Goal: Task Accomplishment & Management: Use online tool/utility

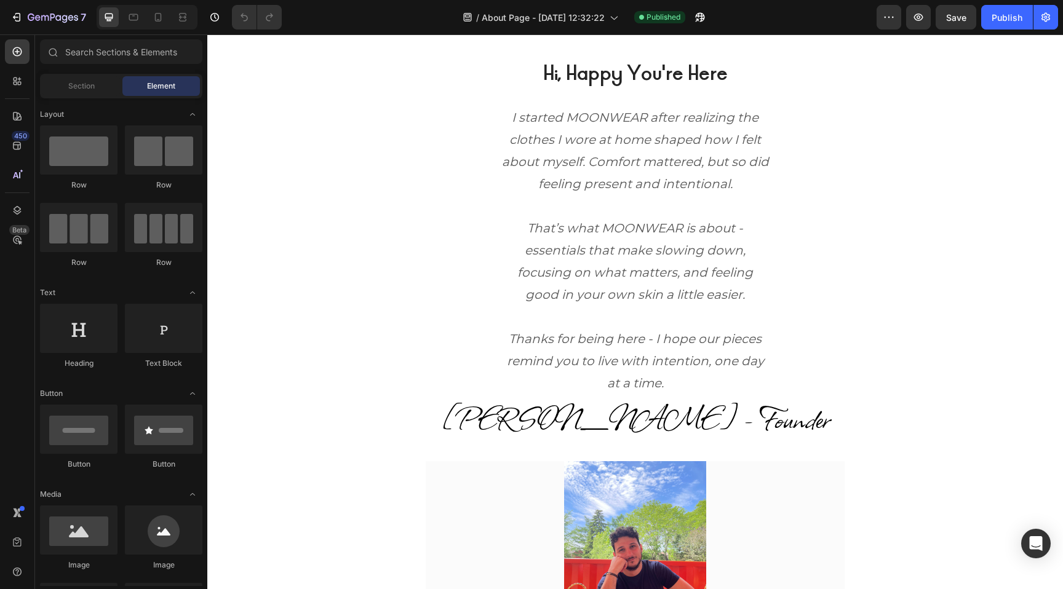
scroll to position [520, 0]
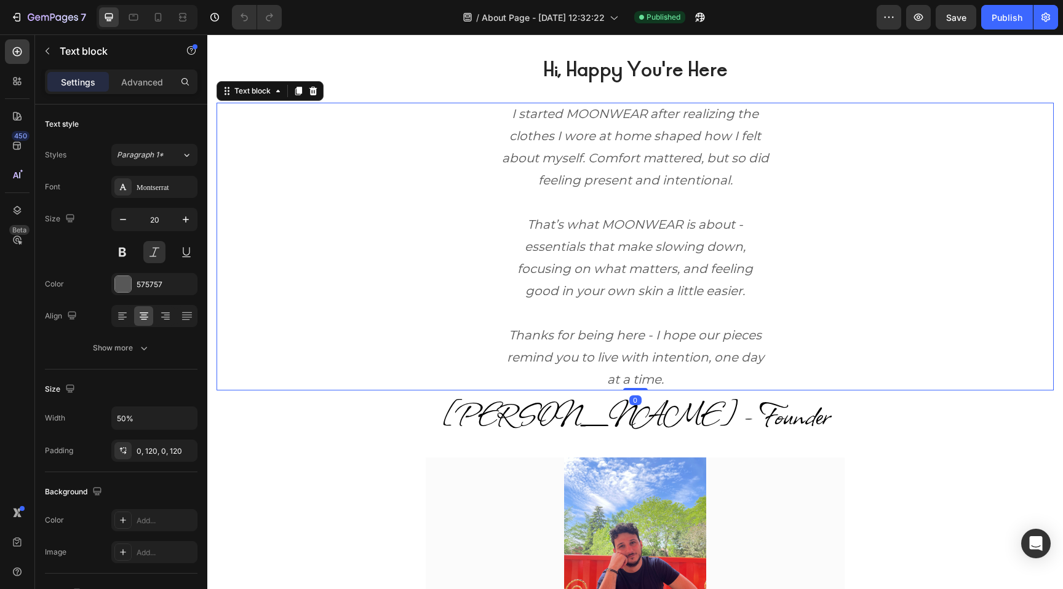
click at [580, 237] on p "That’s what MOONWEAR is about - essentials that make slowing down, focusing on …" at bounding box center [634, 257] width 271 height 89
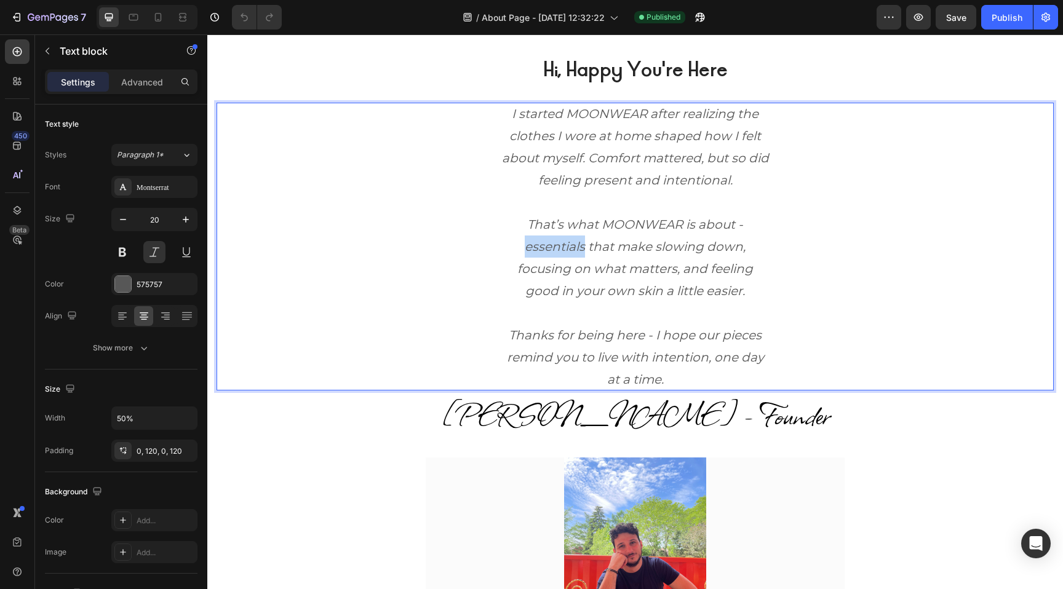
click at [580, 237] on p "That’s what MOONWEAR is about - essentials that make slowing down, focusing on …" at bounding box center [634, 257] width 271 height 89
click at [573, 276] on p "That’s what MOONWEAR is about - essentials that make slowing down, focusing on …" at bounding box center [634, 257] width 271 height 89
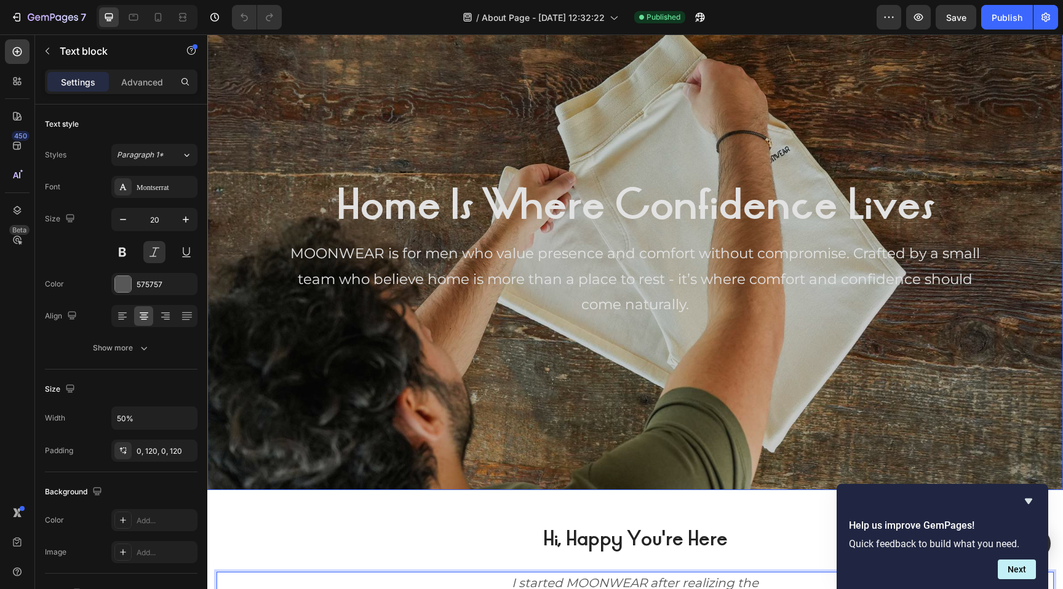
scroll to position [51, 0]
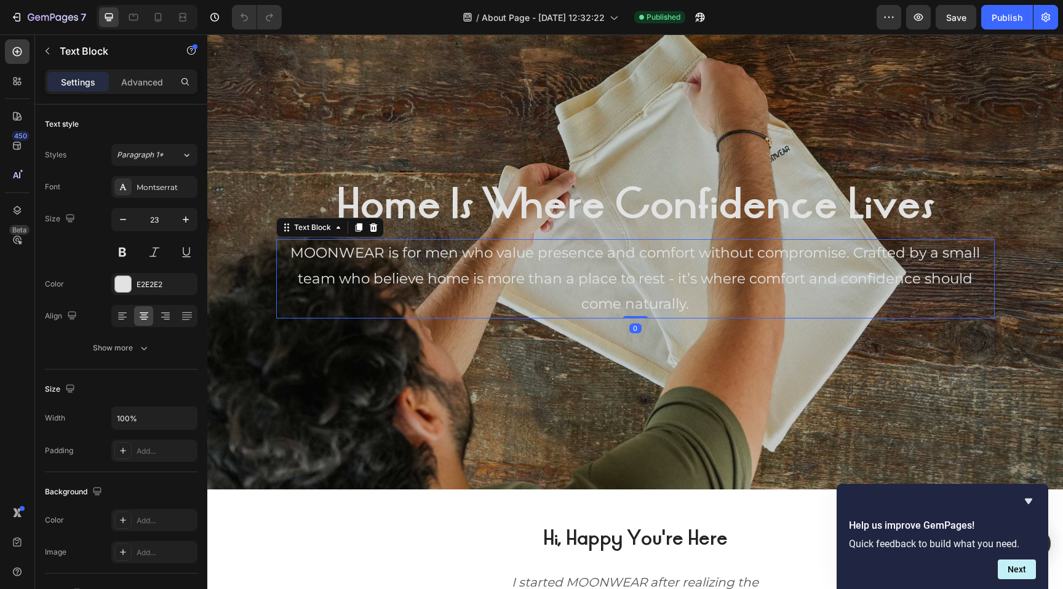
click at [455, 262] on p "MOONWEAR is for men who value presence and comfort without compromise. Crafted …" at bounding box center [635, 278] width 716 height 76
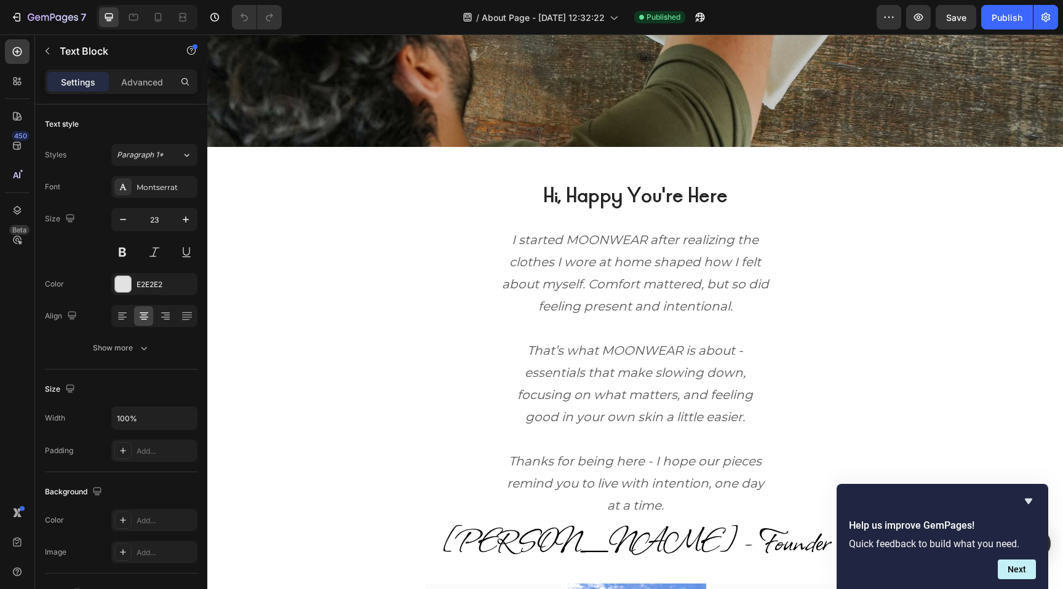
scroll to position [391, 0]
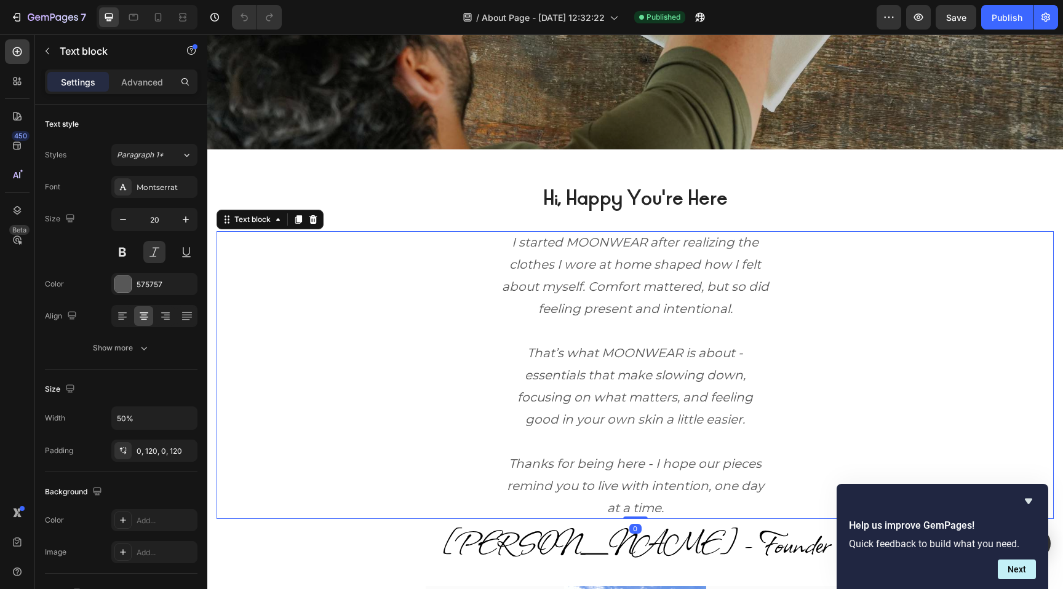
click at [521, 271] on p "I started MOONWEAR after realizing the clothes I wore at home shaped how I felt…" at bounding box center [634, 275] width 271 height 89
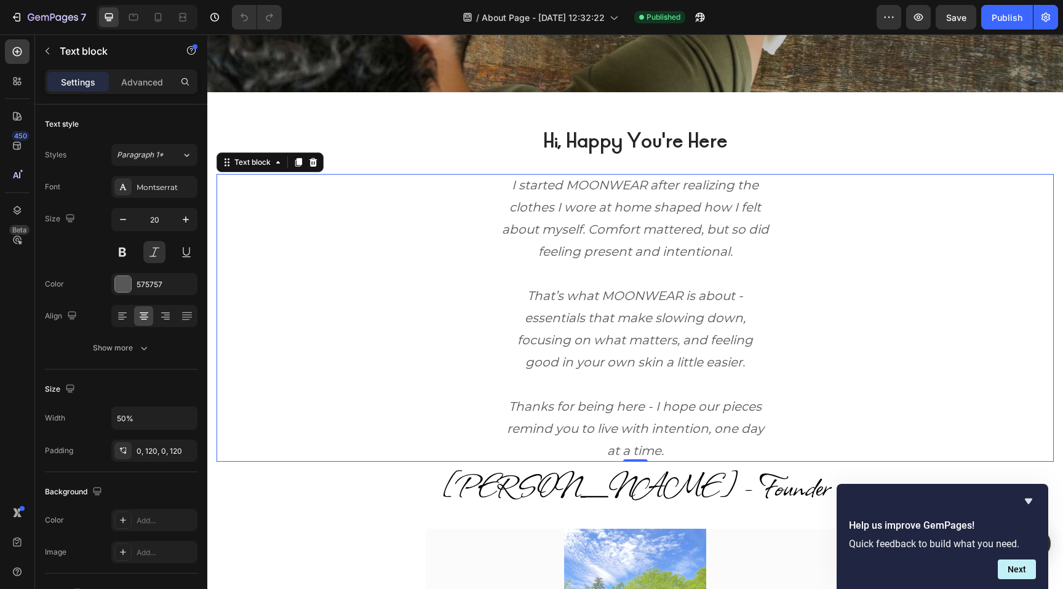
scroll to position [454, 0]
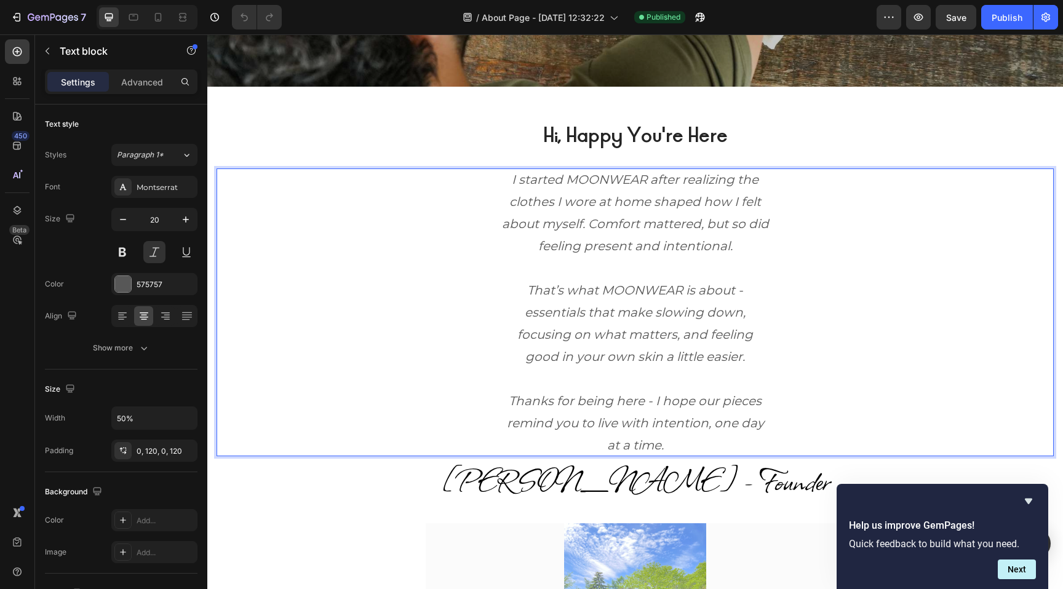
click at [555, 214] on p "I started MOONWEAR after realizing the clothes I wore at home shaped how I felt…" at bounding box center [634, 212] width 271 height 89
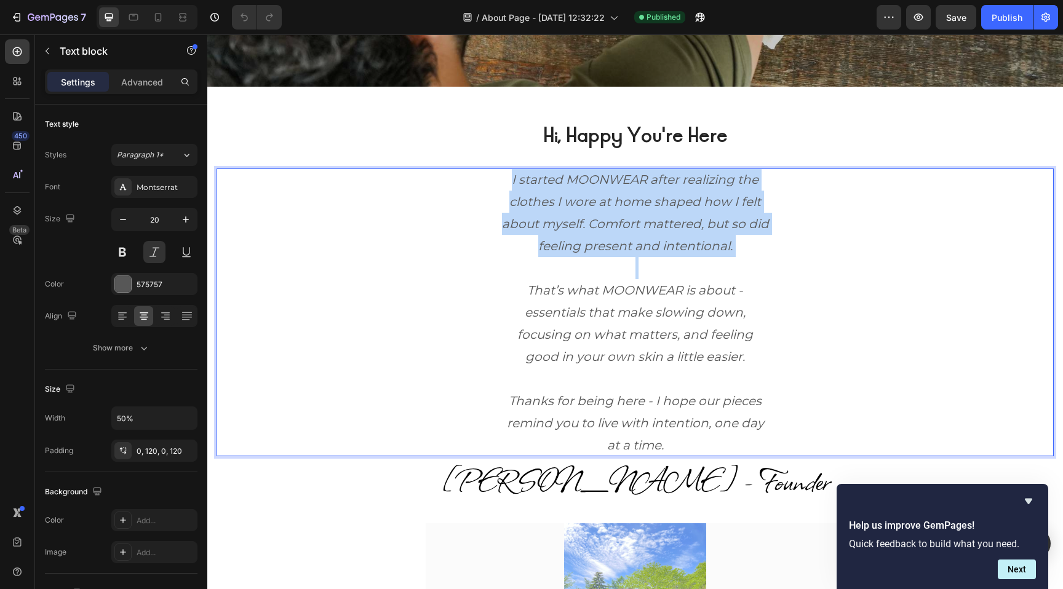
click at [555, 214] on p "I started MOONWEAR after realizing the clothes I wore at home shaped how I felt…" at bounding box center [634, 212] width 271 height 89
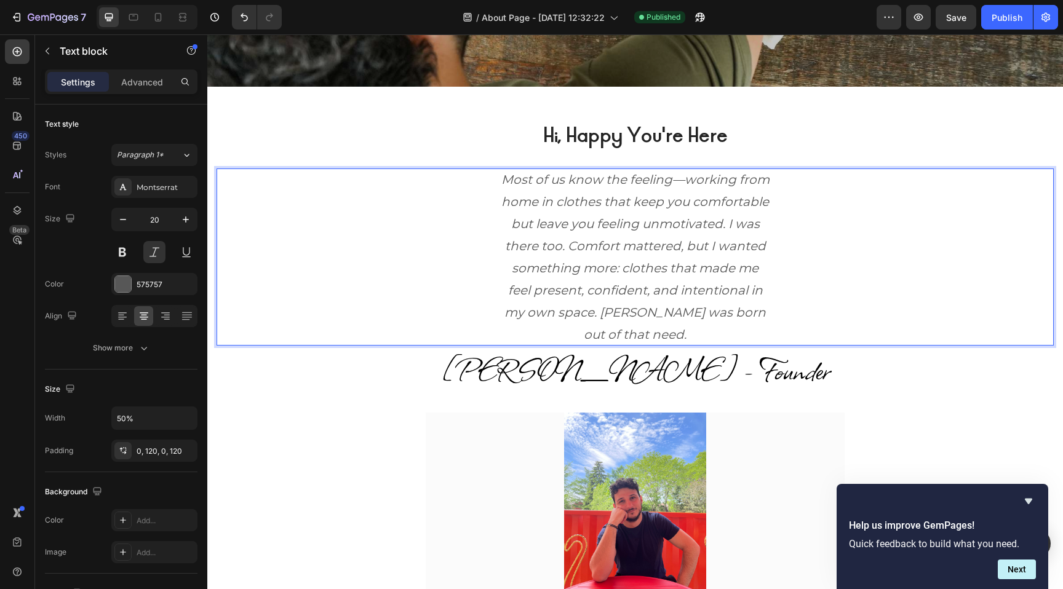
click at [683, 175] on p "Most of us know the feeling—working from home in clothes that keep you comforta…" at bounding box center [634, 256] width 271 height 177
click at [429, 238] on div "Most of us know the feeling—working from home in clothes that keep you comforta…" at bounding box center [635, 256] width 419 height 177
click at [146, 84] on p "Advanced" at bounding box center [142, 82] width 42 height 13
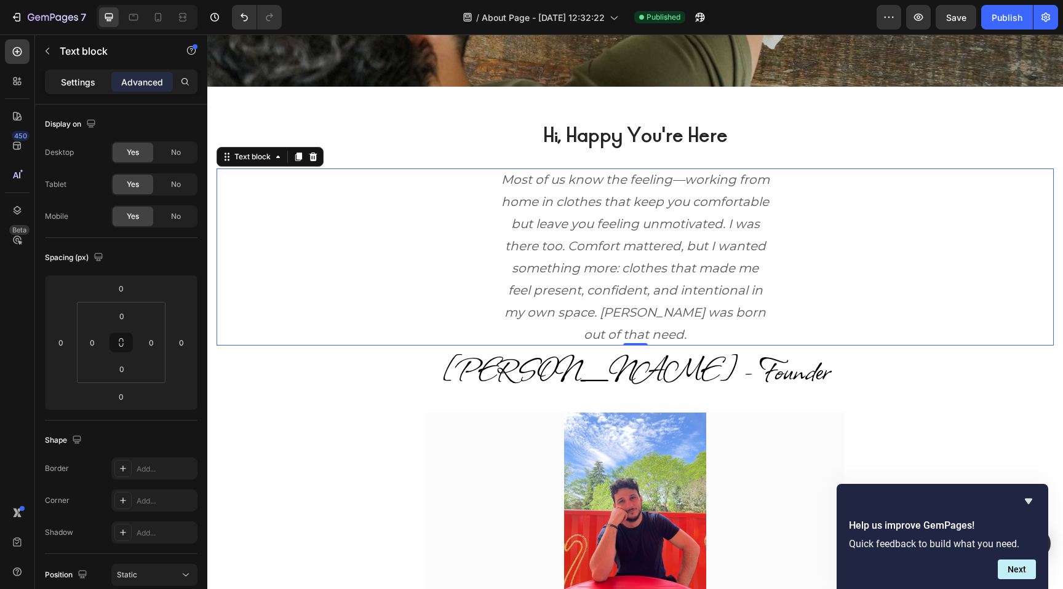
click at [76, 87] on p "Settings" at bounding box center [78, 82] width 34 height 13
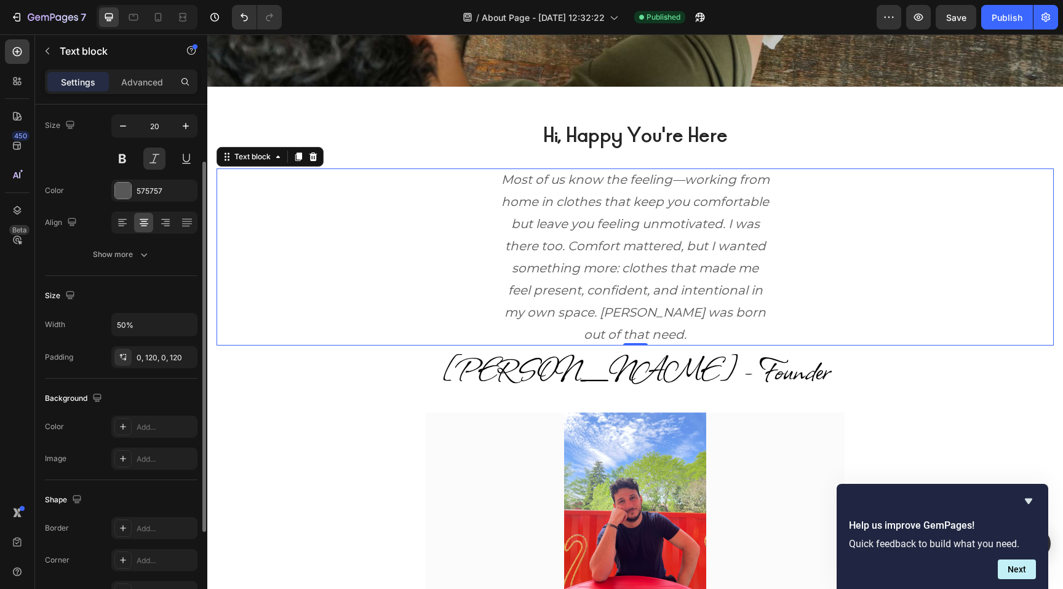
scroll to position [103, 0]
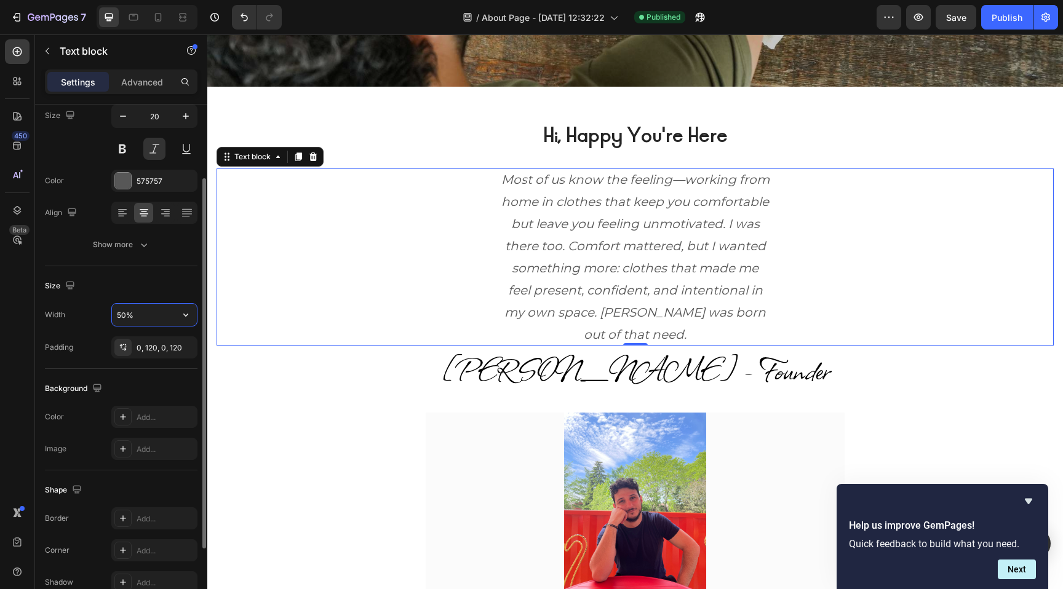
drag, startPoint x: 125, startPoint y: 315, endPoint x: 117, endPoint y: 314, distance: 8.0
click at [117, 314] on input "50%" at bounding box center [154, 315] width 85 height 22
drag, startPoint x: 117, startPoint y: 314, endPoint x: 125, endPoint y: 314, distance: 8.0
click at [125, 314] on input "50%" at bounding box center [154, 315] width 85 height 22
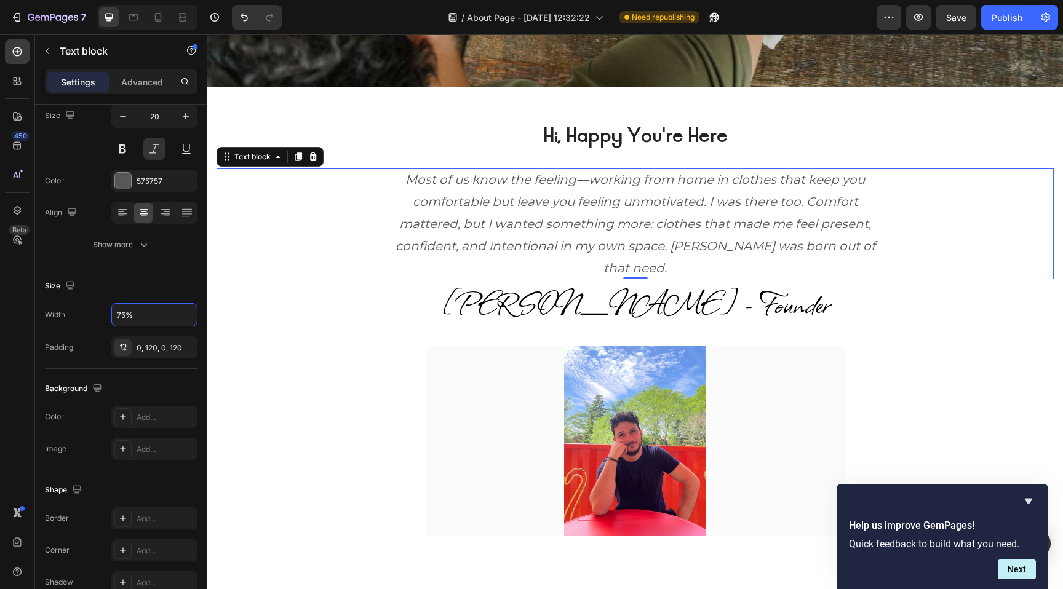
type input "75%"
click at [589, 180] on p "Most of us know the feeling—working from home in clothes that keep you comforta…" at bounding box center [635, 223] width 480 height 111
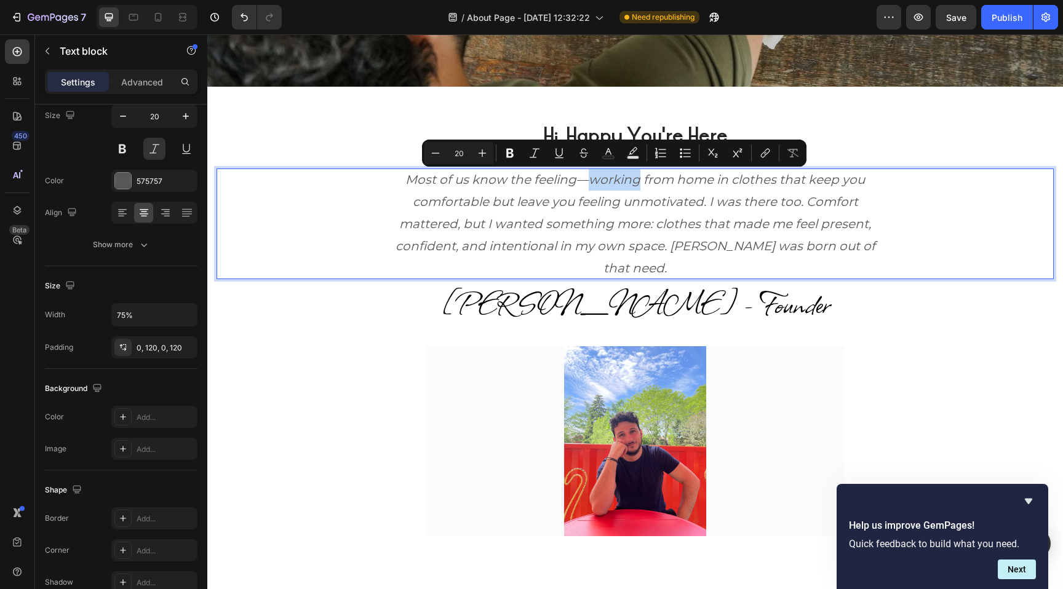
click at [588, 180] on p "Most of us know the feeling—working from home in clothes that keep you comforta…" at bounding box center [635, 223] width 480 height 111
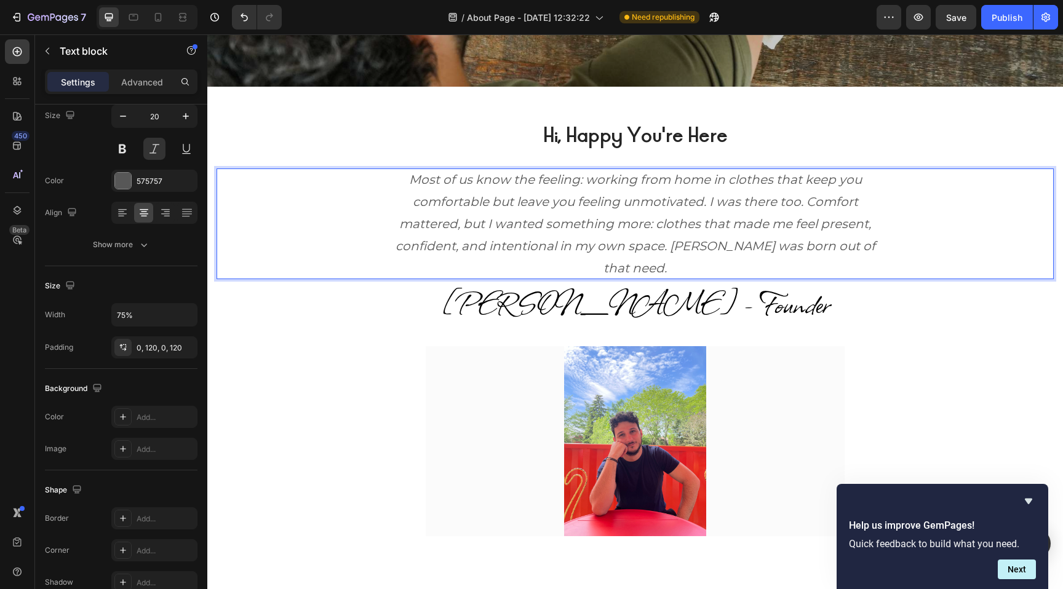
click at [657, 195] on p "Most of us know the feeling: working from home in clothes that keep you comfort…" at bounding box center [635, 223] width 480 height 111
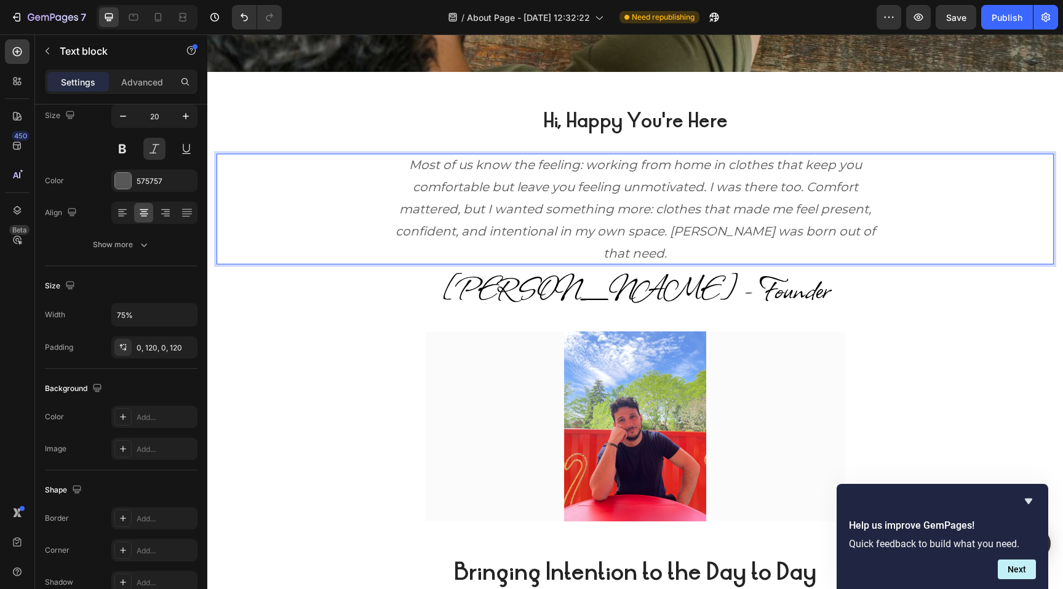
scroll to position [467, 0]
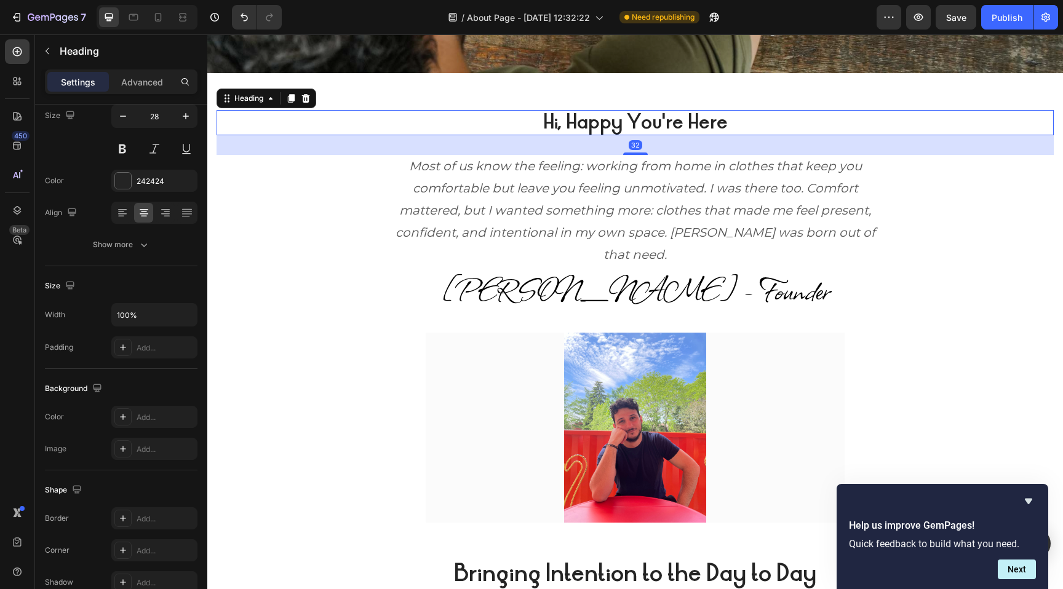
click at [630, 127] on h2 "Hi, Happy You're Here" at bounding box center [634, 122] width 837 height 25
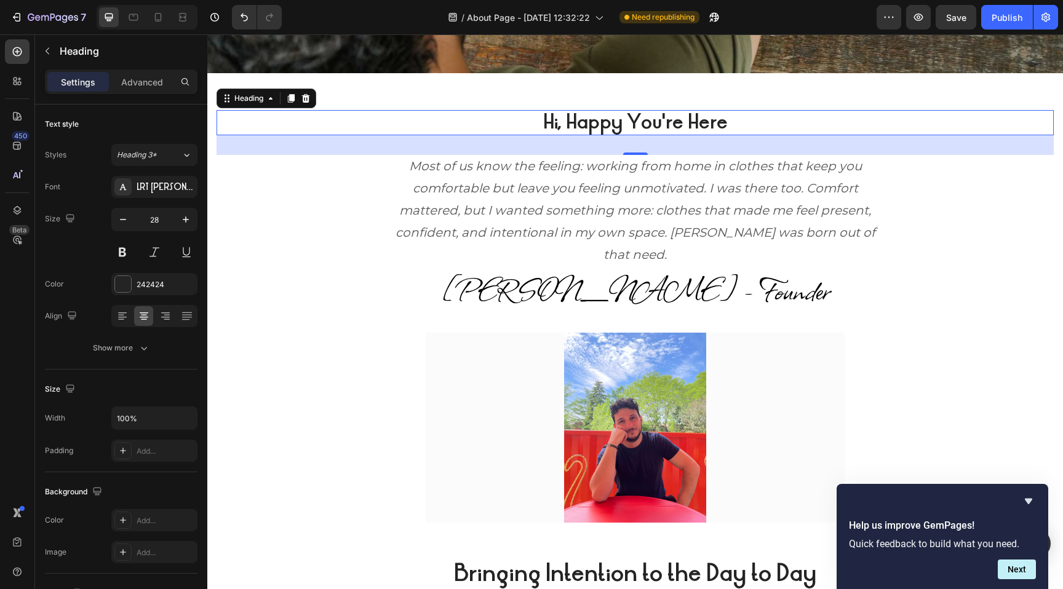
click at [628, 114] on h2 "Hi, Happy You're Here" at bounding box center [634, 122] width 837 height 25
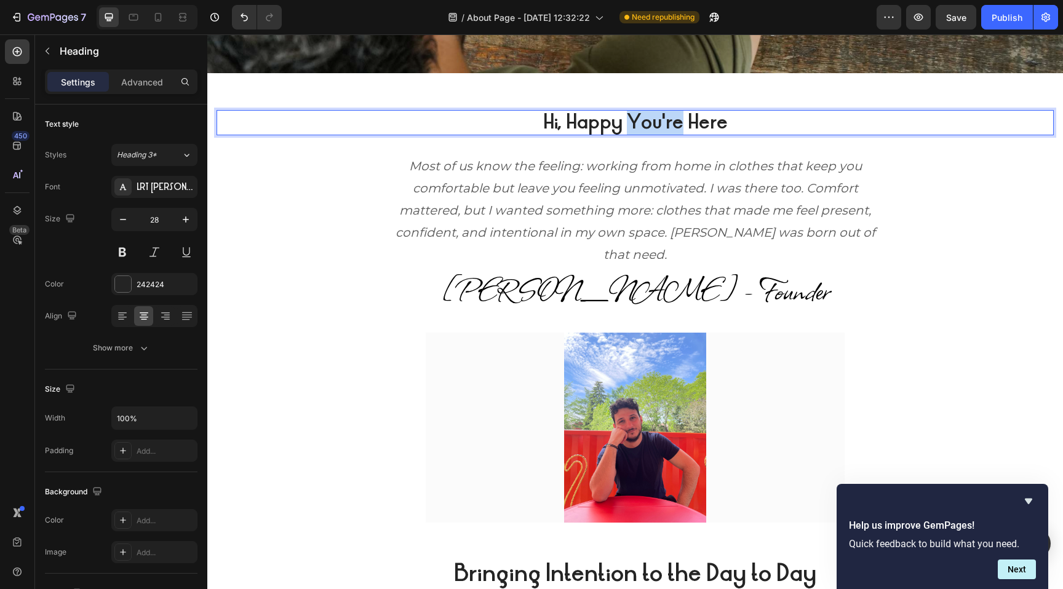
click at [628, 114] on p "Hi, Happy You're Here" at bounding box center [635, 122] width 834 height 22
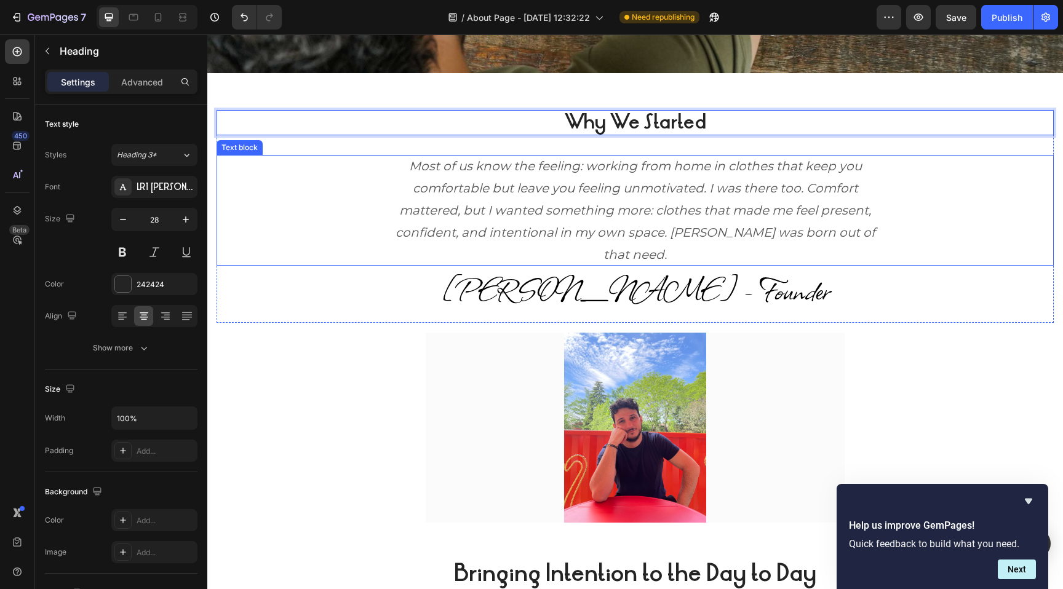
click at [605, 179] on p "Most of us know the feeling: working from home in clothes that keep you comfort…" at bounding box center [635, 210] width 480 height 111
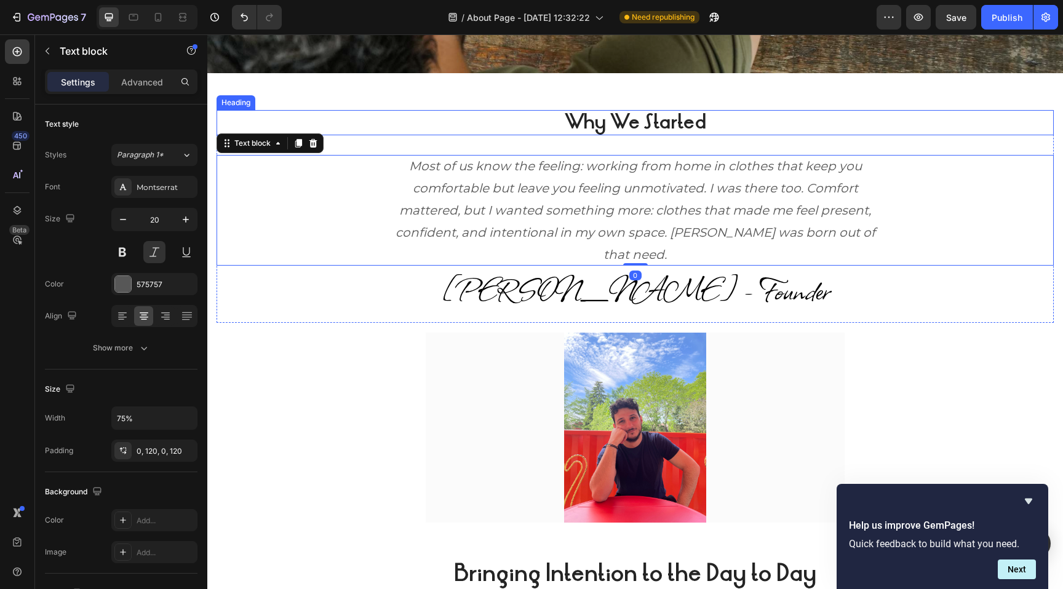
click at [584, 123] on strong "Why We Started" at bounding box center [634, 122] width 141 height 26
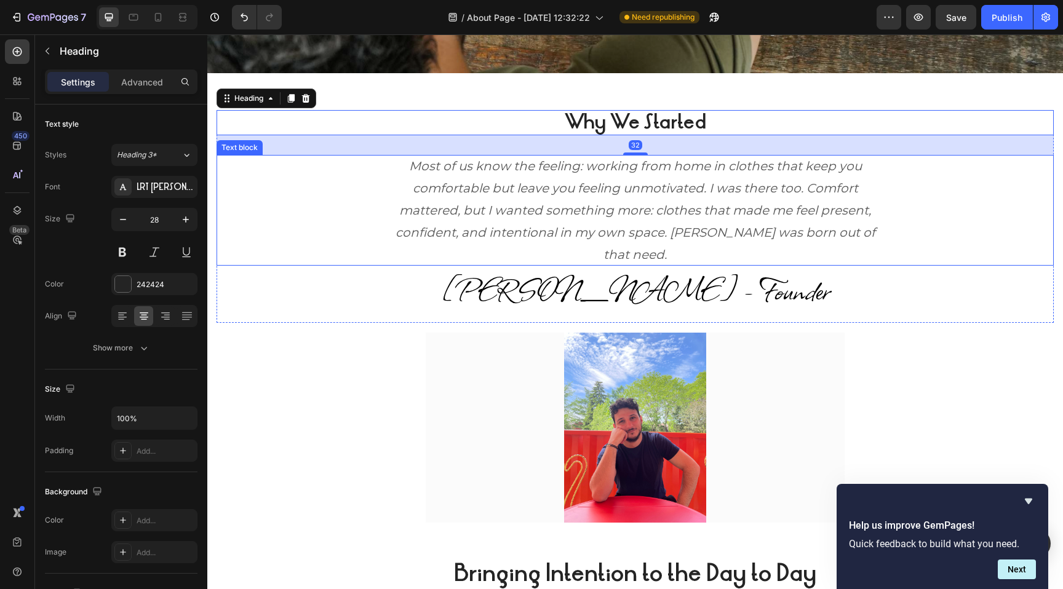
click at [573, 180] on p "Most of us know the feeling: working from home in clothes that keep you comfort…" at bounding box center [635, 210] width 480 height 111
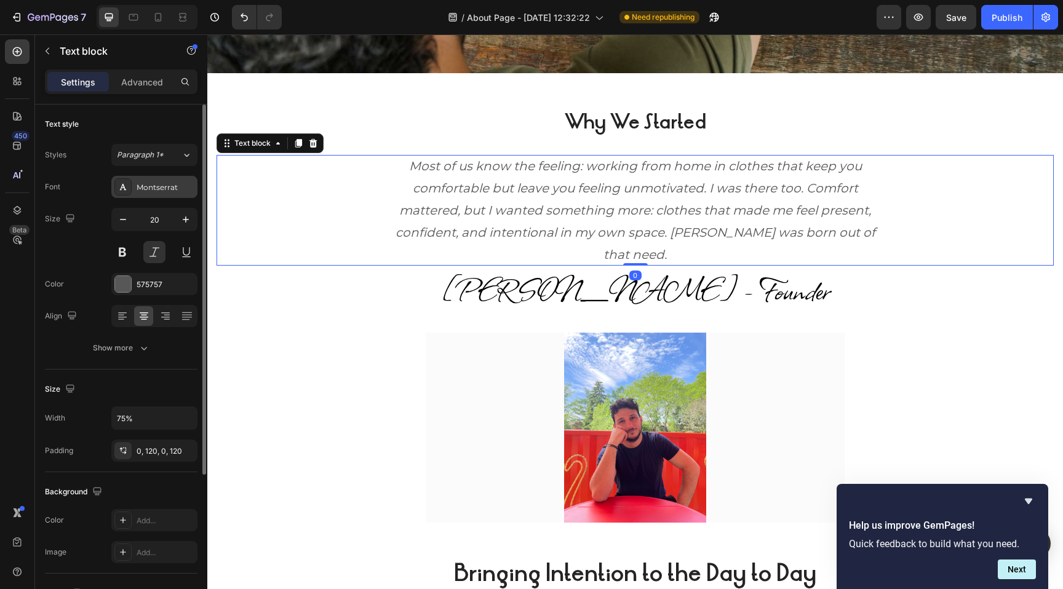
click at [157, 191] on div "Montserrat" at bounding box center [166, 187] width 58 height 11
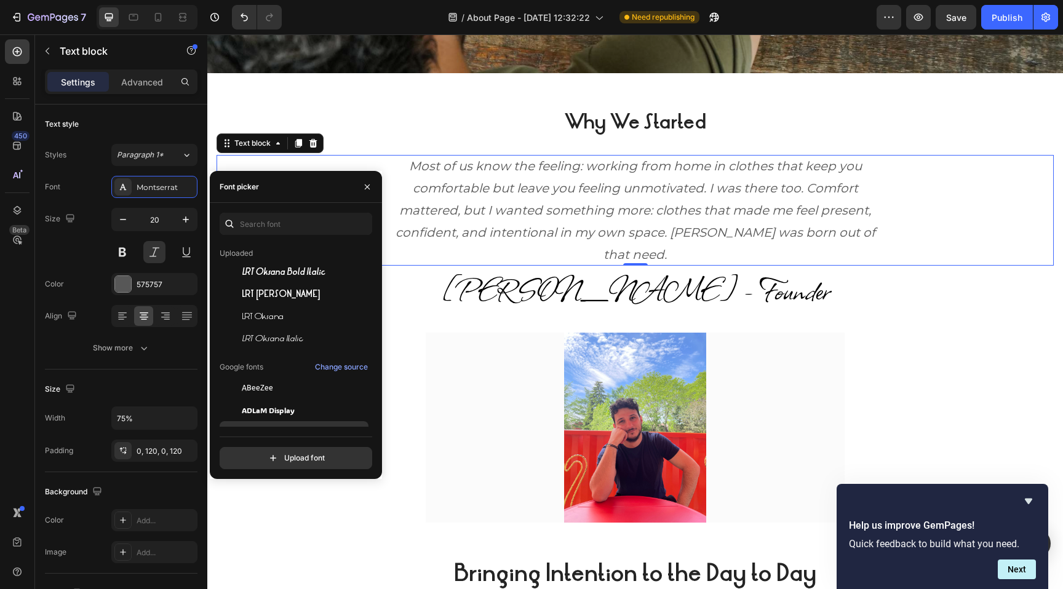
scroll to position [33, 0]
click at [268, 313] on span "LRT Oksana" at bounding box center [263, 316] width 42 height 11
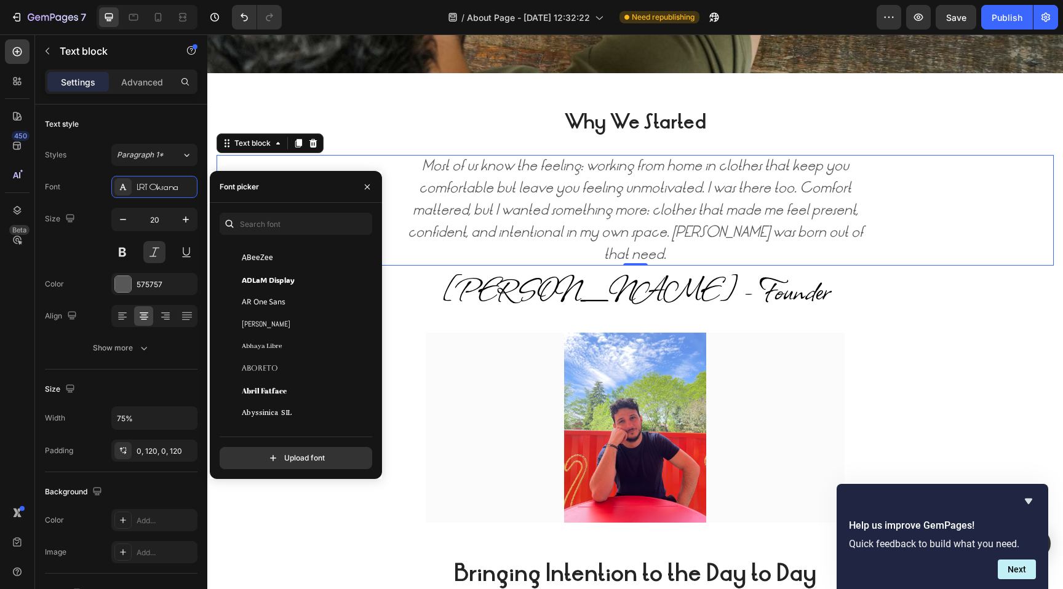
scroll to position [237, 0]
click at [280, 271] on span "AR One Sans" at bounding box center [264, 271] width 44 height 11
click at [273, 294] on div "Abel" at bounding box center [304, 290] width 124 height 11
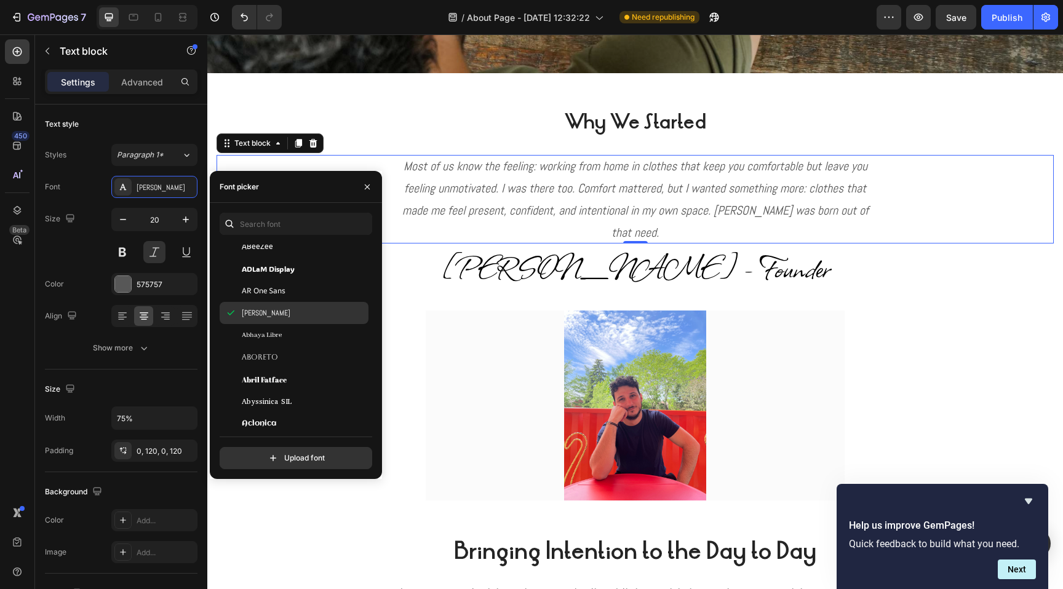
click at [272, 311] on div "Abel" at bounding box center [304, 312] width 124 height 11
click at [274, 341] on div "Abhaya Libre" at bounding box center [294, 335] width 149 height 22
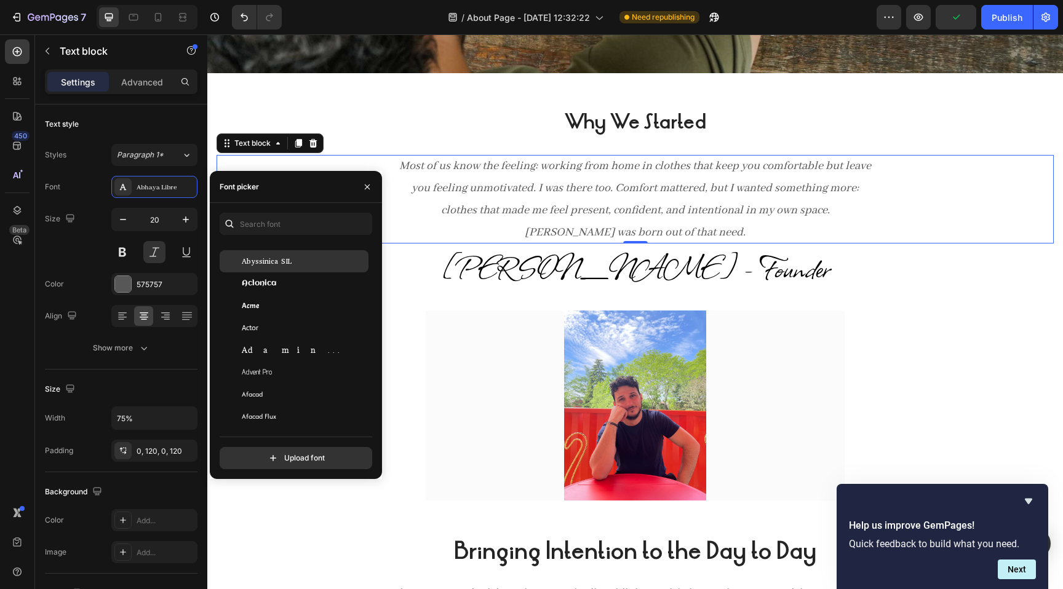
scroll to position [415, 0]
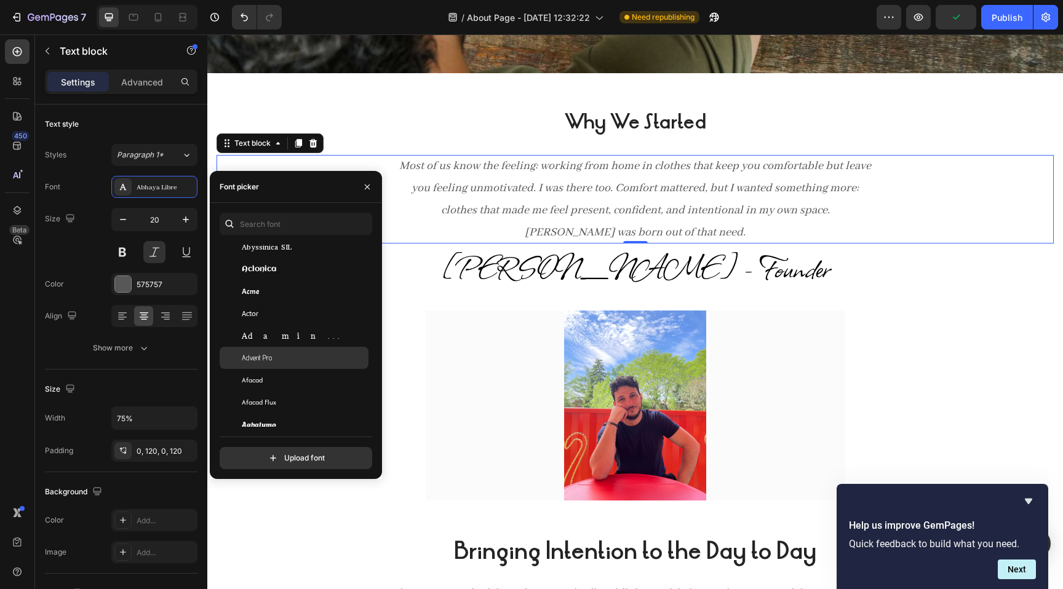
click at [264, 360] on span "Advent Pro" at bounding box center [257, 357] width 30 height 11
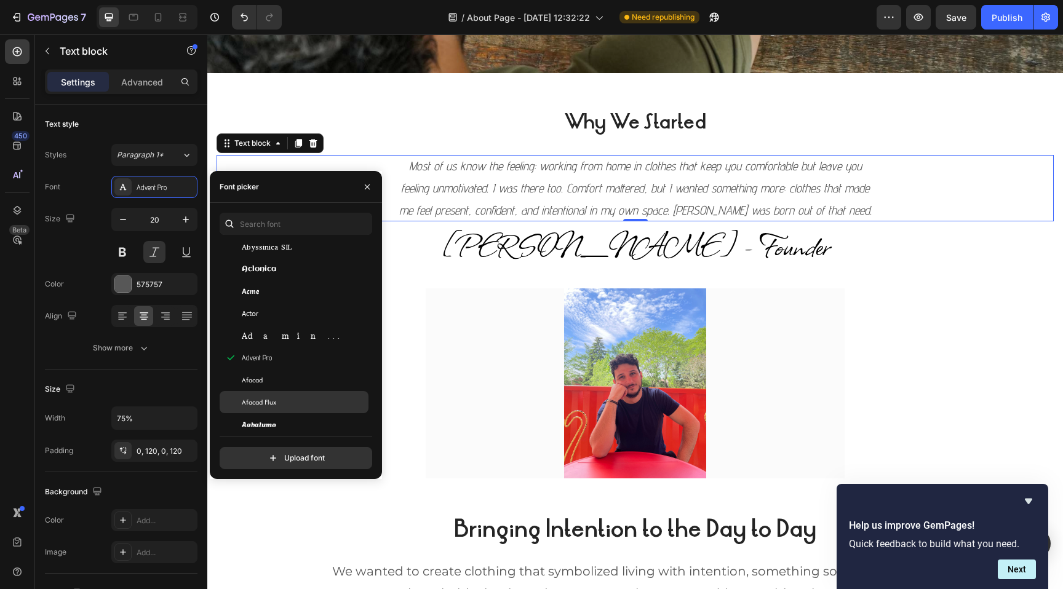
click at [261, 395] on div "Afacad Flux" at bounding box center [294, 402] width 149 height 22
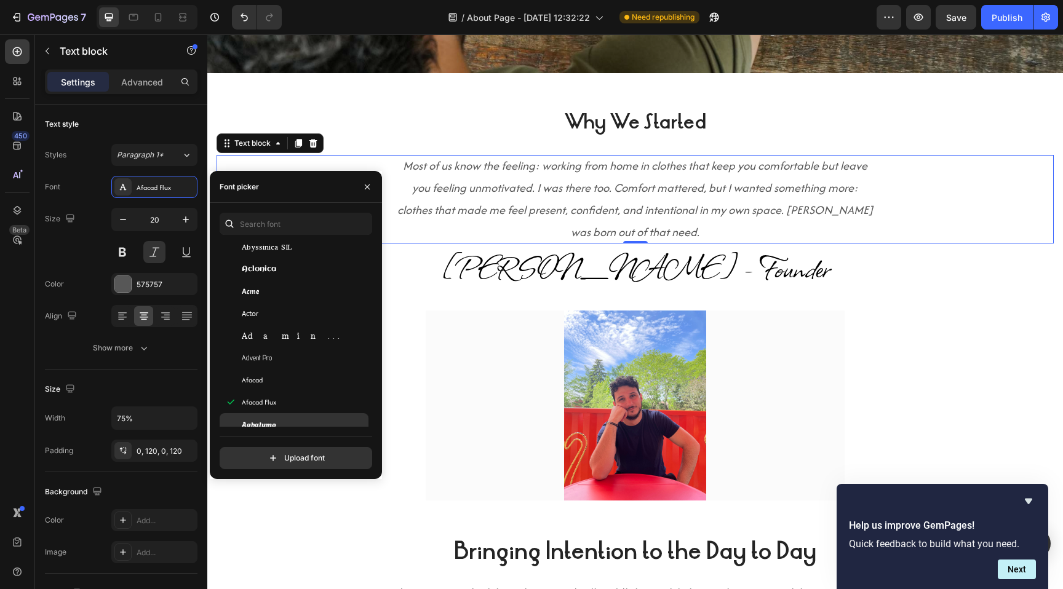
click at [257, 419] on span "Agbalumo" at bounding box center [259, 424] width 34 height 11
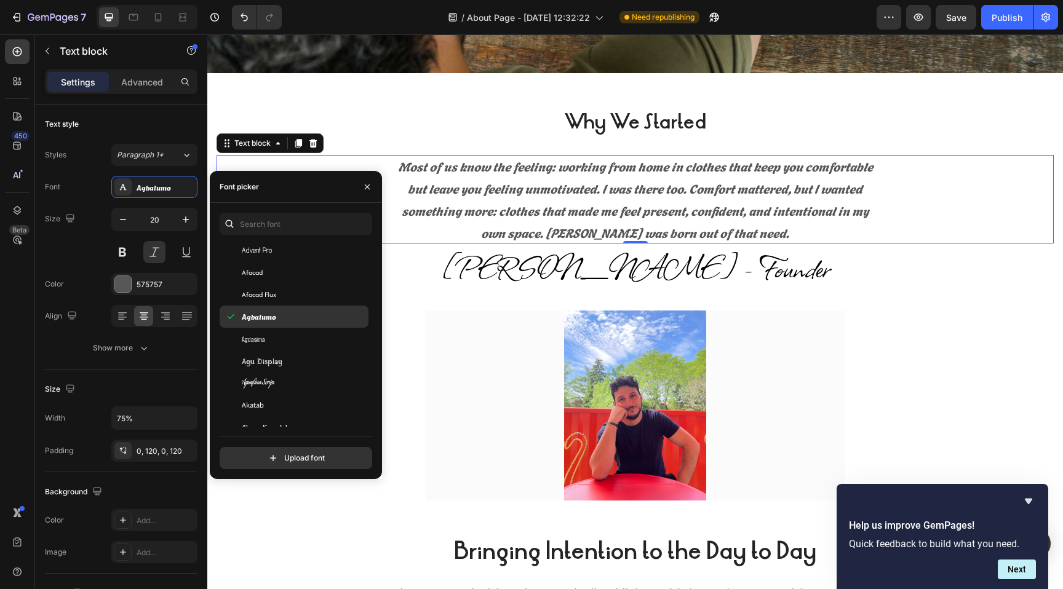
scroll to position [525, 0]
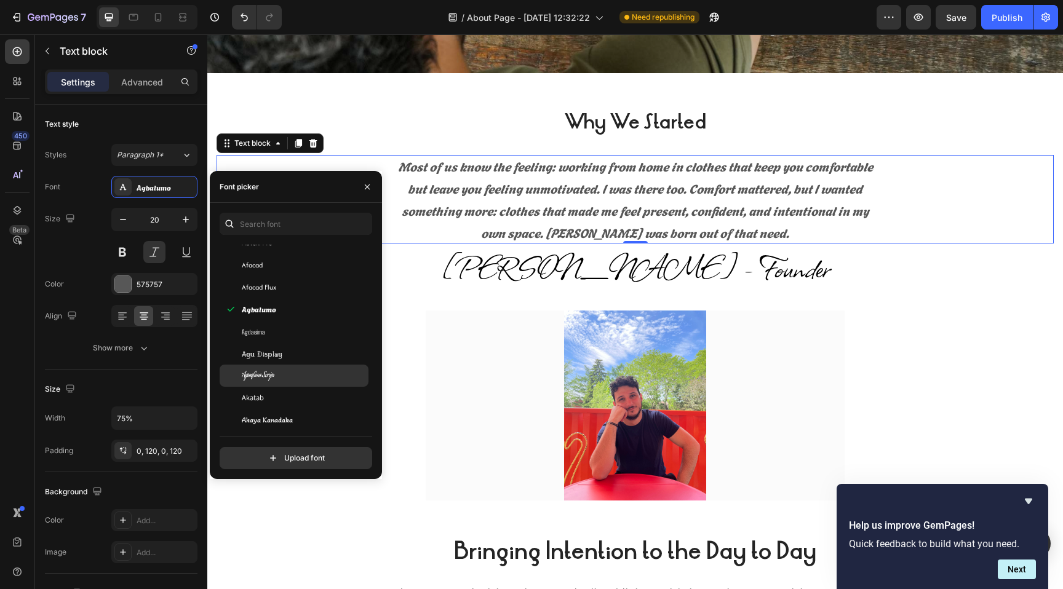
click at [258, 384] on div "Aguafina Script" at bounding box center [294, 376] width 149 height 22
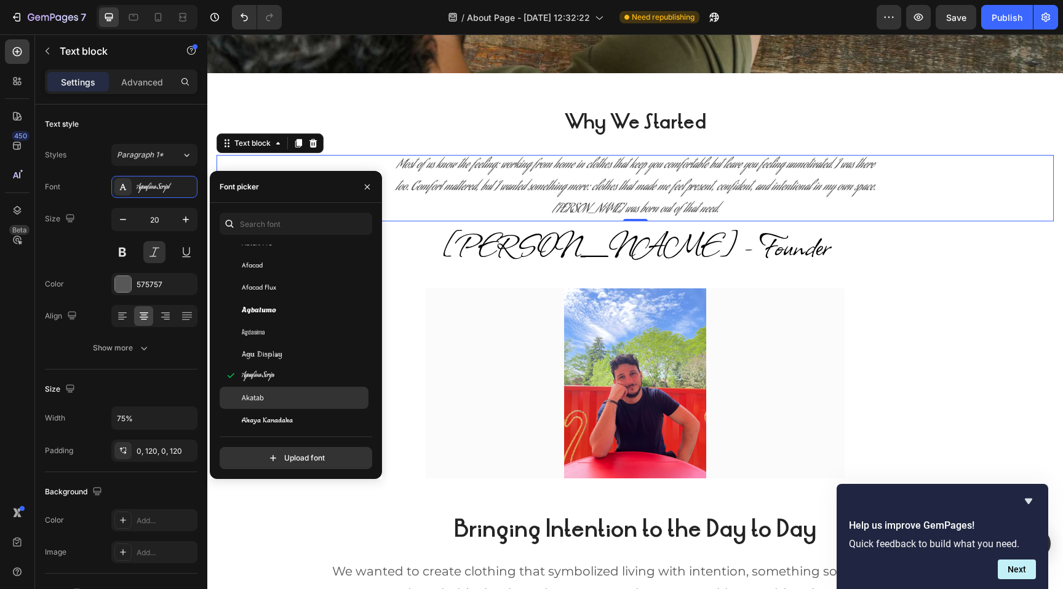
click at [258, 398] on span "Akatab" at bounding box center [253, 397] width 22 height 11
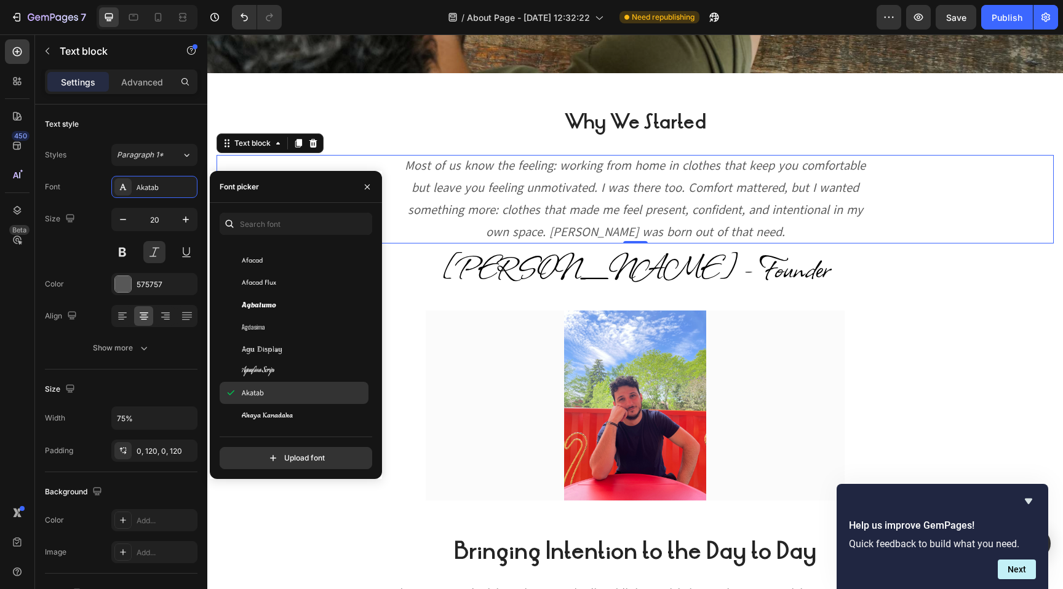
scroll to position [531, 0]
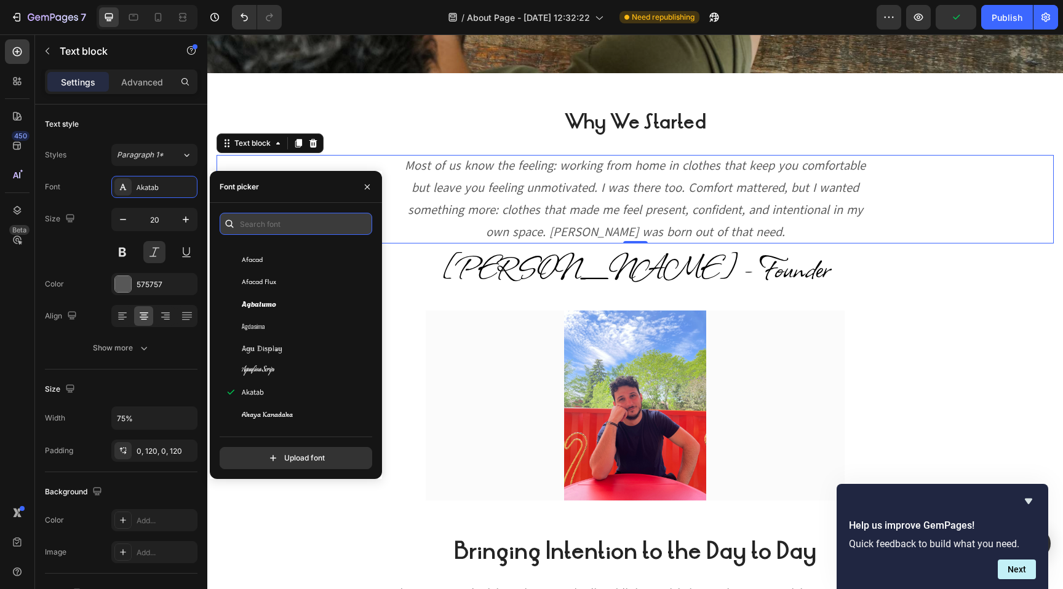
click at [252, 228] on input "text" at bounding box center [296, 224] width 152 height 22
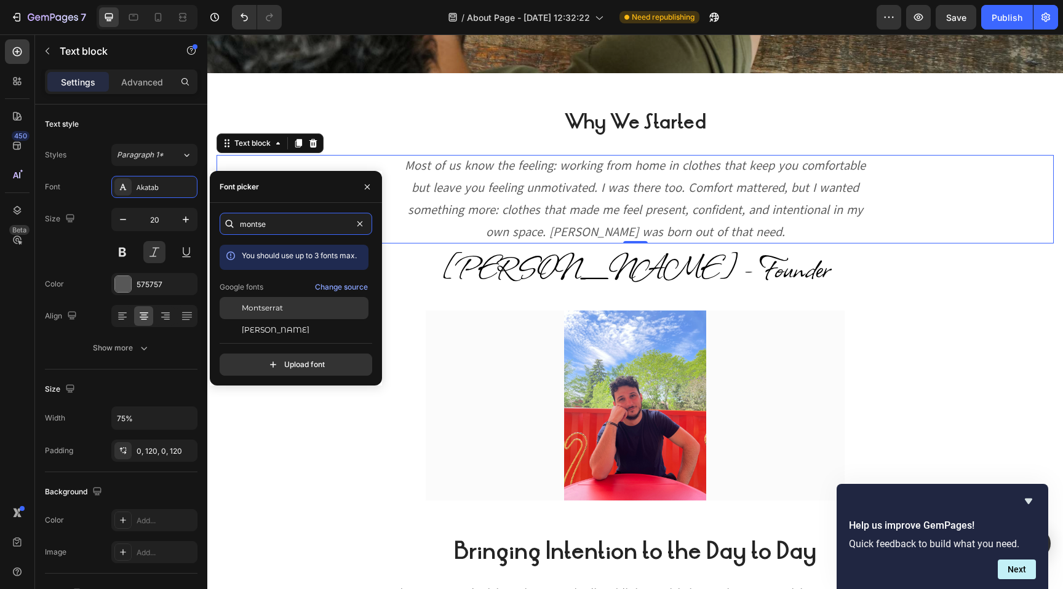
type input "montse"
click at [259, 307] on span "Montserrat" at bounding box center [262, 308] width 41 height 11
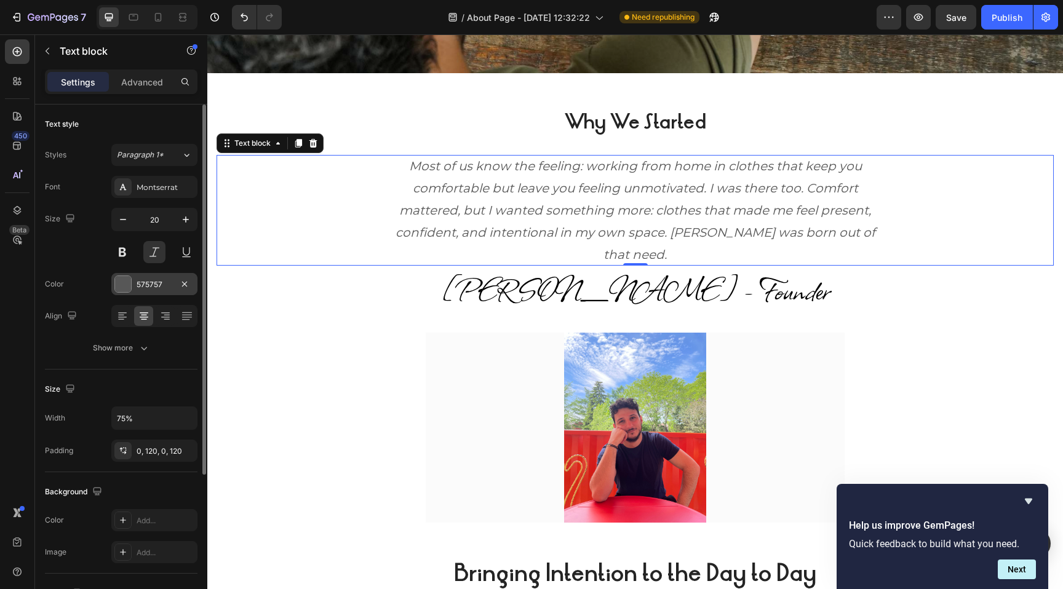
click at [125, 282] on div at bounding box center [123, 284] width 16 height 16
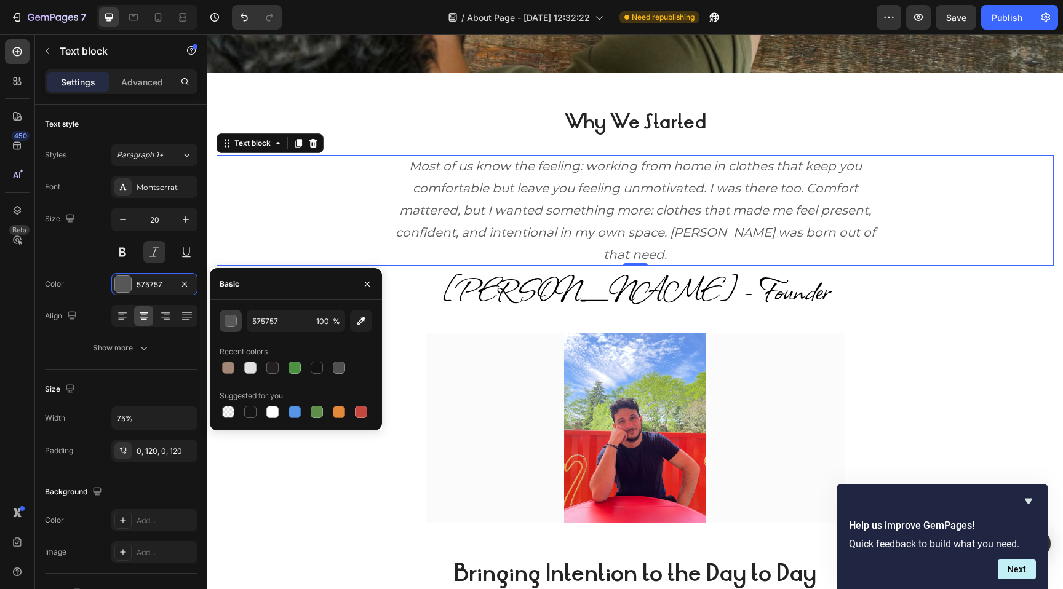
click at [231, 324] on div "button" at bounding box center [231, 321] width 12 height 12
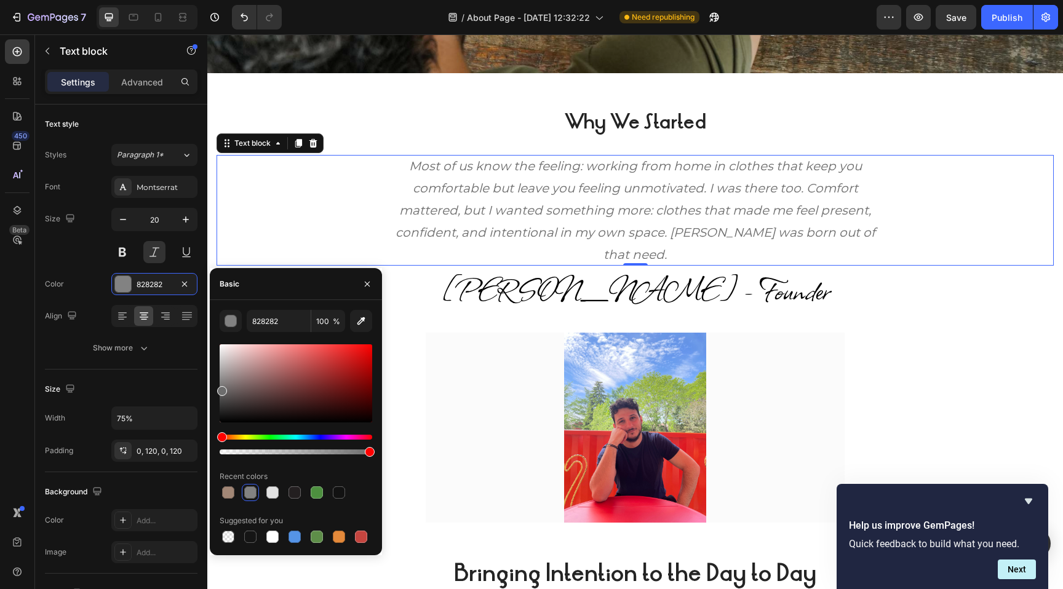
type input "6D6D6D"
drag, startPoint x: 223, startPoint y: 396, endPoint x: 218, endPoint y: 389, distance: 8.9
click at [218, 389] on div at bounding box center [222, 391] width 10 height 10
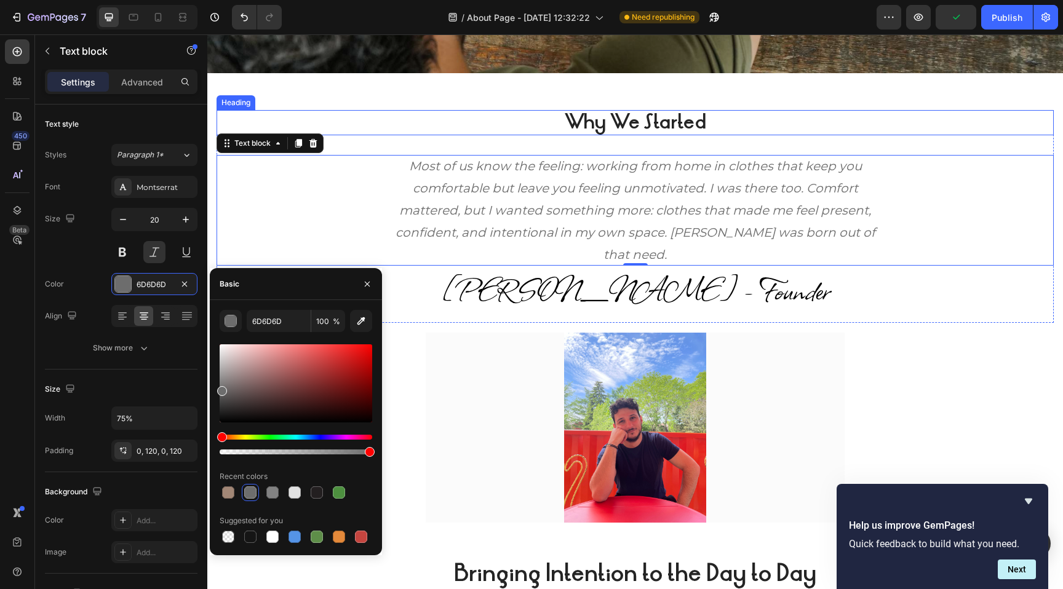
click at [370, 120] on p "⁠⁠⁠⁠⁠⁠⁠ Why We Started" at bounding box center [635, 122] width 834 height 22
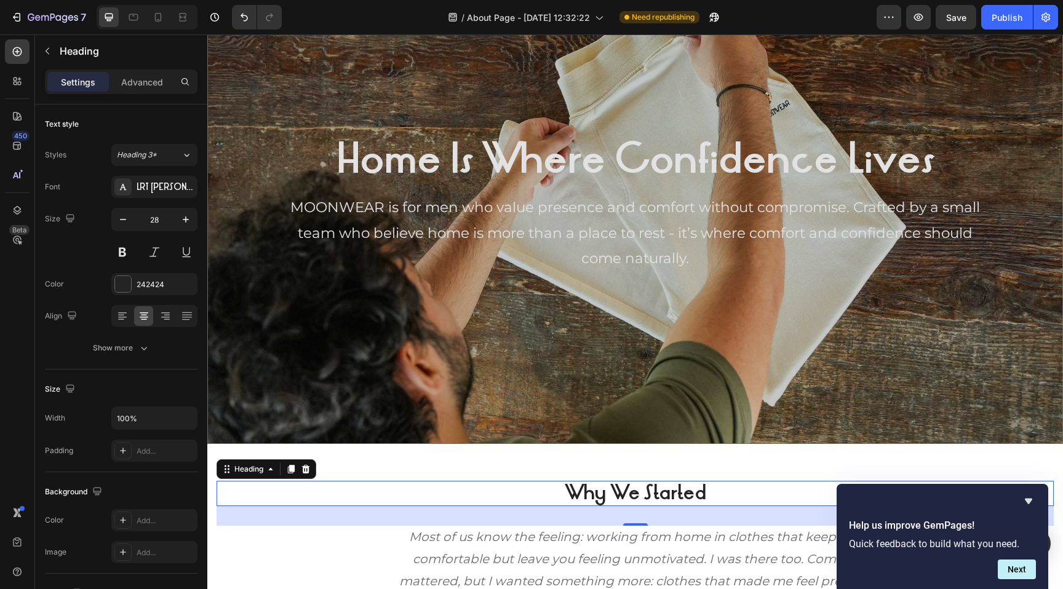
scroll to position [89, 0]
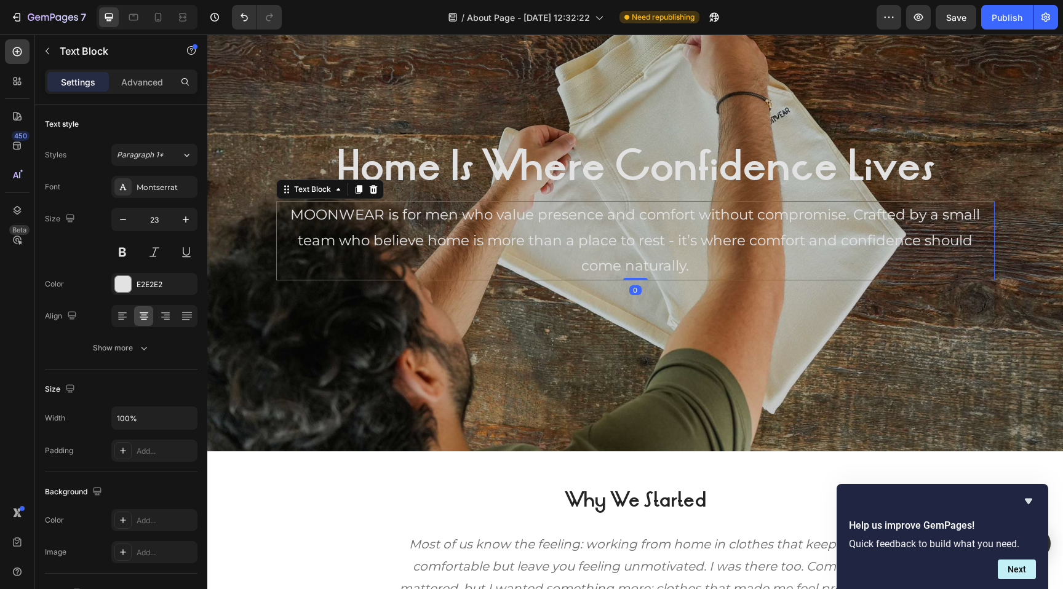
click at [469, 231] on p "MOONWEAR is for men who value presence and comfort without compromise. Crafted …" at bounding box center [635, 240] width 716 height 76
click at [372, 189] on icon at bounding box center [373, 189] width 10 height 10
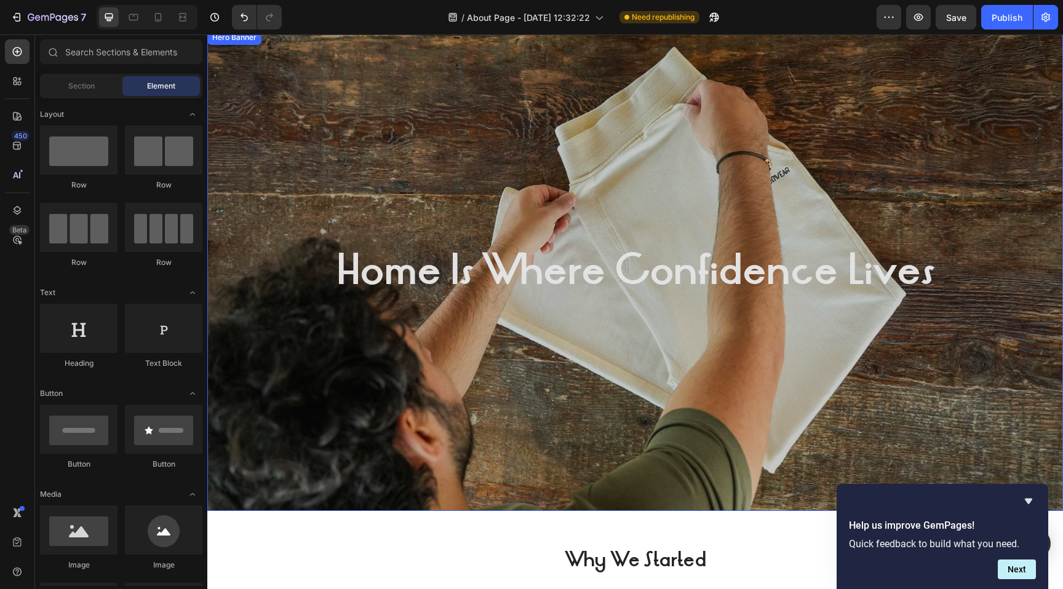
scroll to position [23, 0]
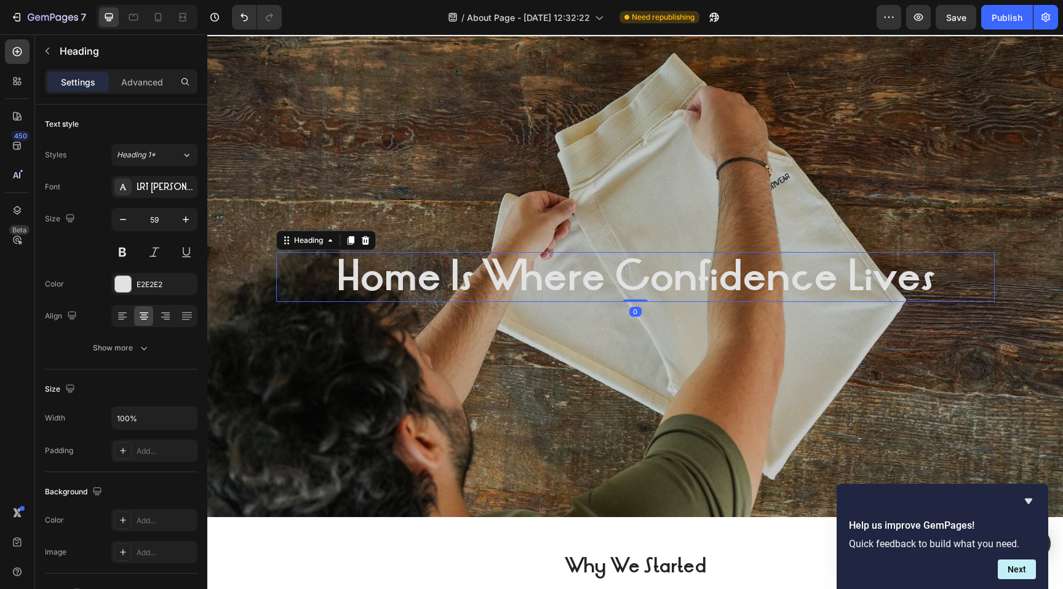
click at [605, 271] on strong "Home Is Where Confidence Lives" at bounding box center [634, 276] width 597 height 56
click at [616, 275] on strong "Home Is Where Confidence Lives" at bounding box center [634, 276] width 597 height 56
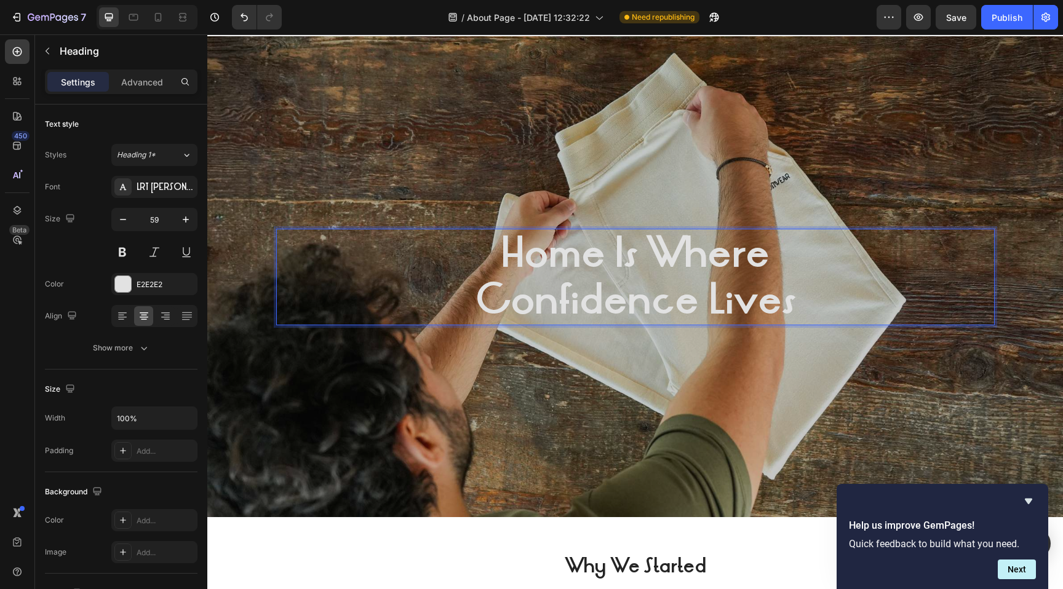
scroll to position [0, 0]
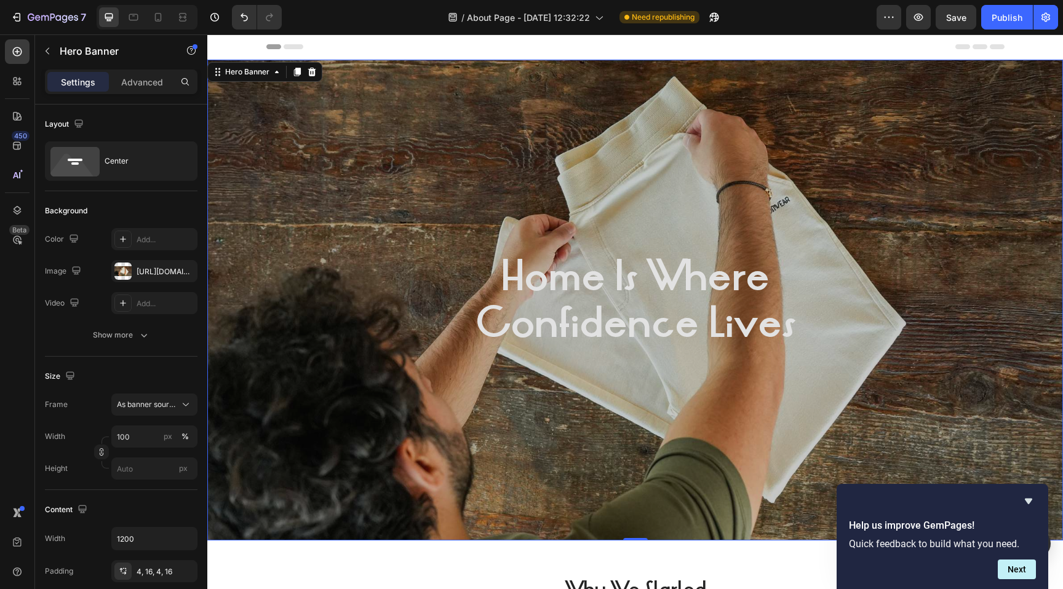
click at [596, 387] on div "Overlay" at bounding box center [634, 300] width 855 height 481
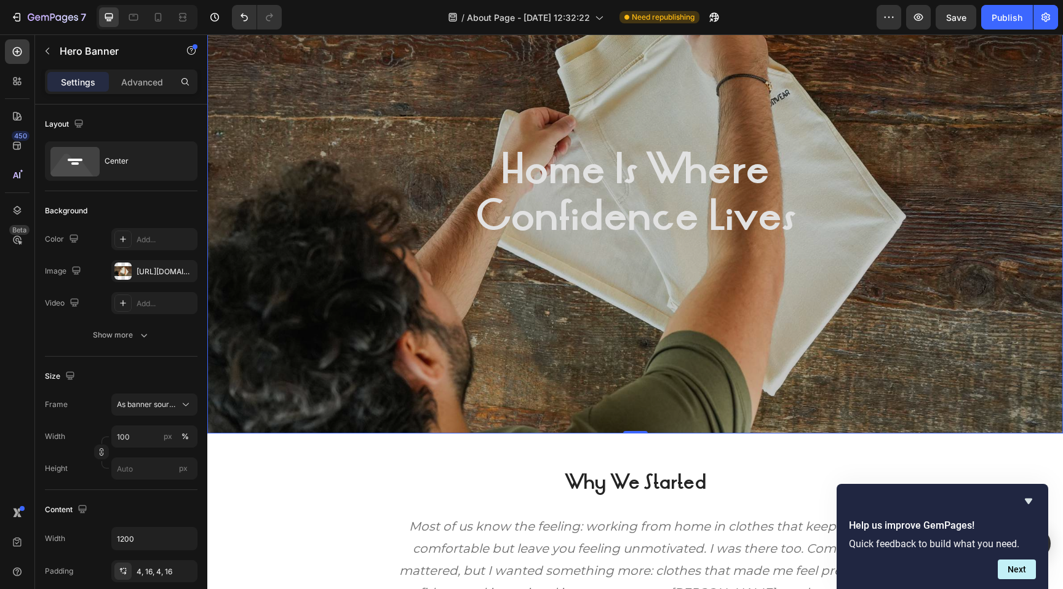
scroll to position [97, 0]
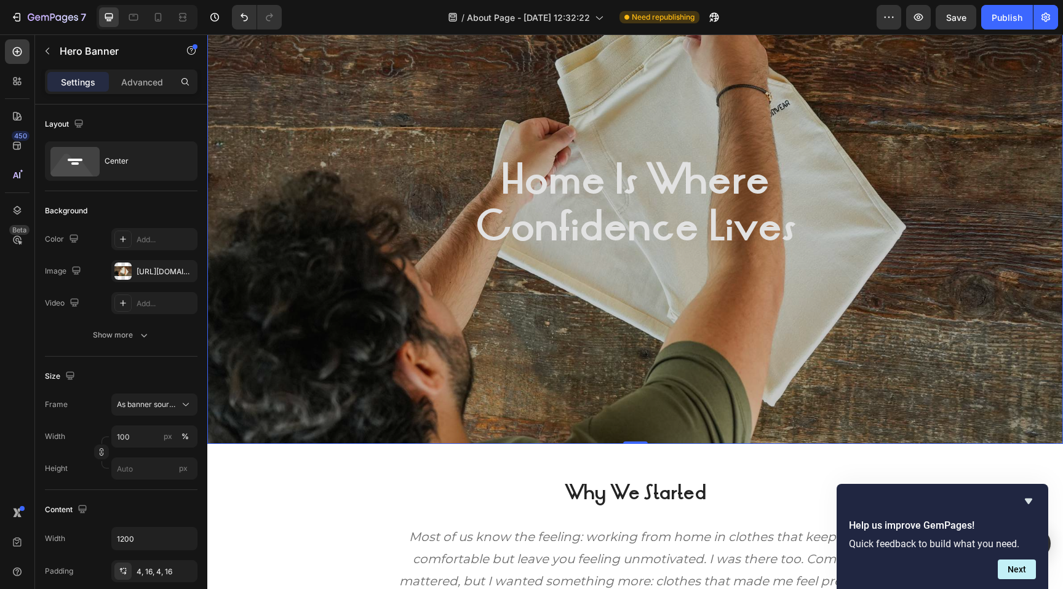
click at [521, 364] on div "Overlay" at bounding box center [634, 203] width 855 height 481
click at [138, 272] on div "[URL][DOMAIN_NAME]" at bounding box center [155, 271] width 36 height 11
click at [145, 338] on icon "button" at bounding box center [144, 335] width 12 height 12
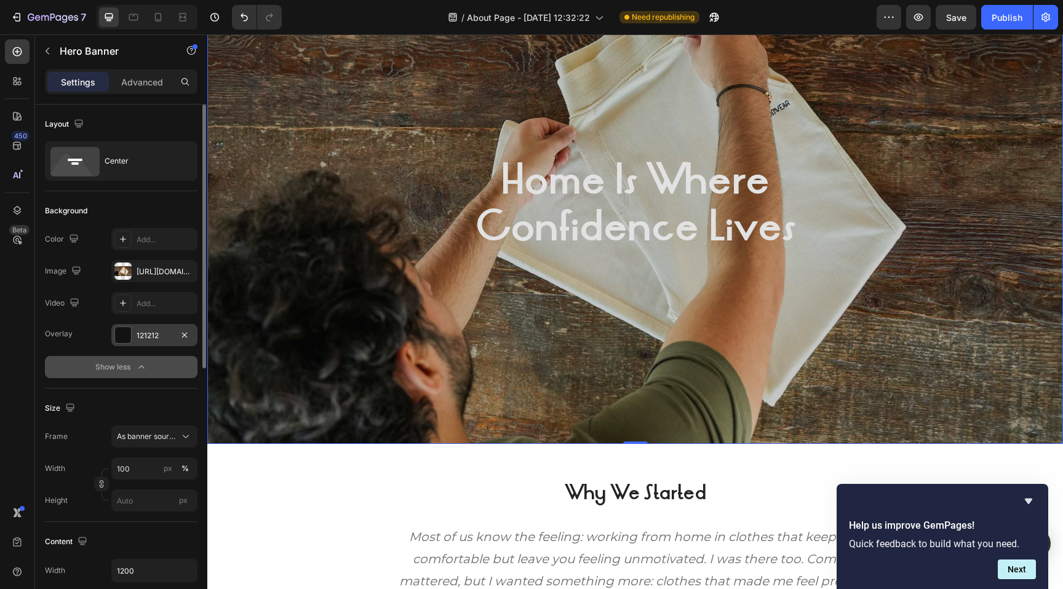
click at [123, 339] on div at bounding box center [123, 335] width 16 height 16
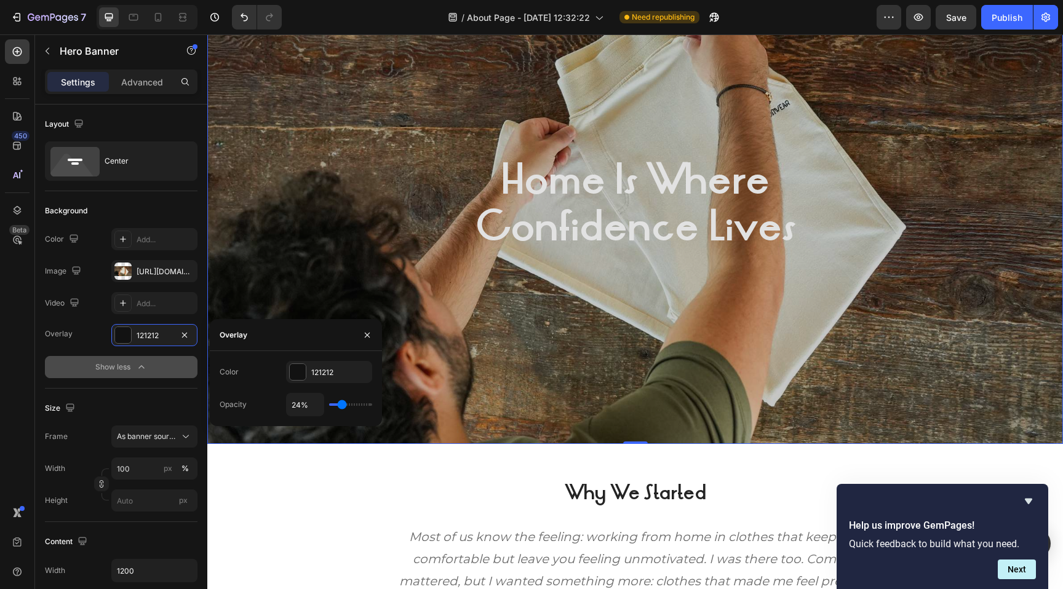
type input "26%"
type input "26"
type input "27%"
type input "27"
type input "30%"
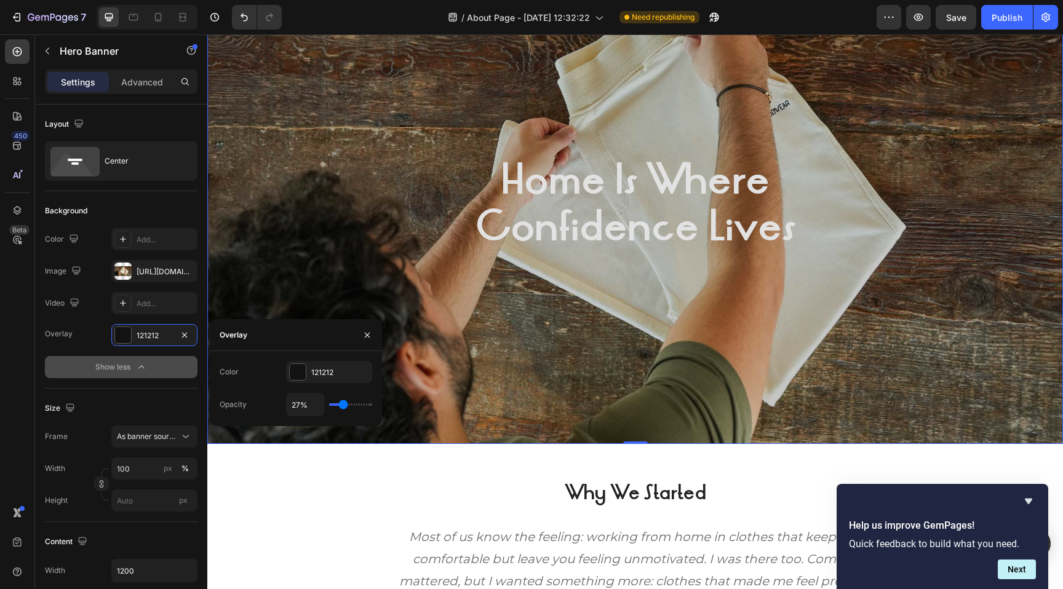
type input "30"
type input "31%"
type input "31"
type input "32%"
type input "32"
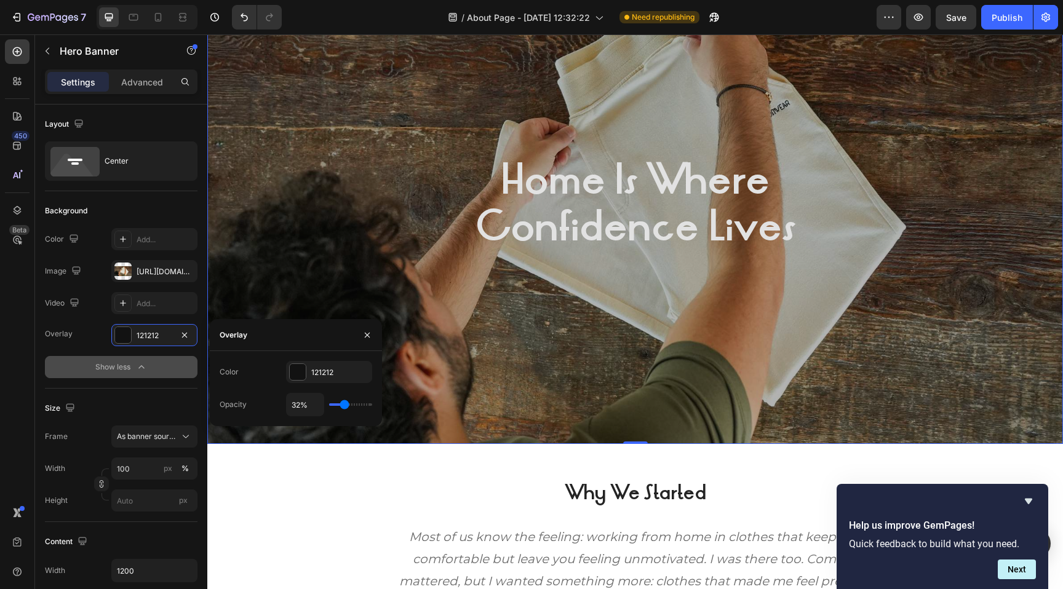
type input "33%"
type input "33"
type input "34%"
type input "34"
type input "35%"
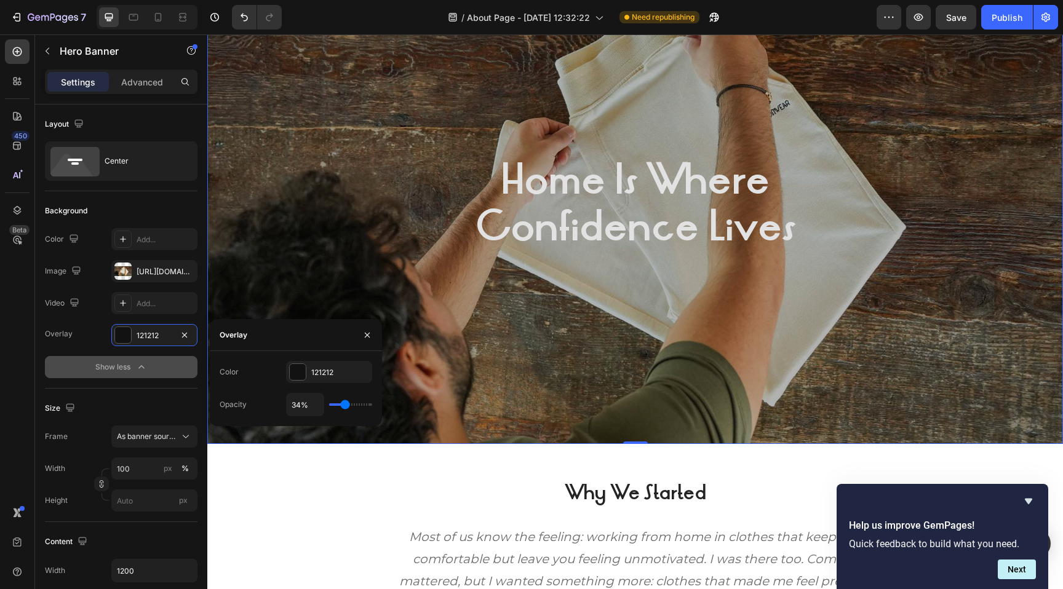
type input "35"
type input "36%"
type input "36"
type input "37%"
type input "37"
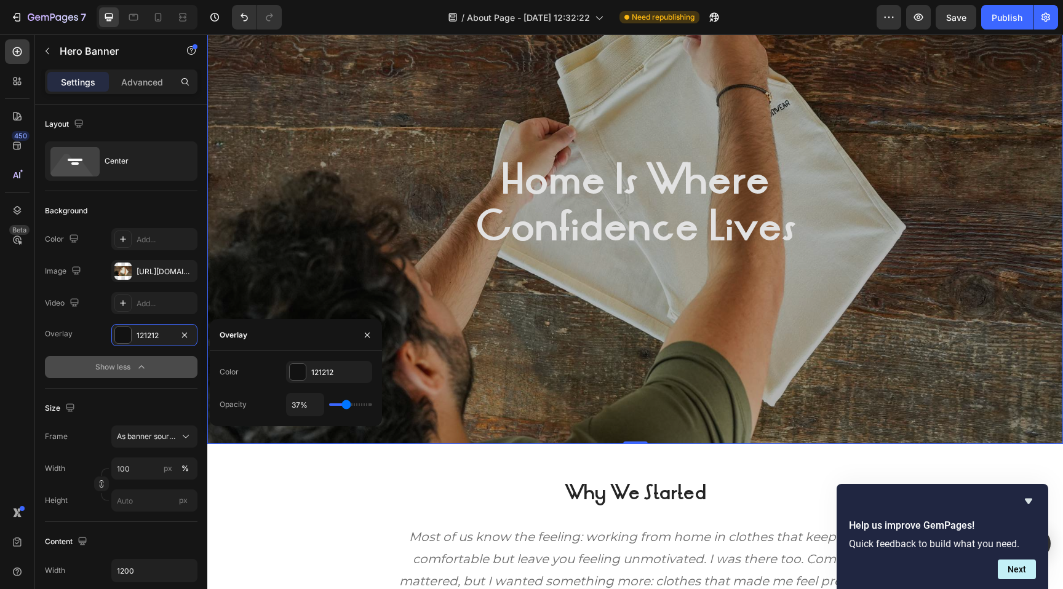
type input "38%"
type input "38"
type input "39%"
type input "39"
type input "40%"
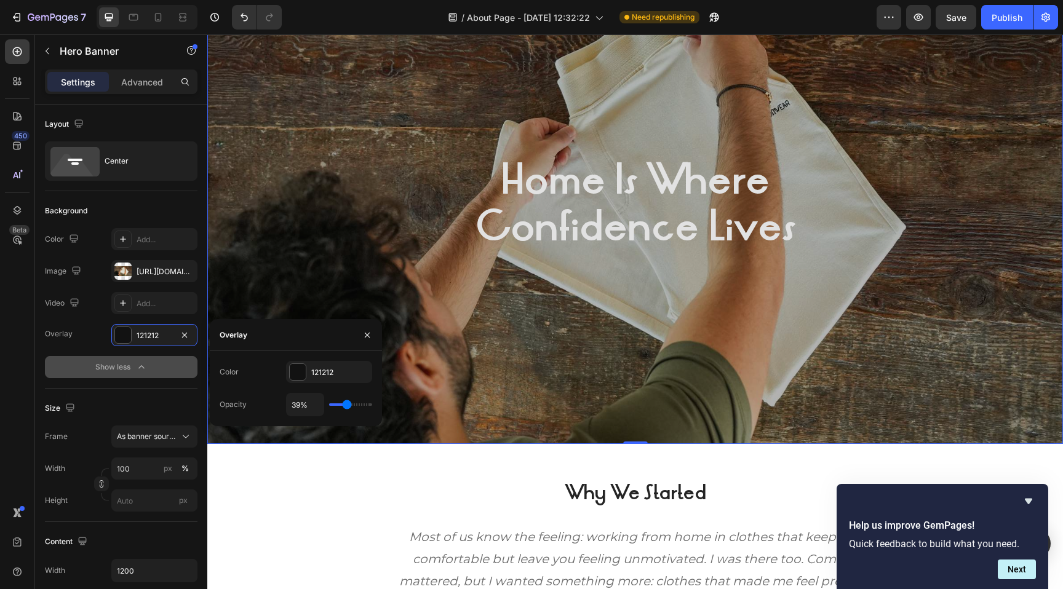
type input "40"
type input "41%"
type input "41"
type input "42%"
type input "42"
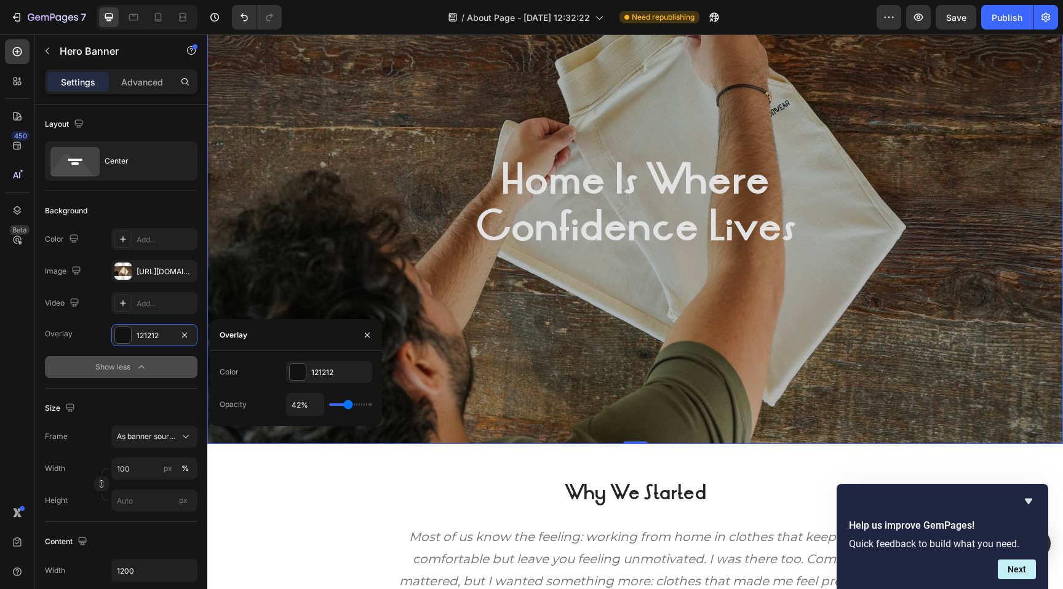
type input "43%"
type input "43"
type input "44%"
type input "44"
type input "45%"
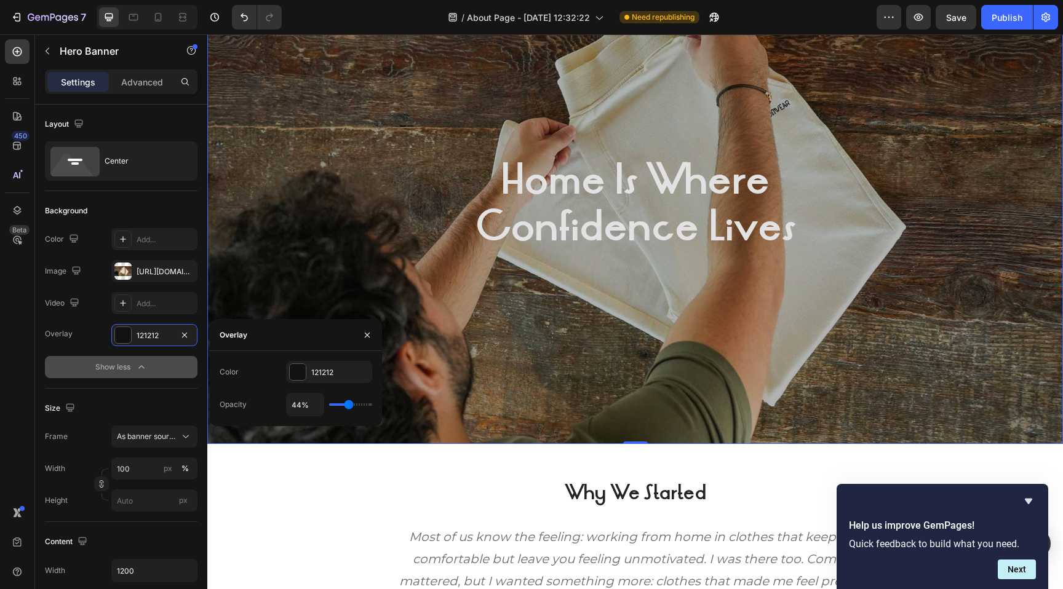
type input "45"
type input "46%"
type input "46"
type input "47%"
type input "47"
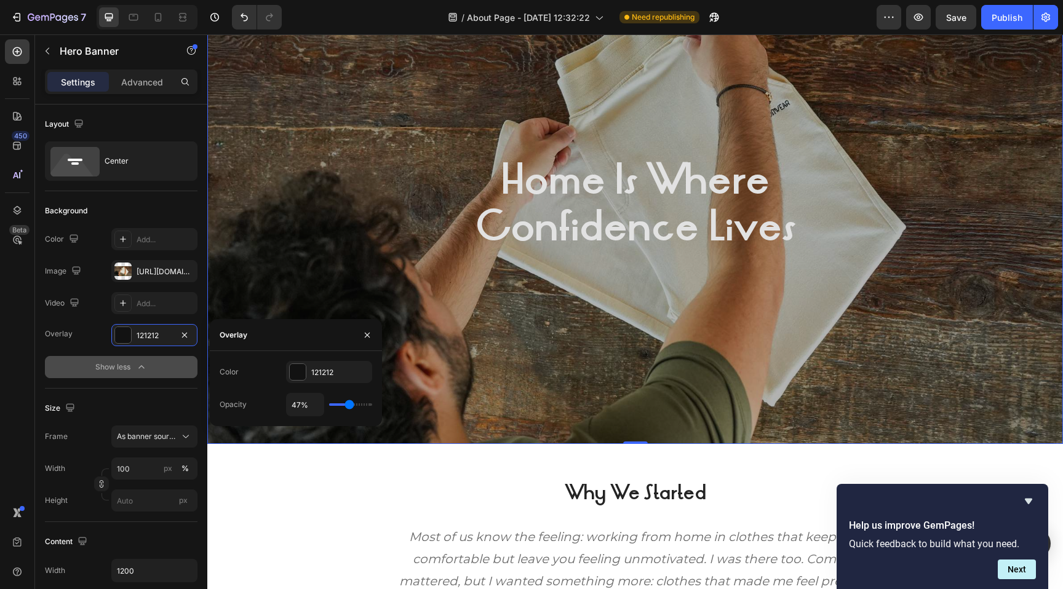
type input "48%"
type input "48"
type input "51%"
type input "51"
type input "52%"
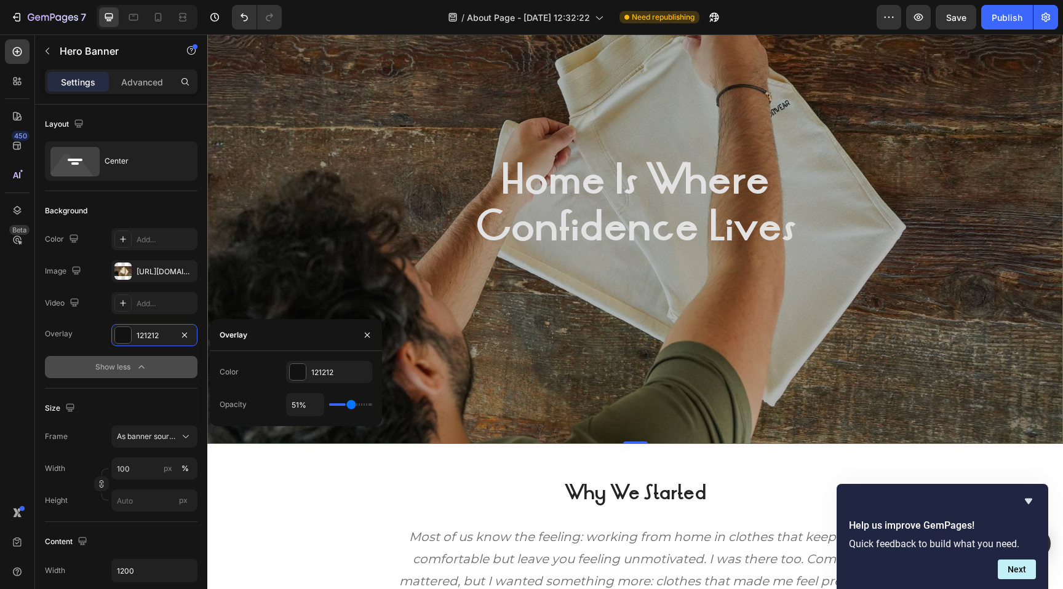
type input "52"
type input "53%"
type input "53"
type input "54%"
type input "54"
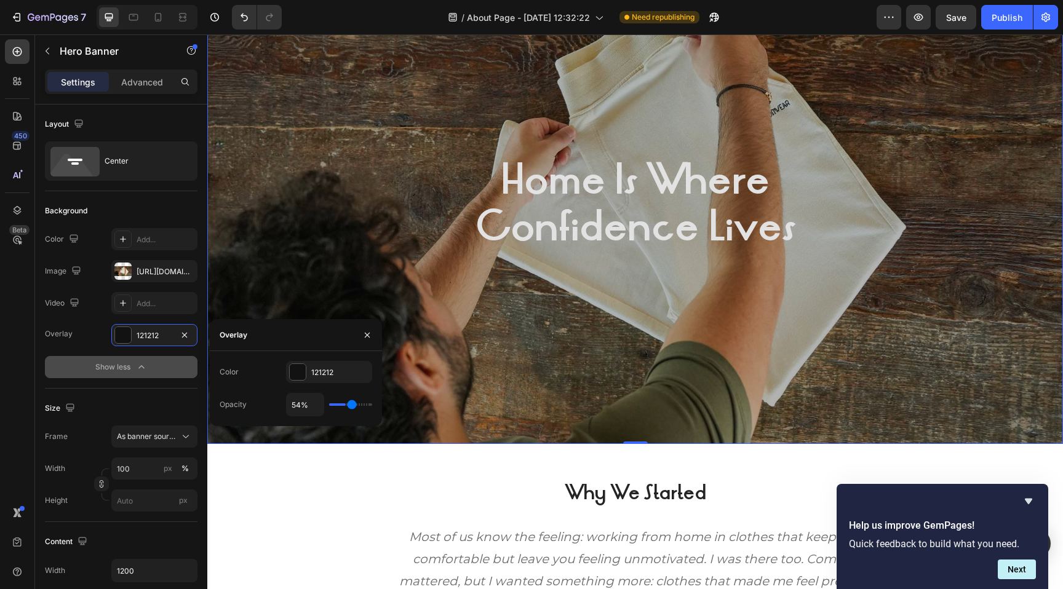
type input "55%"
type input "55"
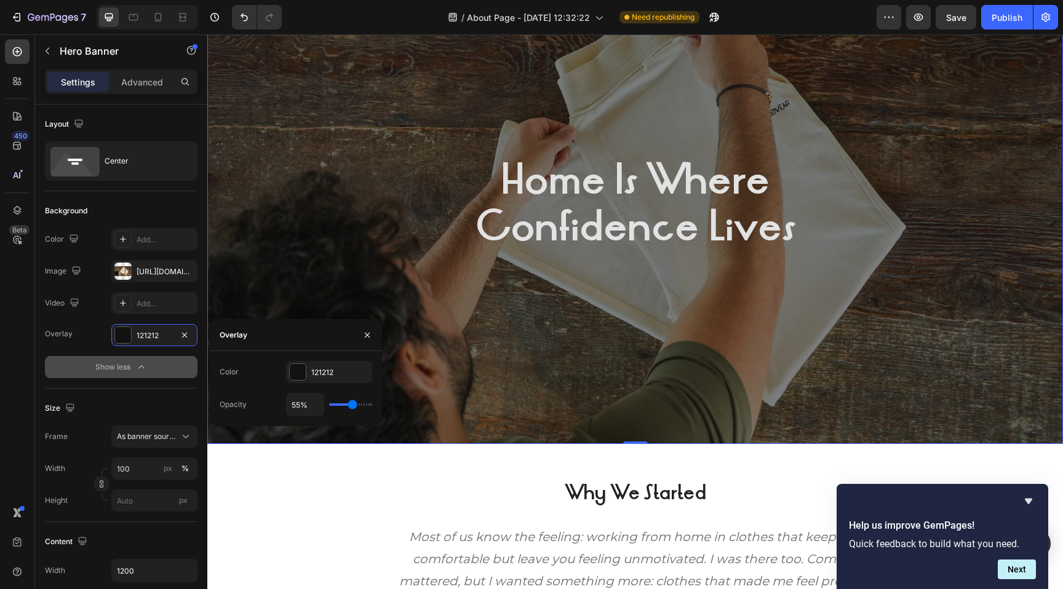
type input "56%"
type input "56"
type input "57%"
type input "57"
type input "58%"
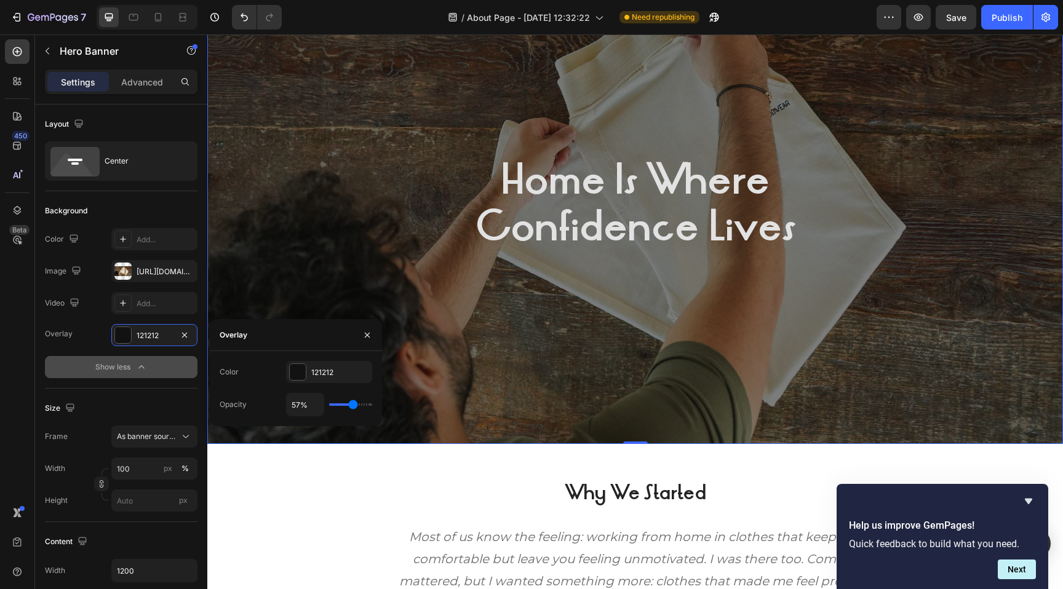
type input "58"
type input "59%"
type input "59"
type input "60%"
type input "60"
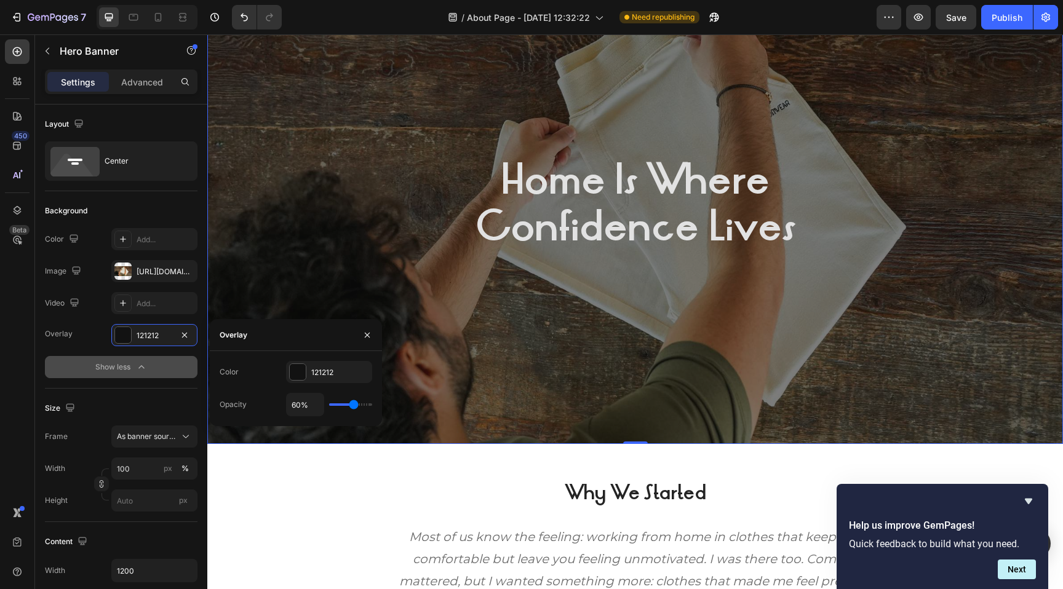
type input "61%"
type input "61"
type input "62%"
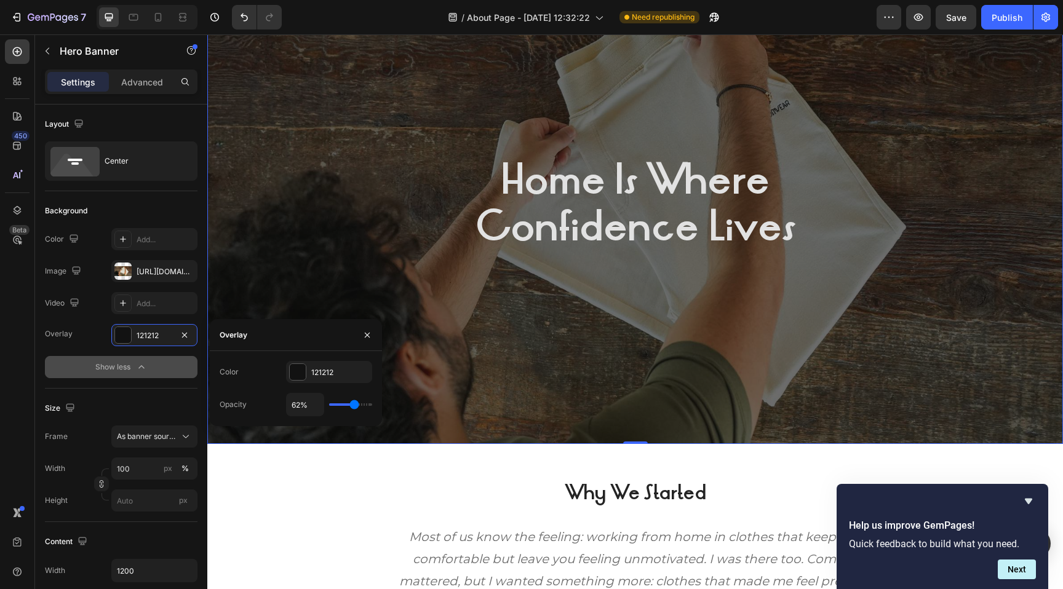
drag, startPoint x: 340, startPoint y: 403, endPoint x: 354, endPoint y: 403, distance: 14.1
type input "62"
click at [354, 403] on input "range" at bounding box center [350, 404] width 43 height 2
type input "56%"
type input "56"
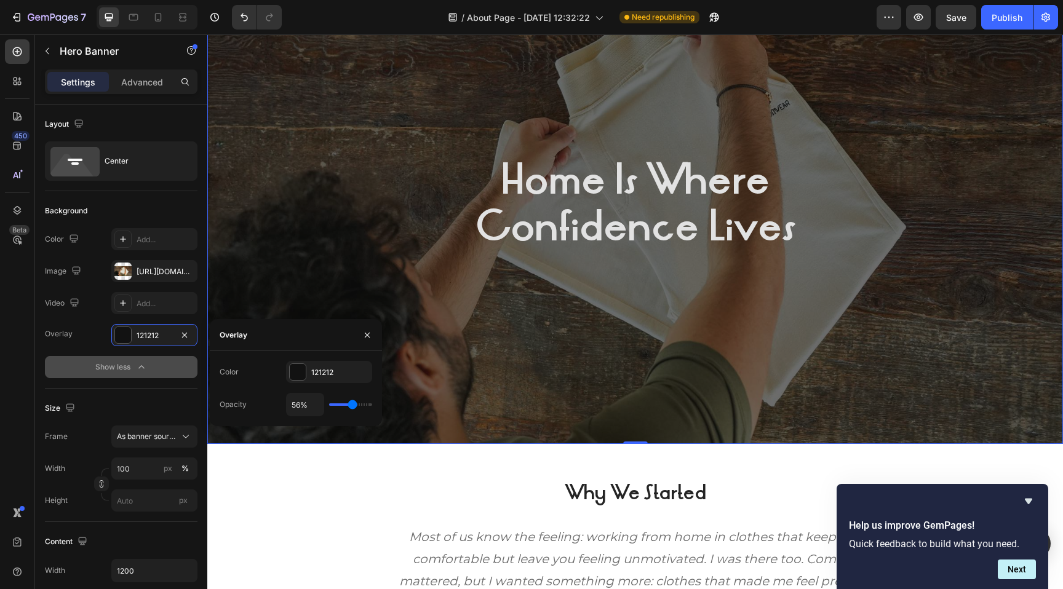
type input "53%"
type input "53"
type input "50%"
type input "50"
type input "49%"
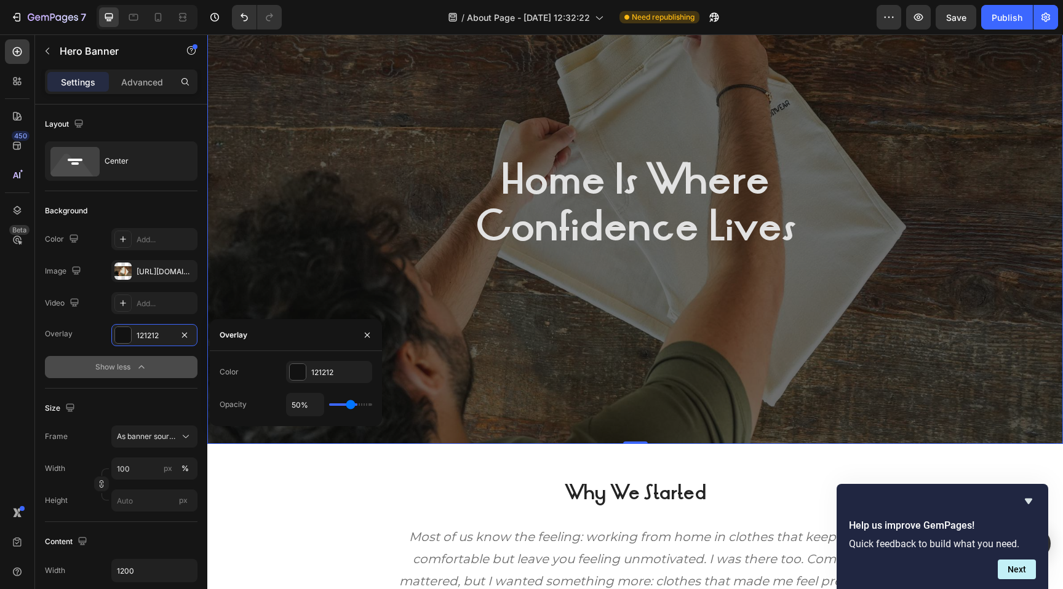
type input "49"
type input "46%"
type input "46"
type input "45%"
type input "45"
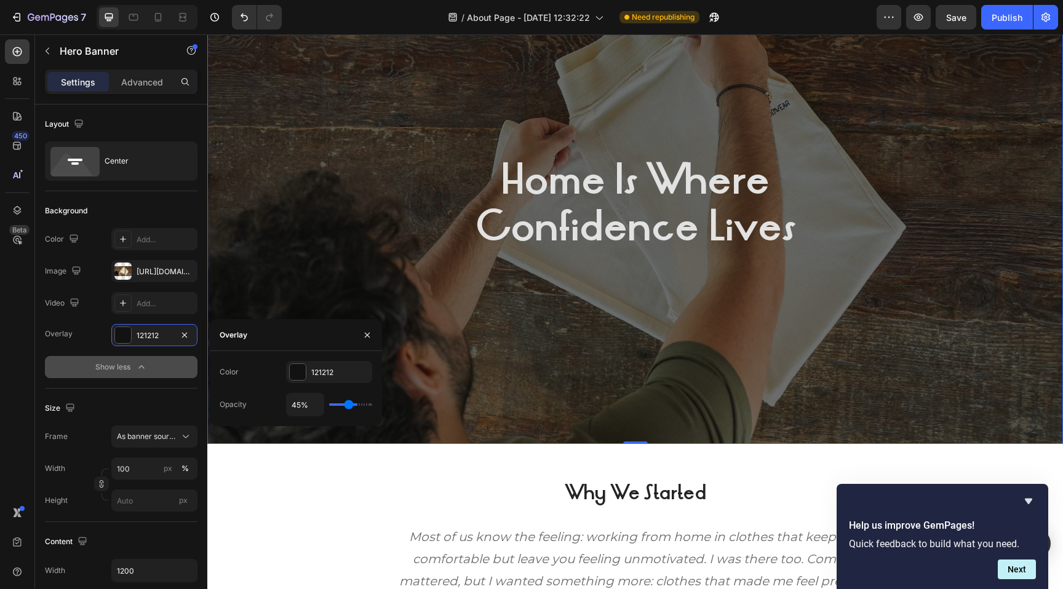
type input "43%"
type input "43"
type input "42%"
type input "42"
type input "41%"
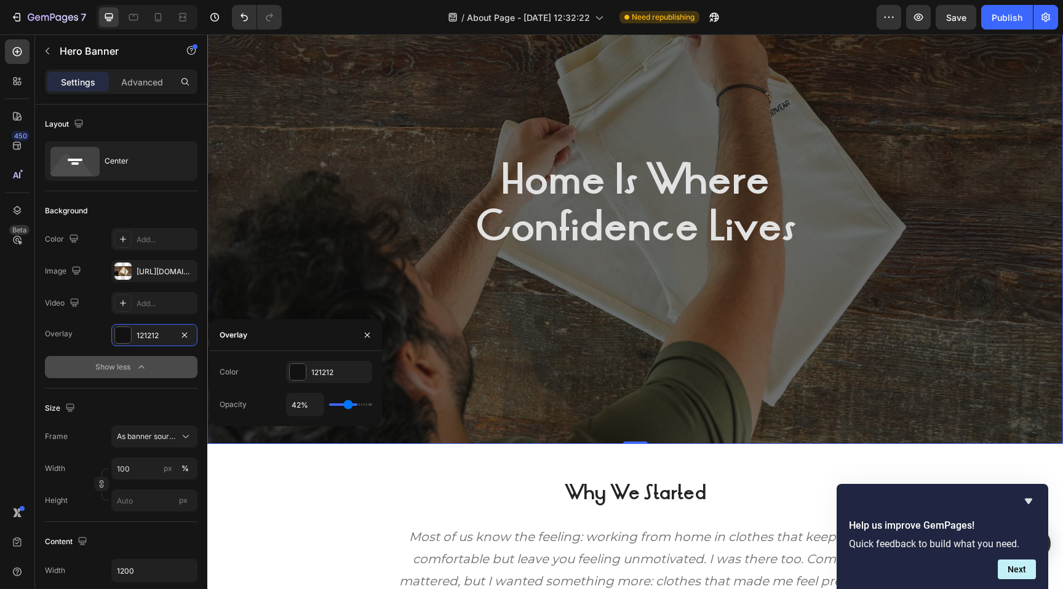
type input "41"
type input "40%"
type input "40"
type input "39%"
type input "39"
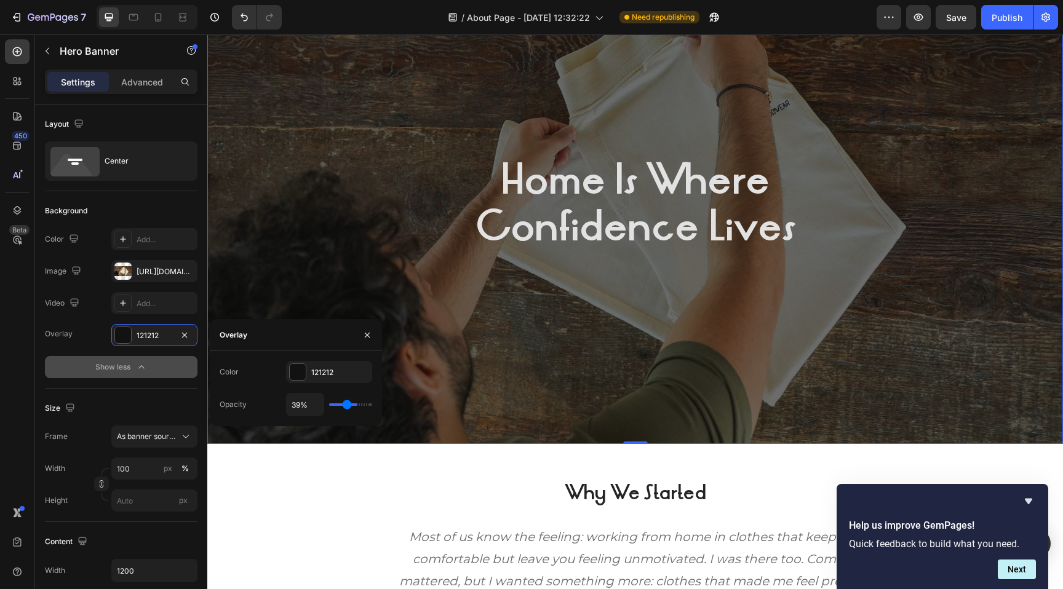
type input "37%"
type input "37"
type input "36%"
type input "36"
type input "35%"
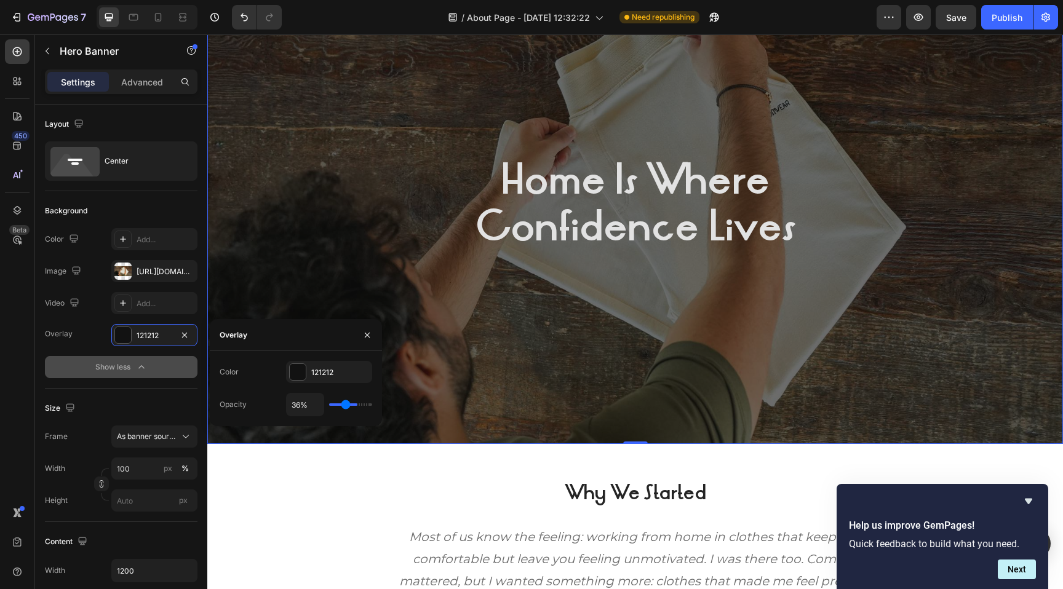
type input "35"
type input "34%"
type input "34"
type input "33%"
type input "33"
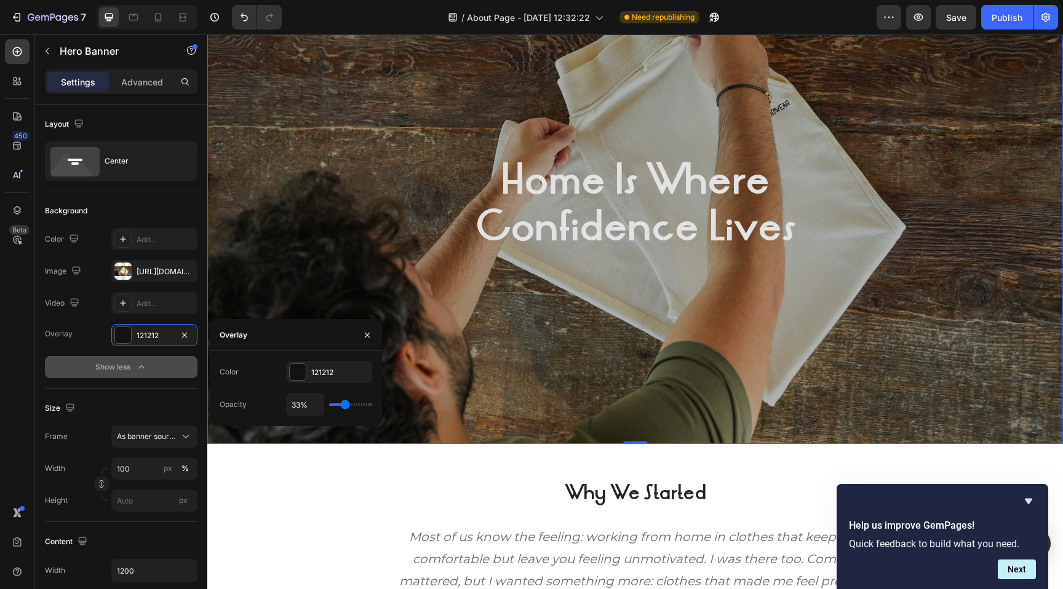
type input "34%"
type input "34"
type input "35%"
type input "35"
type input "36%"
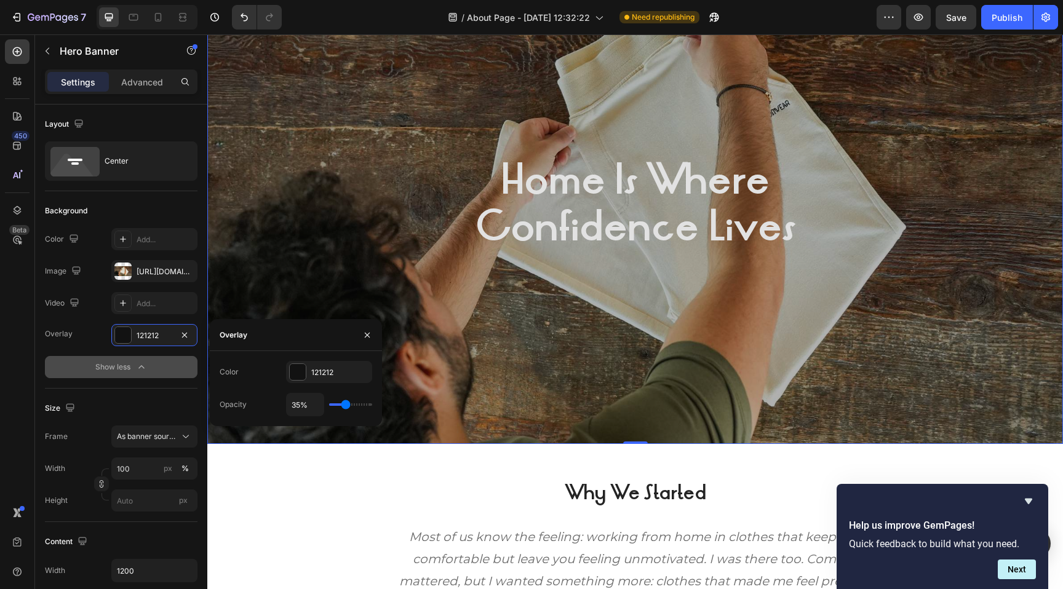
type input "36"
type input "37%"
type input "37"
type input "38%"
type input "38"
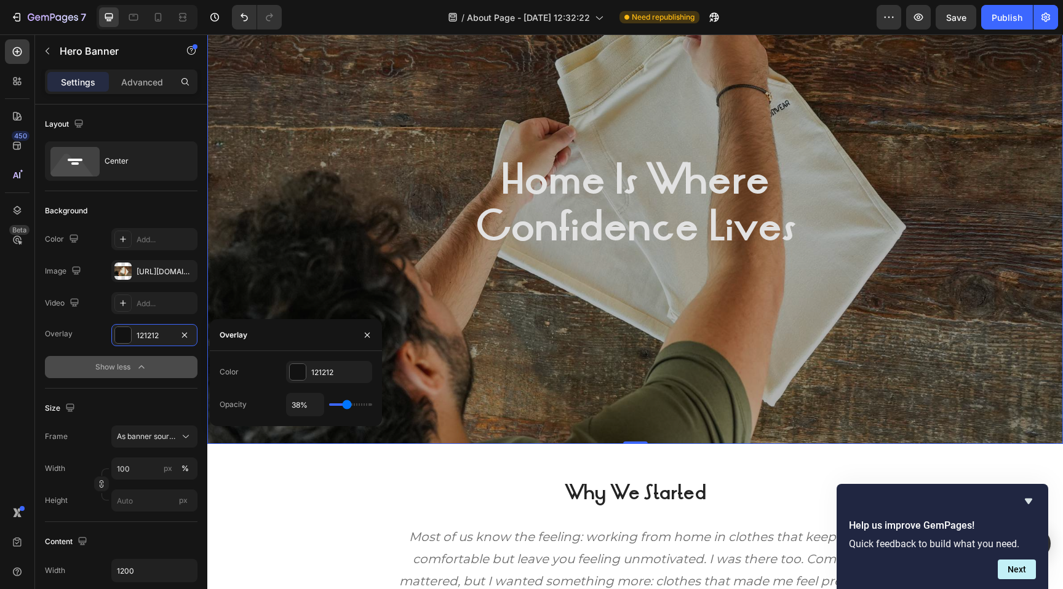
type input "39%"
type input "39"
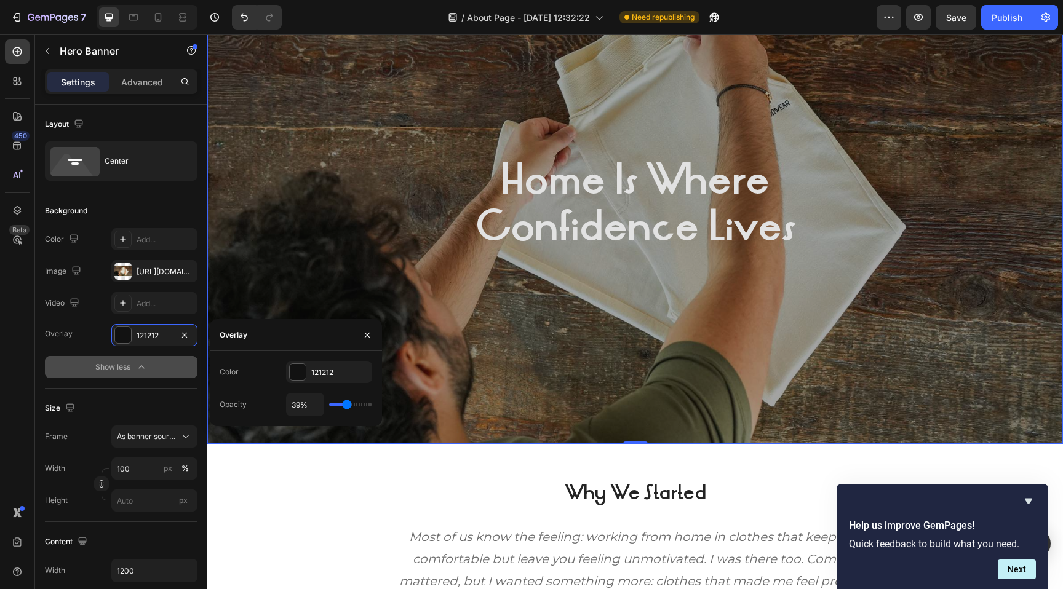
type input "40%"
type input "40"
type input "41%"
type input "41"
type input "42%"
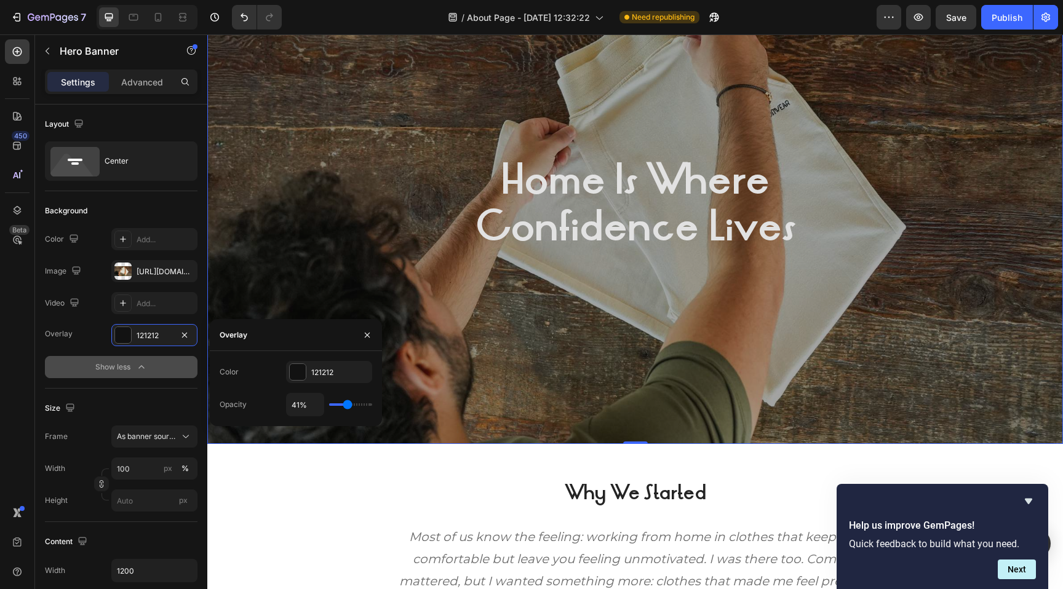
type input "42"
type input "43%"
type input "43"
type input "44%"
type input "44"
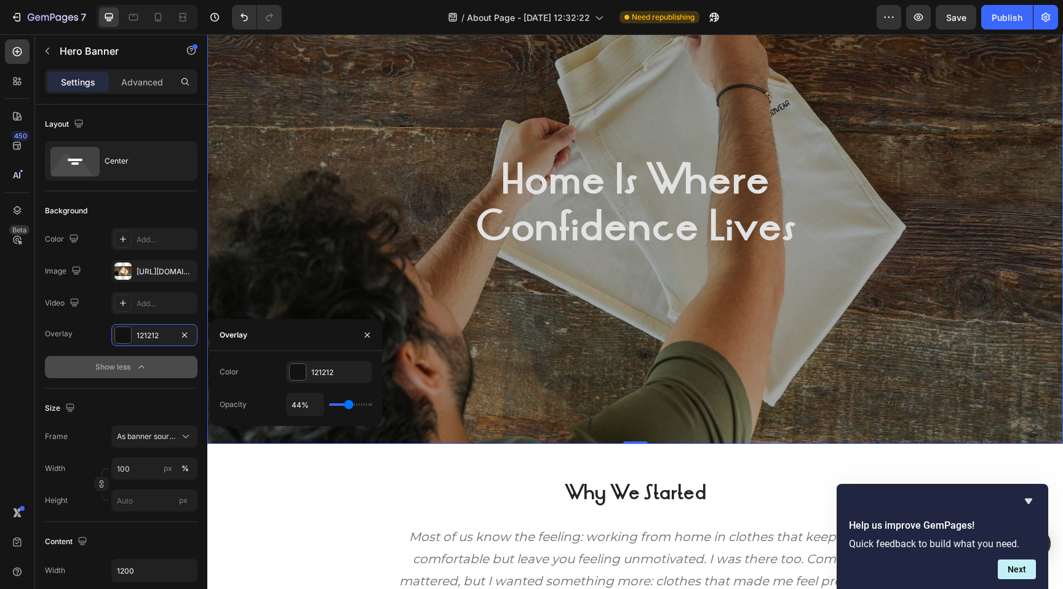
type input "45%"
type input "45"
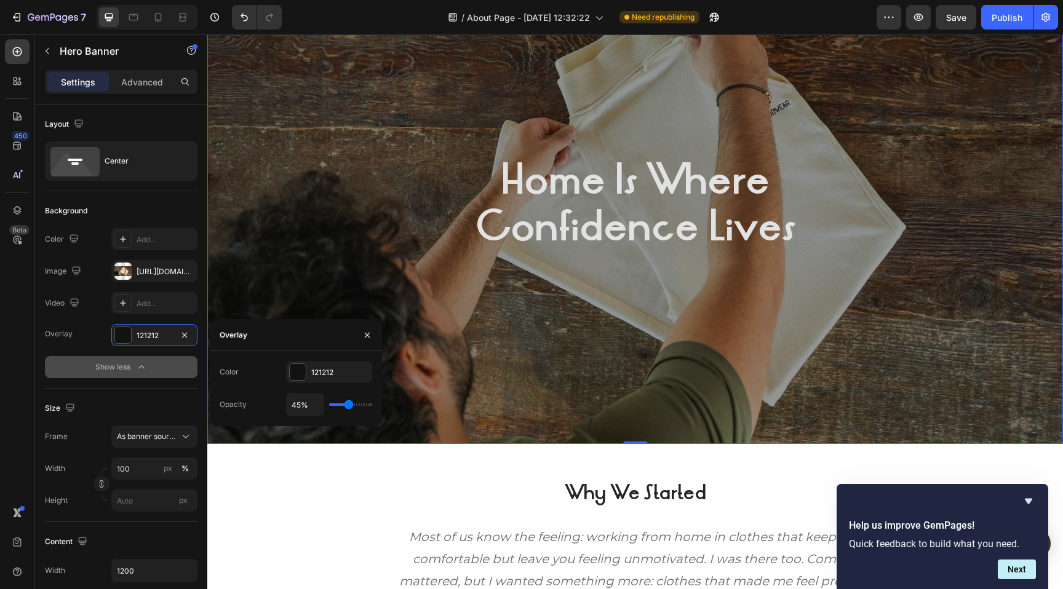
type input "46%"
type input "46"
type input "47%"
type input "47"
type input "48%"
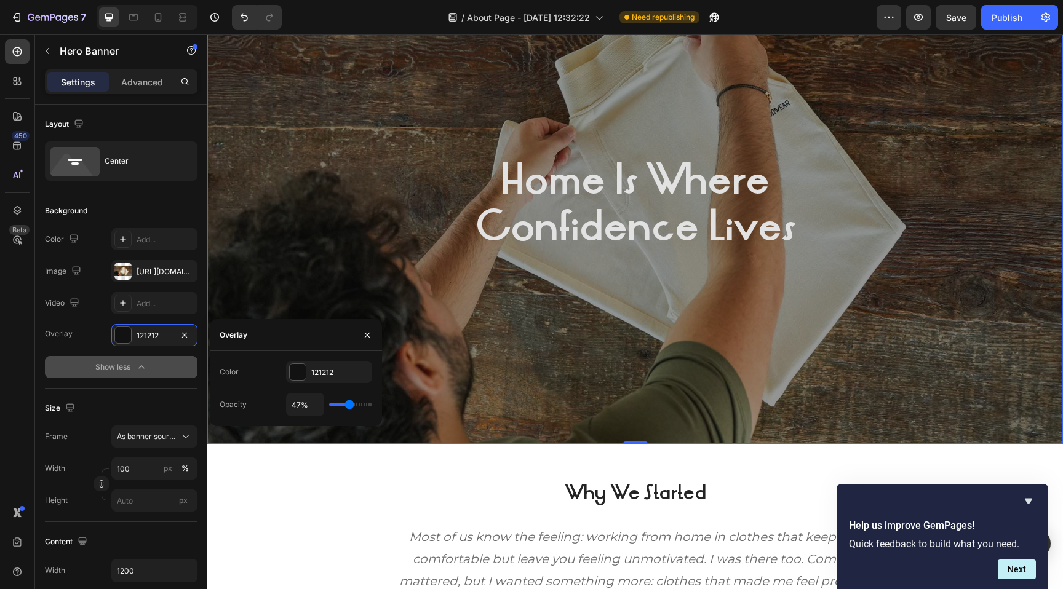
type input "48"
type input "49%"
type input "49"
type input "50%"
type input "50"
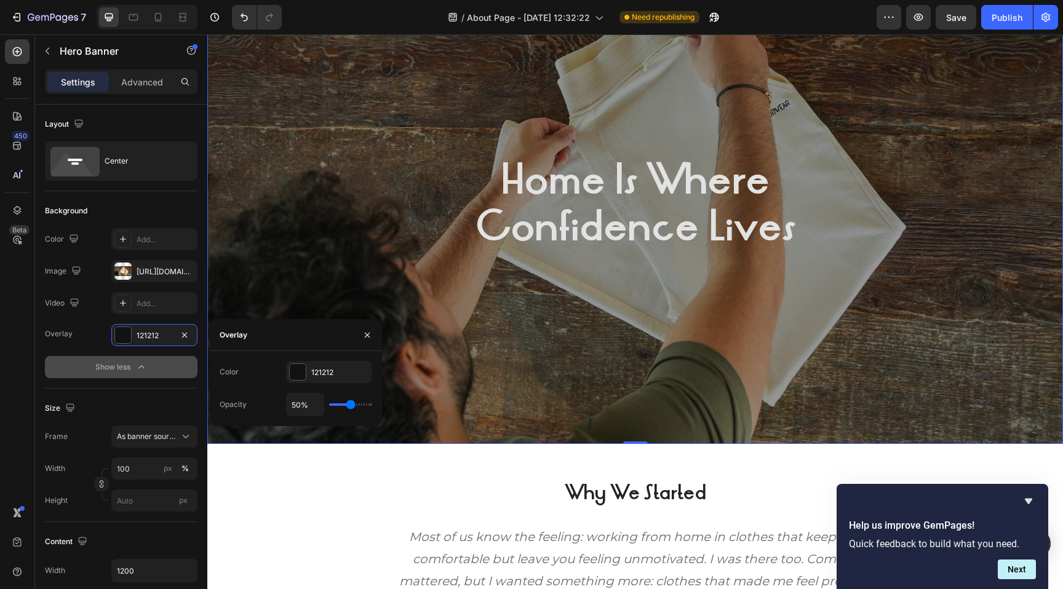
type input "51%"
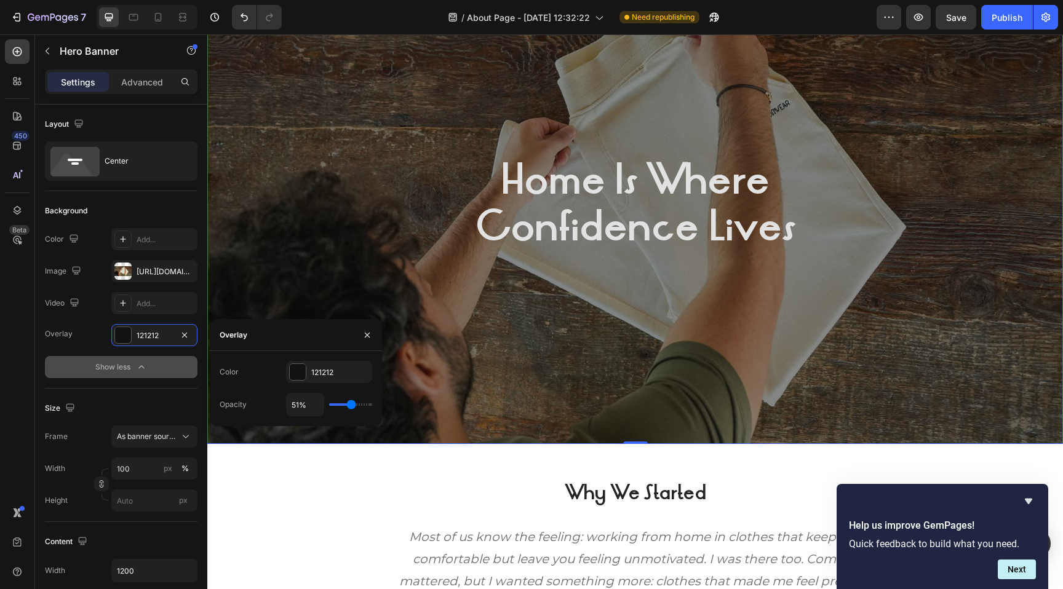
type input "51"
click at [350, 403] on input "range" at bounding box center [350, 404] width 43 height 2
click at [369, 241] on p "⁠⁠⁠⁠⁠⁠⁠ Home Is Where Confidence Lives" at bounding box center [635, 204] width 716 height 94
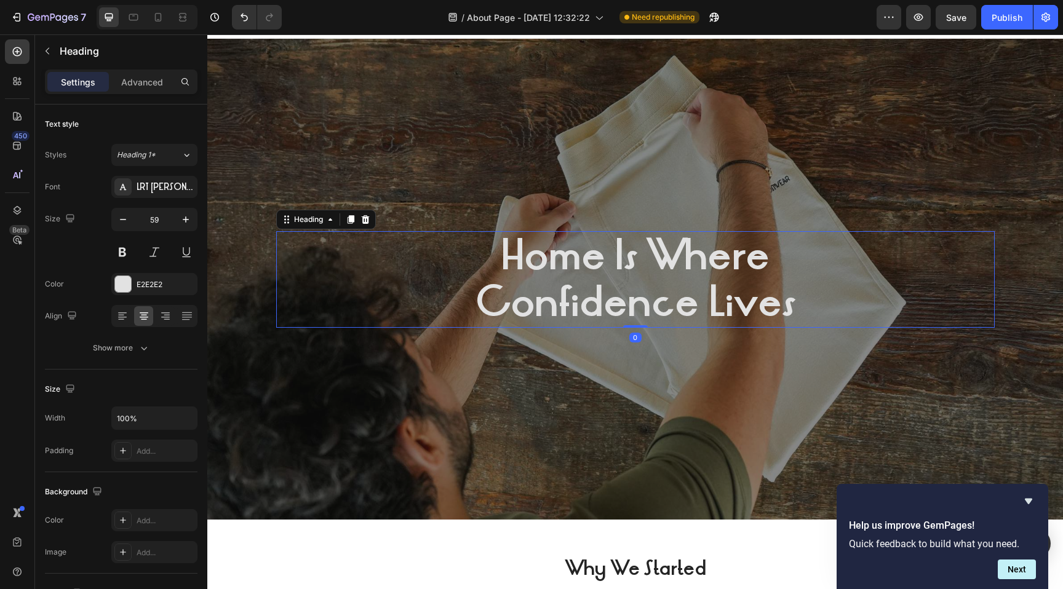
scroll to position [26, 0]
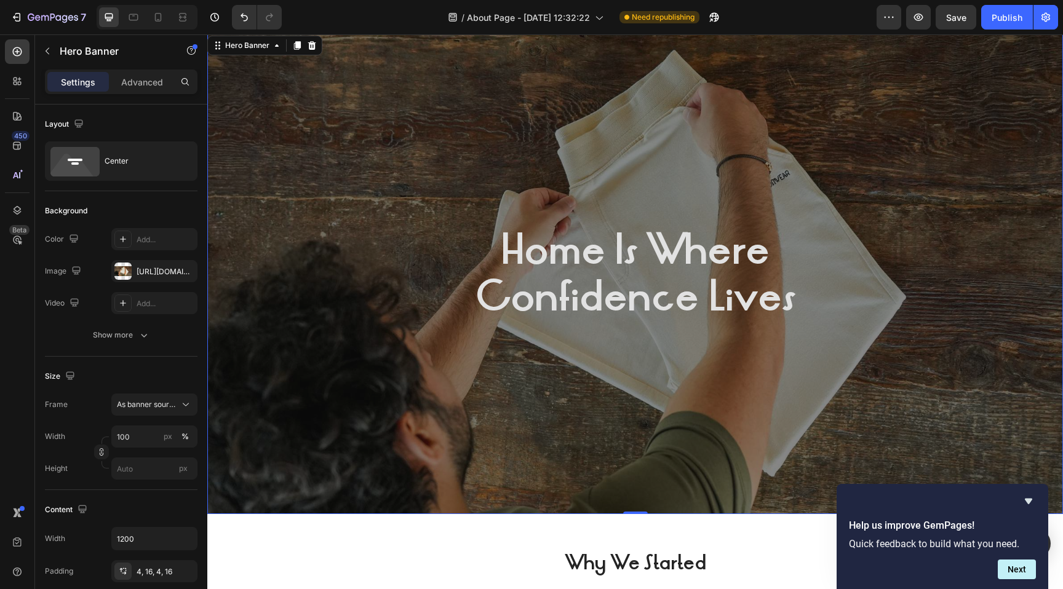
click at [401, 413] on div "Overlay" at bounding box center [634, 273] width 855 height 481
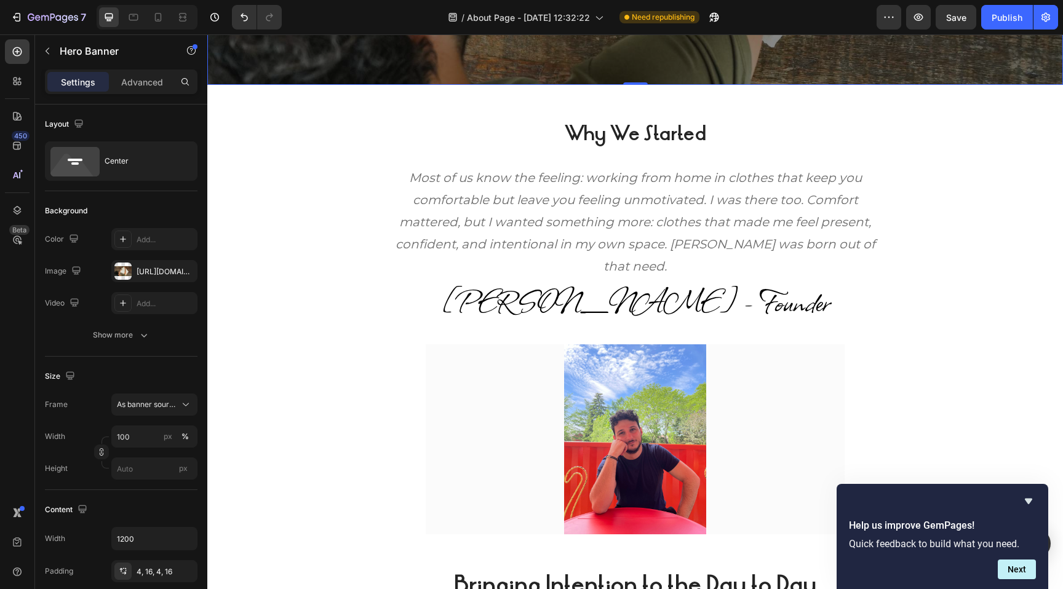
scroll to position [457, 0]
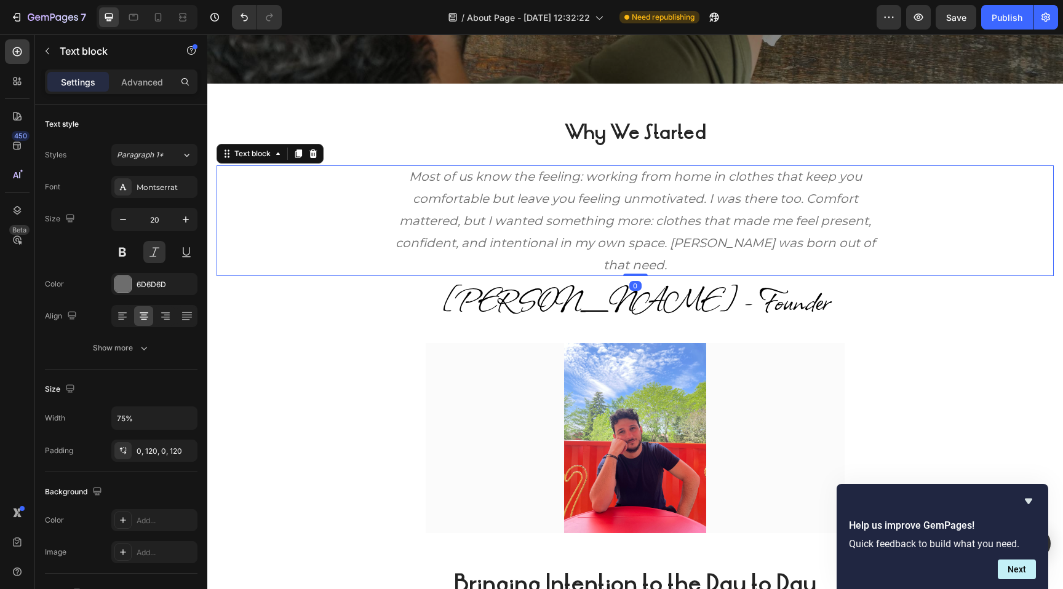
click at [593, 177] on p "Most of us know the feeling: working from home in clothes that keep you comfort…" at bounding box center [635, 220] width 480 height 111
click at [580, 176] on p "Most of us know the feeling: working from home in clothes that keep you comfort…" at bounding box center [635, 220] width 480 height 111
click at [584, 176] on p "Most of us know the feeling: working from home in clothes that keep you comfort…" at bounding box center [635, 220] width 480 height 111
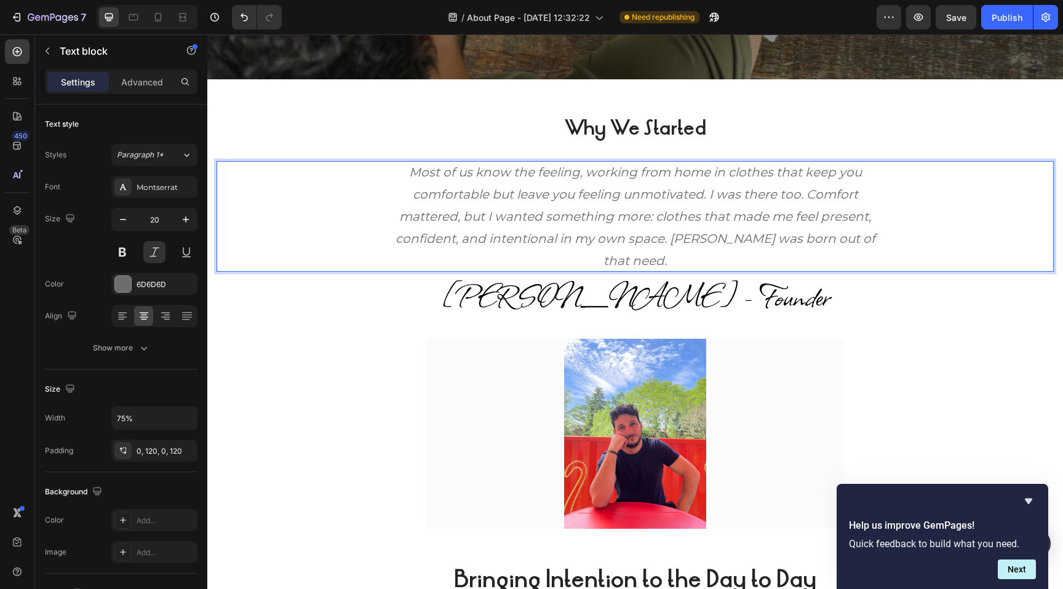
scroll to position [462, 0]
click at [1027, 501] on icon "Hide survey" at bounding box center [1027, 502] width 7 height 6
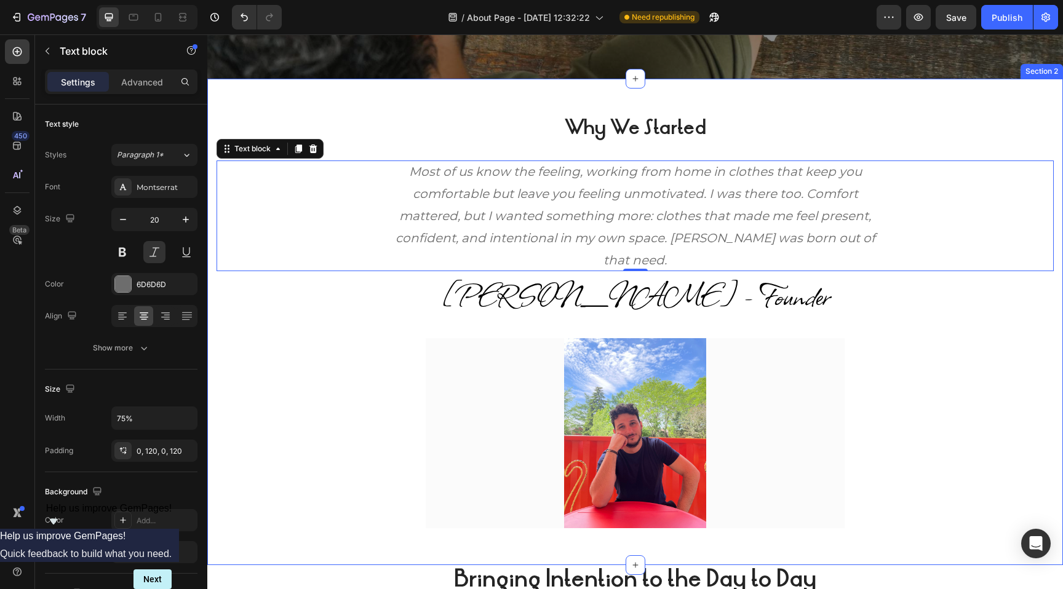
click at [903, 376] on div "⁠⁠⁠⁠⁠⁠⁠ Why We Started Heading Most of us know the feeling, working from home i…" at bounding box center [634, 322] width 837 height 412
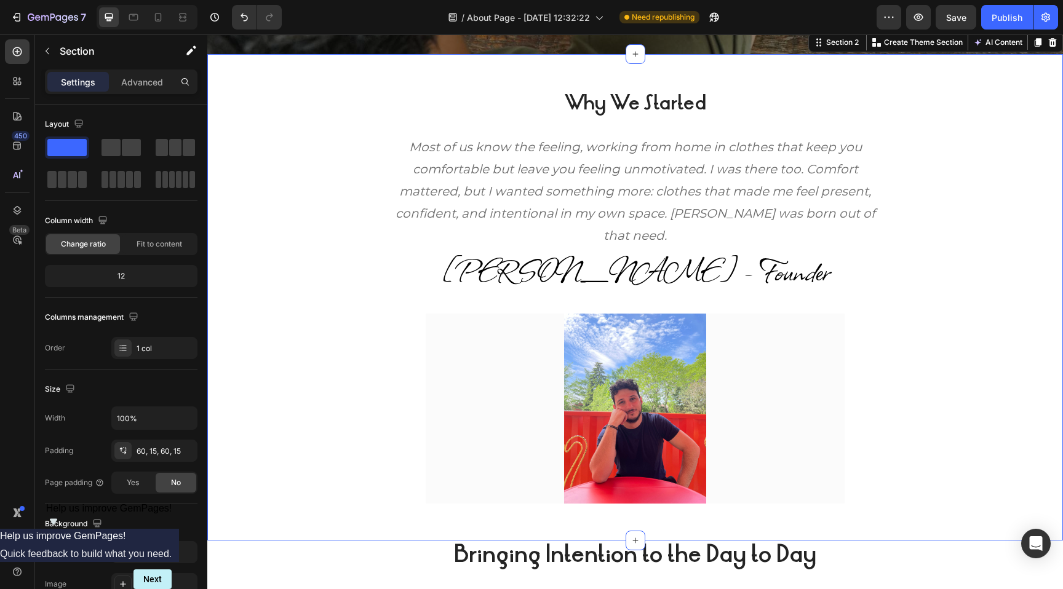
scroll to position [481, 0]
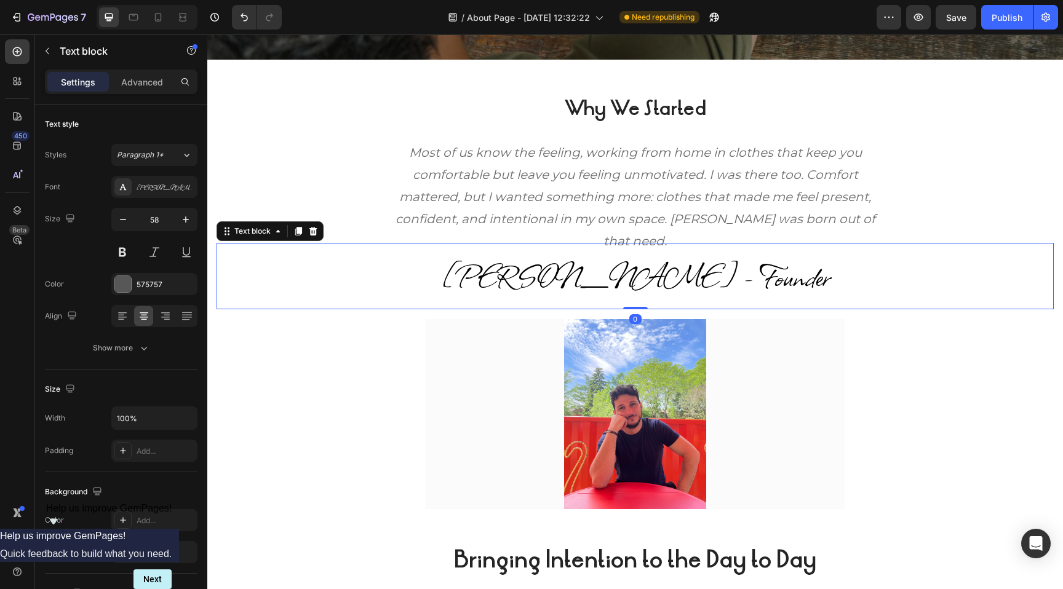
click at [681, 285] on span "[PERSON_NAME] - Founder" at bounding box center [635, 276] width 387 height 46
click at [122, 223] on icon "button" at bounding box center [123, 219] width 12 height 12
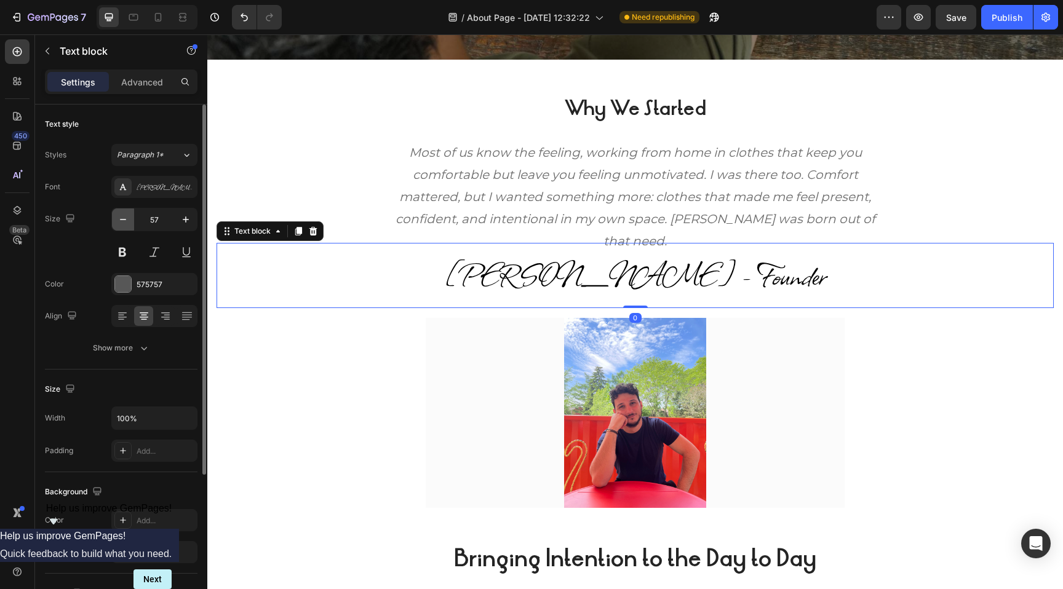
click at [122, 223] on icon "button" at bounding box center [123, 219] width 12 height 12
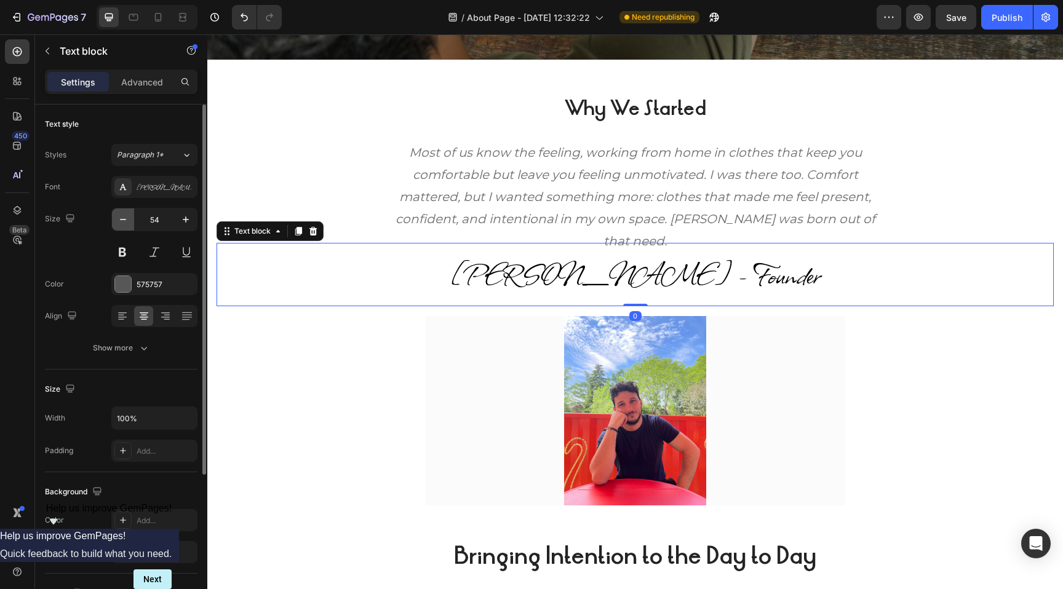
click at [122, 223] on icon "button" at bounding box center [123, 219] width 12 height 12
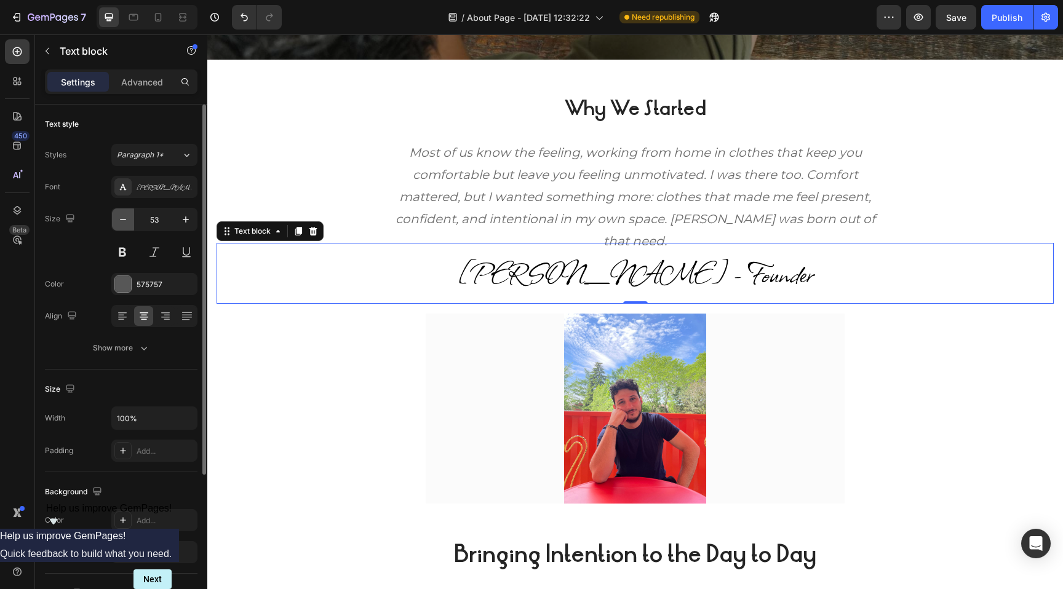
click at [122, 223] on icon "button" at bounding box center [123, 219] width 12 height 12
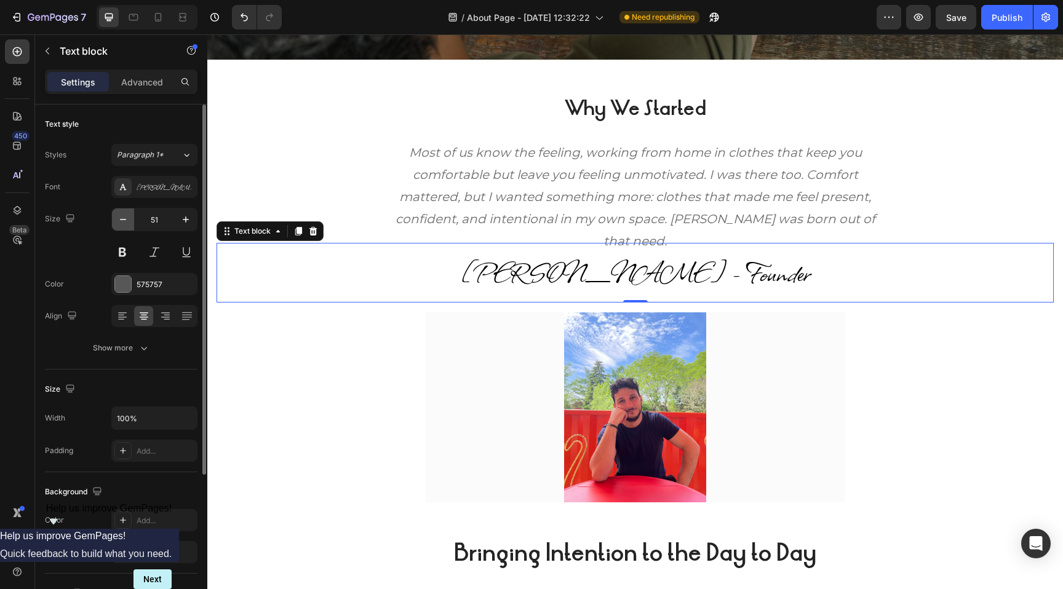
click at [122, 223] on icon "button" at bounding box center [123, 219] width 12 height 12
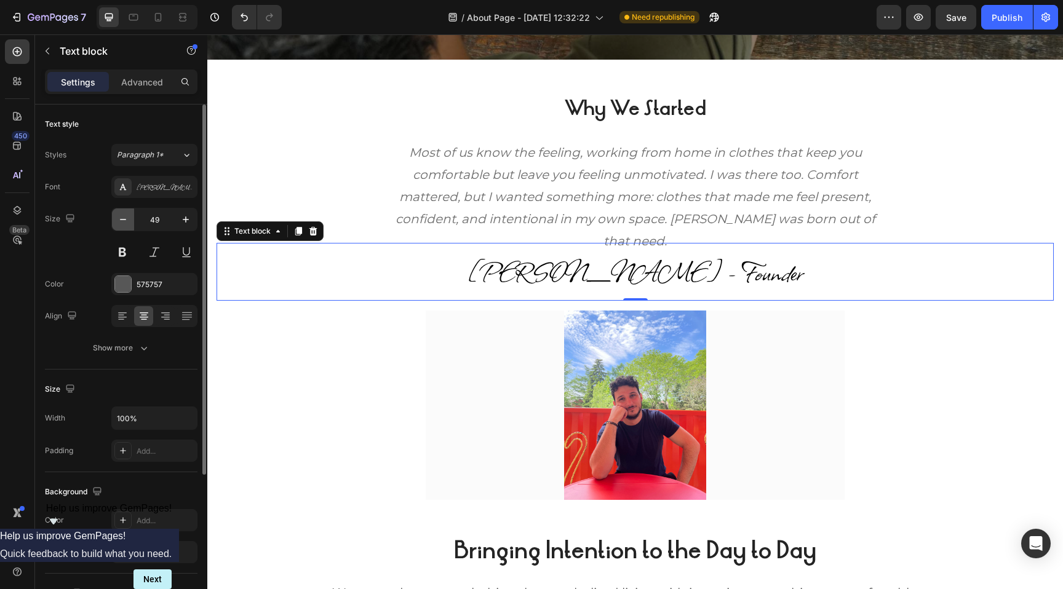
click at [122, 223] on icon "button" at bounding box center [123, 219] width 12 height 12
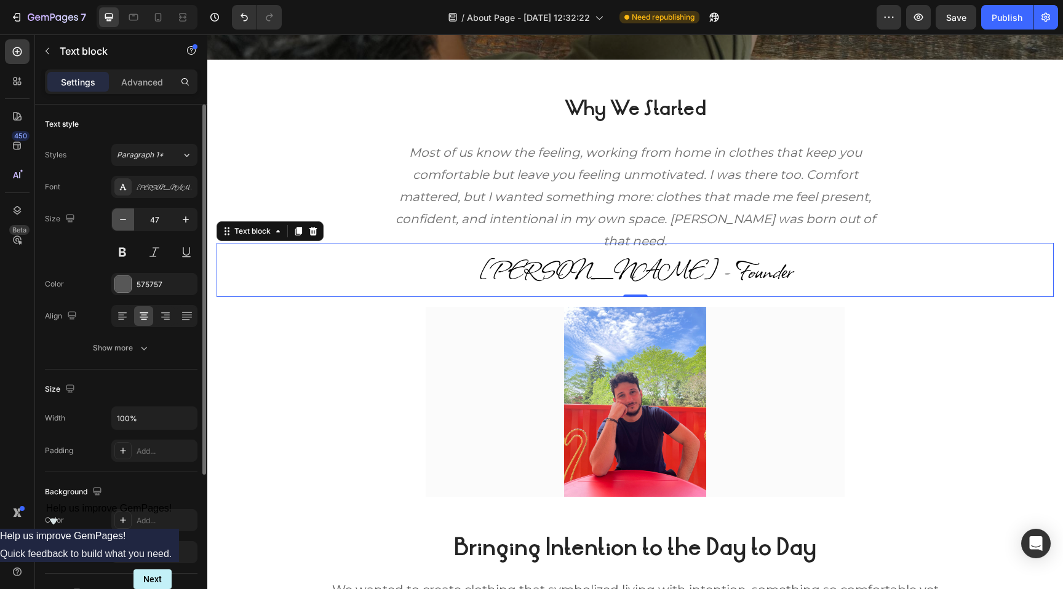
click at [122, 223] on icon "button" at bounding box center [123, 219] width 12 height 12
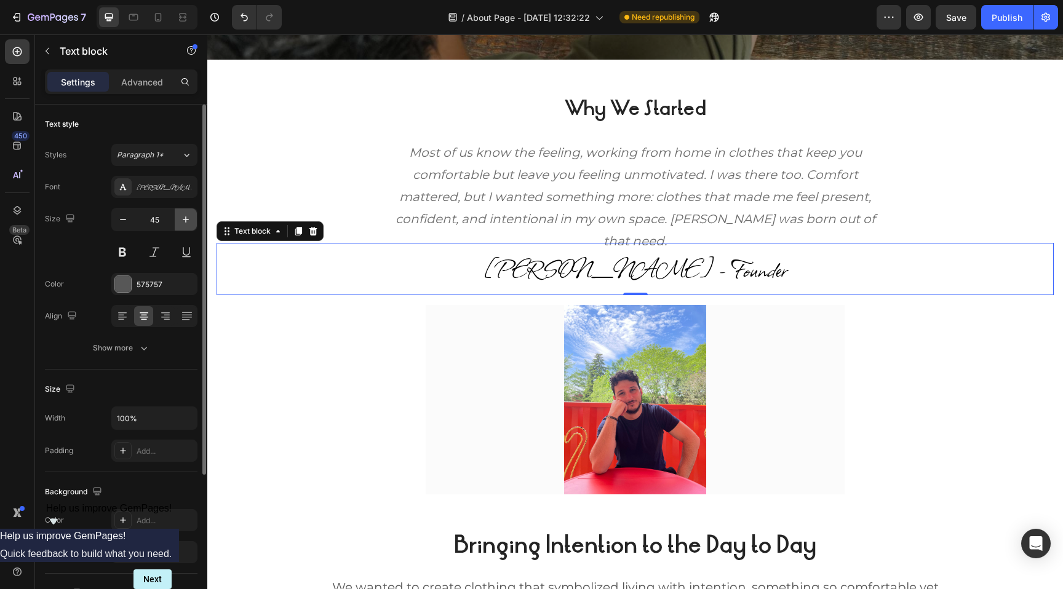
click at [186, 220] on icon "button" at bounding box center [186, 219] width 12 height 12
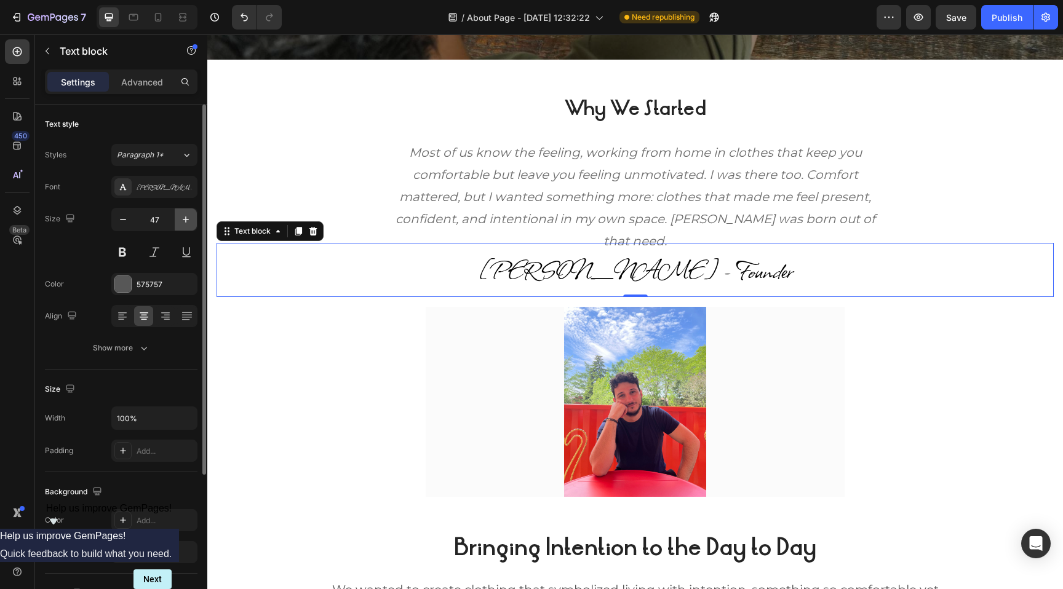
click at [186, 220] on icon "button" at bounding box center [186, 219] width 12 height 12
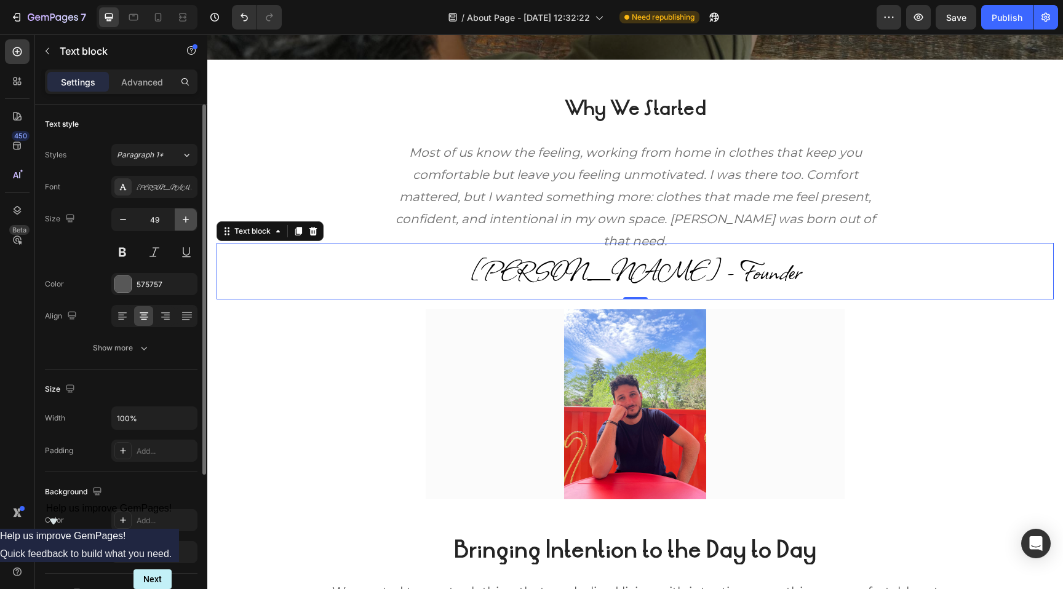
click at [186, 220] on icon "button" at bounding box center [186, 219] width 12 height 12
type input "50"
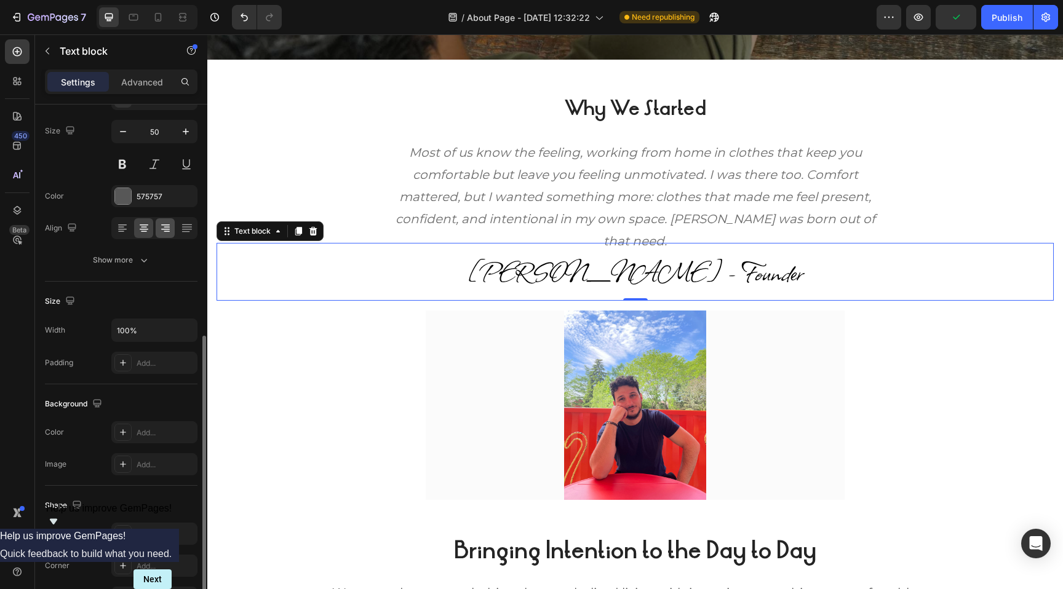
scroll to position [0, 0]
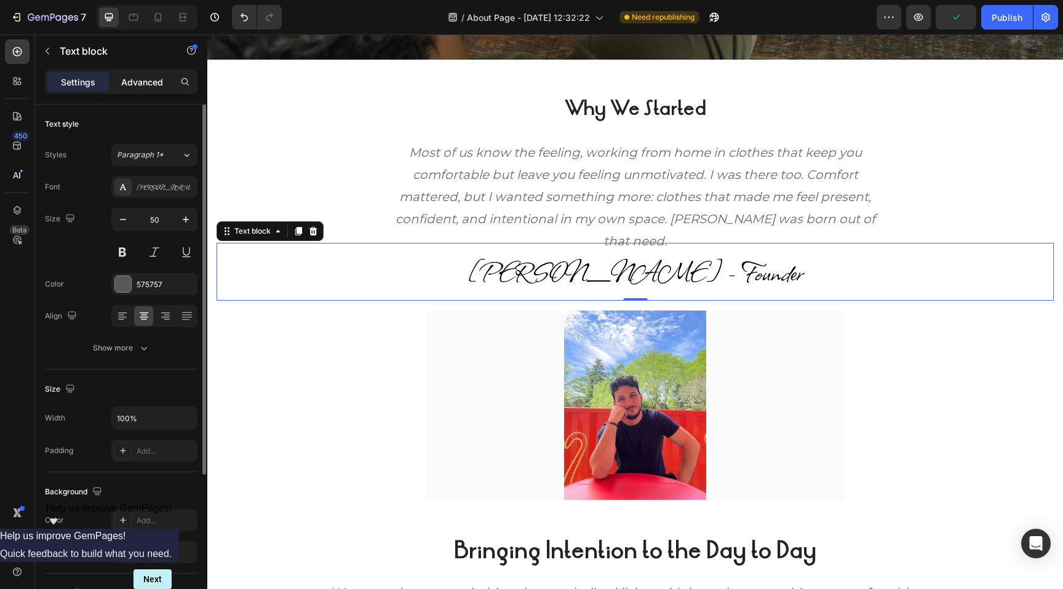
click at [145, 80] on p "Advanced" at bounding box center [142, 82] width 42 height 13
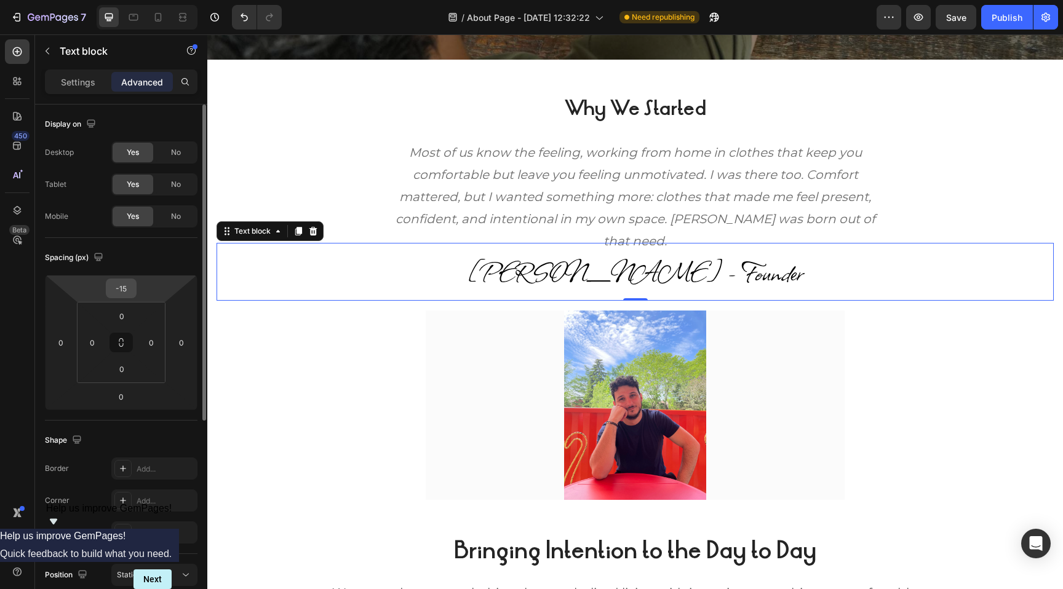
click at [122, 287] on input "-15" at bounding box center [121, 288] width 25 height 18
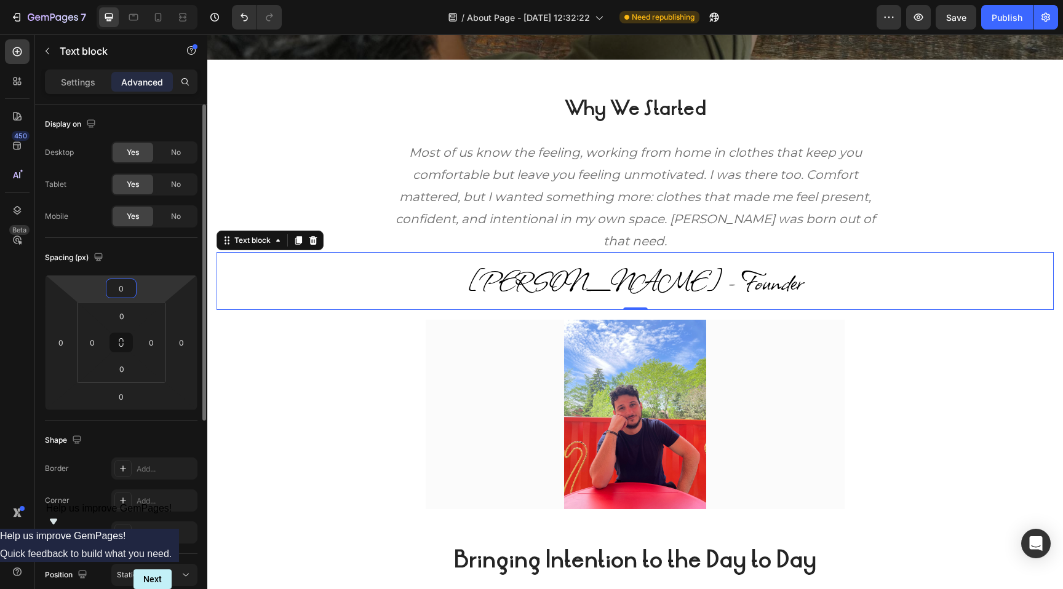
type input "0"
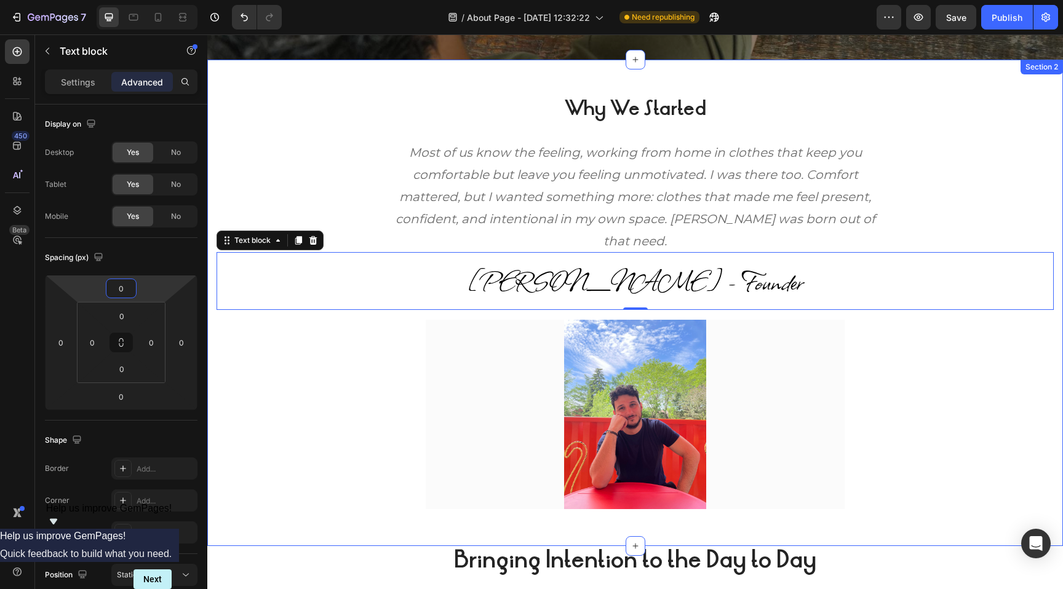
click at [375, 406] on div "⁠⁠⁠⁠⁠⁠⁠ Why We Started Heading Most of us know the feeling, working from home i…" at bounding box center [634, 303] width 837 height 413
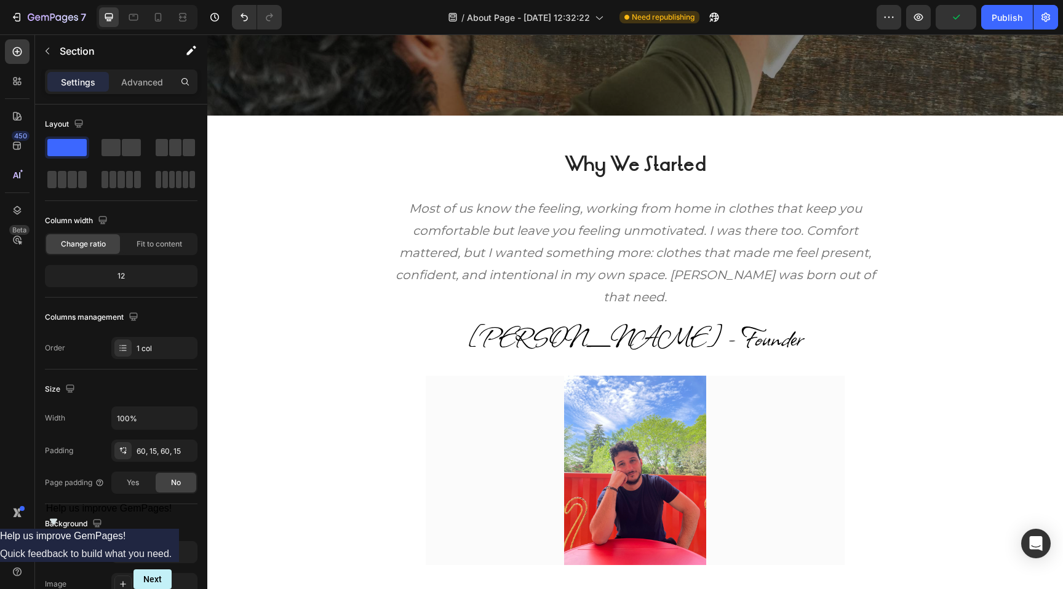
scroll to position [422, 0]
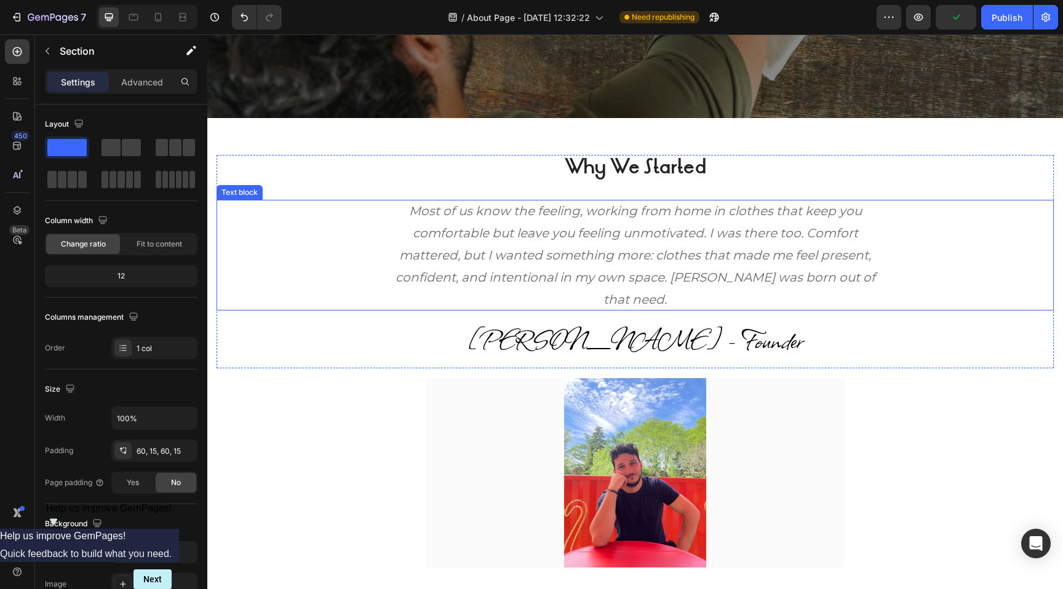
click at [462, 240] on p "Most of us know the feeling, working from home in clothes that keep you comfort…" at bounding box center [635, 255] width 480 height 111
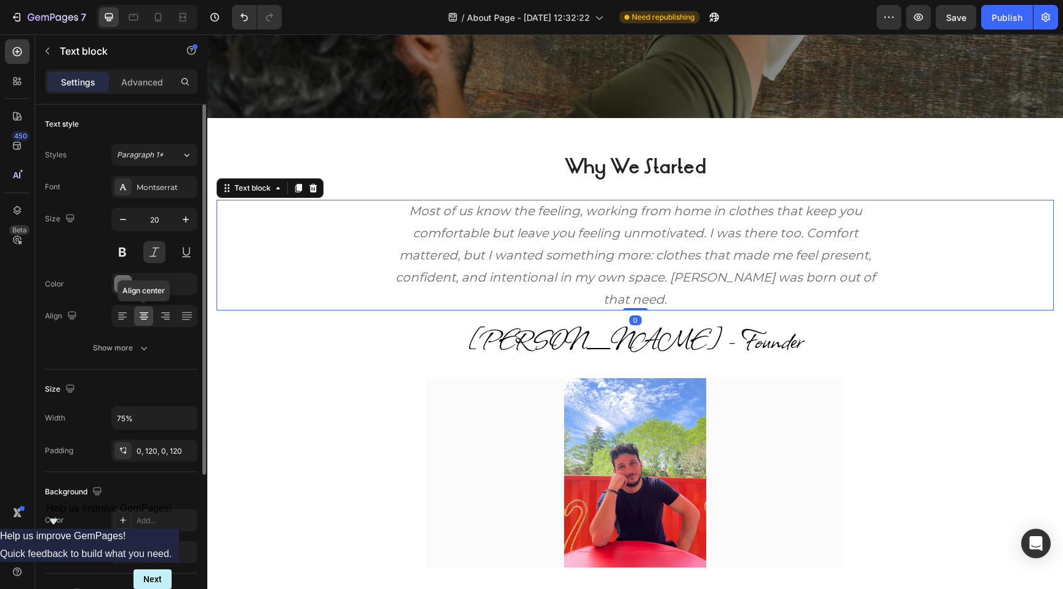
scroll to position [17, 0]
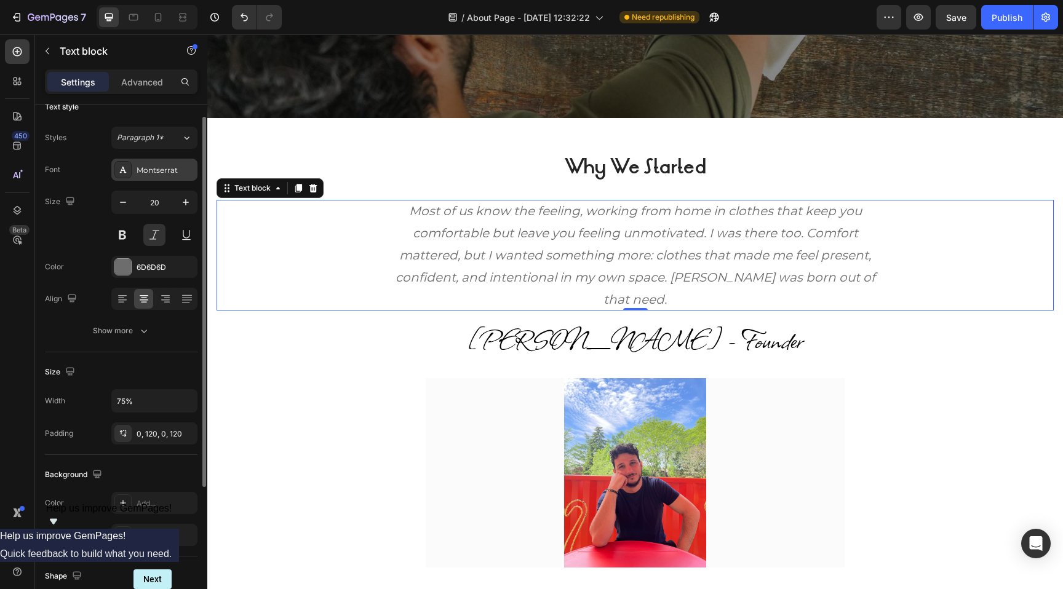
click at [166, 172] on div "Montserrat" at bounding box center [166, 170] width 58 height 11
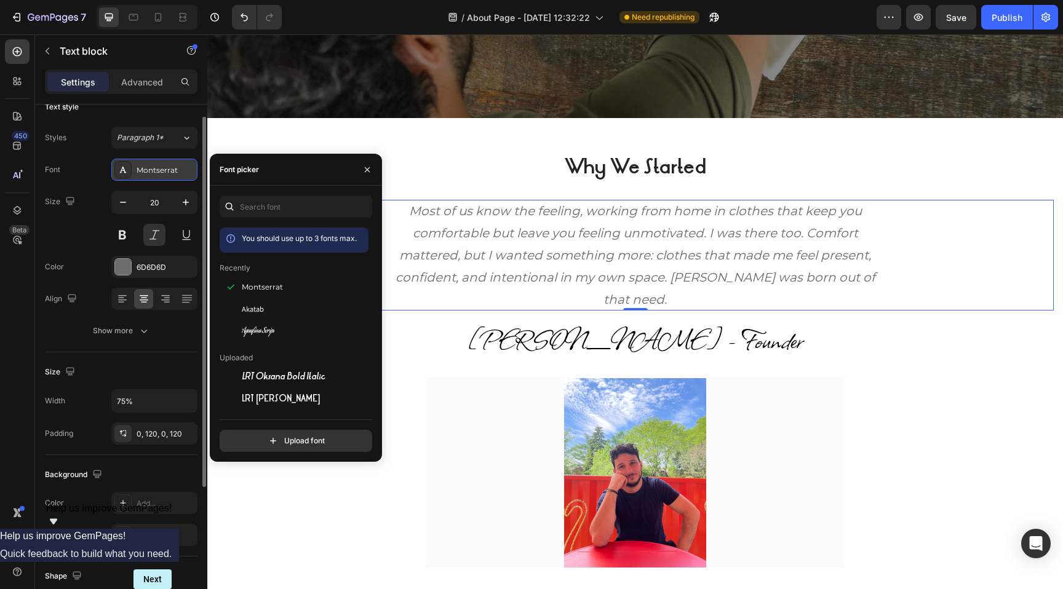
click at [116, 167] on div at bounding box center [122, 169] width 17 height 17
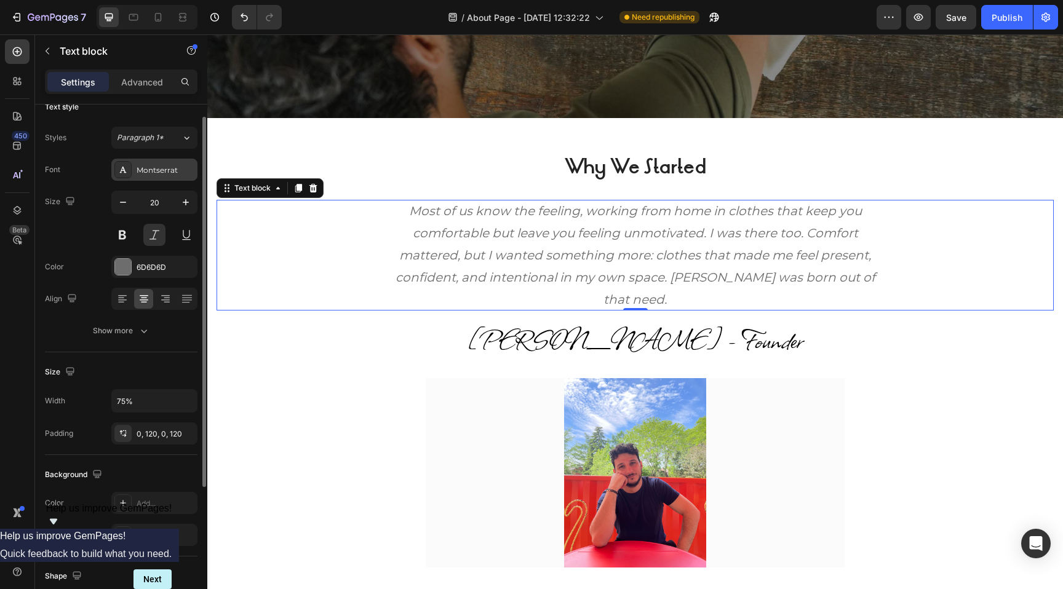
click at [126, 169] on icon at bounding box center [123, 170] width 10 height 10
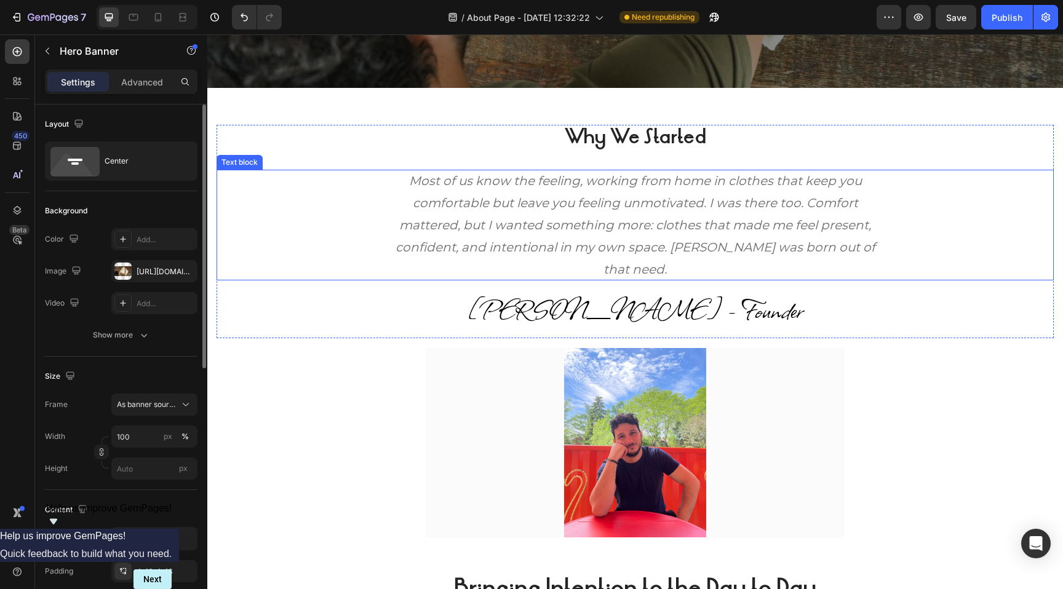
scroll to position [450, 0]
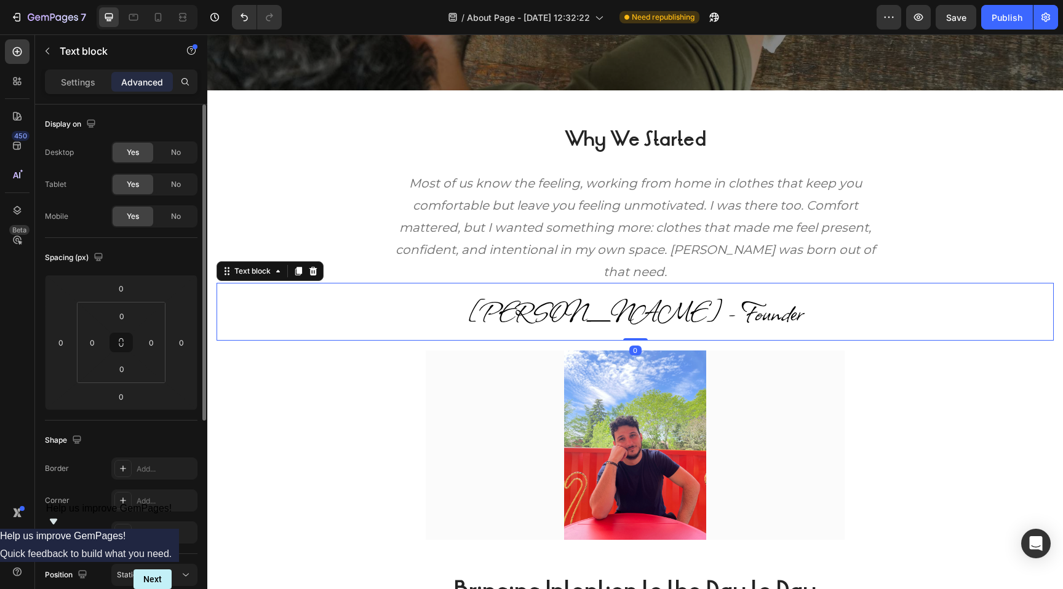
click at [595, 310] on span "[PERSON_NAME] - Founder" at bounding box center [634, 311] width 335 height 39
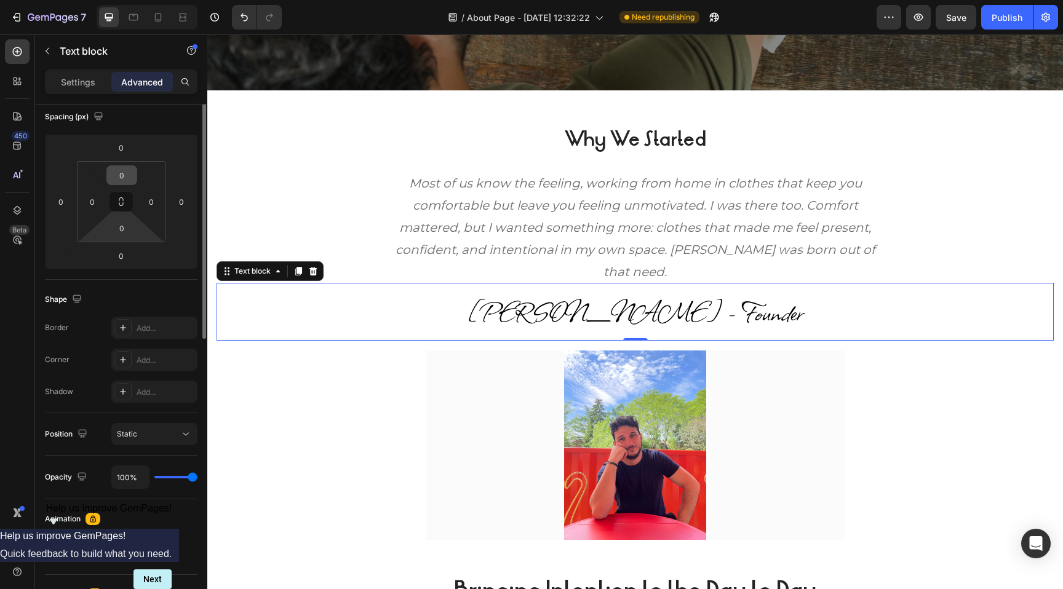
scroll to position [5, 0]
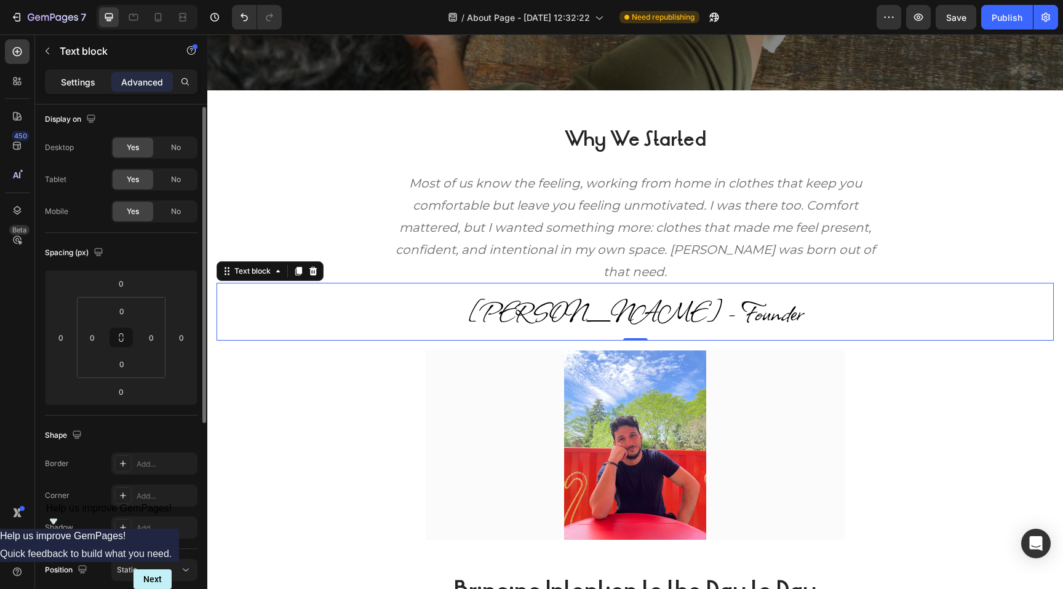
click at [81, 81] on p "Settings" at bounding box center [78, 82] width 34 height 13
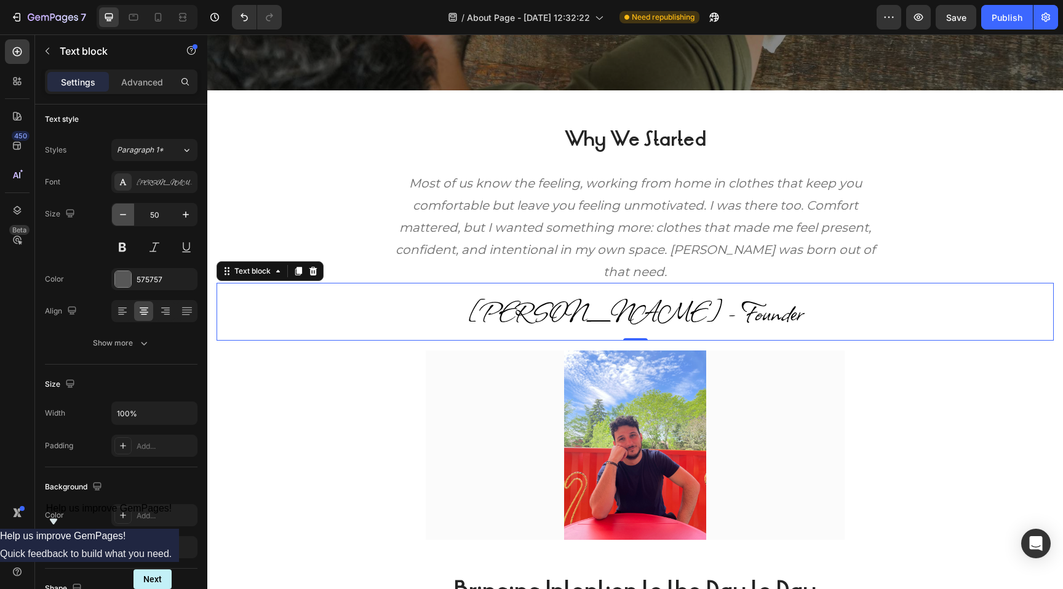
click at [125, 212] on icon "button" at bounding box center [123, 214] width 12 height 12
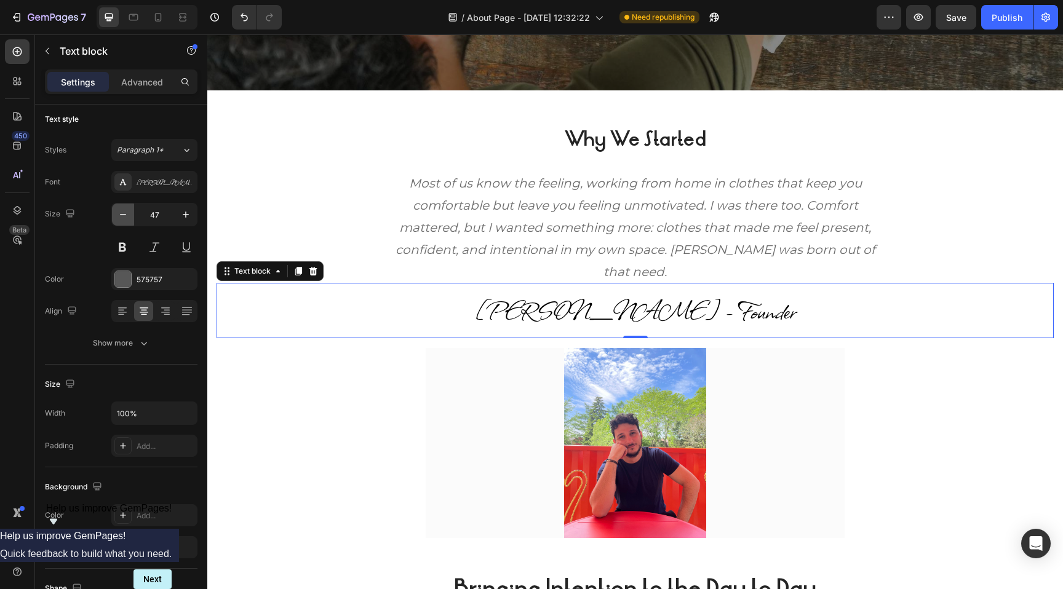
click at [125, 212] on icon "button" at bounding box center [123, 214] width 12 height 12
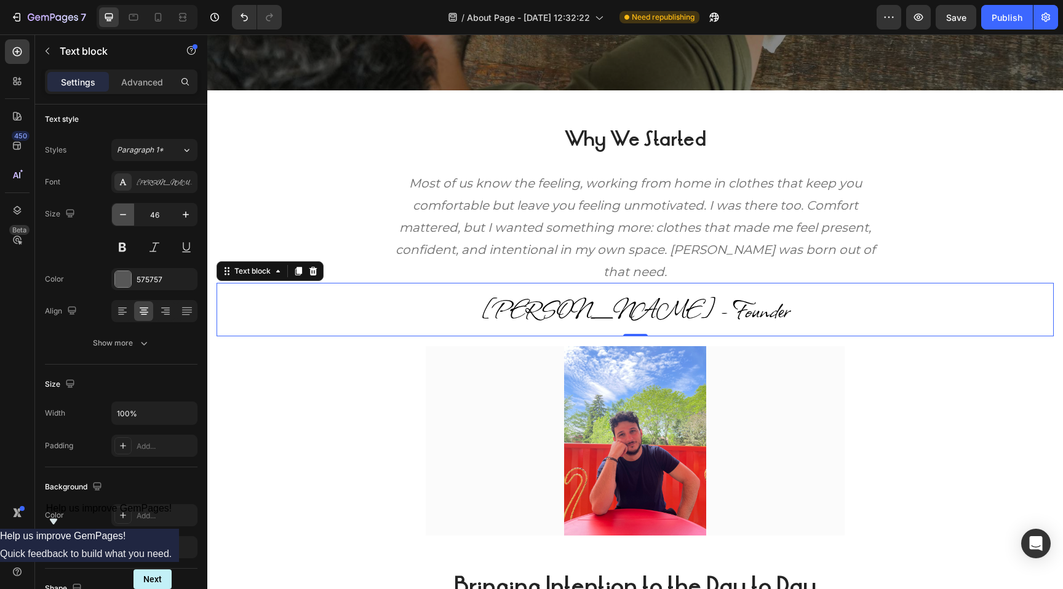
click at [125, 212] on icon "button" at bounding box center [123, 214] width 12 height 12
type input "44"
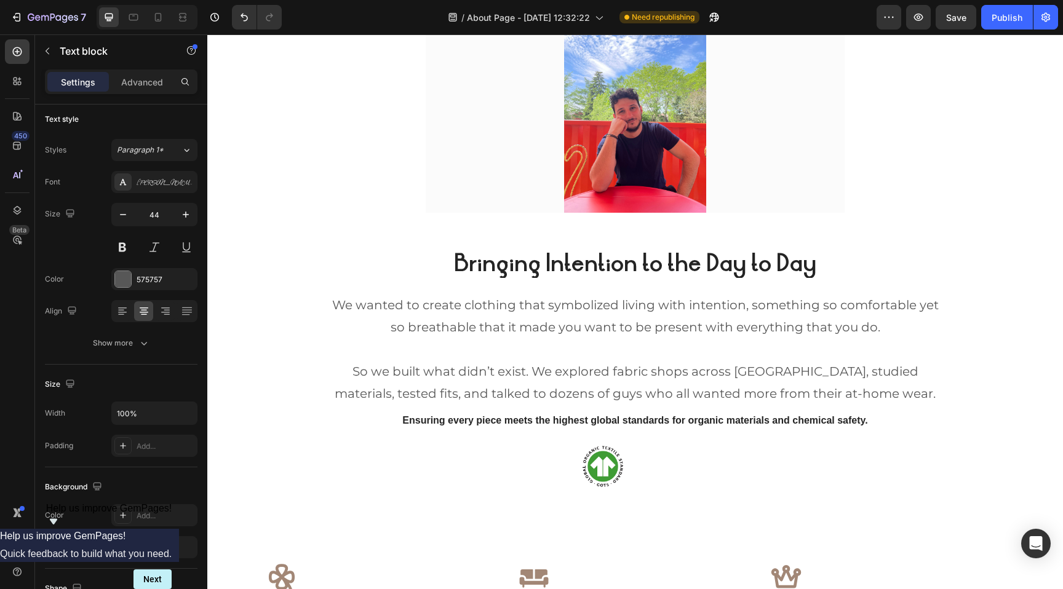
scroll to position [777, 0]
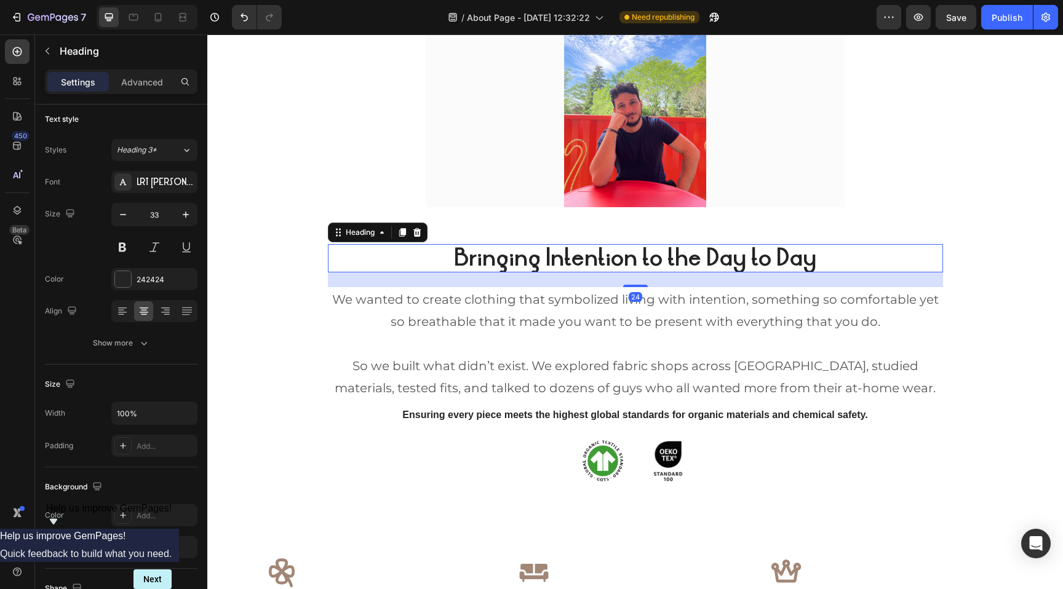
click at [586, 256] on h2 "Bringing Intention to the Day to Day" at bounding box center [635, 258] width 615 height 29
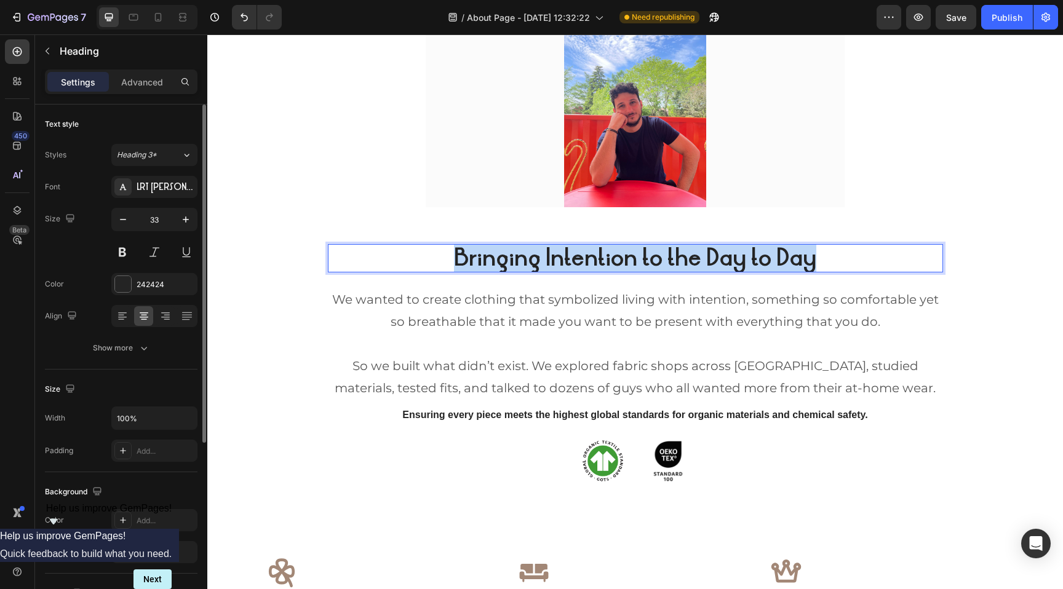
click at [586, 256] on p "Bringing Intention to the Day to Day" at bounding box center [635, 258] width 612 height 26
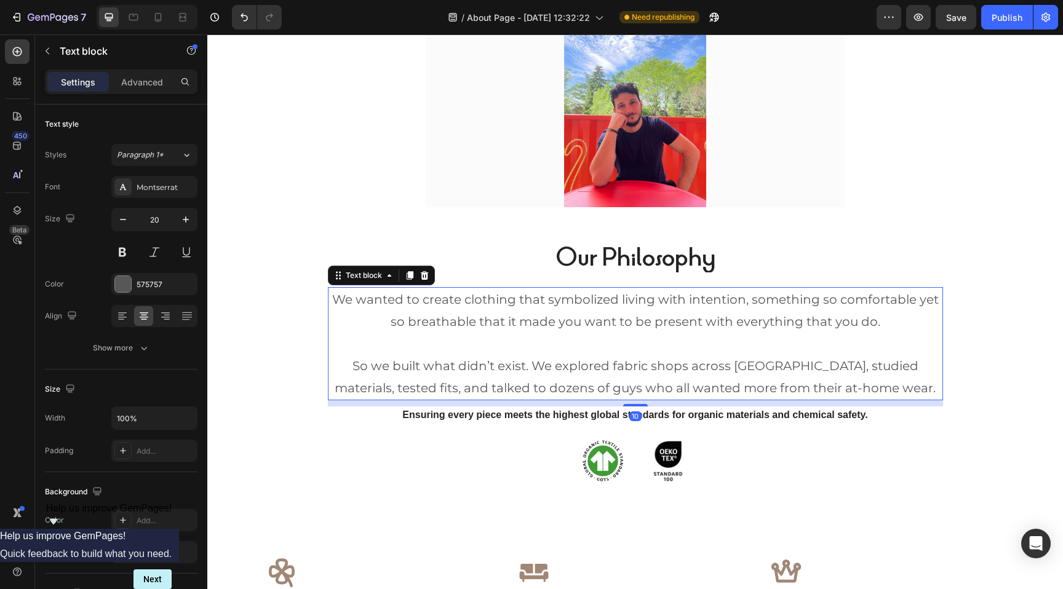
click at [592, 311] on p "We wanted to create clothing that symbolized living with intention, something s…" at bounding box center [635, 310] width 612 height 44
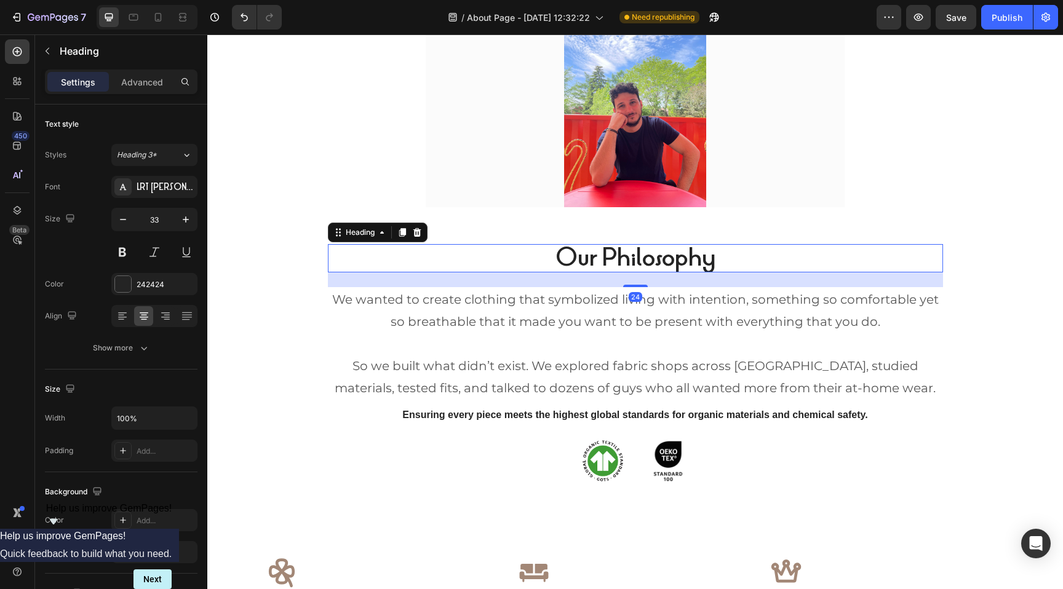
click at [606, 263] on strong "Our Philosophy" at bounding box center [635, 257] width 160 height 31
click at [435, 315] on p "We wanted to create clothing that symbolized living with intention, something s…" at bounding box center [635, 310] width 612 height 44
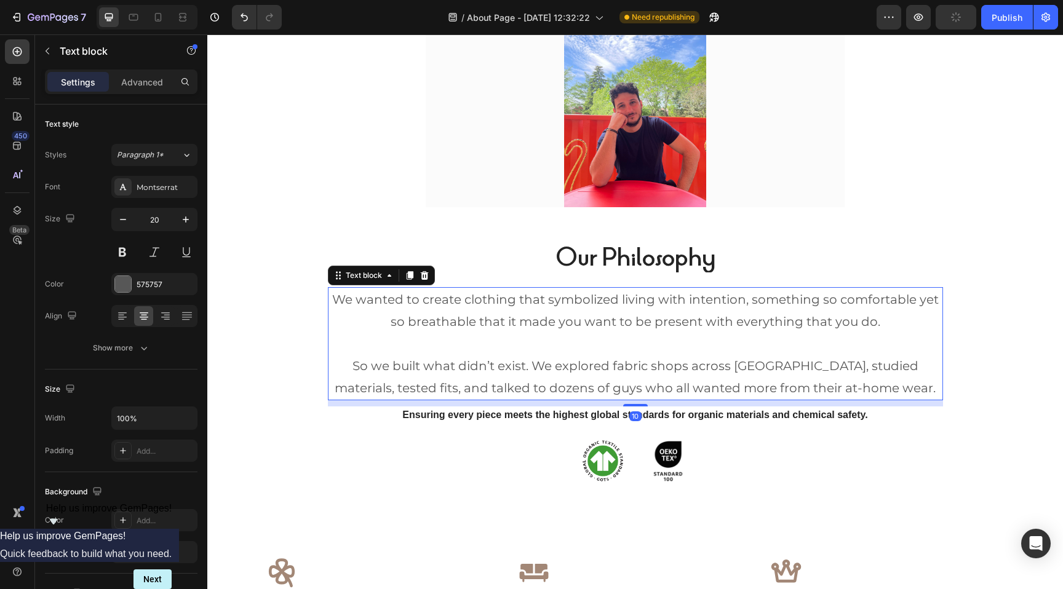
click at [435, 315] on p "We wanted to create clothing that symbolized living with intention, something s…" at bounding box center [635, 310] width 612 height 44
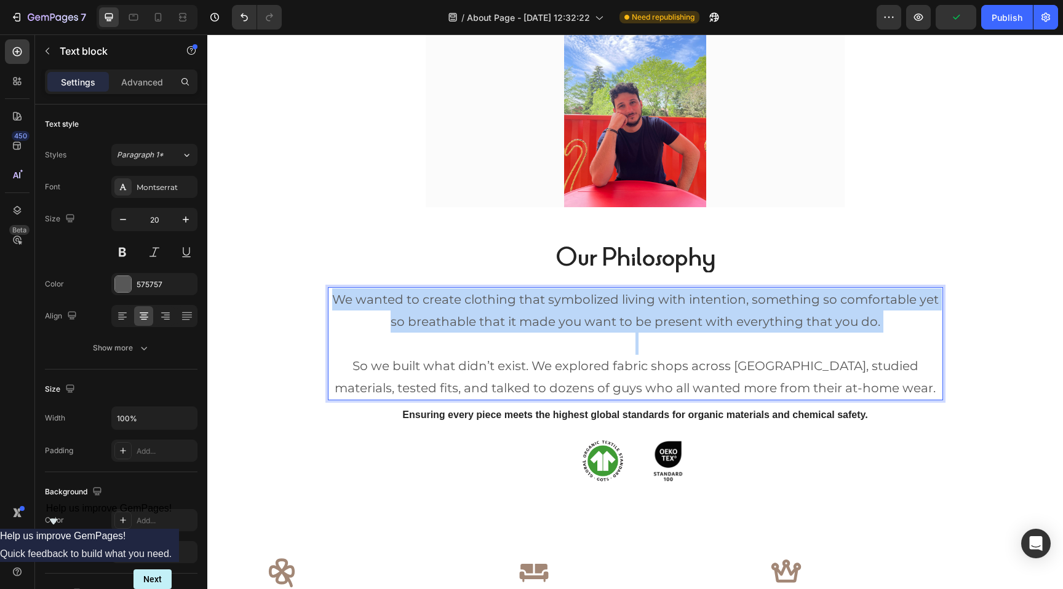
click at [435, 315] on p "We wanted to create clothing that symbolized living with intention, something s…" at bounding box center [635, 310] width 612 height 44
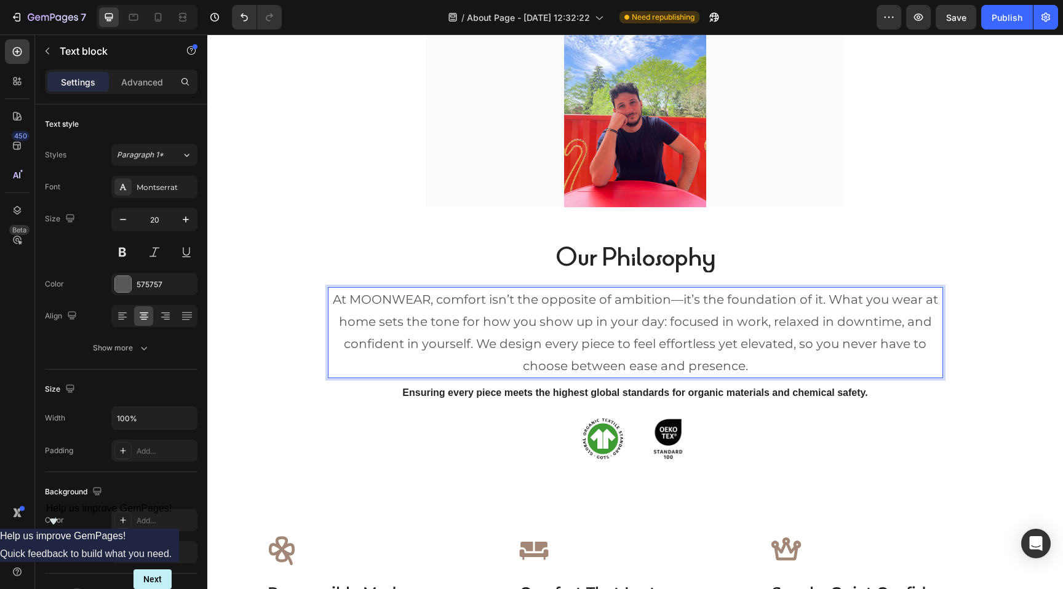
click at [490, 327] on p "At MOONWEAR, comfort isn’t the opposite of ambition—it’s the foundation of it. …" at bounding box center [635, 332] width 612 height 89
click at [684, 303] on p "At MOONWEAR, comfort isn’t the opposite of ambition—it’s the foundation of it. …" at bounding box center [635, 332] width 612 height 89
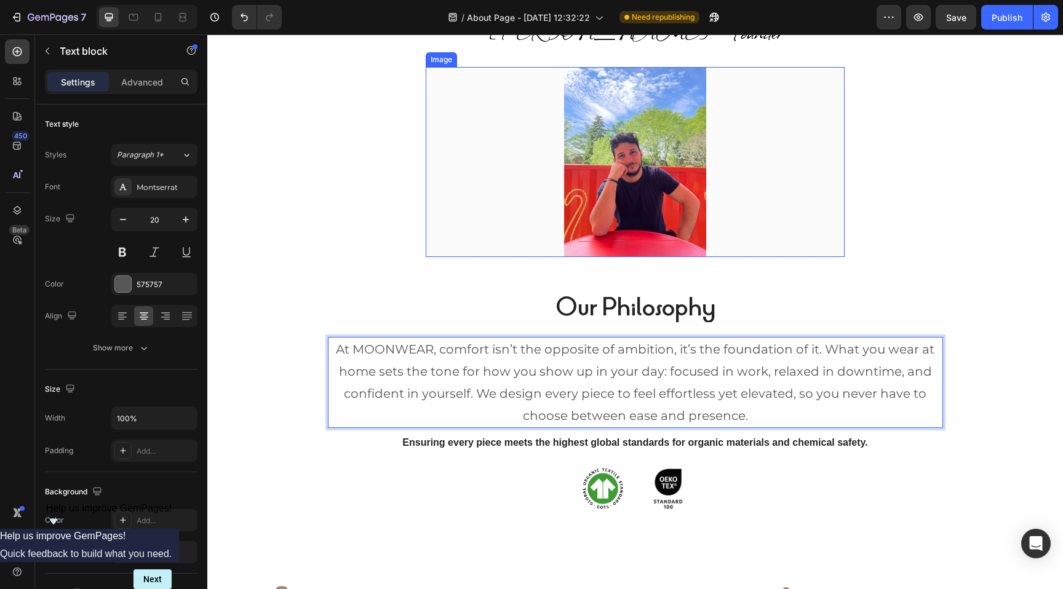
scroll to position [728, 0]
click at [738, 392] on p "At MOONWEAR, comfort isn’t the opposite of ambition, it’s the foundation of it.…" at bounding box center [635, 381] width 612 height 89
click at [725, 371] on p "At MOONWEAR, comfort isn’t the opposite of ambition, it’s the foundation of it.…" at bounding box center [635, 381] width 612 height 89
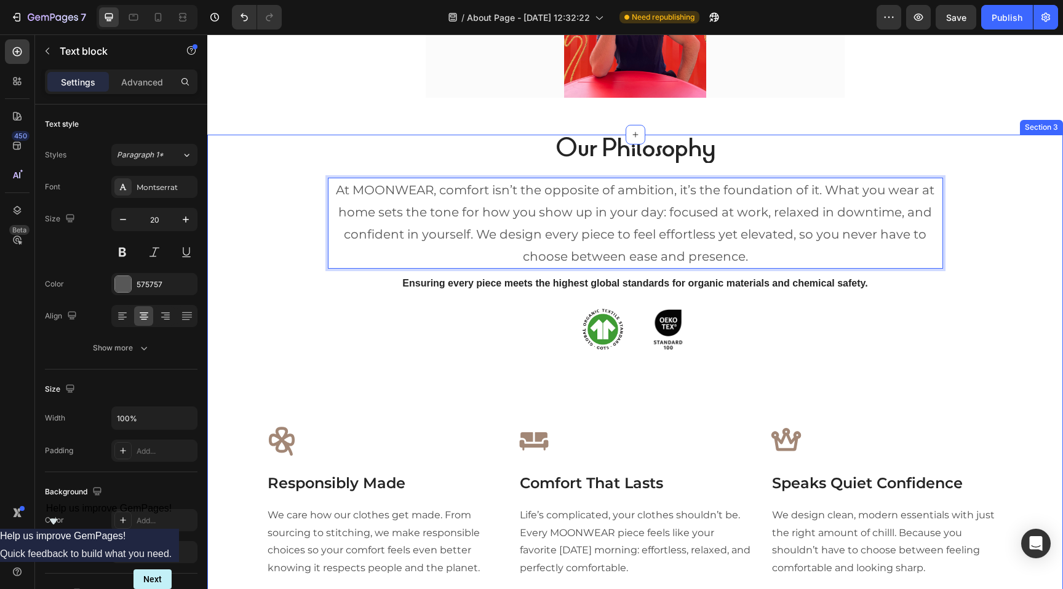
scroll to position [933, 0]
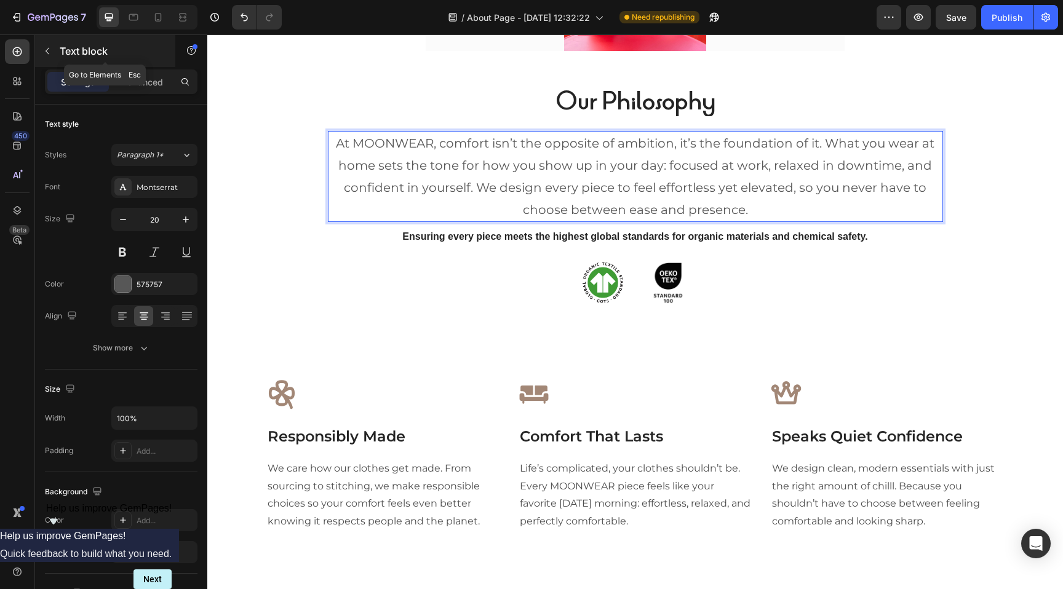
click at [60, 52] on p "Text block" at bounding box center [112, 51] width 105 height 15
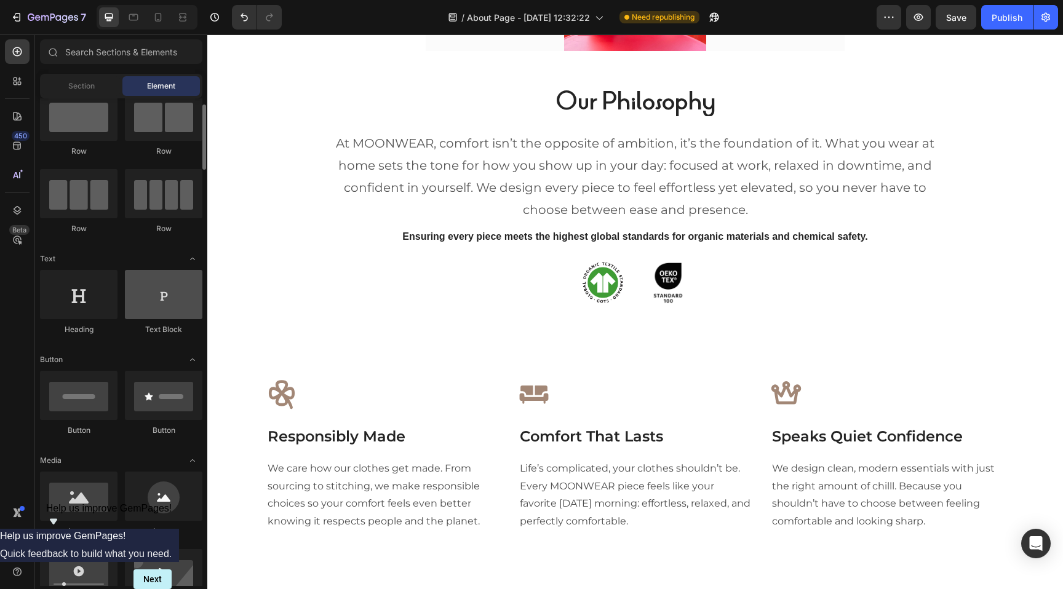
scroll to position [57, 0]
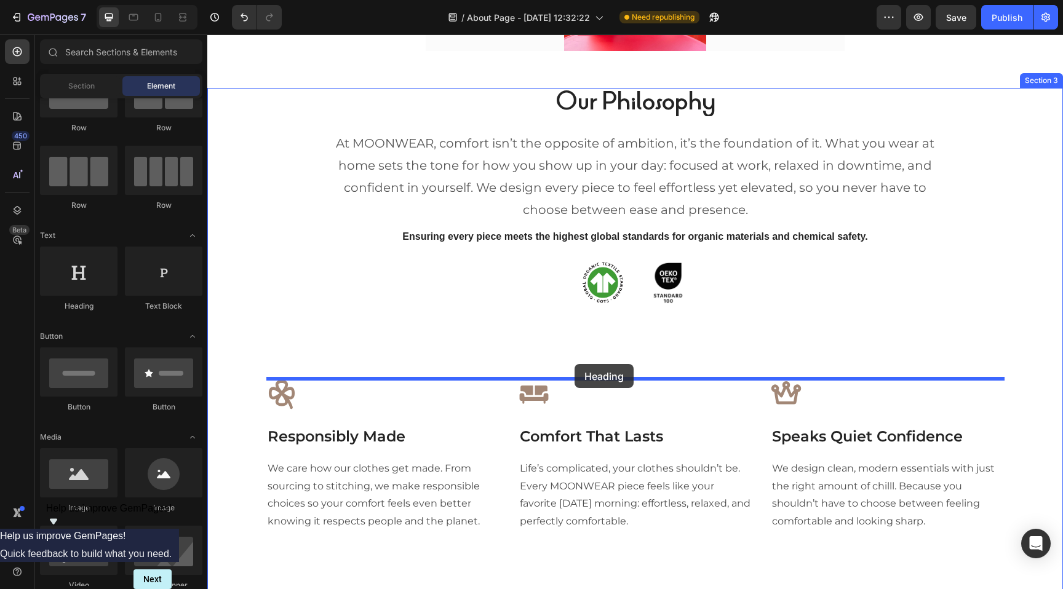
drag, startPoint x: 306, startPoint y: 297, endPoint x: 574, endPoint y: 364, distance: 276.9
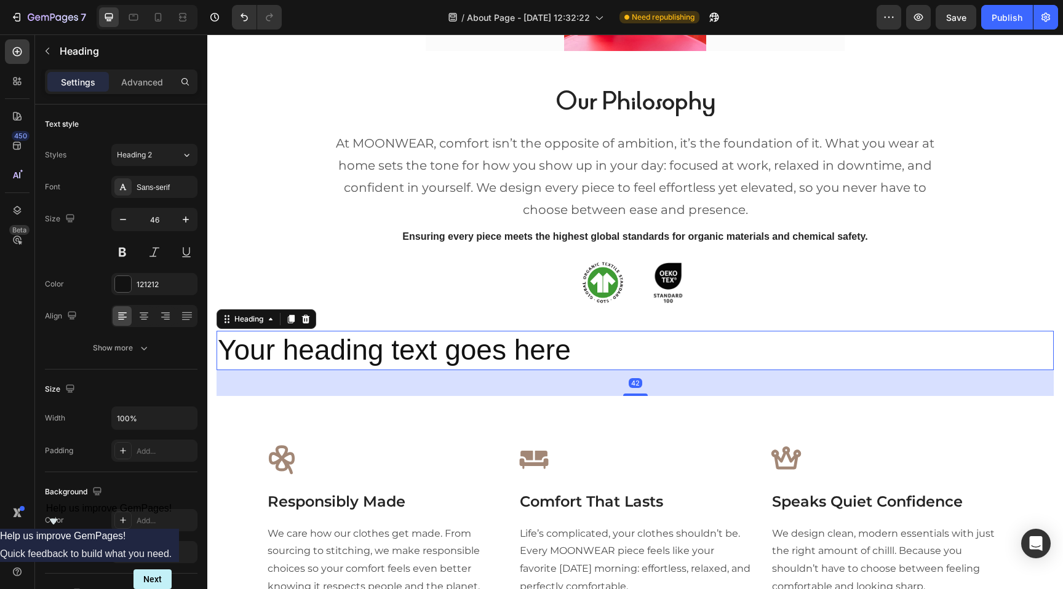
click at [503, 360] on h2 "Your heading text goes here" at bounding box center [634, 350] width 837 height 39
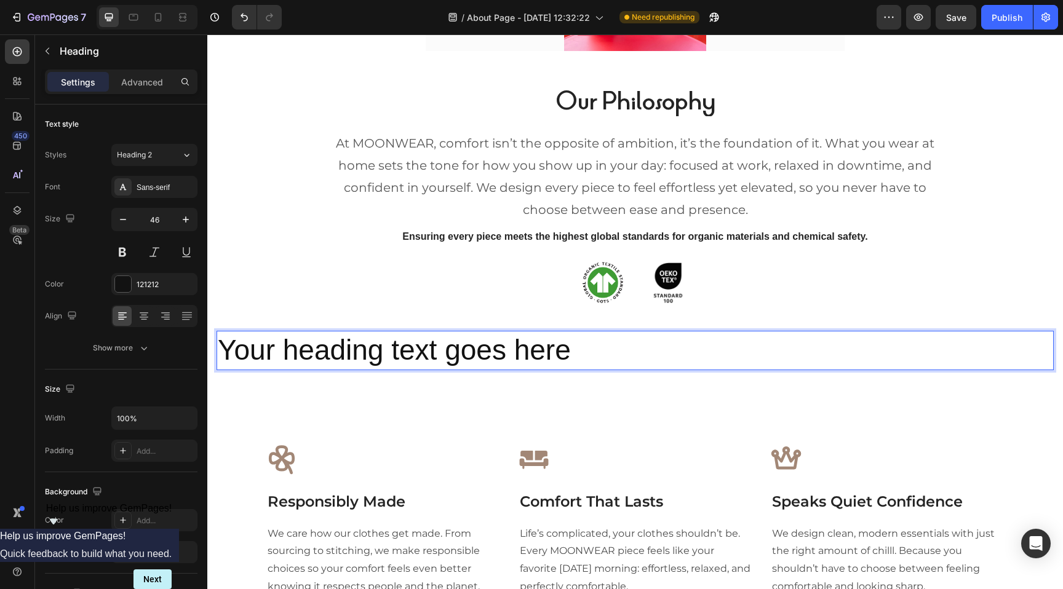
click at [439, 362] on p "Your heading text goes here" at bounding box center [635, 350] width 834 height 37
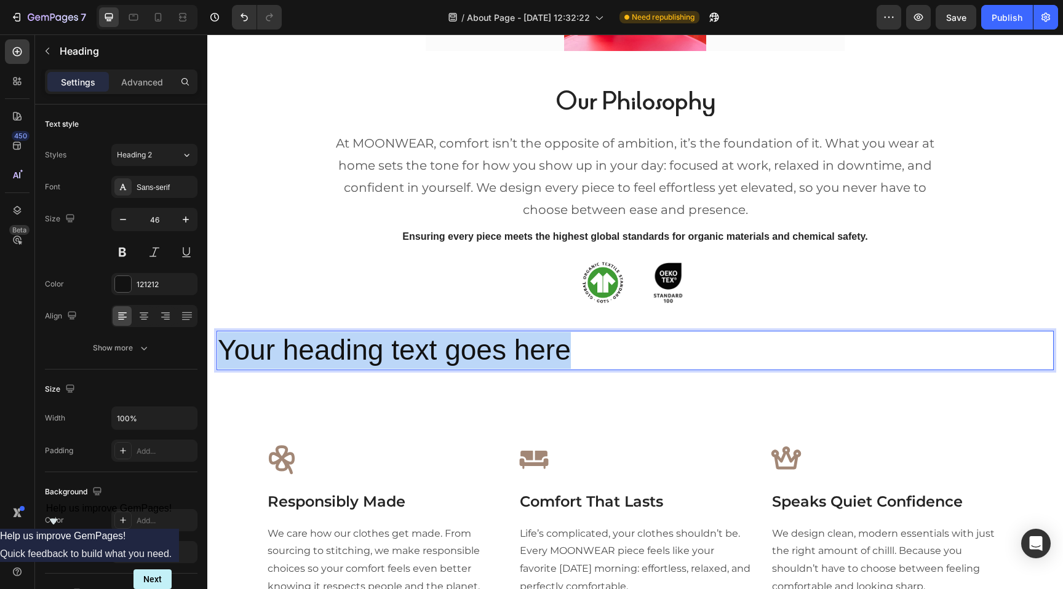
click at [439, 362] on p "Your heading text goes here" at bounding box center [635, 350] width 834 height 37
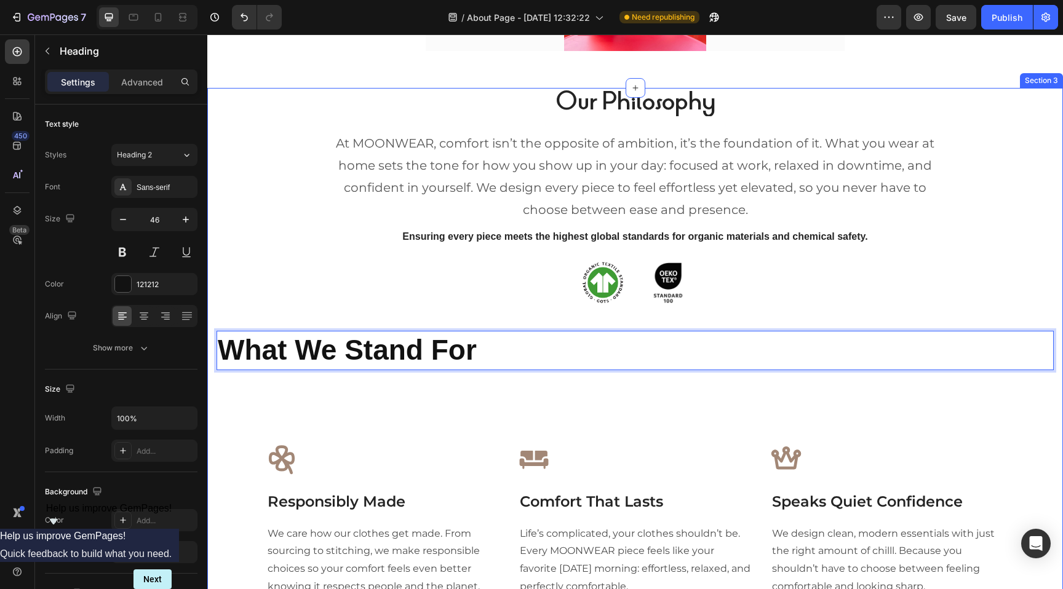
click at [502, 395] on div "⁠⁠⁠⁠⁠⁠⁠ Our Philosophy Heading At MOONWEAR, comfort isn’t the opposite of ambit…" at bounding box center [634, 351] width 837 height 526
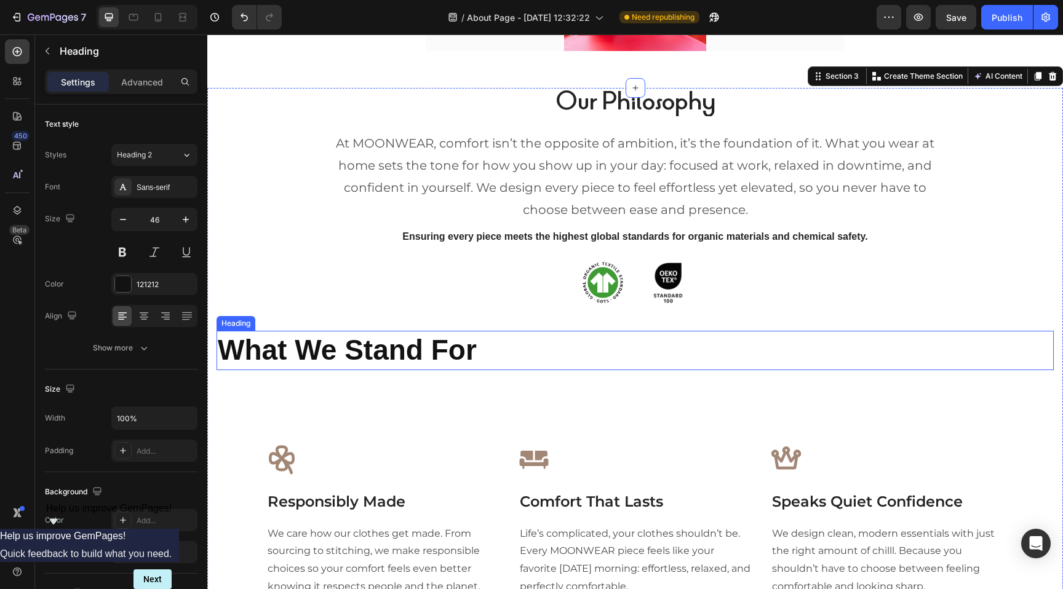
click at [371, 341] on strong "What We Stand For" at bounding box center [347, 350] width 259 height 32
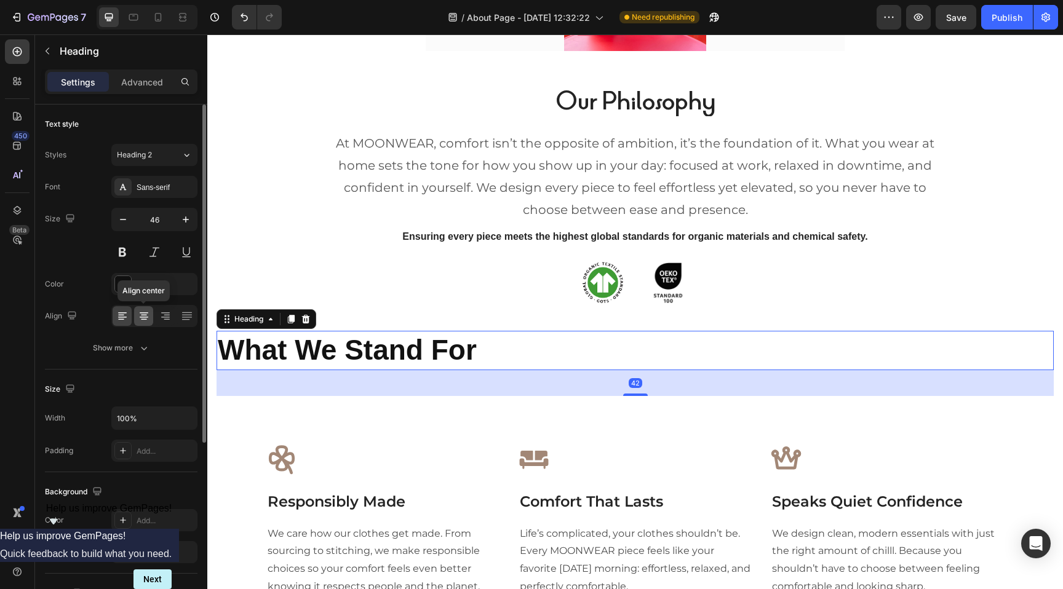
click at [142, 321] on icon at bounding box center [144, 316] width 12 height 12
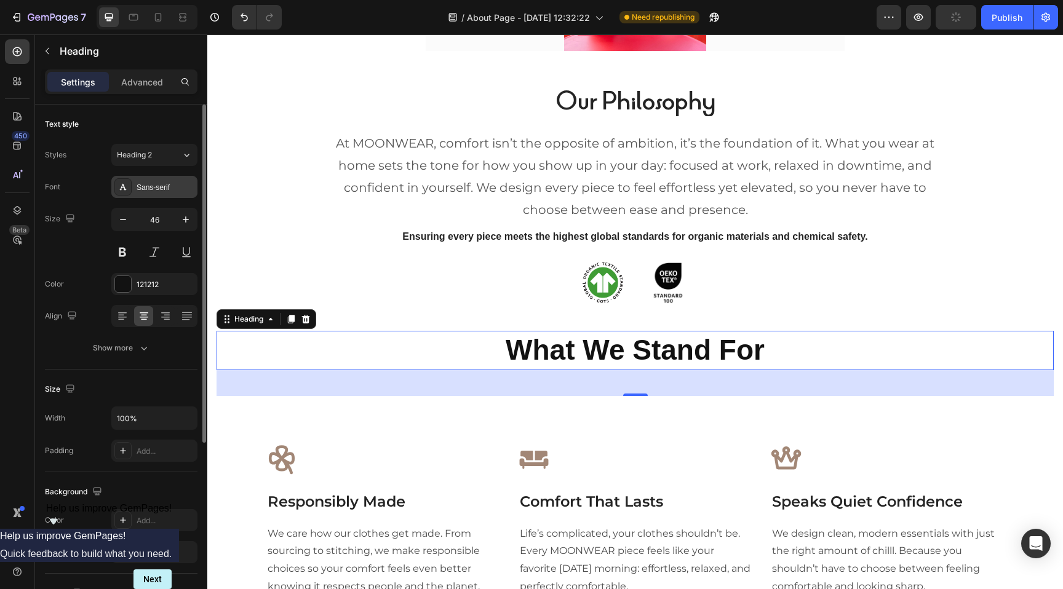
click at [156, 187] on div "Sans-serif" at bounding box center [166, 187] width 58 height 11
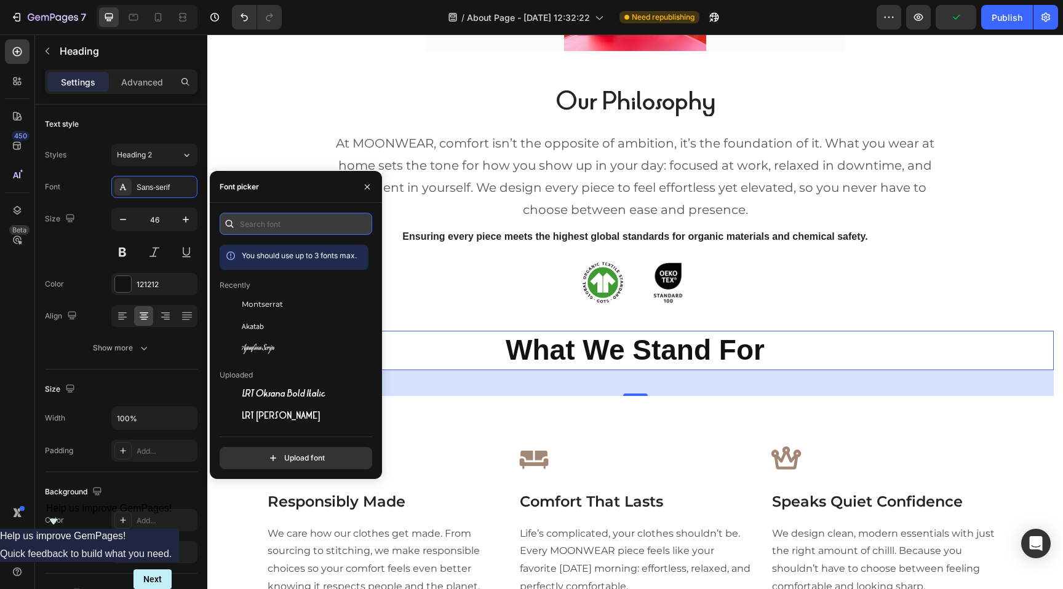
click at [250, 224] on input "text" at bounding box center [296, 224] width 152 height 22
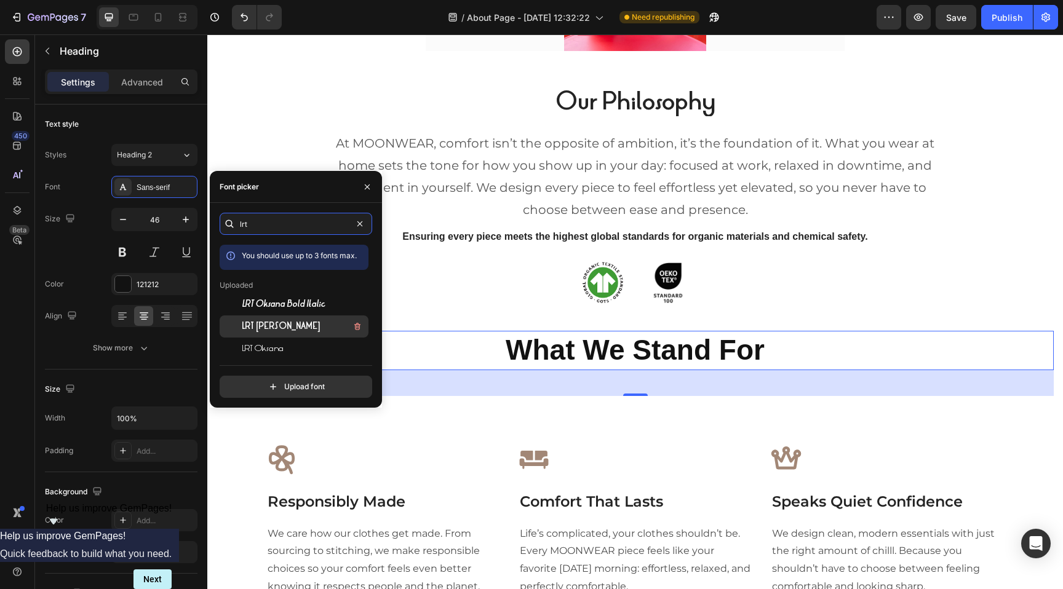
type input "lrt"
click at [288, 328] on span "LRT [PERSON_NAME]" at bounding box center [281, 326] width 78 height 11
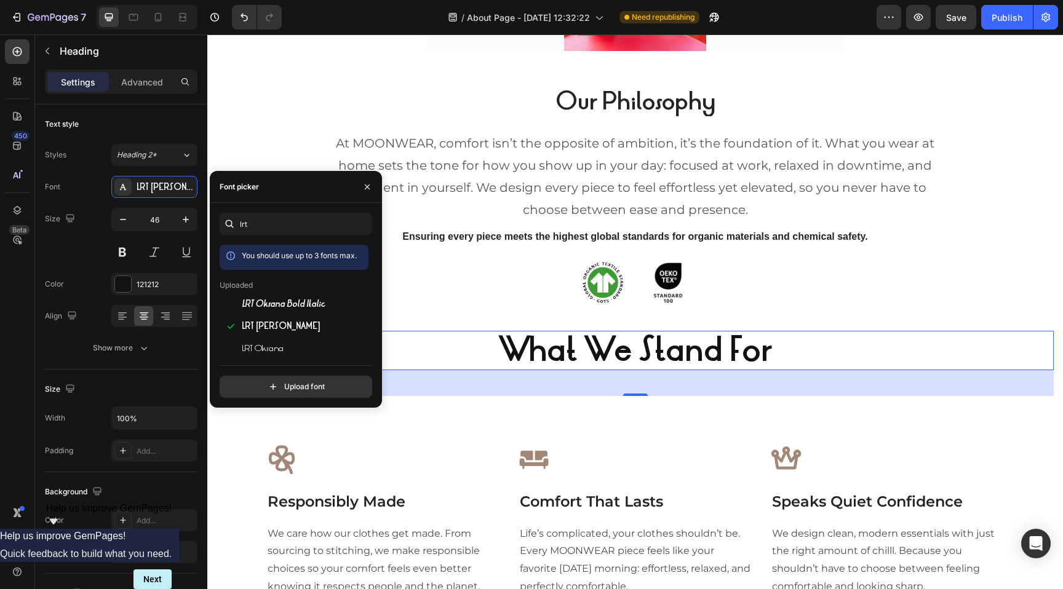
click at [542, 373] on div "42" at bounding box center [634, 383] width 837 height 26
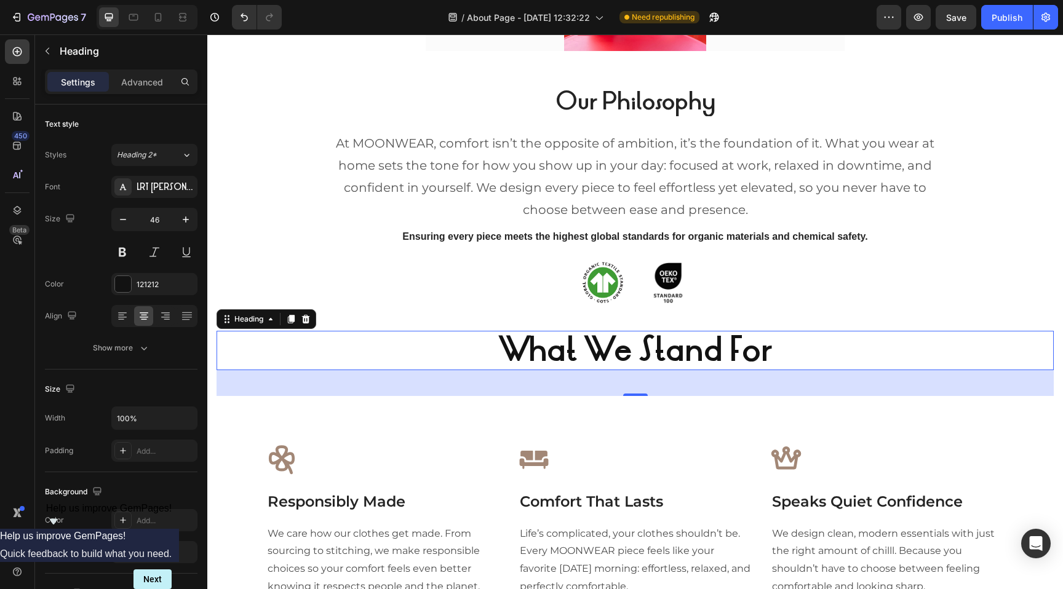
drag, startPoint x: 627, startPoint y: 392, endPoint x: 630, endPoint y: 376, distance: 16.2
click at [630, 376] on div "42" at bounding box center [634, 383] width 837 height 26
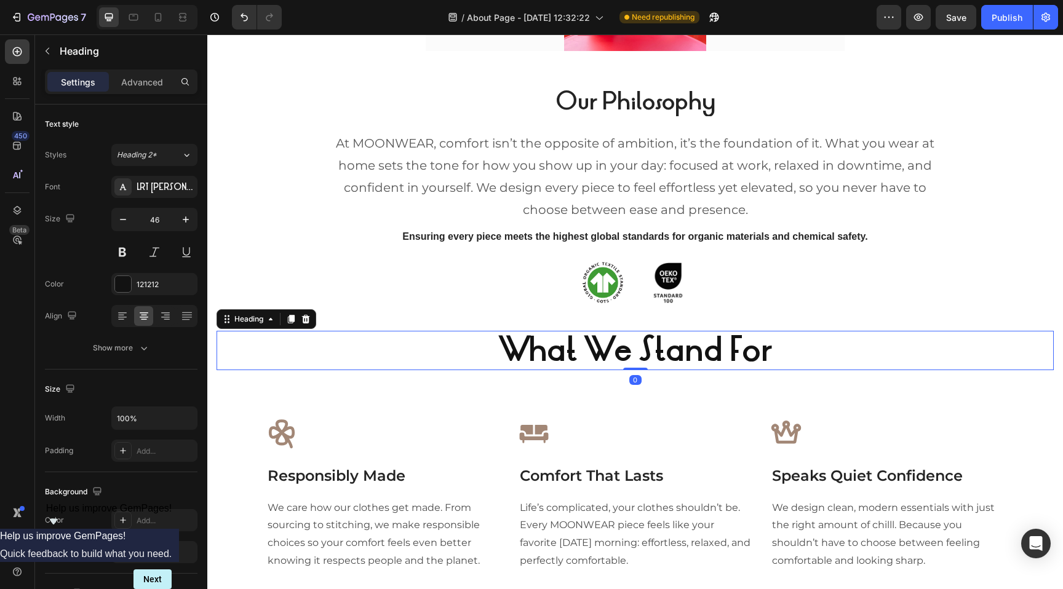
drag, startPoint x: 633, startPoint y: 394, endPoint x: 638, endPoint y: 360, distance: 33.6
click at [638, 360] on div "⁠⁠⁠⁠⁠⁠⁠ What We Stand For Heading 0" at bounding box center [634, 350] width 837 height 39
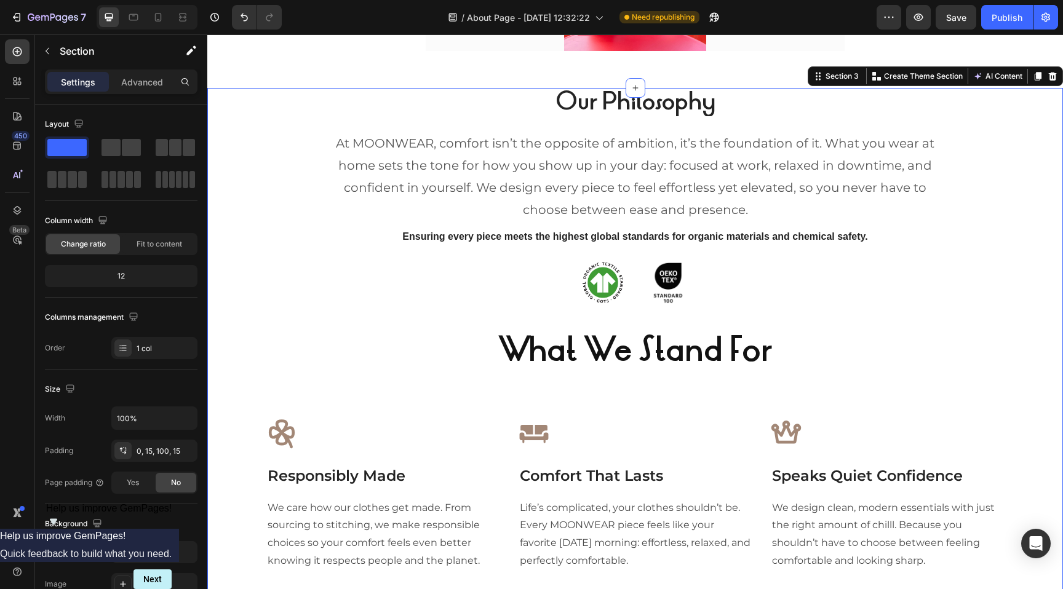
click at [607, 390] on div "⁠⁠⁠⁠⁠⁠⁠ Our Philosophy Heading At MOONWEAR, comfort isn’t the opposite of ambit…" at bounding box center [634, 338] width 837 height 501
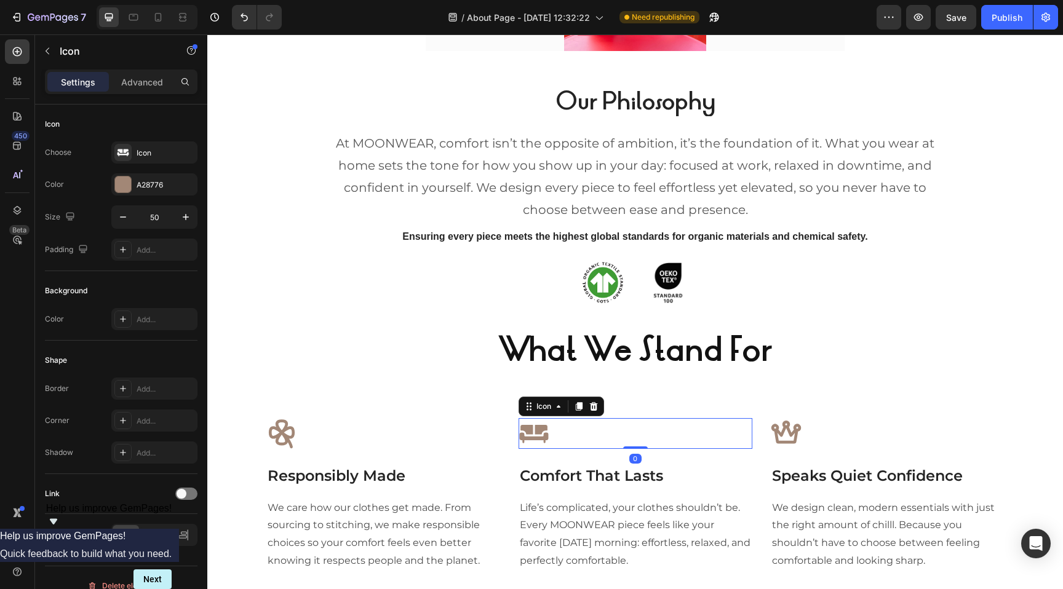
click at [550, 431] on div "Icon 0" at bounding box center [635, 433] width 234 height 31
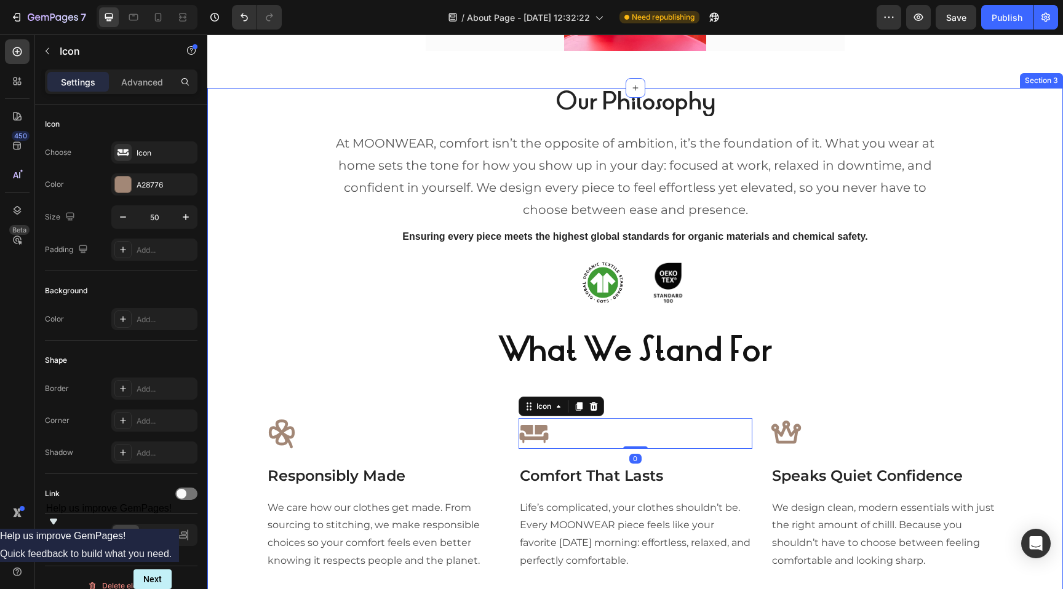
click at [477, 406] on div "⁠⁠⁠⁠⁠⁠⁠ Our Philosophy Heading At MOONWEAR, comfort isn’t the opposite of ambit…" at bounding box center [634, 338] width 837 height 501
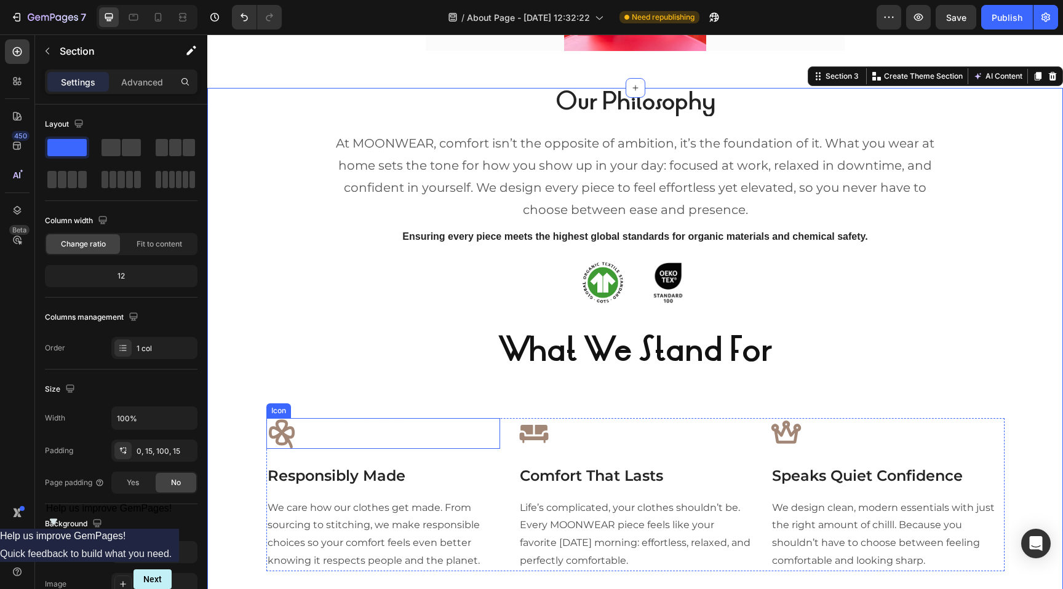
click at [471, 446] on div "Icon" at bounding box center [383, 433] width 234 height 31
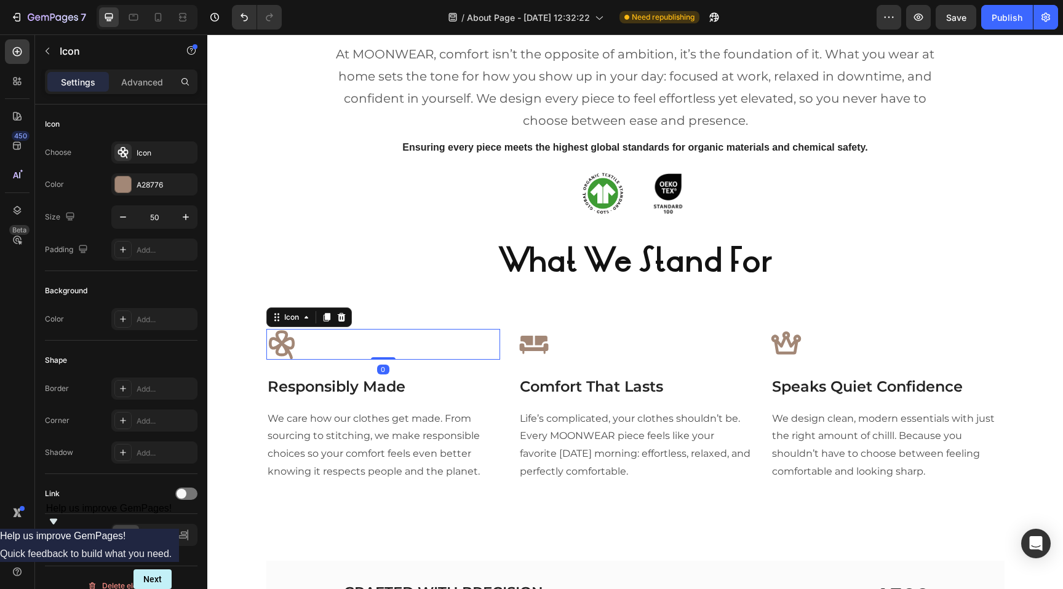
scroll to position [1033, 0]
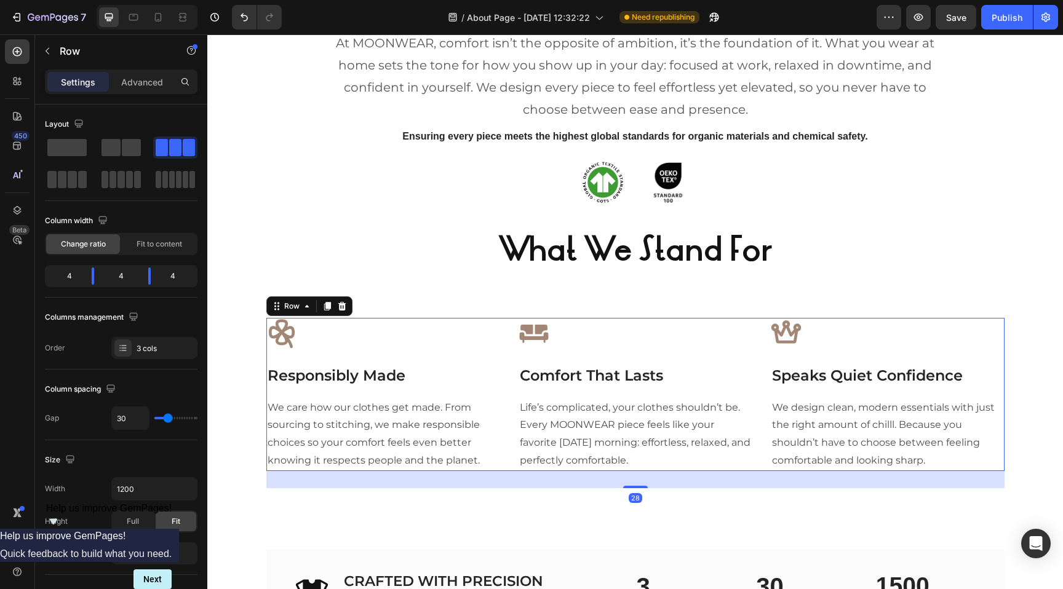
click at [506, 436] on div "Icon Responsibly Made Text block We care how our clothes get made. From sourcin…" at bounding box center [635, 394] width 738 height 153
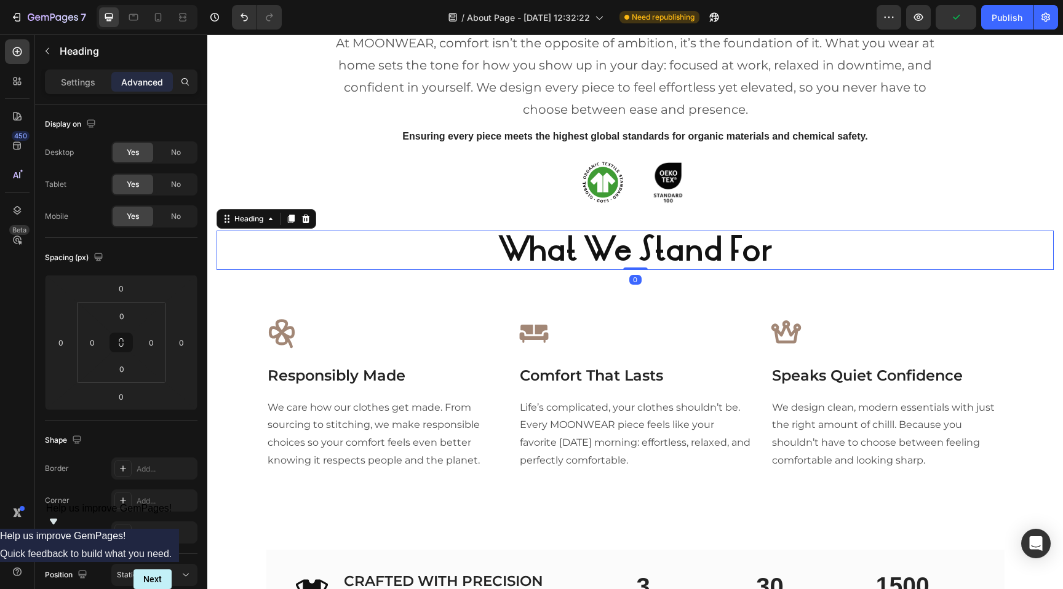
click at [612, 250] on strong "What We Stand For" at bounding box center [635, 250] width 274 height 44
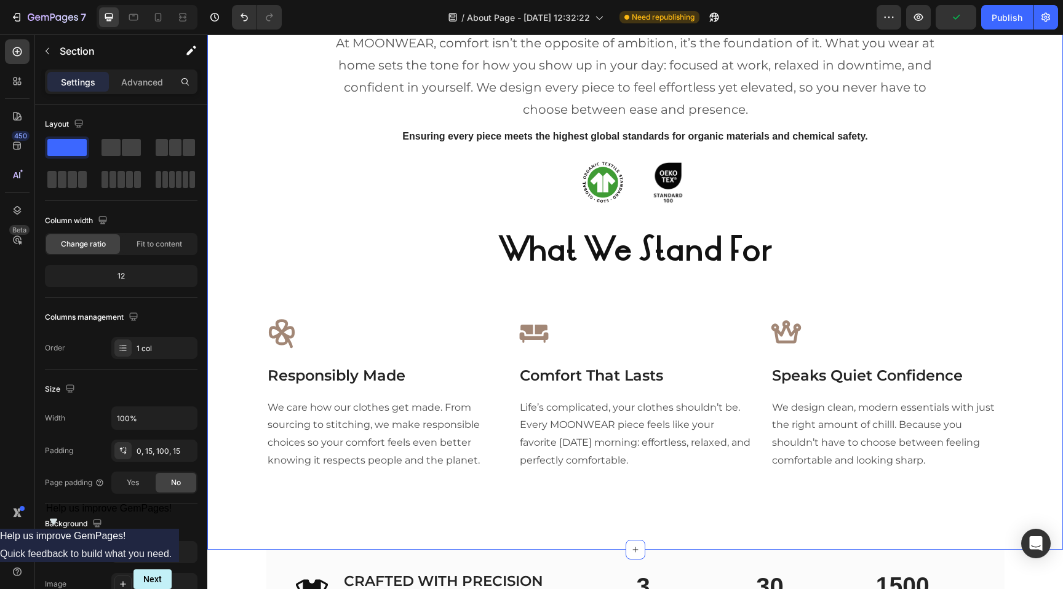
click at [571, 297] on div "⁠⁠⁠⁠⁠⁠⁠ Our Philosophy Heading At MOONWEAR, comfort isn’t the opposite of ambit…" at bounding box center [634, 238] width 837 height 501
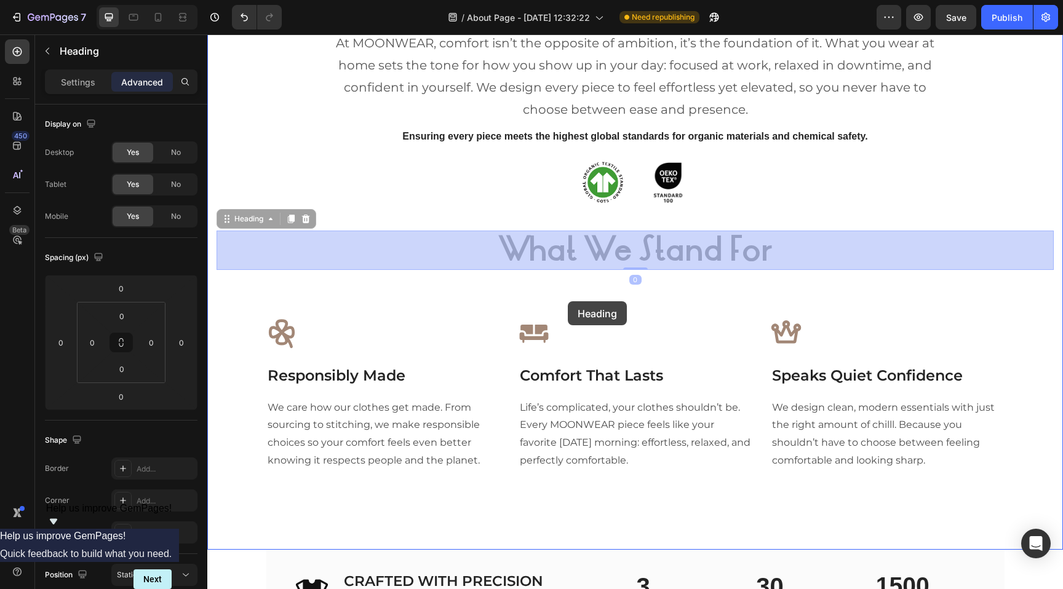
drag, startPoint x: 569, startPoint y: 256, endPoint x: 568, endPoint y: 300, distance: 44.3
click at [568, 300] on div "Header ⁠⁠⁠⁠⁠⁠⁠ Our Philosophy Heading At MOONWEAR, comfort isn’t the opposite o…" at bounding box center [634, 366] width 855 height 2730
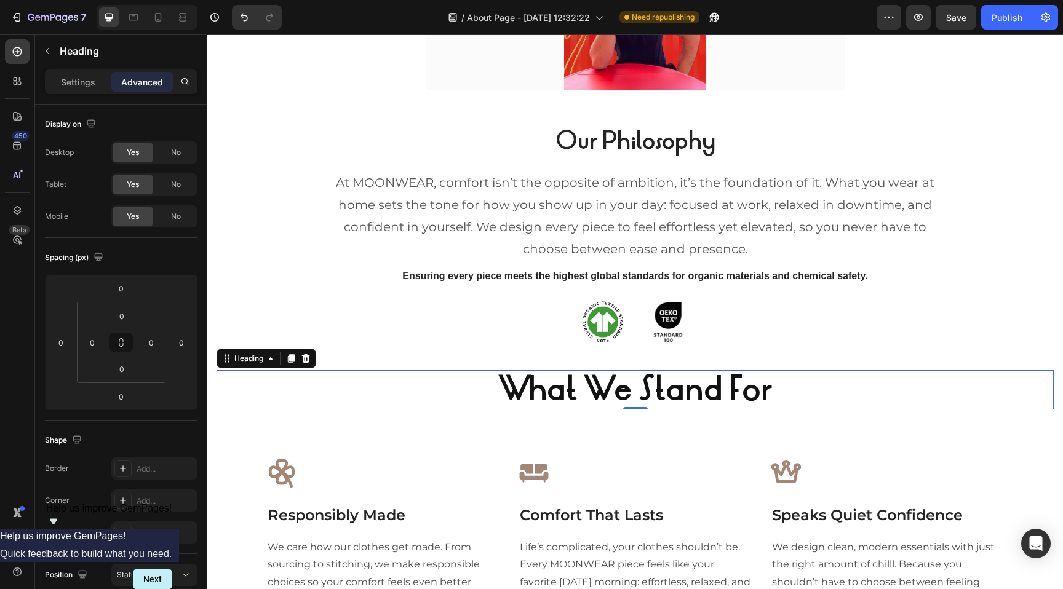
scroll to position [887, 0]
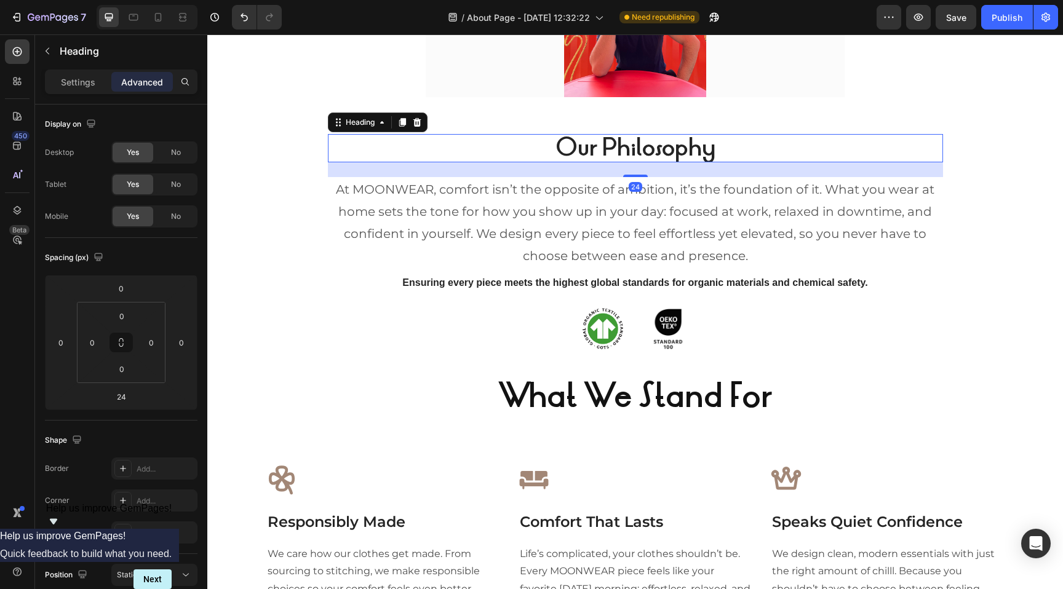
click at [622, 154] on strong "Our Philosophy" at bounding box center [635, 147] width 160 height 31
click at [83, 82] on p "Settings" at bounding box center [78, 82] width 34 height 13
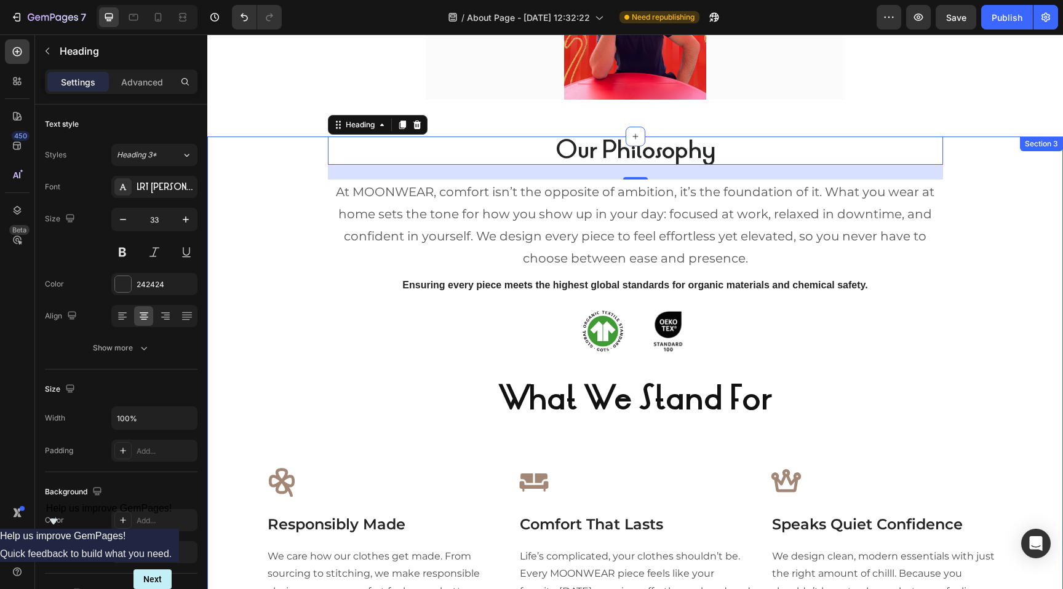
scroll to position [890, 0]
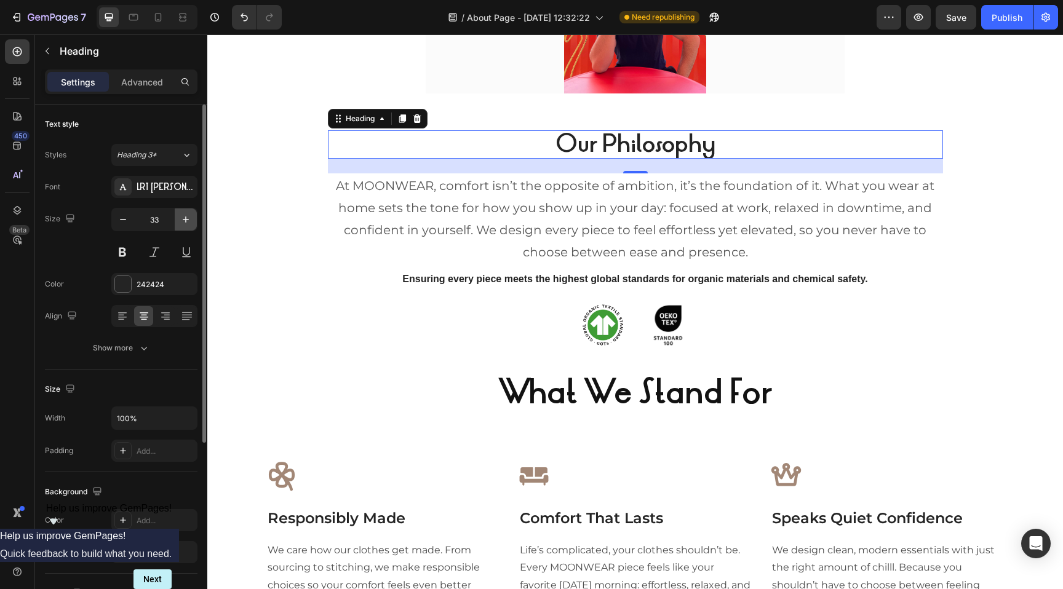
click at [183, 220] on icon "button" at bounding box center [186, 219] width 12 height 12
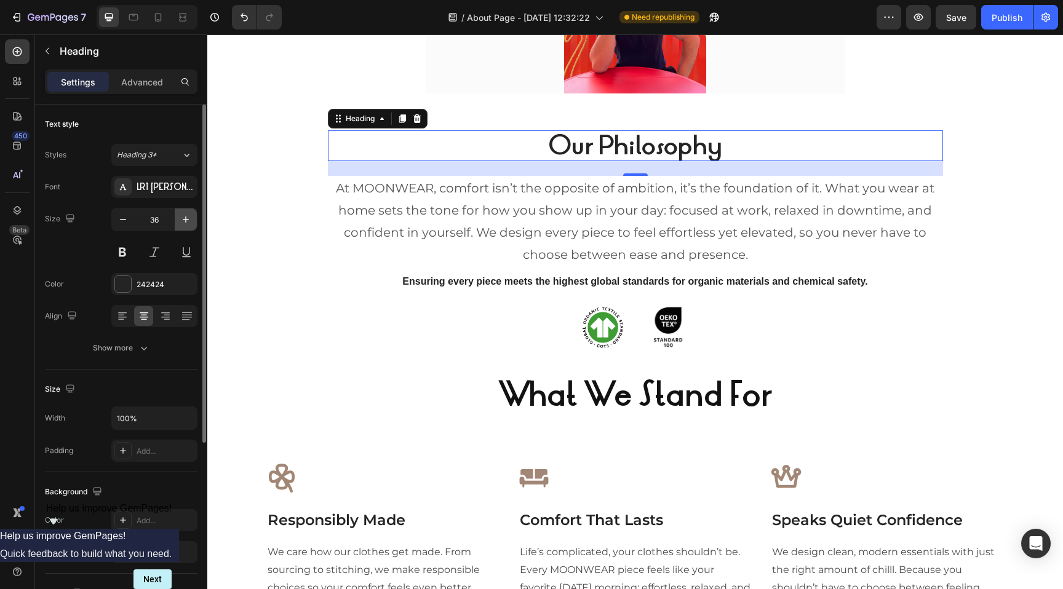
click at [183, 220] on icon "button" at bounding box center [186, 219] width 12 height 12
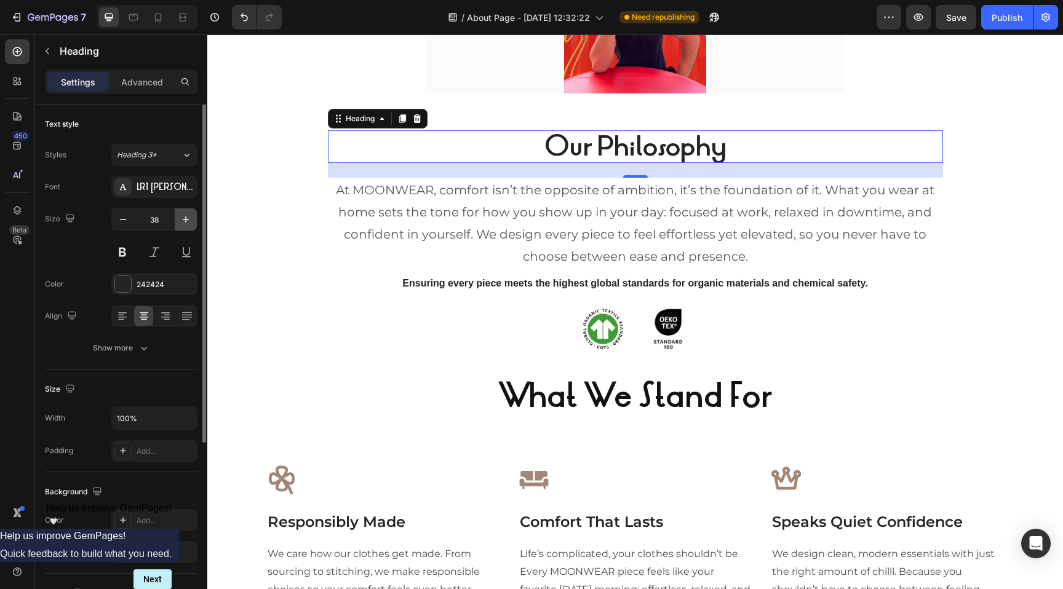
click at [183, 220] on icon "button" at bounding box center [186, 219] width 12 height 12
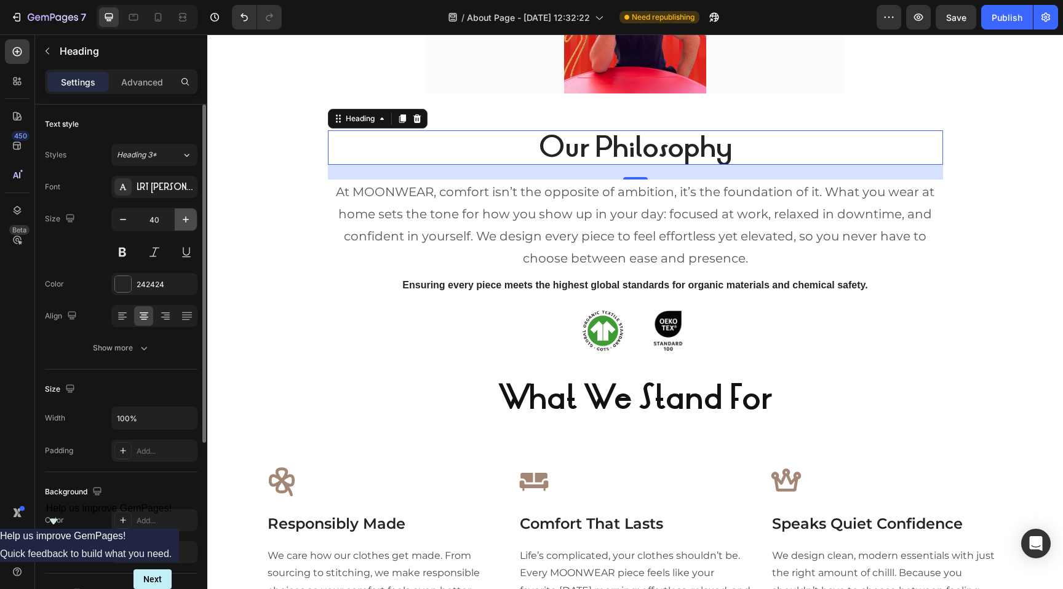
click at [183, 220] on icon "button" at bounding box center [186, 219] width 12 height 12
type input "42"
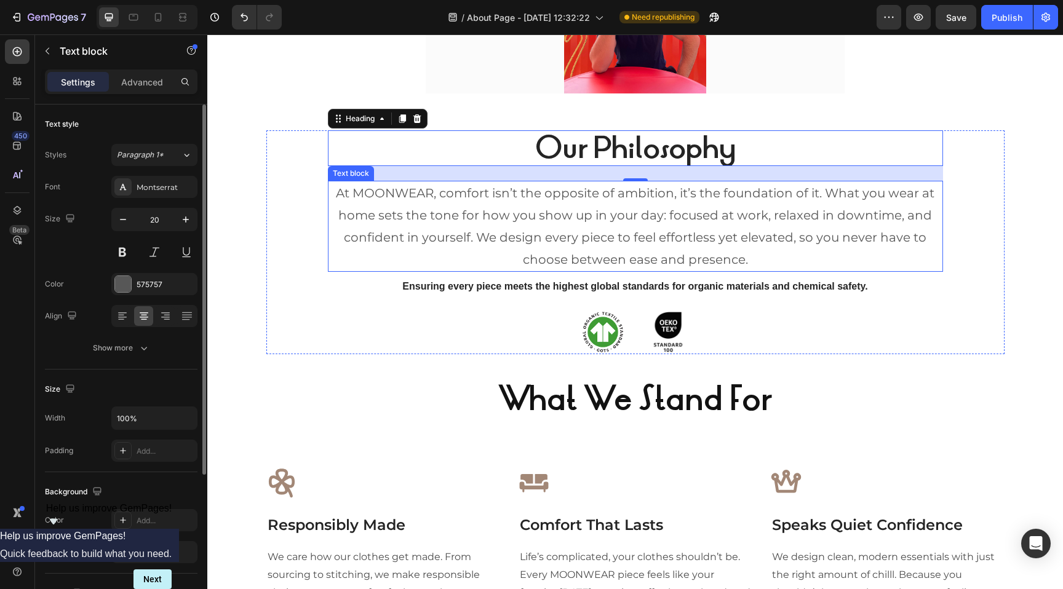
click at [471, 223] on p "At MOONWEAR, comfort isn’t the opposite of ambition, it’s the foundation of it.…" at bounding box center [635, 226] width 612 height 89
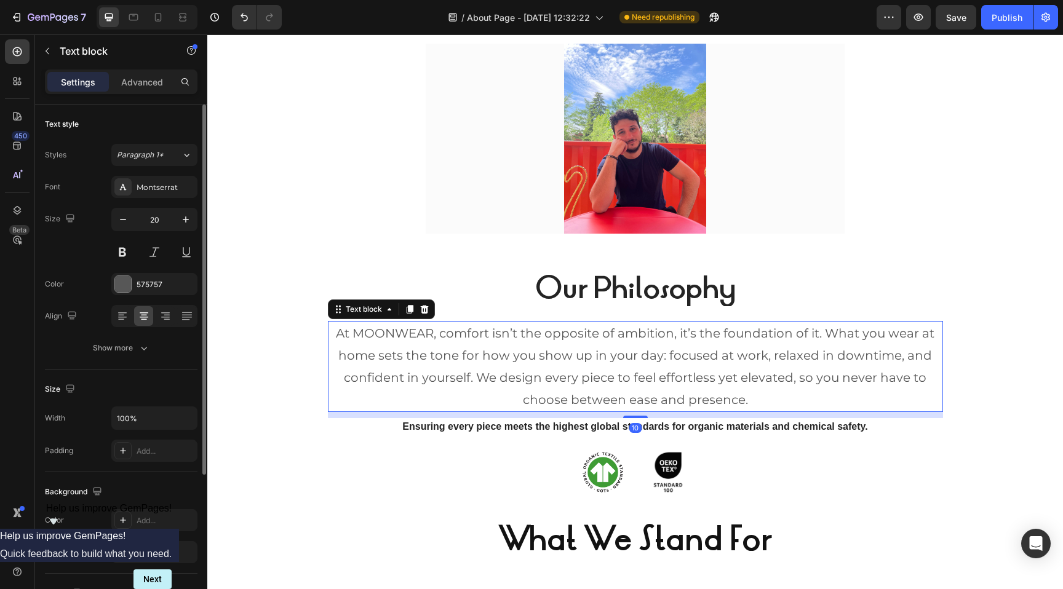
scroll to position [753, 0]
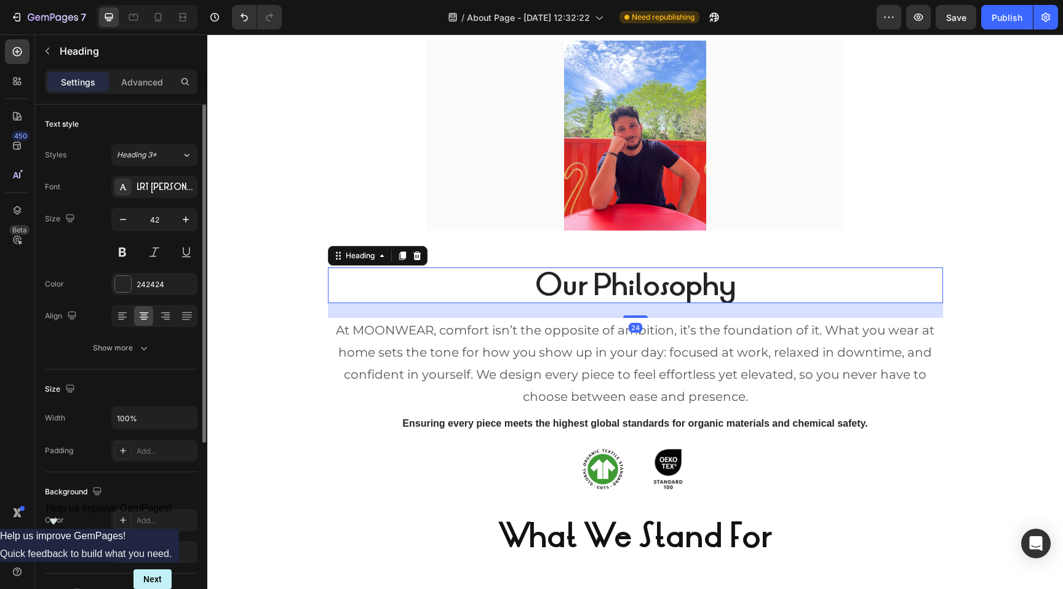
click at [600, 285] on strong "Our Philosophy" at bounding box center [635, 285] width 200 height 39
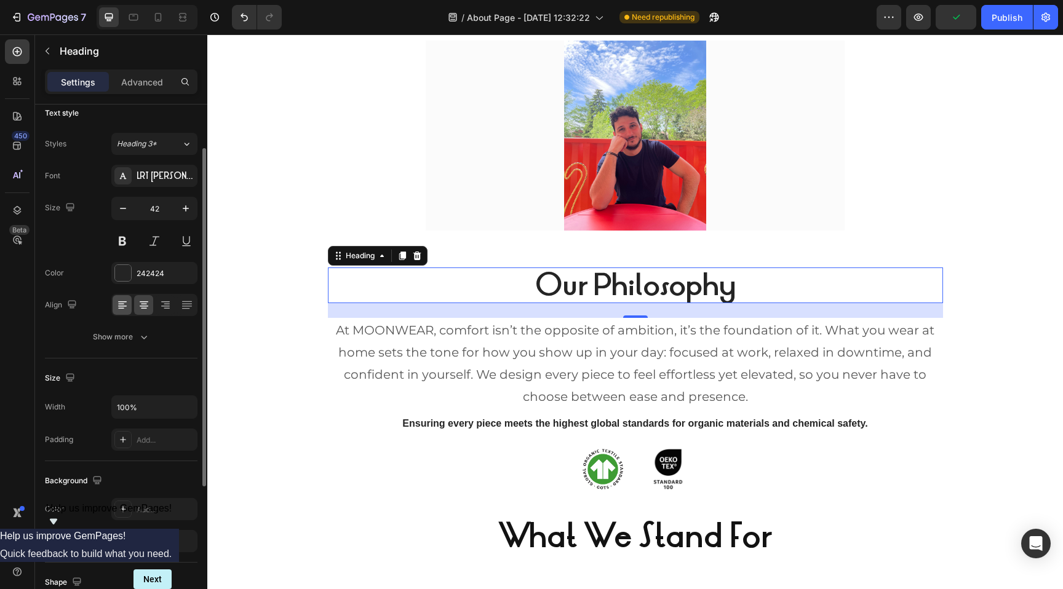
scroll to position [0, 0]
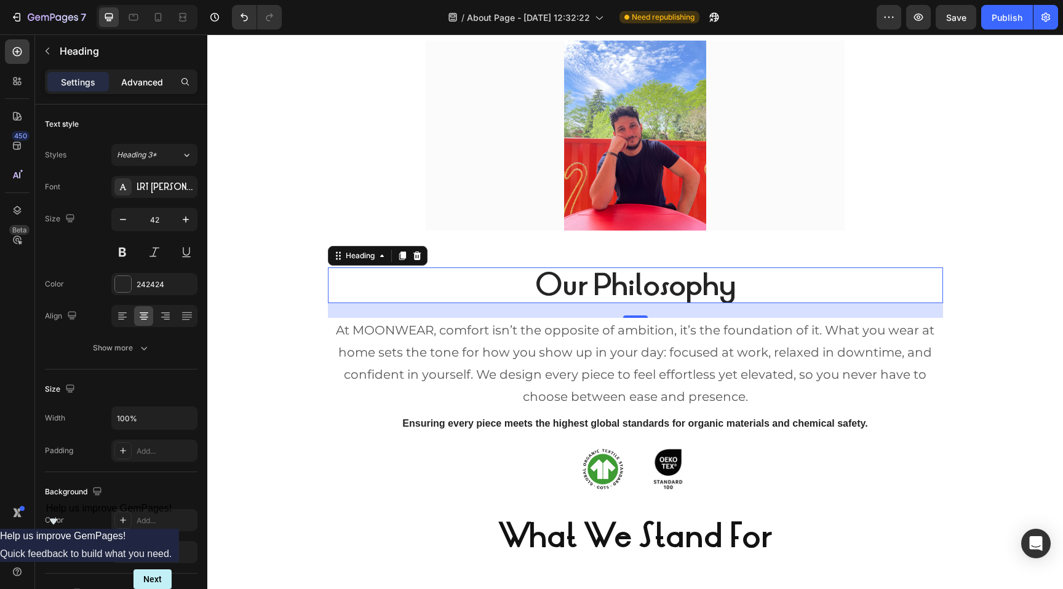
click at [132, 90] on div "Advanced" at bounding box center [141, 82] width 61 height 20
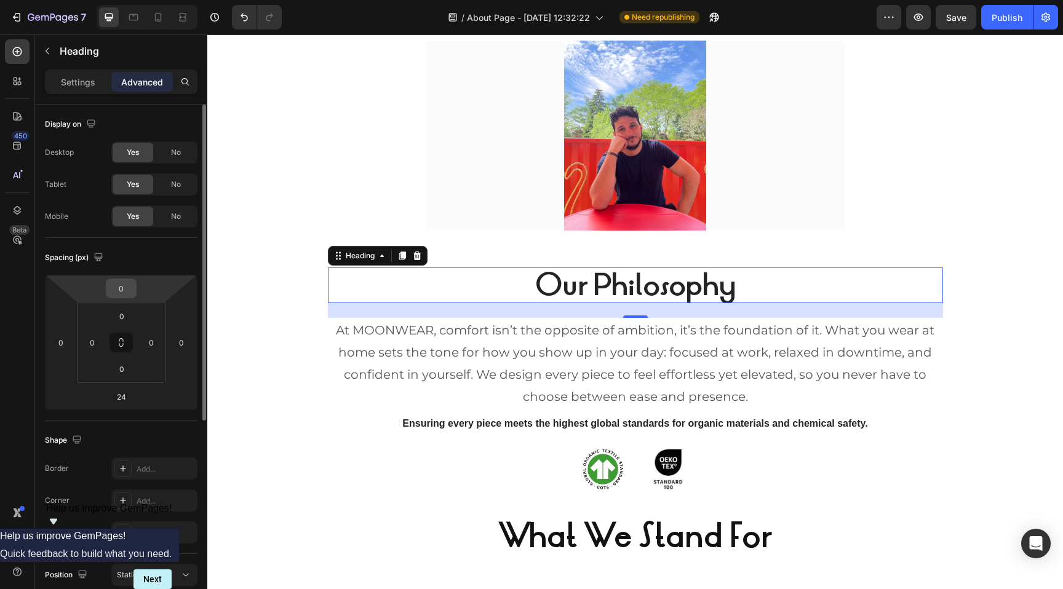
click at [122, 293] on input "0" at bounding box center [121, 288] width 25 height 18
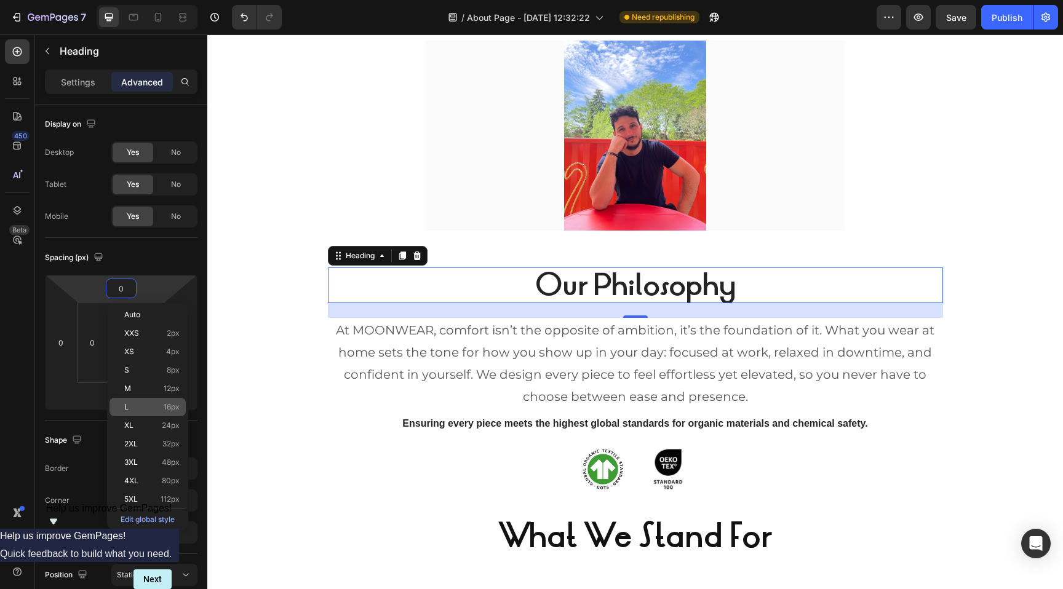
click at [140, 406] on p "L 16px" at bounding box center [151, 407] width 55 height 9
type input "16"
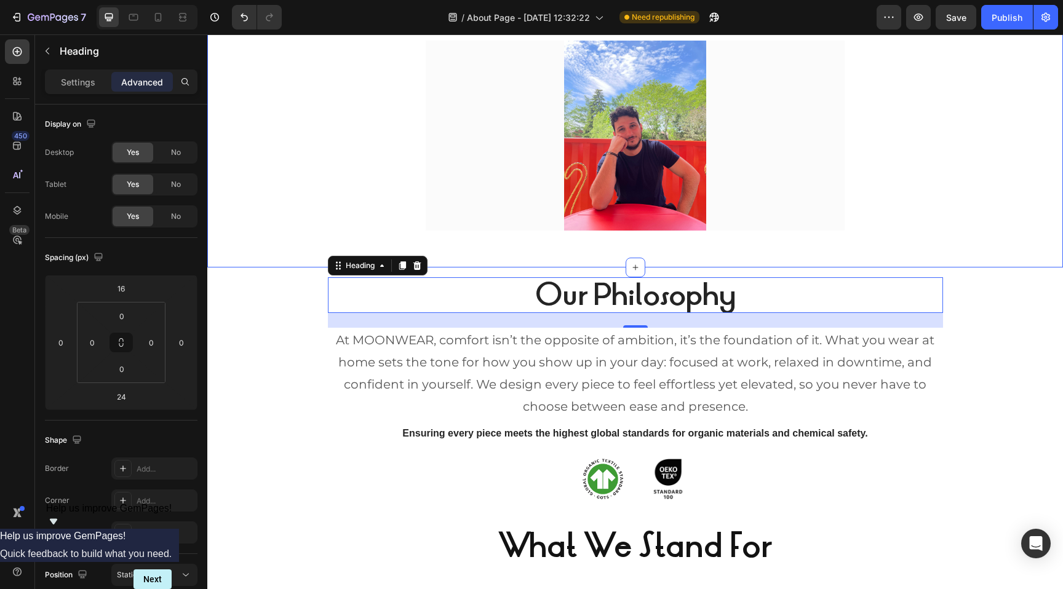
click at [507, 249] on div "Why We Started Heading Most of us know the feeling, working from home in clothe…" at bounding box center [634, 27] width 855 height 480
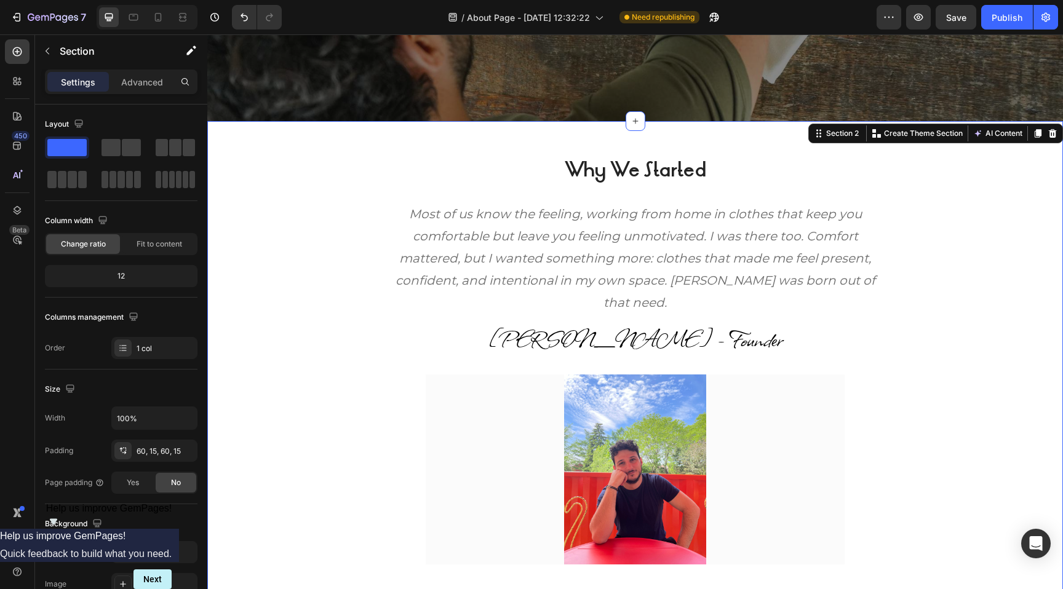
scroll to position [388, 0]
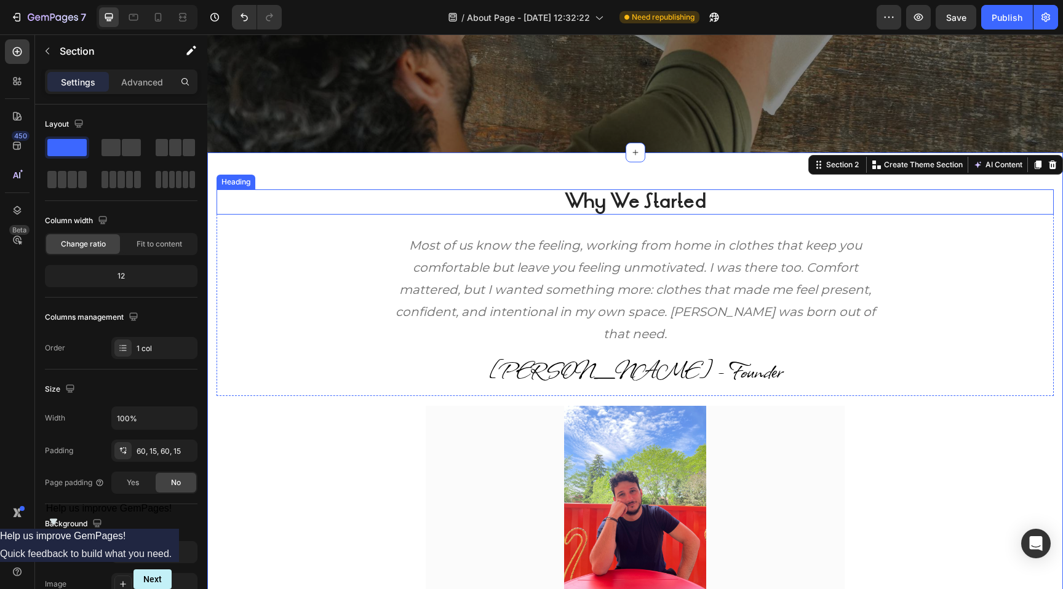
click at [597, 195] on strong "Why We Started" at bounding box center [634, 201] width 141 height 26
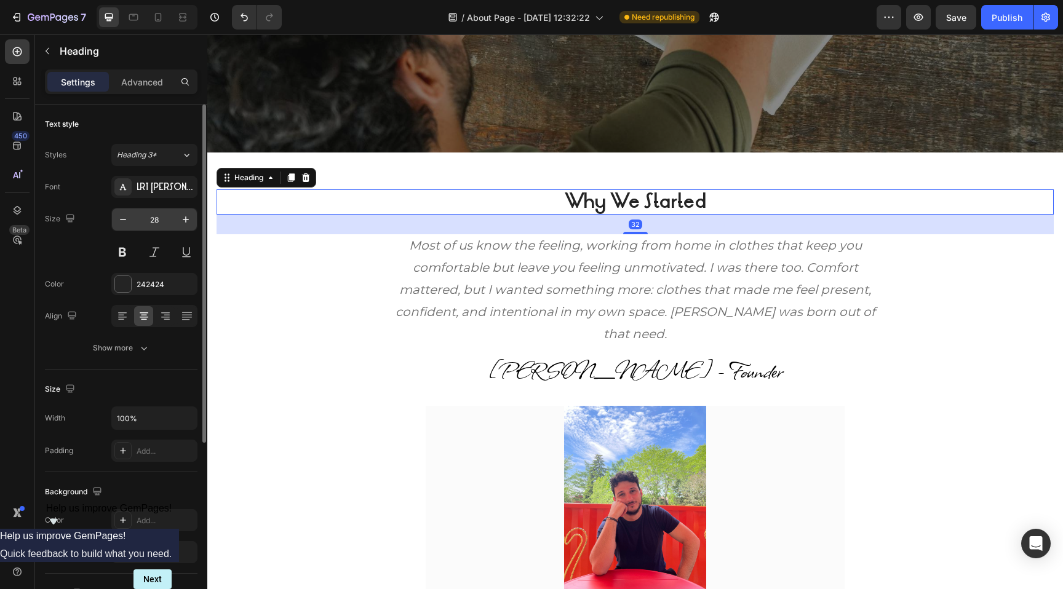
click at [154, 217] on input "28" at bounding box center [154, 219] width 41 height 22
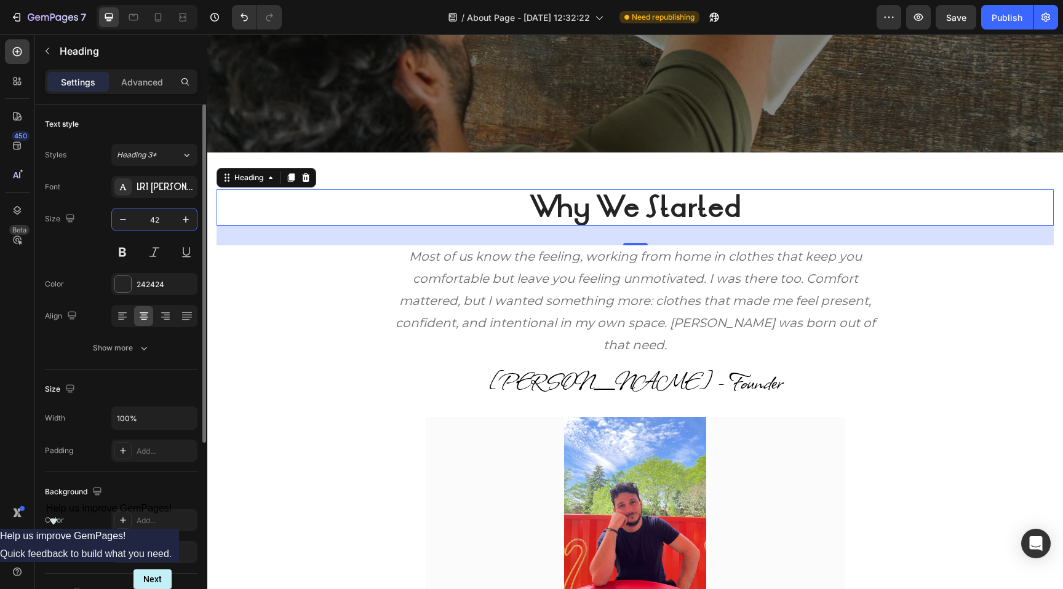
type input "42"
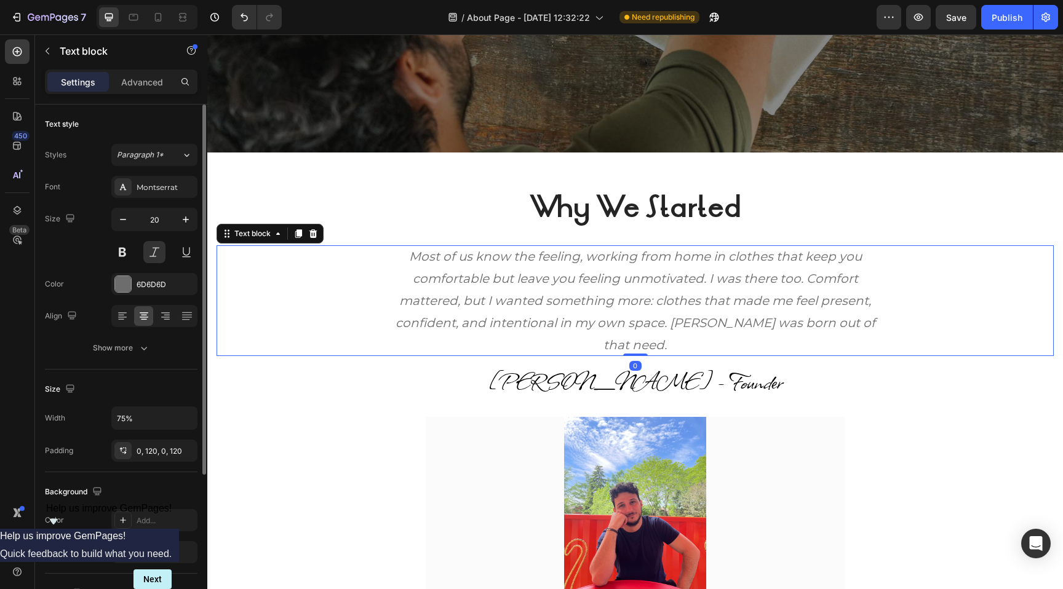
click at [357, 269] on div "Most of us know the feeling, working from home in clothes that keep you comfort…" at bounding box center [635, 300] width 628 height 111
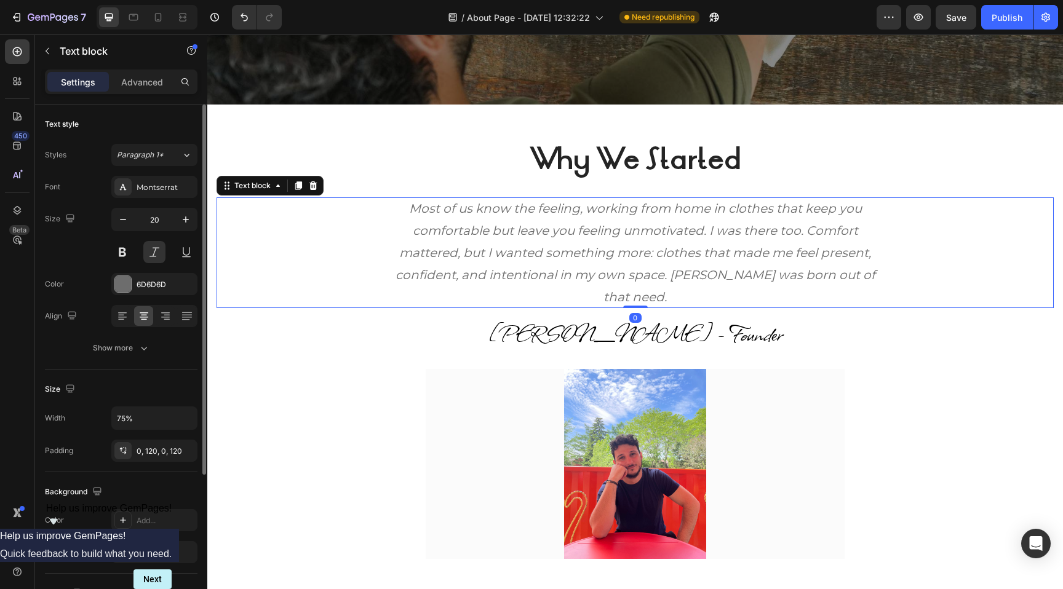
scroll to position [443, 0]
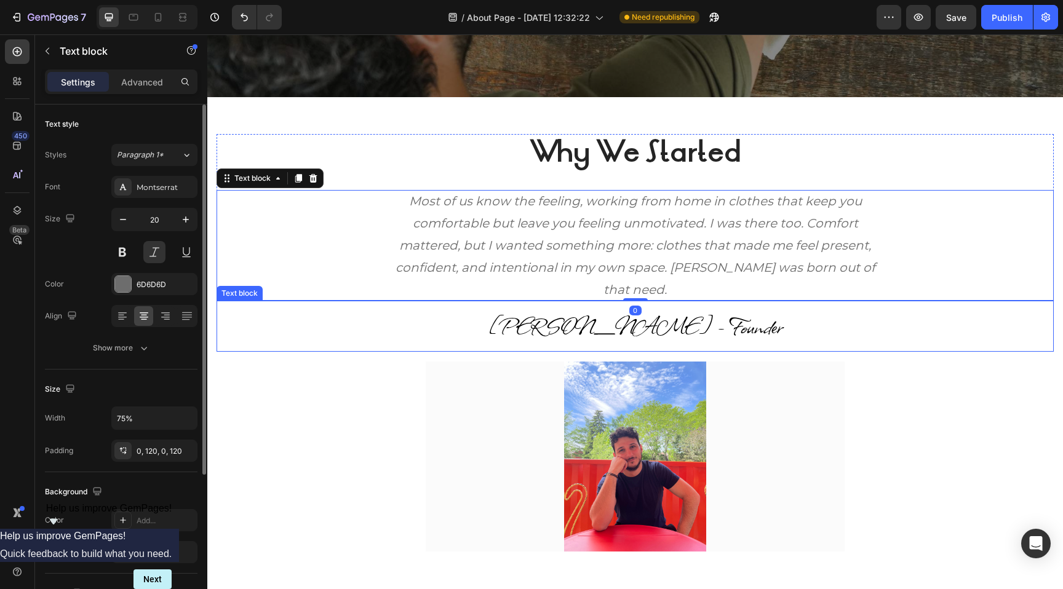
click at [360, 359] on div "Why We Started Heading Most of us know the feeling, working from home in clothe…" at bounding box center [634, 342] width 837 height 417
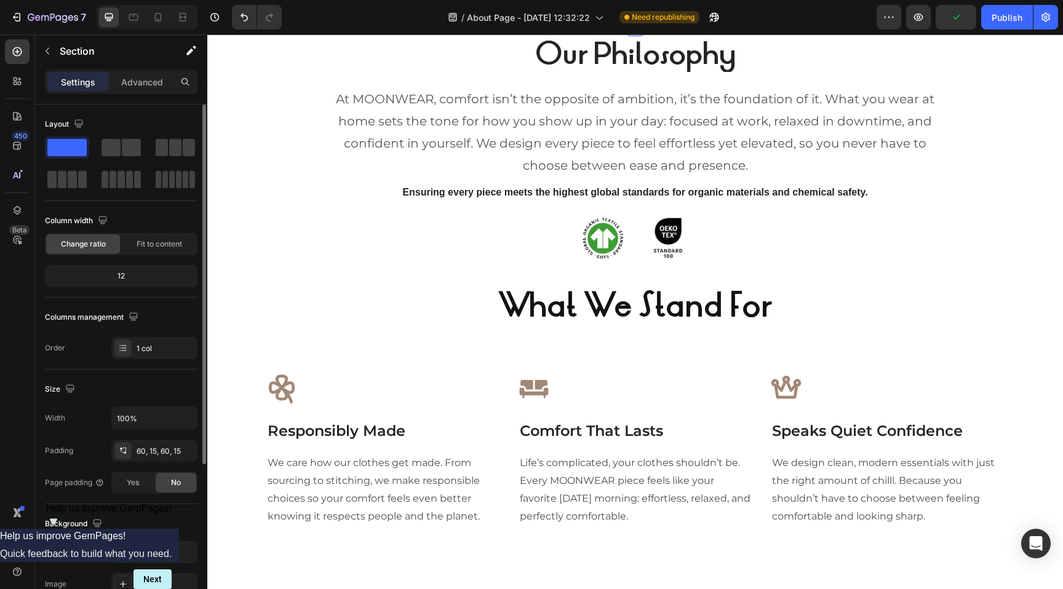
scroll to position [1016, 0]
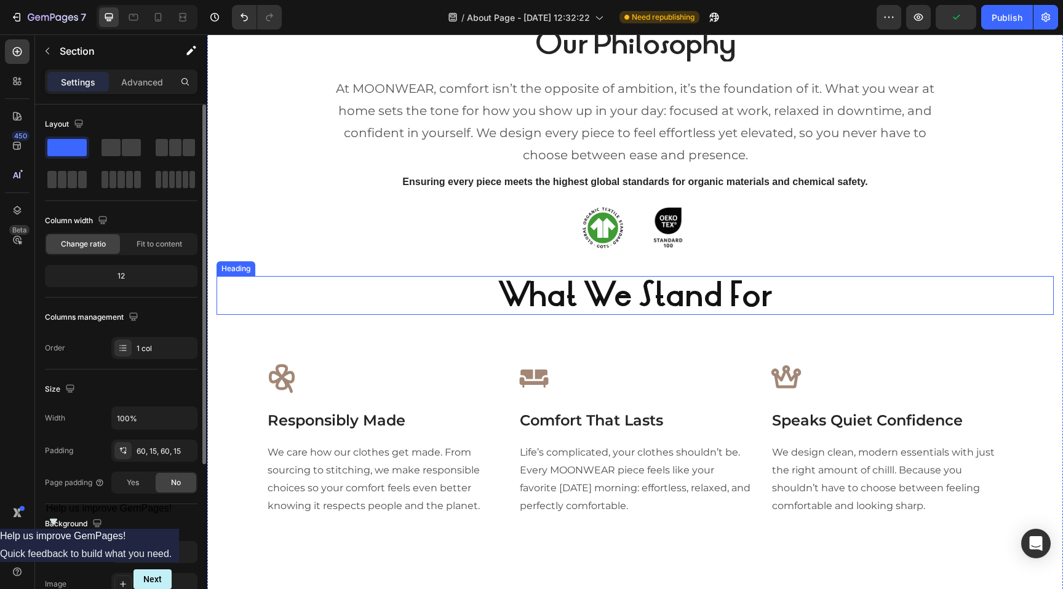
click at [550, 298] on strong "What We Stand For" at bounding box center [635, 296] width 274 height 44
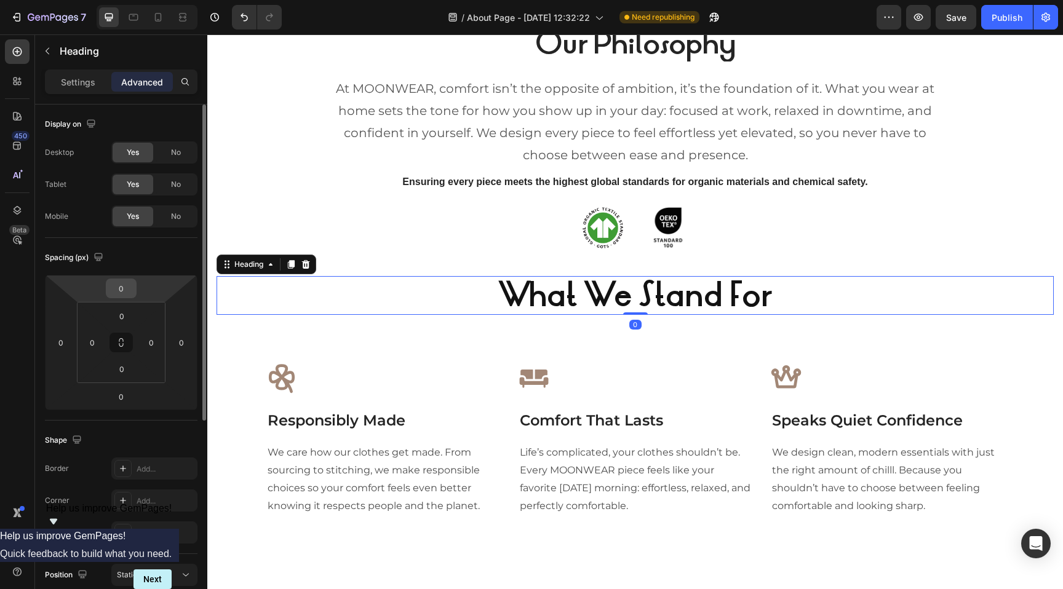
click at [121, 289] on input "0" at bounding box center [121, 288] width 25 height 18
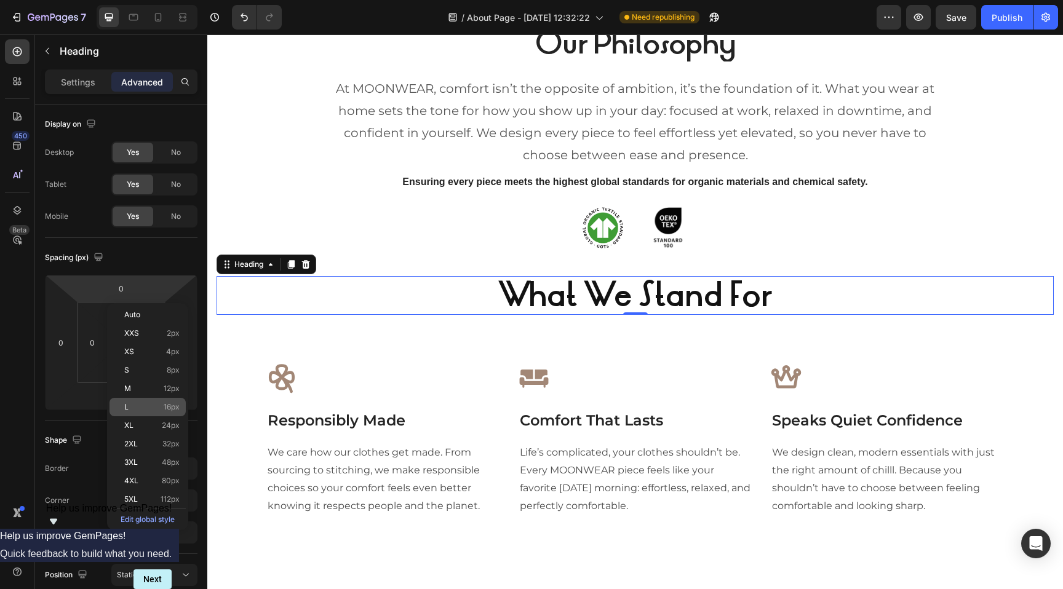
click at [135, 407] on p "L 16px" at bounding box center [151, 407] width 55 height 9
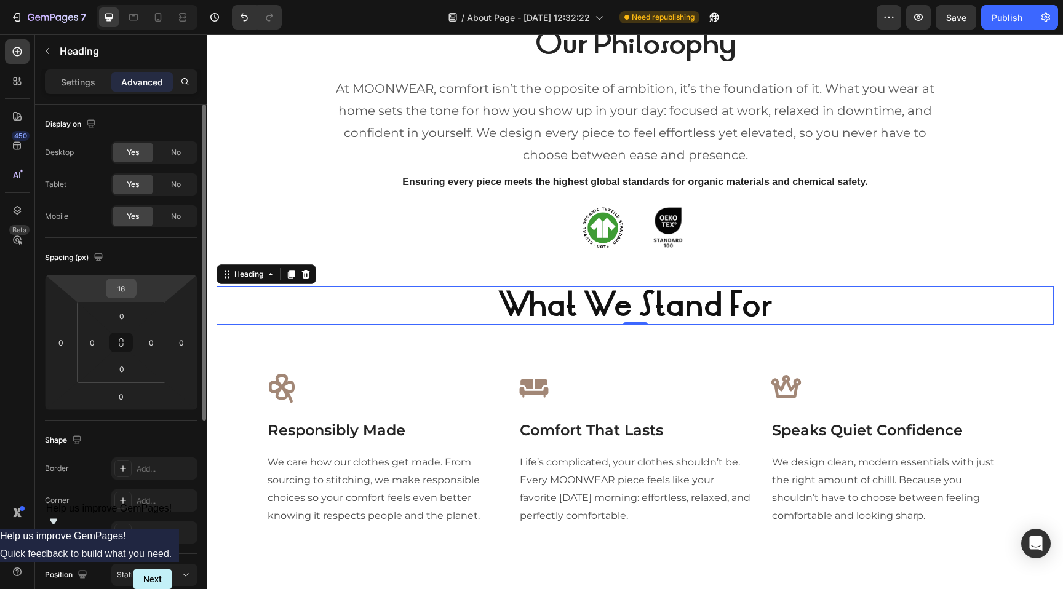
click at [124, 287] on input "16" at bounding box center [121, 288] width 25 height 18
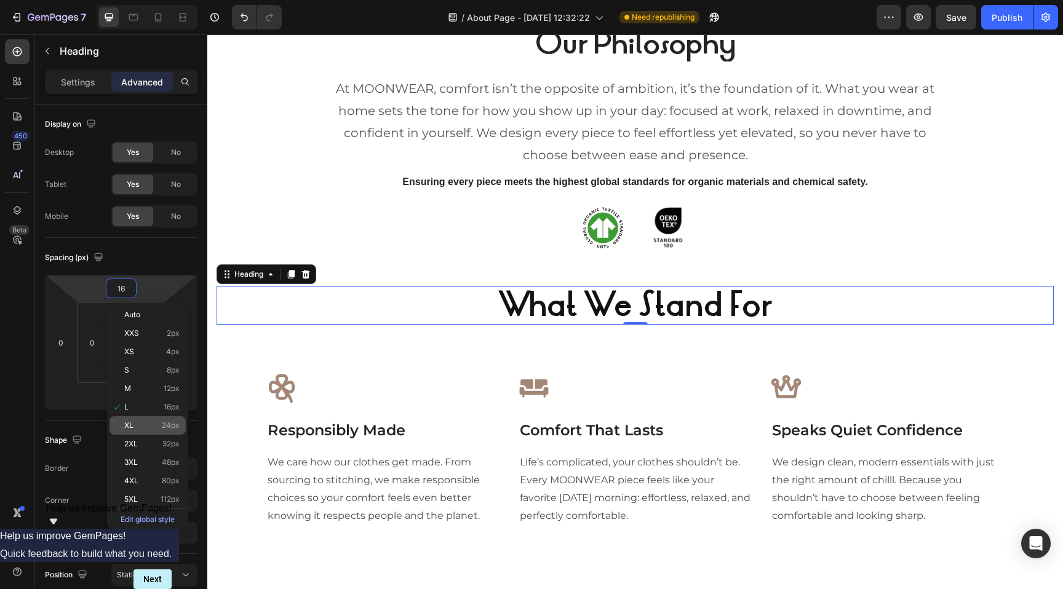
click at [135, 428] on p "XL 24px" at bounding box center [151, 425] width 55 height 9
type input "24"
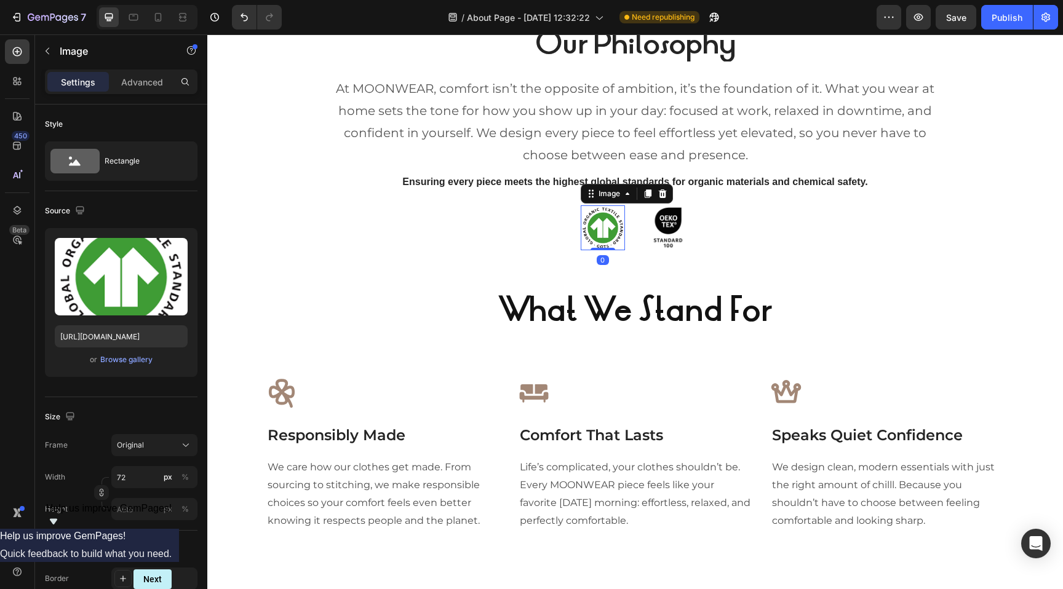
click at [596, 250] on div "Image 0" at bounding box center [602, 227] width 44 height 44
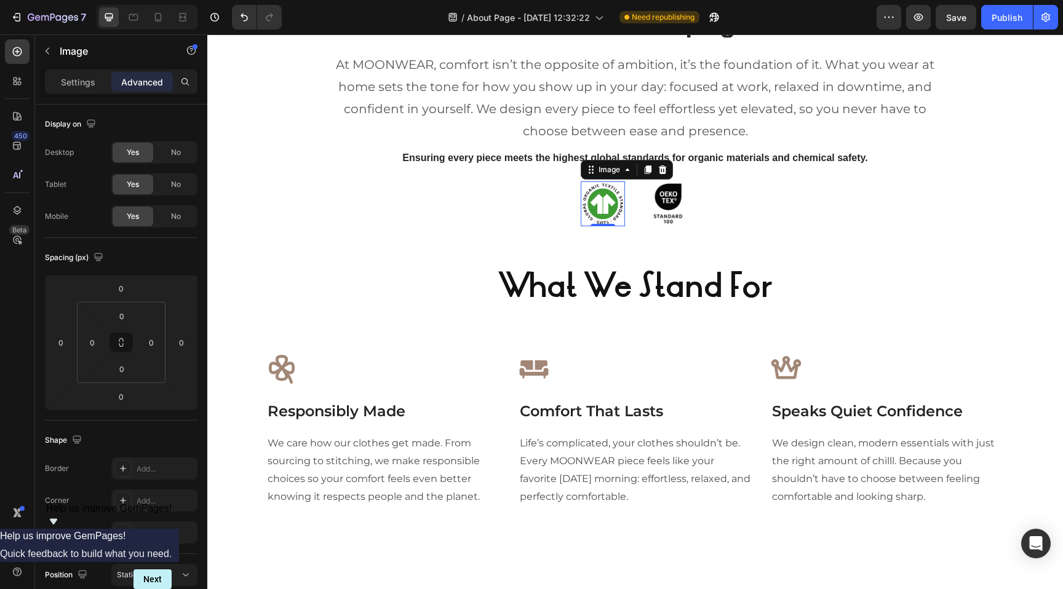
scroll to position [1094, 0]
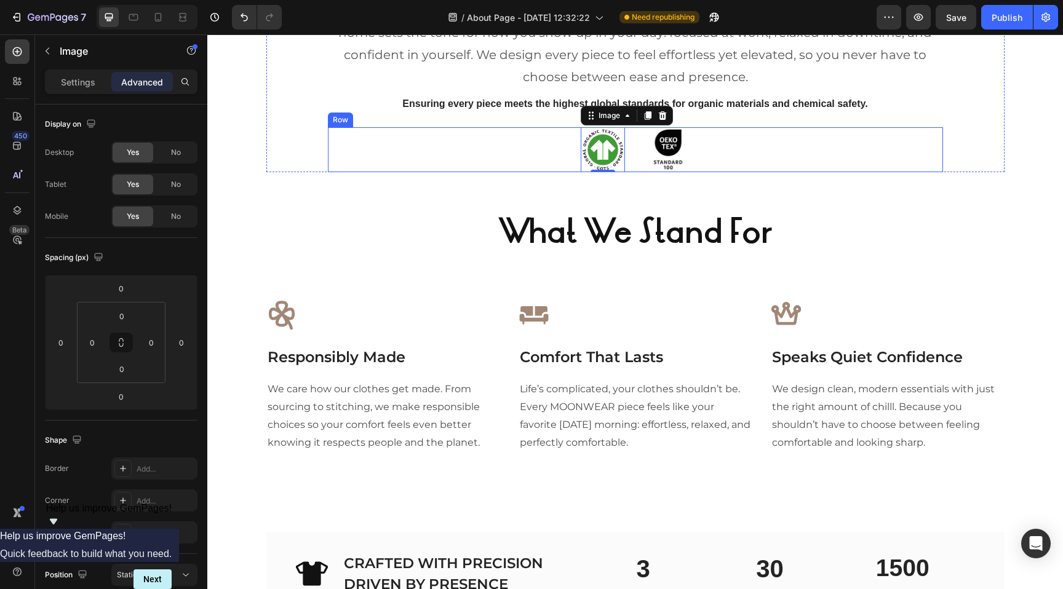
click at [763, 143] on div "Image 0 Image Row" at bounding box center [635, 149] width 615 height 44
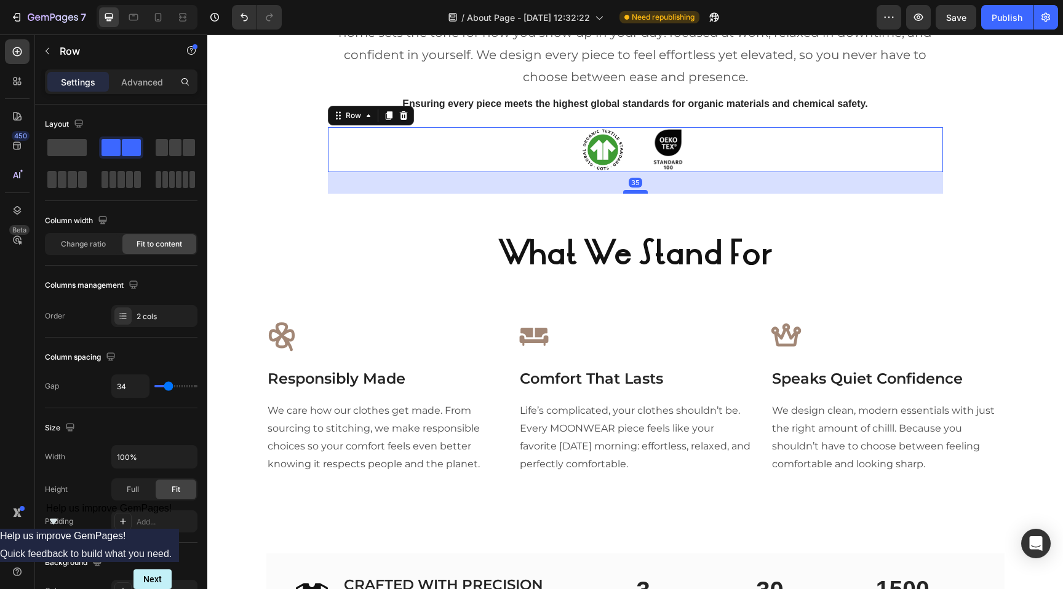
drag, startPoint x: 633, startPoint y: 170, endPoint x: 632, endPoint y: 192, distance: 22.2
click at [632, 192] on div at bounding box center [635, 192] width 25 height 4
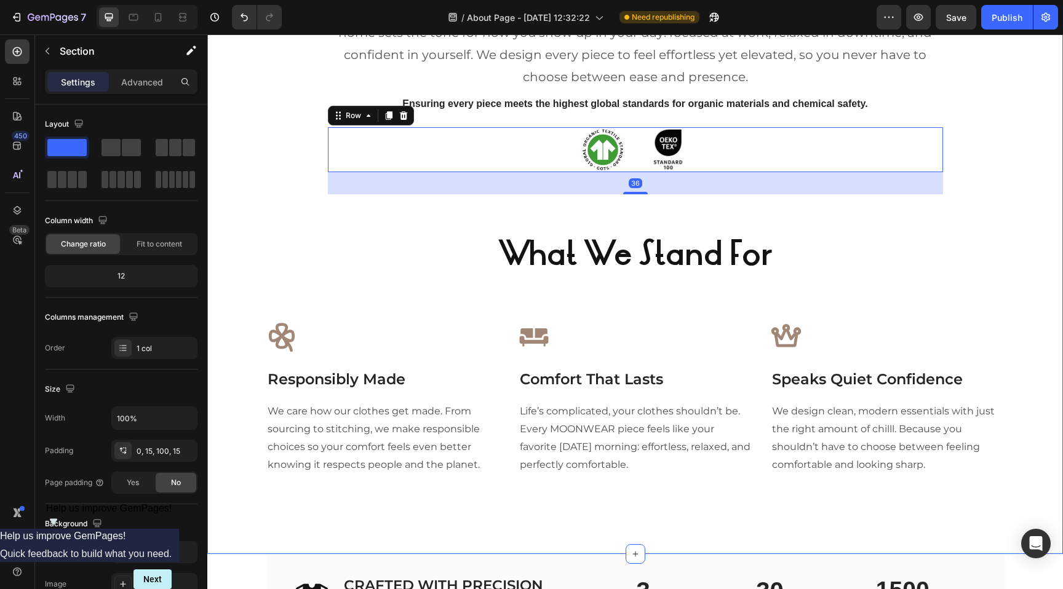
click at [622, 223] on div "Our Philosophy Heading At MOONWEAR, comfort isn’t the opposite of ambition, it’…" at bounding box center [634, 215] width 837 height 555
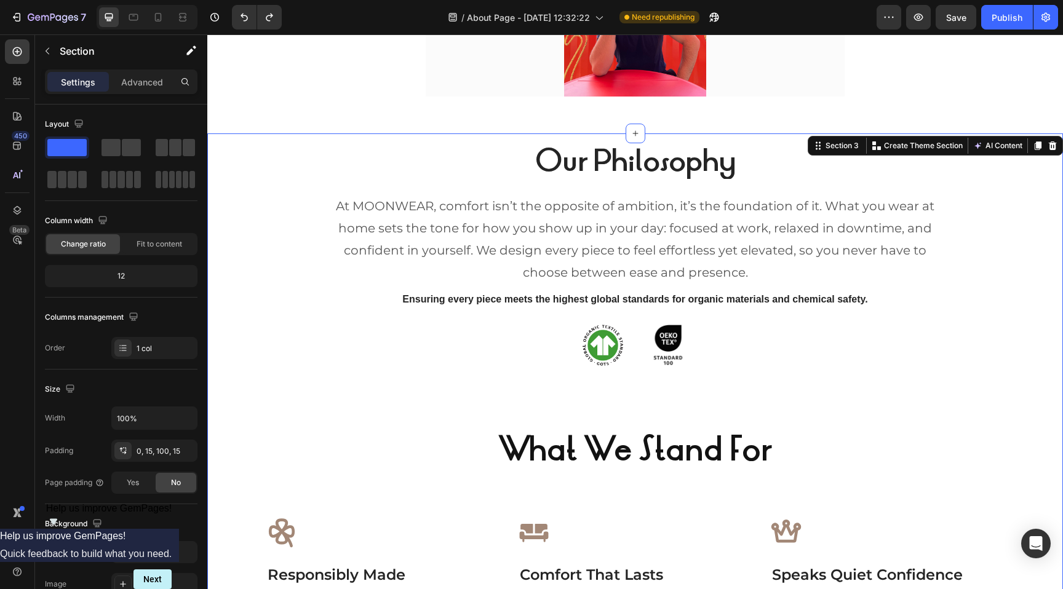
scroll to position [899, 0]
click at [633, 407] on div "Our Philosophy Heading At MOONWEAR, comfort isn’t the opposite of ambition, it’…" at bounding box center [634, 410] width 837 height 555
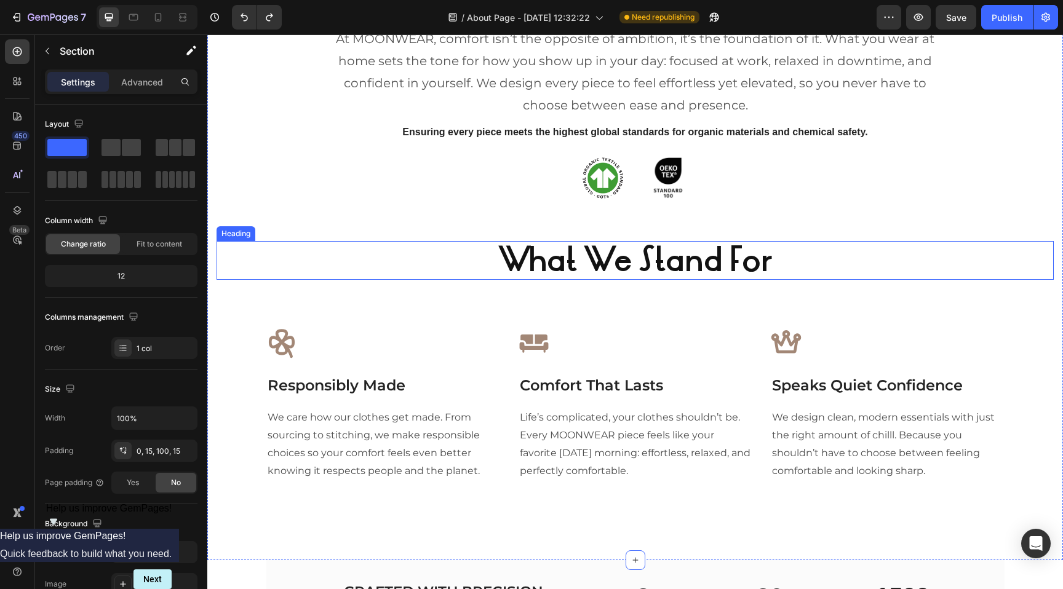
scroll to position [1080, 0]
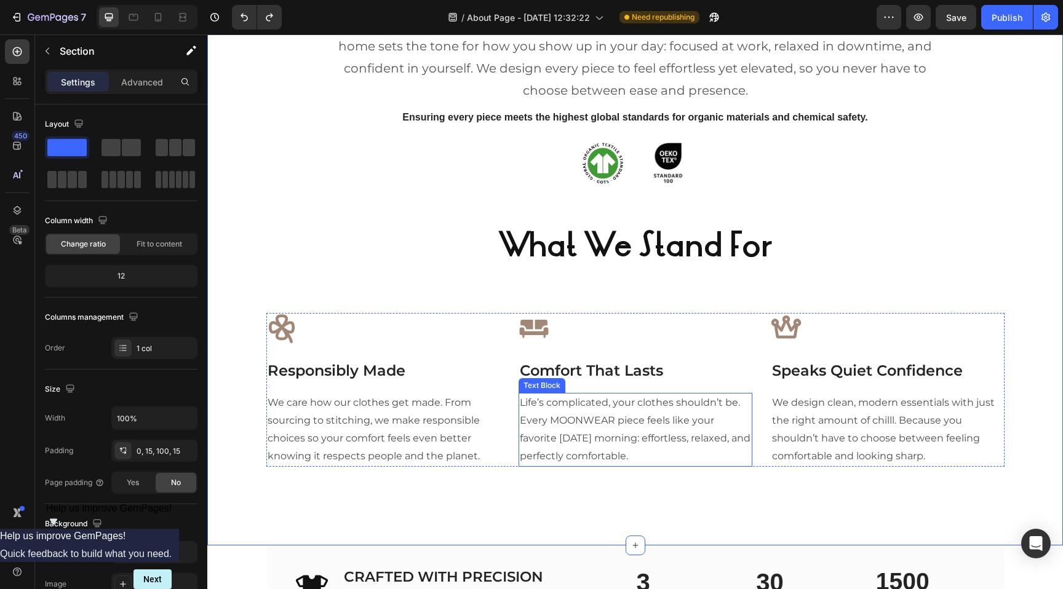
click at [633, 374] on p "Comfort That Lasts" at bounding box center [635, 371] width 231 height 22
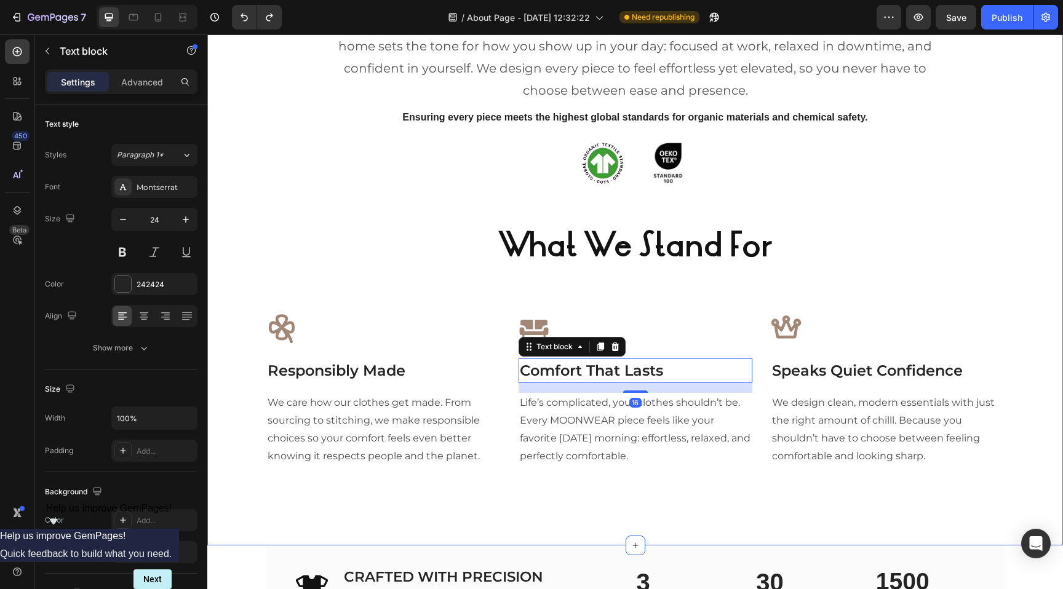
click at [582, 307] on div "Our Philosophy Heading At MOONWEAR, comfort isn’t the opposite of ambition, it’…" at bounding box center [634, 217] width 837 height 533
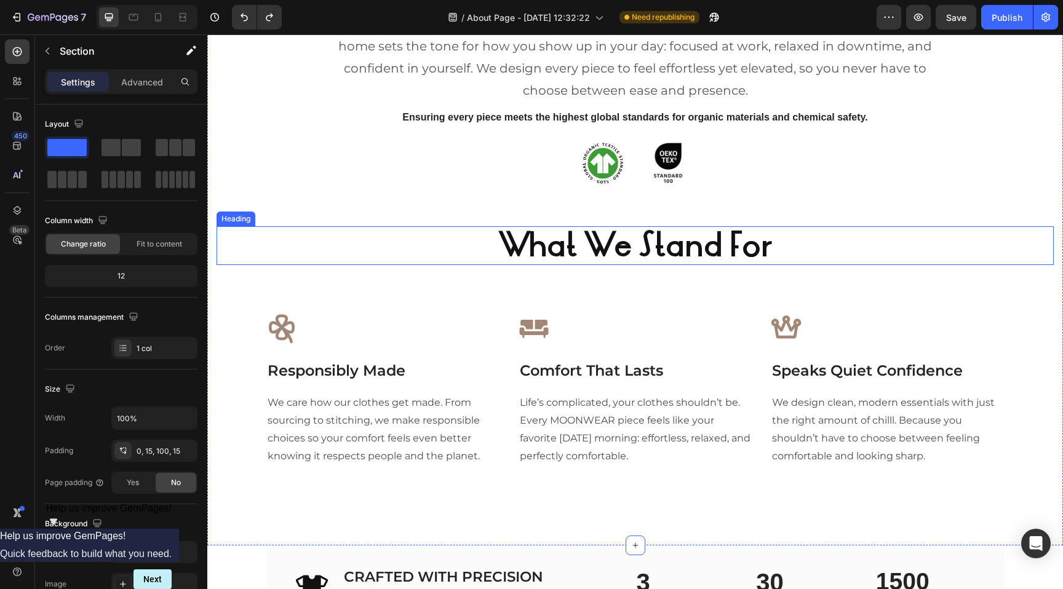
click at [576, 251] on strong "What We Stand For" at bounding box center [635, 246] width 274 height 44
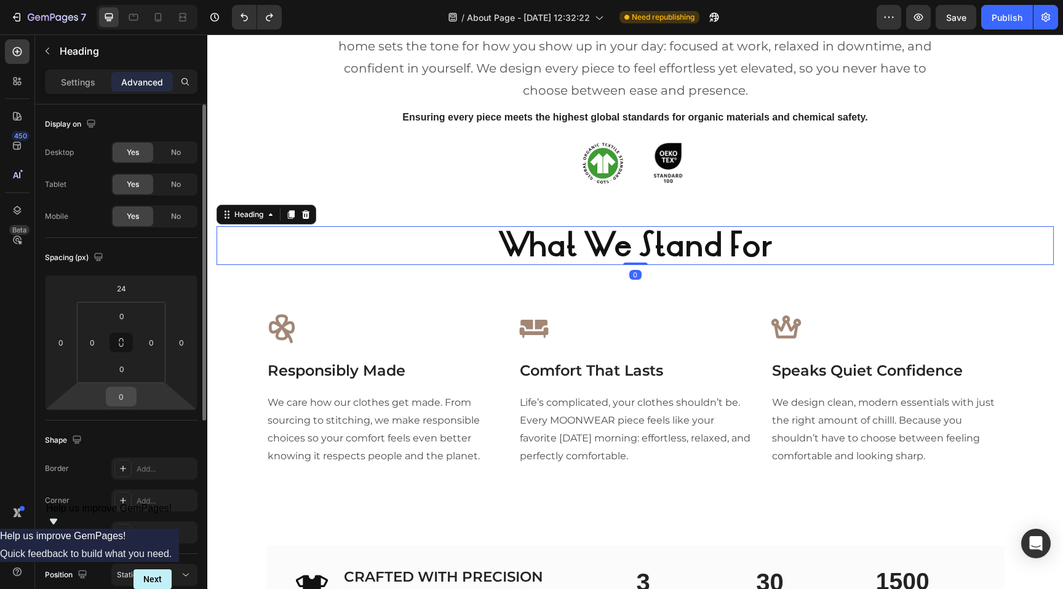
click at [119, 390] on input "0" at bounding box center [121, 396] width 25 height 18
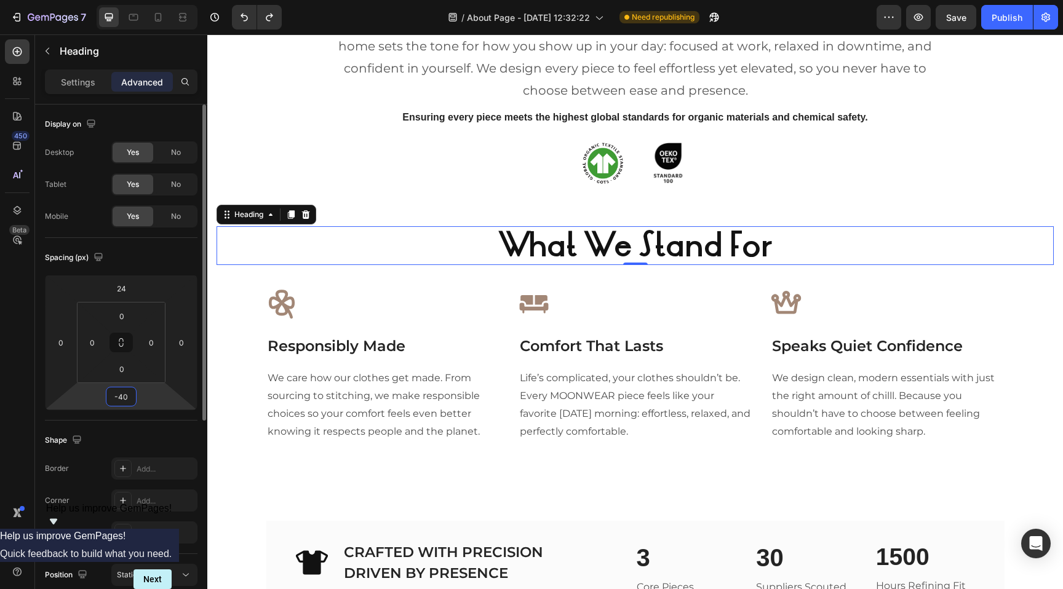
type input "-4"
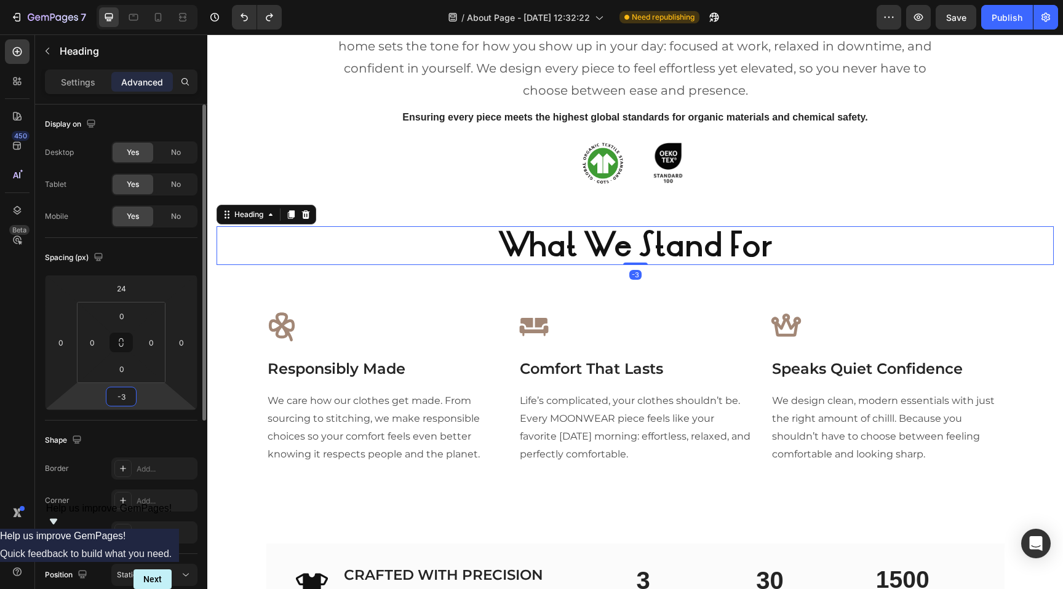
type input "-30"
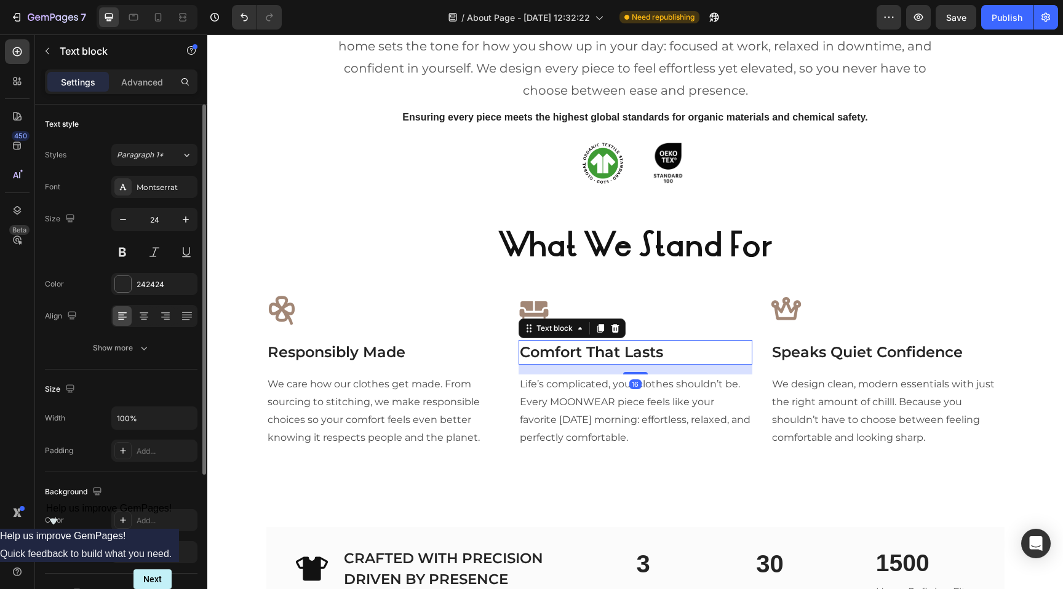
click at [535, 338] on div "Icon Comfort That Lasts Text block 16 Life’s complicated, your clothes shouldn’…" at bounding box center [635, 371] width 234 height 153
click at [358, 353] on p "Responsibly Made" at bounding box center [382, 352] width 231 height 22
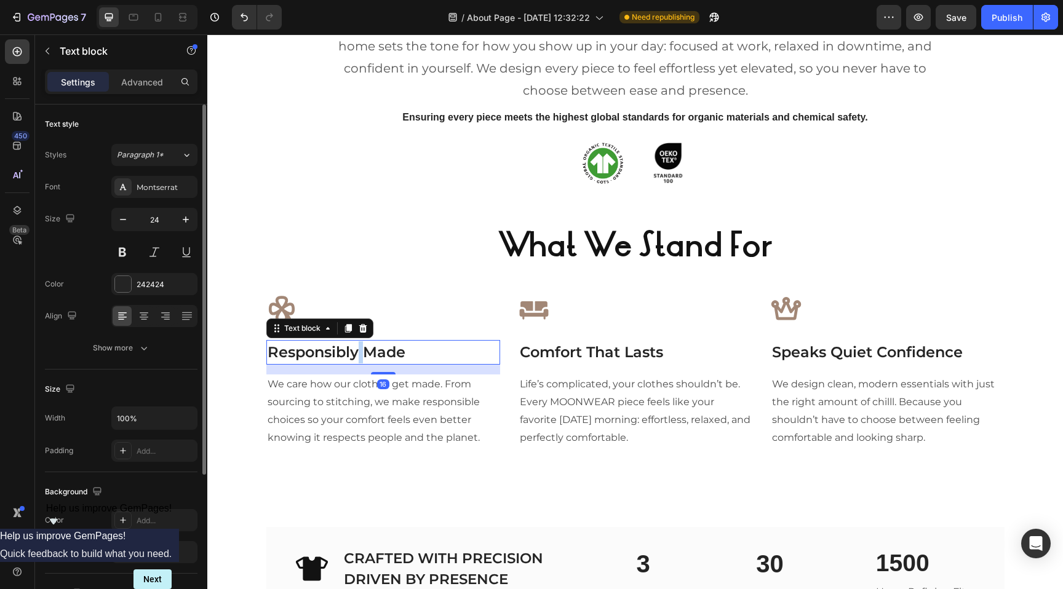
click at [358, 353] on p "Responsibly Made" at bounding box center [382, 352] width 231 height 22
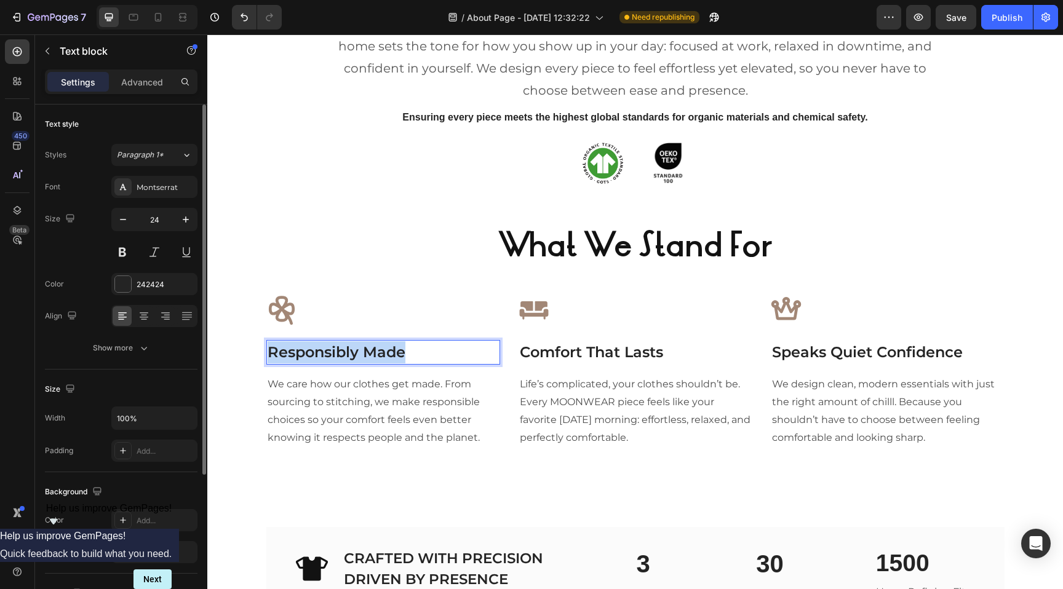
click at [358, 353] on p "Responsibly Made" at bounding box center [382, 352] width 231 height 22
click at [342, 347] on p "Comfort With Purpose" at bounding box center [382, 352] width 231 height 22
click at [347, 347] on p "Comfort With Purpose" at bounding box center [382, 352] width 231 height 22
click at [385, 410] on p "We care how our clothes get made. From sourcing to stitching, we make responsib…" at bounding box center [382, 411] width 231 height 71
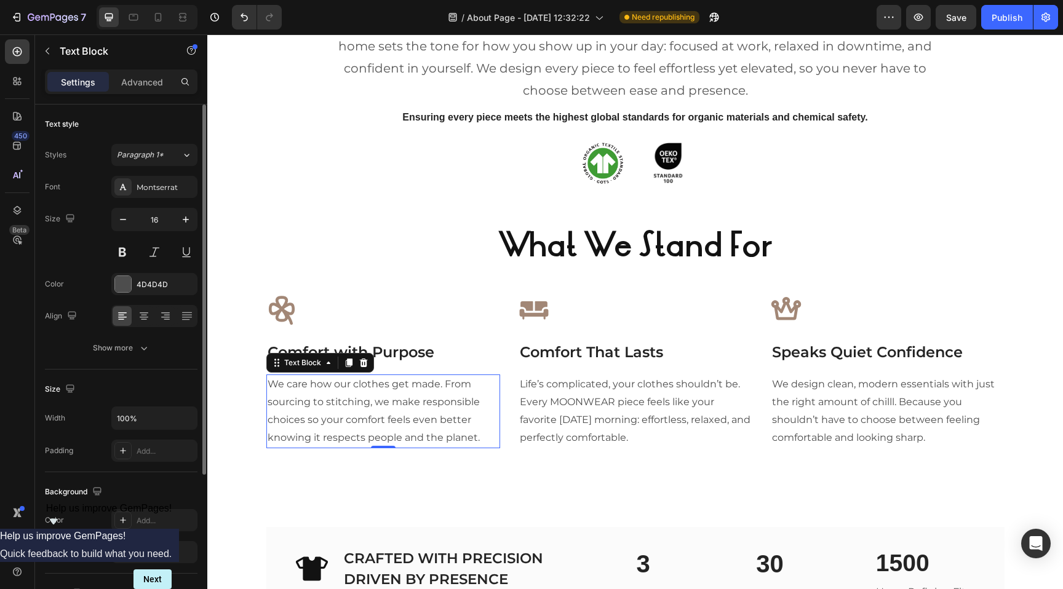
click at [376, 387] on p "We care how our clothes get made. From sourcing to stitching, we make responsib…" at bounding box center [382, 411] width 231 height 71
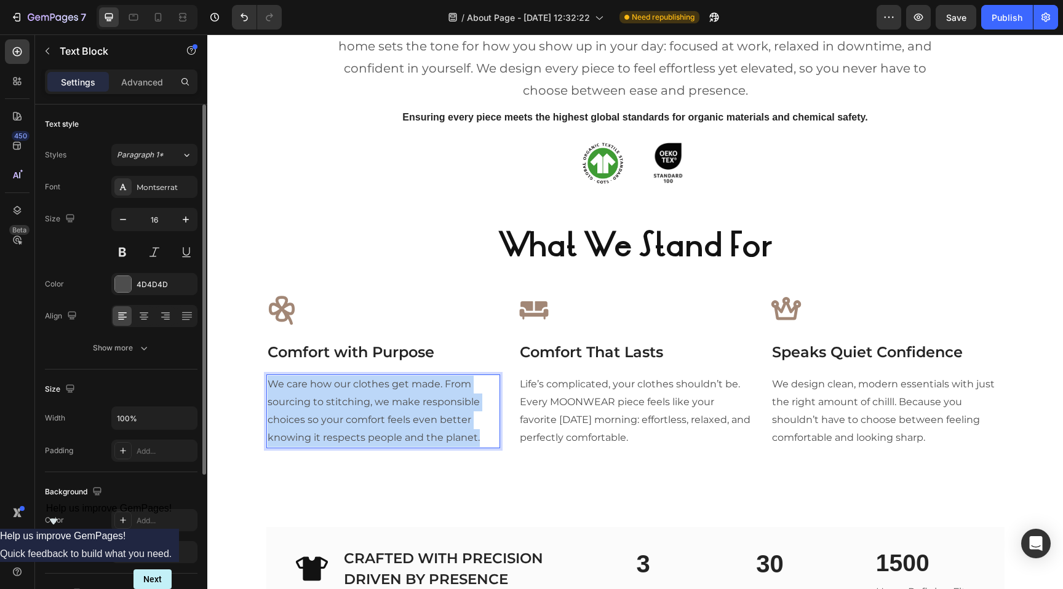
click at [376, 387] on p "We care how our clothes get made. From sourcing to stitching, we make responsib…" at bounding box center [382, 411] width 231 height 71
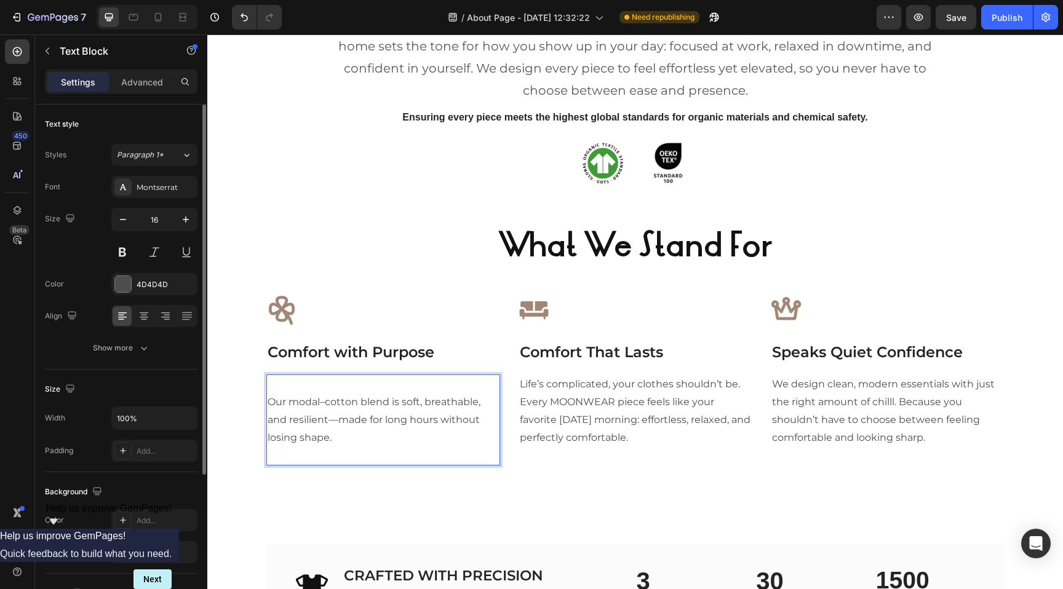
click at [269, 400] on p "Our modal–cotton blend is soft, breathable, and resilient—made for long hours w…" at bounding box center [382, 420] width 231 height 53
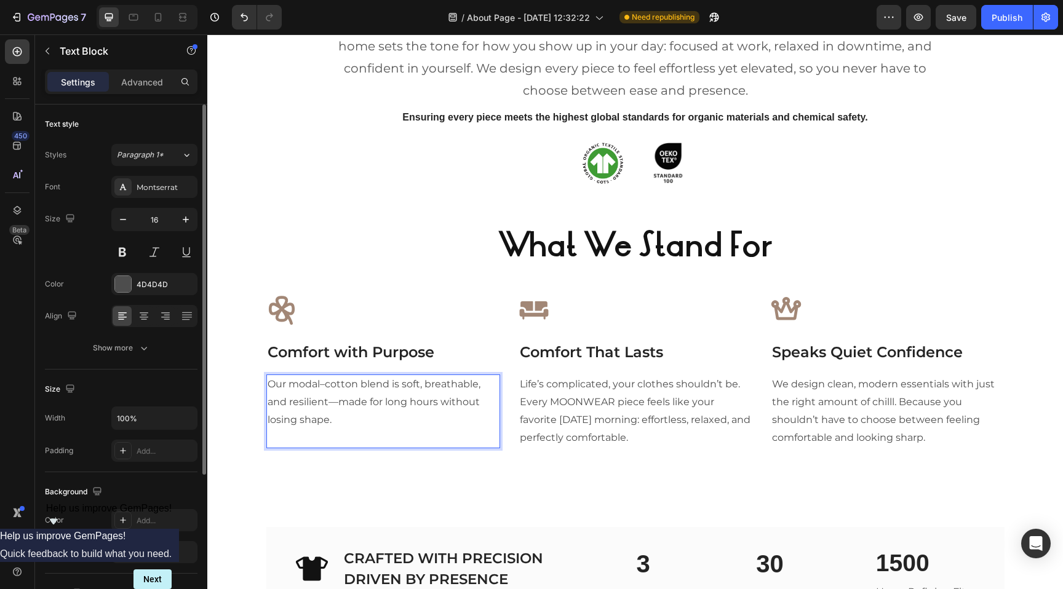
click at [305, 437] on p "Rich Text Editor. Editing area: main" at bounding box center [382, 438] width 231 height 18
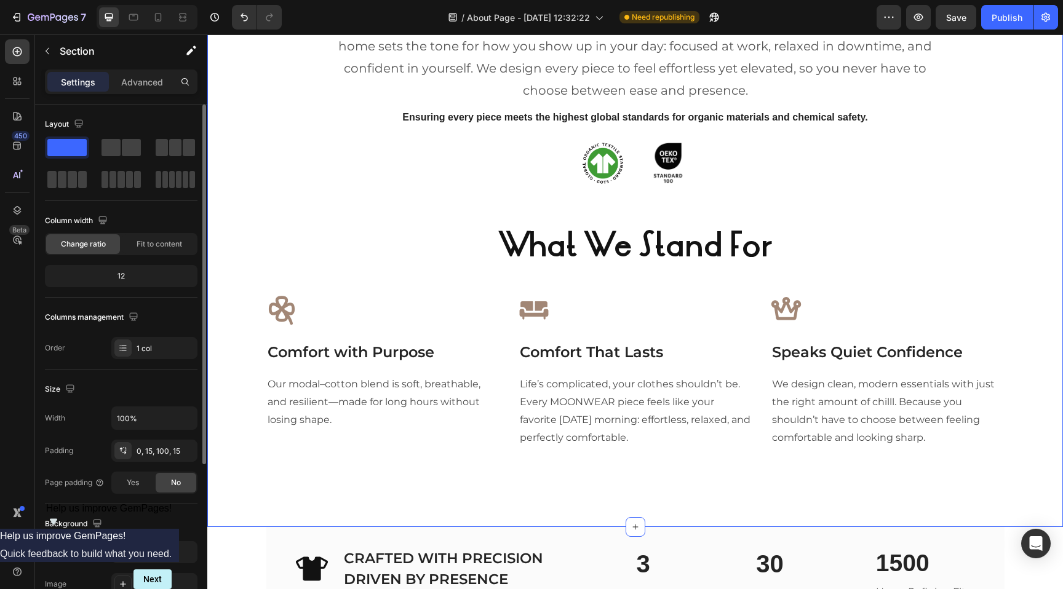
click at [355, 456] on div "Our Philosophy Heading At MOONWEAR, comfort isn’t the opposite of ambition, it’…" at bounding box center [634, 208] width 837 height 514
click at [572, 353] on p "Comfort That Lasts" at bounding box center [635, 352] width 231 height 22
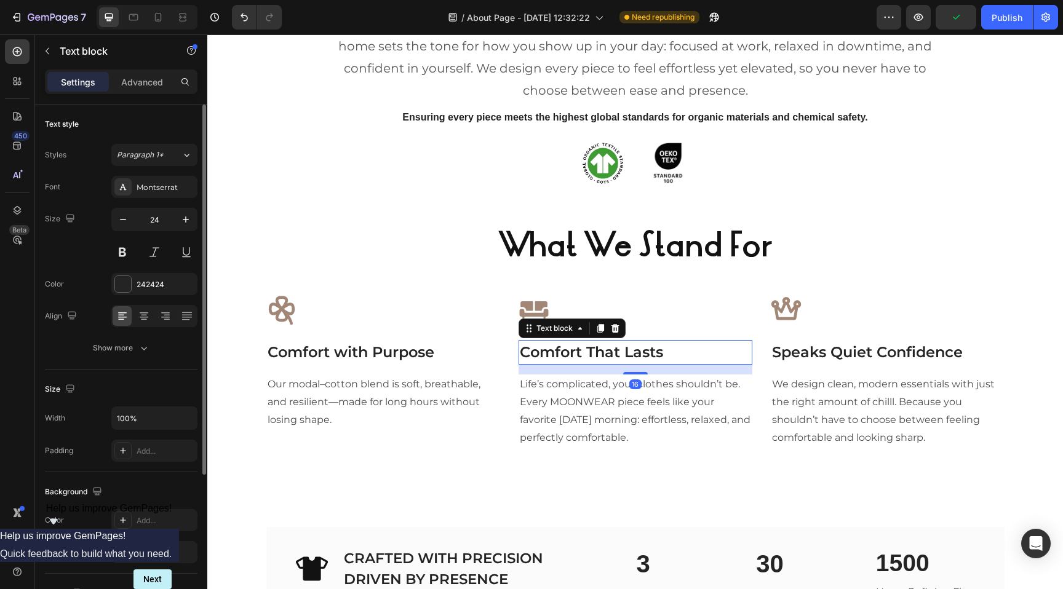
click at [572, 353] on p "Comfort That Lasts" at bounding box center [635, 352] width 231 height 22
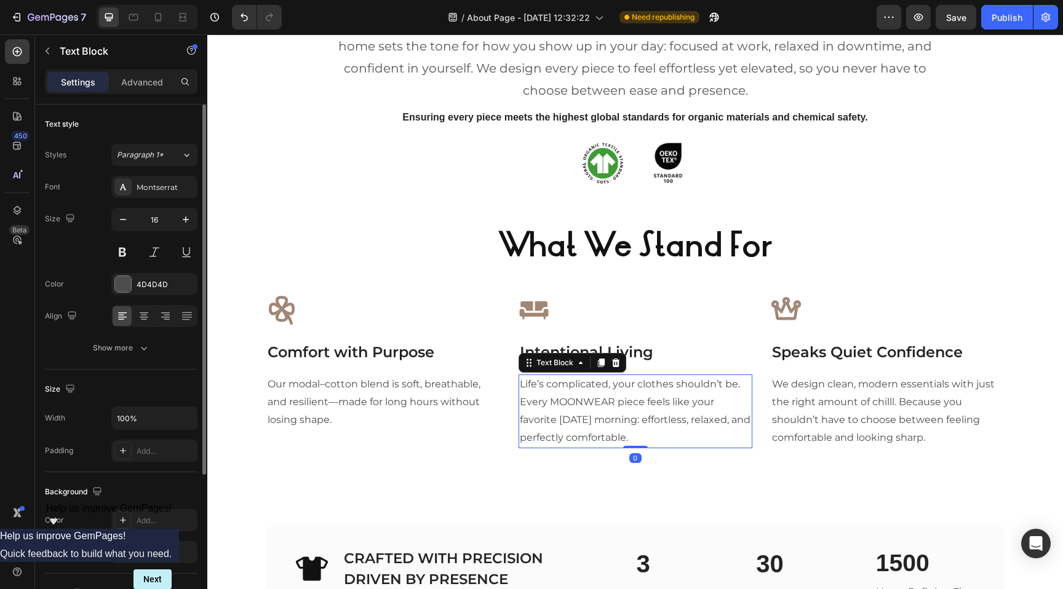
click at [636, 398] on p "Life’s complicated, your clothes shouldn’t be. Every MOONWEAR piece feels like …" at bounding box center [635, 411] width 231 height 71
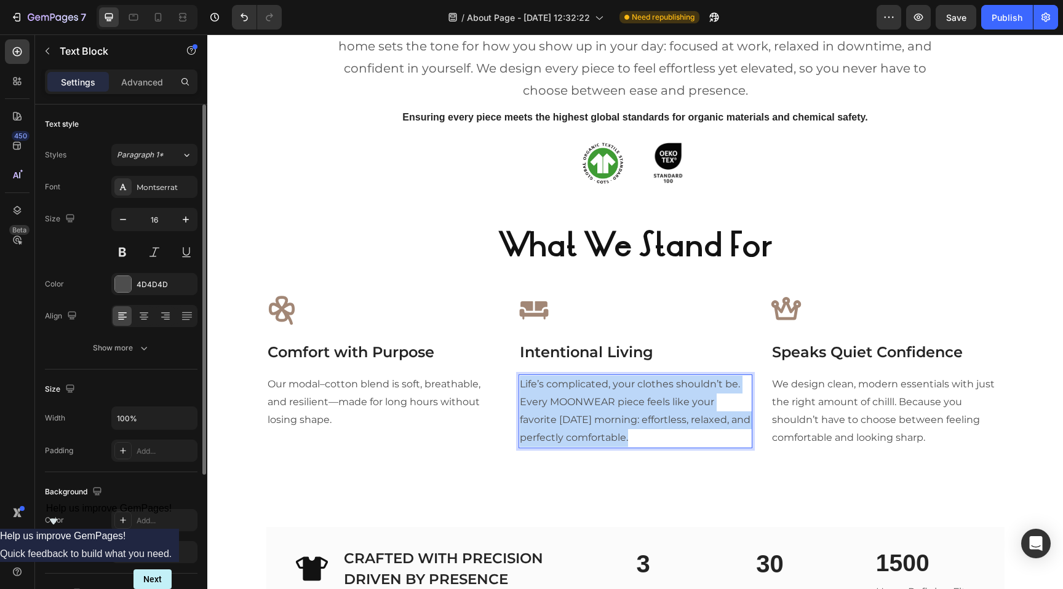
click at [636, 398] on p "Life’s complicated, your clothes shouldn’t be. Every MOONWEAR piece feels like …" at bounding box center [635, 411] width 231 height 71
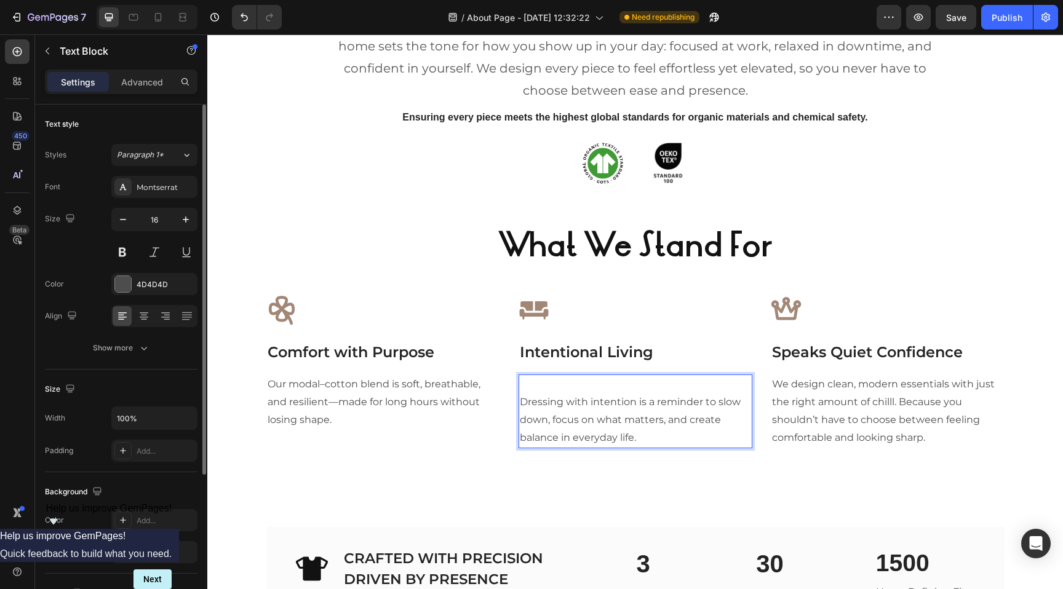
click at [521, 401] on p "Dressing with intention is a reminder to slow down, focus on what matters, and …" at bounding box center [635, 420] width 231 height 53
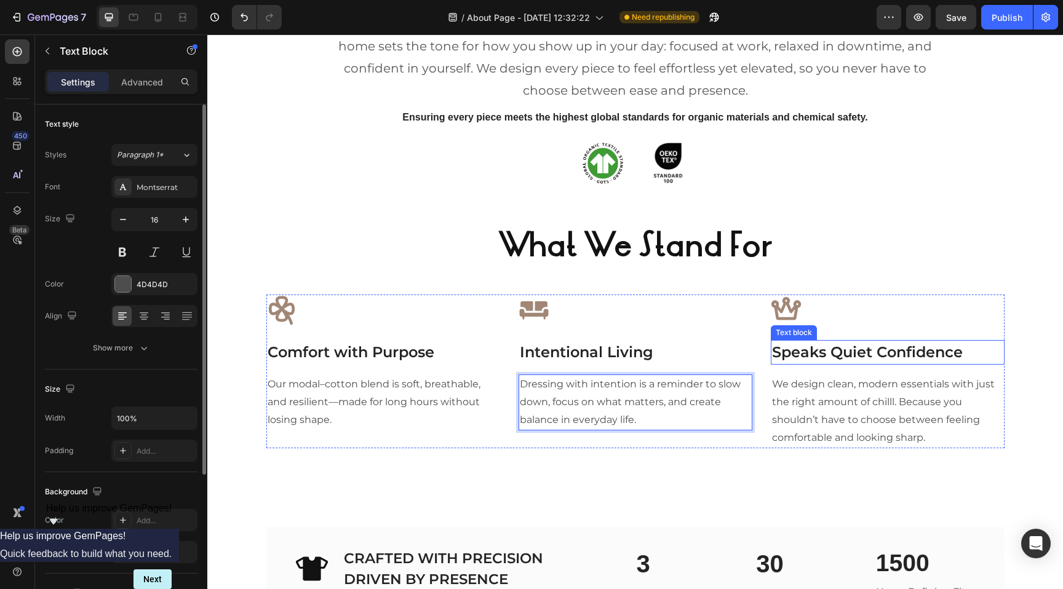
click at [835, 354] on p "Speaks Quiet Confidence" at bounding box center [887, 352] width 231 height 22
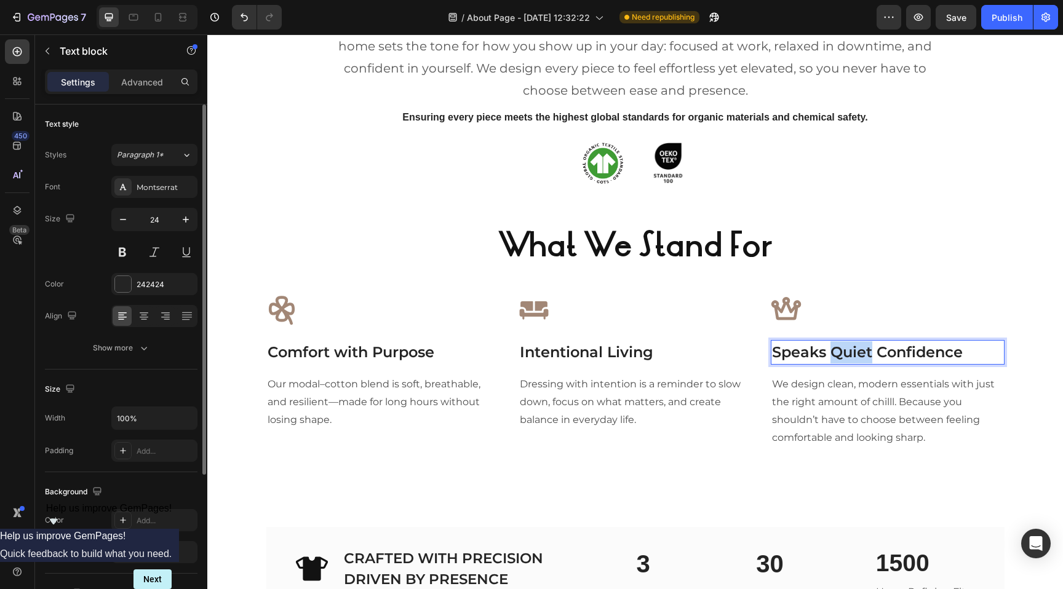
click at [835, 354] on p "Speaks Quiet Confidence" at bounding box center [887, 352] width 231 height 22
click at [957, 352] on p "Better Choices for the Planet" at bounding box center [887, 352] width 231 height 22
click at [884, 412] on p "We design clean, modern essentials with just the right amount of chilll. Becaus…" at bounding box center [887, 411] width 231 height 71
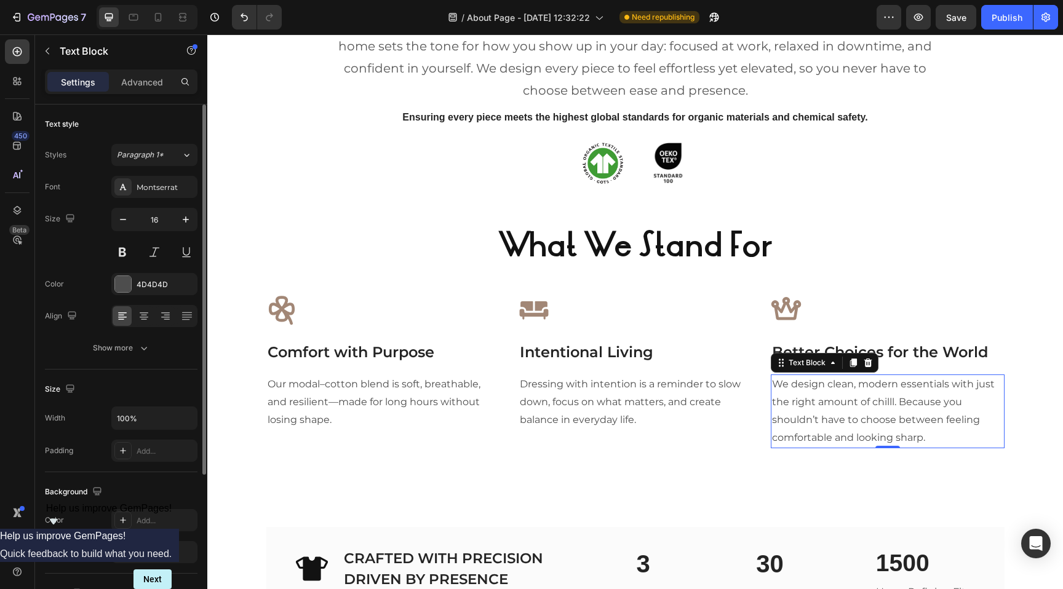
click at [797, 400] on p "We design clean, modern essentials with just the right amount of chilll. Becaus…" at bounding box center [887, 411] width 231 height 71
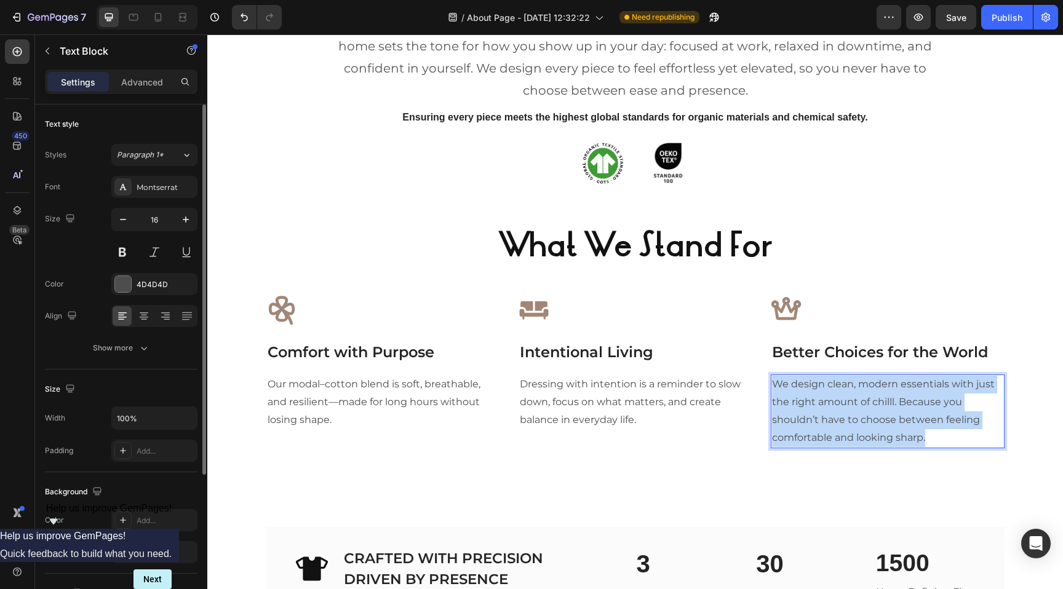
click at [797, 400] on p "We design clean, modern essentials with just the right amount of chilll. Becaus…" at bounding box center [887, 411] width 231 height 71
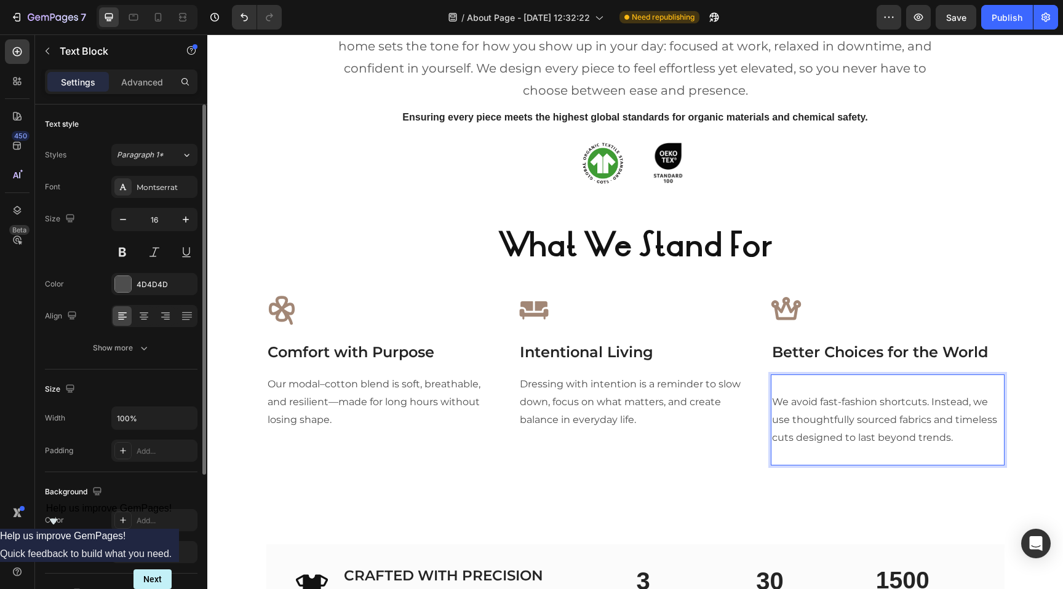
click at [773, 399] on p "We avoid fast-fashion shortcuts. Instead, we use thoughtfully sourced fabrics a…" at bounding box center [887, 420] width 231 height 53
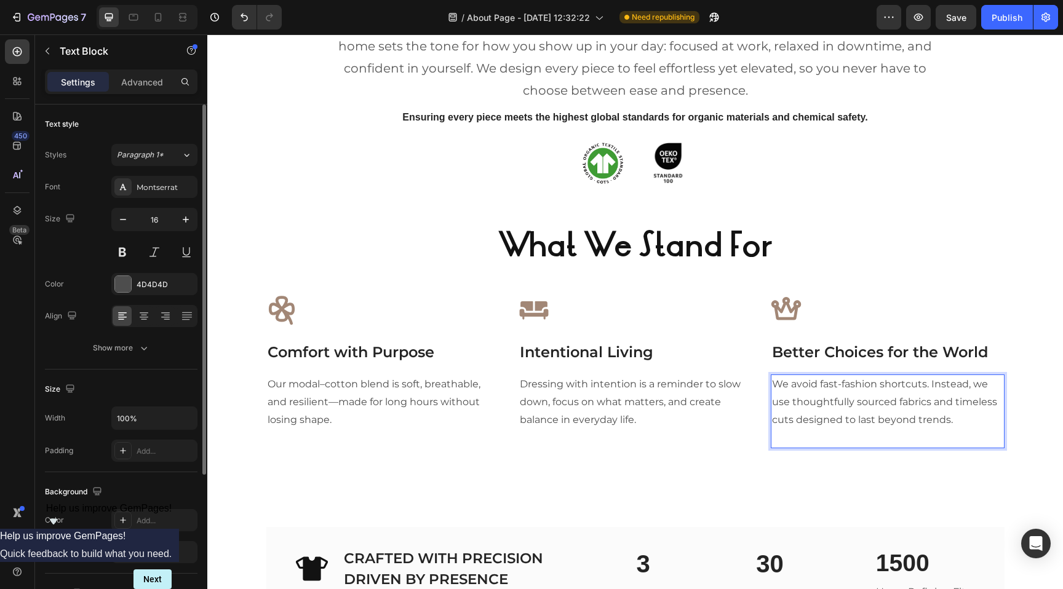
click at [778, 432] on p "Rich Text Editor. Editing area: main" at bounding box center [887, 438] width 231 height 18
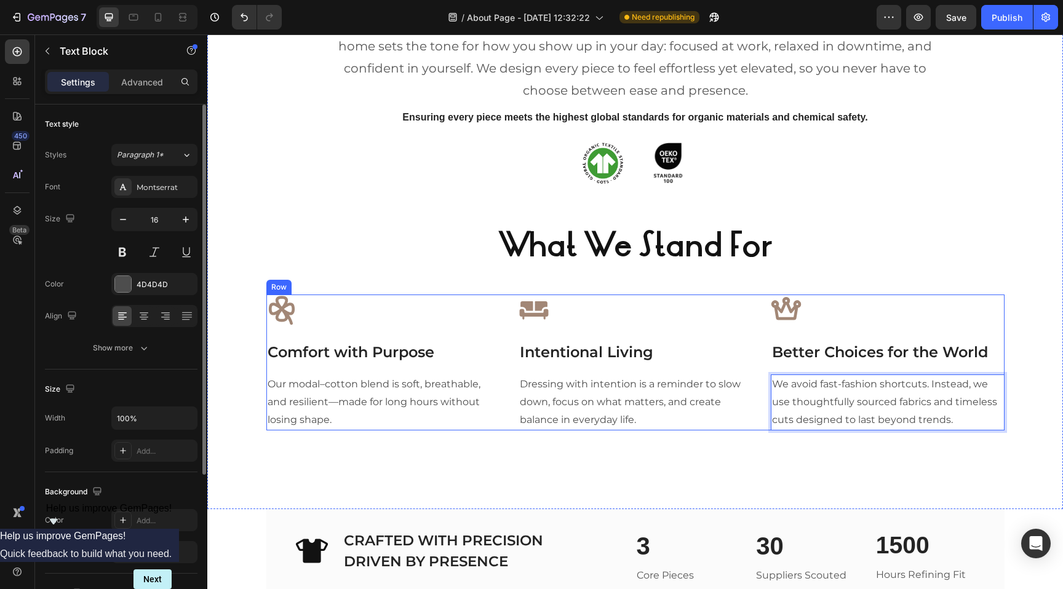
click at [598, 362] on p "Intentional Living" at bounding box center [635, 352] width 231 height 22
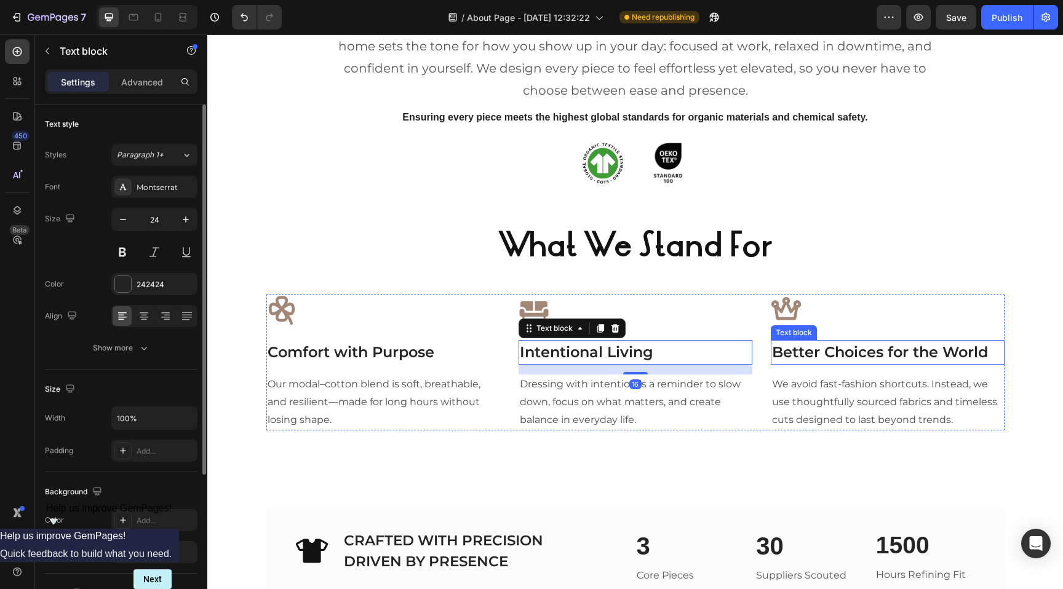
click at [828, 340] on div "Better Choices for the World" at bounding box center [887, 352] width 234 height 25
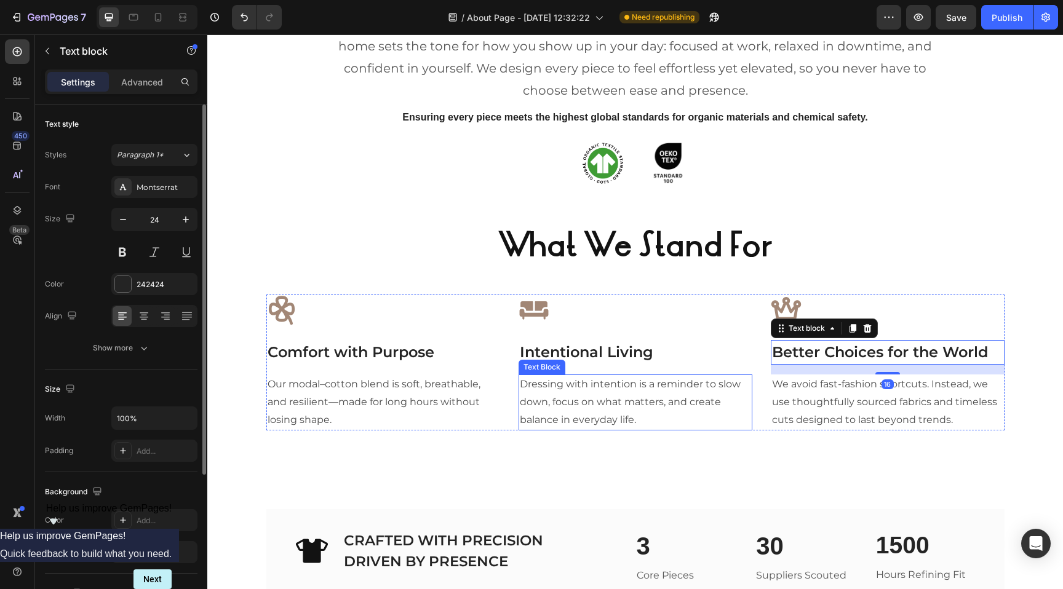
click at [577, 406] on p "Dressing with intention is a reminder to slow down, focus on what matters, and …" at bounding box center [635, 402] width 231 height 53
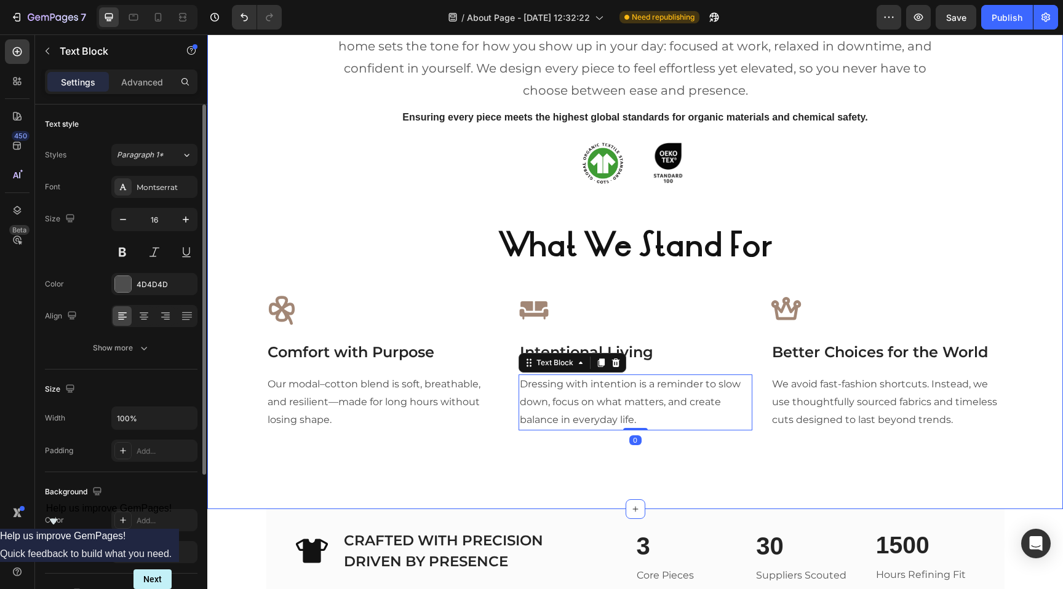
click at [593, 459] on div "Our Philosophy Heading At MOONWEAR, comfort isn’t the opposite of ambition, it’…" at bounding box center [634, 230] width 855 height 558
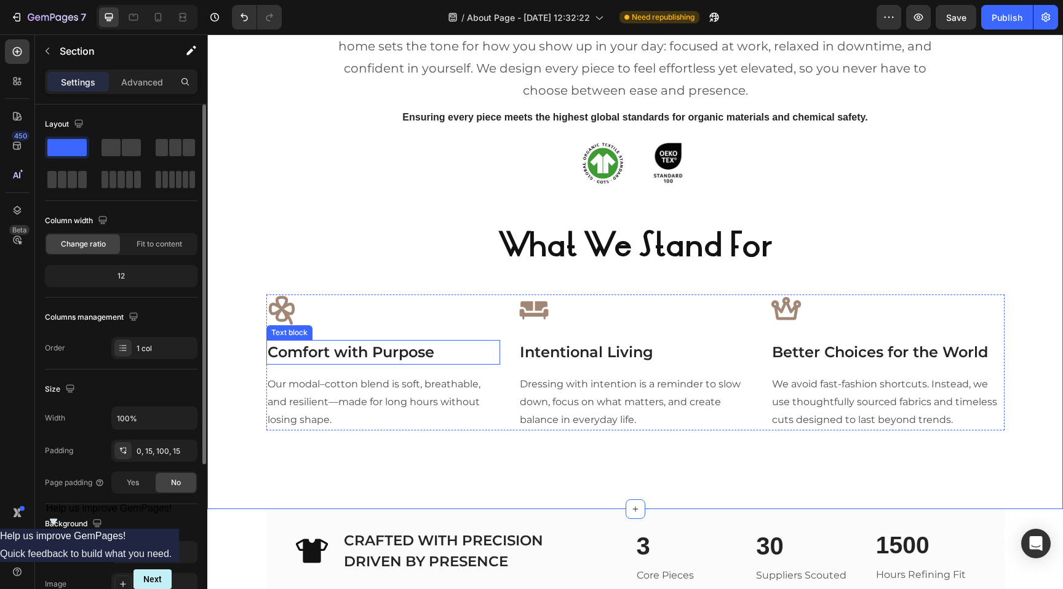
click at [377, 360] on p "Comfort with Purpose" at bounding box center [382, 352] width 231 height 22
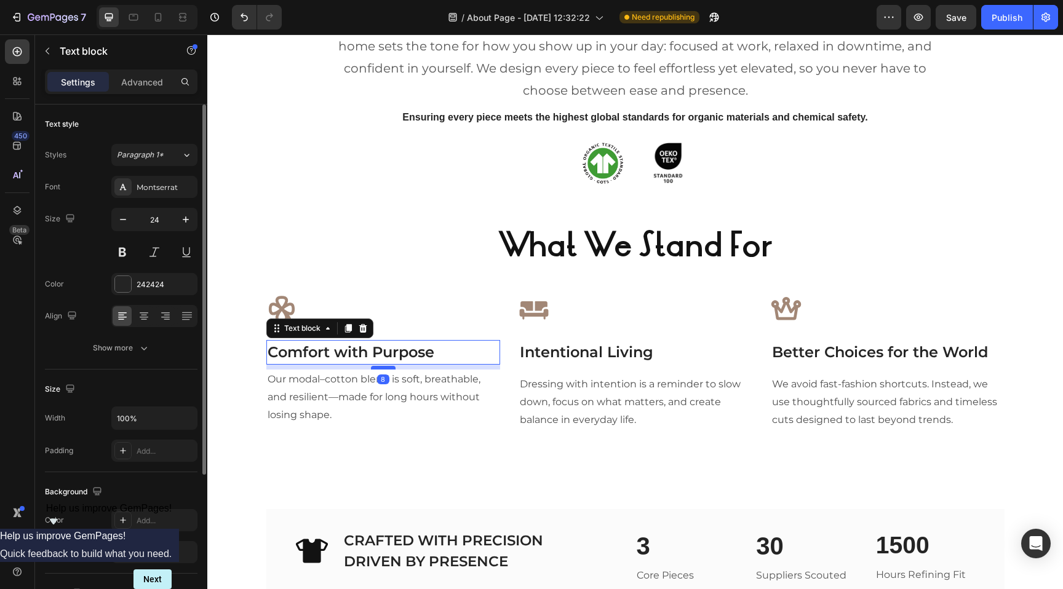
click at [383, 366] on div at bounding box center [383, 368] width 25 height 4
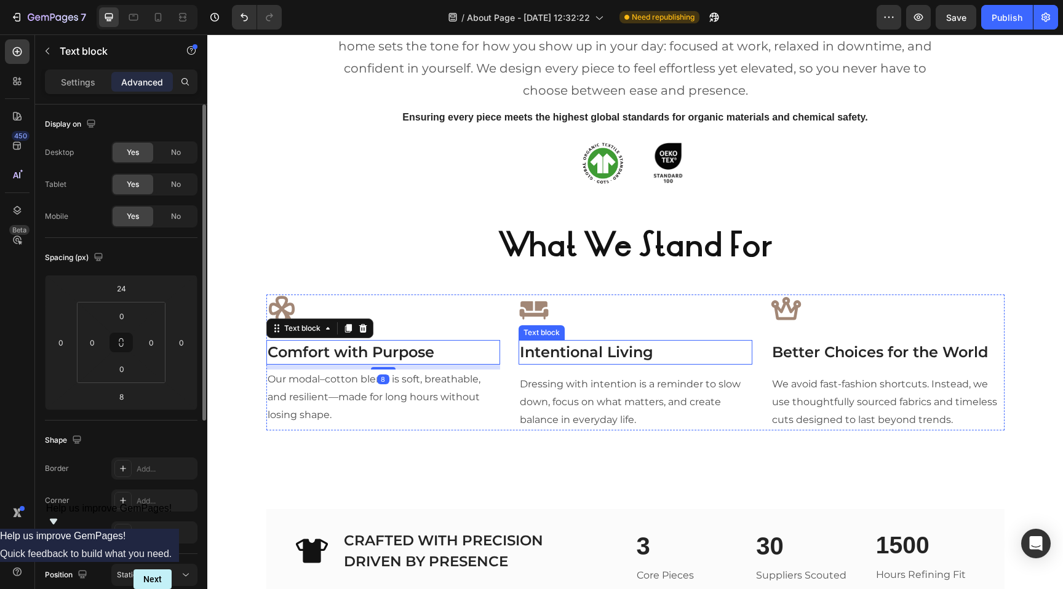
click at [592, 357] on p "Intentional Living" at bounding box center [635, 352] width 231 height 22
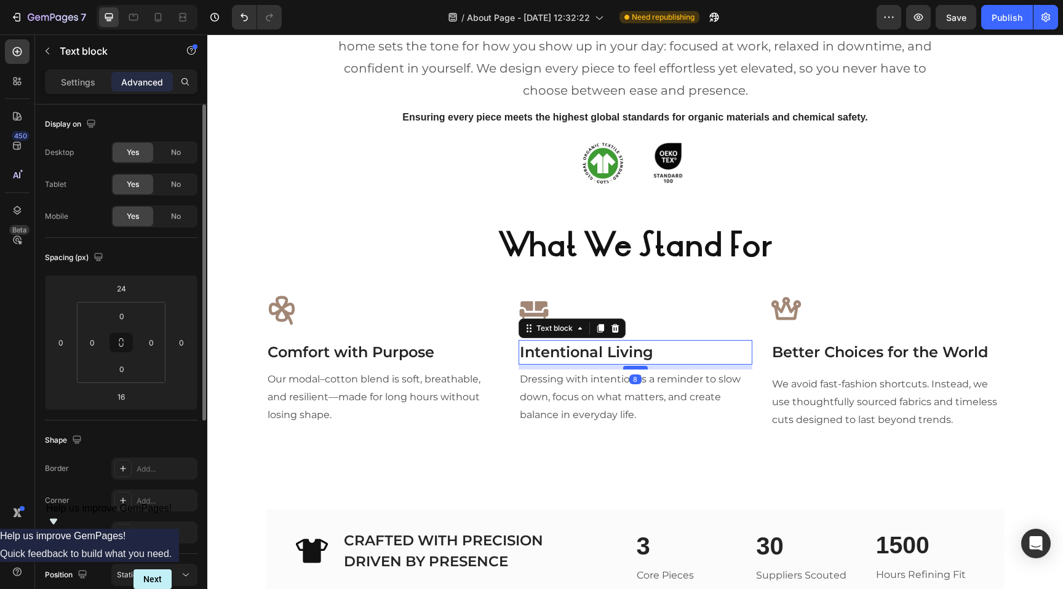
click at [633, 369] on div at bounding box center [635, 368] width 25 height 4
type input "8"
click at [826, 355] on p "Better Choices for the World" at bounding box center [887, 352] width 231 height 22
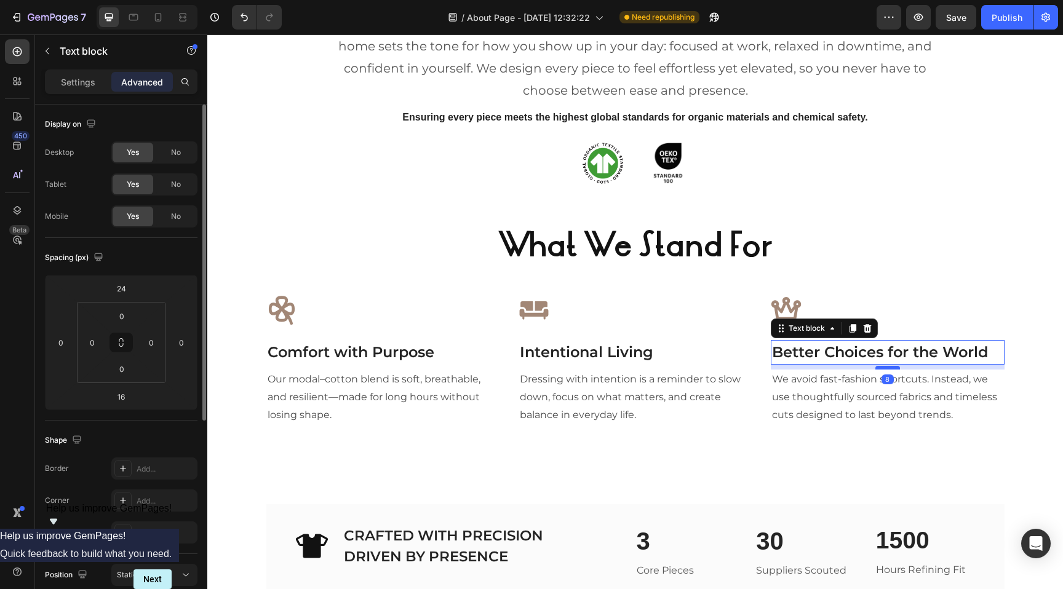
click at [888, 368] on div at bounding box center [887, 368] width 25 height 4
type input "8"
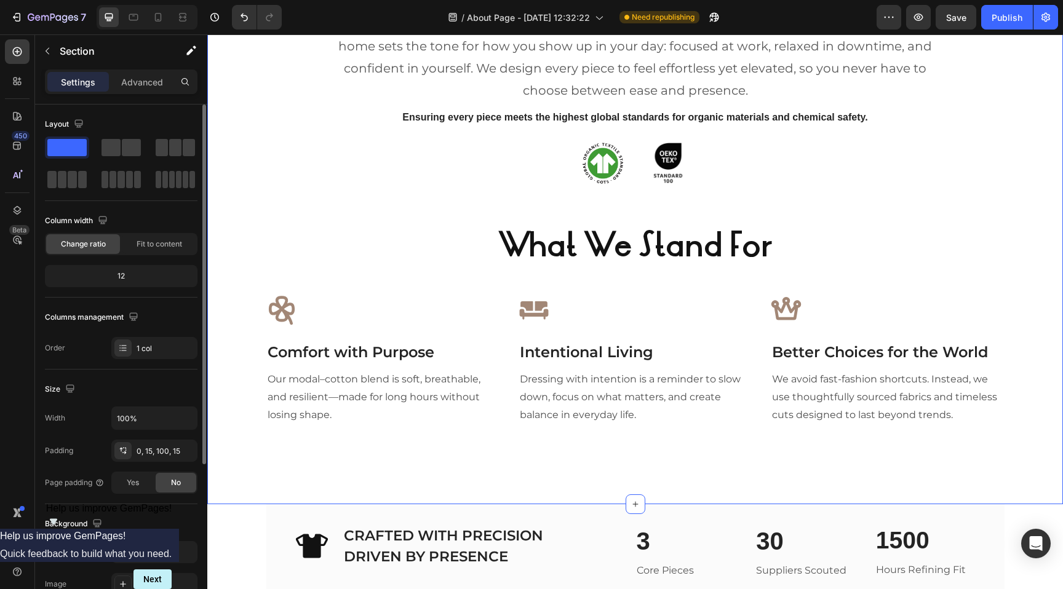
click at [914, 284] on div "Our Philosophy Heading At MOONWEAR, comfort isn’t the opposite of ambition, it’…" at bounding box center [634, 196] width 837 height 491
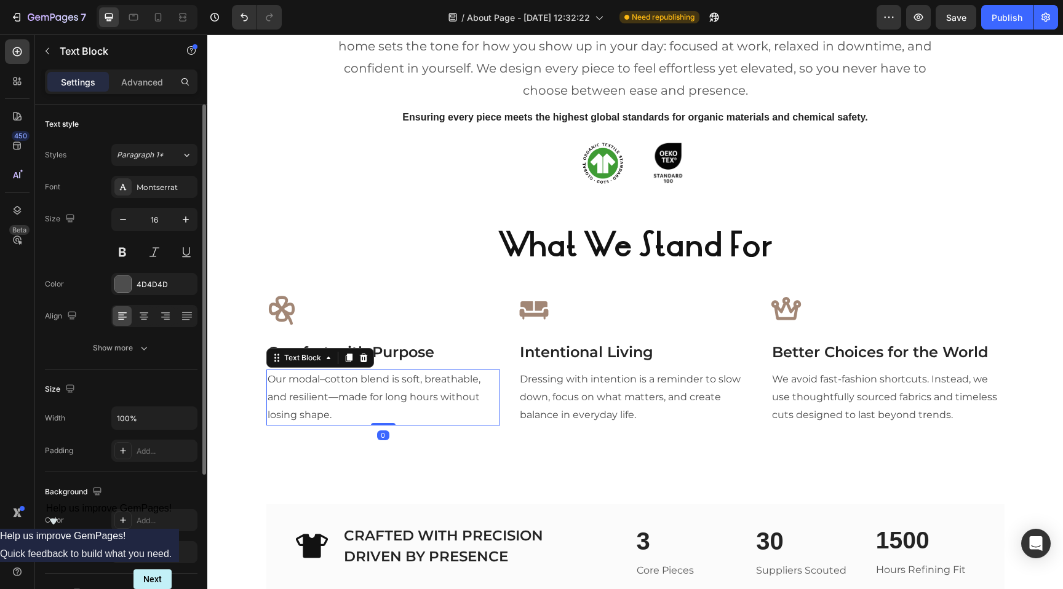
click at [338, 398] on p "Our modal–cotton blend is soft, breathable, and resilient—made for long hours w…" at bounding box center [382, 397] width 231 height 53
click at [335, 397] on p "Our modal–cotton blend is soft, breathable, and resilient—made for long hours w…" at bounding box center [382, 397] width 231 height 53
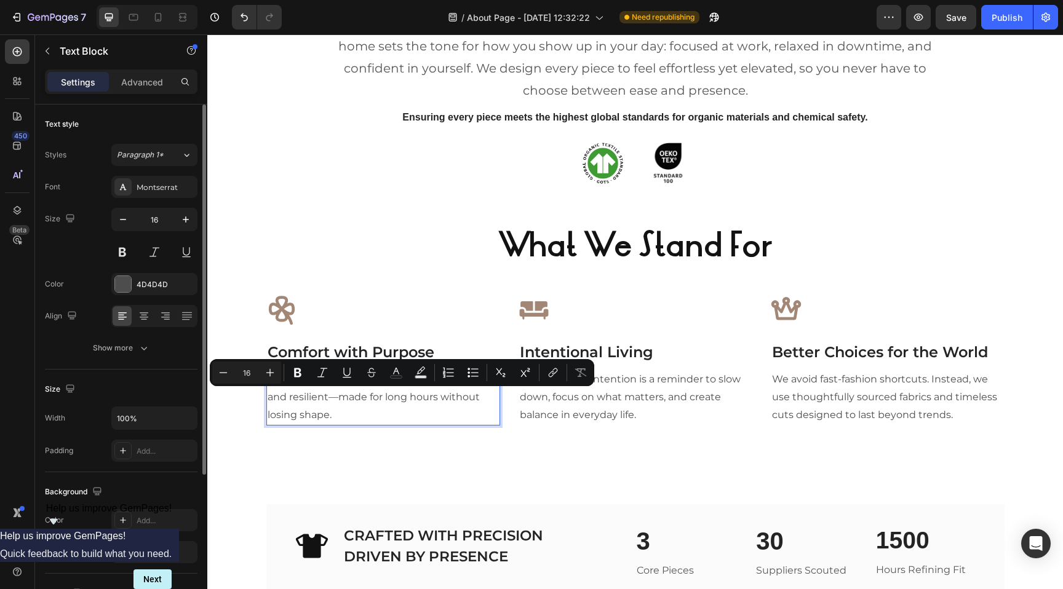
click at [337, 397] on p "Our modal–cotton blend is soft, breathable, and resilient—made for long hours w…" at bounding box center [382, 397] width 231 height 53
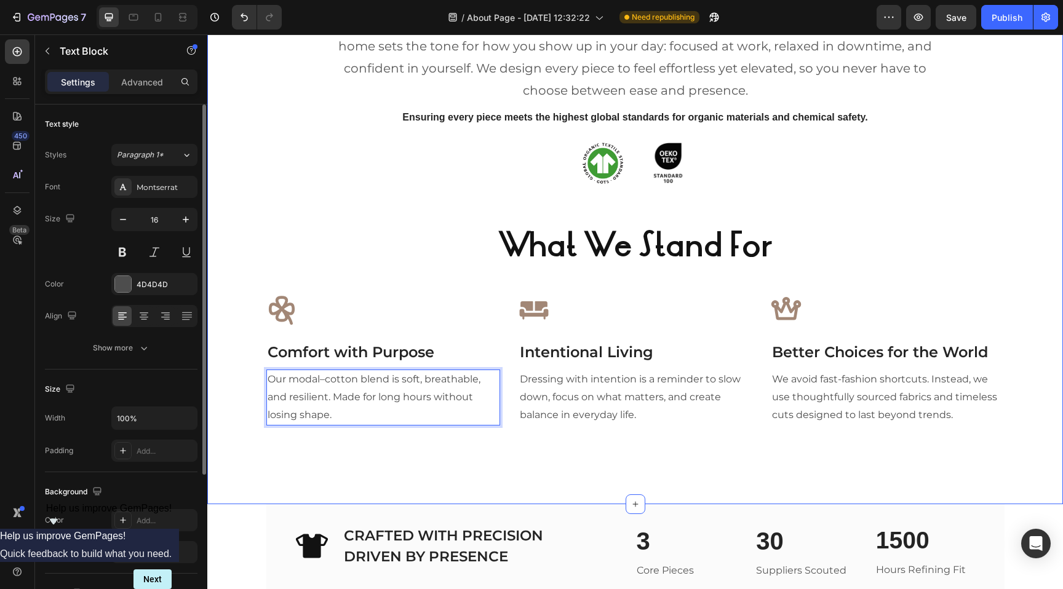
click at [404, 434] on div "Our Philosophy Heading At MOONWEAR, comfort isn’t the opposite of ambition, it’…" at bounding box center [634, 196] width 837 height 491
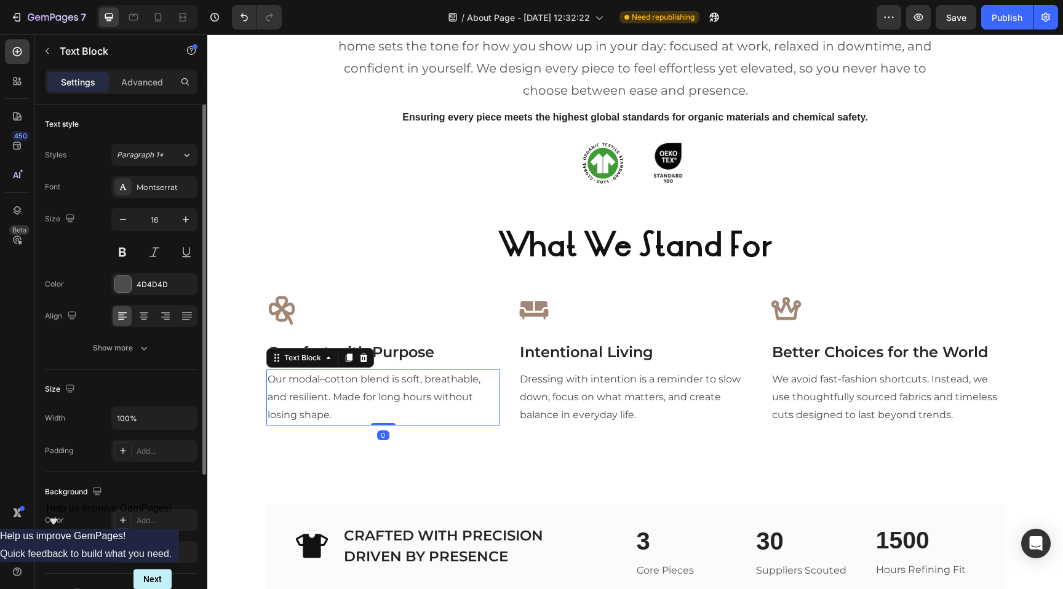
click at [363, 394] on p "Our modal–cotton blend is soft, breathable, and resilient. Made for long hours …" at bounding box center [382, 397] width 231 height 53
click at [187, 221] on icon "button" at bounding box center [186, 219] width 12 height 12
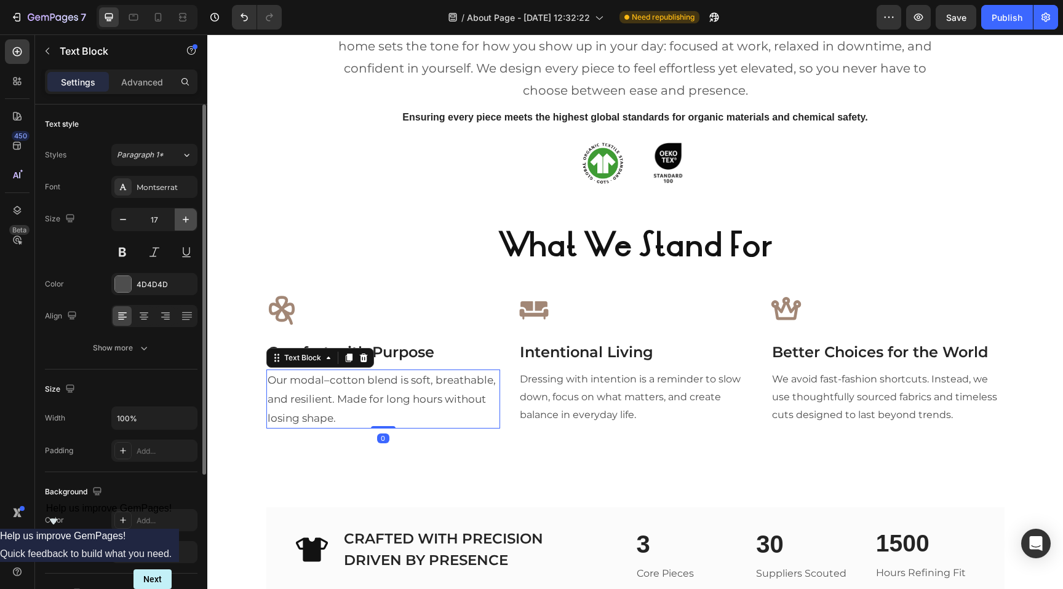
type input "18"
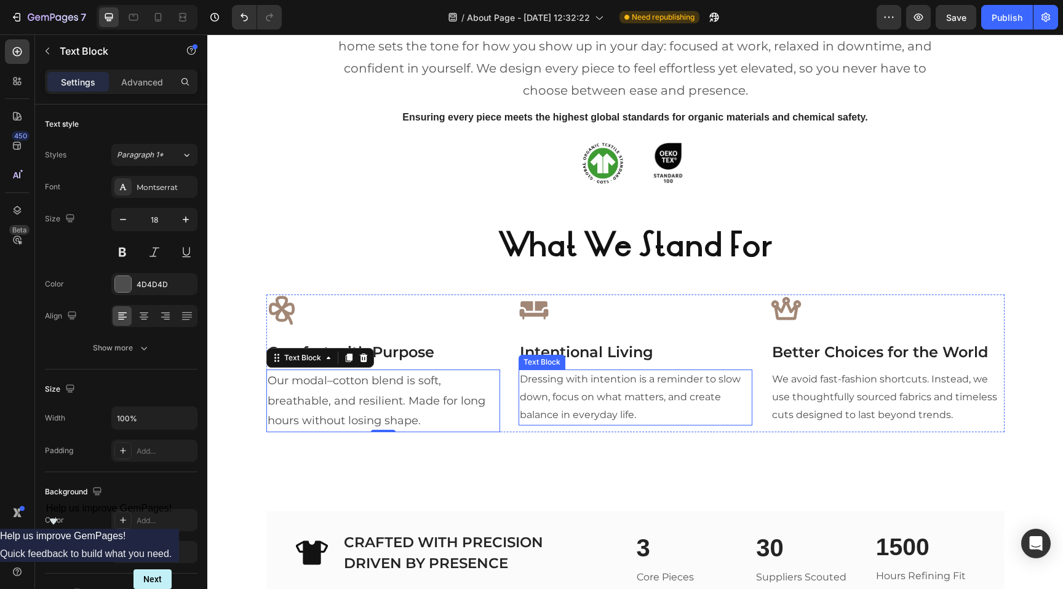
click at [598, 397] on p "Dressing with intention is a reminder to slow down, focus on what matters, and …" at bounding box center [635, 397] width 231 height 53
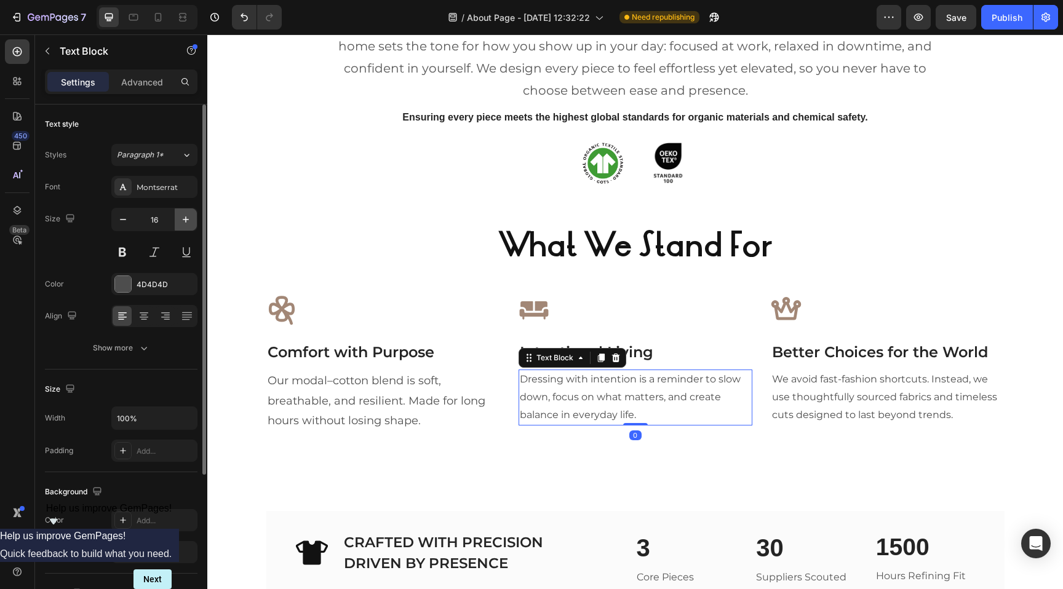
click at [184, 216] on icon "button" at bounding box center [186, 219] width 12 height 12
type input "18"
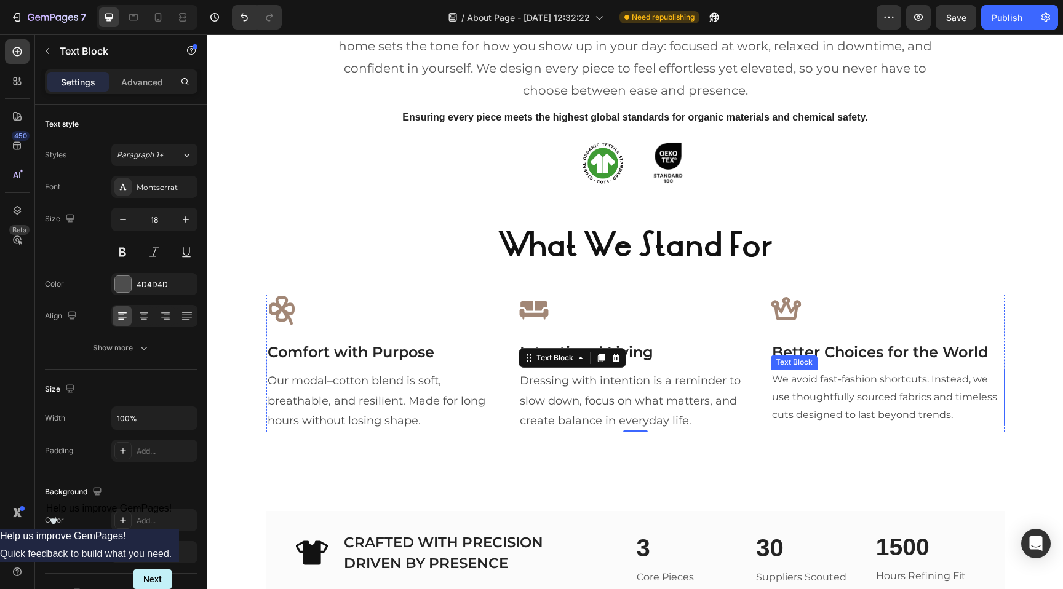
click at [864, 403] on p "We avoid fast-fashion shortcuts. Instead, we use thoughtfully sourced fabrics a…" at bounding box center [887, 397] width 231 height 53
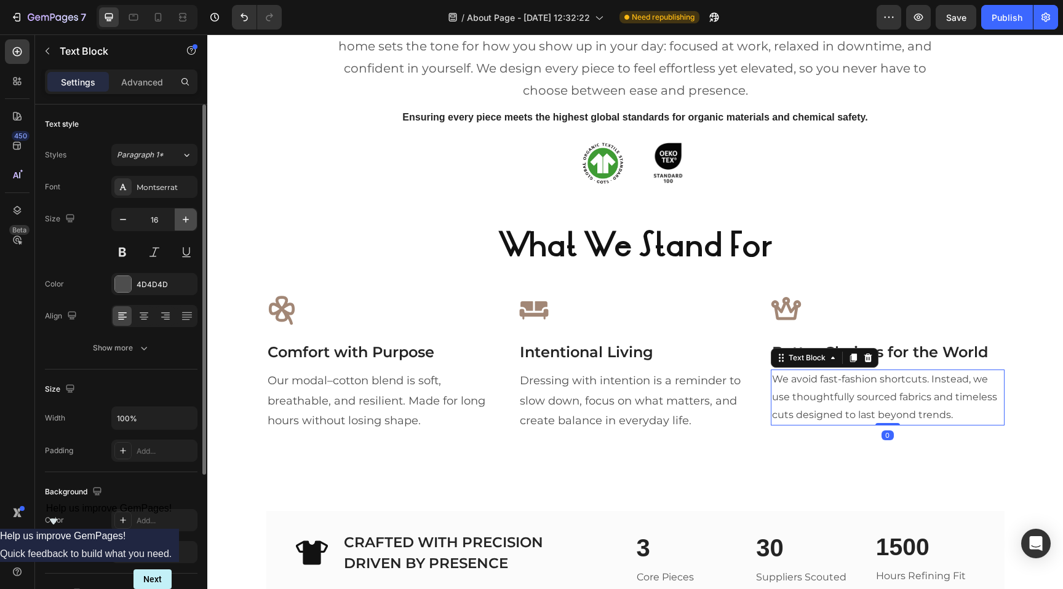
click at [184, 218] on icon "button" at bounding box center [186, 219] width 12 height 12
type input "18"
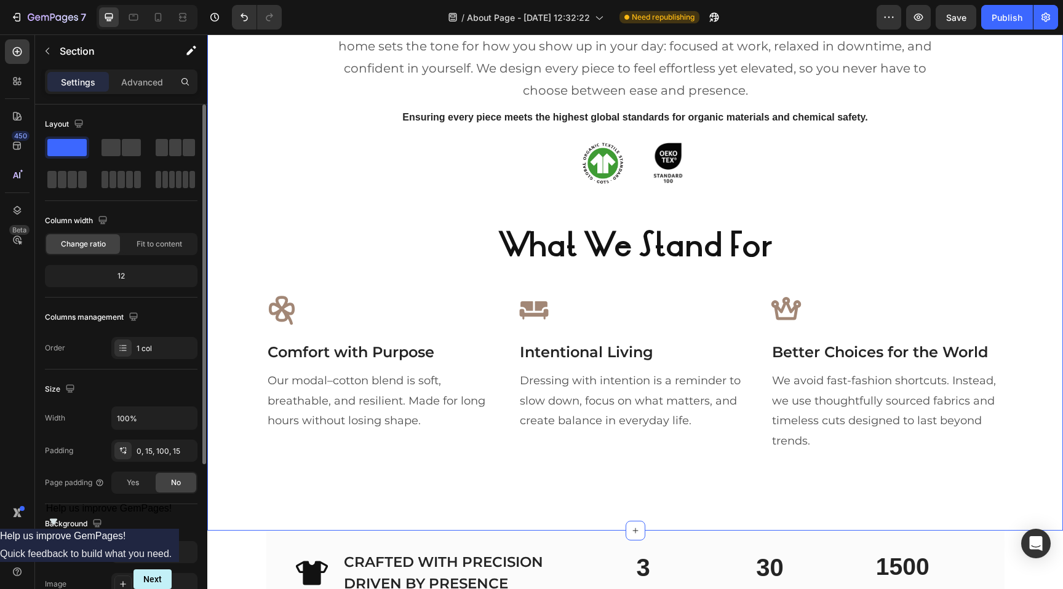
click at [588, 478] on div "Our Philosophy Heading At MOONWEAR, comfort isn’t the opposite of ambition, it’…" at bounding box center [634, 240] width 855 height 579
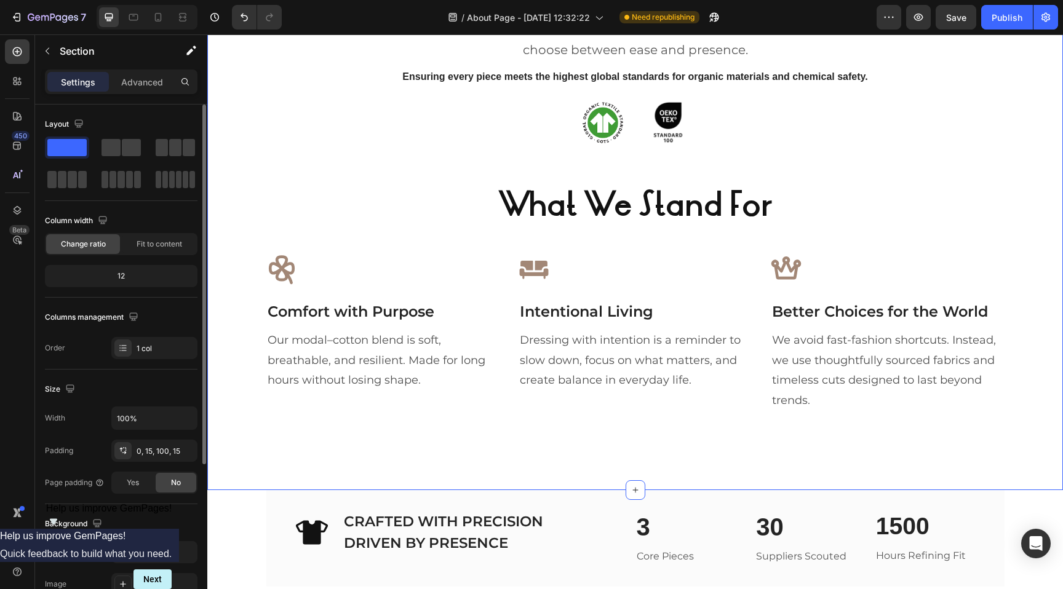
scroll to position [1109, 0]
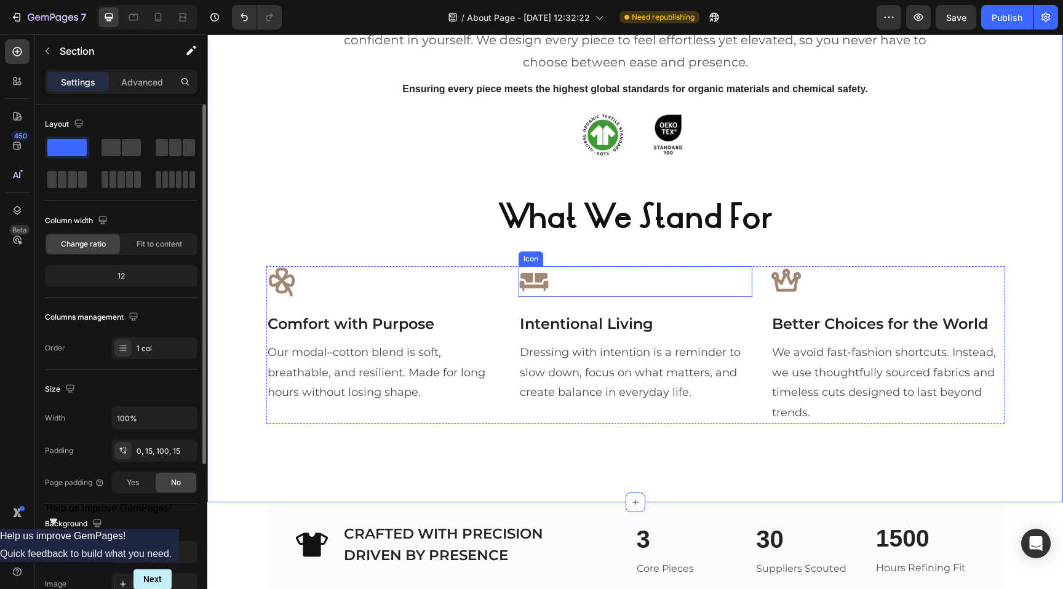
click at [533, 275] on icon at bounding box center [533, 281] width 31 height 31
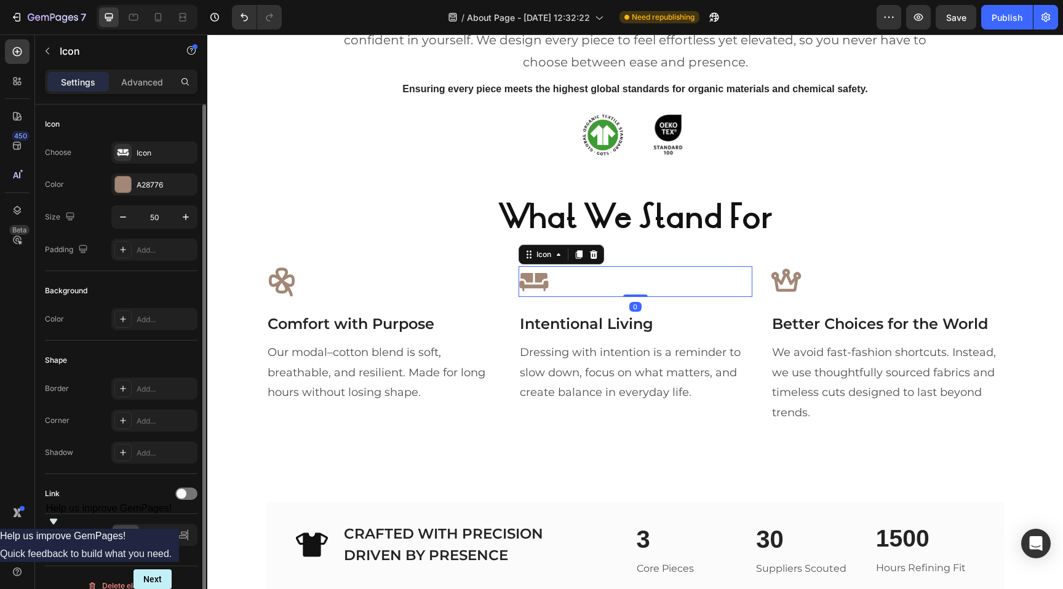
click at [534, 279] on icon at bounding box center [533, 281] width 31 height 31
click at [189, 217] on icon "button" at bounding box center [186, 217] width 12 height 12
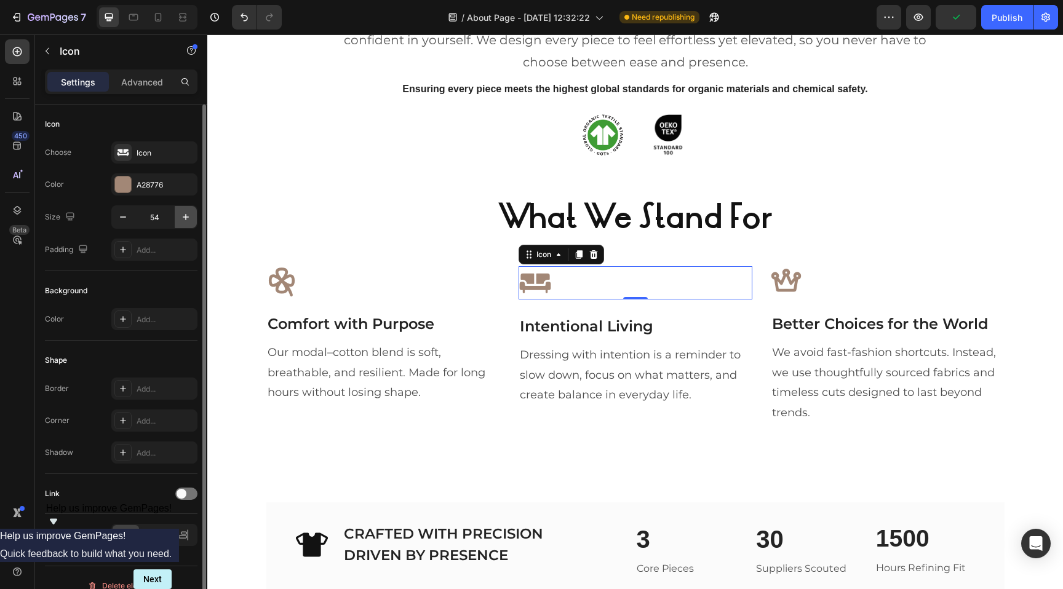
click at [189, 217] on icon "button" at bounding box center [186, 217] width 12 height 12
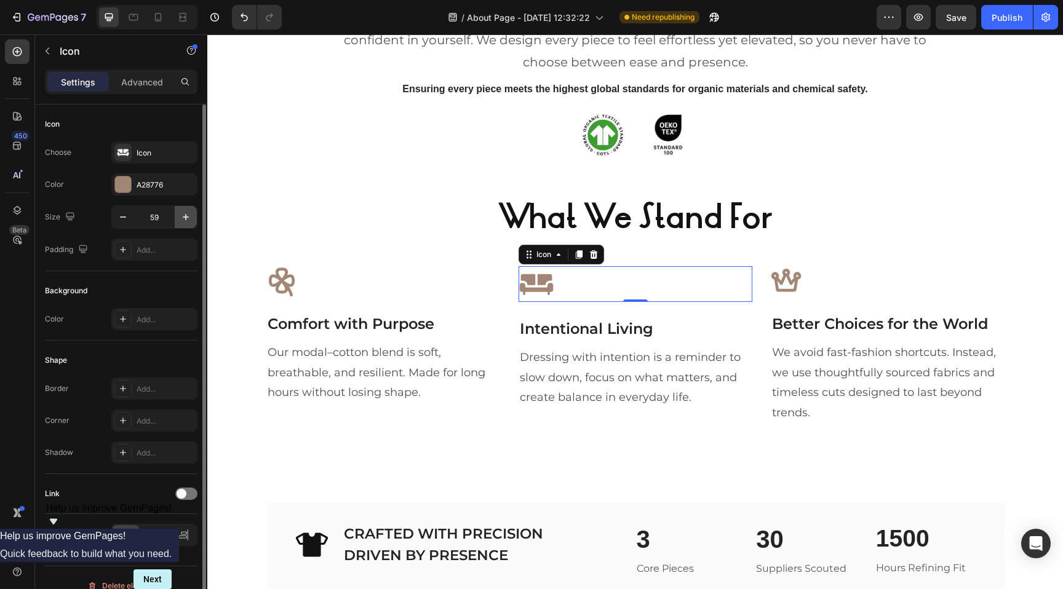
click at [189, 217] on icon "button" at bounding box center [186, 217] width 12 height 12
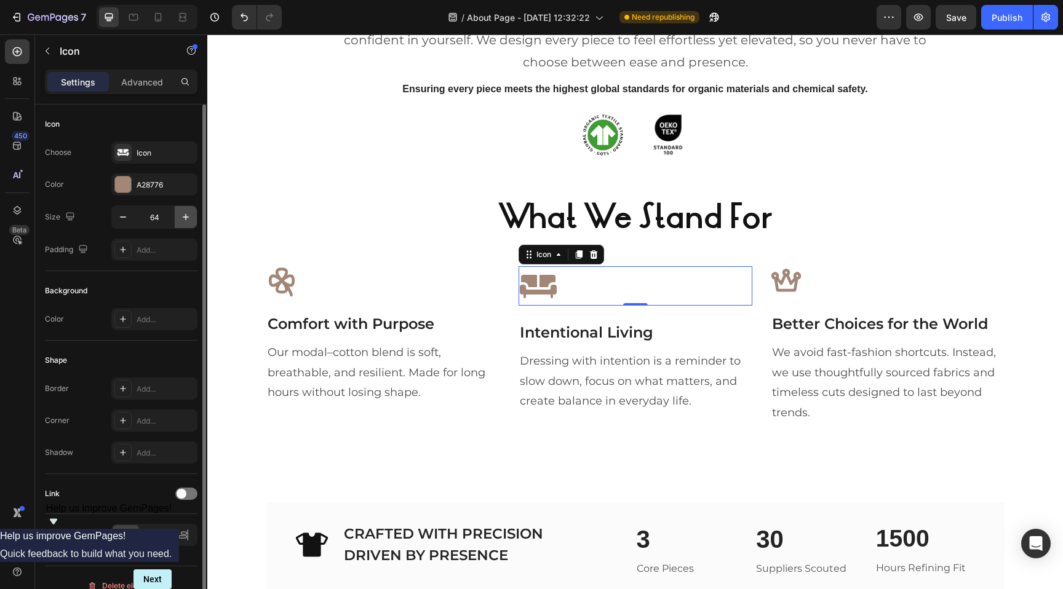
click at [189, 217] on icon "button" at bounding box center [186, 217] width 12 height 12
type input "68"
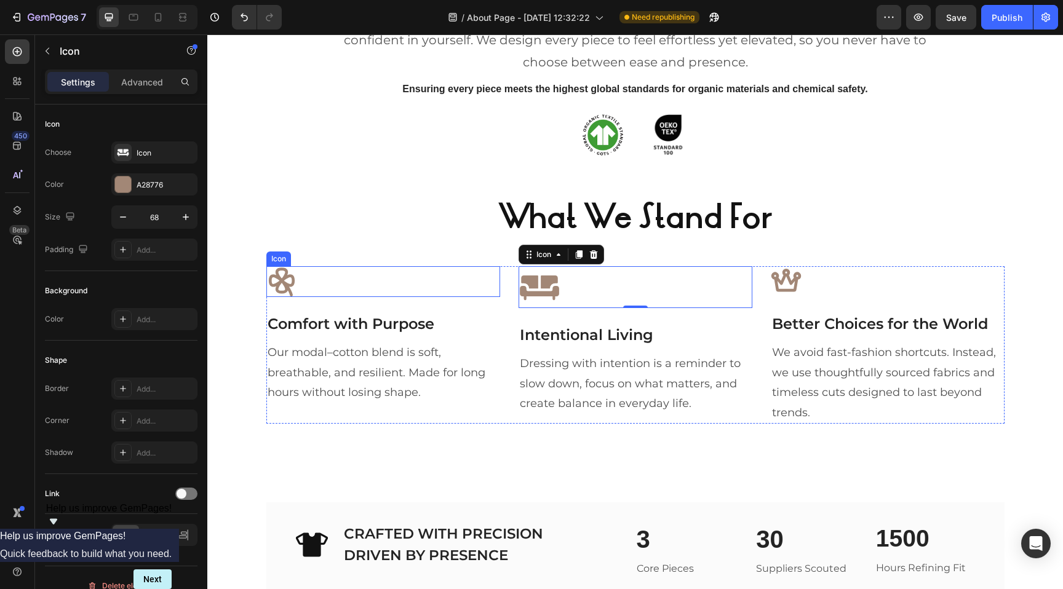
click at [283, 277] on icon at bounding box center [281, 282] width 26 height 29
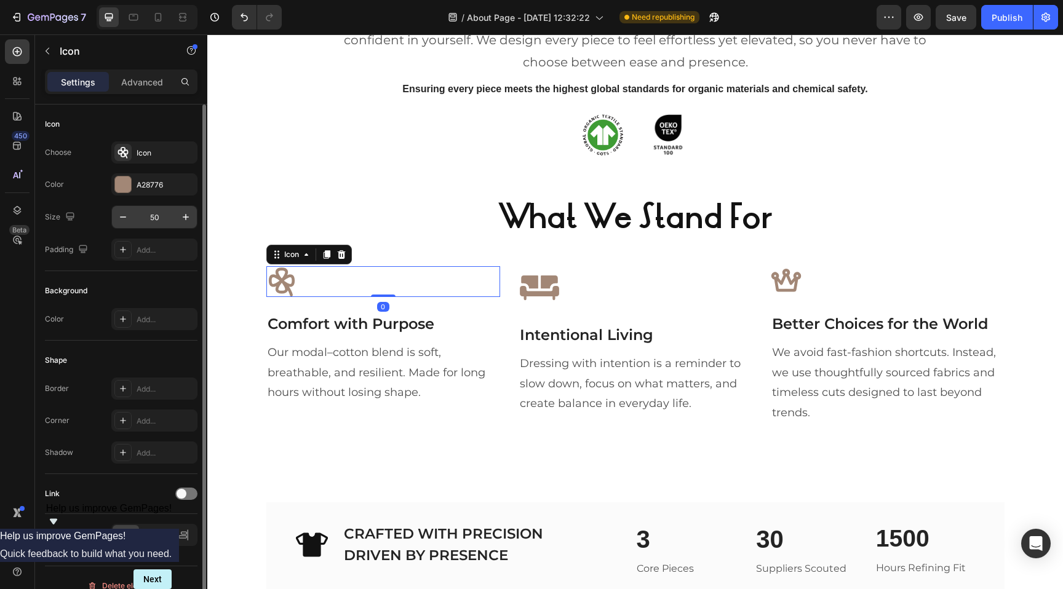
click at [149, 213] on input "50" at bounding box center [154, 217] width 41 height 22
type input "68"
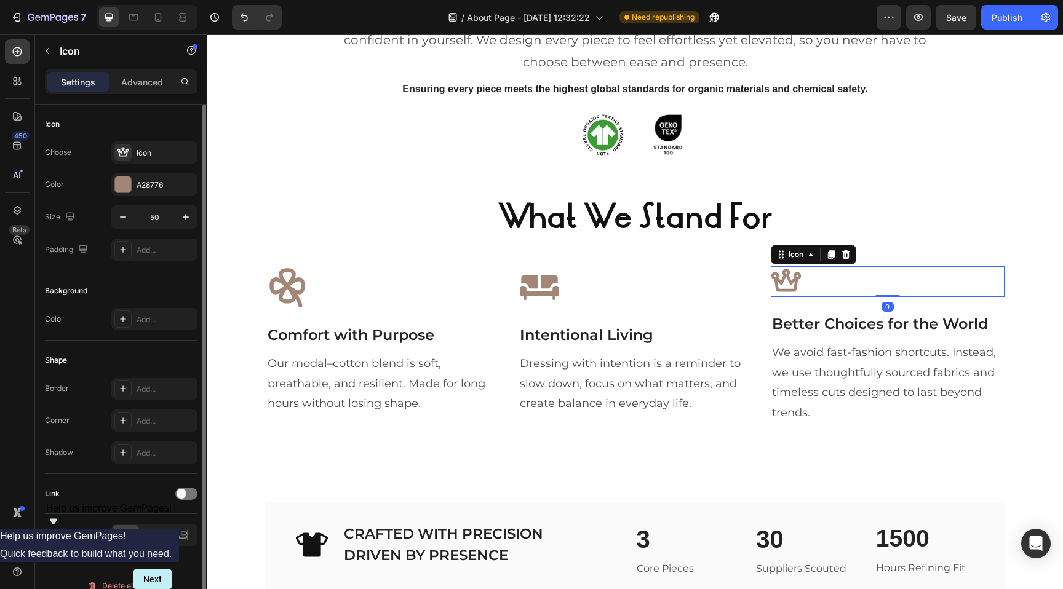
click at [781, 277] on icon at bounding box center [785, 281] width 31 height 31
click at [159, 219] on input "50" at bounding box center [154, 217] width 41 height 22
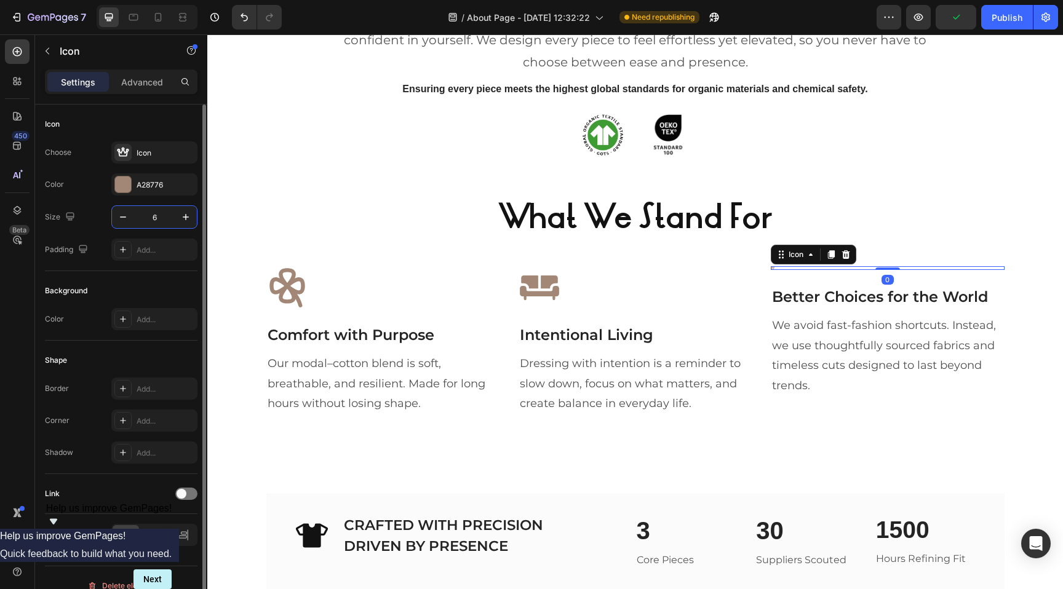
type input "68"
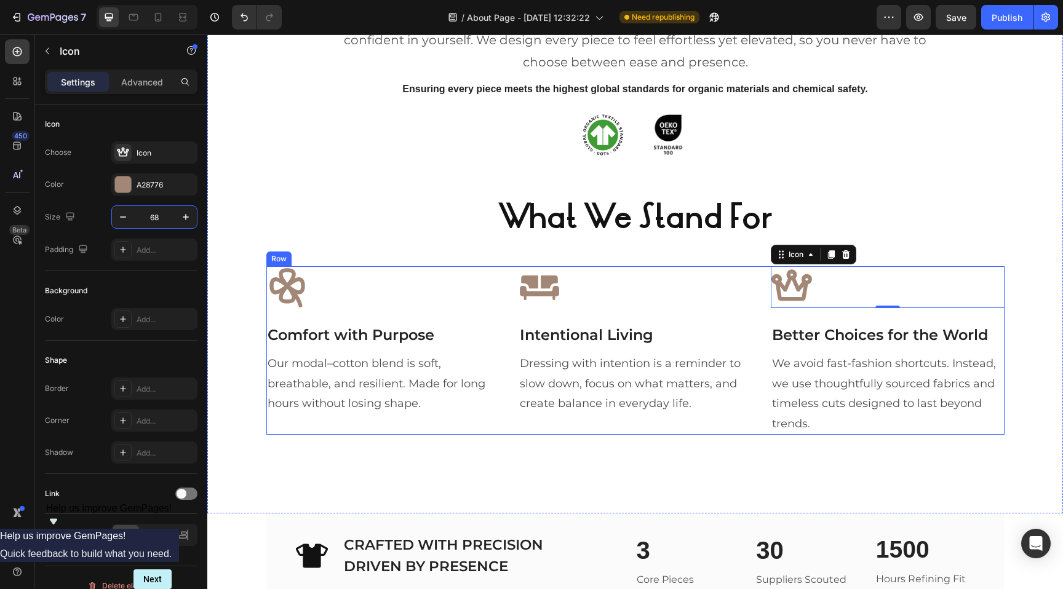
click at [315, 337] on p "Comfort with Purpose" at bounding box center [382, 335] width 231 height 22
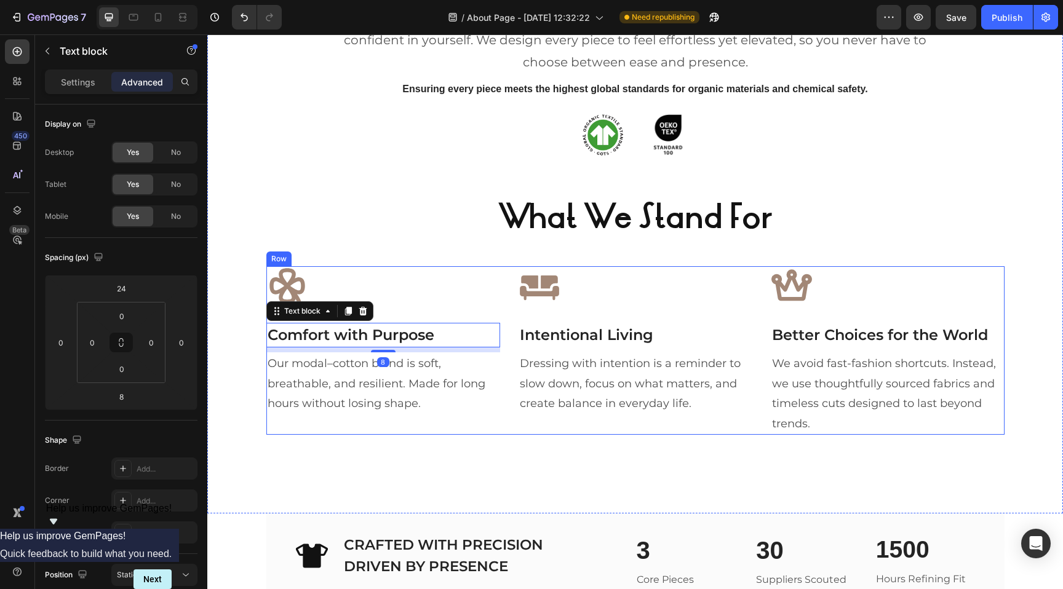
click at [389, 322] on div "Icon Comfort with Purpose Text block 8 Our modal–cotton blend is soft, breathab…" at bounding box center [383, 350] width 234 height 168
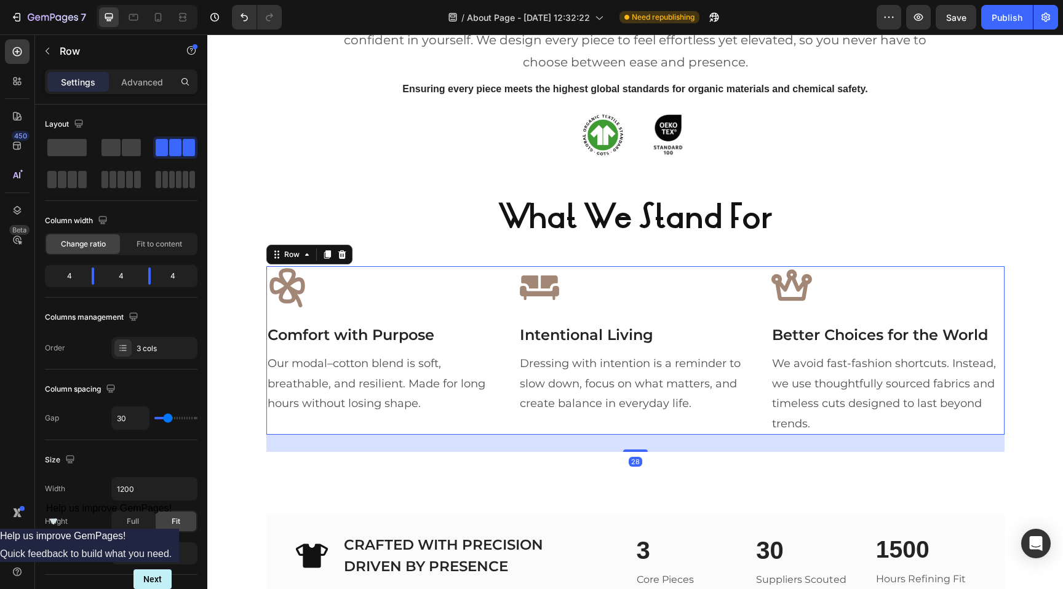
click at [296, 302] on icon at bounding box center [287, 287] width 42 height 42
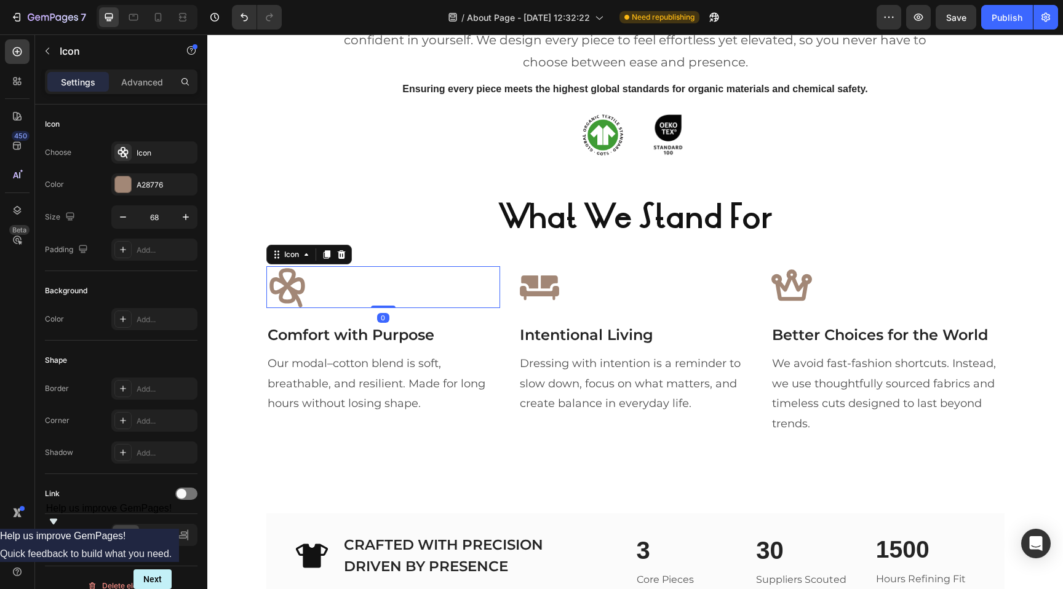
click at [376, 299] on div "Icon 0" at bounding box center [383, 287] width 234 height 42
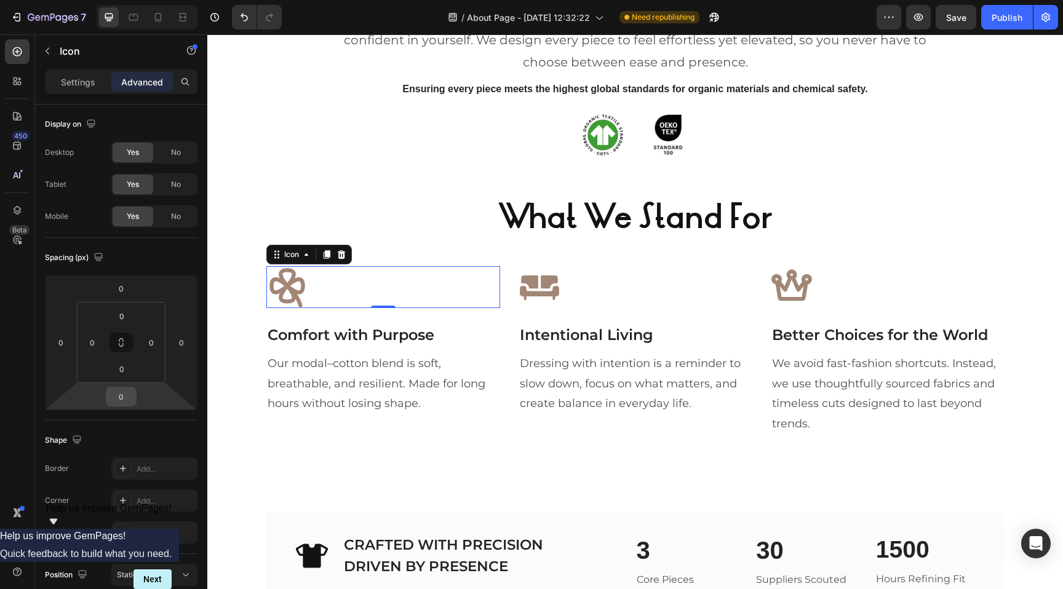
click at [124, 403] on input "0" at bounding box center [121, 396] width 25 height 18
type input "-12"
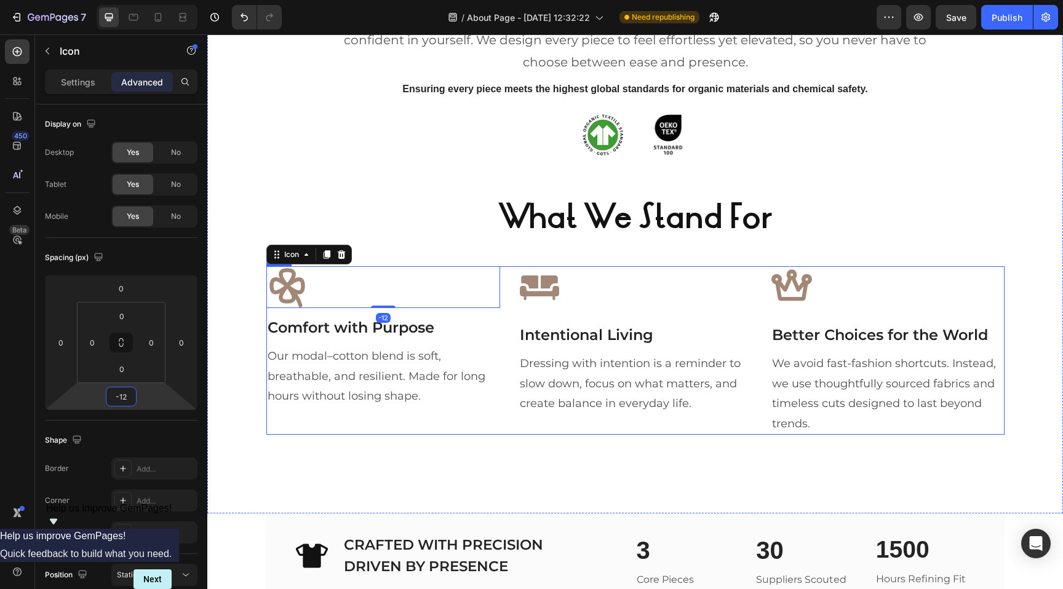
click at [596, 314] on div "Icon Intentional Living Text block Dressing with intention is a reminder to slo…" at bounding box center [635, 350] width 234 height 168
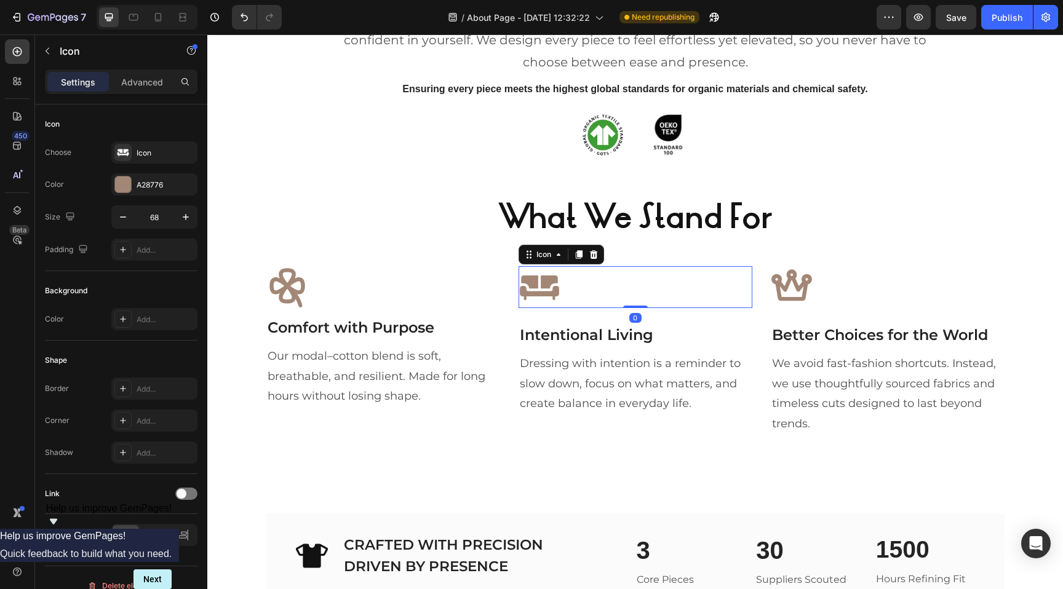
click at [546, 282] on icon at bounding box center [539, 287] width 39 height 25
click at [137, 90] on div "Advanced" at bounding box center [141, 82] width 61 height 20
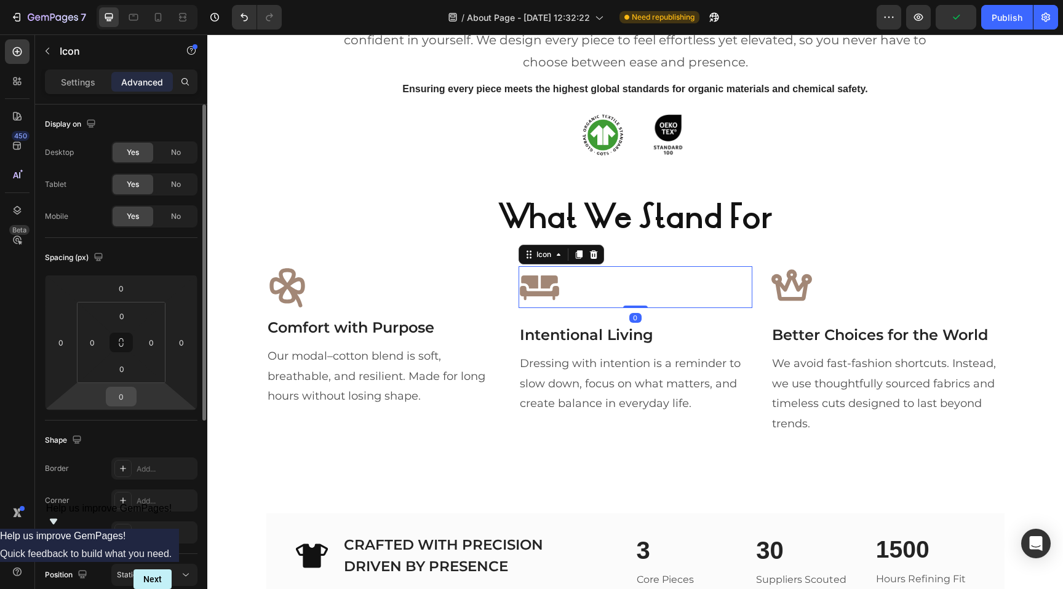
click at [121, 395] on input "0" at bounding box center [121, 396] width 25 height 18
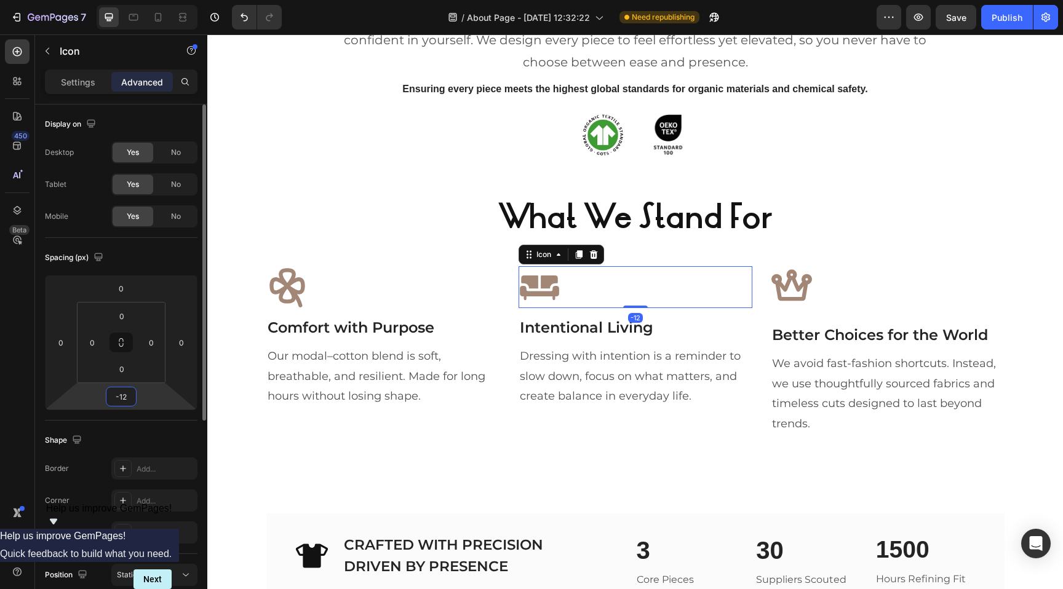
type input "-12"
click at [822, 302] on div "Icon" at bounding box center [887, 287] width 234 height 42
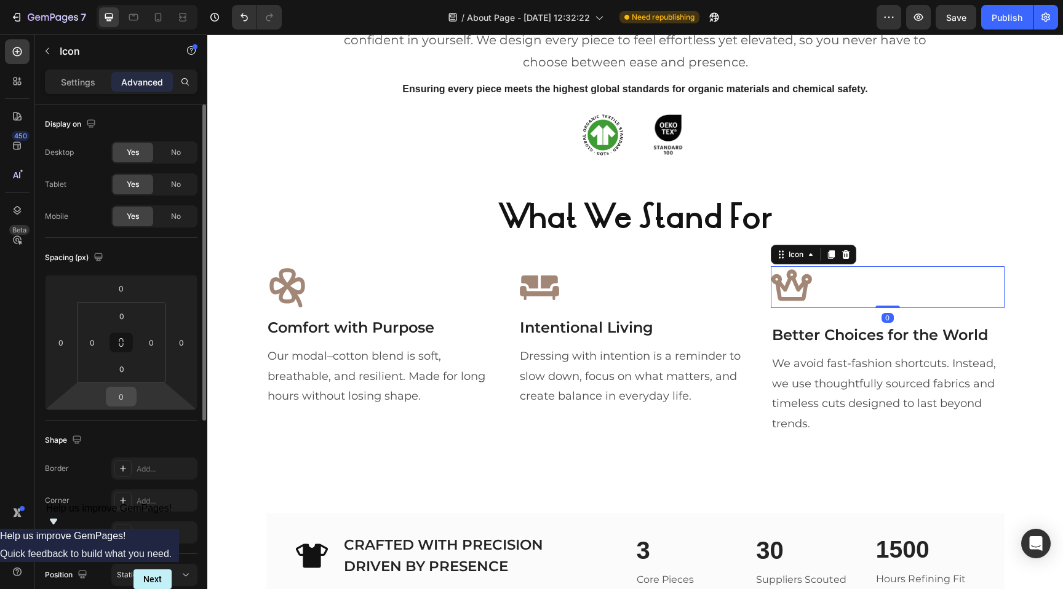
click at [128, 394] on input "0" at bounding box center [121, 396] width 25 height 18
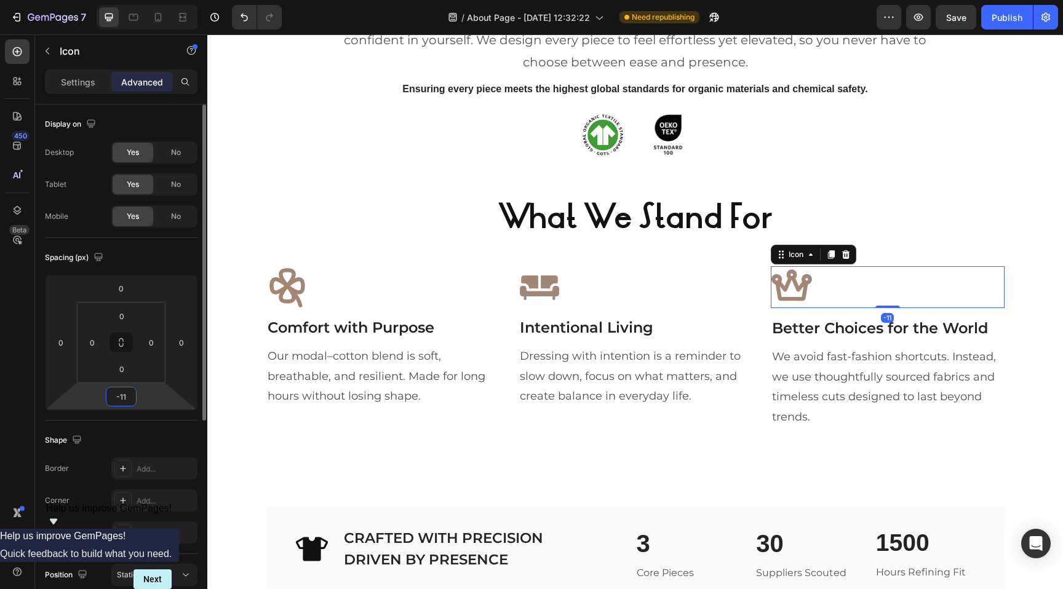
type input "-12"
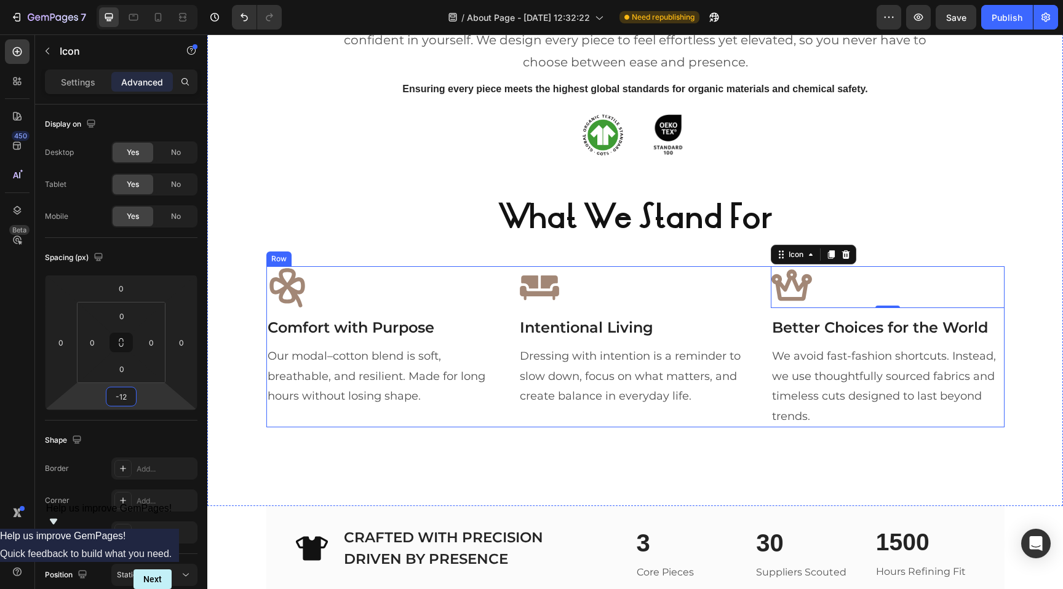
click at [462, 425] on div "Icon Comfort with Purpose Text block Our modal–cotton blend is soft, breathable…" at bounding box center [383, 346] width 234 height 161
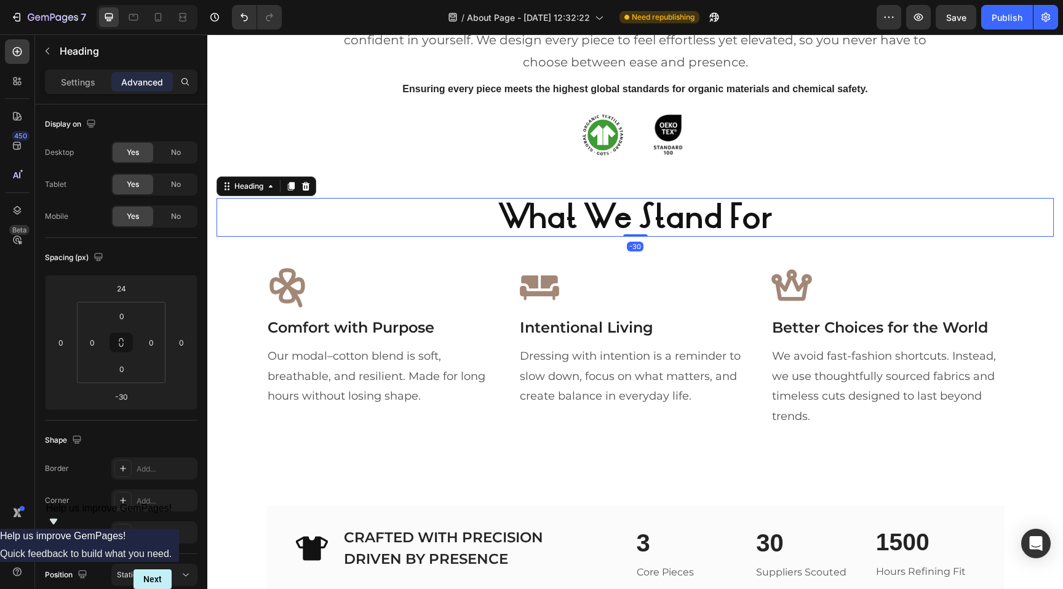
click at [797, 216] on h2 "What We Stand For" at bounding box center [634, 217] width 837 height 39
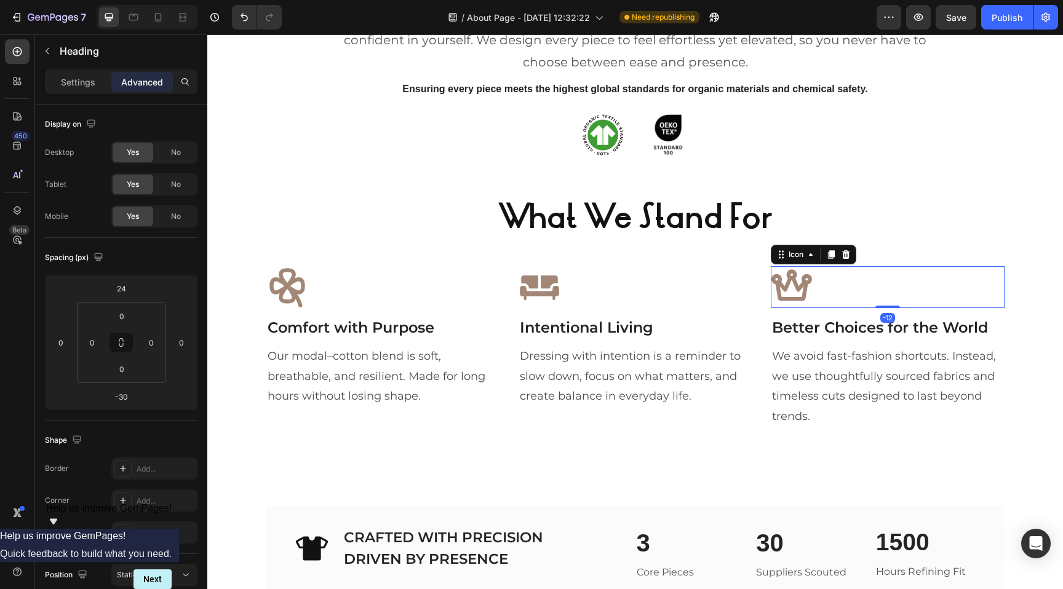
click at [796, 293] on icon at bounding box center [791, 287] width 42 height 42
click at [549, 295] on icon at bounding box center [539, 287] width 39 height 25
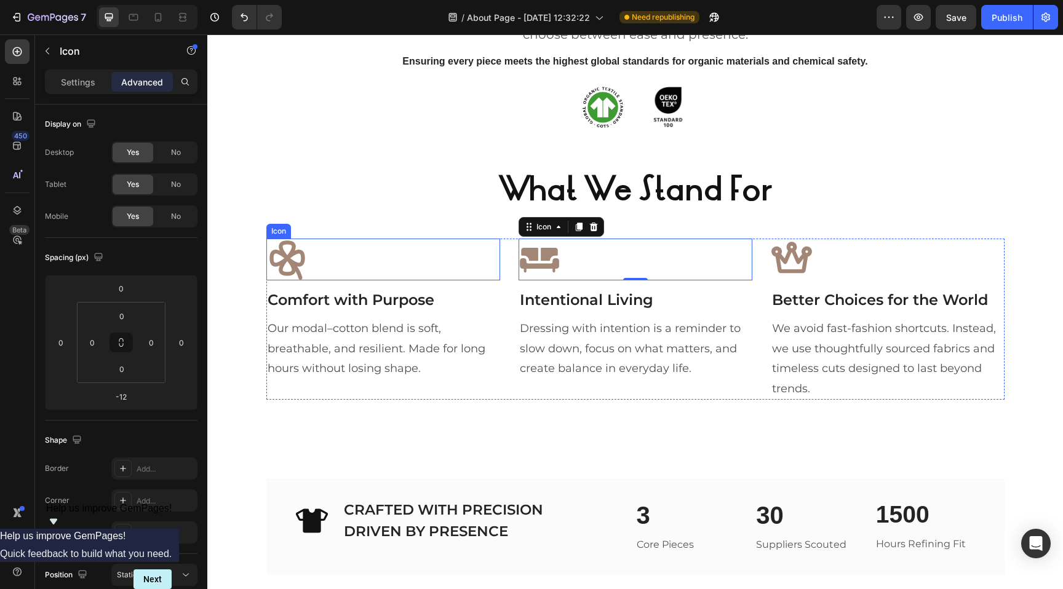
scroll to position [1139, 0]
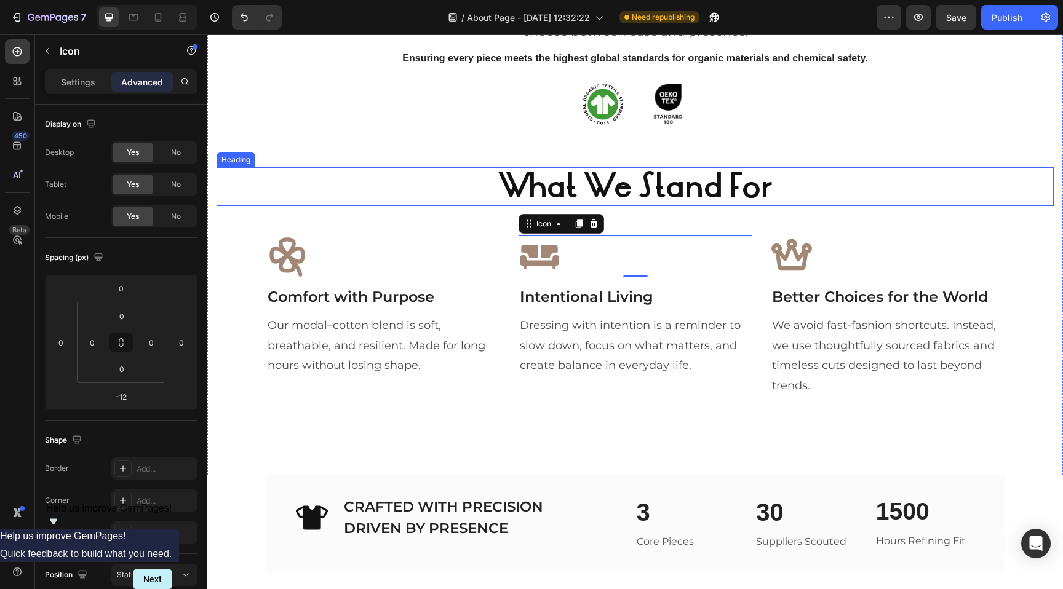
click at [925, 191] on h2 "What We Stand For" at bounding box center [634, 186] width 837 height 39
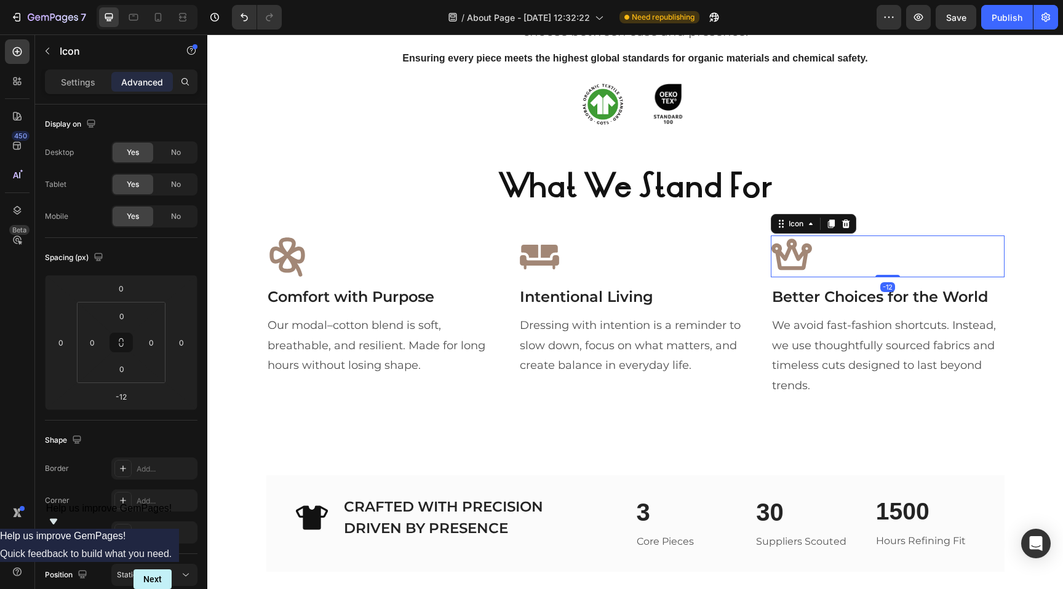
click at [794, 264] on icon at bounding box center [791, 257] width 42 height 42
click at [89, 81] on p "Settings" at bounding box center [78, 82] width 34 height 13
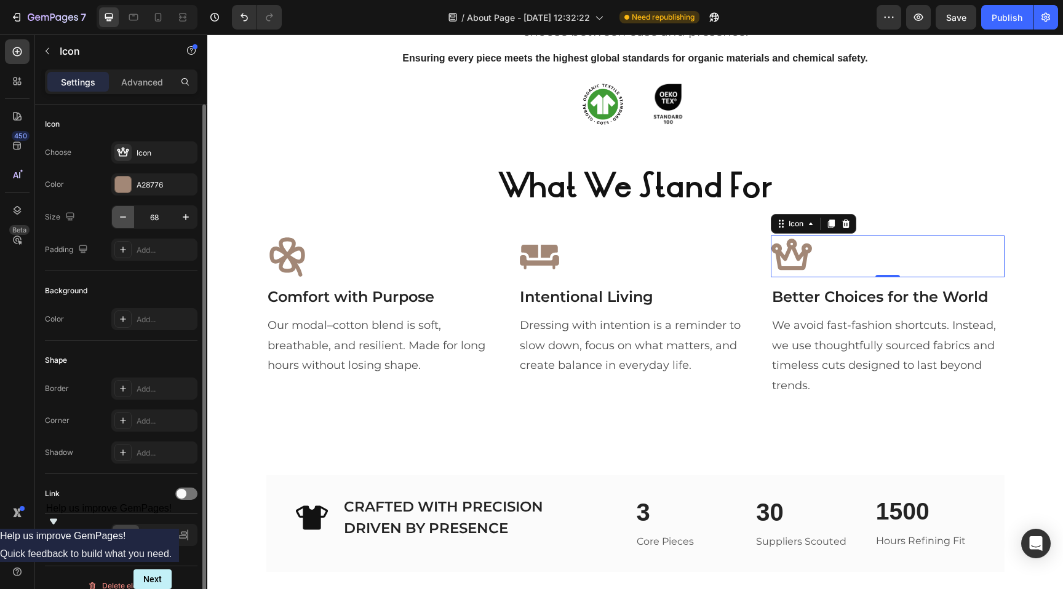
click at [124, 212] on icon "button" at bounding box center [123, 217] width 12 height 12
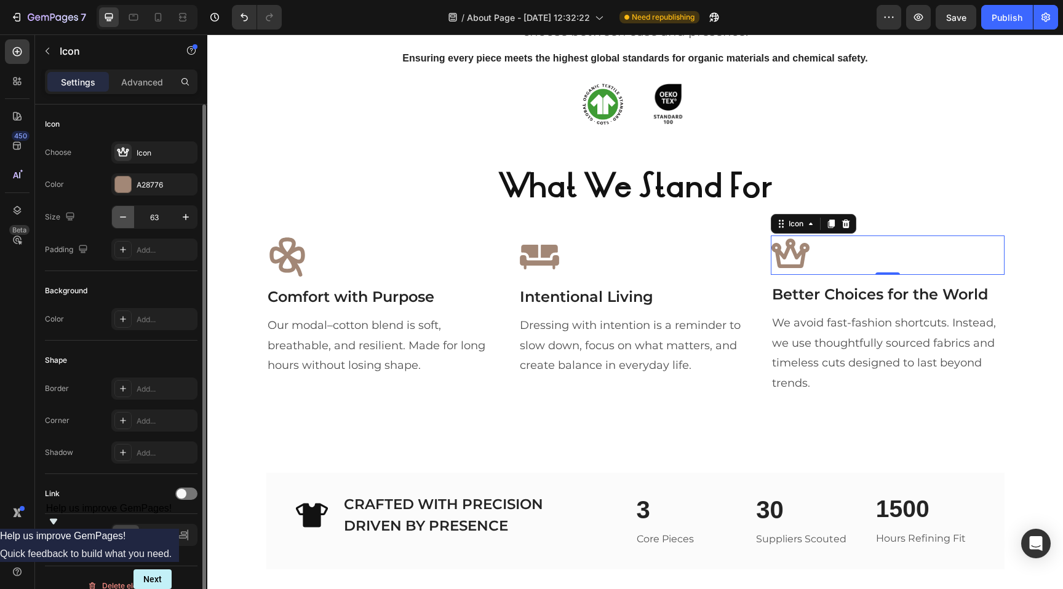
click at [124, 212] on icon "button" at bounding box center [123, 217] width 12 height 12
type input "60"
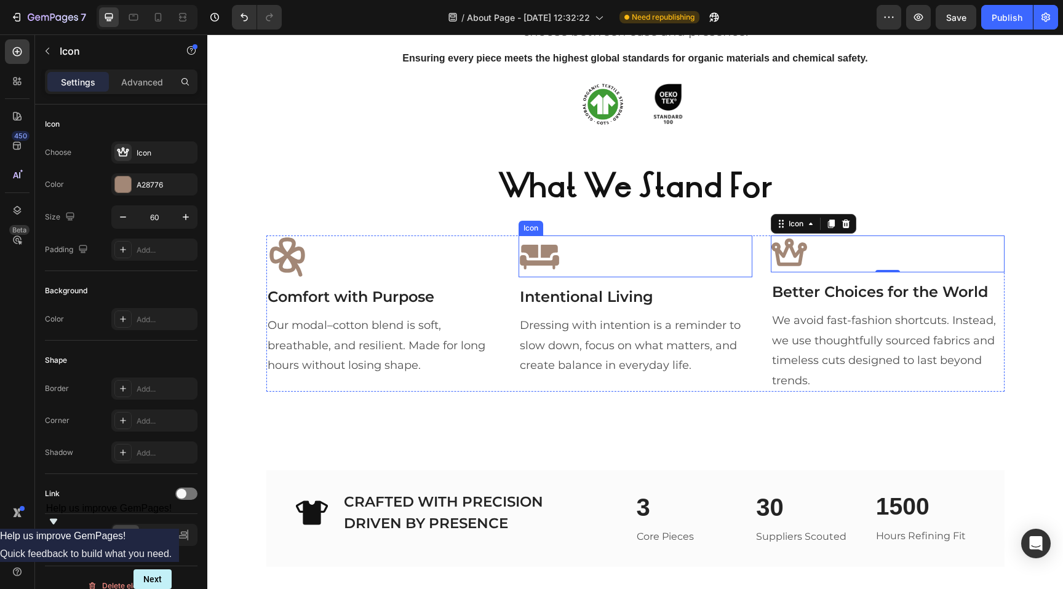
click at [541, 258] on icon at bounding box center [539, 257] width 42 height 42
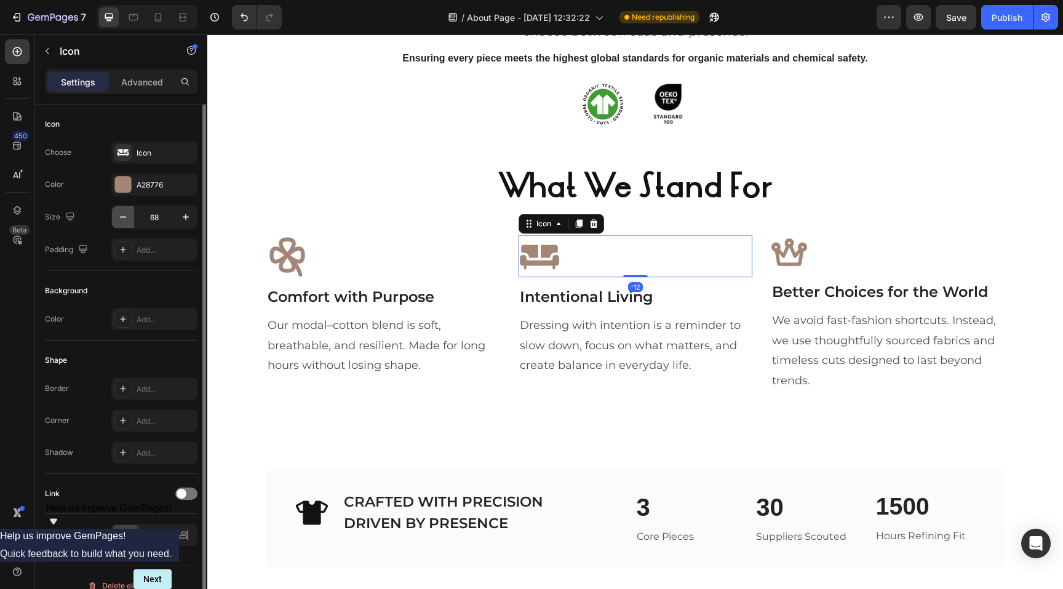
click at [127, 214] on icon "button" at bounding box center [123, 217] width 12 height 12
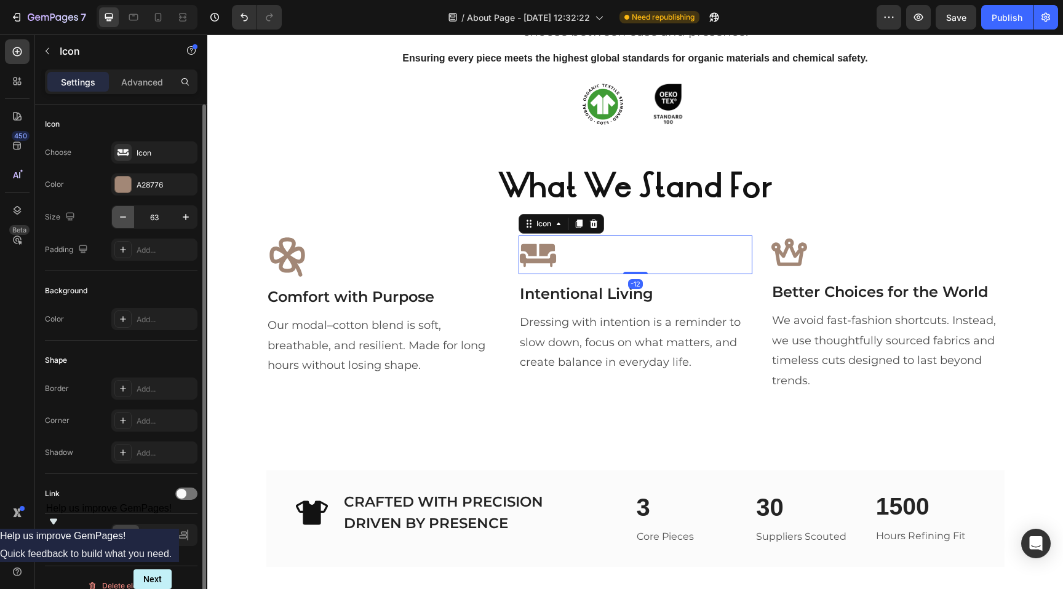
click at [127, 214] on icon "button" at bounding box center [123, 217] width 12 height 12
type input "60"
click at [298, 255] on icon at bounding box center [287, 257] width 42 height 42
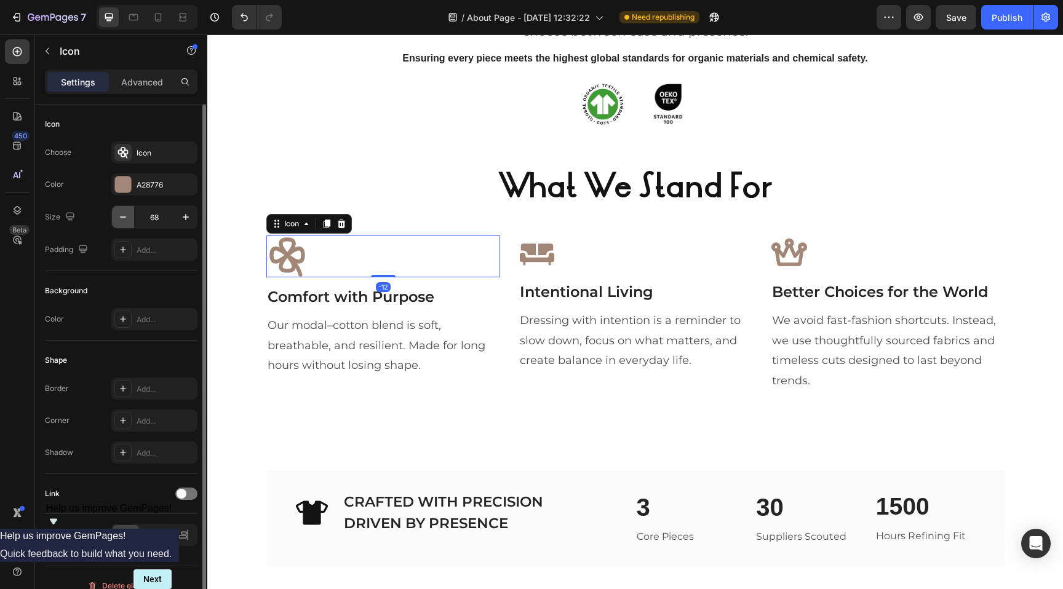
click at [123, 217] on icon "button" at bounding box center [123, 217] width 12 height 12
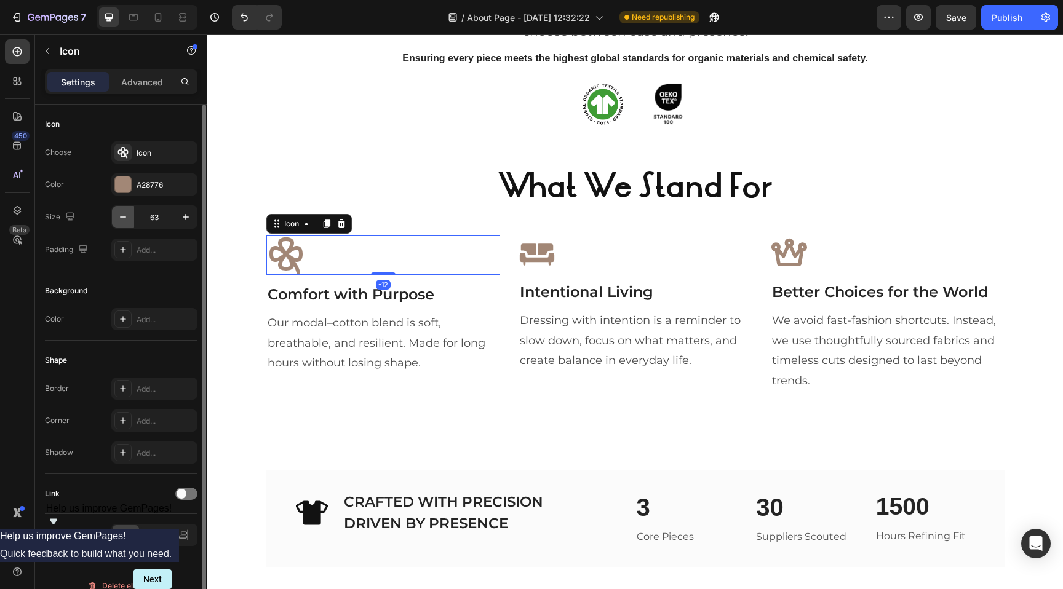
click at [123, 217] on icon "button" at bounding box center [123, 217] width 12 height 12
type input "60"
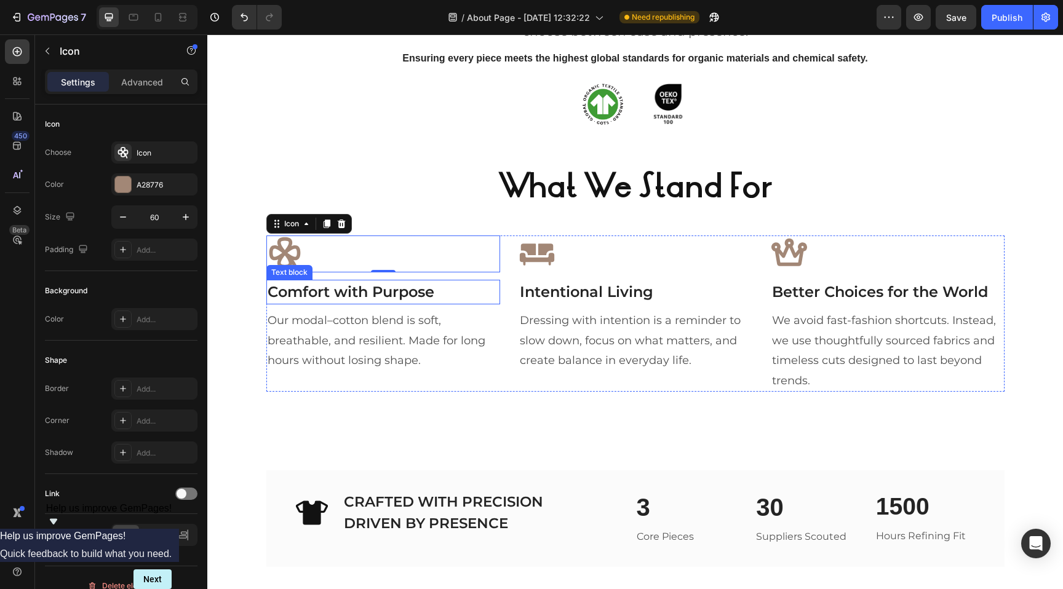
click at [269, 303] on p "Comfort with Purpose" at bounding box center [382, 292] width 231 height 22
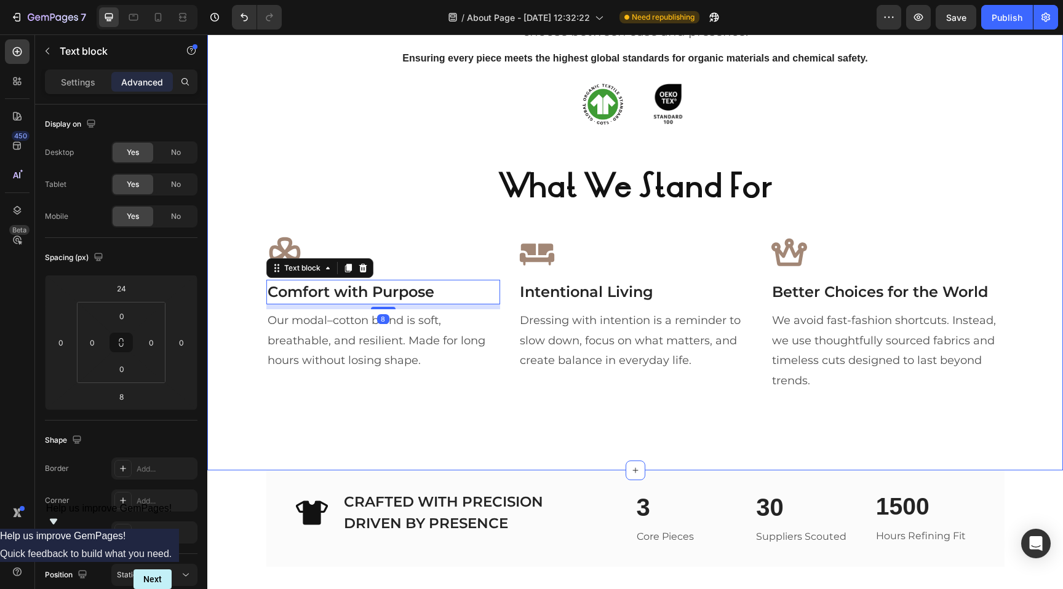
click at [336, 415] on div "Our Philosophy Heading At MOONWEAR, comfort isn’t the opposite of ambition, it’…" at bounding box center [634, 181] width 855 height 578
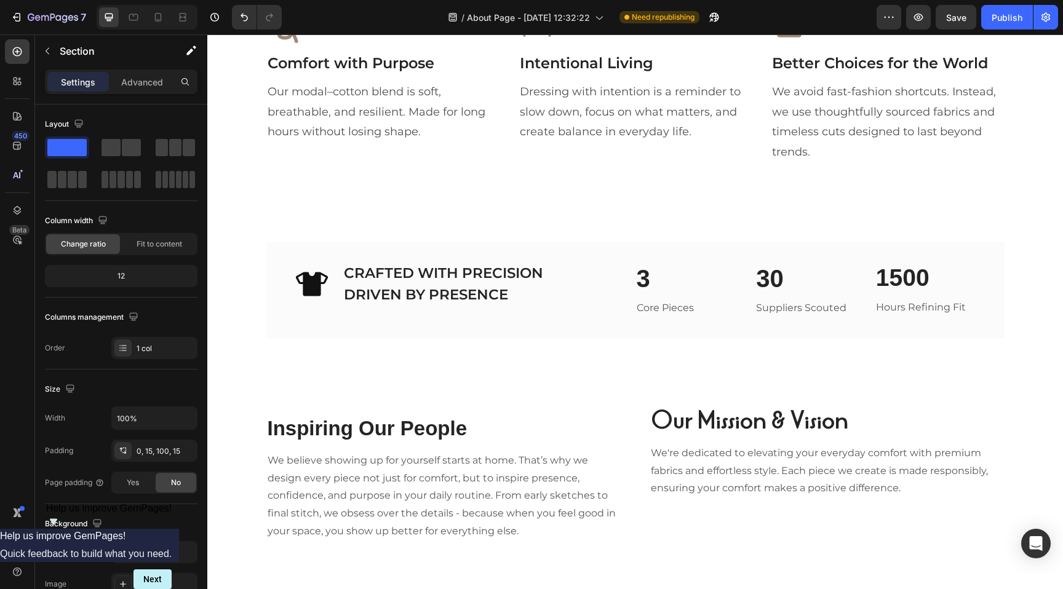
scroll to position [1358, 0]
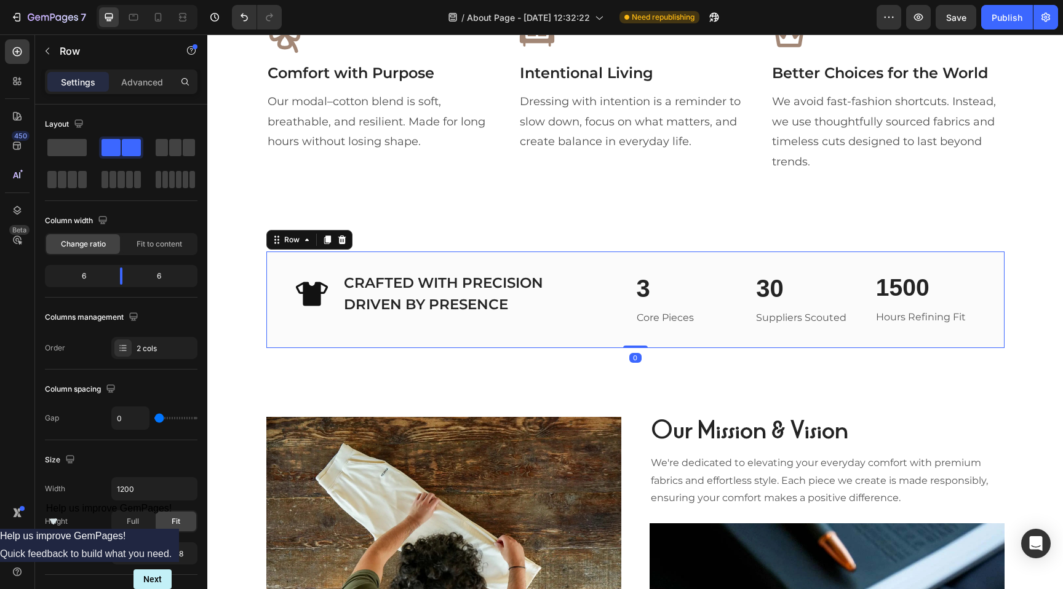
click at [533, 257] on div "Icon CRAFTED WITH PRECISION DRIVEN BY PRESENCE Heading Row 3 Heading Core Piece…" at bounding box center [635, 299] width 738 height 97
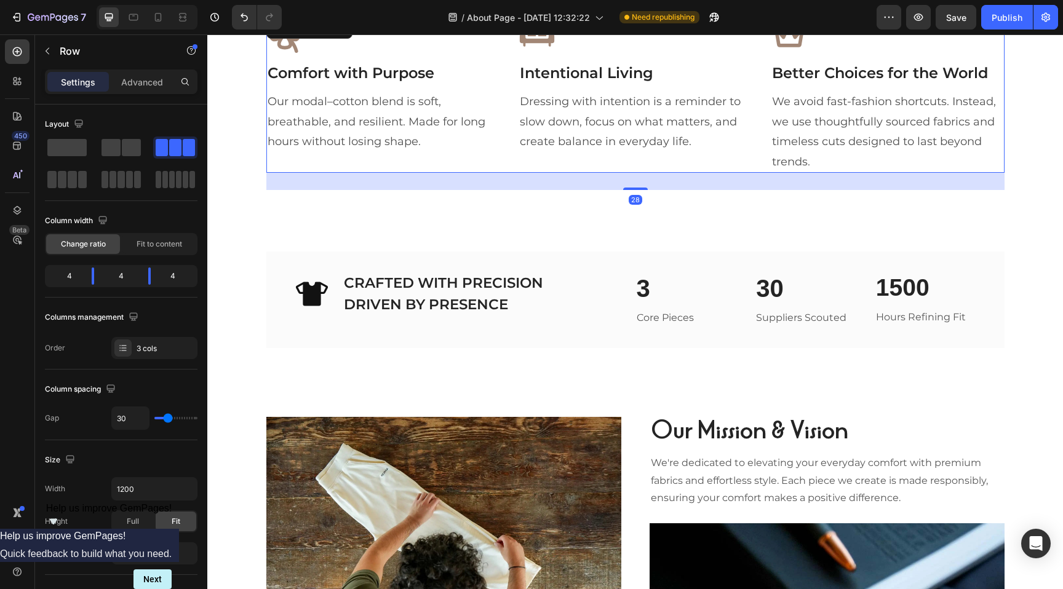
click at [542, 161] on div "Icon Intentional Living Text block Dressing with intention is a reminder to slo…" at bounding box center [635, 95] width 234 height 156
drag, startPoint x: 628, startPoint y: 185, endPoint x: 632, endPoint y: 160, distance: 25.4
click at [632, 160] on div "Icon Comfort with Purpose Text block Our modal–cotton blend is soft, breathable…" at bounding box center [635, 95] width 738 height 156
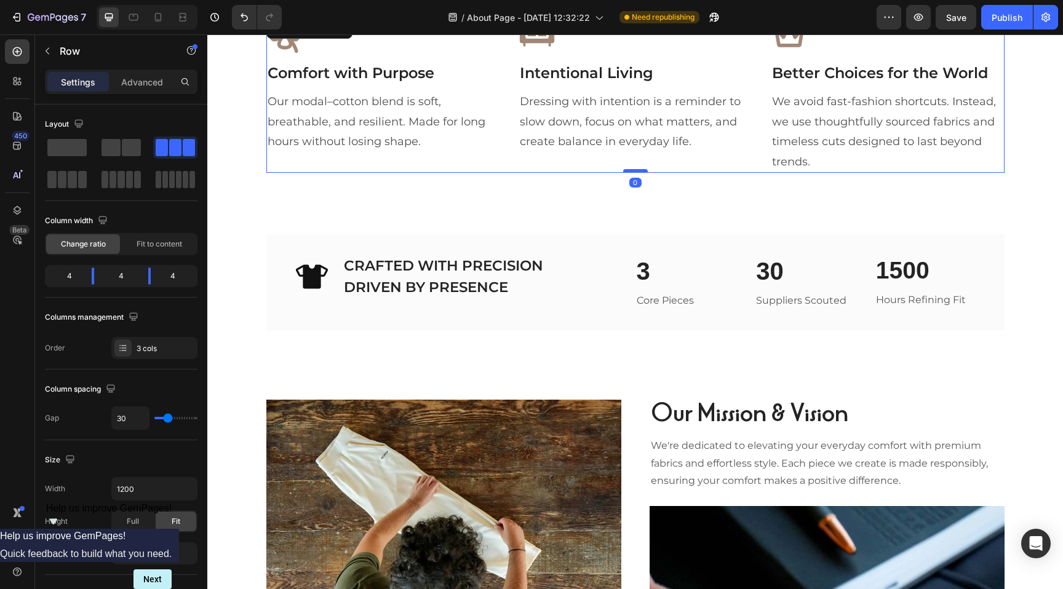
drag, startPoint x: 635, startPoint y: 184, endPoint x: 635, endPoint y: 170, distance: 14.1
click at [635, 170] on div at bounding box center [635, 171] width 25 height 4
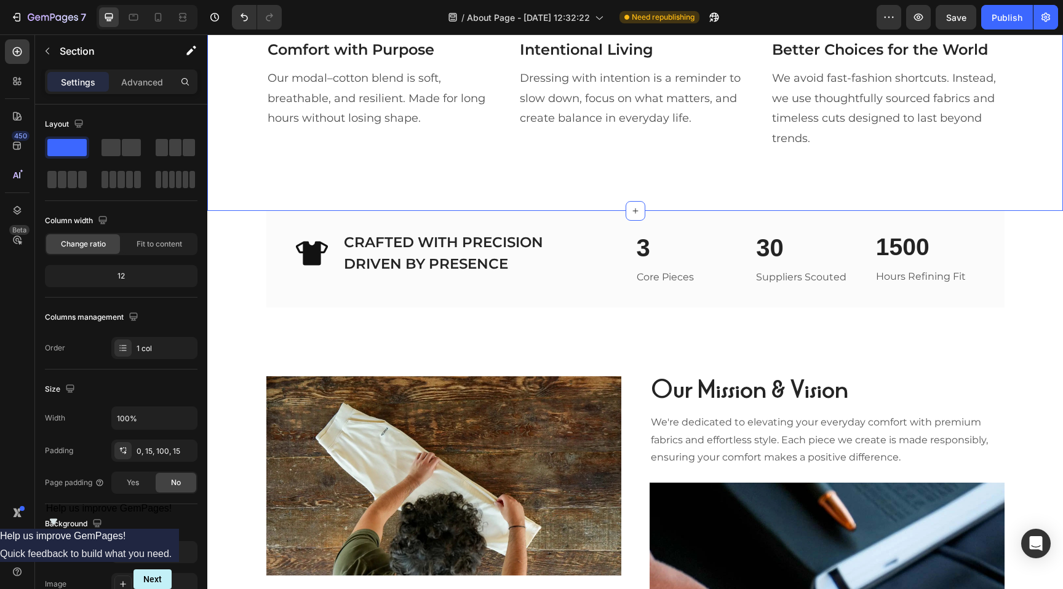
scroll to position [1392, 0]
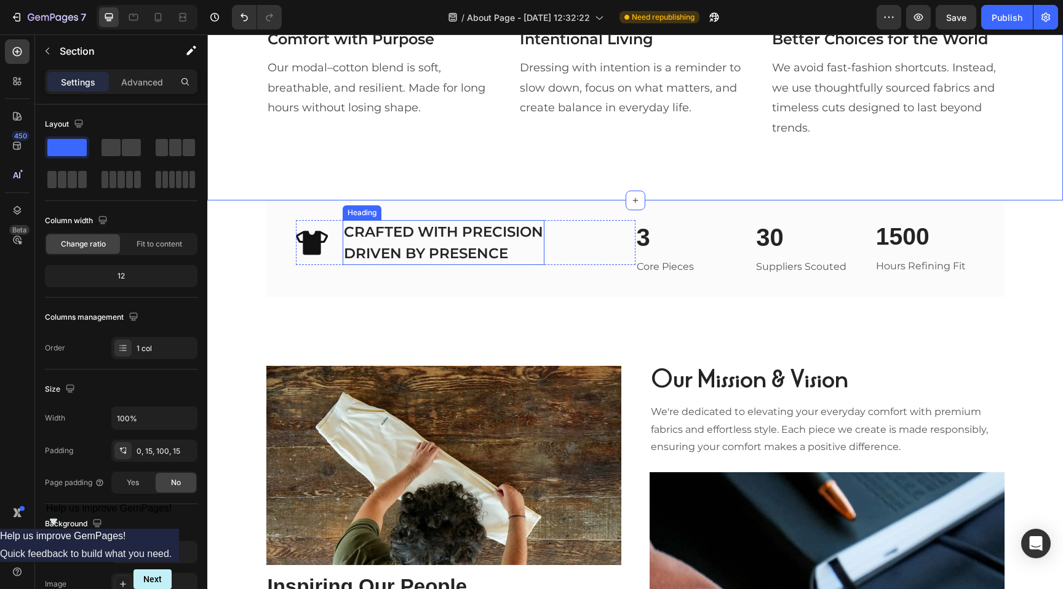
click at [493, 233] on h2 "CRAFTED WITH PRECISION DRIVEN BY PRESENCE" at bounding box center [444, 242] width 202 height 45
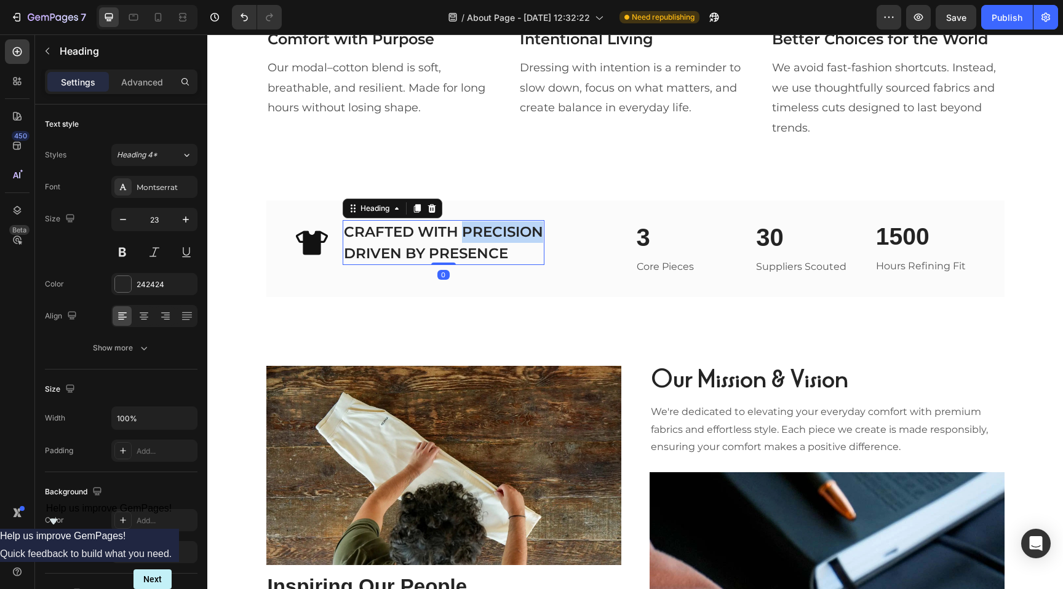
click at [493, 233] on h2 "CRAFTED WITH PRECISION DRIVEN BY PRESENCE" at bounding box center [444, 242] width 202 height 45
click at [493, 233] on p "CRAFTED WITH PRECISION DRIVEN BY PRESENCE" at bounding box center [443, 242] width 199 height 42
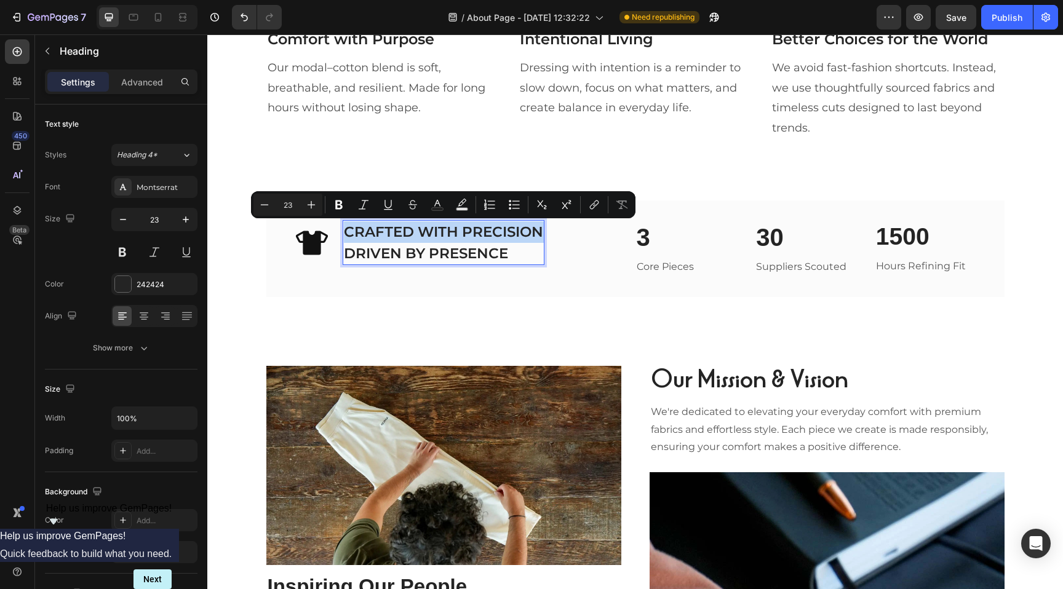
click at [507, 233] on p "CRAFTED WITH PRECISION DRIVEN BY PRESENCE" at bounding box center [443, 242] width 199 height 42
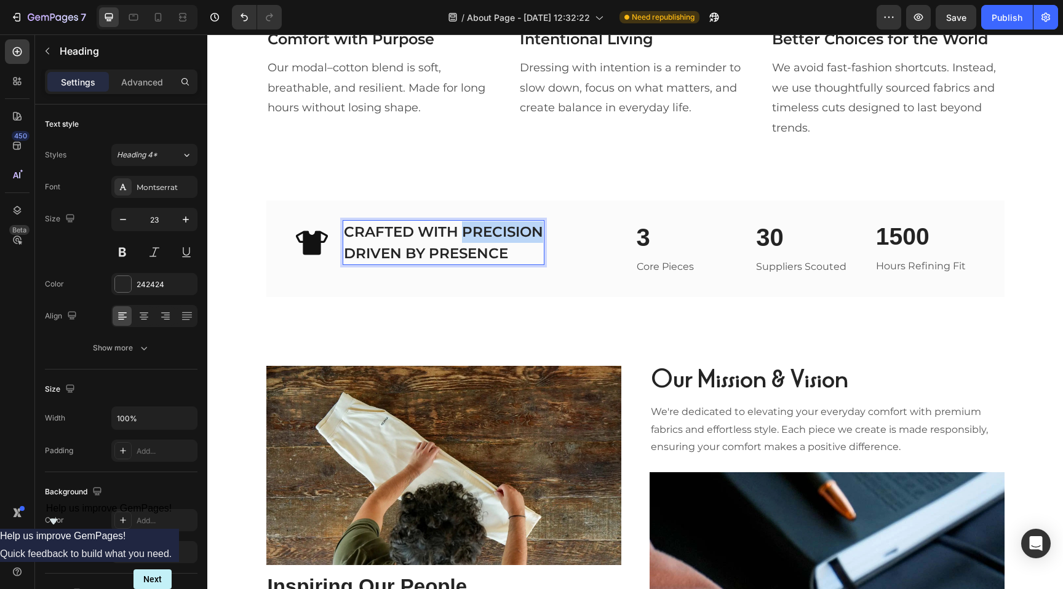
click at [507, 233] on p "CRAFTED WITH PRECISION DRIVEN BY PRESENCE" at bounding box center [443, 242] width 199 height 42
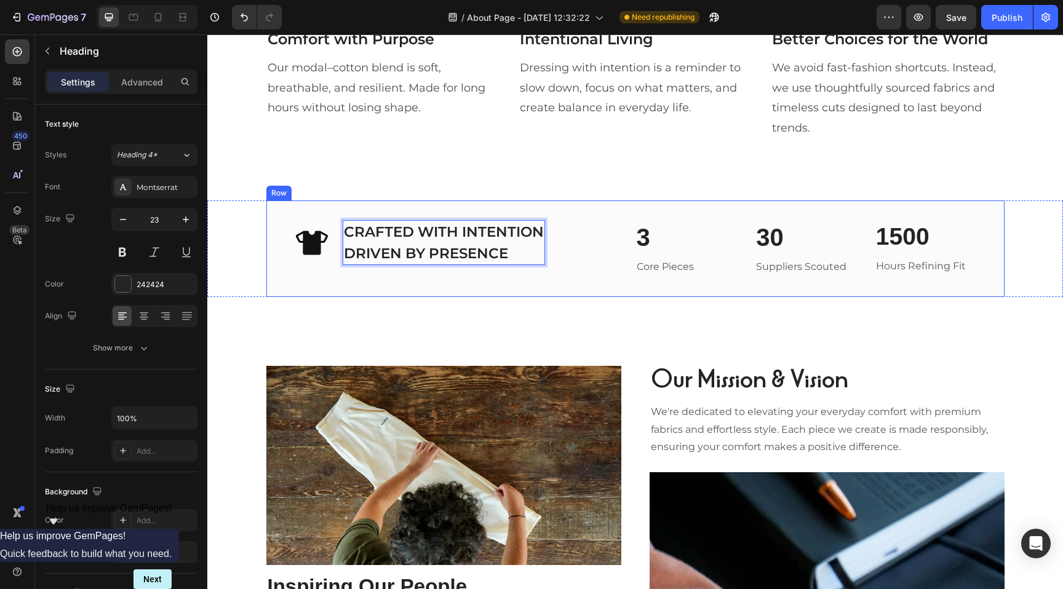
click at [525, 288] on div "Icon CRAFTED WITH INTENTION DRIVEN BY PRESENCE Heading 0 Row 3 Heading Core Pie…" at bounding box center [635, 248] width 738 height 97
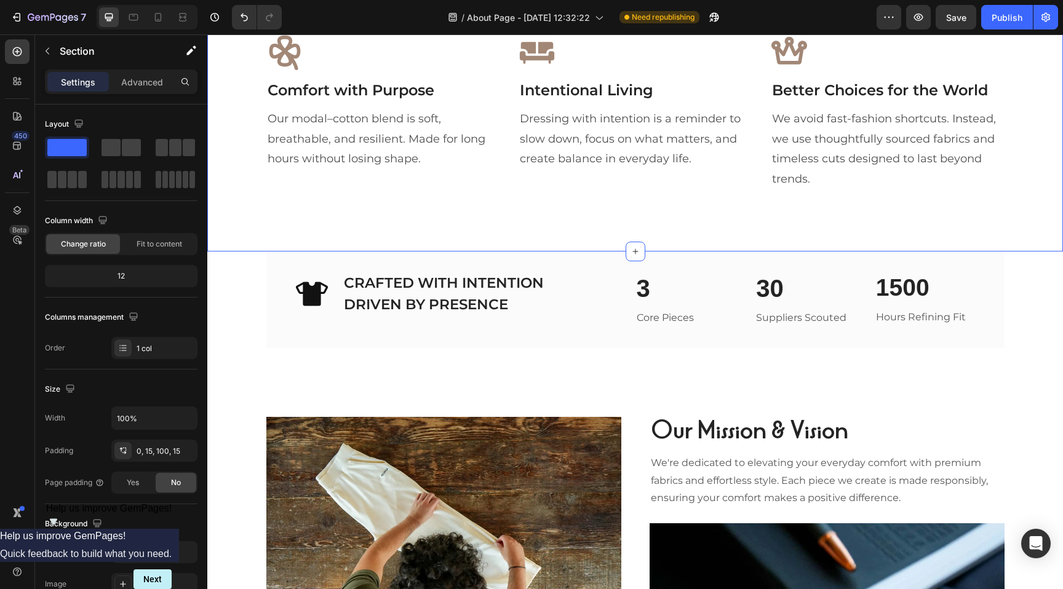
scroll to position [1342, 0]
click at [472, 298] on p "CRAFTED WITH INTENTION DRIVEN BY PRESENCE" at bounding box center [444, 293] width 200 height 42
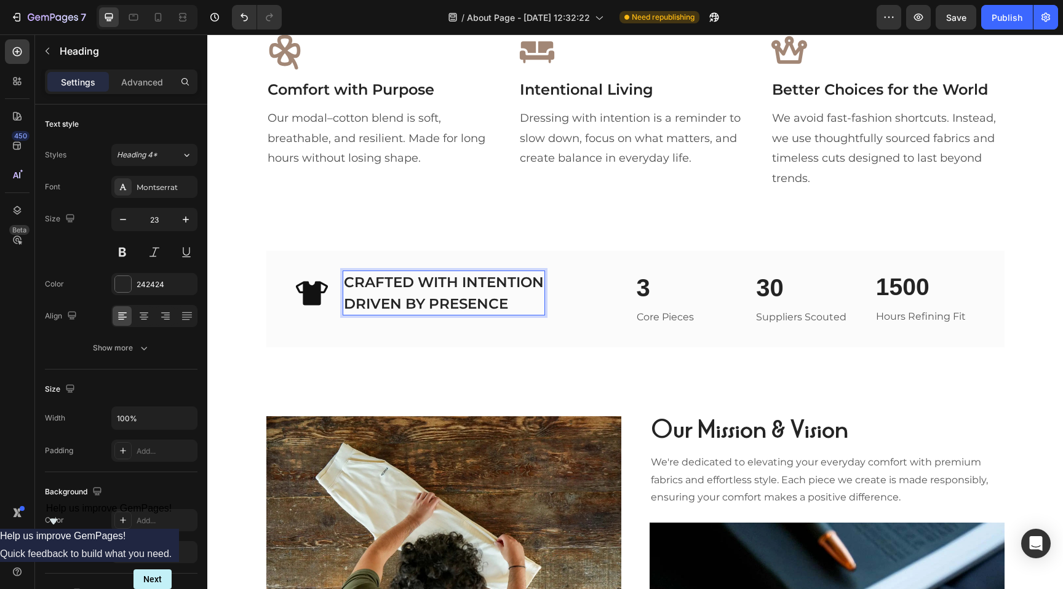
click at [471, 304] on p "CRAFTED WITH INTENTION DRIVEN BY PRESENCE" at bounding box center [444, 293] width 200 height 42
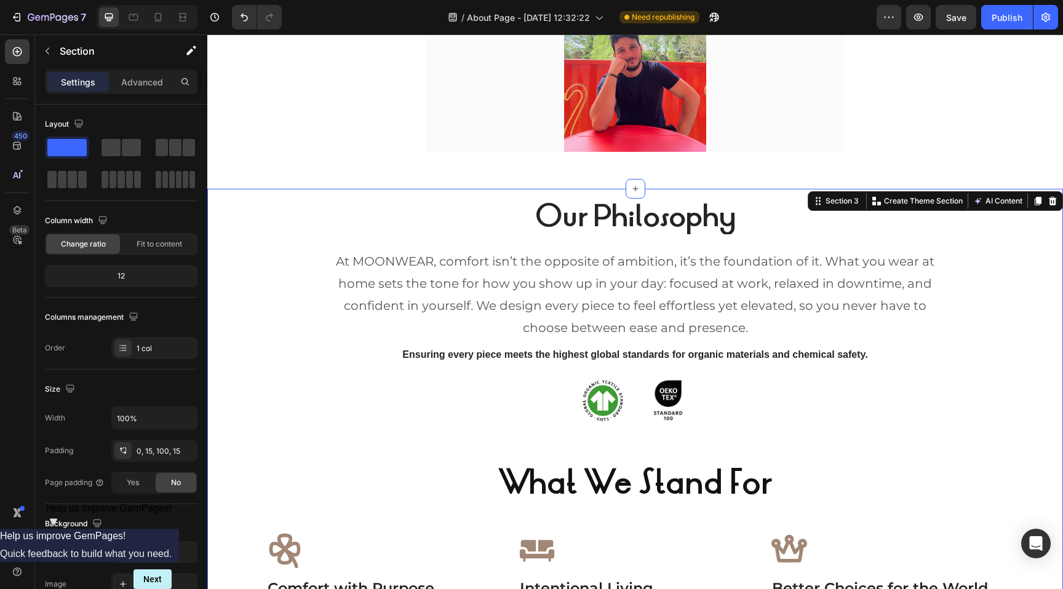
scroll to position [844, 0]
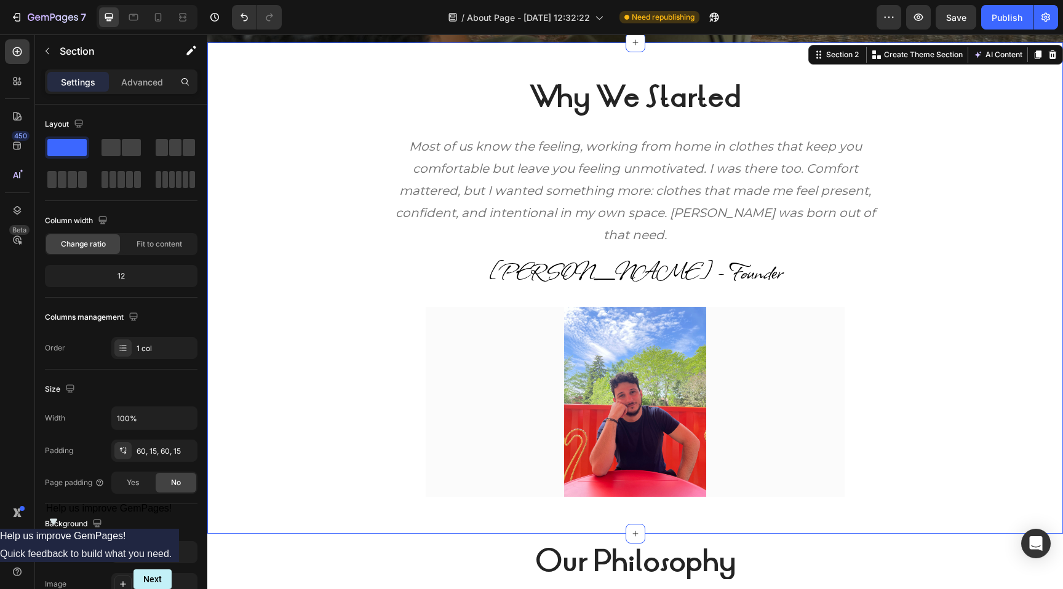
scroll to position [501, 0]
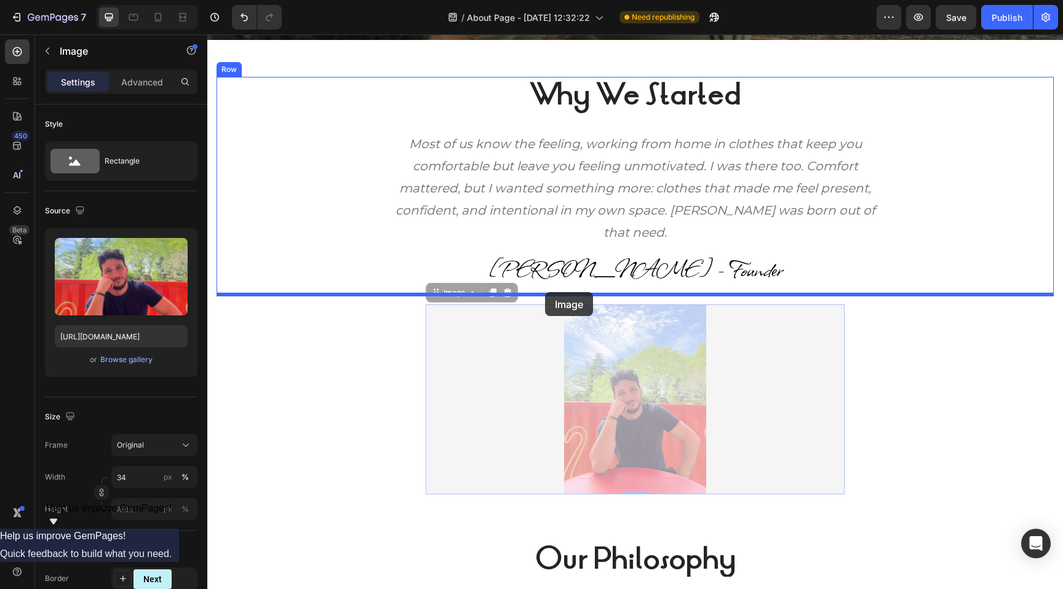
drag, startPoint x: 530, startPoint y: 350, endPoint x: 545, endPoint y: 292, distance: 60.3
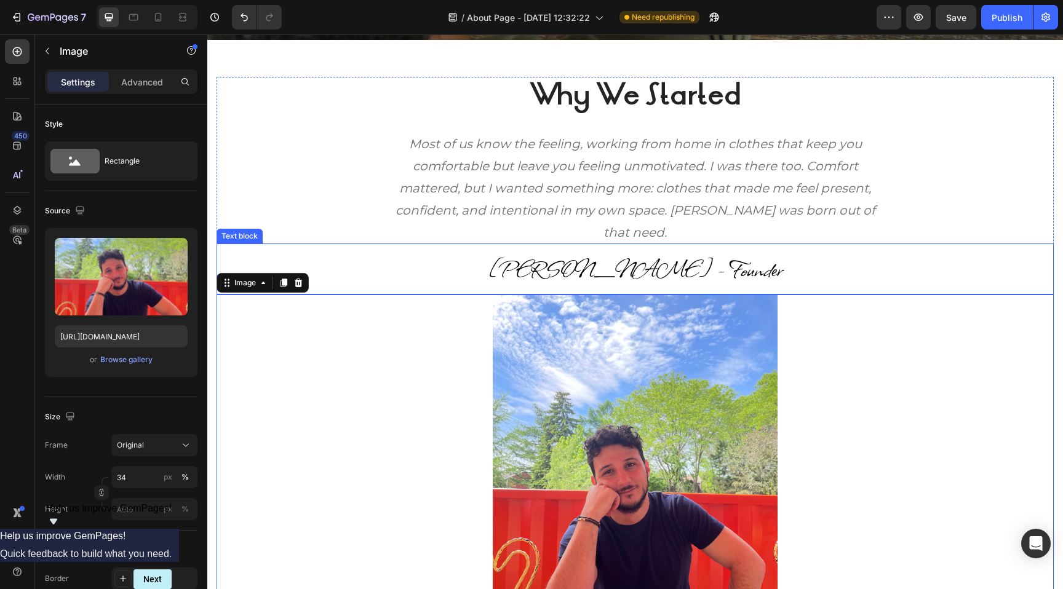
click at [499, 264] on p "[PERSON_NAME] - Founder" at bounding box center [635, 269] width 834 height 49
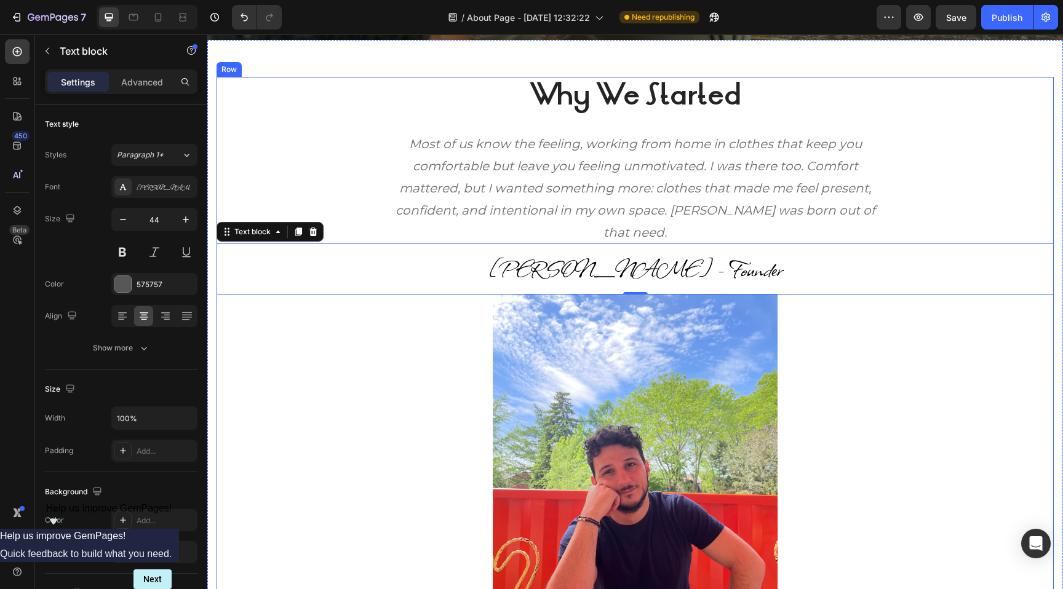
click at [356, 119] on div "Why We Started Heading Most of us know the feeling, working from home in clothe…" at bounding box center [634, 375] width 837 height 597
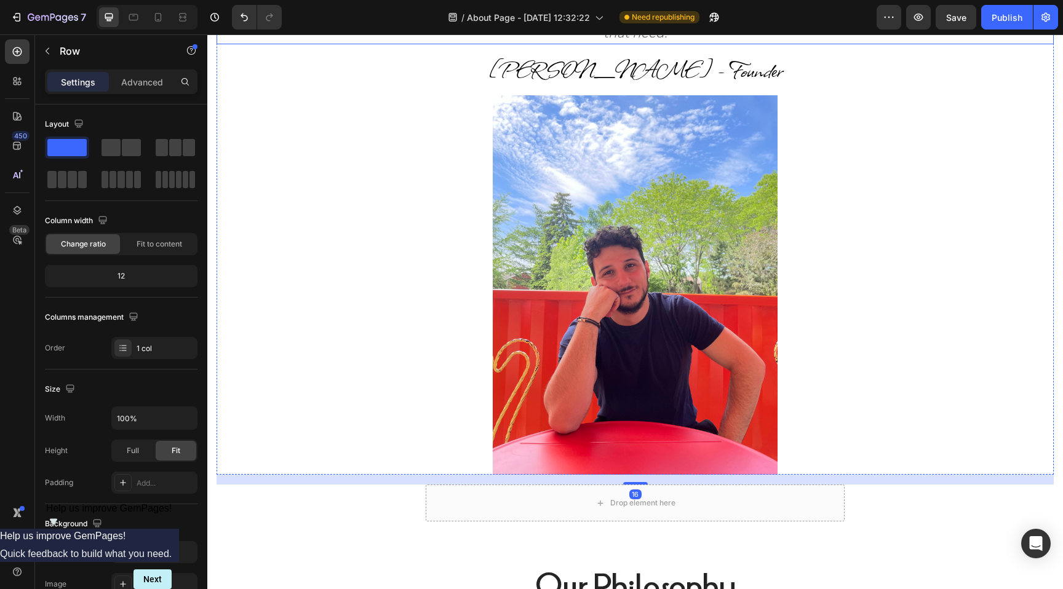
scroll to position [715, 0]
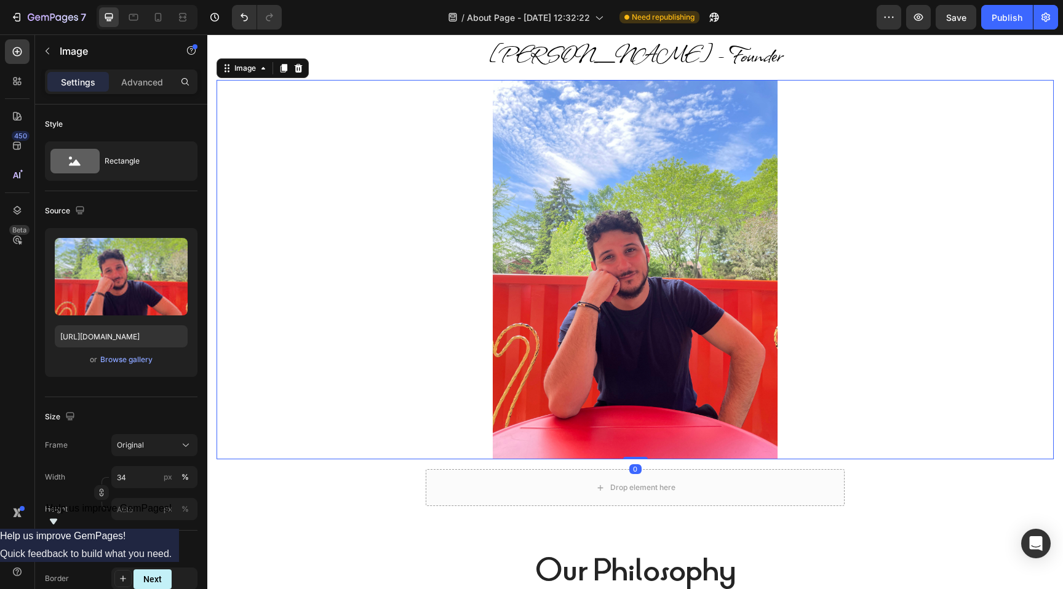
click at [567, 261] on img at bounding box center [635, 269] width 285 height 379
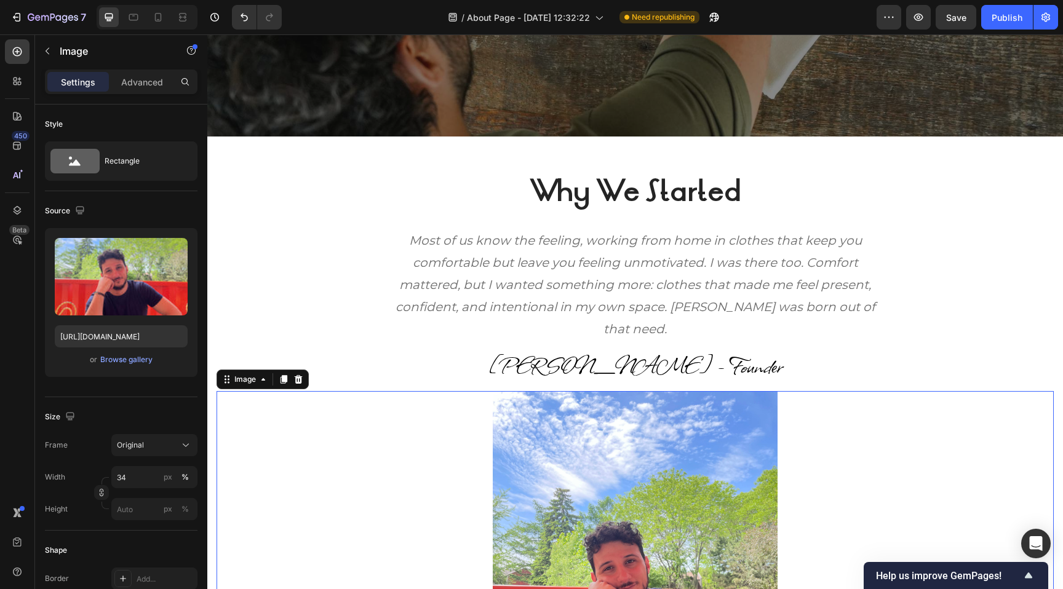
scroll to position [402, 0]
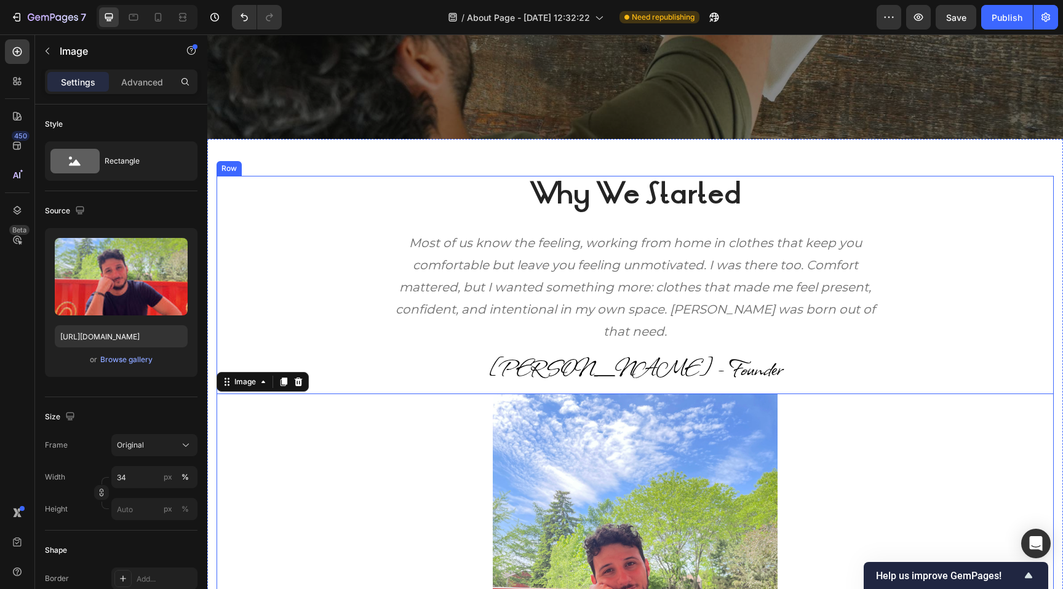
click at [322, 224] on div "Why We Started Heading Most of us know the feeling, working from home in clothe…" at bounding box center [634, 474] width 837 height 597
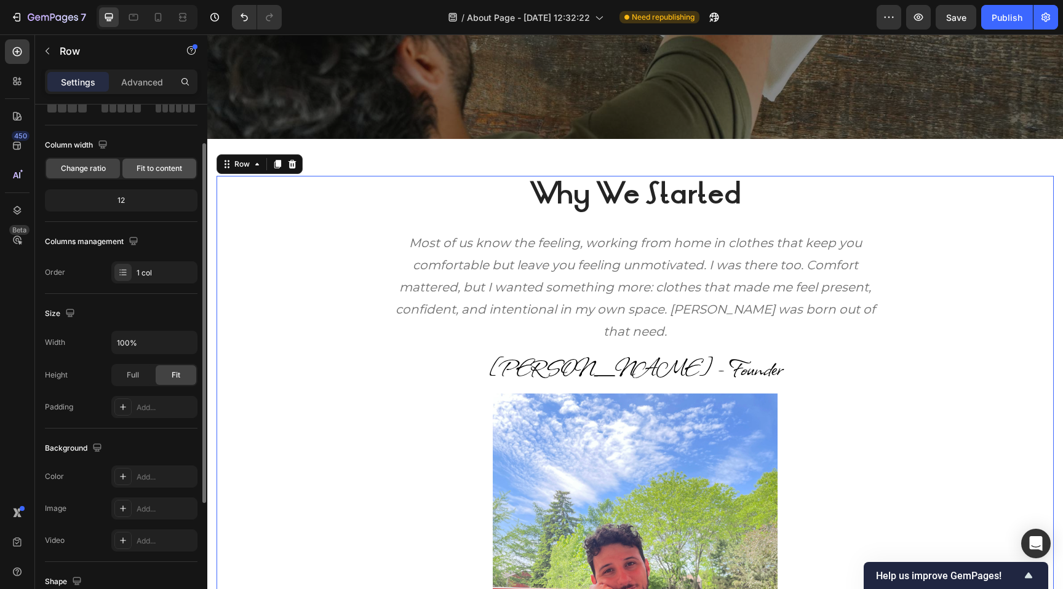
scroll to position [90, 0]
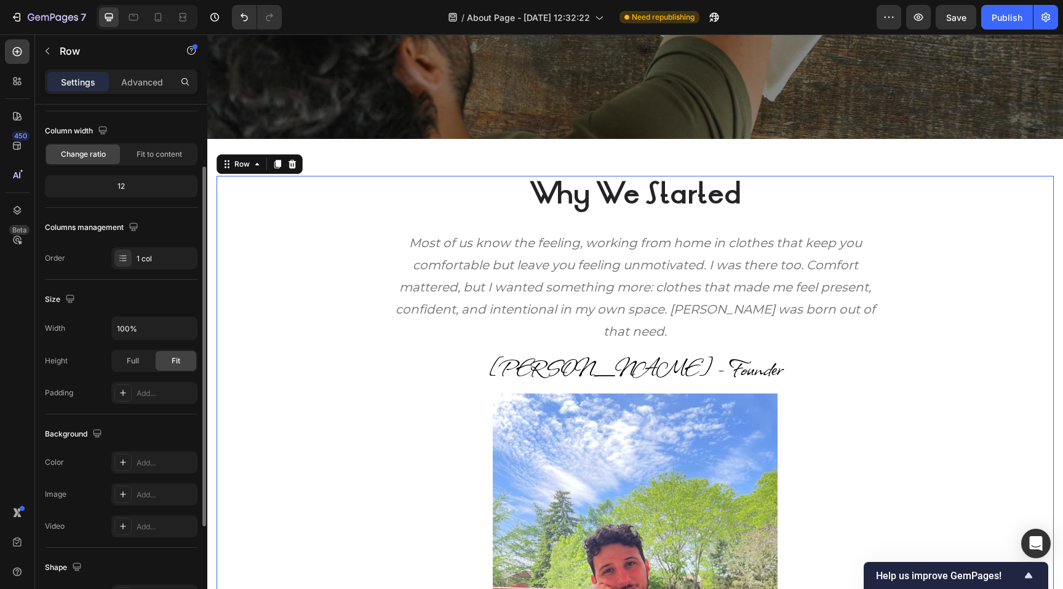
click at [122, 189] on div "12" at bounding box center [121, 186] width 148 height 17
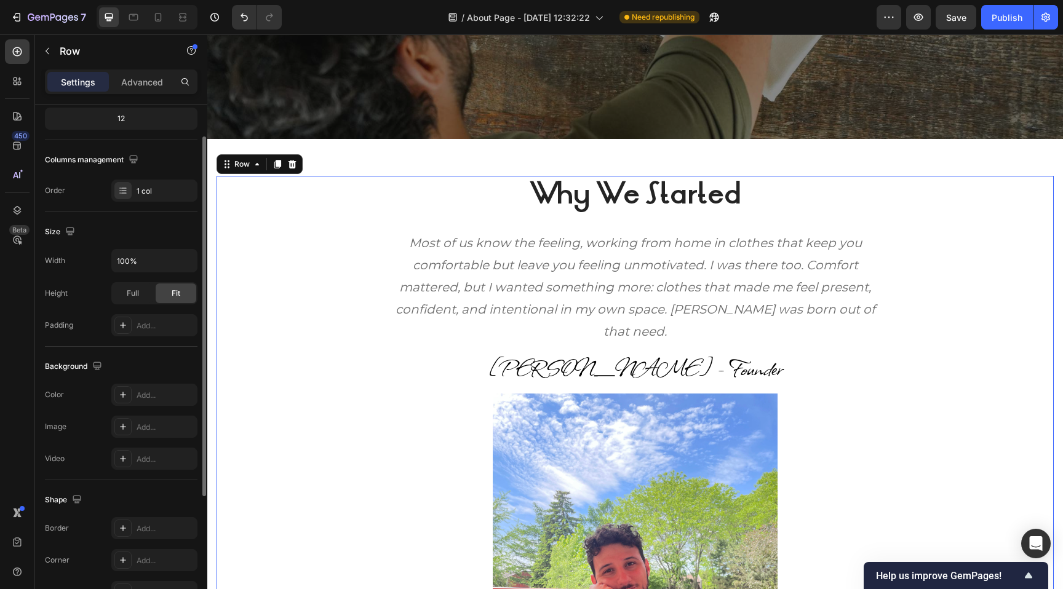
scroll to position [231, 0]
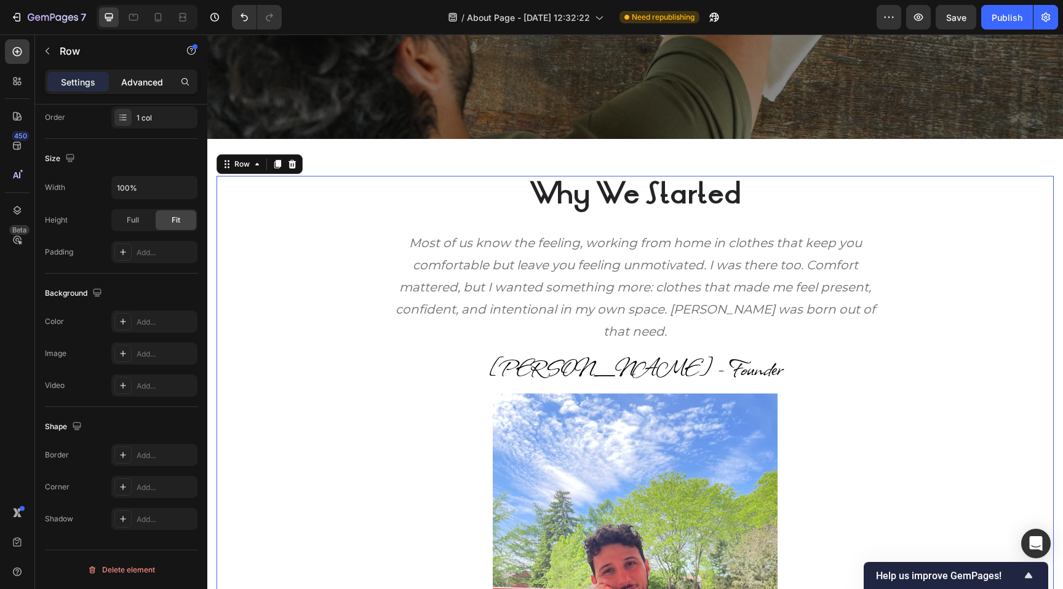
click at [138, 76] on p "Advanced" at bounding box center [142, 82] width 42 height 13
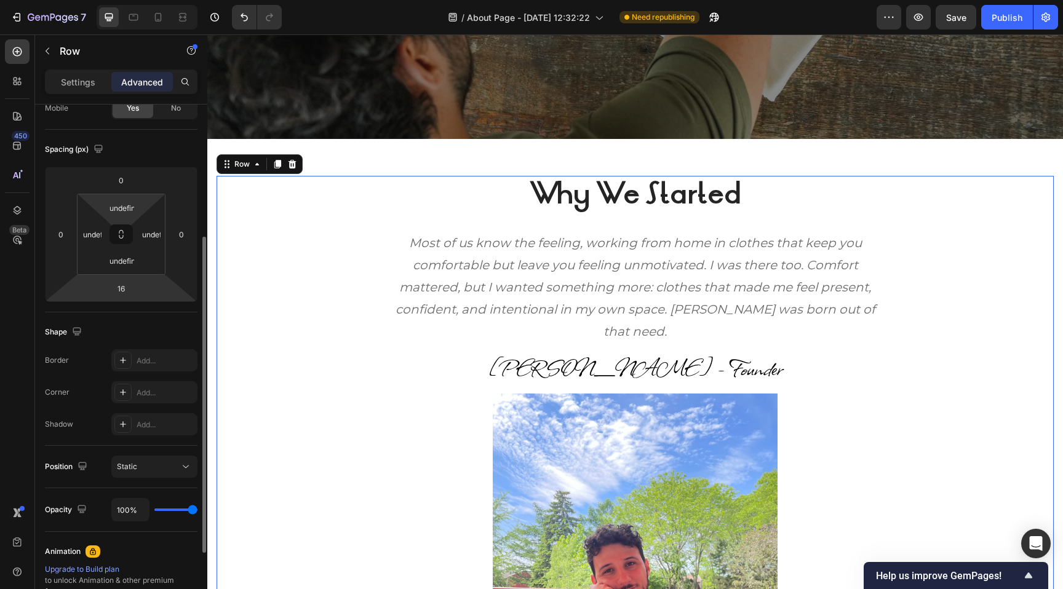
scroll to position [0, 0]
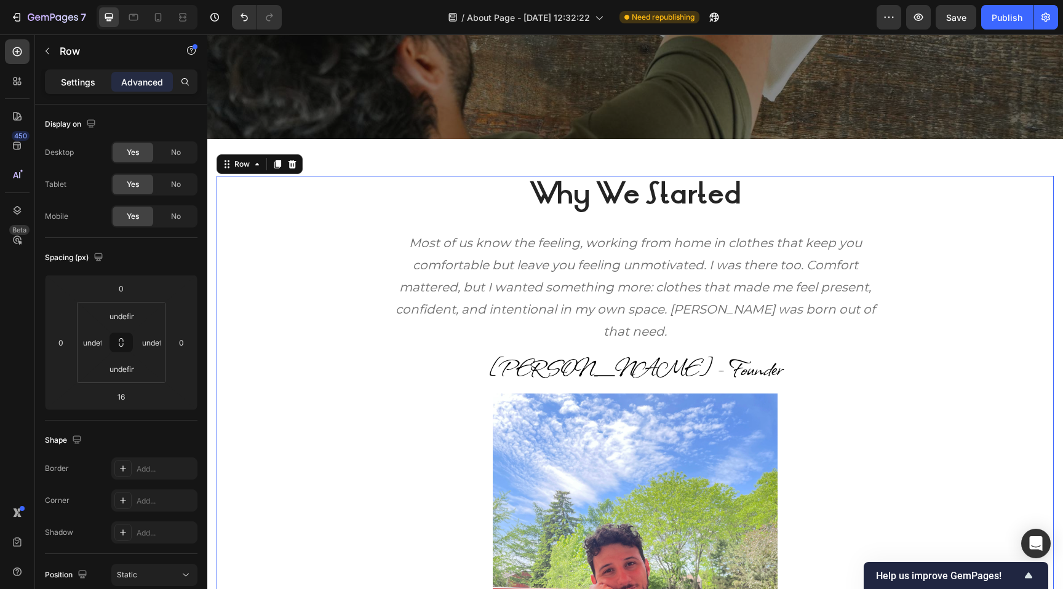
click at [81, 78] on p "Settings" at bounding box center [78, 82] width 34 height 13
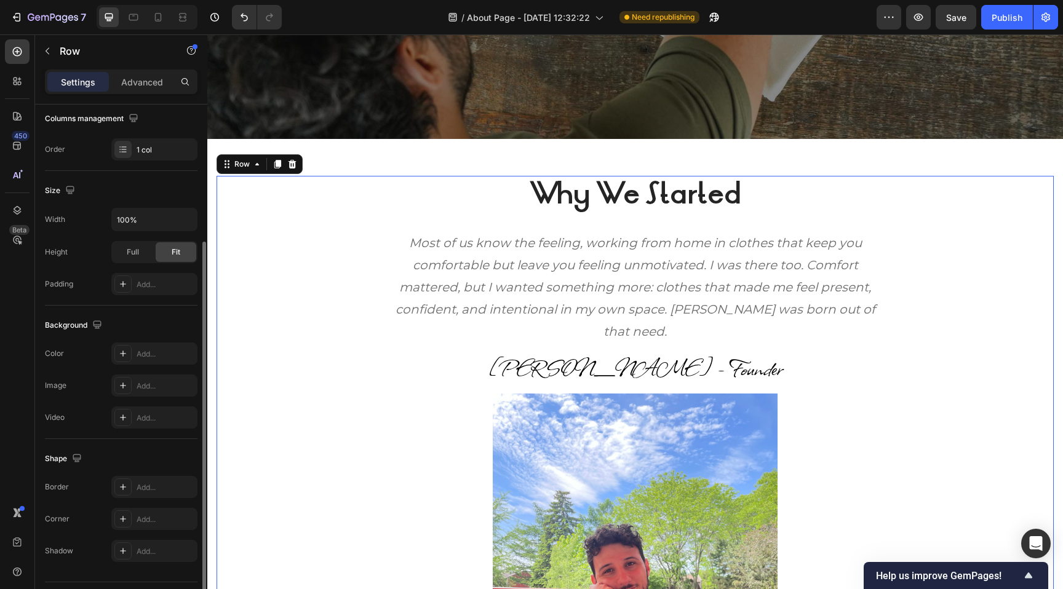
scroll to position [201, 0]
click at [133, 252] on span "Full" at bounding box center [133, 249] width 12 height 11
click at [170, 252] on div "Fit" at bounding box center [176, 250] width 41 height 20
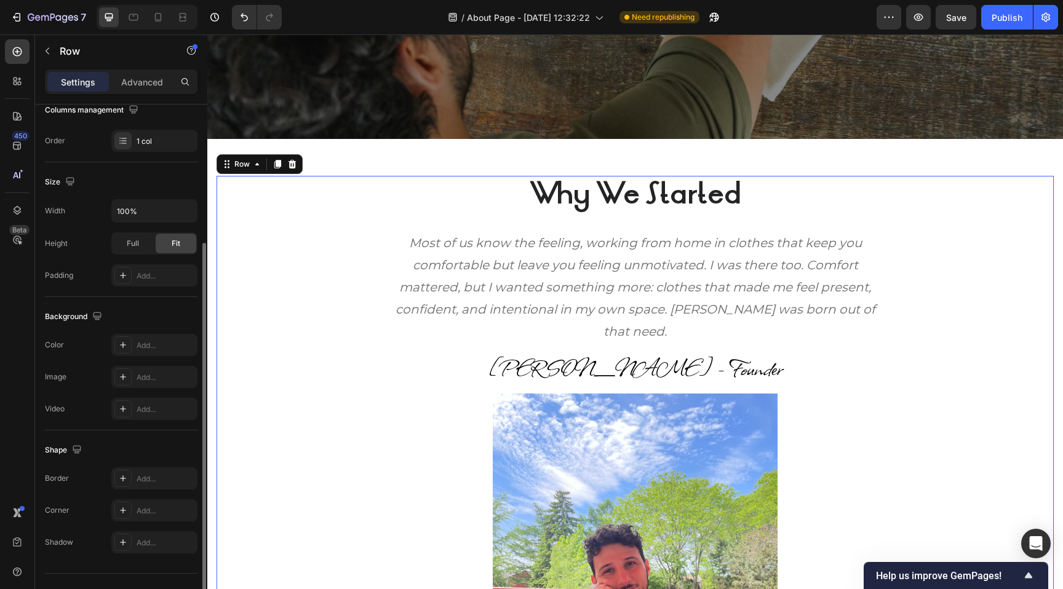
scroll to position [231, 0]
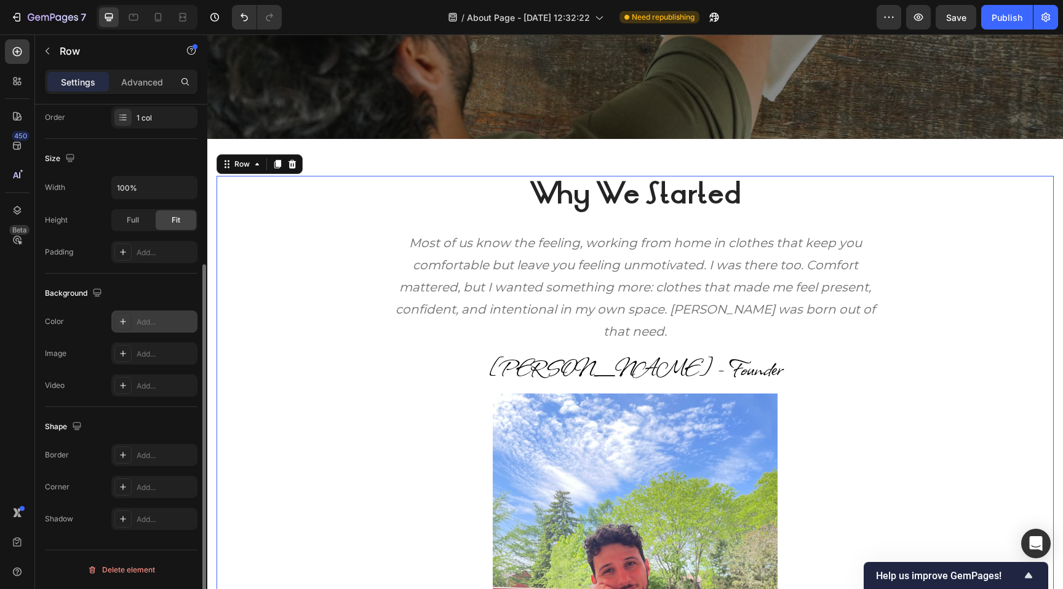
click at [132, 323] on div "Add..." at bounding box center [154, 322] width 86 height 22
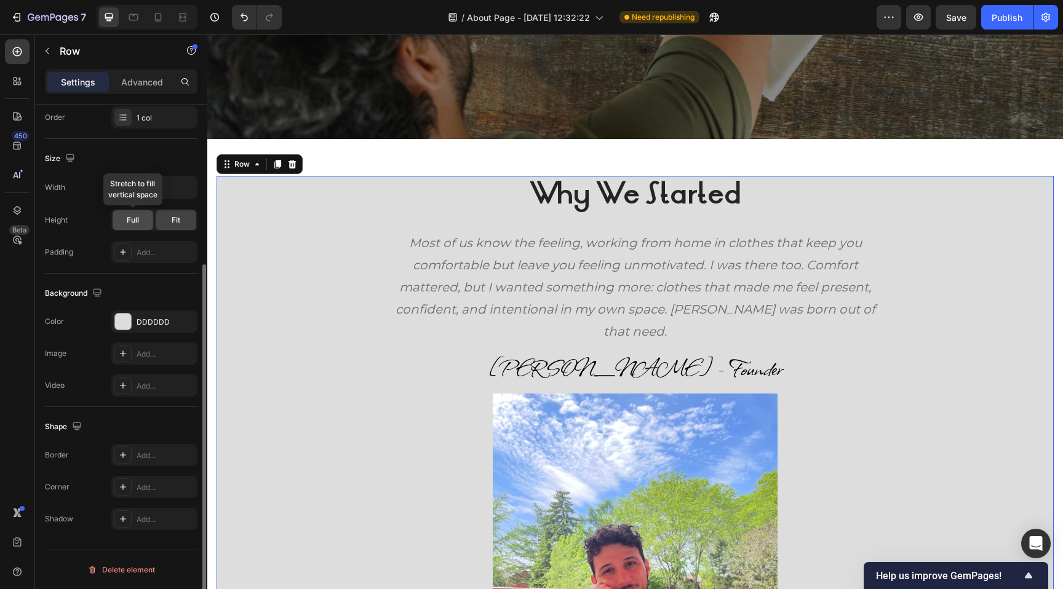
click at [140, 220] on div "Full" at bounding box center [133, 220] width 41 height 20
click at [165, 222] on div "Fit" at bounding box center [176, 220] width 41 height 20
click at [148, 86] on p "Advanced" at bounding box center [142, 82] width 42 height 13
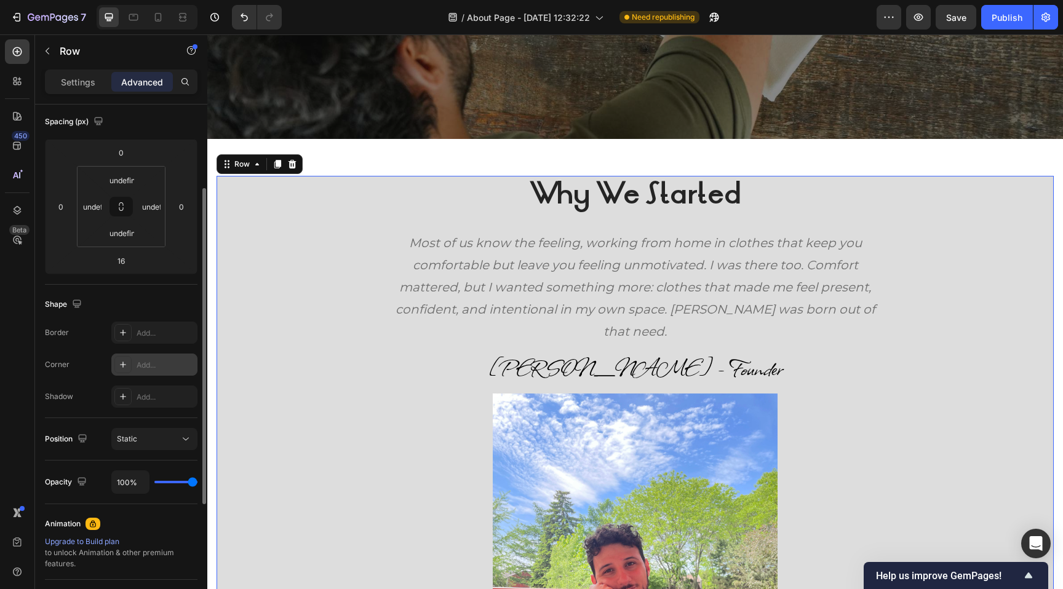
scroll to position [133, 0]
click at [153, 213] on input "undefined" at bounding box center [151, 209] width 18 height 18
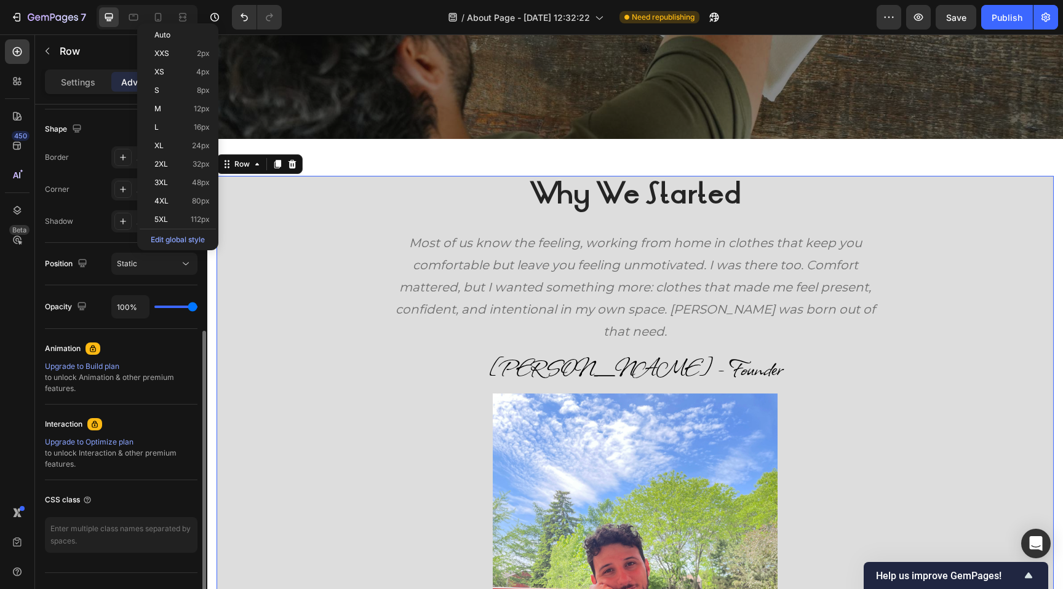
scroll to position [334, 0]
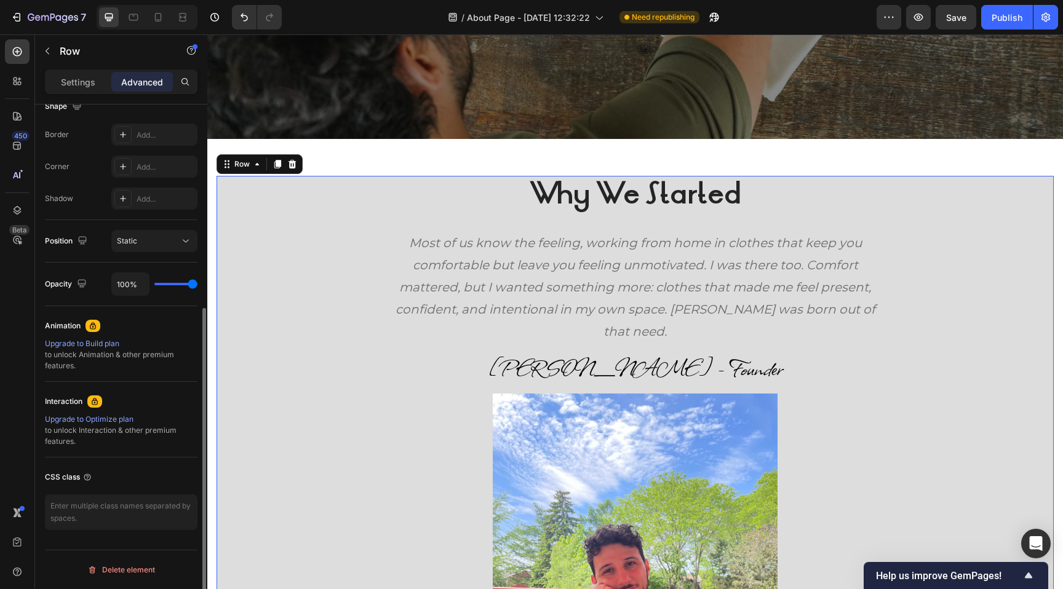
type input "0"
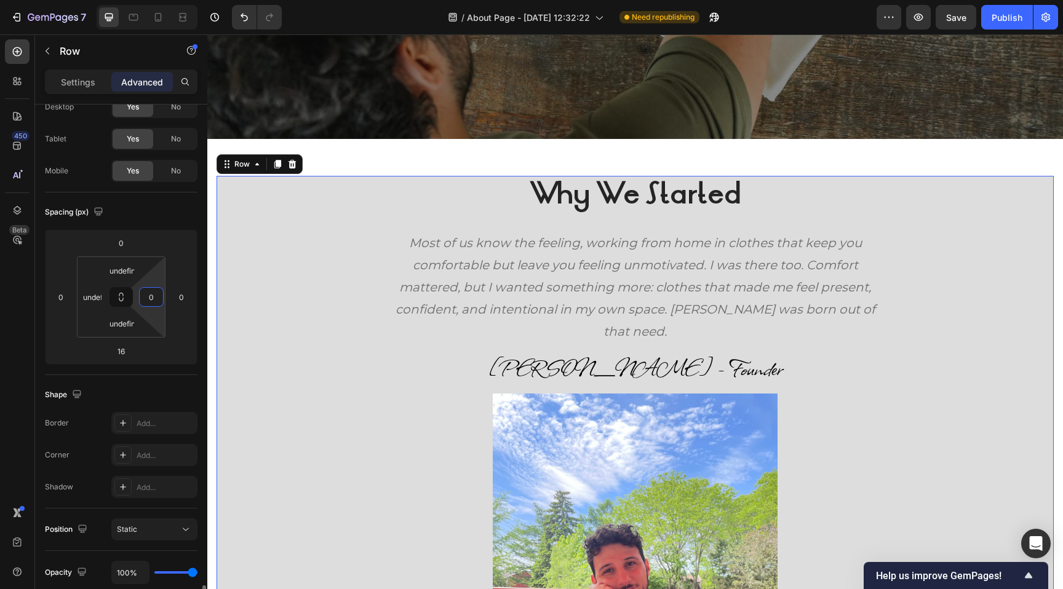
scroll to position [0, 0]
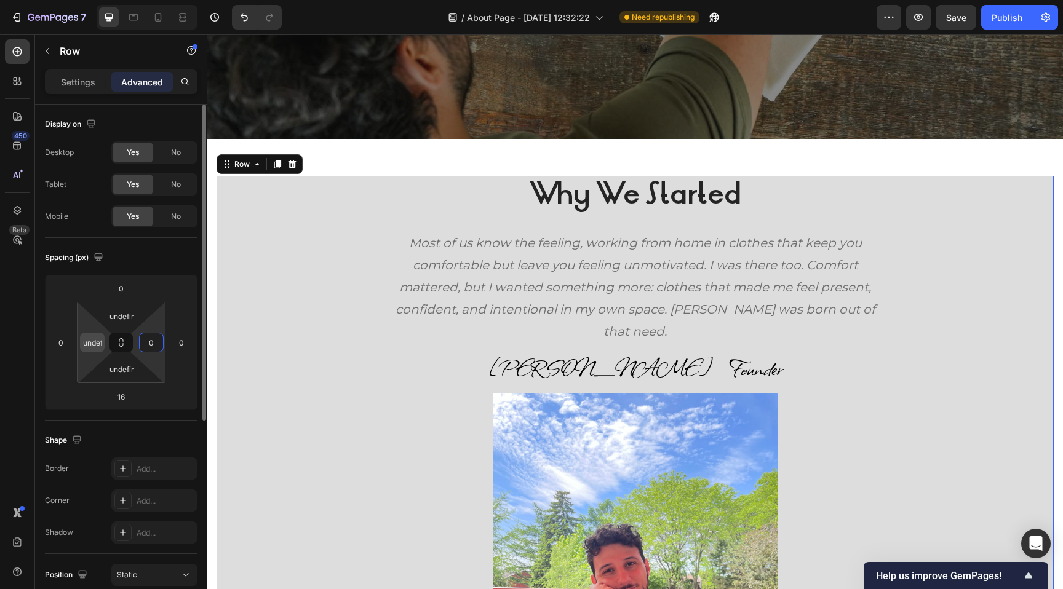
click at [94, 341] on input "undefined" at bounding box center [92, 342] width 18 height 18
type input "0"
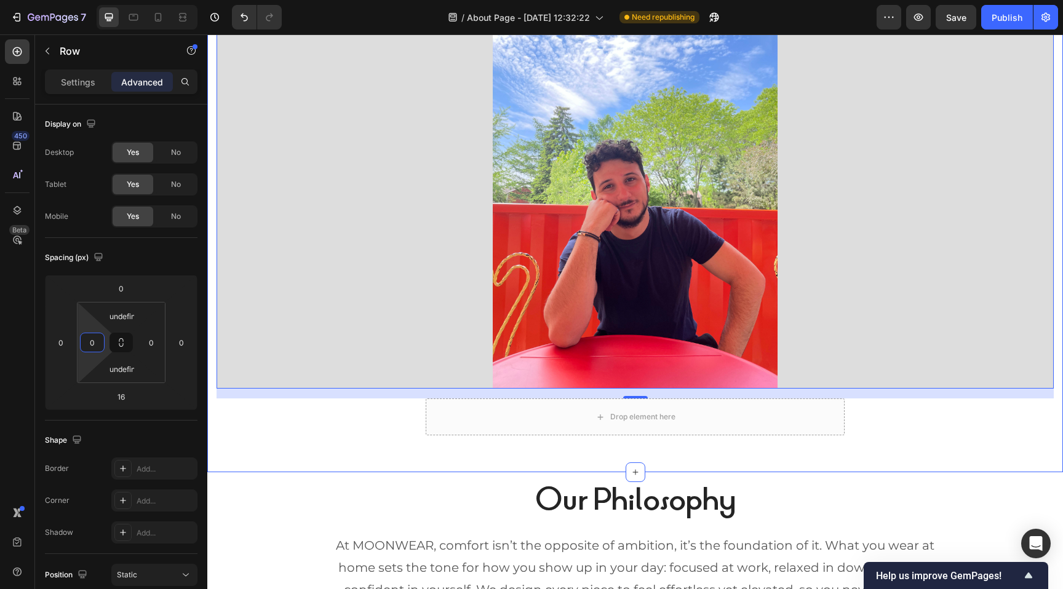
scroll to position [793, 0]
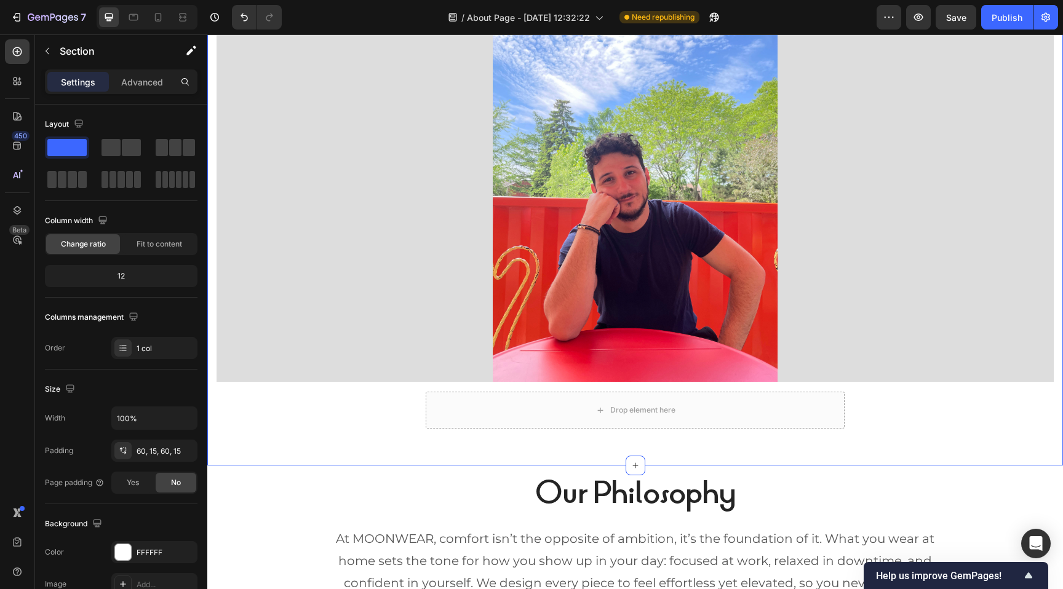
click at [362, 452] on div "Why We Started Heading Most of us know the feeling, working from home in clothe…" at bounding box center [634, 107] width 855 height 718
click at [424, 416] on div "Why We Started Heading Most of us know the feeling, working from home in clothe…" at bounding box center [634, 107] width 837 height 644
click at [426, 416] on div "Drop element here" at bounding box center [635, 410] width 419 height 37
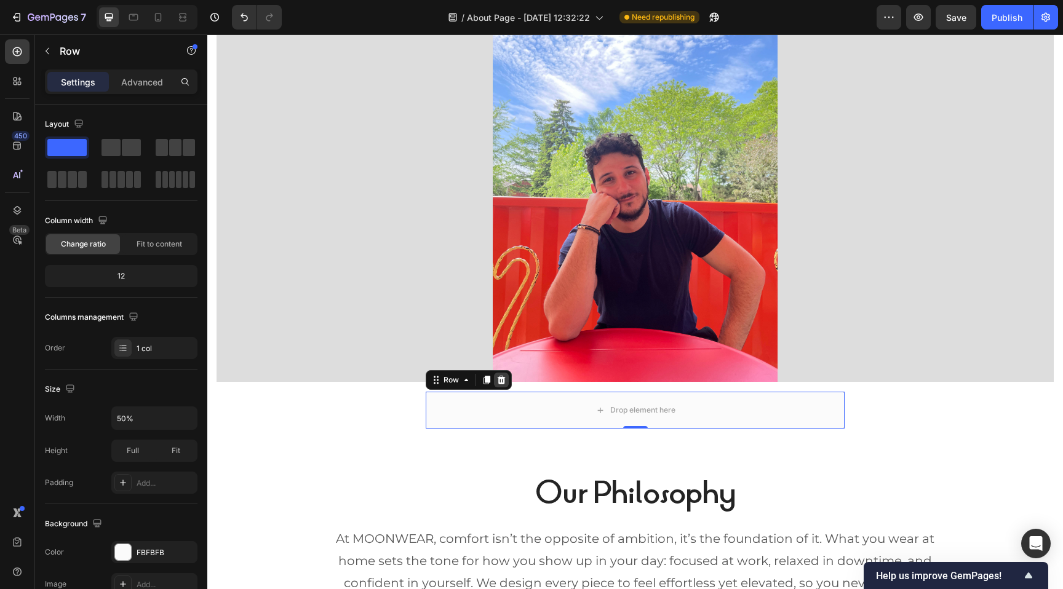
click at [502, 383] on icon at bounding box center [501, 380] width 8 height 9
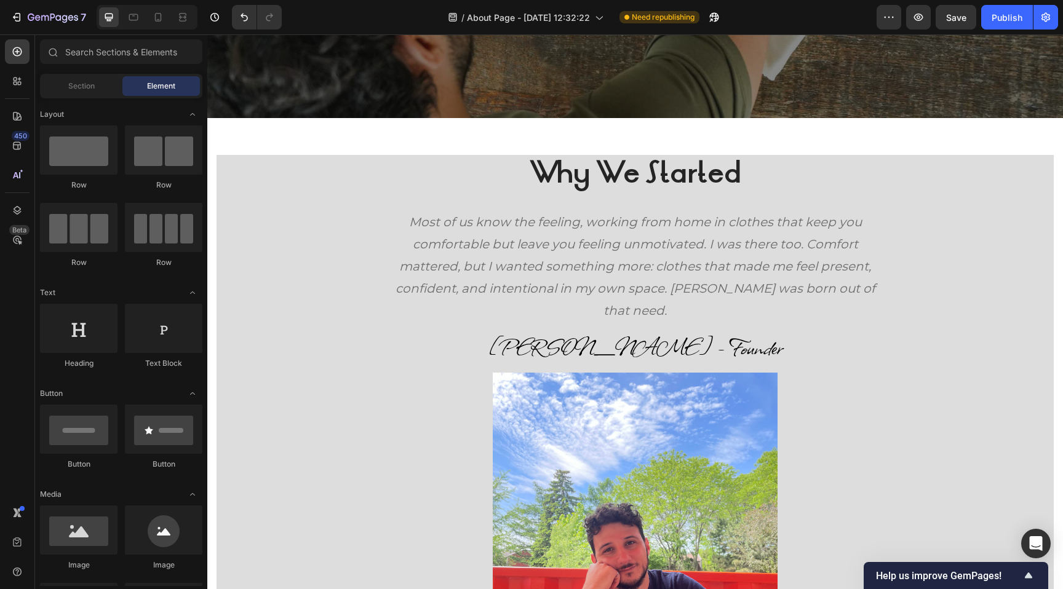
scroll to position [421, 0]
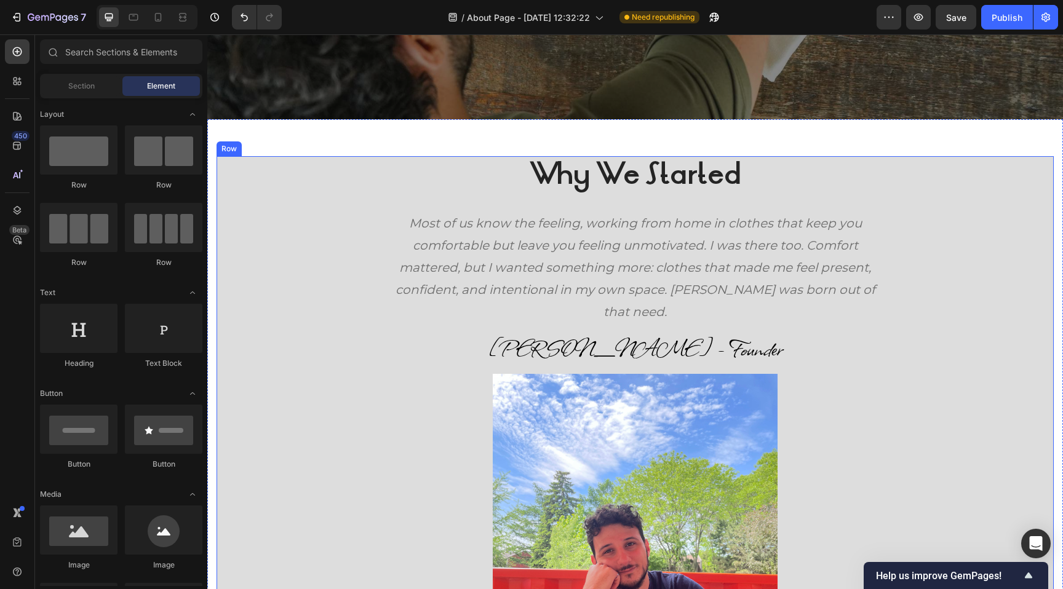
click at [355, 210] on div "Why We Started Heading Most of us know the feeling, working from home in clothe…" at bounding box center [634, 454] width 837 height 597
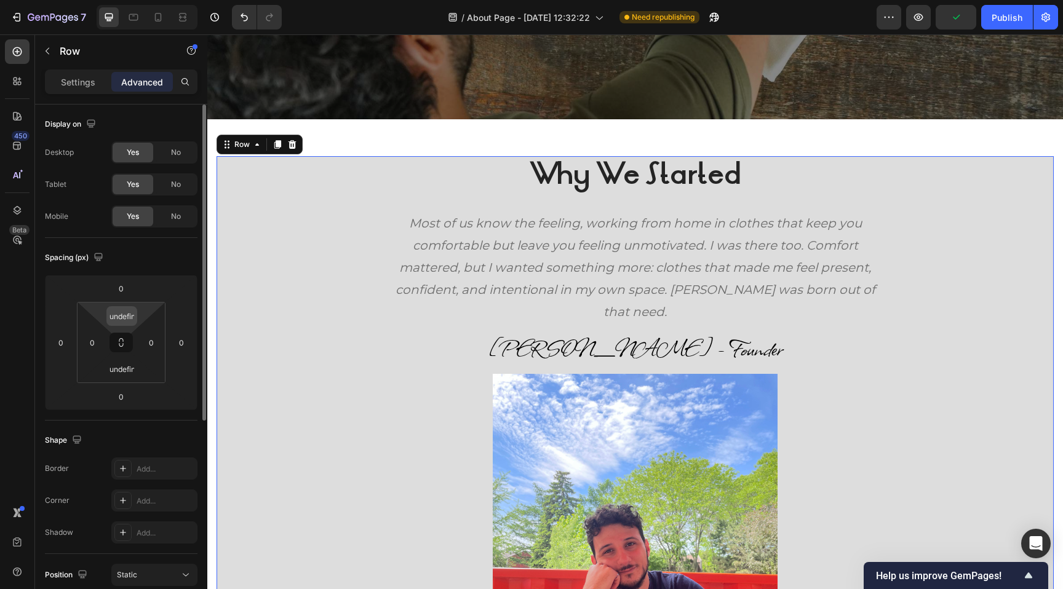
click at [124, 310] on input "undefined" at bounding box center [121, 316] width 25 height 18
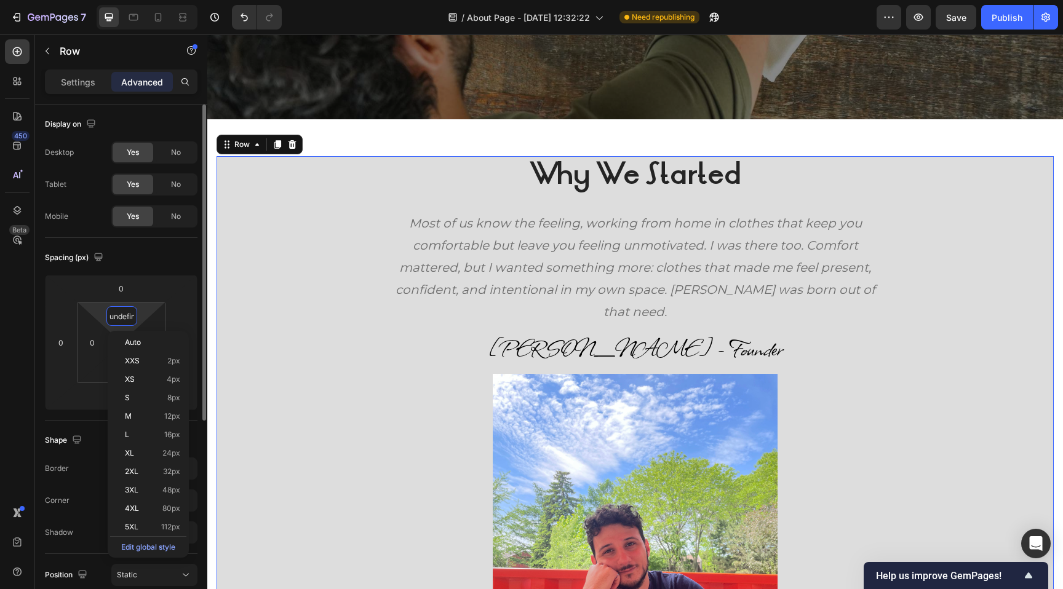
type input "1"
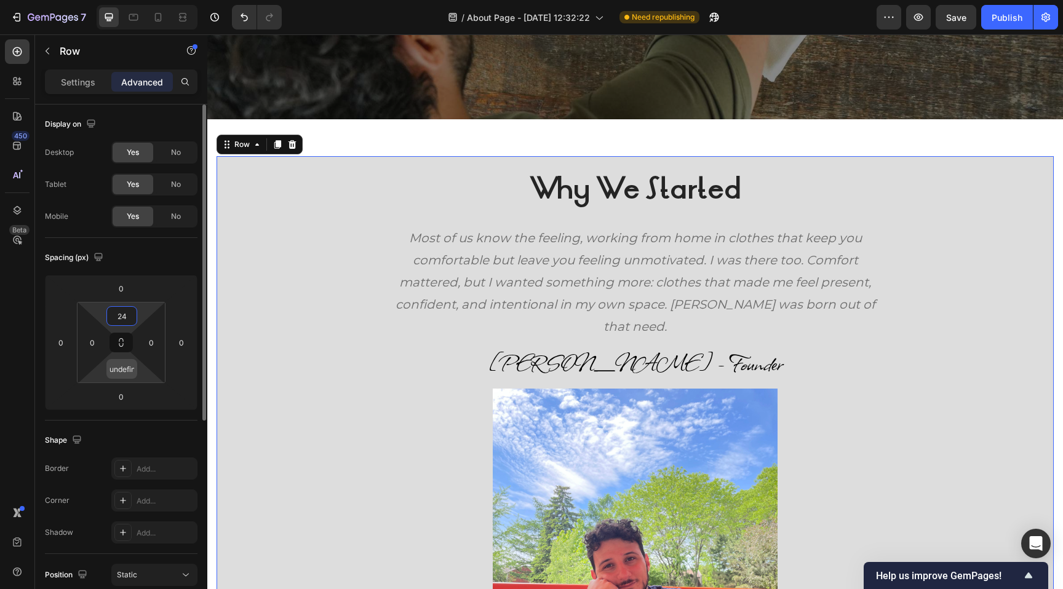
type input "24"
click at [117, 370] on input "undefined" at bounding box center [121, 369] width 25 height 18
type input "24"
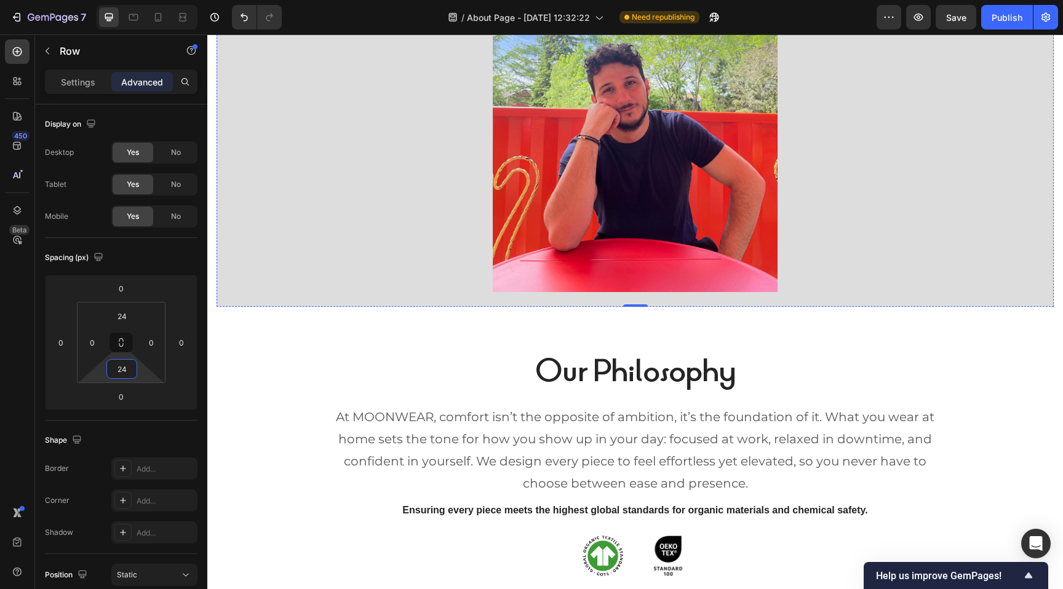
scroll to position [895, 0]
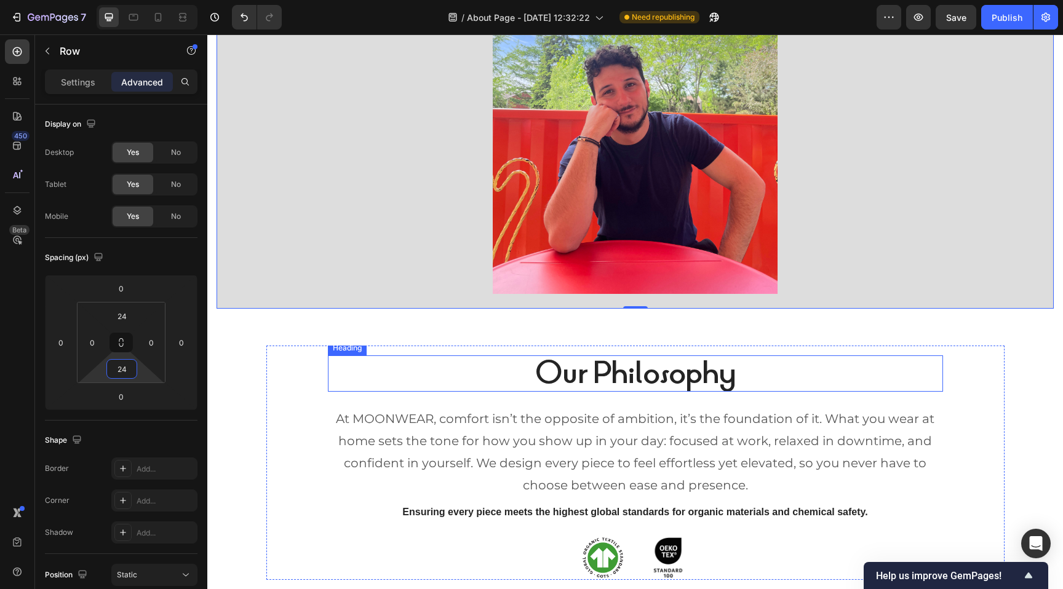
click at [426, 378] on h2 "Our Philosophy" at bounding box center [635, 373] width 615 height 36
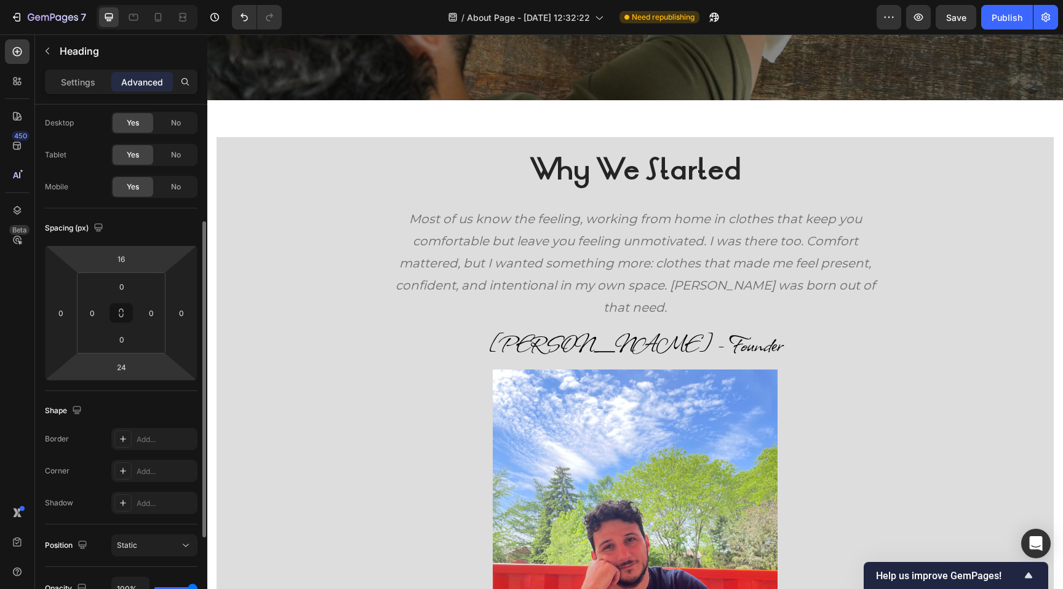
scroll to position [0, 0]
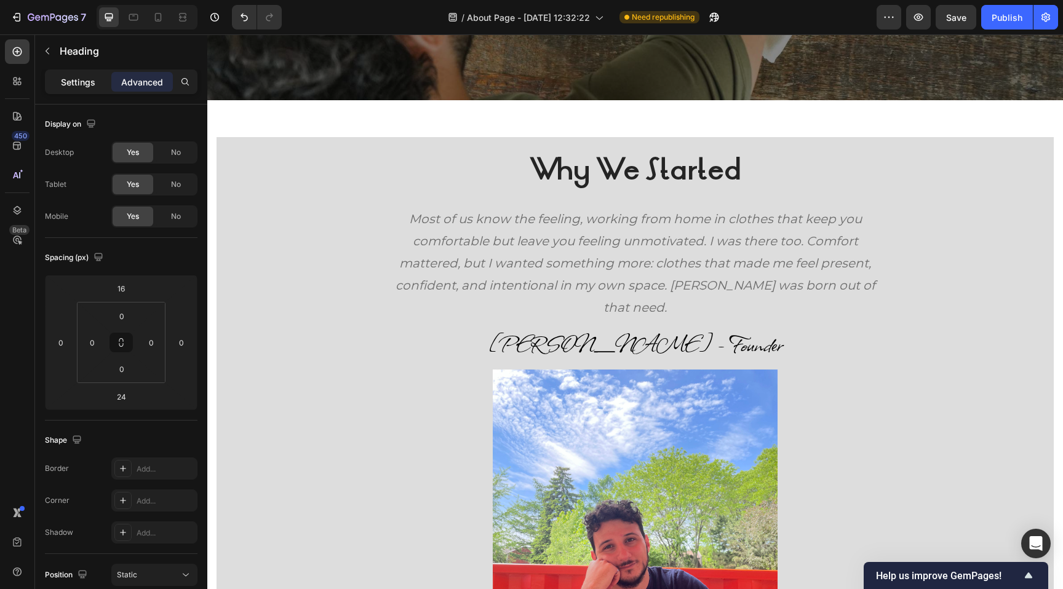
click at [84, 82] on p "Settings" at bounding box center [78, 82] width 34 height 13
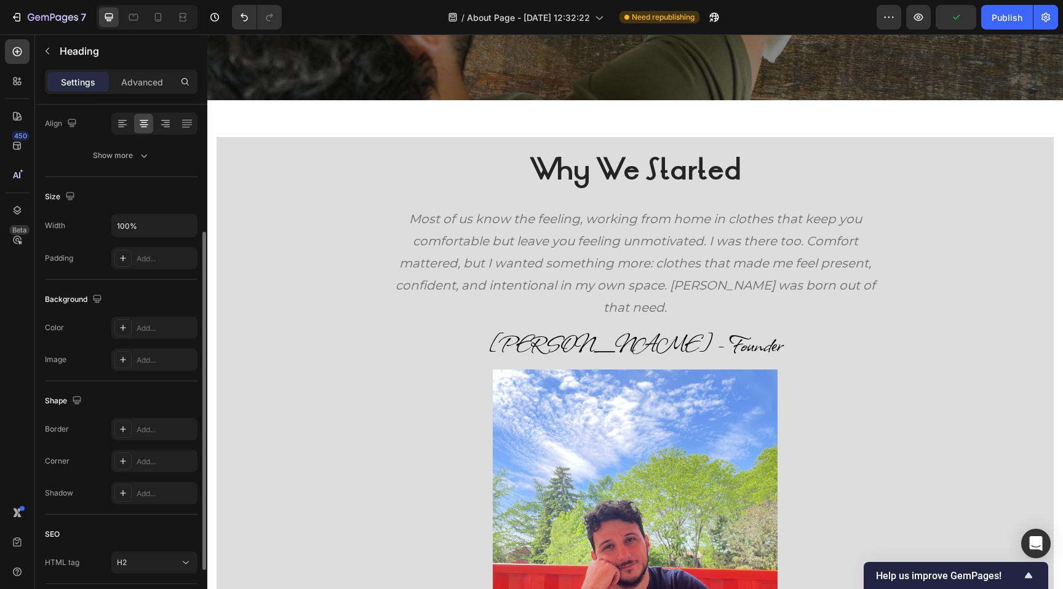
scroll to position [195, 0]
click at [291, 172] on h2 "Why We Started" at bounding box center [634, 170] width 837 height 36
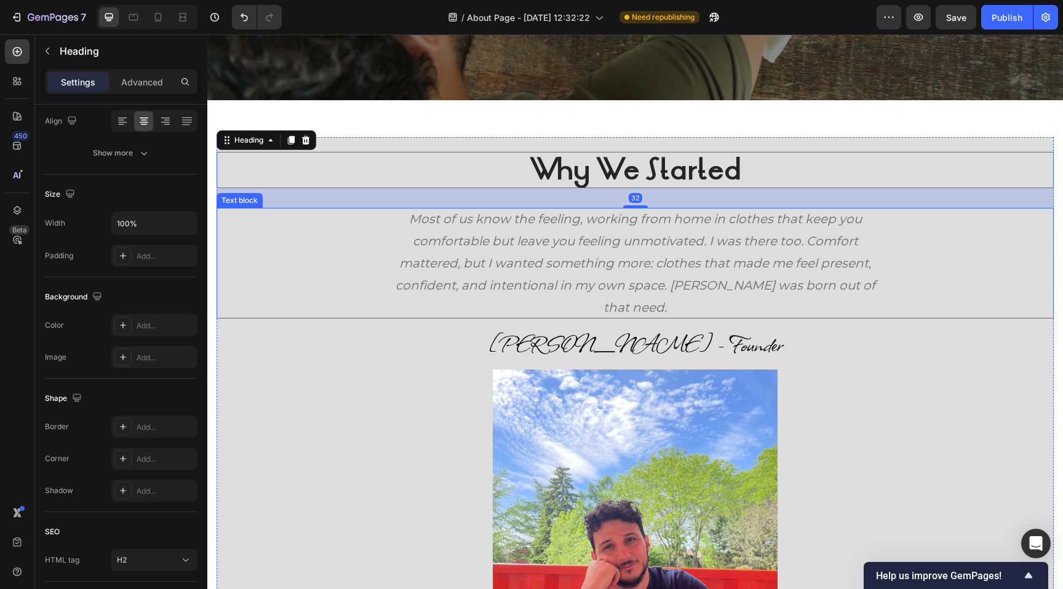
click at [274, 236] on div "Most of us know the feeling, working from home in clothes that keep you comfort…" at bounding box center [634, 263] width 837 height 111
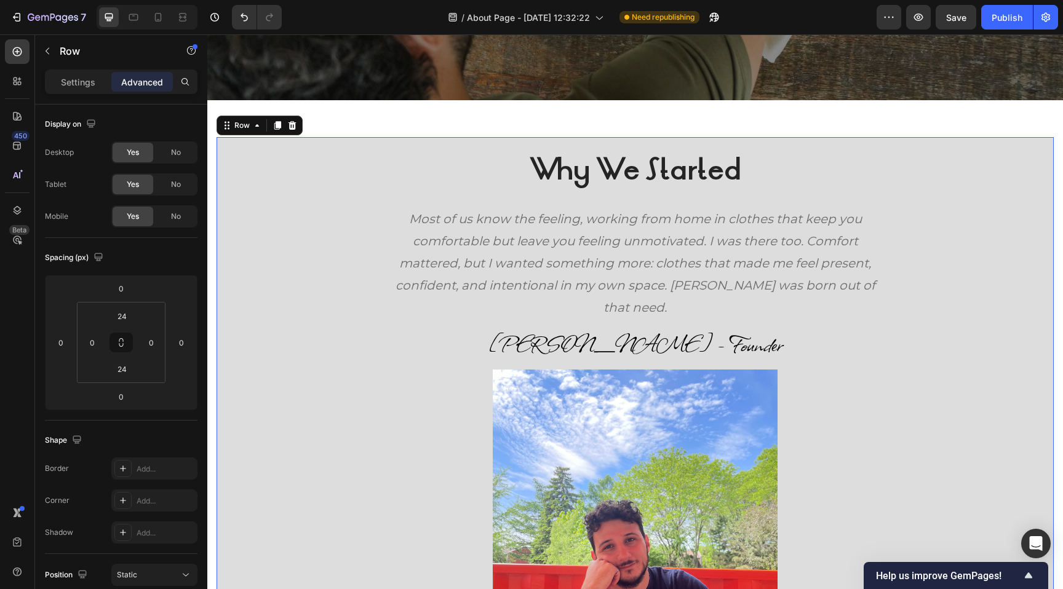
click at [272, 143] on div "Why We Started Heading Most of us know the feeling, working from home in clothe…" at bounding box center [634, 450] width 837 height 627
click at [82, 86] on p "Settings" at bounding box center [78, 82] width 34 height 13
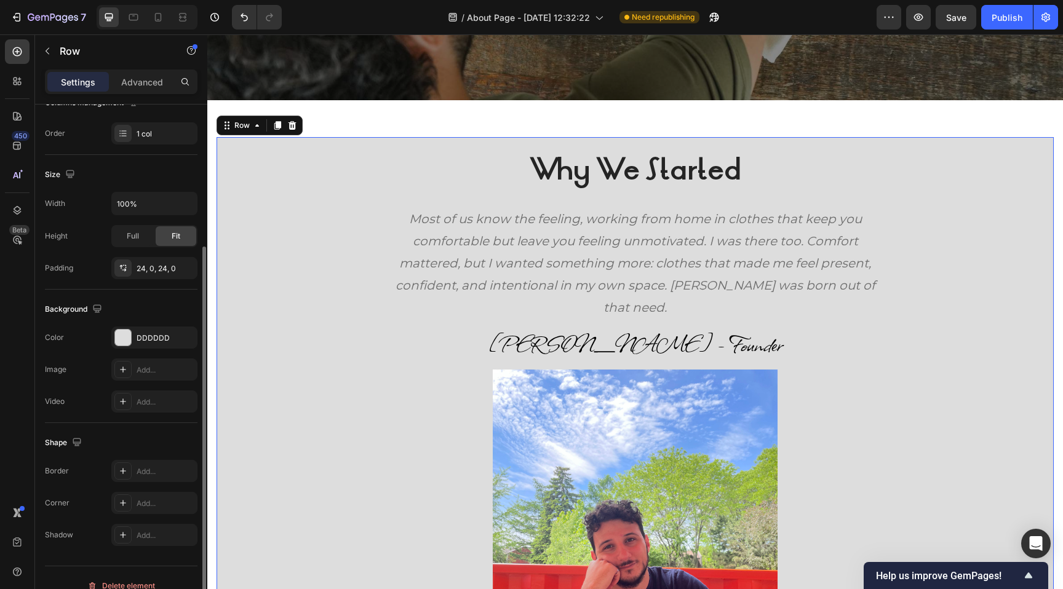
scroll to position [211, 0]
click at [160, 341] on div "DDDDDD" at bounding box center [155, 341] width 36 height 11
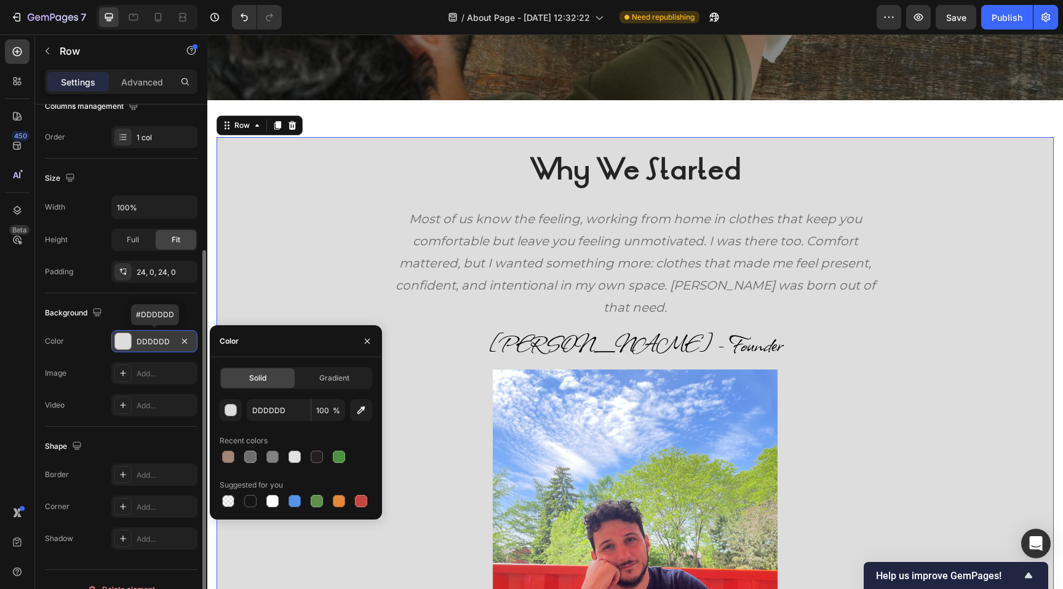
click at [160, 341] on div "DDDDDD" at bounding box center [155, 341] width 36 height 11
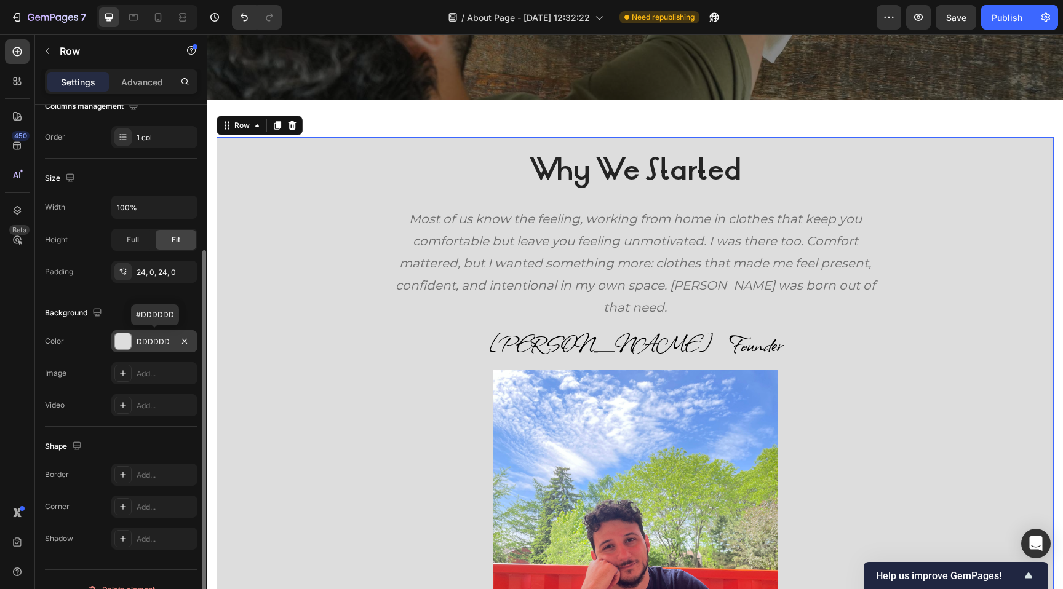
click at [160, 341] on div "DDDDDD" at bounding box center [155, 341] width 36 height 11
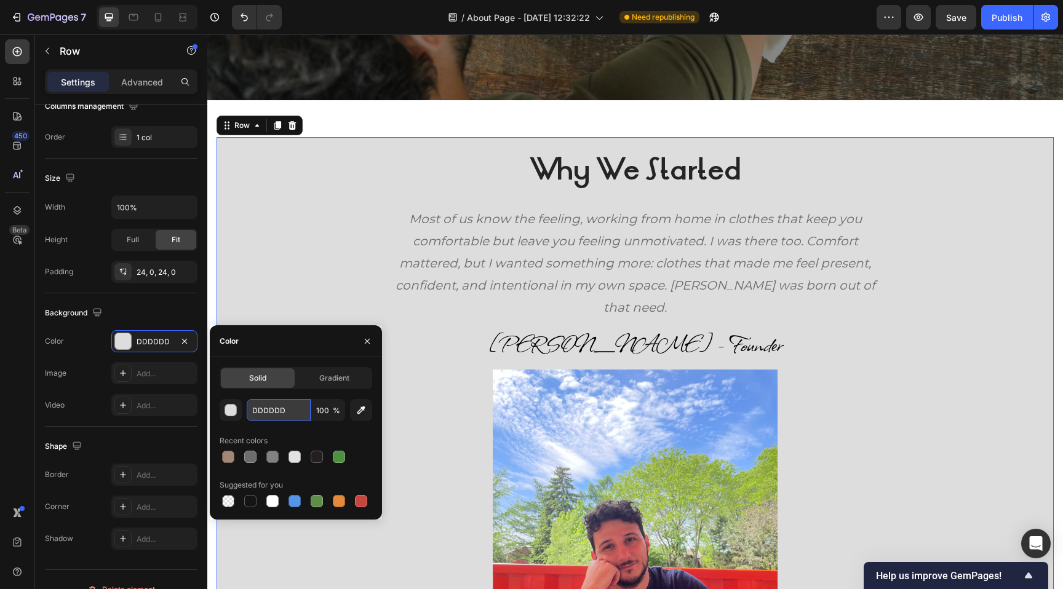
click at [272, 411] on input "DDDDDD" at bounding box center [279, 410] width 64 height 22
paste input "FFF0E7"
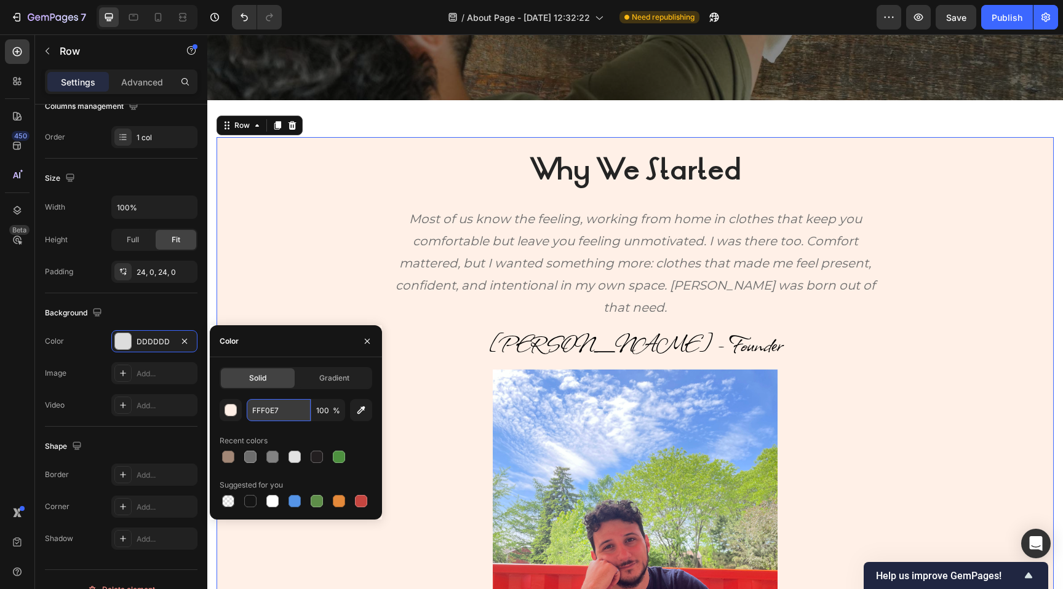
type input "FFF0E7"
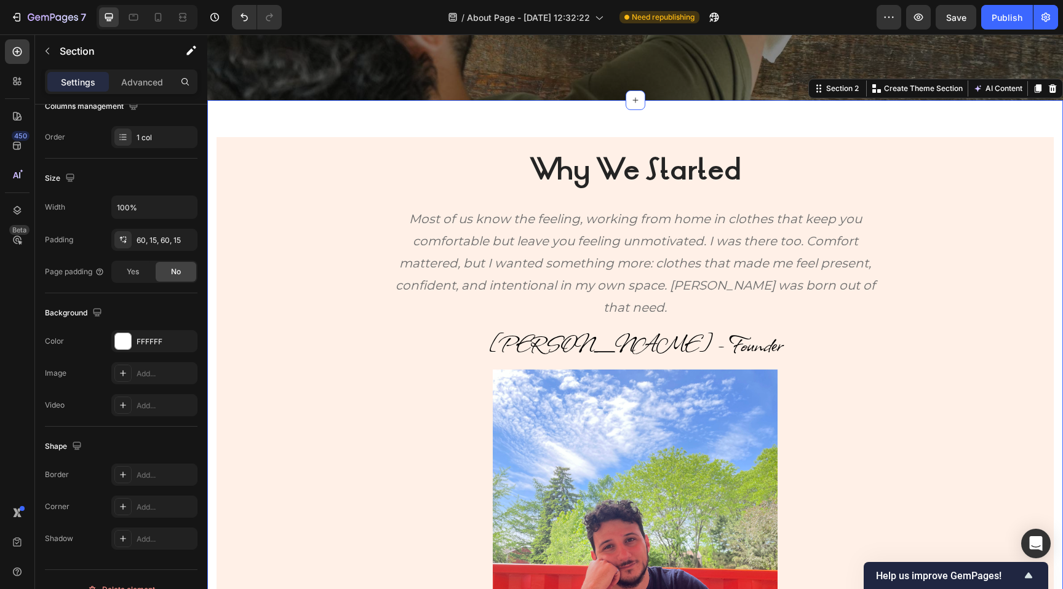
click at [459, 127] on div "Why We Started Heading Most of us know the feeling, working from home in clothe…" at bounding box center [634, 450] width 855 height 700
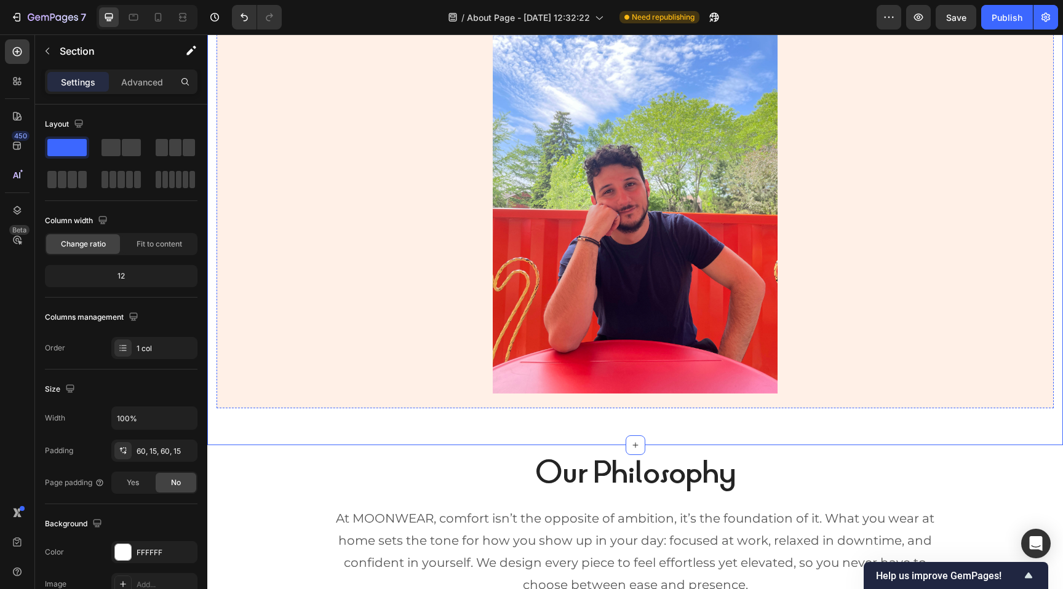
scroll to position [809, 0]
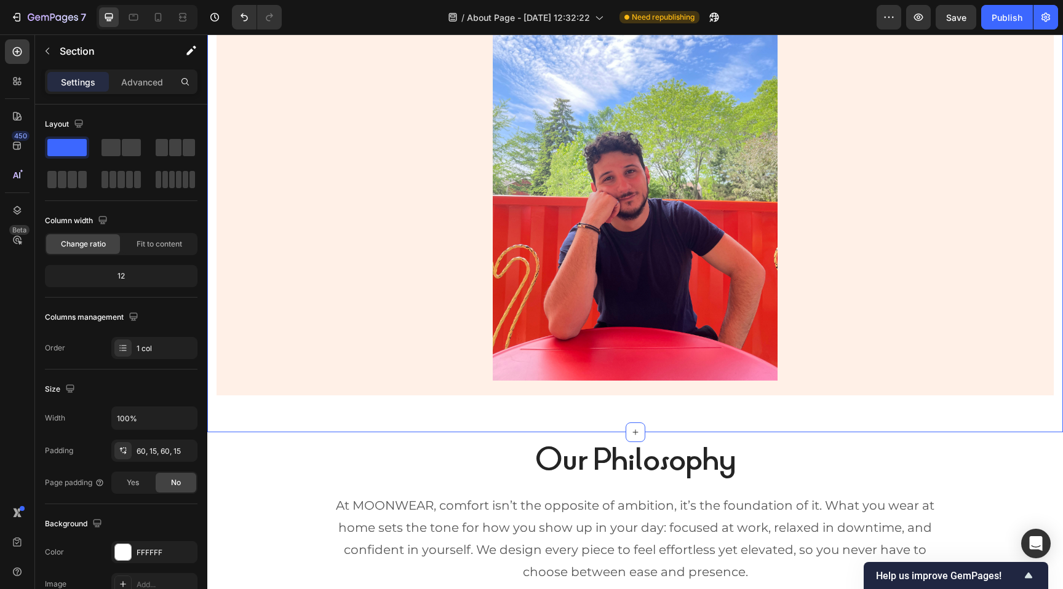
click at [360, 411] on div "Why We Started Heading Most of us know the feeling, working from home in clothe…" at bounding box center [634, 82] width 855 height 700
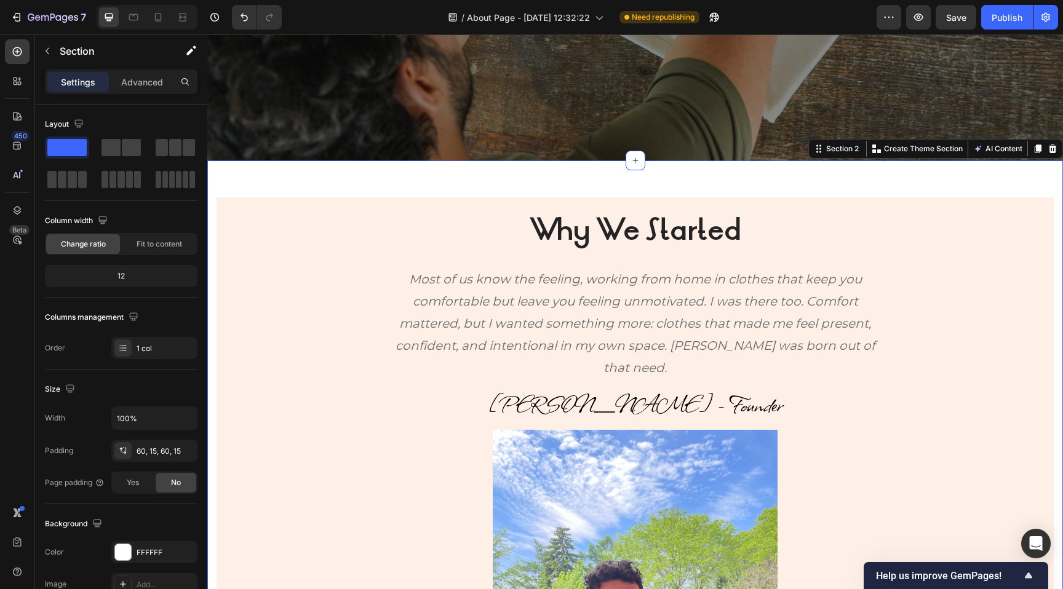
scroll to position [379, 0]
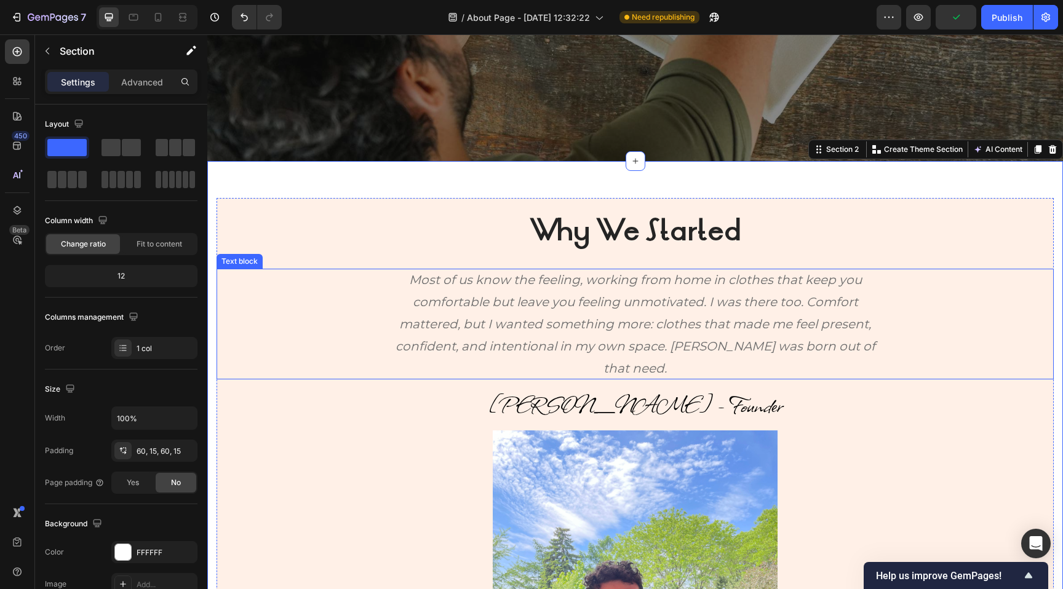
click at [453, 327] on p "Most of us know the feeling, working from home in clothes that keep you comfort…" at bounding box center [635, 324] width 480 height 111
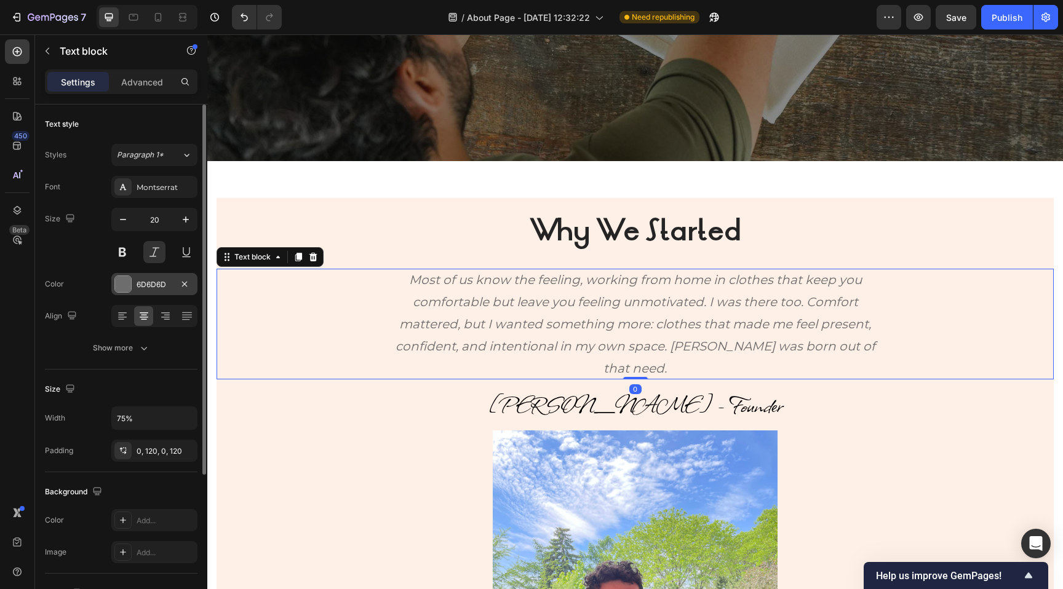
click at [126, 281] on div at bounding box center [123, 284] width 16 height 16
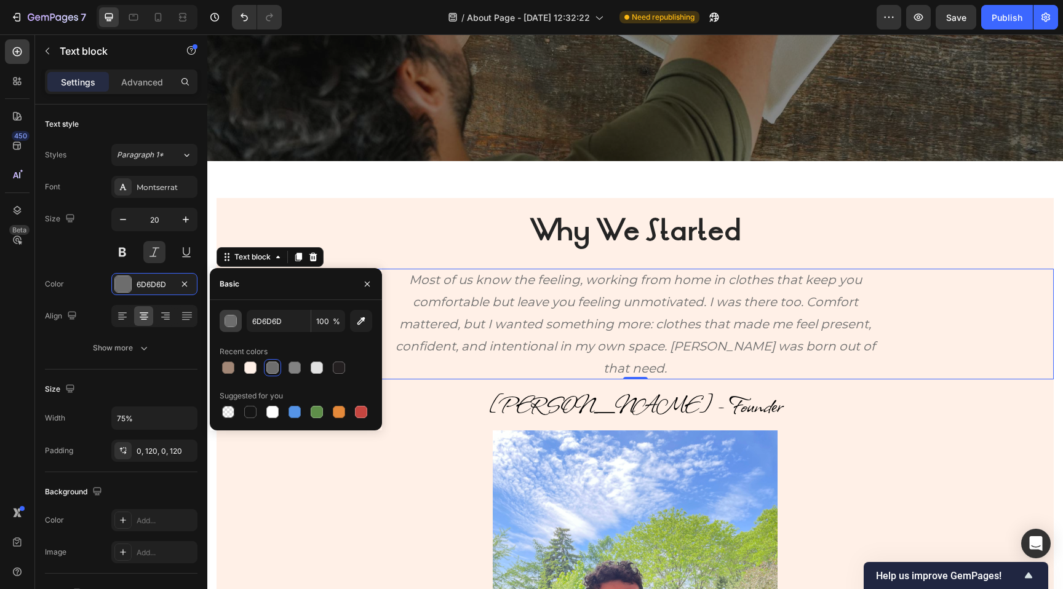
click at [232, 324] on div "button" at bounding box center [231, 321] width 12 height 12
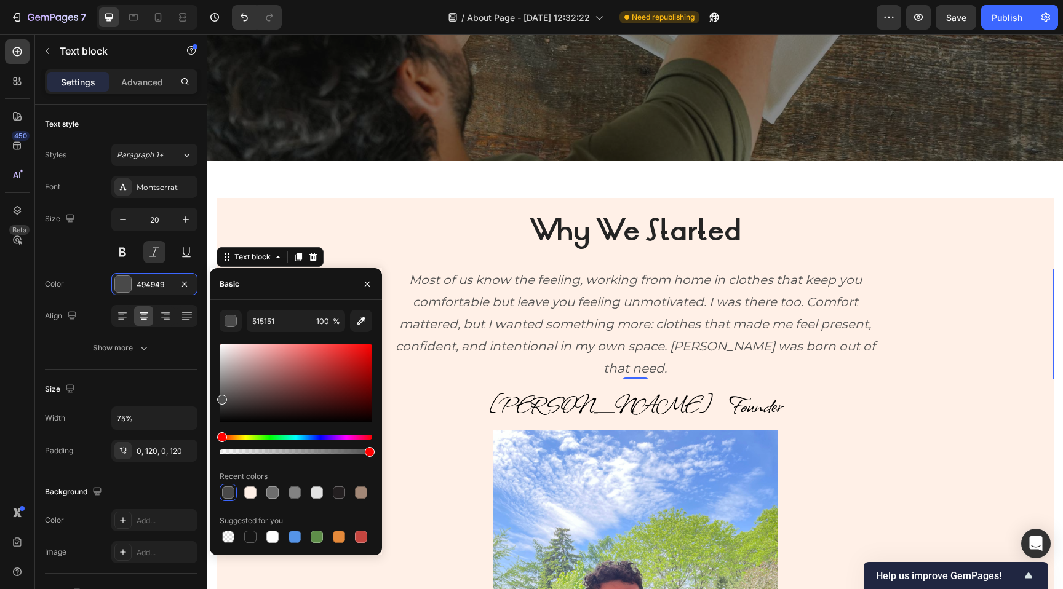
drag, startPoint x: 223, startPoint y: 390, endPoint x: 220, endPoint y: 397, distance: 7.2
click at [220, 397] on div at bounding box center [222, 400] width 10 height 10
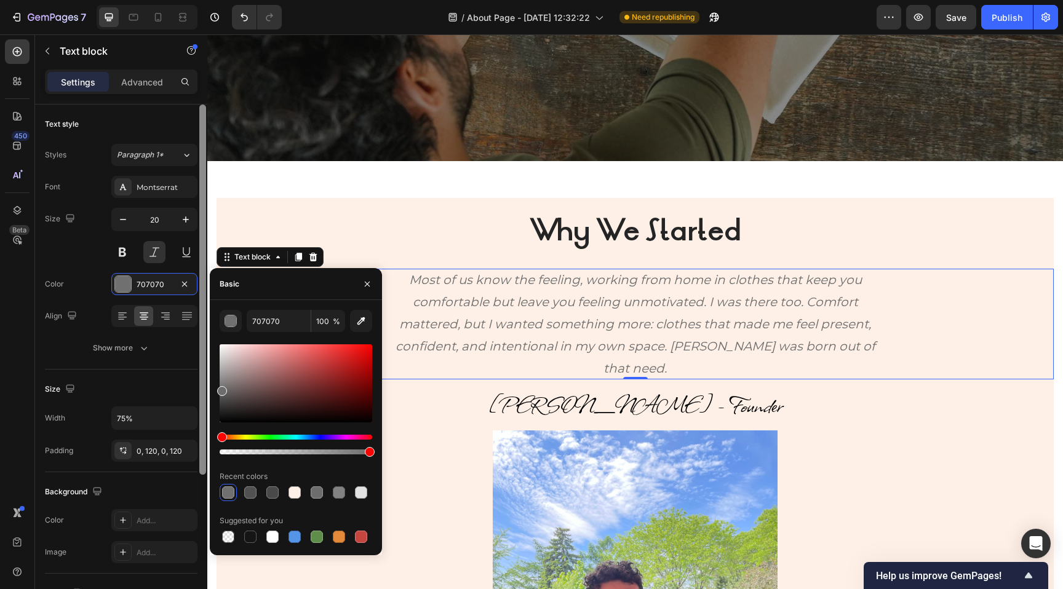
type input "6D6D6D"
drag, startPoint x: 224, startPoint y: 400, endPoint x: 202, endPoint y: 389, distance: 24.2
click at [202, 389] on div "450 Beta Sections(18) Elements(83) Section Element Hero Section Product Detail …" at bounding box center [103, 311] width 207 height 555
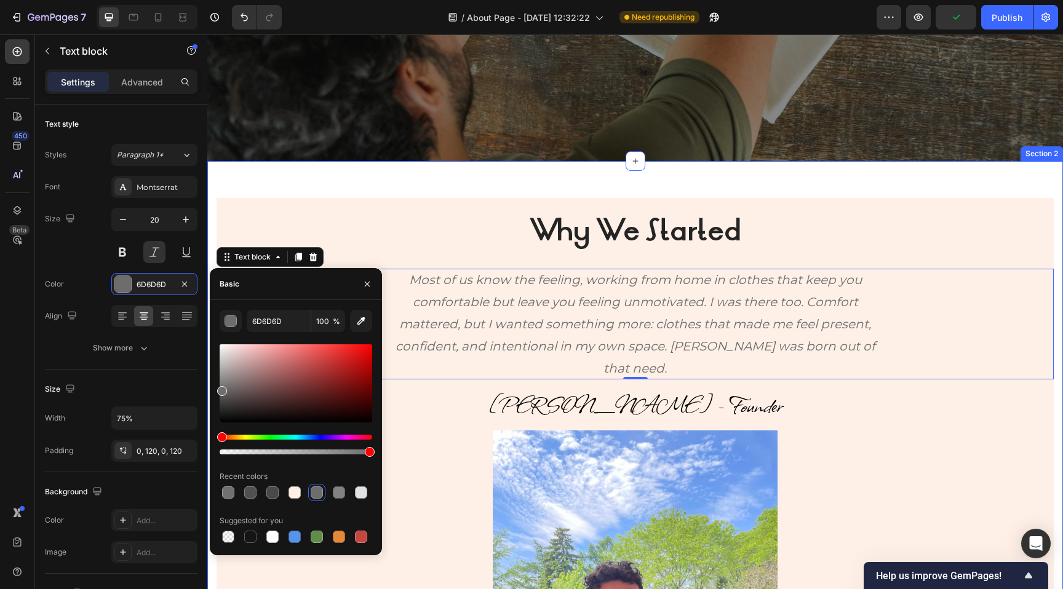
click at [429, 179] on div "Why We Started Heading Most of us know the feeling, working from home in clothe…" at bounding box center [634, 511] width 855 height 700
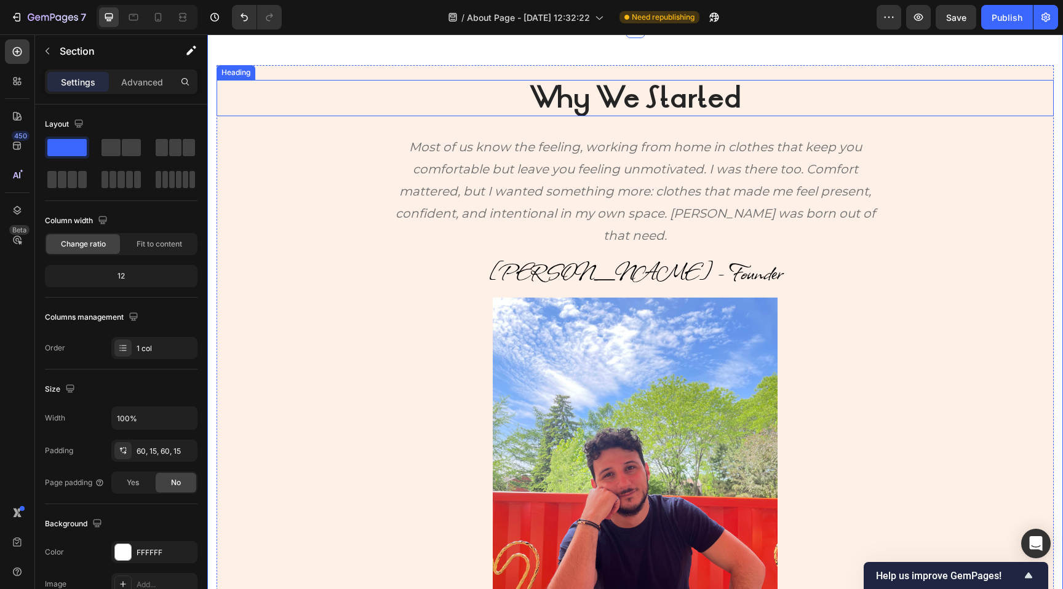
scroll to position [517, 0]
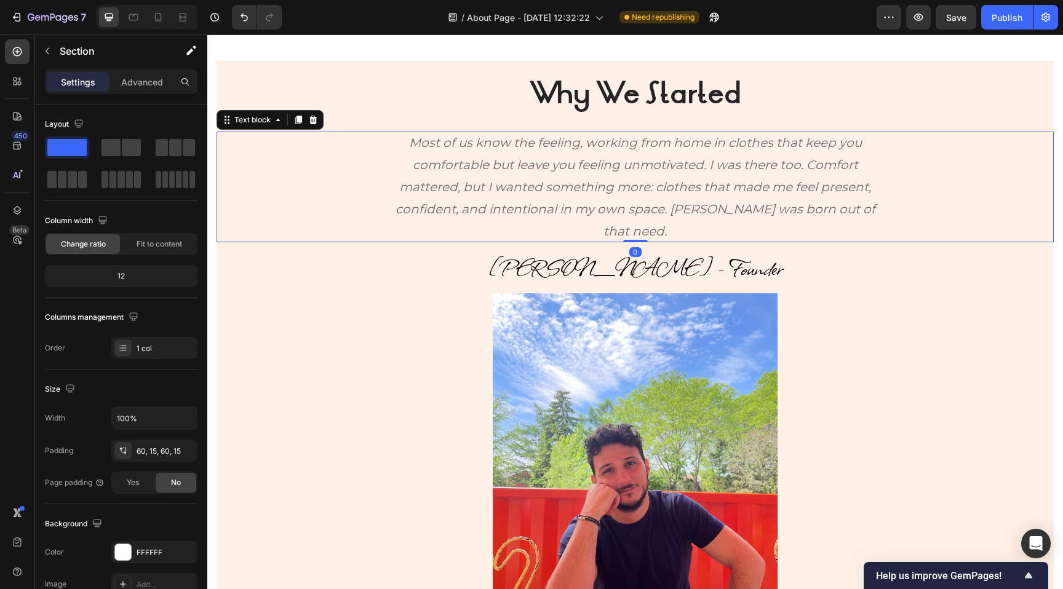
click at [462, 184] on p "Most of us know the feeling, working from home in clothes that keep you comfort…" at bounding box center [635, 187] width 480 height 111
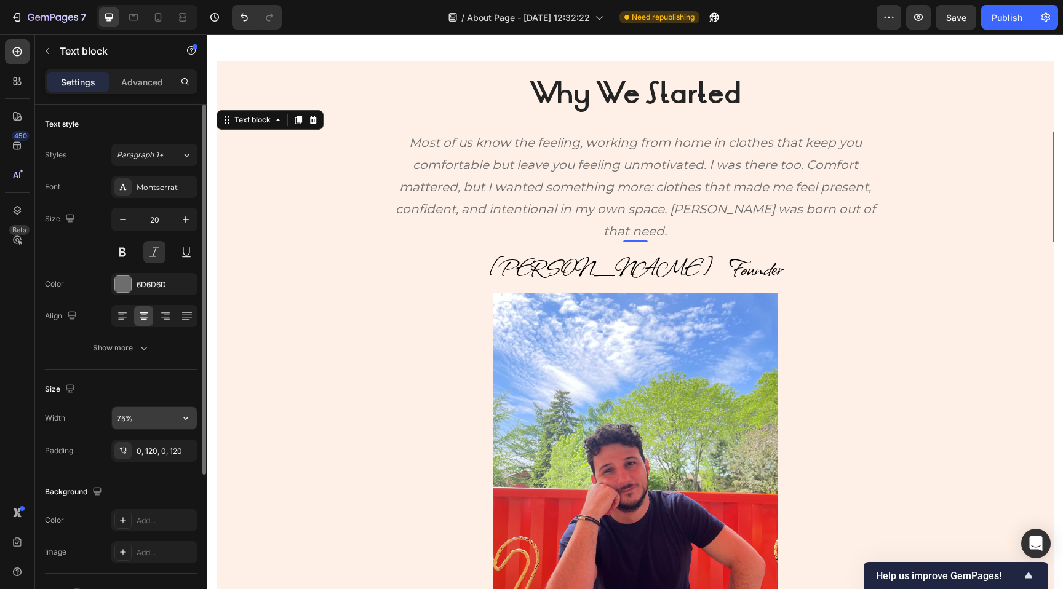
click at [130, 416] on input "75%" at bounding box center [154, 418] width 85 height 22
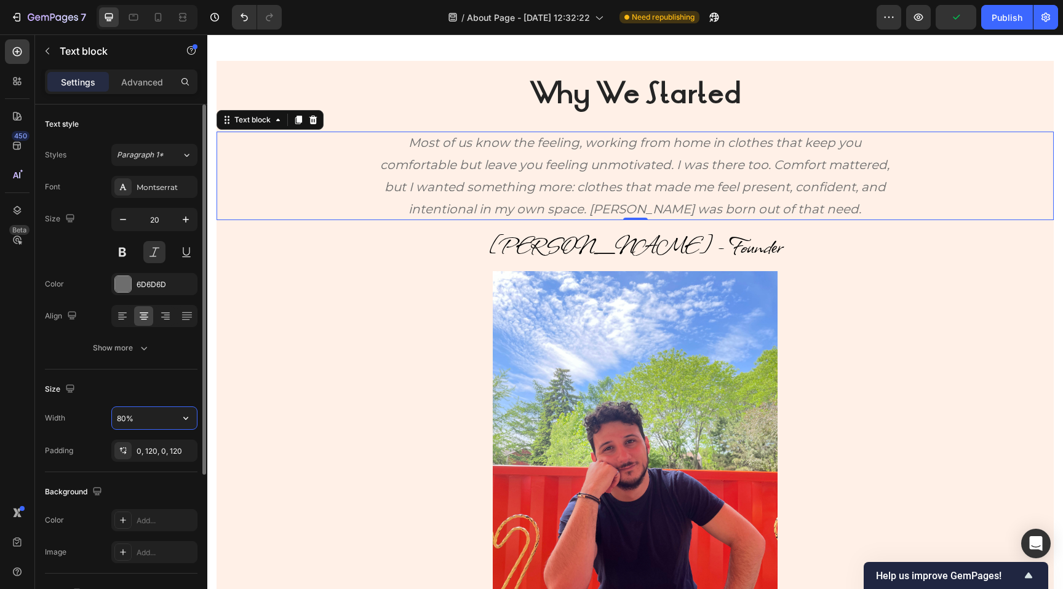
type input "81%"
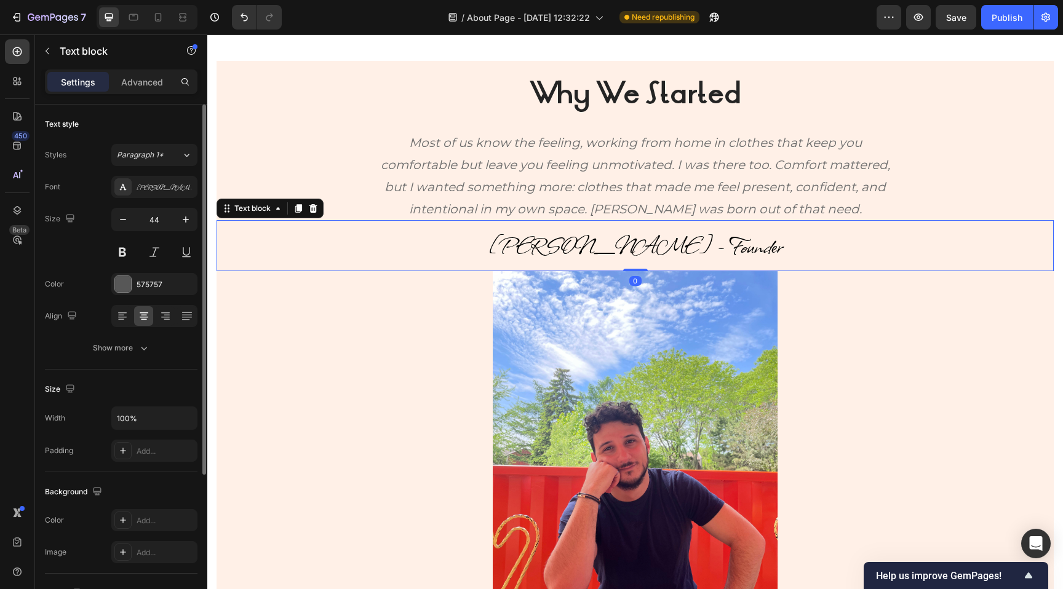
click at [322, 254] on p "[PERSON_NAME] - Founder" at bounding box center [635, 245] width 834 height 49
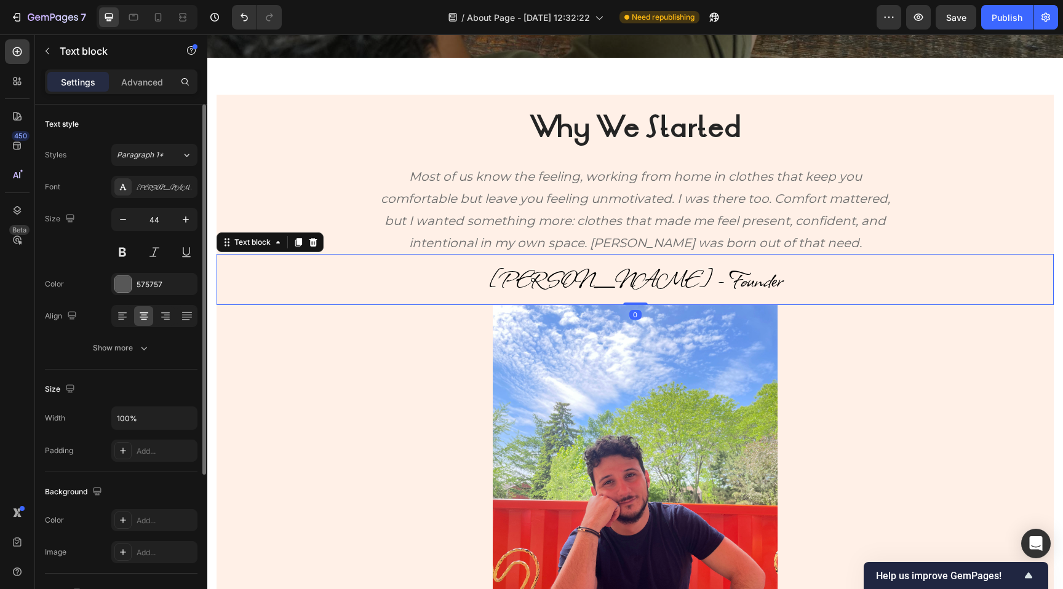
scroll to position [477, 0]
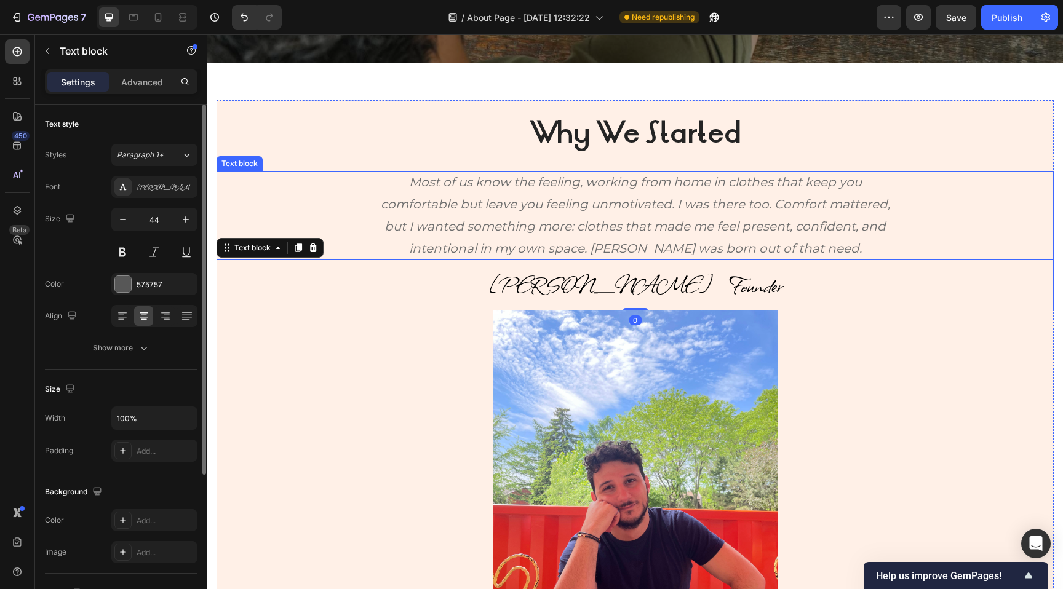
click at [326, 220] on div "Most of us know the feeling, working from home in clothes that keep you comfort…" at bounding box center [635, 215] width 678 height 89
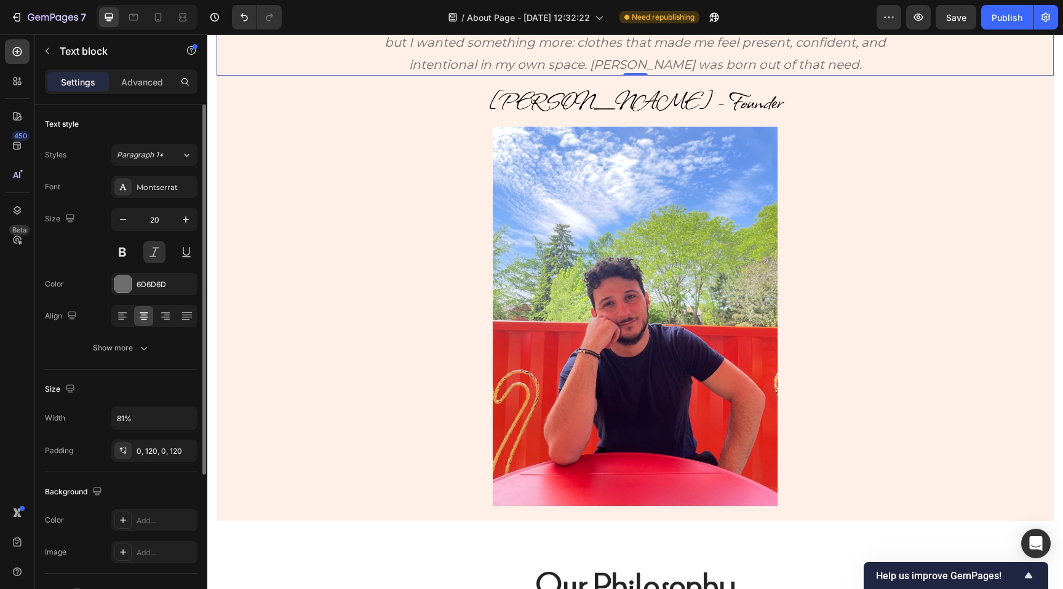
scroll to position [654, 0]
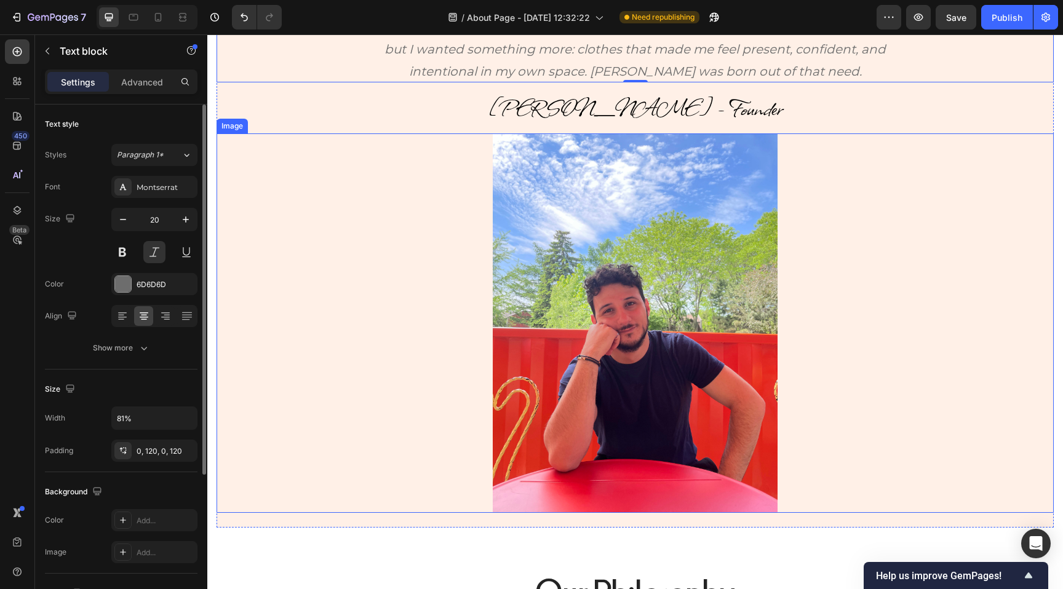
click at [505, 290] on img at bounding box center [635, 322] width 285 height 379
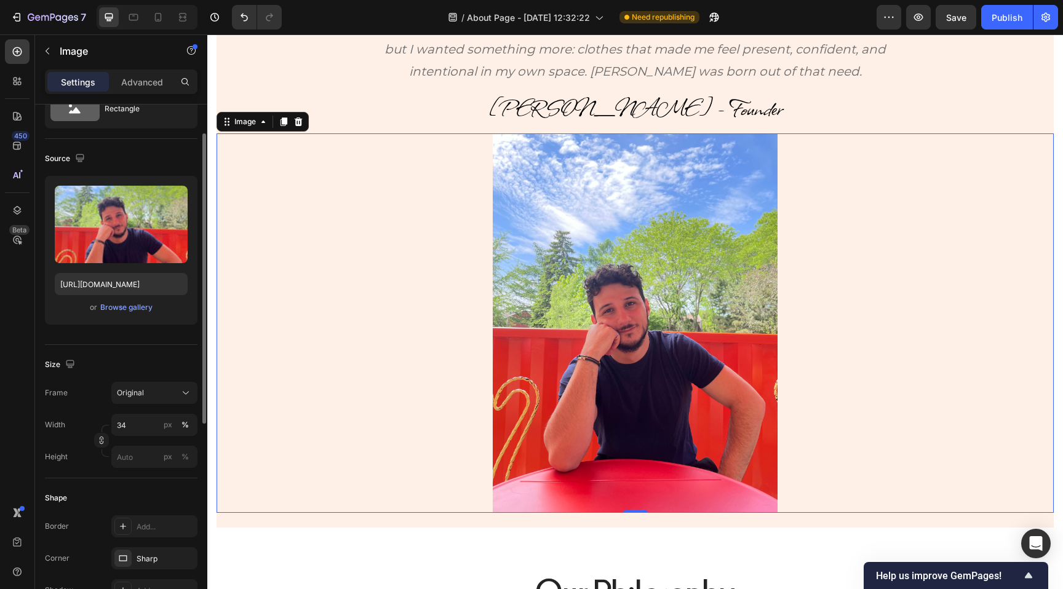
scroll to position [53, 0]
click at [140, 422] on input "34" at bounding box center [154, 424] width 86 height 22
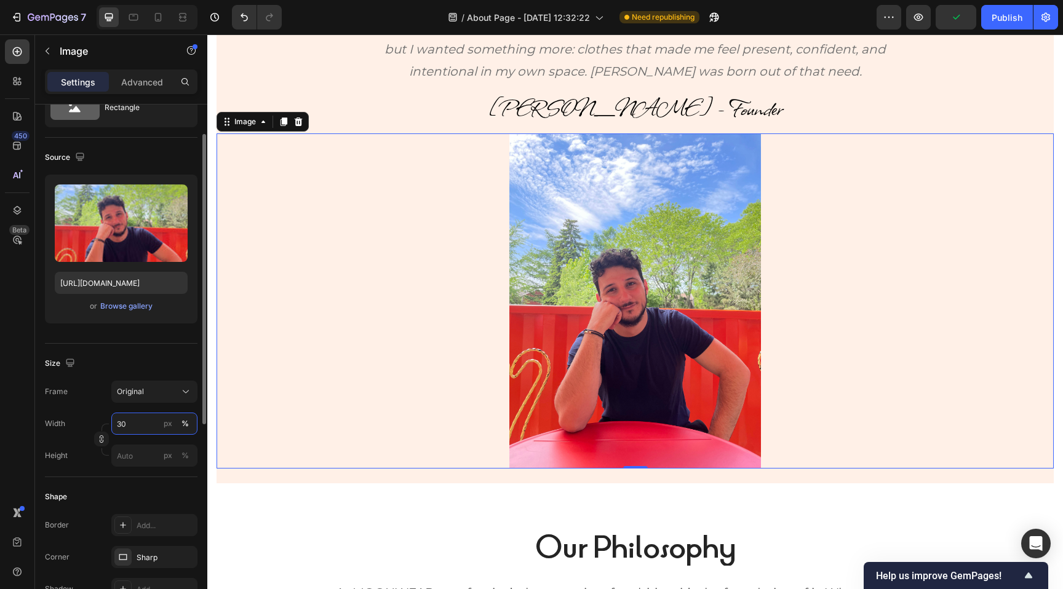
type input "31"
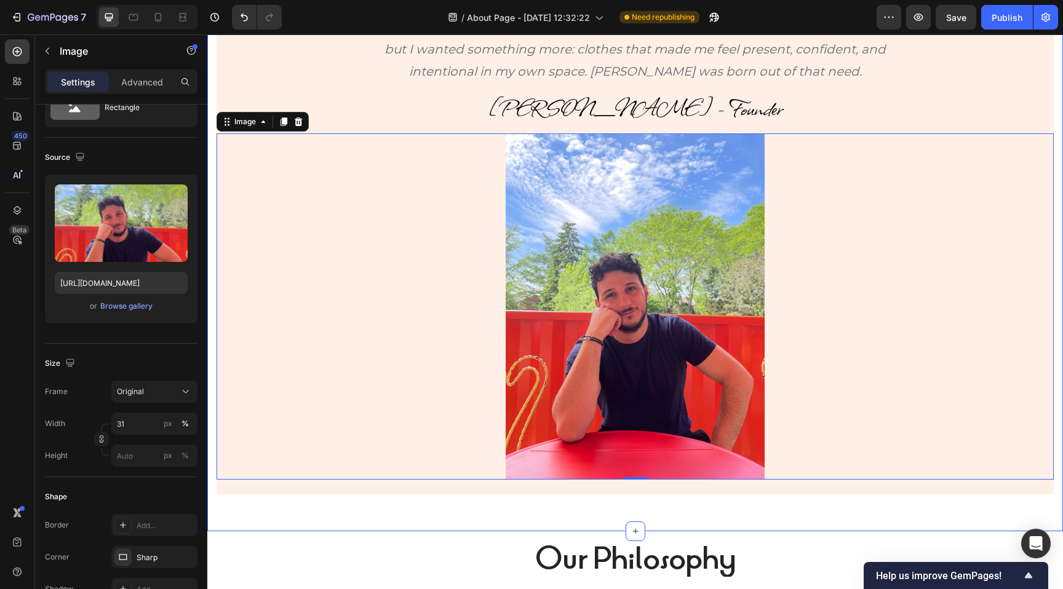
click at [317, 497] on div "Why We Started Heading Most of us know the feeling, working from home in clothe…" at bounding box center [634, 208] width 855 height 644
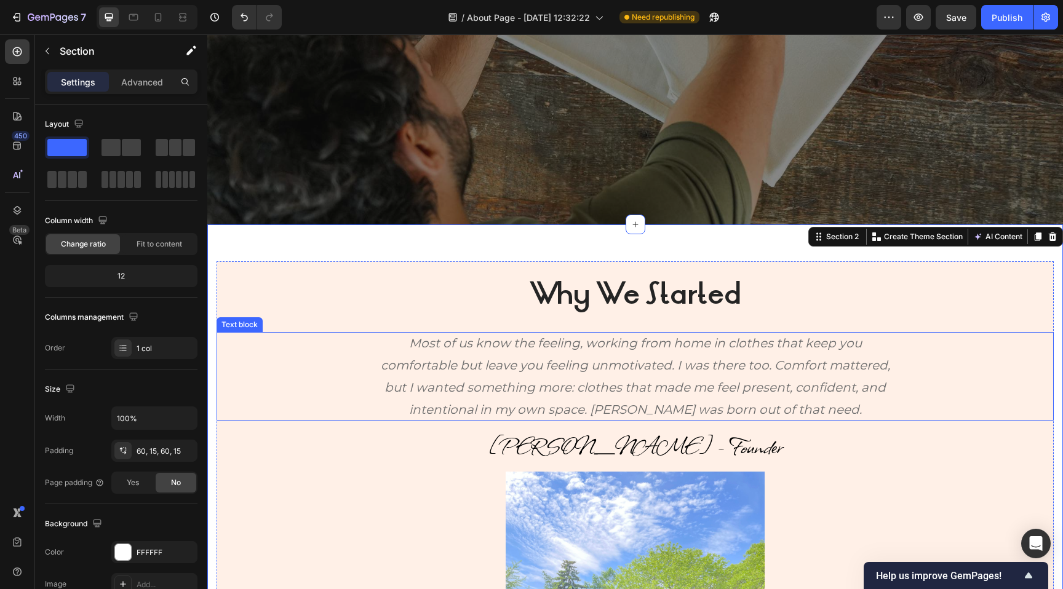
scroll to position [338, 0]
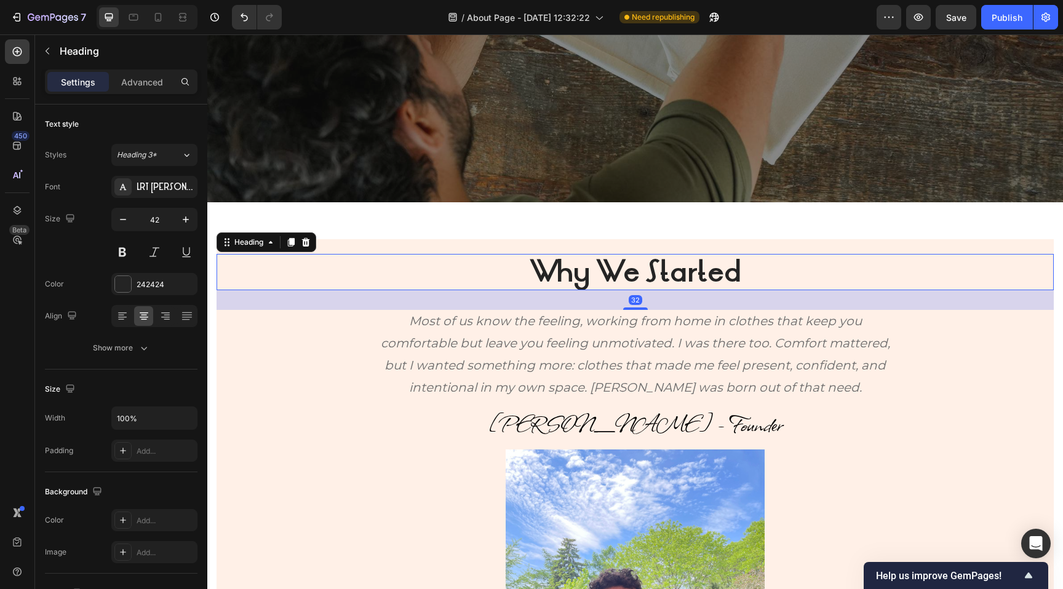
click at [651, 275] on strong "Why We Started" at bounding box center [635, 271] width 212 height 39
click at [123, 223] on icon "button" at bounding box center [123, 219] width 12 height 12
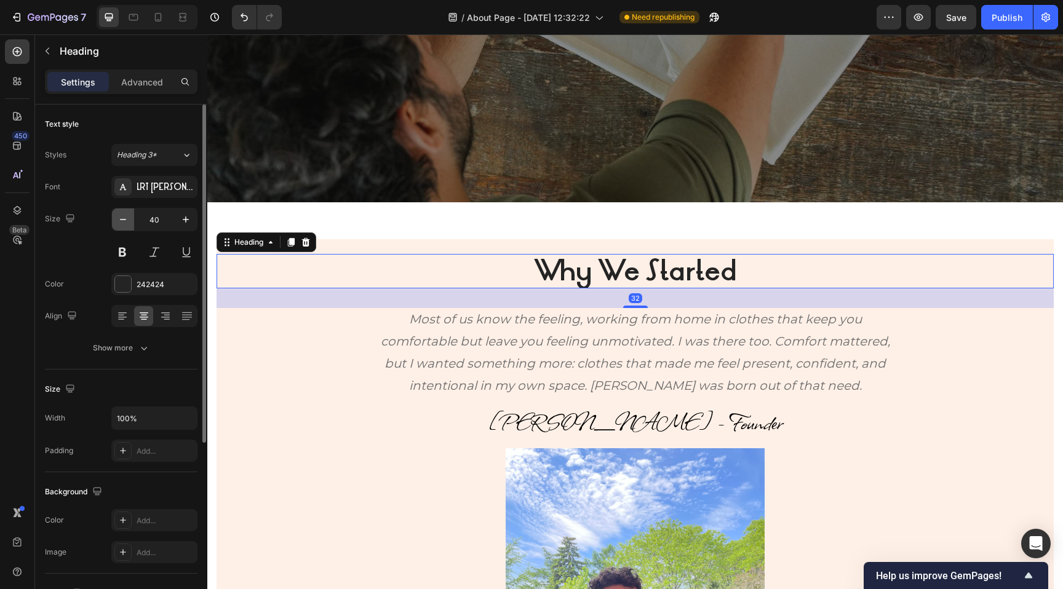
click at [123, 223] on icon "button" at bounding box center [123, 219] width 12 height 12
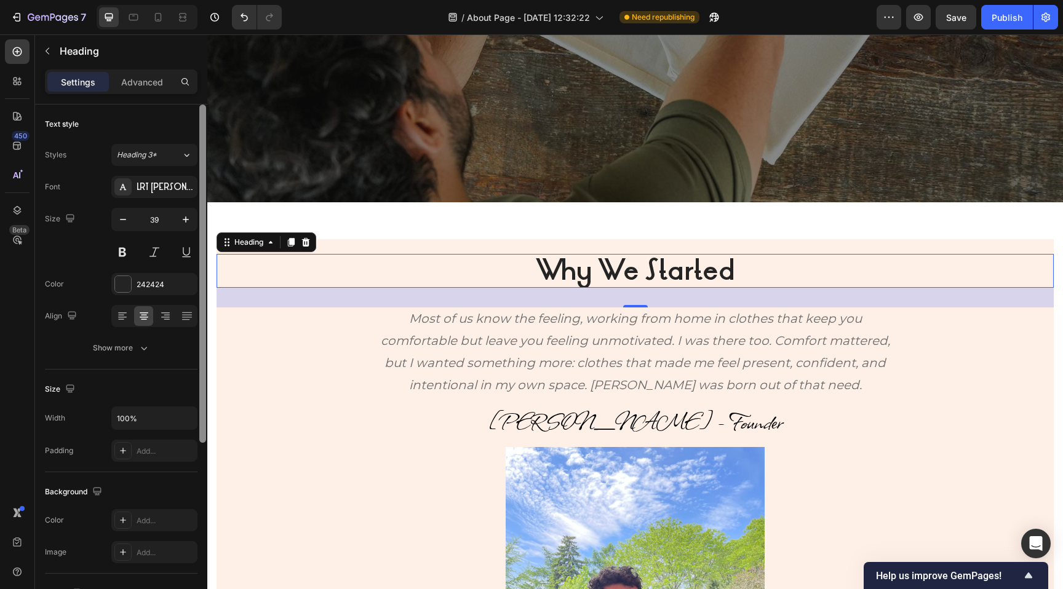
type input "38"
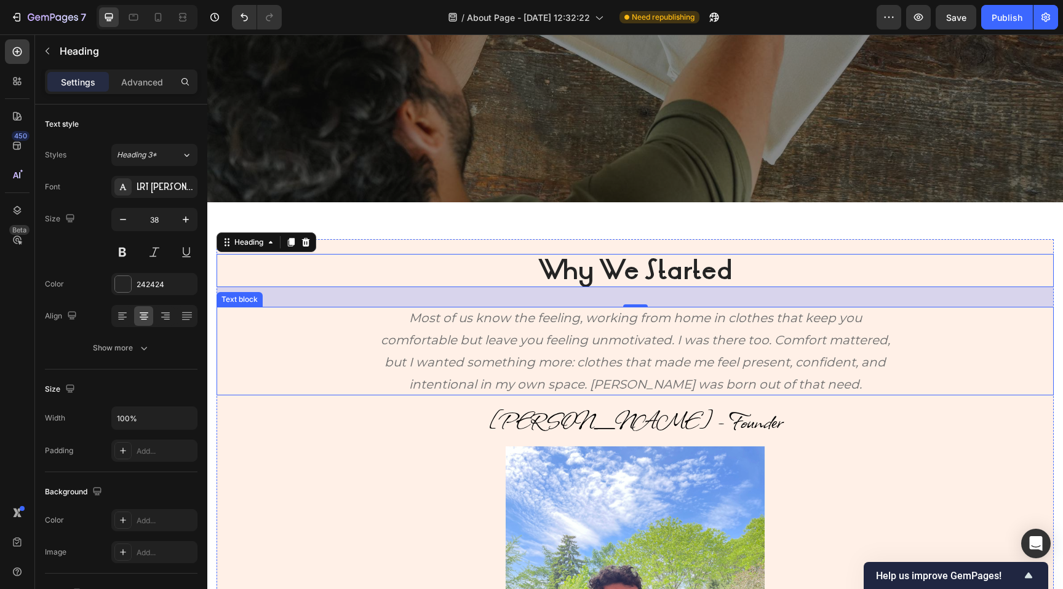
click at [424, 339] on p "Most of us know the feeling, working from home in clothes that keep you comfort…" at bounding box center [635, 351] width 530 height 89
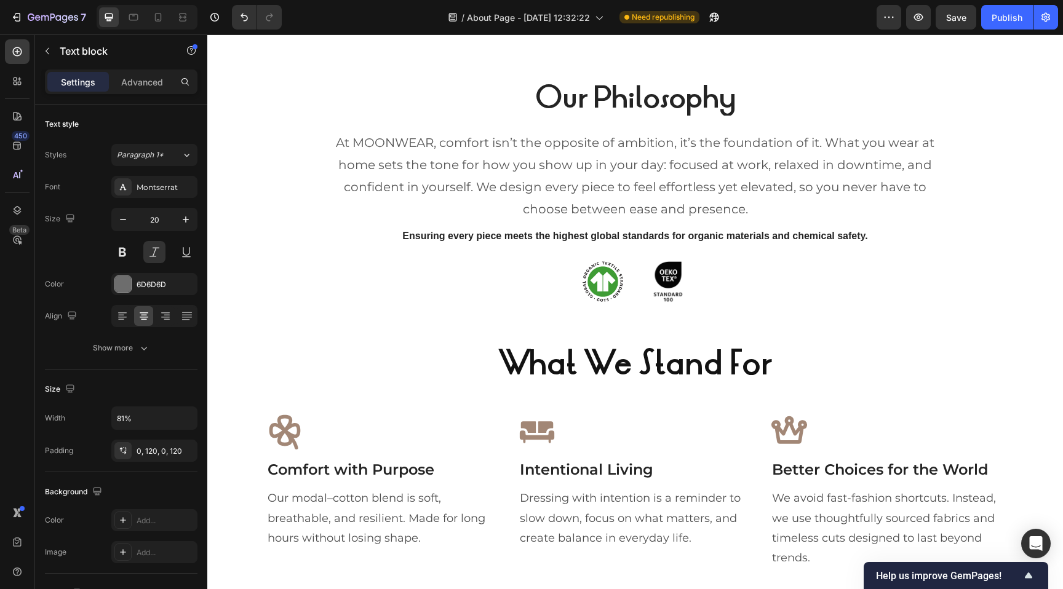
scroll to position [1006, 0]
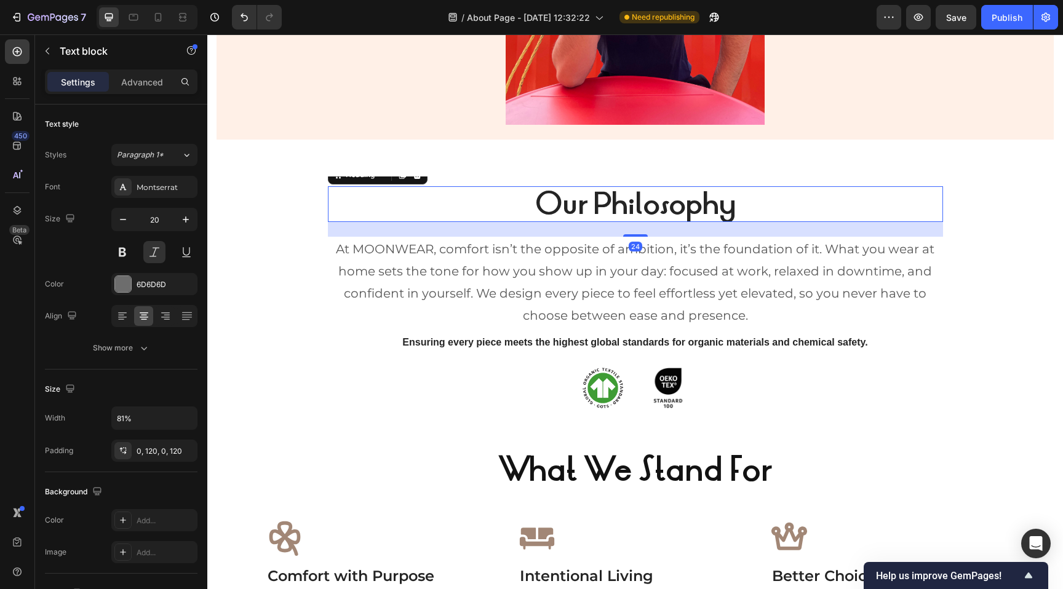
click at [560, 207] on strong "Our Philosophy" at bounding box center [635, 203] width 200 height 39
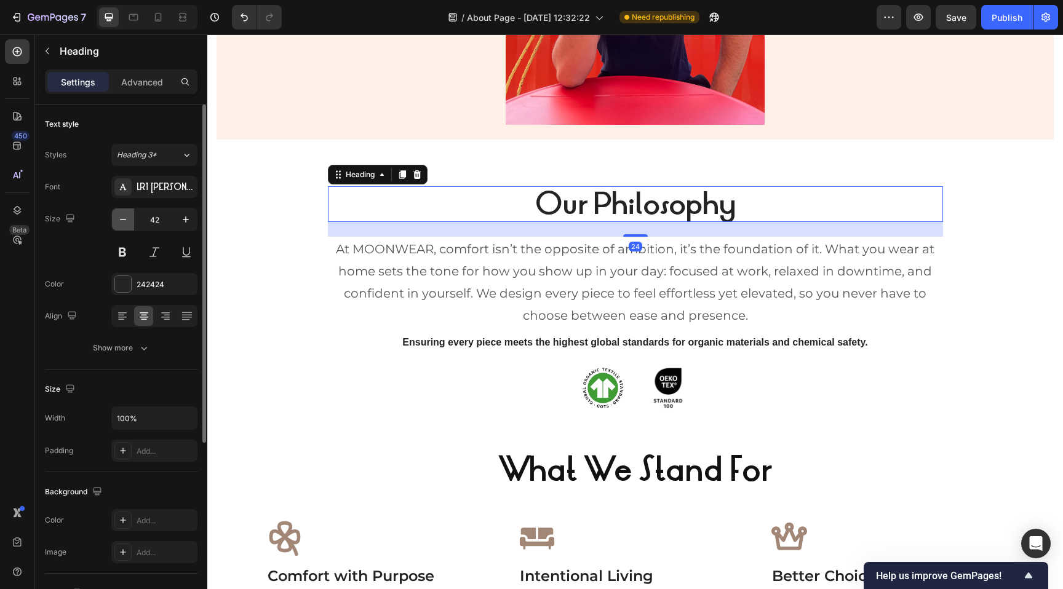
click at [122, 225] on icon "button" at bounding box center [123, 219] width 12 height 12
type input "38"
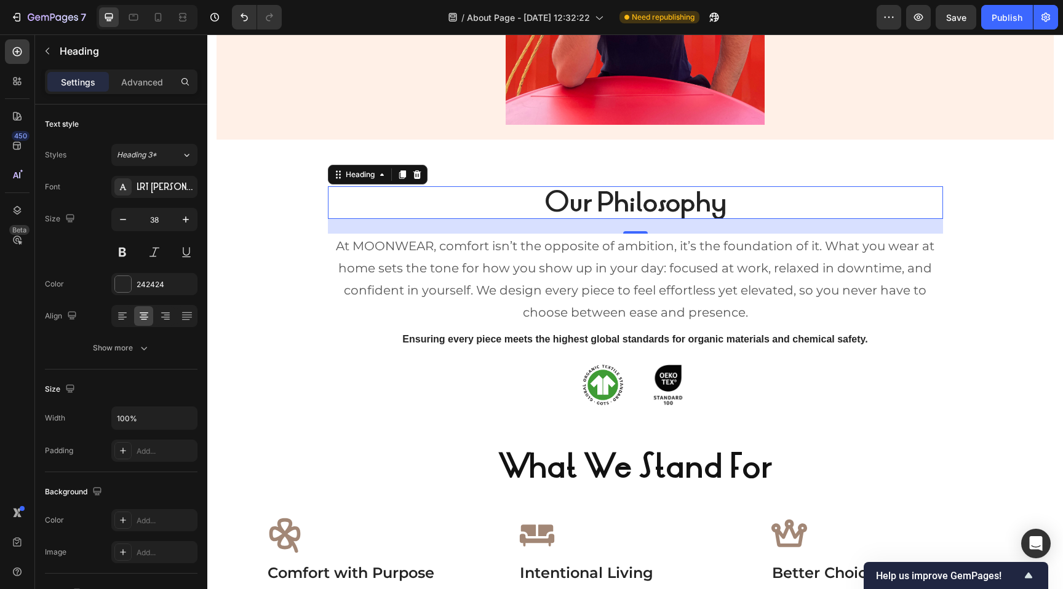
click at [539, 230] on div "24" at bounding box center [635, 226] width 615 height 15
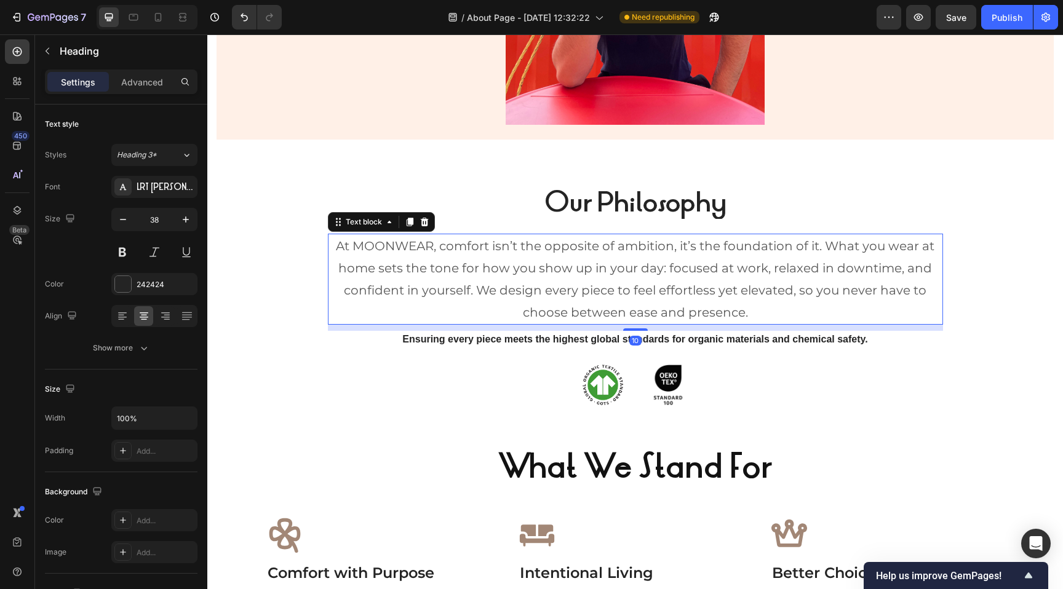
click at [537, 263] on p "At MOONWEAR, comfort isn’t the opposite of ambition, it’s the foundation of it.…" at bounding box center [635, 279] width 612 height 89
click at [124, 222] on icon "button" at bounding box center [123, 219] width 12 height 12
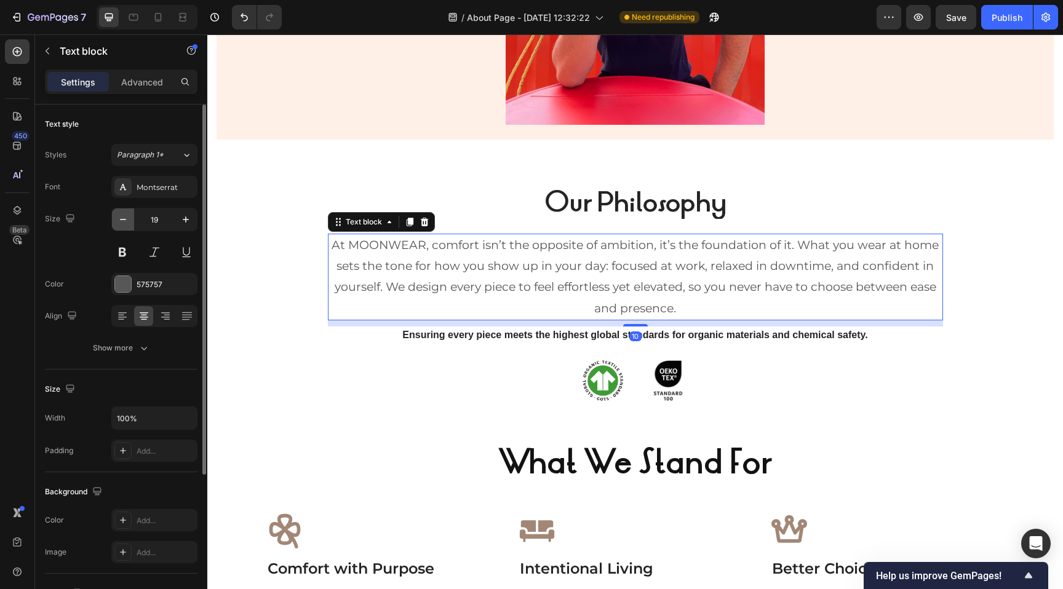
type input "18"
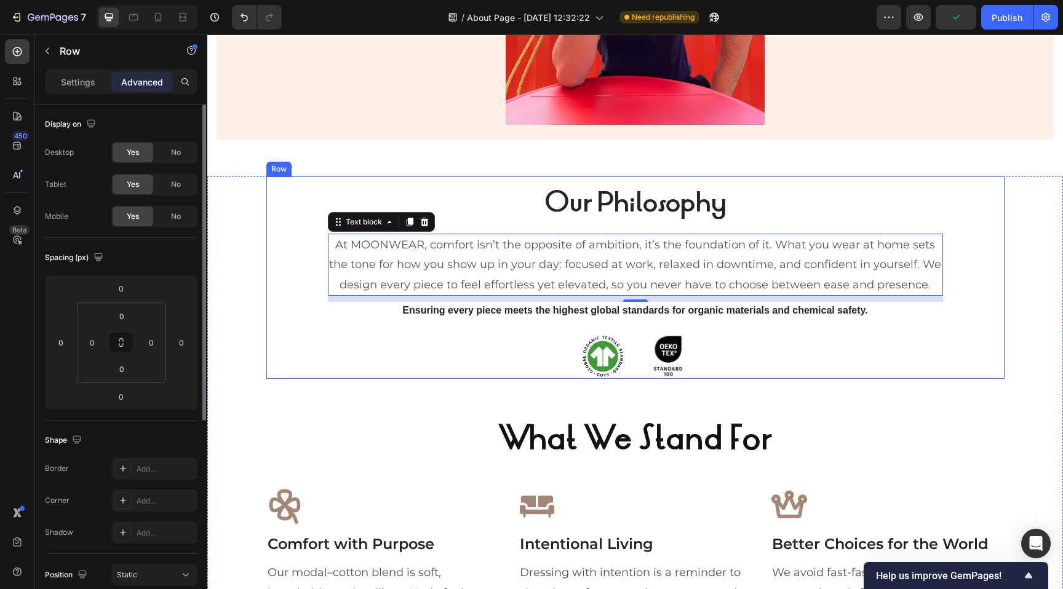
click at [411, 339] on div "Image Image Row" at bounding box center [635, 356] width 615 height 44
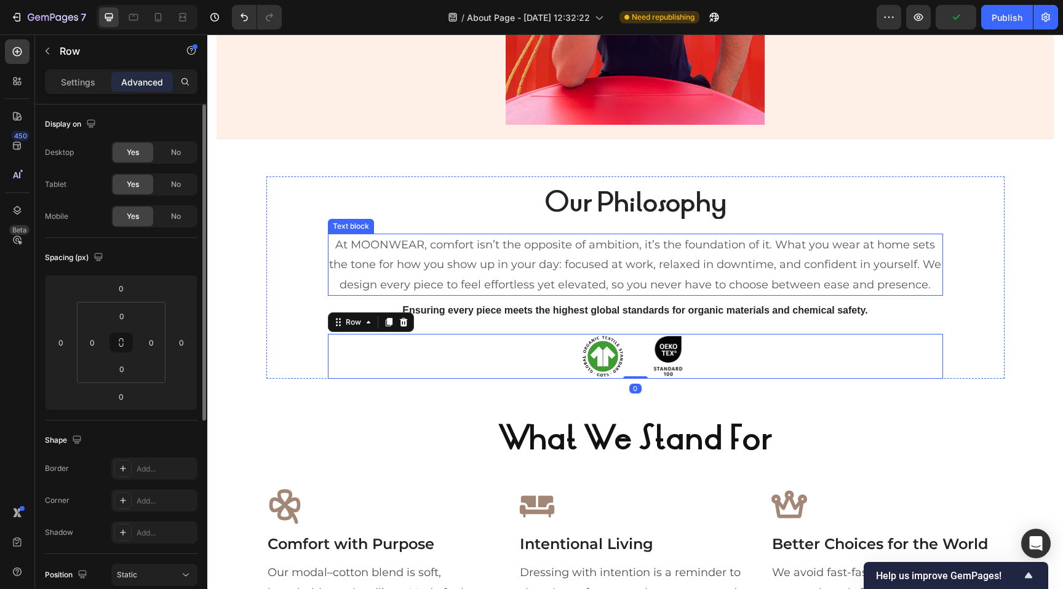
click at [430, 269] on p "At MOONWEAR, comfort isn’t the opposite of ambition, it’s the foundation of it.…" at bounding box center [635, 265] width 612 height 60
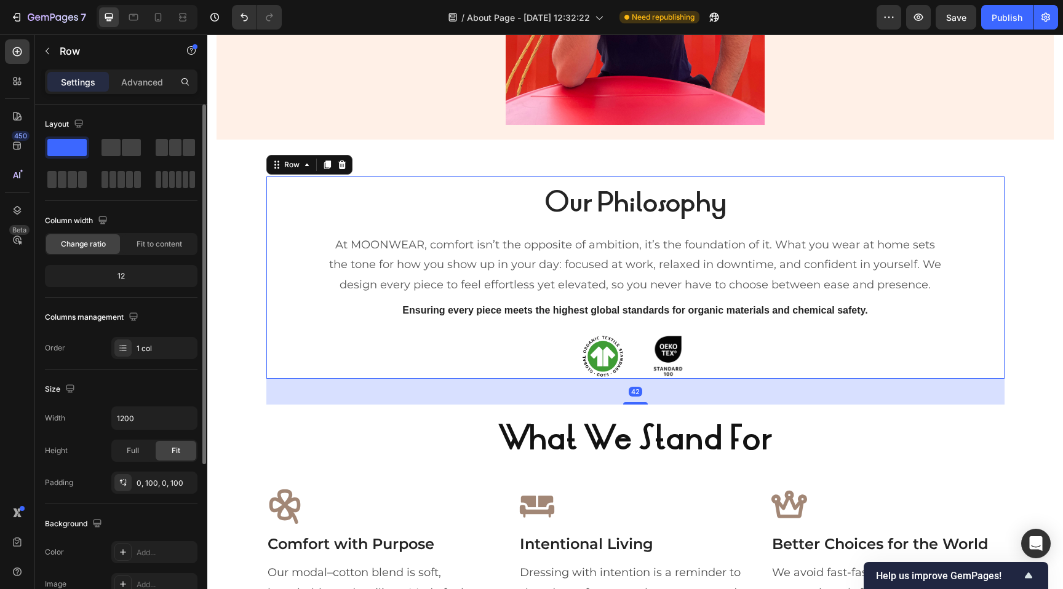
click at [490, 183] on div "Our Philosophy Heading At MOONWEAR, comfort isn’t the opposite of ambition, it’…" at bounding box center [635, 277] width 615 height 202
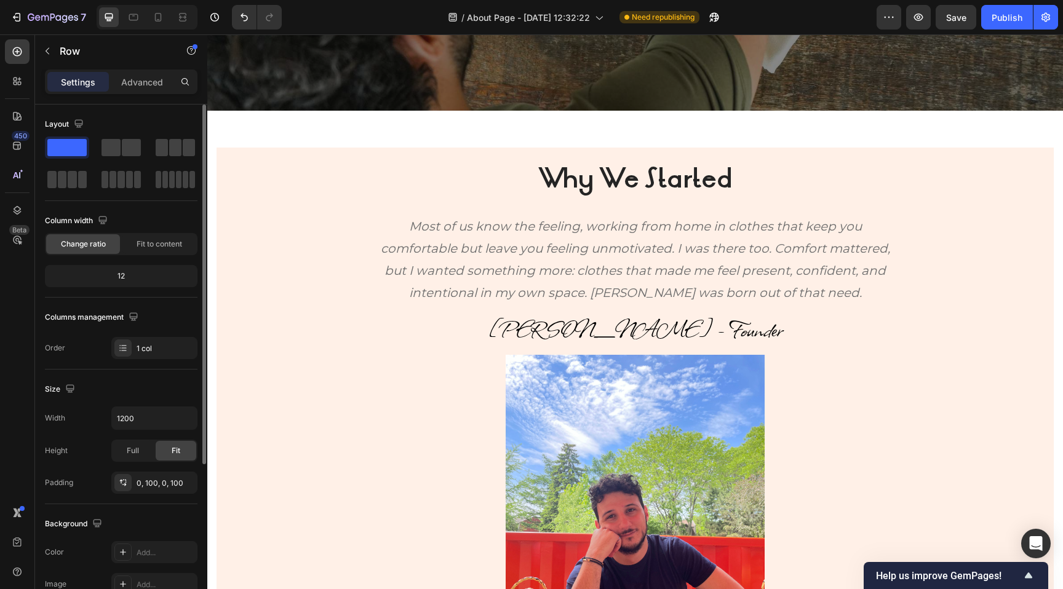
scroll to position [436, 0]
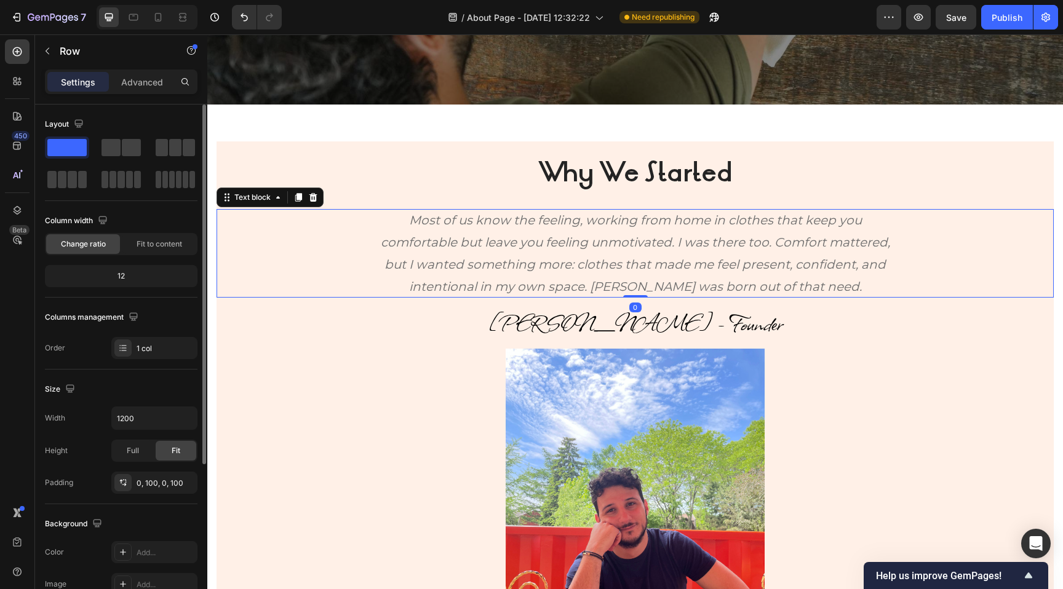
click at [496, 236] on p "Most of us know the feeling, working from home in clothes that keep you comfort…" at bounding box center [635, 253] width 530 height 89
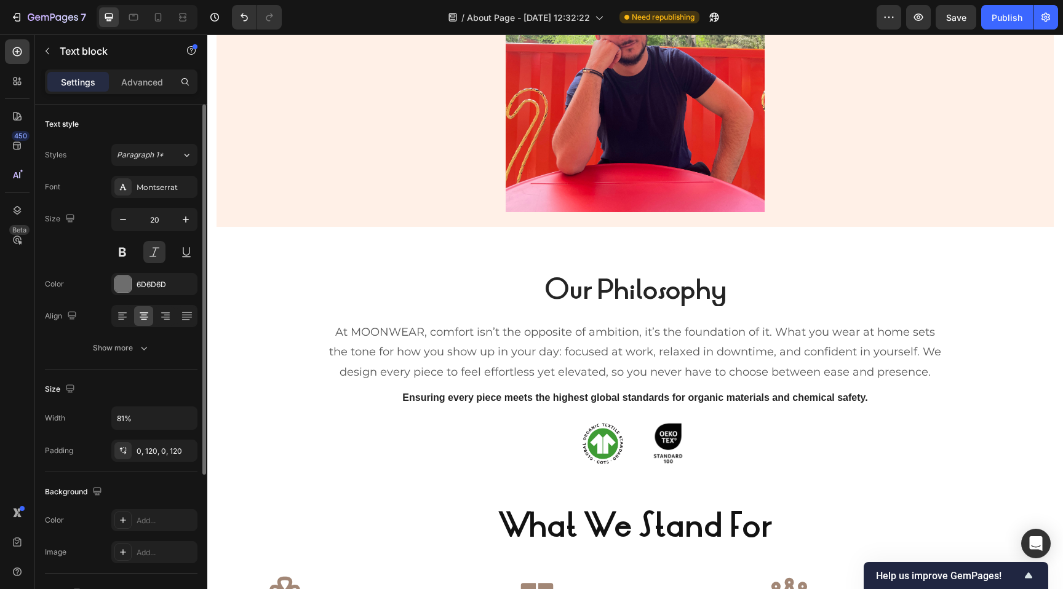
scroll to position [927, 0]
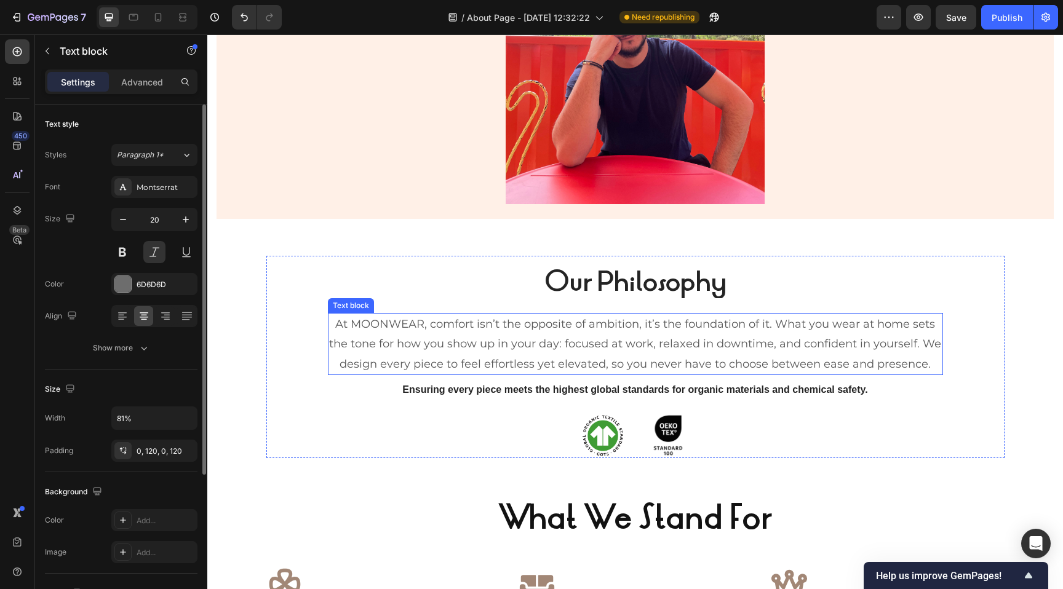
click at [509, 319] on p "At MOONWEAR, comfort isn’t the opposite of ambition, it’s the foundation of it.…" at bounding box center [635, 344] width 612 height 60
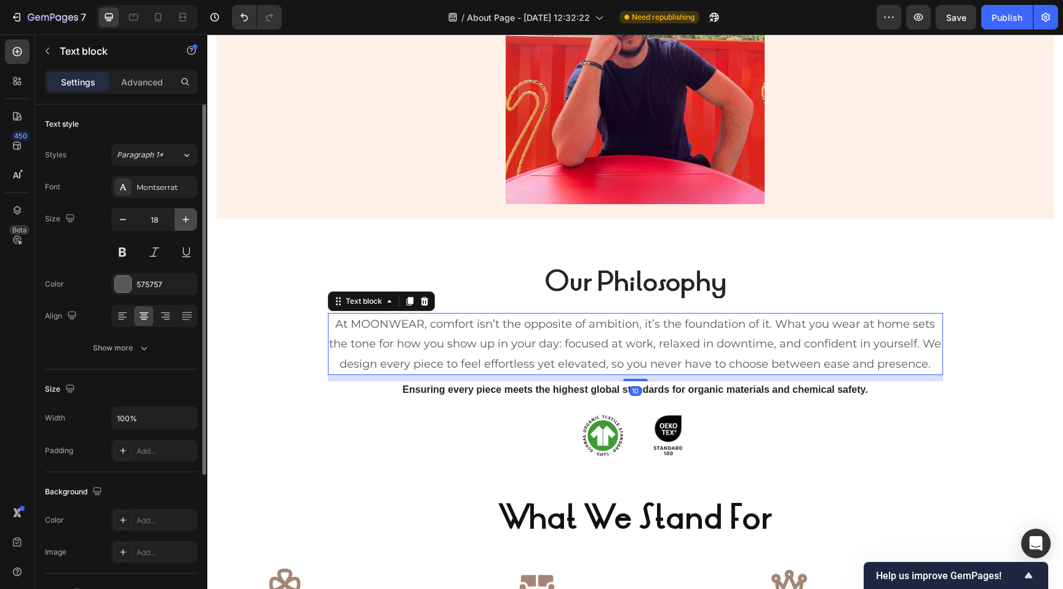
click at [186, 218] on icon "button" at bounding box center [186, 219] width 12 height 12
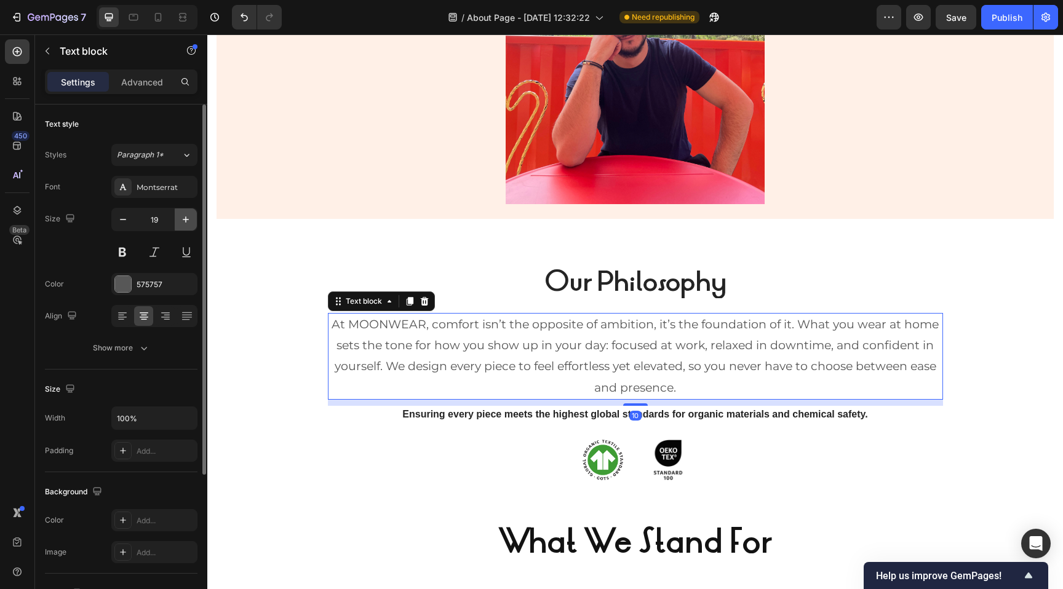
type input "20"
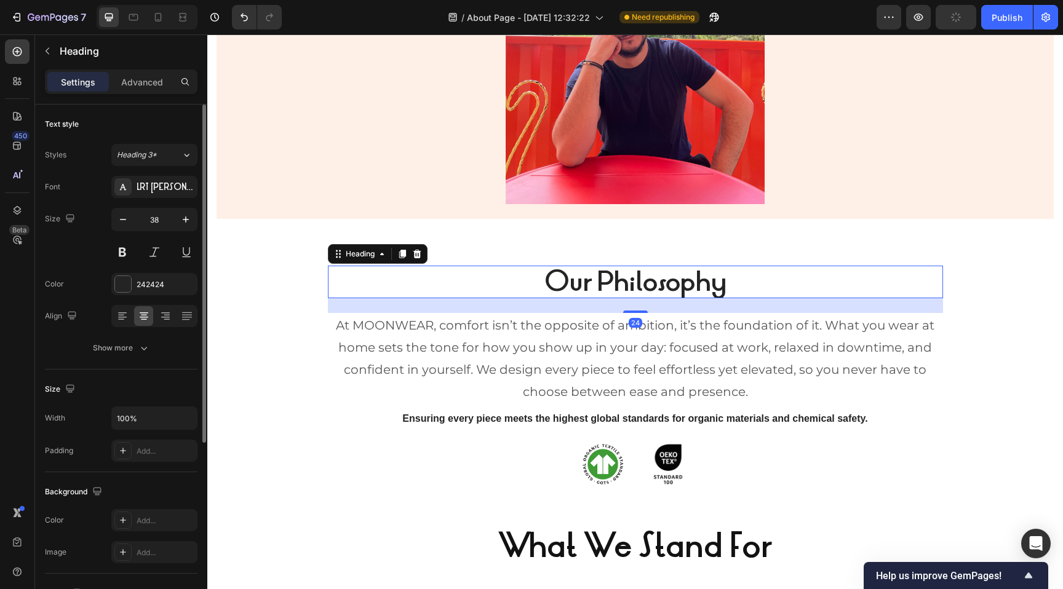
click at [403, 278] on h2 "Our Philosophy" at bounding box center [635, 282] width 615 height 33
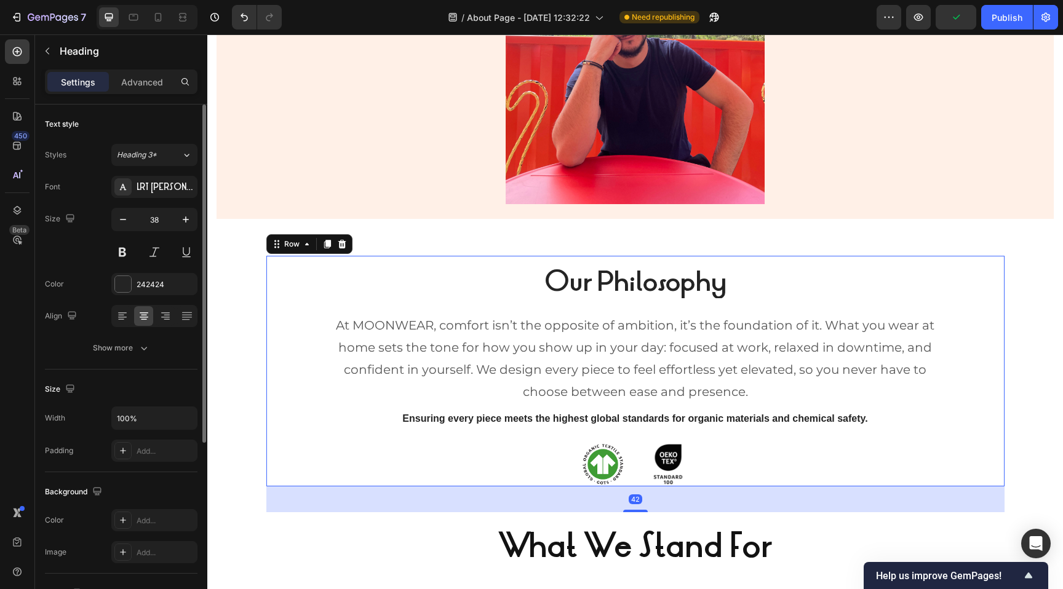
click at [316, 349] on div "Our Philosophy Heading At MOONWEAR, comfort isn’t the opposite of ambition, it’…" at bounding box center [635, 371] width 738 height 231
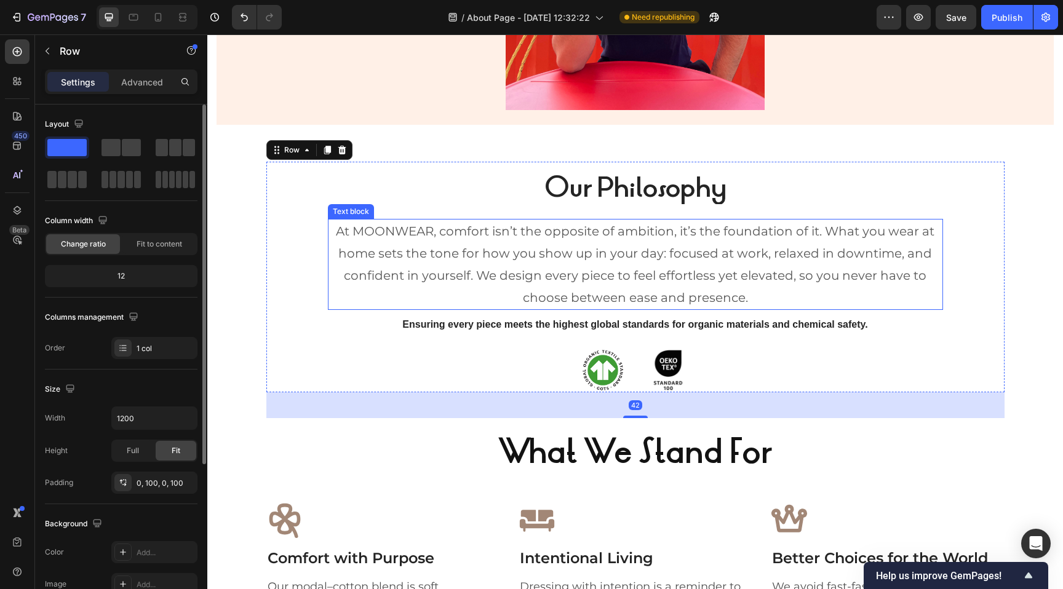
scroll to position [1037, 0]
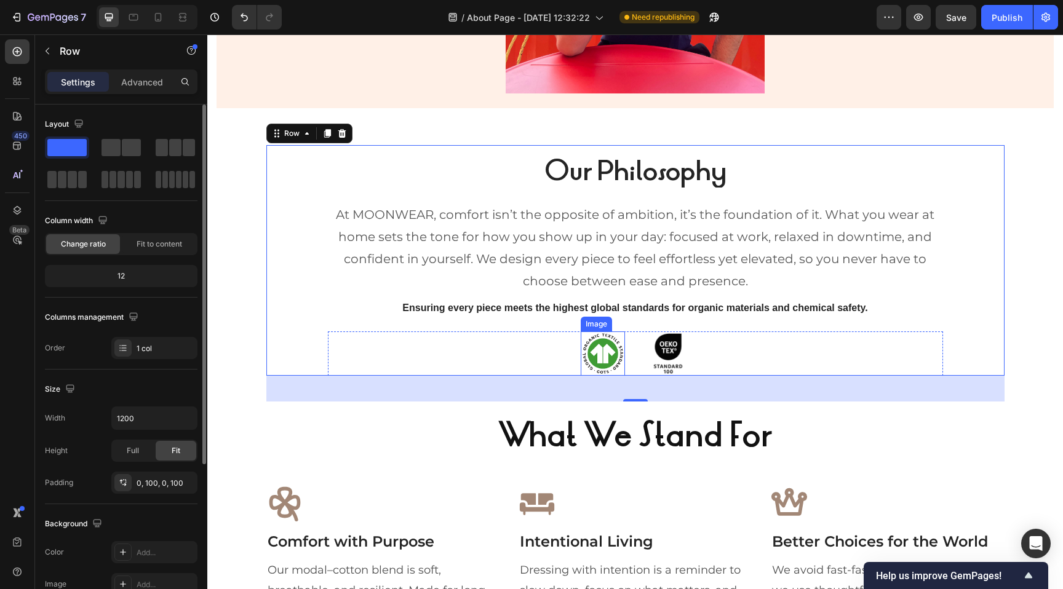
click at [592, 349] on img at bounding box center [602, 353] width 44 height 44
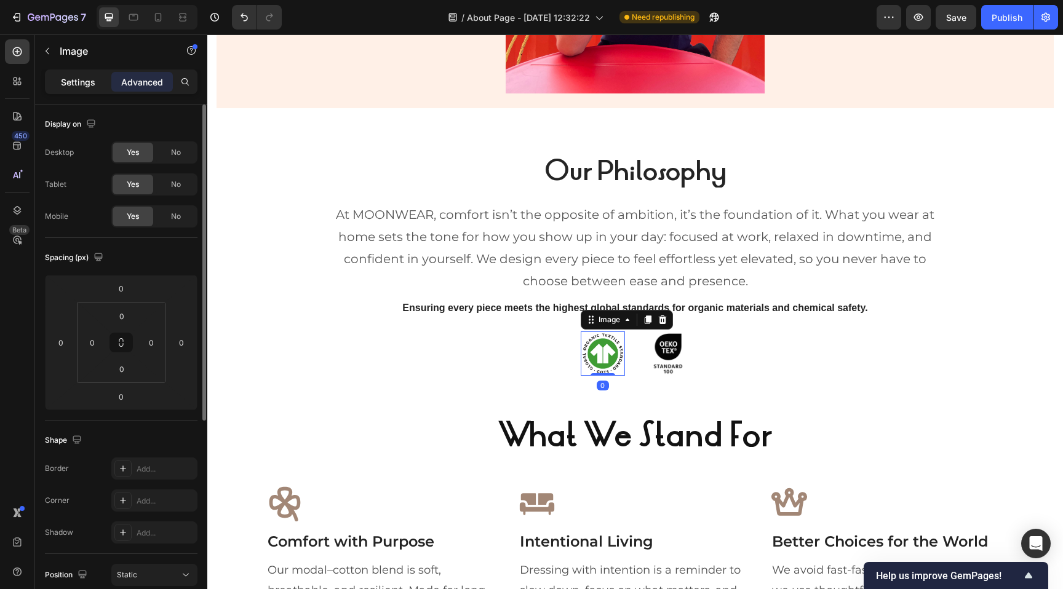
click at [76, 82] on p "Settings" at bounding box center [78, 82] width 34 height 13
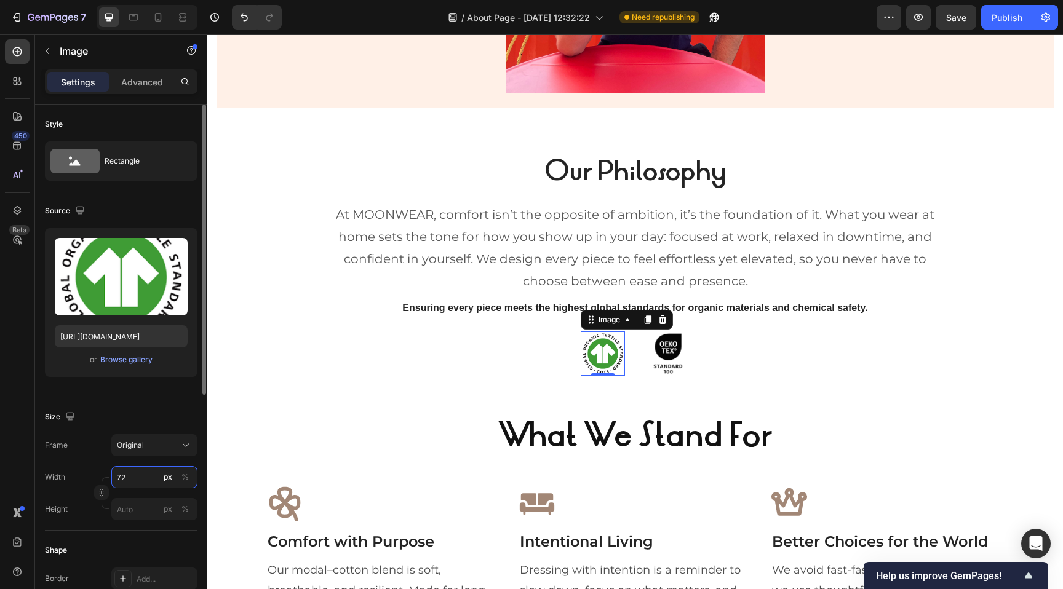
click at [130, 474] on input "72" at bounding box center [154, 477] width 86 height 22
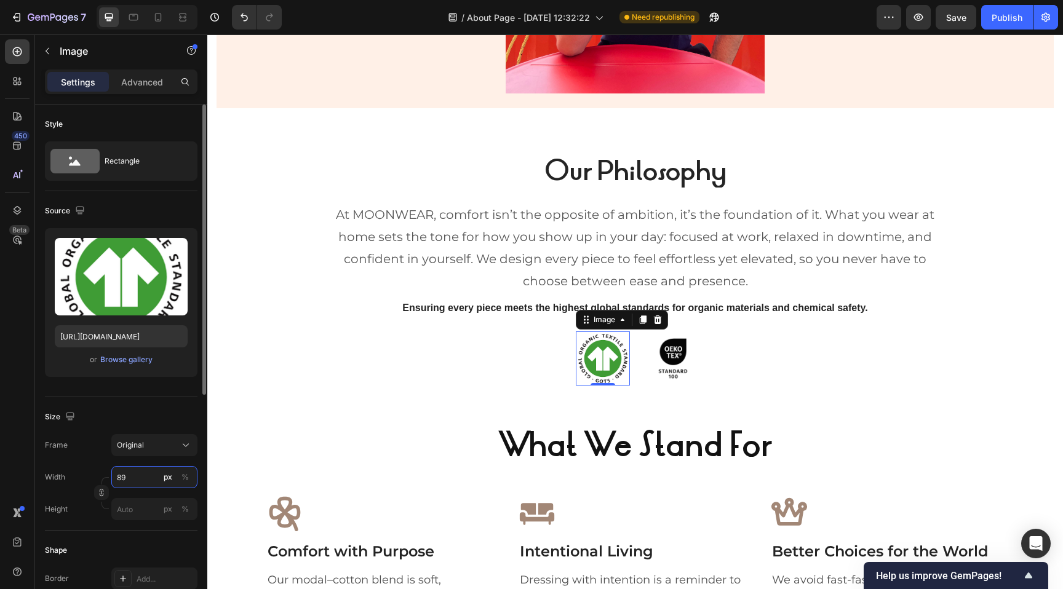
type input "90"
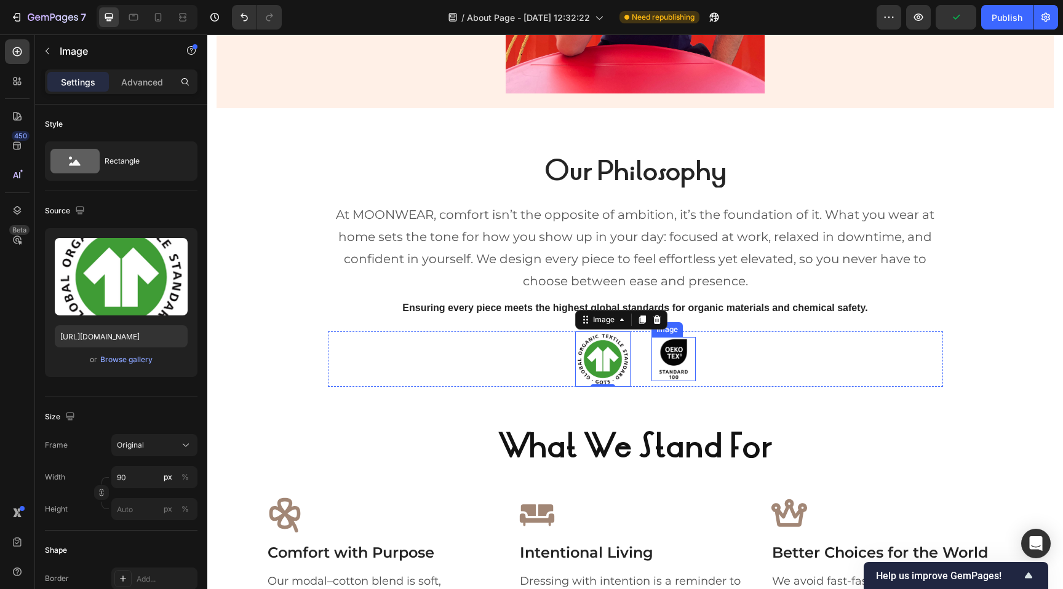
click at [675, 357] on img at bounding box center [673, 359] width 44 height 44
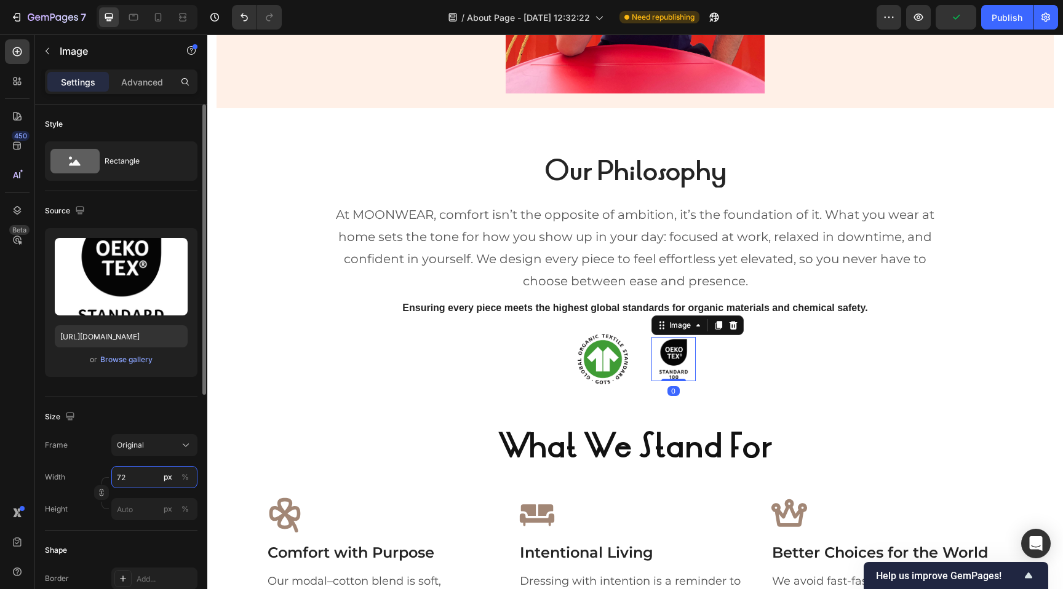
click at [139, 476] on input "72" at bounding box center [154, 477] width 86 height 22
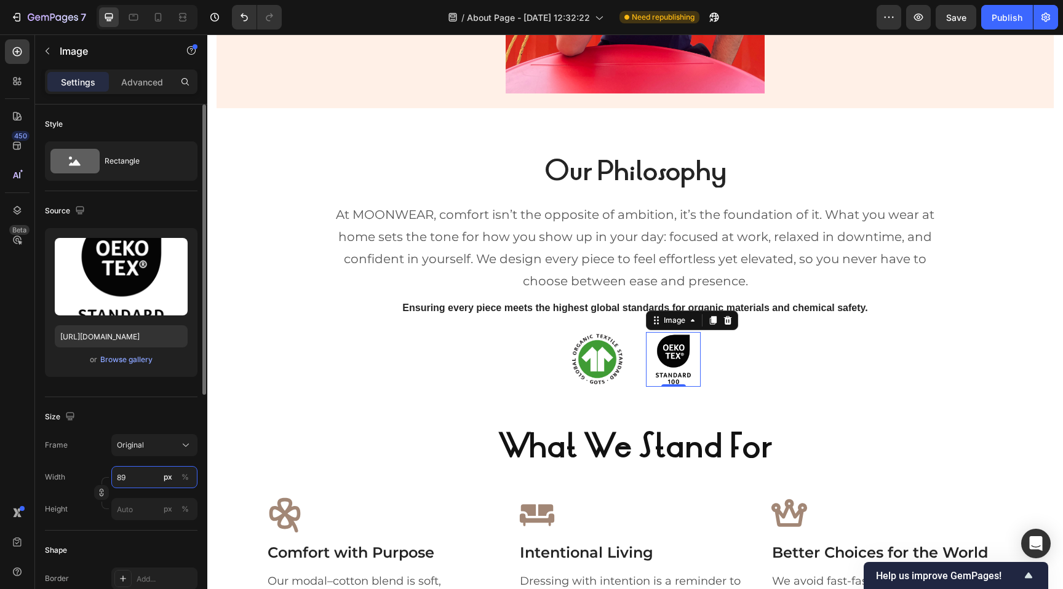
type input "90"
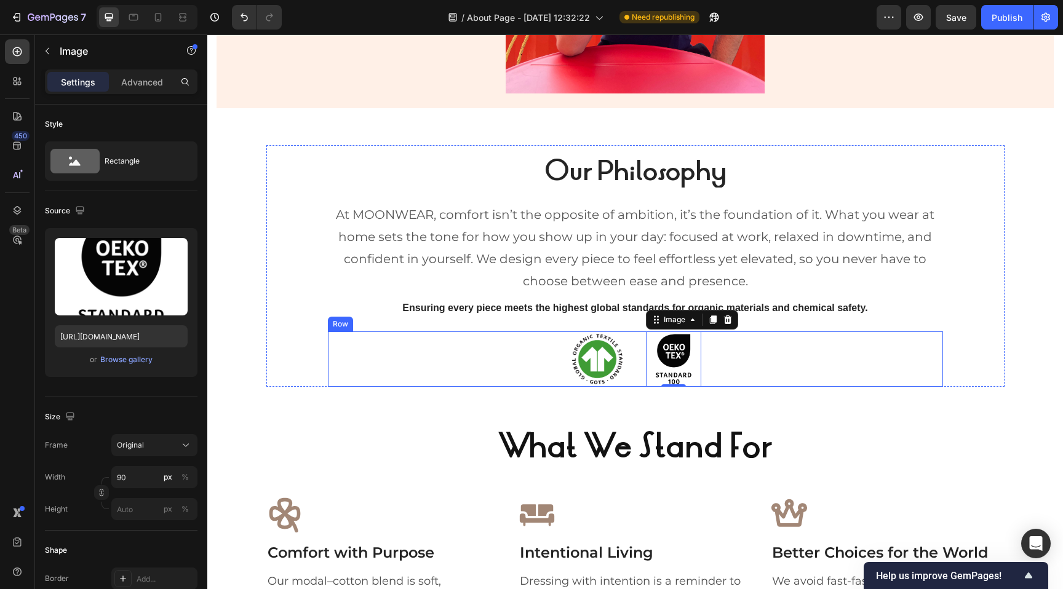
click at [413, 374] on div "Image Image 0 Row" at bounding box center [635, 358] width 615 height 55
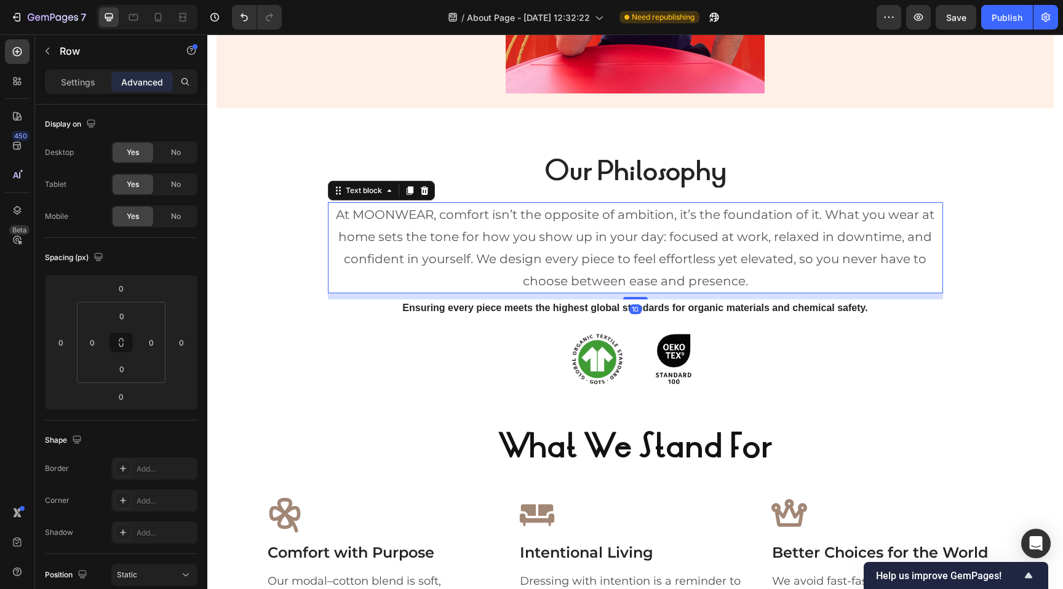
click at [475, 285] on p "At MOONWEAR, comfort isn’t the opposite of ambition, it’s the foundation of it.…" at bounding box center [635, 248] width 612 height 89
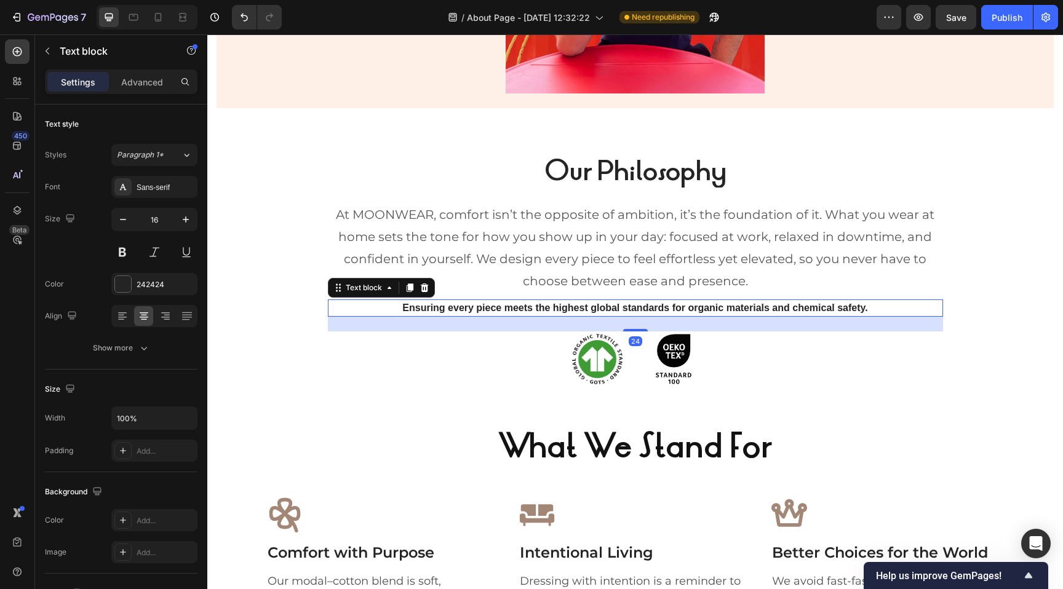
click at [471, 306] on p "Ensuring every piece meets the highest global standards for organic materials a…" at bounding box center [635, 308] width 612 height 15
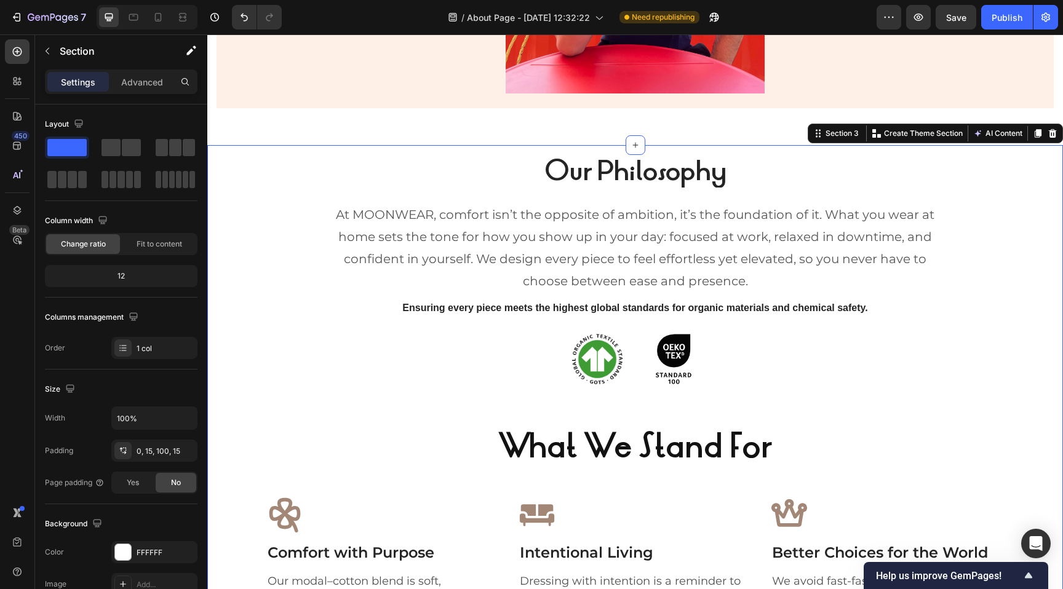
click at [419, 388] on div "Our Philosophy Heading At MOONWEAR, comfort isn’t the opposite of ambition, it’…" at bounding box center [634, 398] width 837 height 507
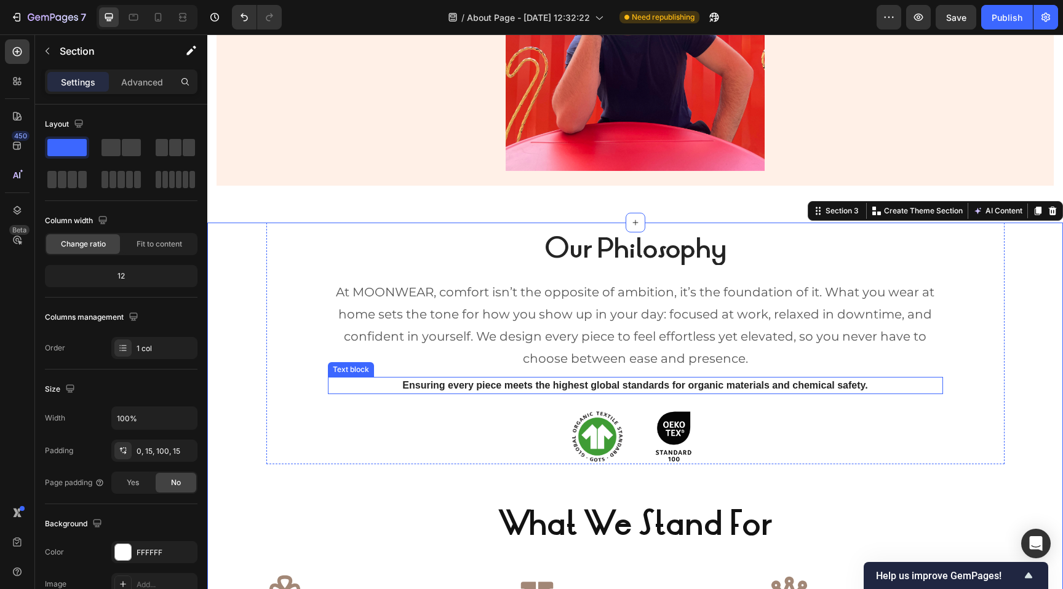
scroll to position [952, 0]
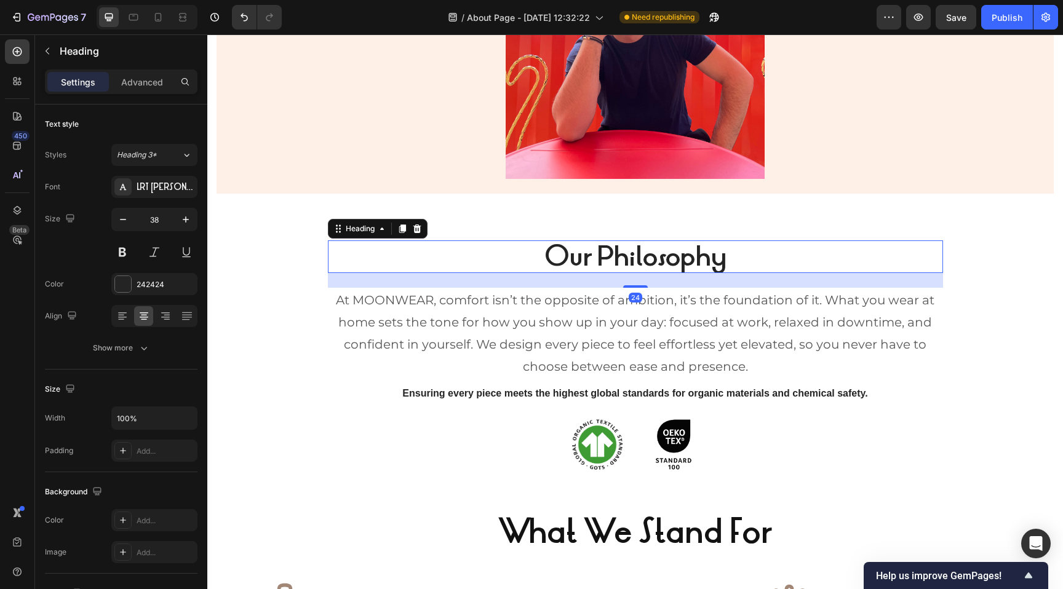
click at [469, 272] on h2 "Our Philosophy" at bounding box center [635, 256] width 615 height 33
click at [475, 320] on p "At MOONWEAR, comfort isn’t the opposite of ambition, it’s the foundation of it.…" at bounding box center [635, 333] width 612 height 89
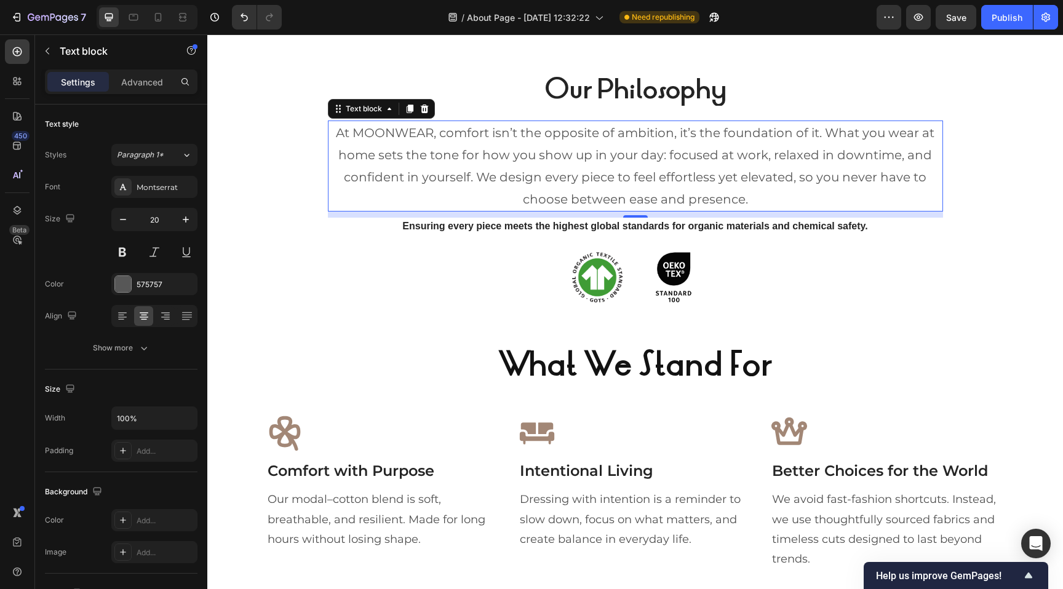
scroll to position [1122, 0]
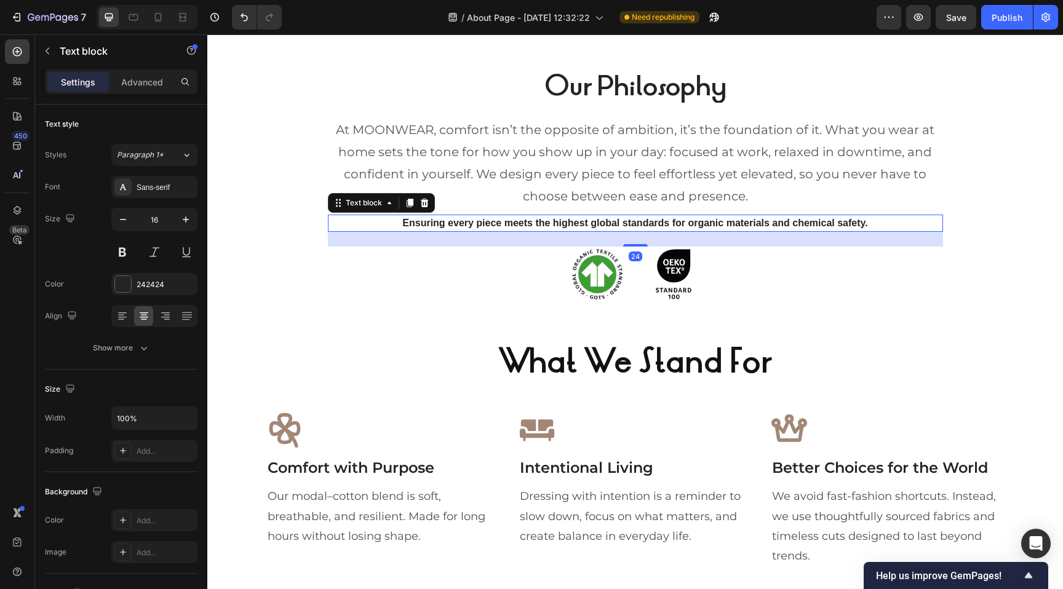
click at [505, 219] on p "Ensuring every piece meets the highest global standards for organic materials a…" at bounding box center [635, 223] width 612 height 15
click at [155, 255] on button at bounding box center [154, 252] width 22 height 22
click at [129, 251] on button at bounding box center [122, 252] width 22 height 22
click at [127, 251] on button at bounding box center [122, 252] width 22 height 22
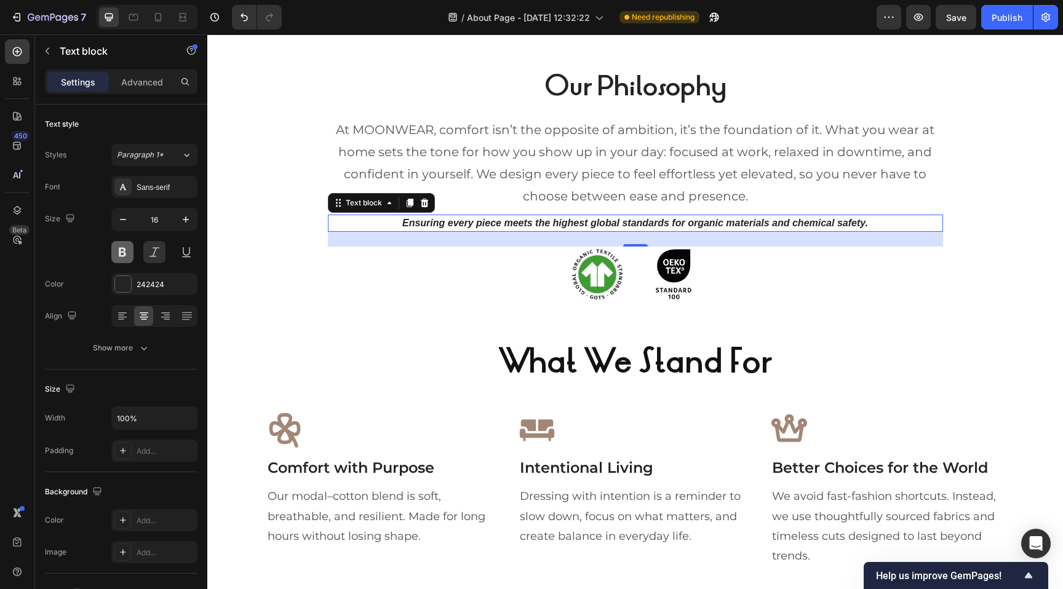
click at [127, 251] on button at bounding box center [122, 252] width 22 height 22
click at [530, 217] on p "Ensuring every piece meets the highest global standards for organic materials a…" at bounding box center [635, 223] width 612 height 15
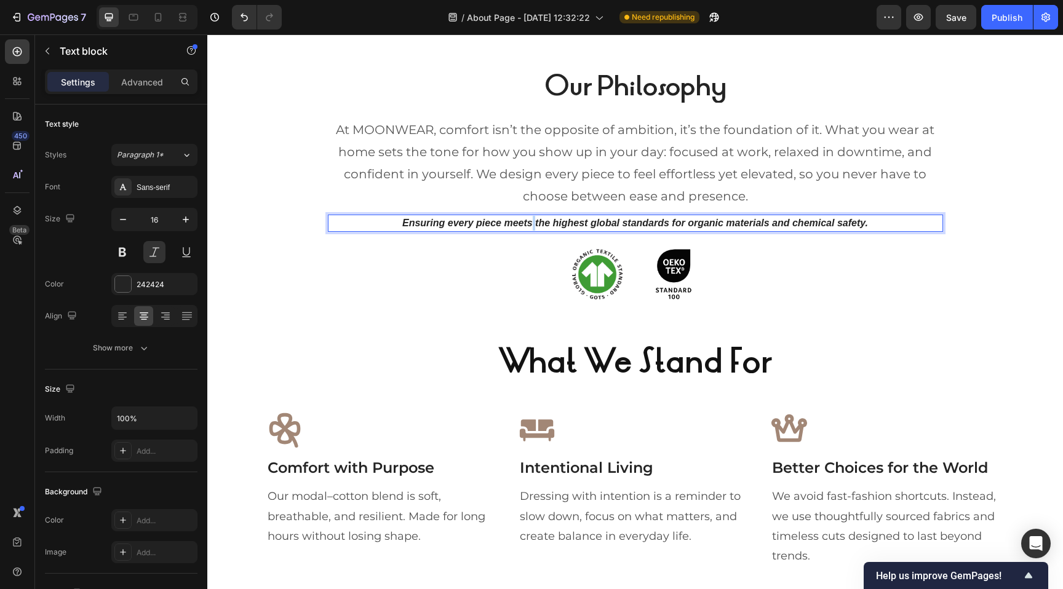
click at [530, 217] on p "Ensuring every piece meets the highest global standards for organic materials a…" at bounding box center [635, 223] width 612 height 15
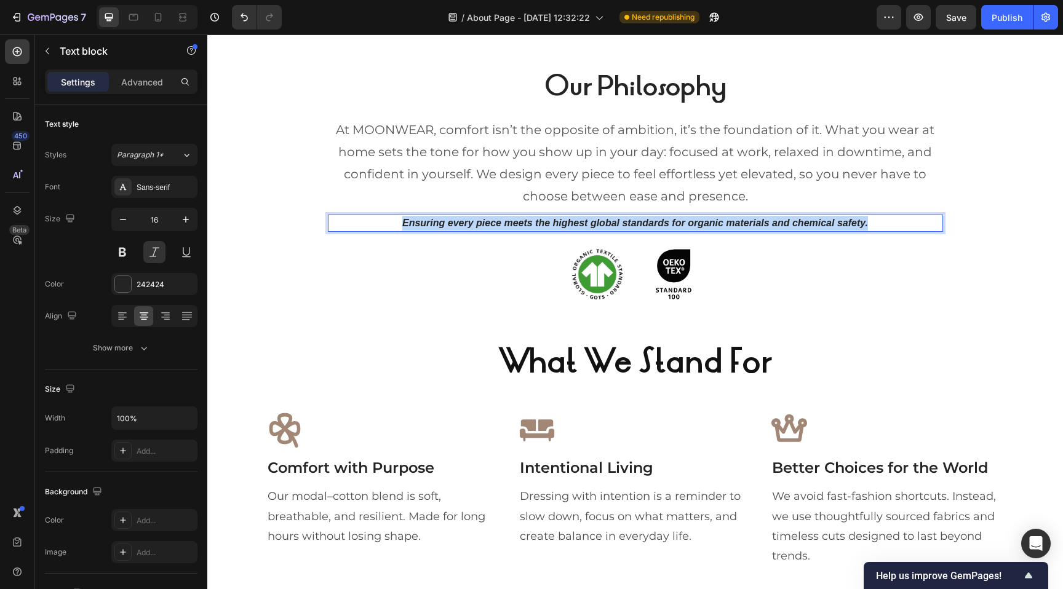
click at [530, 217] on p "Ensuring every piece meets the highest global standards for organic materials a…" at bounding box center [635, 223] width 612 height 15
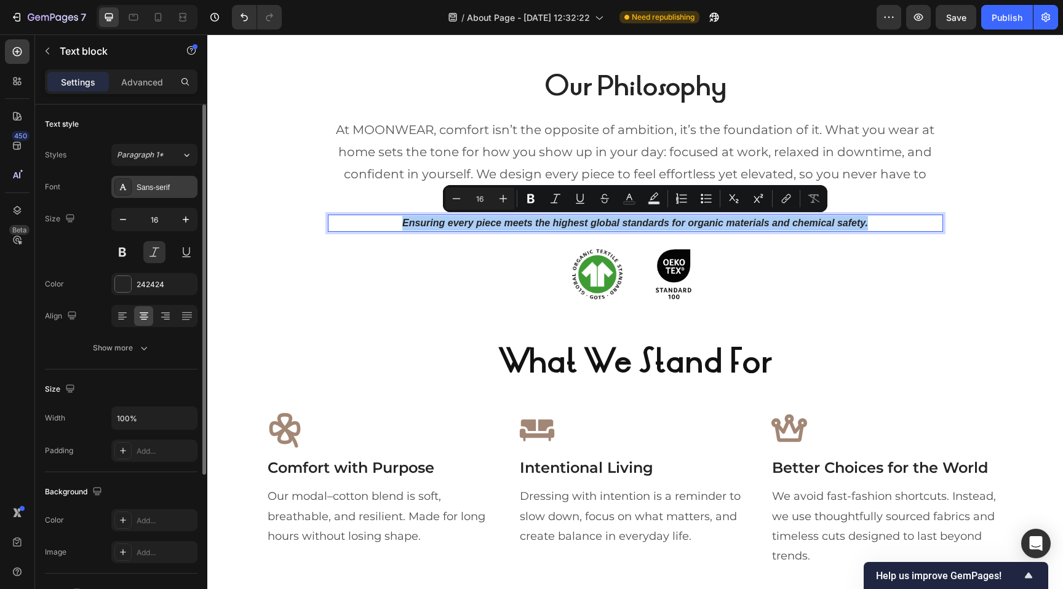
click at [171, 184] on div "Sans-serif" at bounding box center [166, 187] width 58 height 11
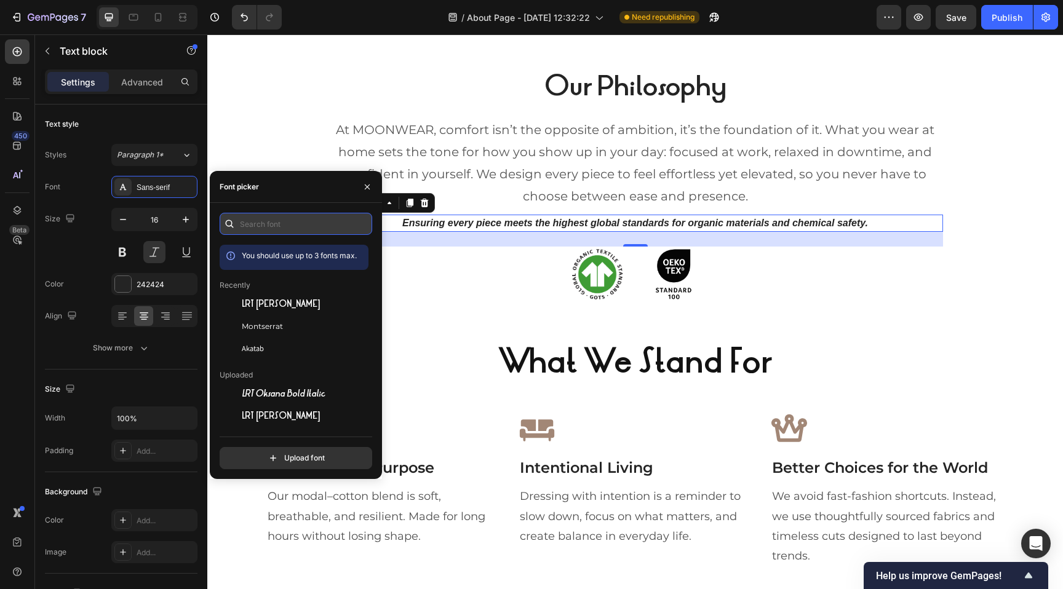
click at [256, 226] on input "text" at bounding box center [296, 224] width 152 height 22
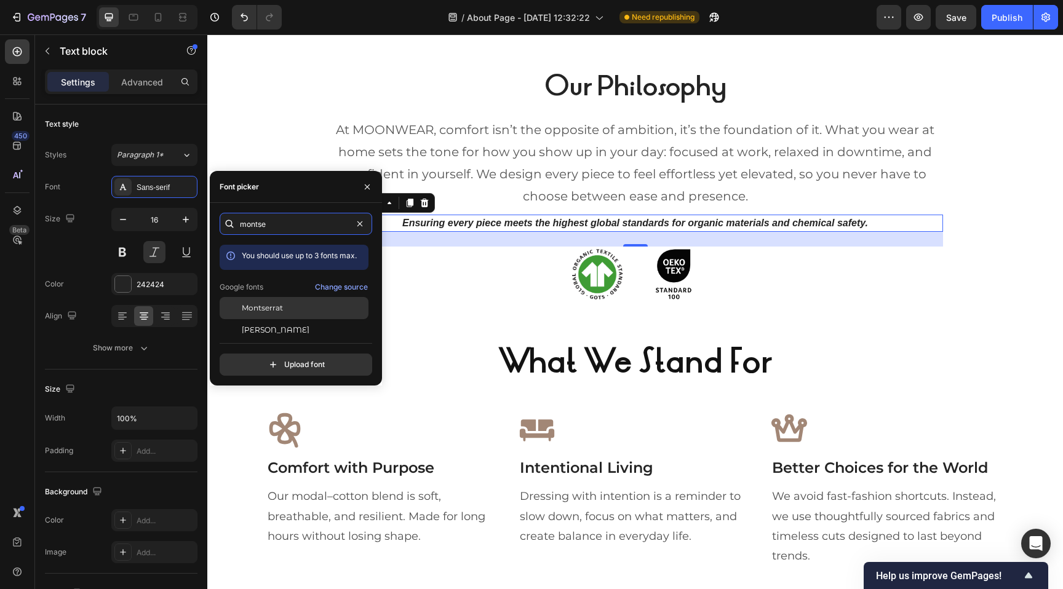
type input "montse"
click at [272, 308] on span "Montserrat" at bounding box center [262, 308] width 41 height 11
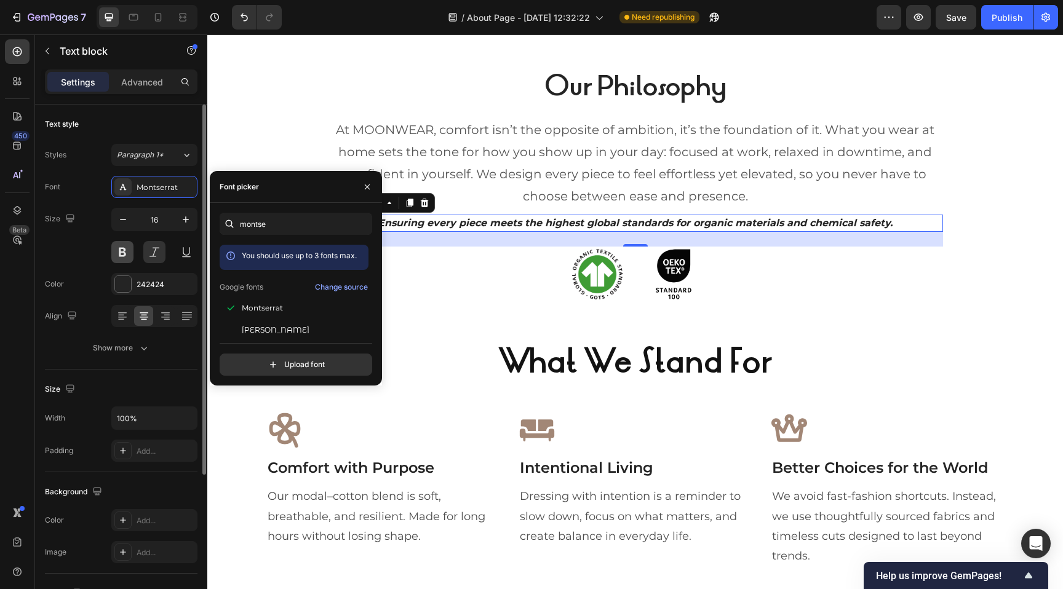
click at [117, 251] on button at bounding box center [122, 252] width 22 height 22
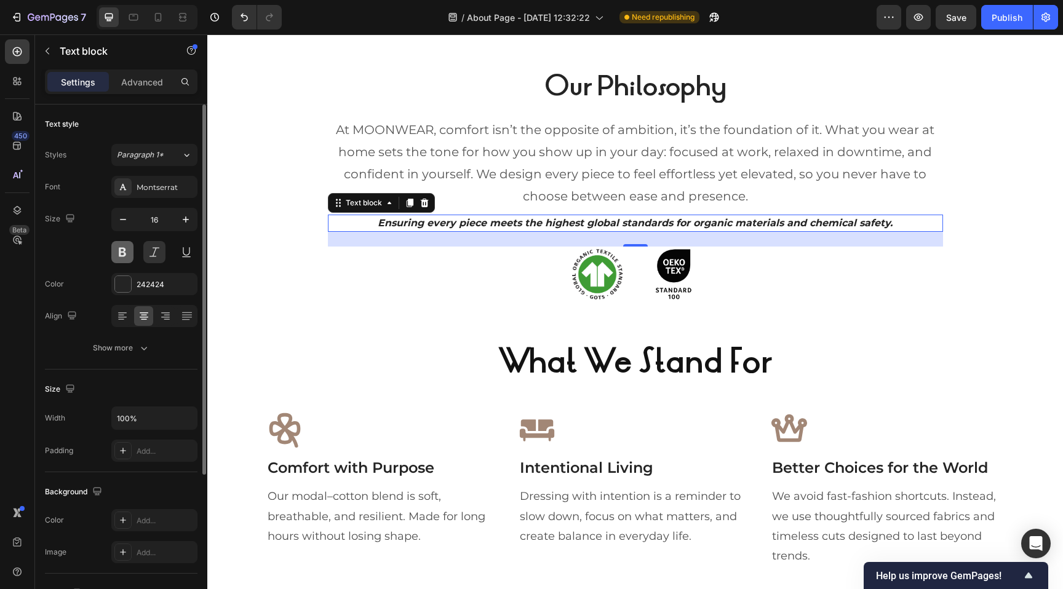
click at [117, 251] on button at bounding box center [122, 252] width 22 height 22
click at [431, 224] on p "Ensuring every piece meets the highest global standards for organic materials a…" at bounding box center [635, 223] width 612 height 15
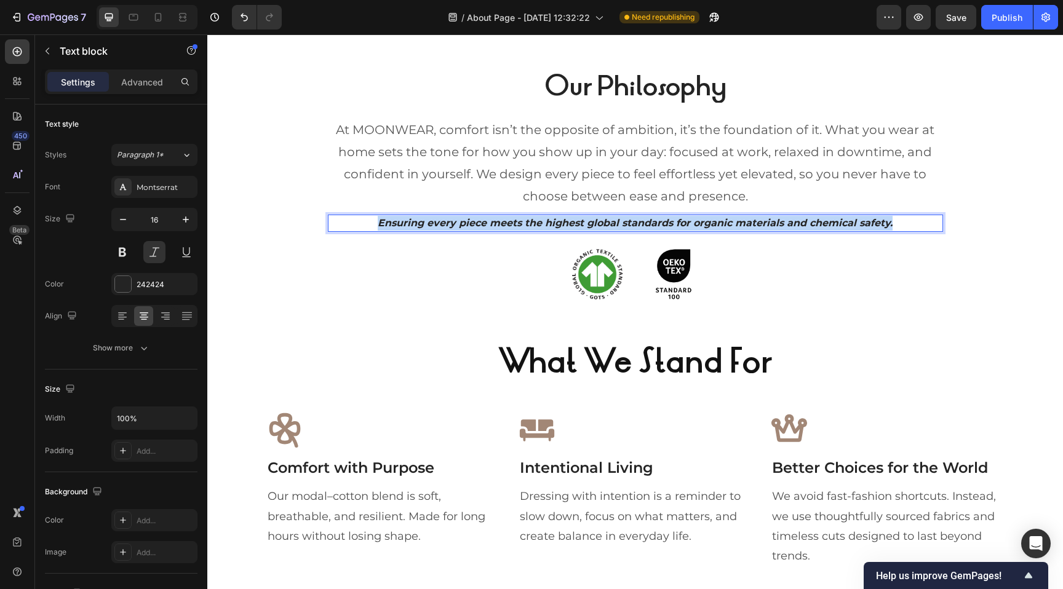
click at [431, 224] on p "Ensuring every piece meets the highest global standards for organic materials a…" at bounding box center [635, 223] width 612 height 15
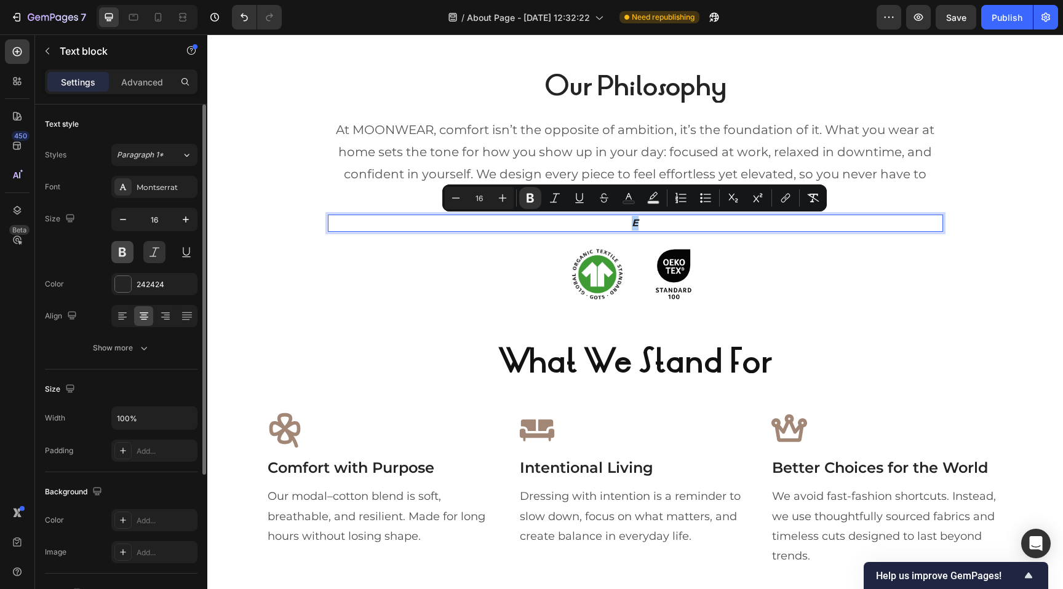
click at [123, 249] on button at bounding box center [122, 252] width 22 height 22
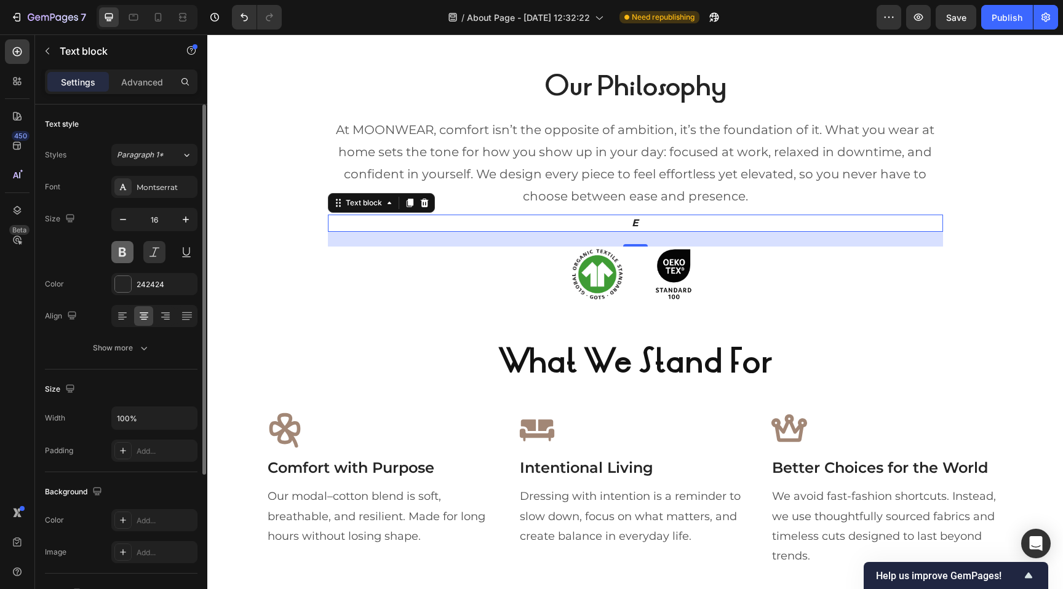
click at [123, 249] on button at bounding box center [122, 252] width 22 height 22
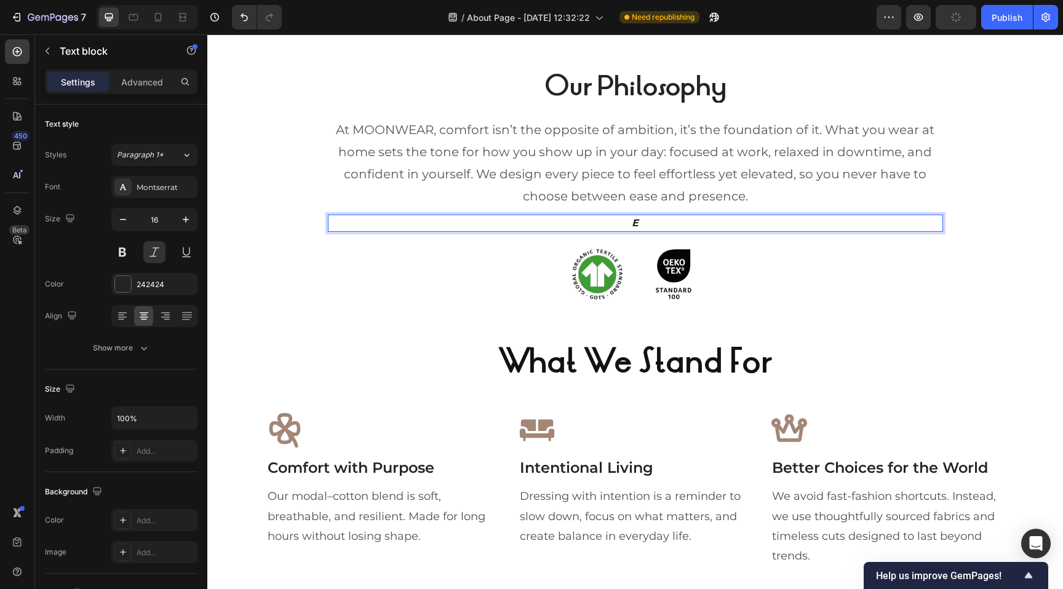
click at [640, 226] on p "E" at bounding box center [635, 223] width 612 height 15
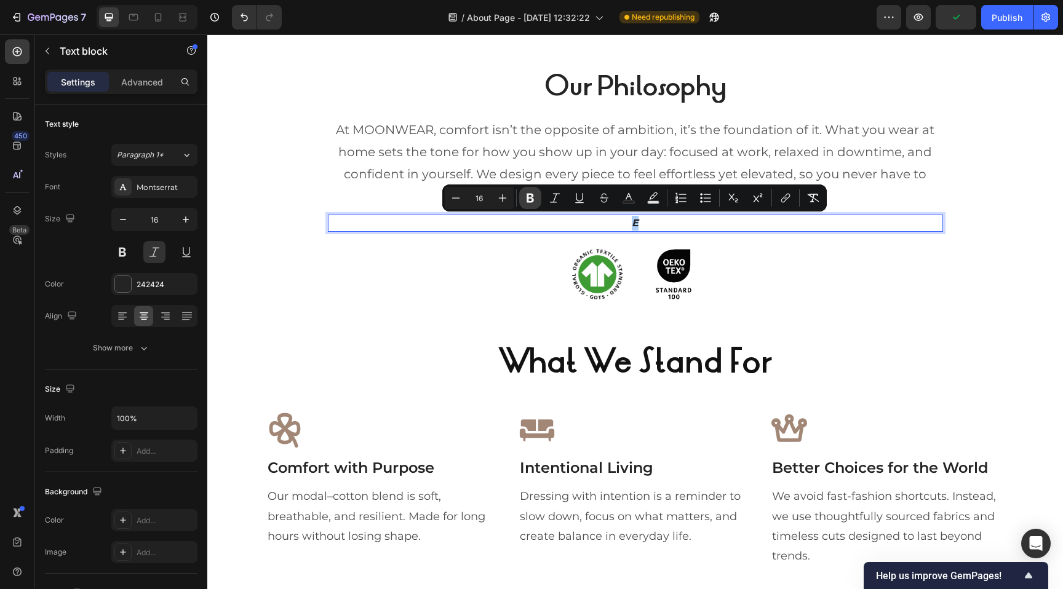
click at [536, 198] on icon "Editor contextual toolbar" at bounding box center [530, 198] width 12 height 12
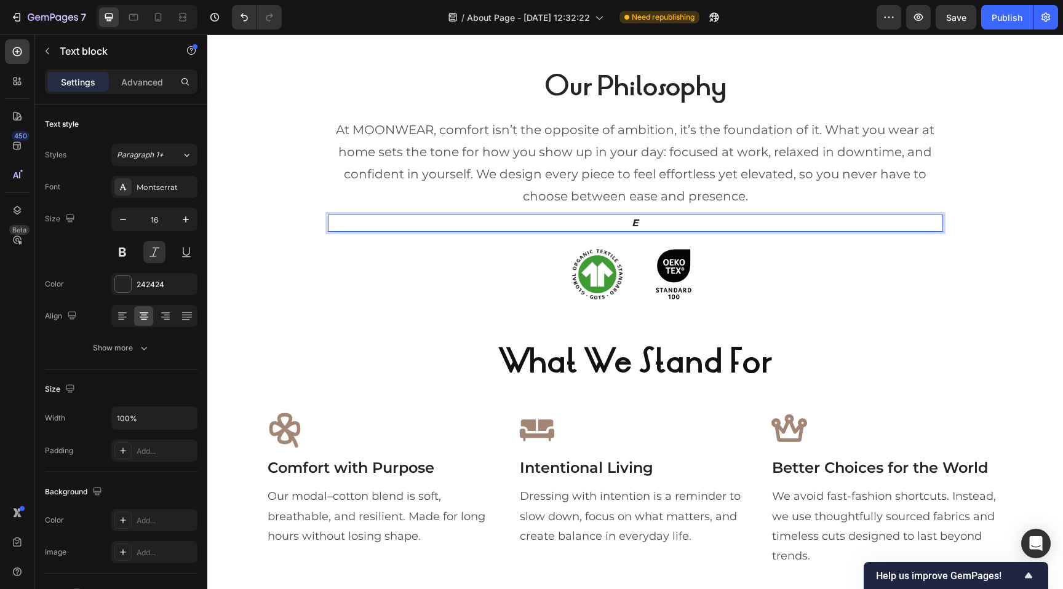
click at [642, 223] on p "E" at bounding box center [635, 223] width 612 height 15
click at [802, 231] on div "E" at bounding box center [635, 223] width 615 height 17
click at [777, 279] on div "Image Image Row" at bounding box center [635, 274] width 615 height 55
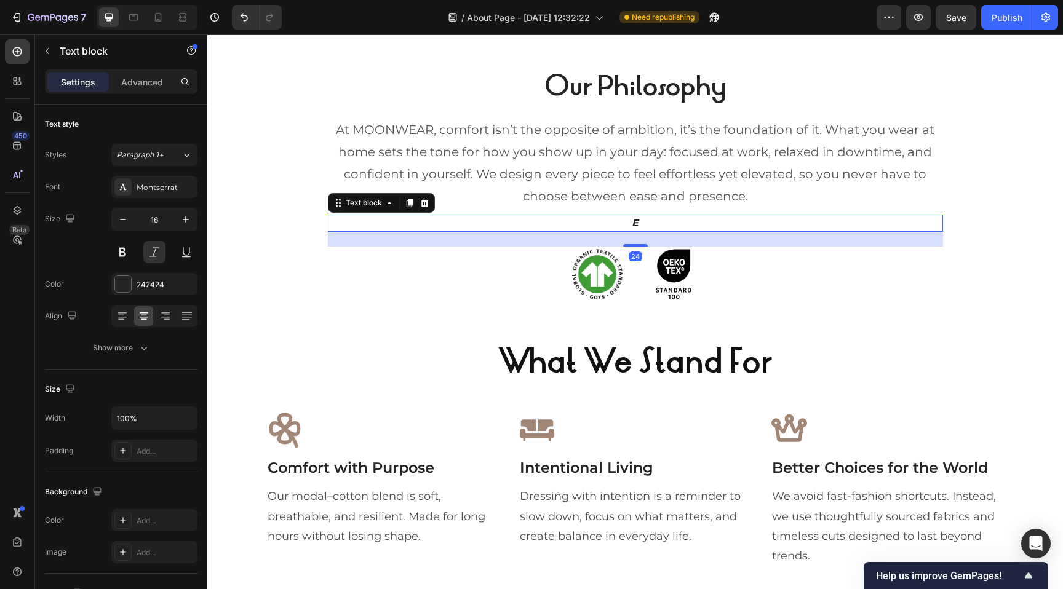
click at [765, 228] on p "E" at bounding box center [635, 223] width 612 height 15
click at [427, 200] on icon at bounding box center [424, 203] width 8 height 9
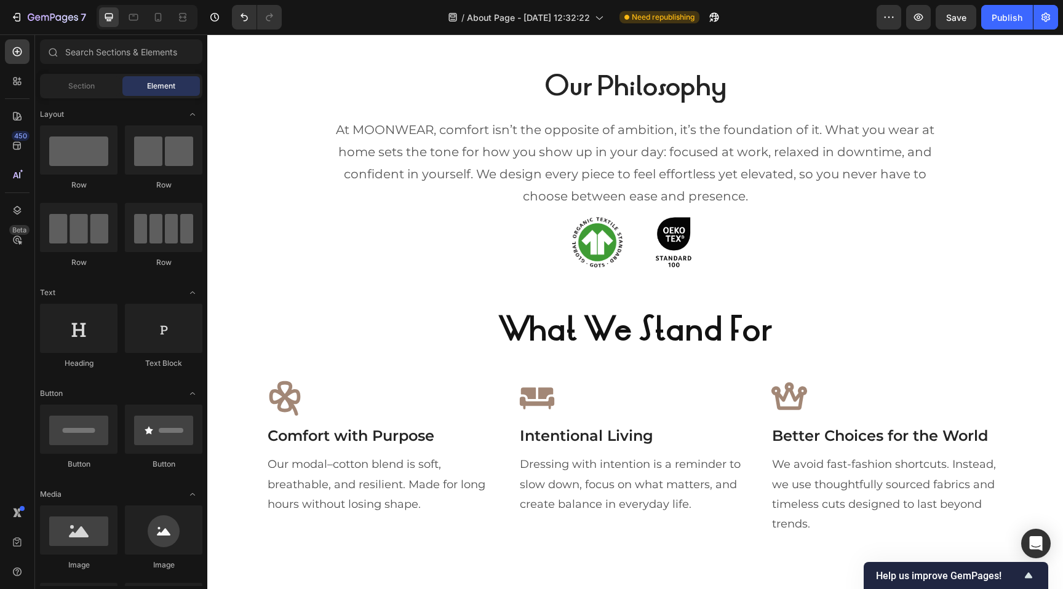
scroll to position [0, 0]
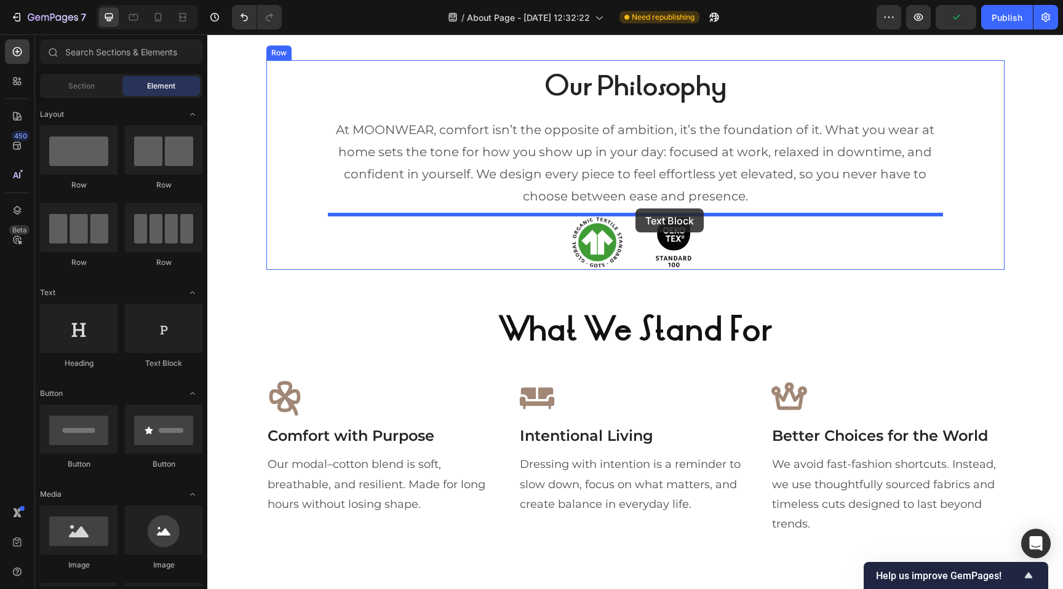
drag, startPoint x: 360, startPoint y: 354, endPoint x: 635, endPoint y: 209, distance: 311.1
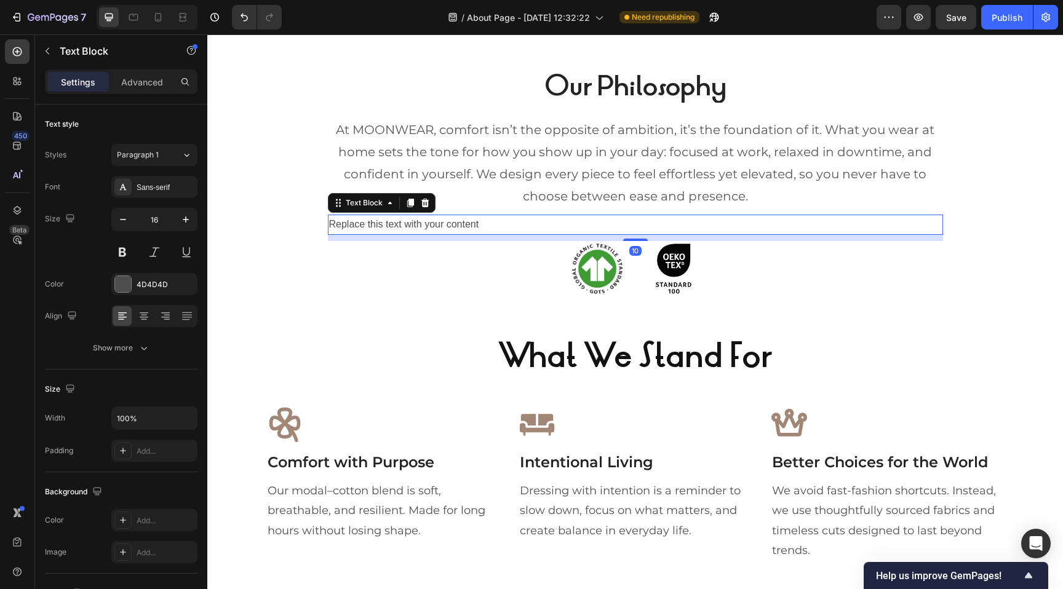
click at [579, 225] on div "Replace this text with your content" at bounding box center [635, 225] width 615 height 20
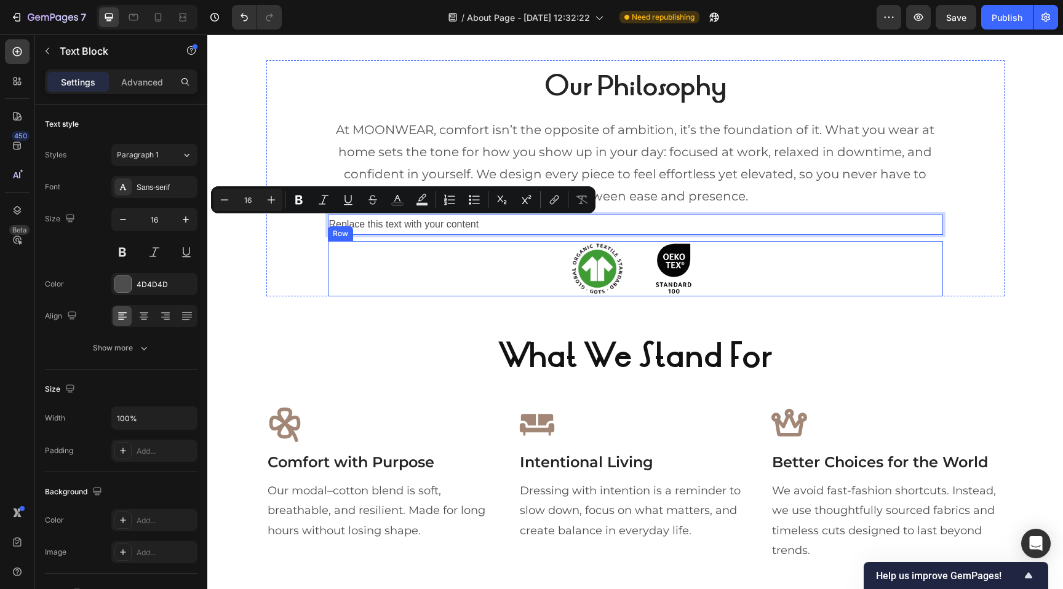
click at [450, 272] on div "Image Image Row" at bounding box center [635, 268] width 615 height 55
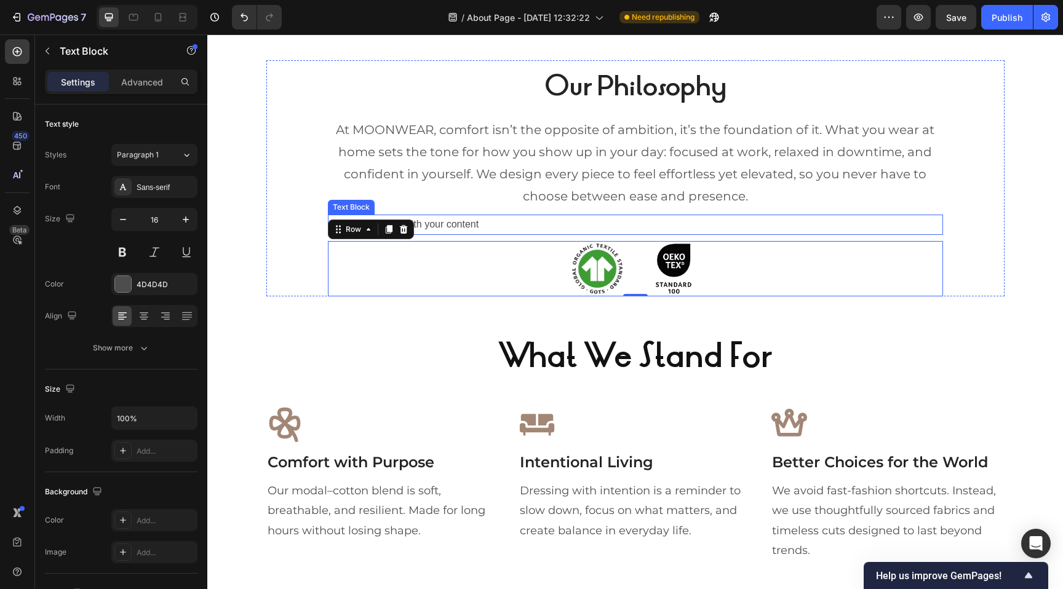
click at [477, 222] on p "Replace this text with your content" at bounding box center [635, 225] width 612 height 18
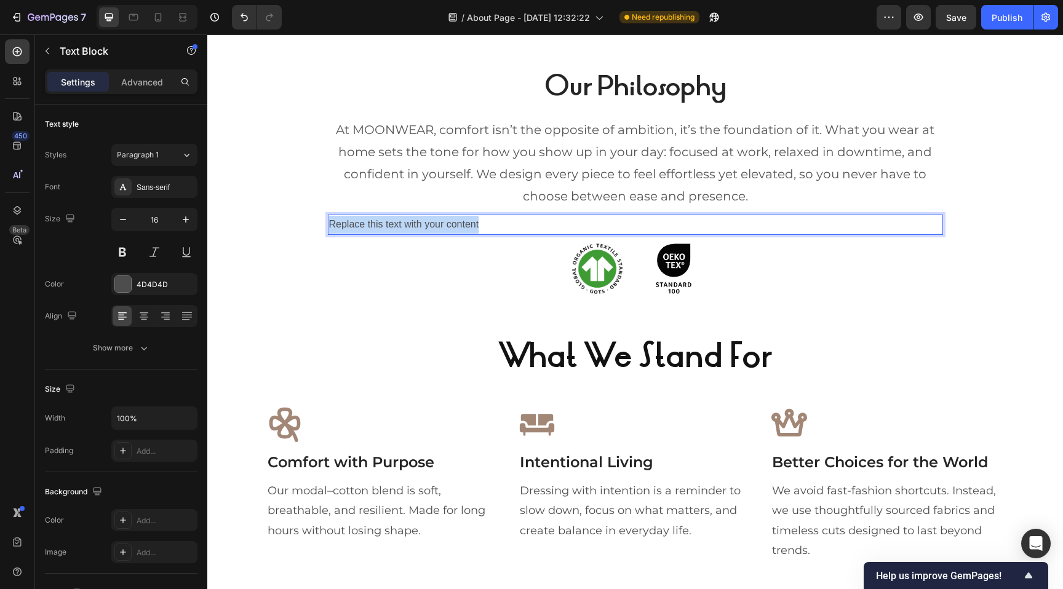
click at [477, 222] on p "Replace this text with your content" at bounding box center [635, 225] width 612 height 18
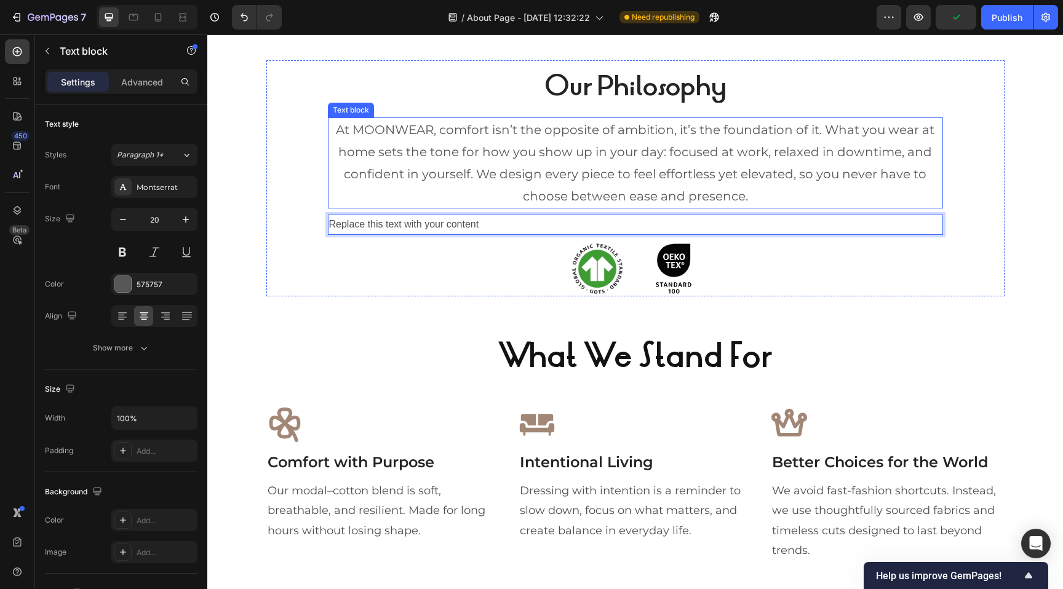
click at [597, 159] on p "At MOONWEAR, comfort isn’t the opposite of ambition, it’s the foundation of it.…" at bounding box center [635, 163] width 612 height 89
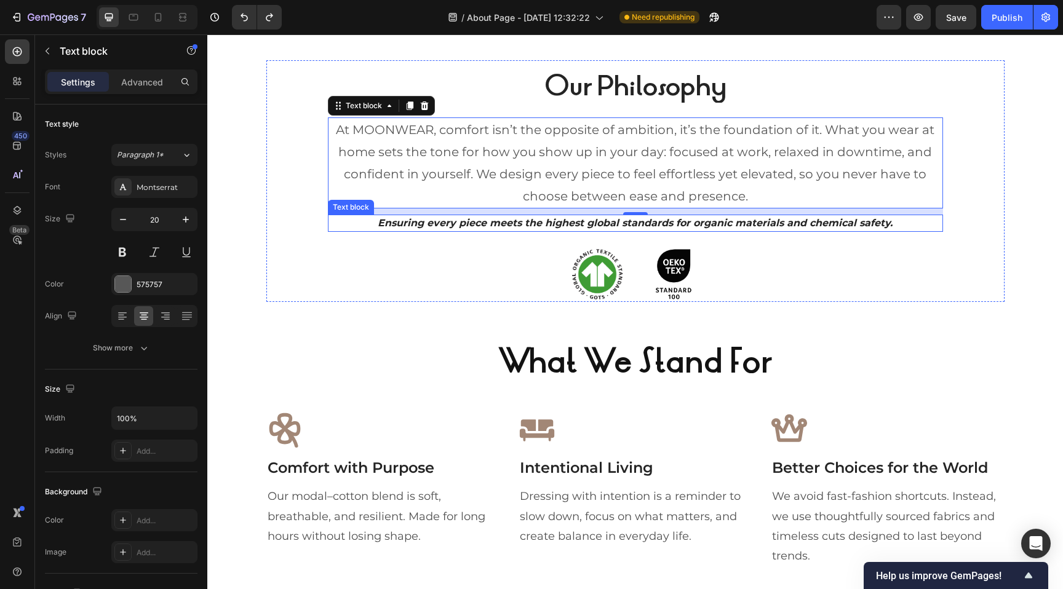
click at [533, 225] on p "Ensuring every piece meets the highest global standards for organic materials a…" at bounding box center [635, 223] width 612 height 15
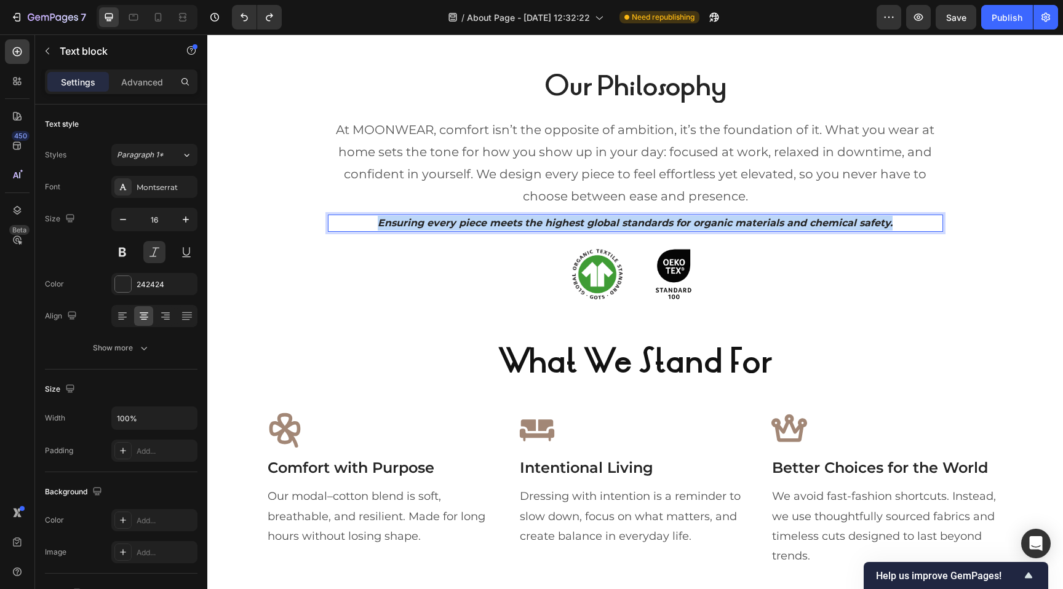
click at [533, 225] on p "Ensuring every piece meets the highest global standards for organic materials a…" at bounding box center [635, 223] width 612 height 15
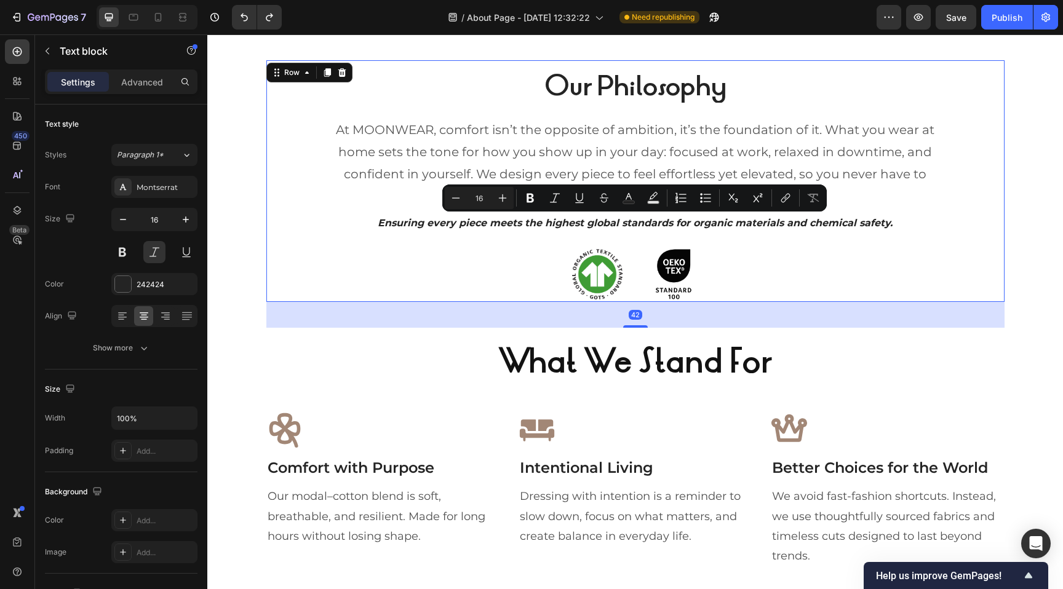
click at [349, 242] on div "Our Philosophy Heading At MOONWEAR, comfort isn’t the opposite of ambition, it’…" at bounding box center [635, 181] width 615 height 242
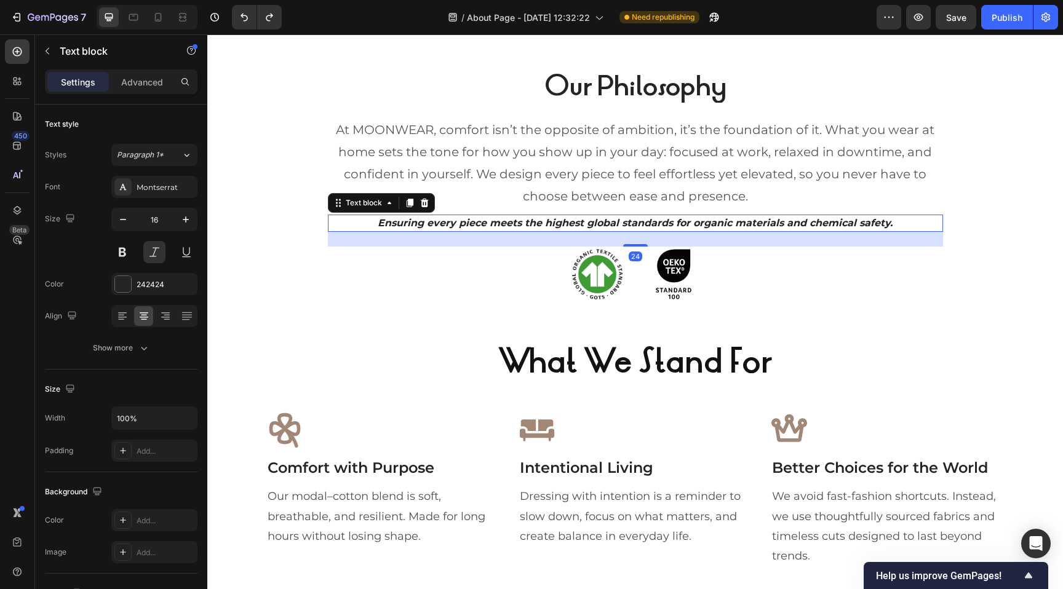
click at [349, 220] on p "Ensuring every piece meets the highest global standards for organic materials a…" at bounding box center [635, 223] width 612 height 15
click at [425, 203] on icon at bounding box center [424, 203] width 10 height 10
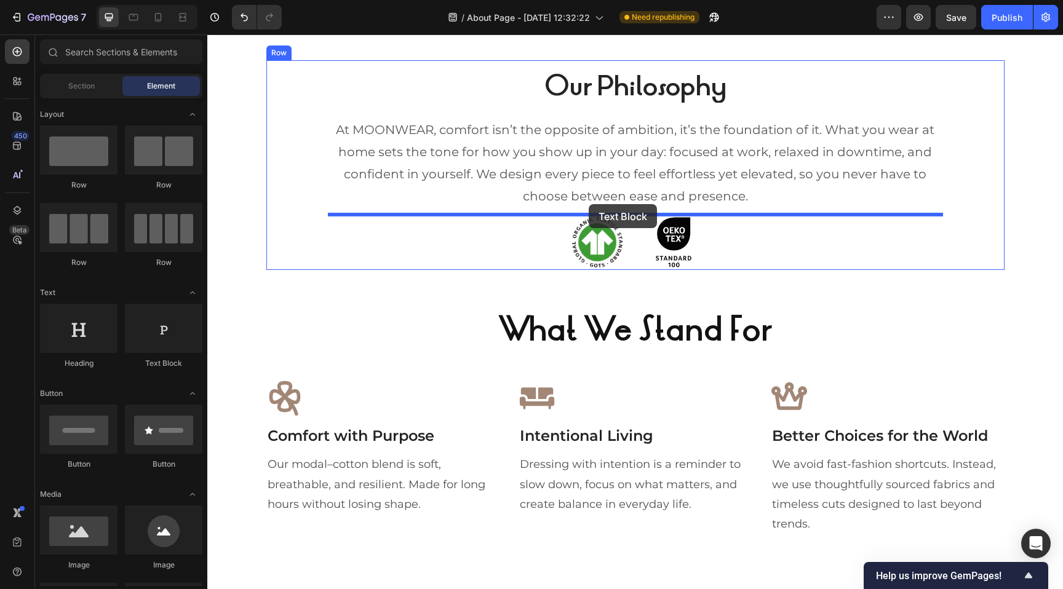
drag, startPoint x: 338, startPoint y: 350, endPoint x: 588, endPoint y: 204, distance: 289.9
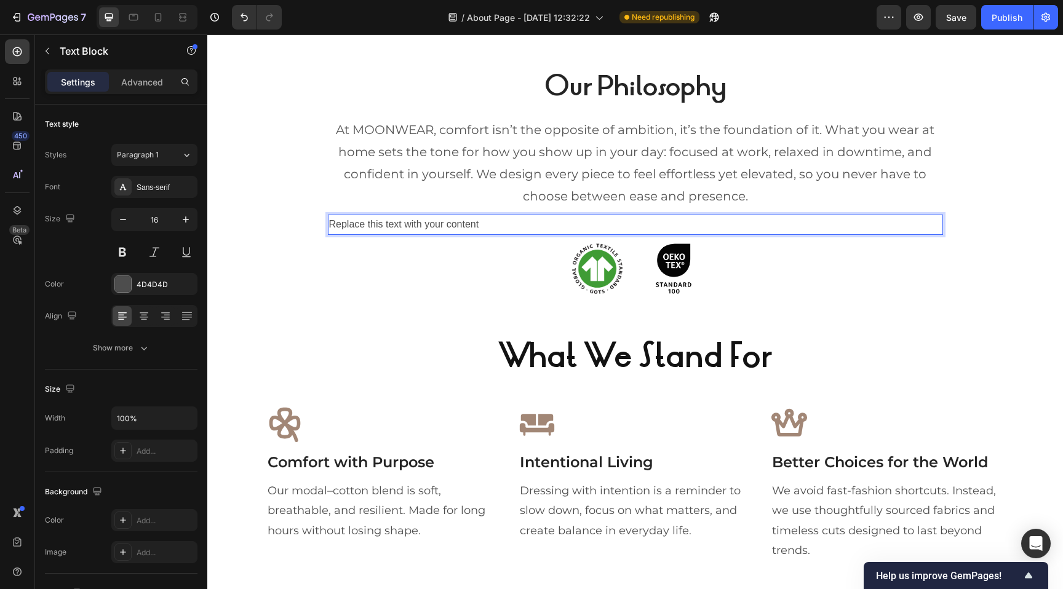
click at [497, 223] on div "Replace this text with your content" at bounding box center [635, 225] width 615 height 20
click at [472, 223] on p "Ensuring every piece meets the highest global standards for organic materials a…" at bounding box center [635, 225] width 612 height 18
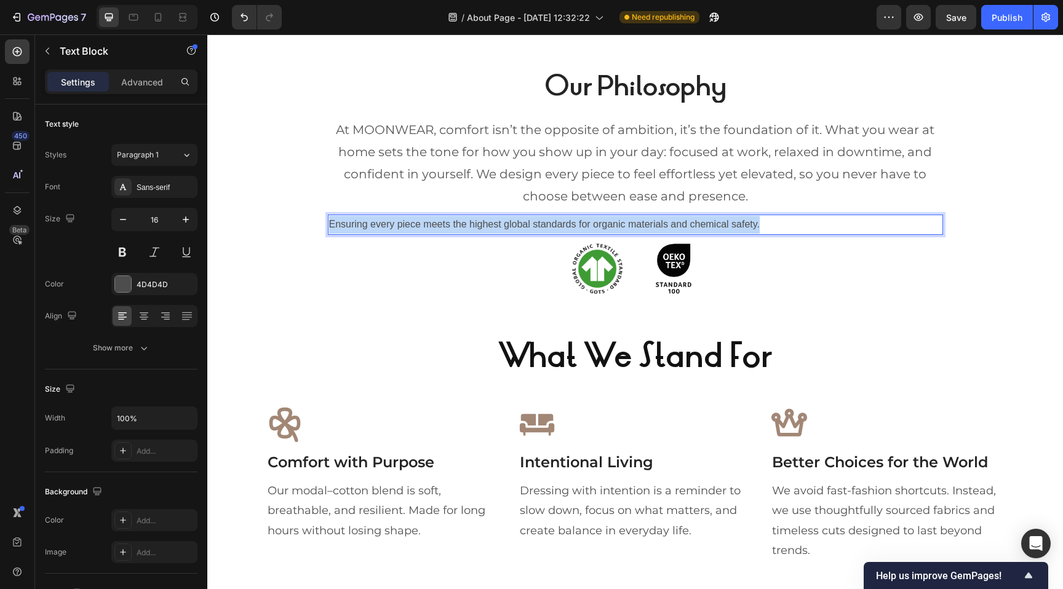
click at [472, 223] on p "Ensuring every piece meets the highest global standards for organic materials a…" at bounding box center [635, 225] width 612 height 18
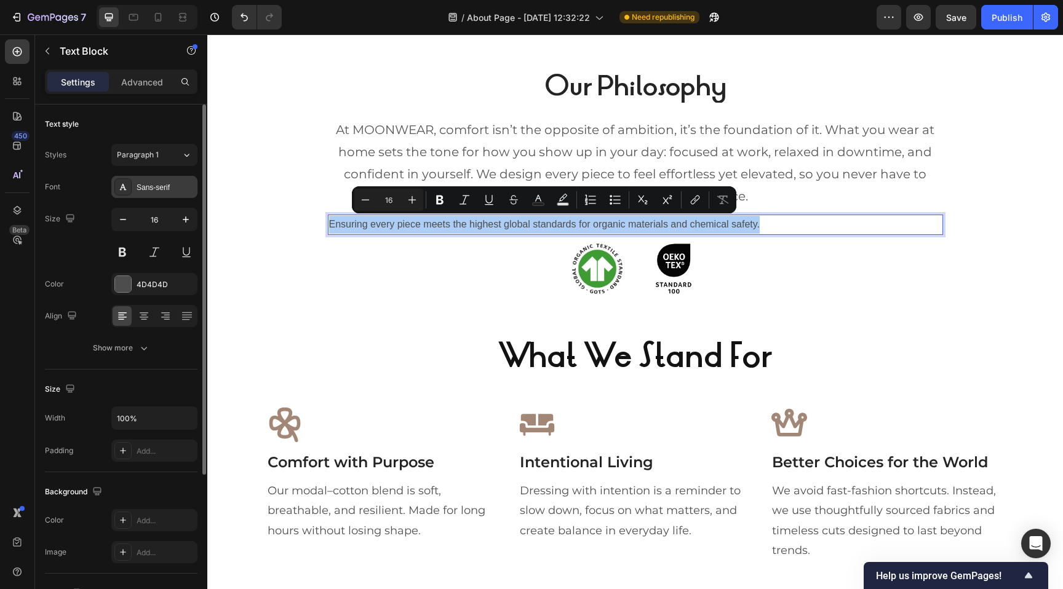
click at [151, 189] on div "Sans-serif" at bounding box center [166, 187] width 58 height 11
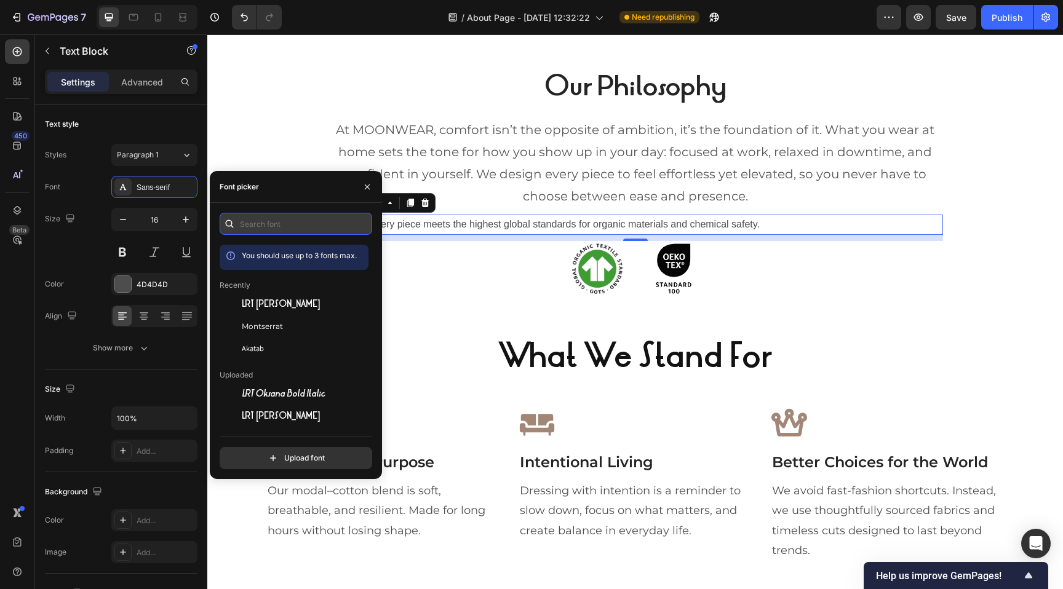
click at [251, 222] on input "text" at bounding box center [296, 224] width 152 height 22
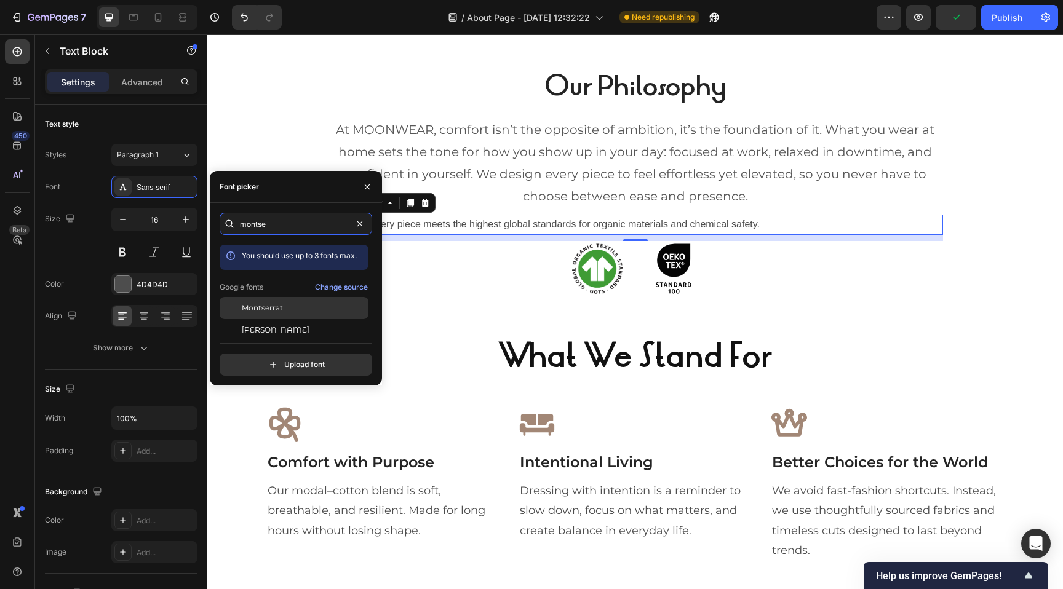
type input "montse"
click at [260, 309] on span "Montserrat" at bounding box center [262, 308] width 41 height 11
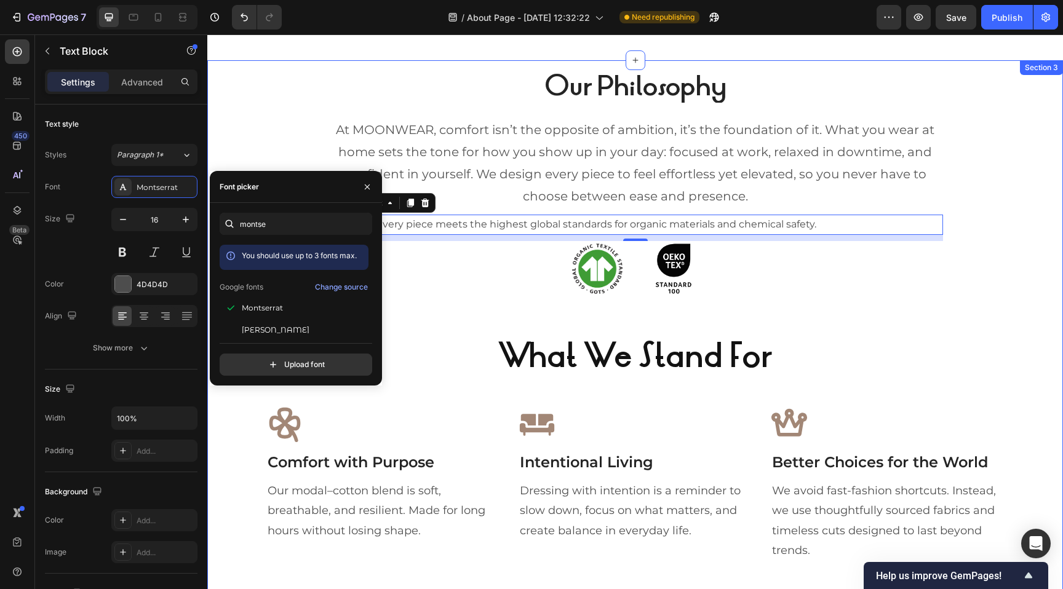
click at [263, 139] on div "Our Philosophy Heading At MOONWEAR, comfort isn’t the opposite of ambition, it’…" at bounding box center [634, 311] width 837 height 502
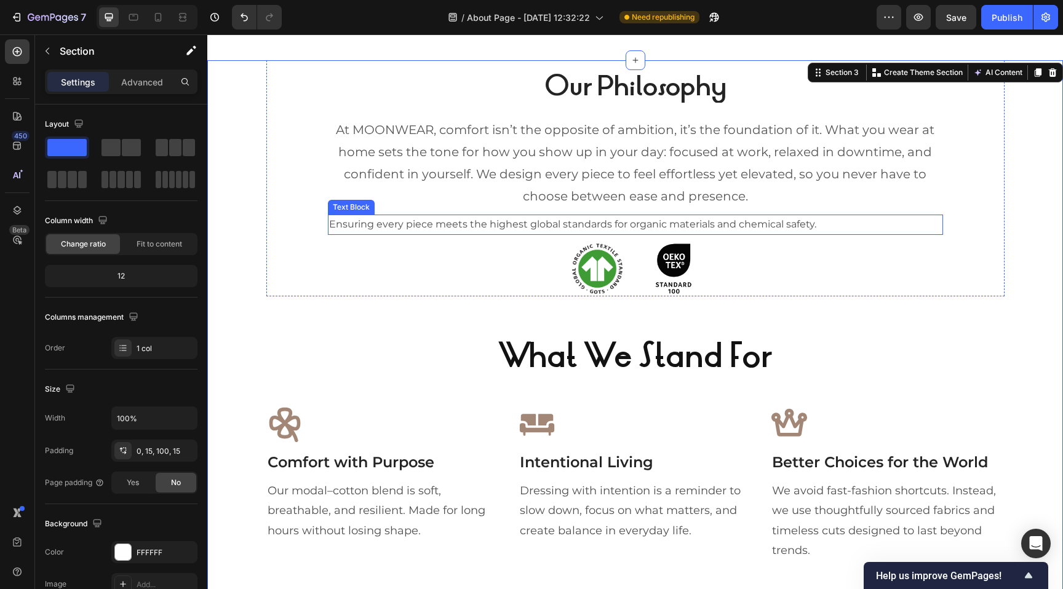
click at [360, 218] on p "Ensuring every piece meets the highest global standards for organic materials a…" at bounding box center [635, 225] width 612 height 18
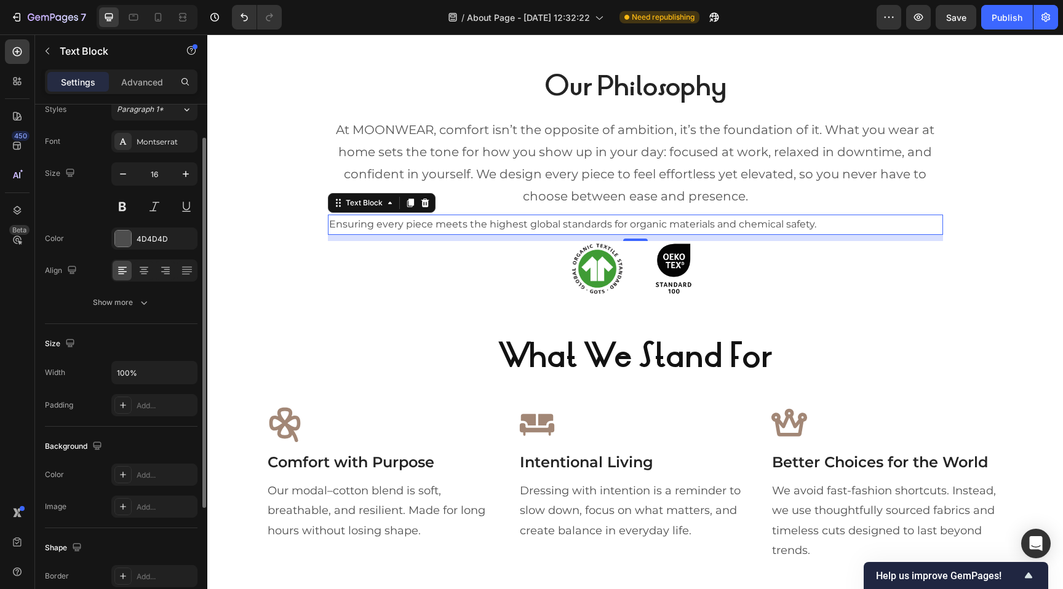
scroll to position [46, 0]
click at [140, 271] on icon at bounding box center [144, 271] width 9 height 1
click at [157, 200] on button at bounding box center [154, 206] width 22 height 22
click at [118, 240] on div at bounding box center [123, 238] width 16 height 16
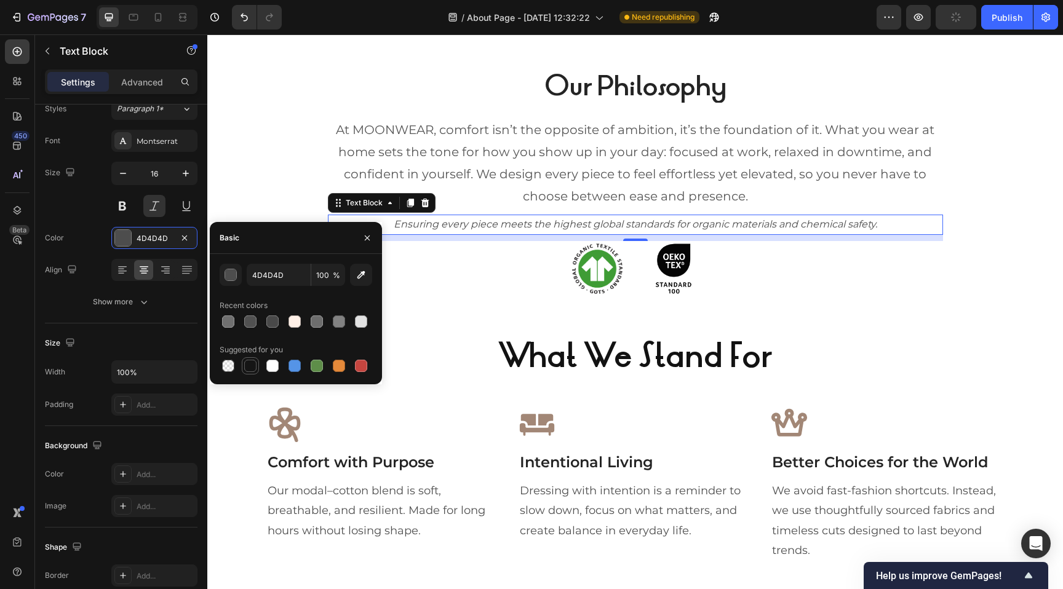
click at [246, 365] on div at bounding box center [250, 366] width 12 height 12
click at [228, 273] on div "button" at bounding box center [231, 275] width 12 height 12
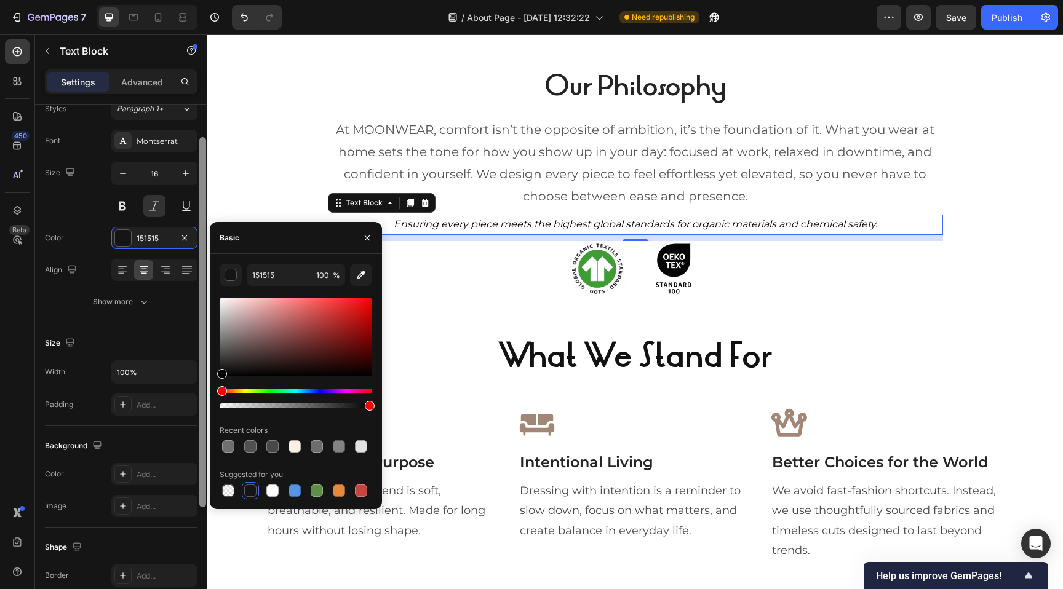
drag, startPoint x: 223, startPoint y: 349, endPoint x: 205, endPoint y: 406, distance: 60.5
click at [205, 406] on div "450 Beta Sections(18) Elements(83) Section Element Hero Section Product Detail …" at bounding box center [103, 311] width 207 height 555
type input "000000"
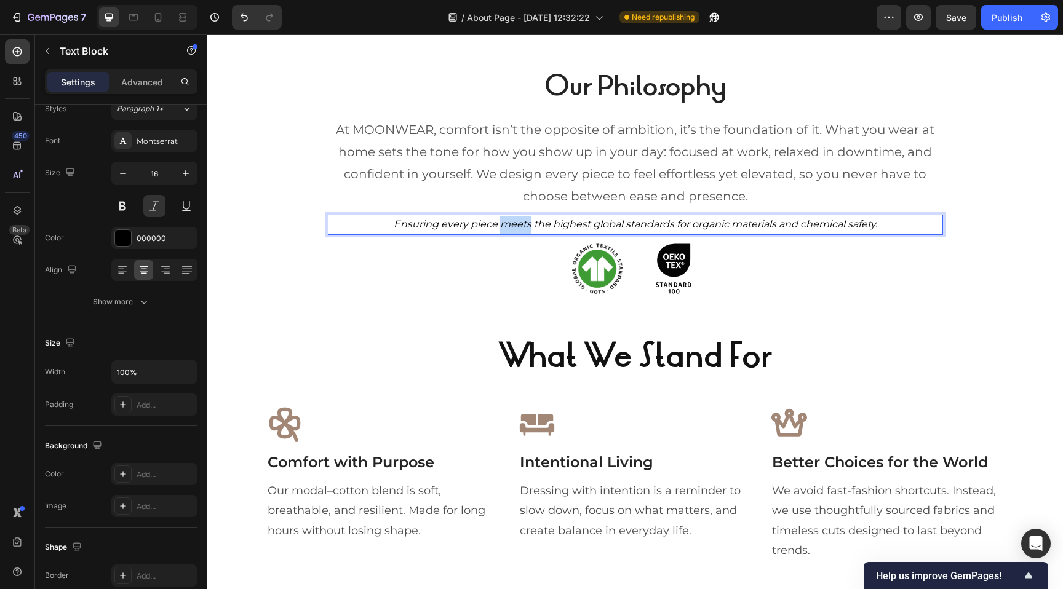
click at [515, 222] on p "Ensuring every piece meets the highest global standards for organic materials a…" at bounding box center [635, 225] width 612 height 18
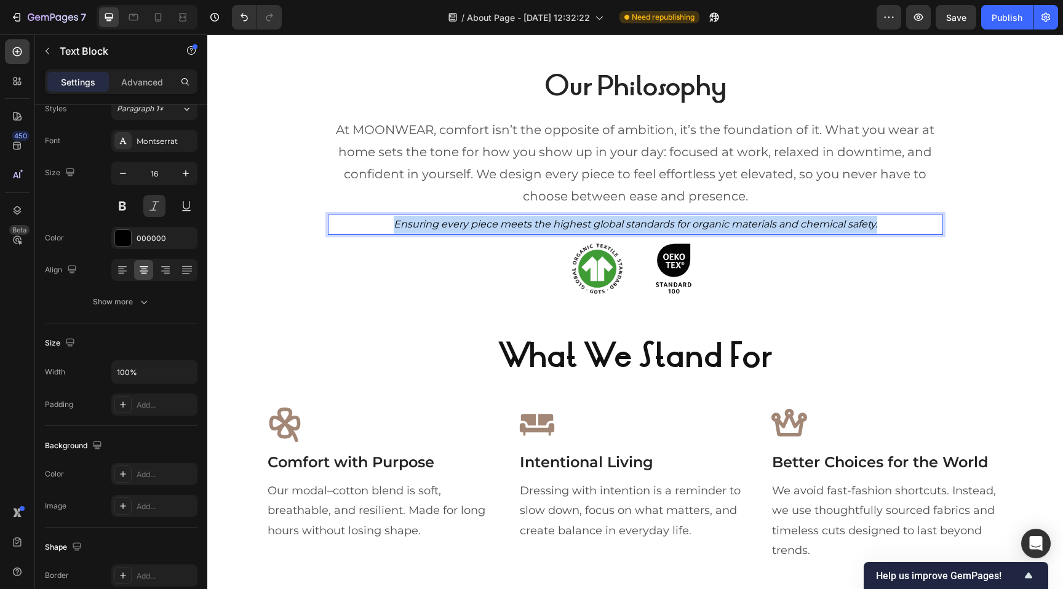
click at [515, 222] on p "Ensuring every piece meets the highest global standards for organic materials a…" at bounding box center [635, 225] width 612 height 18
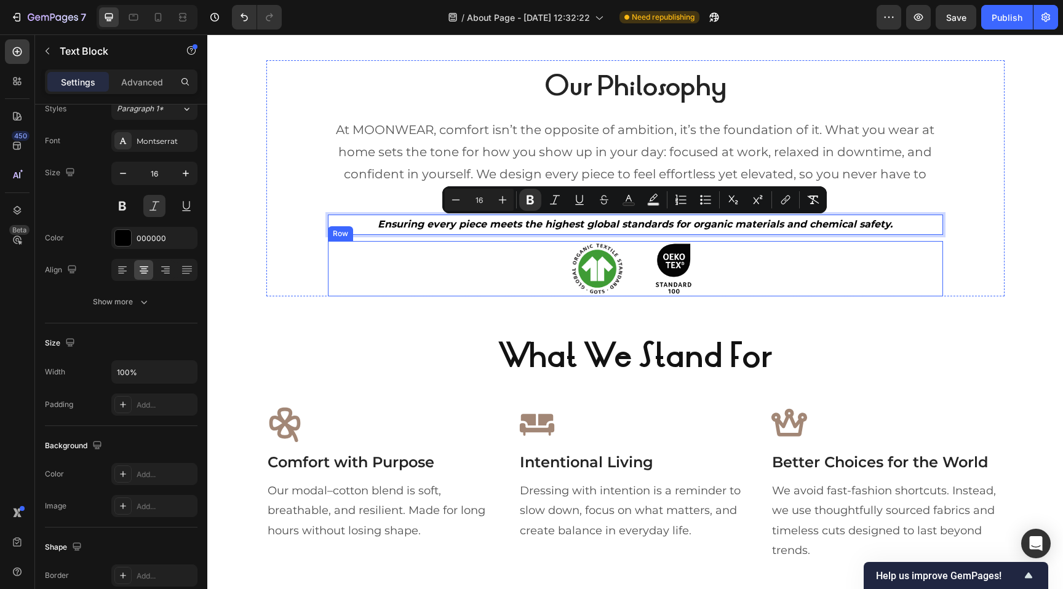
click at [518, 258] on div "Image Image Row" at bounding box center [635, 268] width 615 height 55
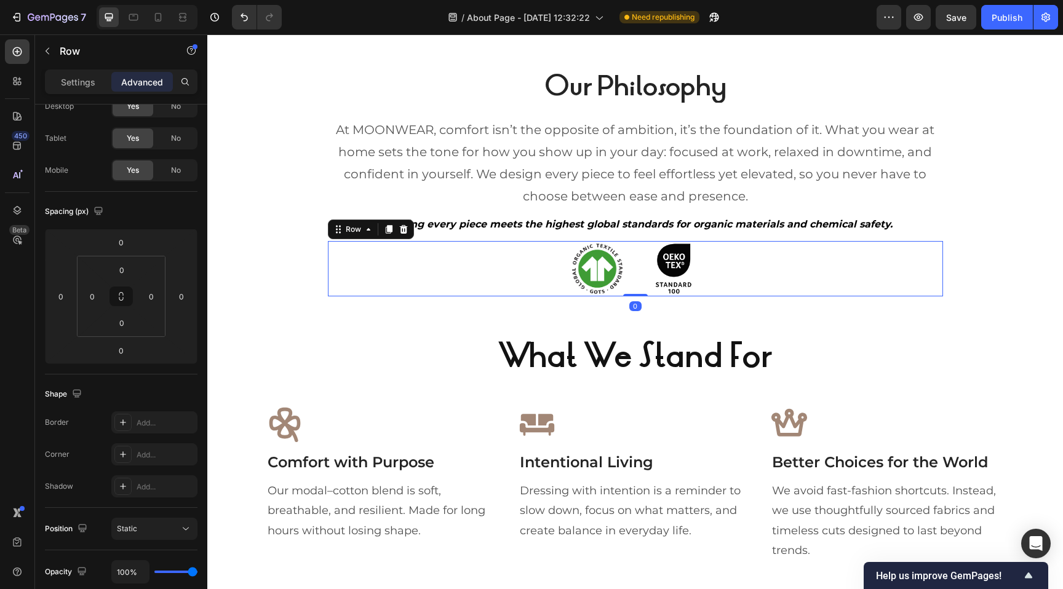
scroll to position [0, 0]
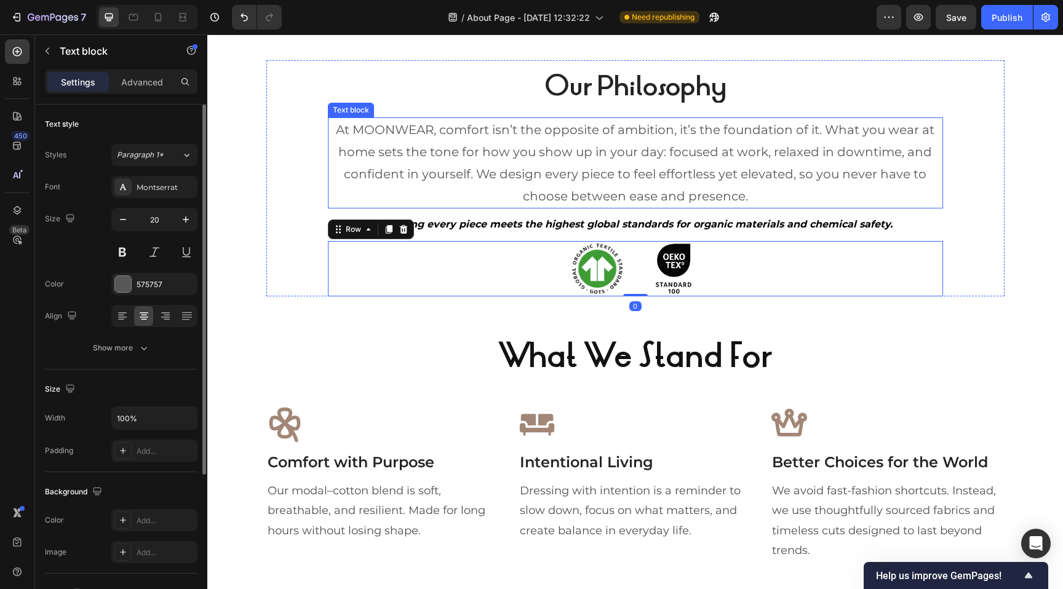
click at [651, 167] on p "At MOONWEAR, comfort isn’t the opposite of ambition, it’s the foundation of it.…" at bounding box center [635, 163] width 612 height 89
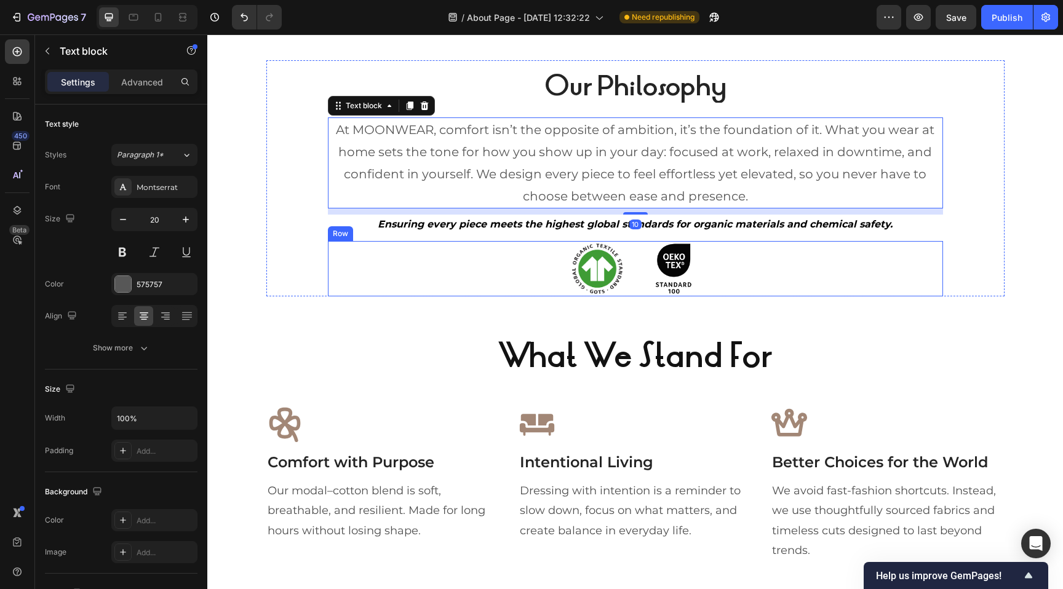
click at [750, 277] on div "Image Image Row" at bounding box center [635, 268] width 615 height 55
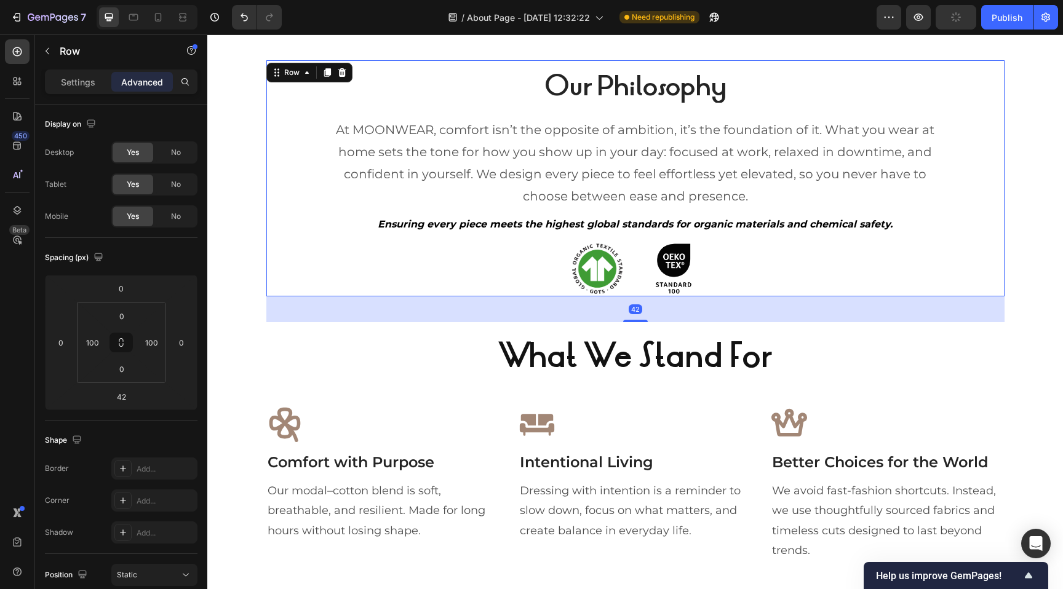
click at [796, 108] on div "Our Philosophy Heading At MOONWEAR, comfort isn’t the opposite of ambition, it’…" at bounding box center [635, 178] width 615 height 237
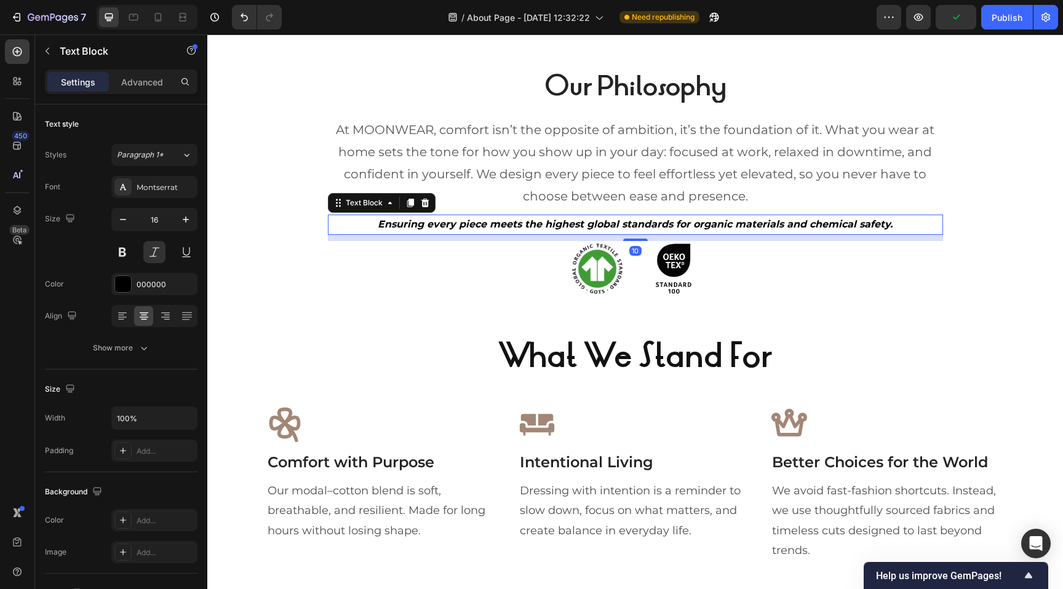
click at [678, 221] on strong "Ensuring every piece meets the highest global standards for organic materials a…" at bounding box center [635, 224] width 515 height 12
click at [138, 77] on p "Advanced" at bounding box center [142, 82] width 42 height 13
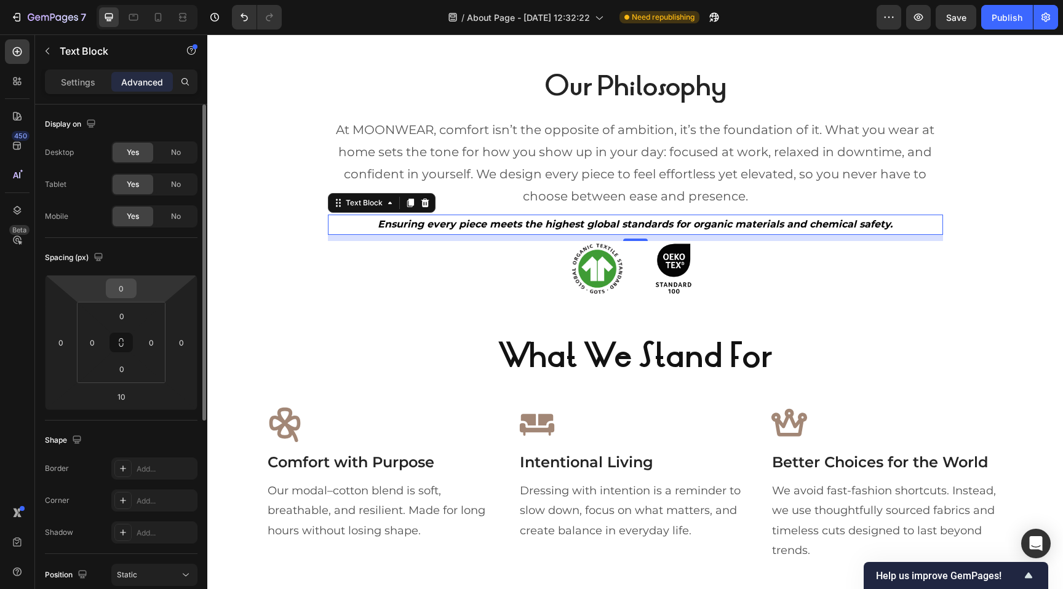
click at [121, 289] on input "0" at bounding box center [121, 288] width 25 height 18
type input "24"
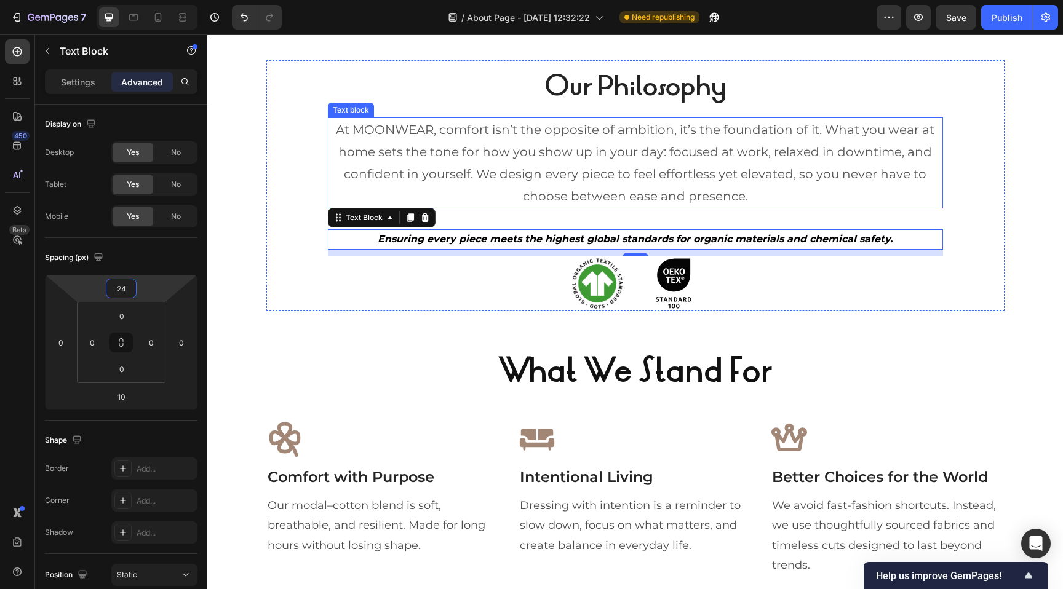
click at [536, 176] on p "At MOONWEAR, comfort isn’t the opposite of ambition, it’s the foundation of it.…" at bounding box center [635, 163] width 612 height 89
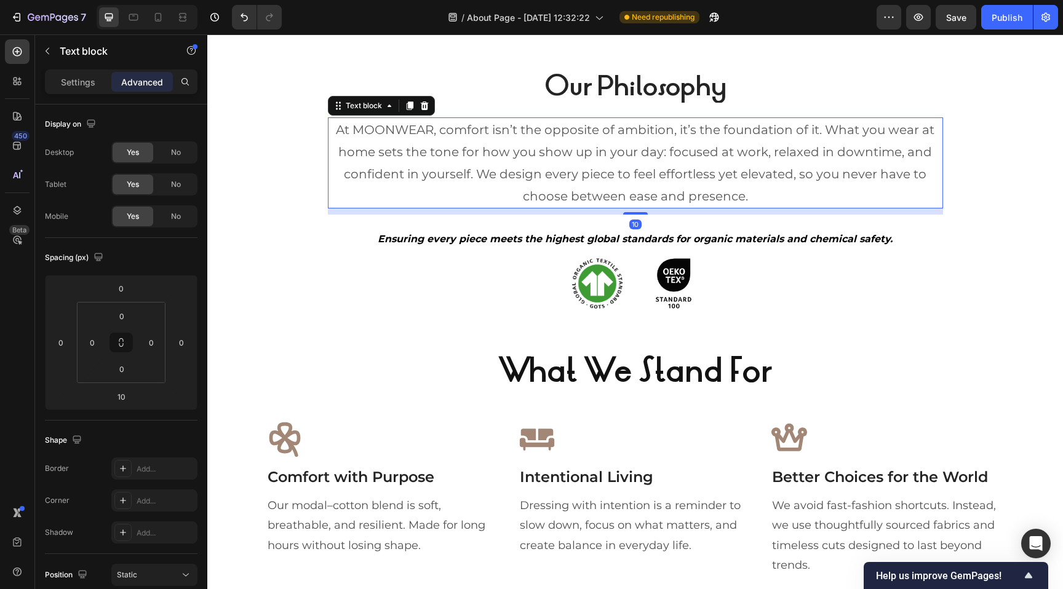
click at [576, 208] on div "10" at bounding box center [635, 211] width 615 height 6
click at [526, 73] on h2 "Our Philosophy" at bounding box center [635, 86] width 615 height 33
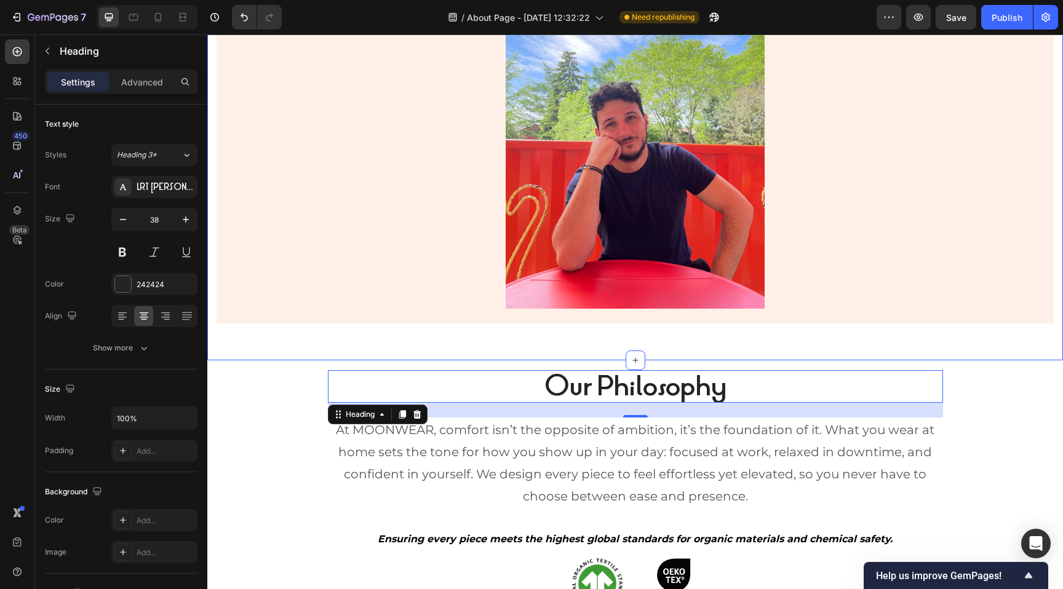
scroll to position [739, 0]
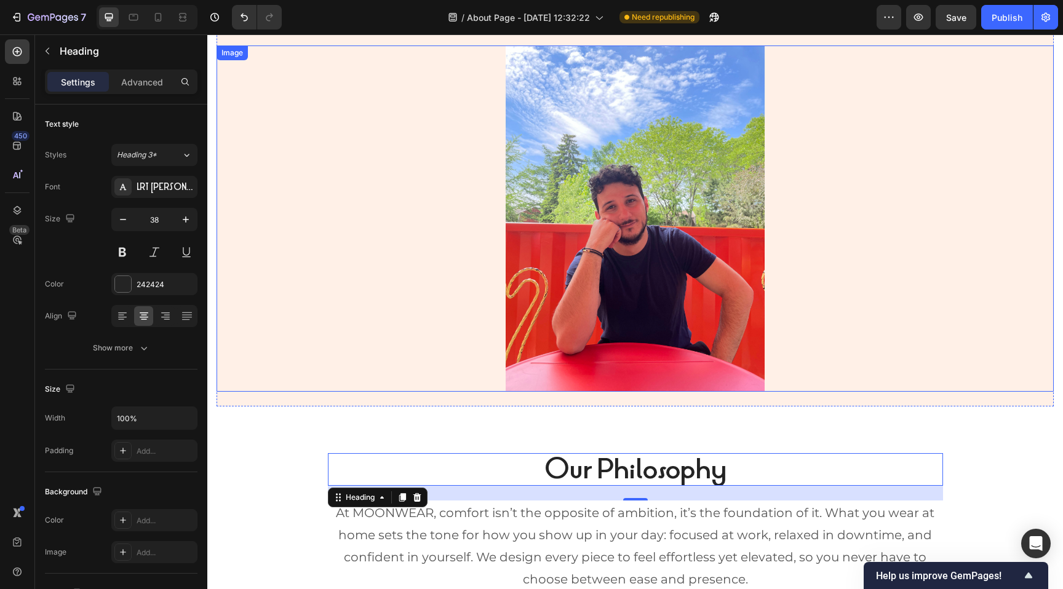
click at [876, 173] on div at bounding box center [634, 219] width 837 height 346
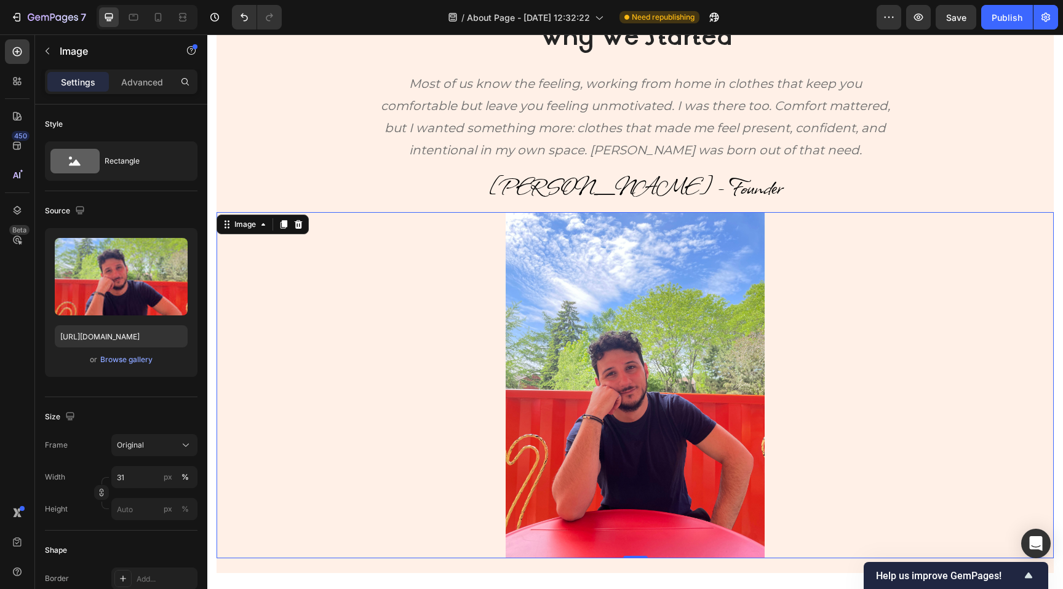
scroll to position [574, 0]
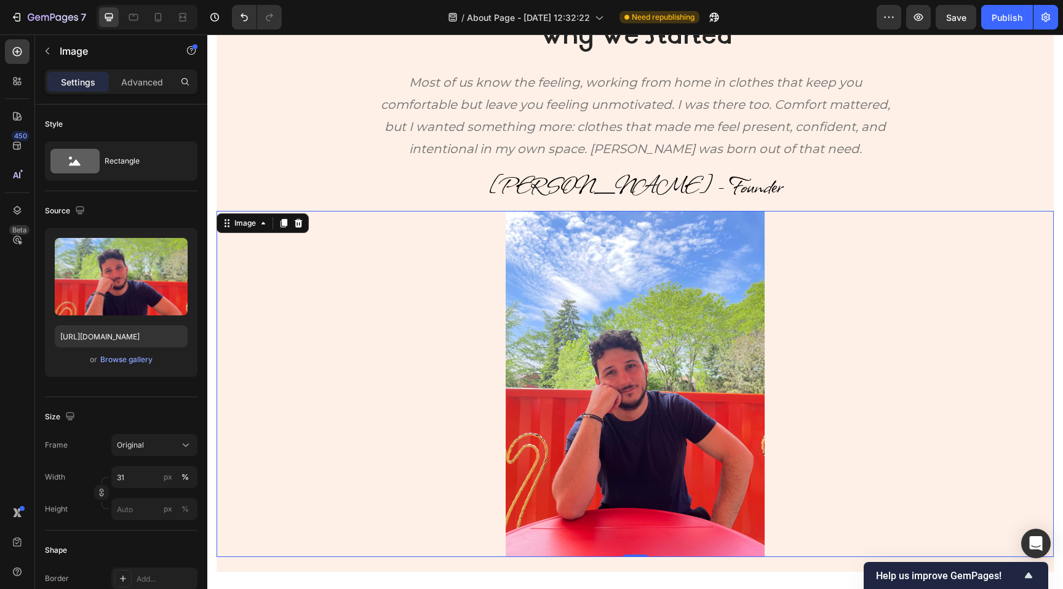
click at [876, 173] on p "[PERSON_NAME] - Founder" at bounding box center [635, 185] width 834 height 49
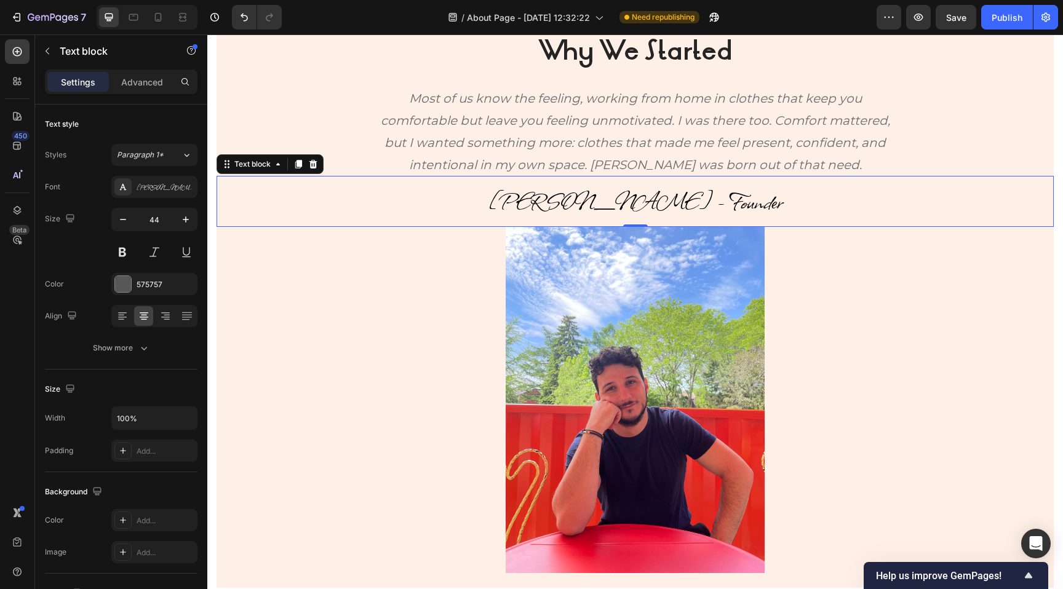
scroll to position [560, 0]
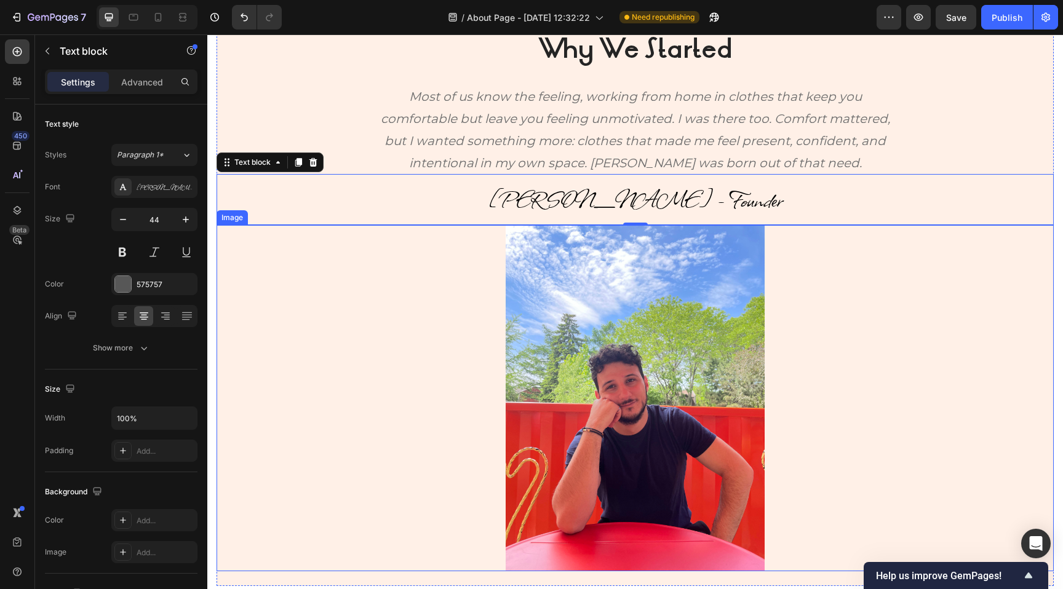
click at [675, 388] on img at bounding box center [634, 398] width 259 height 346
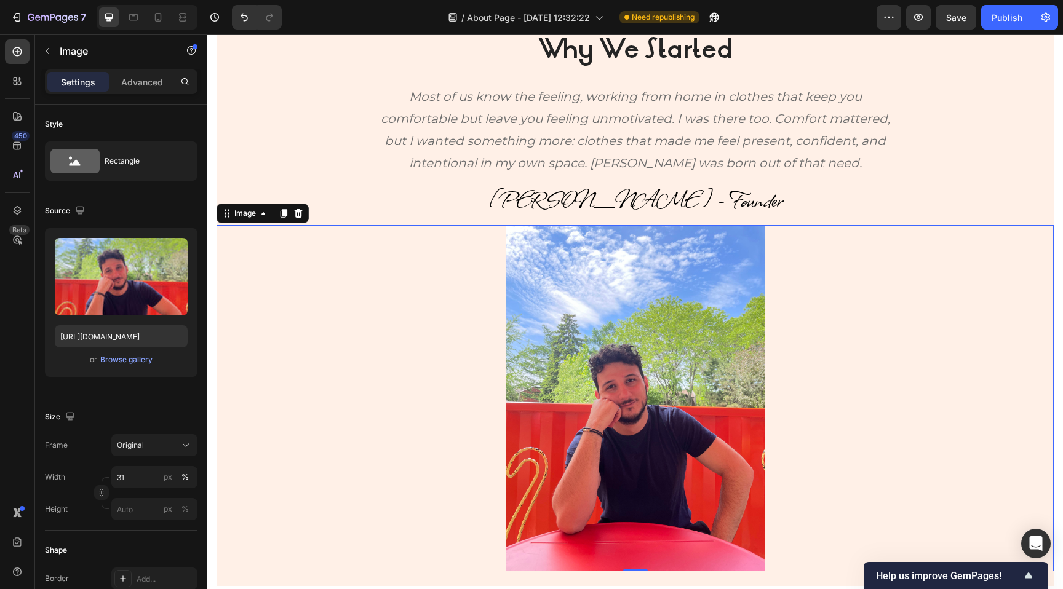
click at [522, 362] on img at bounding box center [634, 398] width 259 height 346
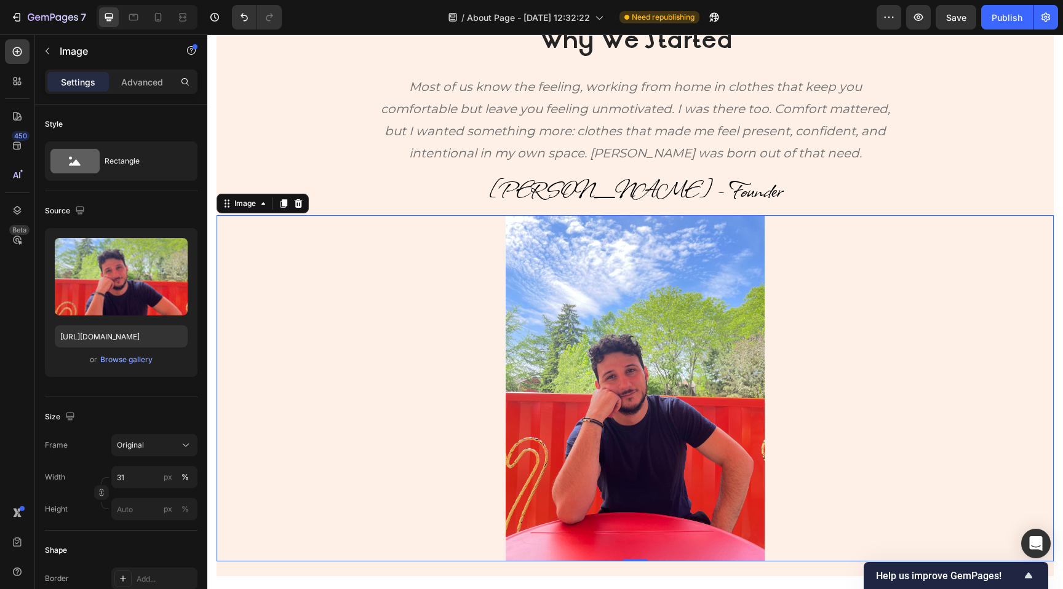
scroll to position [574, 0]
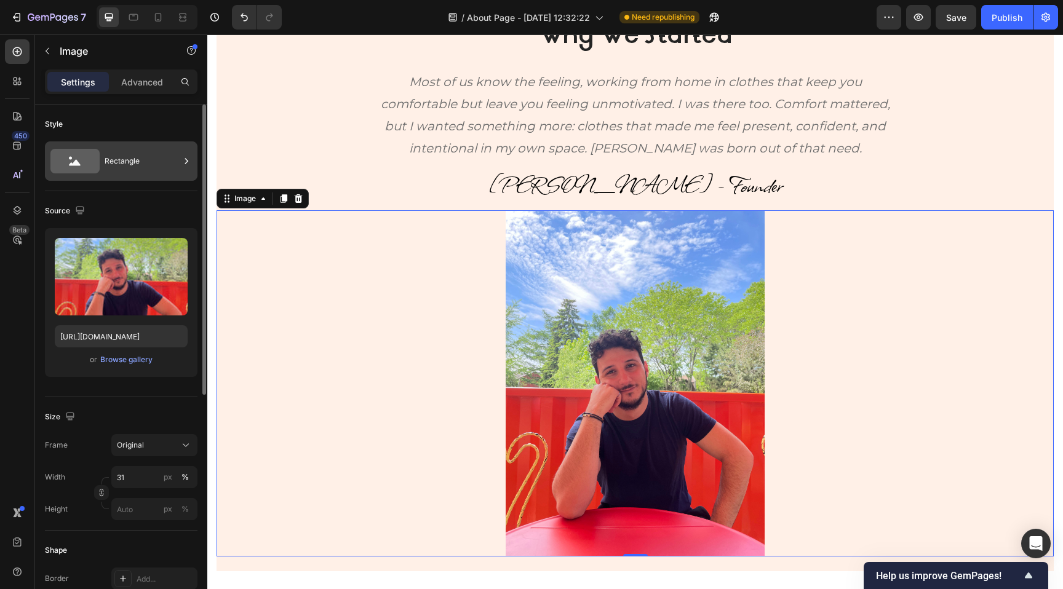
click at [97, 158] on icon at bounding box center [74, 161] width 49 height 25
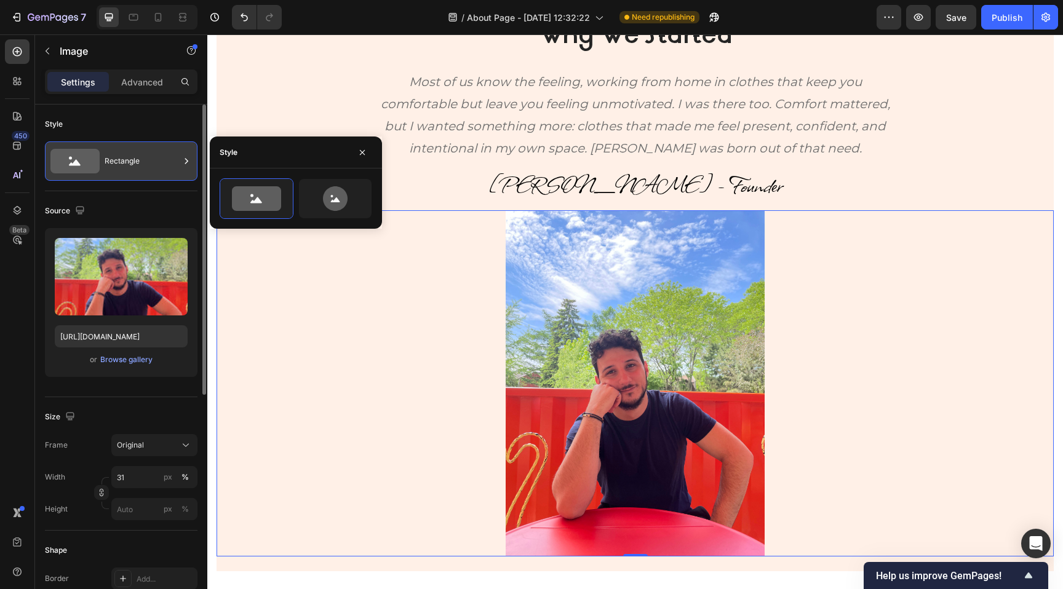
click at [97, 158] on icon at bounding box center [74, 161] width 49 height 25
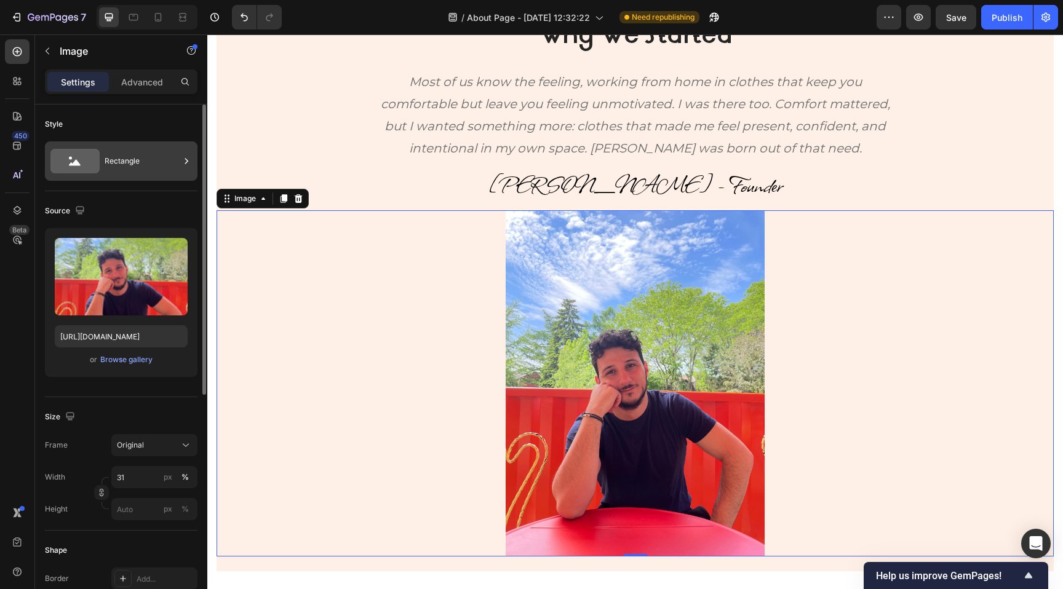
click at [135, 166] on div "Rectangle" at bounding box center [142, 161] width 75 height 28
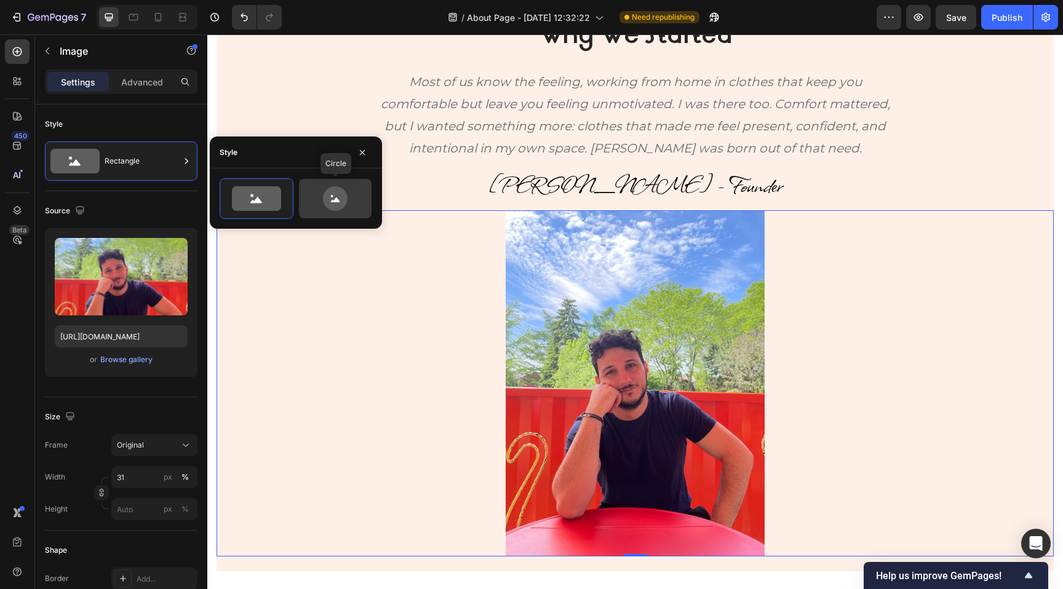
click at [337, 196] on icon at bounding box center [335, 198] width 25 height 25
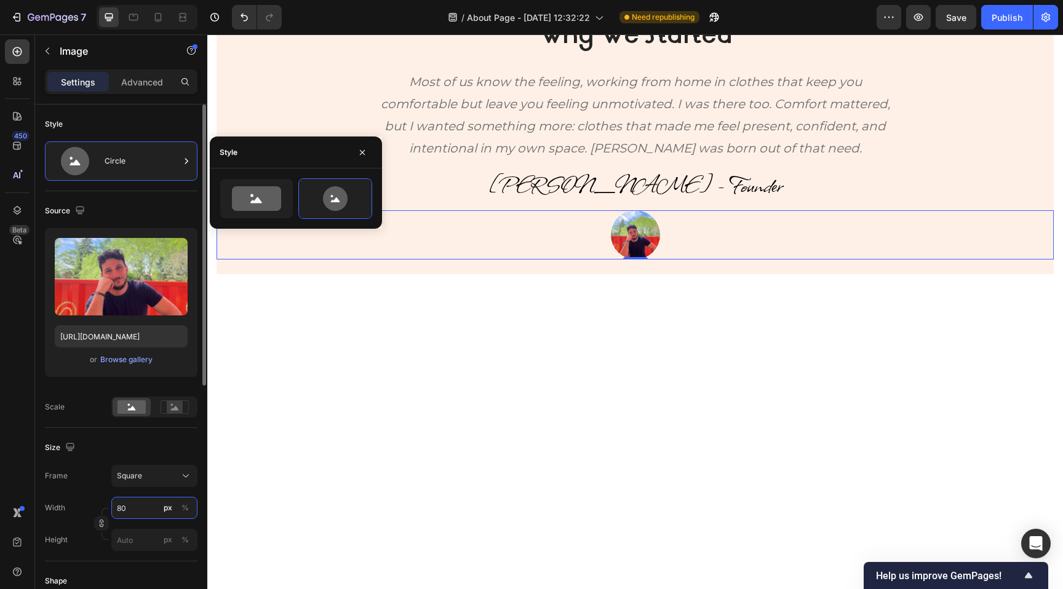
click at [138, 510] on input "80" at bounding box center [154, 508] width 86 height 22
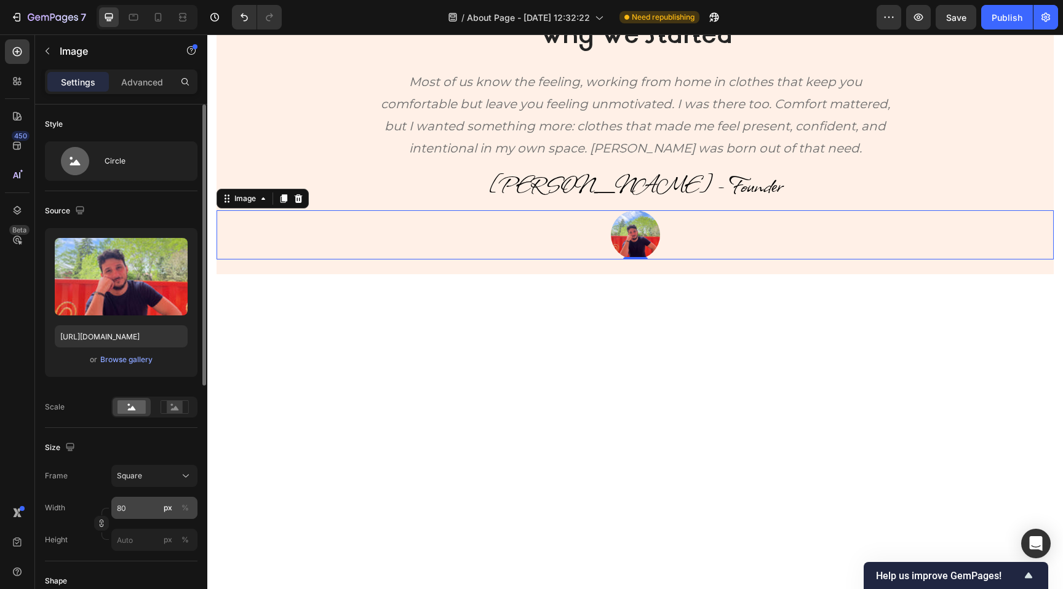
click at [164, 509] on div "px" at bounding box center [168, 507] width 9 height 11
type input "81"
type input "82"
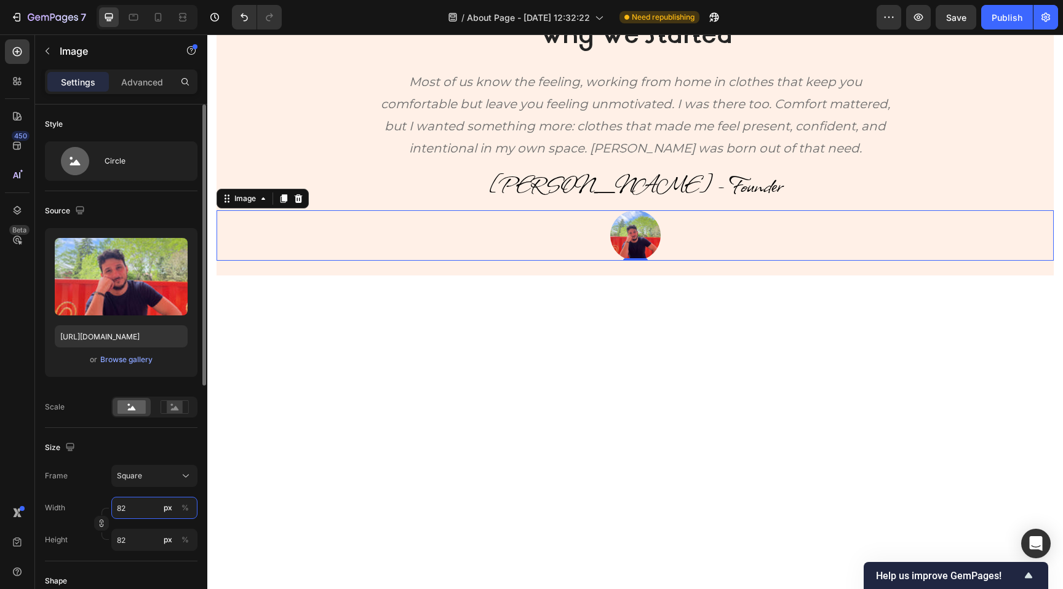
type input "83"
type input "84"
type input "85"
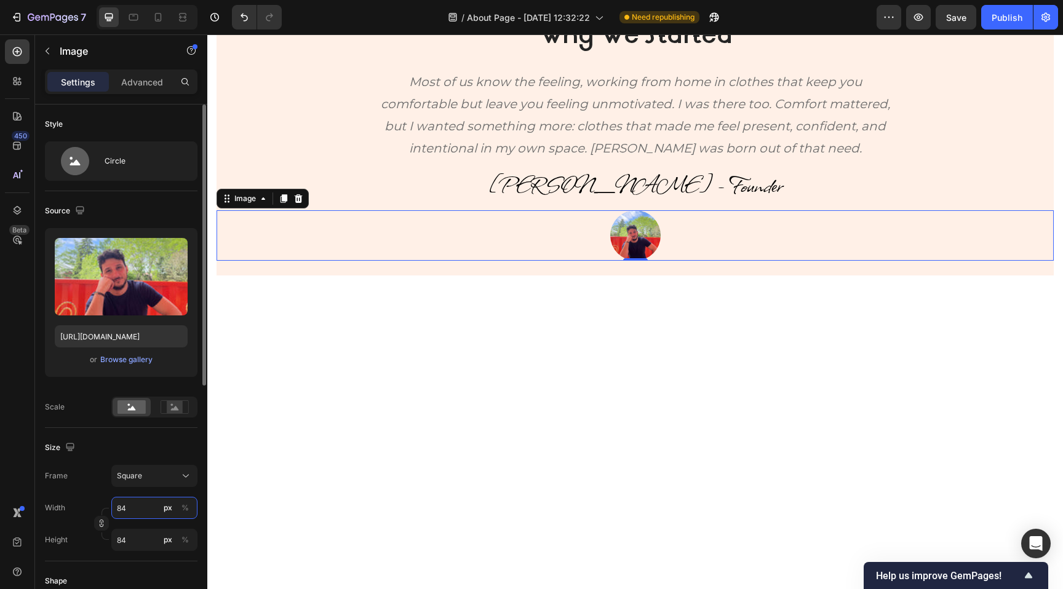
type input "85"
type input "86"
type input "87"
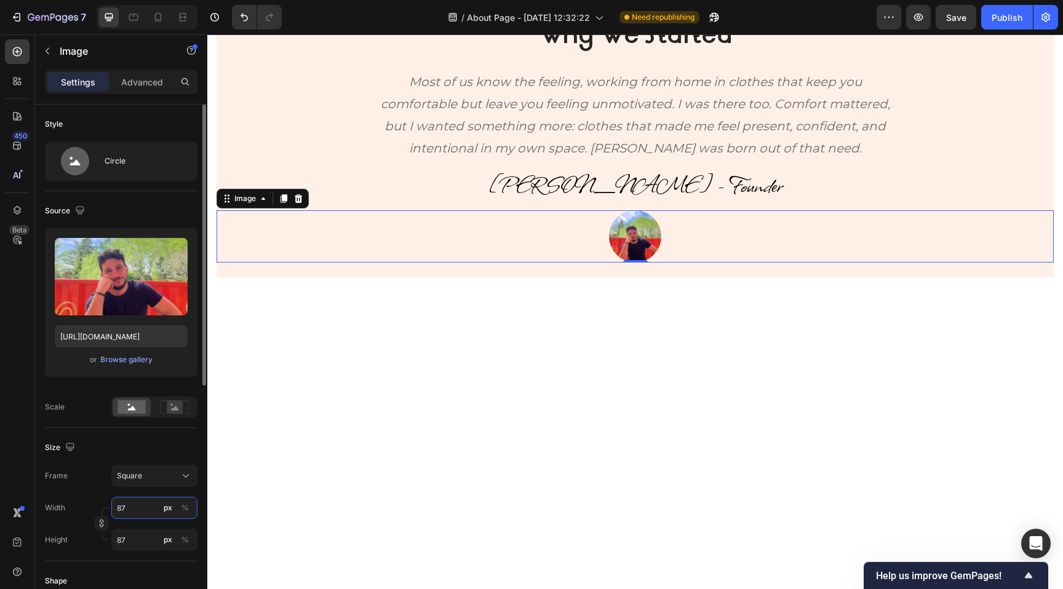
type input "88"
type input "89"
type input "90"
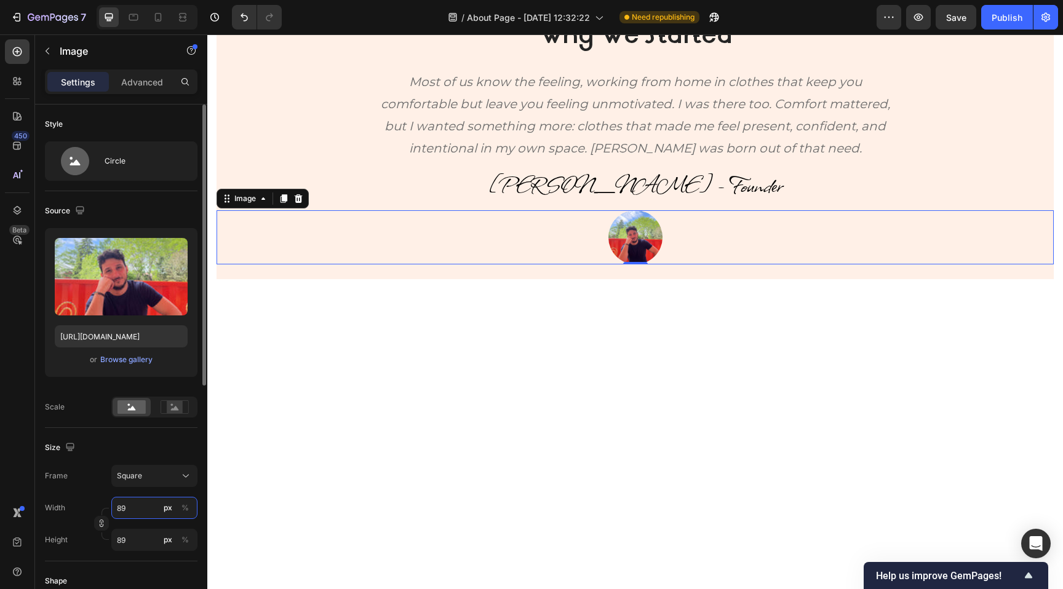
type input "90"
type input "91"
type input "92"
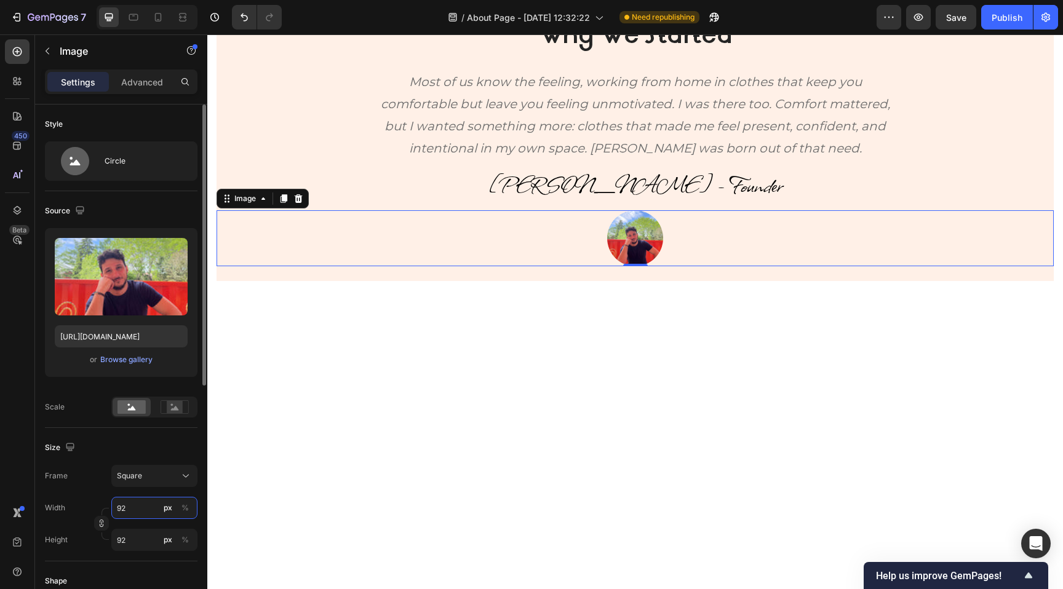
type input "93"
type input "94"
type input "95"
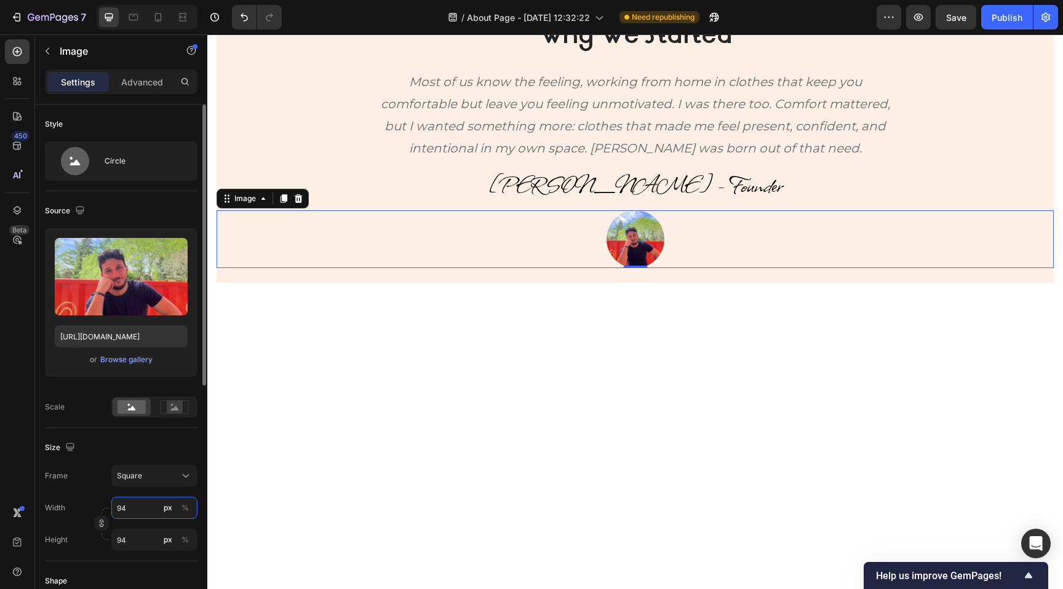
type input "95"
type input "96"
type input "97"
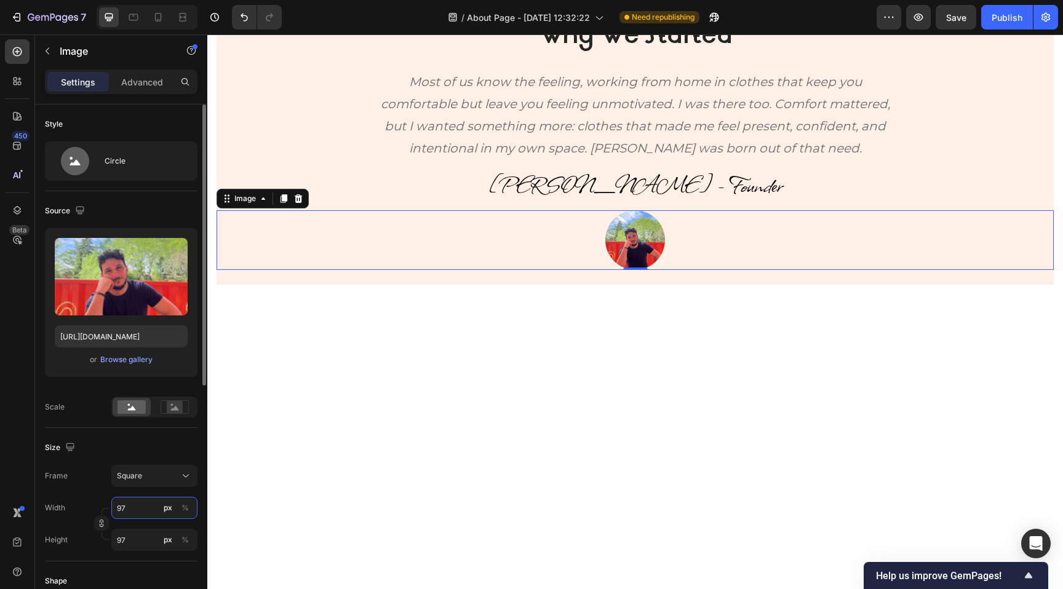
type input "98"
type input "99"
type input "100"
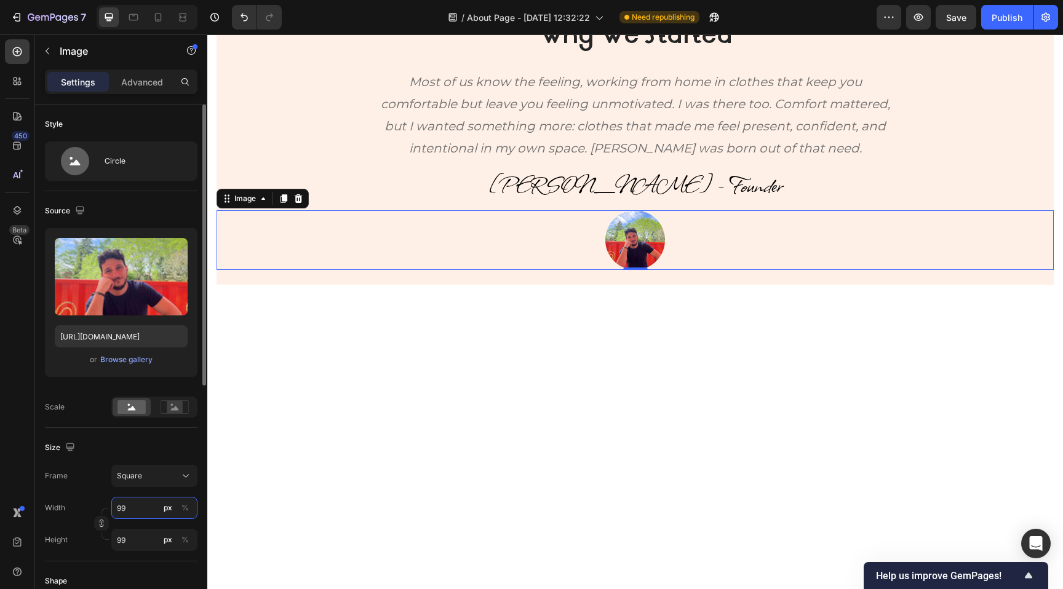
type input "100"
type input "101"
type input "102"
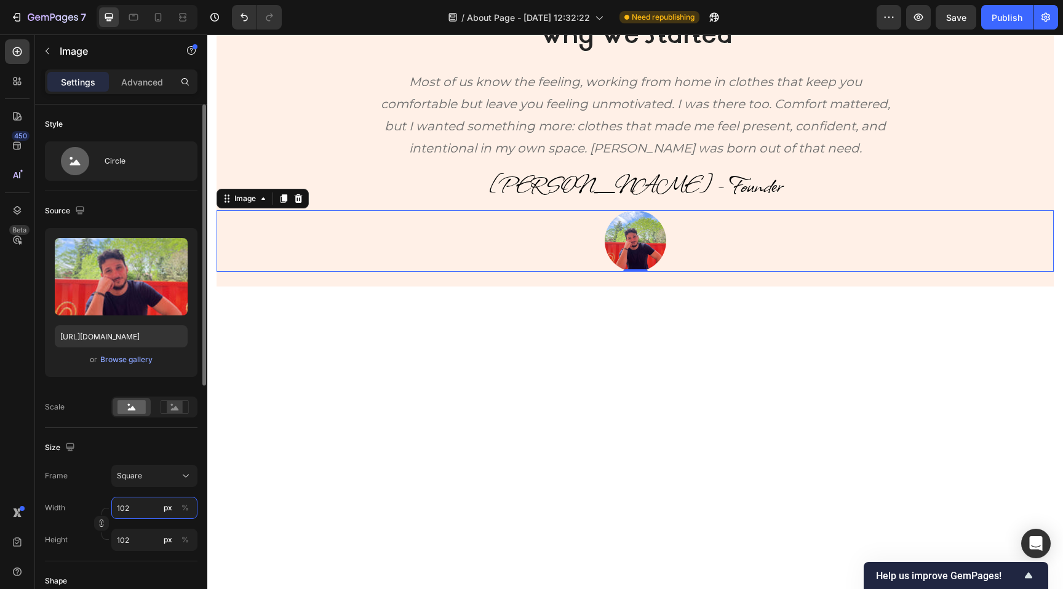
type input "103"
type input "104"
type input "105"
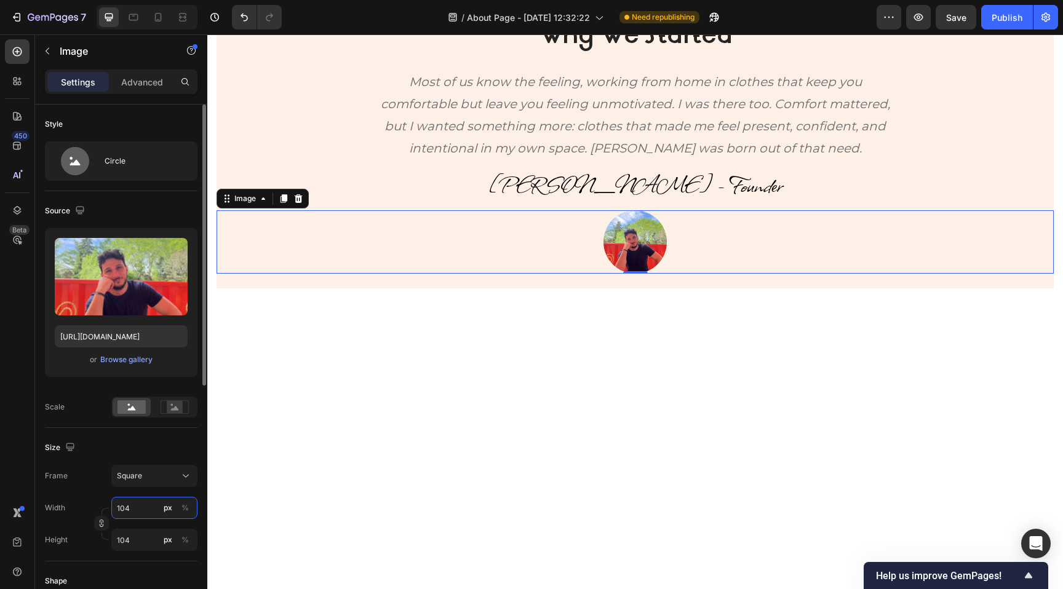
type input "105"
type input "106"
type input "107"
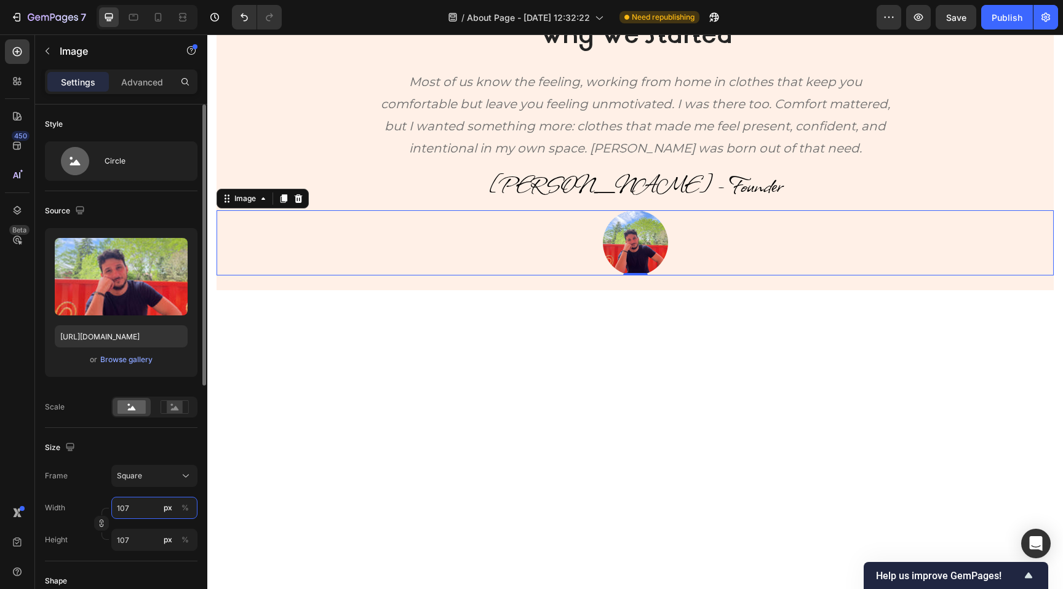
type input "108"
type input "109"
type input "110"
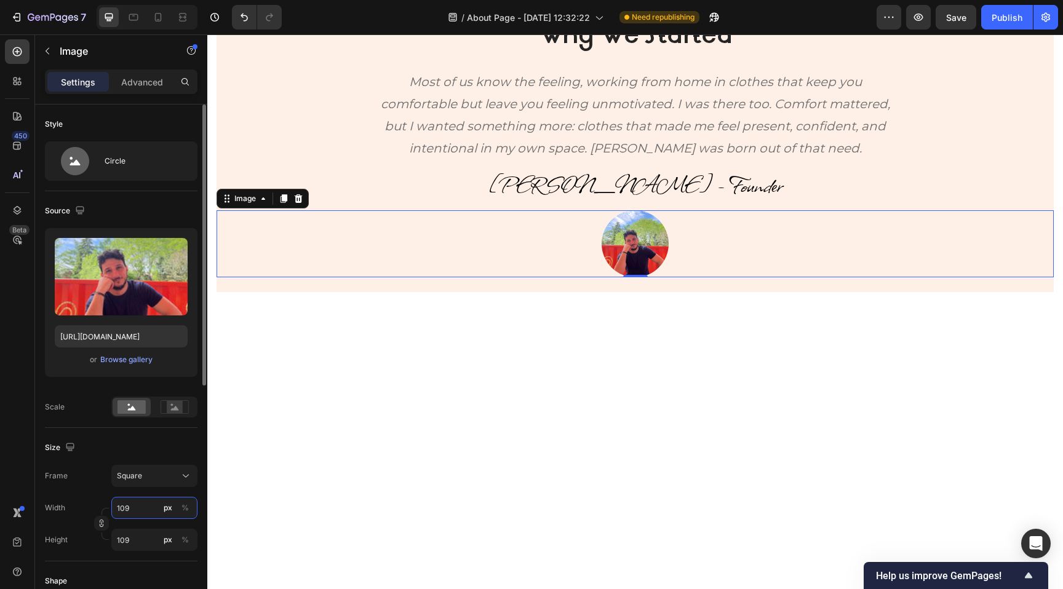
type input "110"
type input "111"
type input "112"
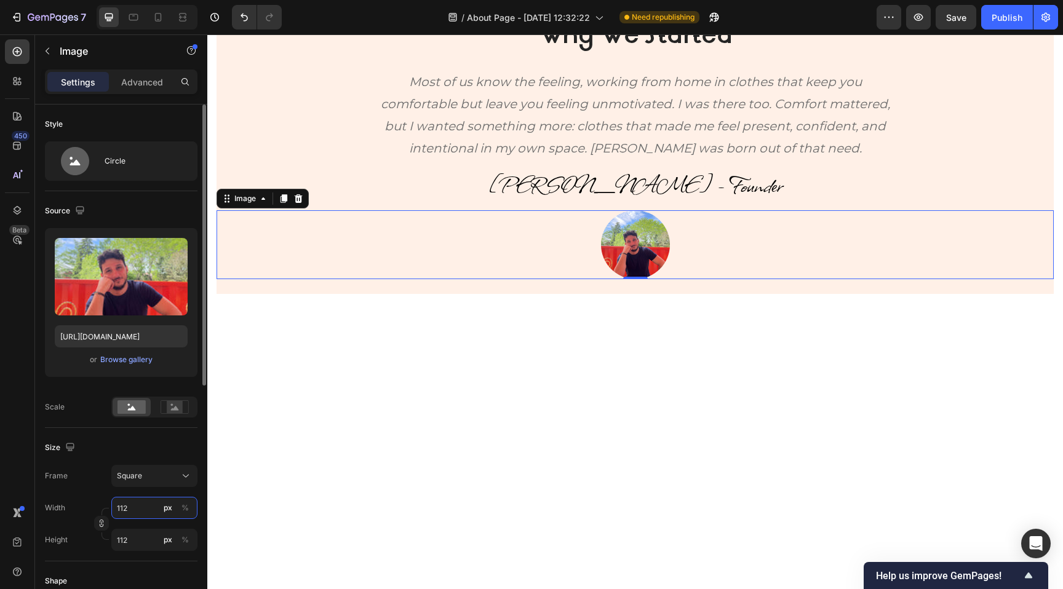
type input "113"
type input "114"
type input "115"
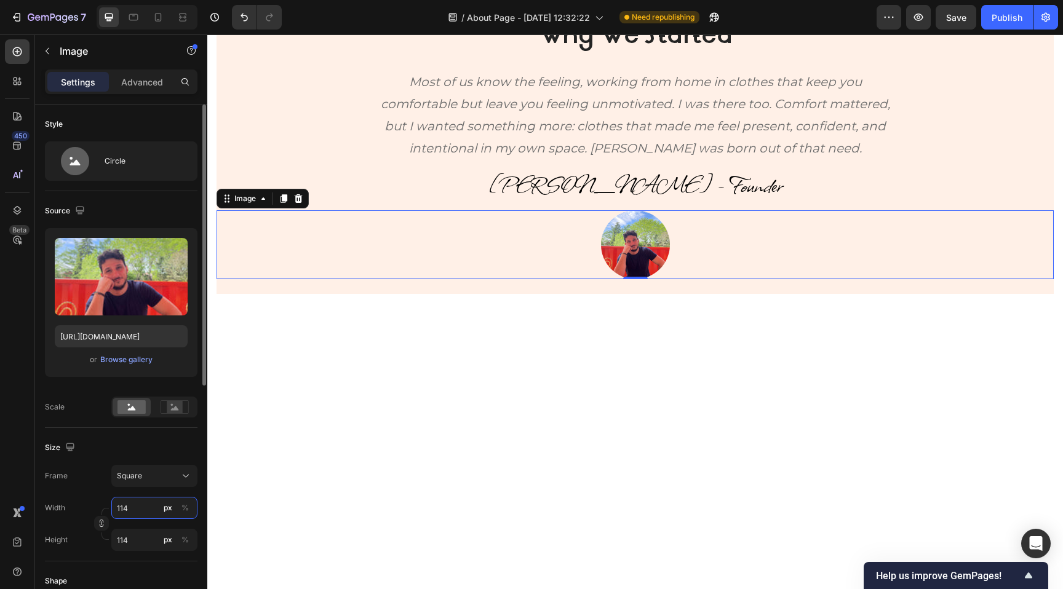
type input "115"
type input "116"
type input "117"
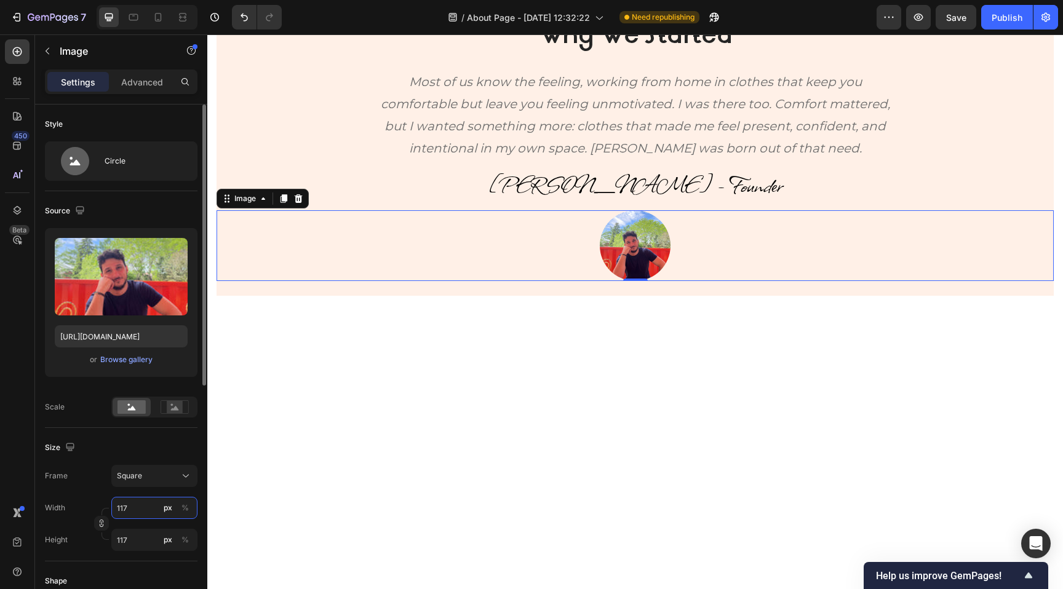
type input "118"
type input "119"
type input "120"
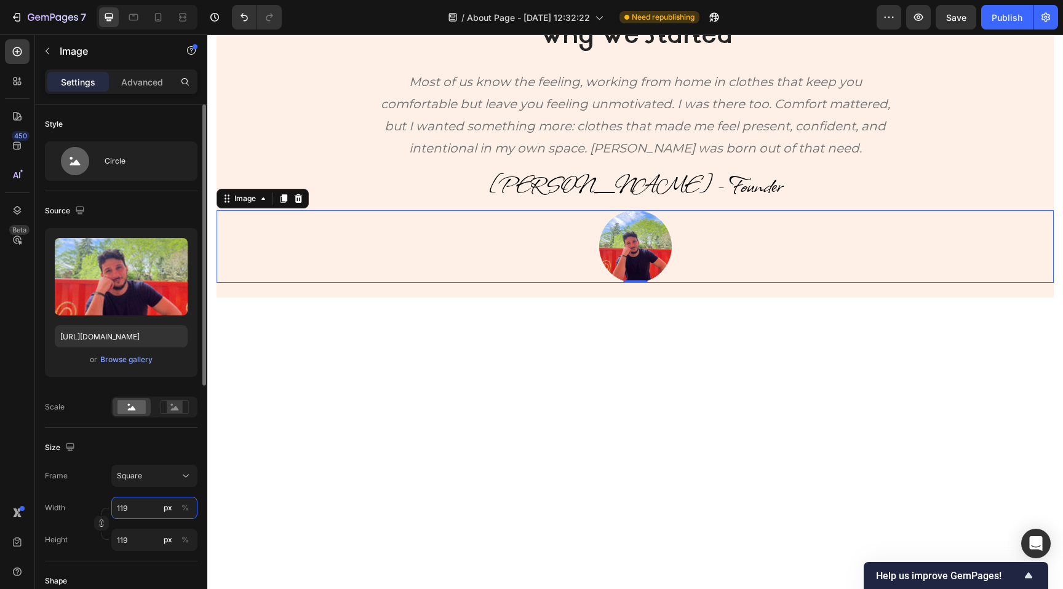
type input "120"
type input "121"
type input "122"
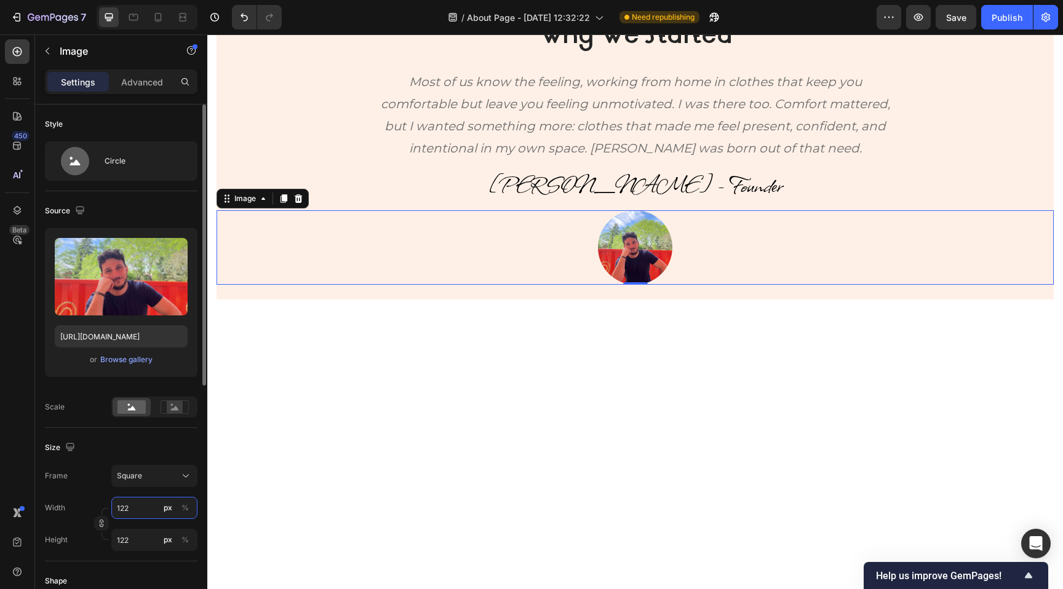
type input "123"
type input "124"
type input "125"
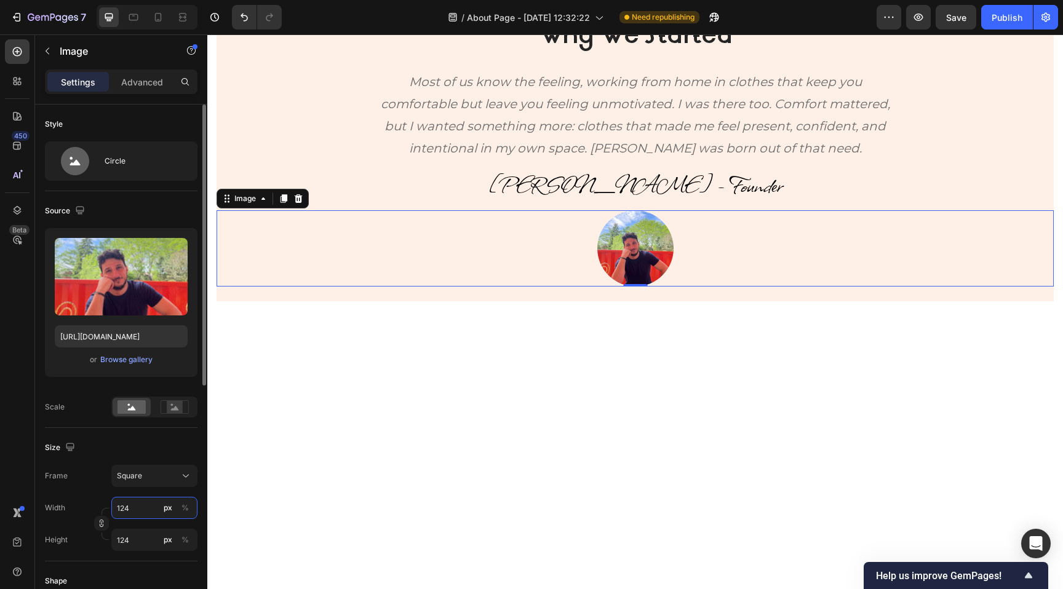
type input "125"
type input "126"
type input "127"
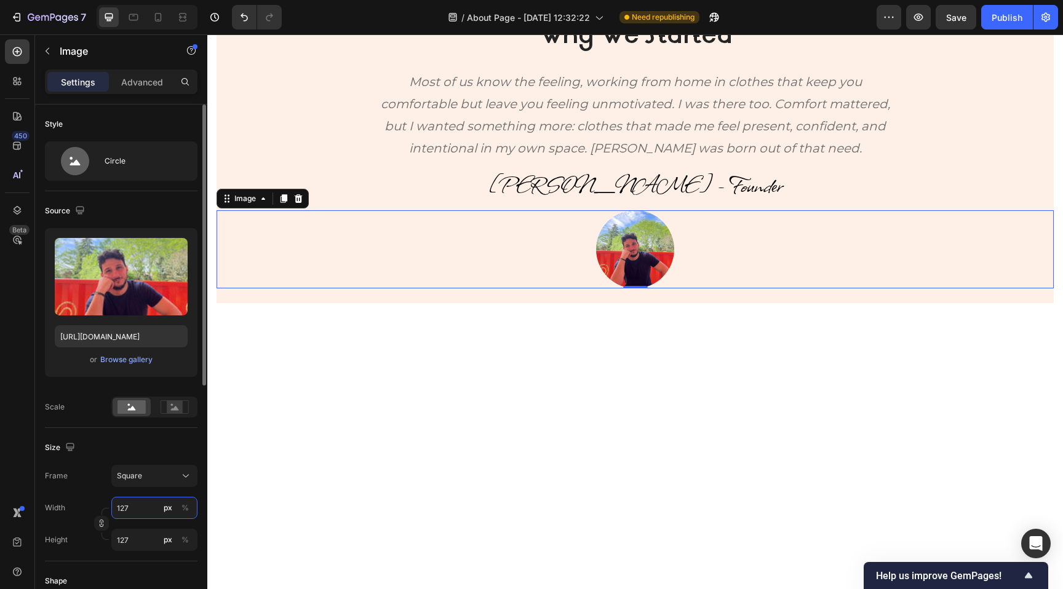
type input "128"
type input "129"
type input "130"
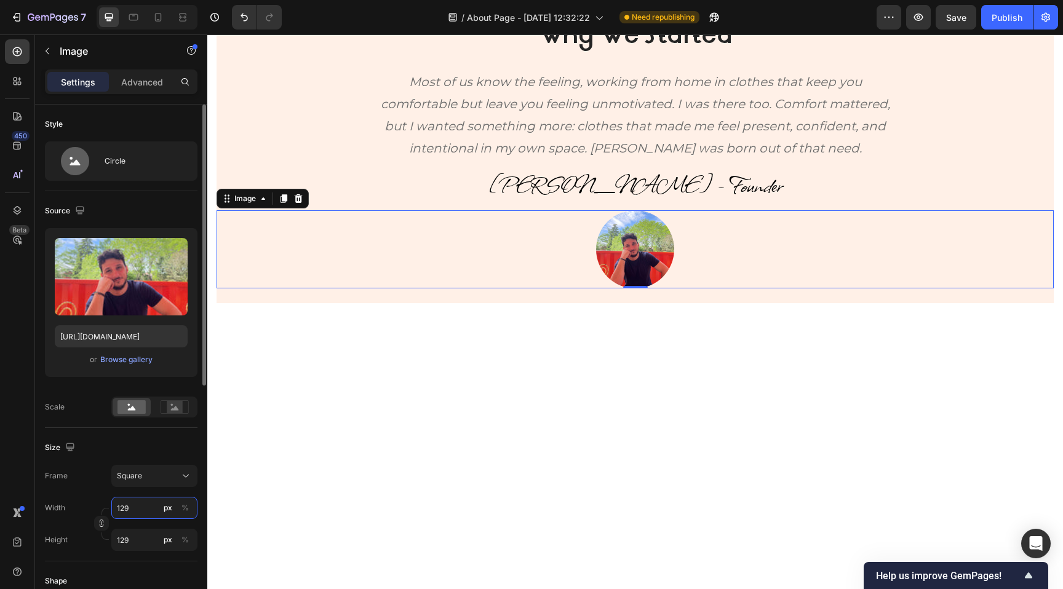
type input "130"
type input "131"
type input "132"
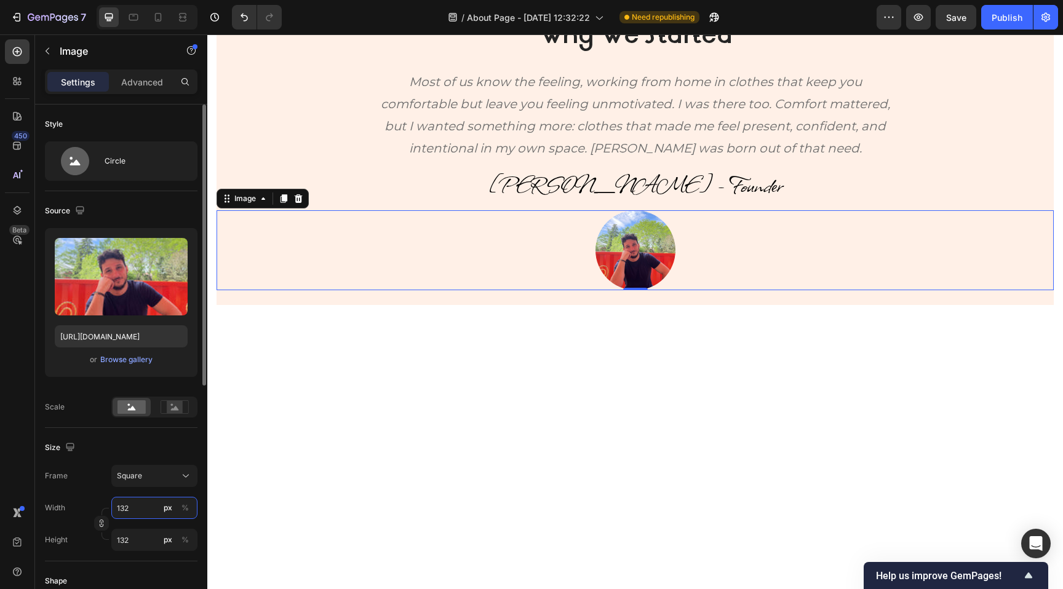
type input "133"
type input "134"
type input "135"
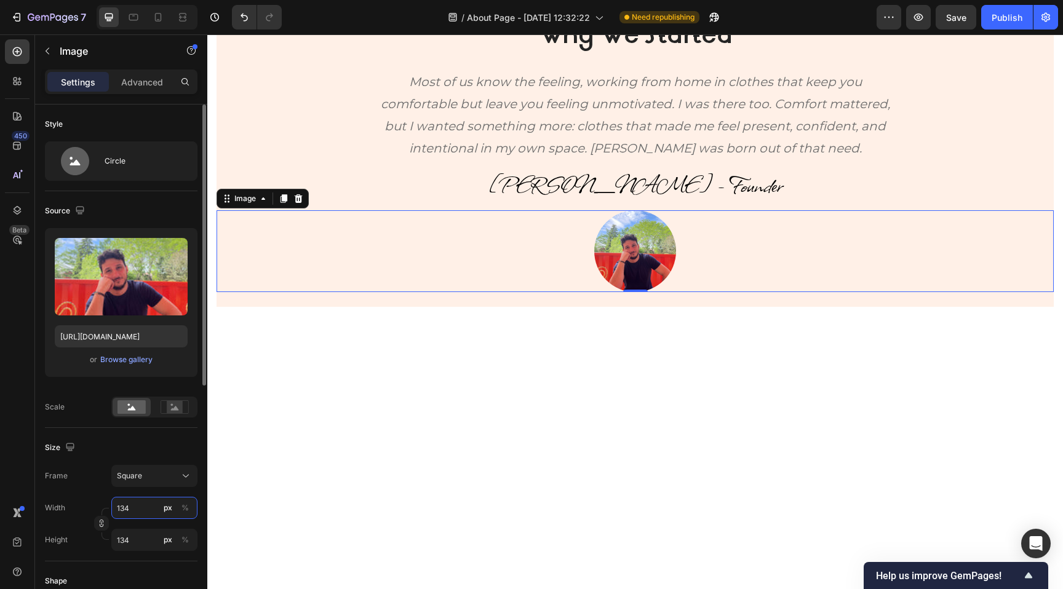
type input "135"
type input "136"
type input "137"
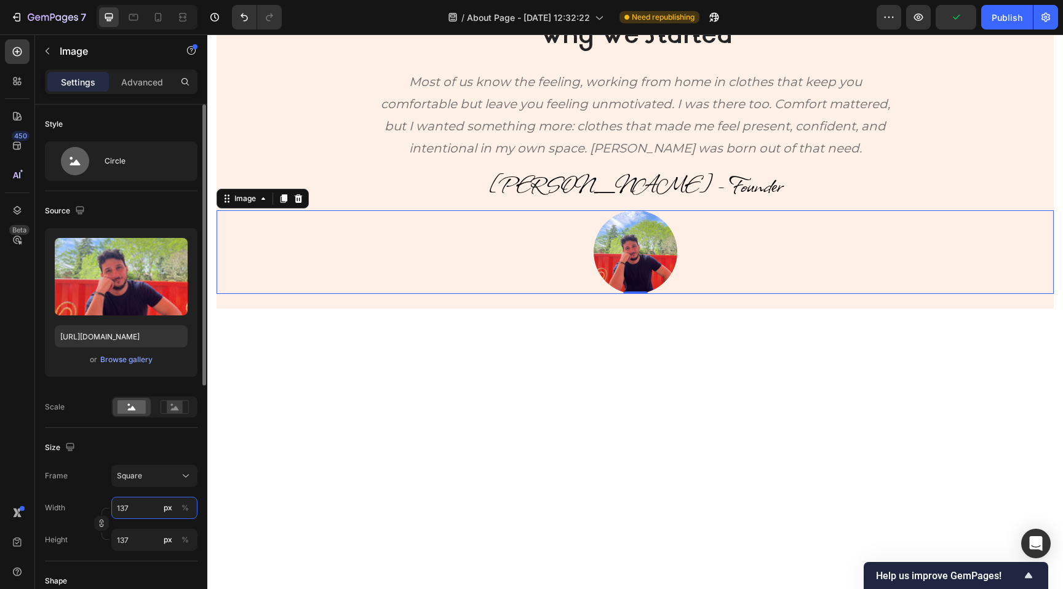
type input "138"
type input "139"
type input "140"
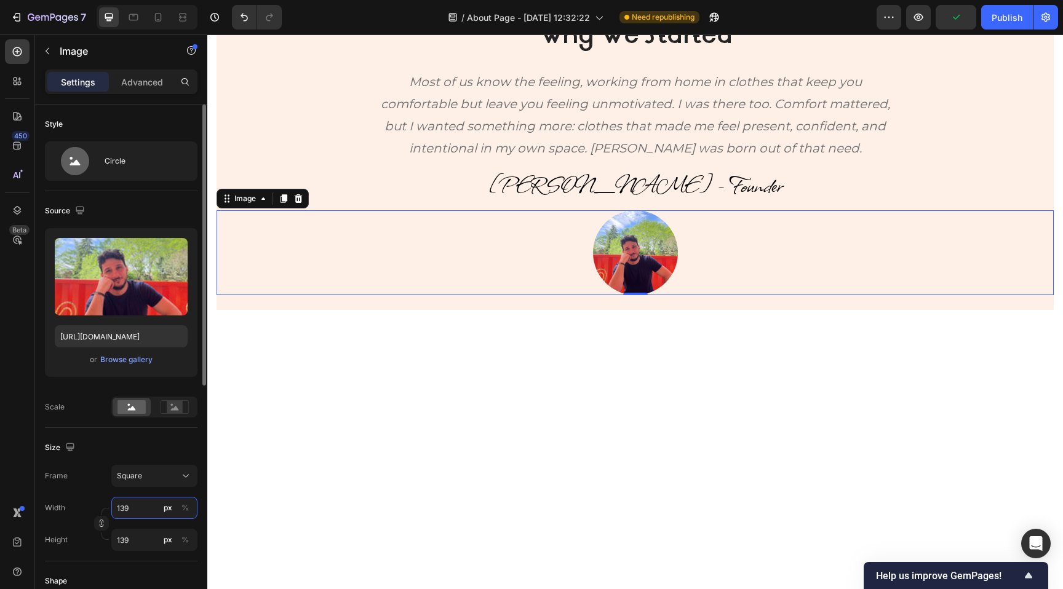
type input "140"
type input "141"
type input "142"
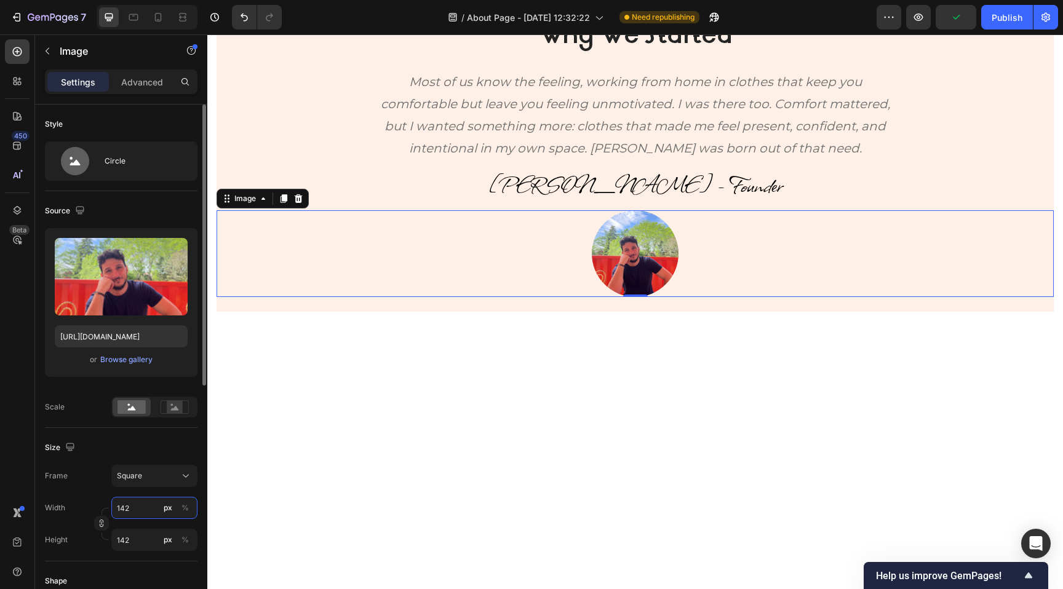
type input "143"
type input "144"
type input "145"
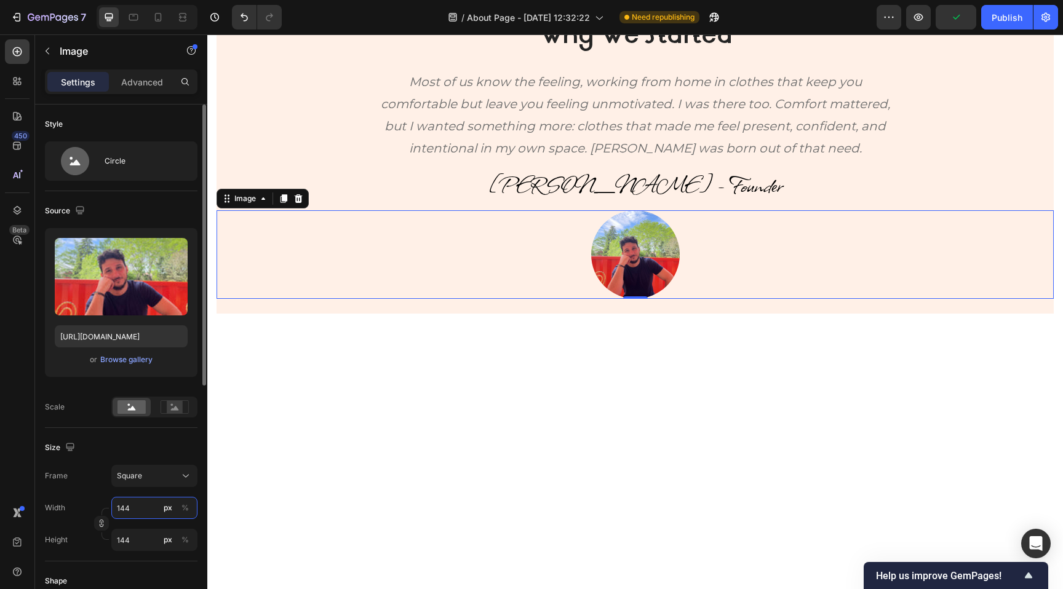
type input "145"
type input "146"
type input "147"
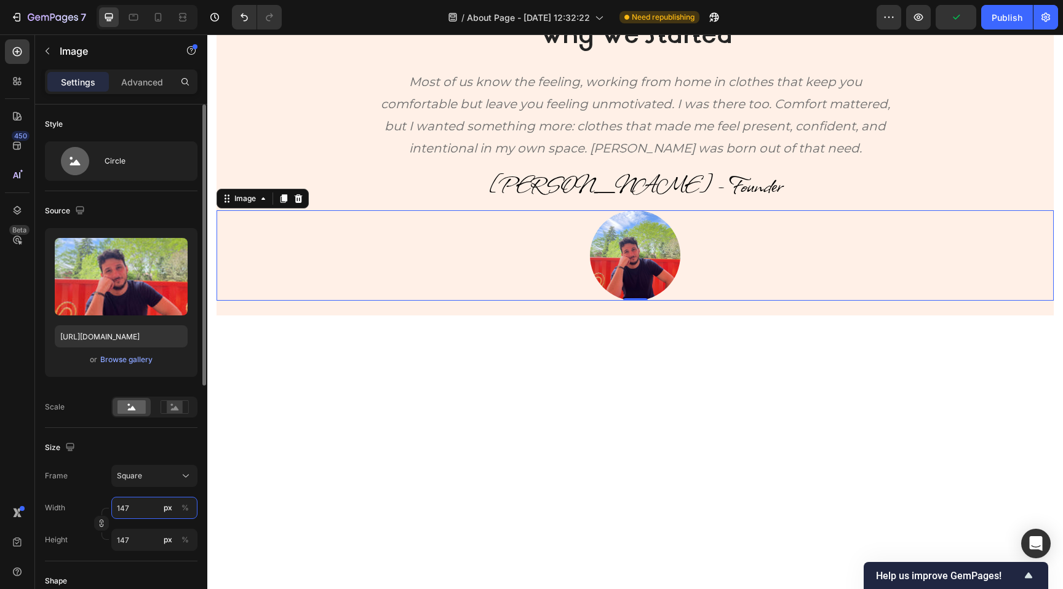
type input "148"
type input "149"
type input "150"
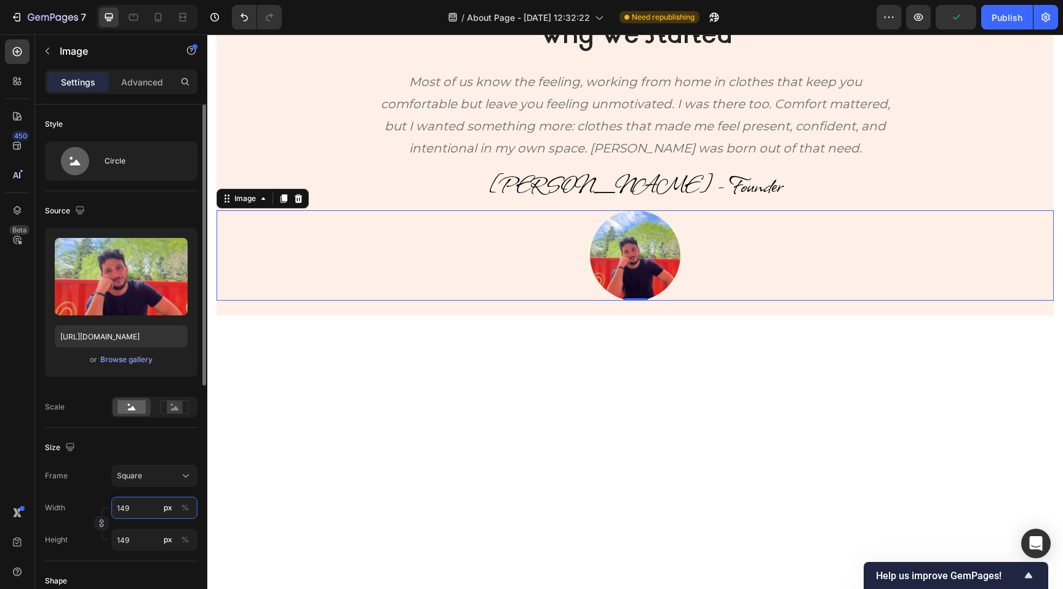
type input "150"
type input "151"
type input "152"
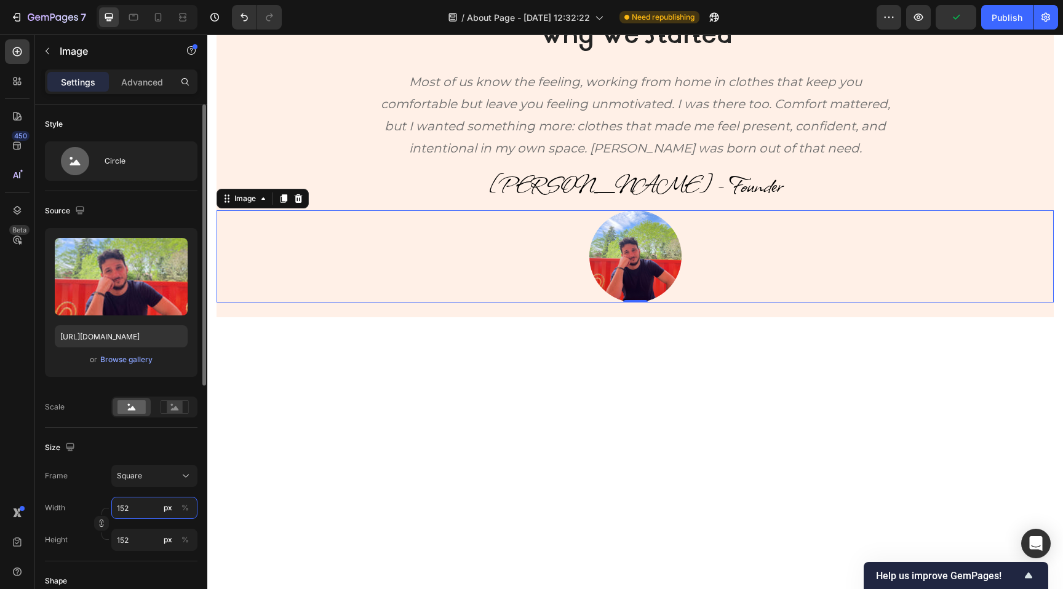
type input "153"
type input "154"
type input "155"
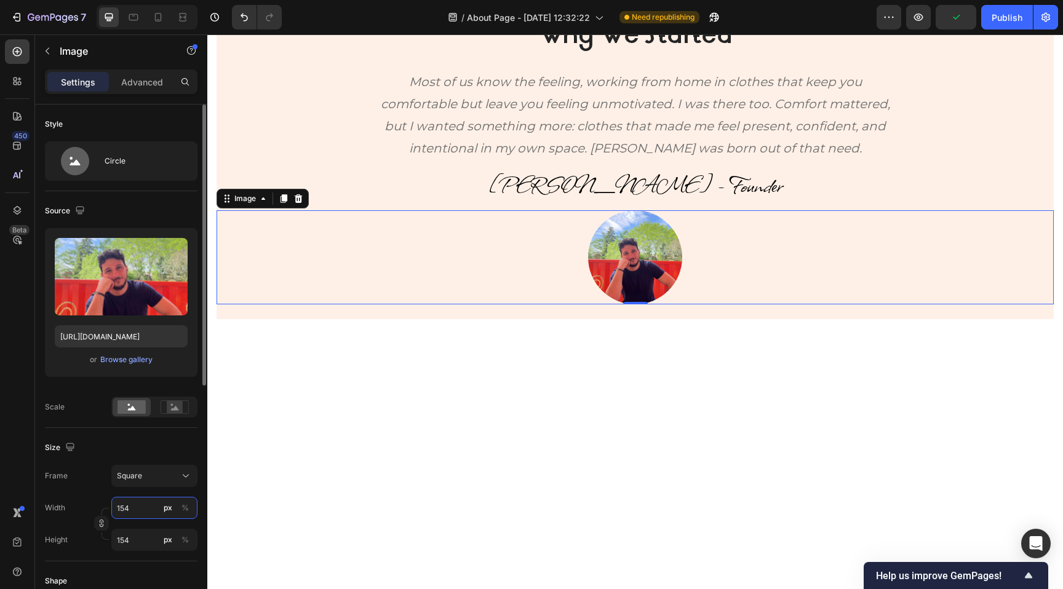
type input "155"
type input "156"
type input "157"
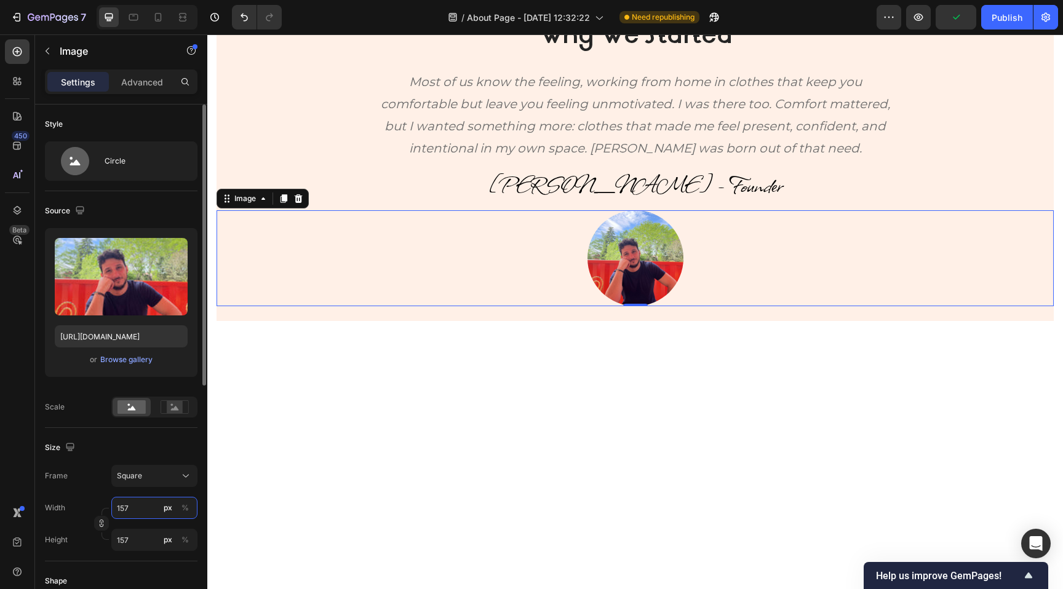
type input "158"
type input "159"
type input "160"
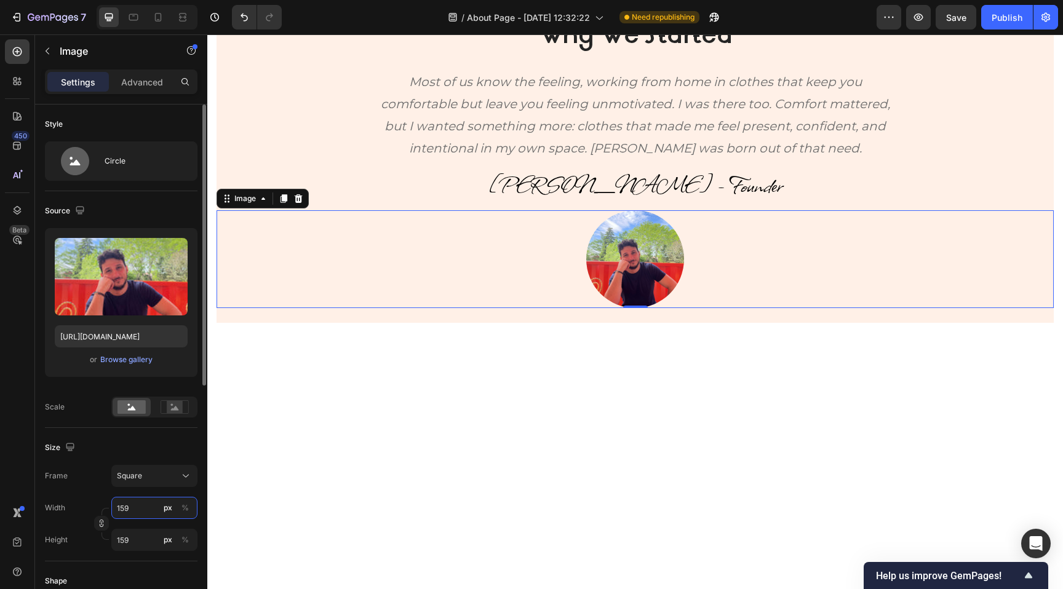
type input "160"
type input "161"
type input "162"
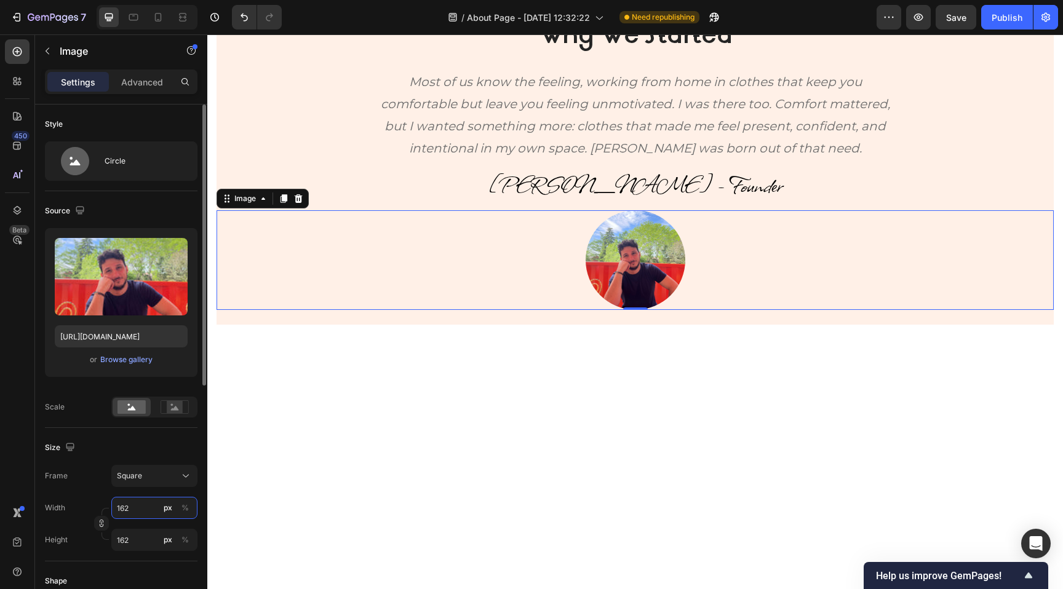
type input "163"
type input "164"
type input "165"
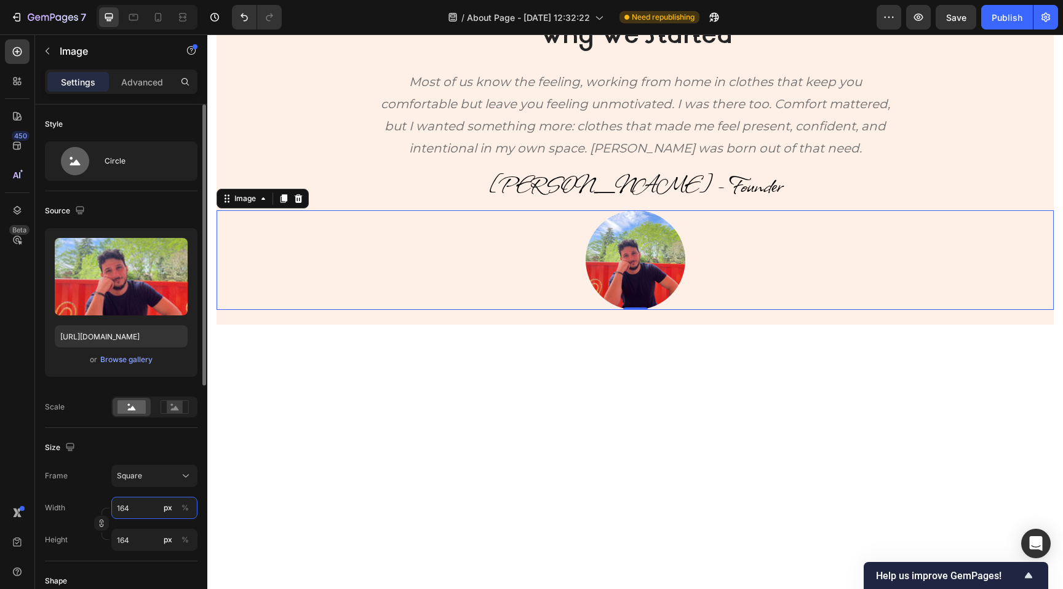
type input "165"
type input "166"
type input "167"
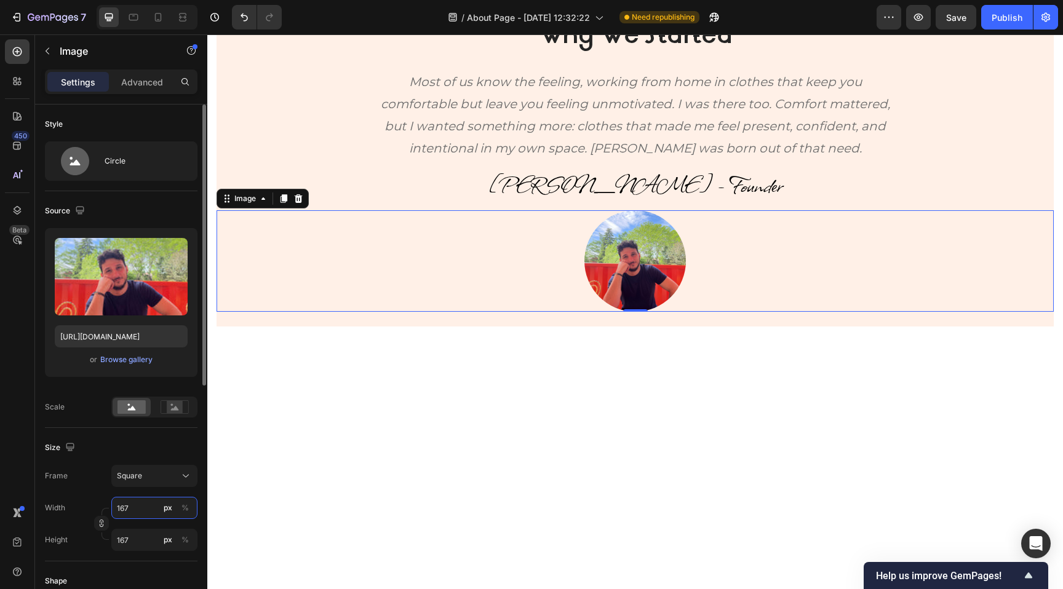
type input "168"
type input "169"
type input "170"
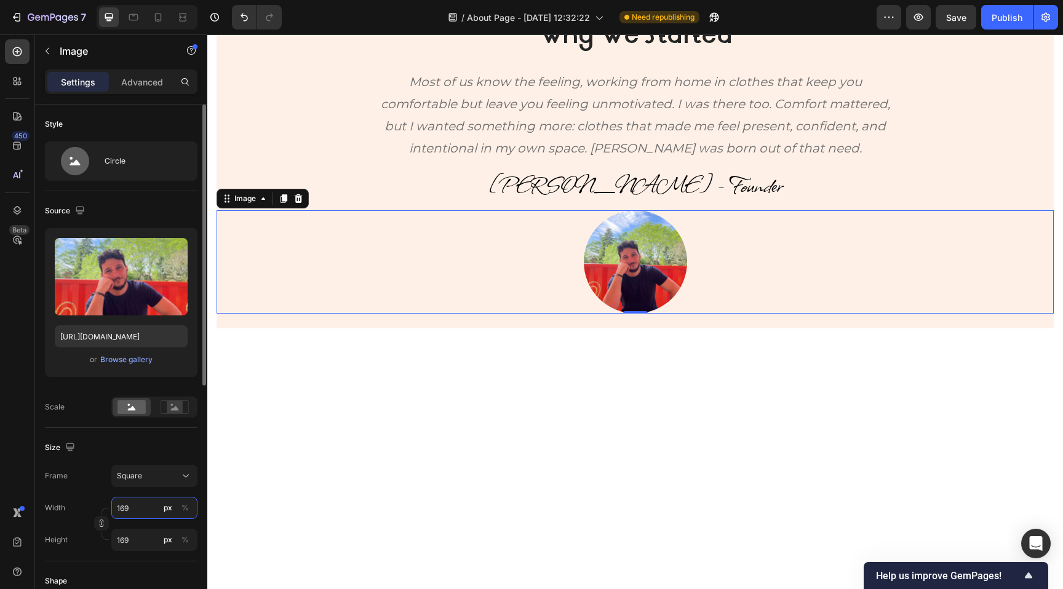
type input "170"
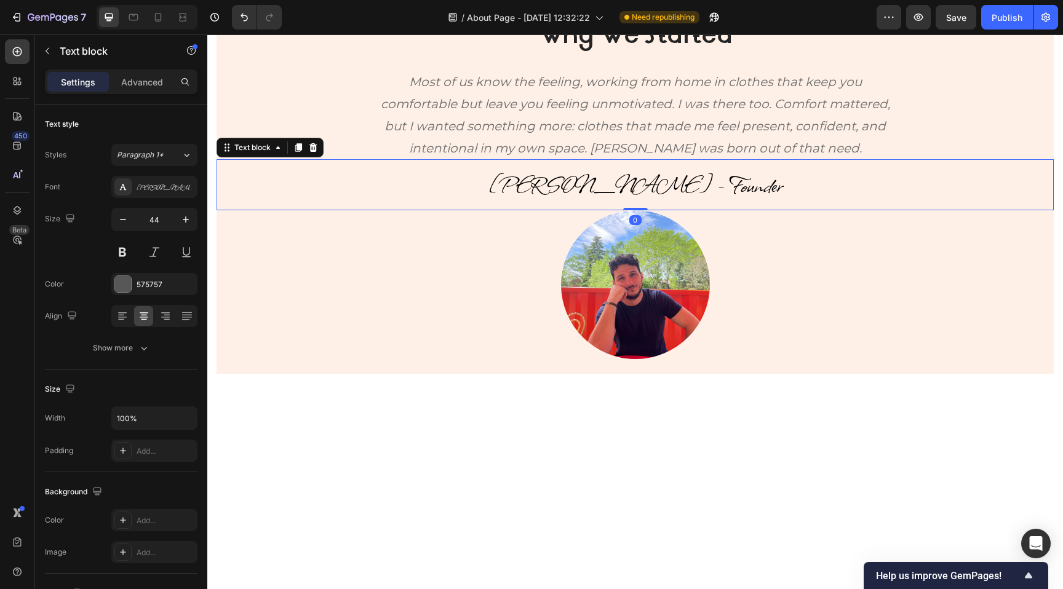
click at [557, 165] on p "[PERSON_NAME] - Founder" at bounding box center [635, 184] width 834 height 49
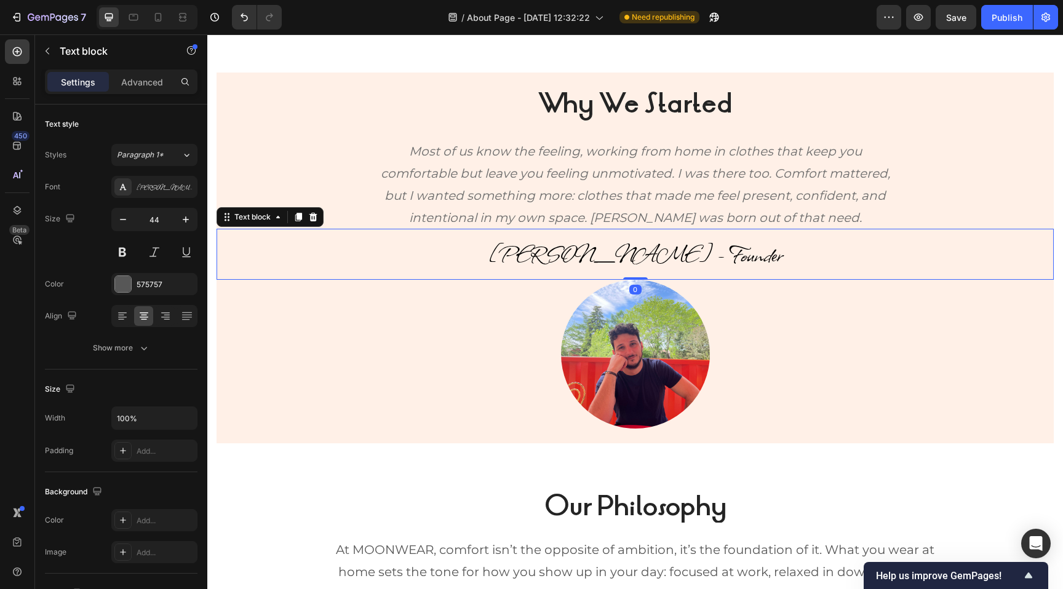
scroll to position [418, 0]
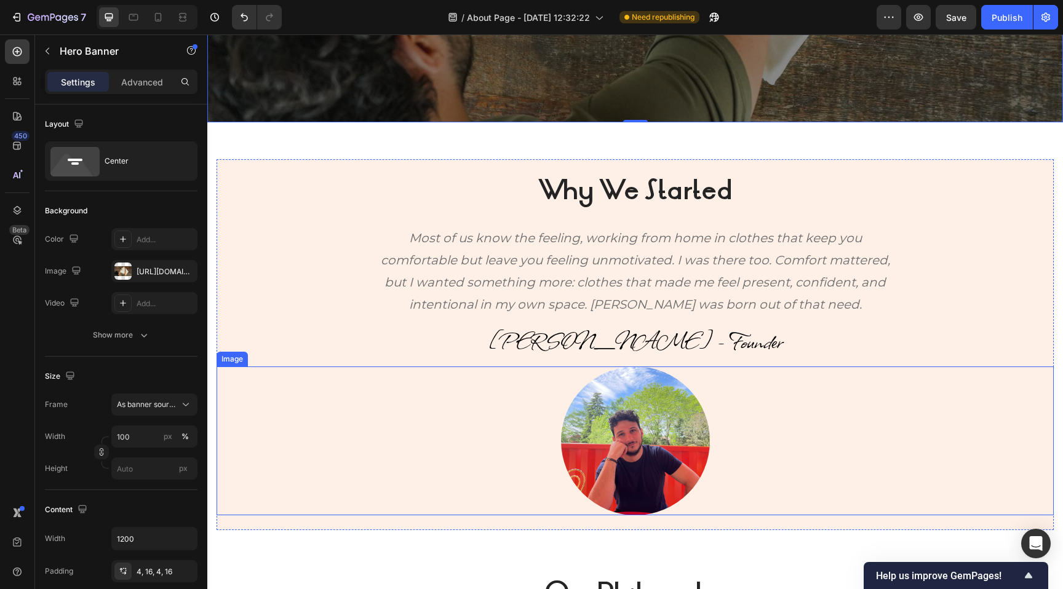
click at [660, 456] on img at bounding box center [635, 440] width 149 height 149
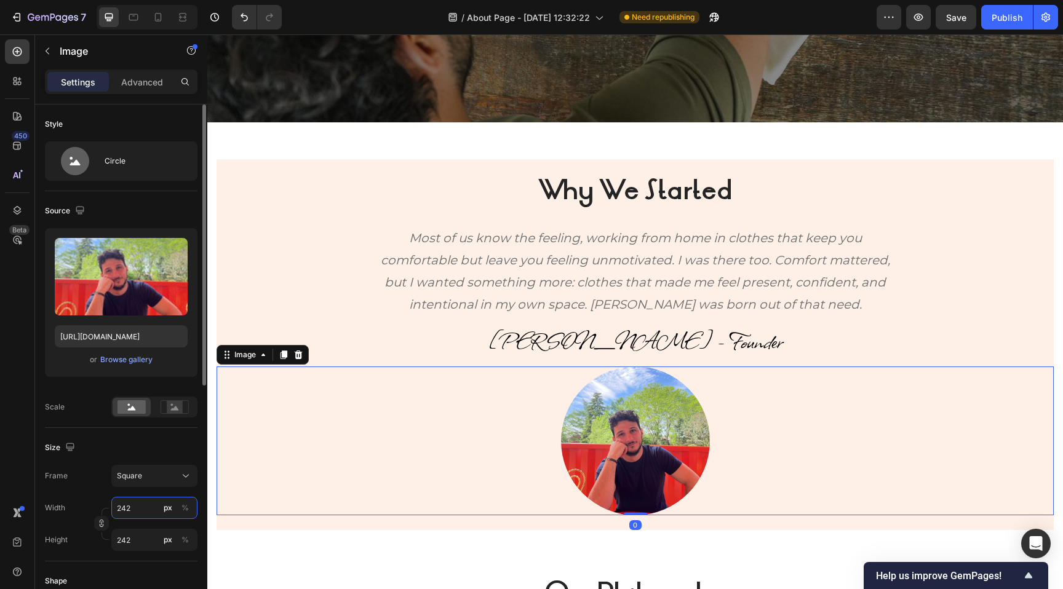
click at [136, 510] on input "242" at bounding box center [154, 508] width 86 height 22
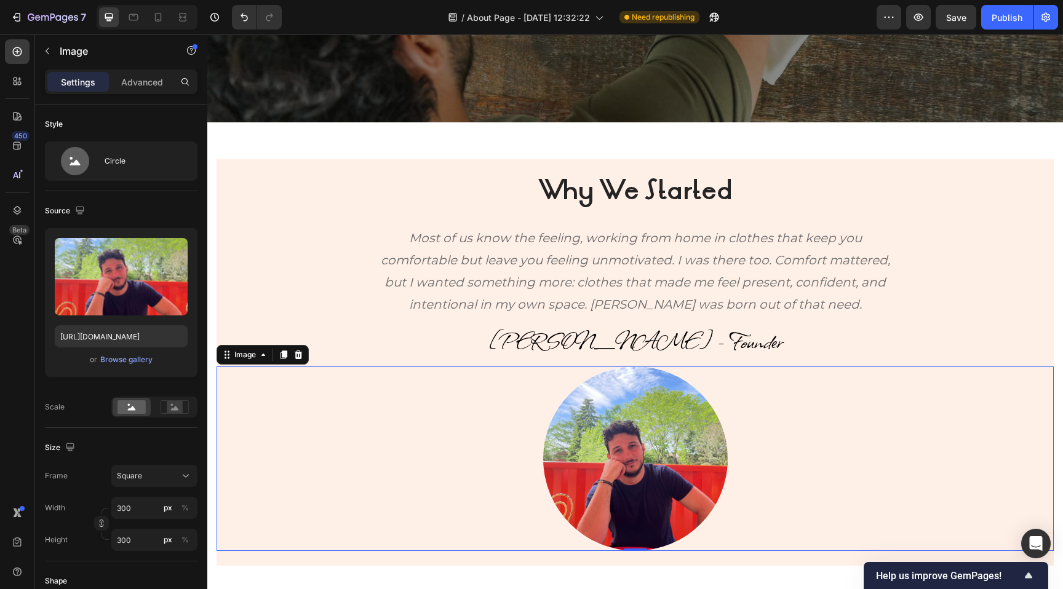
click at [360, 401] on div at bounding box center [634, 458] width 837 height 184
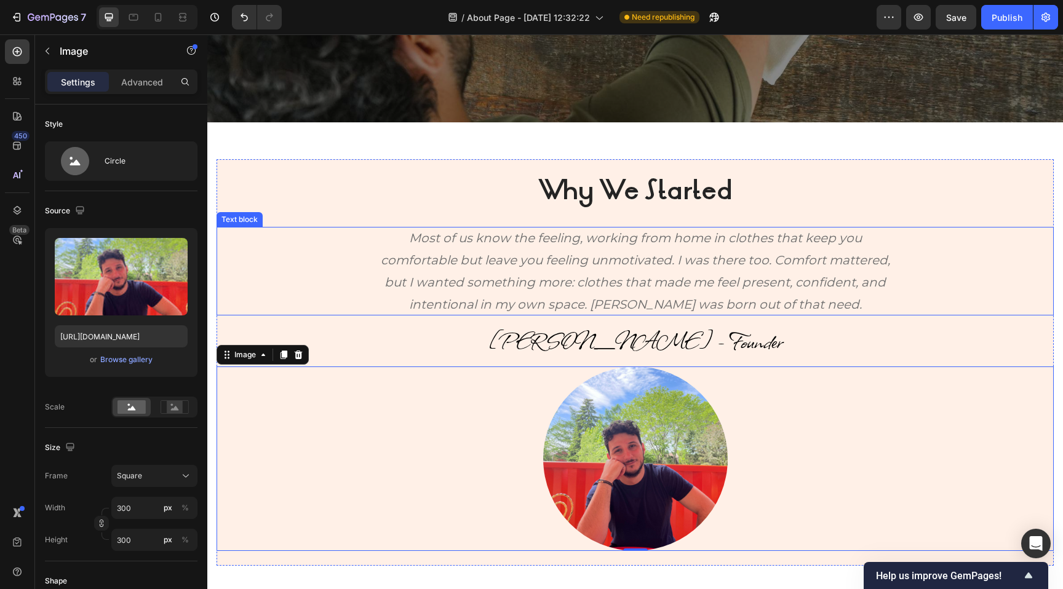
click at [409, 277] on p "Most of us know the feeling, working from home in clothes that keep you comfort…" at bounding box center [635, 271] width 530 height 89
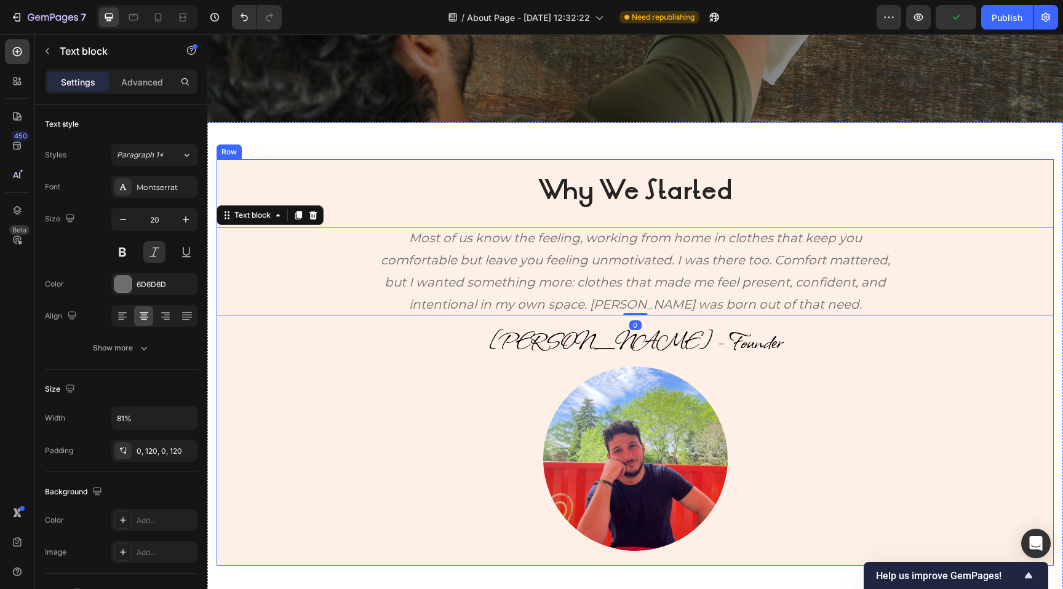
click at [723, 165] on div "Why We Started Heading Most of us know the feeling, working from home in clothe…" at bounding box center [634, 362] width 837 height 406
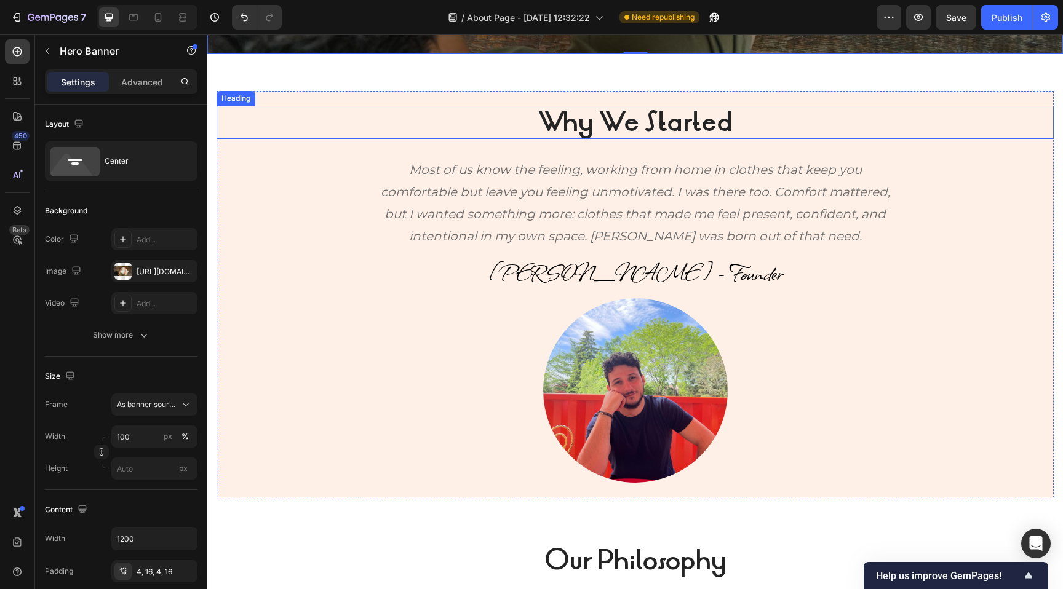
scroll to position [494, 0]
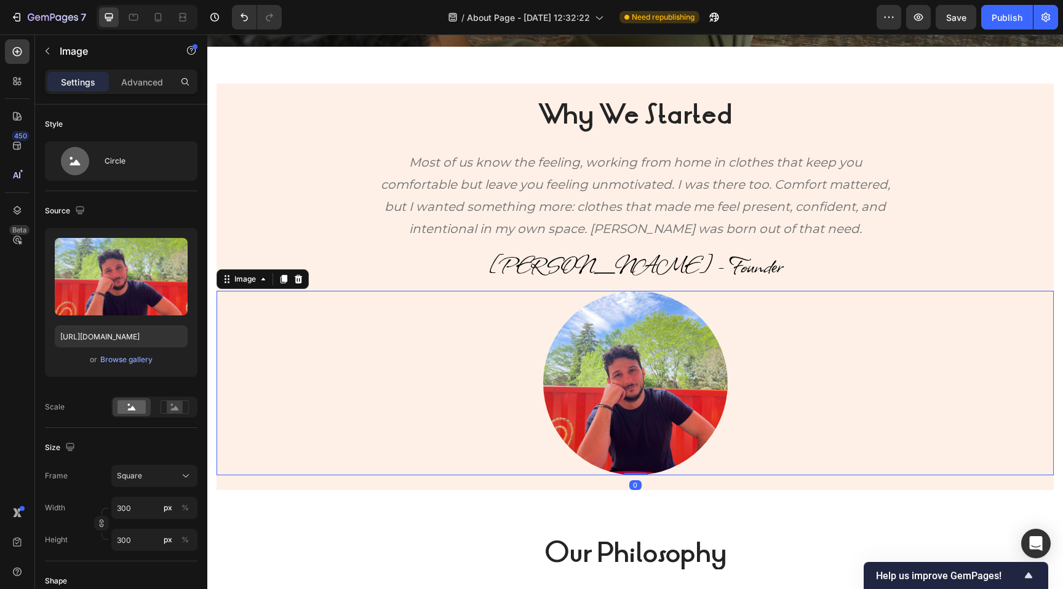
click at [640, 357] on img at bounding box center [635, 383] width 184 height 184
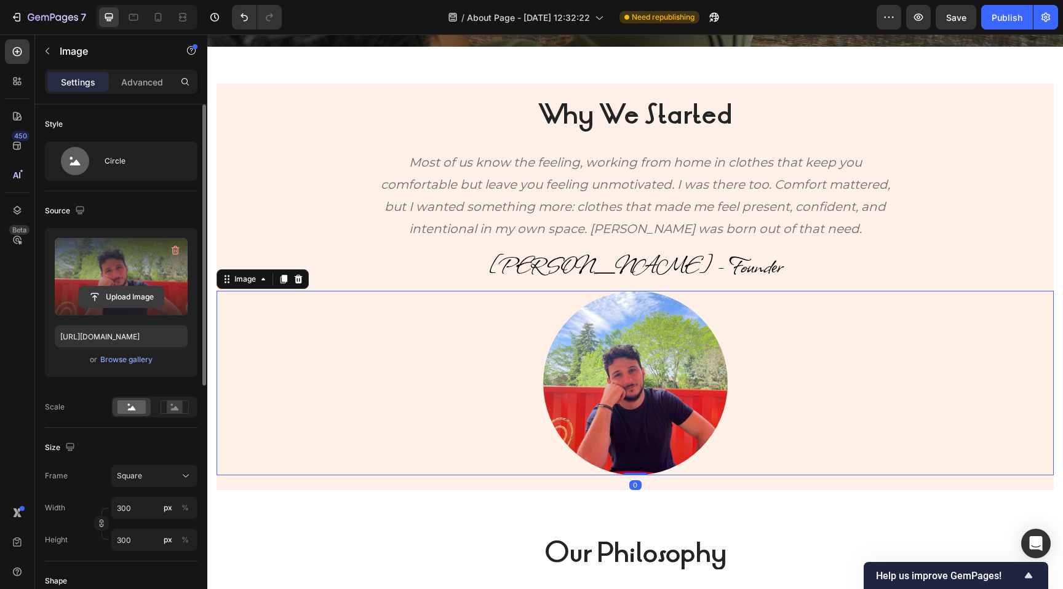
click at [121, 300] on input "file" at bounding box center [121, 297] width 85 height 21
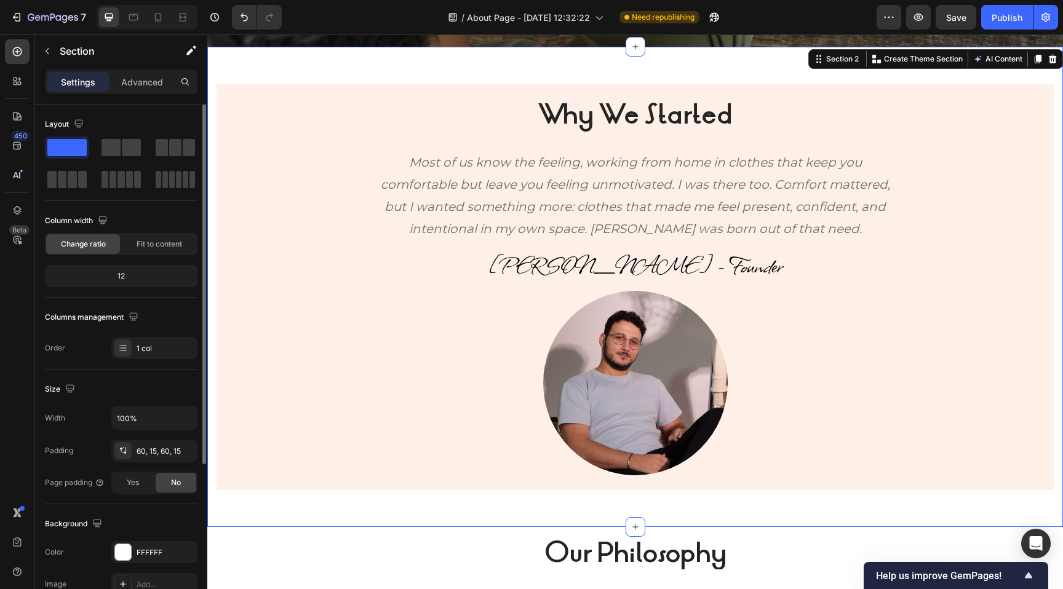
click at [398, 515] on div "Why We Started Heading Most of us know the feeling, working from home in clothe…" at bounding box center [634, 287] width 855 height 480
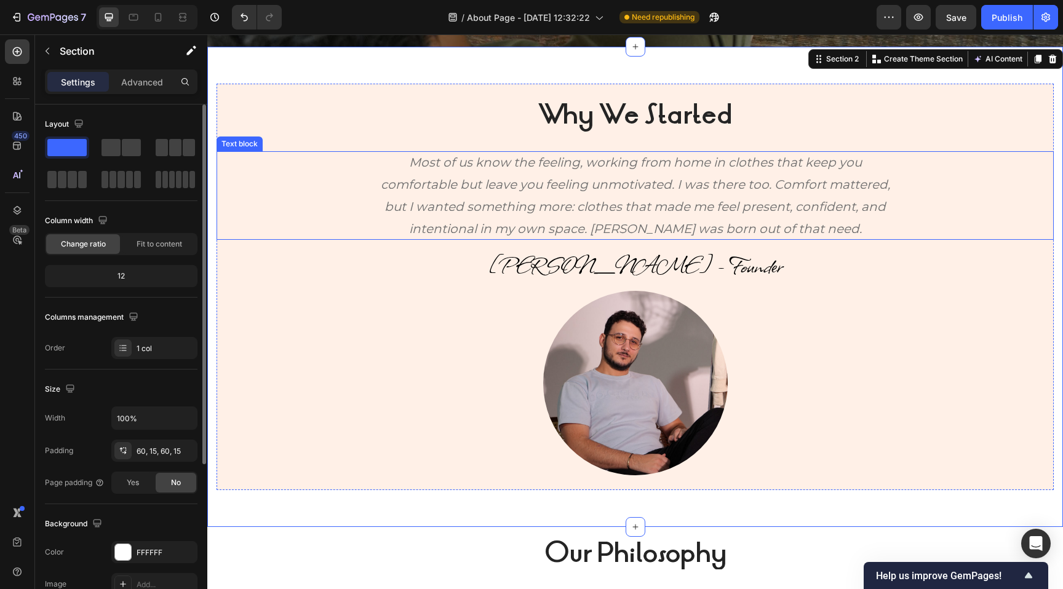
click at [892, 230] on p "Most of us know the feeling, working from home in clothes that keep you comfort…" at bounding box center [635, 195] width 530 height 89
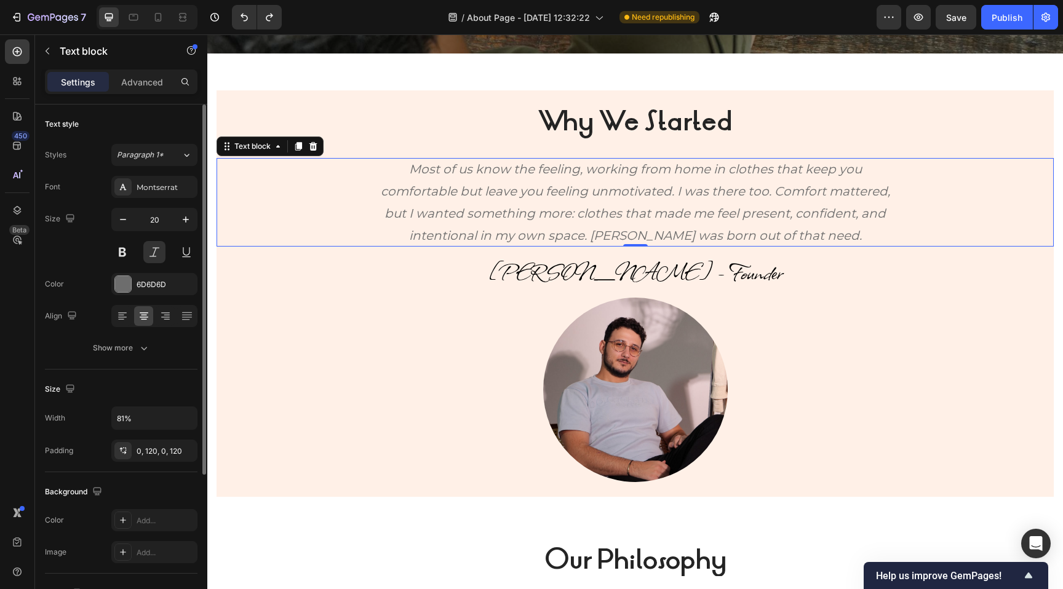
scroll to position [478, 0]
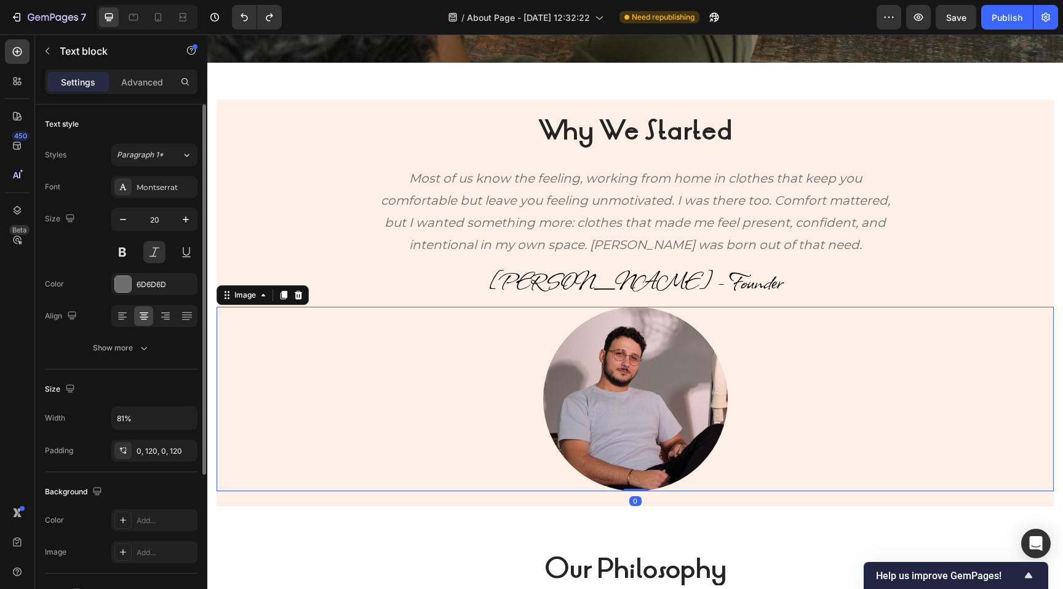
click at [679, 405] on img at bounding box center [635, 399] width 184 height 184
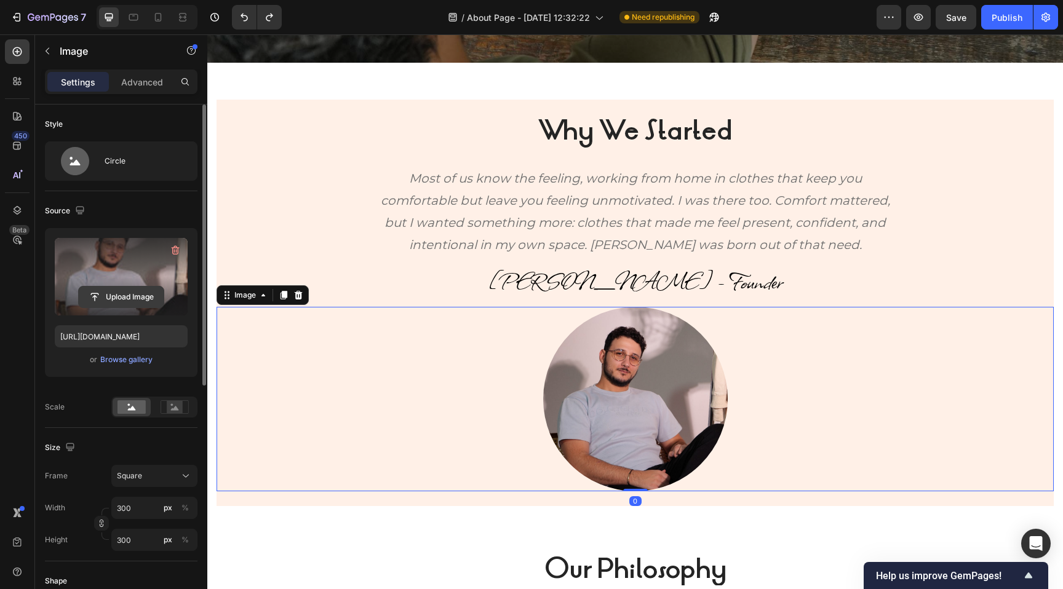
click at [130, 298] on input "file" at bounding box center [121, 297] width 85 height 21
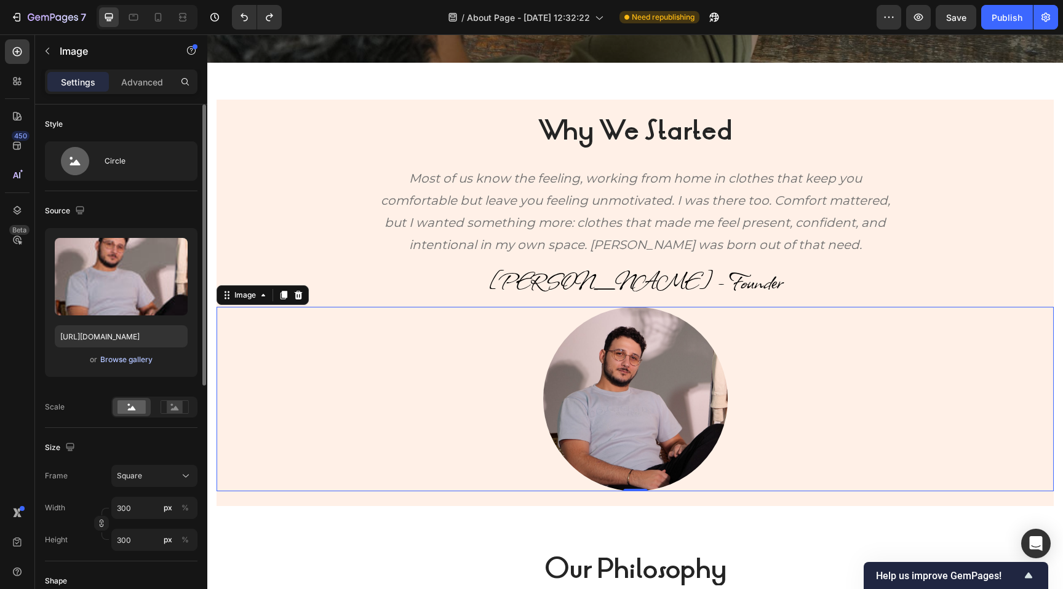
click at [122, 361] on div "Browse gallery" at bounding box center [126, 359] width 52 height 11
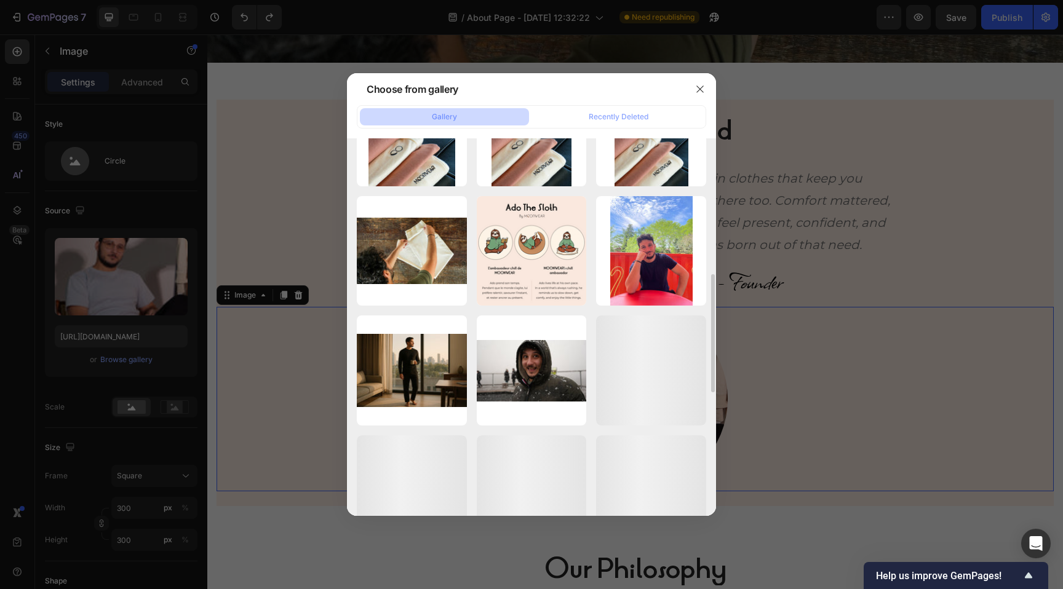
scroll to position [432, 0]
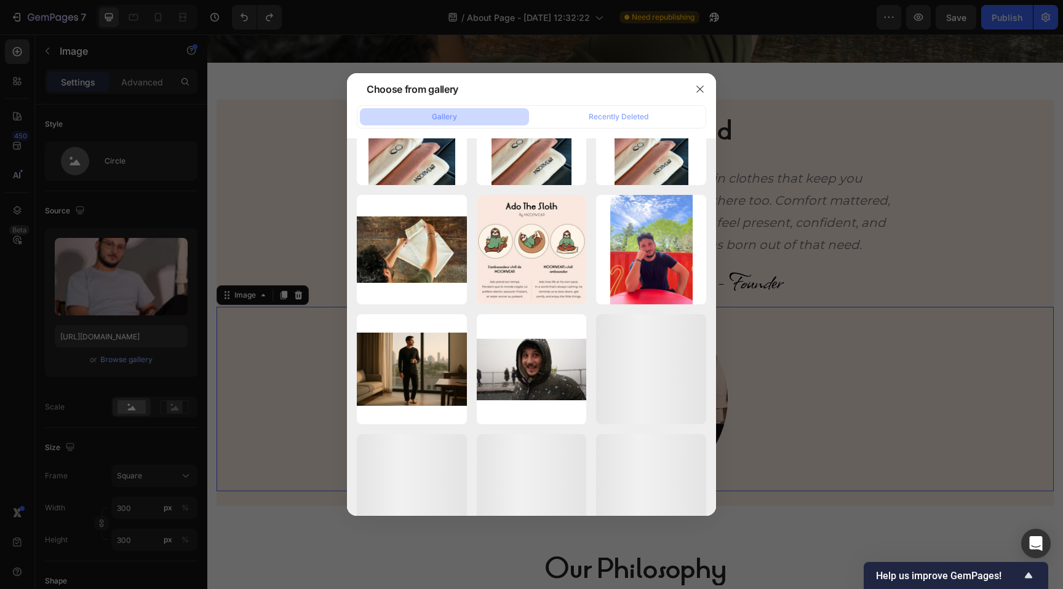
click at [760, 262] on div at bounding box center [531, 294] width 1063 height 589
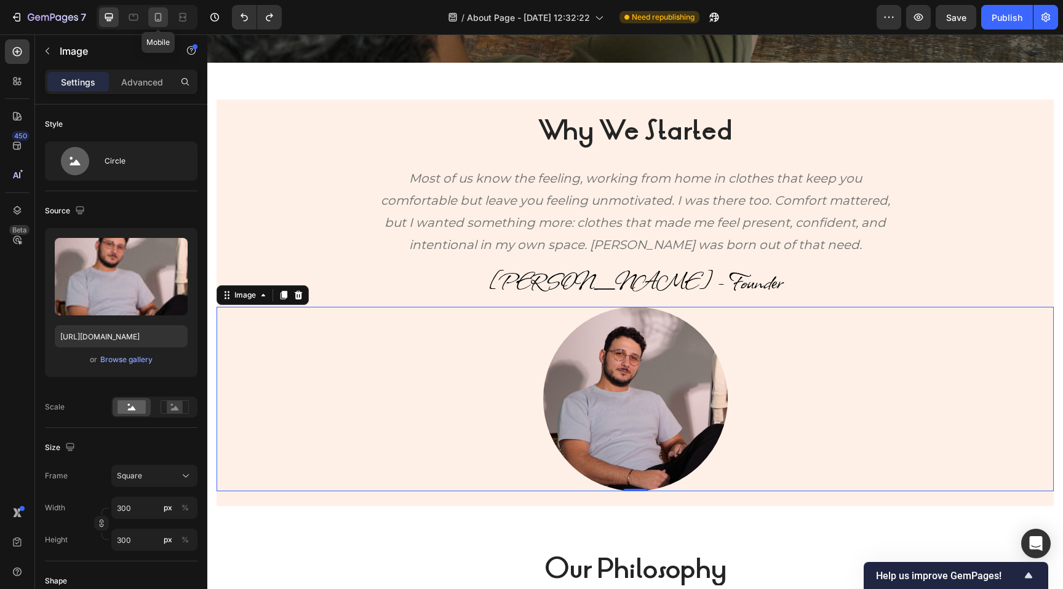
click at [159, 19] on icon at bounding box center [158, 19] width 3 height 1
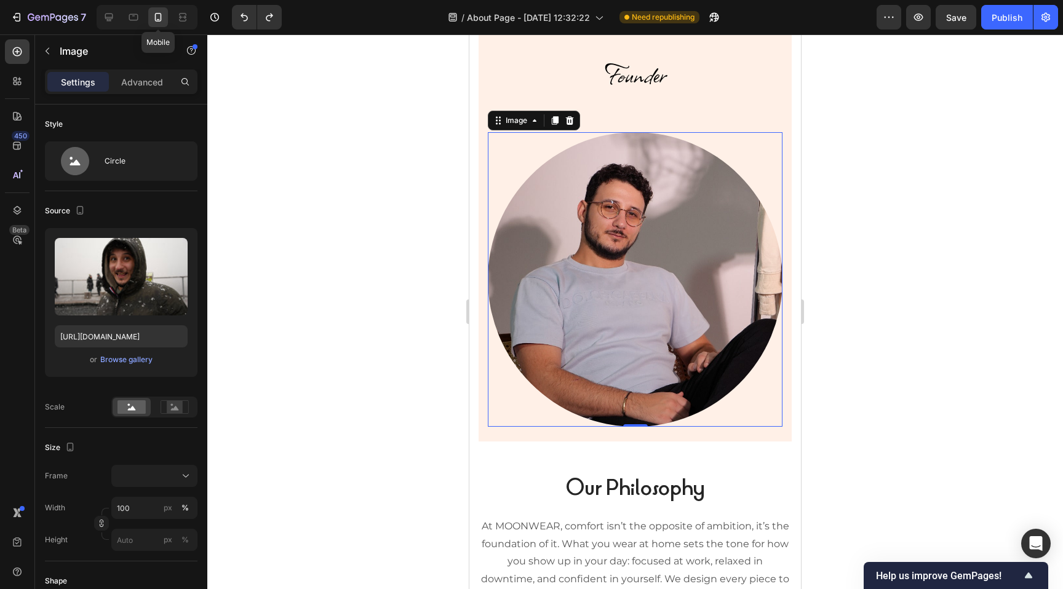
scroll to position [654, 0]
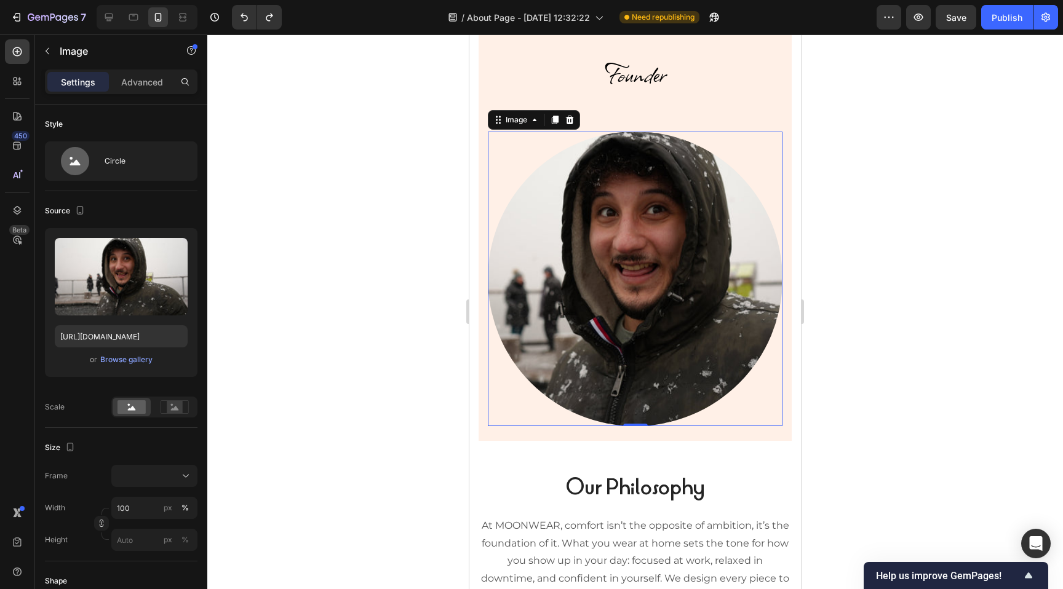
click at [596, 216] on img at bounding box center [635, 279] width 295 height 295
click at [125, 360] on div "Browse gallery" at bounding box center [126, 359] width 52 height 11
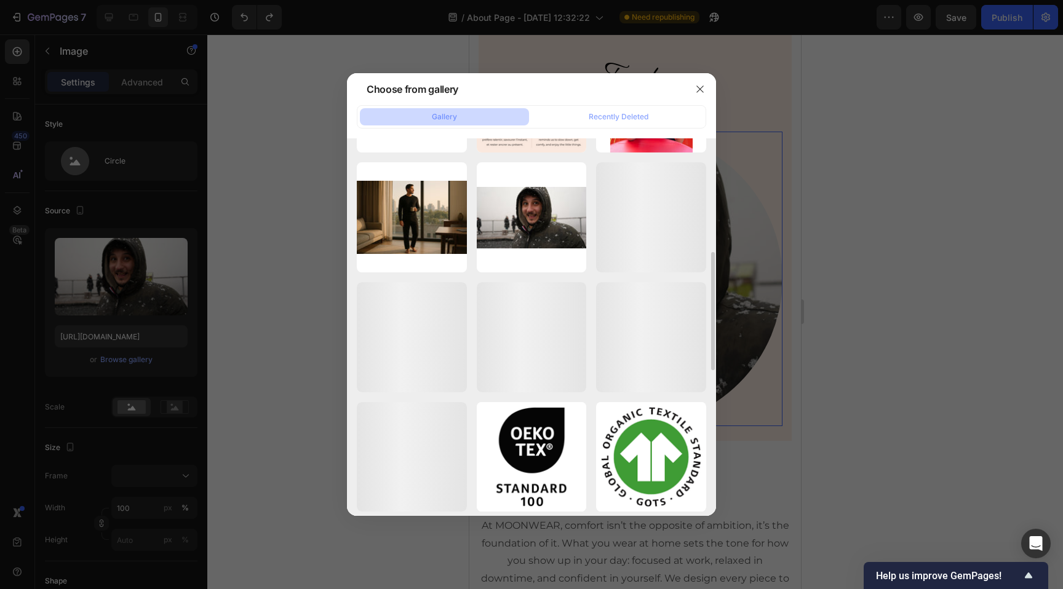
scroll to position [394, 0]
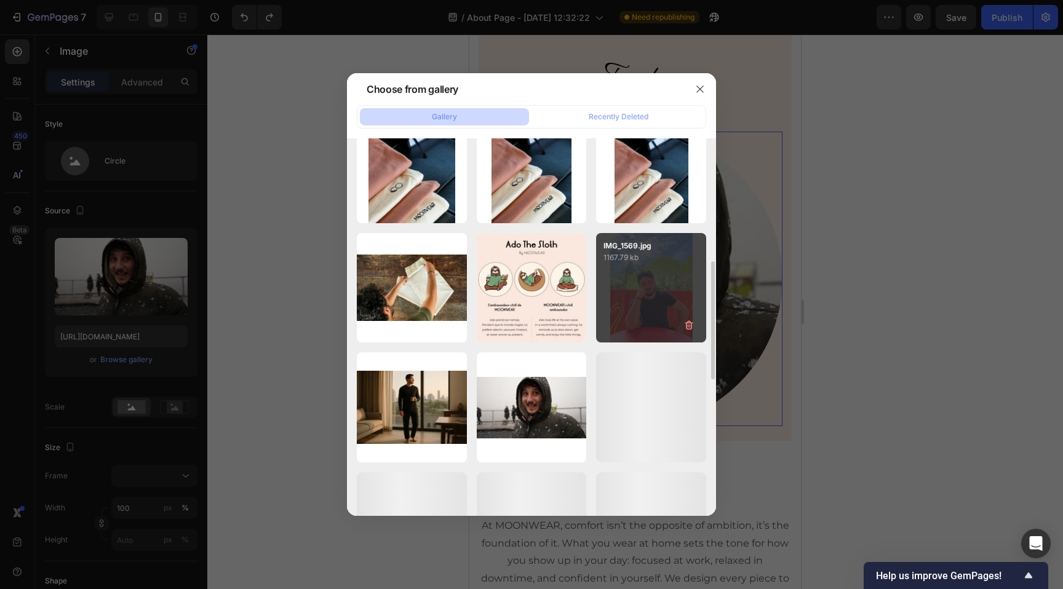
click at [657, 297] on div "IMG_1569.jpg 1167.79 kb" at bounding box center [651, 288] width 110 height 110
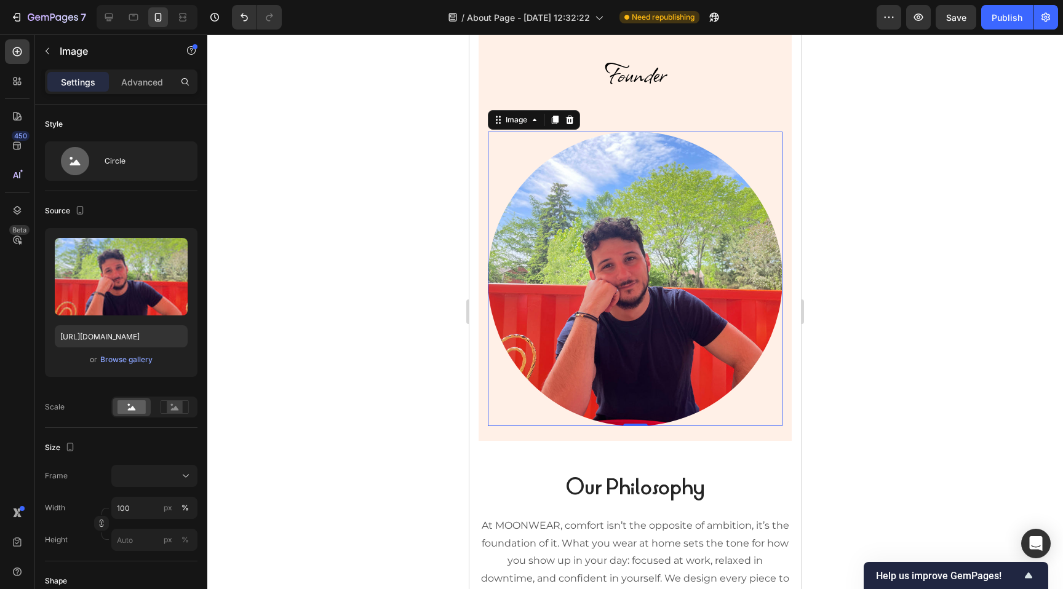
click at [611, 215] on img at bounding box center [635, 279] width 295 height 295
click at [134, 513] on input "100" at bounding box center [154, 508] width 86 height 22
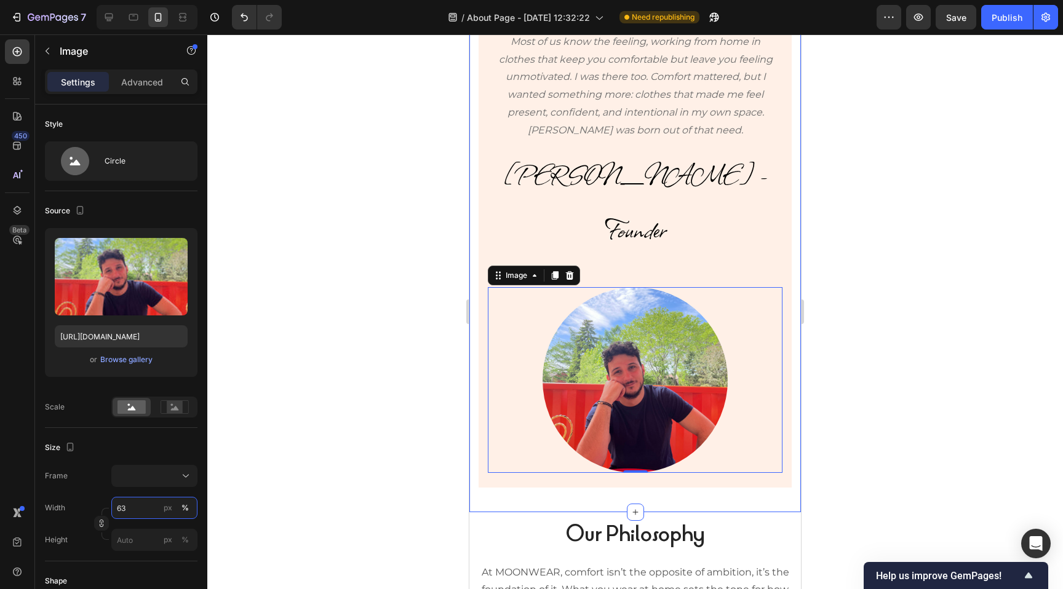
scroll to position [475, 0]
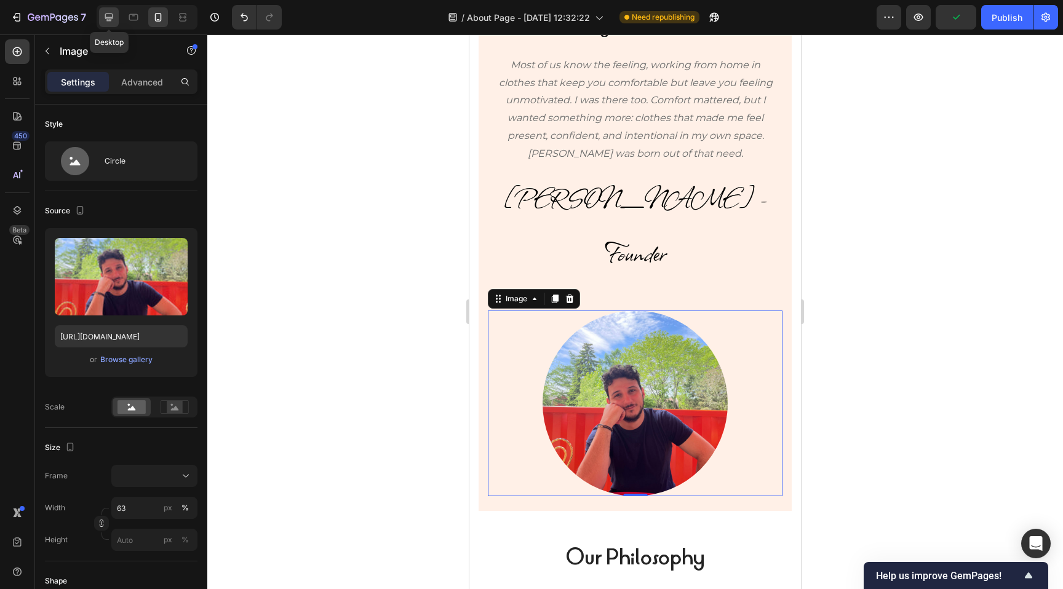
click at [110, 17] on icon at bounding box center [109, 17] width 12 height 12
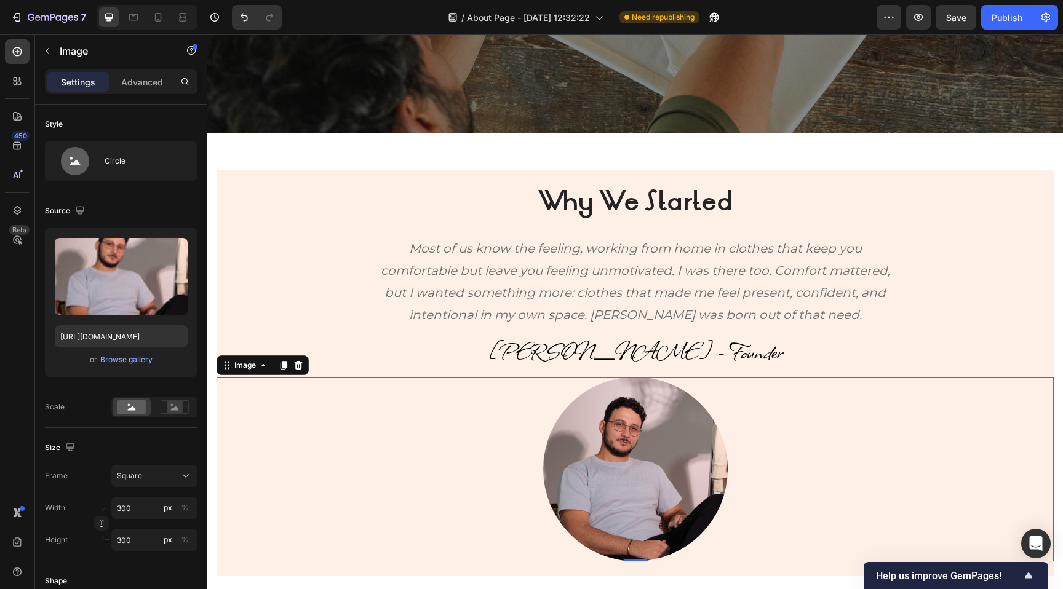
scroll to position [362, 0]
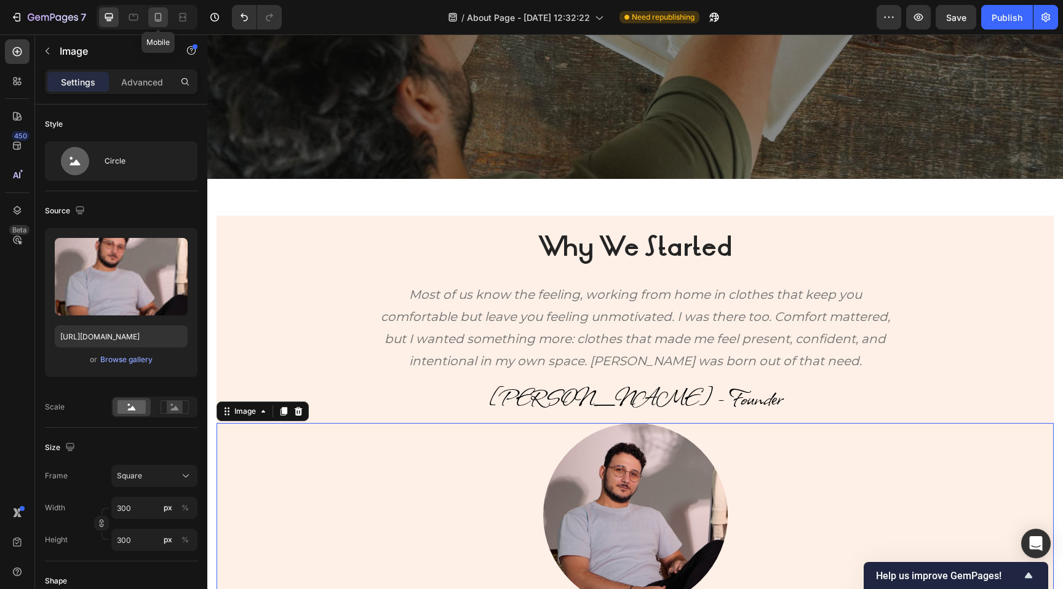
click at [155, 15] on icon at bounding box center [158, 17] width 7 height 9
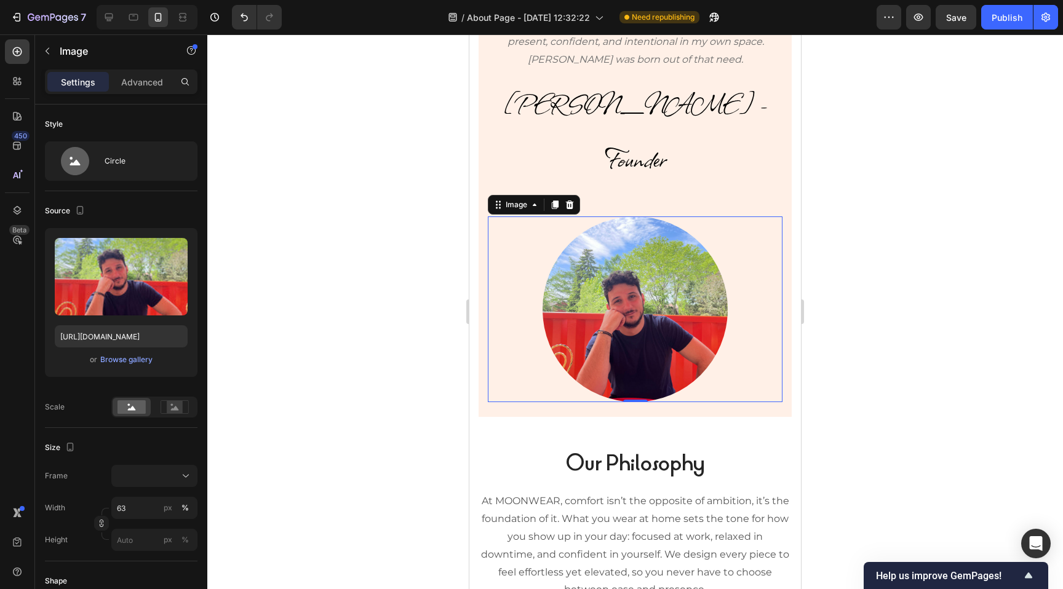
scroll to position [478, 0]
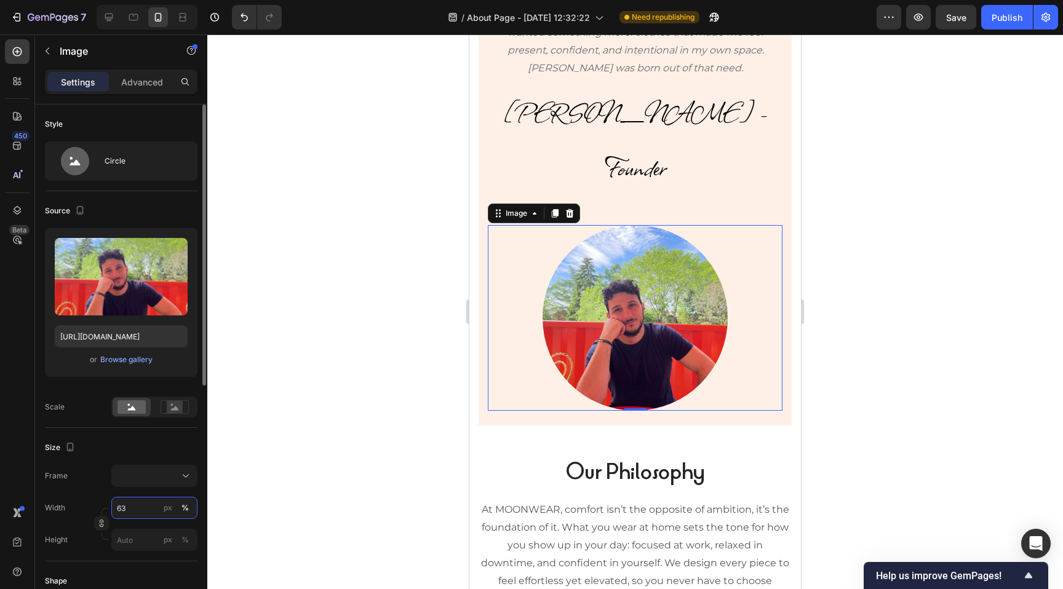
click at [141, 511] on input "63" at bounding box center [154, 508] width 86 height 22
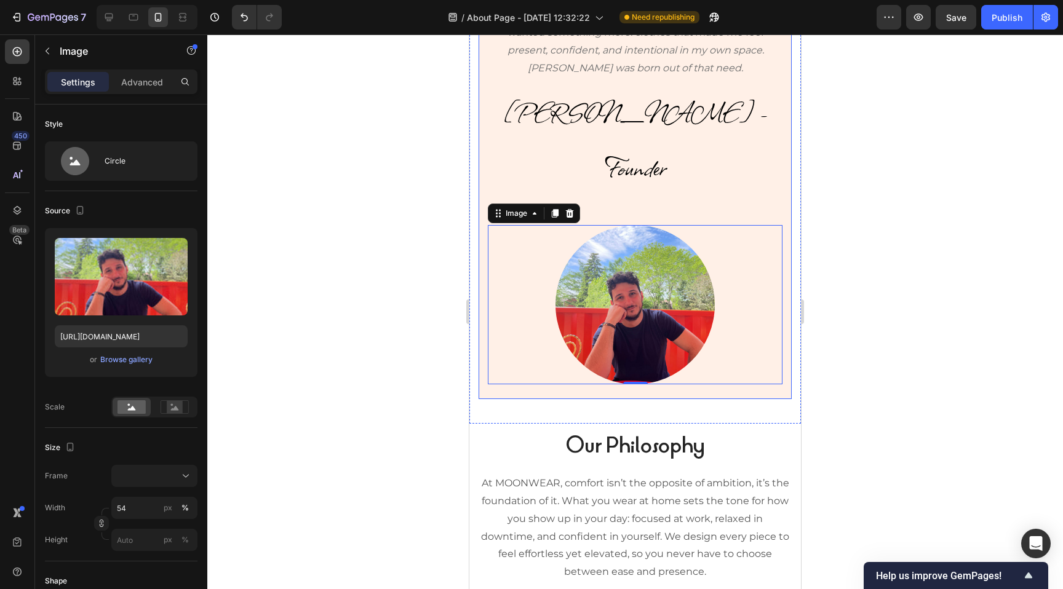
click at [642, 152] on div "Why We Started Heading Most of us know the feeling, working from home in clothe…" at bounding box center [635, 157] width 295 height 454
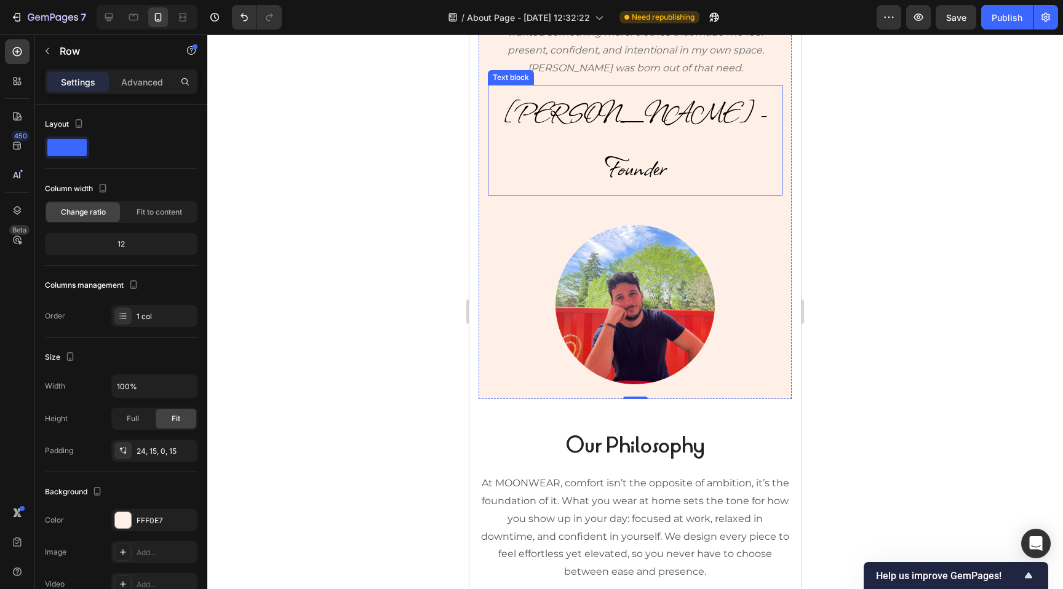
click at [654, 122] on span "[PERSON_NAME] - Founder" at bounding box center [635, 139] width 264 height 93
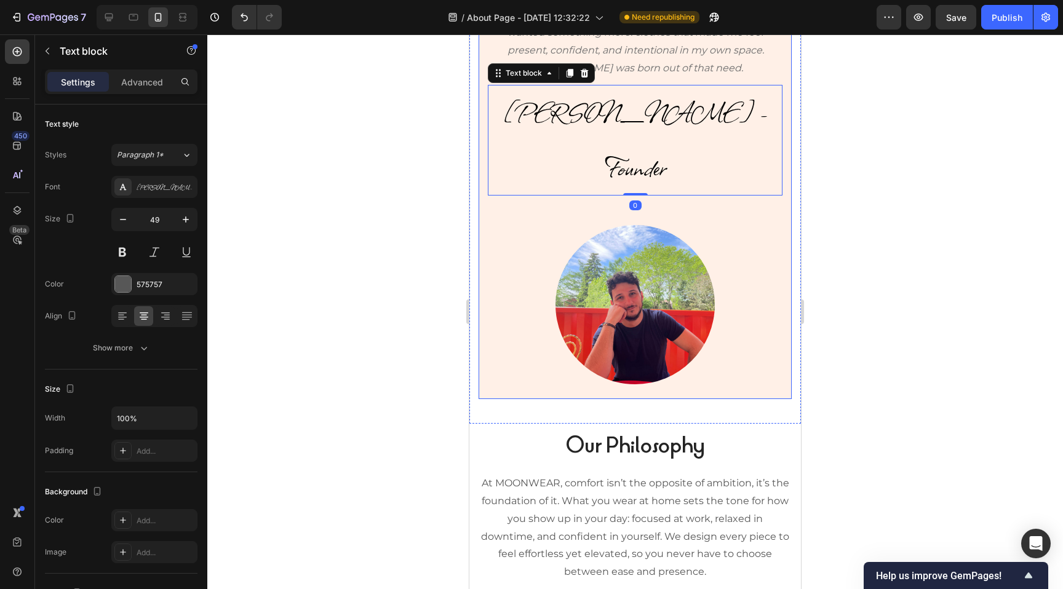
click at [647, 160] on div "Why We Started Heading Most of us know the feeling, working from home in clothe…" at bounding box center [635, 157] width 295 height 454
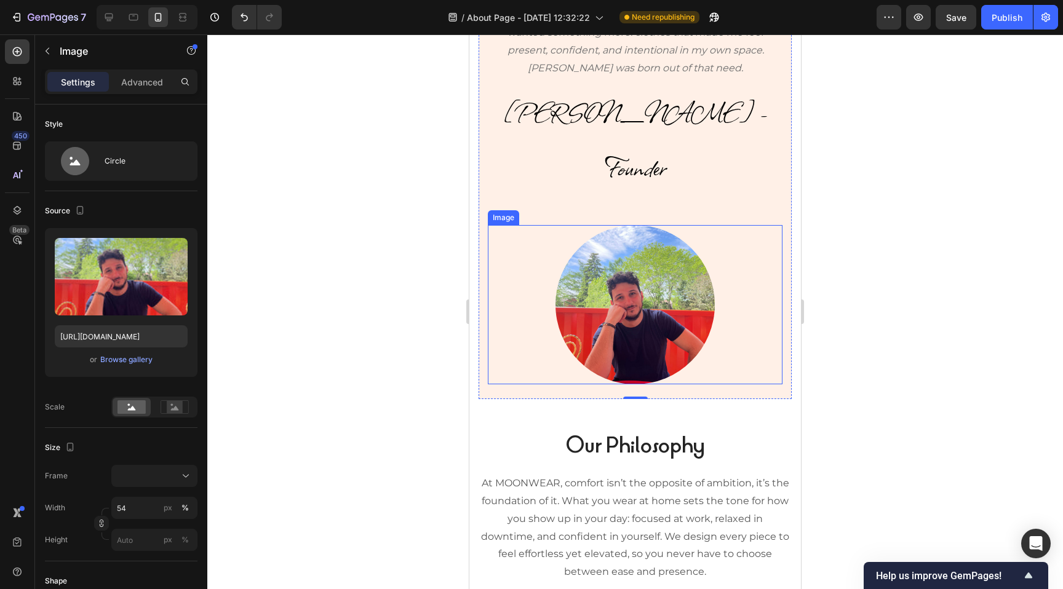
click at [646, 225] on img at bounding box center [634, 304] width 159 height 159
click at [135, 82] on p "Advanced" at bounding box center [142, 82] width 42 height 13
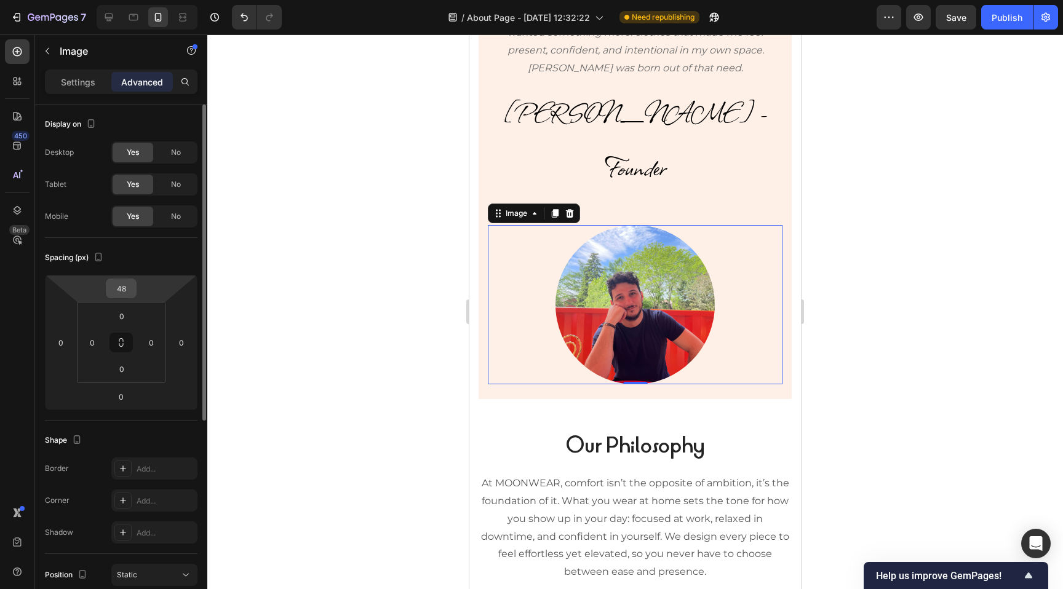
click at [124, 295] on input "48" at bounding box center [121, 288] width 25 height 18
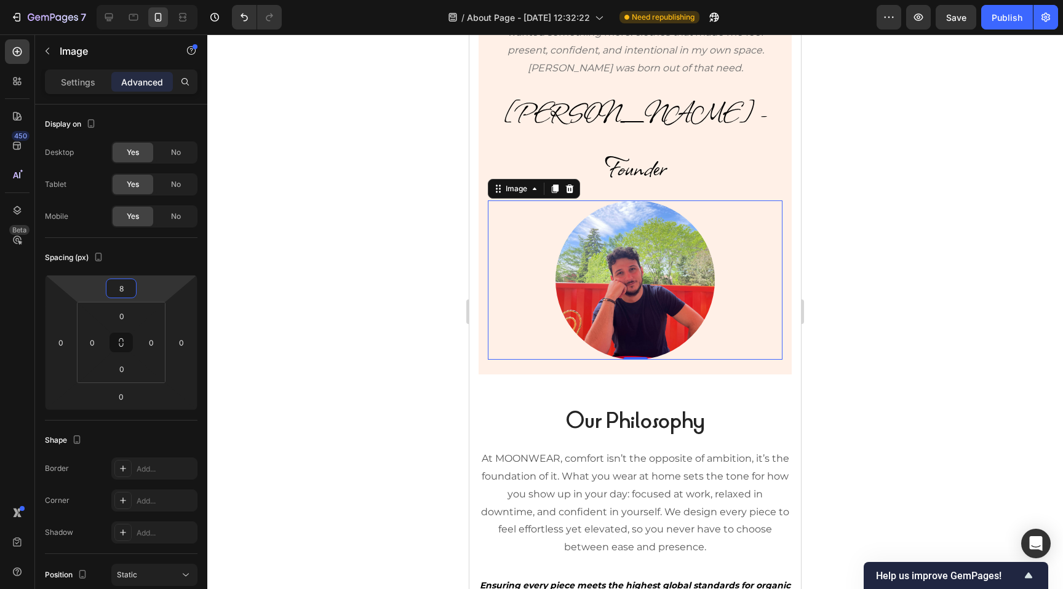
click at [382, 212] on div at bounding box center [634, 311] width 855 height 555
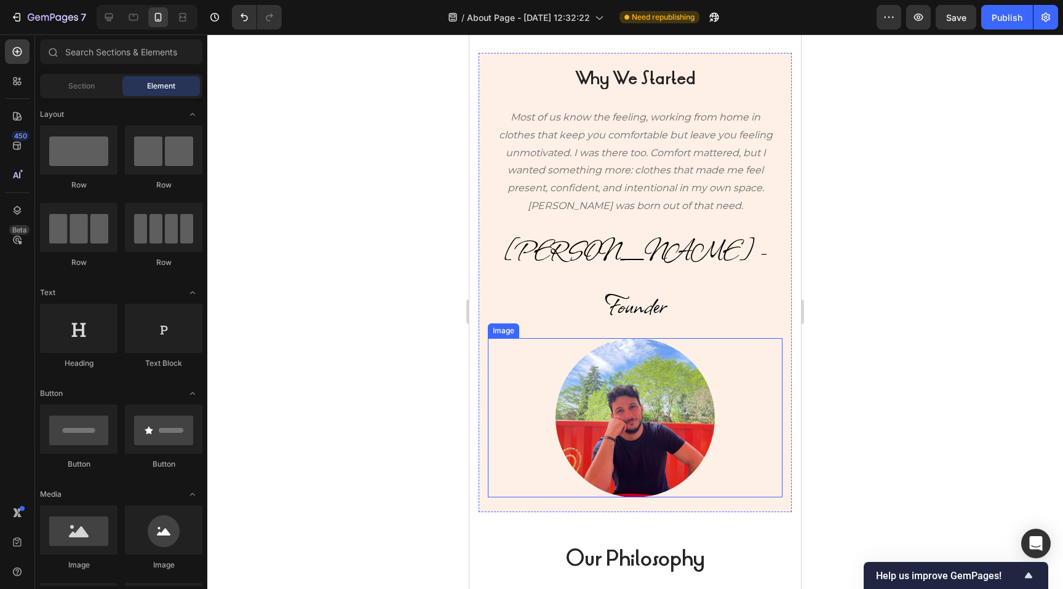
scroll to position [0, 0]
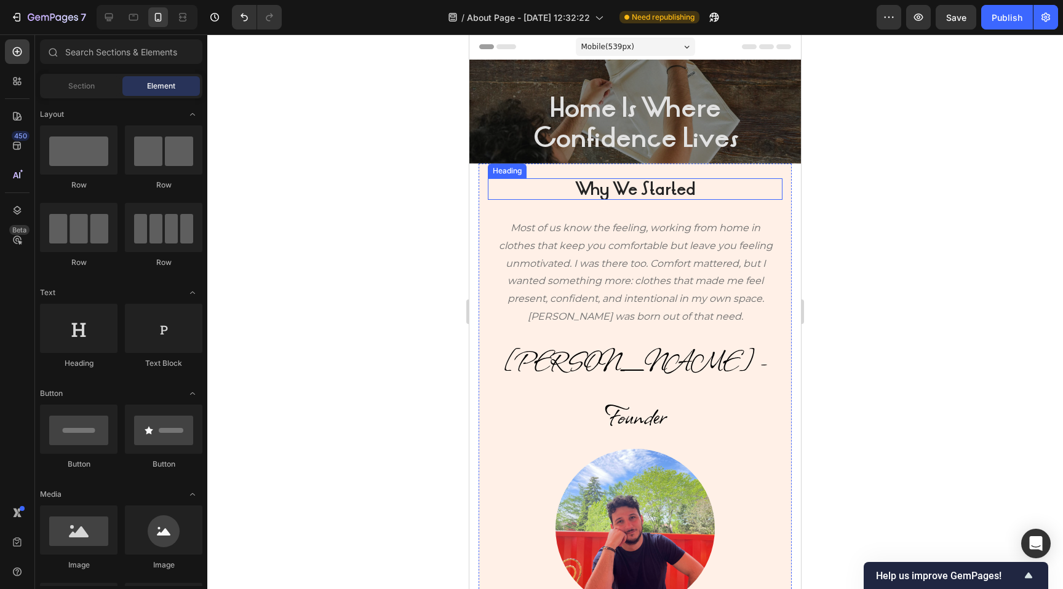
click at [617, 186] on strong "Why We Started" at bounding box center [635, 189] width 121 height 23
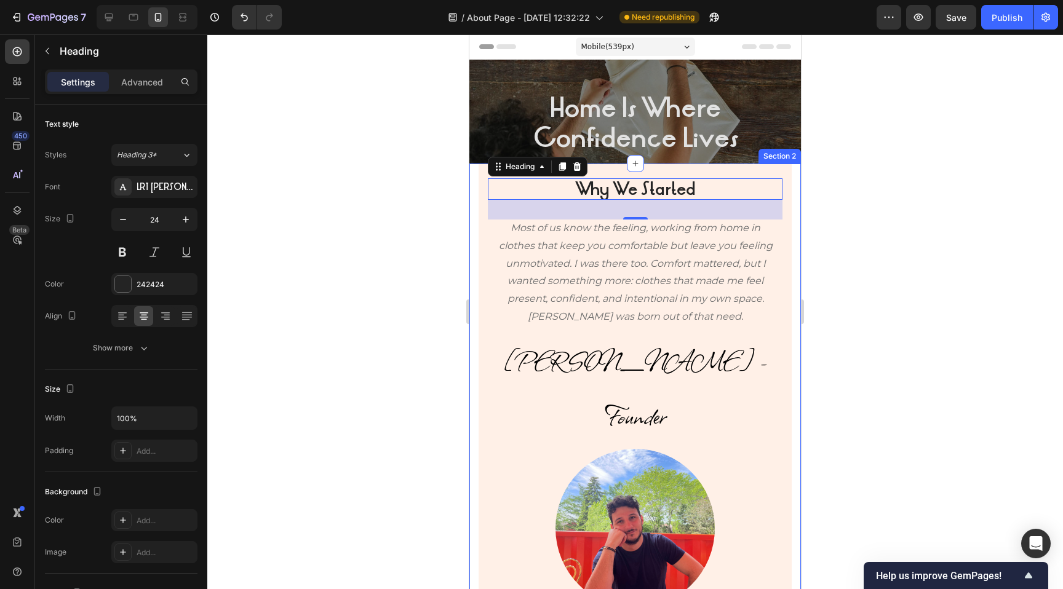
click at [436, 209] on div at bounding box center [634, 311] width 855 height 555
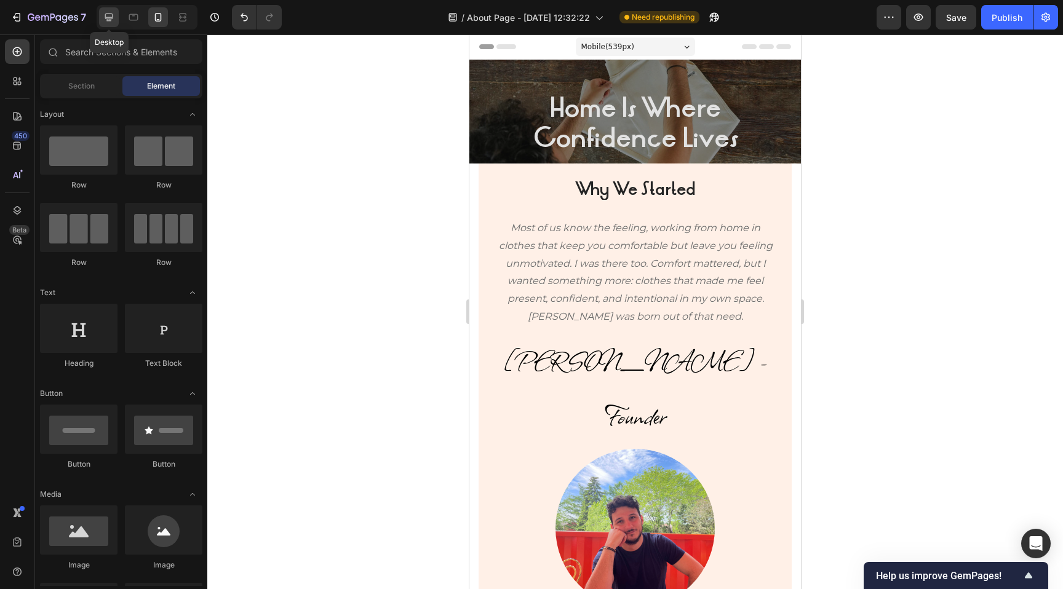
click at [108, 17] on icon at bounding box center [109, 18] width 8 height 8
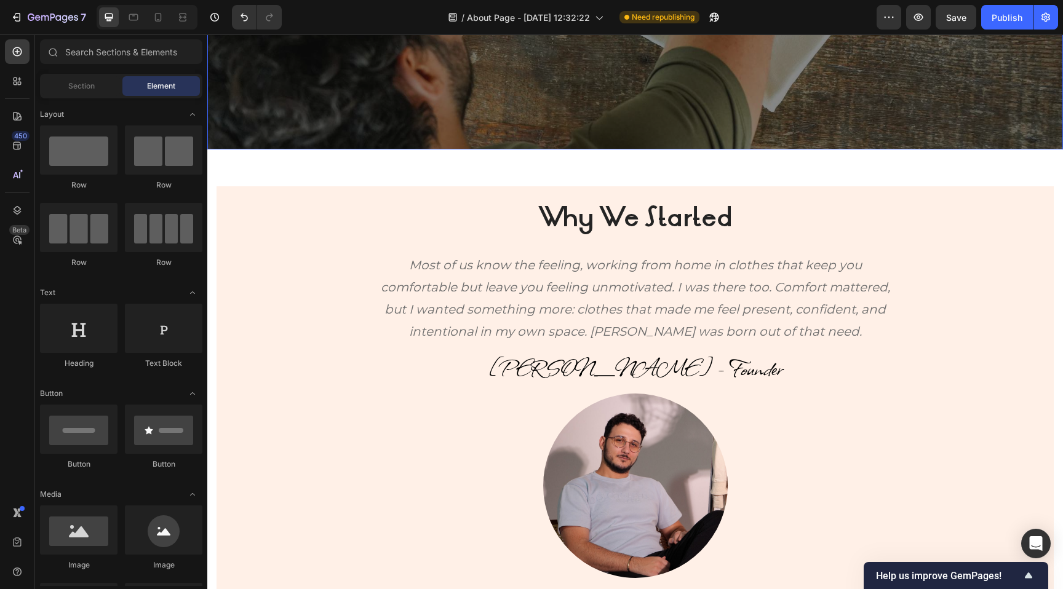
scroll to position [381, 0]
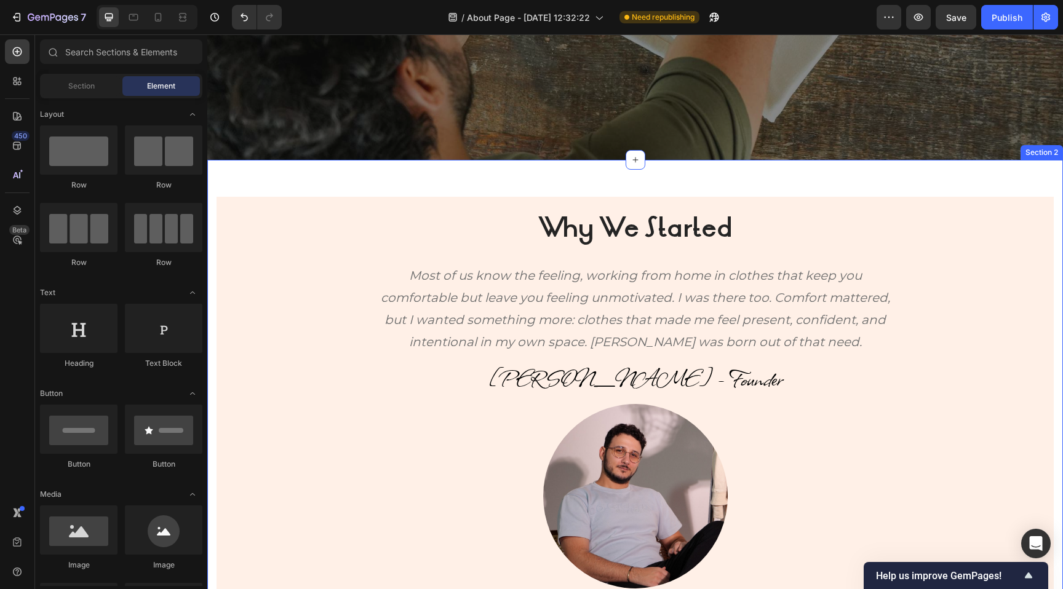
click at [465, 178] on div "Why We Started Heading Most of us know the feeling, working from home in clothe…" at bounding box center [634, 400] width 855 height 480
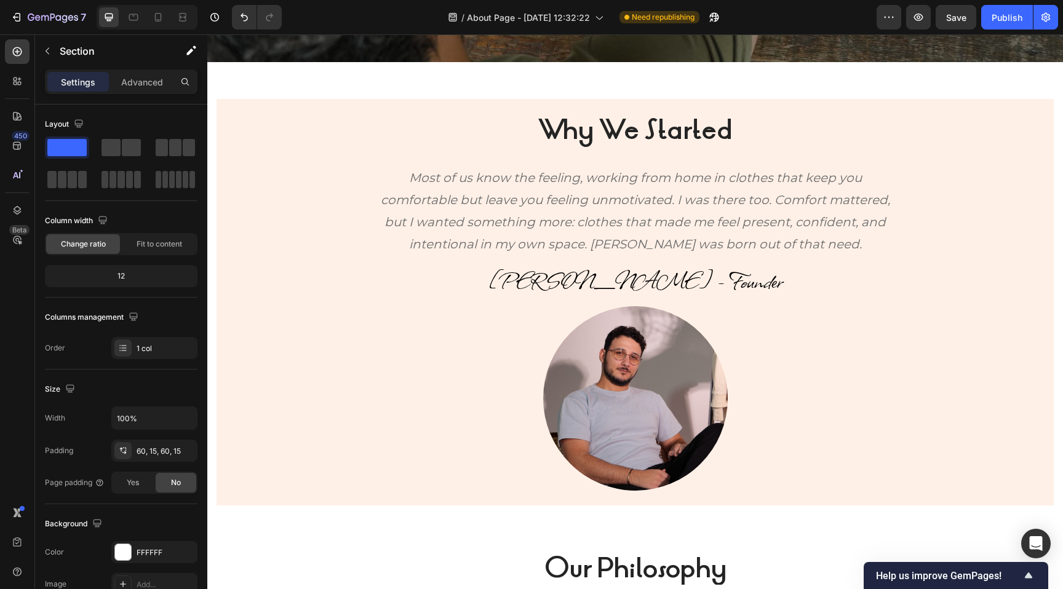
scroll to position [482, 0]
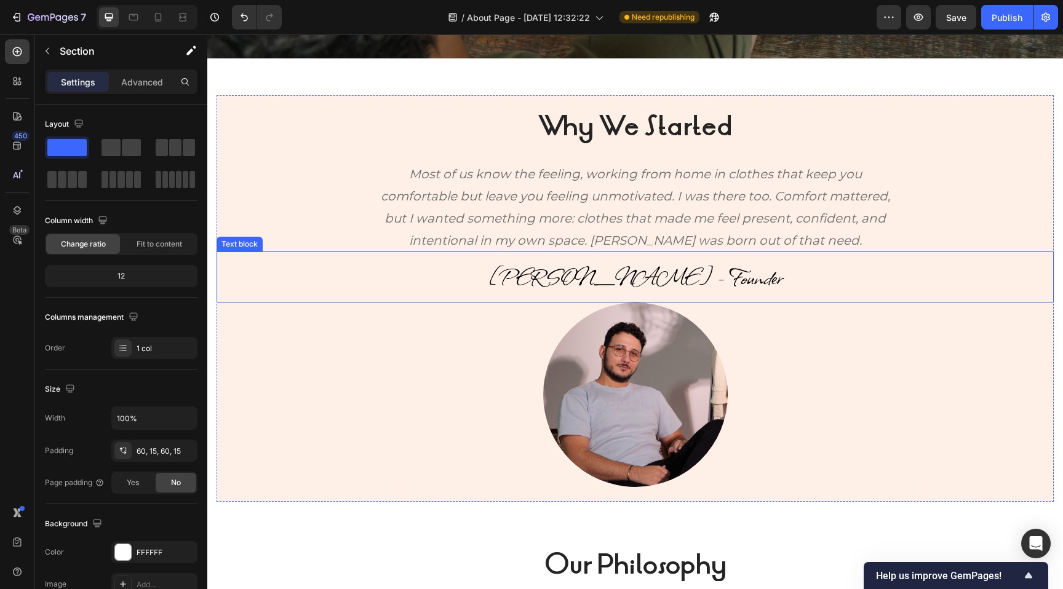
click at [643, 280] on span "[PERSON_NAME] - Founder" at bounding box center [635, 276] width 294 height 34
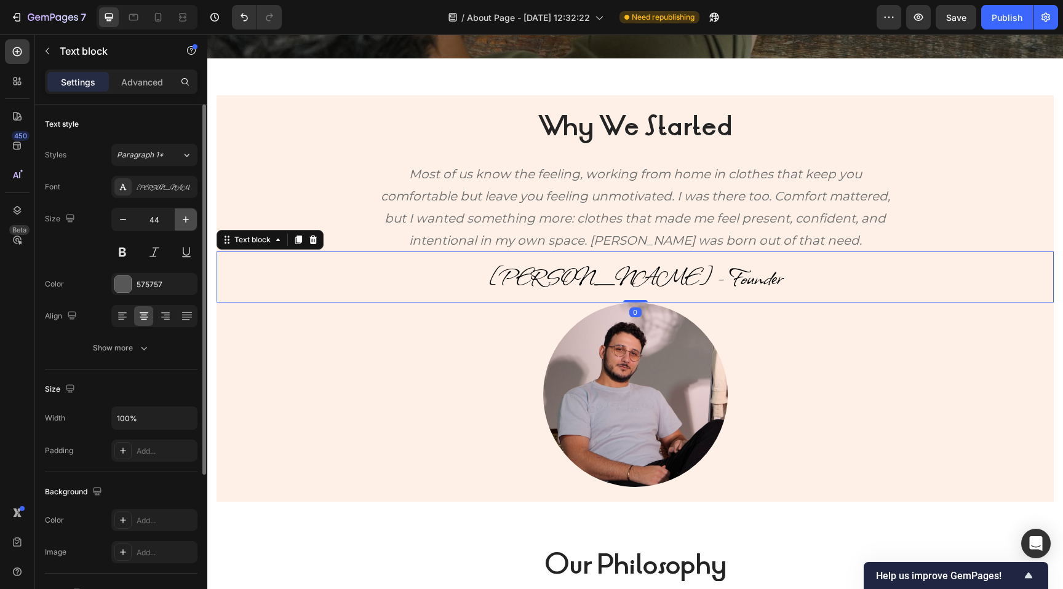
click at [186, 221] on icon "button" at bounding box center [186, 219] width 12 height 12
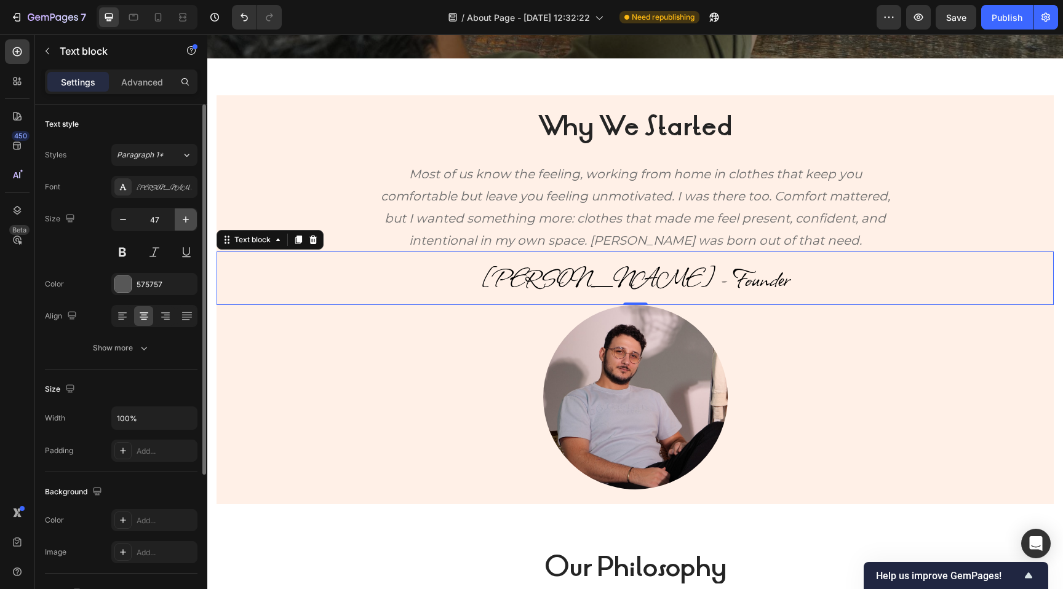
click at [186, 221] on icon "button" at bounding box center [186, 219] width 12 height 12
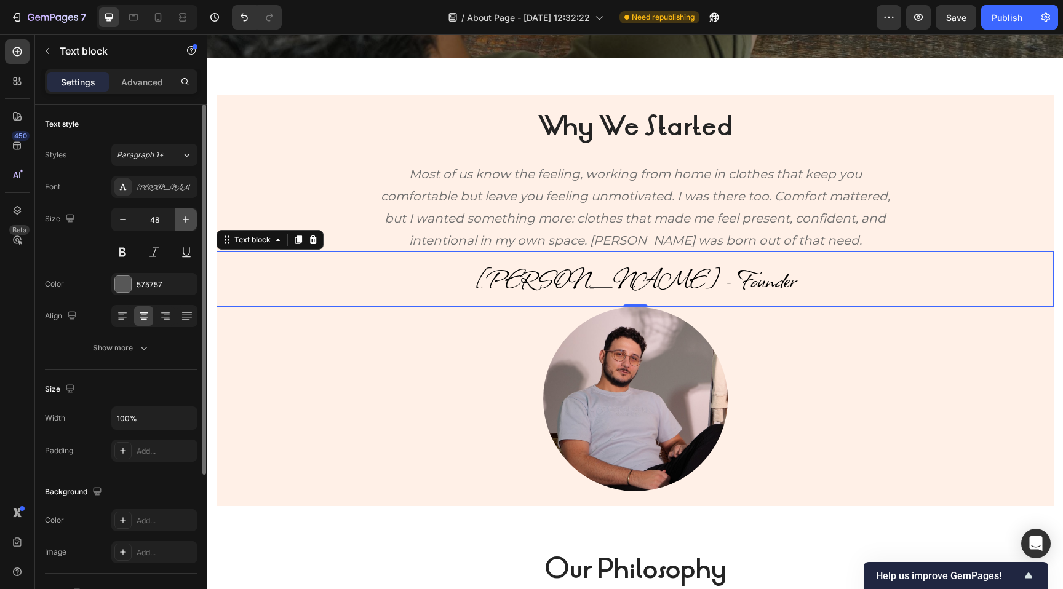
click at [186, 221] on icon "button" at bounding box center [186, 219] width 12 height 12
click at [124, 217] on icon "button" at bounding box center [123, 219] width 12 height 12
click at [156, 18] on icon at bounding box center [158, 17] width 12 height 12
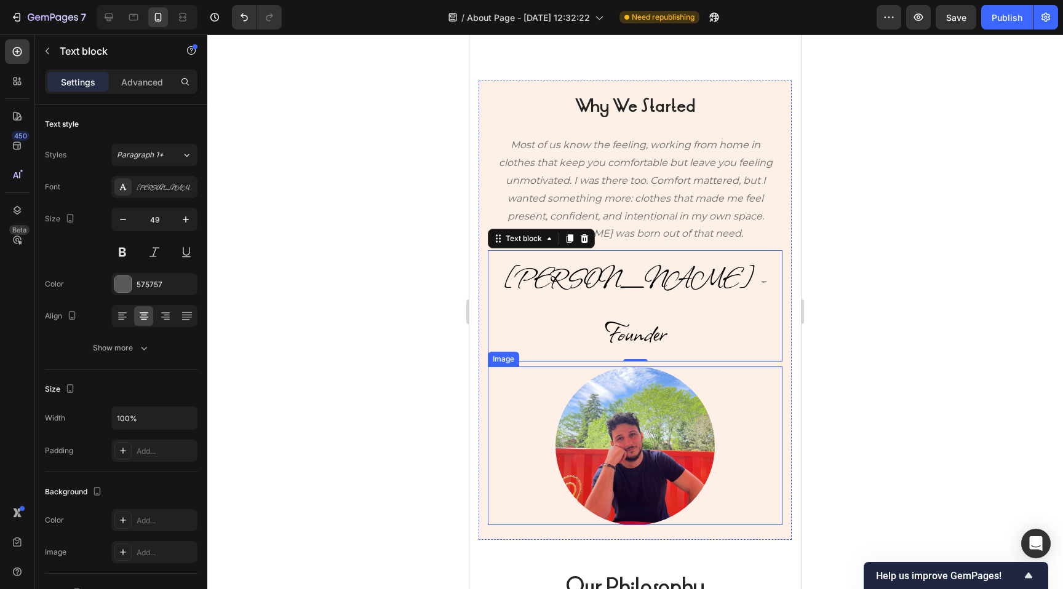
scroll to position [368, 0]
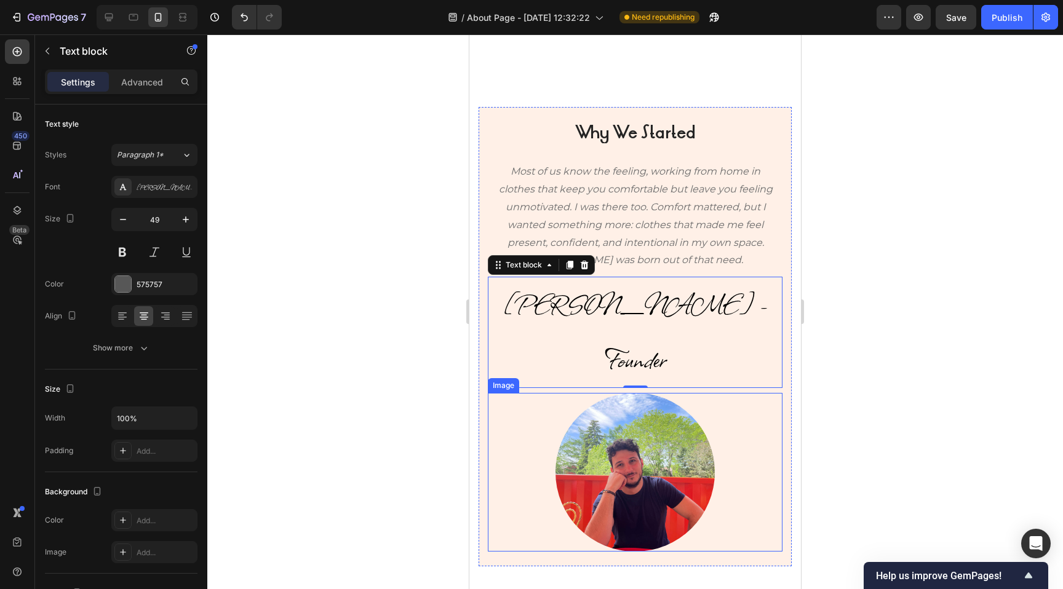
click at [635, 425] on img at bounding box center [634, 472] width 159 height 159
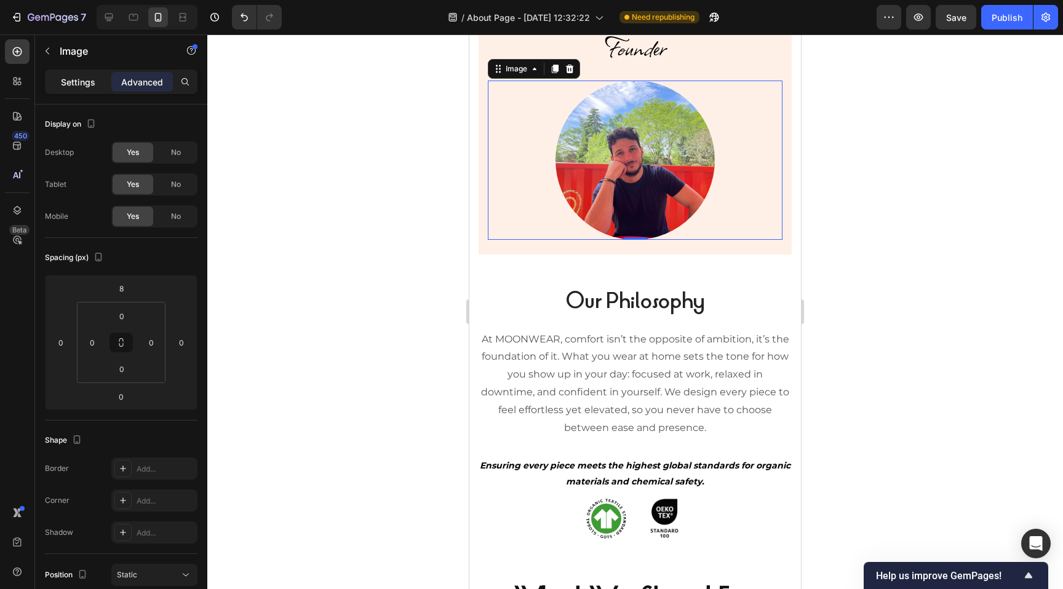
click at [78, 85] on p "Settings" at bounding box center [78, 82] width 34 height 13
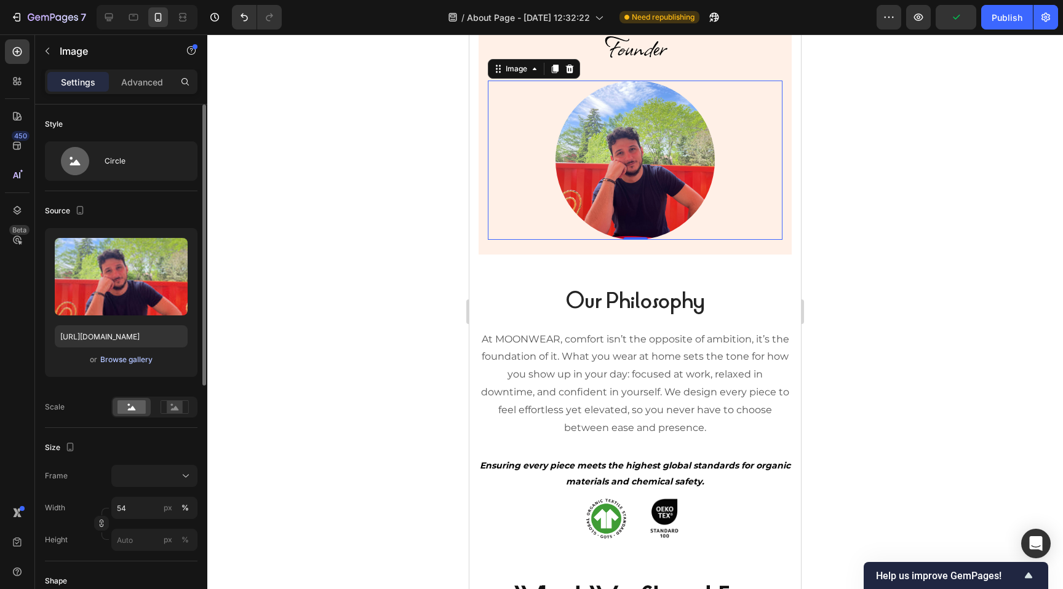
click at [116, 357] on div "Browse gallery" at bounding box center [126, 359] width 52 height 11
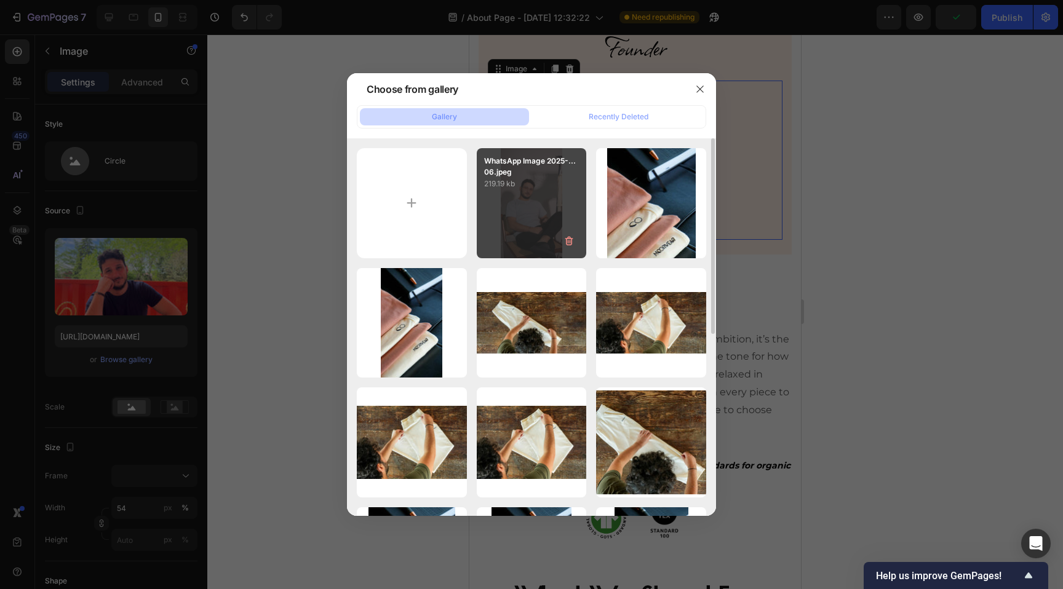
click at [545, 172] on p "WhatsApp Image 2025-...06.jpeg" at bounding box center [531, 167] width 95 height 22
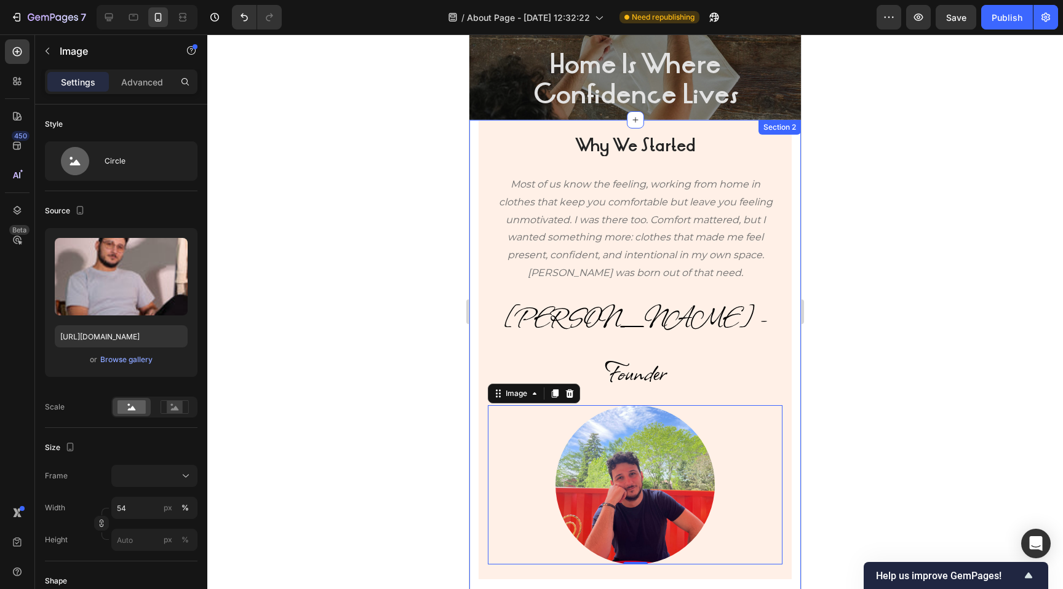
scroll to position [7, 0]
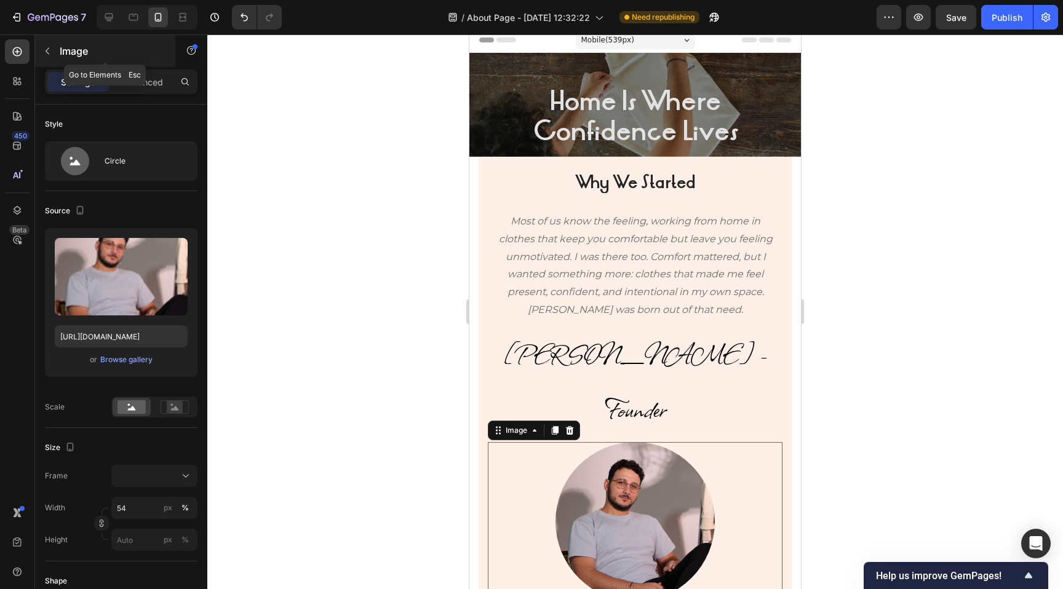
click at [71, 48] on p "Image" at bounding box center [112, 51] width 105 height 15
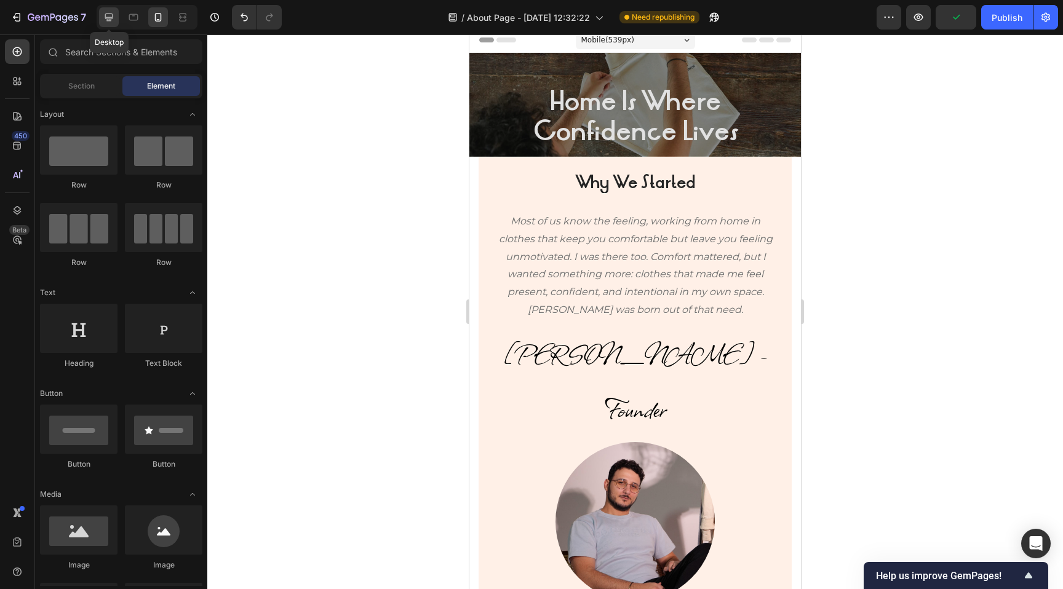
click at [108, 13] on icon at bounding box center [109, 17] width 12 height 12
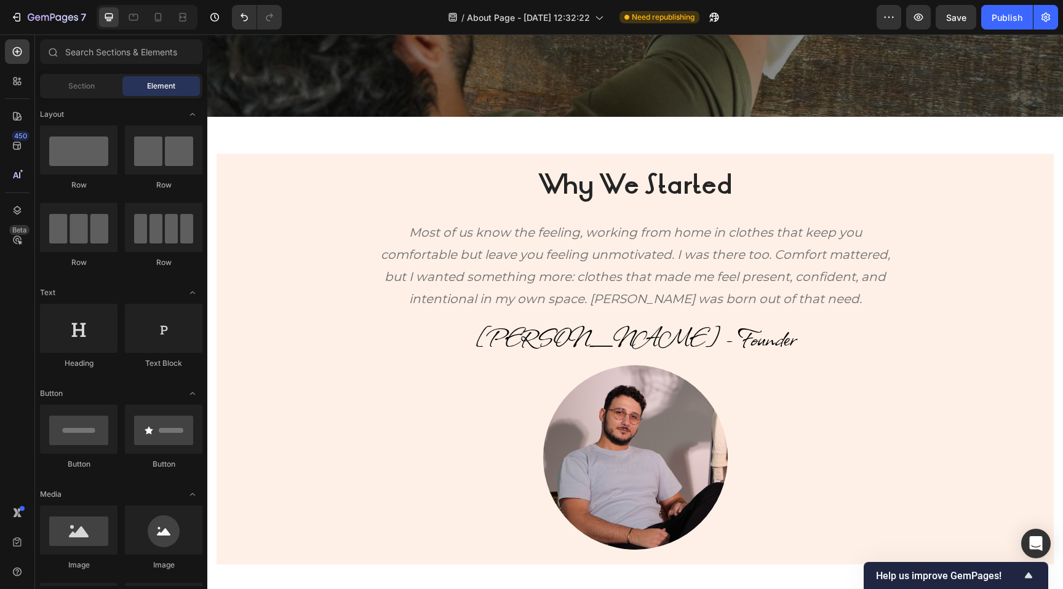
scroll to position [402, 0]
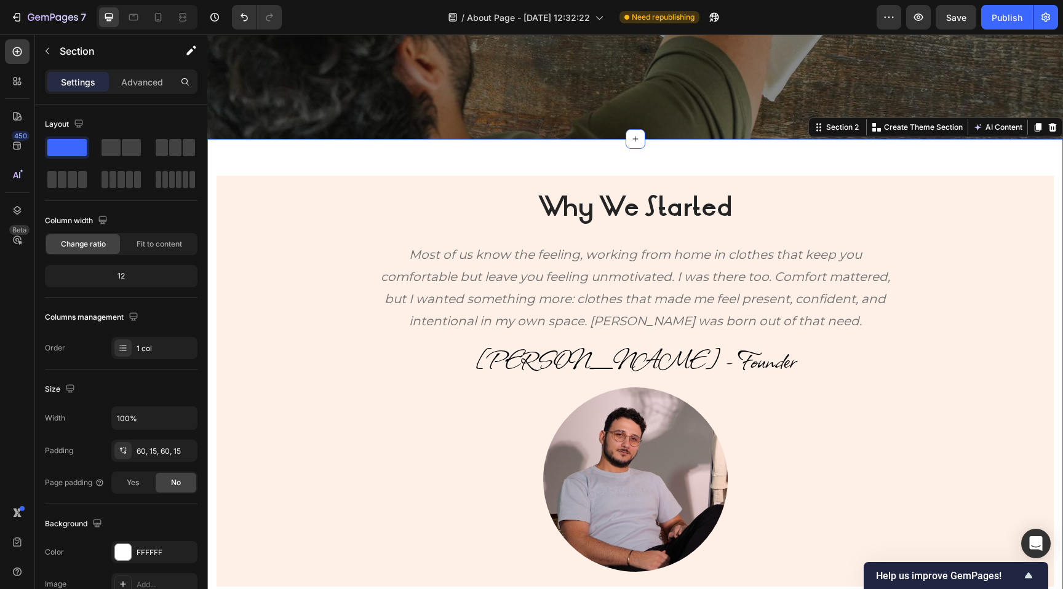
click at [461, 168] on div "Why We Started Heading Most of us know the feeling, working from home in clothe…" at bounding box center [634, 381] width 855 height 485
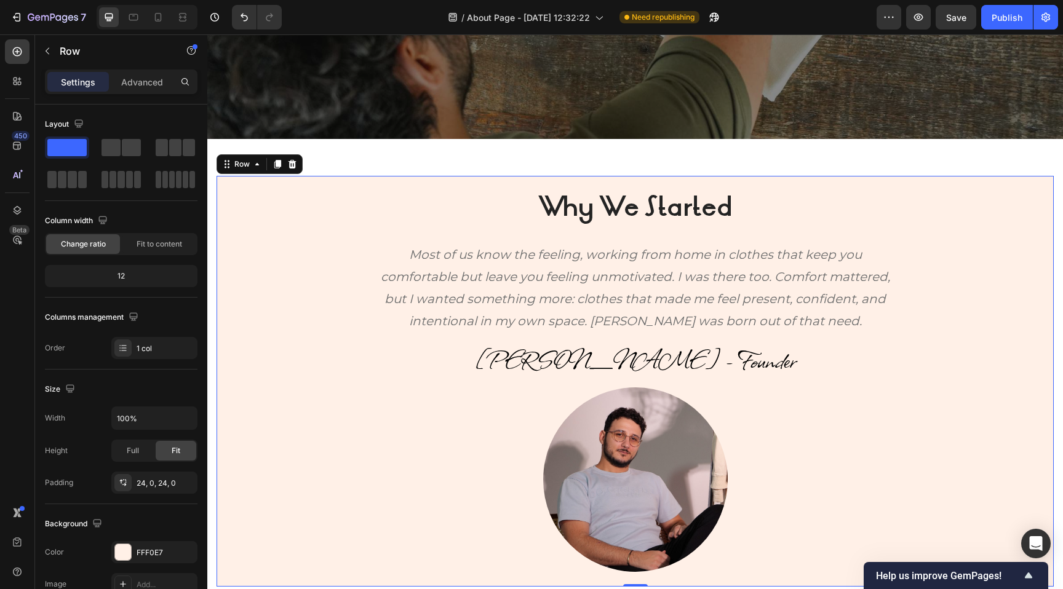
click at [459, 186] on div "Why We Started Heading Most of us know the feeling, working from home in clothe…" at bounding box center [634, 381] width 837 height 411
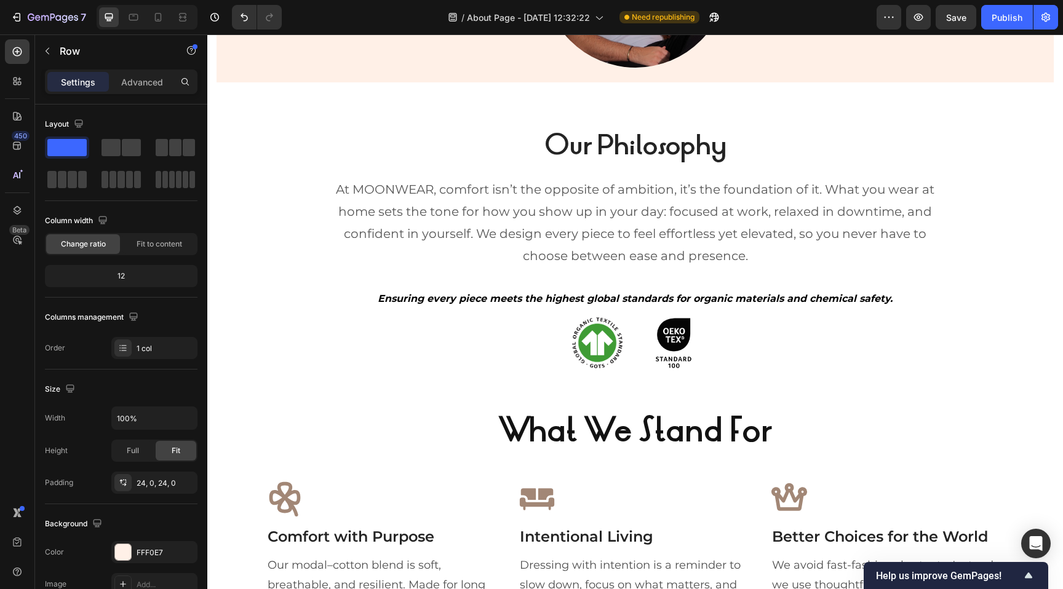
scroll to position [903, 0]
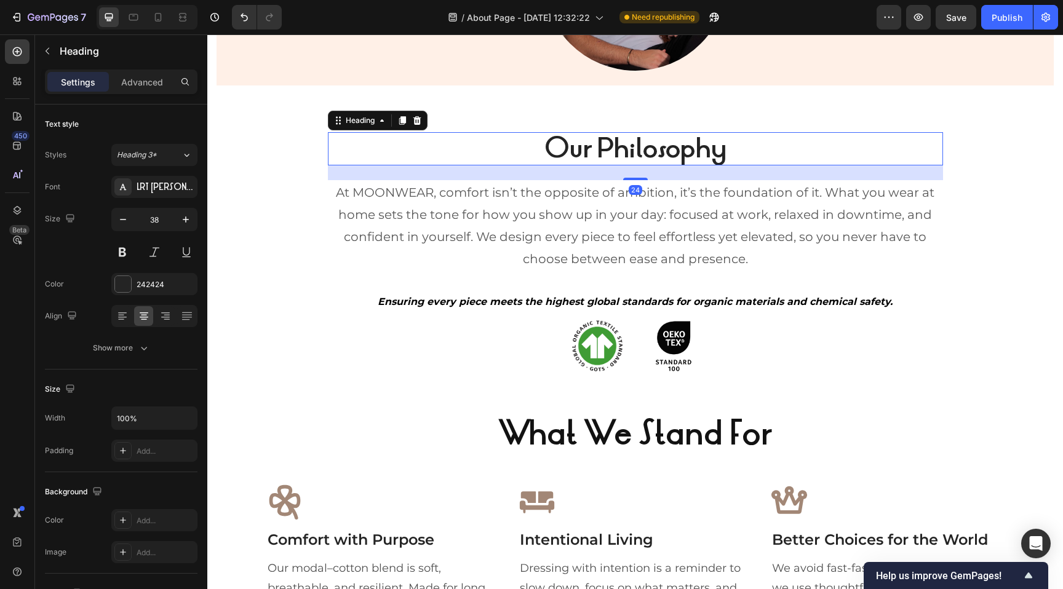
click at [568, 146] on strong "Our Philosophy" at bounding box center [635, 148] width 182 height 36
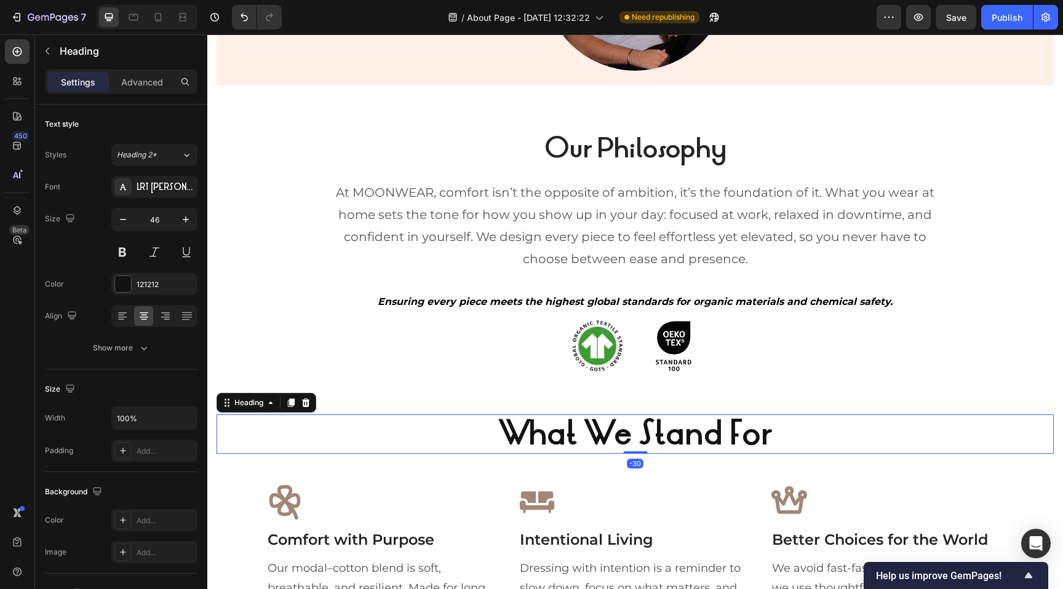
click at [584, 432] on strong "What We Stand For" at bounding box center [635, 434] width 274 height 44
click at [123, 217] on icon "button" at bounding box center [123, 219] width 12 height 12
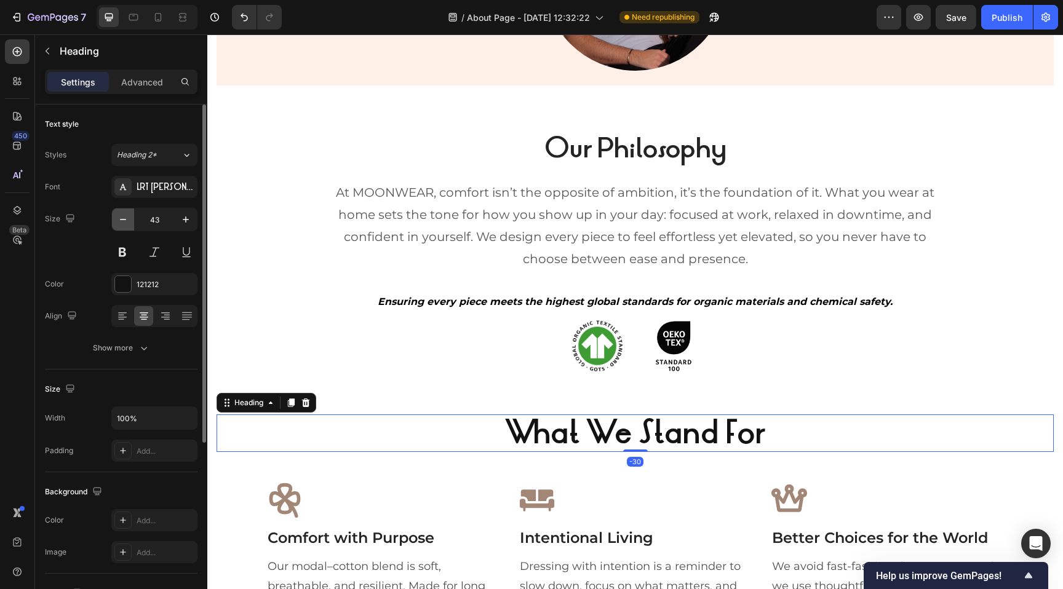
click at [123, 217] on icon "button" at bounding box center [123, 219] width 12 height 12
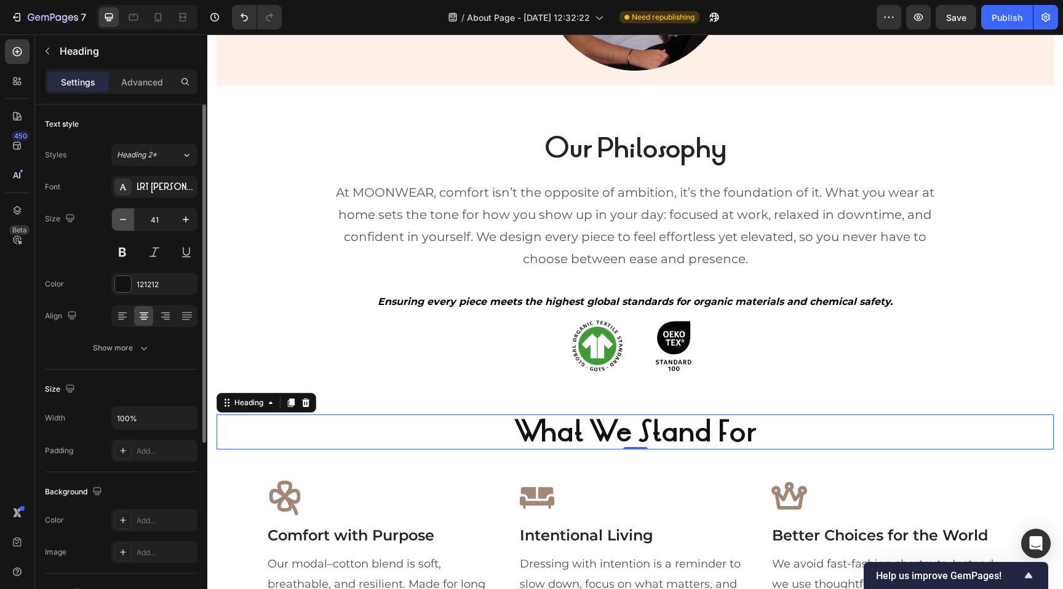
click at [123, 217] on icon "button" at bounding box center [123, 219] width 12 height 12
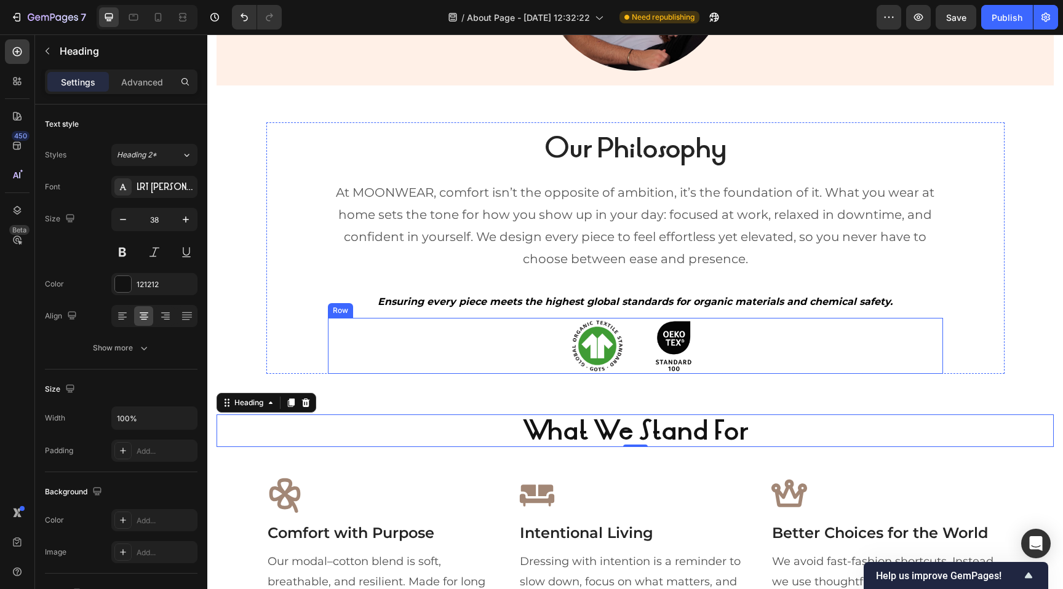
click at [435, 340] on div "Image Image Row" at bounding box center [635, 345] width 615 height 55
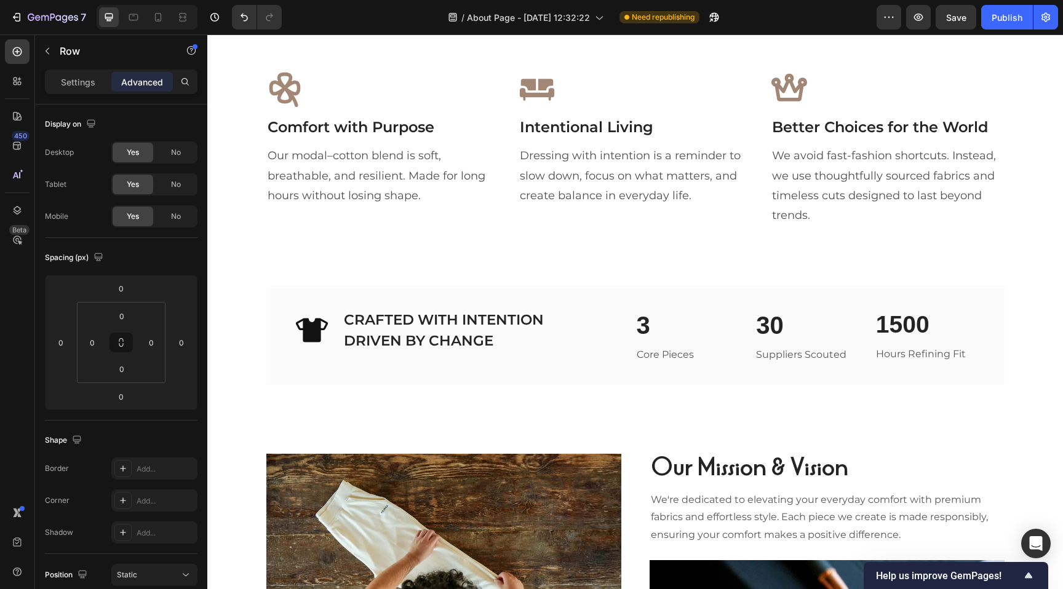
scroll to position [1308, 0]
click at [481, 263] on div "Our Philosophy Heading At MOONWEAR, comfort isn’t the opposite of ambition, it’…" at bounding box center [634, 3] width 855 height 572
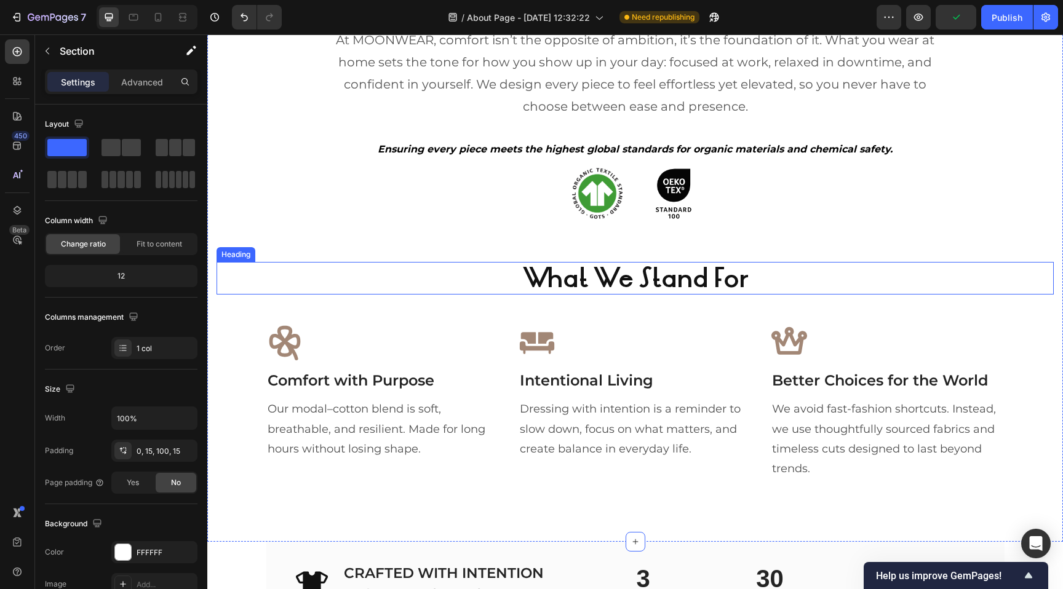
scroll to position [1053, 0]
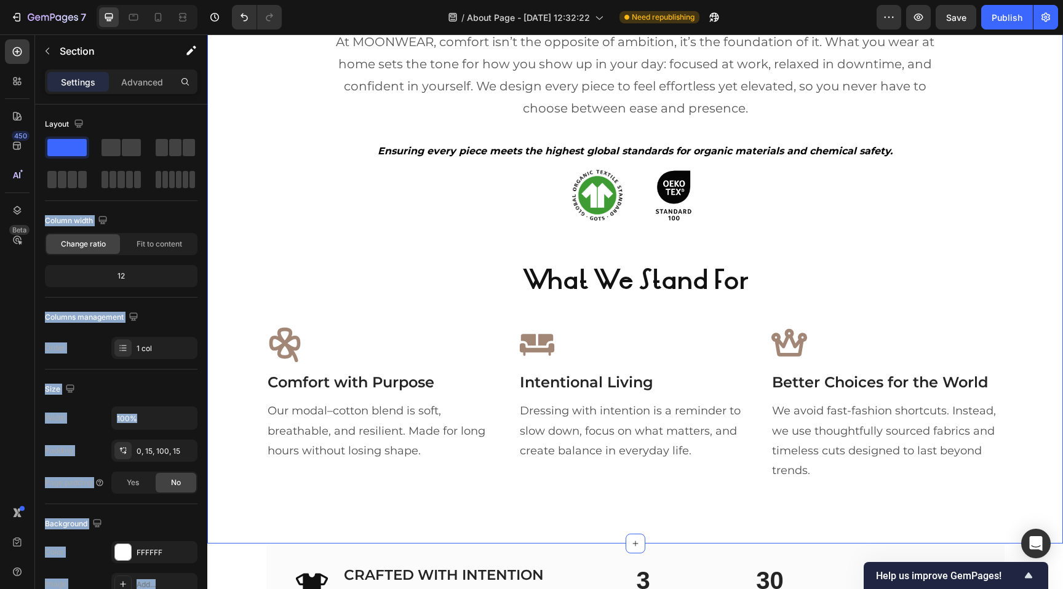
drag, startPoint x: 276, startPoint y: 178, endPoint x: 491, endPoint y: 252, distance: 226.9
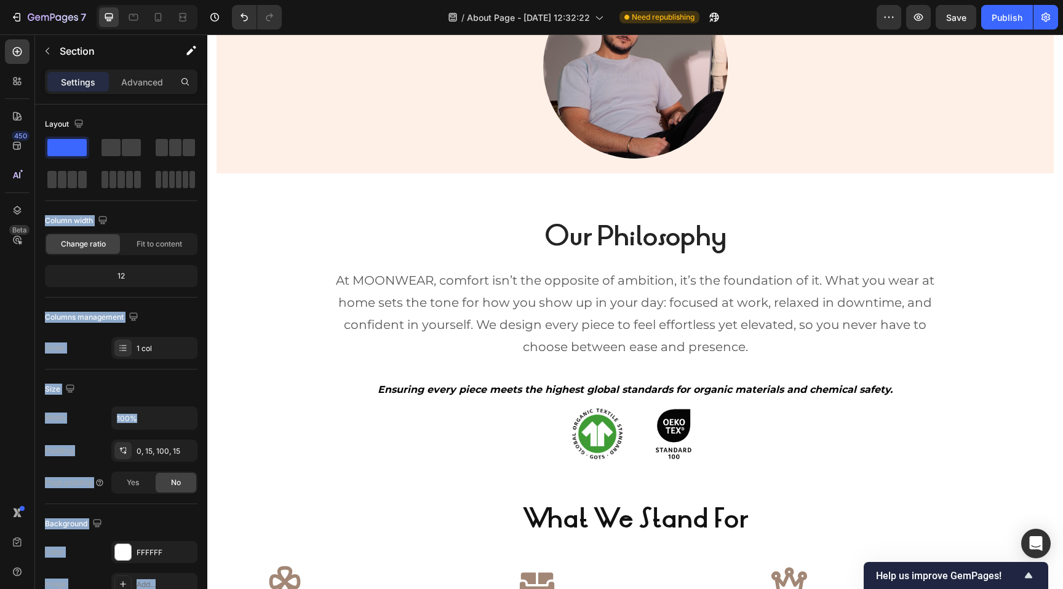
scroll to position [795, 0]
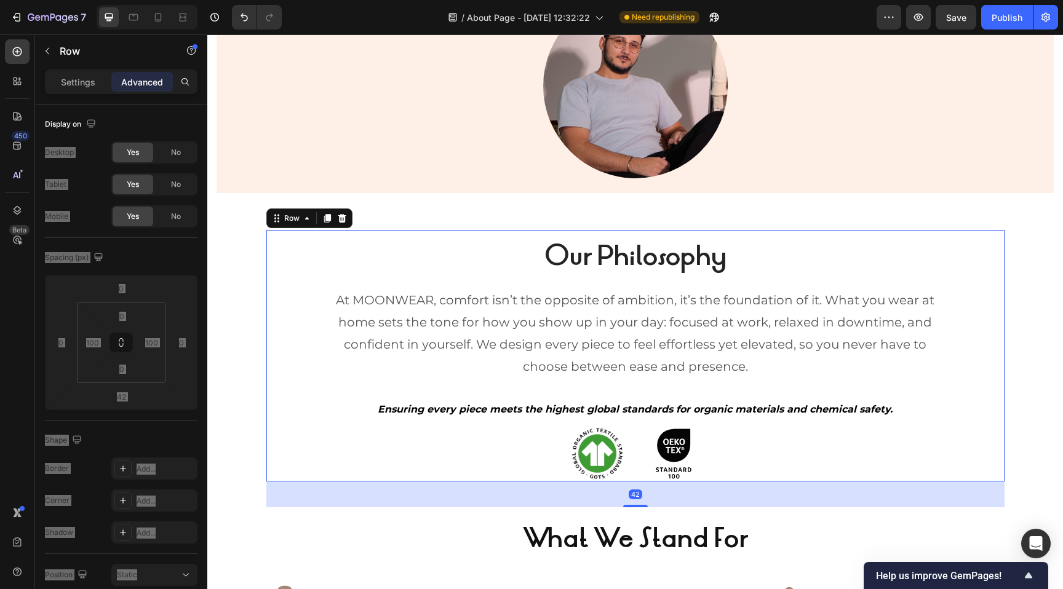
click at [309, 322] on div "Our Philosophy Heading At MOONWEAR, comfort isn’t the opposite of ambition, it’…" at bounding box center [635, 355] width 738 height 251
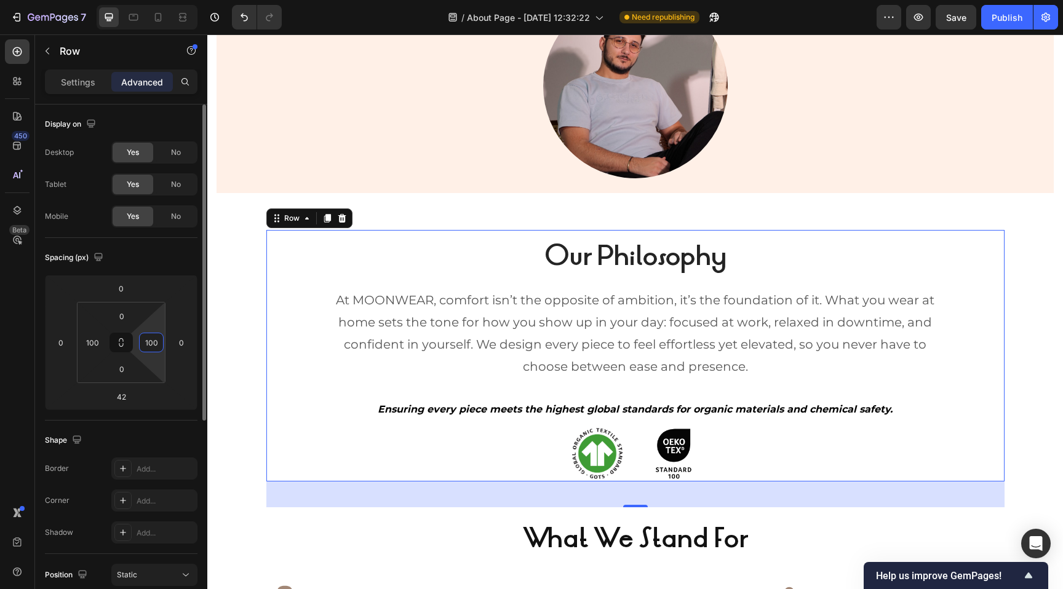
click at [151, 346] on input "100" at bounding box center [151, 342] width 18 height 18
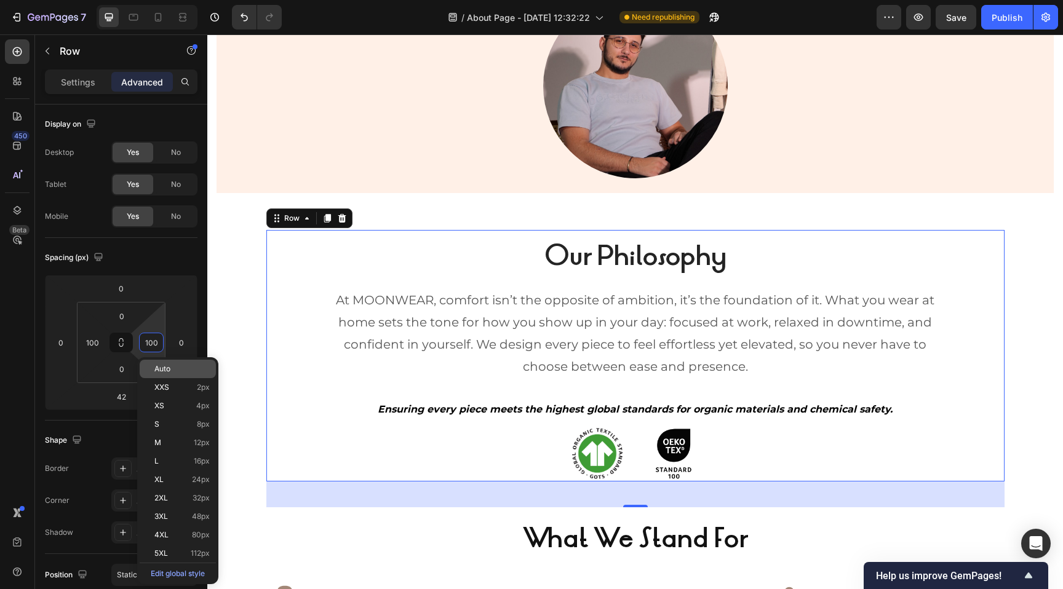
click at [169, 365] on span "Auto" at bounding box center [162, 369] width 16 height 9
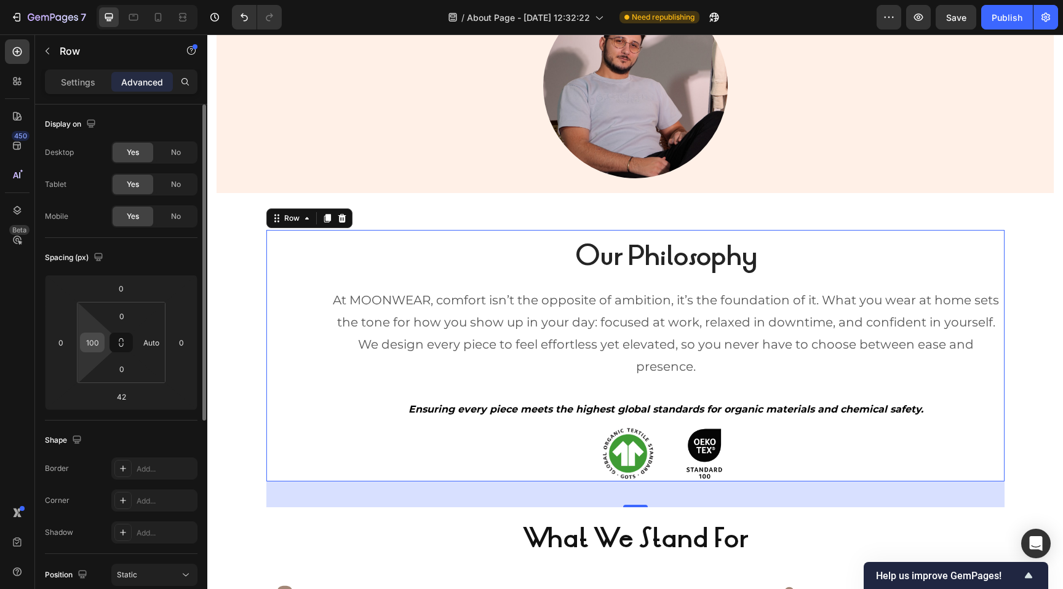
click at [93, 341] on input "100" at bounding box center [92, 342] width 18 height 18
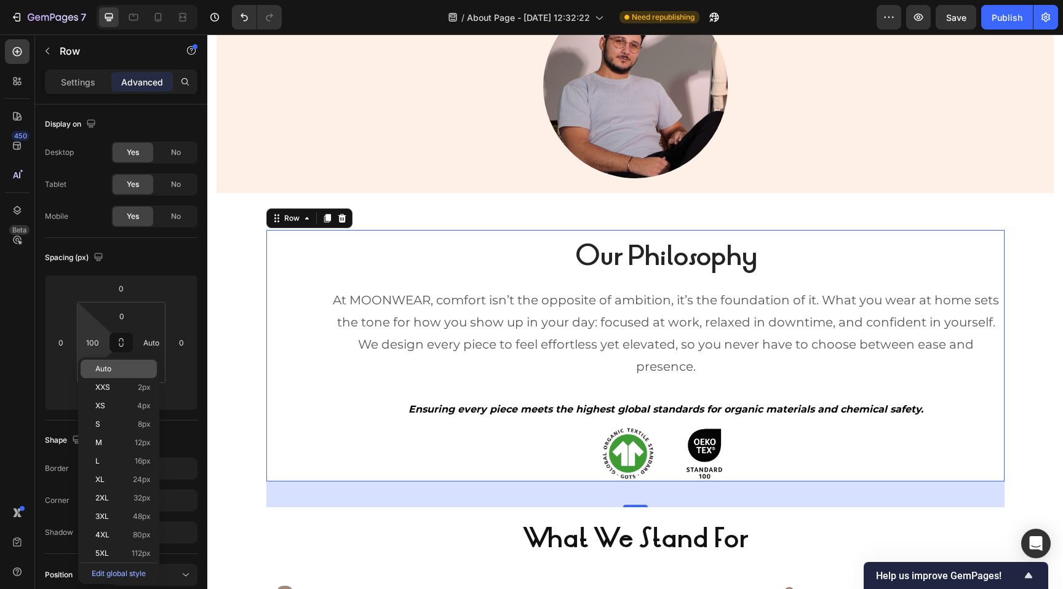
click at [111, 370] on span "Auto" at bounding box center [103, 369] width 16 height 9
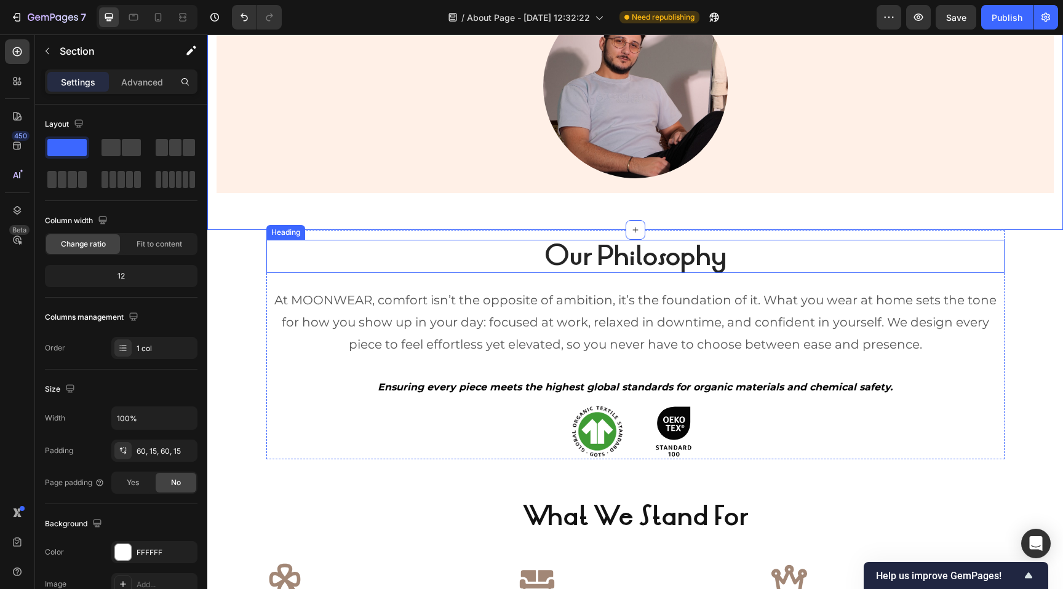
click at [352, 250] on h2 "Our Philosophy" at bounding box center [635, 256] width 738 height 33
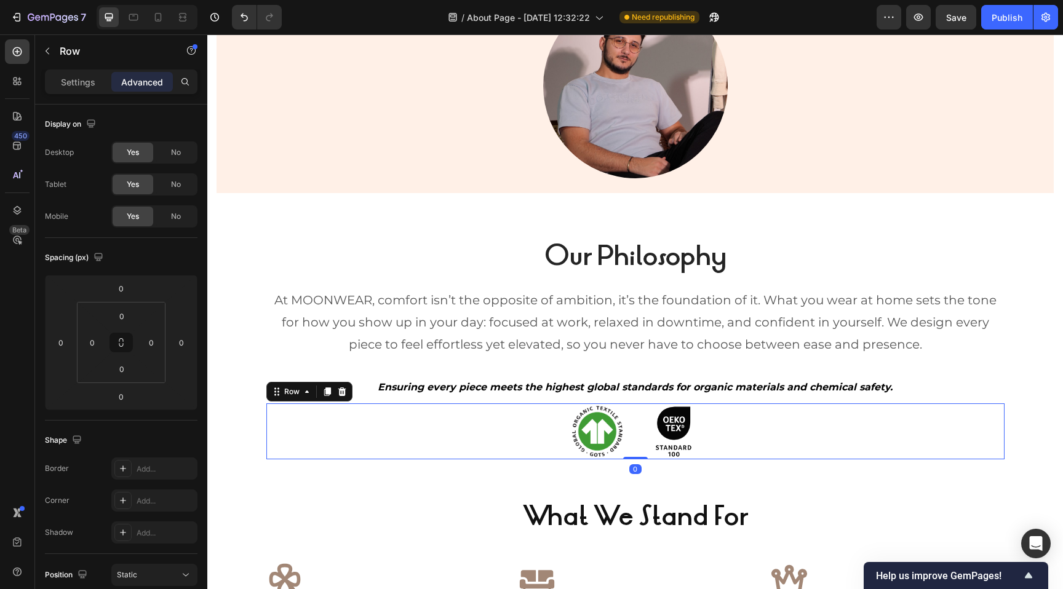
click at [278, 413] on div "Image Image Row 0" at bounding box center [635, 430] width 738 height 55
click at [346, 234] on div "Our Philosophy Heading At MOONWEAR, comfort isn’t the opposite of ambition, it’…" at bounding box center [635, 344] width 738 height 229
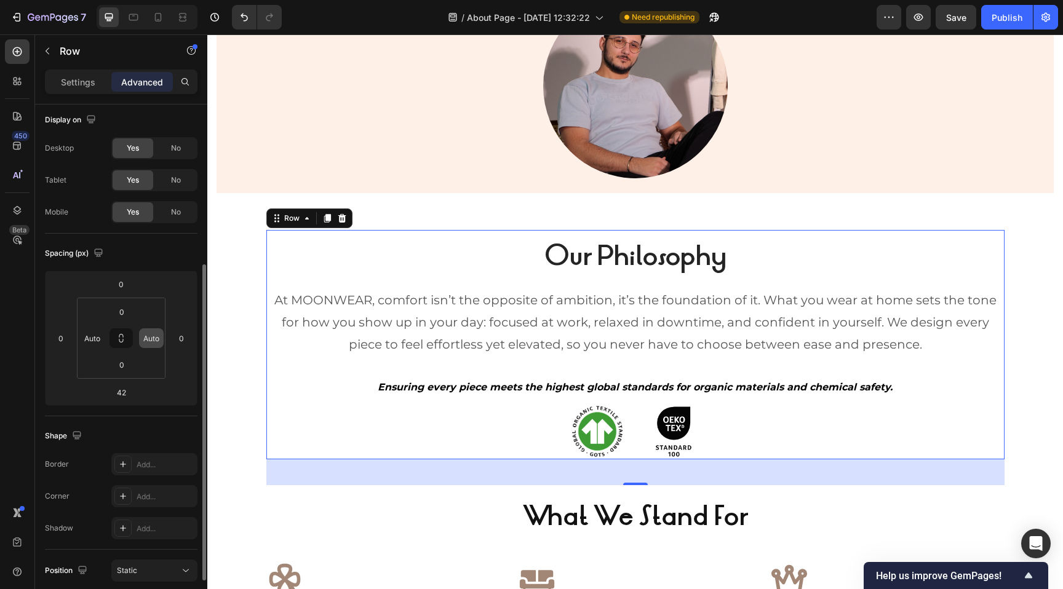
scroll to position [0, 0]
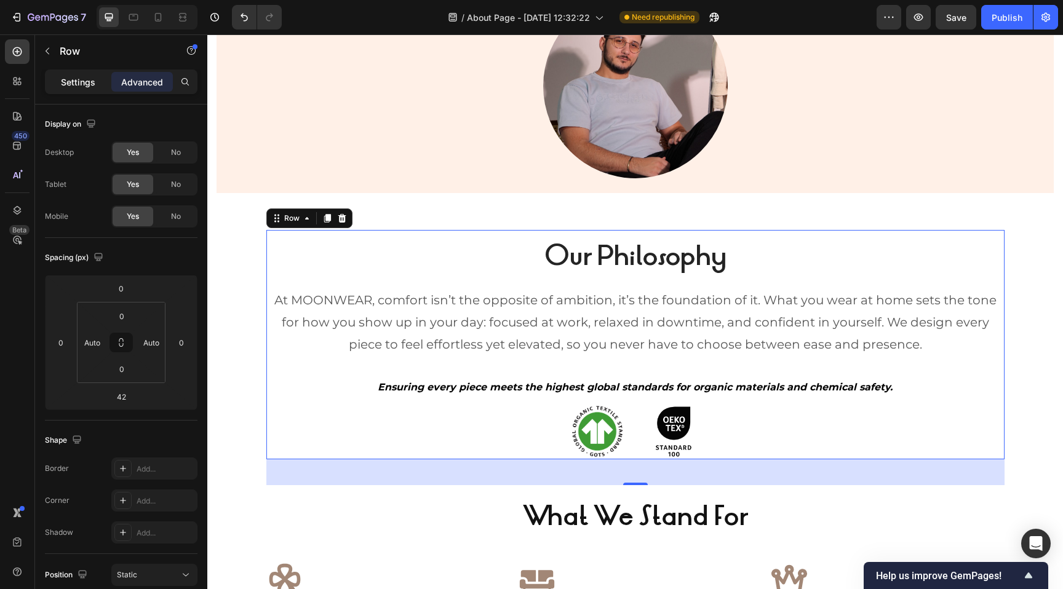
click at [77, 81] on p "Settings" at bounding box center [78, 82] width 34 height 13
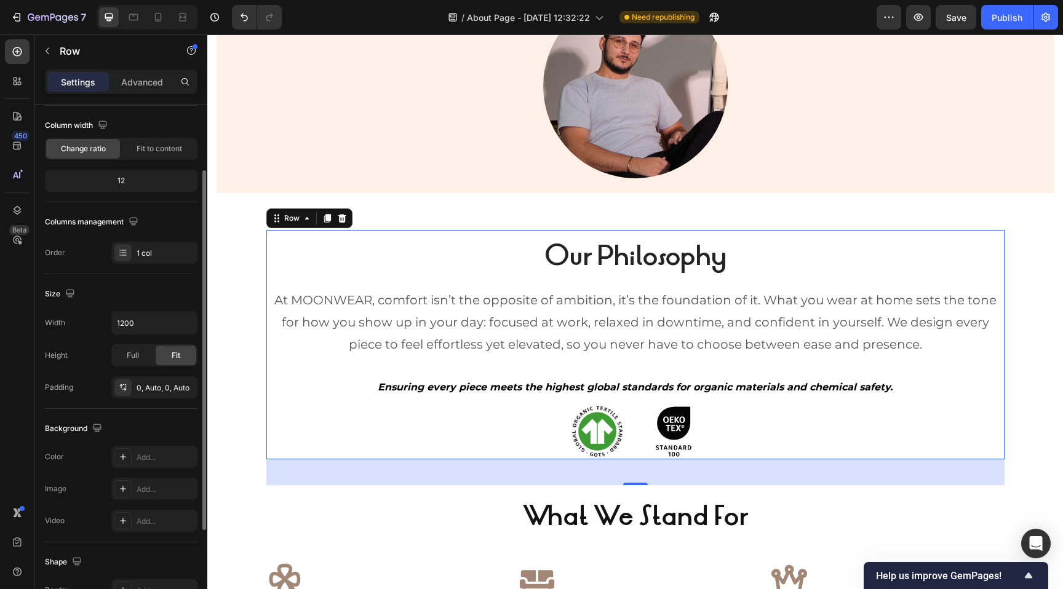
scroll to position [94, 0]
click at [186, 324] on icon "button" at bounding box center [185, 324] width 5 height 3
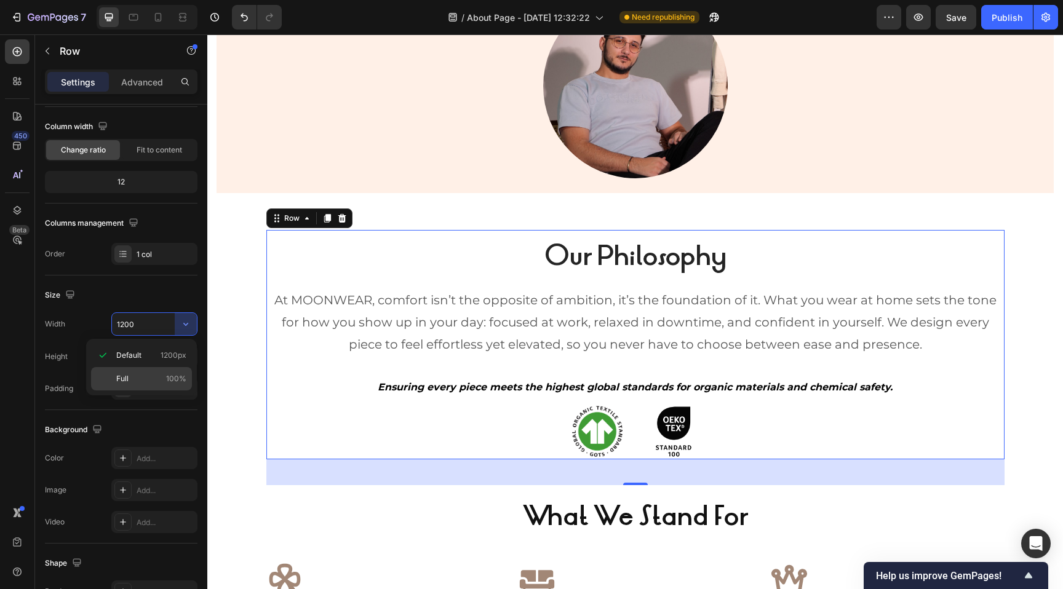
click at [166, 378] on p "Full 100%" at bounding box center [151, 378] width 70 height 11
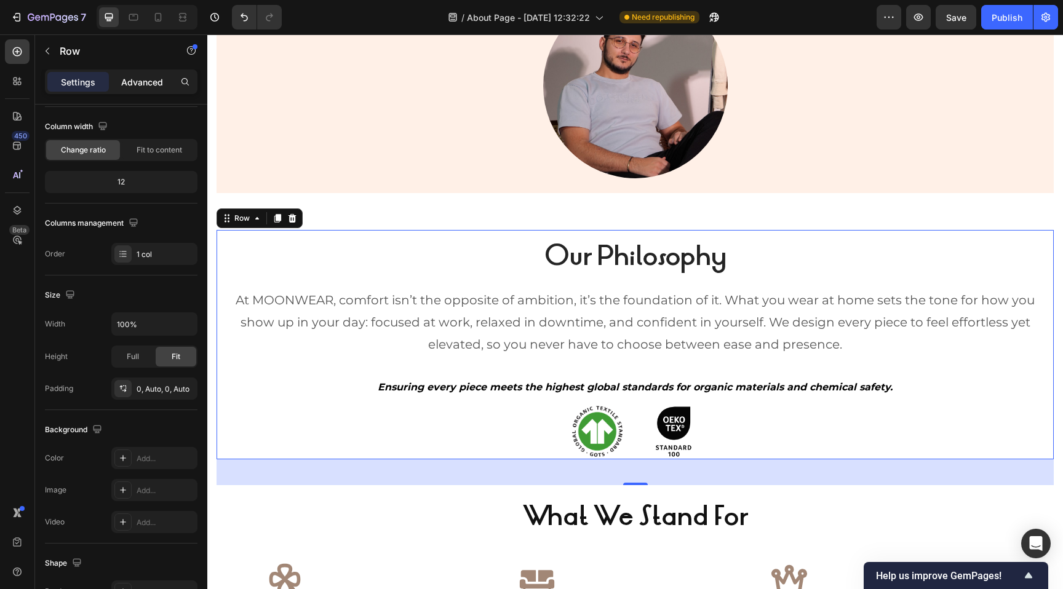
click at [148, 83] on p "Advanced" at bounding box center [142, 82] width 42 height 13
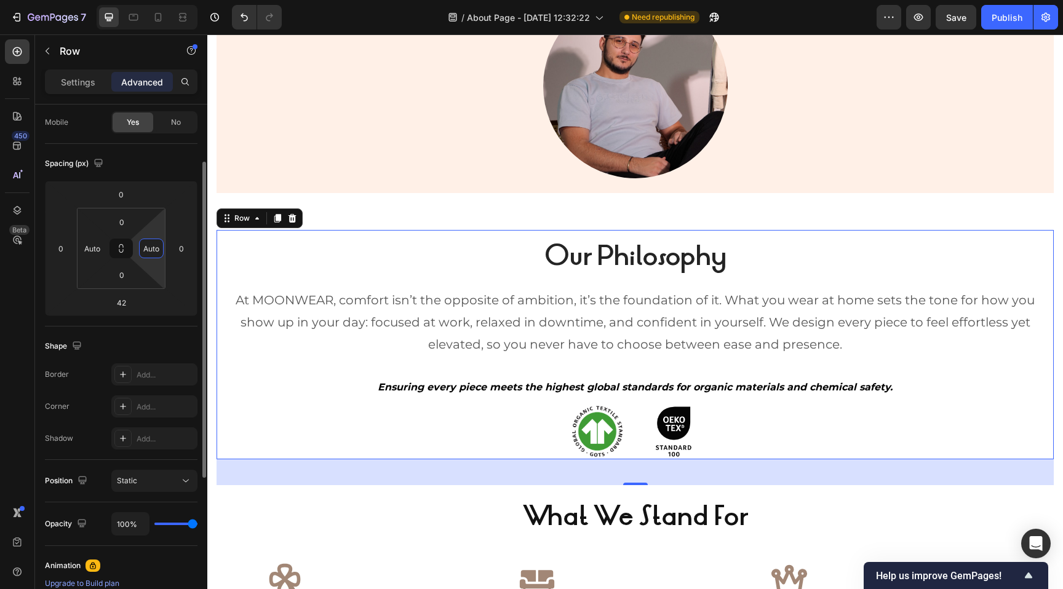
click at [145, 246] on input "Auto" at bounding box center [151, 248] width 18 height 18
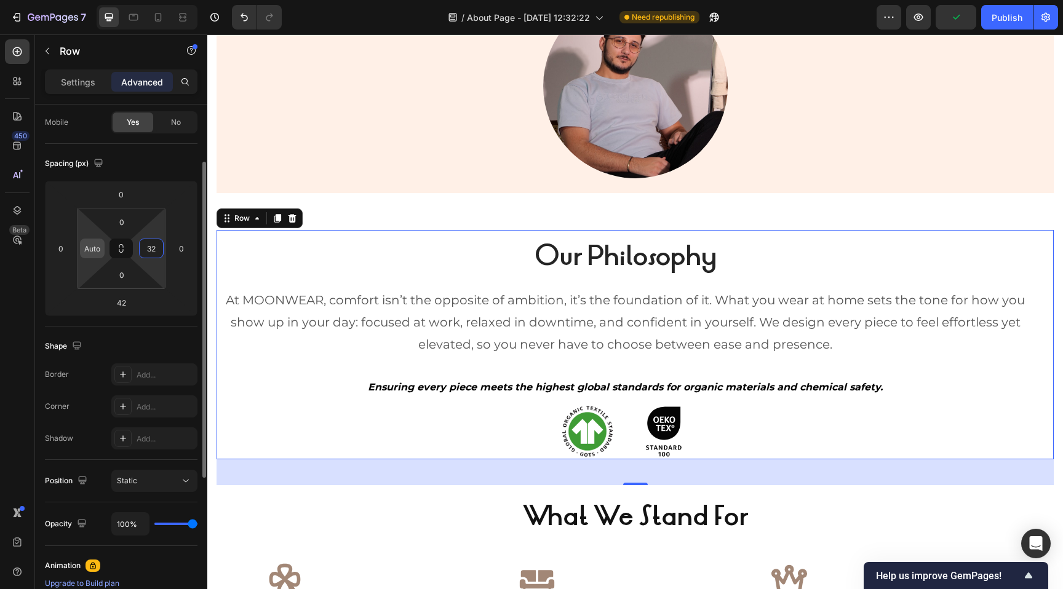
click at [98, 247] on input "Auto" at bounding box center [92, 248] width 18 height 18
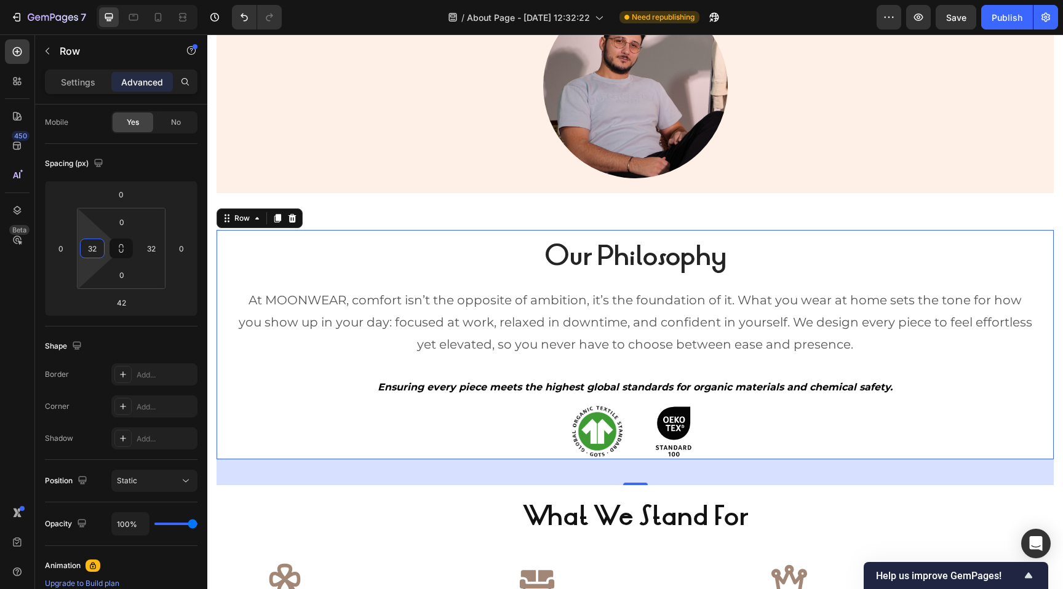
click at [390, 234] on div "Our Philosophy Heading At MOONWEAR, comfort isn’t the opposite of ambition, it’…" at bounding box center [635, 344] width 798 height 229
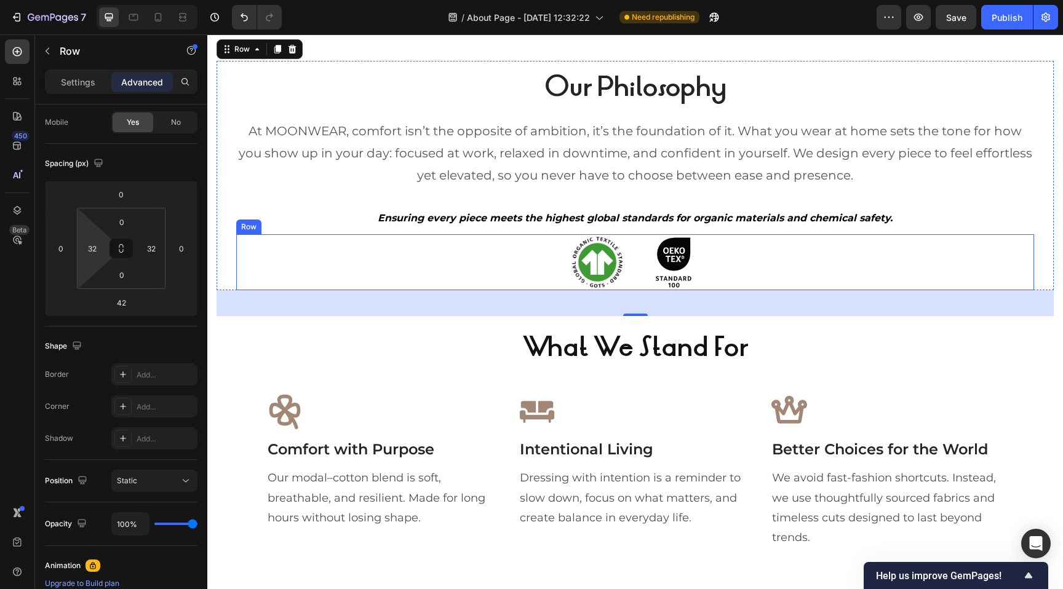
scroll to position [971, 0]
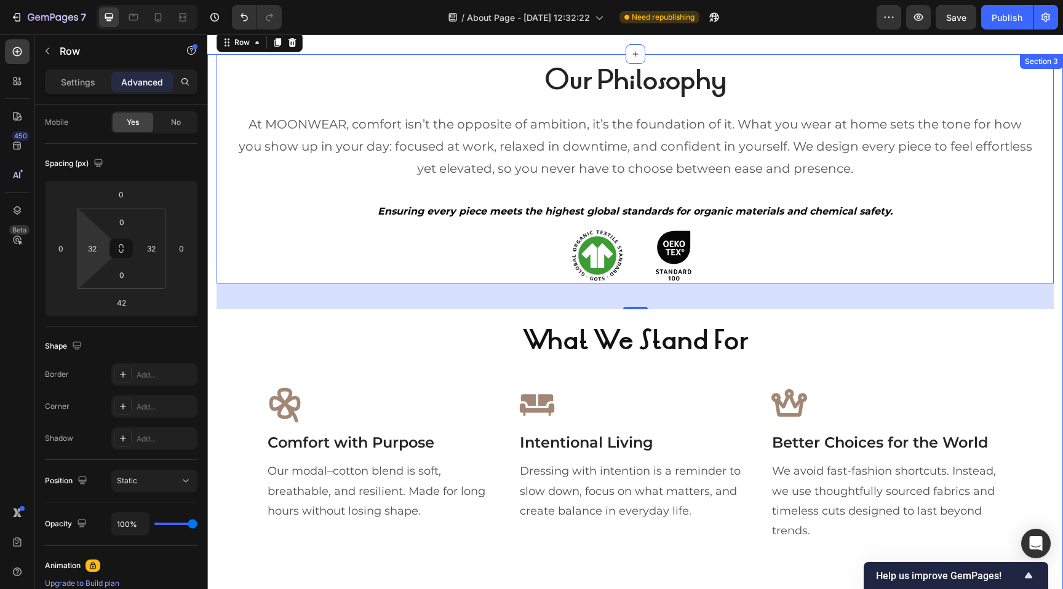
click at [413, 373] on div "Our Philosophy Heading At MOONWEAR, comfort isn’t the opposite of ambition, it’…" at bounding box center [634, 298] width 837 height 488
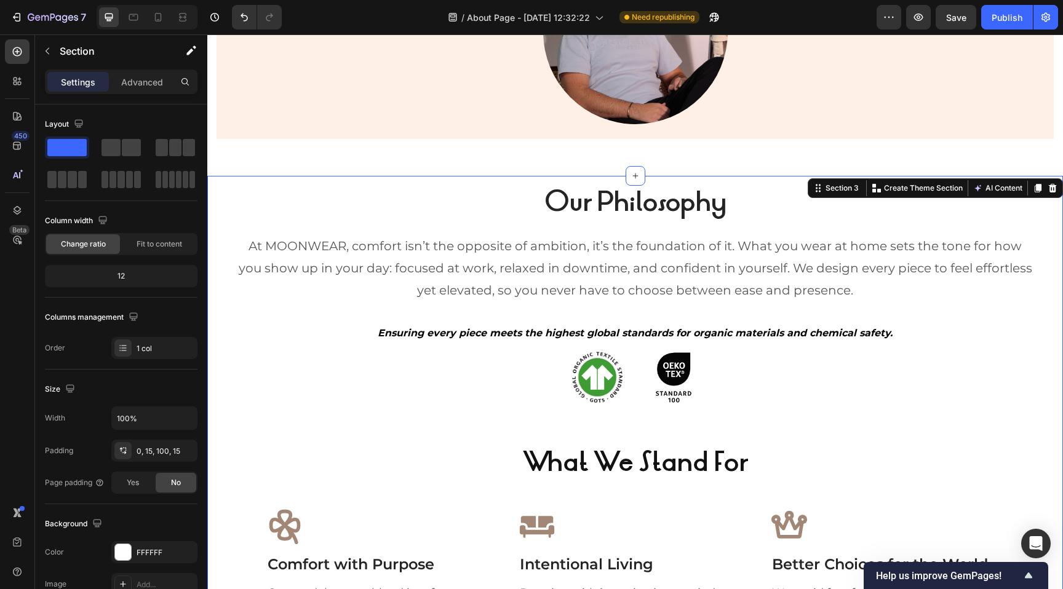
scroll to position [841, 0]
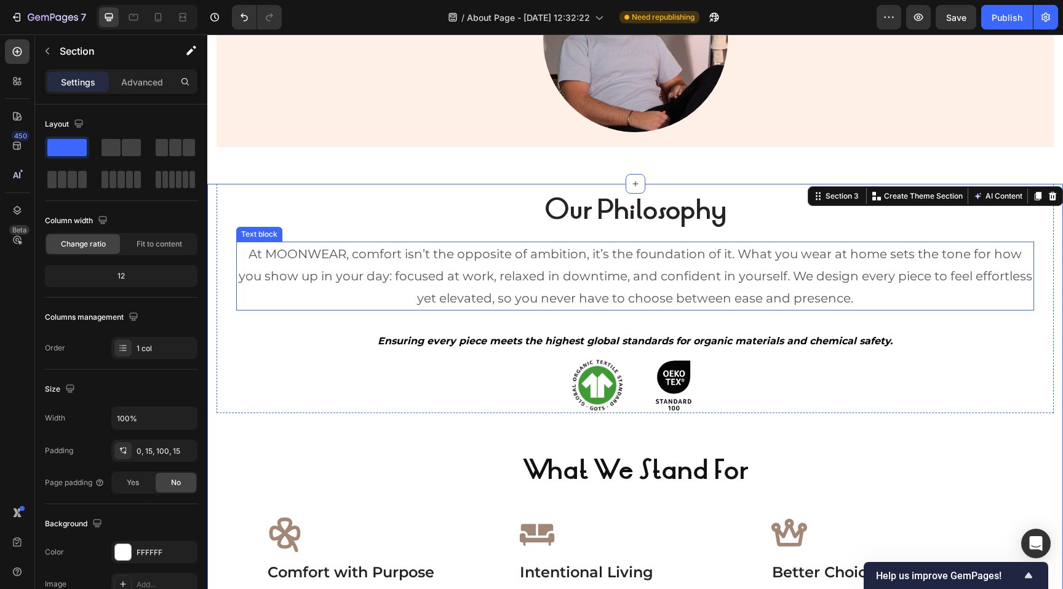
click at [460, 284] on p "At MOONWEAR, comfort isn’t the opposite of ambition, it’s the foundation of it.…" at bounding box center [634, 276] width 795 height 66
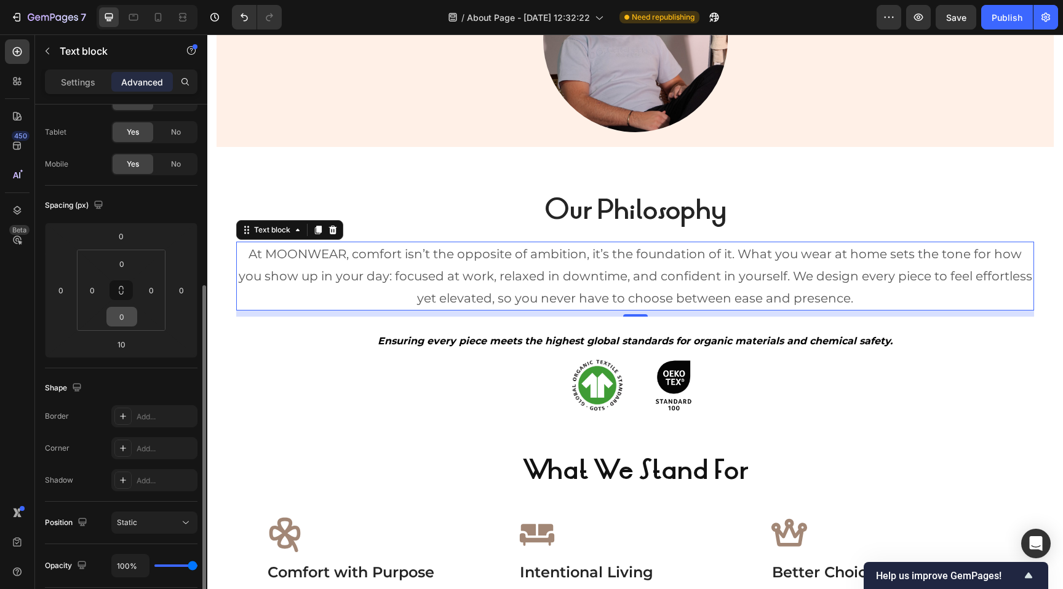
scroll to position [0, 0]
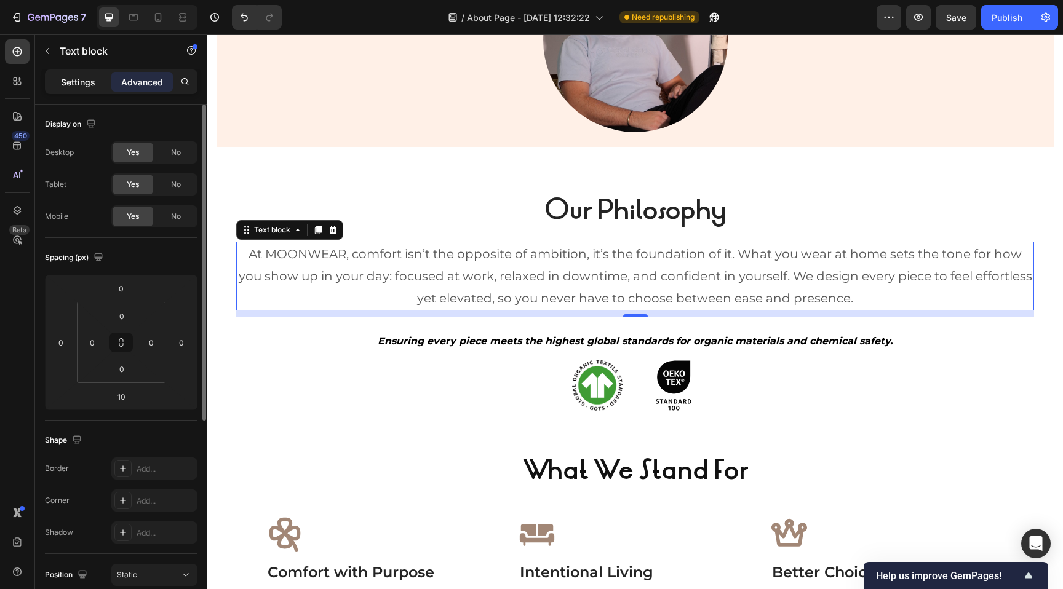
click at [85, 79] on p "Settings" at bounding box center [78, 82] width 34 height 13
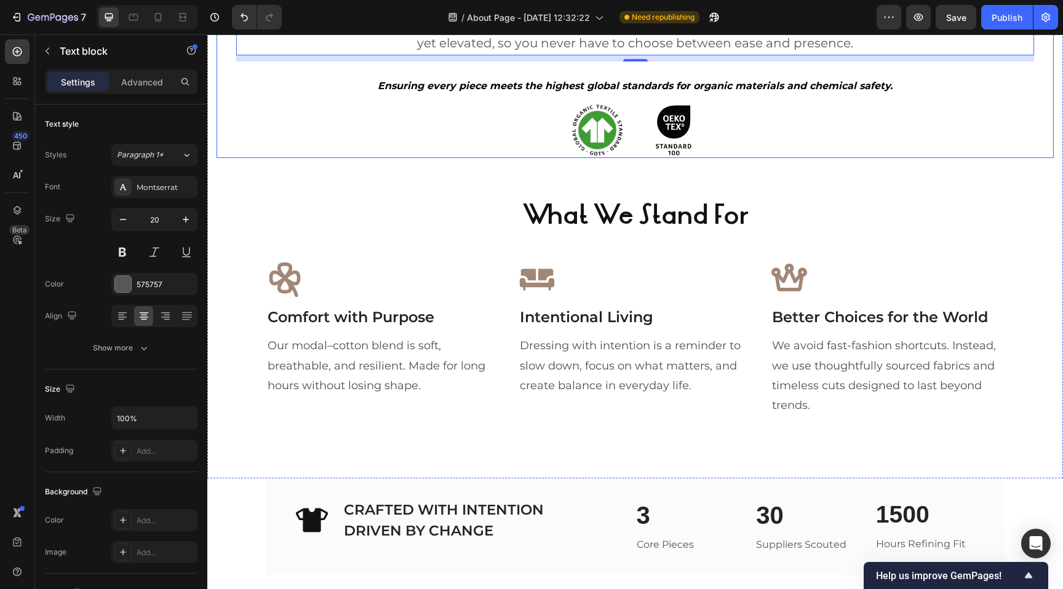
scroll to position [1109, 0]
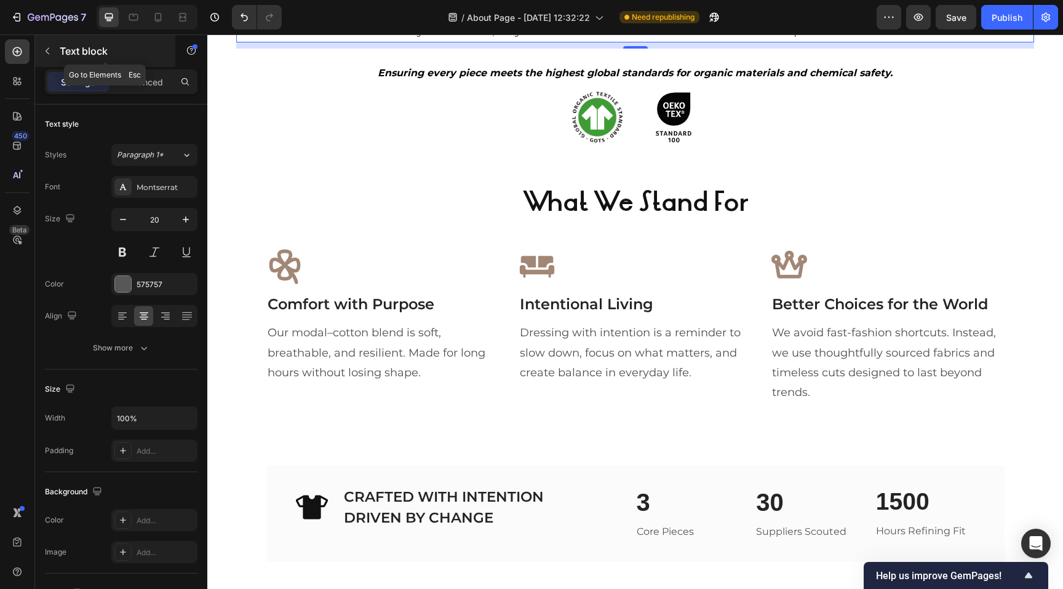
click at [53, 47] on button "button" at bounding box center [48, 51] width 20 height 20
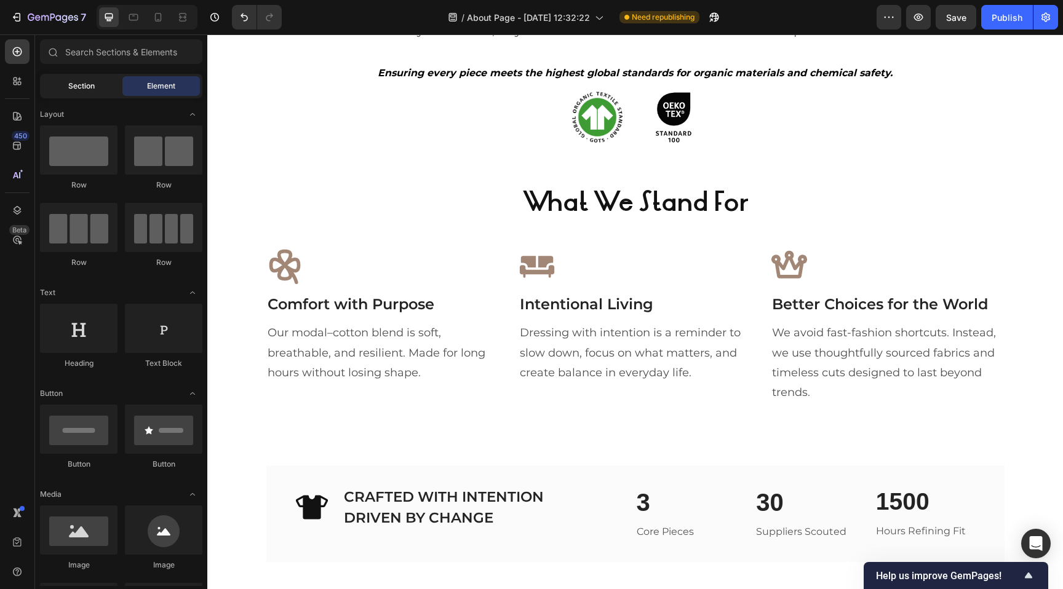
click at [94, 89] on span "Section" at bounding box center [81, 86] width 26 height 11
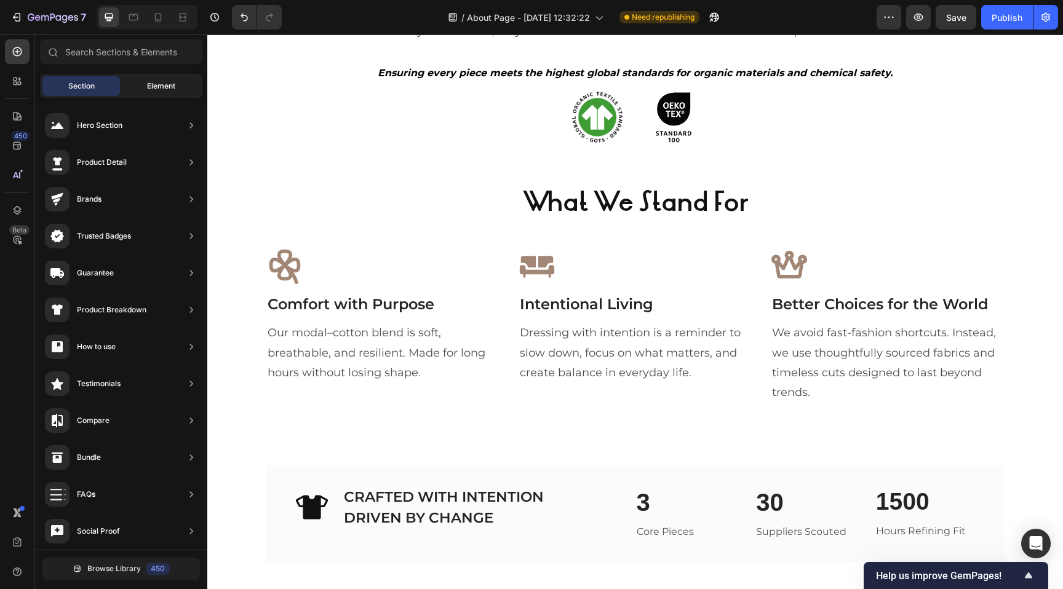
click at [152, 84] on span "Element" at bounding box center [161, 86] width 28 height 11
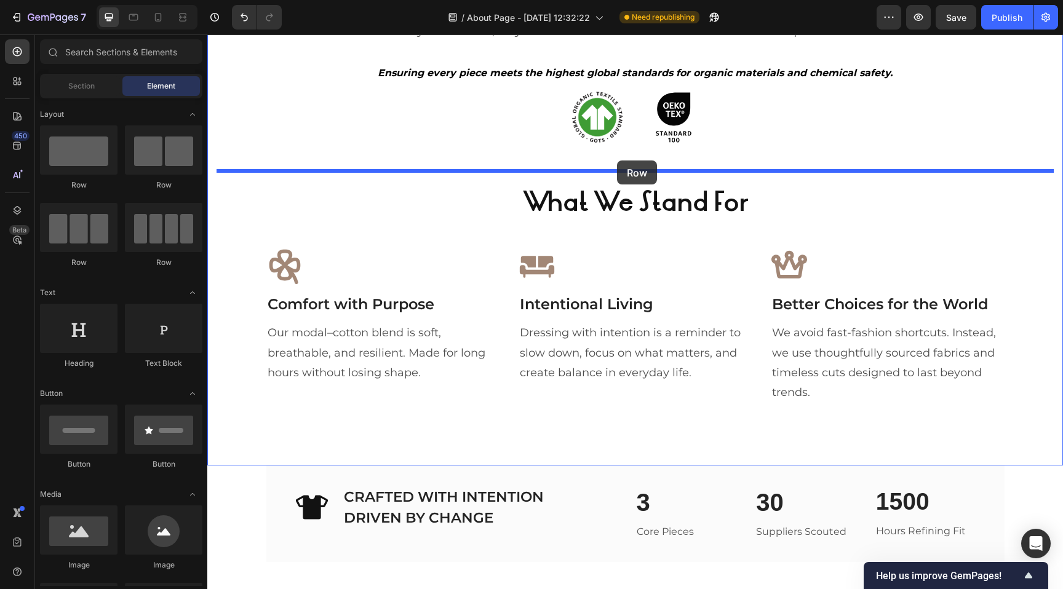
drag, startPoint x: 299, startPoint y: 187, endPoint x: 617, endPoint y: 160, distance: 319.0
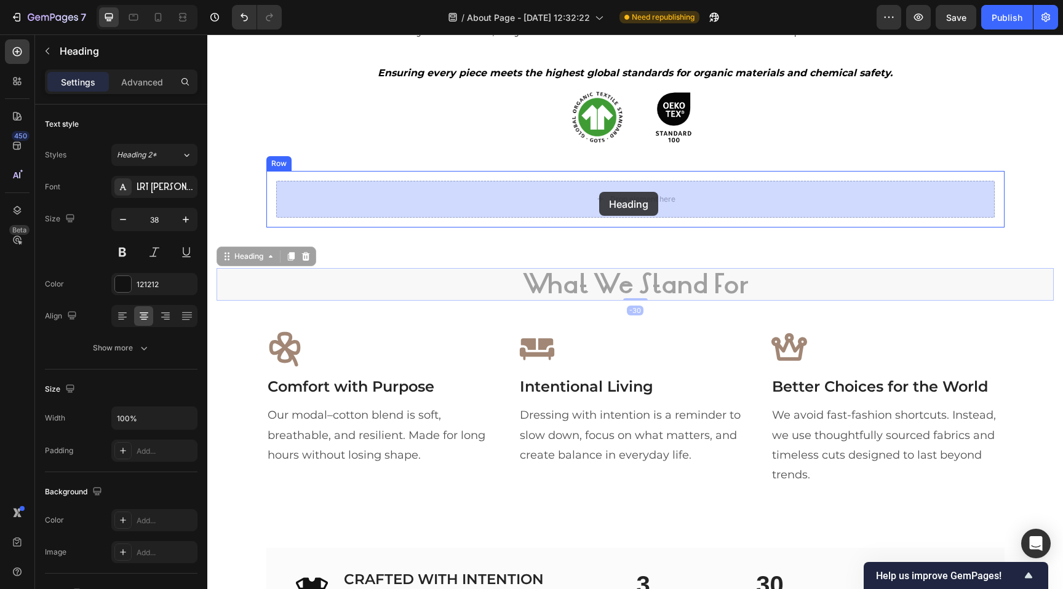
drag, startPoint x: 586, startPoint y: 282, endPoint x: 599, endPoint y: 192, distance: 90.7
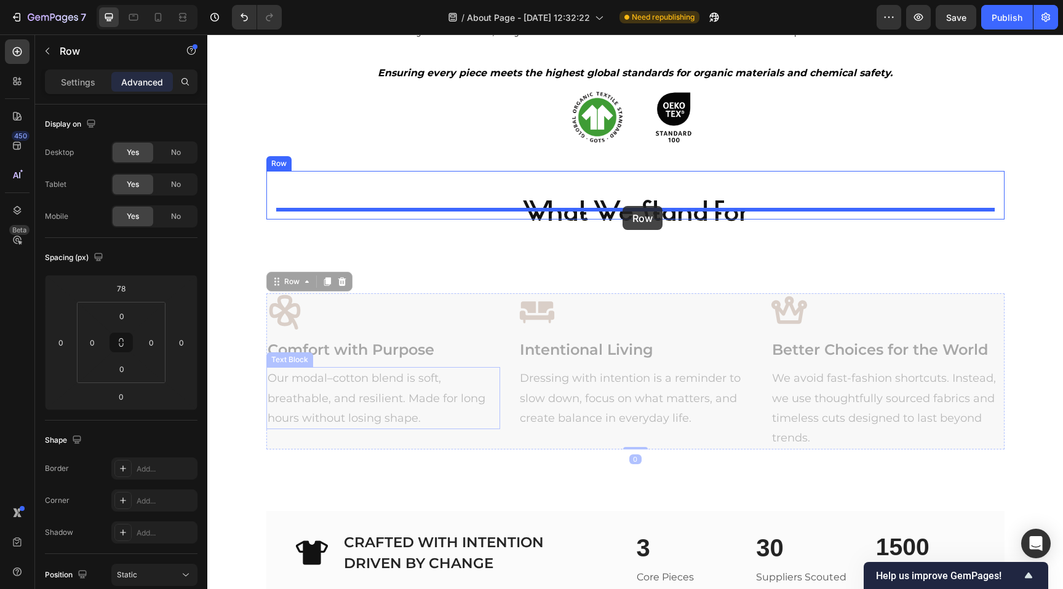
drag, startPoint x: 492, startPoint y: 441, endPoint x: 622, endPoint y: 206, distance: 268.6
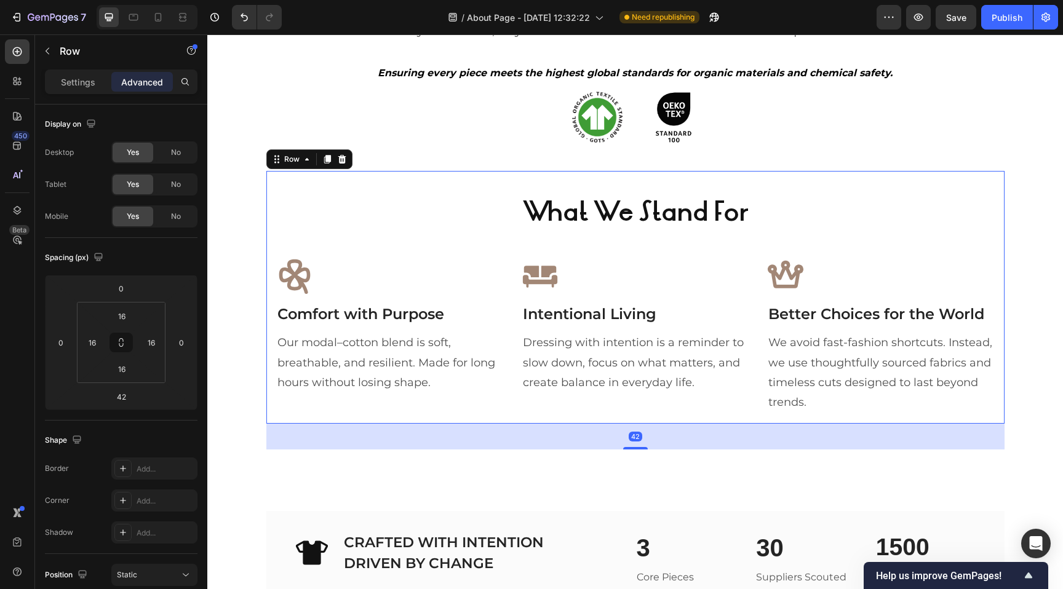
click at [371, 178] on div "What We Stand For Heading Icon Comfort with Purpose Text block Our modal–cotton…" at bounding box center [635, 297] width 738 height 253
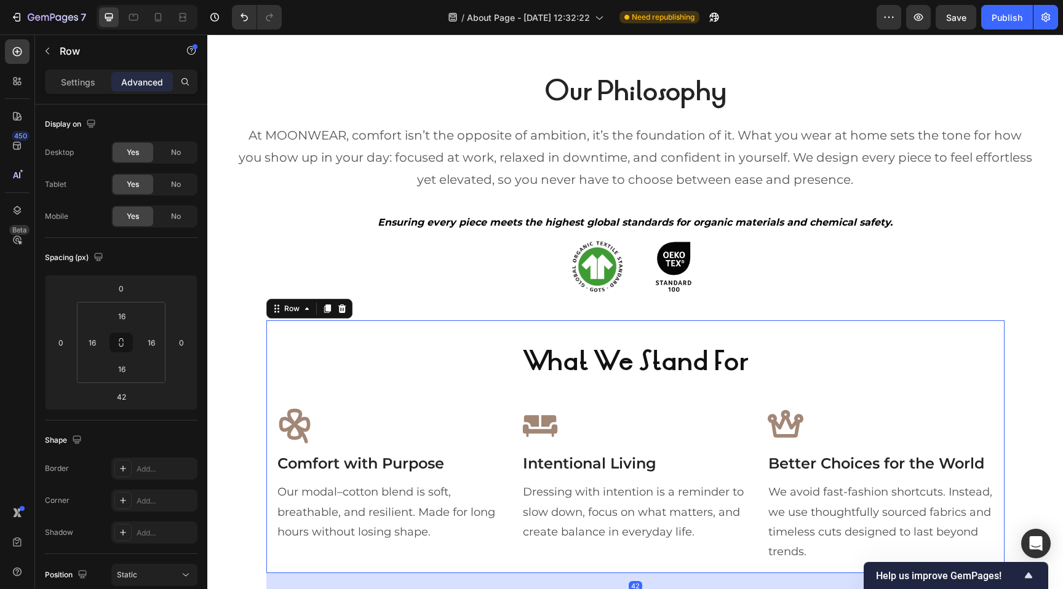
scroll to position [955, 0]
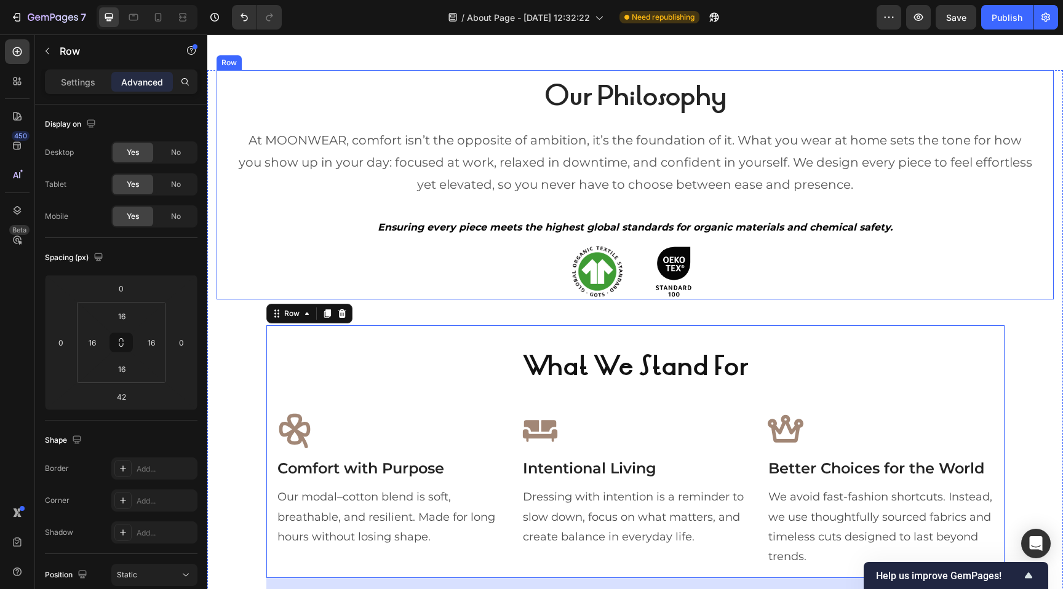
click at [227, 98] on div "Our Philosophy Heading At MOONWEAR, comfort isn’t the opposite of ambition, it’…" at bounding box center [634, 184] width 837 height 229
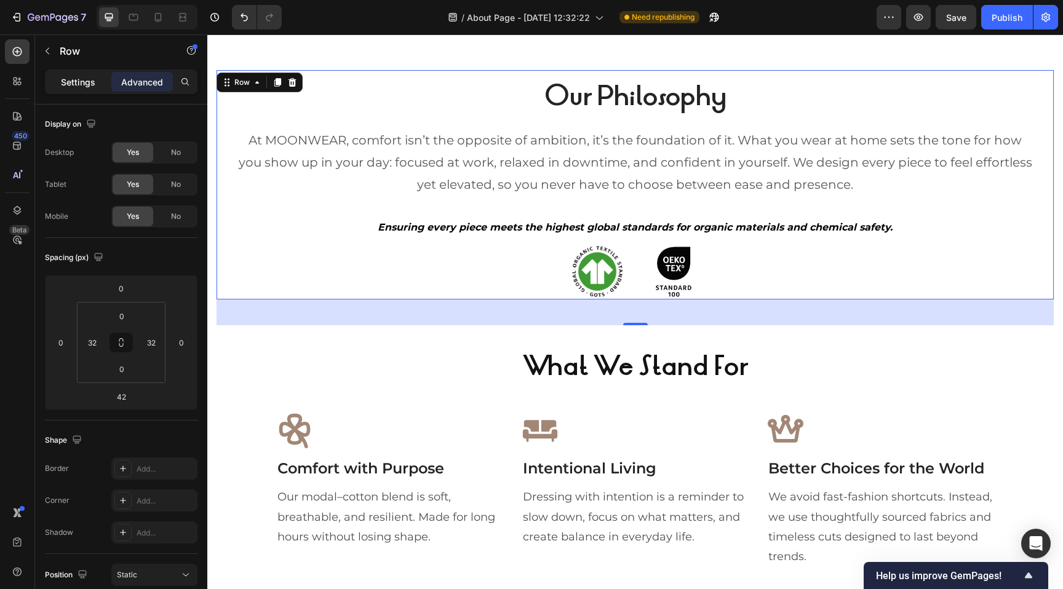
click at [91, 81] on p "Settings" at bounding box center [78, 82] width 34 height 13
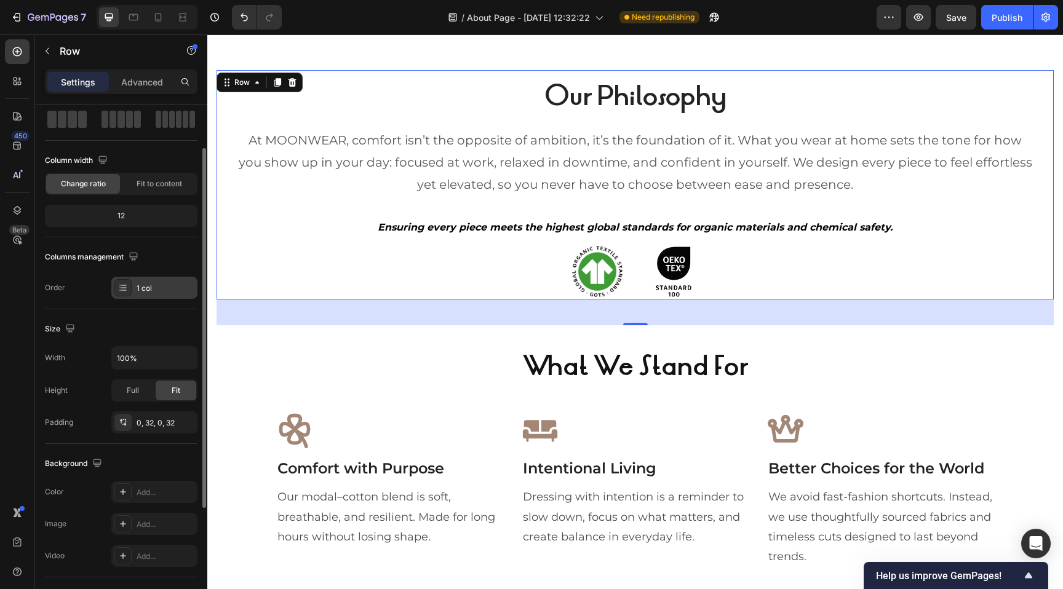
scroll to position [61, 0]
click at [187, 356] on icon "button" at bounding box center [185, 356] width 5 height 3
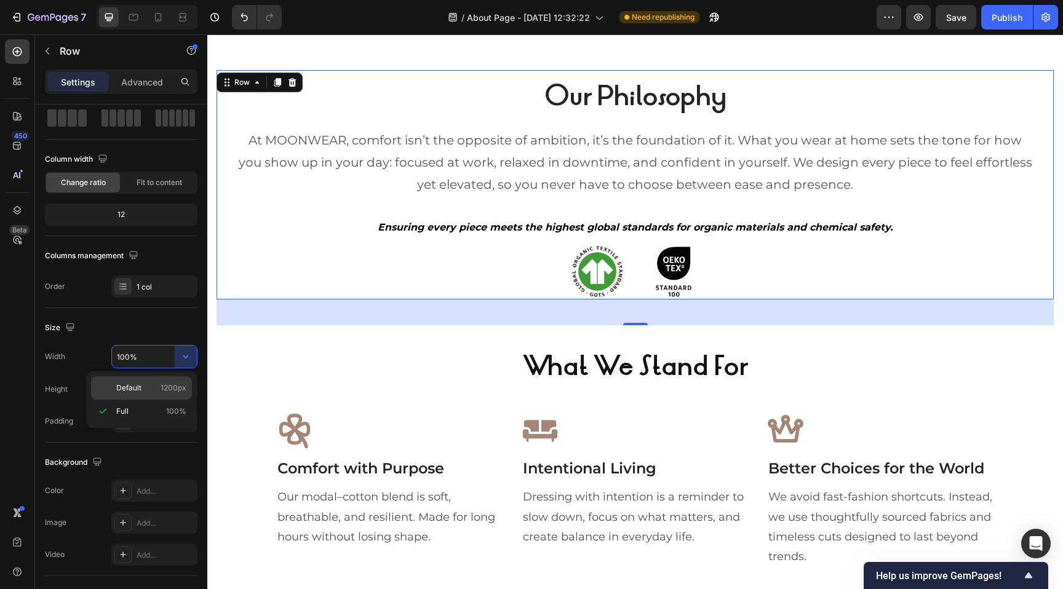
click at [162, 384] on span "1200px" at bounding box center [173, 387] width 26 height 11
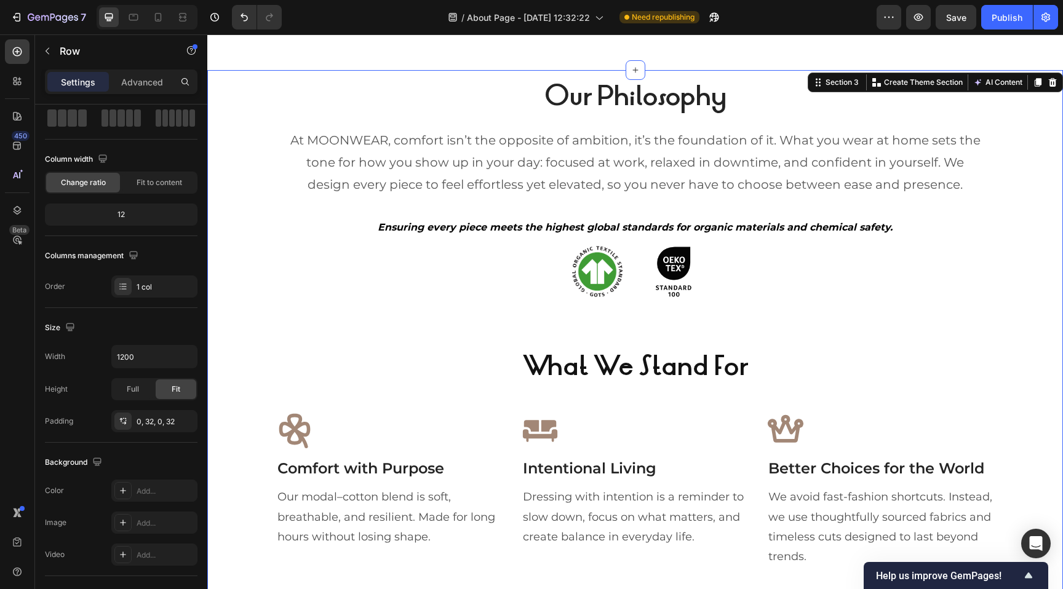
click at [1034, 220] on div "Our Philosophy Heading At MOONWEAR, comfort isn’t the opposite of ambition, it’…" at bounding box center [634, 337] width 837 height 534
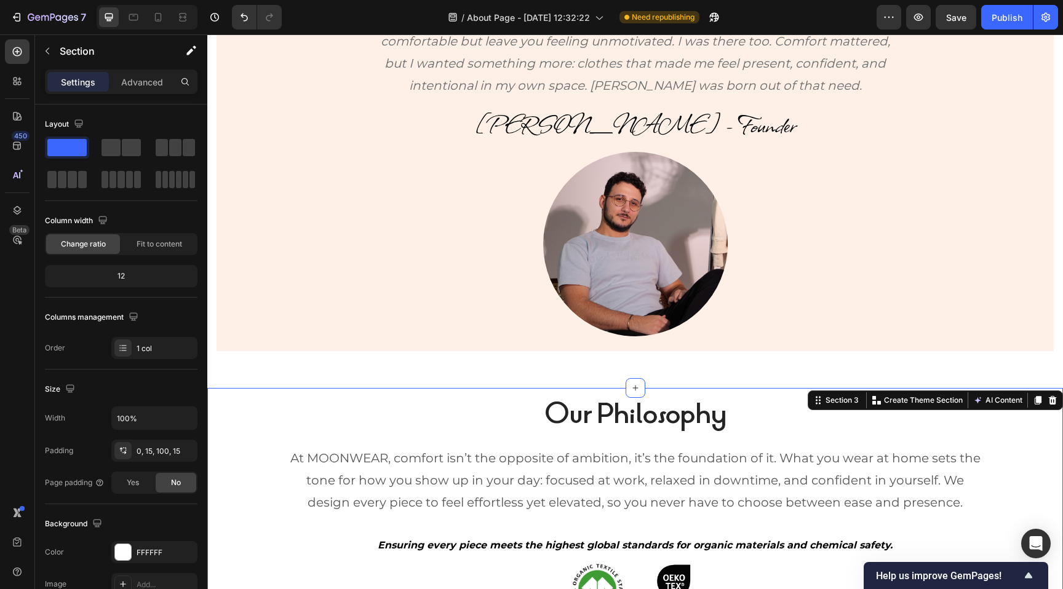
scroll to position [480, 0]
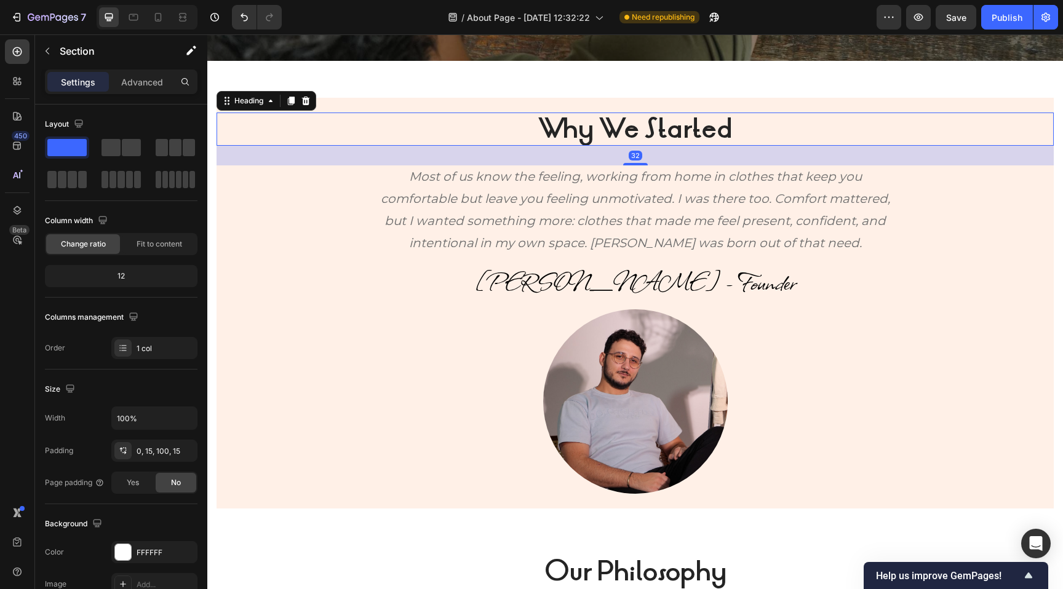
click at [1002, 116] on h2 "Why We Started" at bounding box center [634, 129] width 837 height 33
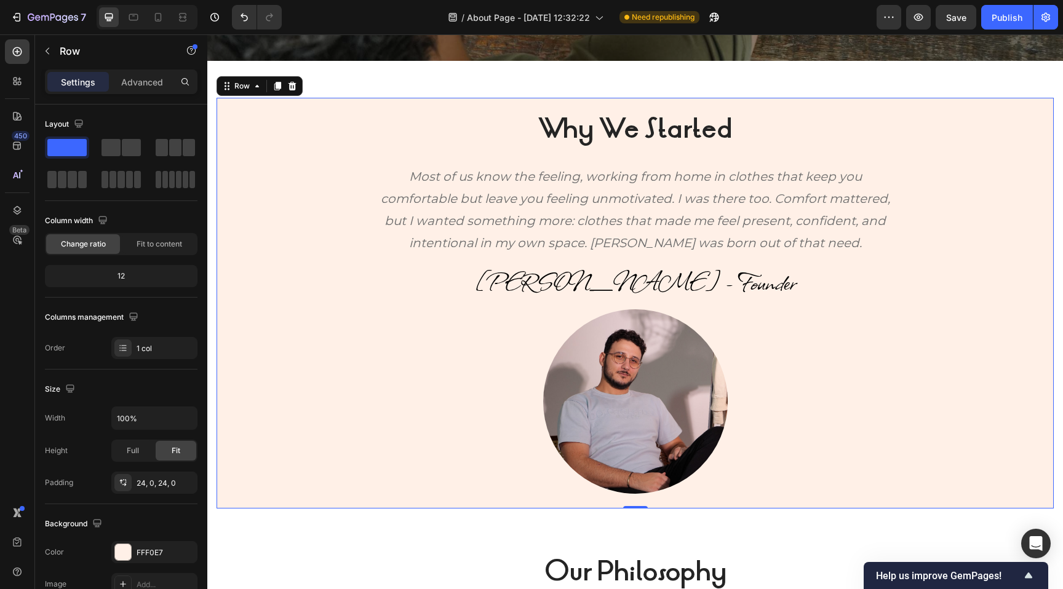
click at [1019, 102] on div "Why We Started Heading Most of us know the feeling, working from home in clothe…" at bounding box center [634, 303] width 837 height 411
click at [148, 420] on input "100%" at bounding box center [154, 418] width 85 height 22
click at [186, 421] on icon "button" at bounding box center [186, 418] width 12 height 12
click at [132, 473] on p "Full 100%" at bounding box center [151, 472] width 70 height 11
click at [139, 85] on p "Advanced" at bounding box center [142, 82] width 42 height 13
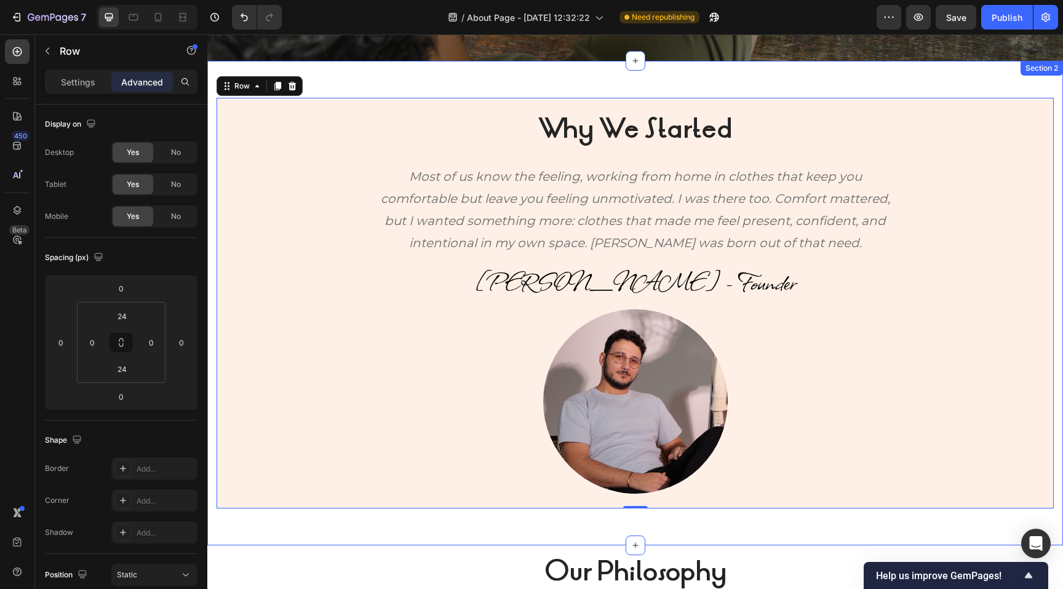
click at [236, 66] on div "Why We Started Heading Most of us know the feeling, working from home in clothe…" at bounding box center [634, 303] width 855 height 485
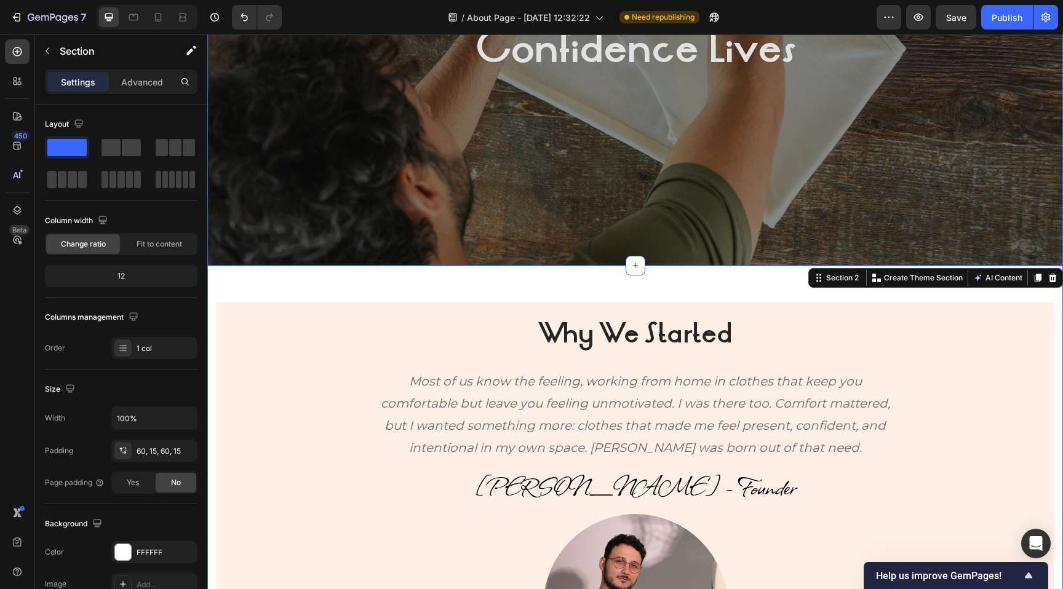
scroll to position [396, 0]
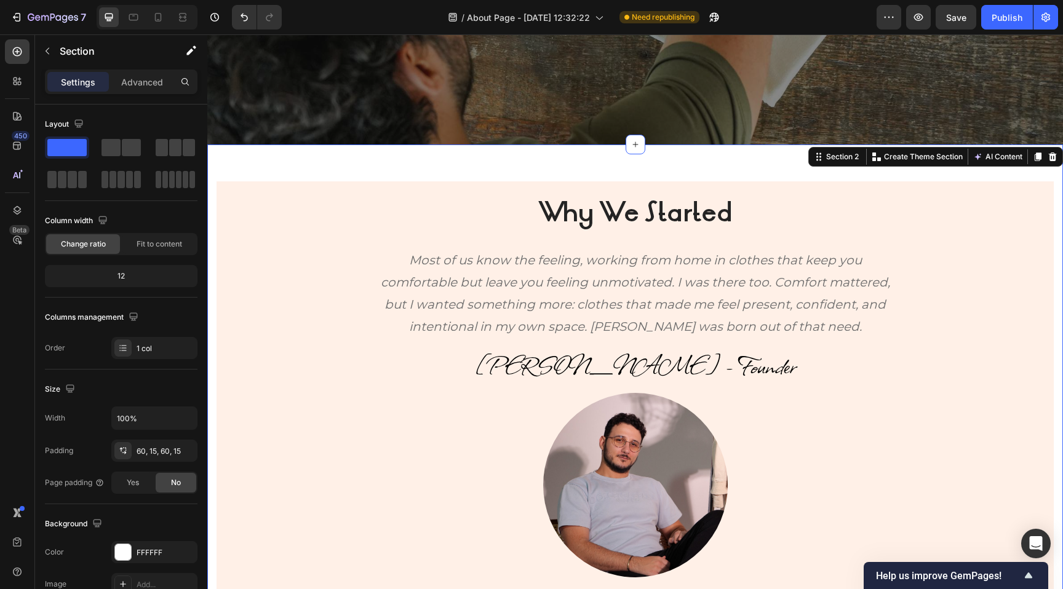
click at [248, 160] on div "Why We Started Heading Most of us know the feeling, working from home in clothe…" at bounding box center [634, 387] width 855 height 485
click at [141, 77] on p "Advanced" at bounding box center [142, 82] width 42 height 13
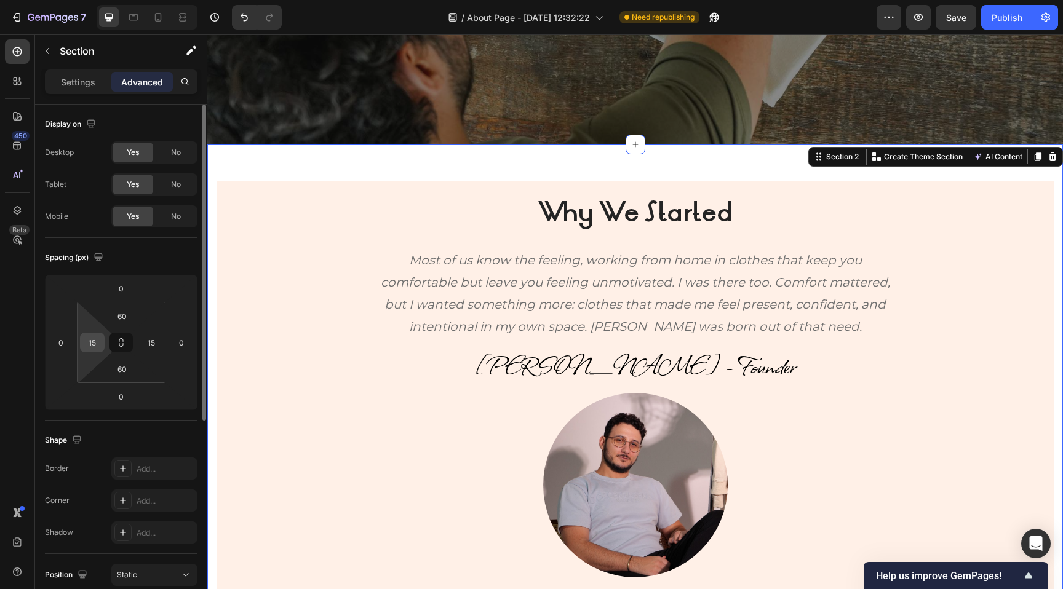
click at [92, 341] on input "15" at bounding box center [92, 342] width 18 height 18
click at [147, 341] on input "15" at bounding box center [151, 342] width 18 height 18
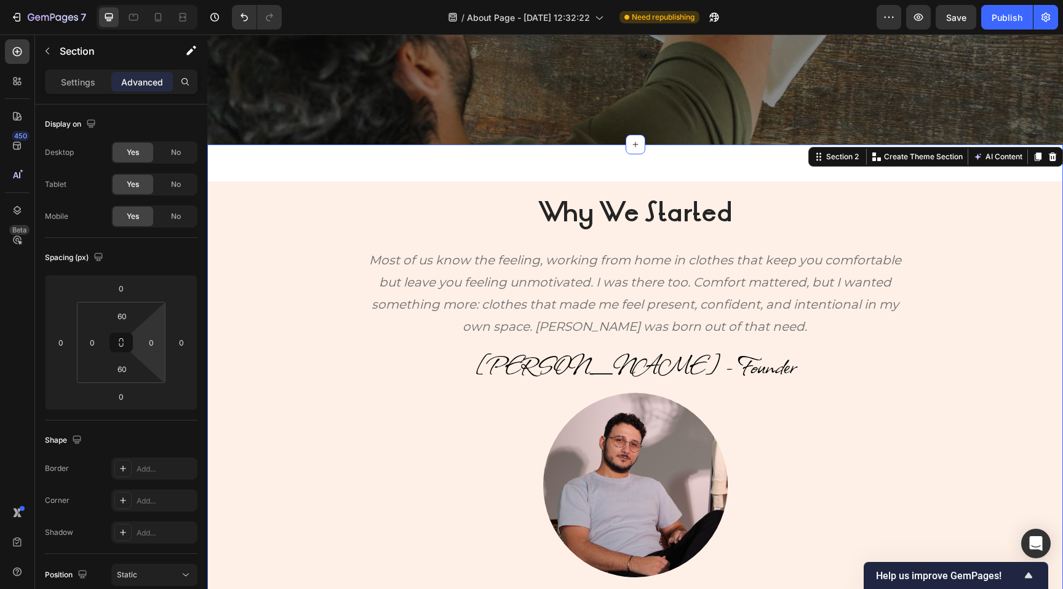
click at [491, 165] on div "Why We Started Heading Most of us know the feeling, working from home in clothe…" at bounding box center [634, 387] width 855 height 485
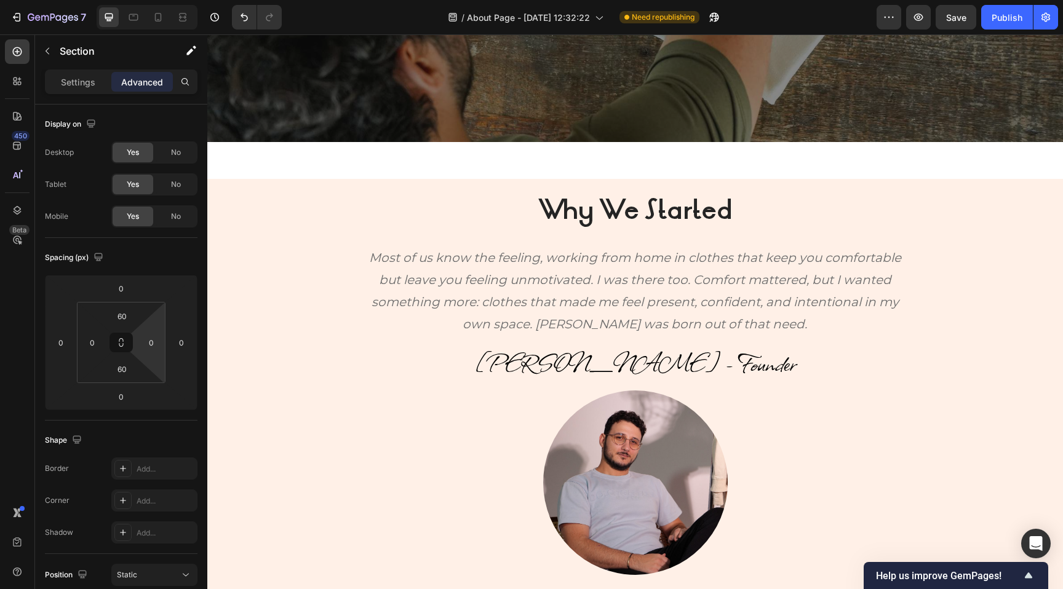
scroll to position [398, 0]
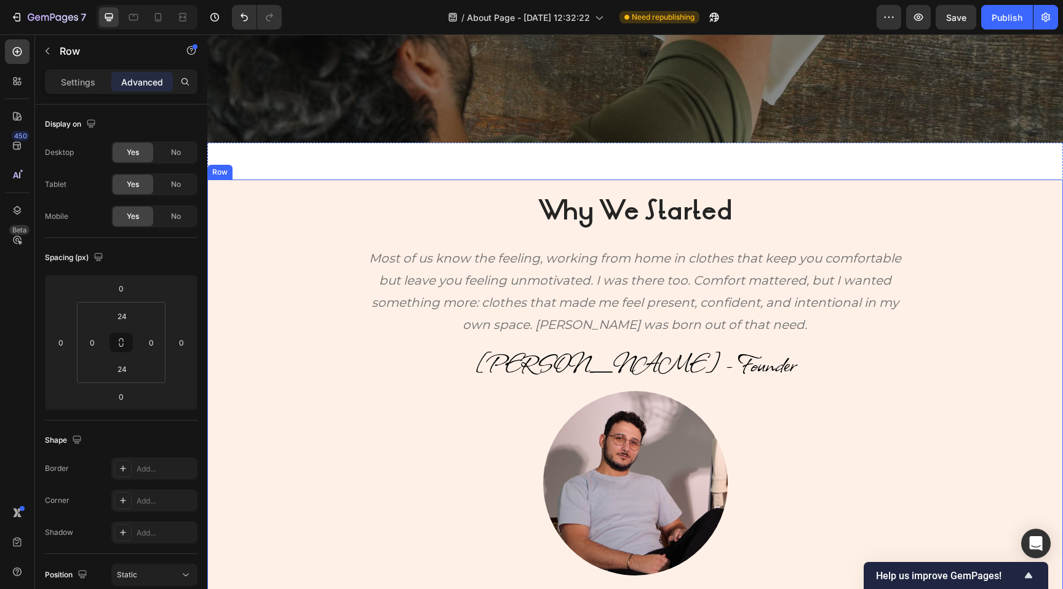
click at [438, 189] on div "Why We Started Heading Most of us know the feeling, working from home in clothe…" at bounding box center [634, 385] width 855 height 411
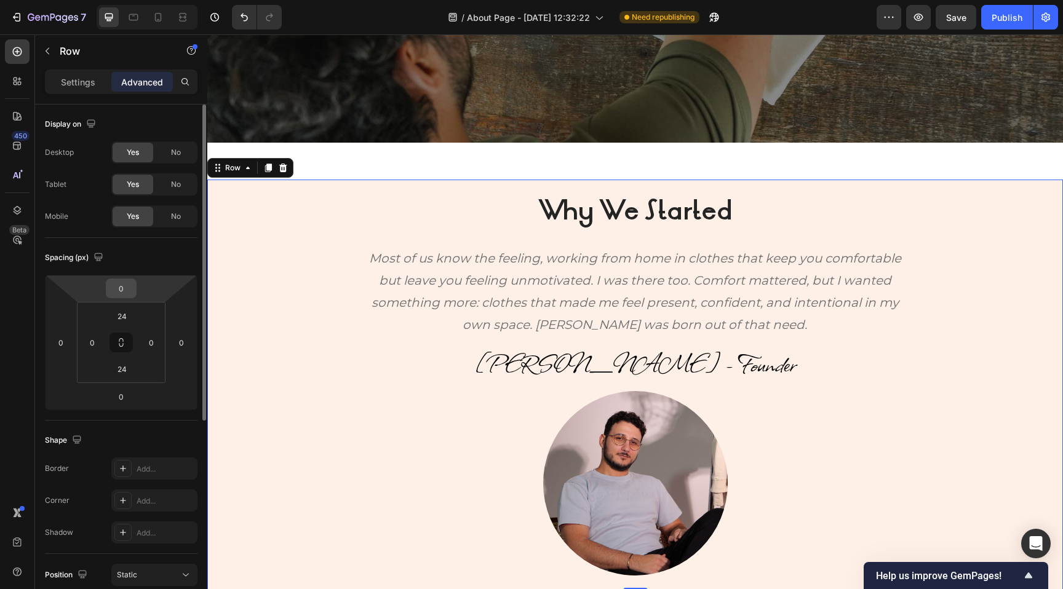
click at [124, 295] on input "0" at bounding box center [121, 288] width 25 height 18
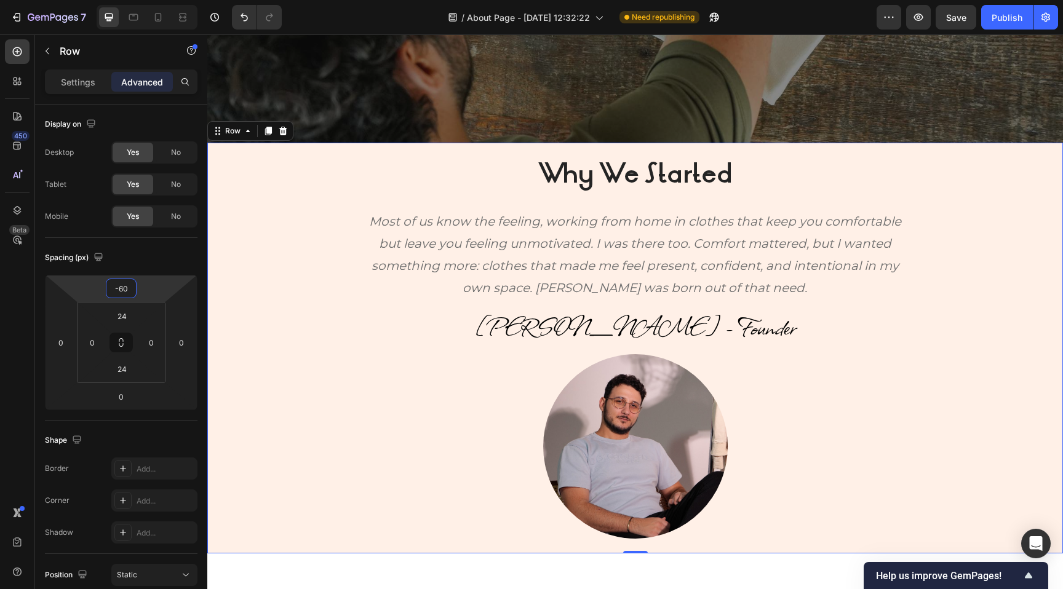
click at [408, 149] on div "Why We Started Heading Most of us know the feeling, working from home in clothe…" at bounding box center [634, 348] width 855 height 411
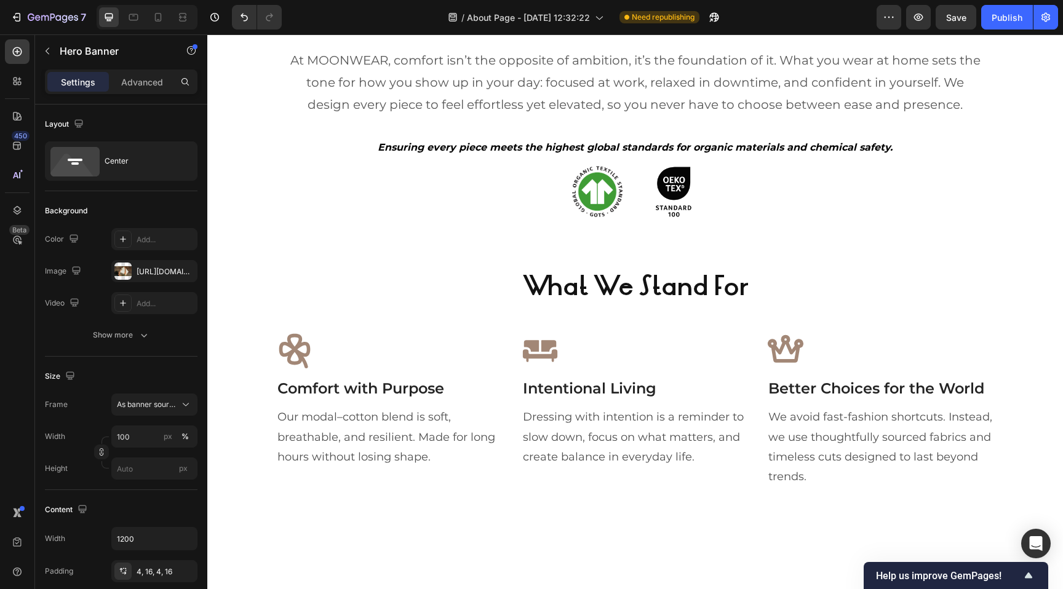
scroll to position [1010, 0]
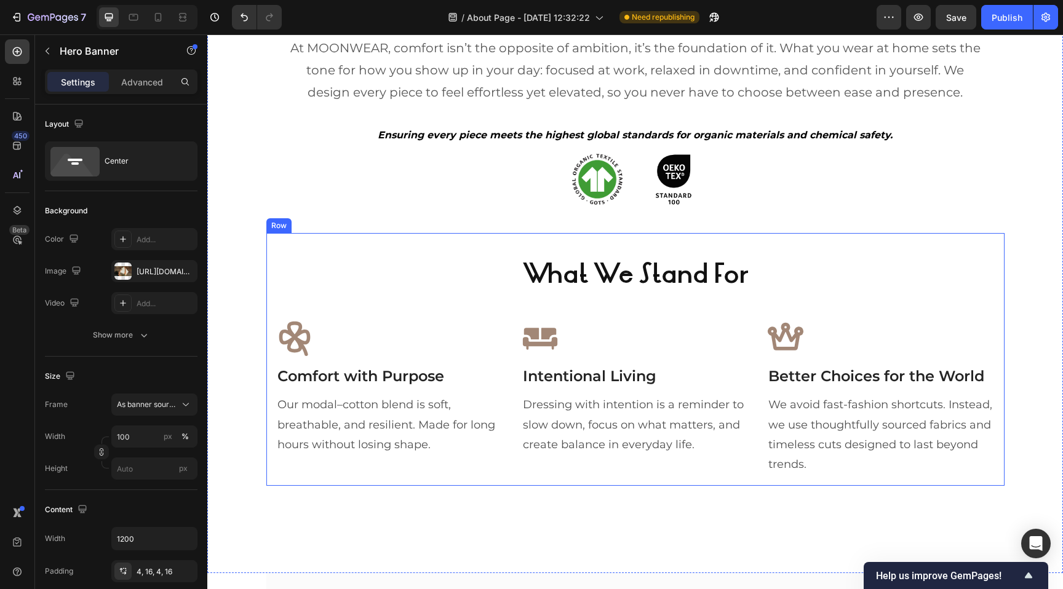
click at [379, 244] on div "What We Stand For Heading Icon Comfort with Purpose Text block Our modal–cotton…" at bounding box center [635, 359] width 718 height 233
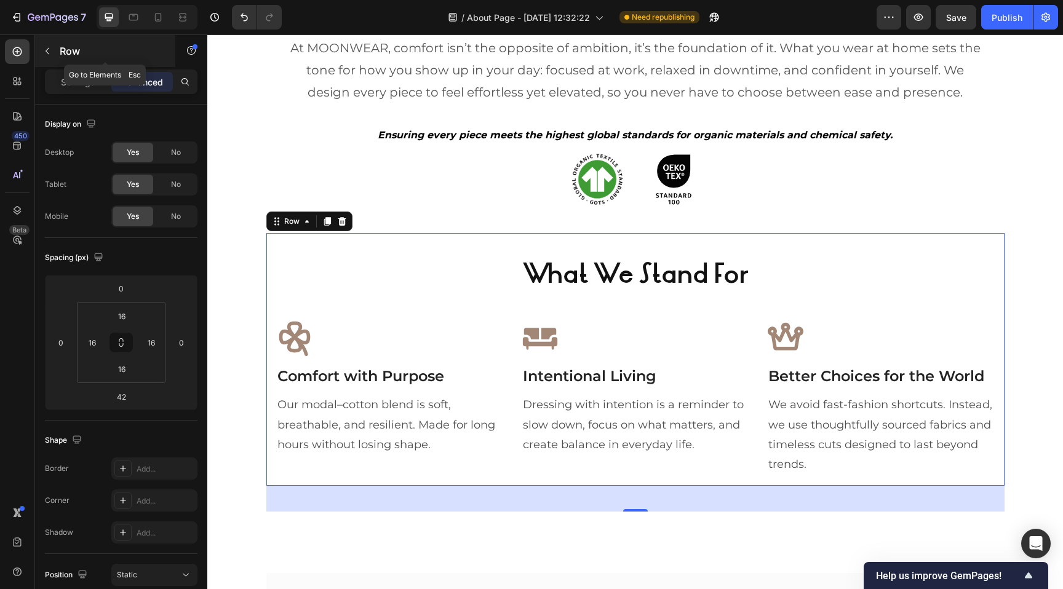
click at [63, 41] on div "Row" at bounding box center [105, 51] width 140 height 32
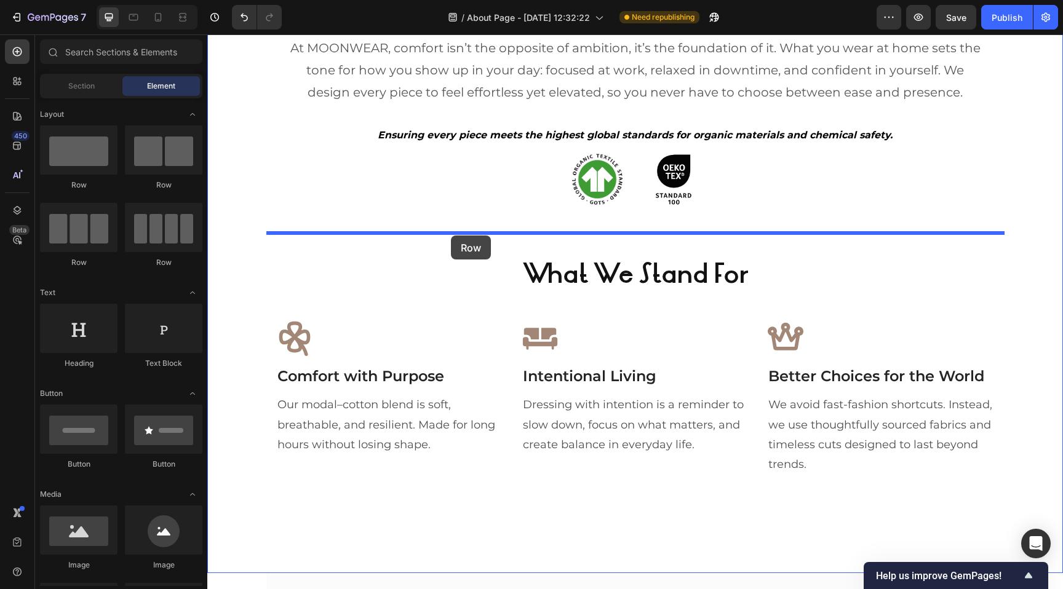
drag, startPoint x: 287, startPoint y: 186, endPoint x: 451, endPoint y: 236, distance: 171.6
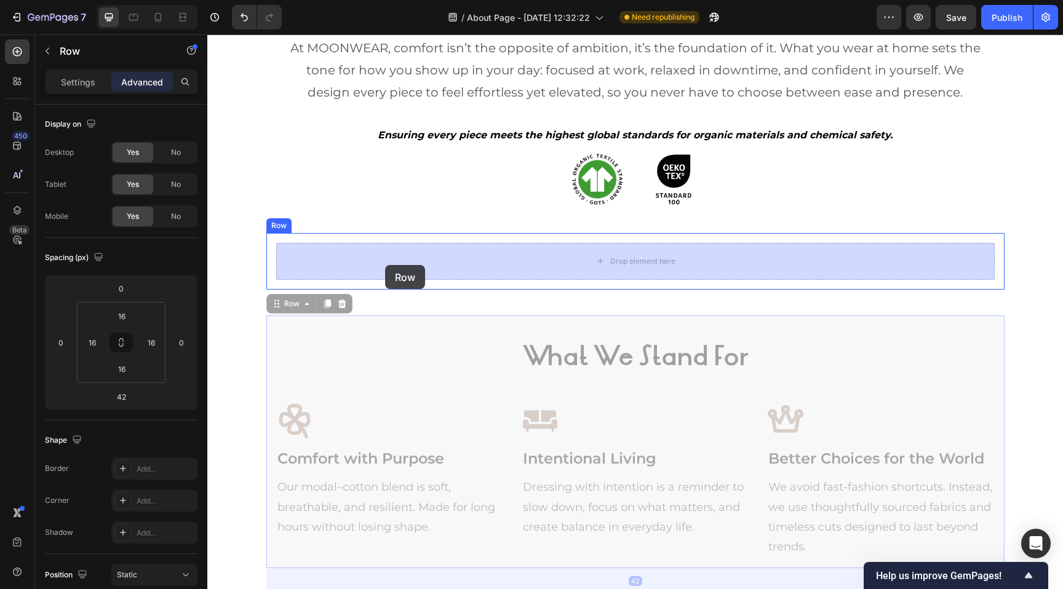
drag, startPoint x: 320, startPoint y: 325, endPoint x: 385, endPoint y: 265, distance: 87.9
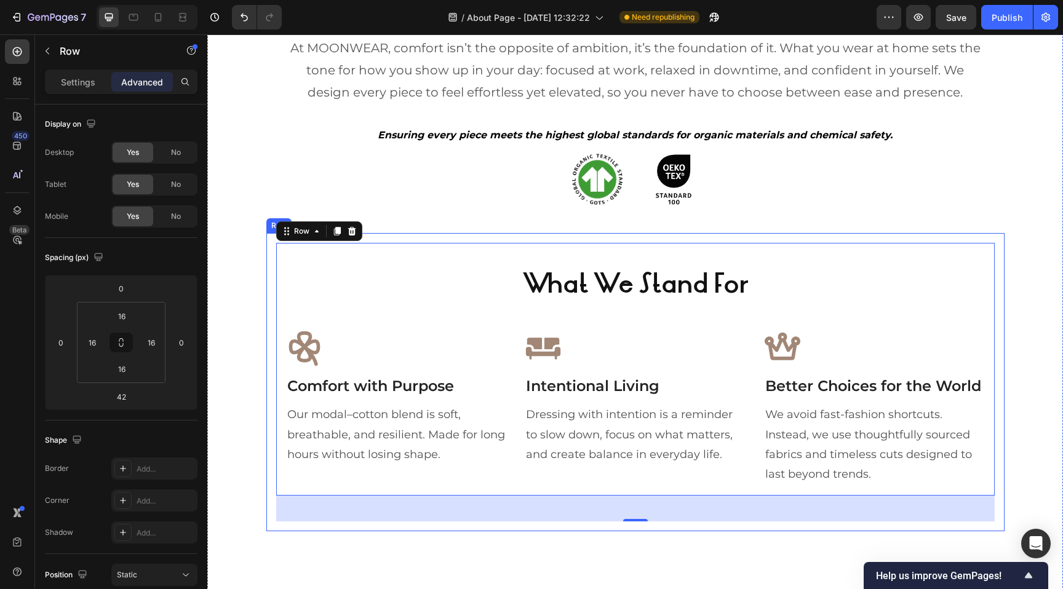
click at [270, 264] on div "What We Stand For Heading Icon Comfort with Purpose Text block Our modal–cotton…" at bounding box center [635, 382] width 738 height 298
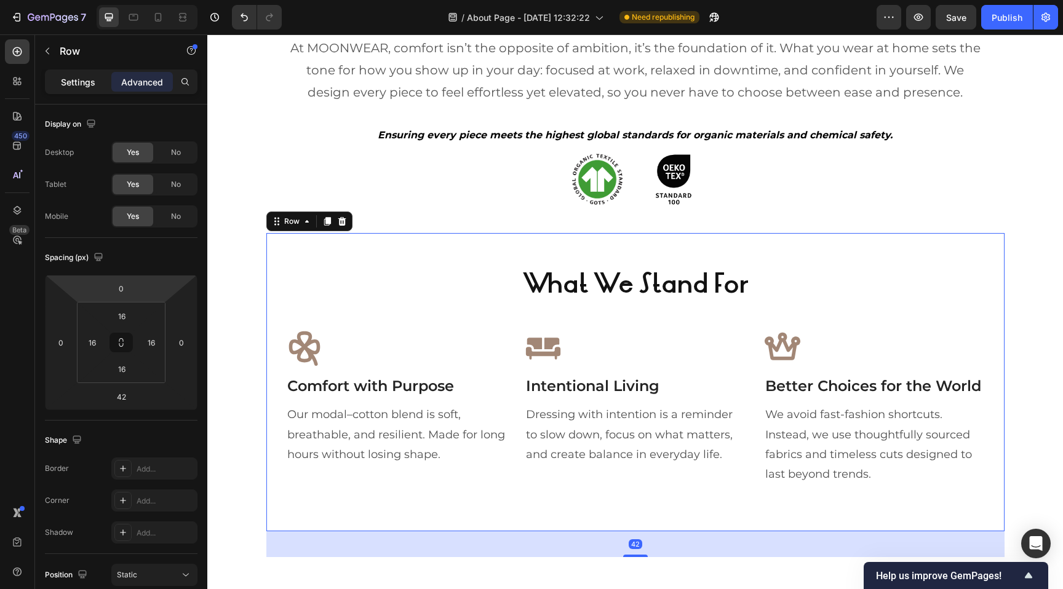
click at [65, 84] on p "Settings" at bounding box center [78, 82] width 34 height 13
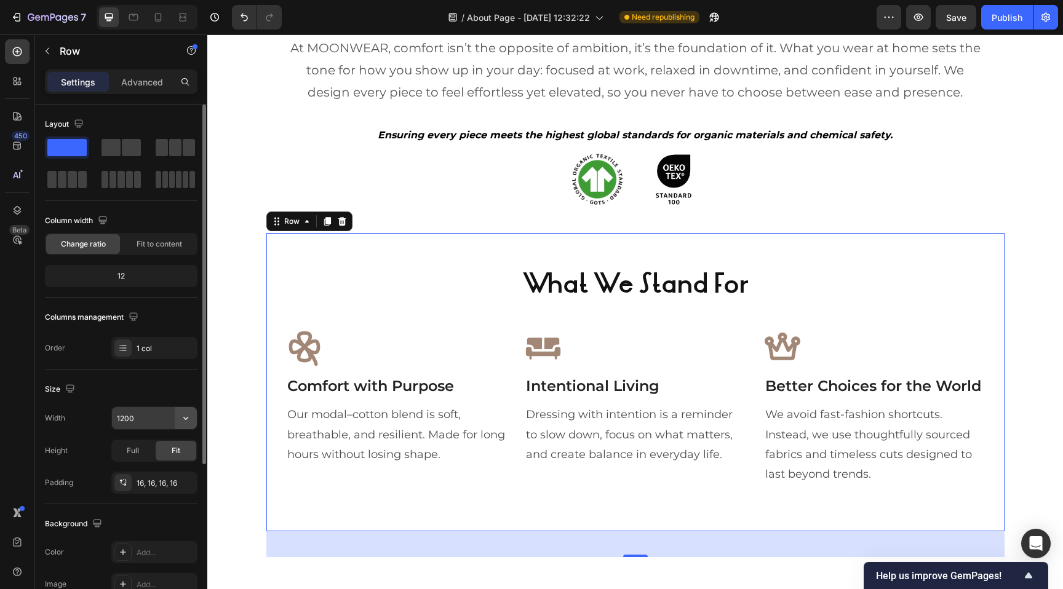
click at [186, 419] on icon "button" at bounding box center [185, 418] width 5 height 3
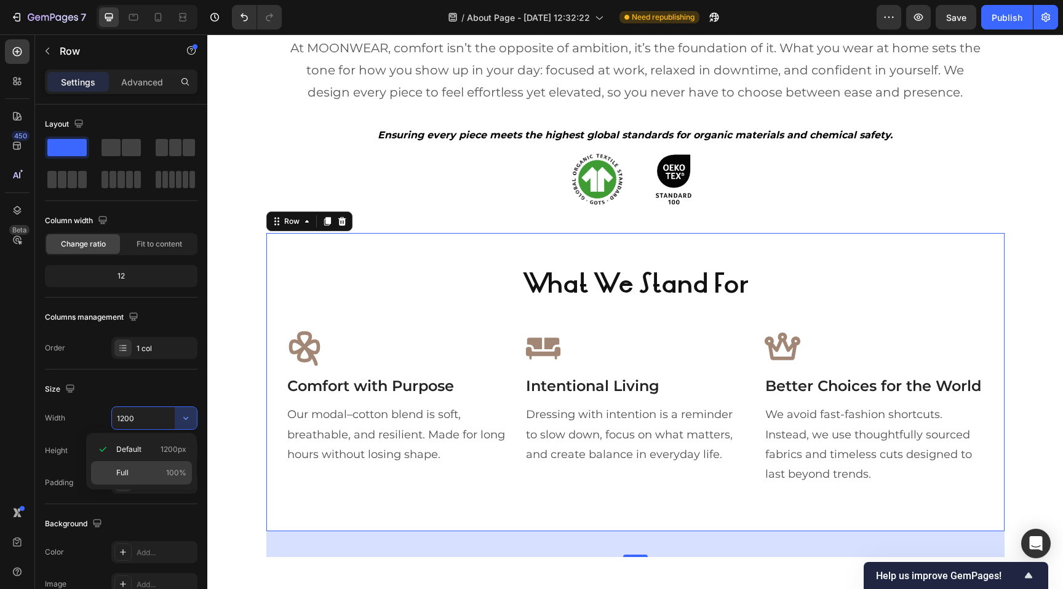
click at [148, 472] on p "Full 100%" at bounding box center [151, 472] width 70 height 11
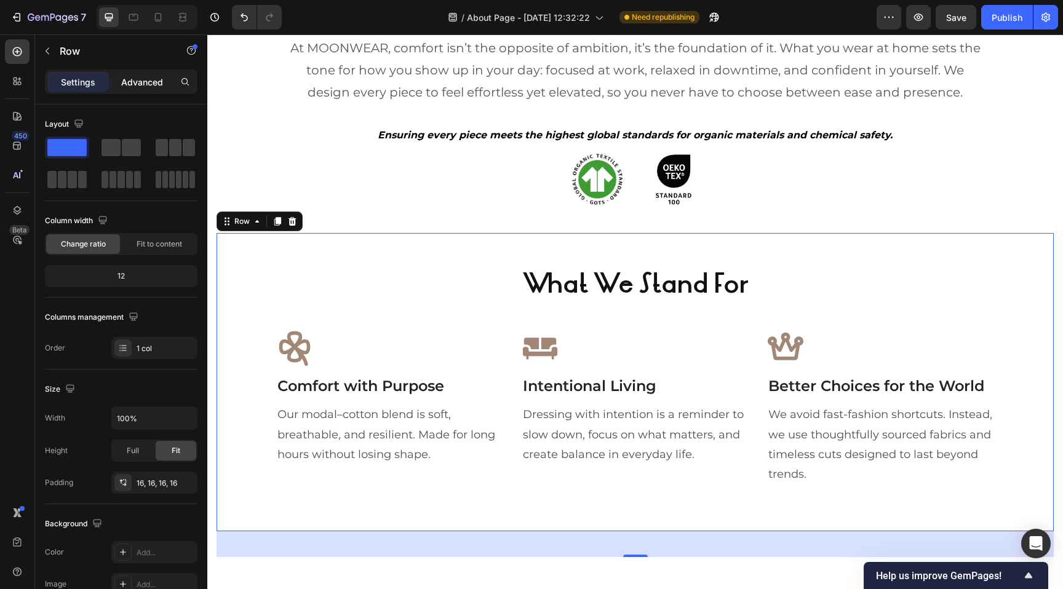
click at [139, 83] on p "Advanced" at bounding box center [142, 82] width 42 height 13
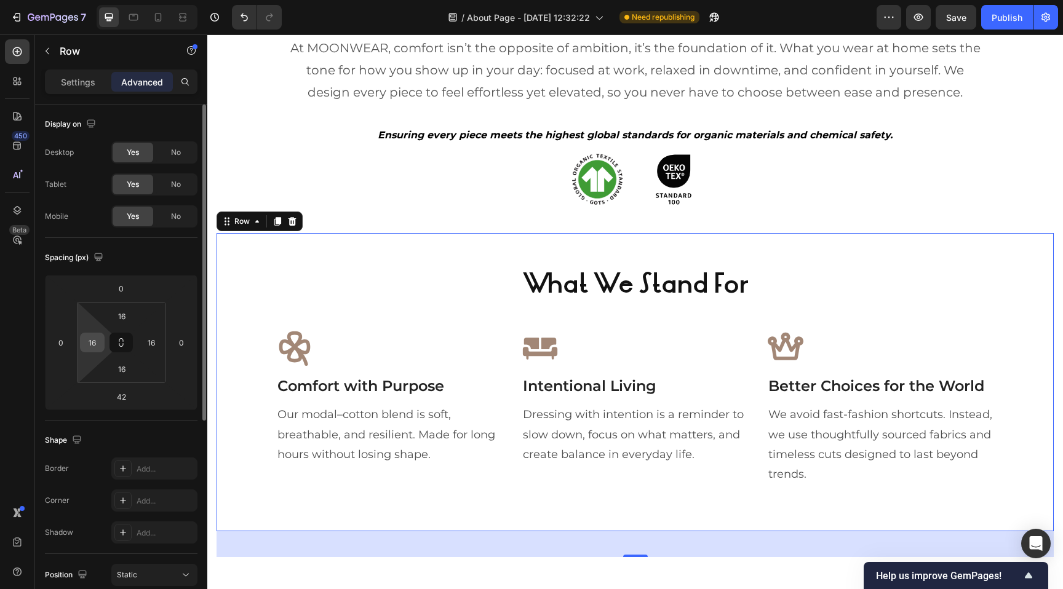
click at [90, 346] on input "16" at bounding box center [92, 342] width 18 height 18
click at [149, 345] on input "16" at bounding box center [151, 342] width 18 height 18
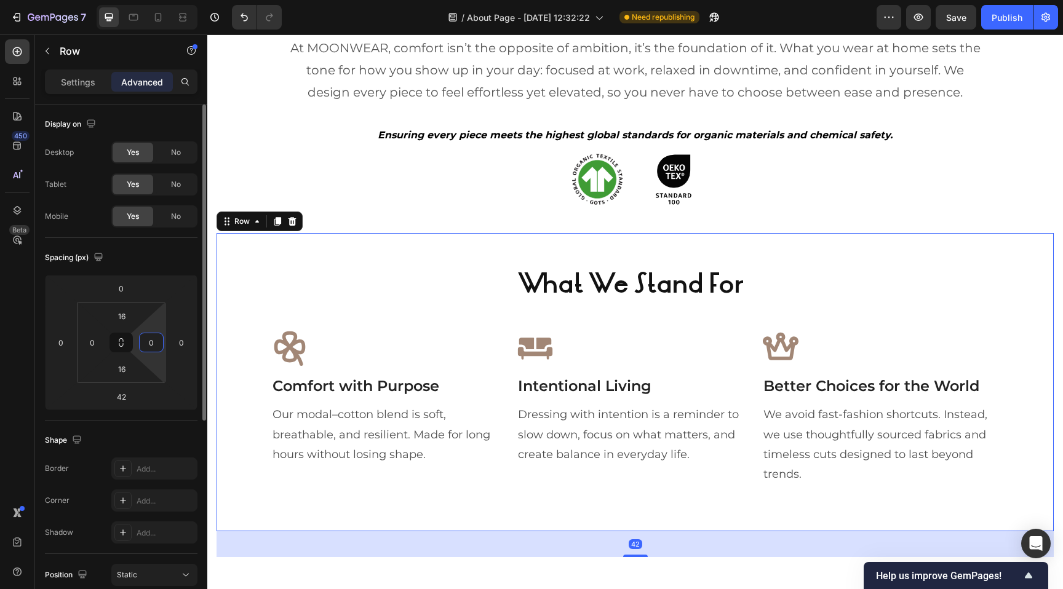
click at [149, 345] on input "0" at bounding box center [151, 342] width 18 height 18
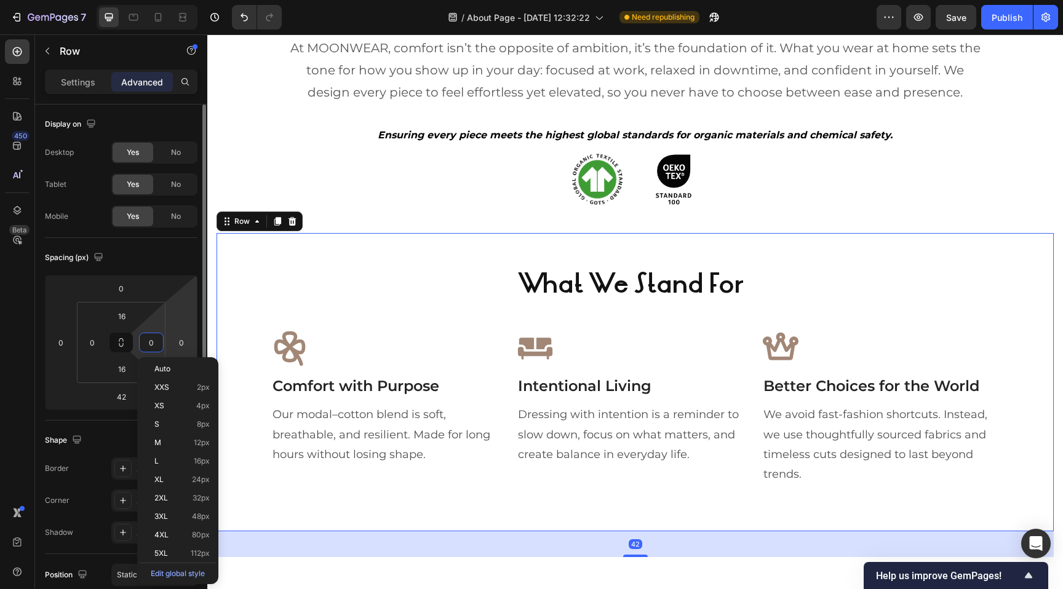
click at [177, 0] on html "7 / About Page - Jun 1, 12:32:22 Need republishing Preview Save Publish 450 Bet…" at bounding box center [531, 0] width 1063 height 0
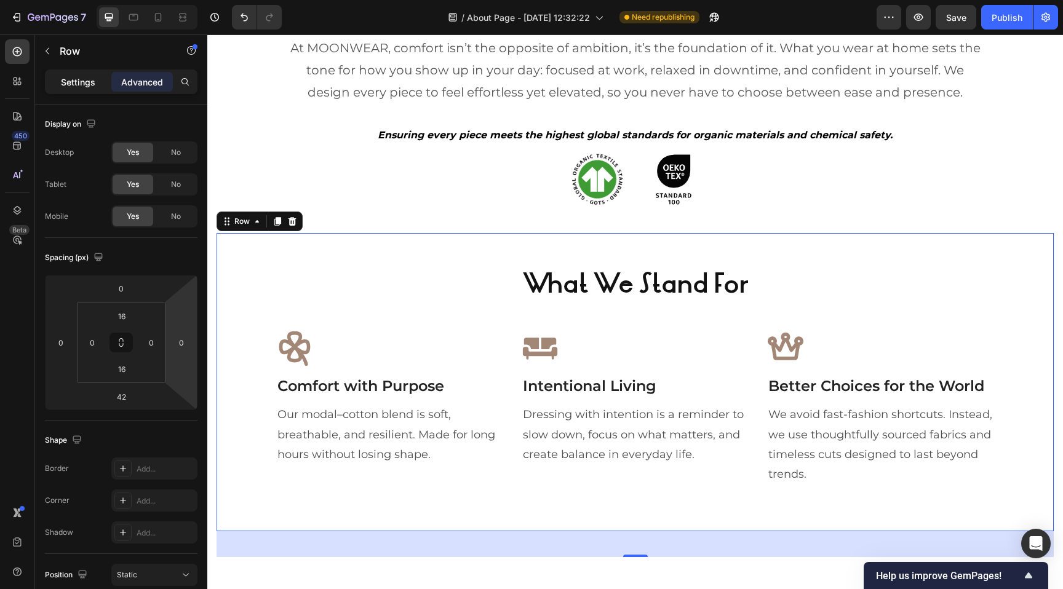
click at [82, 83] on p "Settings" at bounding box center [78, 82] width 34 height 13
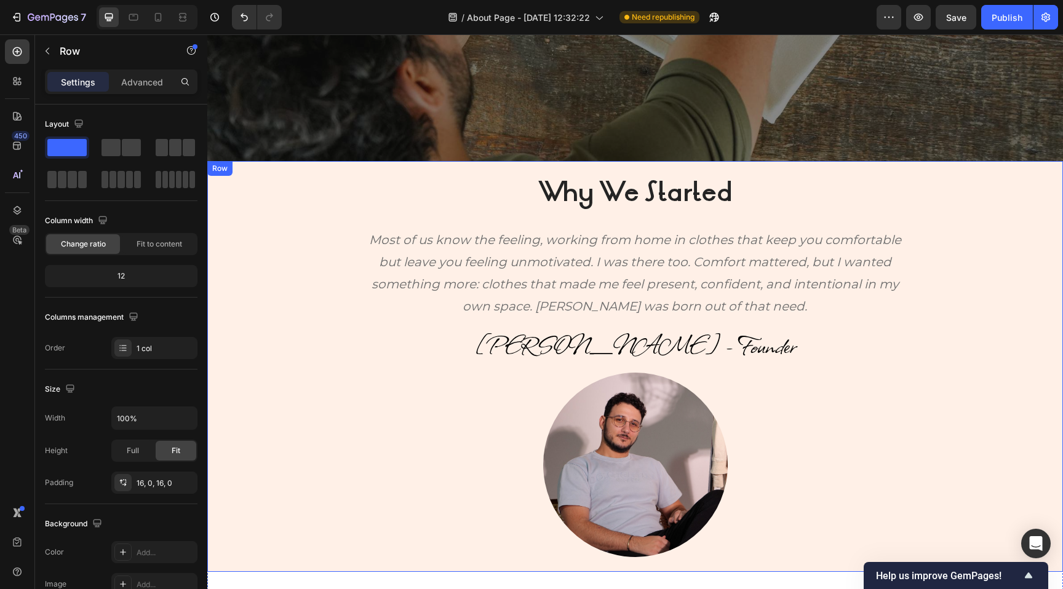
scroll to position [368, 0]
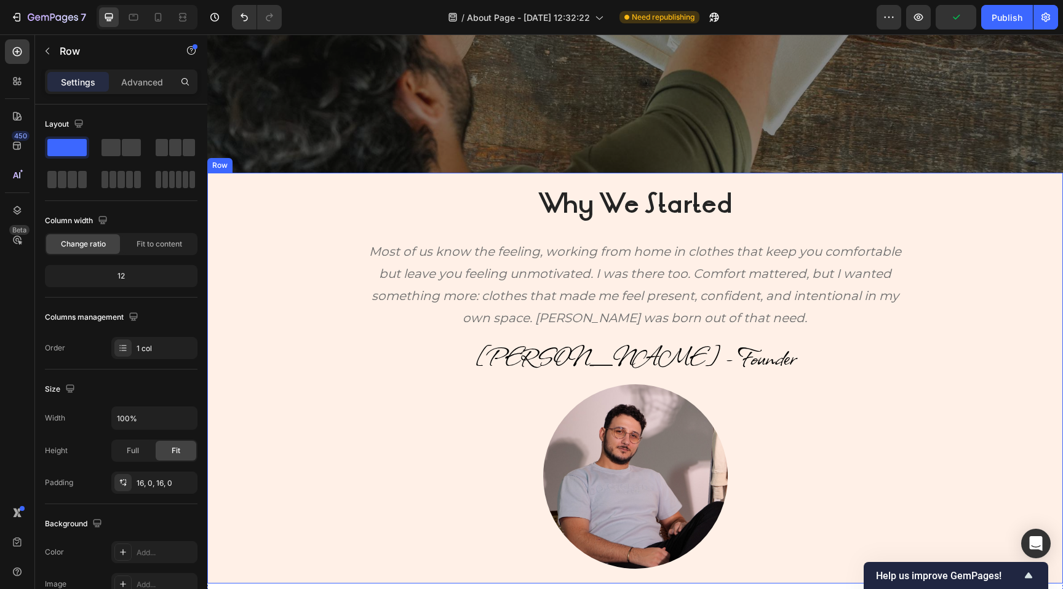
click at [248, 185] on div "Why We Started Heading Most of us know the feeling, working from home in clothe…" at bounding box center [634, 378] width 855 height 411
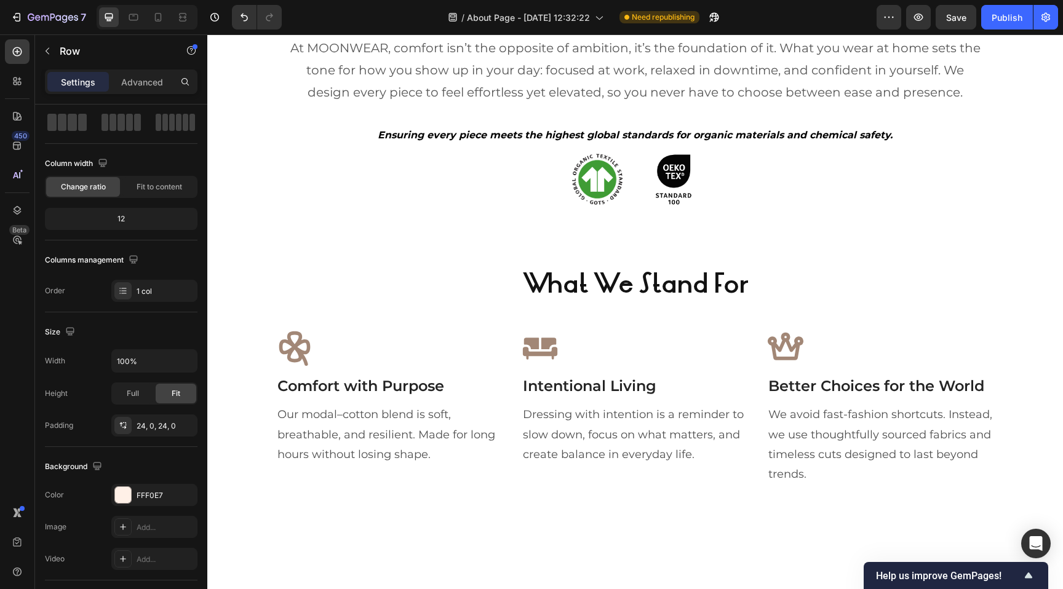
scroll to position [1012, 0]
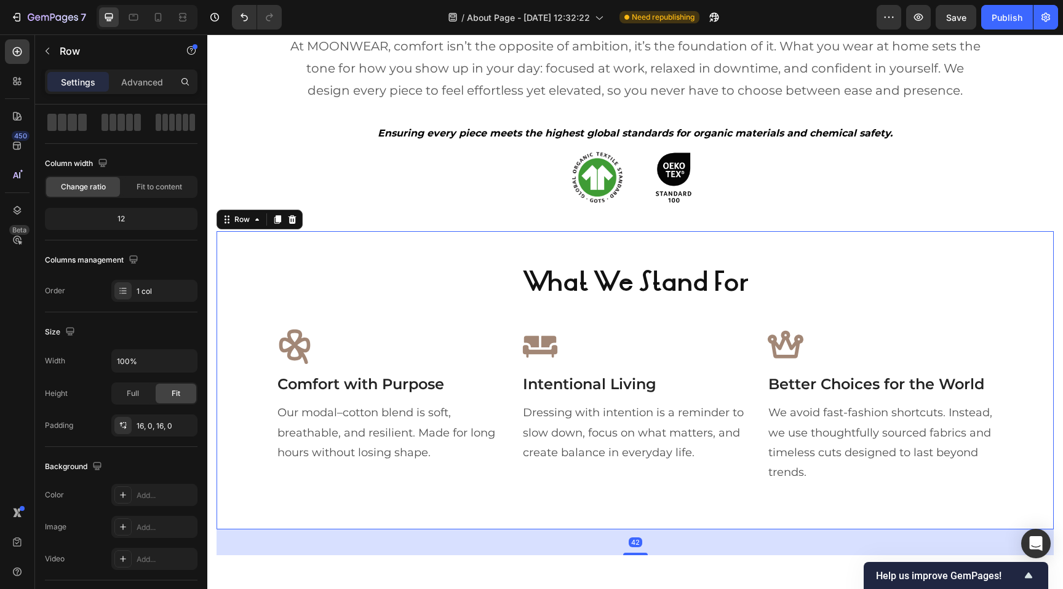
click at [244, 254] on div "What We Stand For Heading Icon Comfort with Purpose Text block Our modal–cotton…" at bounding box center [634, 380] width 837 height 279
click at [149, 89] on div "Advanced" at bounding box center [141, 82] width 61 height 20
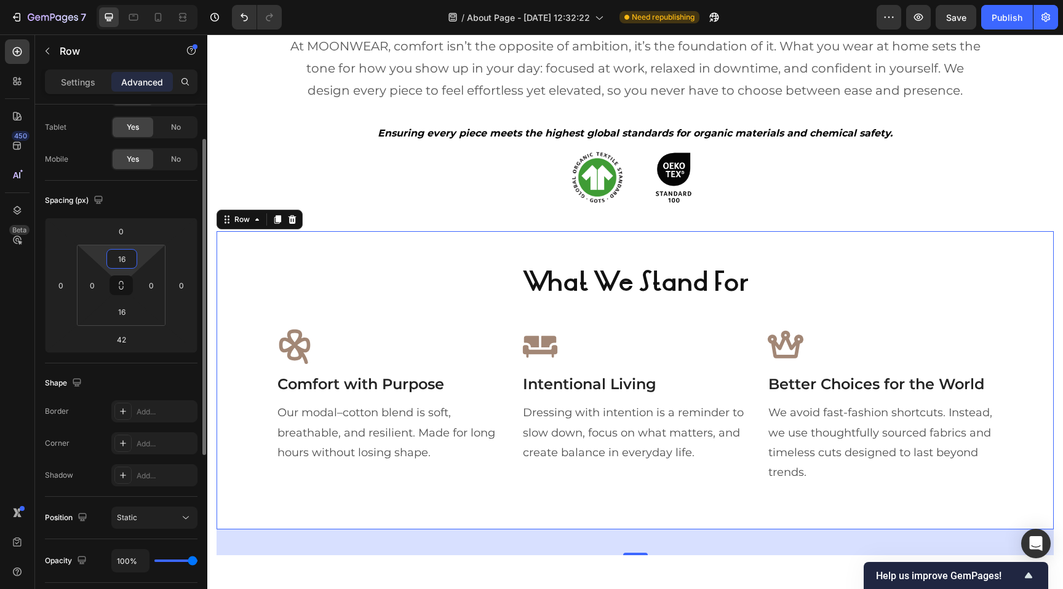
click at [128, 256] on input "16" at bounding box center [121, 259] width 25 height 18
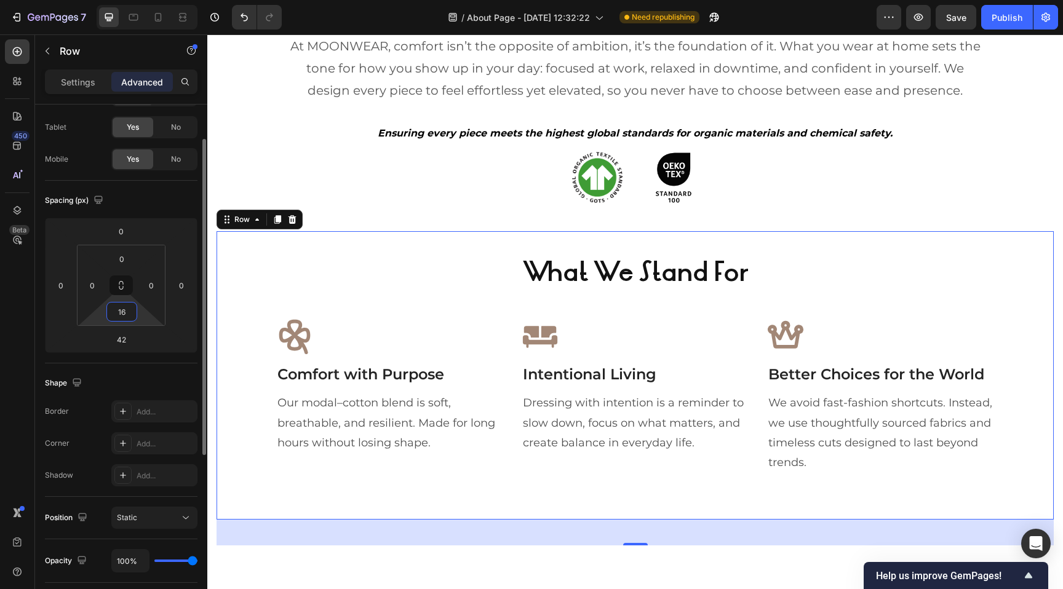
click at [124, 318] on input "16" at bounding box center [121, 312] width 25 height 18
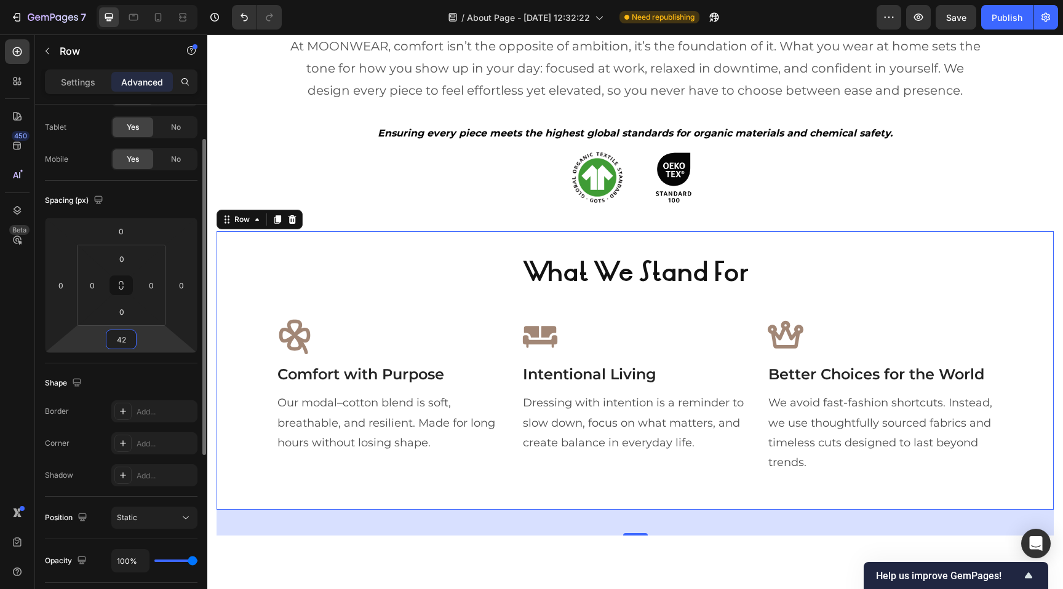
click at [121, 343] on input "42" at bounding box center [121, 339] width 25 height 18
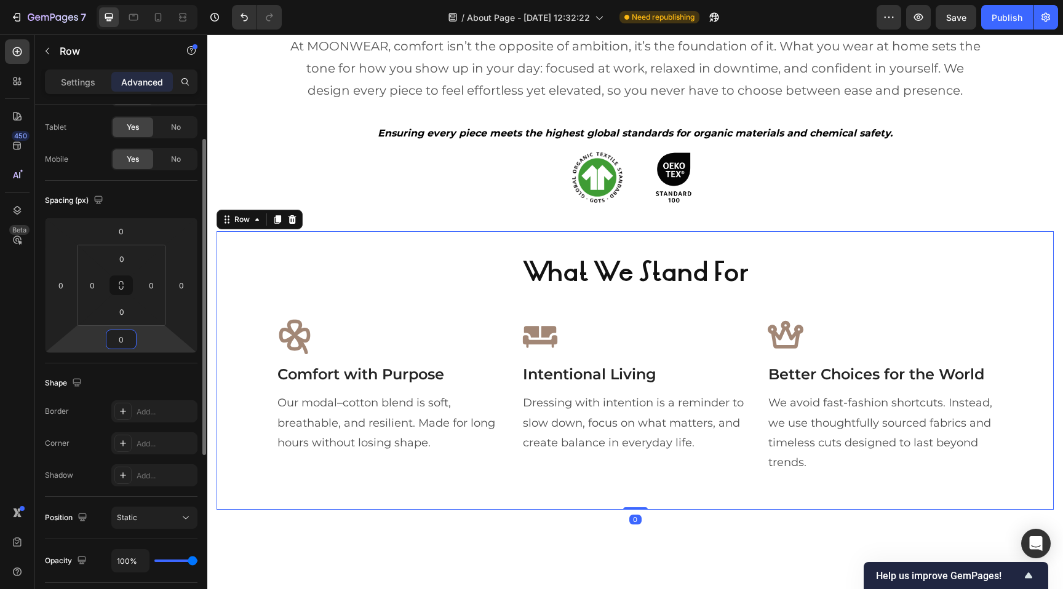
click at [150, 385] on div "Shape" at bounding box center [121, 383] width 152 height 20
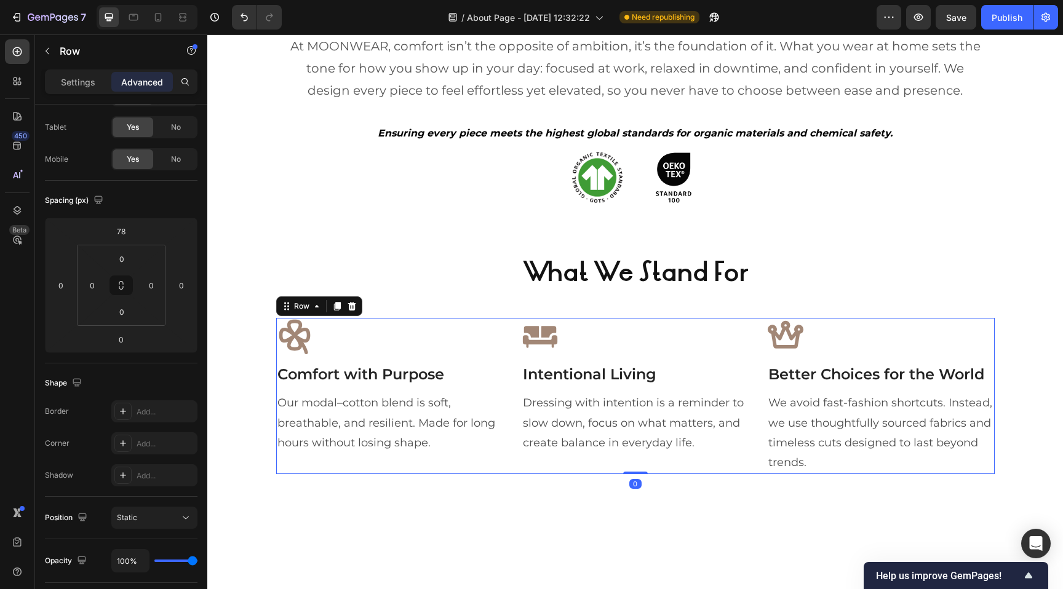
click at [448, 360] on div "Icon Comfort with Purpose Text block Our modal–cotton blend is soft, breathable…" at bounding box center [389, 396] width 227 height 156
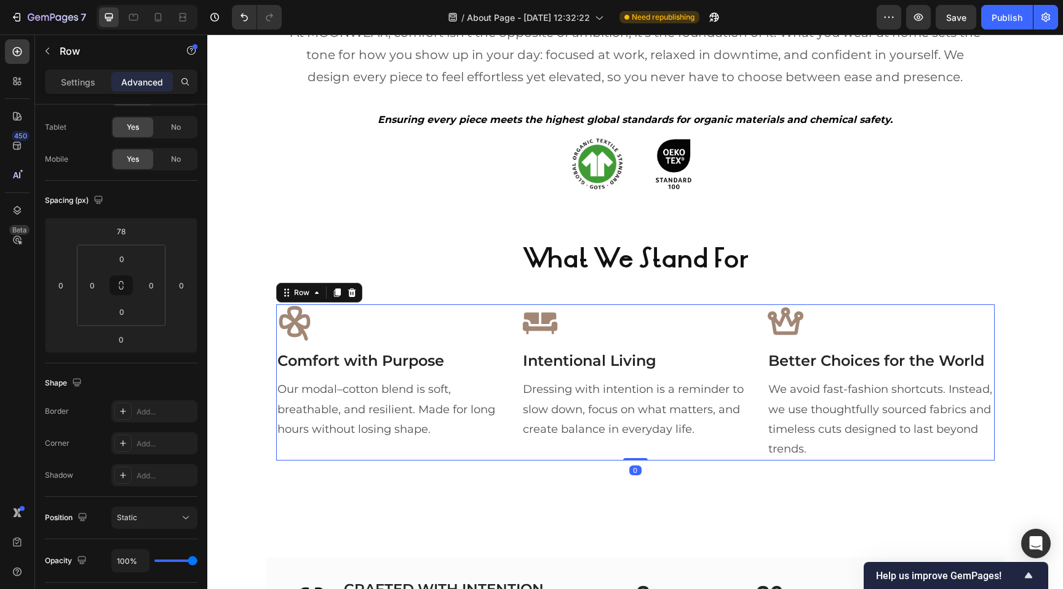
scroll to position [1014, 0]
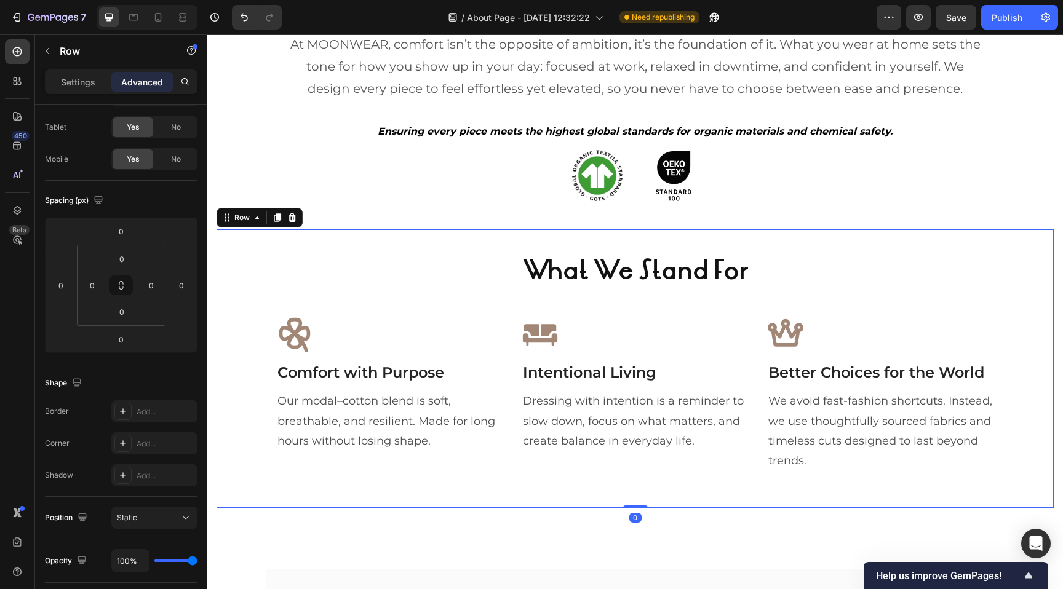
click at [239, 250] on div "What We Stand For Heading Icon Comfort with Purpose Text block Our modal–cotton…" at bounding box center [634, 368] width 837 height 279
click at [89, 84] on p "Settings" at bounding box center [78, 82] width 34 height 13
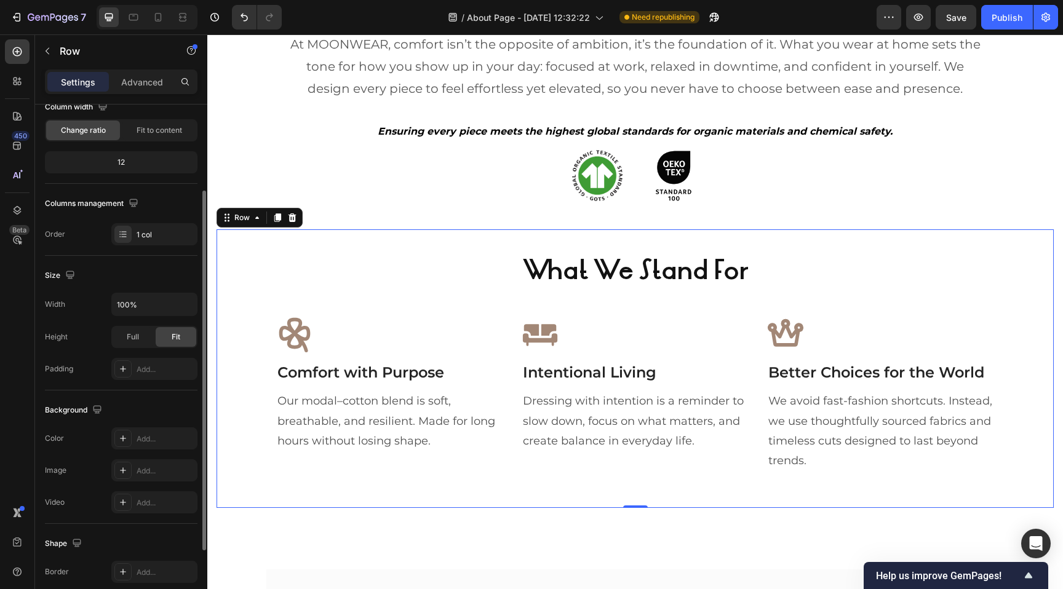
scroll to position [118, 0]
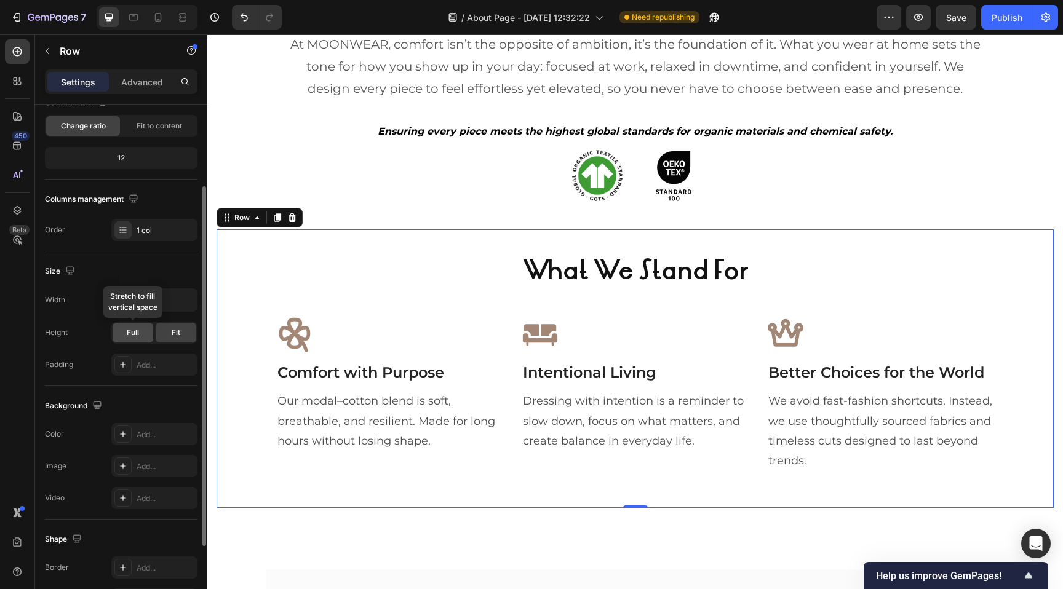
click at [128, 332] on span "Full" at bounding box center [133, 332] width 12 height 11
click at [162, 332] on div "Fit" at bounding box center [176, 333] width 41 height 20
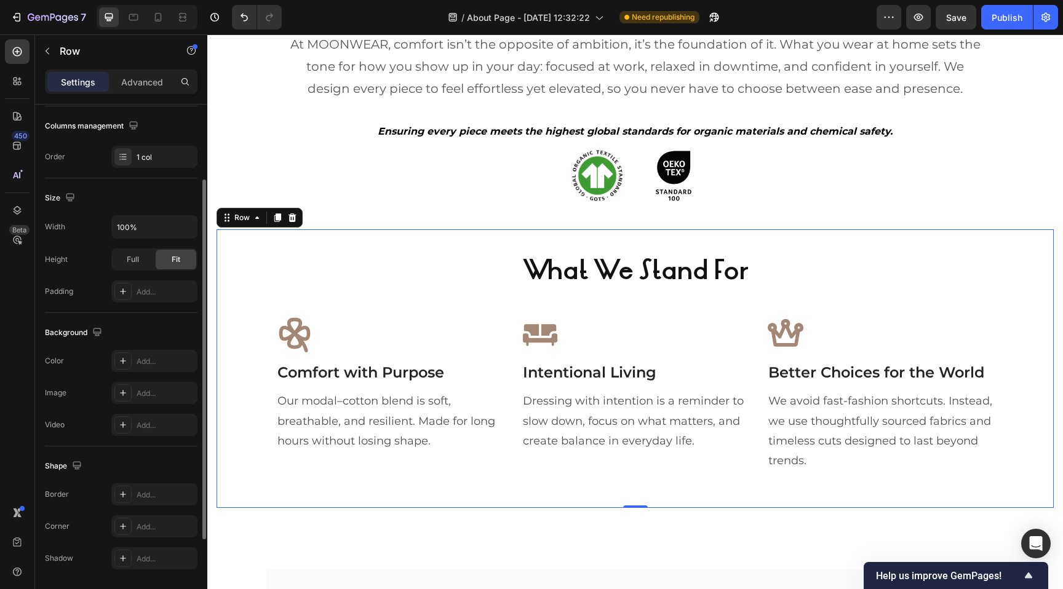
scroll to position [204, 0]
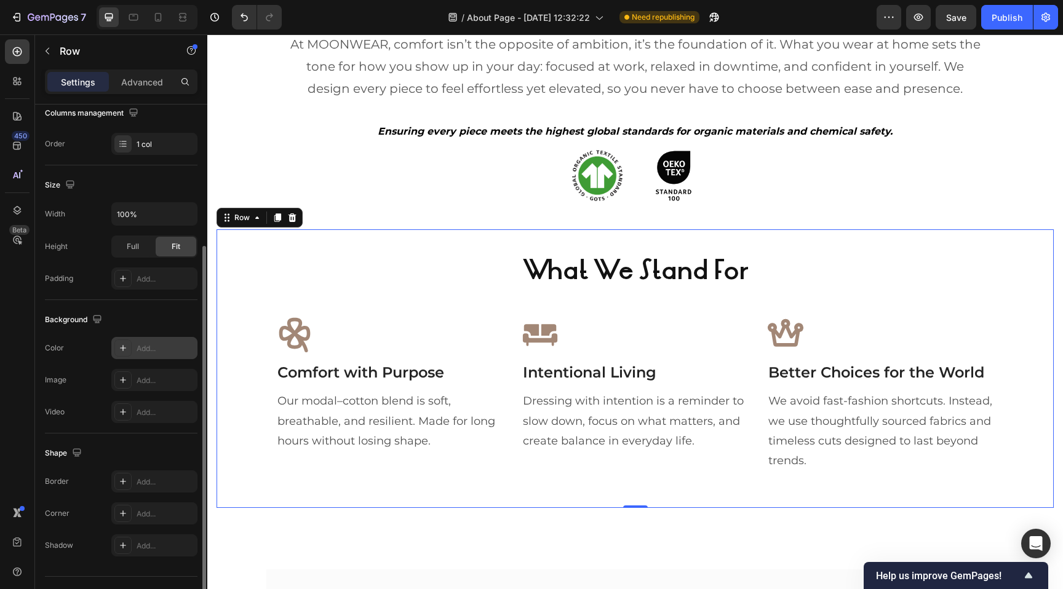
click at [141, 343] on div "Add..." at bounding box center [166, 348] width 58 height 11
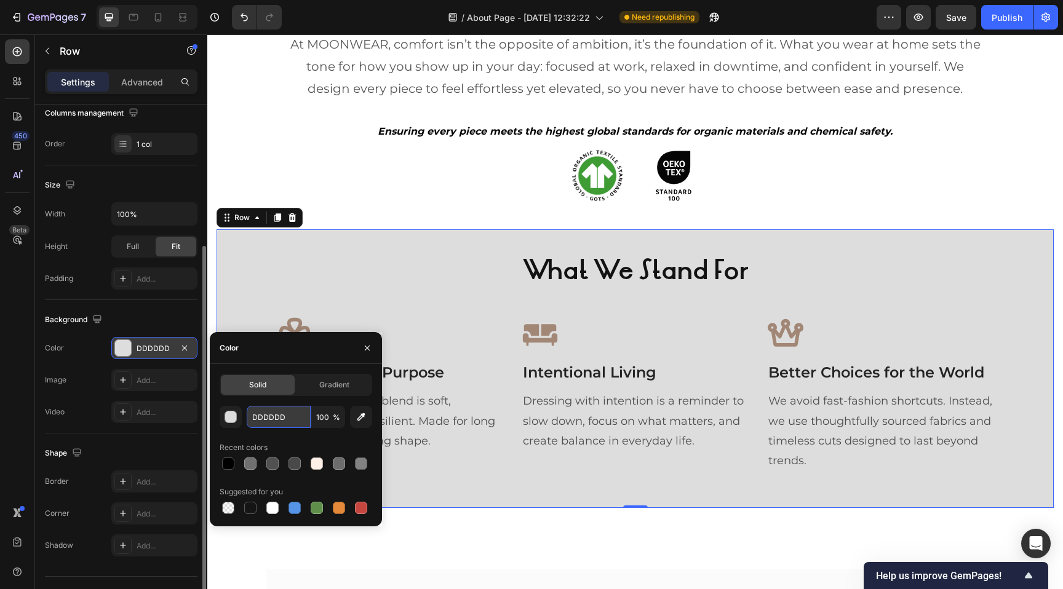
click at [277, 413] on input "DDDDDD" at bounding box center [279, 417] width 64 height 22
paste input "CE0CF"
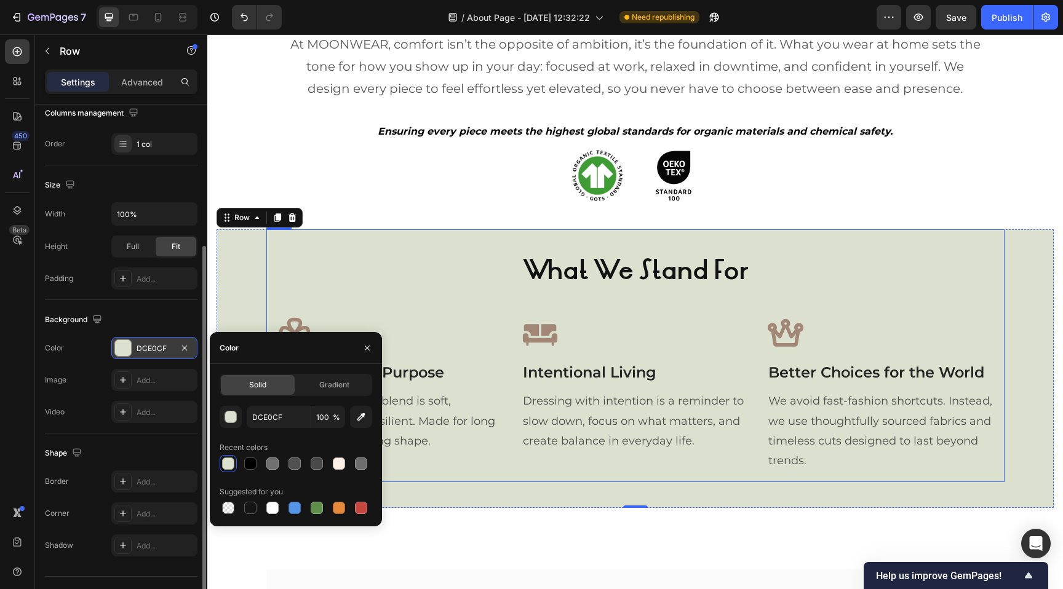
click at [483, 246] on div "What We Stand For Heading Icon Comfort with Purpose Text block Our modal–cotton…" at bounding box center [635, 355] width 718 height 233
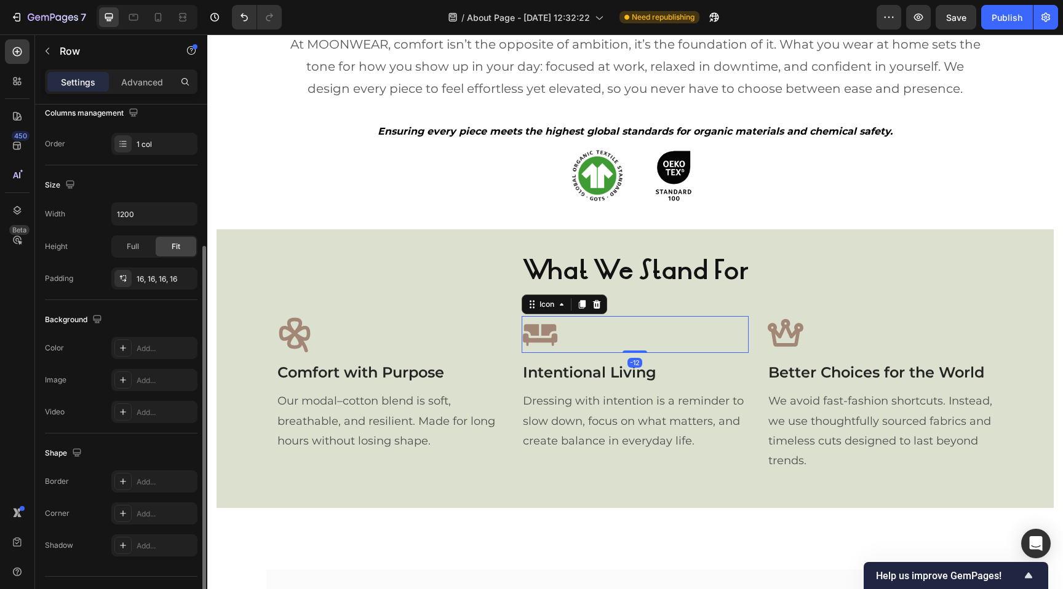
click at [532, 335] on icon at bounding box center [540, 335] width 34 height 22
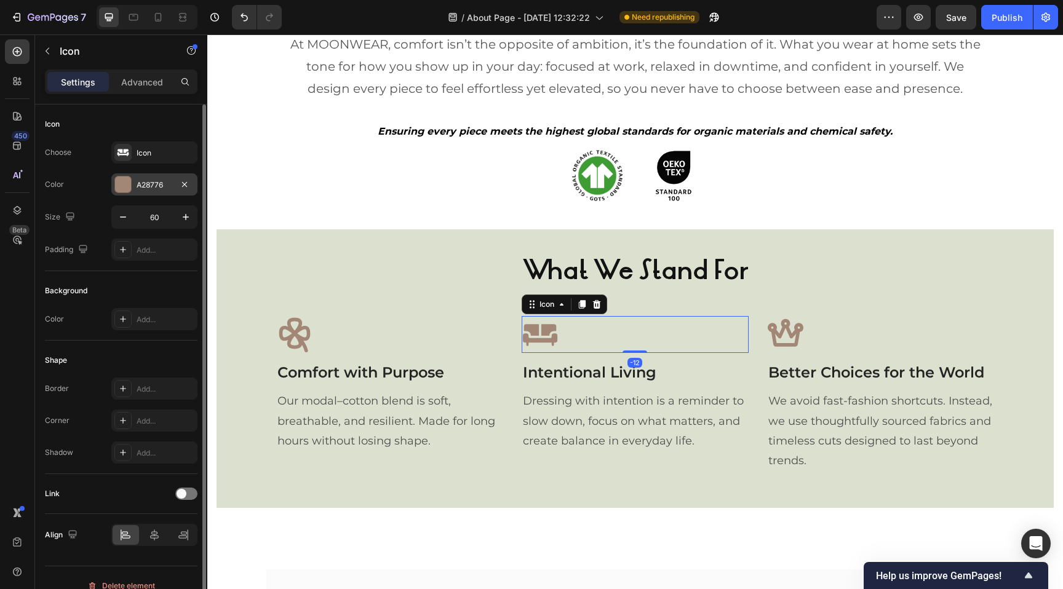
click at [119, 182] on div at bounding box center [123, 184] width 16 height 16
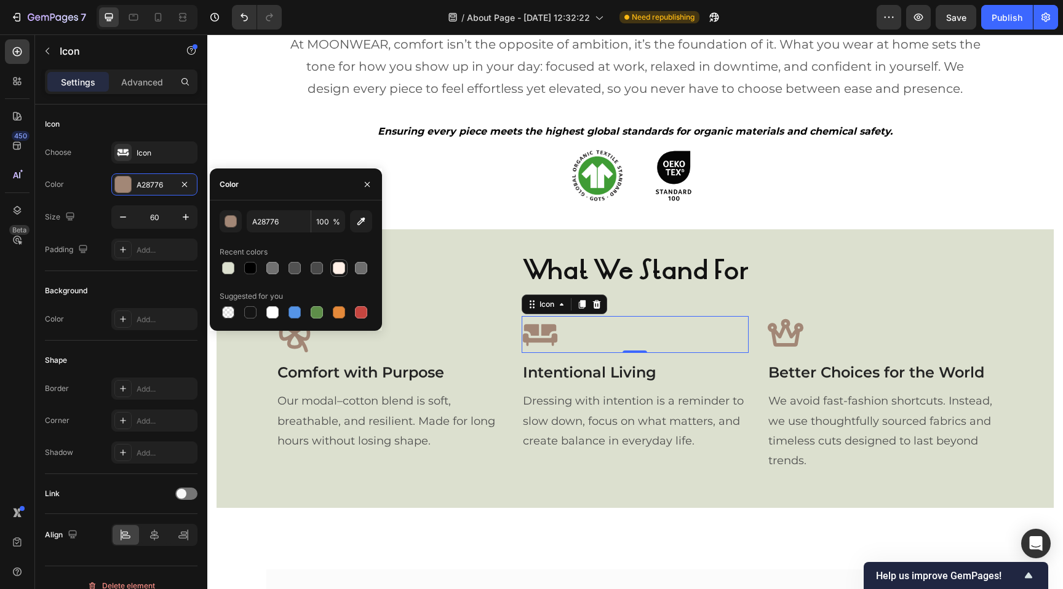
click at [339, 270] on div at bounding box center [339, 268] width 12 height 12
click at [251, 267] on div at bounding box center [250, 268] width 12 height 12
click at [272, 220] on input "000000" at bounding box center [279, 221] width 64 height 22
paste input "231F2"
paste input "A28776"
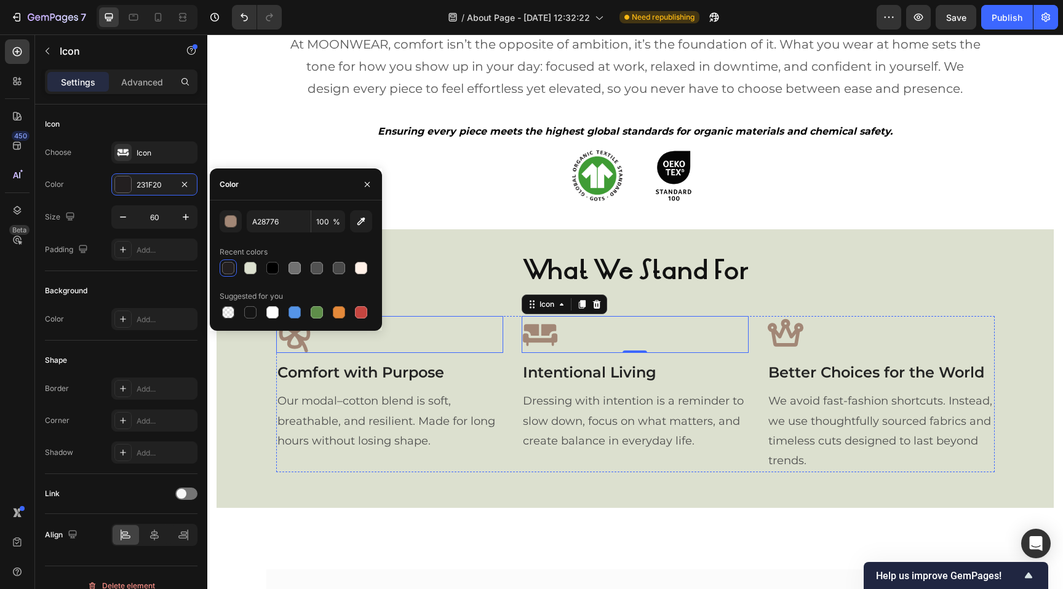
click at [427, 316] on div "Icon" at bounding box center [389, 334] width 227 height 37
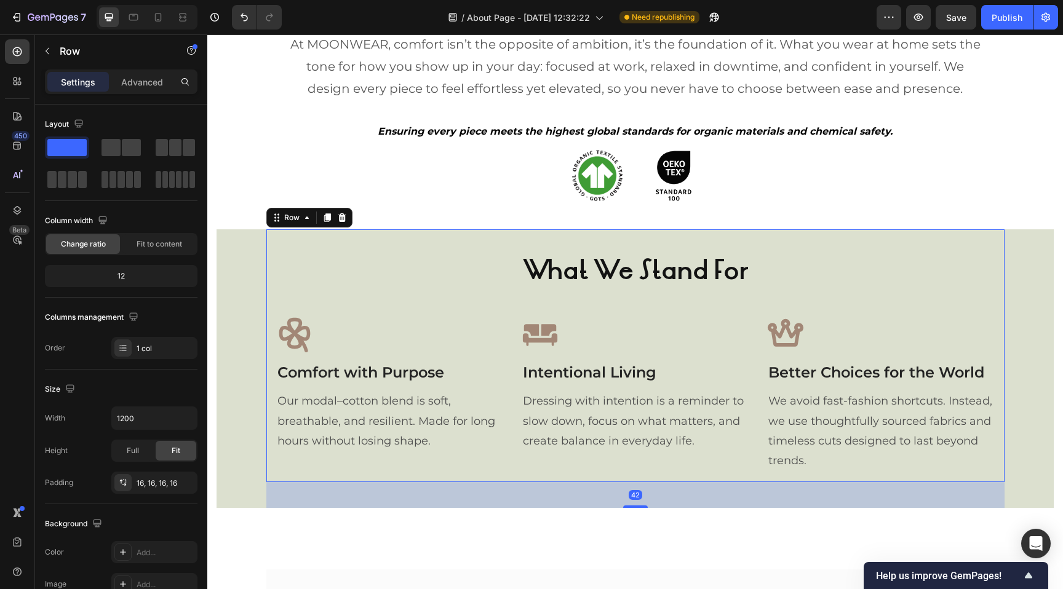
click at [427, 249] on div "What We Stand For Heading Icon Comfort with Purpose Text block Our modal–cotton…" at bounding box center [635, 355] width 718 height 233
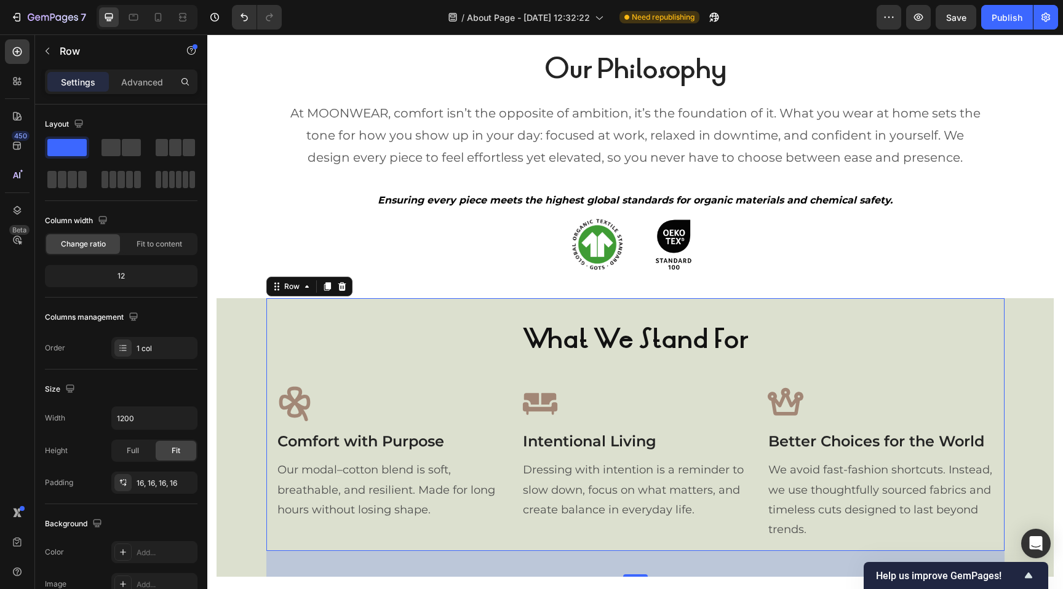
scroll to position [941, 0]
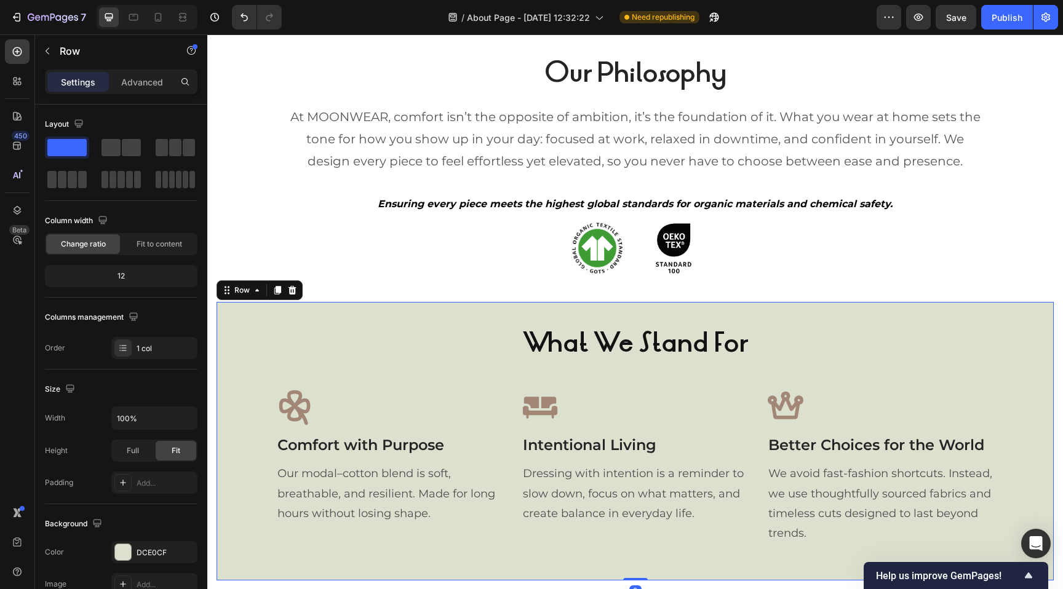
click at [234, 352] on div "What We Stand For Heading Icon Comfort with Purpose Text block Our modal–cotton…" at bounding box center [634, 441] width 837 height 279
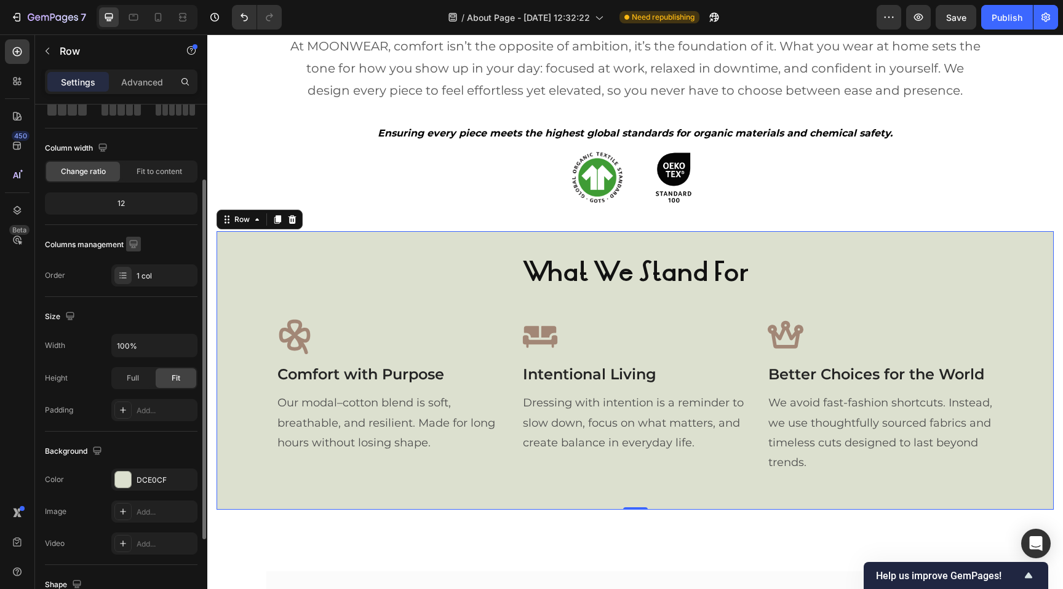
scroll to position [0, 0]
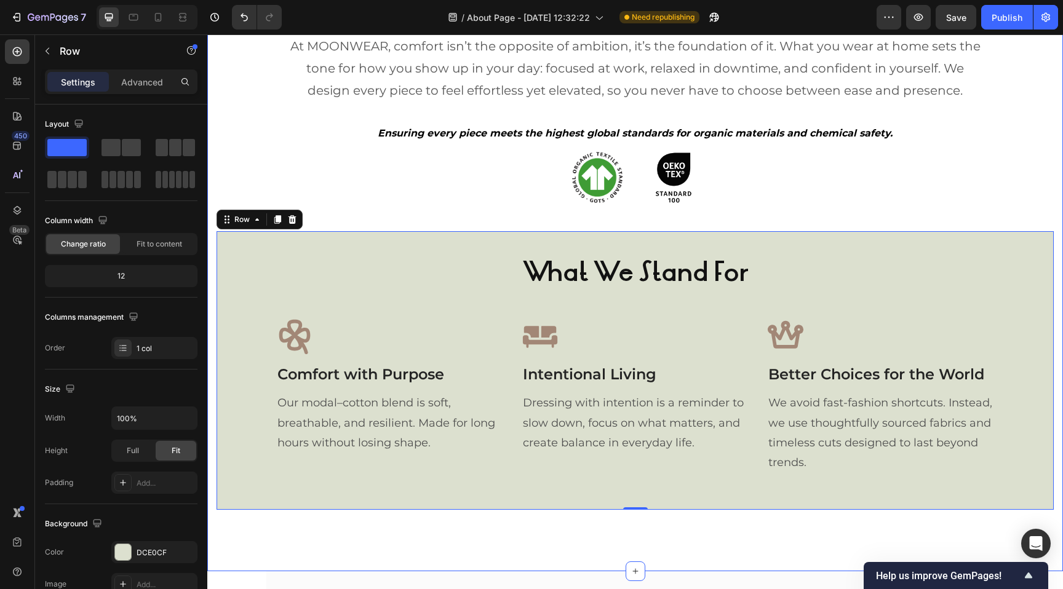
click at [228, 197] on div "Our Philosophy Heading At MOONWEAR, comfort isn’t the opposite of ambition, it’…" at bounding box center [634, 243] width 837 height 534
click at [133, 78] on p "Advanced" at bounding box center [142, 82] width 42 height 13
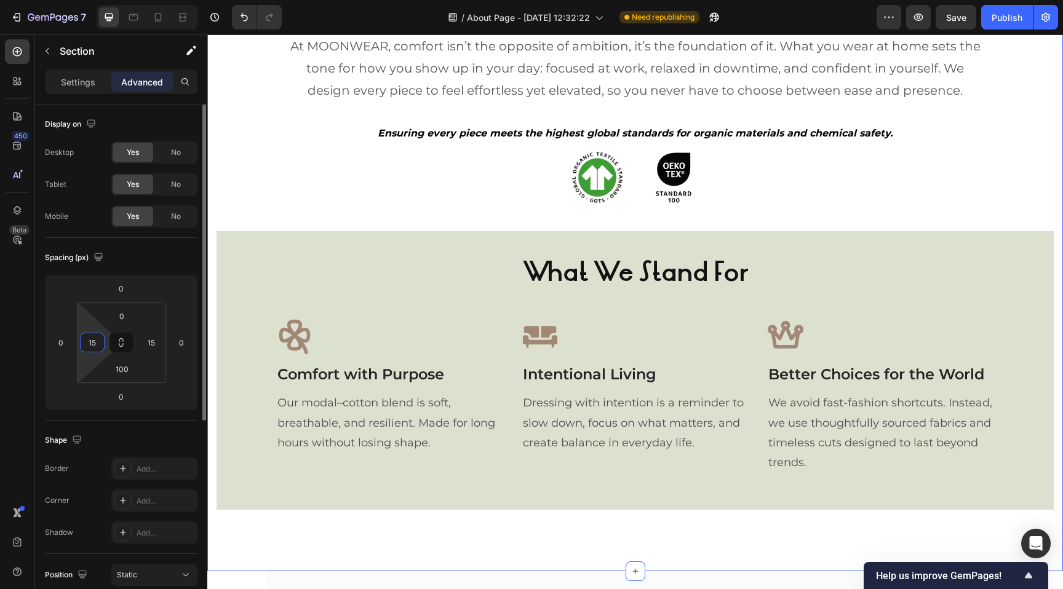
click at [98, 345] on input "15" at bounding box center [92, 342] width 18 height 18
click at [148, 342] on input "15" at bounding box center [151, 342] width 18 height 18
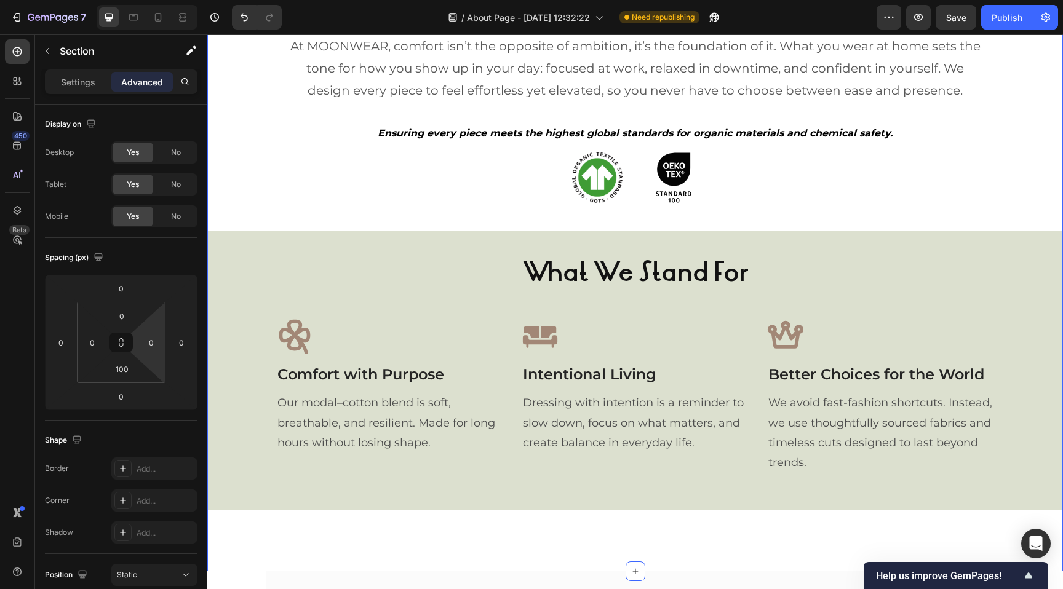
click at [311, 216] on div "Our Philosophy Heading At MOONWEAR, comfort isn’t the opposite of ambition, it’…" at bounding box center [634, 243] width 855 height 534
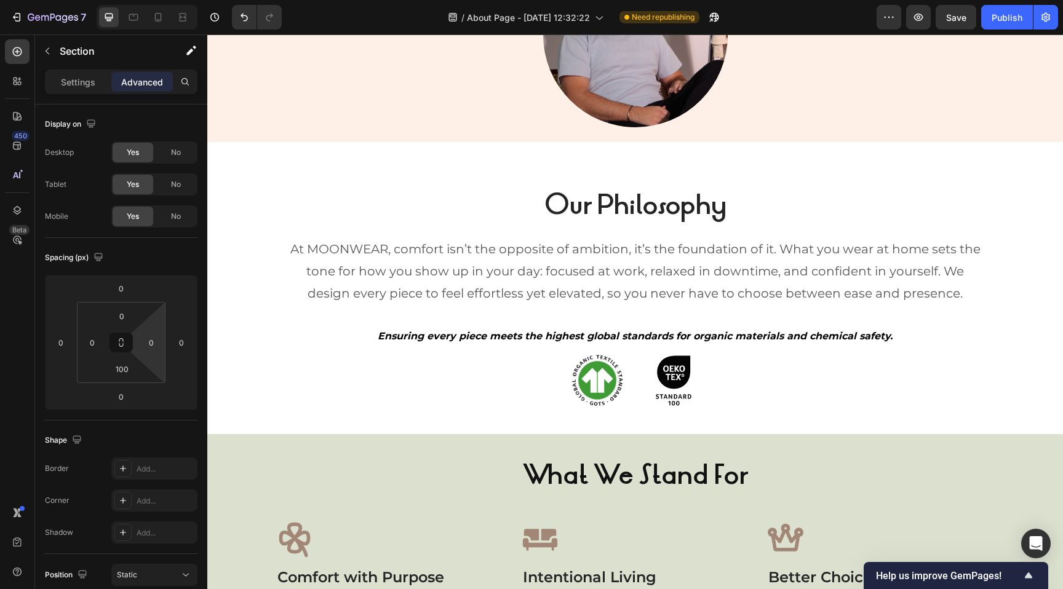
scroll to position [807, 0]
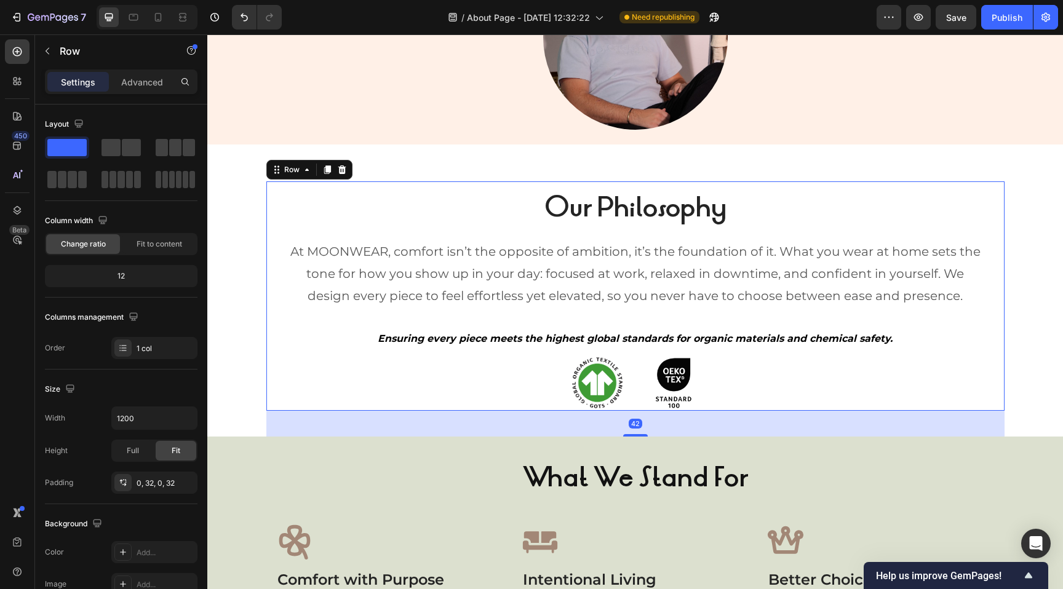
click at [468, 186] on div "Our Philosophy Heading At MOONWEAR, comfort isn’t the opposite of ambition, it’…" at bounding box center [635, 295] width 699 height 229
click at [146, 76] on p "Advanced" at bounding box center [142, 82] width 42 height 13
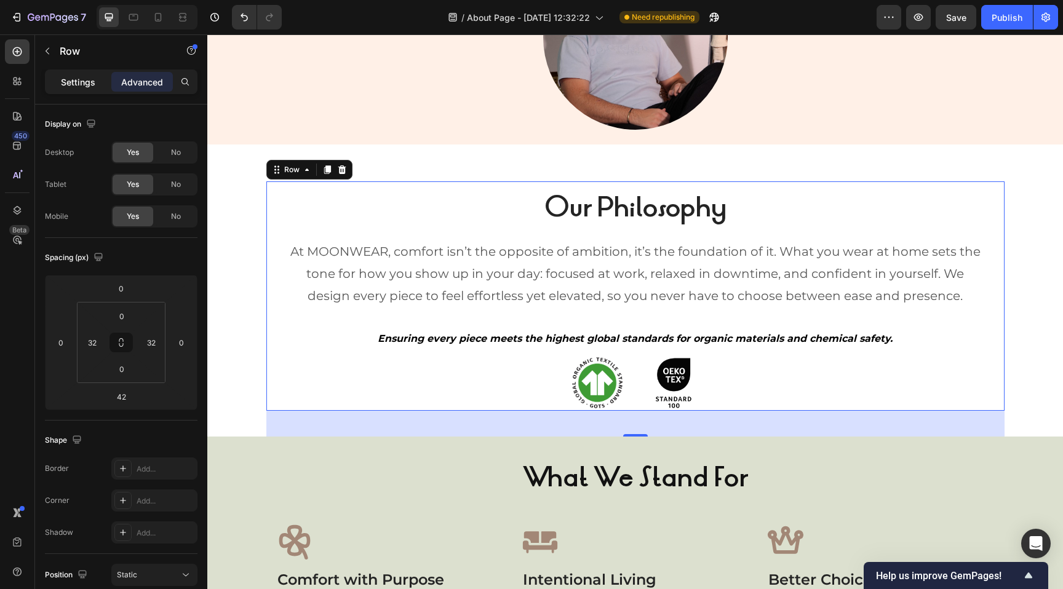
click at [89, 88] on div "Settings" at bounding box center [77, 82] width 61 height 20
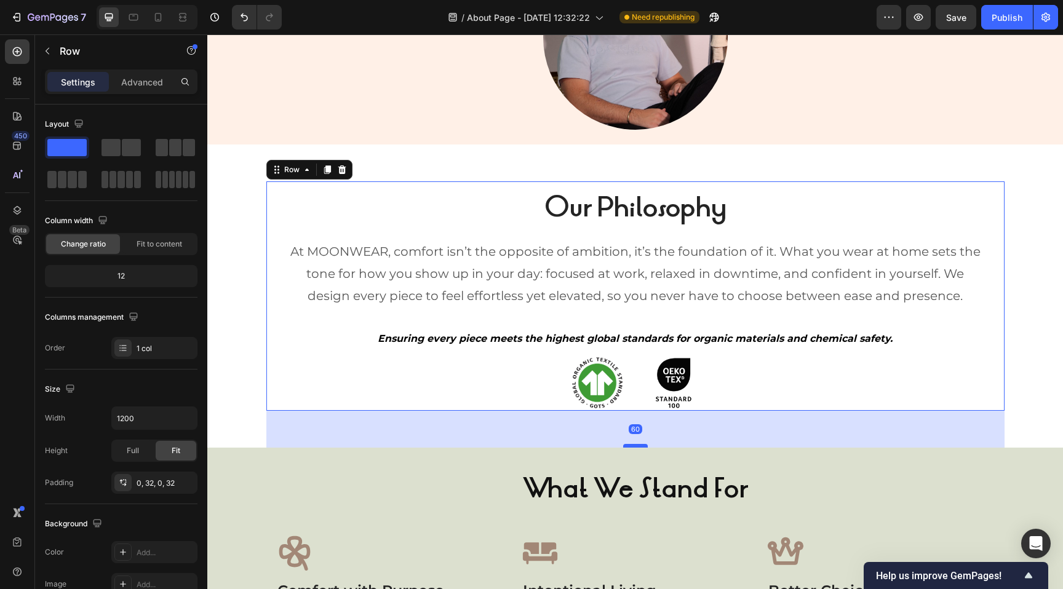
drag, startPoint x: 632, startPoint y: 435, endPoint x: 632, endPoint y: 446, distance: 11.1
click at [632, 446] on div at bounding box center [635, 446] width 25 height 4
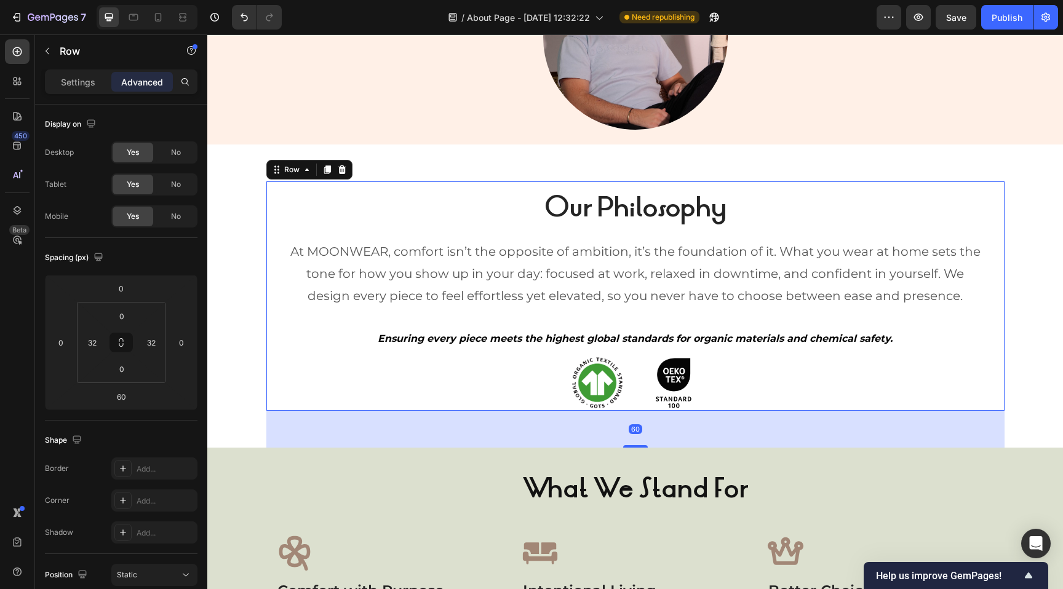
click at [541, 420] on div "60" at bounding box center [635, 429] width 738 height 37
click at [566, 472] on div "What We Stand For Heading Icon Comfort with Purpose Text block Our modal–cotton…" at bounding box center [635, 573] width 718 height 233
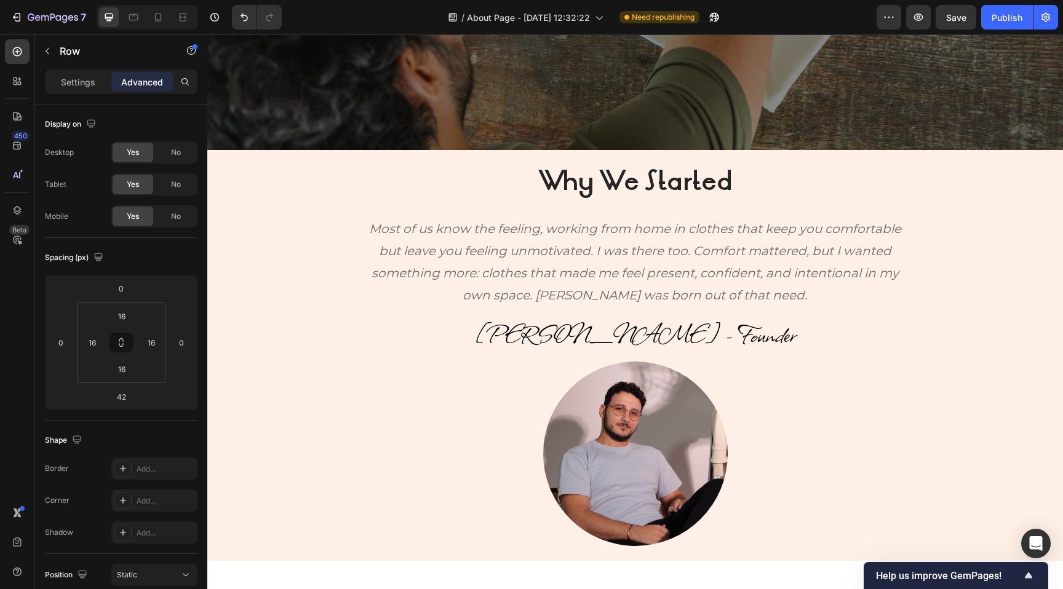
scroll to position [421, 0]
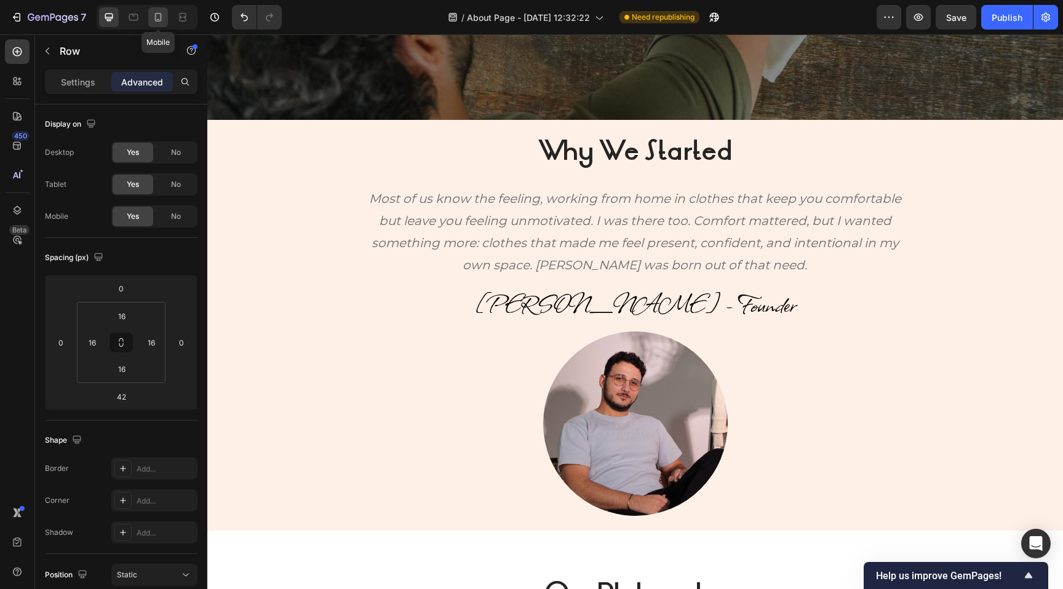
click at [157, 15] on icon at bounding box center [158, 17] width 12 height 12
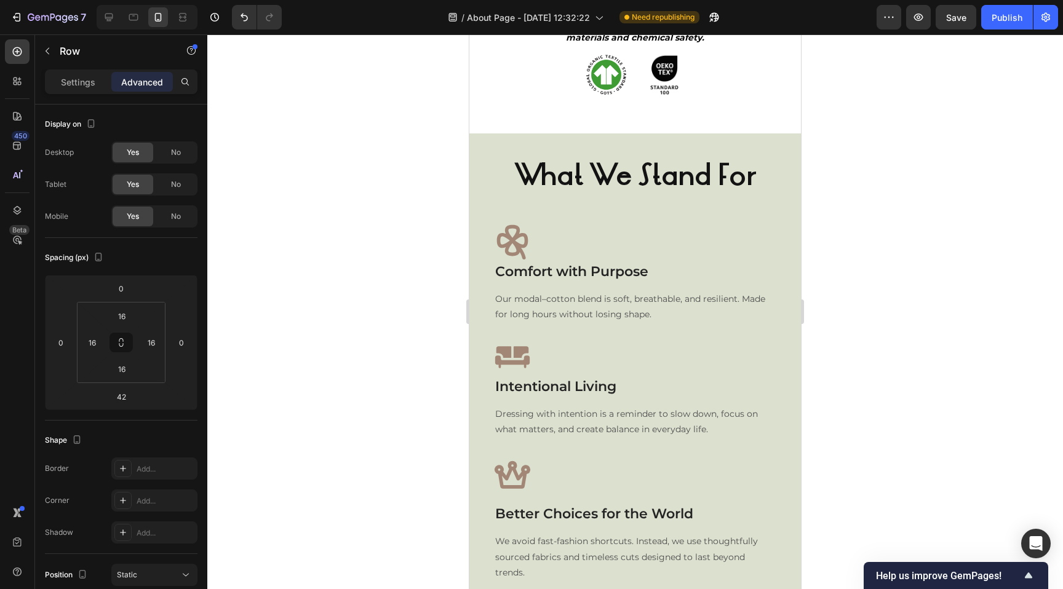
scroll to position [965, 0]
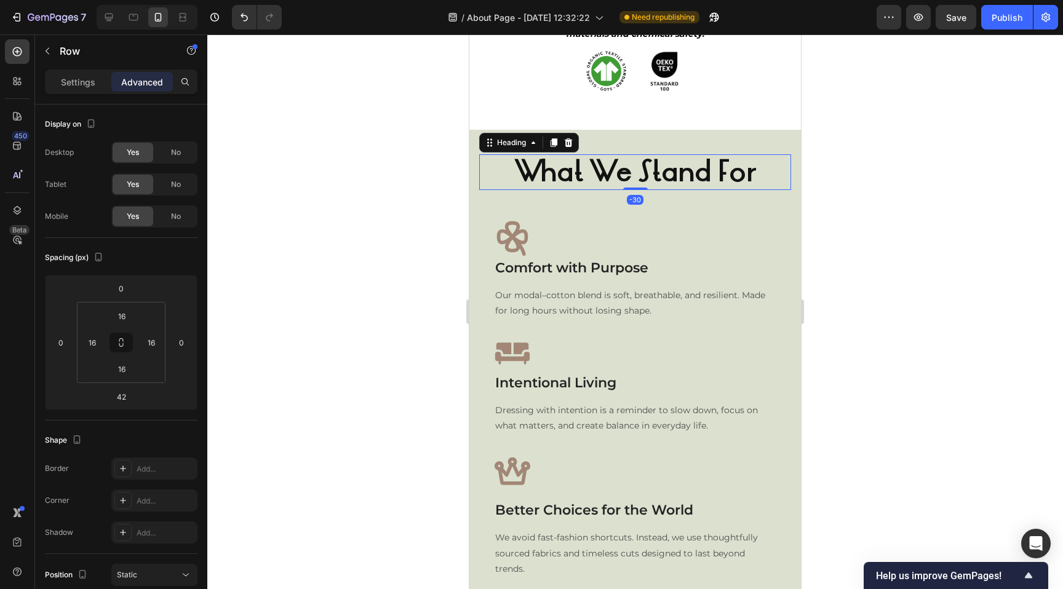
click at [577, 152] on strong "What We Stand For" at bounding box center [635, 171] width 242 height 39
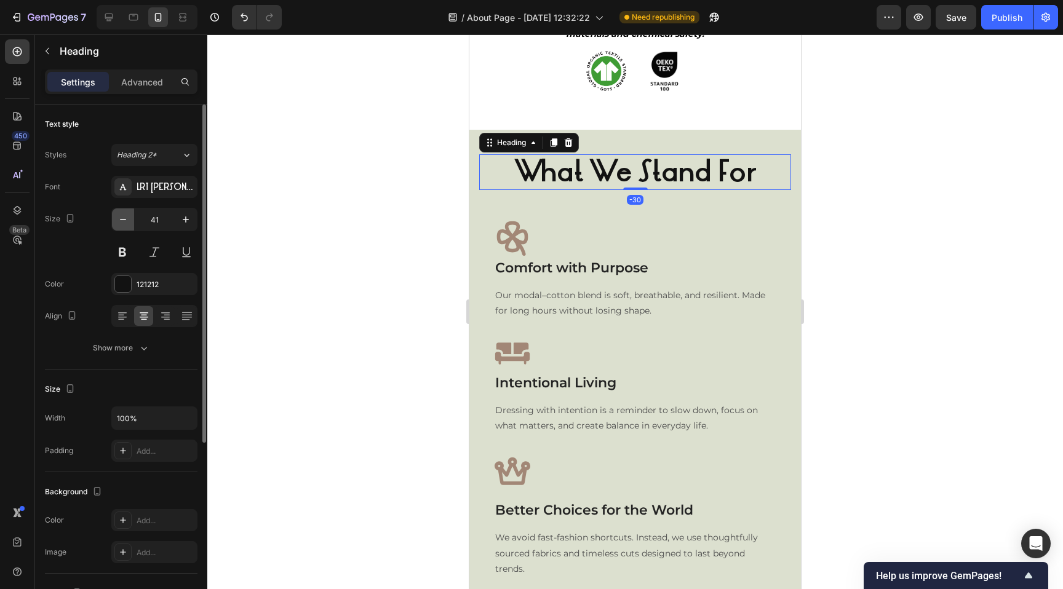
click at [124, 220] on icon "button" at bounding box center [123, 219] width 12 height 12
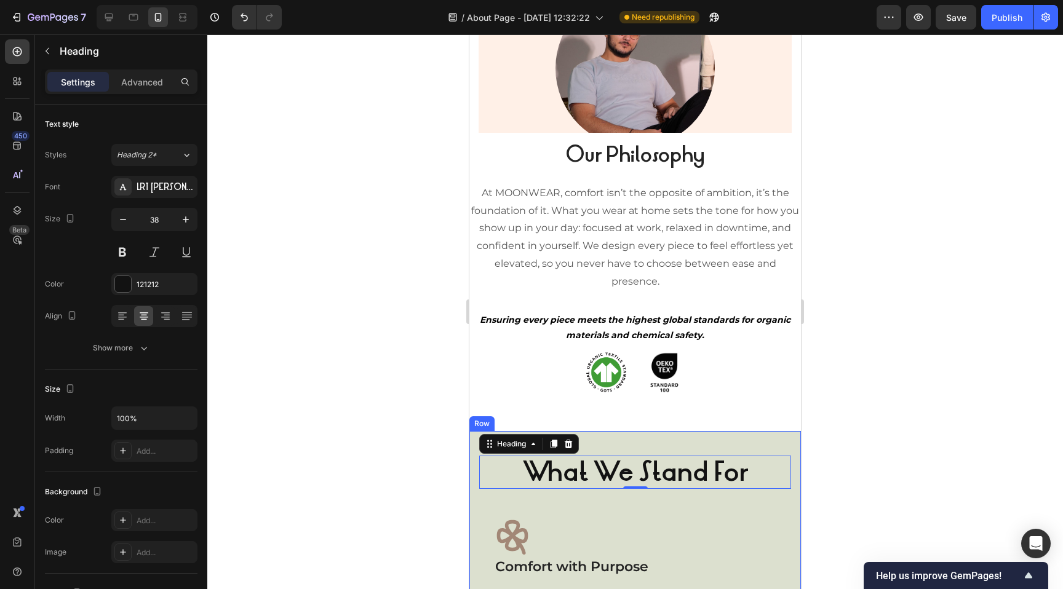
scroll to position [643, 0]
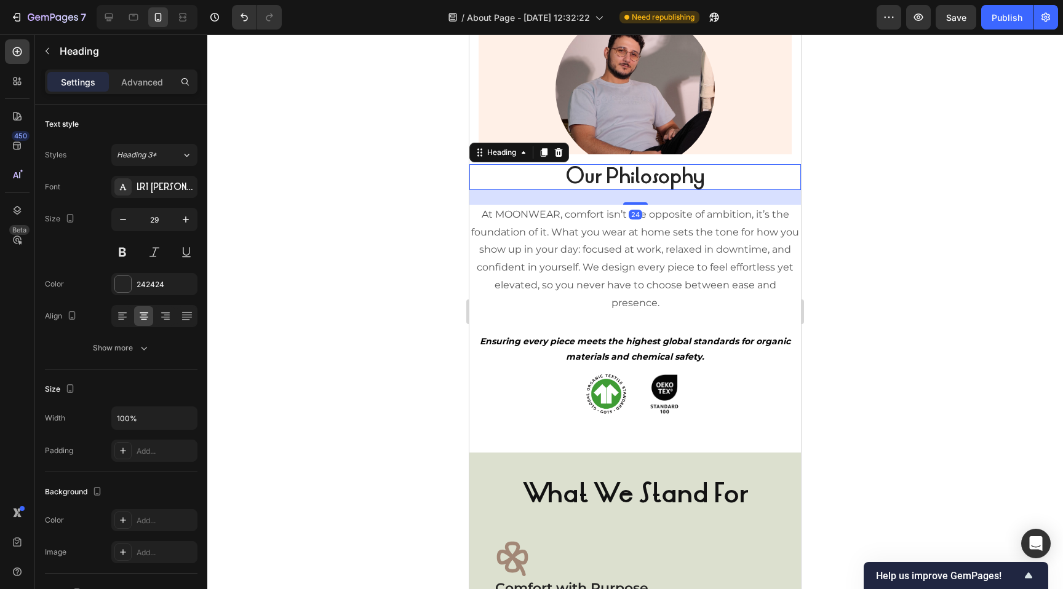
click at [605, 170] on strong "Our Philosophy" at bounding box center [635, 176] width 139 height 27
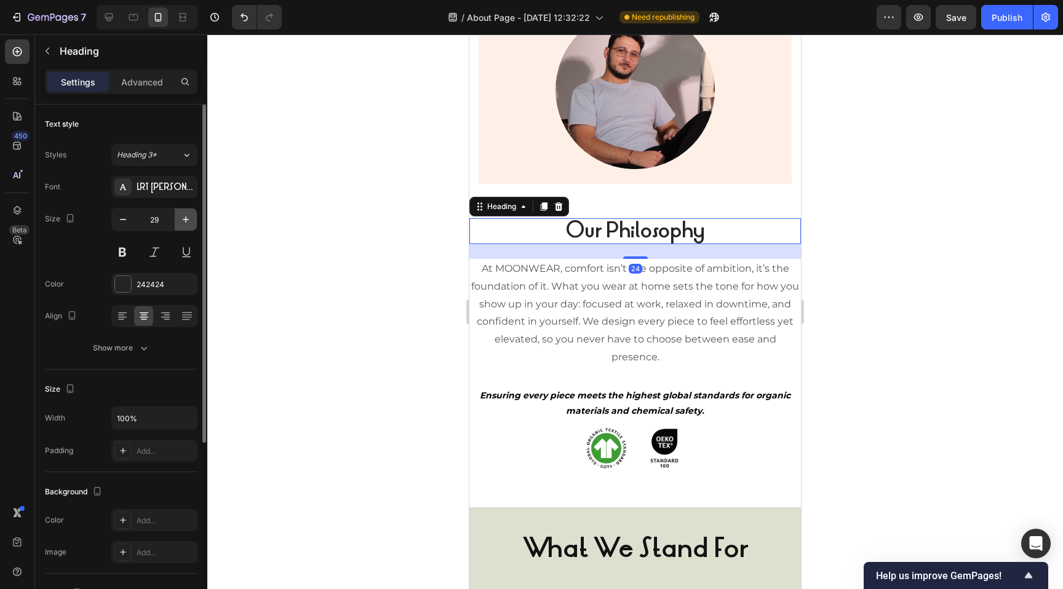
click at [182, 222] on icon "button" at bounding box center [186, 219] width 12 height 12
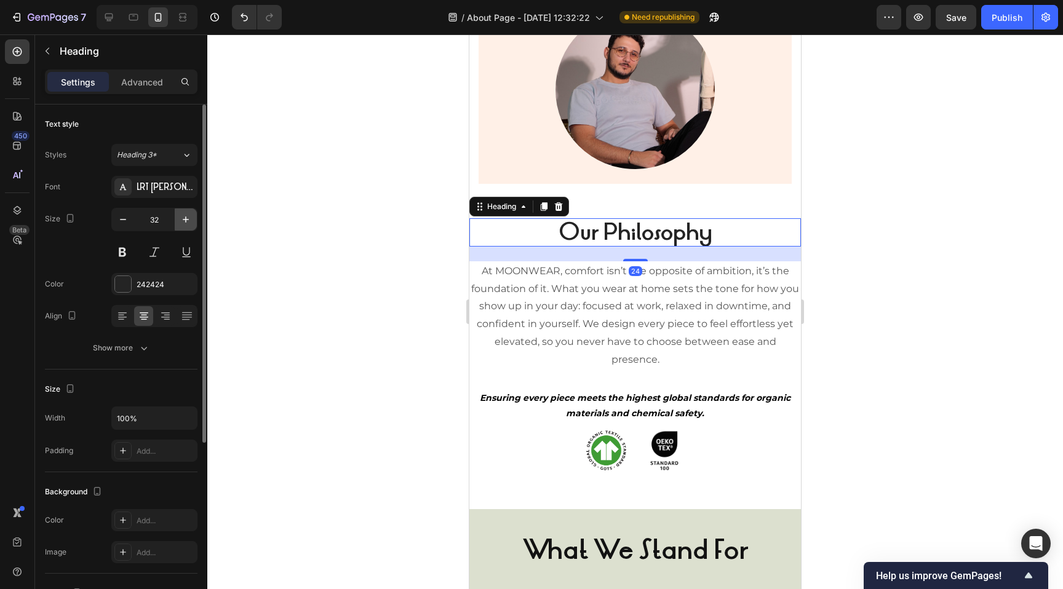
click at [182, 222] on icon "button" at bounding box center [186, 219] width 12 height 12
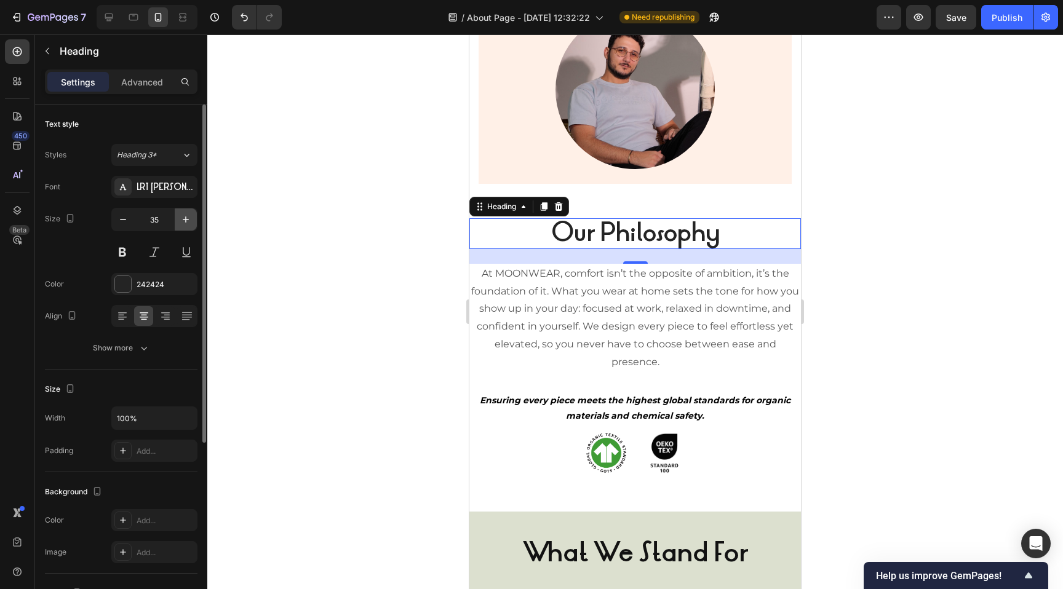
click at [182, 222] on icon "button" at bounding box center [186, 219] width 12 height 12
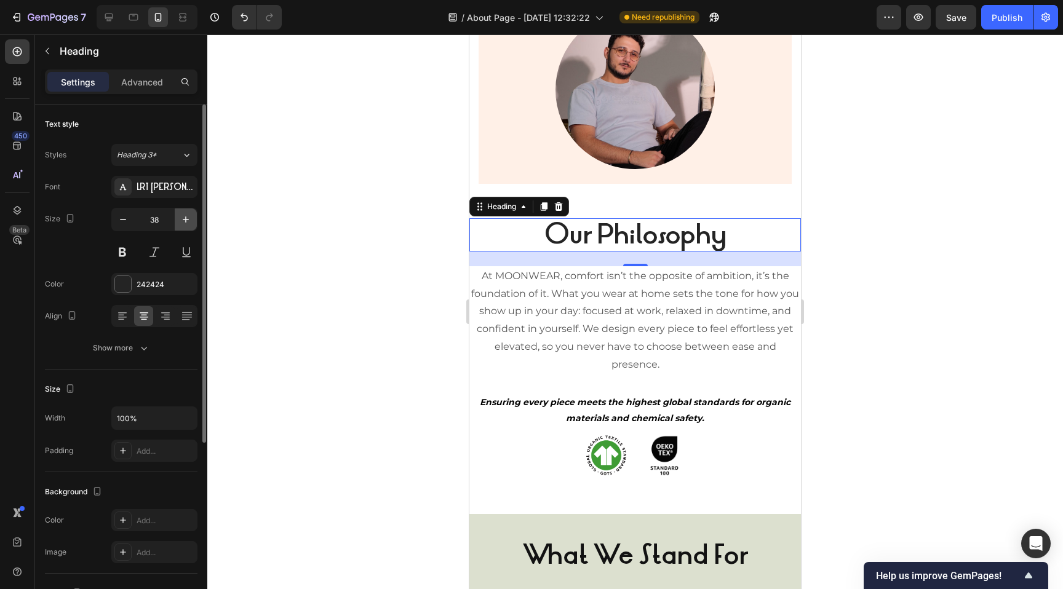
click at [182, 222] on icon "button" at bounding box center [186, 219] width 12 height 12
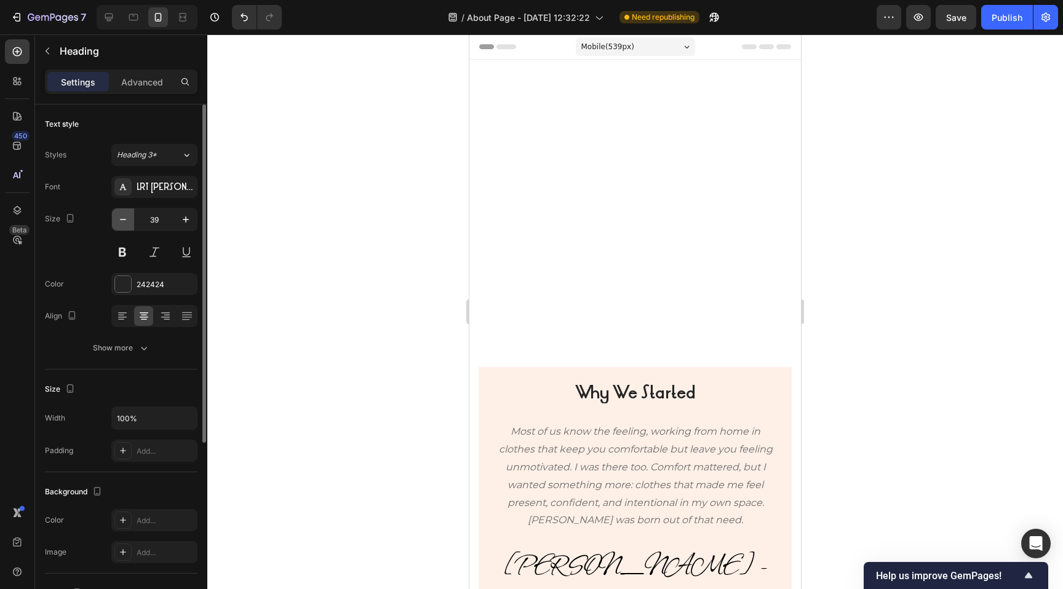
scroll to position [643, 0]
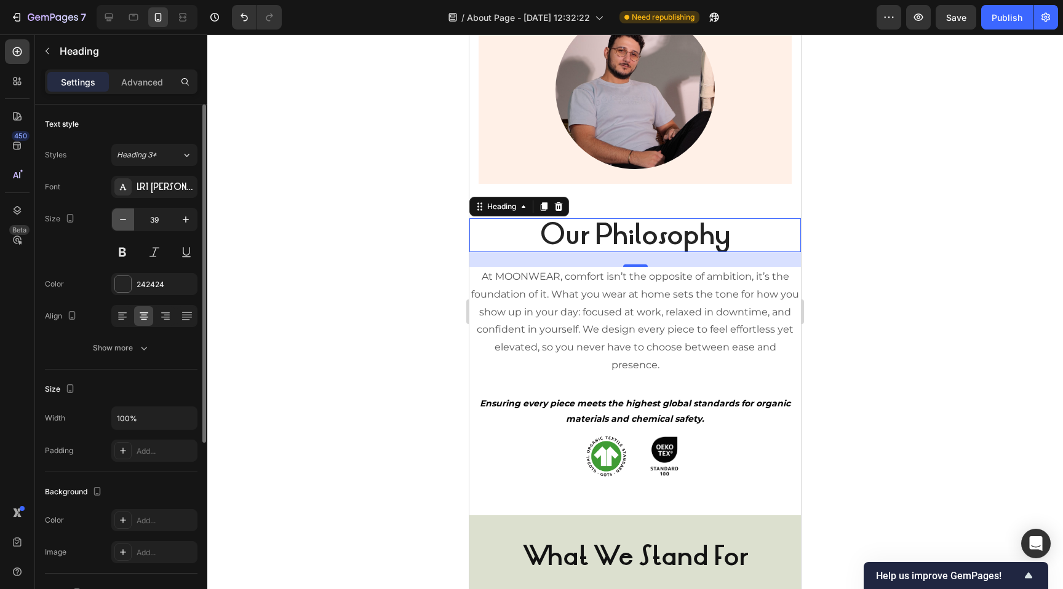
click at [121, 224] on icon "button" at bounding box center [123, 219] width 12 height 12
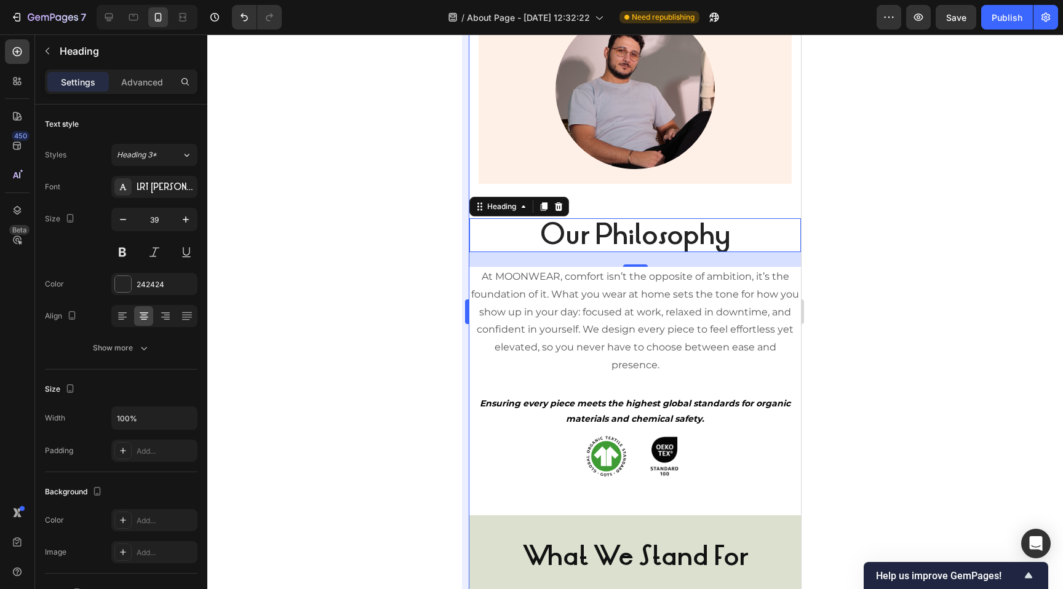
type input "38"
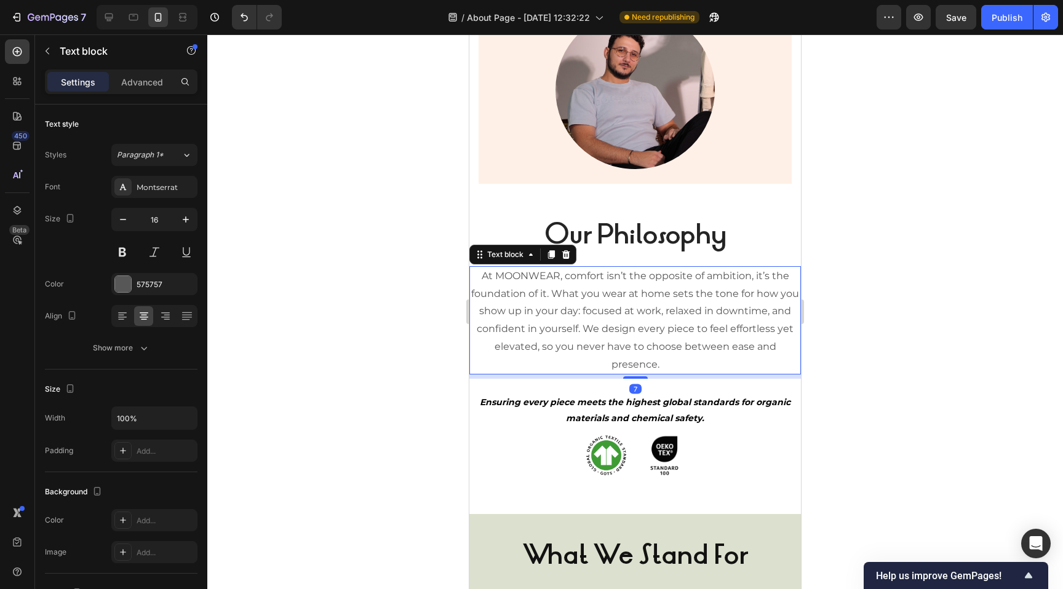
click at [606, 267] on p "At MOONWEAR, comfort isn’t the opposite of ambition, it’s the foundation of it.…" at bounding box center [634, 320] width 329 height 106
click at [184, 219] on icon "button" at bounding box center [186, 219] width 12 height 12
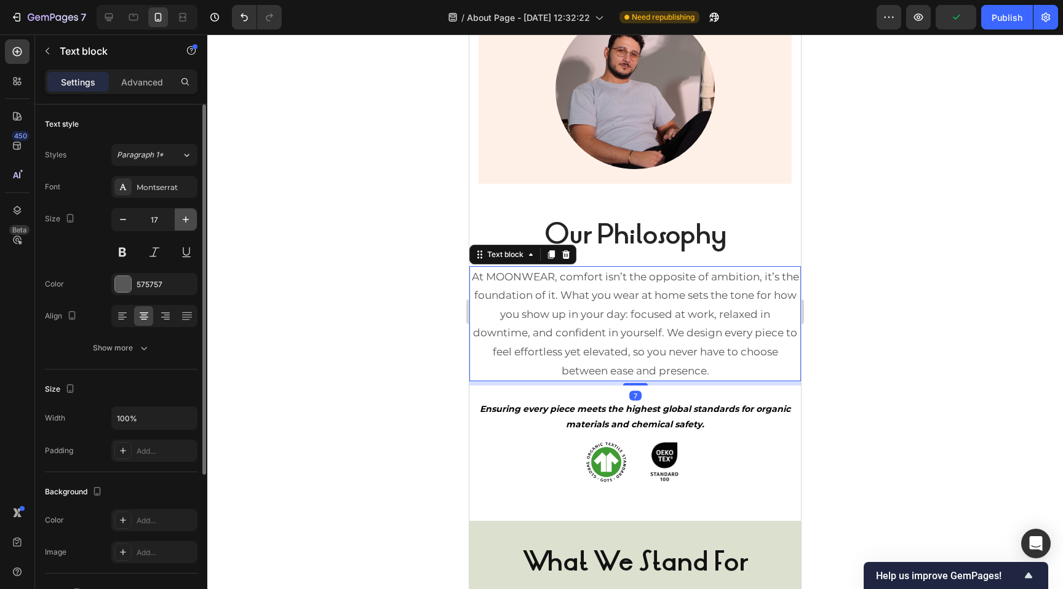
click at [184, 219] on icon "button" at bounding box center [186, 219] width 12 height 12
type input "18"
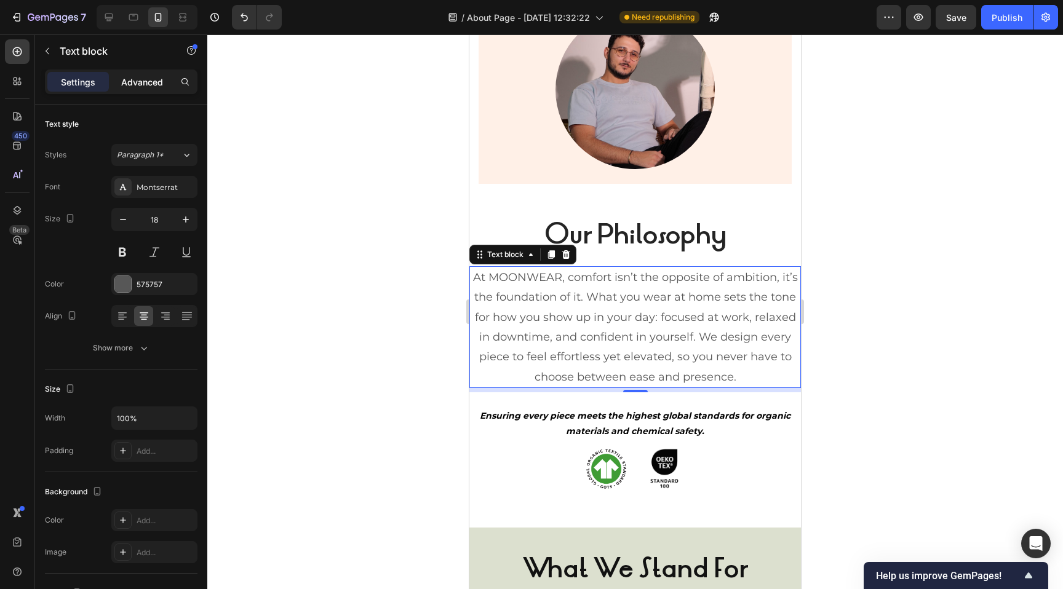
click at [138, 81] on p "Advanced" at bounding box center [142, 82] width 42 height 13
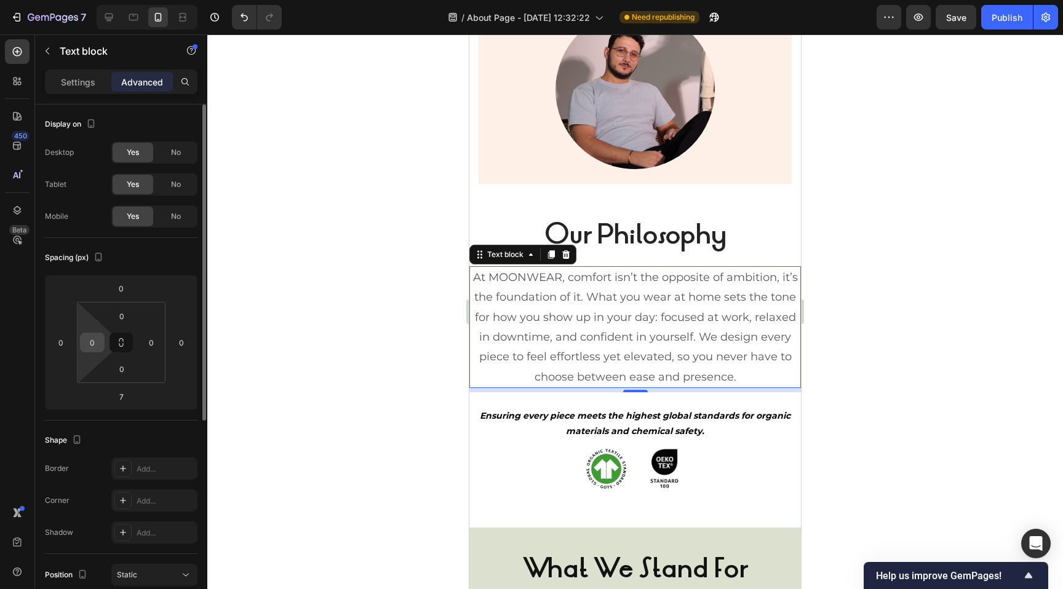
click at [93, 341] on input "0" at bounding box center [92, 342] width 18 height 18
type input "4"
click at [149, 336] on input "0" at bounding box center [151, 342] width 18 height 18
type input "4"
click at [98, 339] on input "4" at bounding box center [92, 342] width 18 height 18
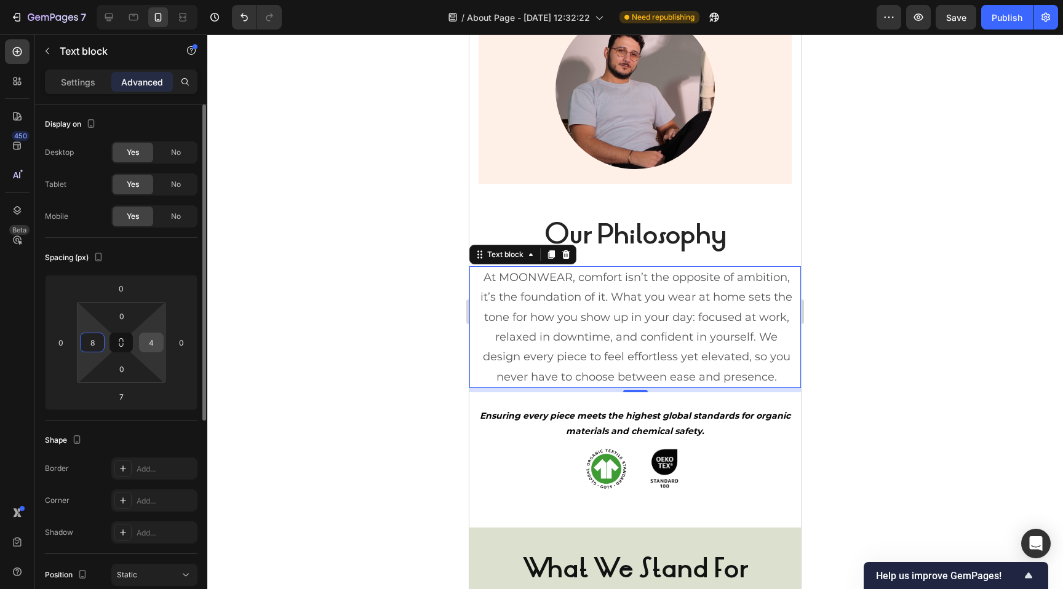
type input "8"
click at [150, 339] on input "4" at bounding box center [151, 342] width 18 height 18
type input "8"
click at [237, 308] on div at bounding box center [634, 311] width 855 height 555
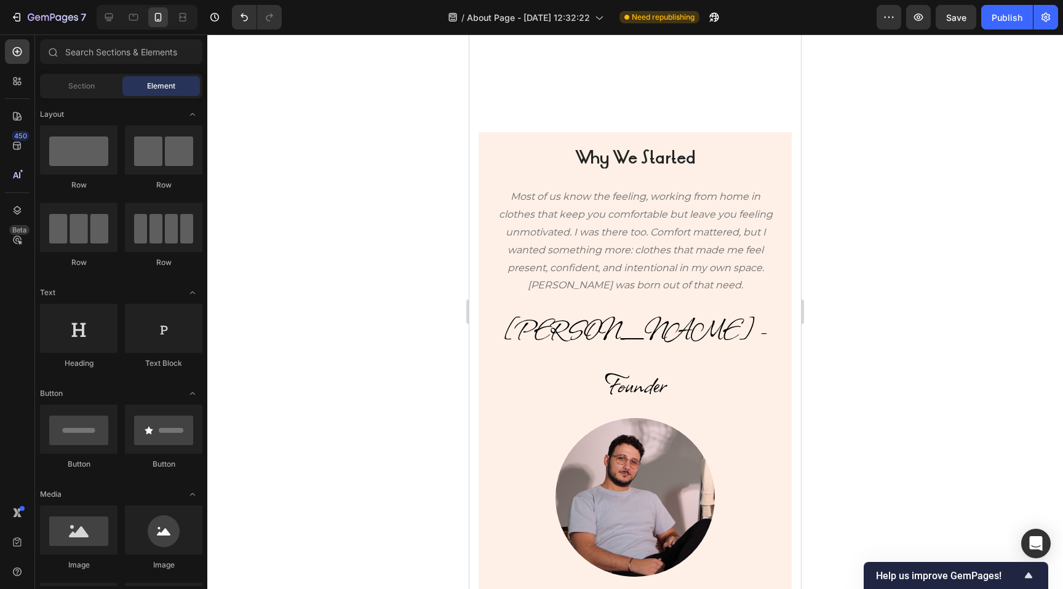
scroll to position [226, 0]
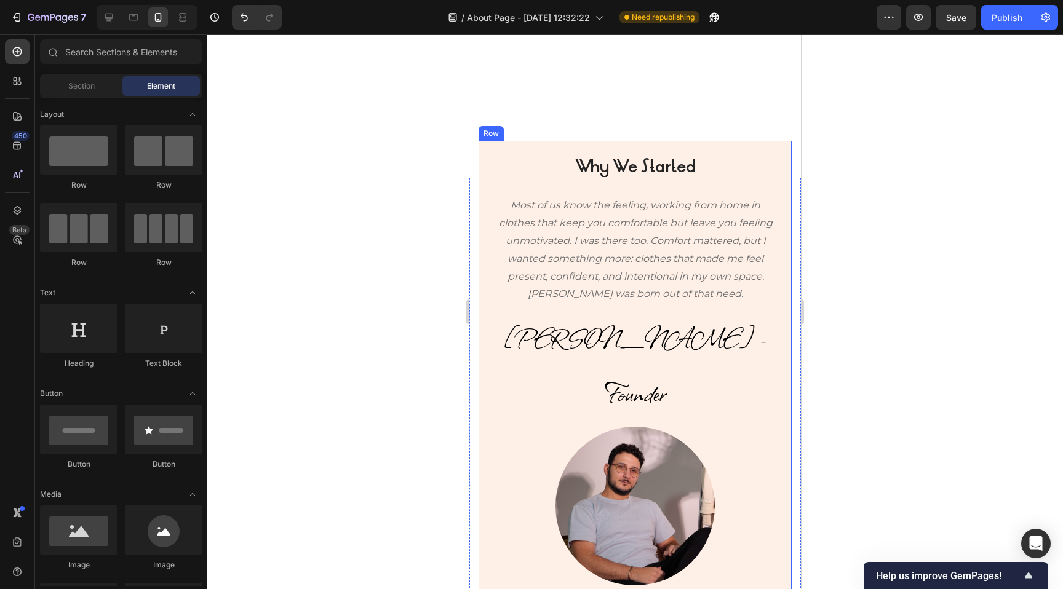
click at [567, 228] on p "Most of us know the feeling, working from home in clothes that keep you comfort…" at bounding box center [635, 250] width 279 height 106
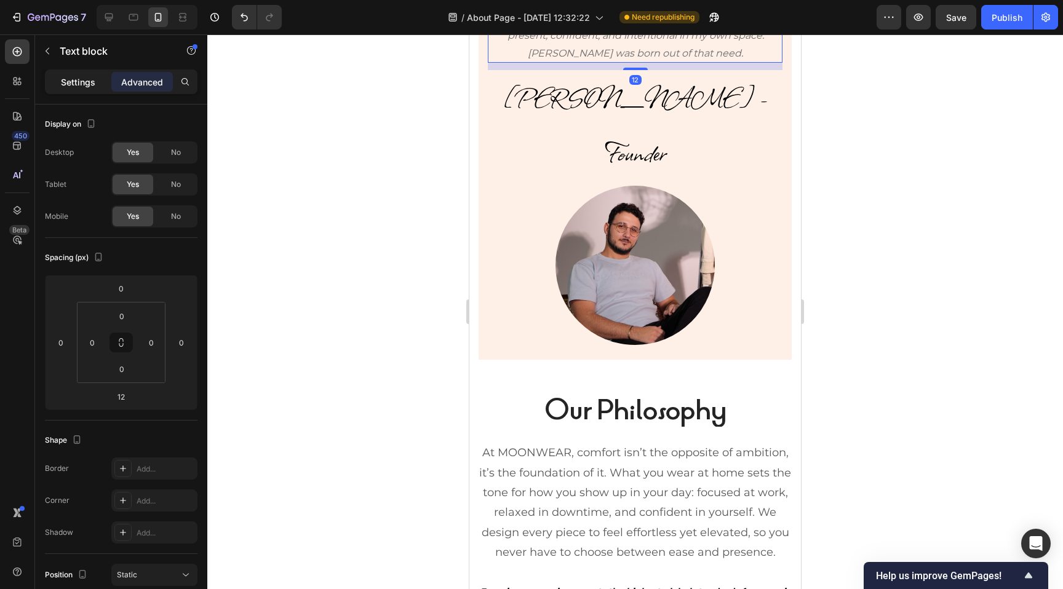
click at [67, 74] on div "Settings" at bounding box center [77, 82] width 61 height 20
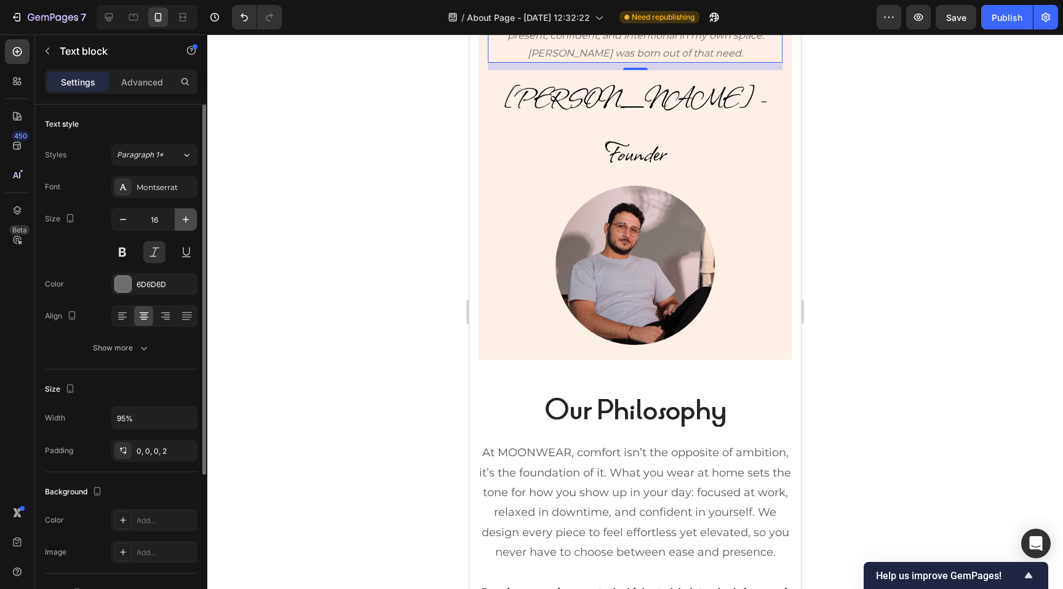
click at [190, 222] on icon "button" at bounding box center [186, 219] width 12 height 12
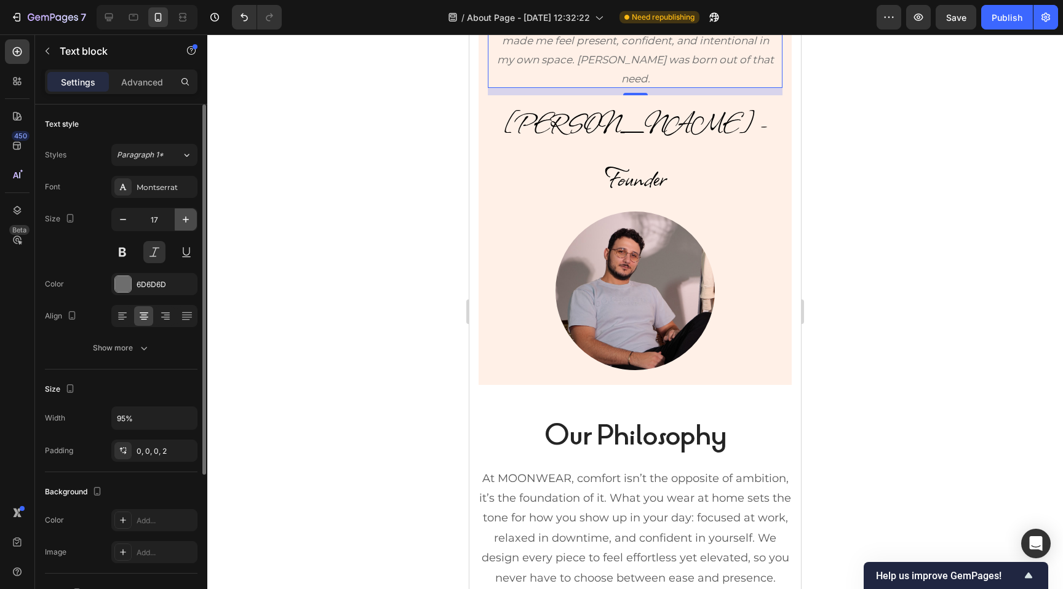
type input "18"
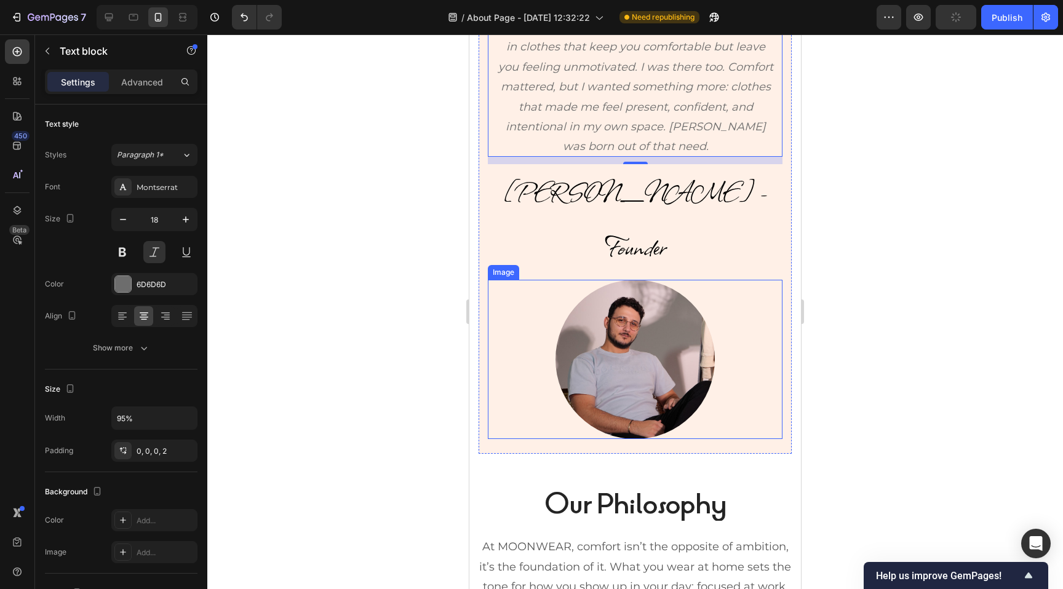
scroll to position [0, 0]
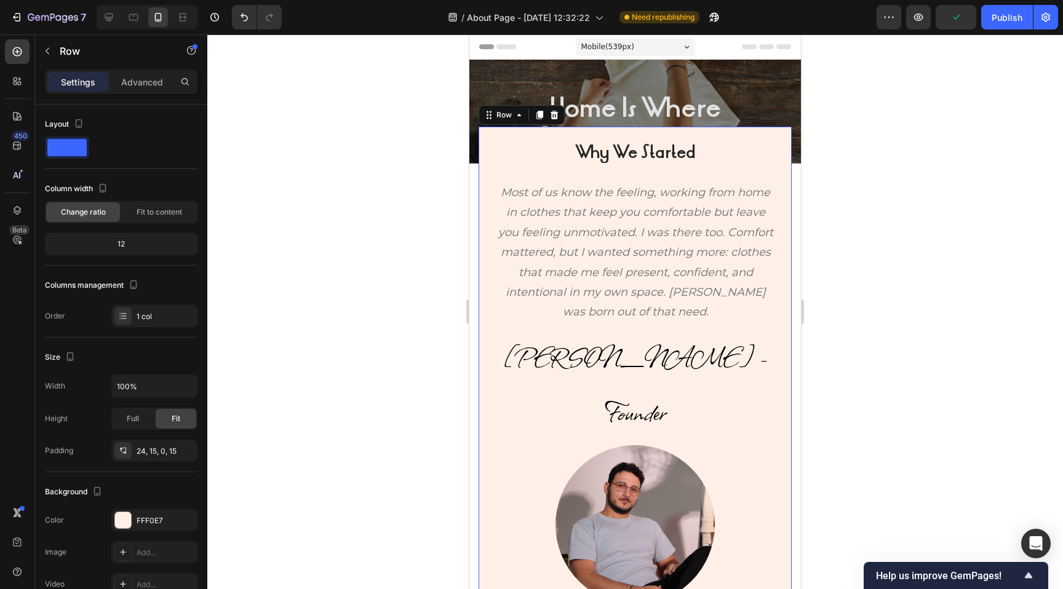
click at [646, 163] on div "Why We Started Heading Most of us know the feeling, working from home in clothe…" at bounding box center [635, 372] width 295 height 463
click at [475, 165] on div "Why We Started Heading Most of us know the feeling, working from home in clothe…" at bounding box center [634, 404] width 331 height 480
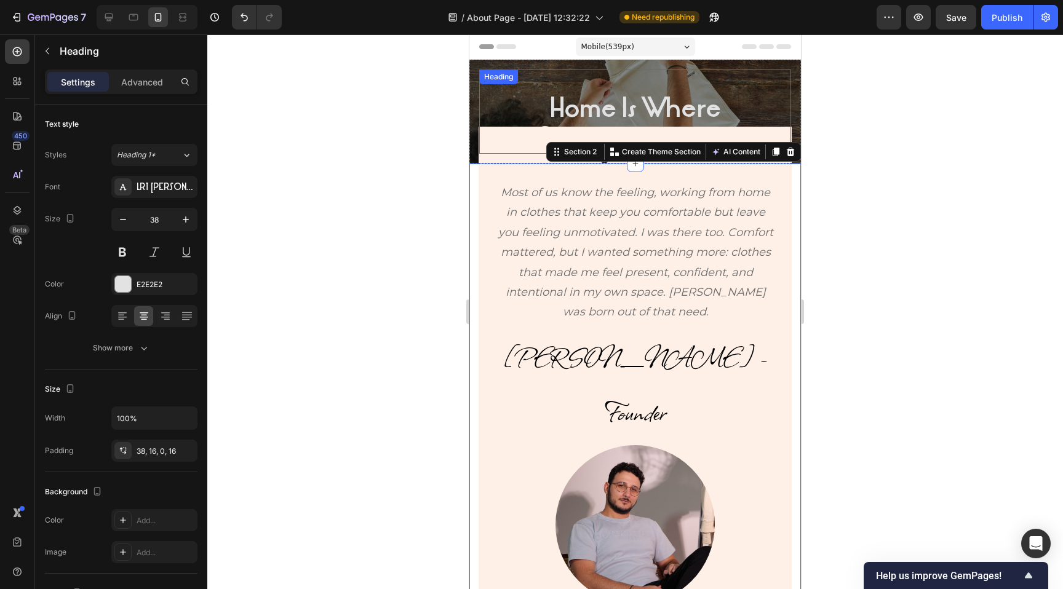
click at [537, 105] on h2 "Home Is Where Confidence Lives" at bounding box center [635, 111] width 312 height 84
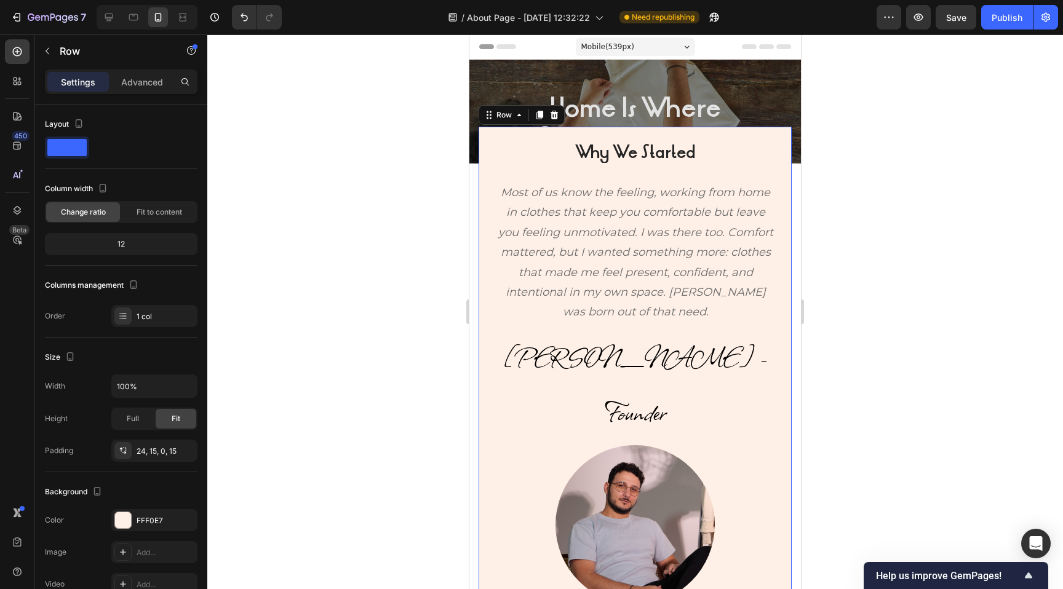
click at [513, 173] on div "Why We Started Heading Most of us know the feeling, working from home in clothe…" at bounding box center [635, 372] width 295 height 463
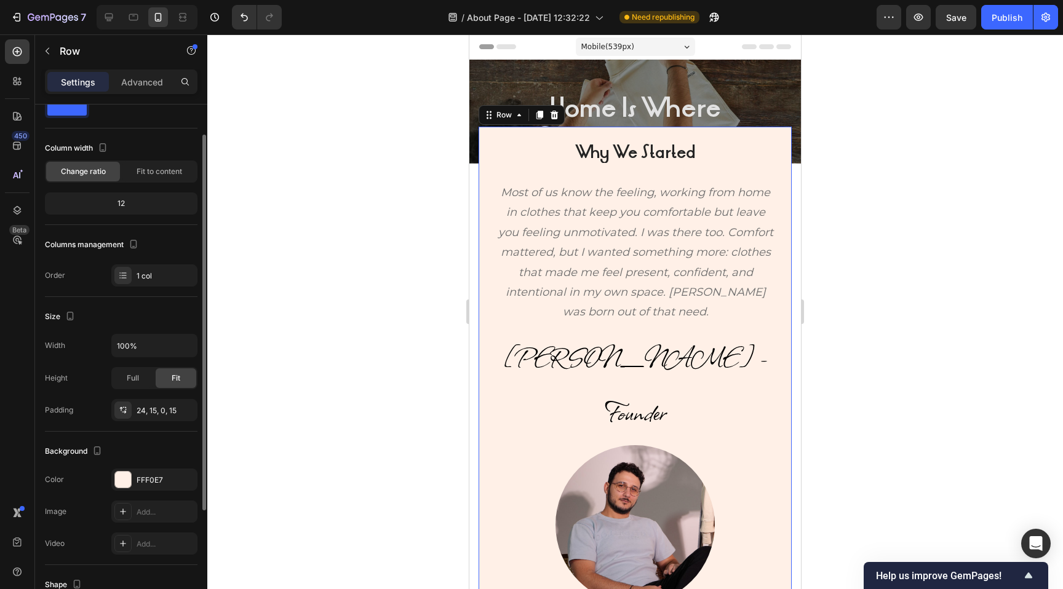
scroll to position [51, 0]
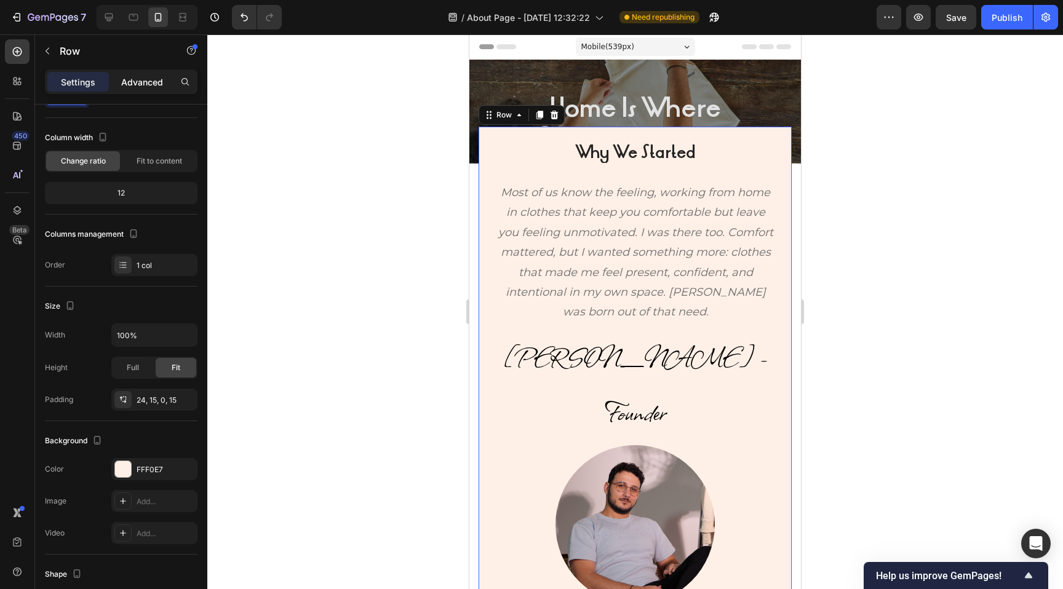
click at [139, 91] on div "Advanced" at bounding box center [141, 82] width 61 height 20
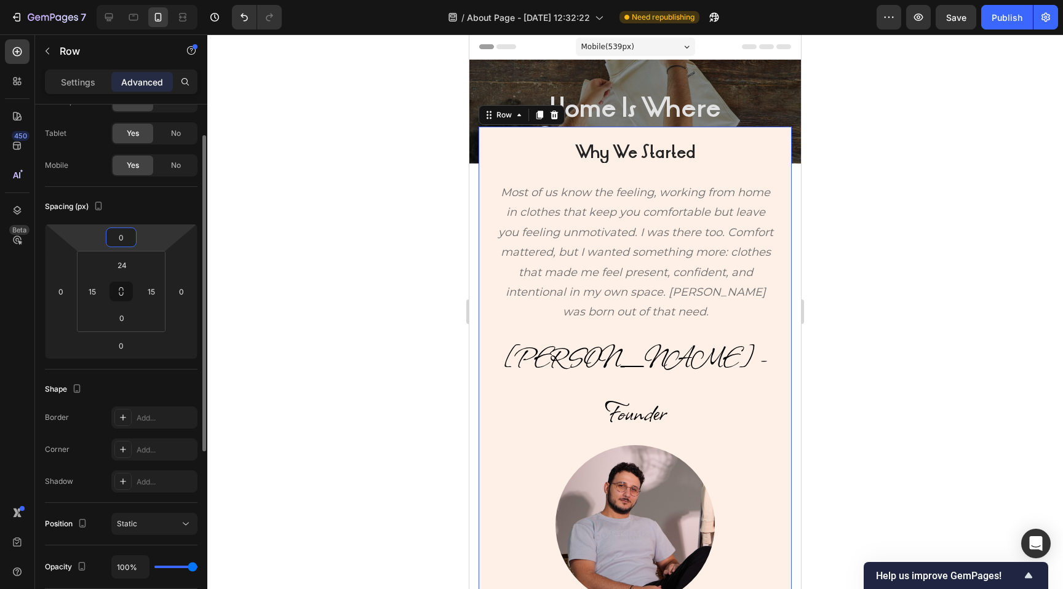
click at [132, 234] on input "0" at bounding box center [121, 237] width 25 height 18
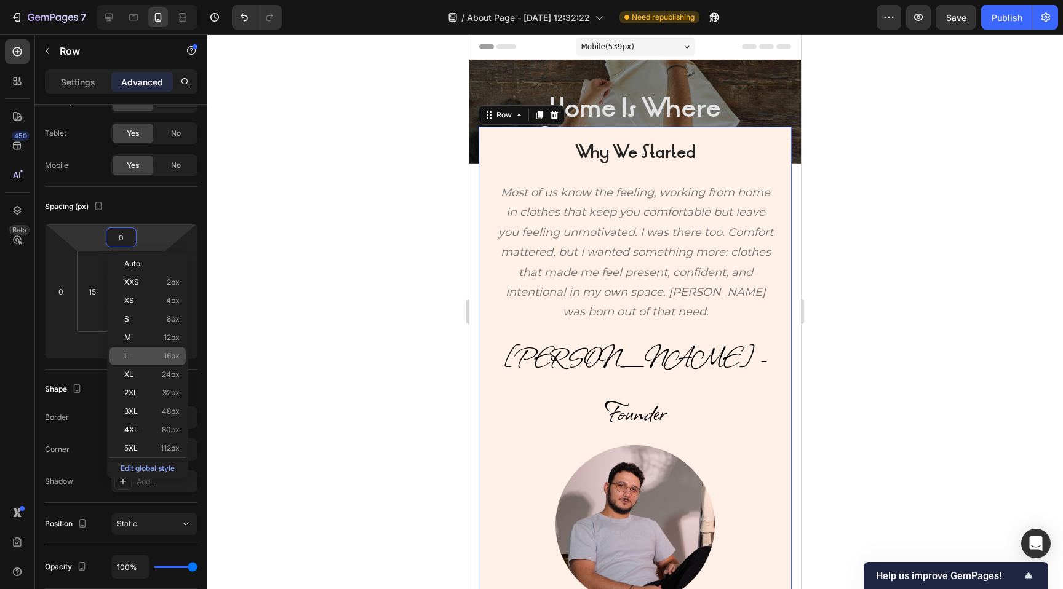
click at [148, 358] on p "L 16px" at bounding box center [151, 356] width 55 height 9
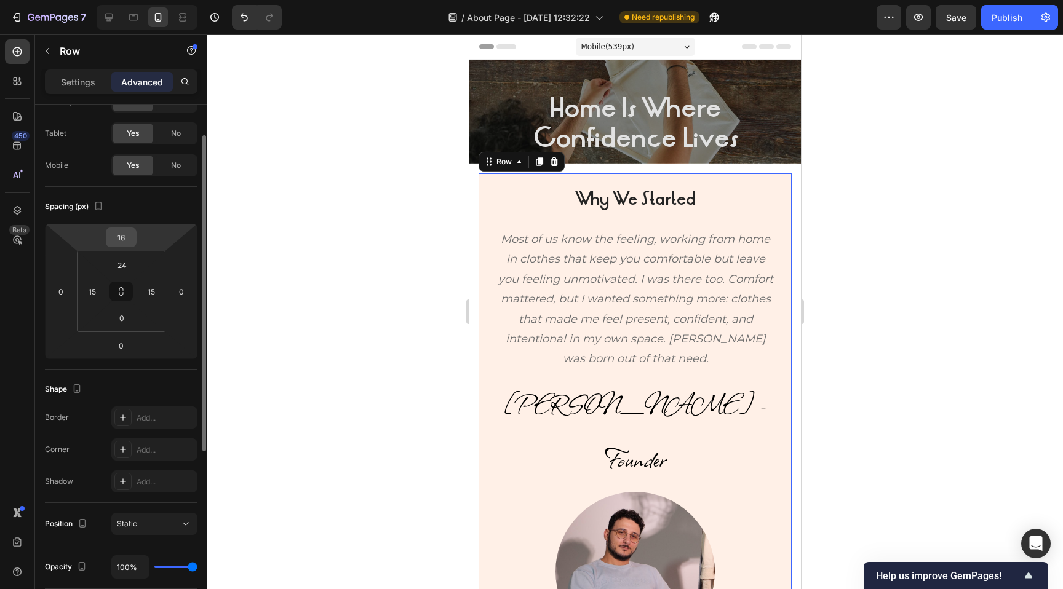
click at [123, 241] on input "16" at bounding box center [121, 237] width 25 height 18
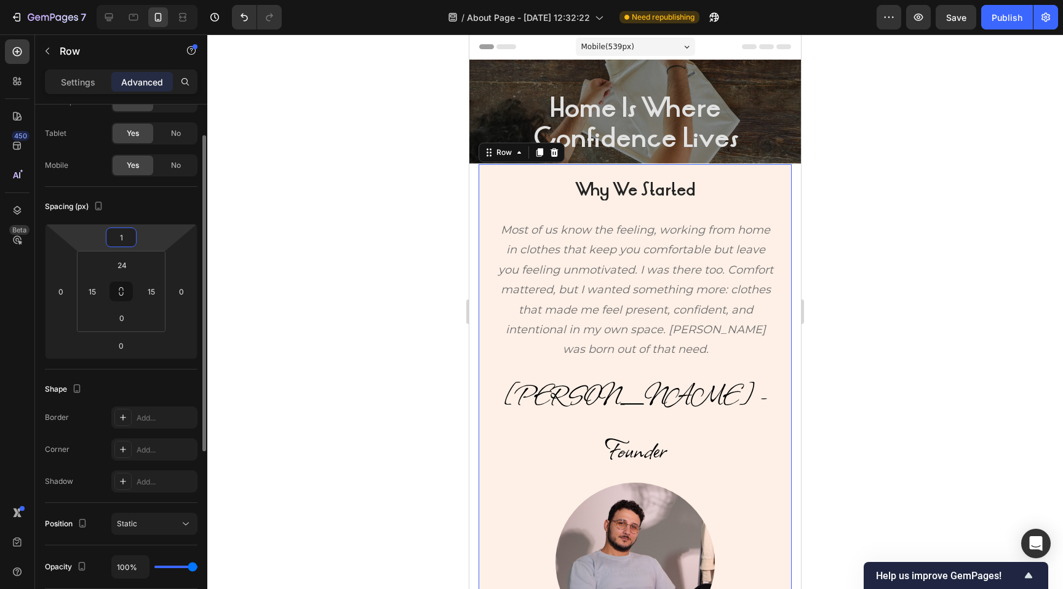
type input "0"
click at [473, 178] on div "Why We Started Heading Most of us know the feeling, working from home in clothe…" at bounding box center [634, 415] width 331 height 502
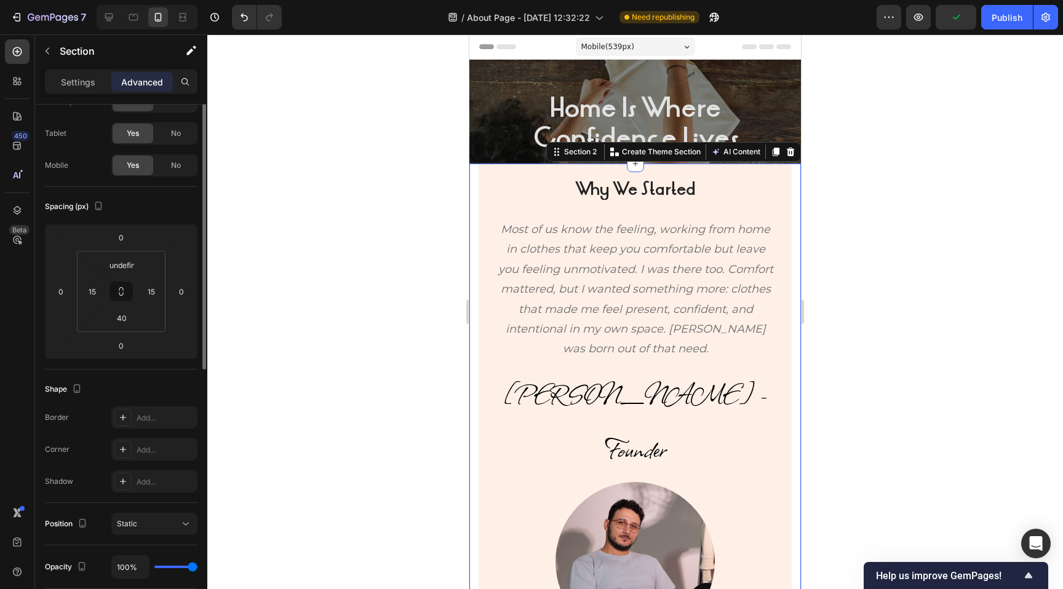
scroll to position [0, 0]
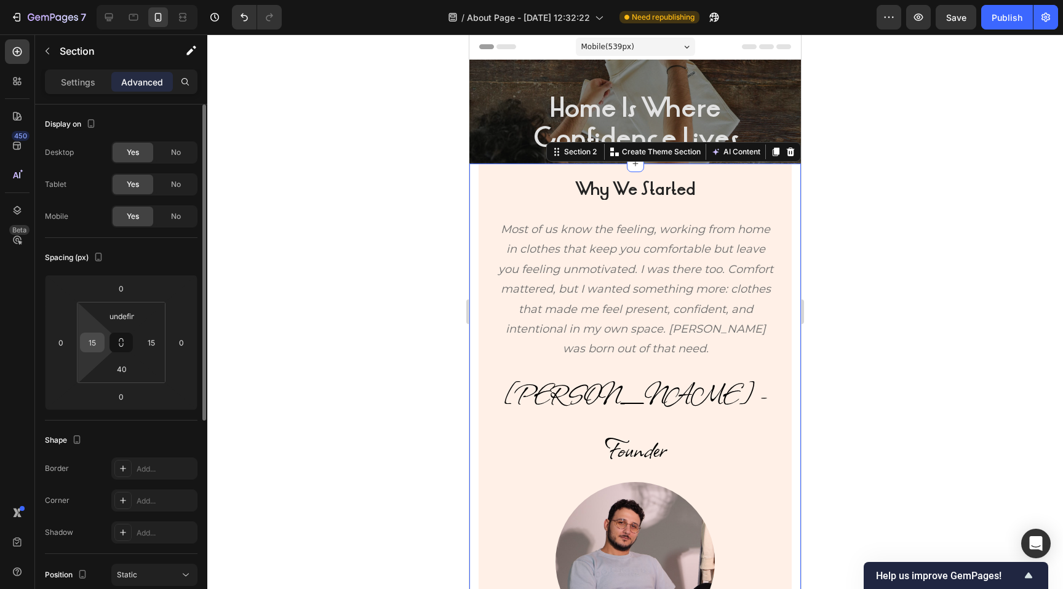
click at [91, 344] on input "15" at bounding box center [92, 342] width 18 height 18
type input "0"
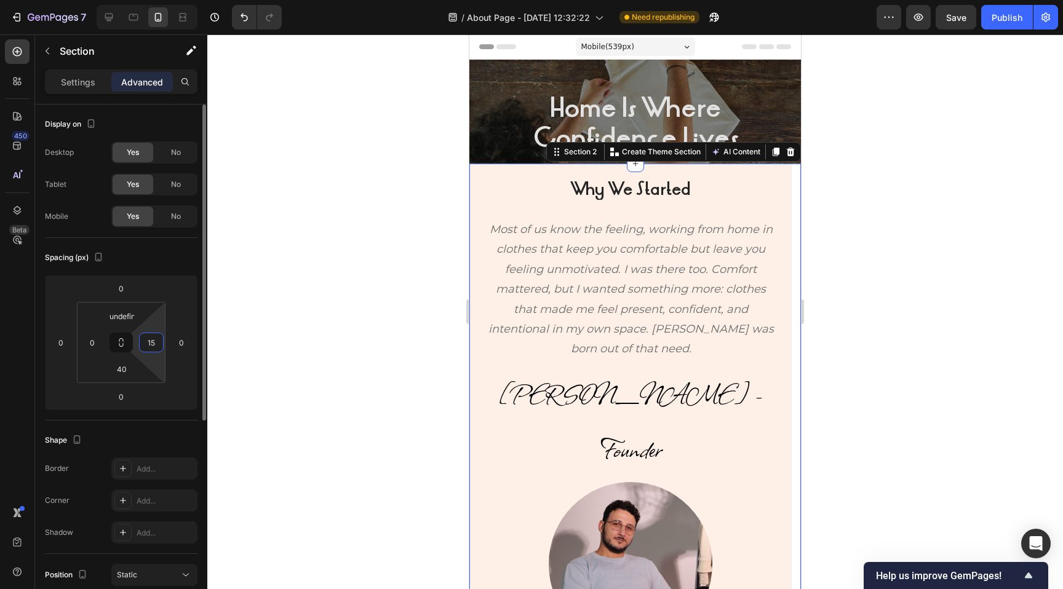
click at [153, 345] on input "15" at bounding box center [151, 342] width 18 height 18
type input "0"
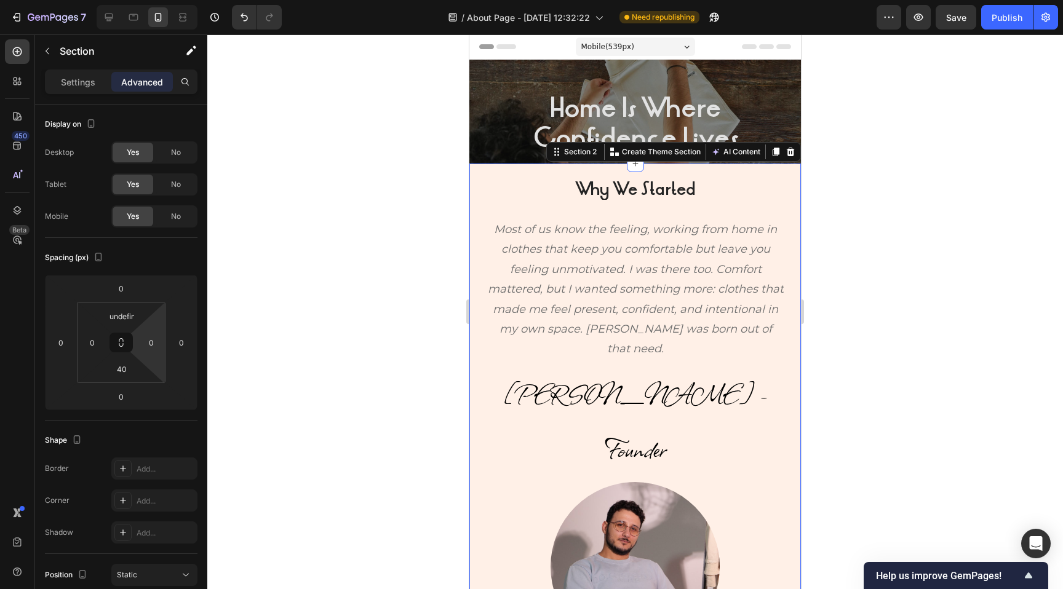
click at [298, 290] on div at bounding box center [634, 311] width 855 height 555
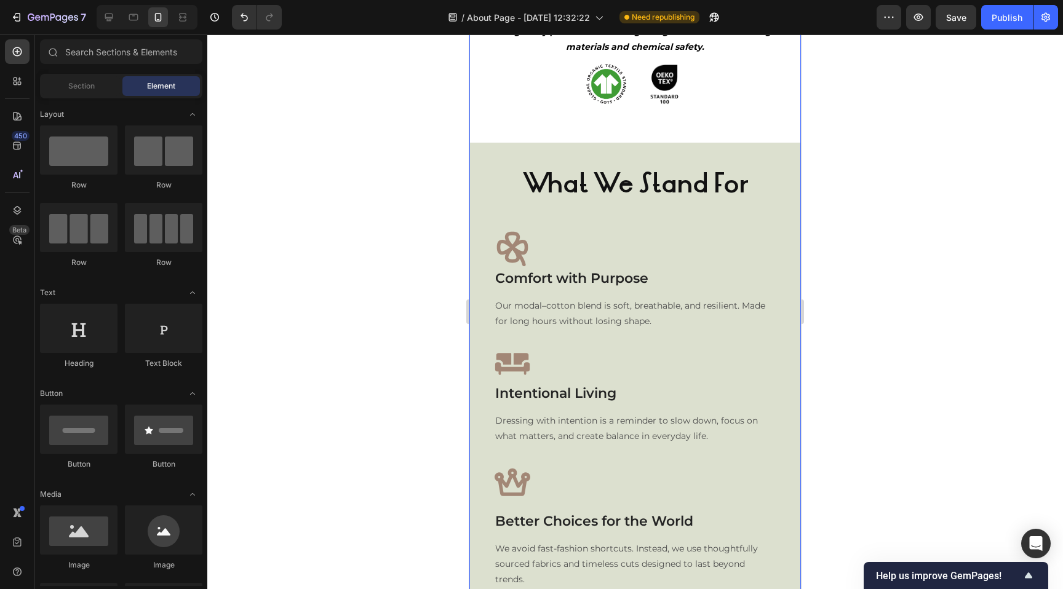
scroll to position [738, 0]
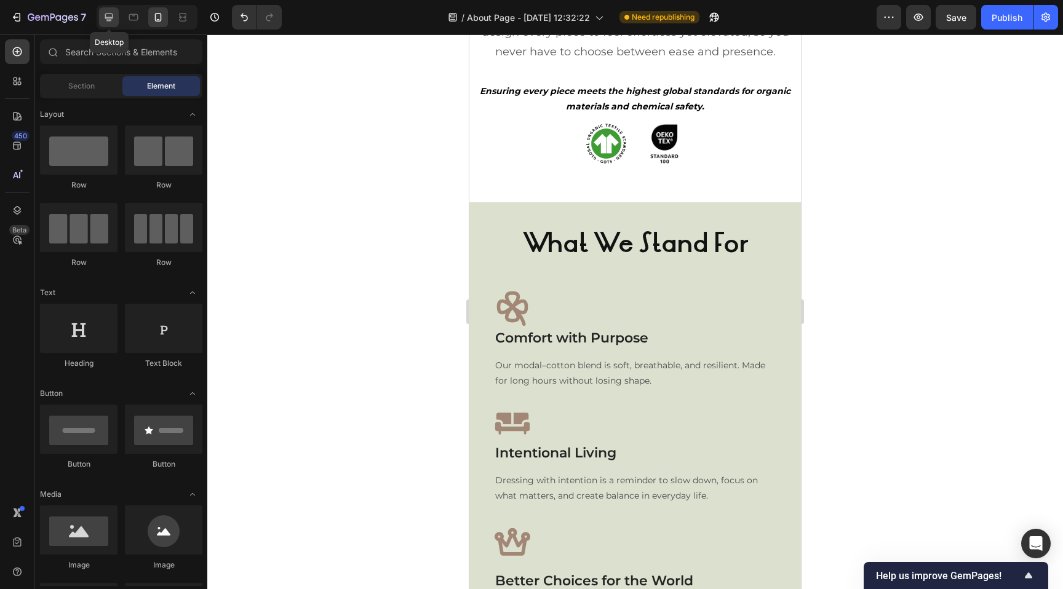
click at [101, 12] on div at bounding box center [109, 17] width 20 height 20
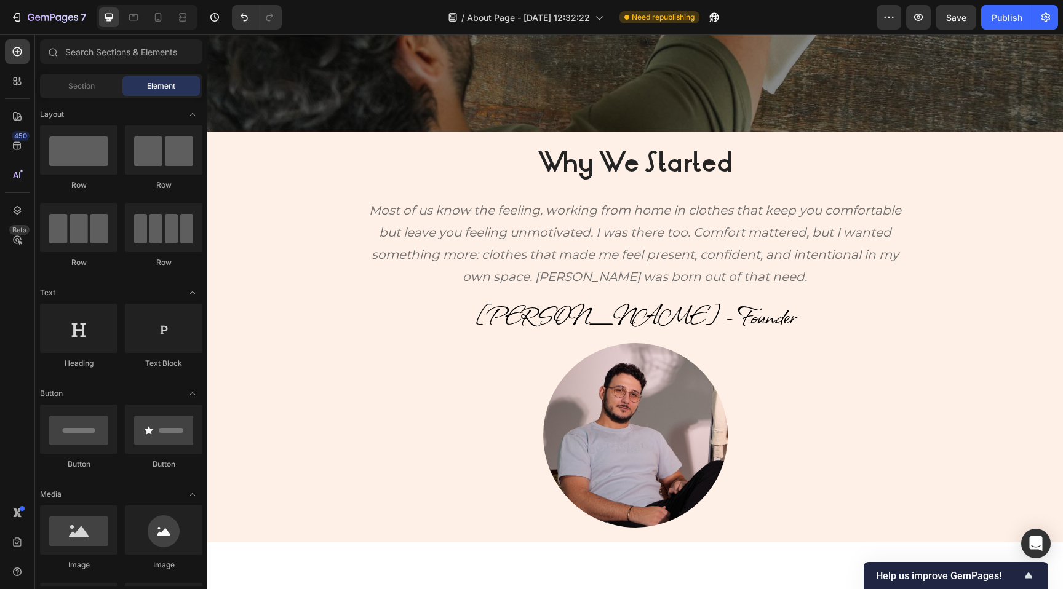
scroll to position [373, 0]
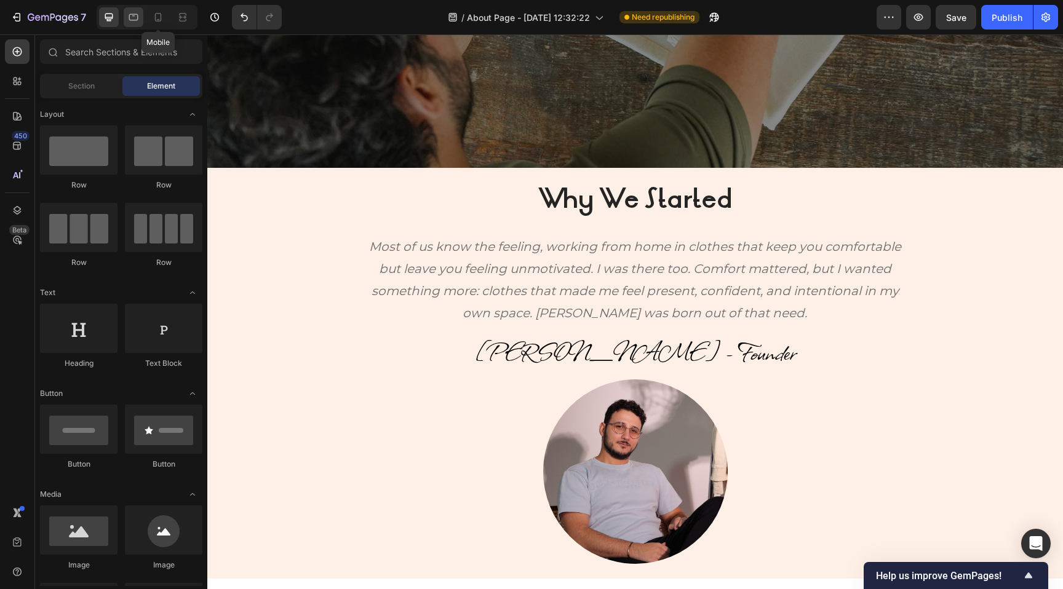
click at [134, 17] on icon at bounding box center [133, 17] width 12 height 12
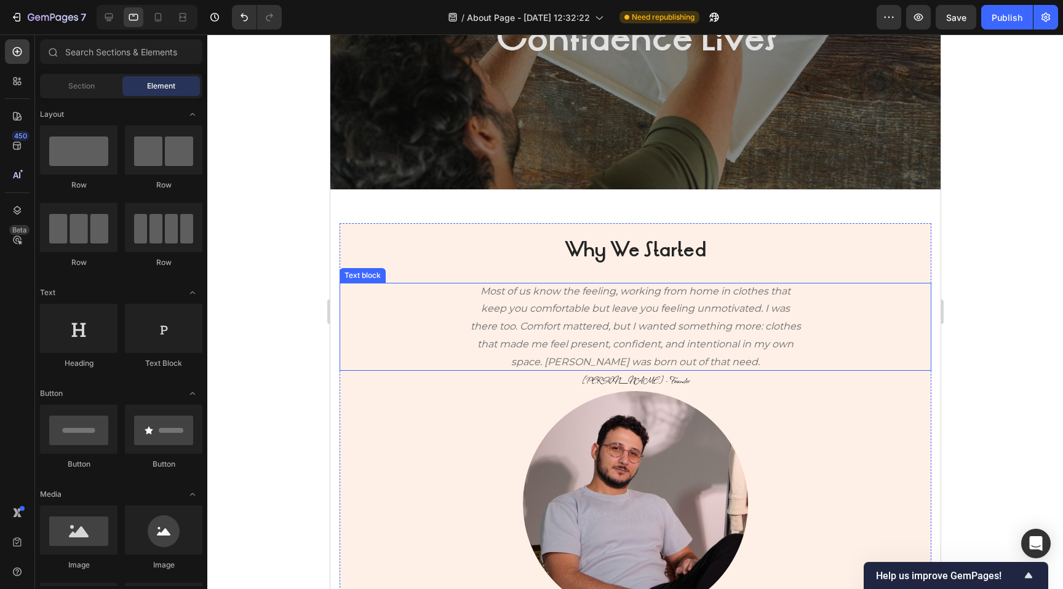
scroll to position [196, 0]
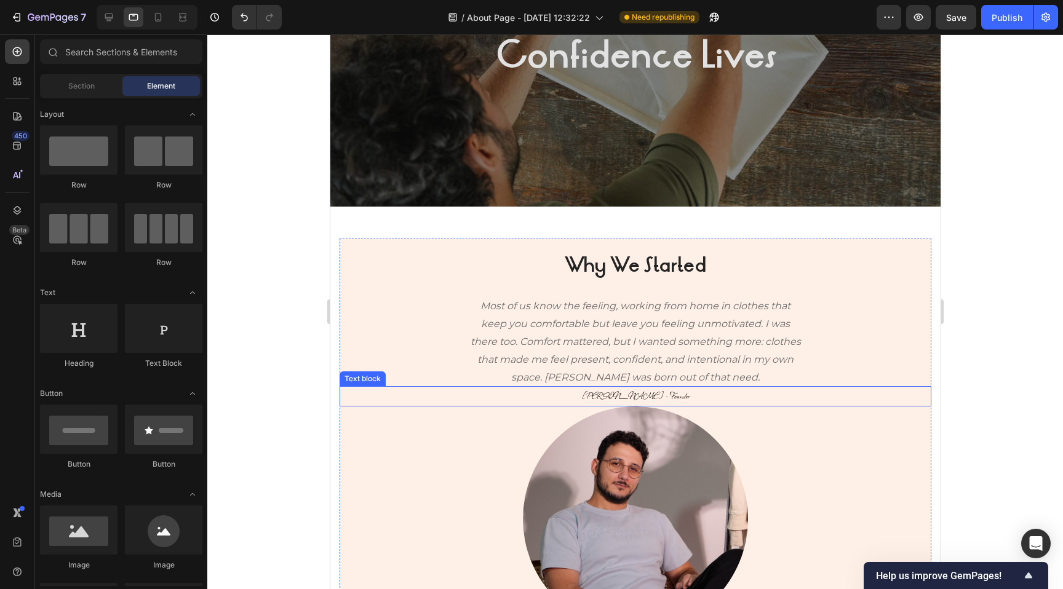
click at [600, 392] on p "[PERSON_NAME] - Founder" at bounding box center [634, 396] width 589 height 18
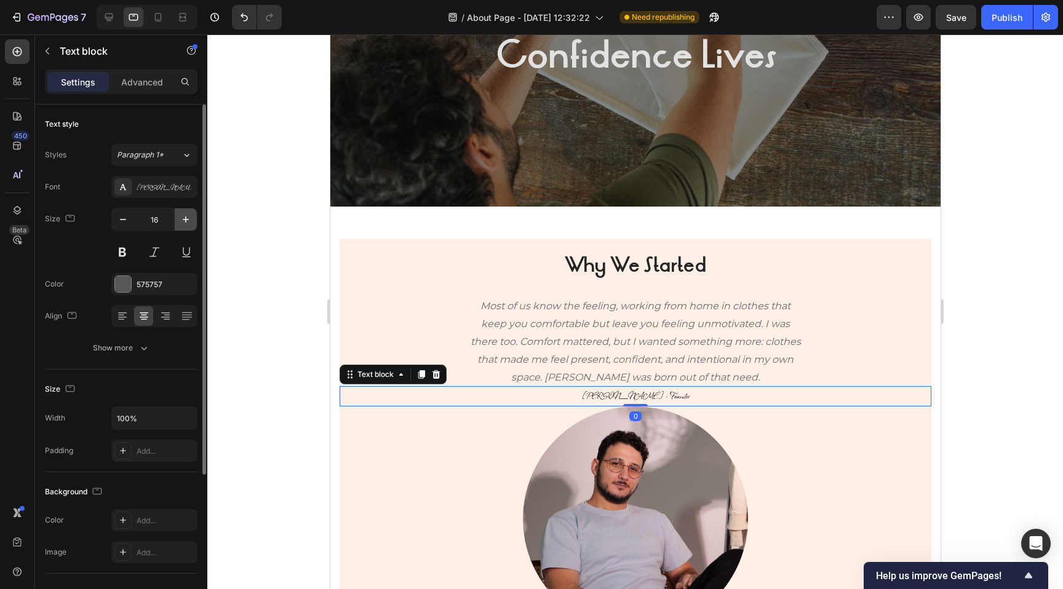
click at [187, 216] on icon "button" at bounding box center [186, 219] width 12 height 12
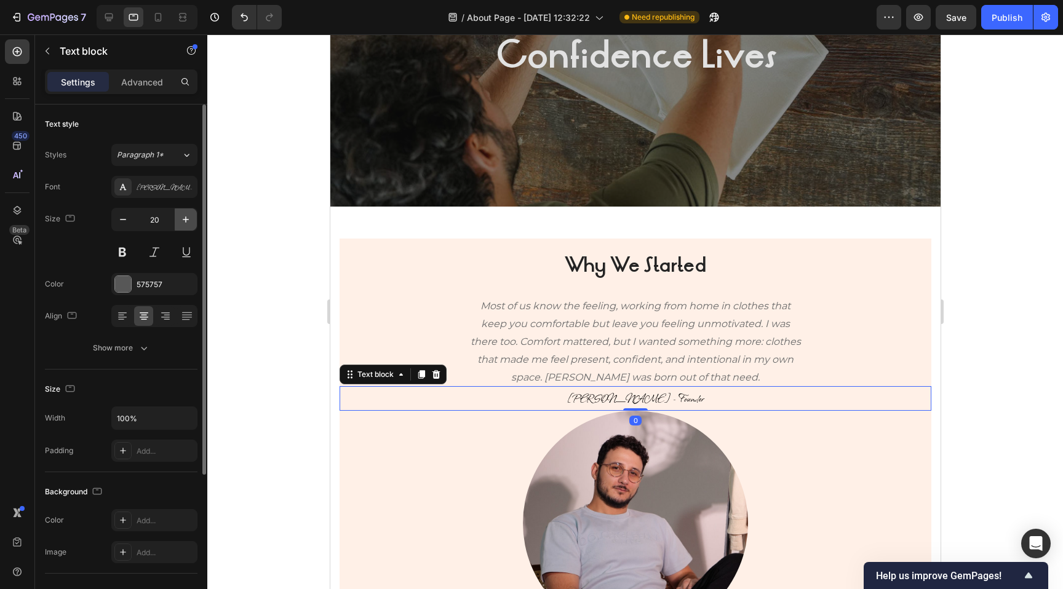
click at [187, 216] on icon "button" at bounding box center [186, 219] width 12 height 12
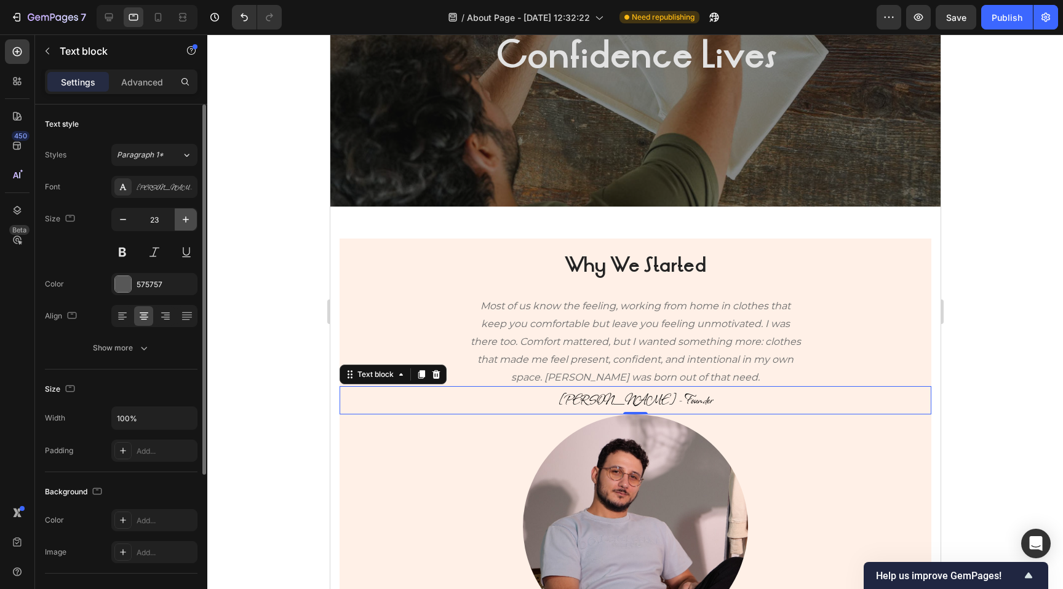
click at [187, 216] on icon "button" at bounding box center [186, 219] width 12 height 12
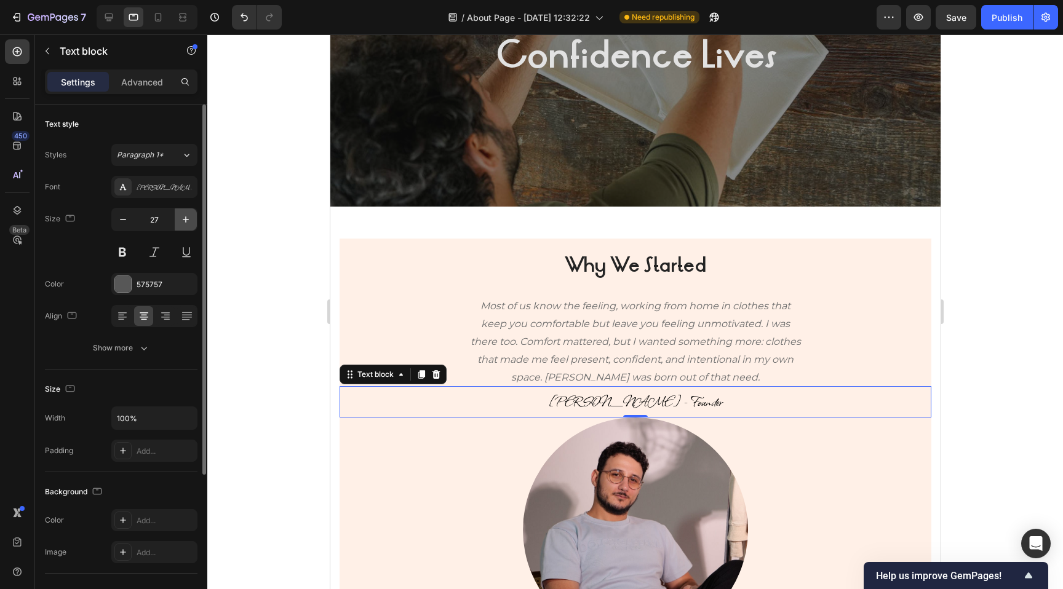
click at [187, 216] on icon "button" at bounding box center [186, 219] width 12 height 12
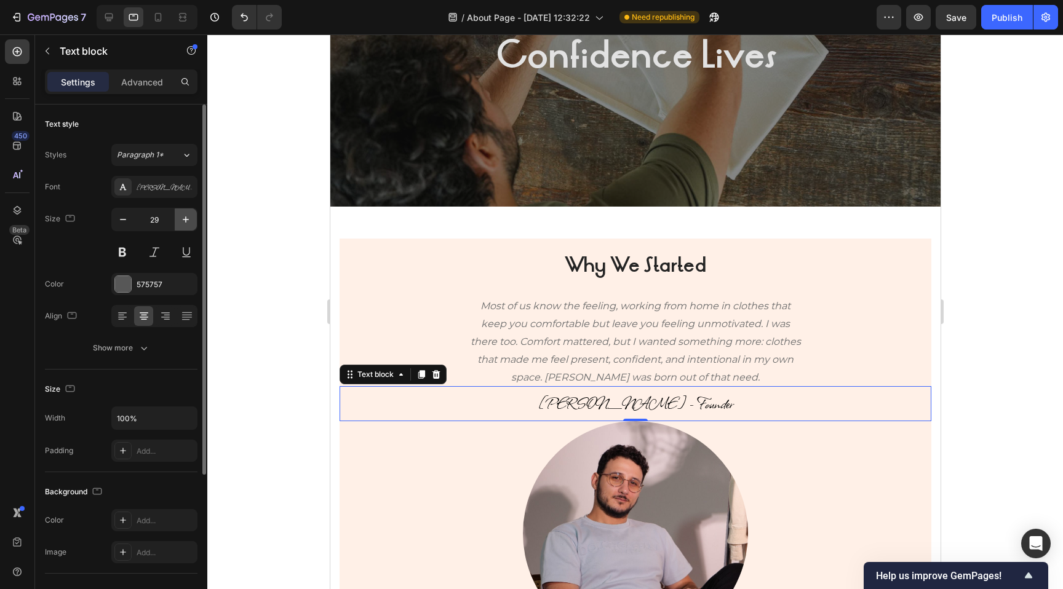
click at [187, 216] on icon "button" at bounding box center [186, 219] width 12 height 12
type input "32"
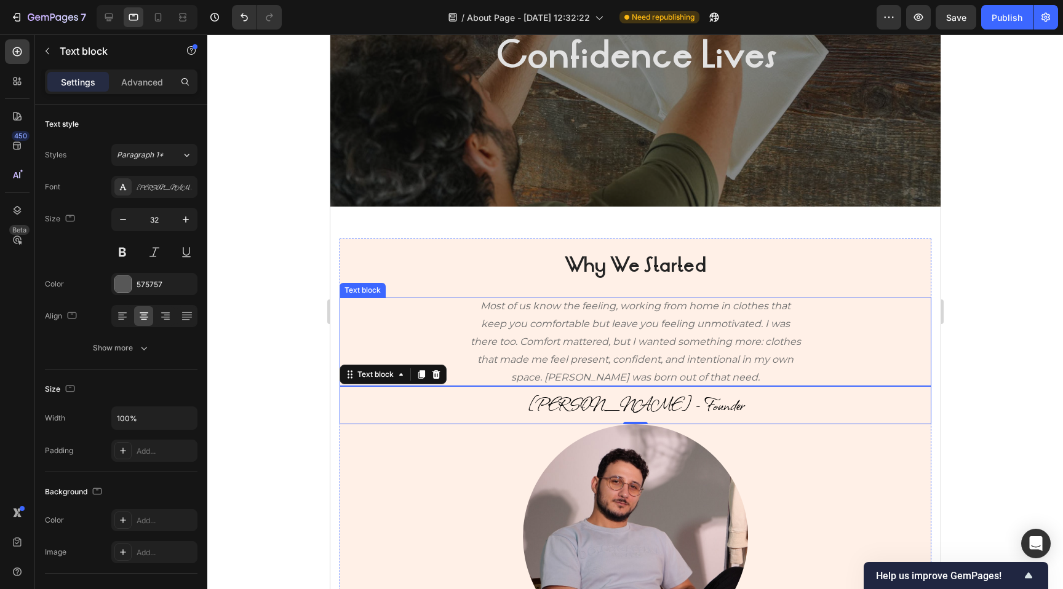
click at [553, 347] on p "Most of us know the feeling, working from home in clothes that keep you comfort…" at bounding box center [634, 342] width 331 height 89
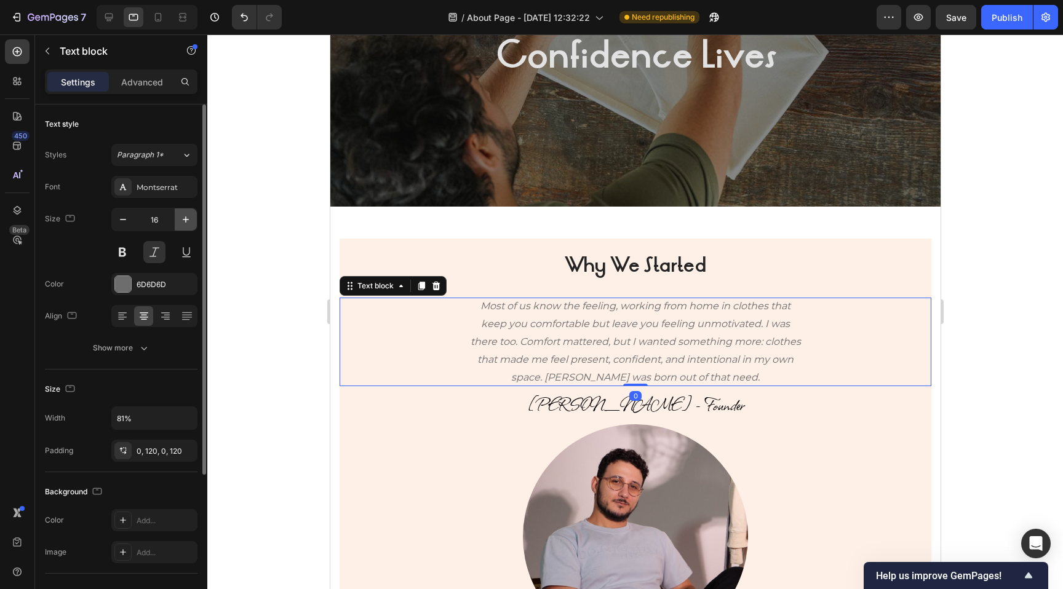
click at [186, 216] on icon "button" at bounding box center [186, 219] width 12 height 12
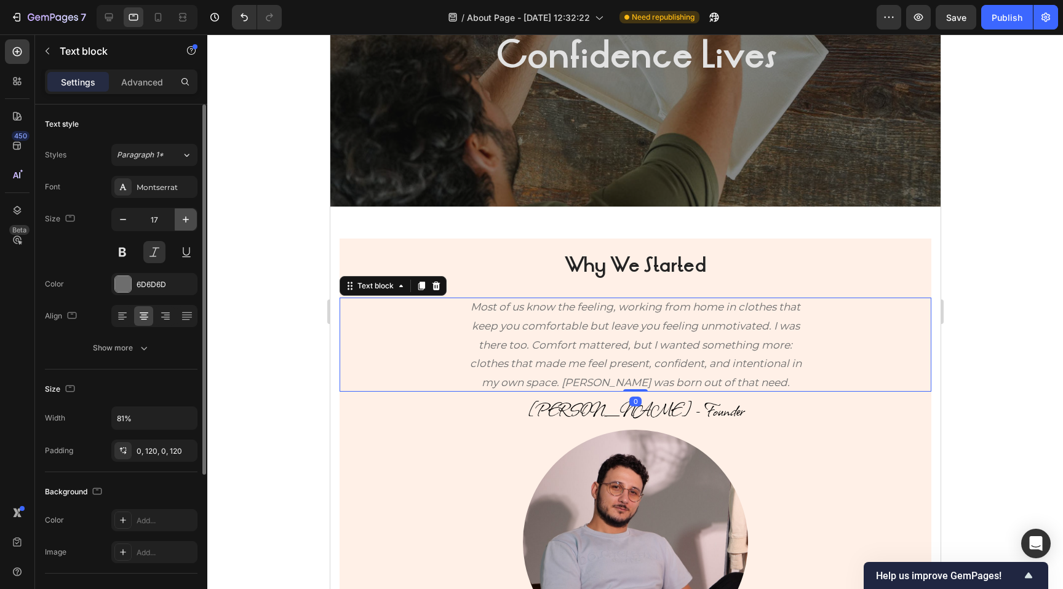
click at [186, 216] on icon "button" at bounding box center [186, 219] width 12 height 12
type input "18"
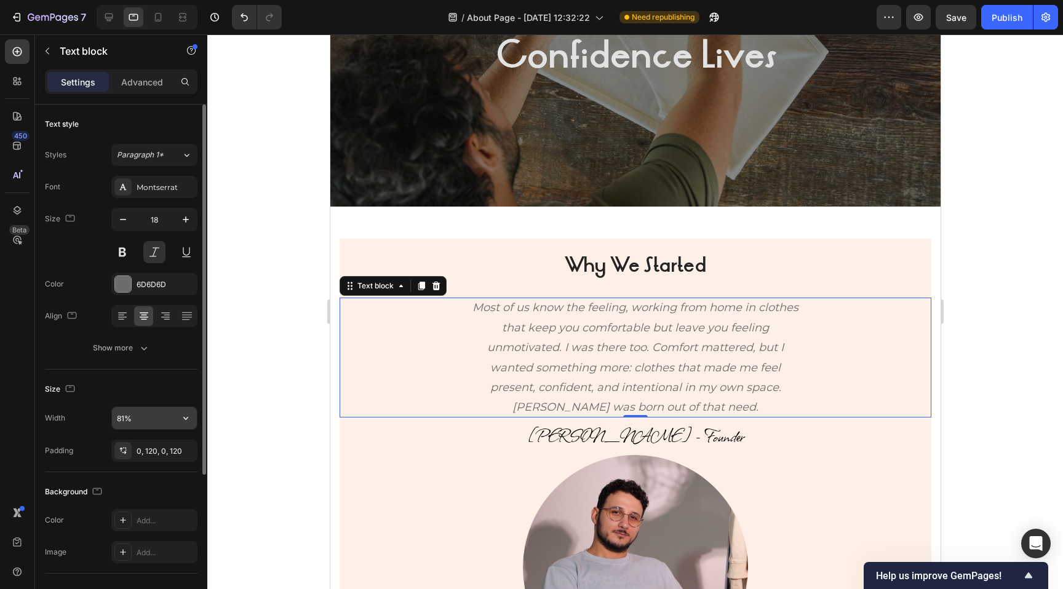
click at [134, 416] on input "81%" at bounding box center [154, 418] width 85 height 22
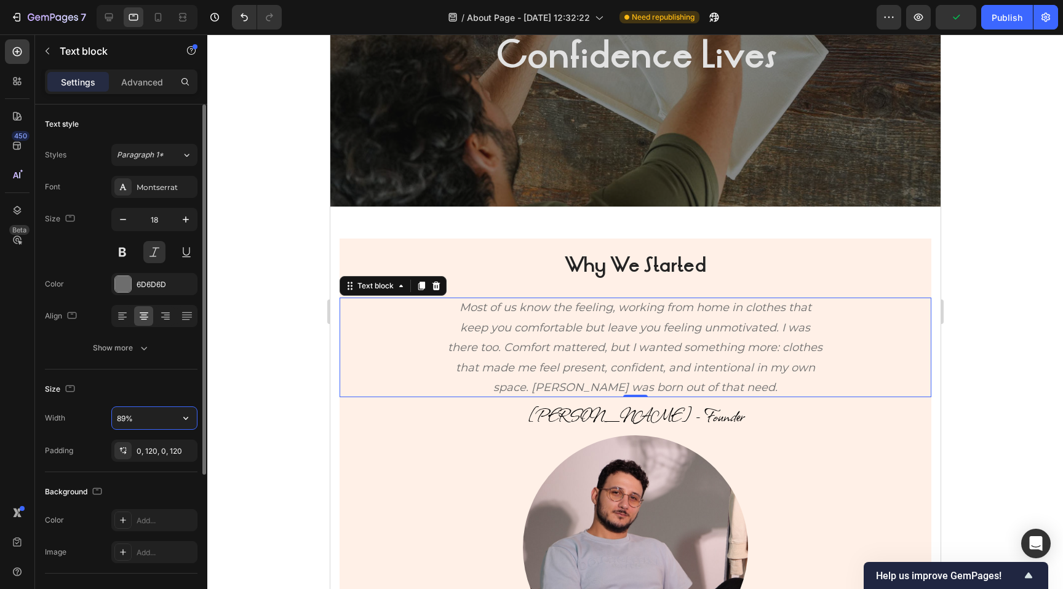
type input "90%"
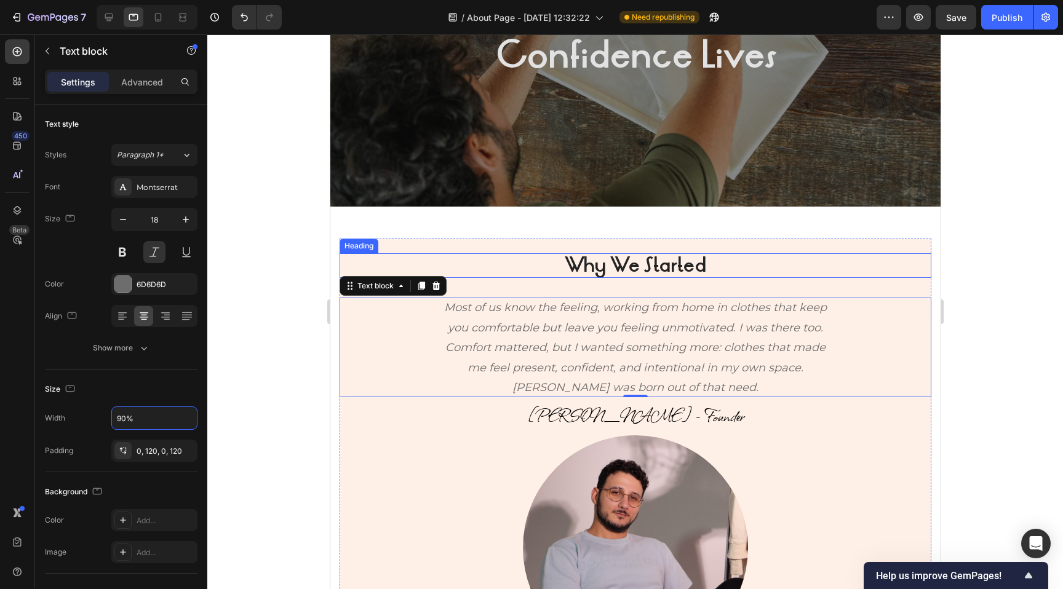
click at [415, 263] on h2 "Why We Started" at bounding box center [635, 265] width 592 height 25
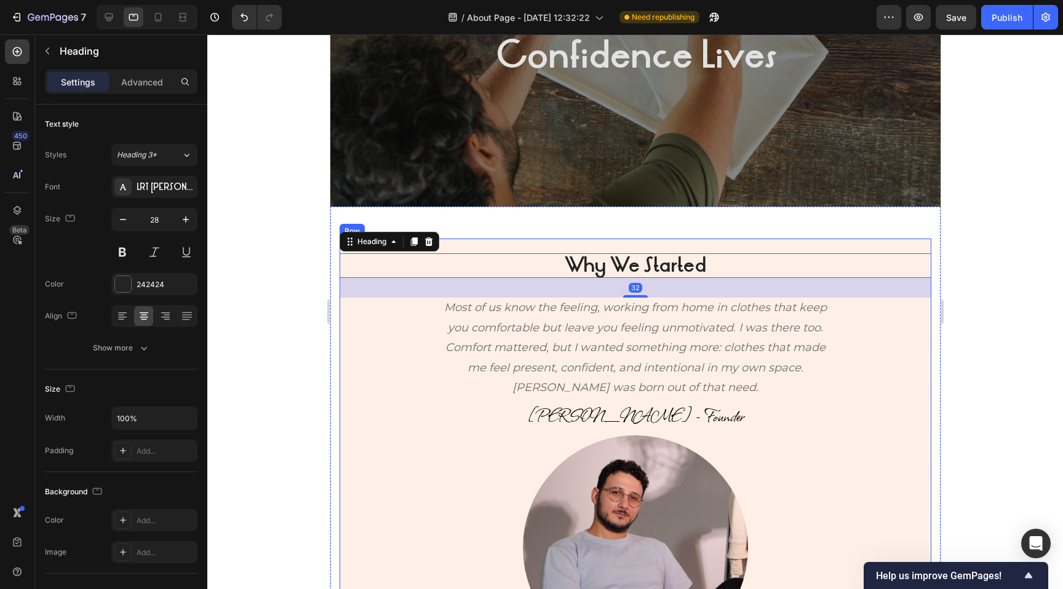
click at [472, 245] on div "Why We Started Heading 32 Most of us know the feeling, working from home in clo…" at bounding box center [635, 457] width 592 height 437
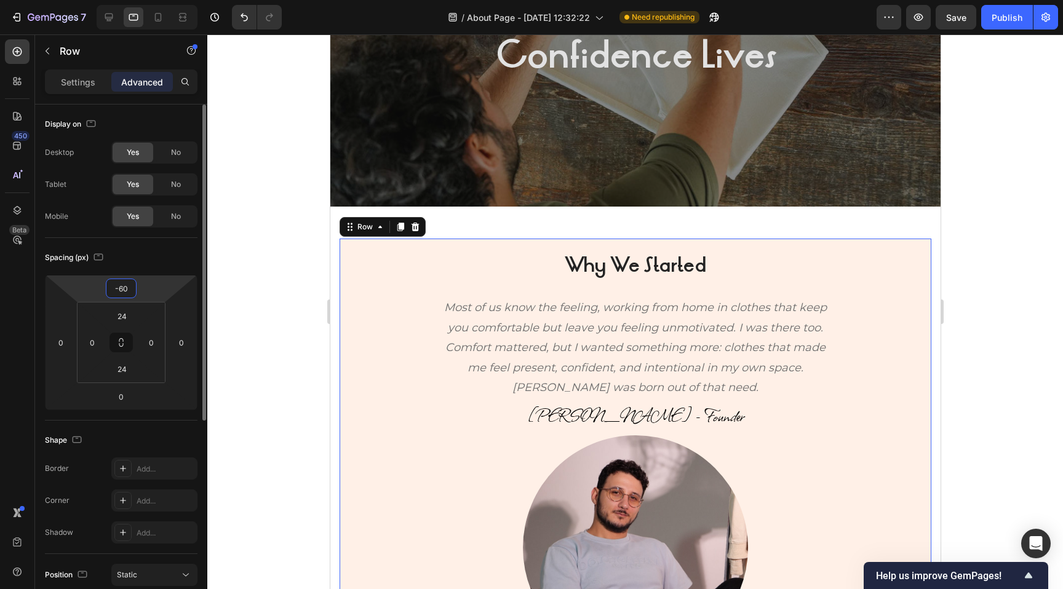
click at [125, 291] on input "-60" at bounding box center [121, 288] width 25 height 18
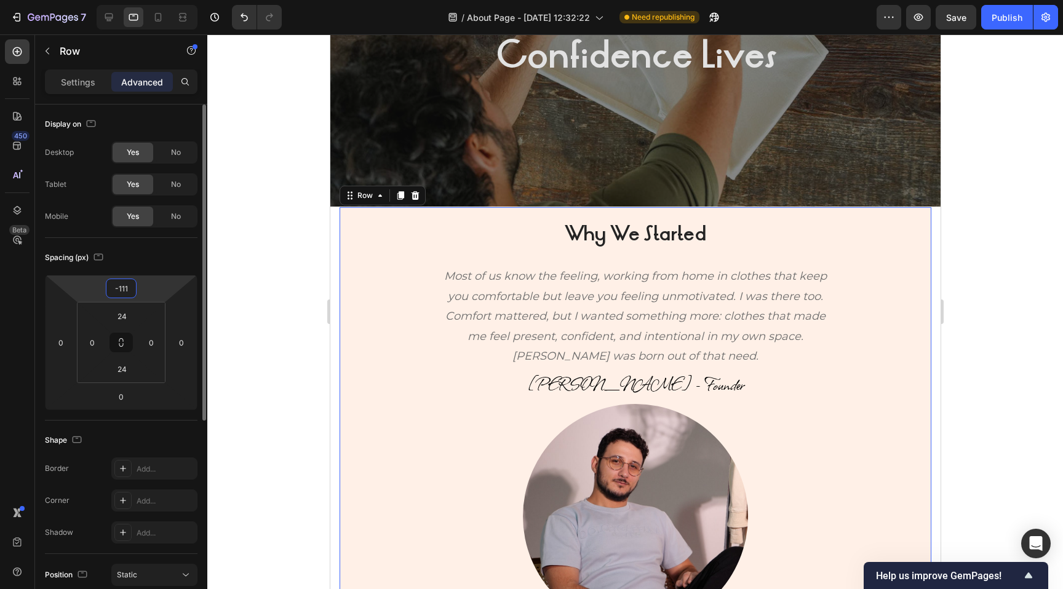
type input "-112"
click at [335, 263] on div "Why We Started Heading Most of us know the feeling, working from home in clothe…" at bounding box center [635, 459] width 610 height 505
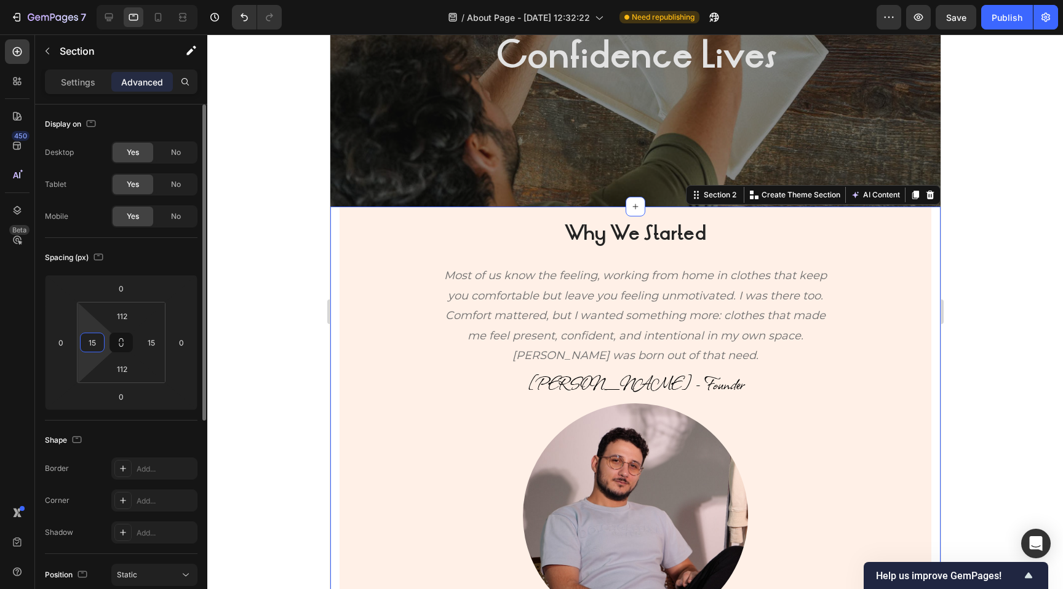
click at [100, 344] on input "15" at bounding box center [92, 342] width 18 height 18
type input "0"
click at [152, 338] on input "15" at bounding box center [151, 342] width 18 height 18
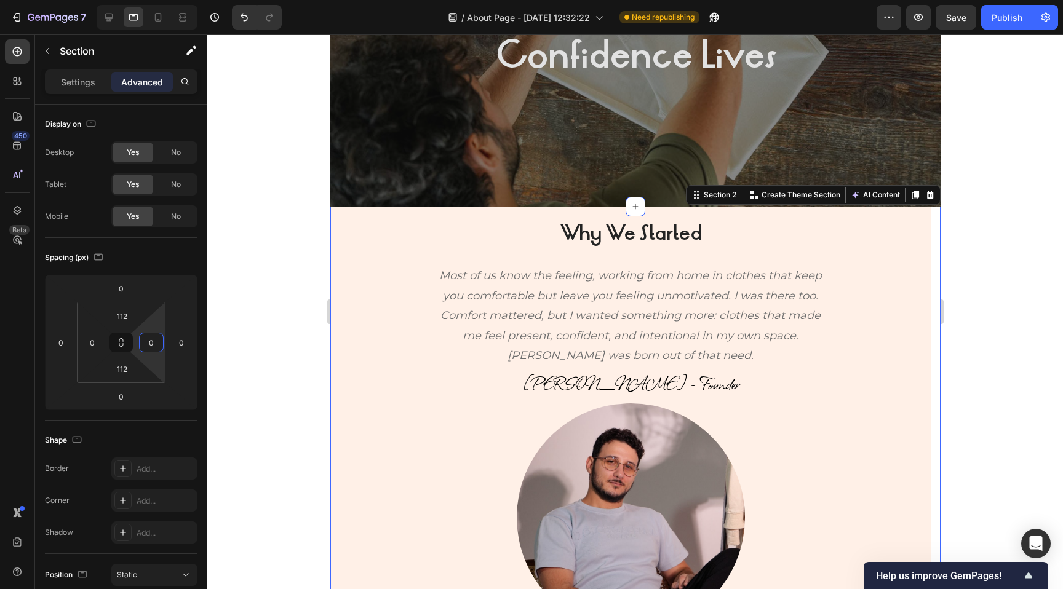
type input "0"
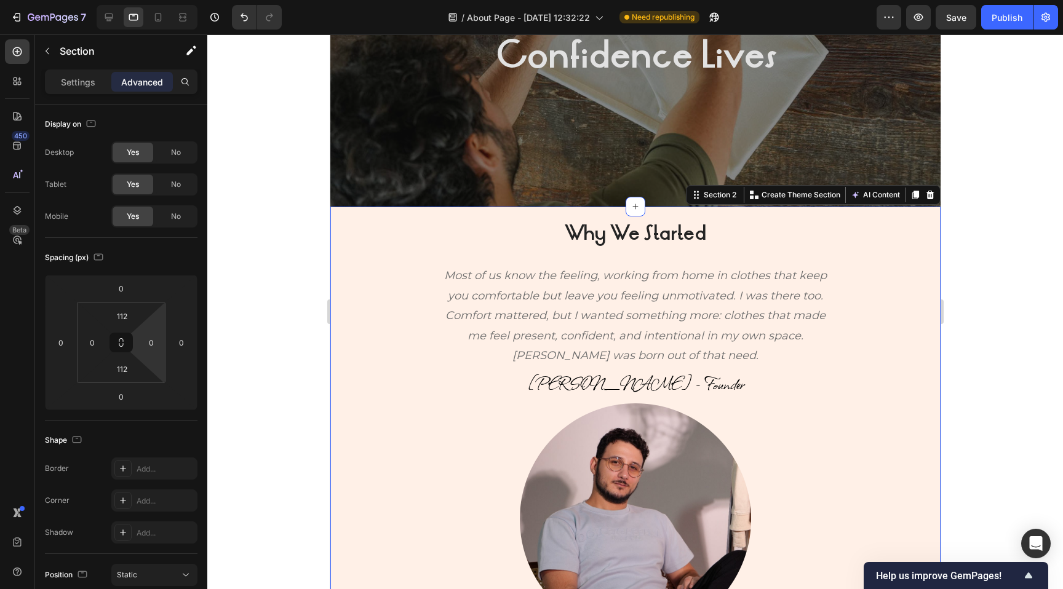
click at [224, 317] on div at bounding box center [634, 311] width 855 height 555
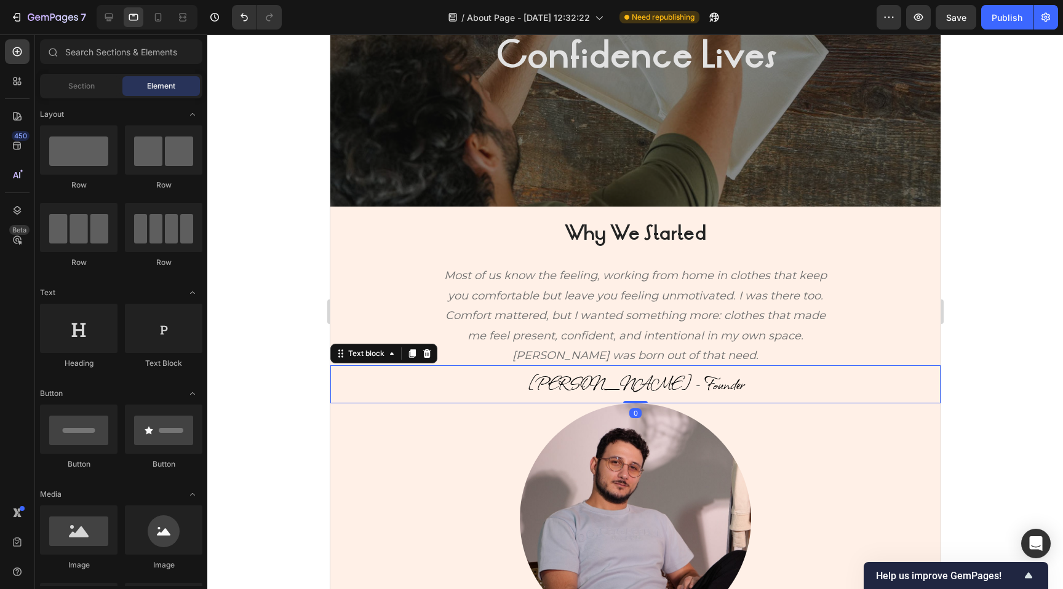
click at [589, 390] on span "[PERSON_NAME] - Founder" at bounding box center [635, 383] width 216 height 25
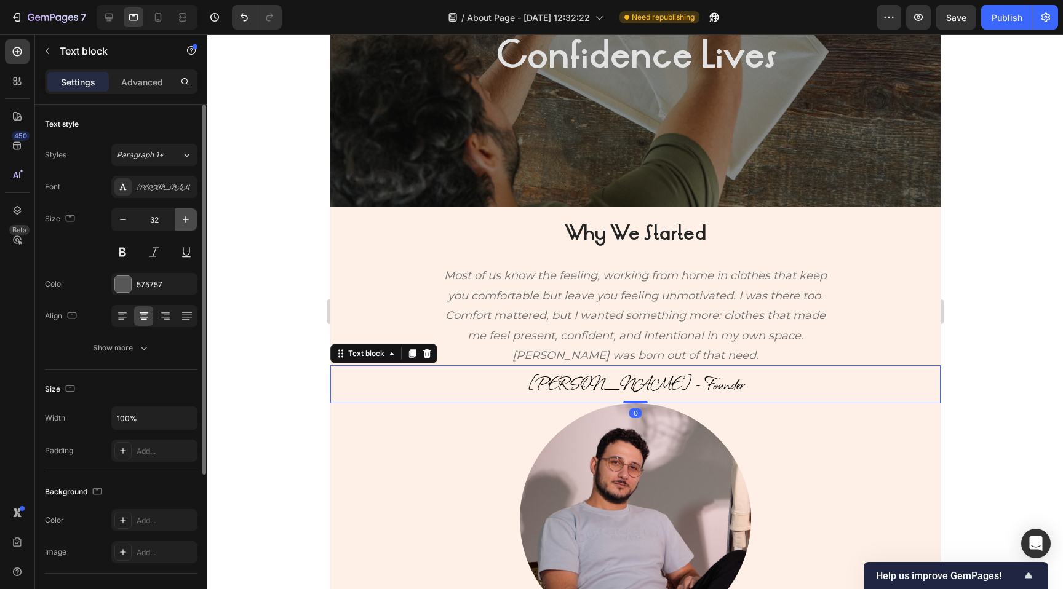
click at [184, 222] on icon "button" at bounding box center [186, 219] width 12 height 12
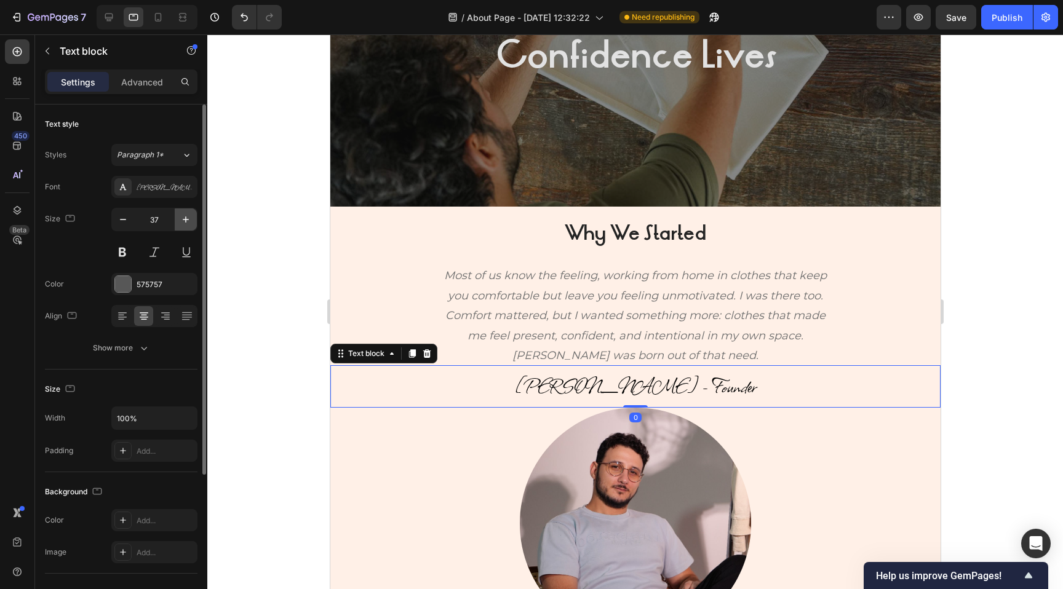
click at [184, 222] on icon "button" at bounding box center [186, 219] width 12 height 12
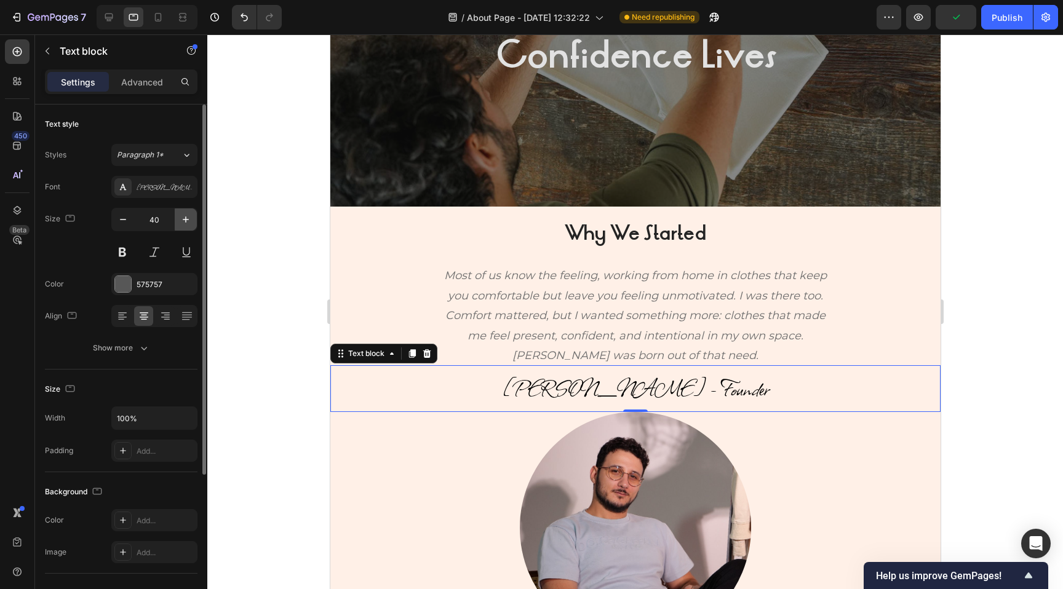
click at [184, 222] on icon "button" at bounding box center [186, 219] width 12 height 12
click at [114, 15] on icon at bounding box center [109, 17] width 12 height 12
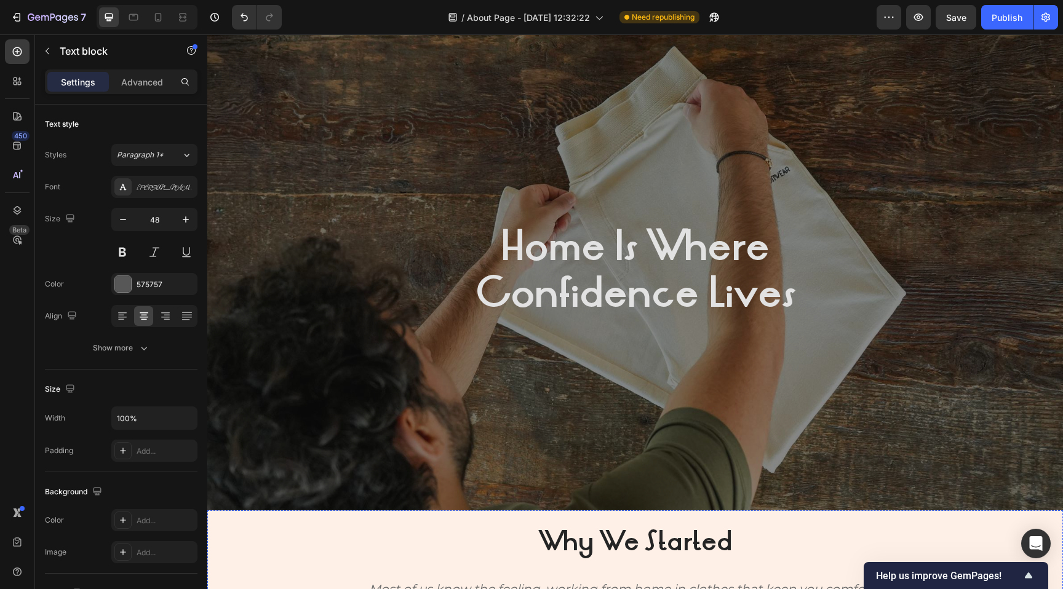
scroll to position [1, 0]
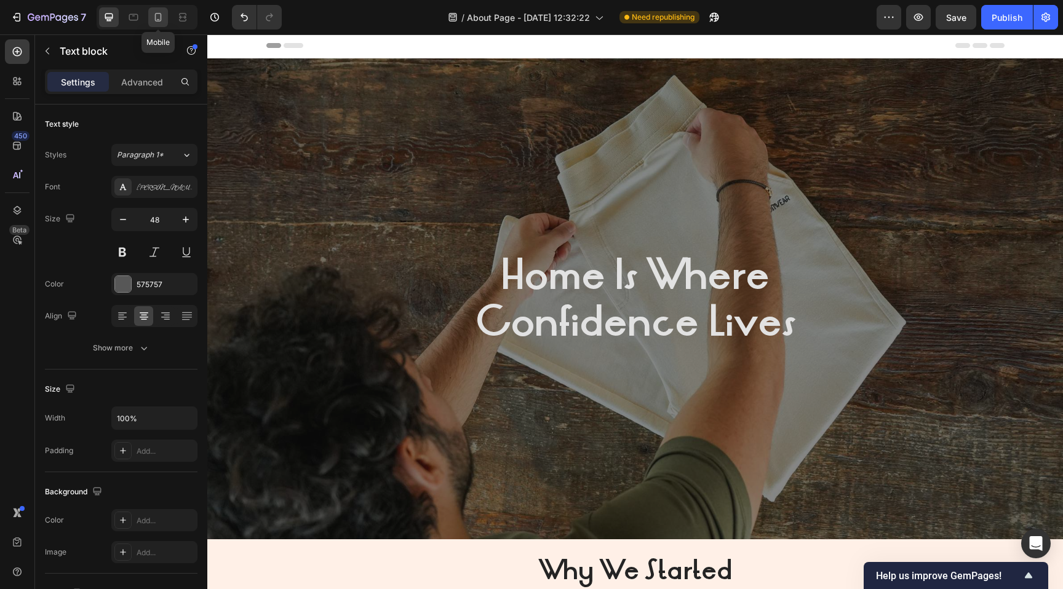
click at [158, 17] on icon at bounding box center [158, 17] width 12 height 12
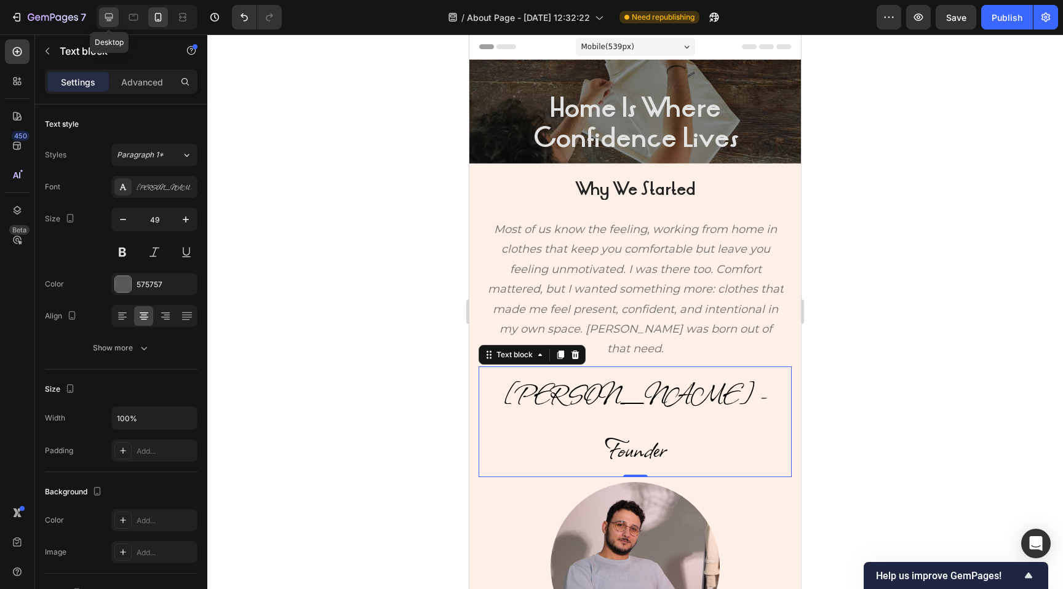
click at [111, 17] on icon at bounding box center [109, 18] width 8 height 8
type input "48"
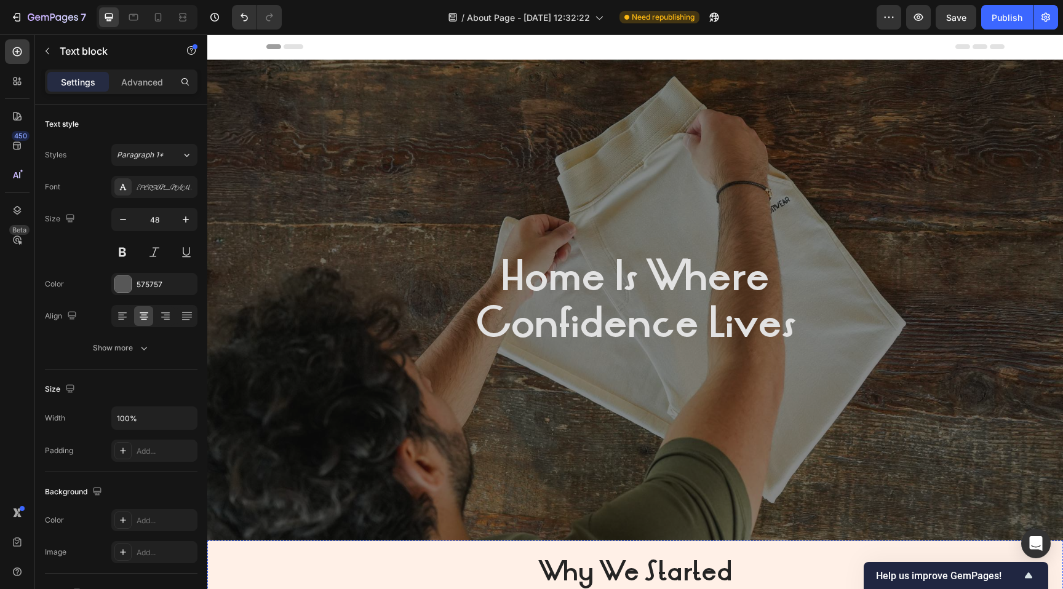
scroll to position [14, 0]
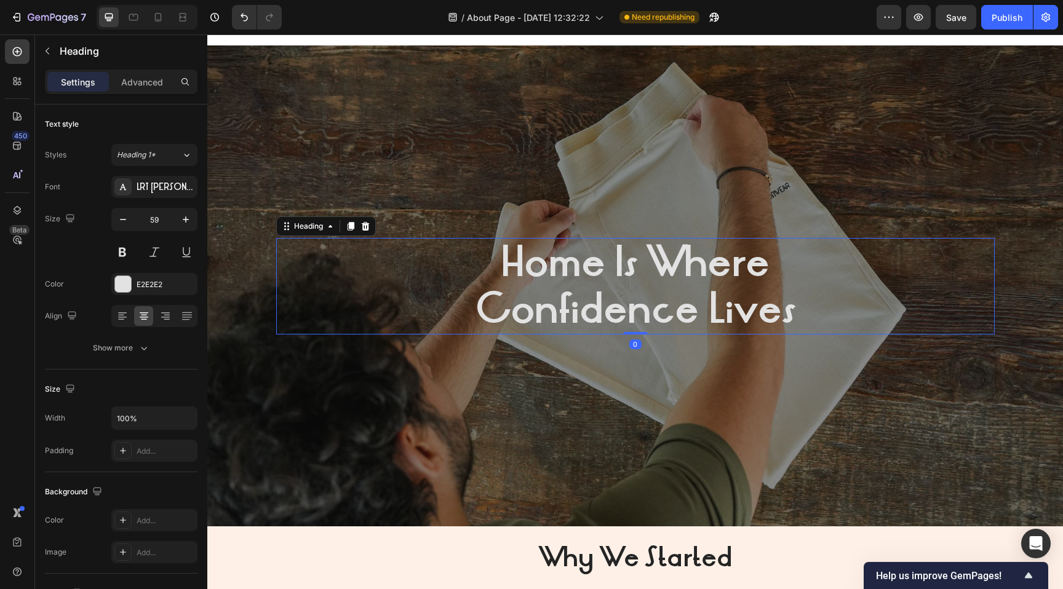
click at [582, 253] on strong "Home Is Where" at bounding box center [635, 262] width 269 height 56
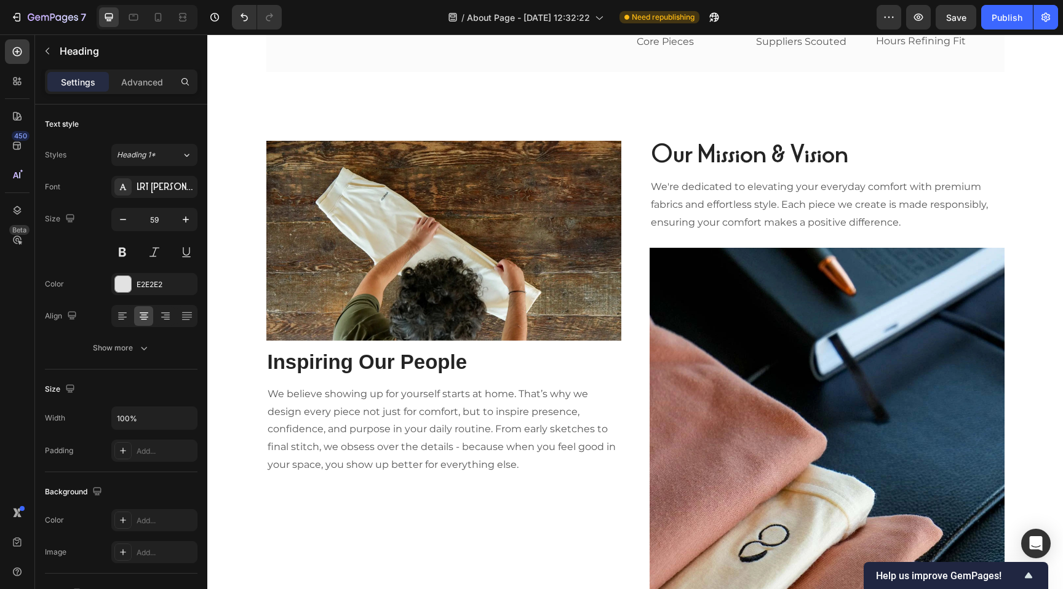
scroll to position [1564, 0]
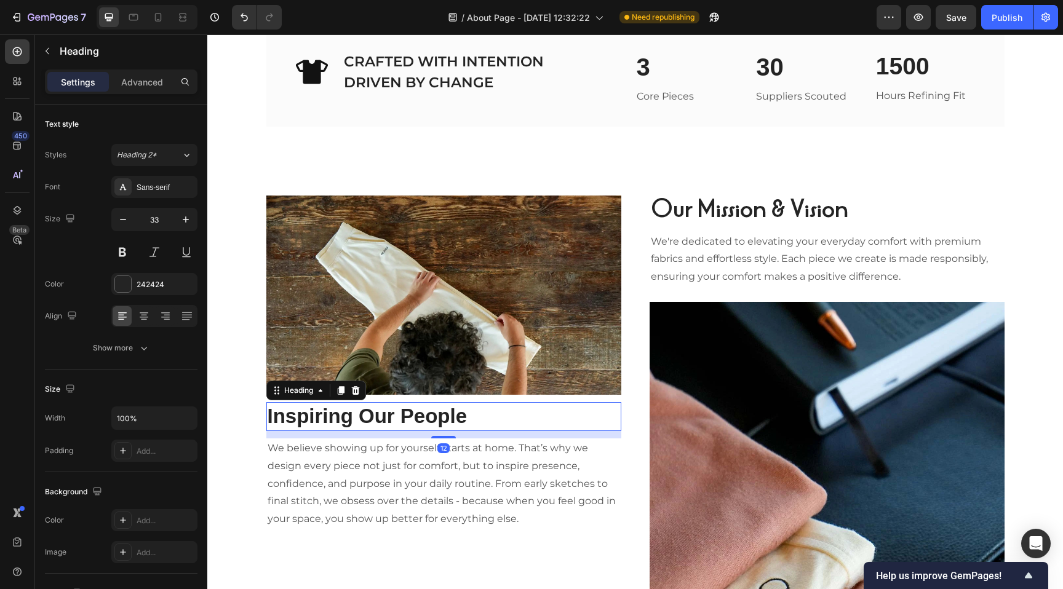
click at [368, 414] on h2 "Inspiring Our People" at bounding box center [443, 416] width 355 height 29
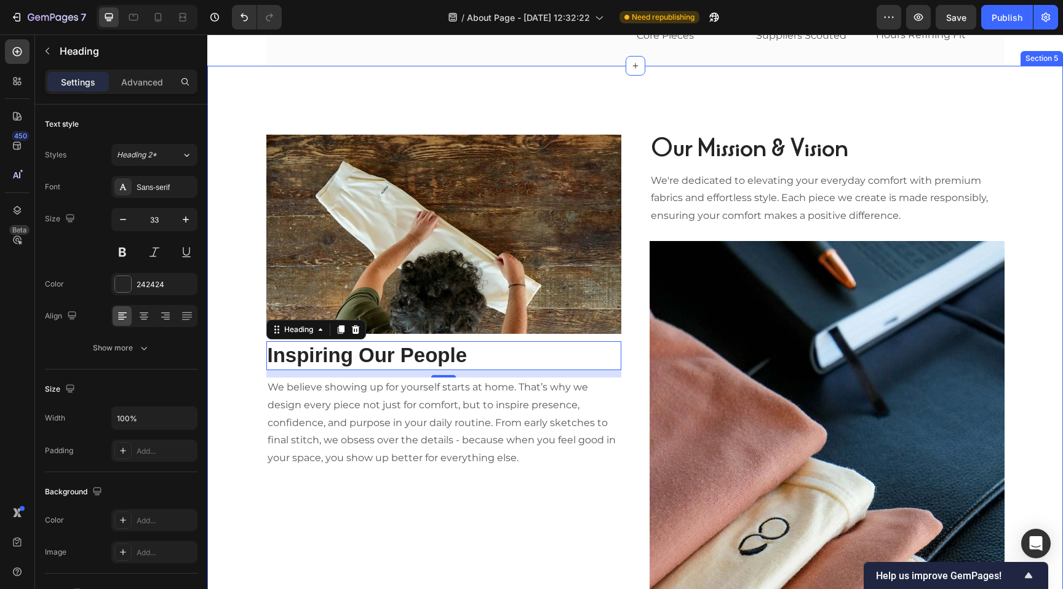
scroll to position [1626, 0]
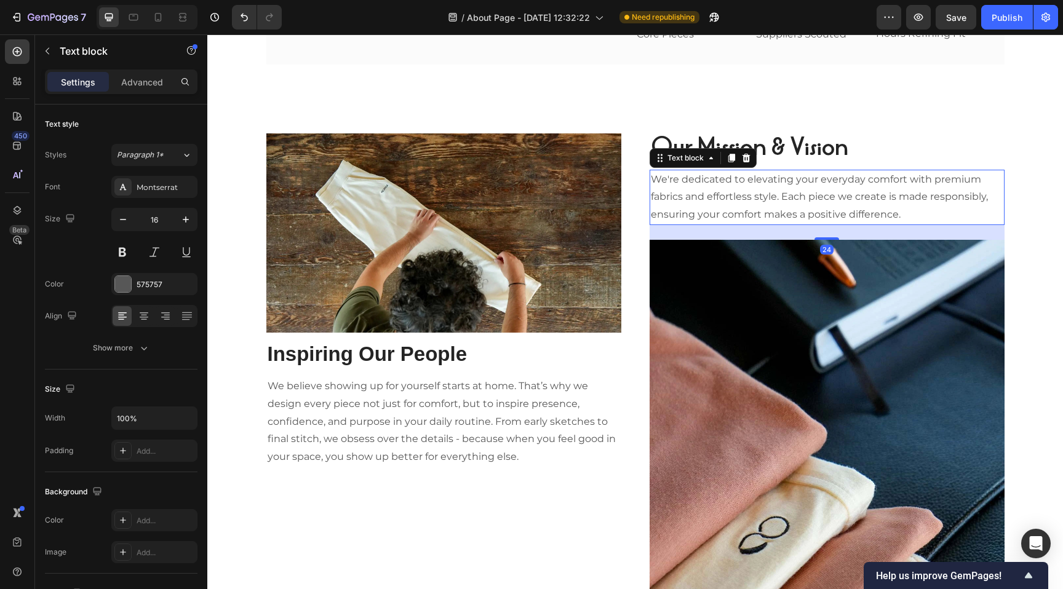
click at [708, 188] on p "We're dedicated to elevating your everyday comfort with premium fabrics and eff…" at bounding box center [827, 197] width 352 height 53
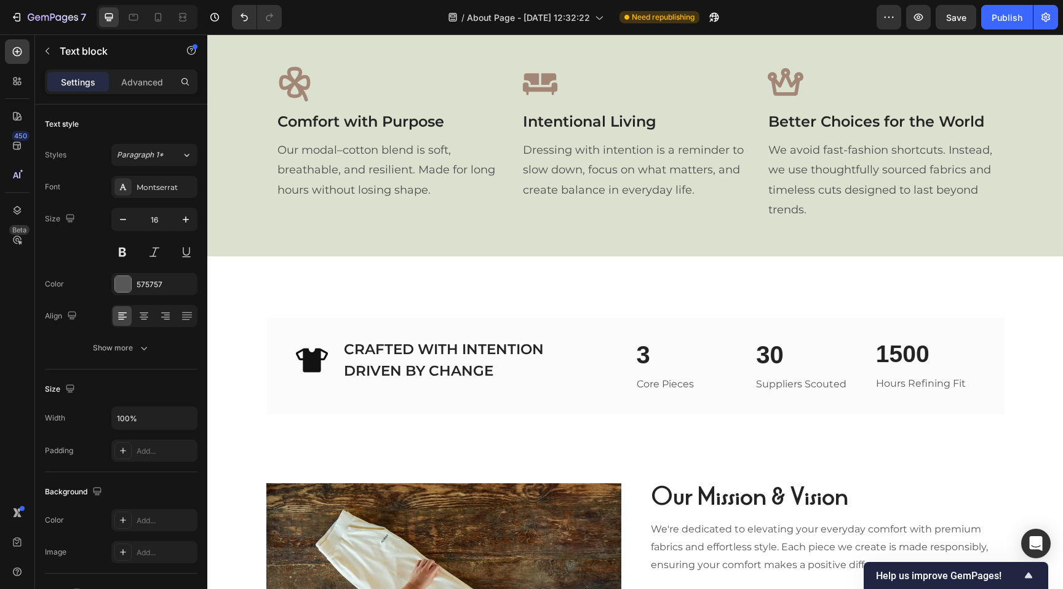
scroll to position [1222, 0]
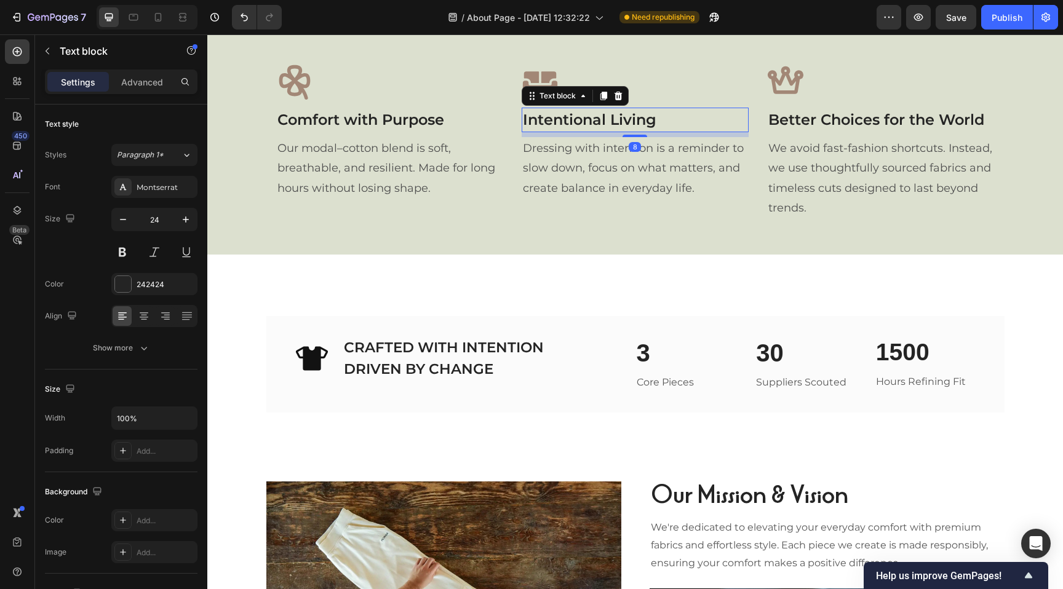
click at [529, 131] on p "Intentional Living" at bounding box center [635, 120] width 224 height 22
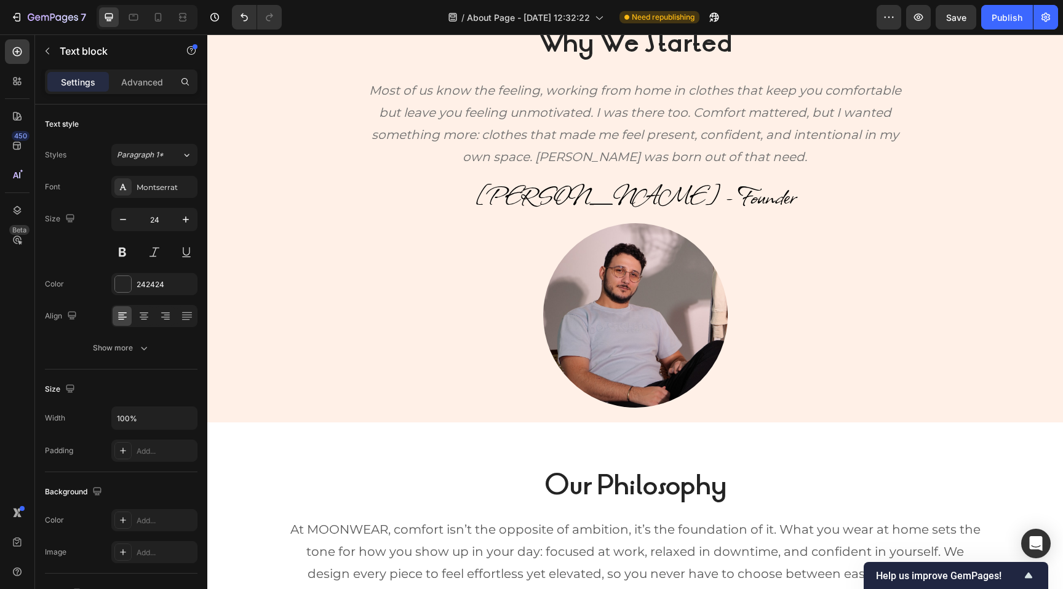
scroll to position [505, 0]
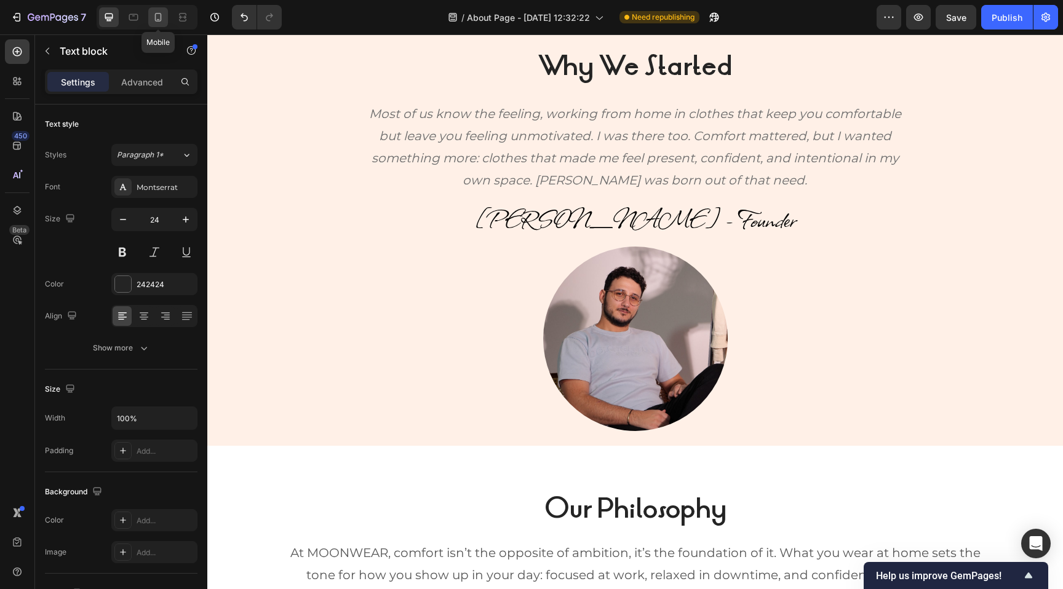
click at [164, 17] on div at bounding box center [158, 17] width 20 height 20
type input "22"
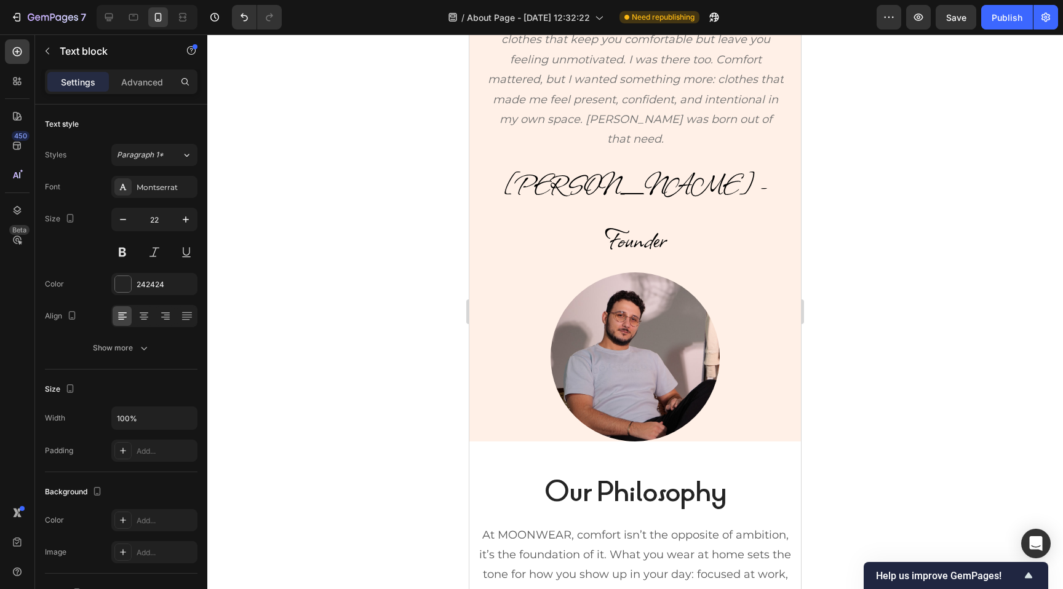
scroll to position [232, 0]
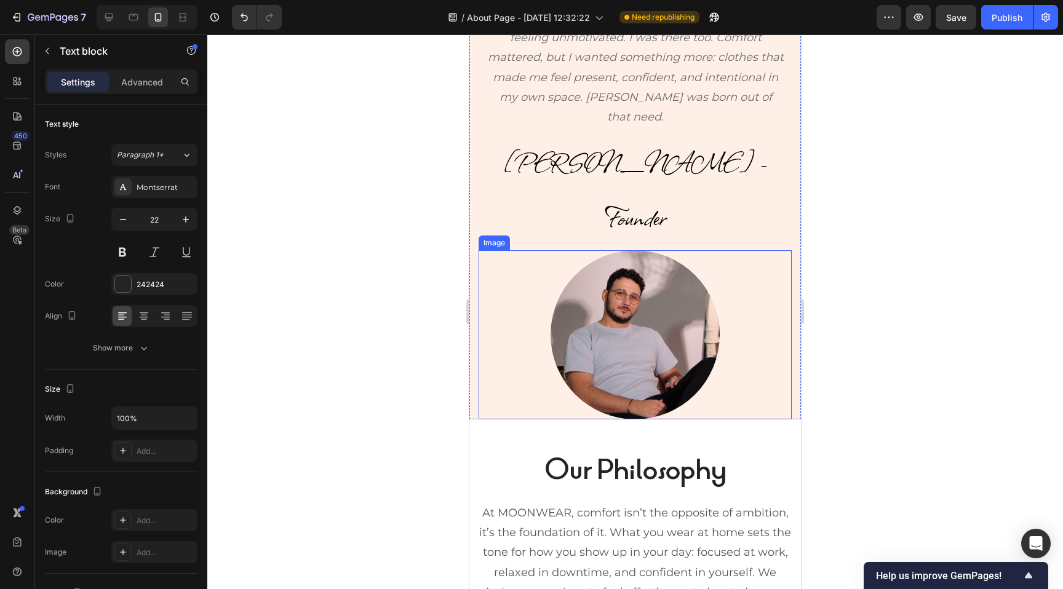
click at [493, 295] on div at bounding box center [634, 334] width 313 height 169
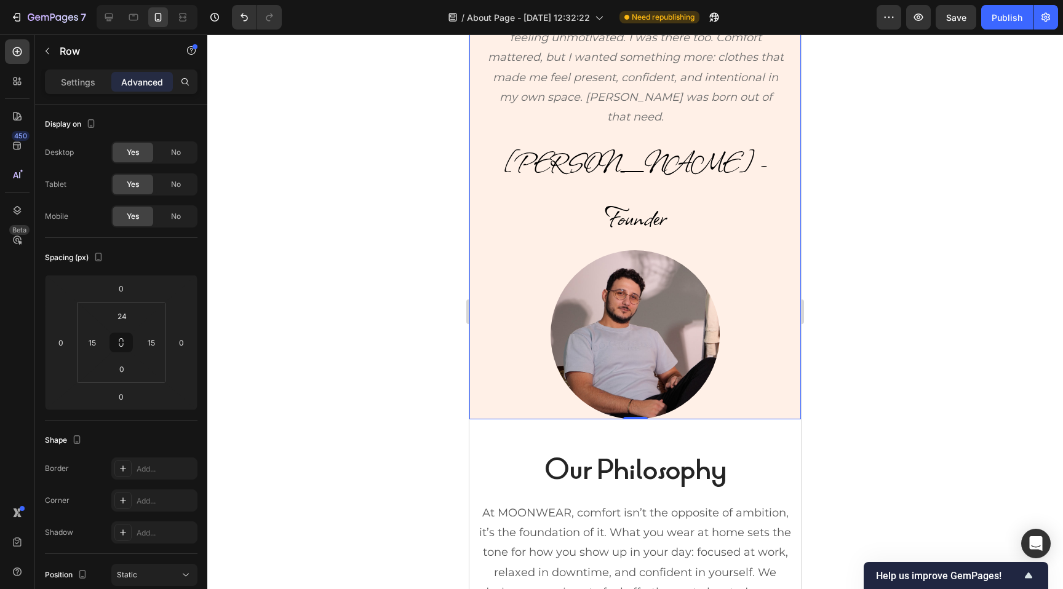
click at [473, 301] on div "Why We Started Heading Most of us know the feeling, working from home in clothe…" at bounding box center [634, 176] width 331 height 488
click at [125, 368] on input "0" at bounding box center [121, 369] width 25 height 18
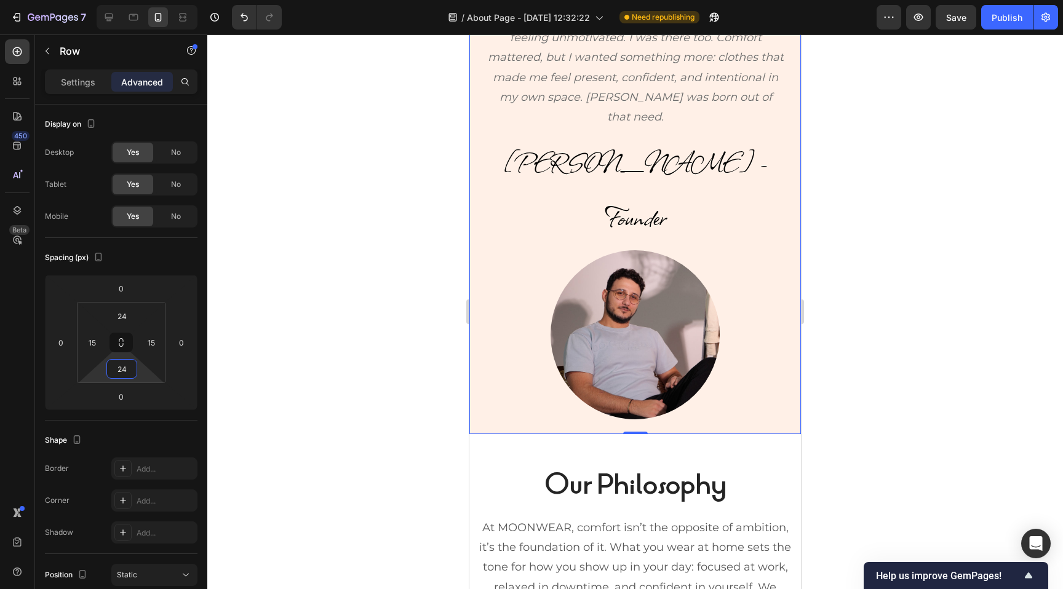
type input "24"
click at [407, 291] on div at bounding box center [634, 311] width 855 height 555
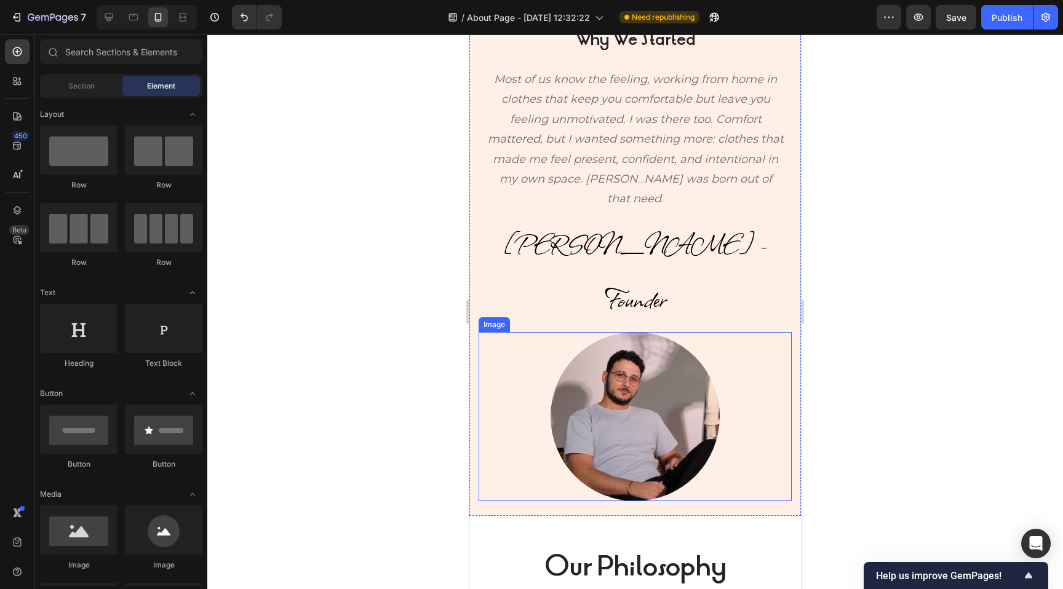
scroll to position [145, 0]
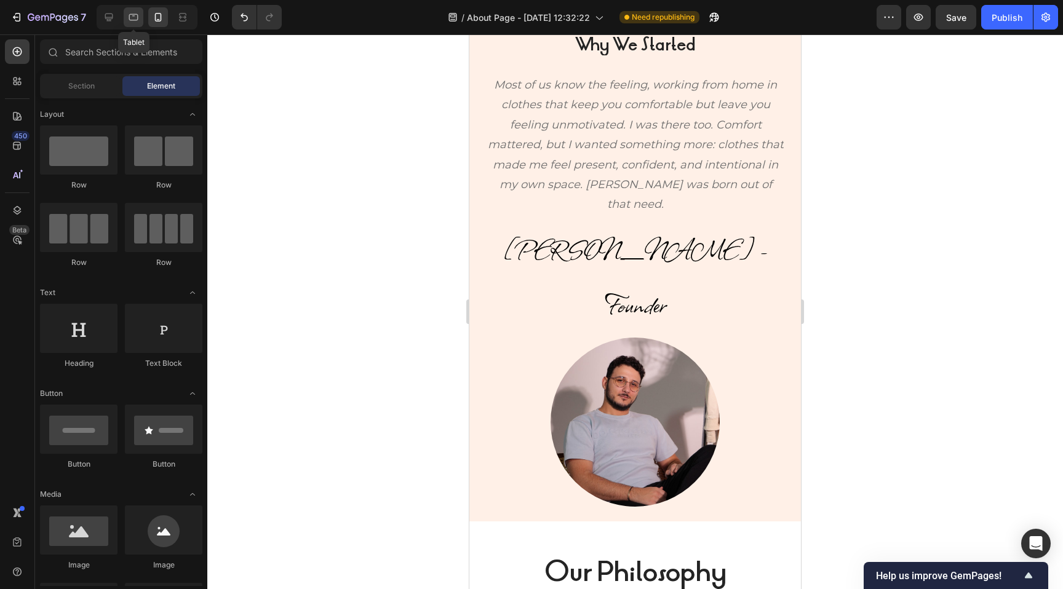
click at [136, 18] on icon at bounding box center [133, 17] width 12 height 12
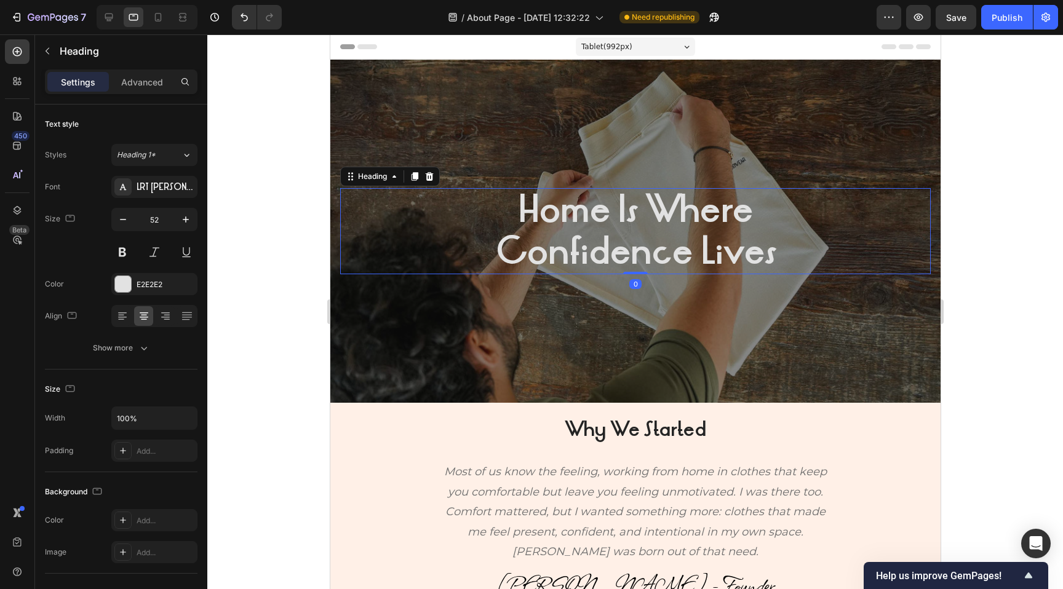
click at [583, 198] on strong "Home Is Where" at bounding box center [635, 209] width 234 height 49
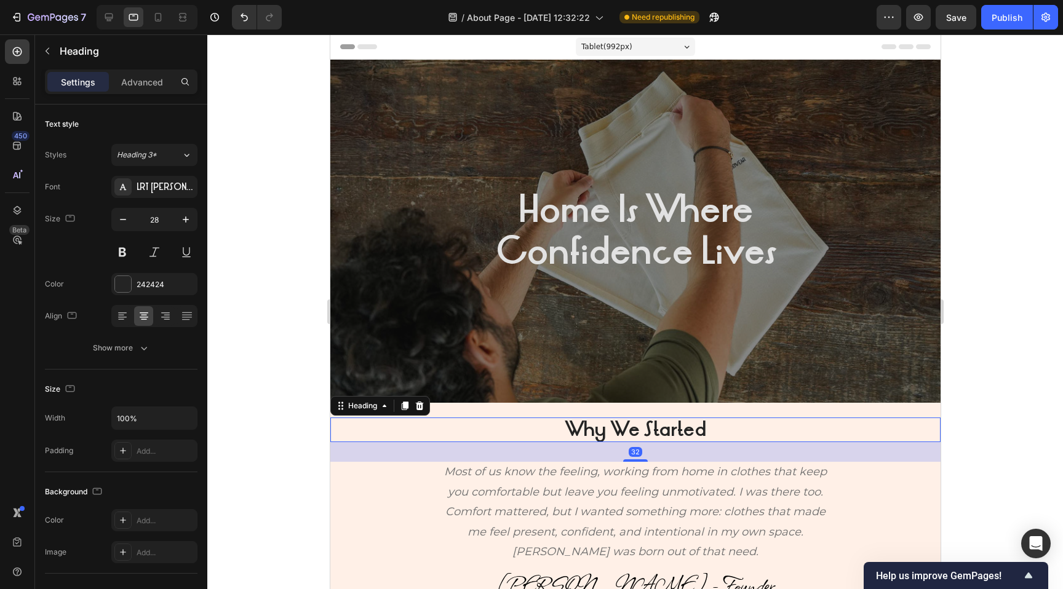
click at [589, 435] on strong "Why We Started" at bounding box center [634, 429] width 141 height 26
click at [183, 218] on icon "button" at bounding box center [186, 219] width 12 height 12
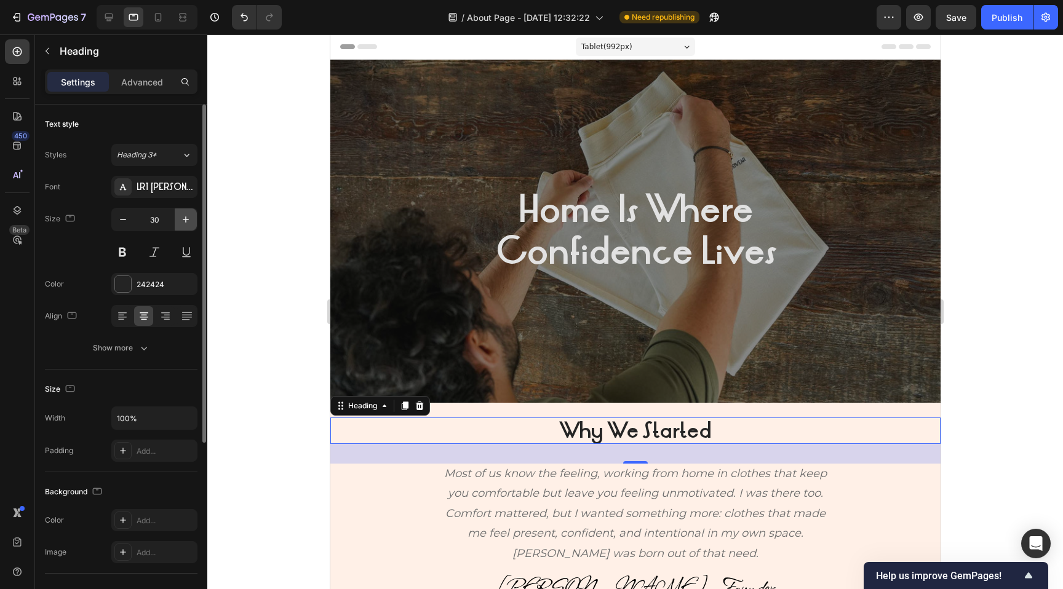
click at [183, 218] on icon "button" at bounding box center [186, 219] width 12 height 12
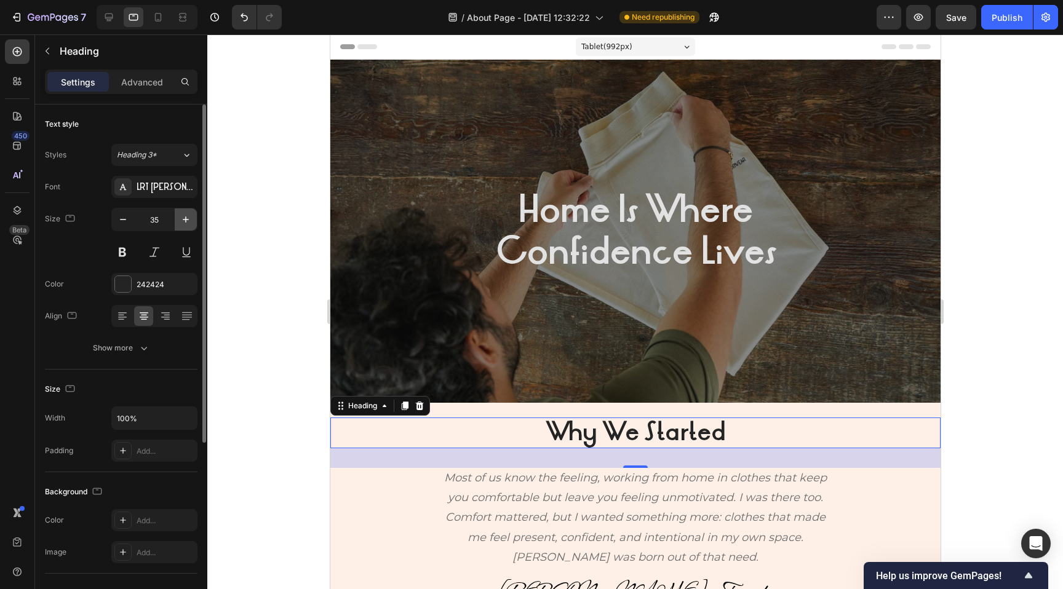
click at [183, 218] on icon "button" at bounding box center [186, 219] width 12 height 12
type input "36"
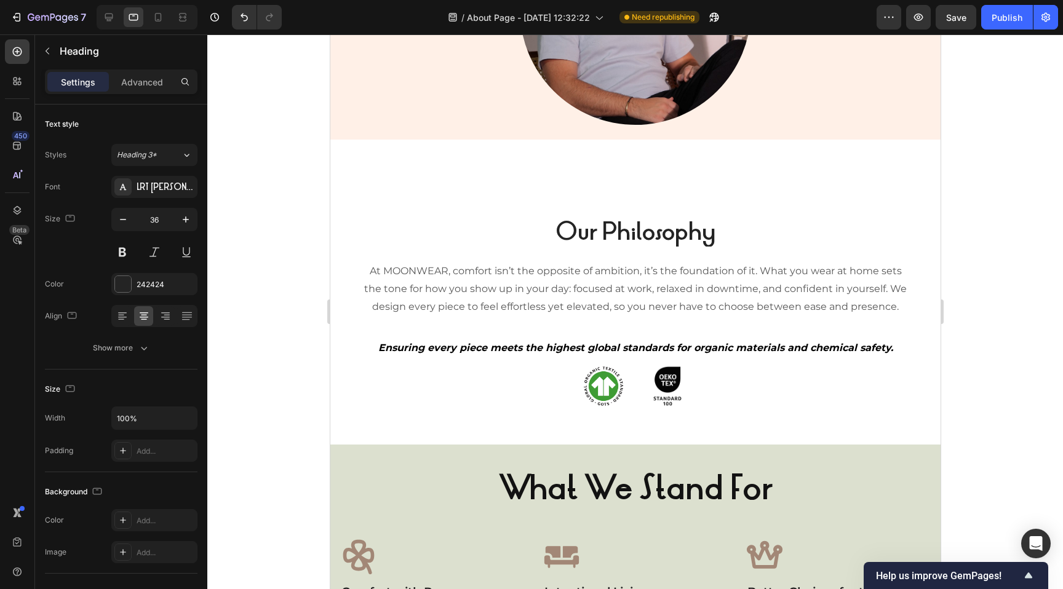
scroll to position [699, 0]
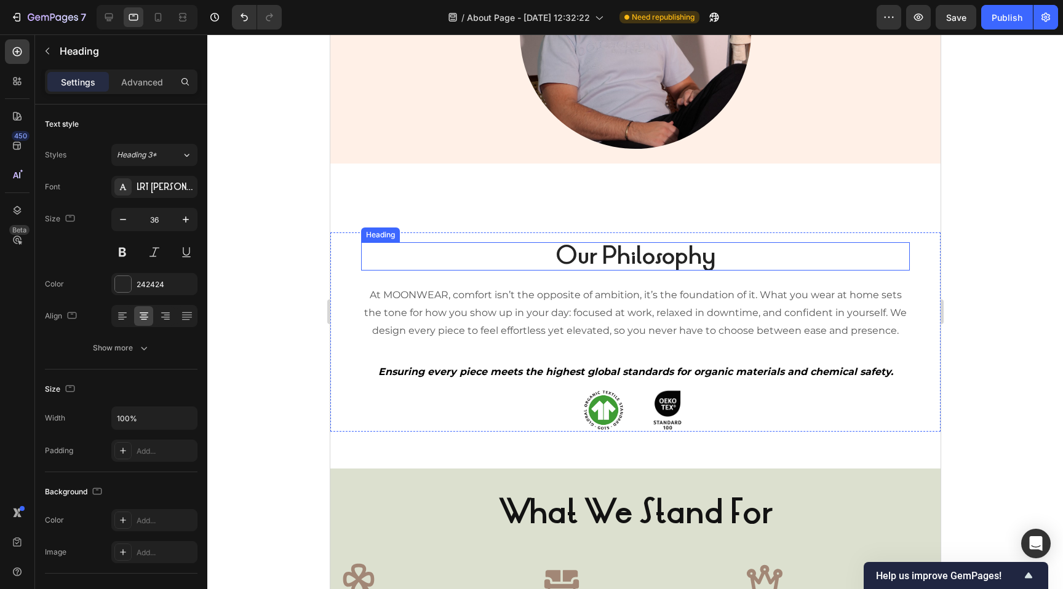
click at [571, 251] on strong "Our Philosophy" at bounding box center [635, 255] width 160 height 31
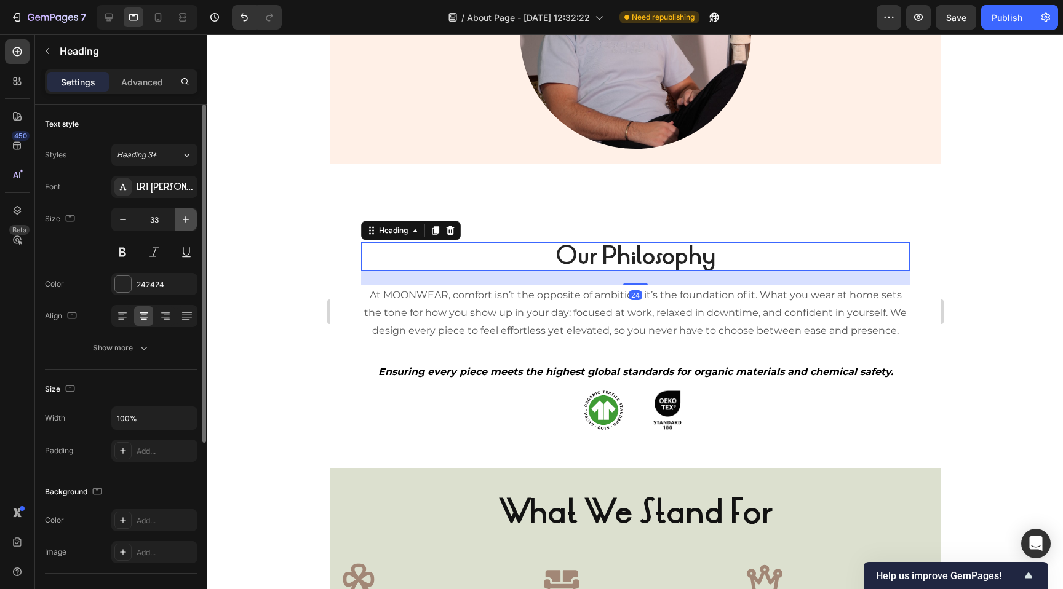
click at [191, 217] on icon "button" at bounding box center [186, 219] width 12 height 12
type input "36"
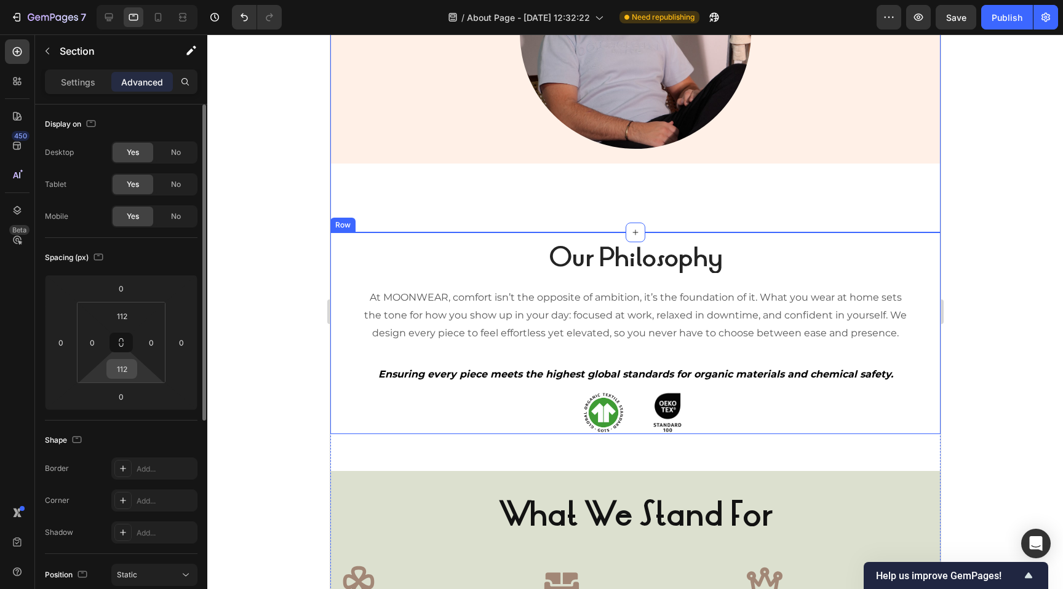
click at [127, 363] on input "112" at bounding box center [121, 369] width 25 height 18
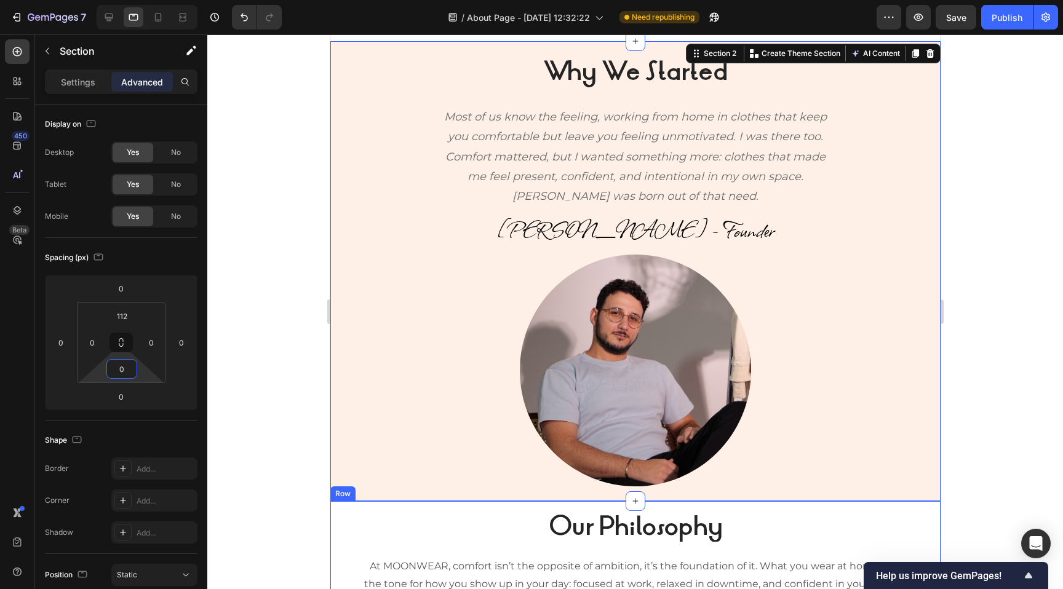
scroll to position [135, 0]
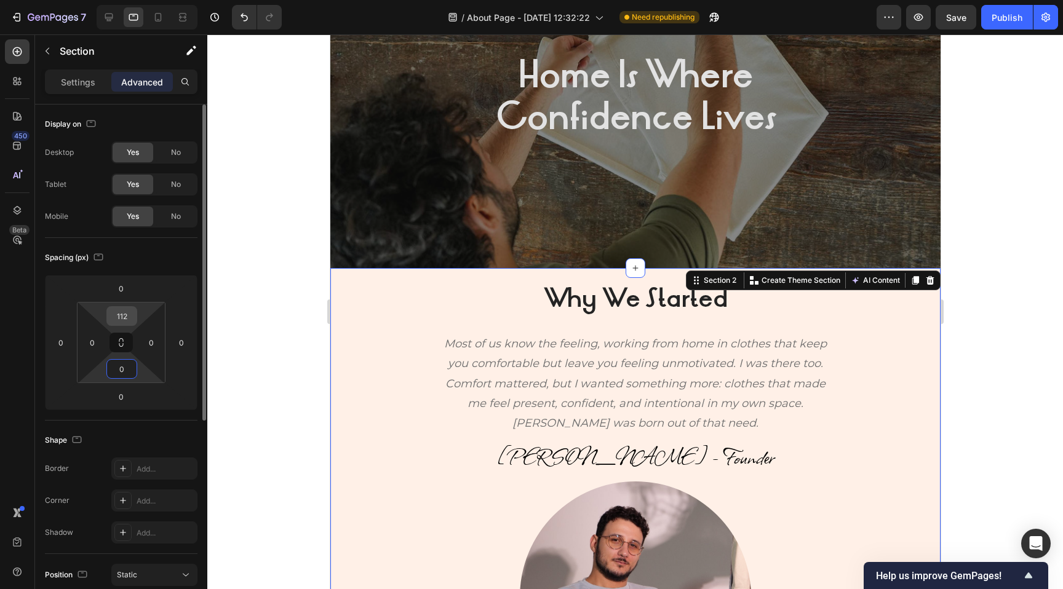
type input "0"
click at [122, 312] on input "112" at bounding box center [121, 316] width 25 height 18
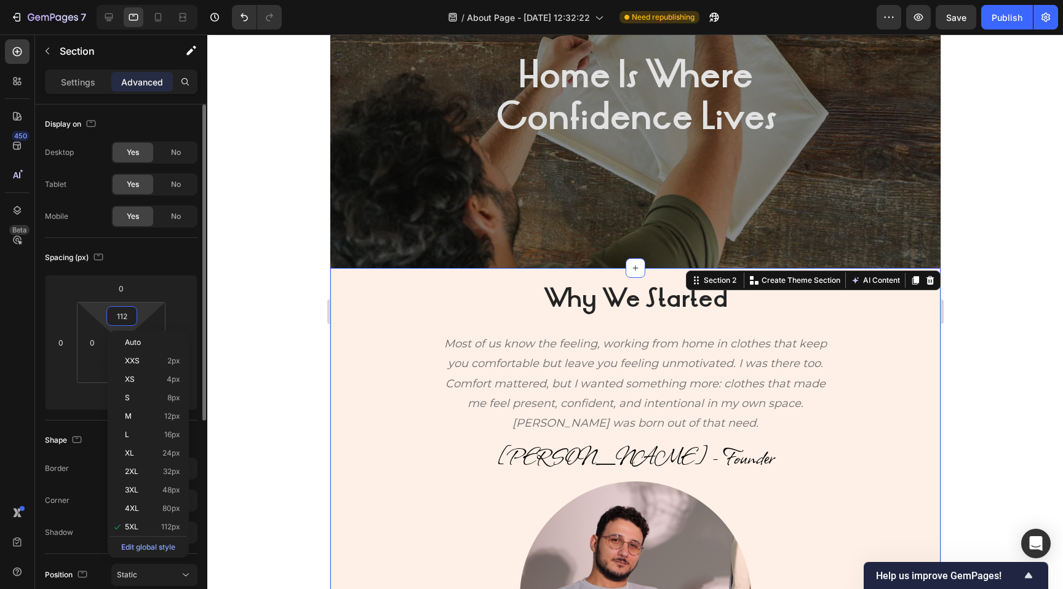
type input "0"
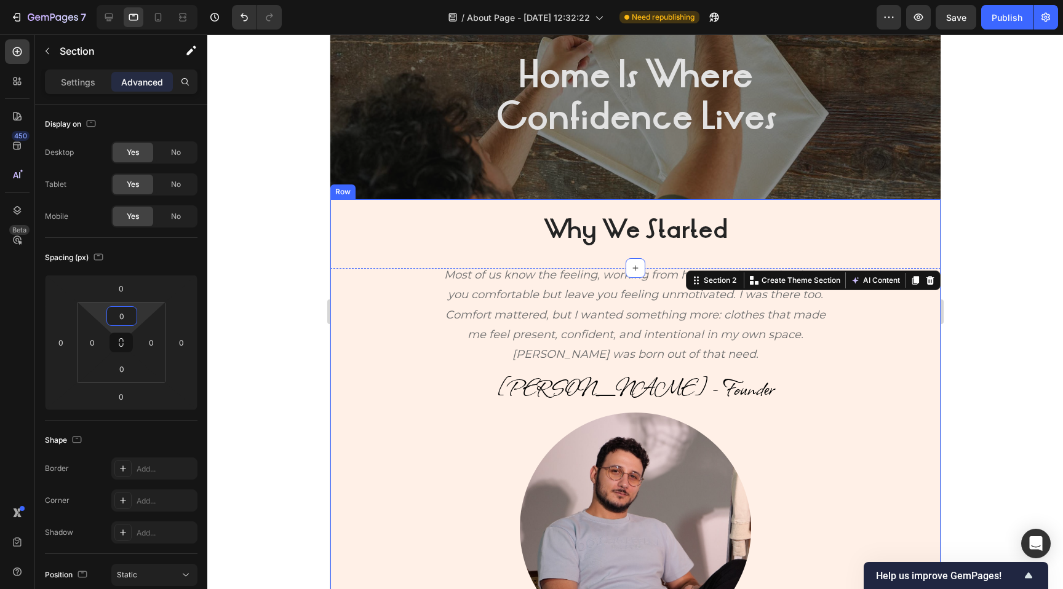
click at [405, 209] on div "Why We Started Heading Most of us know the feeling, working from home in clothe…" at bounding box center [635, 429] width 610 height 460
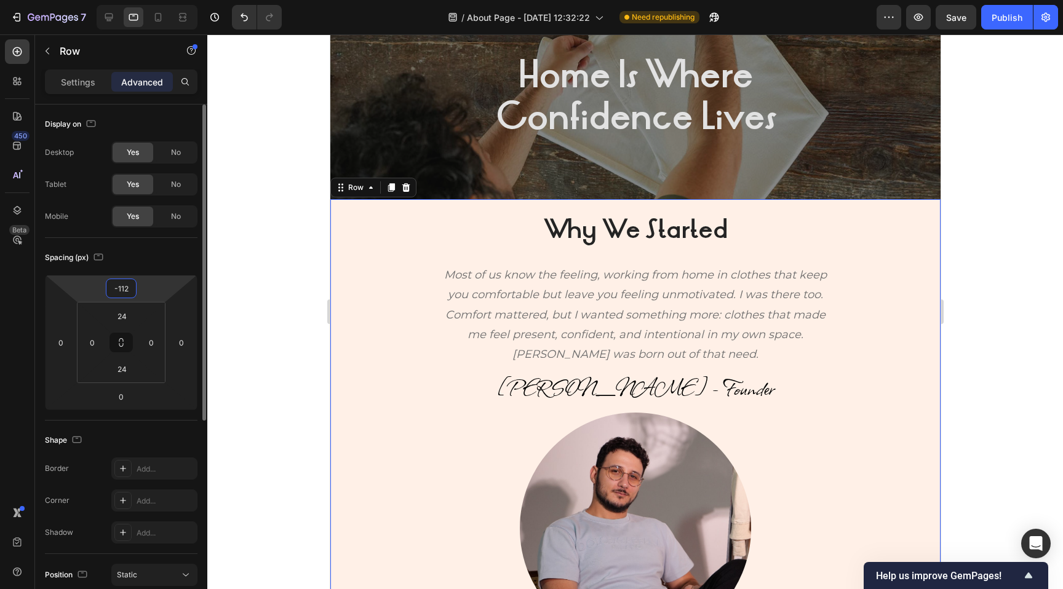
click at [128, 290] on input "-112" at bounding box center [121, 288] width 25 height 18
type input "0"
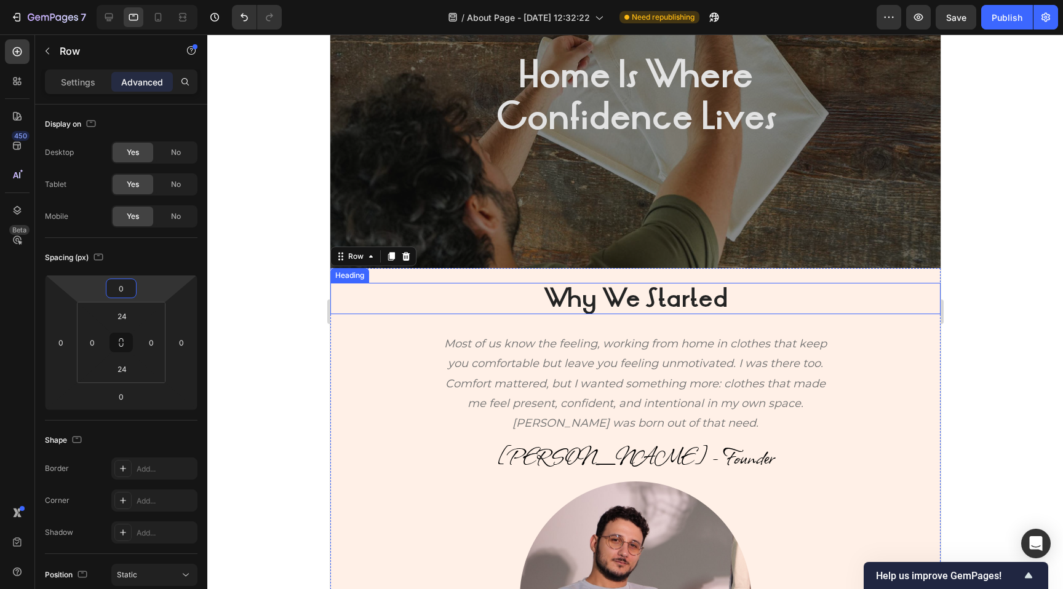
click at [371, 301] on h2 "Why We Started" at bounding box center [635, 298] width 610 height 31
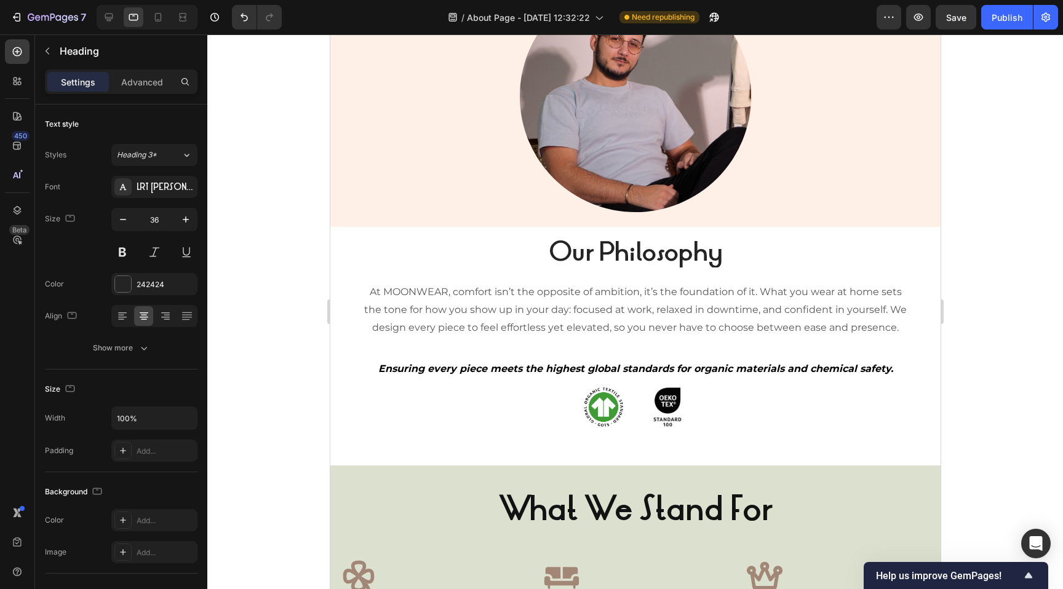
scroll to position [638, 0]
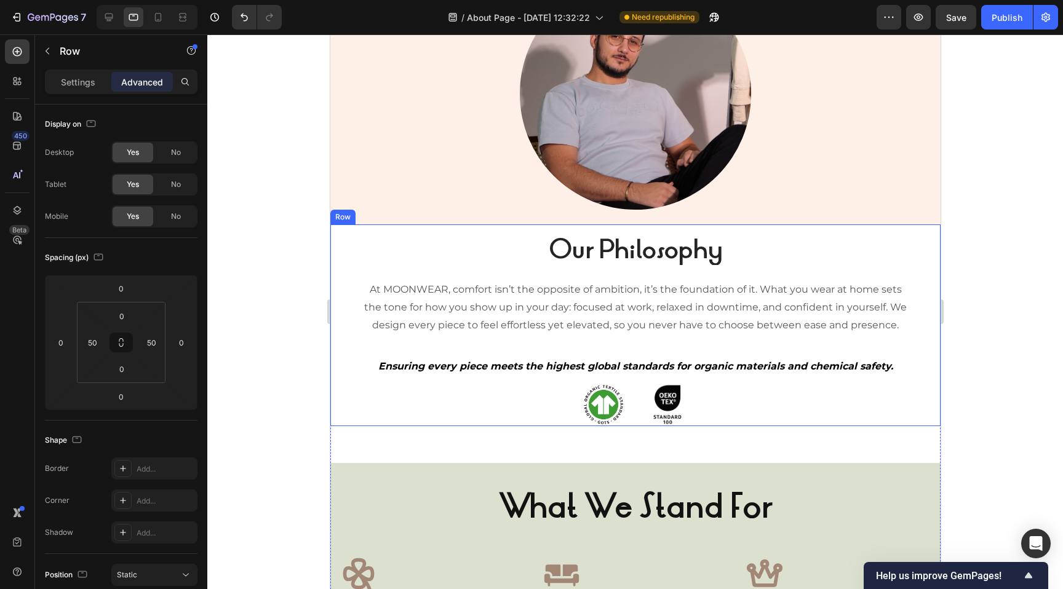
click at [501, 228] on div "Our Philosophy Heading At MOONWEAR, comfort isn’t the opposite of ambition, it’…" at bounding box center [634, 325] width 548 height 202
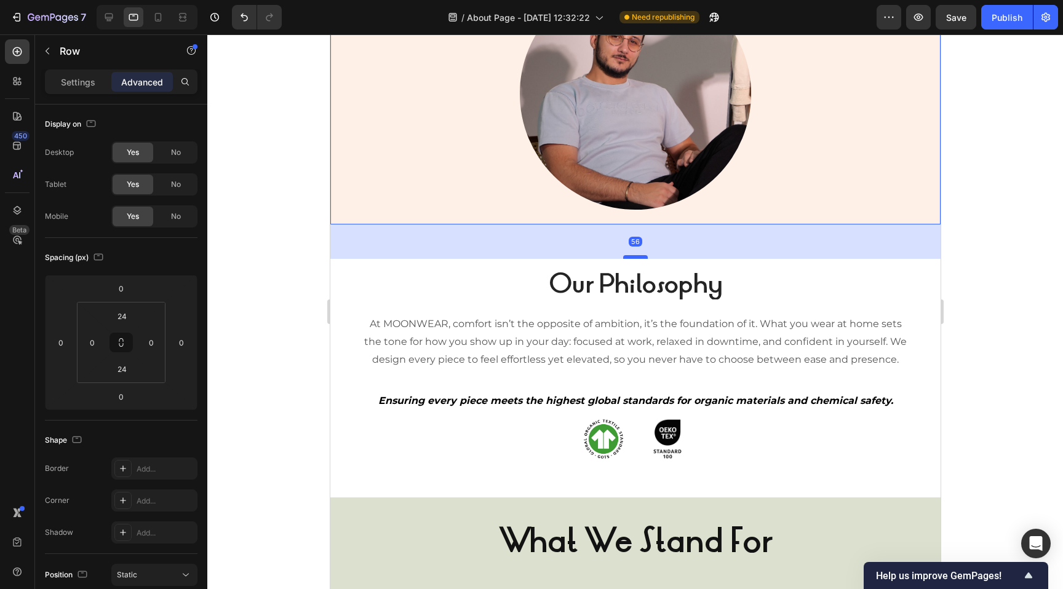
drag, startPoint x: 633, startPoint y: 223, endPoint x: 630, endPoint y: 257, distance: 34.6
click at [630, 257] on div at bounding box center [634, 257] width 25 height 4
type input "56"
click at [593, 473] on div "Our Philosophy Heading At MOONWEAR, comfort isn’t the opposite of ambition, it’…" at bounding box center [635, 514] width 610 height 510
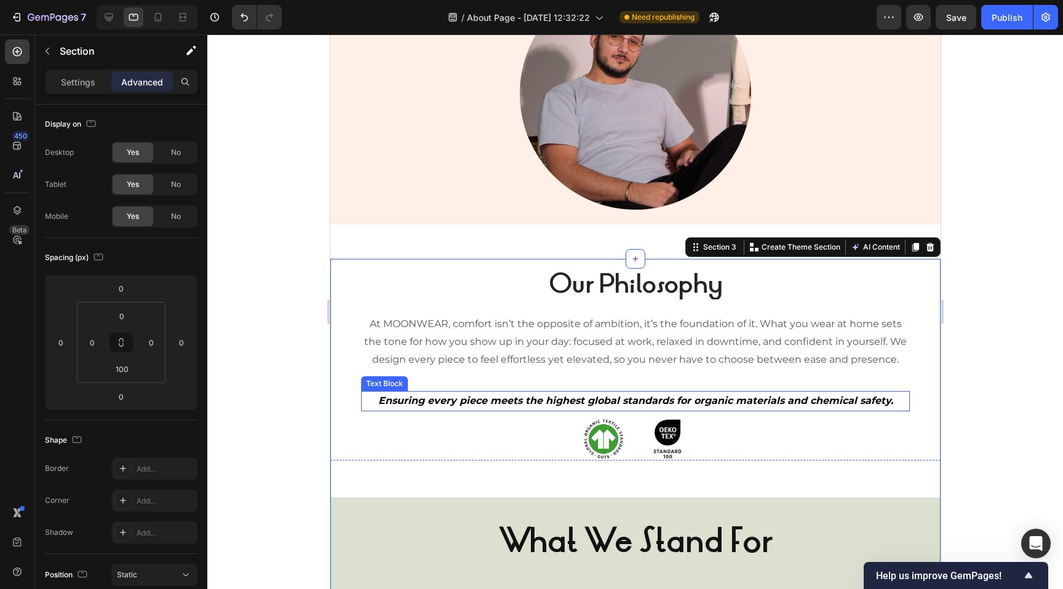
click at [530, 386] on div "Our Philosophy Heading At MOONWEAR, comfort isn’t the opposite of ambition, it’…" at bounding box center [634, 360] width 548 height 202
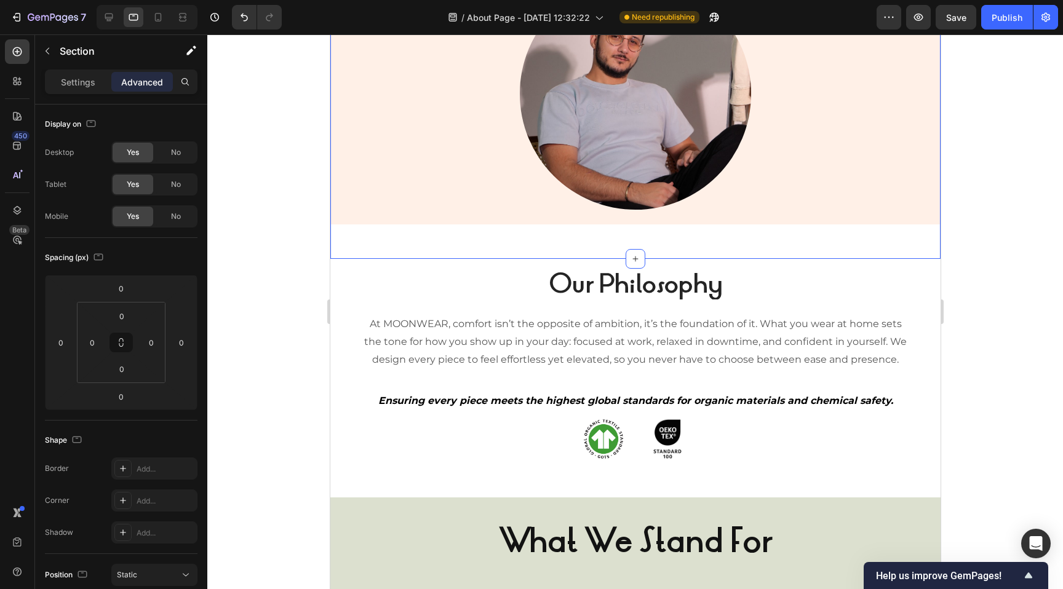
click at [601, 231] on div "Why We Started Heading Most of us know the feeling, working from home in clothe…" at bounding box center [635, 11] width 610 height 494
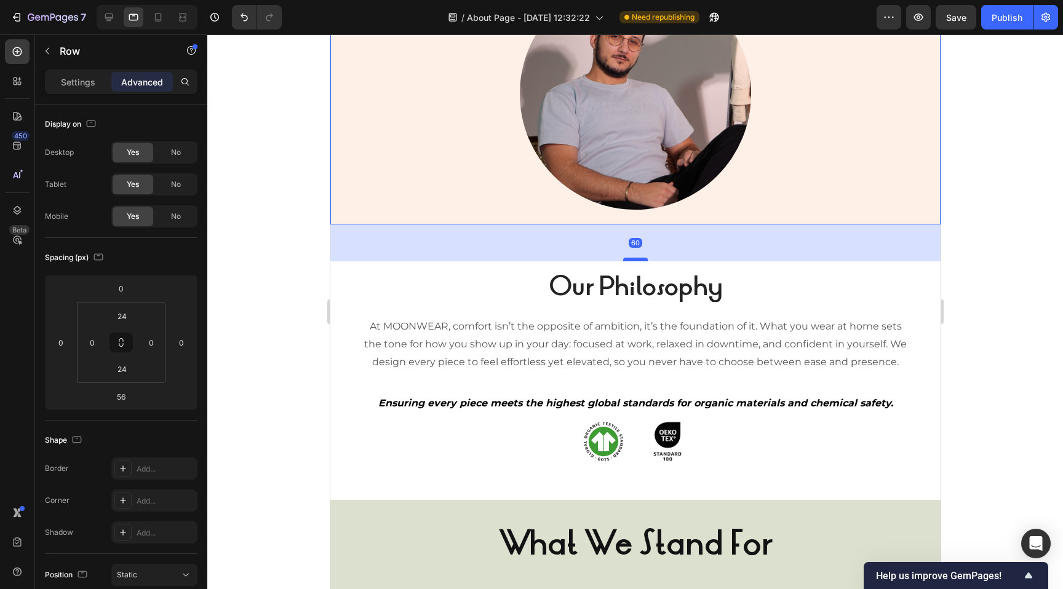
click at [637, 259] on div at bounding box center [634, 260] width 25 height 4
type input "60"
click at [992, 228] on div at bounding box center [634, 311] width 855 height 555
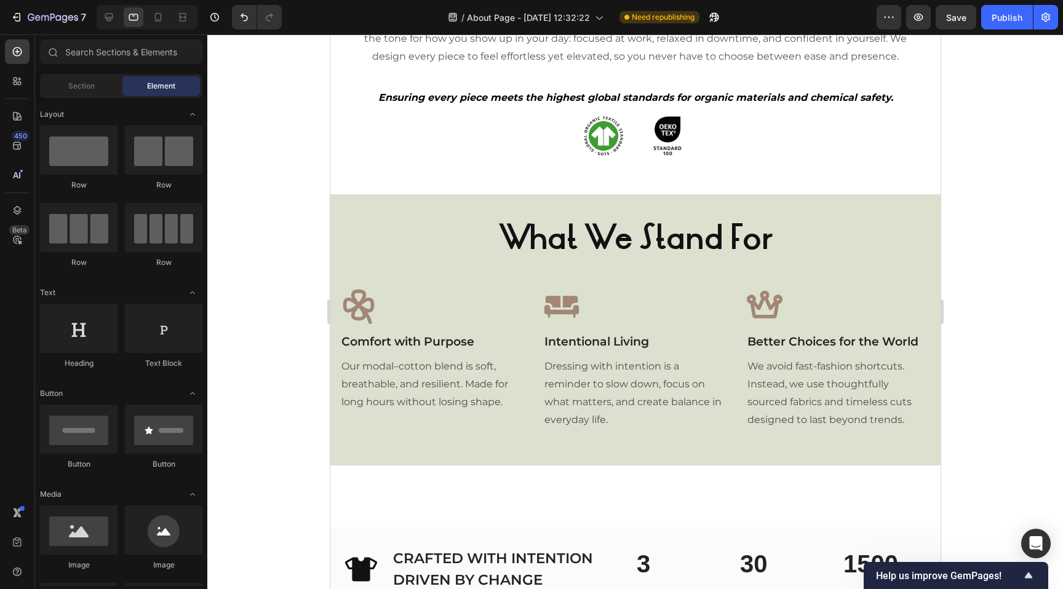
scroll to position [955, 0]
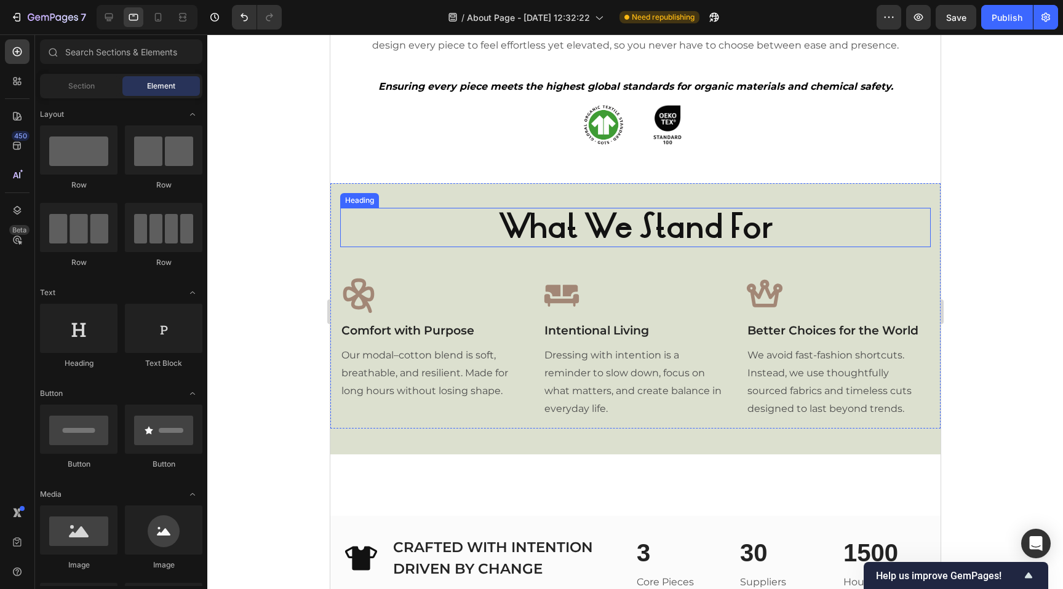
click at [703, 225] on strong "What We Stand For" at bounding box center [635, 227] width 274 height 44
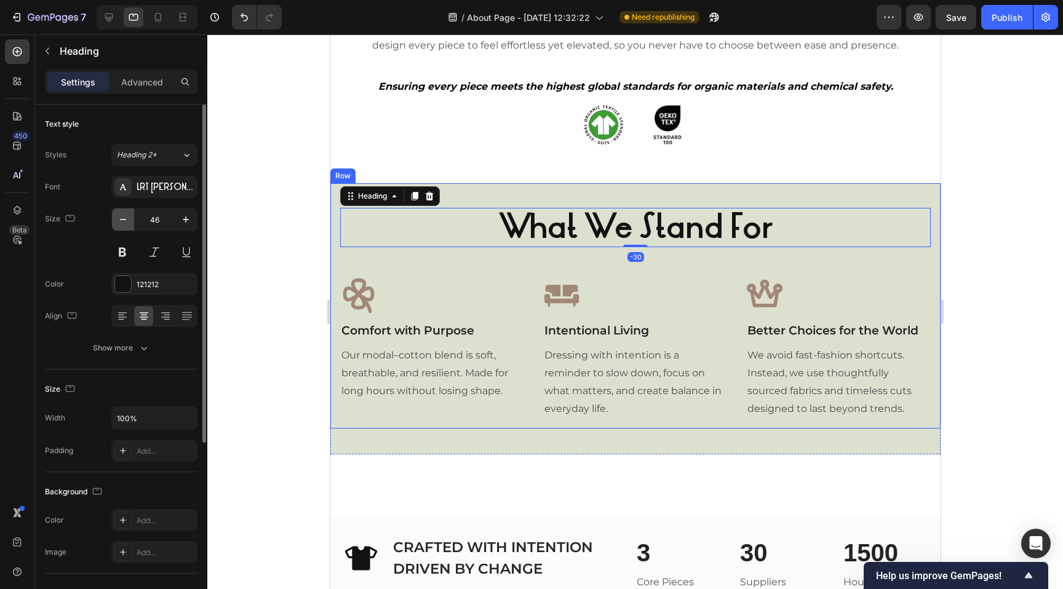
click at [118, 216] on icon "button" at bounding box center [123, 219] width 12 height 12
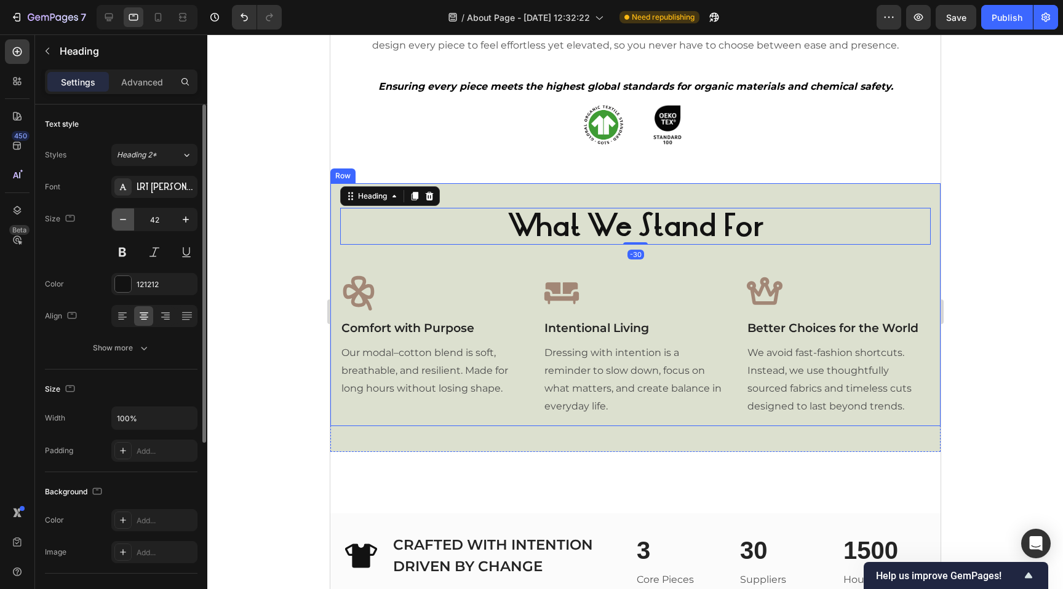
click at [118, 216] on icon "button" at bounding box center [123, 219] width 12 height 12
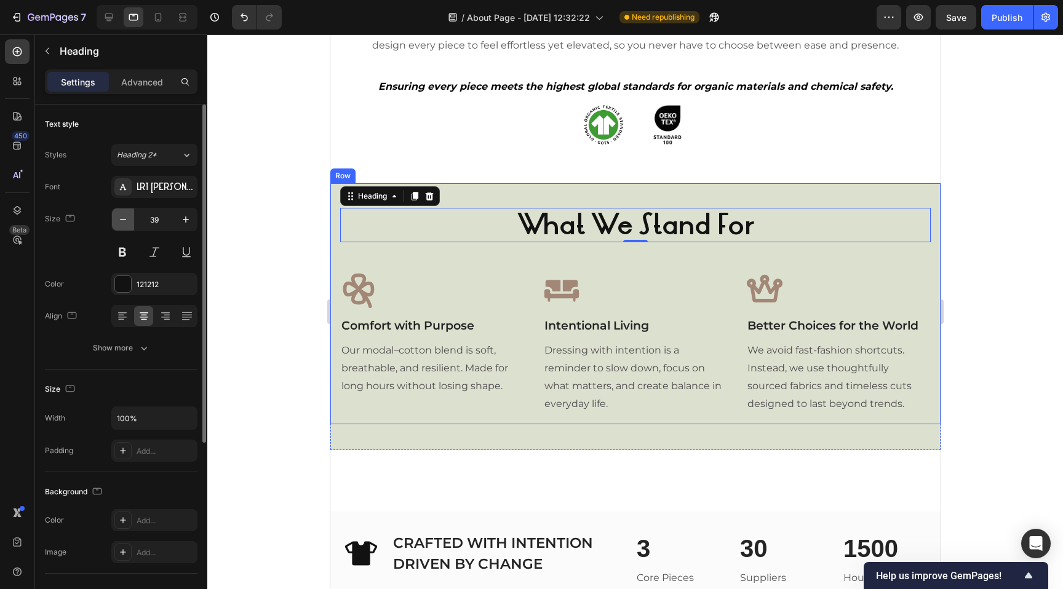
click at [118, 216] on icon "button" at bounding box center [123, 219] width 12 height 12
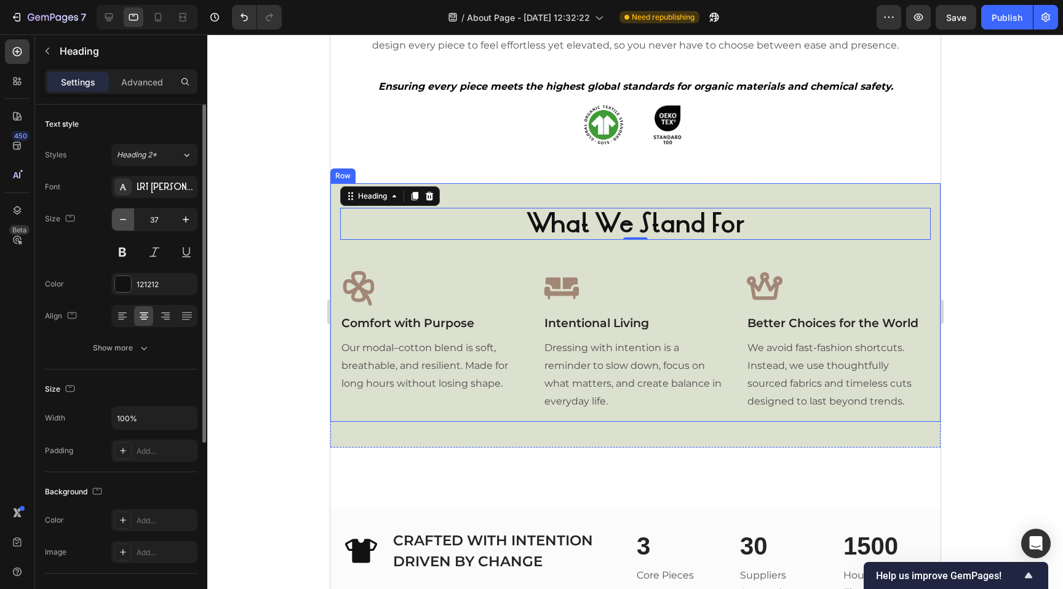
click at [118, 216] on icon "button" at bounding box center [123, 219] width 12 height 12
type input "36"
click at [493, 261] on div "What We Stand For Heading -30 Icon Comfort with Purpose Text block Our modal–co…" at bounding box center [634, 302] width 590 height 218
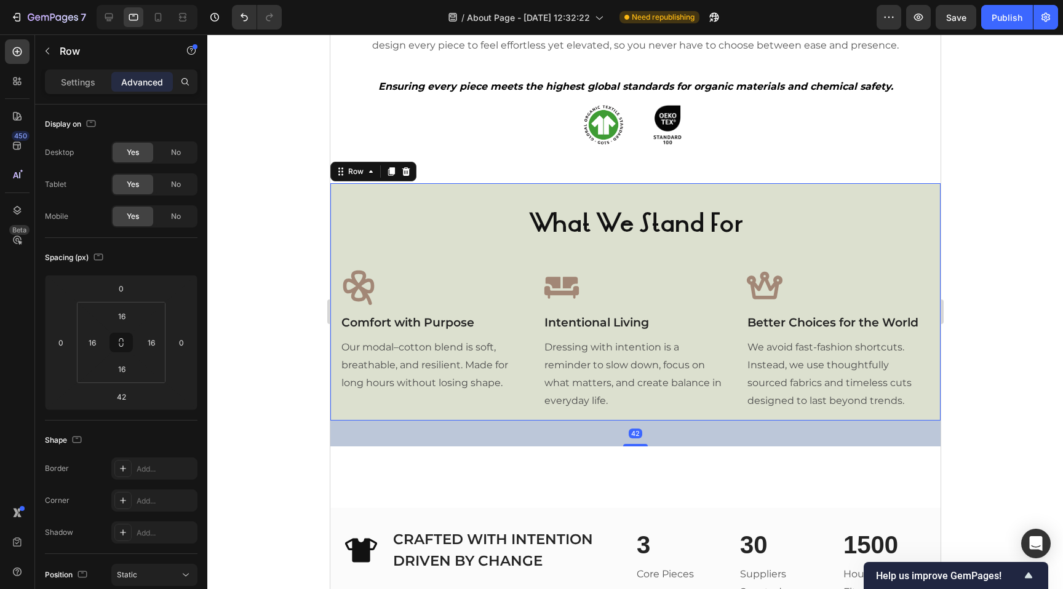
scroll to position [1237, 0]
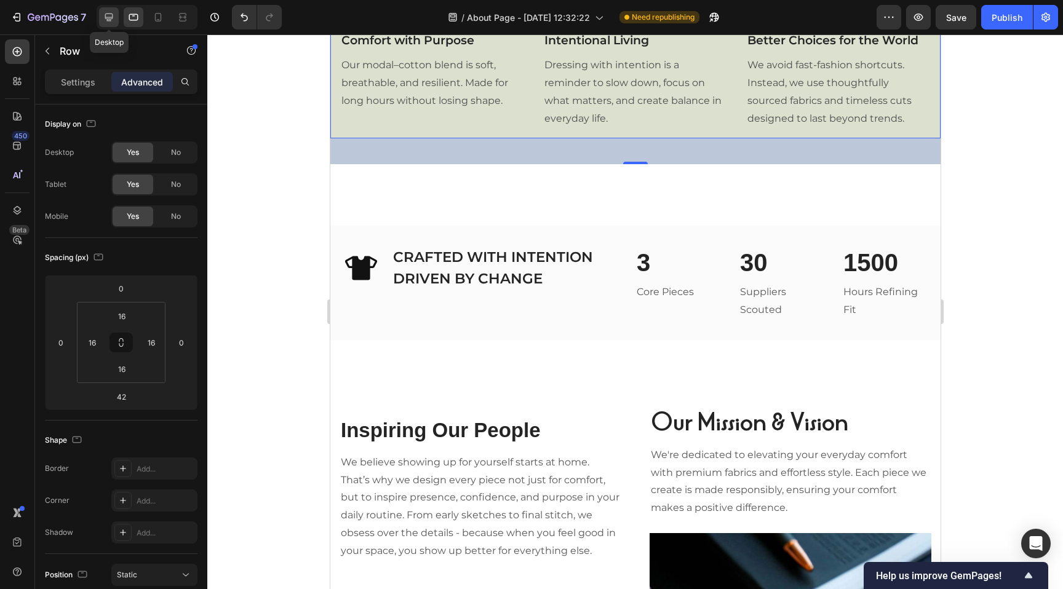
click at [112, 11] on icon at bounding box center [109, 17] width 12 height 12
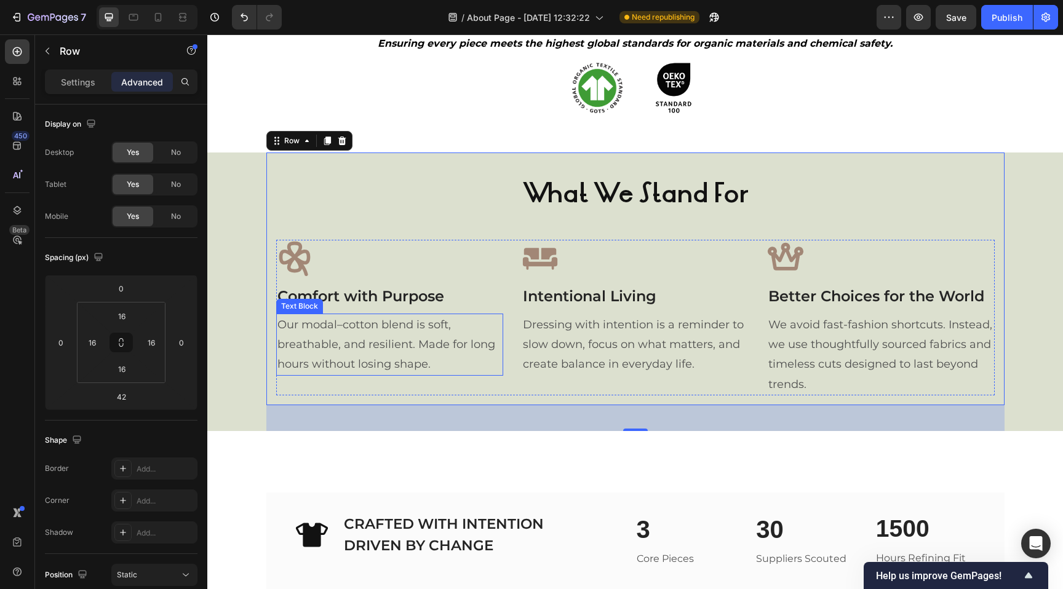
scroll to position [944, 0]
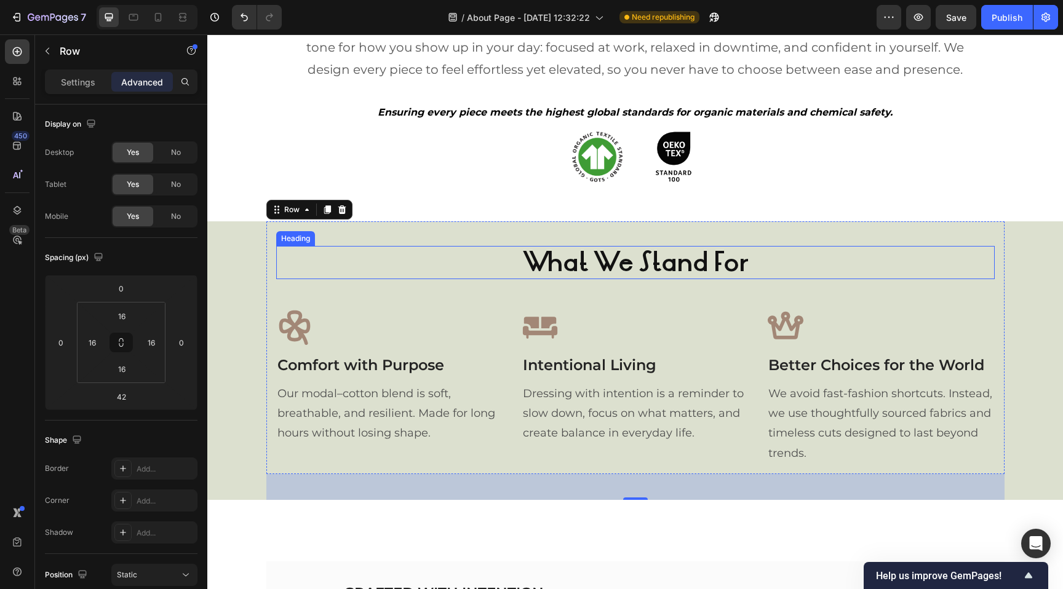
click at [565, 263] on strong "What We Stand For" at bounding box center [635, 262] width 225 height 36
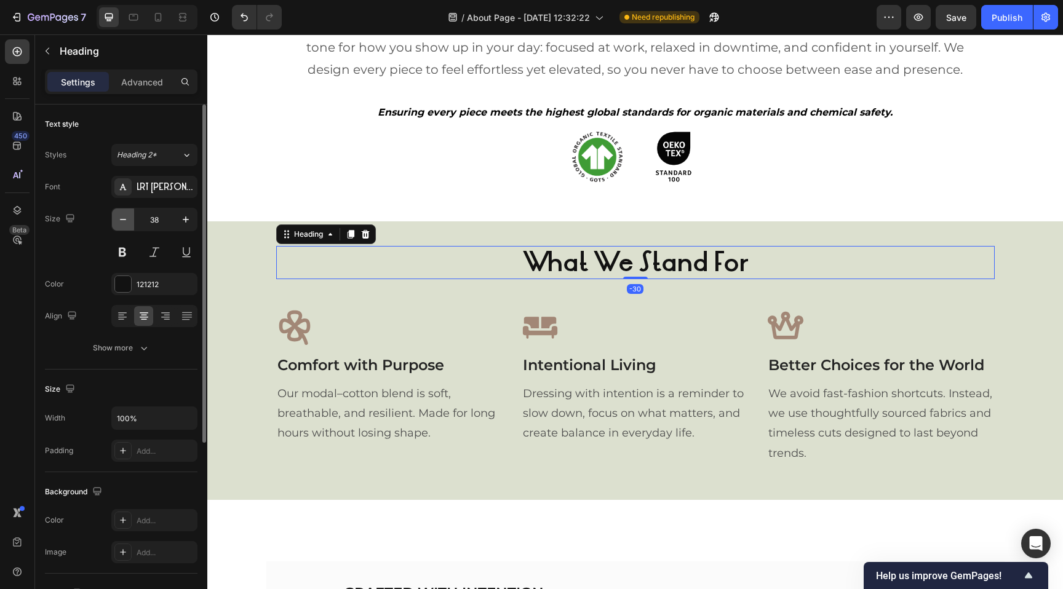
click at [123, 220] on icon "button" at bounding box center [123, 219] width 6 height 1
type input "36"
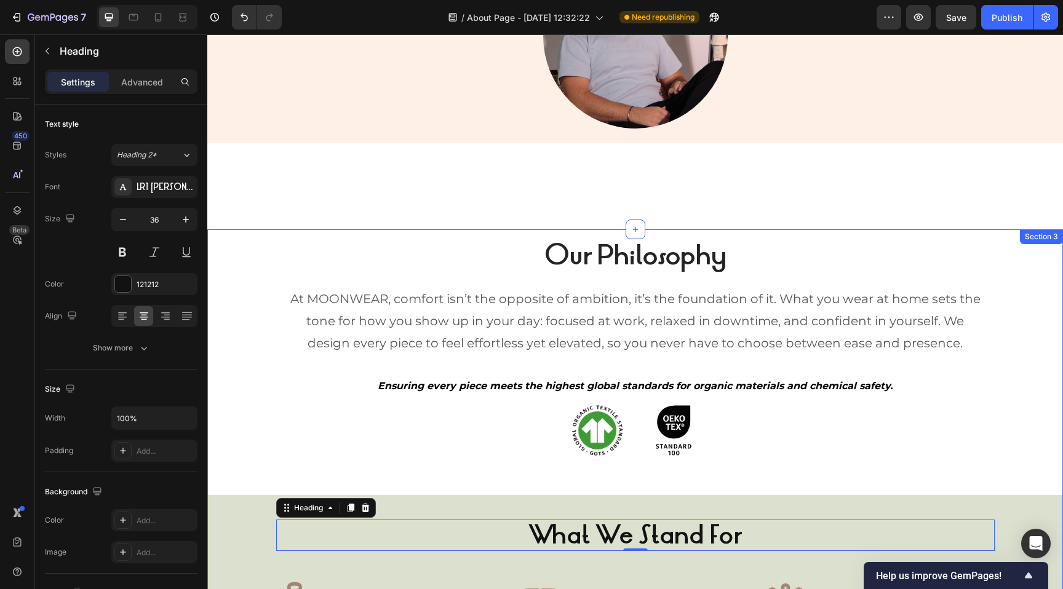
scroll to position [667, 0]
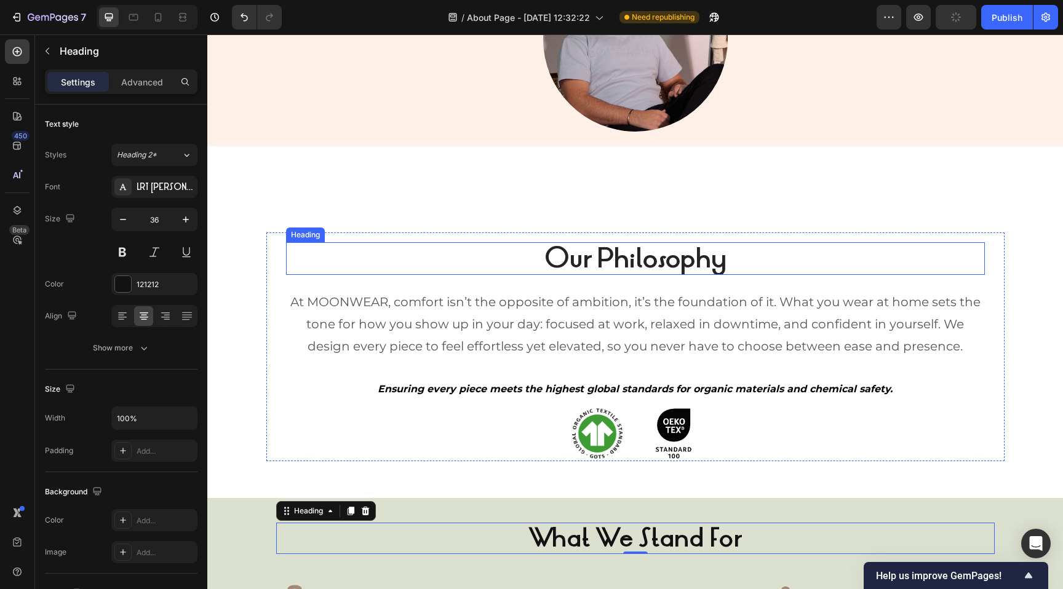
click at [574, 257] on strong "Our Philosophy" at bounding box center [635, 258] width 182 height 36
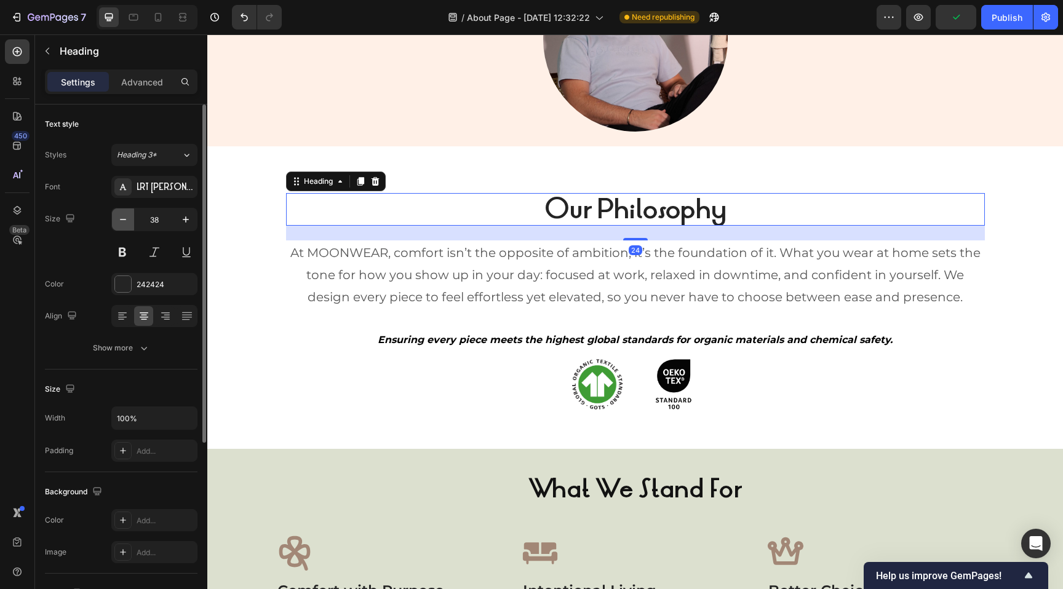
click at [124, 220] on icon "button" at bounding box center [123, 219] width 12 height 12
click at [124, 220] on icon "button" at bounding box center [123, 219] width 6 height 1
type input "36"
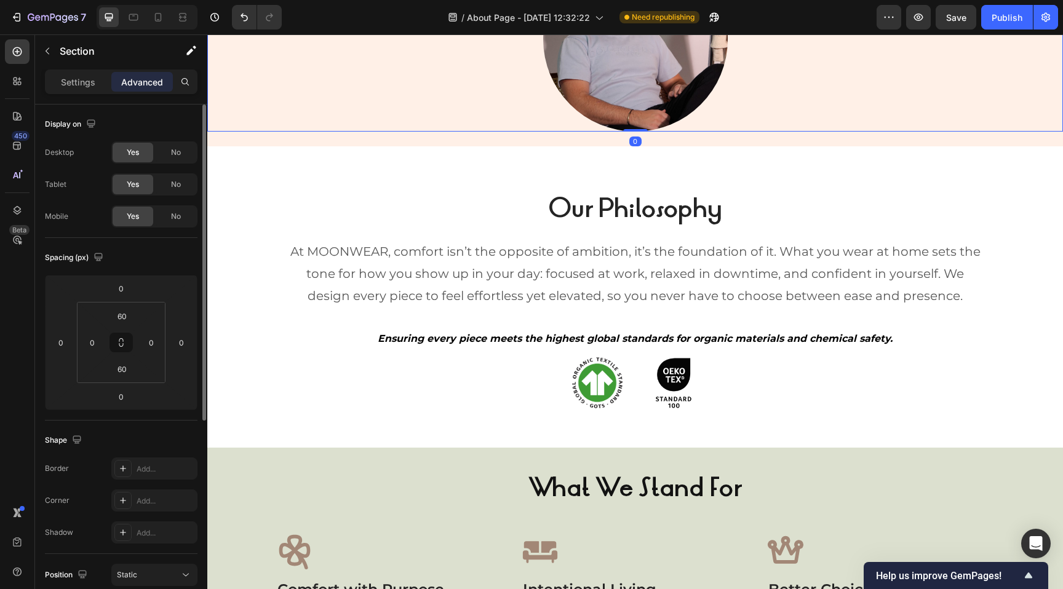
click at [521, 120] on div at bounding box center [634, 39] width 855 height 184
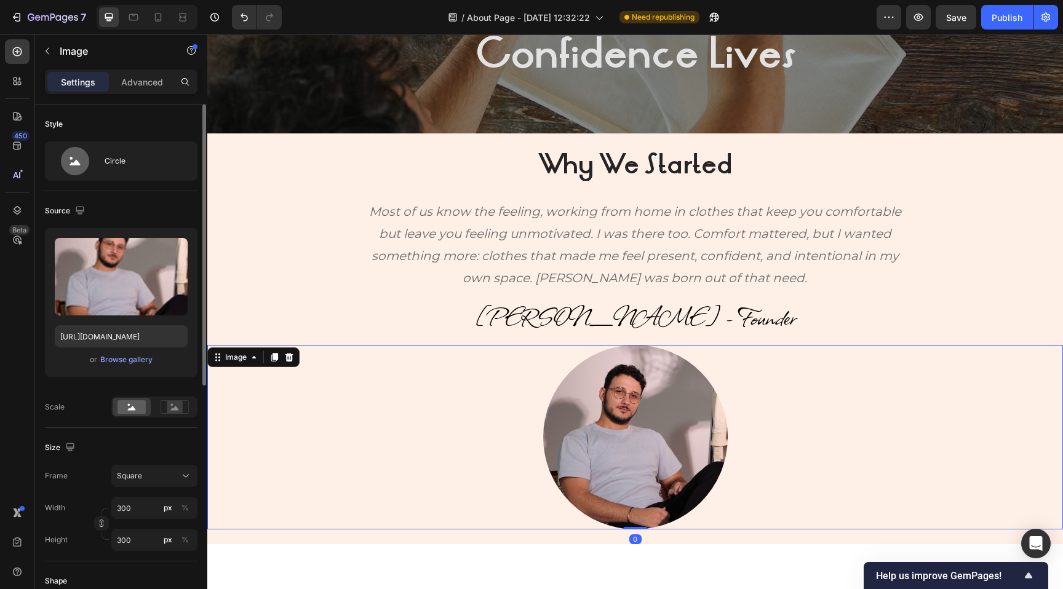
scroll to position [214, 0]
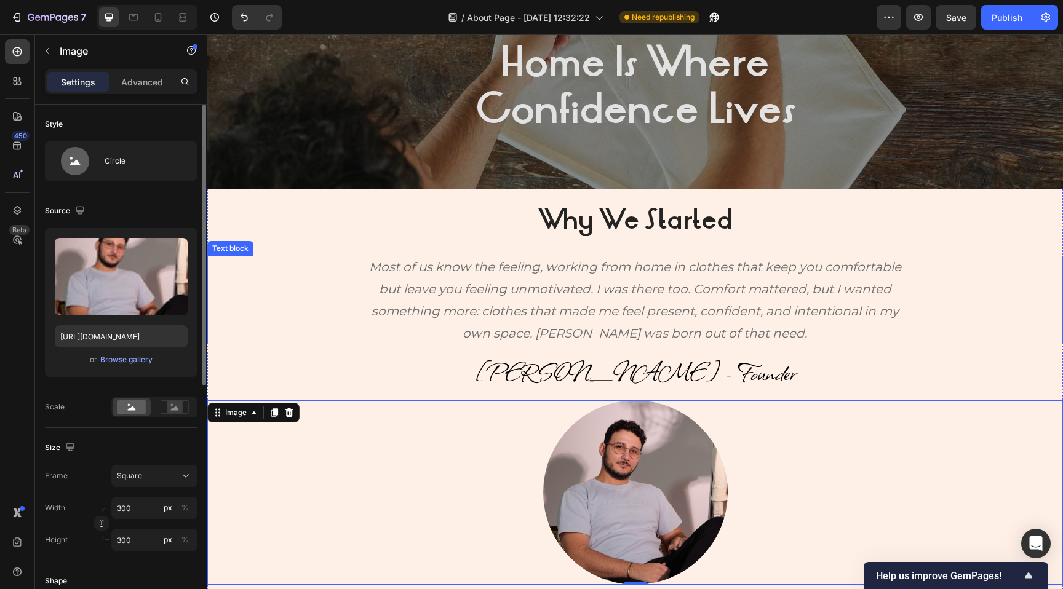
click at [418, 290] on p "Most of us know the feeling, working from home in clothes that keep you comfort…" at bounding box center [634, 300] width 545 height 89
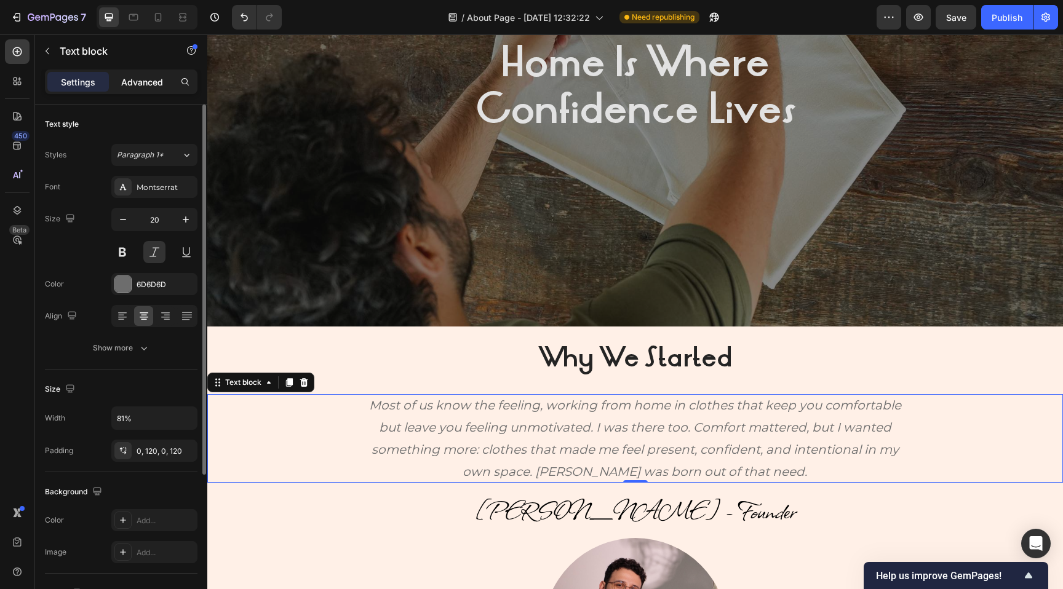
click at [152, 81] on p "Advanced" at bounding box center [142, 82] width 42 height 13
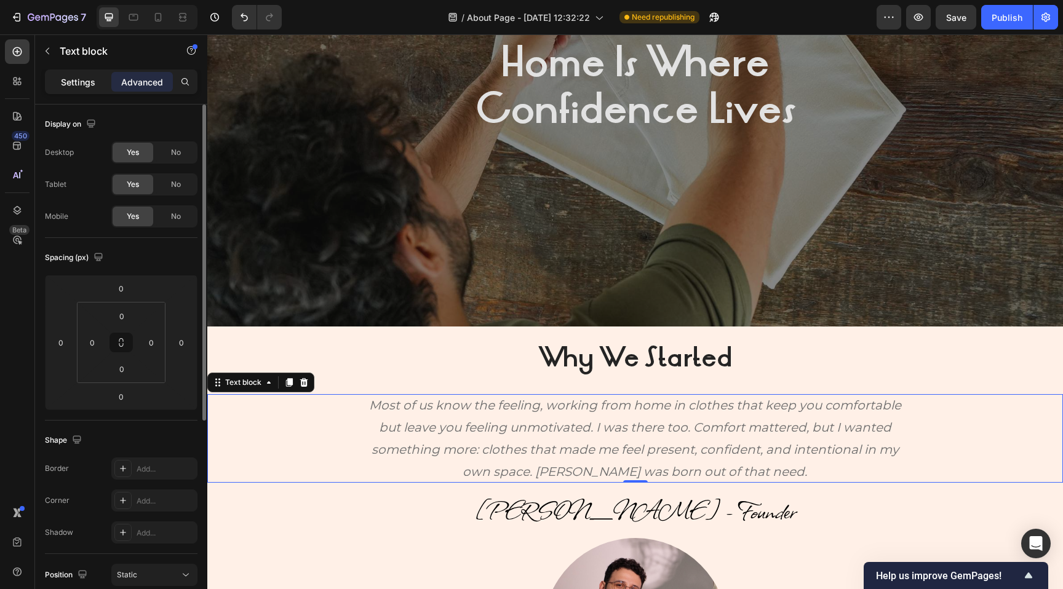
click at [77, 77] on p "Settings" at bounding box center [78, 82] width 34 height 13
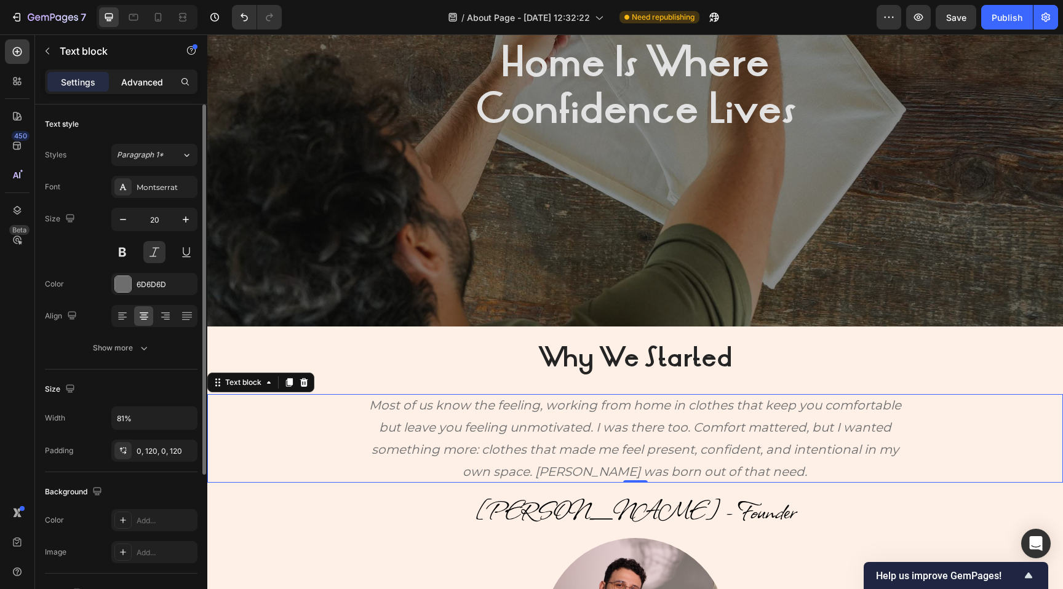
click at [140, 78] on p "Advanced" at bounding box center [142, 82] width 42 height 13
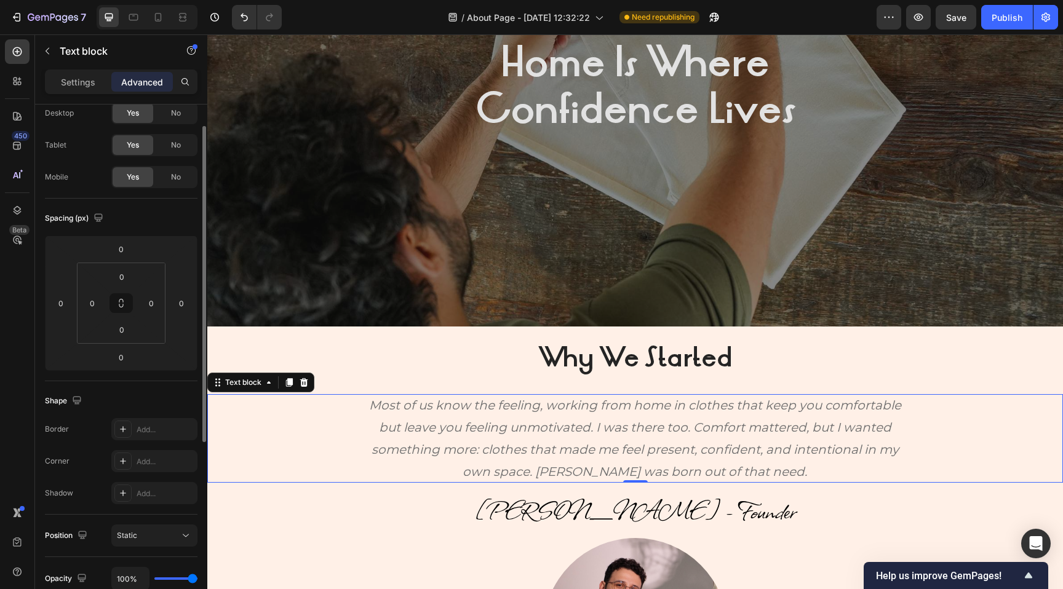
scroll to position [44, 0]
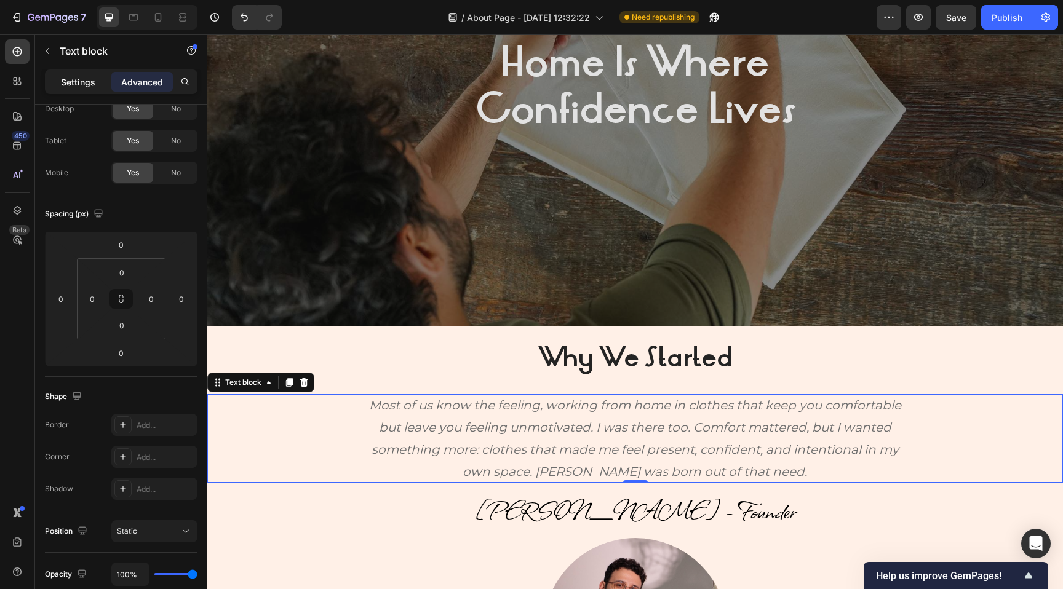
click at [83, 78] on p "Settings" at bounding box center [78, 82] width 34 height 13
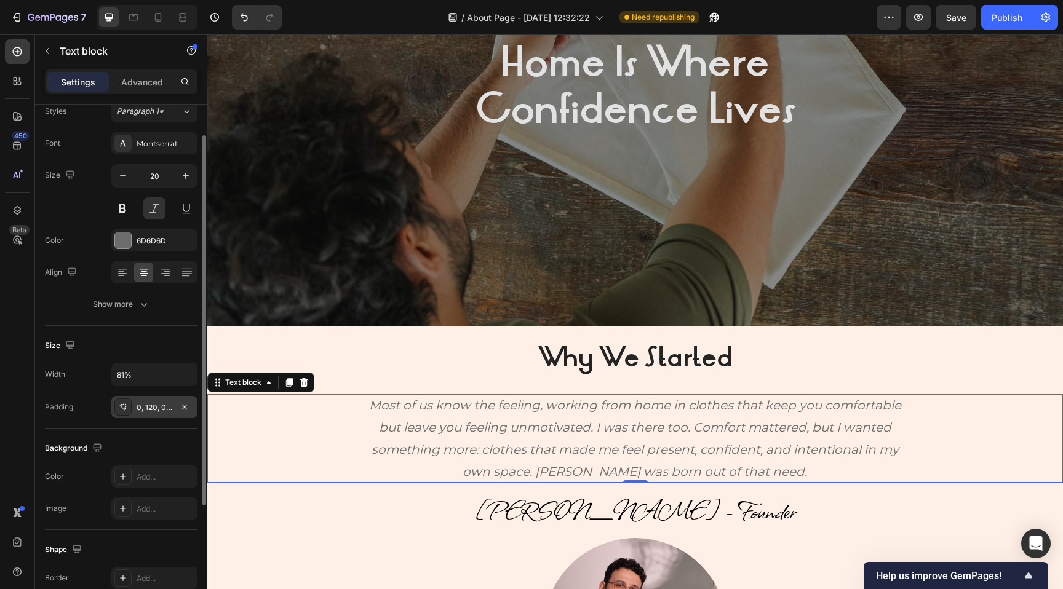
click at [154, 411] on div "0, 120, 0, 120" at bounding box center [155, 407] width 36 height 11
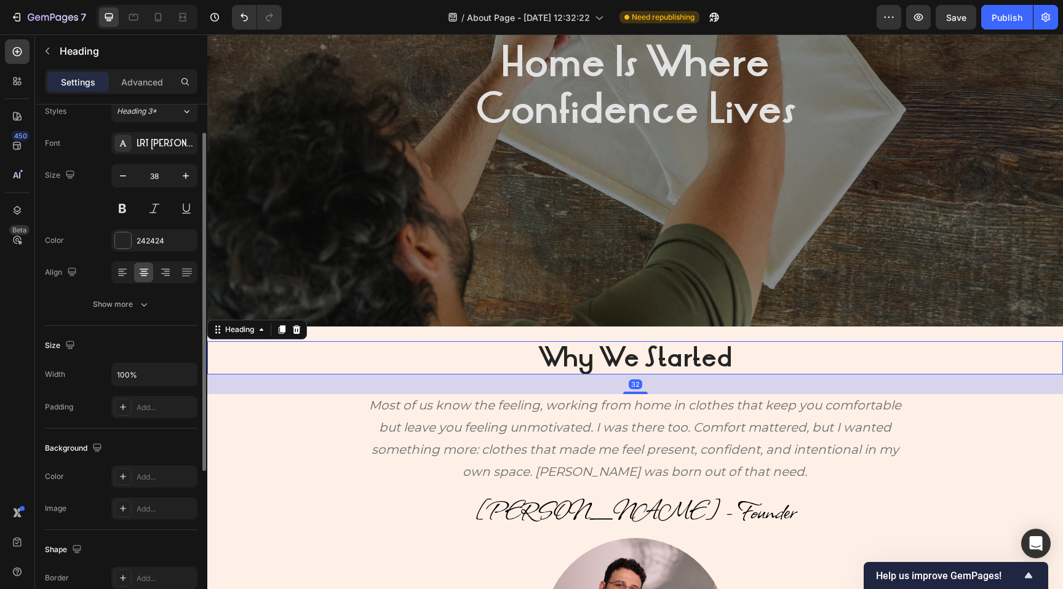
click at [343, 351] on h2 "Why We Started" at bounding box center [634, 357] width 855 height 33
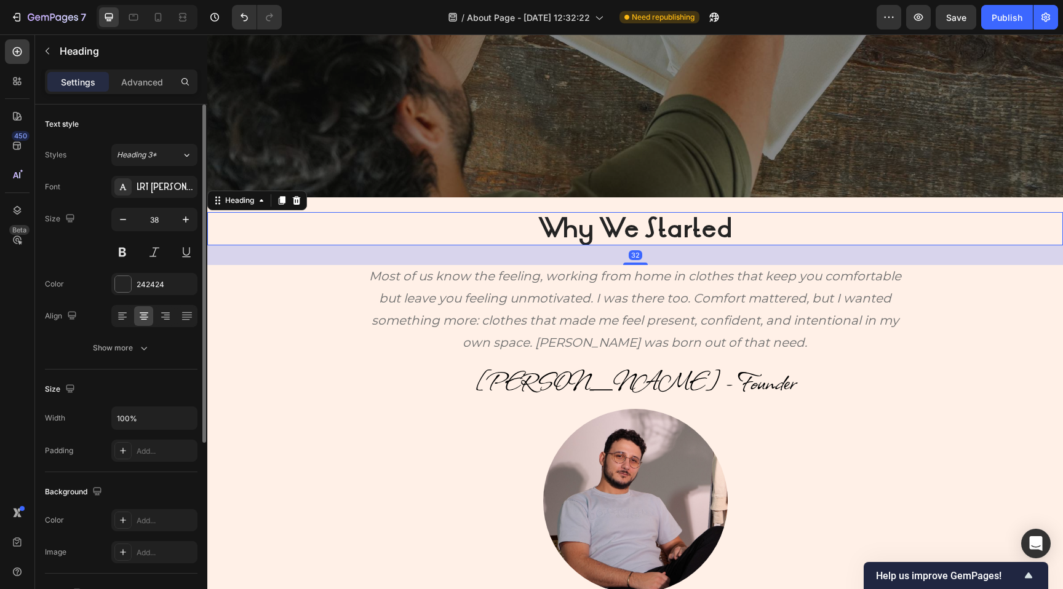
scroll to position [347, 0]
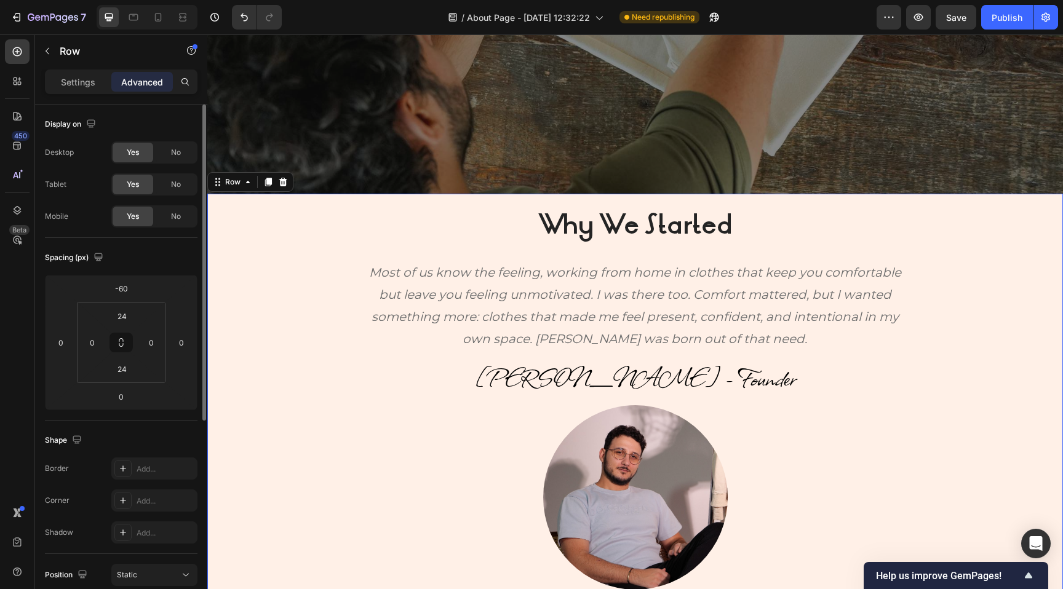
click at [434, 200] on div "Why We Started Heading Most of us know the feeling, working from home in clothe…" at bounding box center [634, 399] width 855 height 411
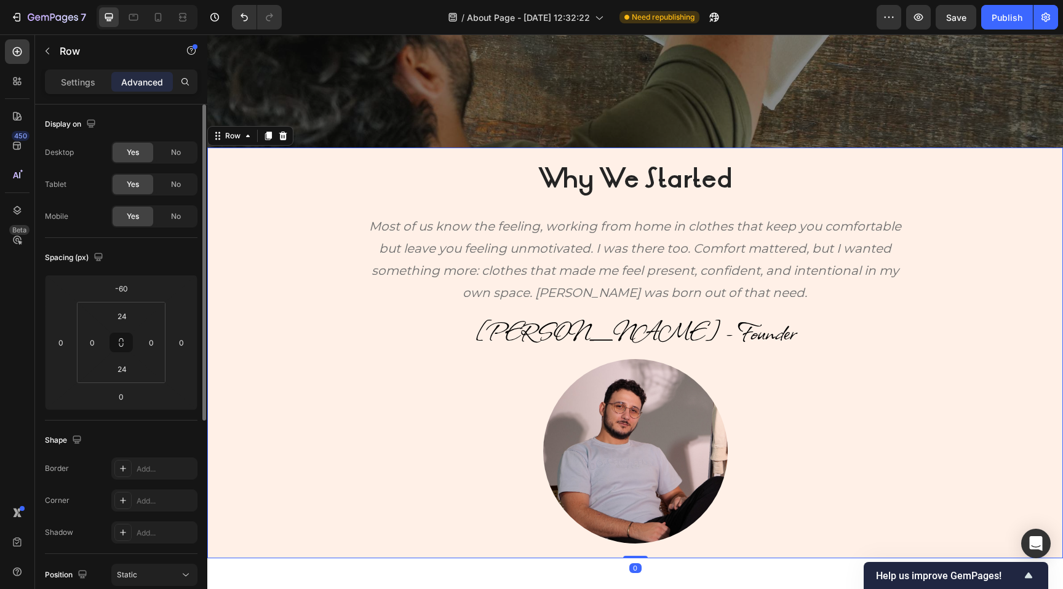
scroll to position [395, 0]
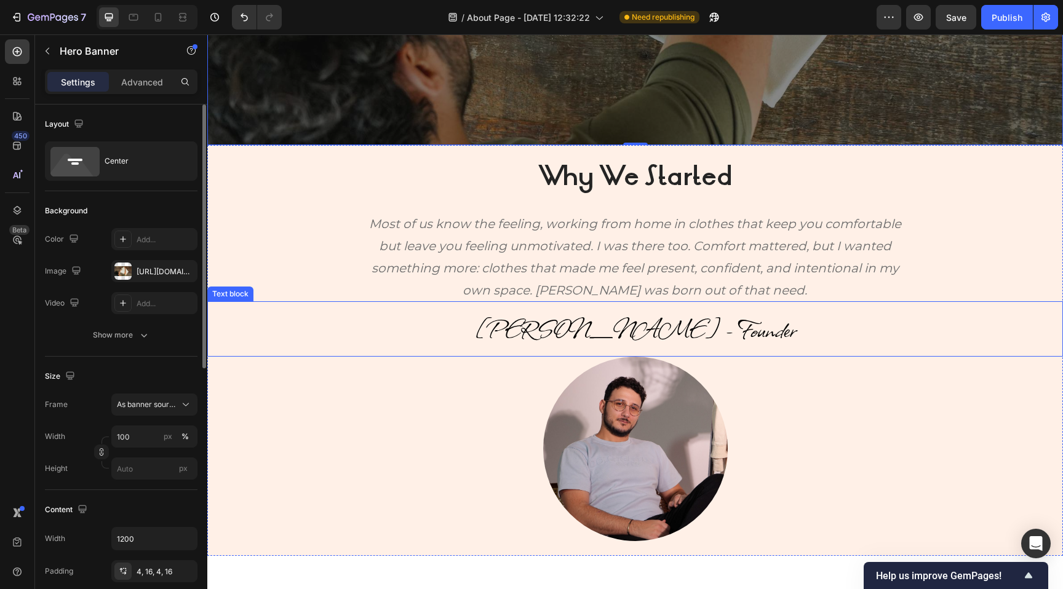
click at [412, 320] on p "[PERSON_NAME] - Founder" at bounding box center [634, 329] width 853 height 53
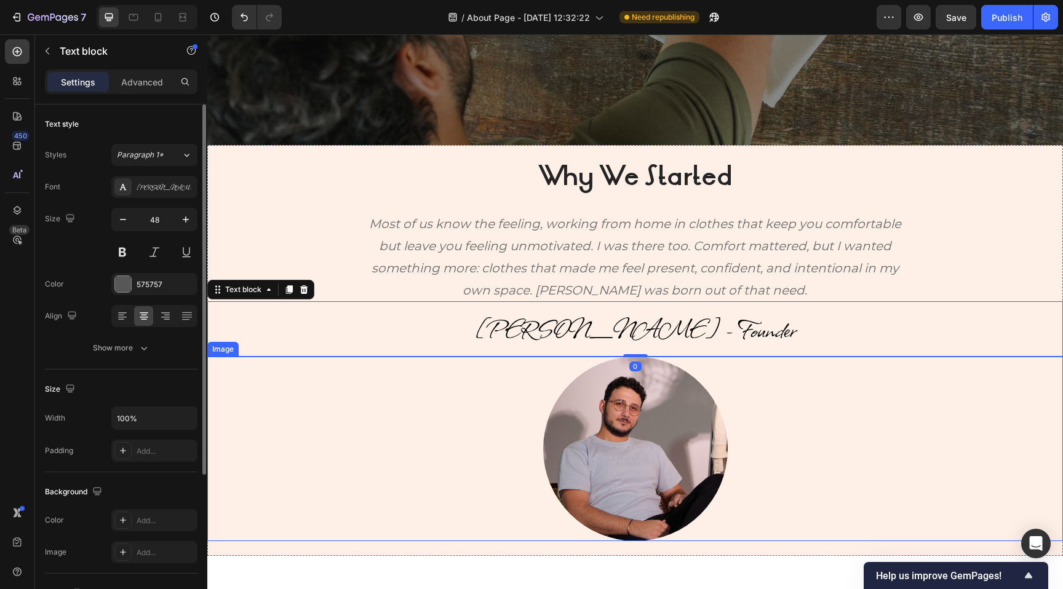
click at [529, 419] on div at bounding box center [634, 449] width 855 height 184
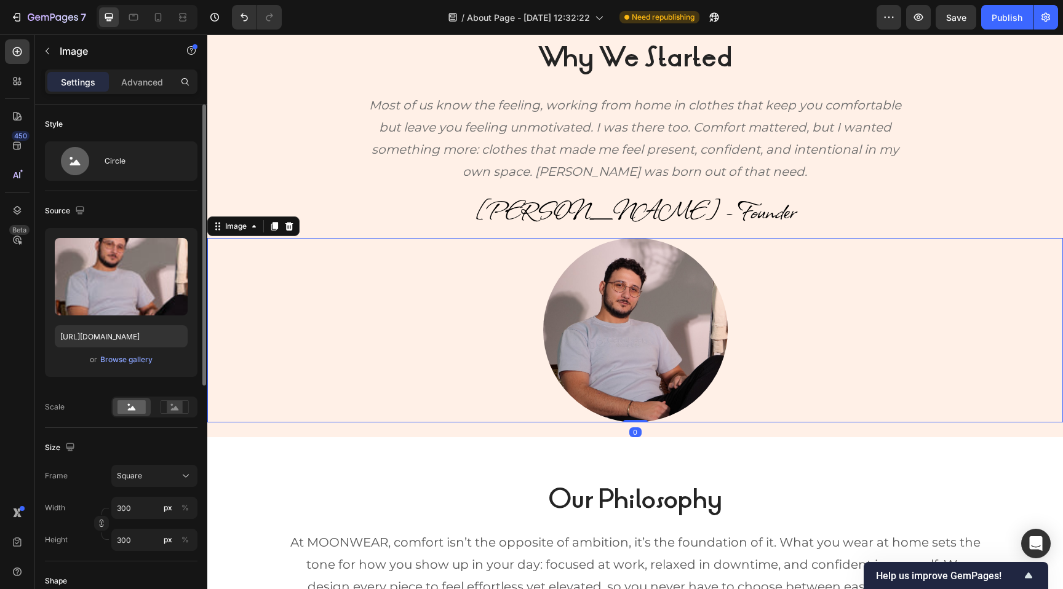
scroll to position [520, 0]
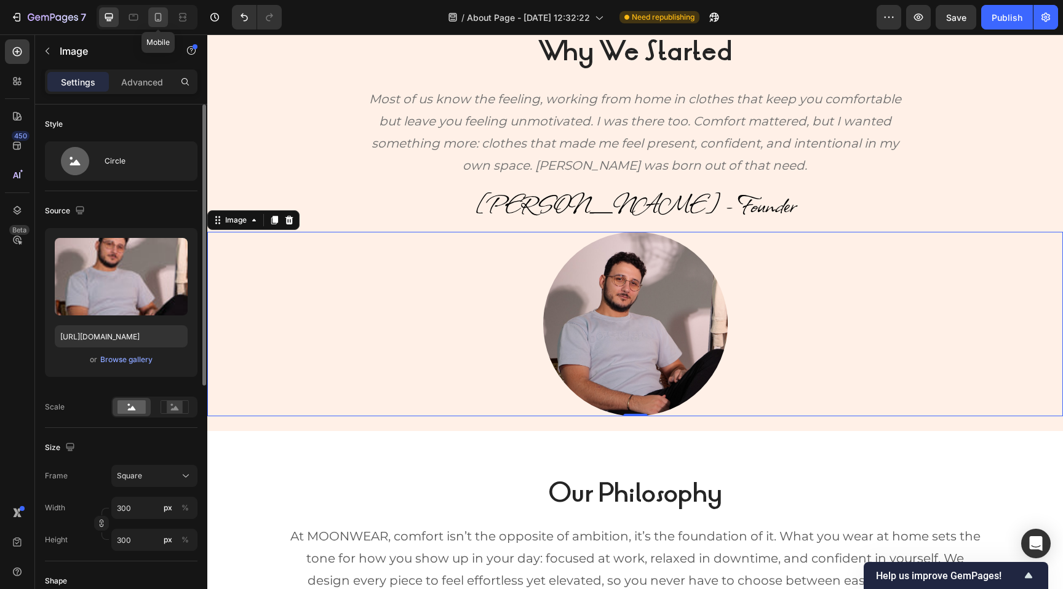
click at [159, 16] on icon at bounding box center [158, 17] width 12 height 12
type input "54"
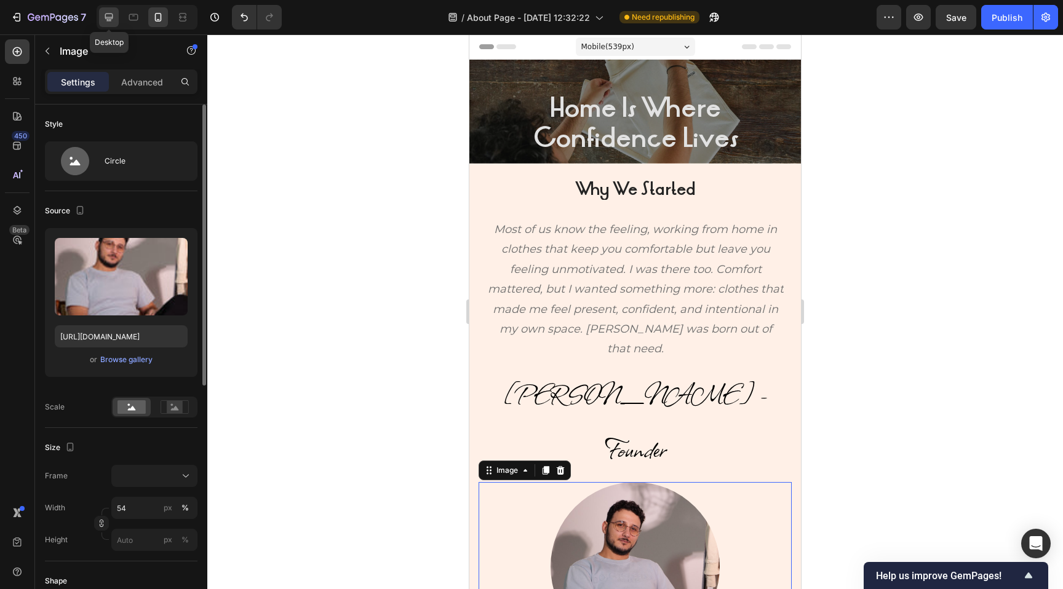
click at [109, 15] on icon at bounding box center [109, 17] width 12 height 12
type input "300"
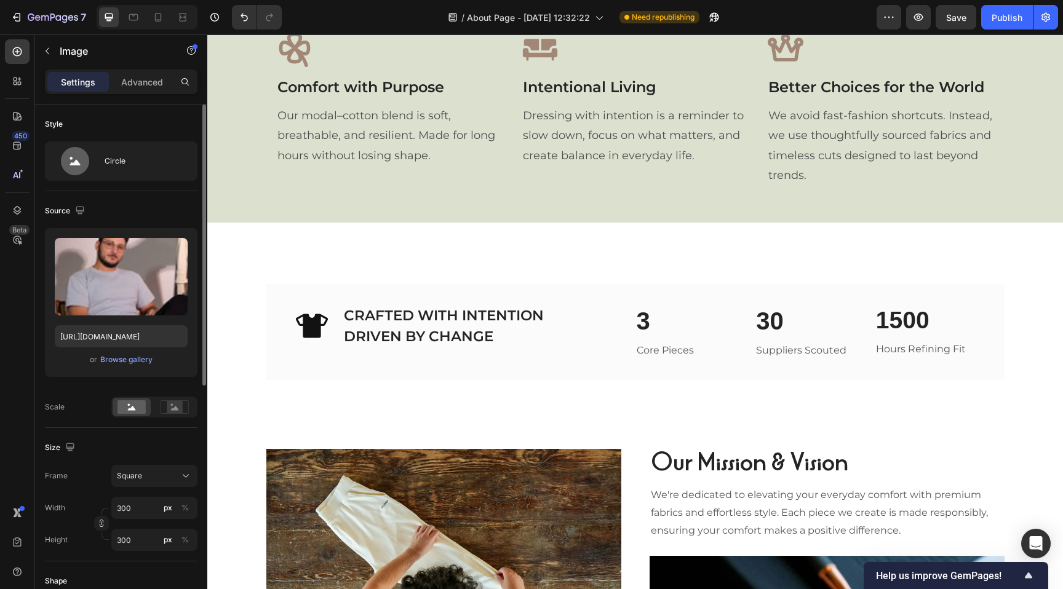
scroll to position [1310, 0]
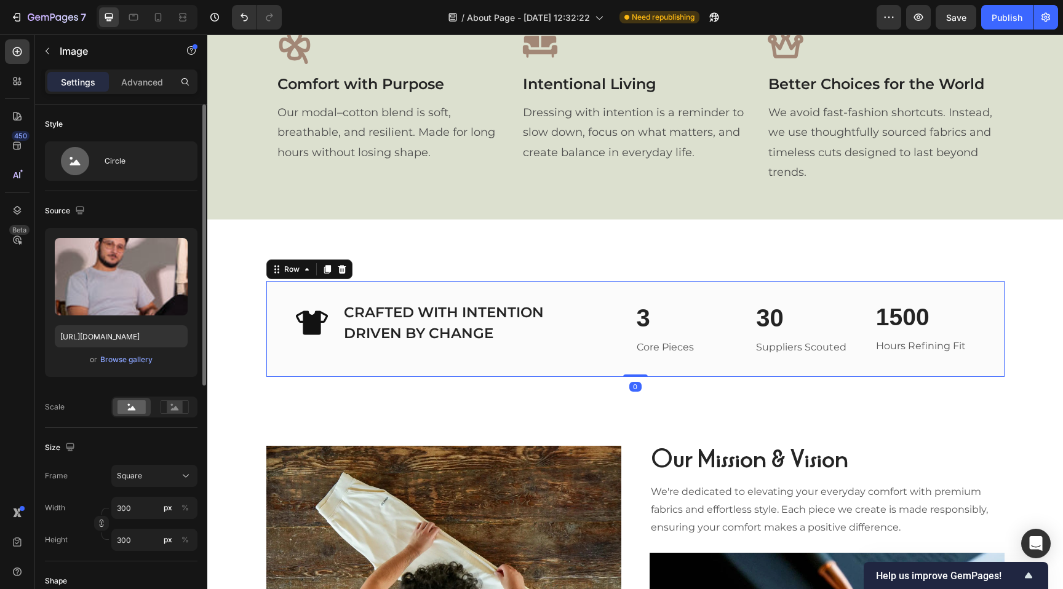
click at [284, 295] on div "Icon CRAFTED WITH INTENTION DRIVEN BY CHANGE Heading Row 3 Heading Core Pieces …" at bounding box center [635, 329] width 738 height 97
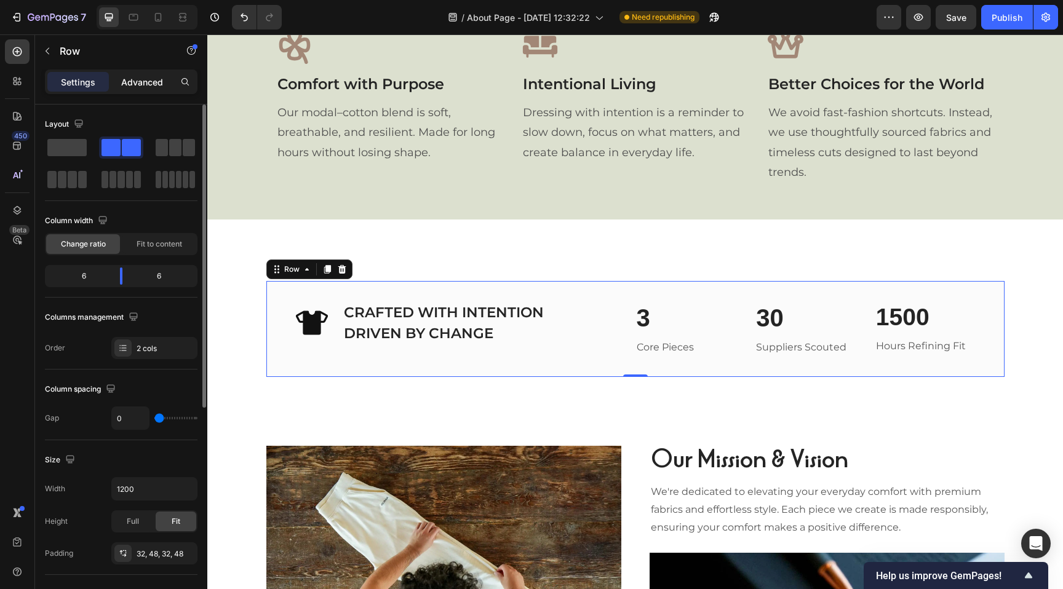
click at [148, 74] on div "Advanced" at bounding box center [141, 82] width 61 height 20
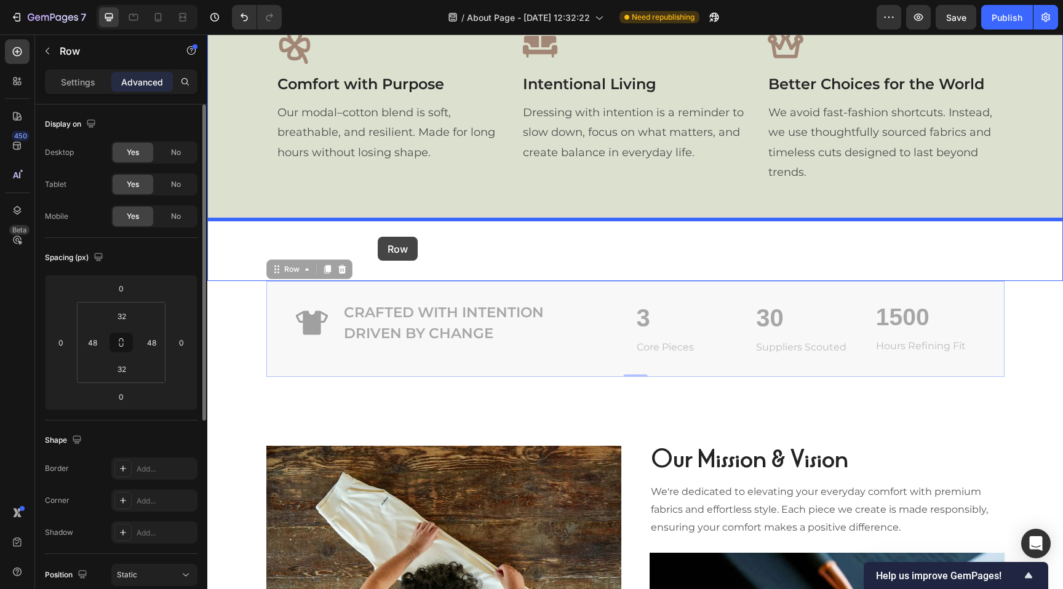
drag, startPoint x: 349, startPoint y: 288, endPoint x: 378, endPoint y: 237, distance: 58.7
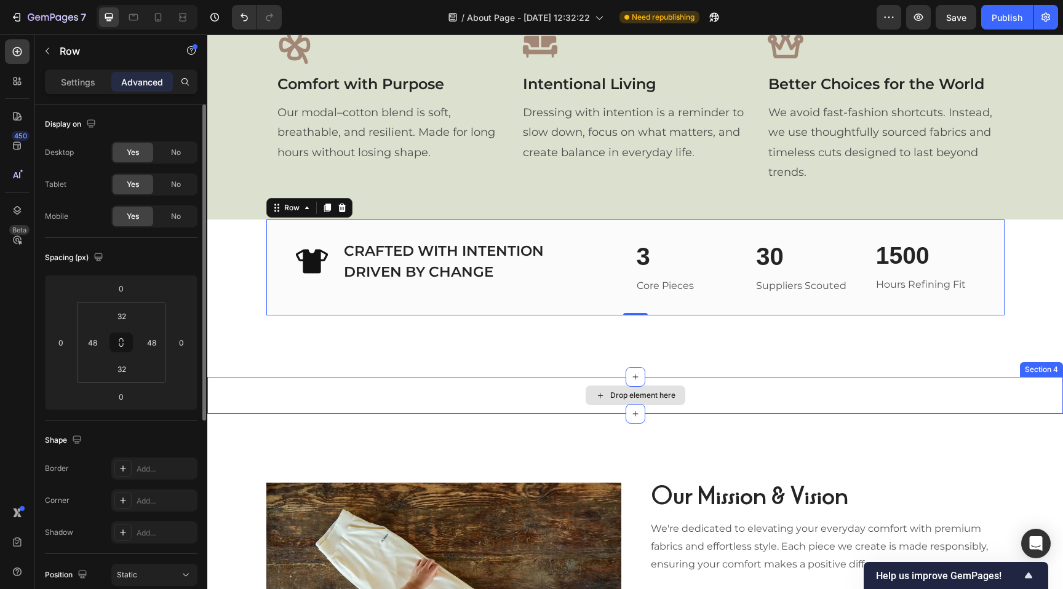
click at [264, 392] on div "Drop element here" at bounding box center [634, 395] width 855 height 37
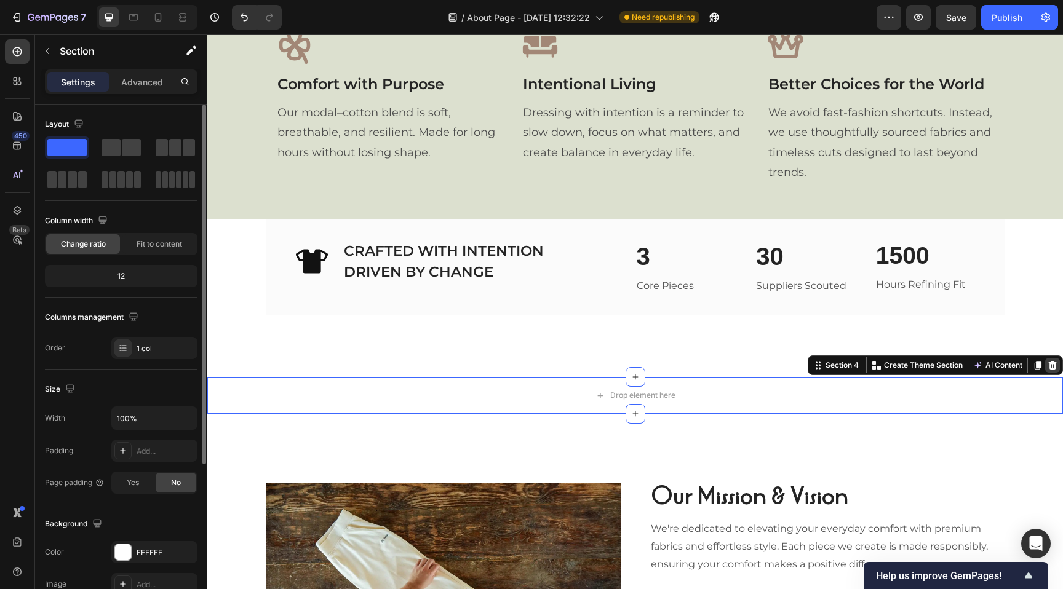
click at [1050, 368] on icon at bounding box center [1052, 365] width 10 height 10
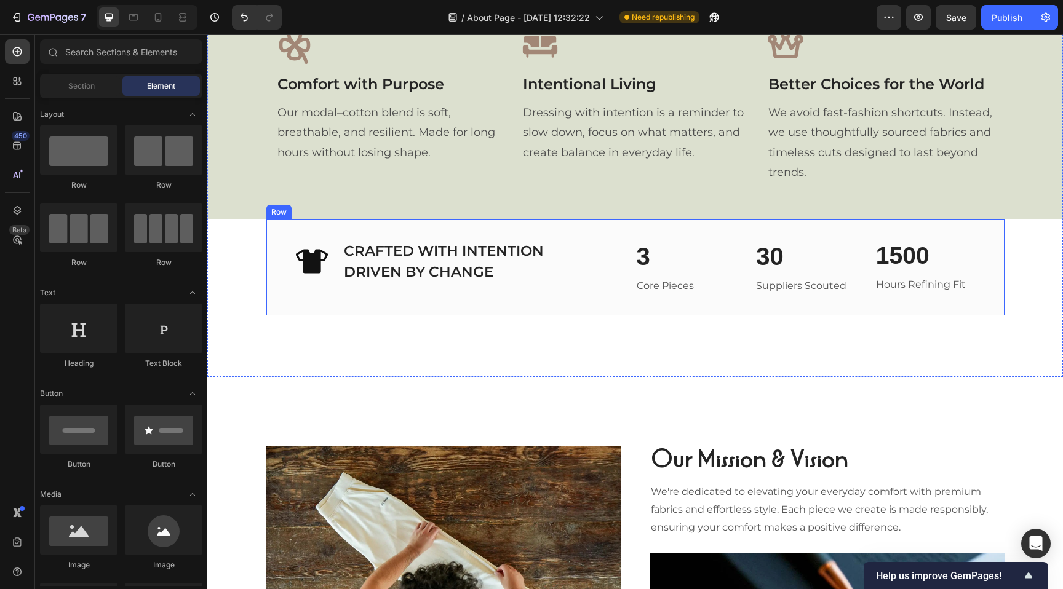
click at [579, 229] on div "Icon CRAFTED WITH INTENTION DRIVEN BY CHANGE Heading Row 3 Heading Core Pieces …" at bounding box center [635, 268] width 738 height 97
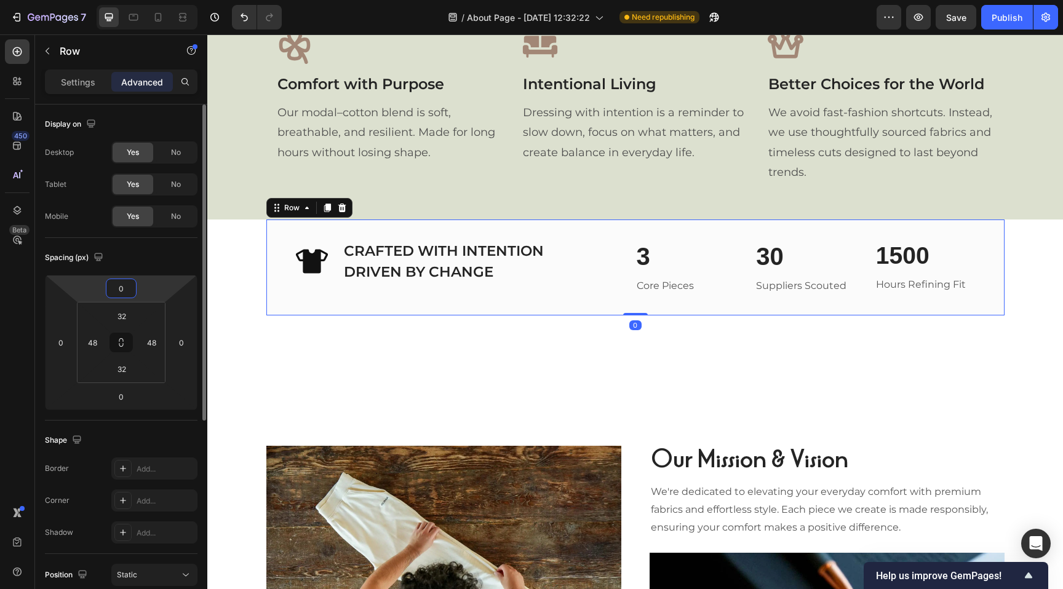
click at [126, 290] on input "0" at bounding box center [121, 288] width 25 height 18
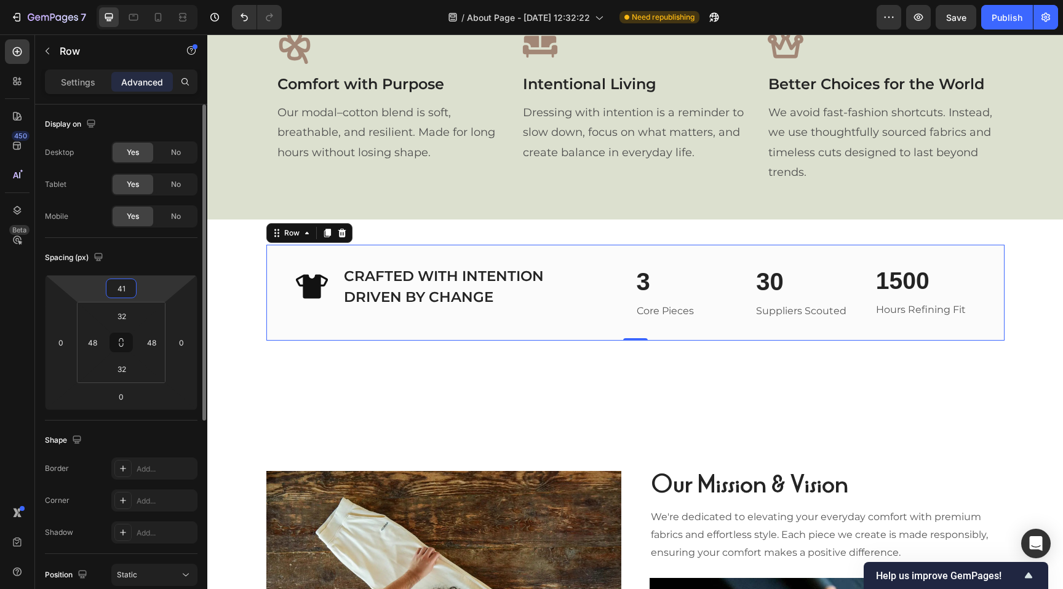
type input "42"
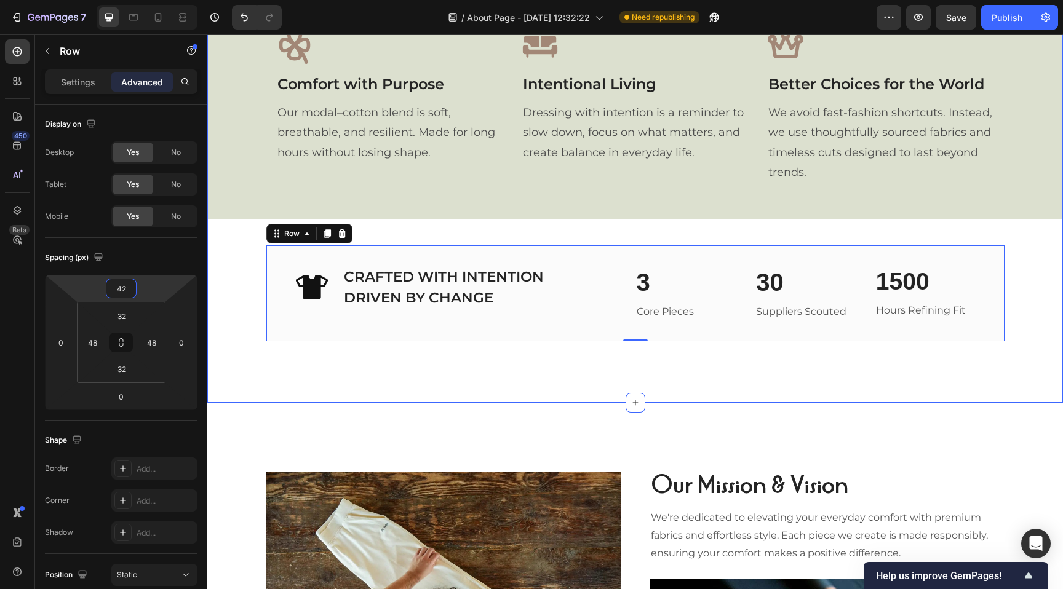
click at [320, 394] on div "Our Philosophy Heading At MOONWEAR, comfort isn’t the opposite of ambition, it’…" at bounding box center [634, 40] width 855 height 725
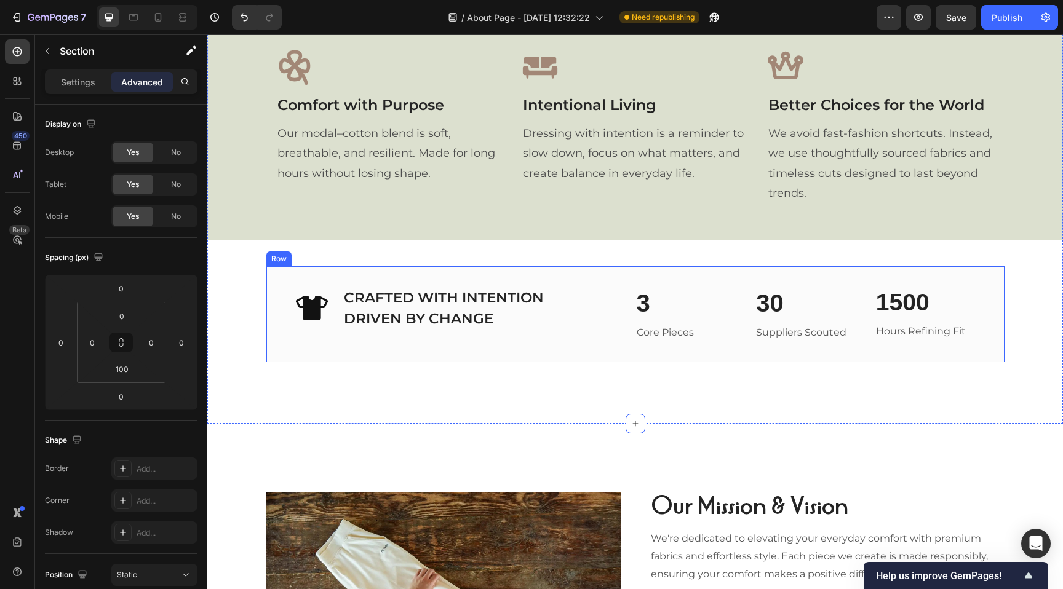
click at [280, 272] on div "Icon CRAFTED WITH INTENTION DRIVEN BY CHANGE Heading Row 3 Heading Core Pieces …" at bounding box center [635, 314] width 738 height 97
click at [73, 82] on p "Settings" at bounding box center [78, 82] width 34 height 13
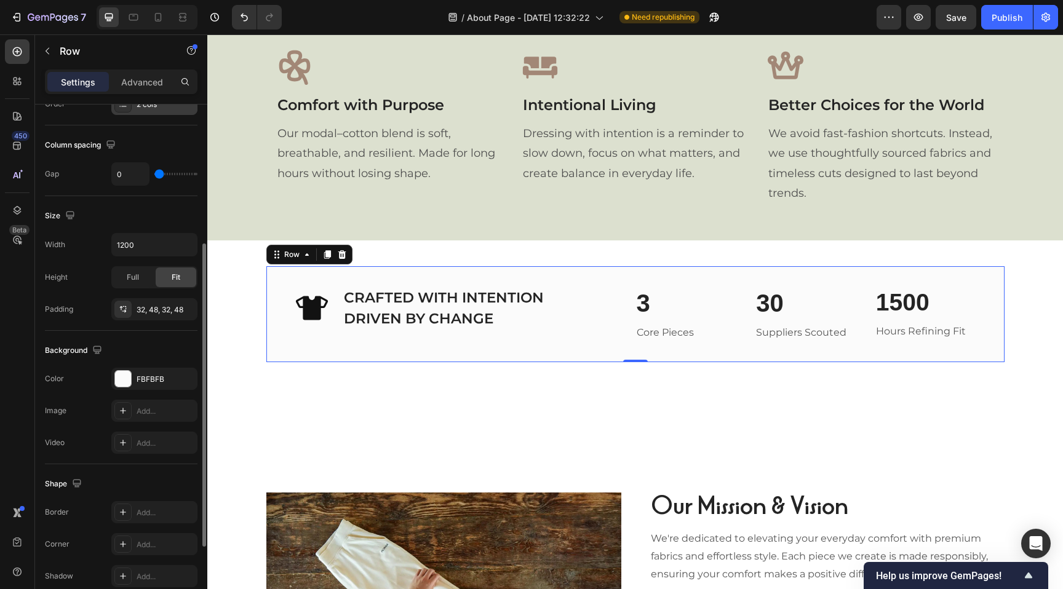
scroll to position [251, 0]
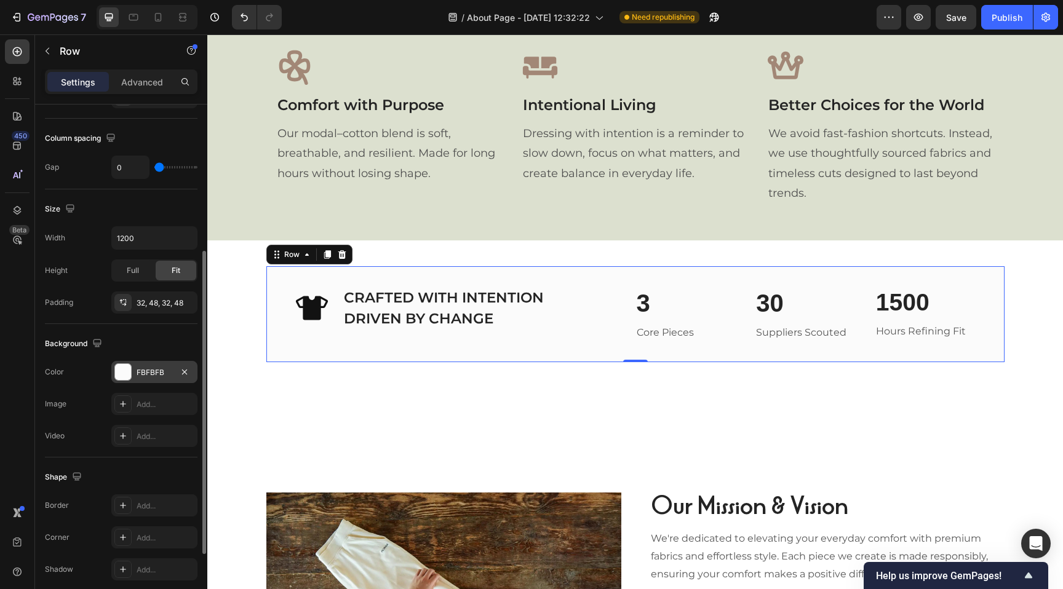
click at [122, 376] on div at bounding box center [123, 372] width 16 height 16
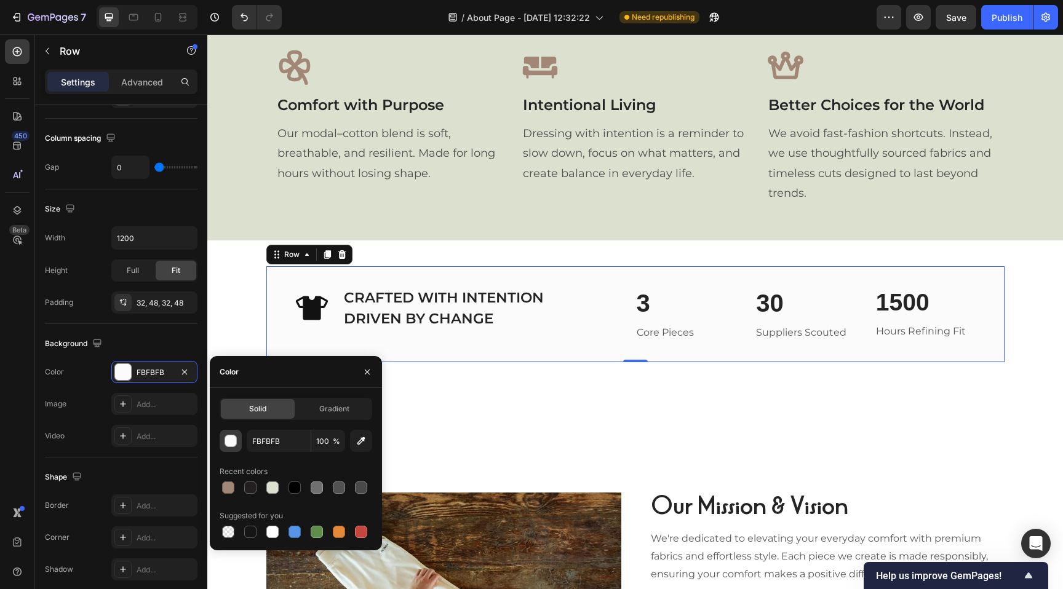
click at [228, 442] on div "button" at bounding box center [231, 441] width 12 height 12
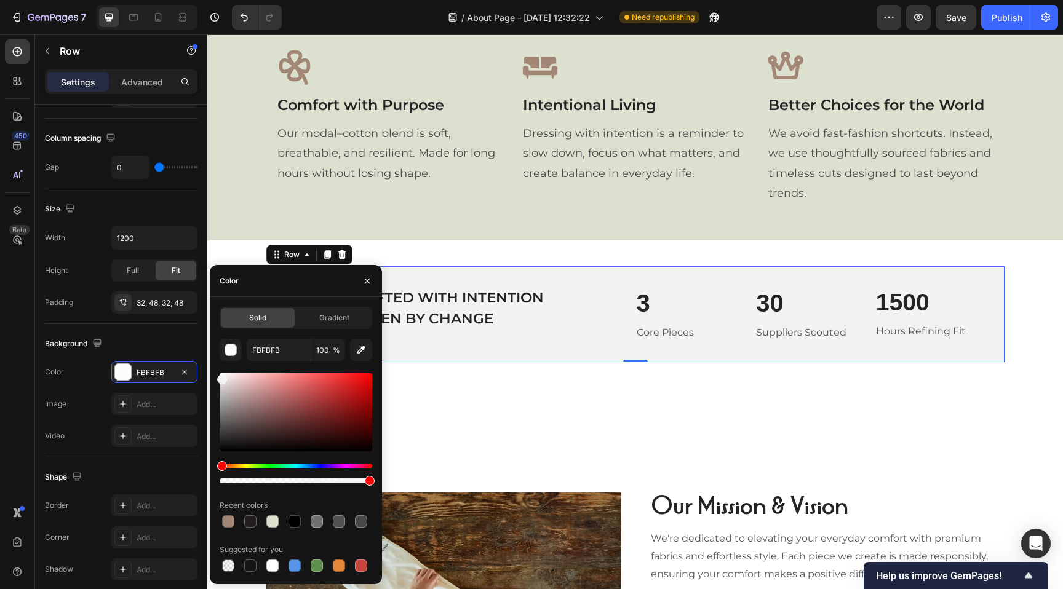
type input "F2F2F2"
click at [220, 377] on div at bounding box center [222, 379] width 10 height 10
click at [402, 253] on div "Our Philosophy Heading At MOONWEAR, comfort isn’t the opposite of ambition, it’…" at bounding box center [634, 30] width 855 height 663
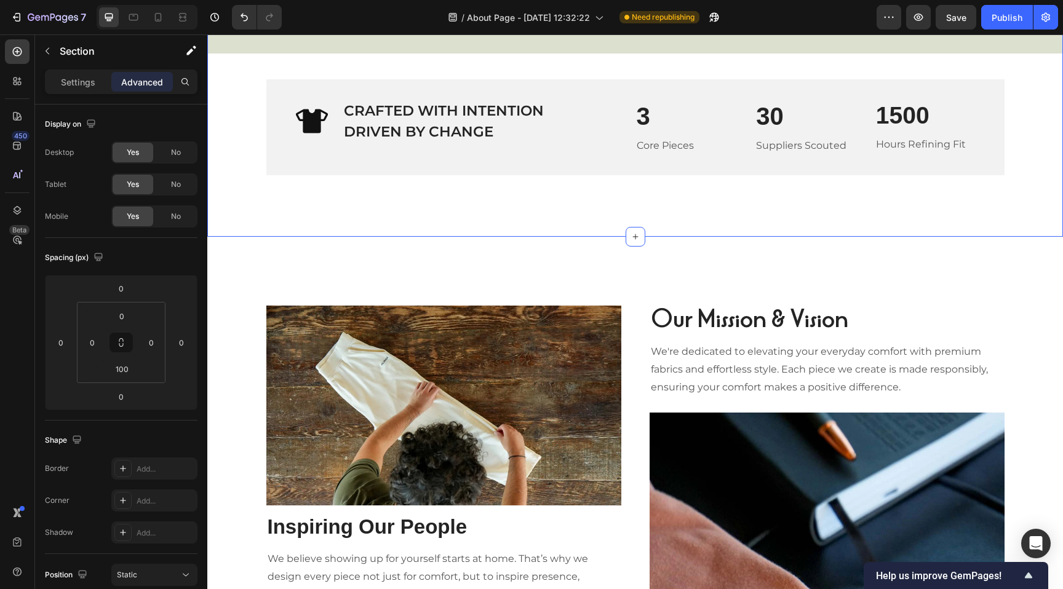
scroll to position [1484, 0]
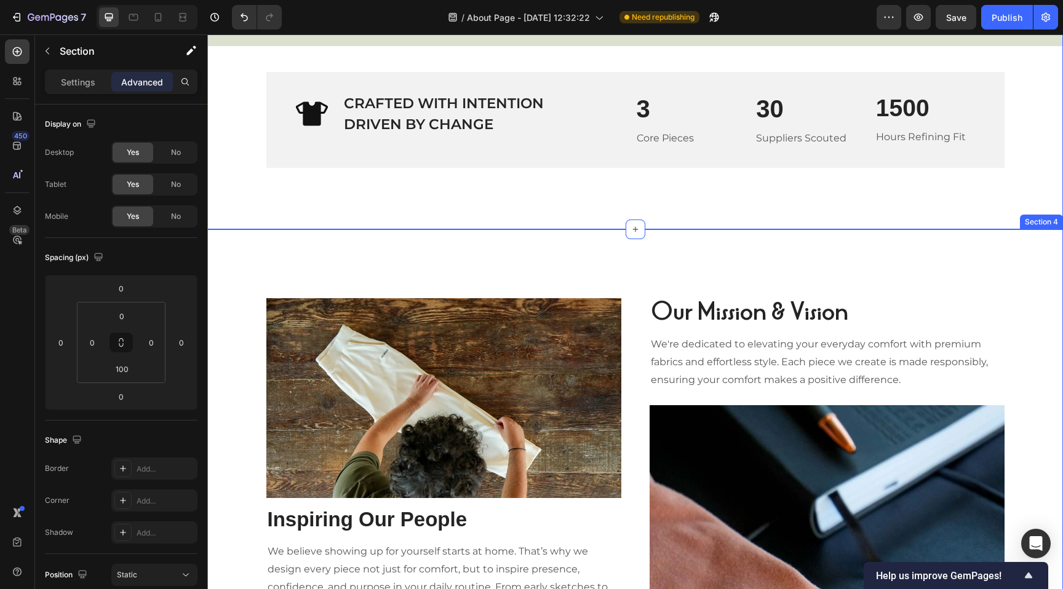
click at [465, 282] on div "Image Inspiring Our People Heading We believe showing up for yourself starts at…" at bounding box center [634, 571] width 855 height 684
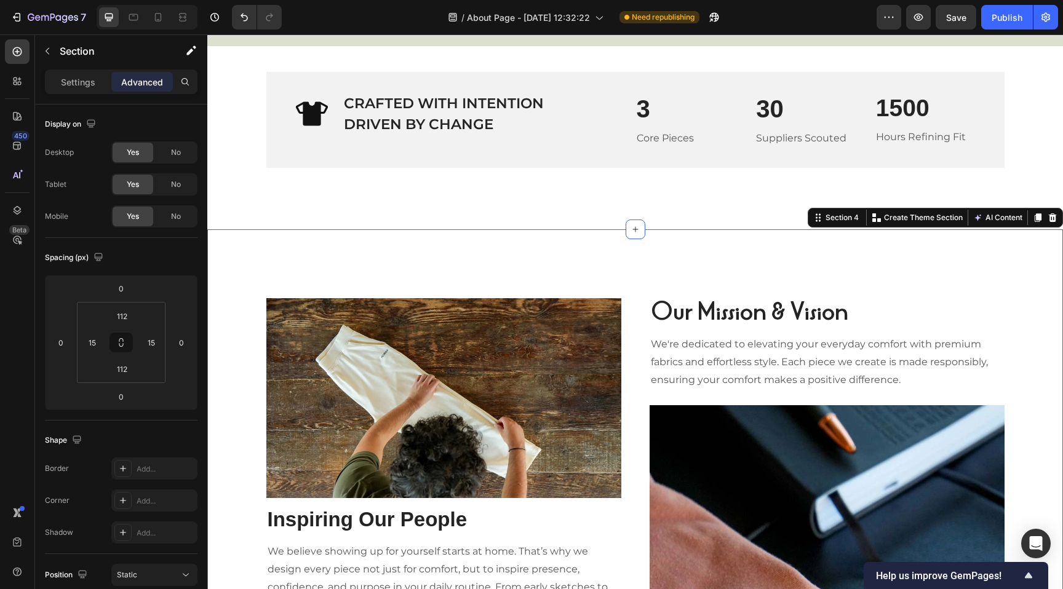
click at [1011, 350] on div "Image Inspiring Our People Heading We believe showing up for yourself starts at…" at bounding box center [634, 571] width 837 height 547
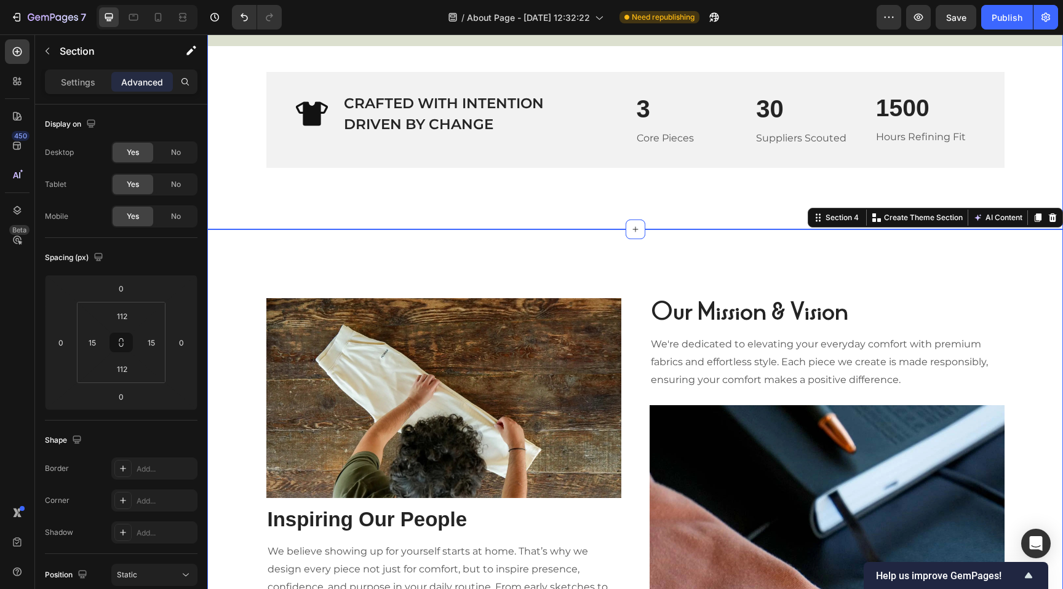
click at [470, 295] on div "Image Inspiring Our People Heading We believe showing up for yourself starts at…" at bounding box center [634, 571] width 855 height 684
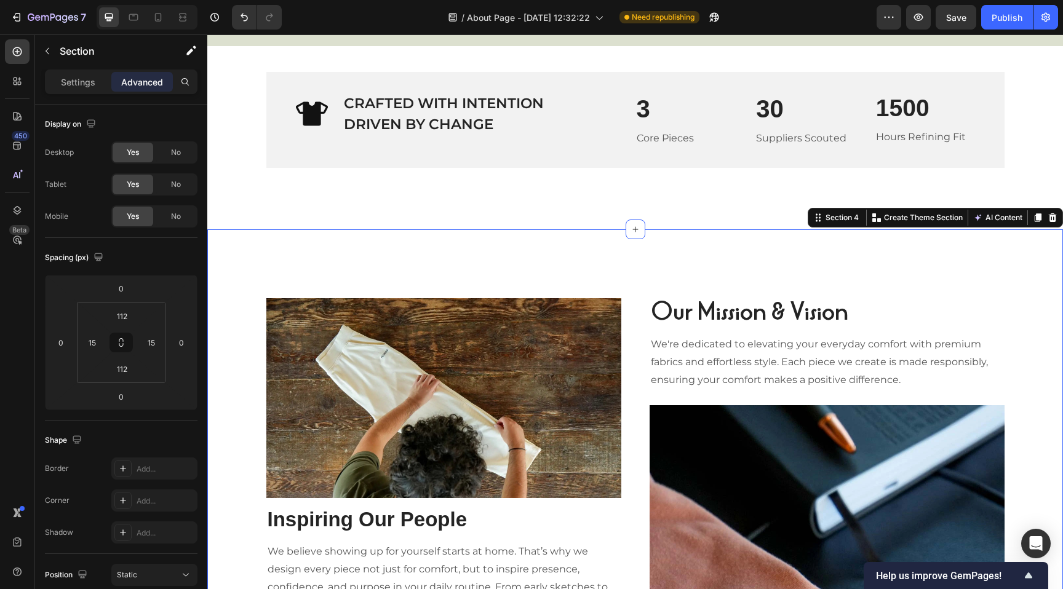
click at [251, 336] on div "Image Inspiring Our People Heading We believe showing up for yourself starts at…" at bounding box center [634, 571] width 837 height 547
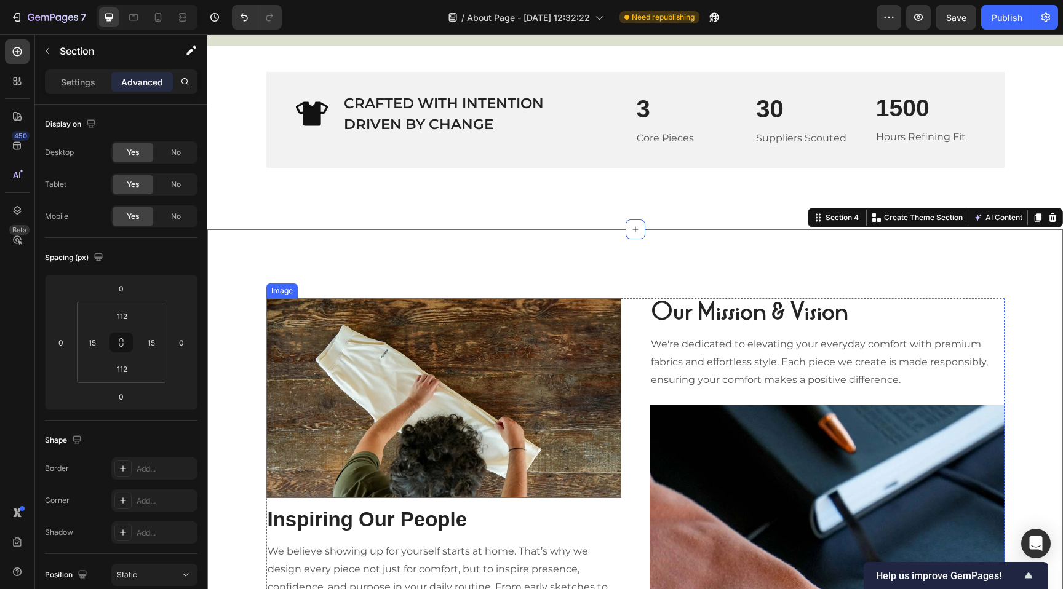
click at [287, 348] on img at bounding box center [443, 398] width 355 height 200
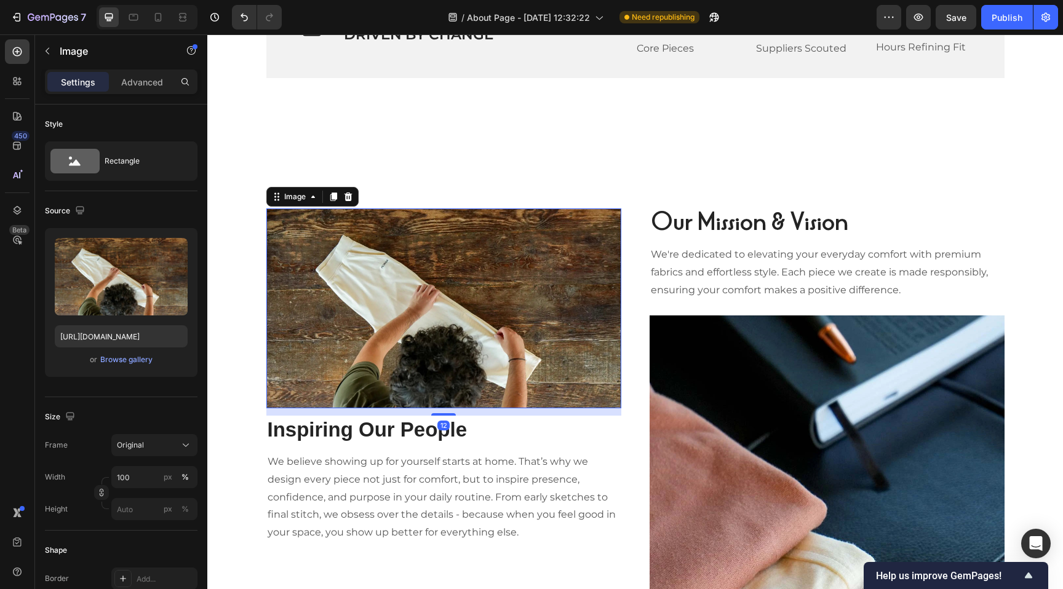
scroll to position [1596, 0]
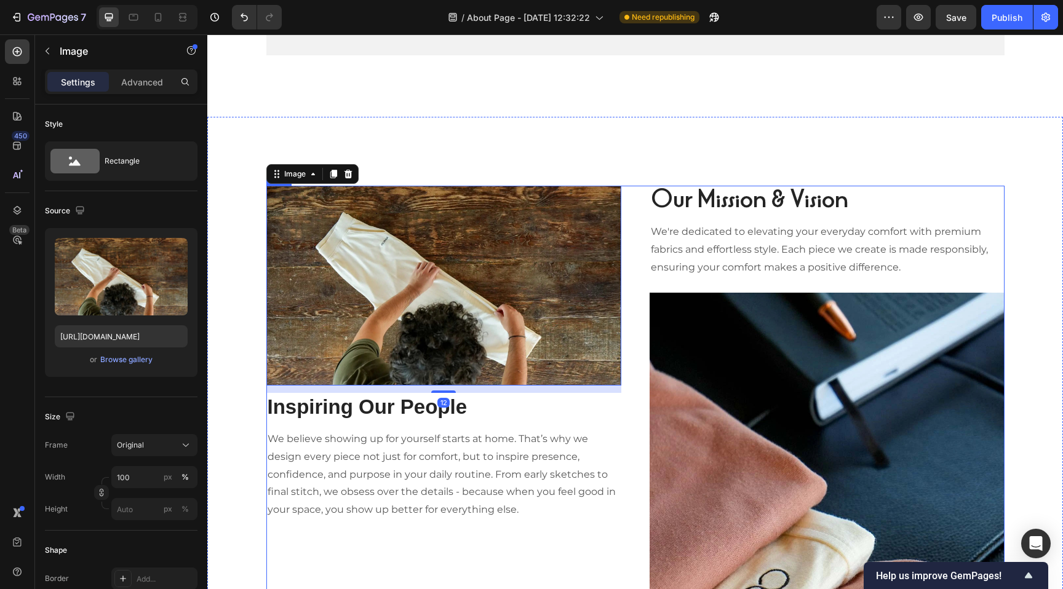
click at [638, 399] on div "Image 12 Inspiring Our People Heading We believe showing up for yourself starts…" at bounding box center [635, 459] width 738 height 547
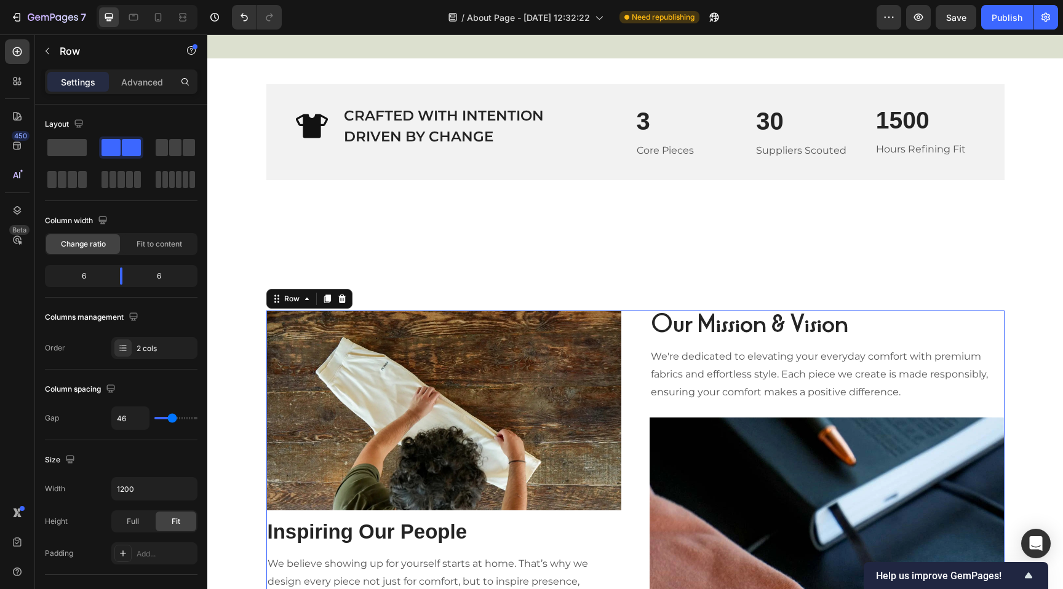
scroll to position [1462, 0]
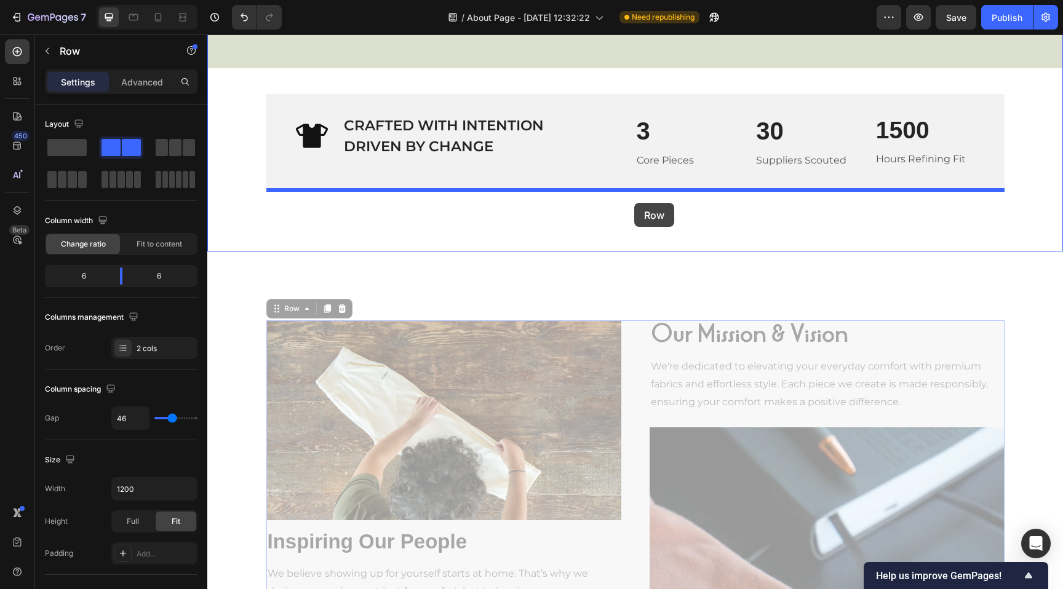
drag, startPoint x: 633, startPoint y: 343, endPoint x: 634, endPoint y: 203, distance: 139.6
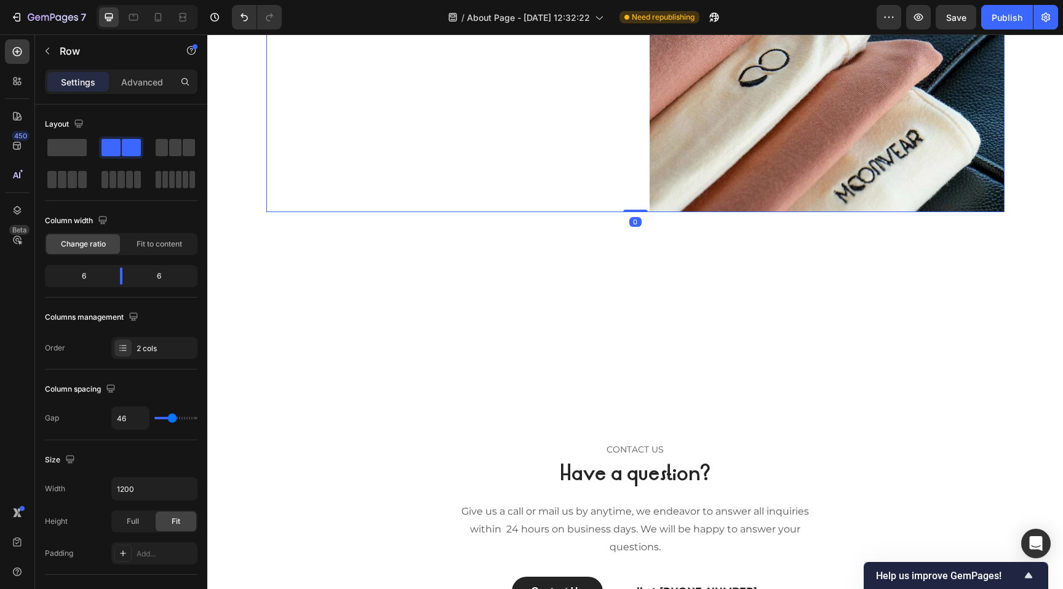
scroll to position [1987, 0]
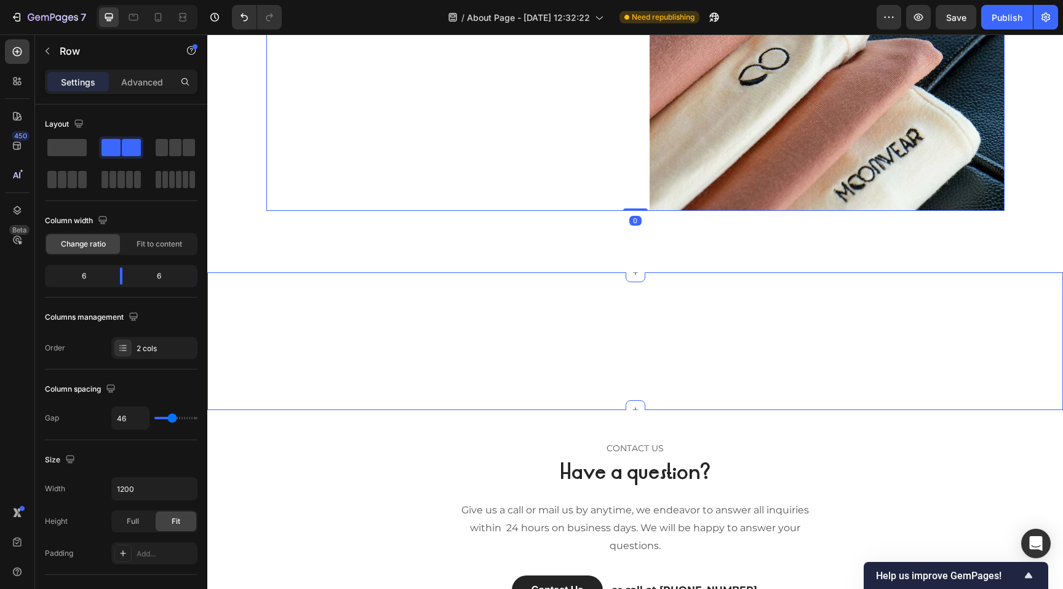
click at [589, 339] on div "Our Mission & Vision Heading We're dedicated to elevating your everyday comfort…" at bounding box center [634, 341] width 855 height 138
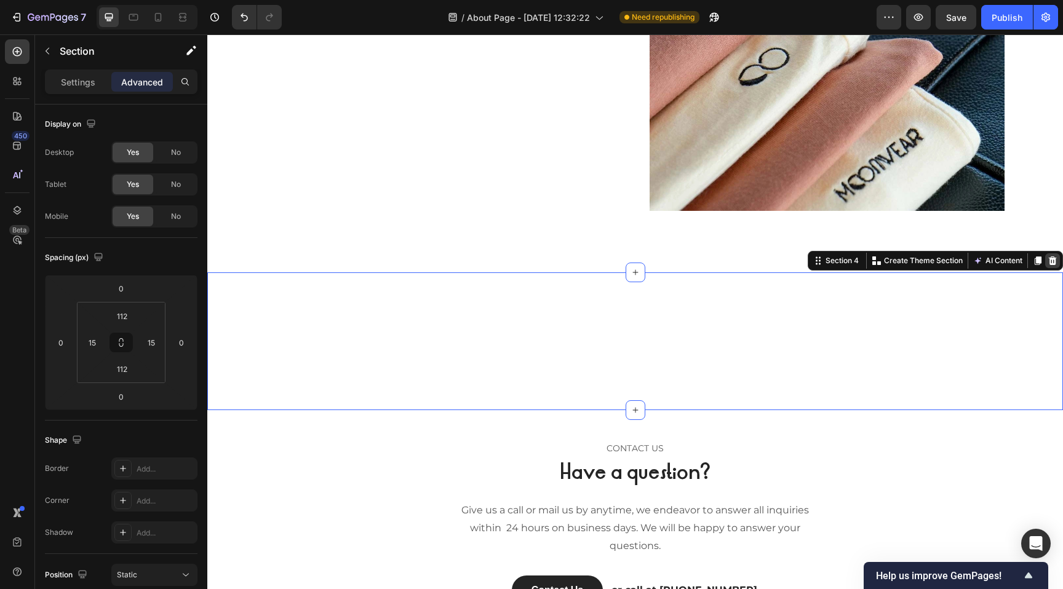
click at [1053, 261] on icon at bounding box center [1052, 261] width 10 height 10
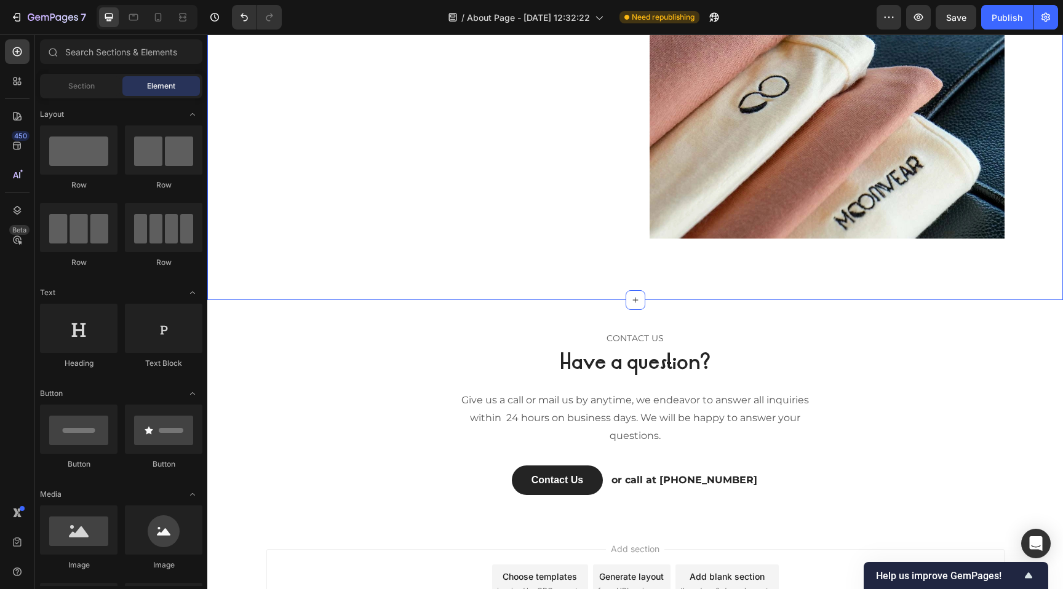
scroll to position [1948, 0]
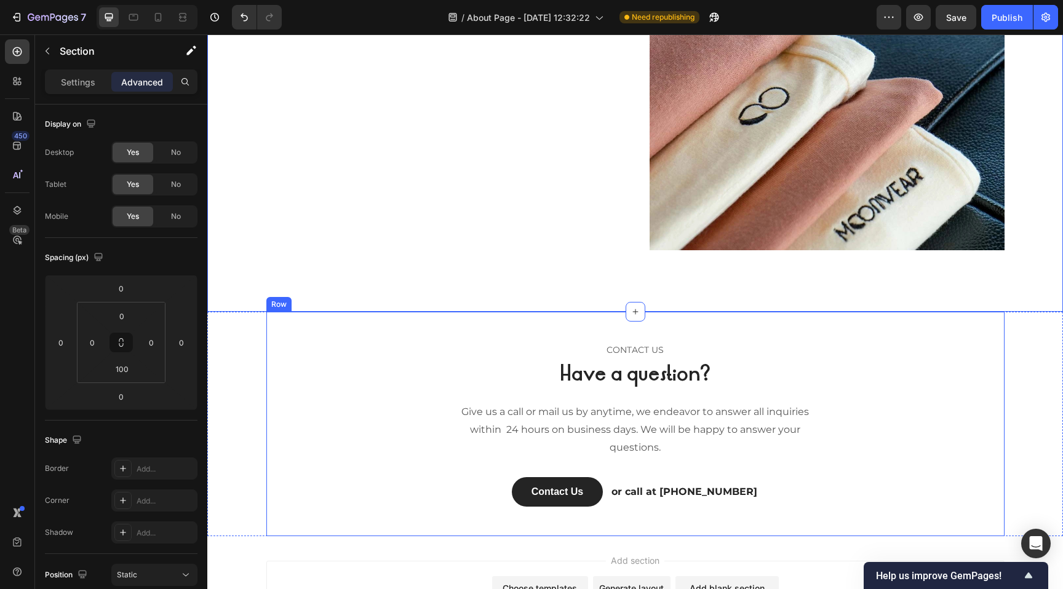
click at [879, 331] on div "CONTACT US Text block Have a question? Heading Give us a call or mail us by any…" at bounding box center [635, 424] width 738 height 224
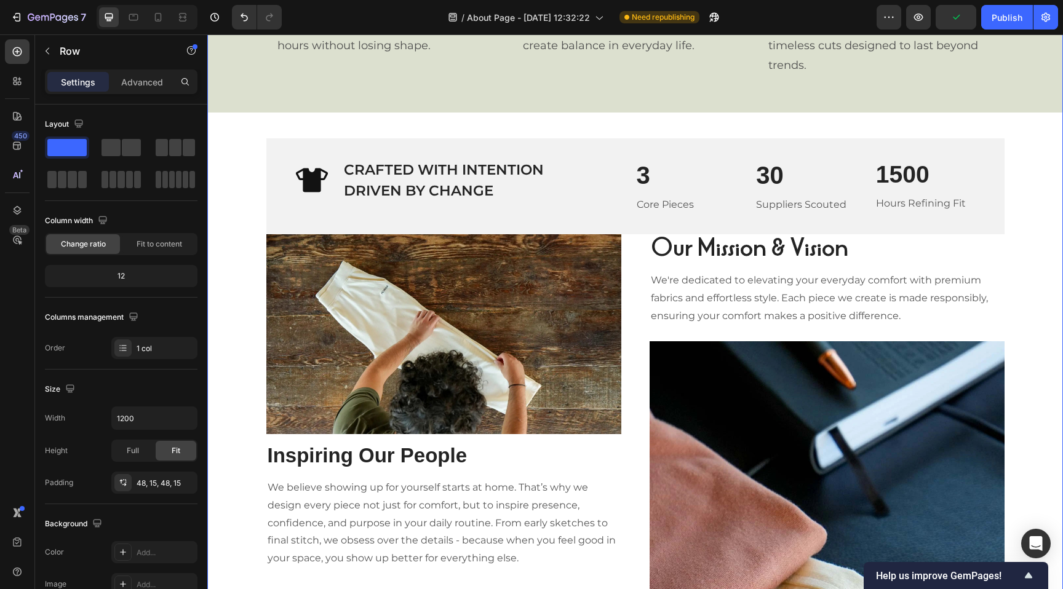
scroll to position [1402, 0]
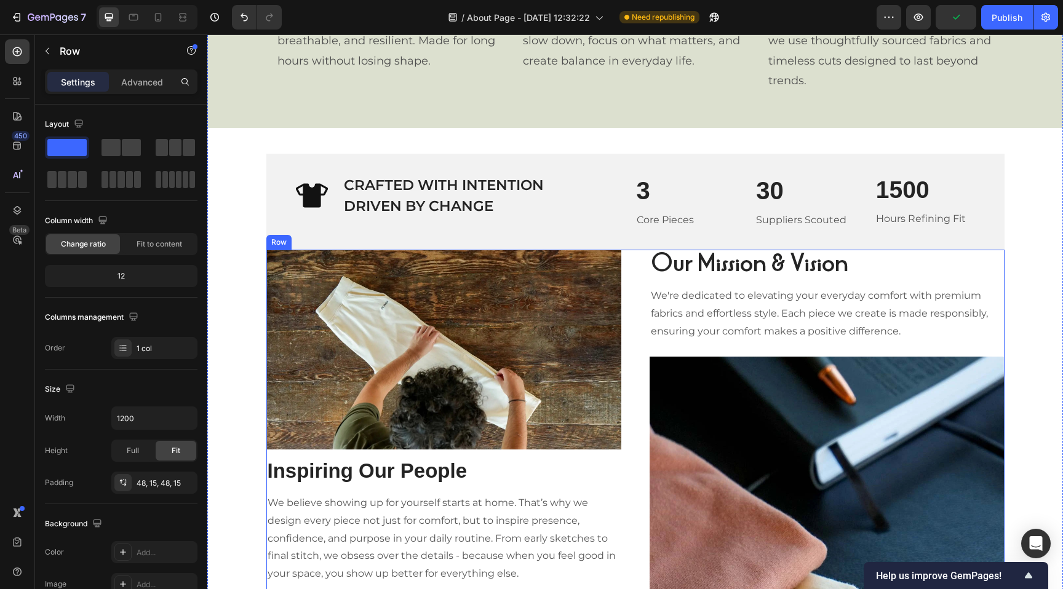
click at [634, 285] on div "Image Inspiring Our People Heading We believe showing up for yourself starts at…" at bounding box center [635, 523] width 738 height 547
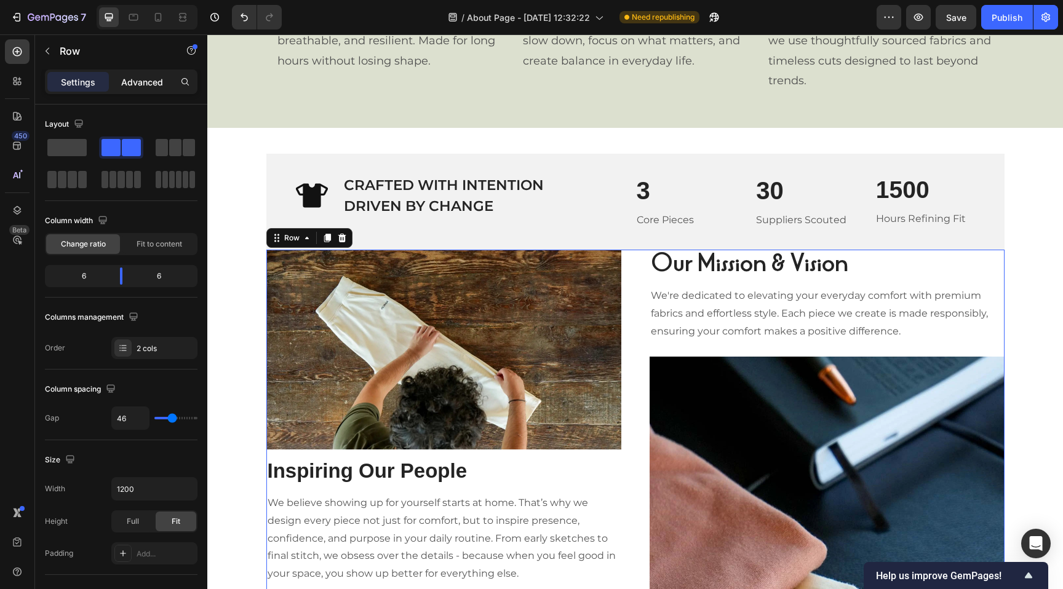
click at [136, 79] on p "Advanced" at bounding box center [142, 82] width 42 height 13
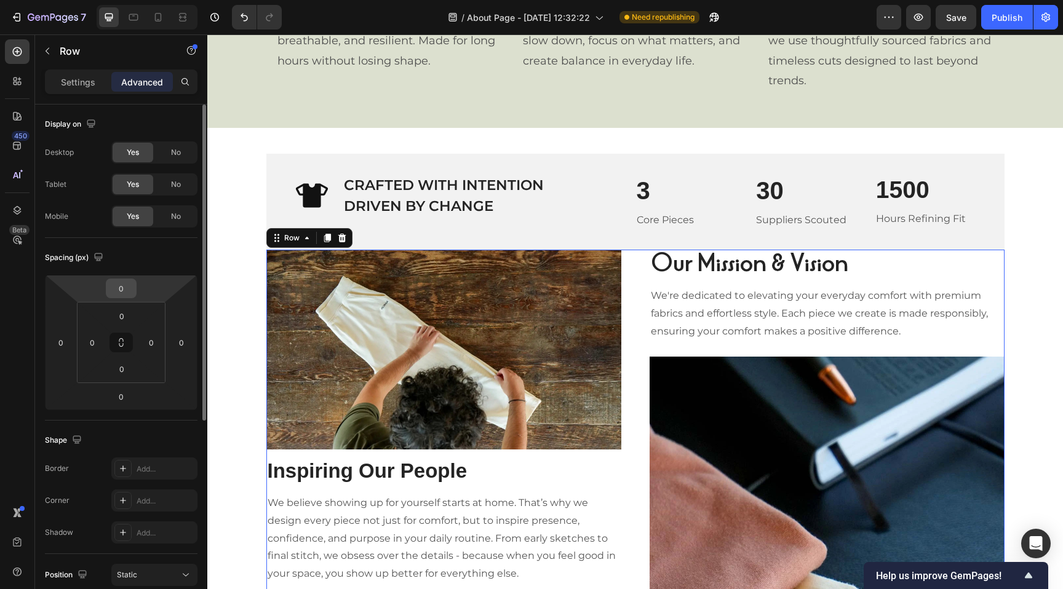
click at [120, 287] on input "0" at bounding box center [121, 288] width 25 height 18
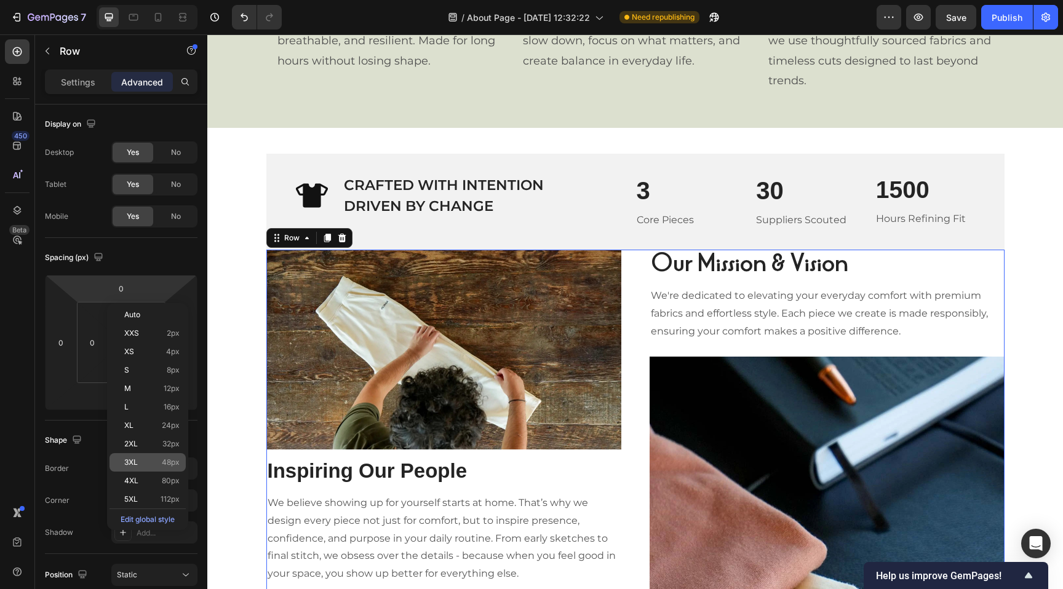
click at [149, 459] on p "3XL 48px" at bounding box center [151, 462] width 55 height 9
type input "48"
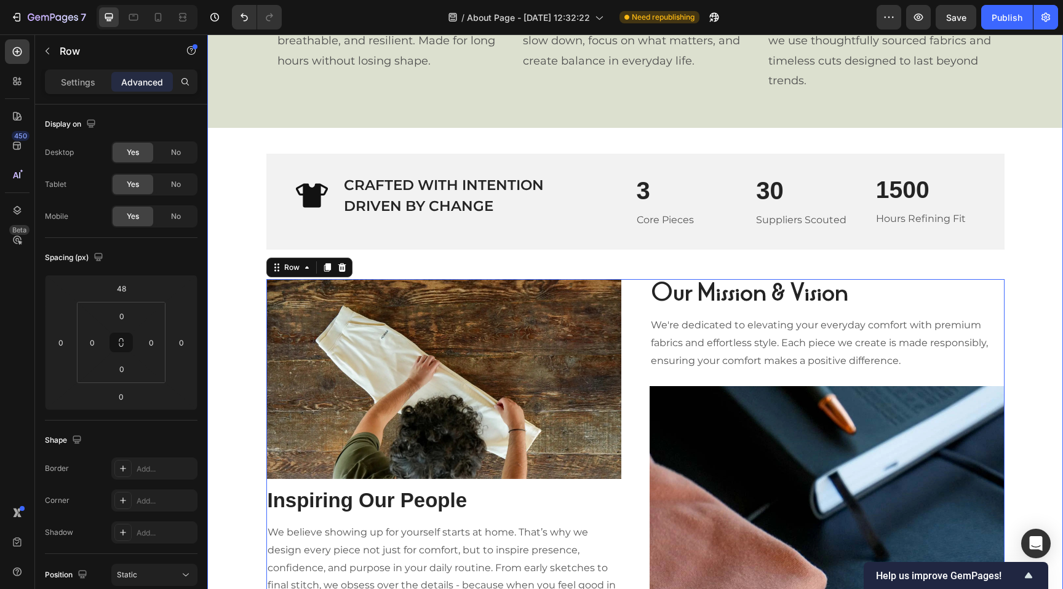
click at [256, 258] on div "Our Philosophy Heading At MOONWEAR, comfort isn’t the opposite of ambition, it’…" at bounding box center [634, 206] width 855 height 1240
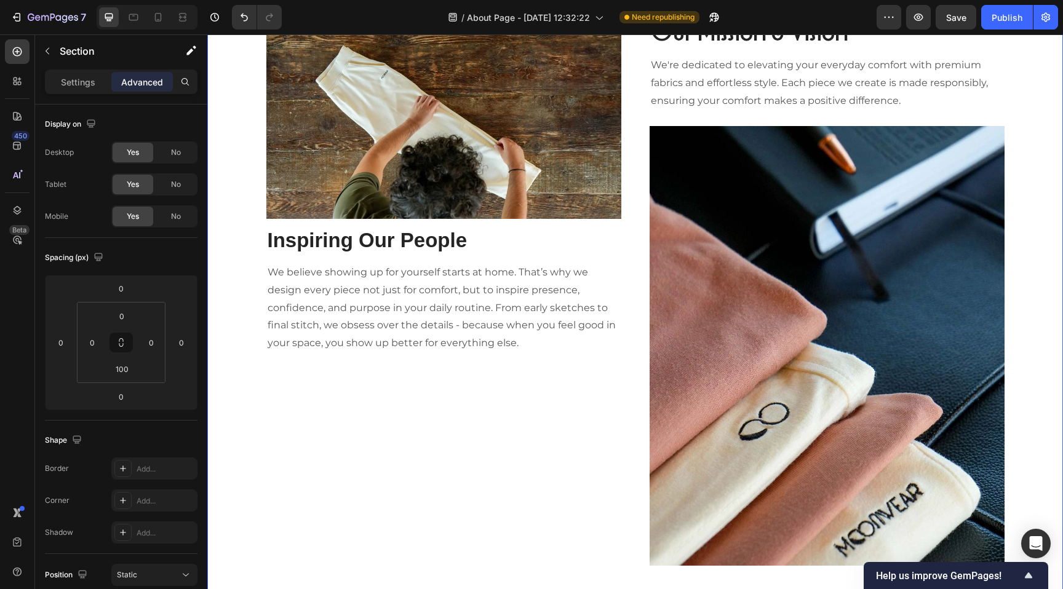
scroll to position [1679, 0]
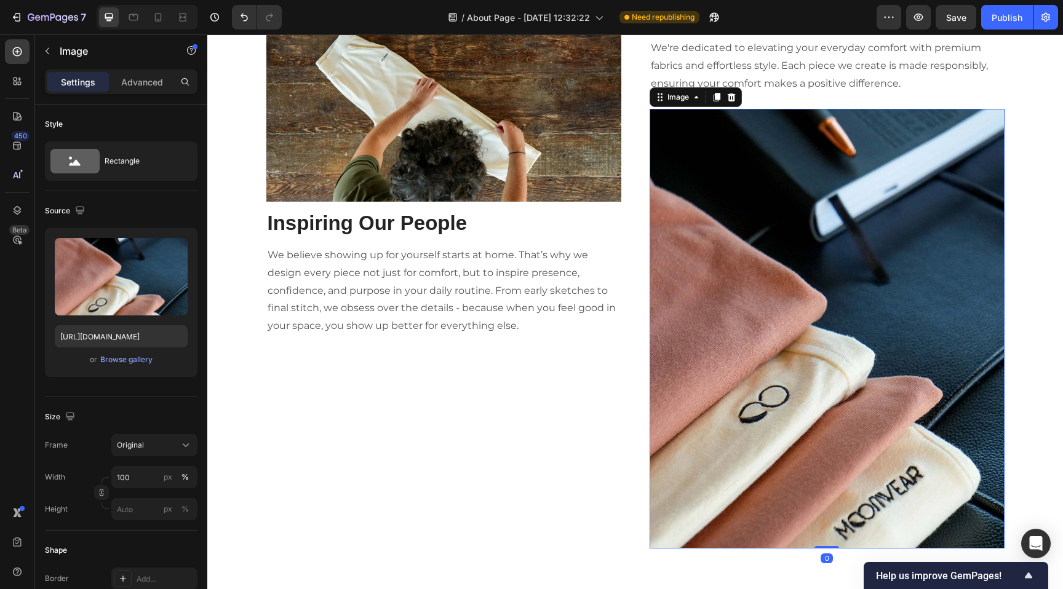
click at [675, 352] on img at bounding box center [826, 329] width 355 height 440
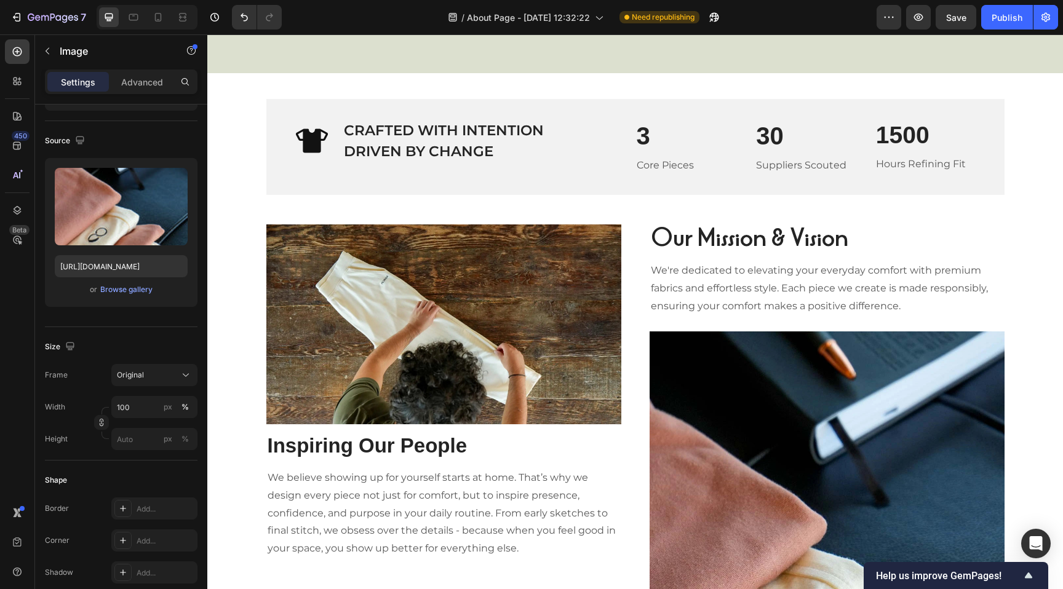
scroll to position [1451, 0]
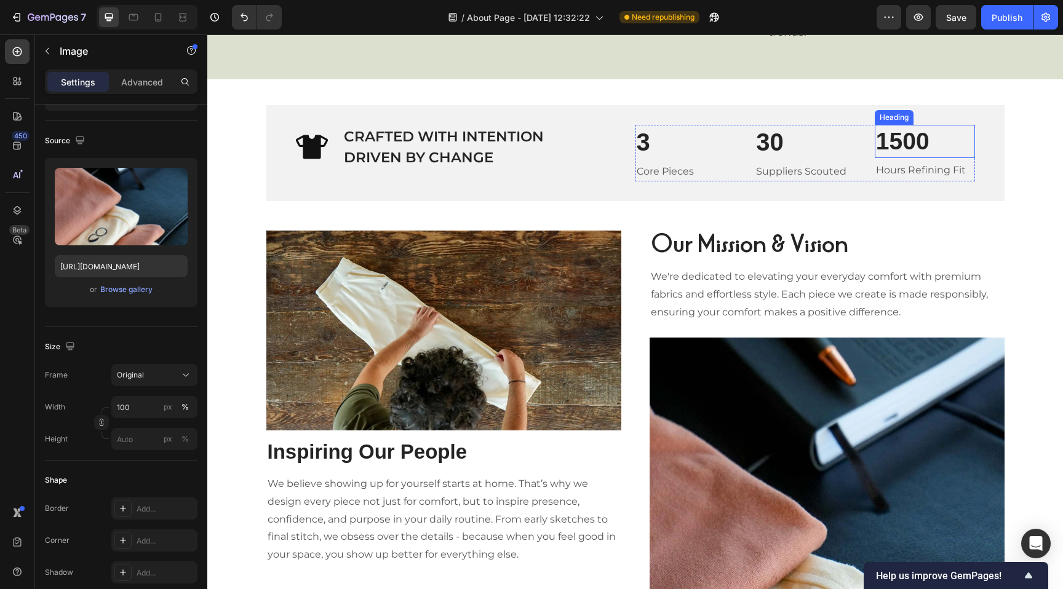
click at [909, 140] on h2 "1500" at bounding box center [924, 142] width 100 height 34
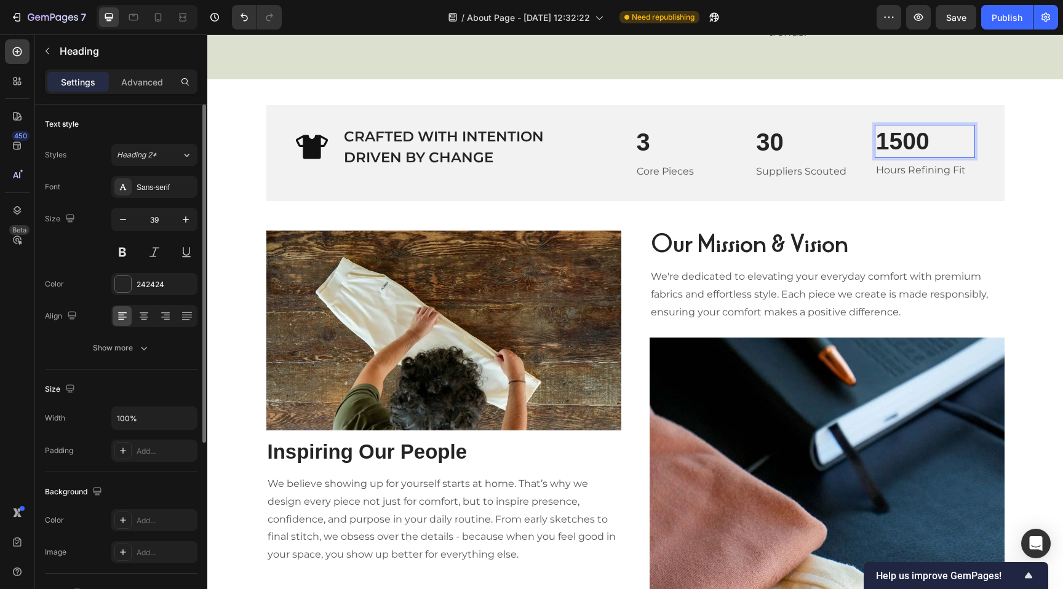
click at [909, 140] on p "1500" at bounding box center [925, 141] width 98 height 31
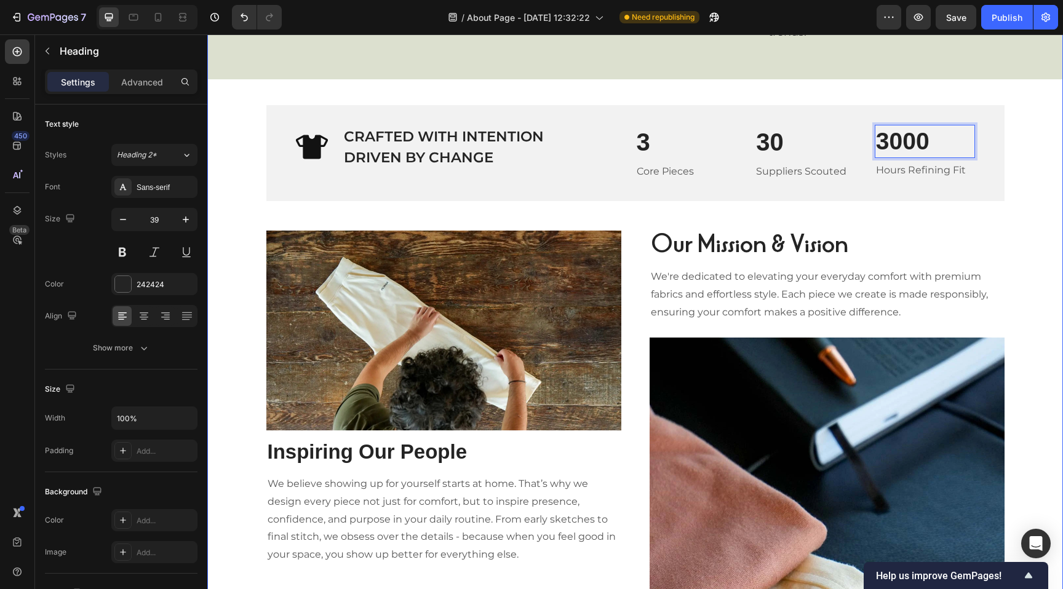
click at [1014, 230] on div "Our Philosophy Heading At MOONWEAR, comfort isn’t the opposite of ambition, it’…" at bounding box center [634, 158] width 855 height 1240
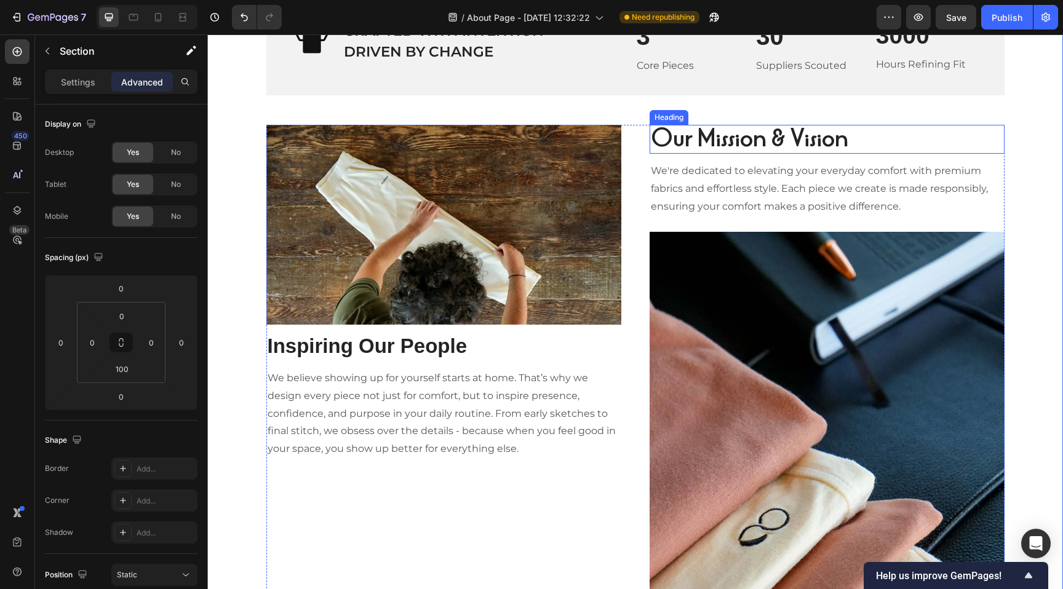
scroll to position [1566, 0]
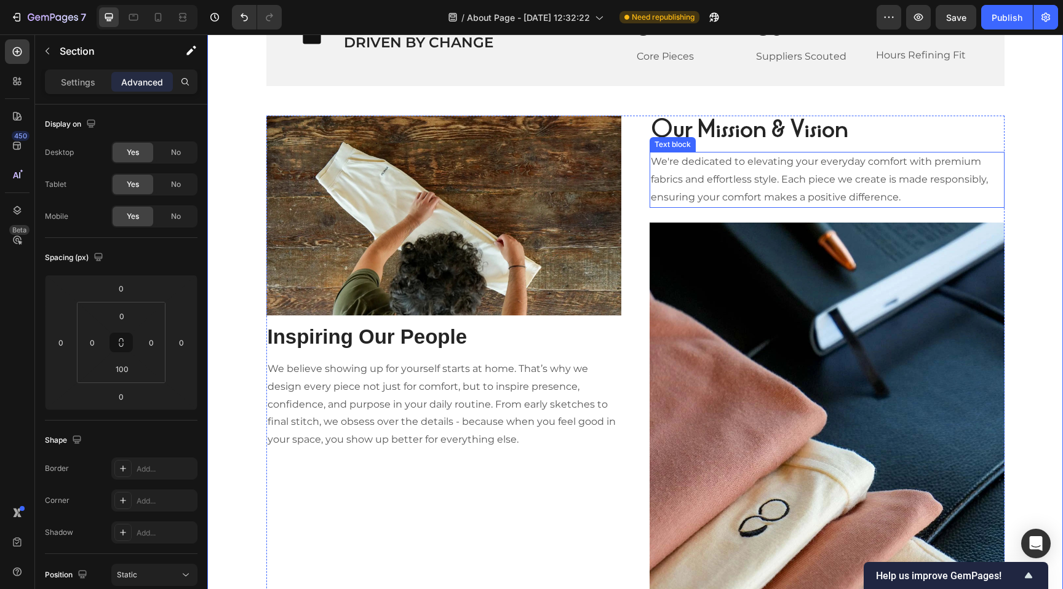
click at [710, 189] on p "We're dedicated to elevating your everyday comfort with premium fabrics and eff…" at bounding box center [827, 179] width 352 height 53
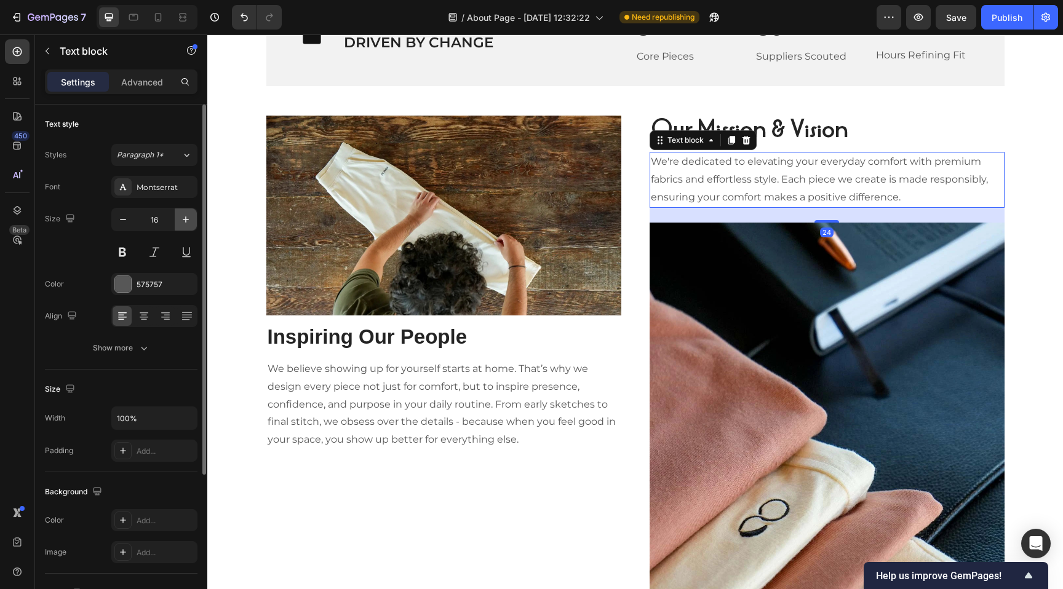
click at [184, 220] on icon "button" at bounding box center [186, 219] width 12 height 12
type input "18"
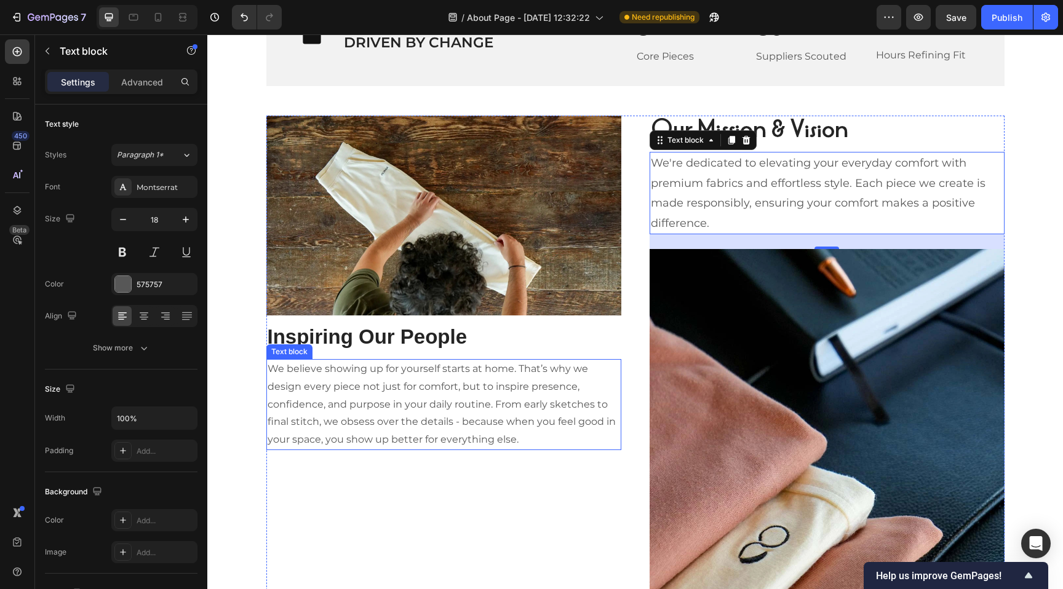
click at [450, 374] on p "We believe showing up for yourself starts at home. That’s why we design every p…" at bounding box center [443, 404] width 352 height 89
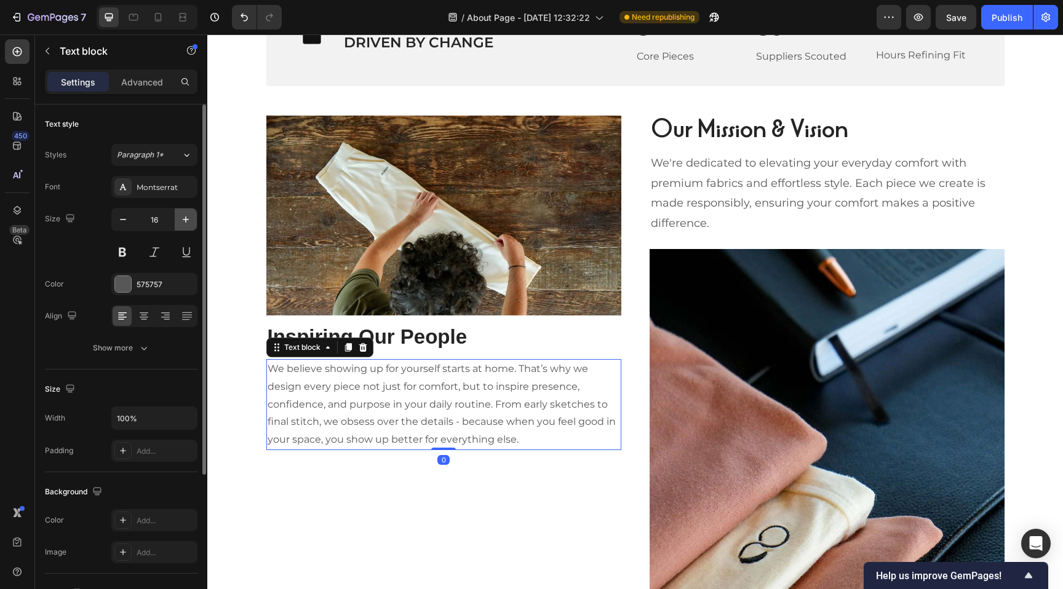
click at [183, 217] on icon "button" at bounding box center [186, 219] width 12 height 12
type input "18"
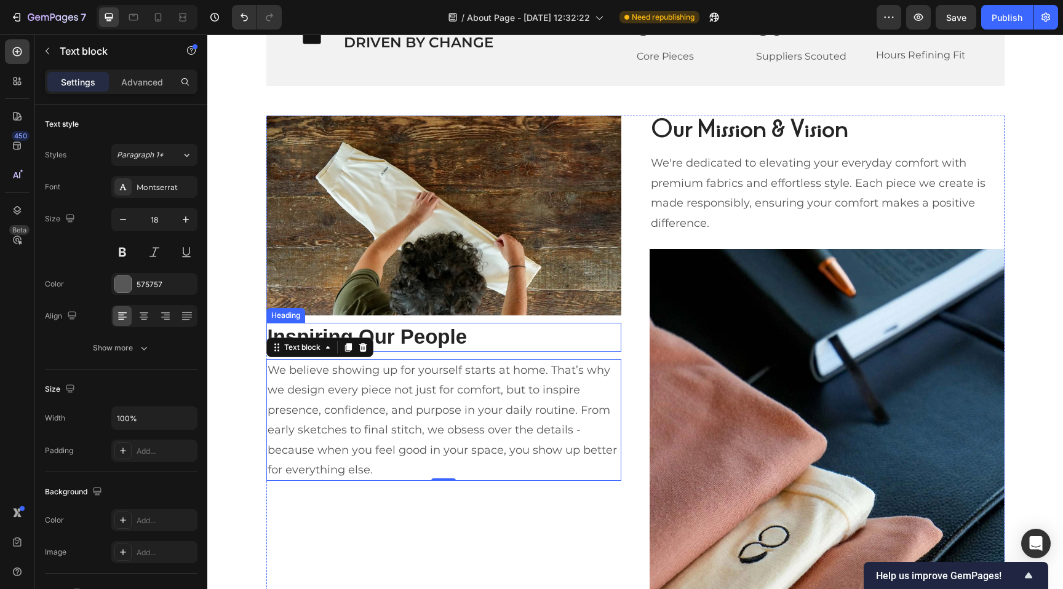
click at [548, 343] on h2 "Inspiring Our People" at bounding box center [443, 337] width 355 height 29
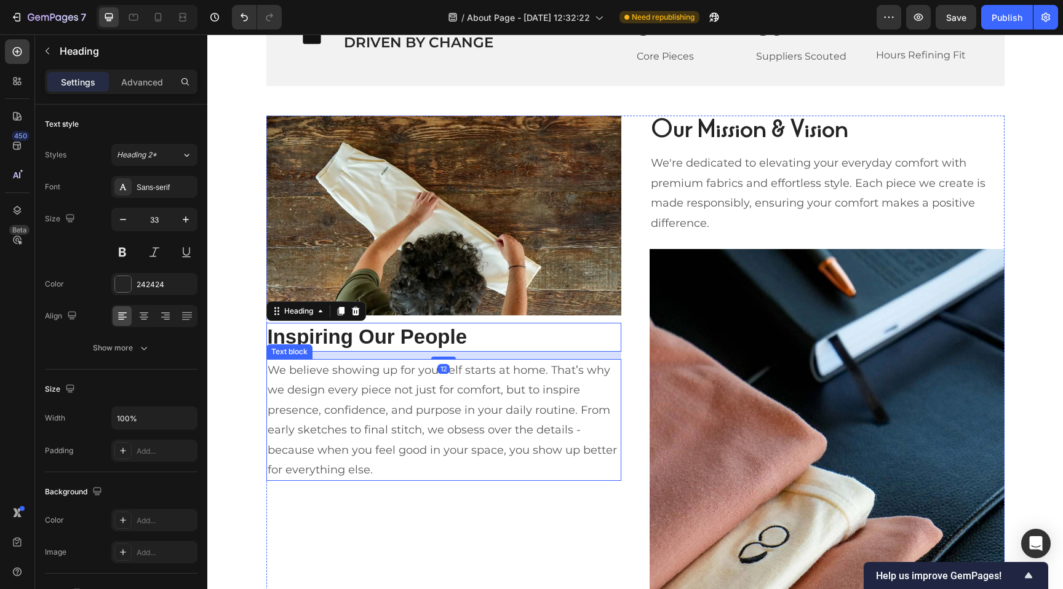
click at [461, 437] on p "We believe showing up for yourself starts at home. That’s why we design every p…" at bounding box center [443, 419] width 352 height 119
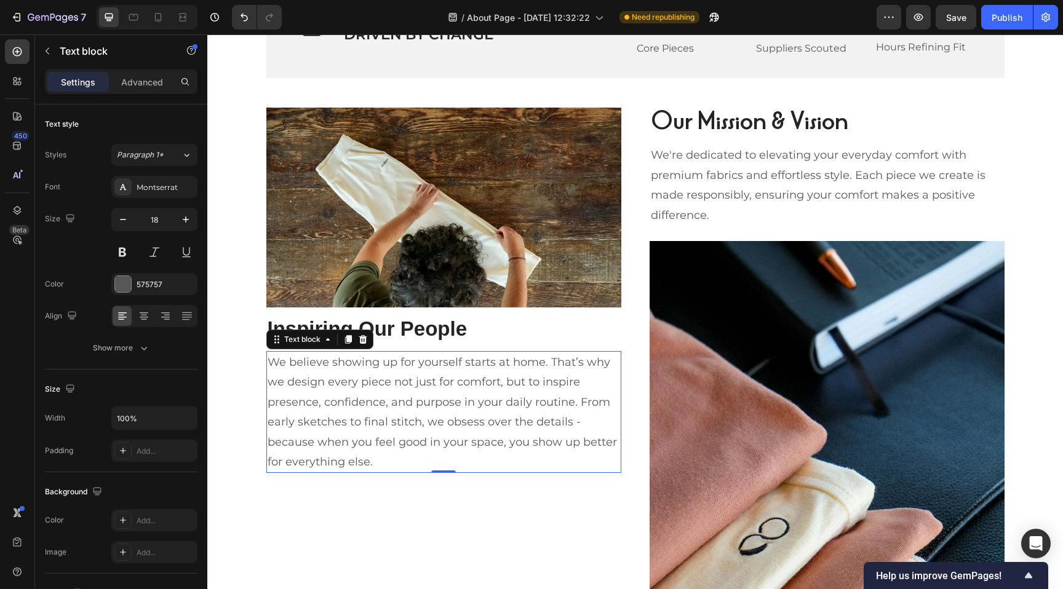
scroll to position [1574, 0]
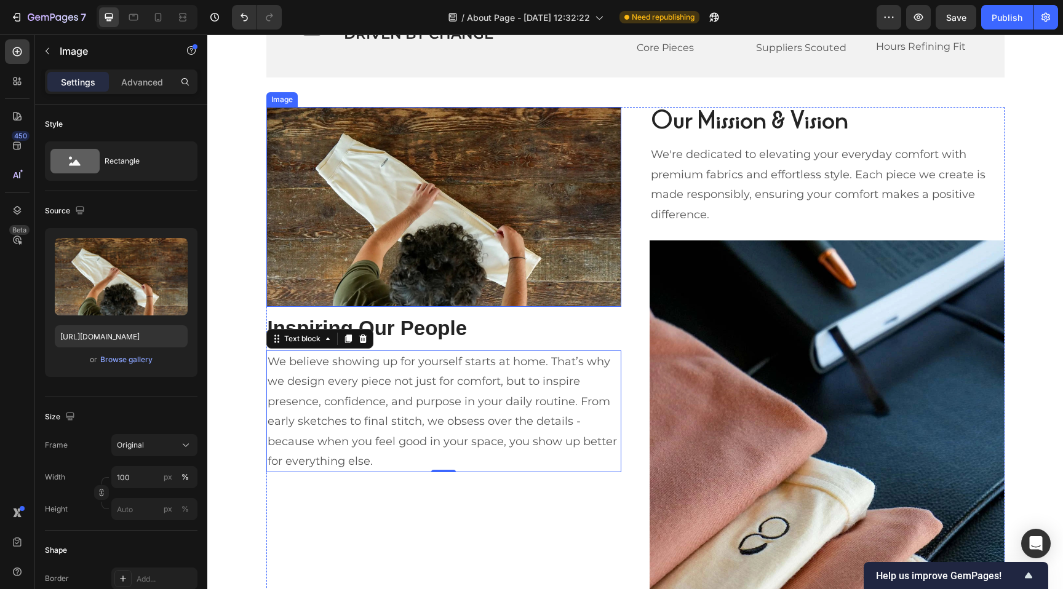
click at [485, 290] on img at bounding box center [443, 207] width 355 height 200
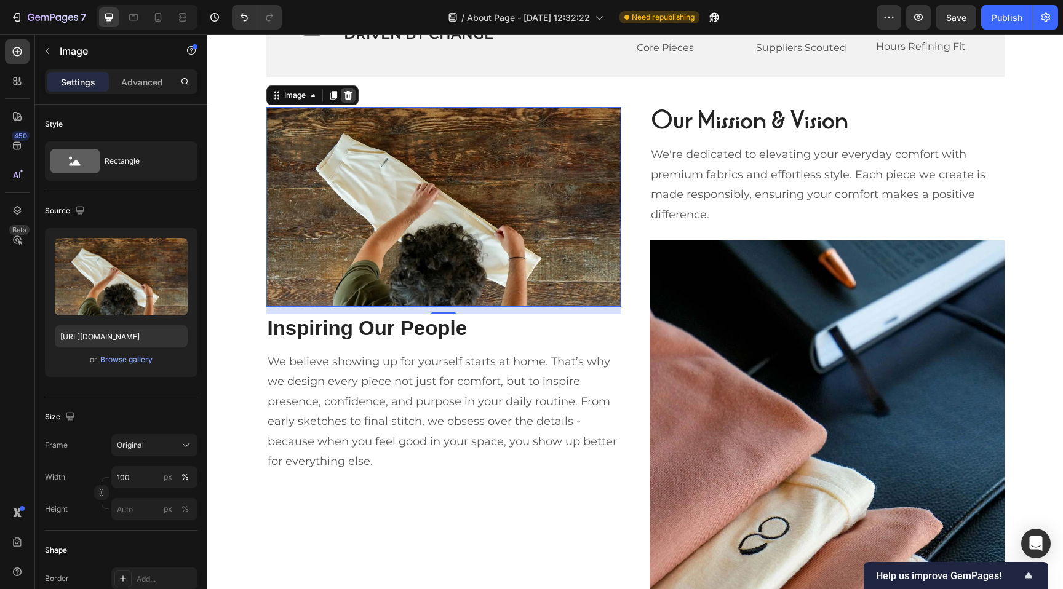
click at [348, 95] on icon at bounding box center [348, 95] width 8 height 9
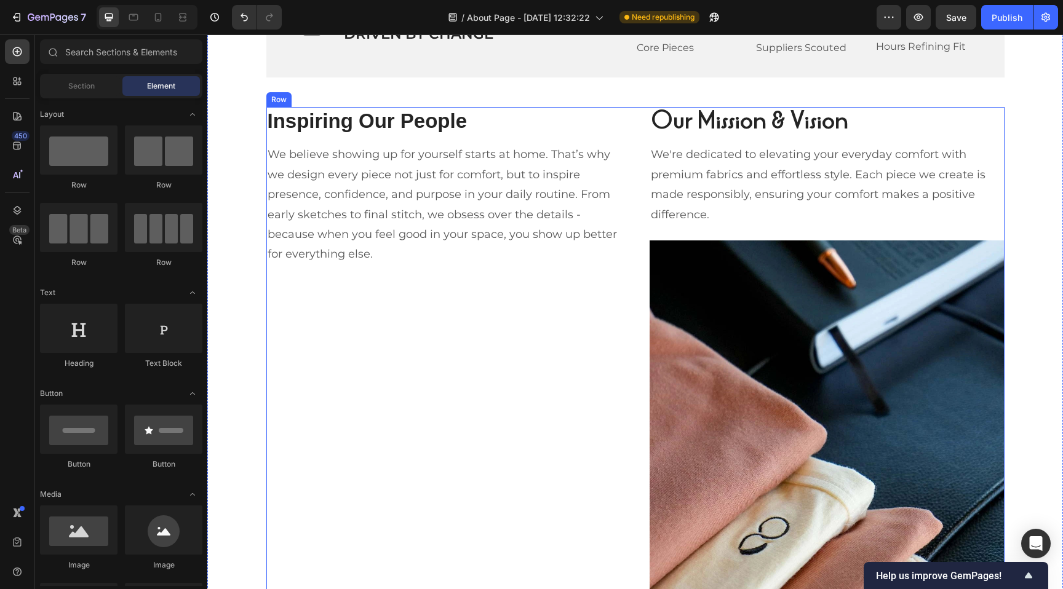
click at [382, 317] on div "Inspiring Our People Heading We believe showing up for yourself starts at home.…" at bounding box center [443, 393] width 355 height 573
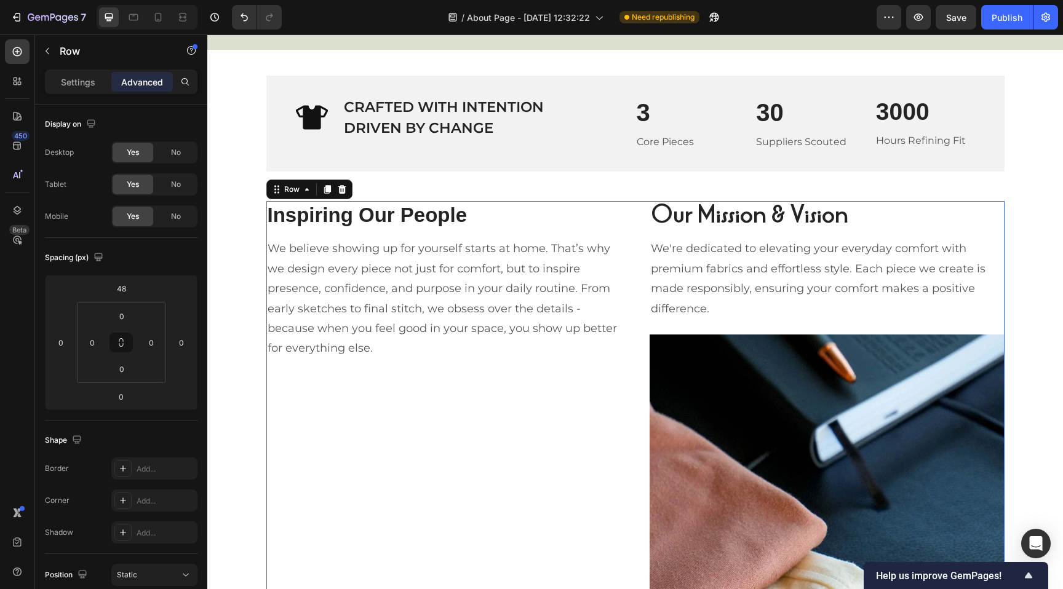
scroll to position [1473, 0]
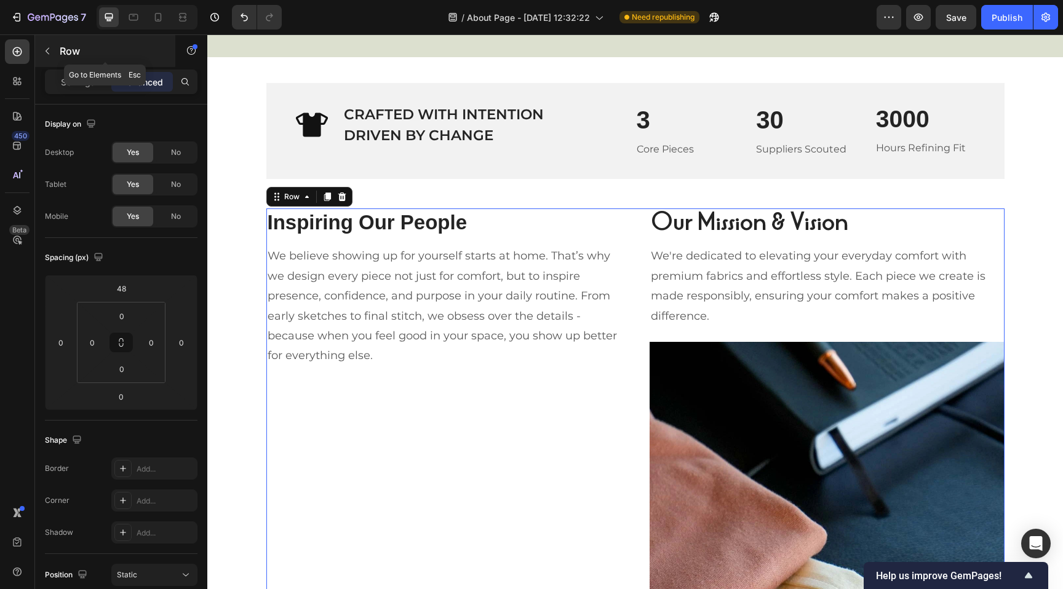
click at [51, 47] on icon "button" at bounding box center [47, 51] width 10 height 10
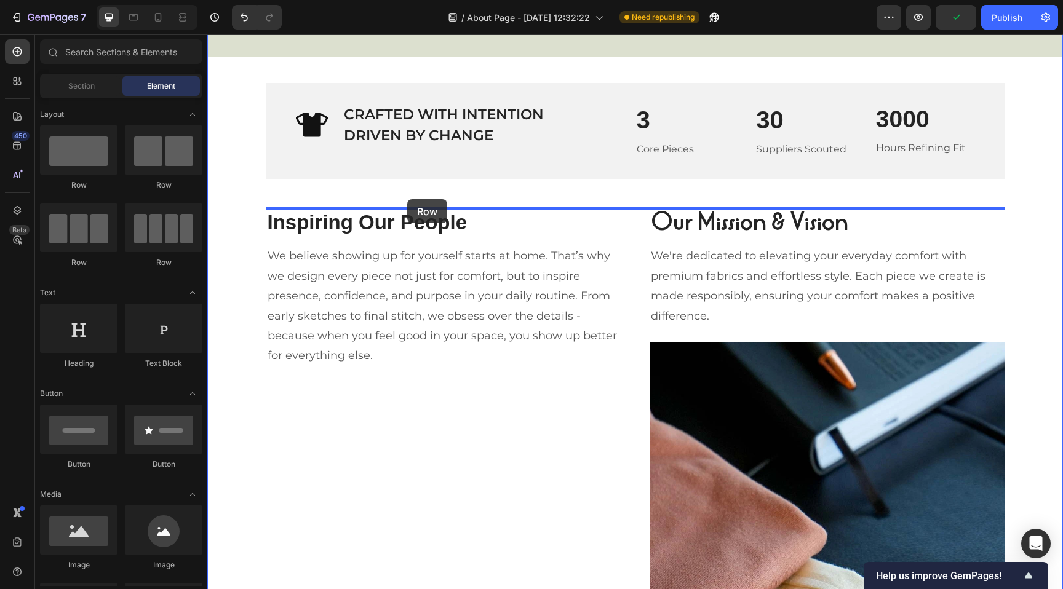
drag, startPoint x: 372, startPoint y: 191, endPoint x: 407, endPoint y: 199, distance: 35.9
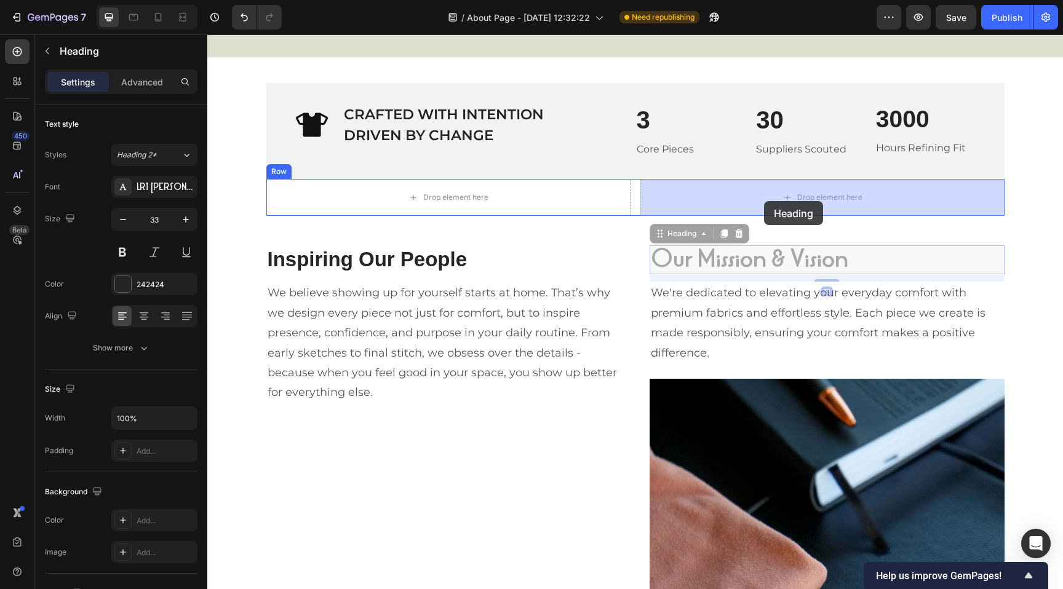
drag, startPoint x: 670, startPoint y: 262, endPoint x: 764, endPoint y: 201, distance: 111.5
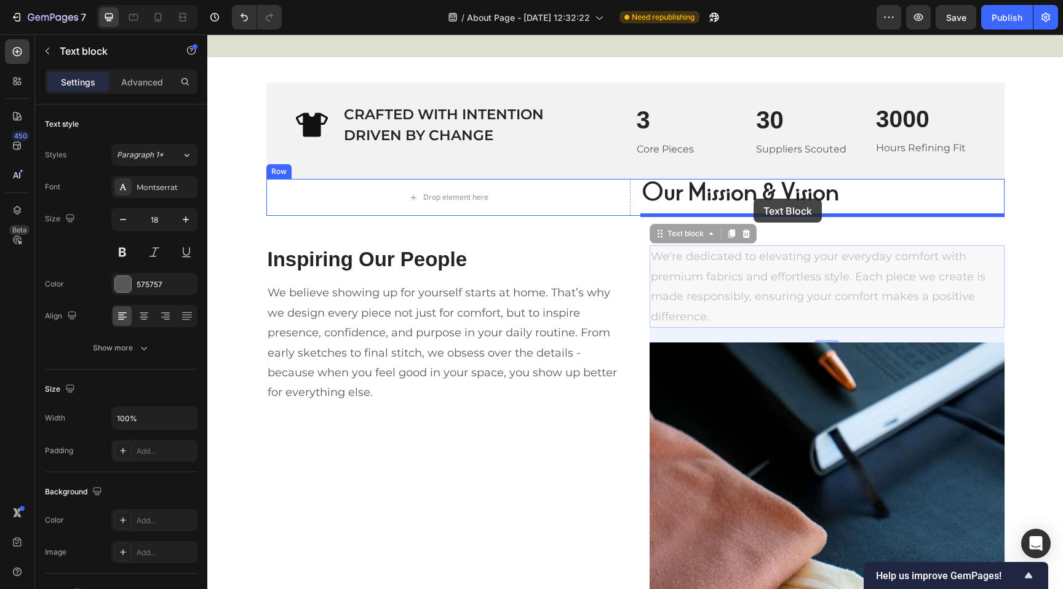
drag, startPoint x: 743, startPoint y: 271, endPoint x: 753, endPoint y: 199, distance: 72.7
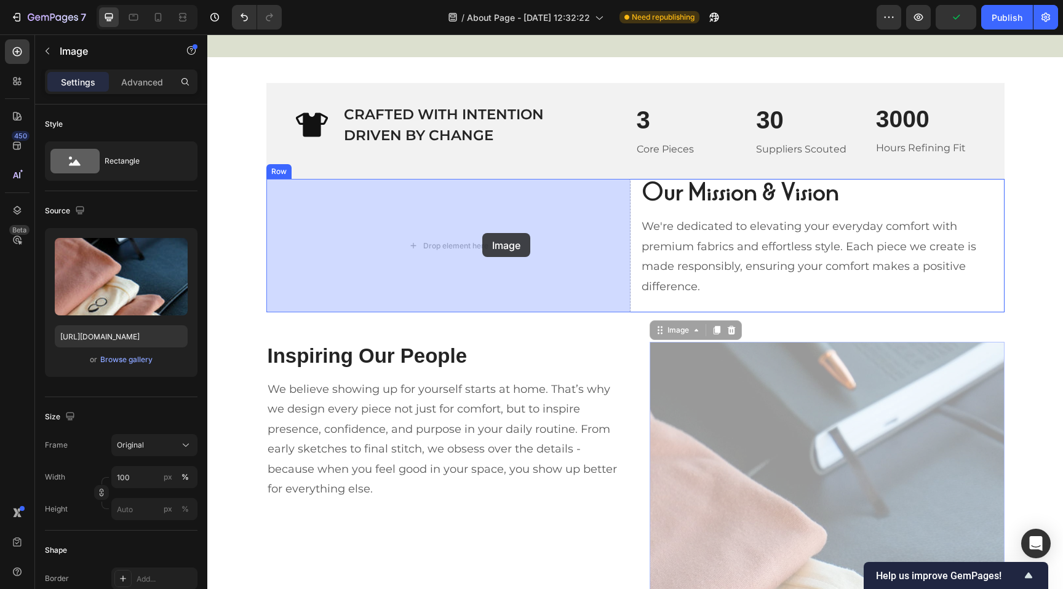
drag, startPoint x: 746, startPoint y: 381, endPoint x: 482, endPoint y: 233, distance: 302.3
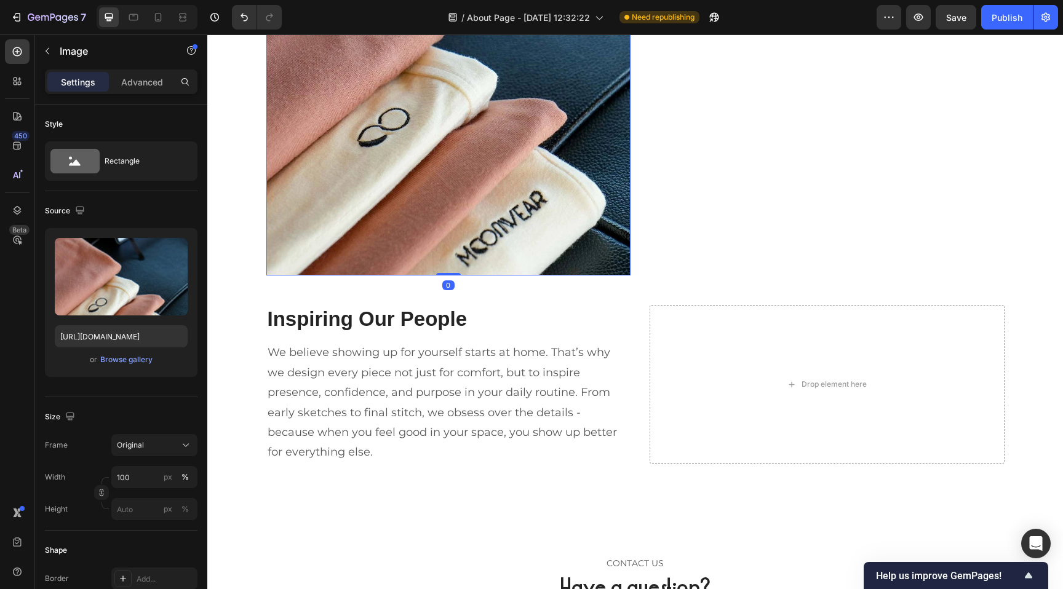
scroll to position [1846, 0]
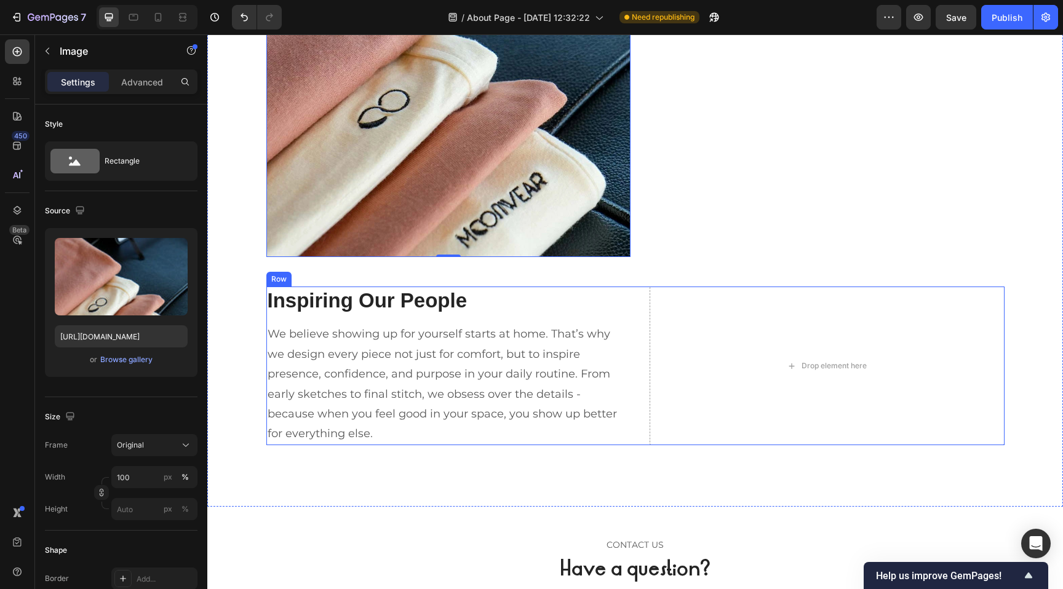
click at [636, 307] on div "Inspiring Our People Heading We believe showing up for yourself starts at home.…" at bounding box center [635, 366] width 738 height 158
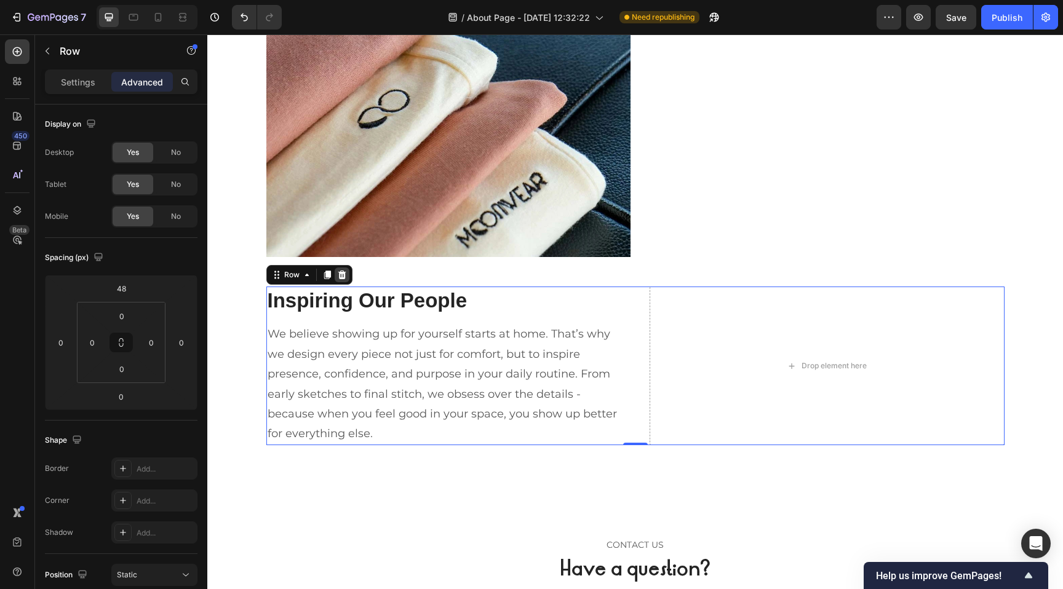
click at [338, 274] on icon at bounding box center [342, 275] width 8 height 9
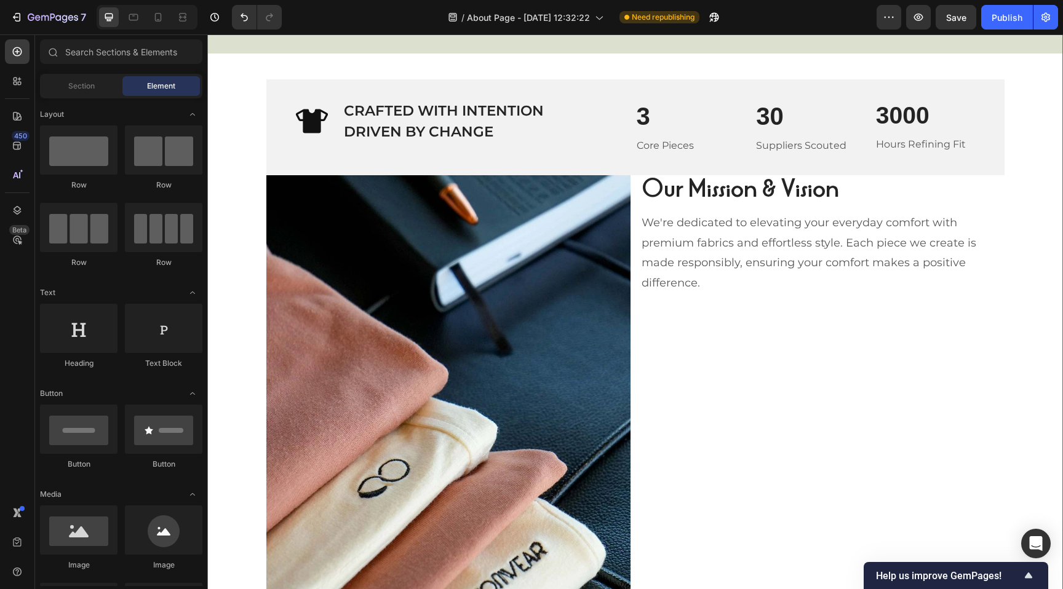
scroll to position [1476, 0]
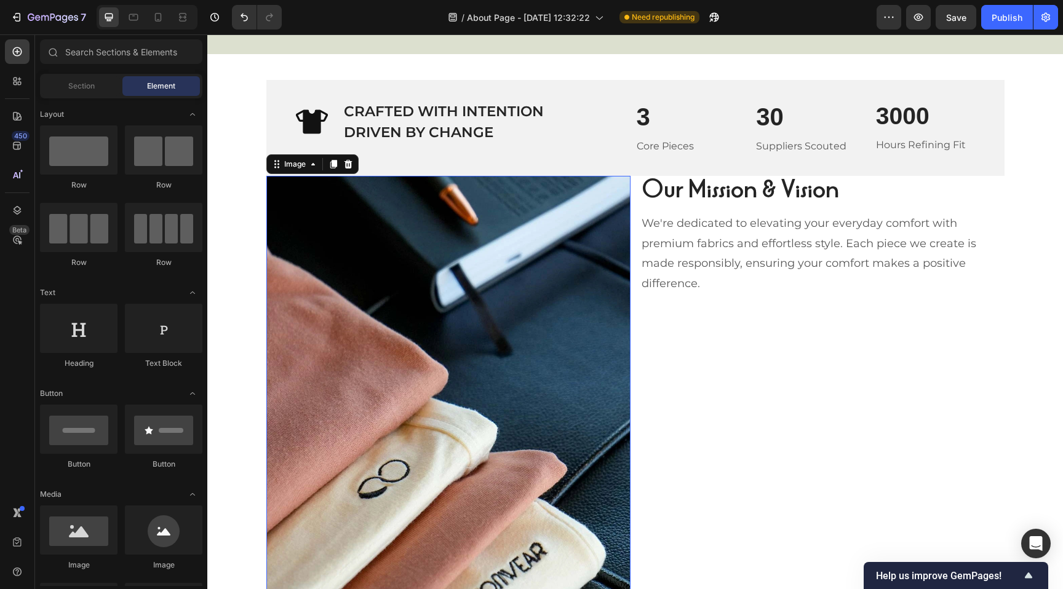
click at [513, 297] on img at bounding box center [448, 401] width 364 height 451
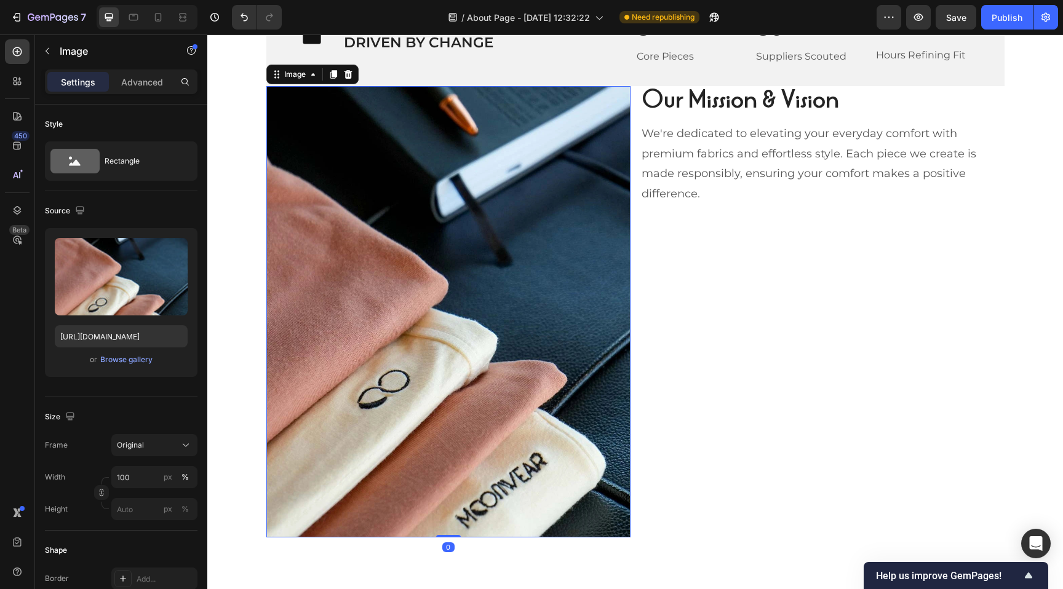
scroll to position [1569, 0]
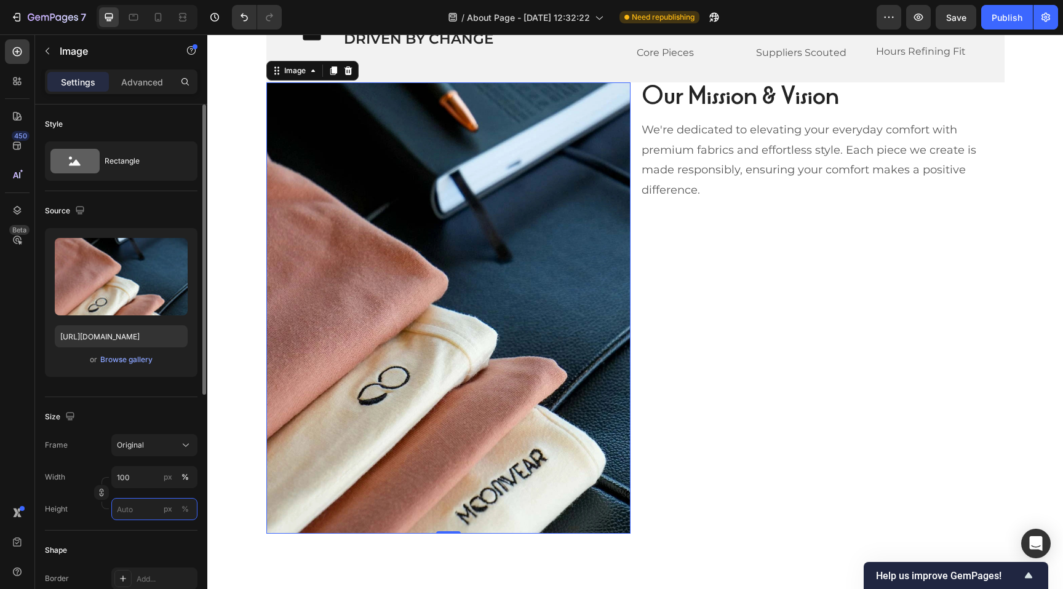
click at [133, 509] on input "px %" at bounding box center [154, 509] width 86 height 22
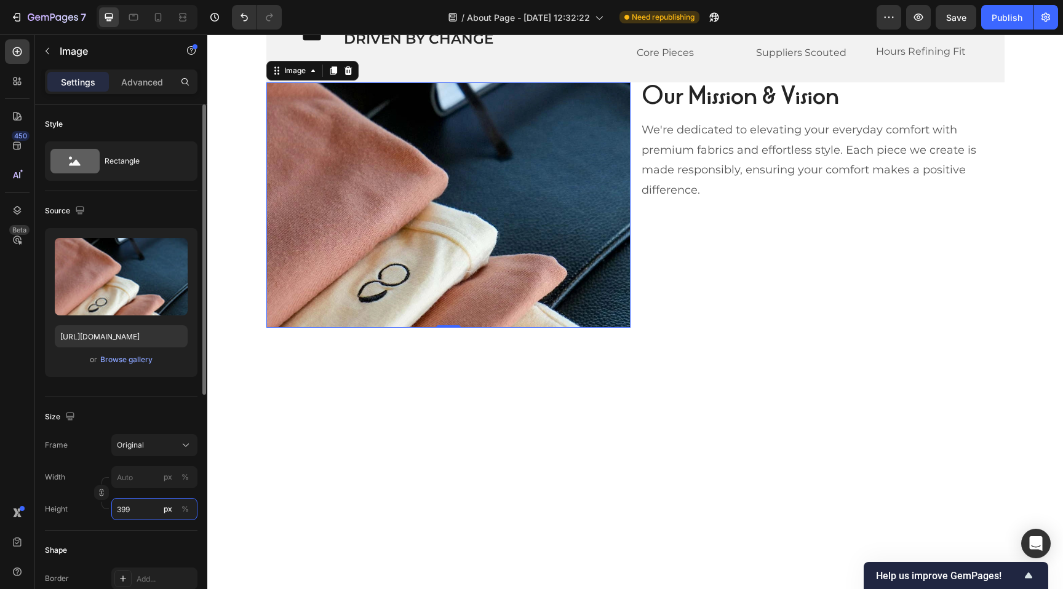
type input "400"
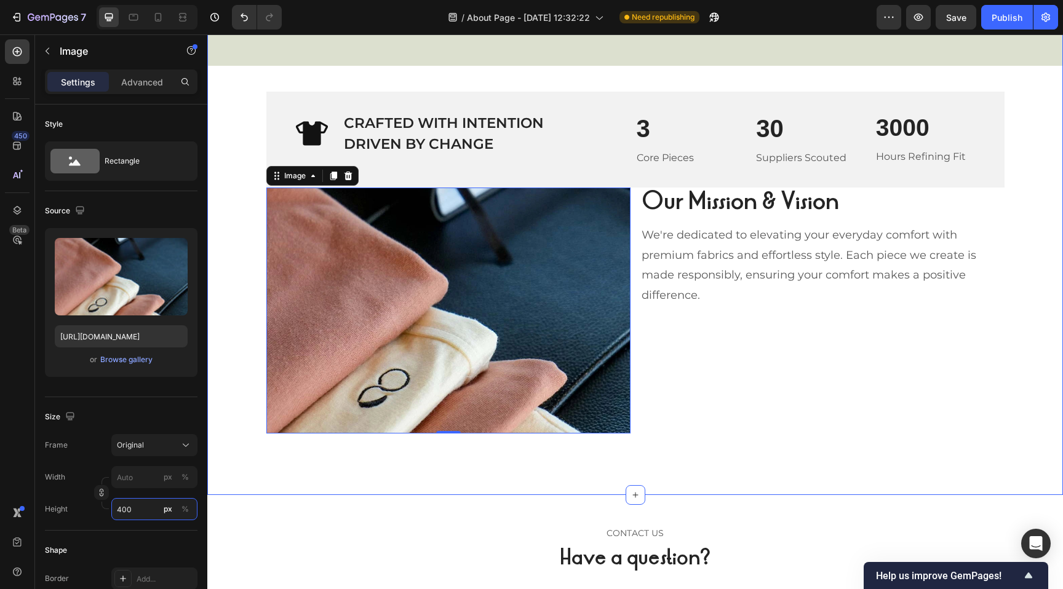
scroll to position [1401, 0]
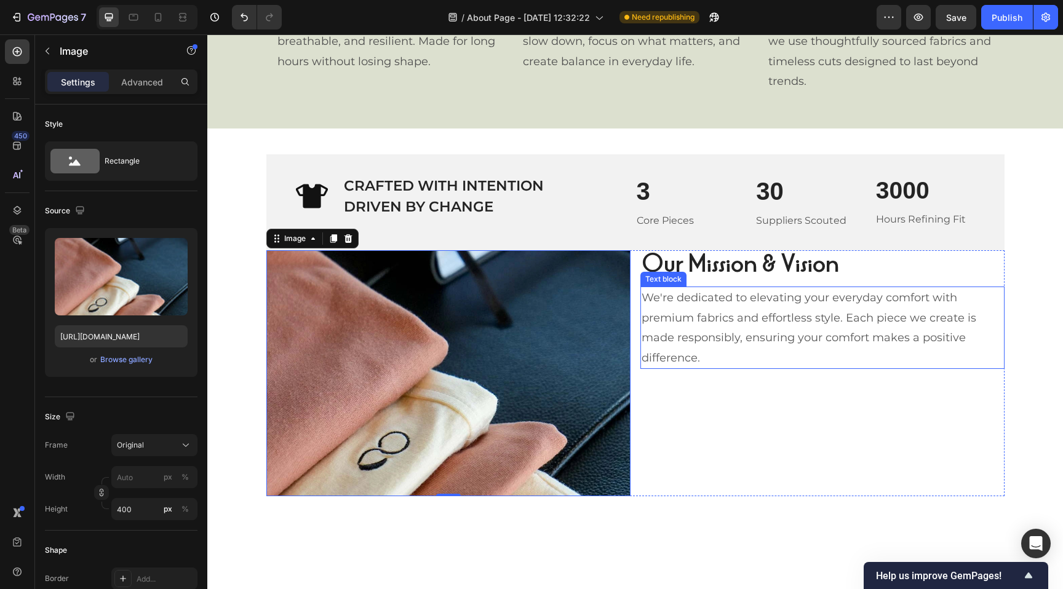
click at [706, 309] on p "We're dedicated to elevating your everyday comfort with premium fabrics and eff…" at bounding box center [822, 328] width 362 height 80
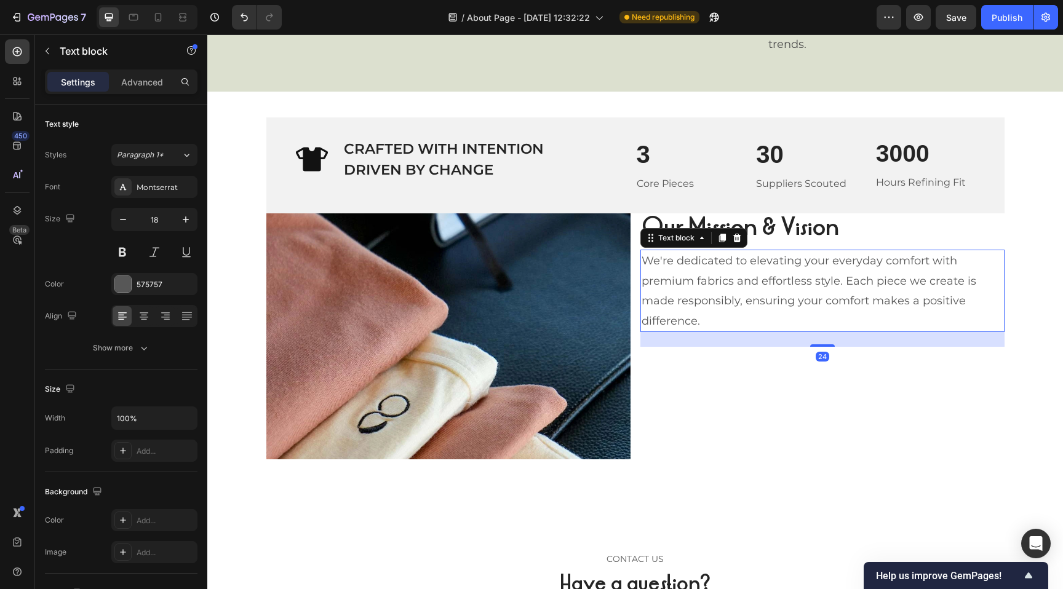
scroll to position [1480, 0]
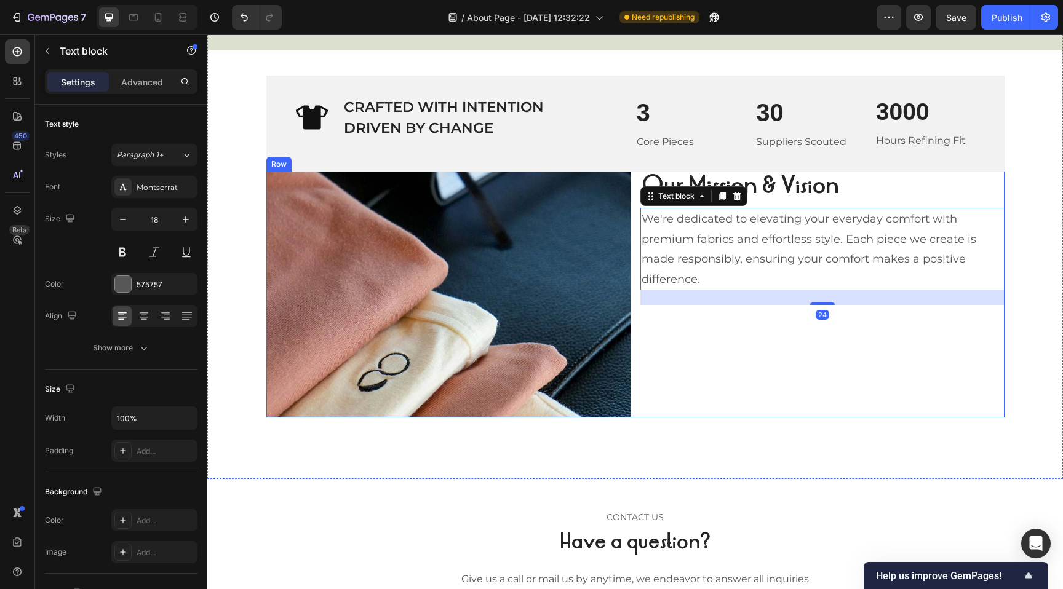
click at [667, 396] on div "Our Mission & Vision Heading We're dedicated to elevating your everyday comfort…" at bounding box center [822, 295] width 364 height 246
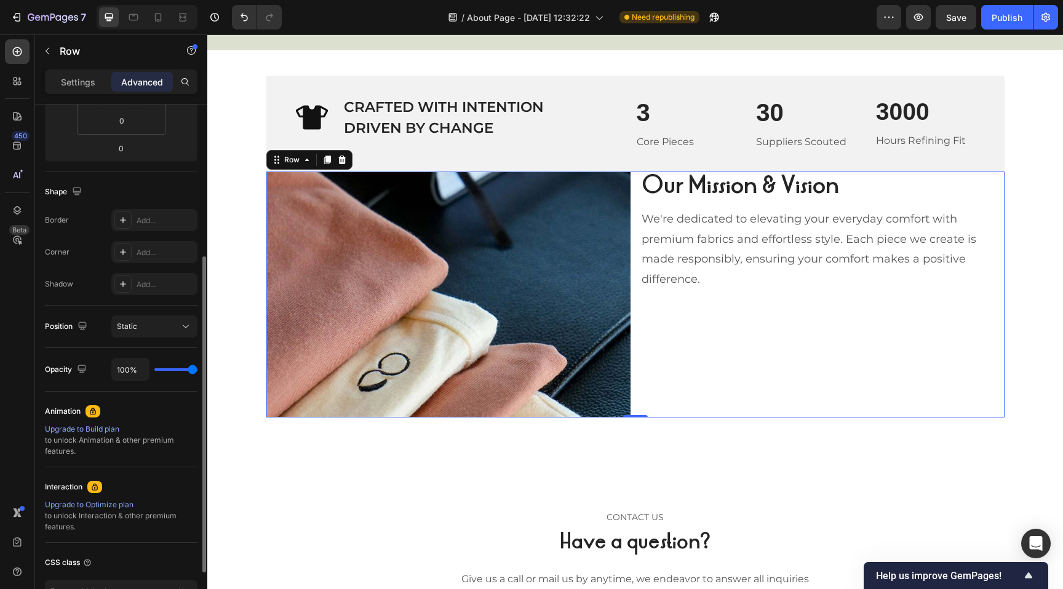
scroll to position [249, 0]
click at [146, 335] on button "Static" at bounding box center [154, 326] width 86 height 22
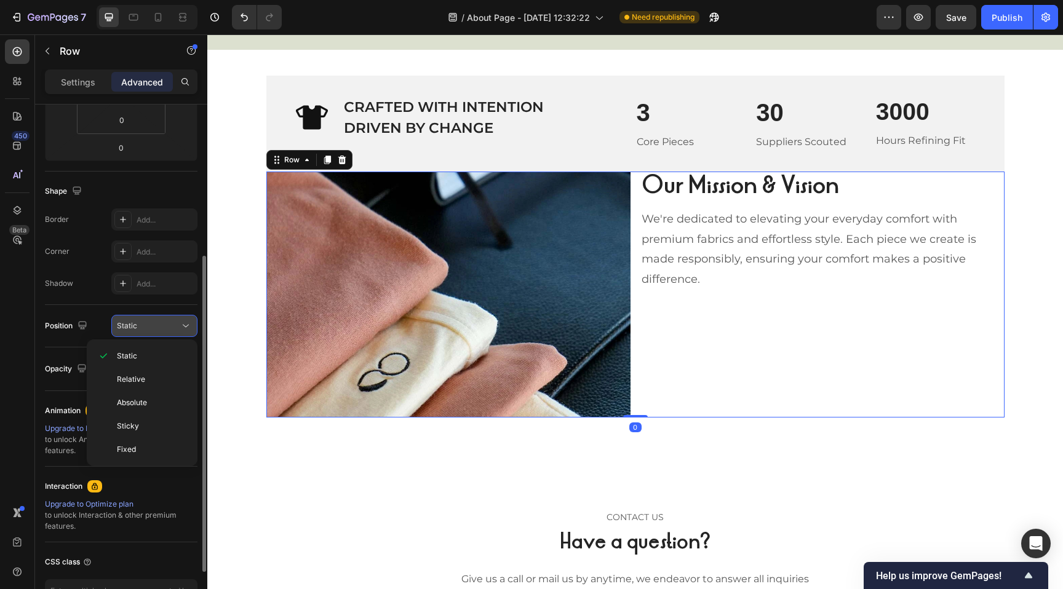
click at [146, 330] on div "Static" at bounding box center [148, 325] width 63 height 11
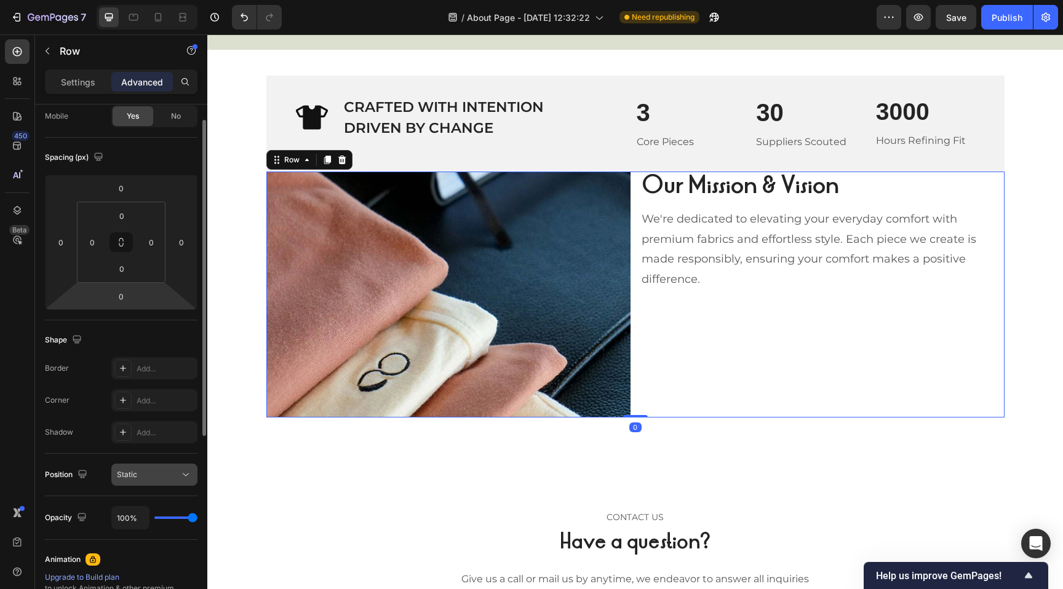
scroll to position [0, 0]
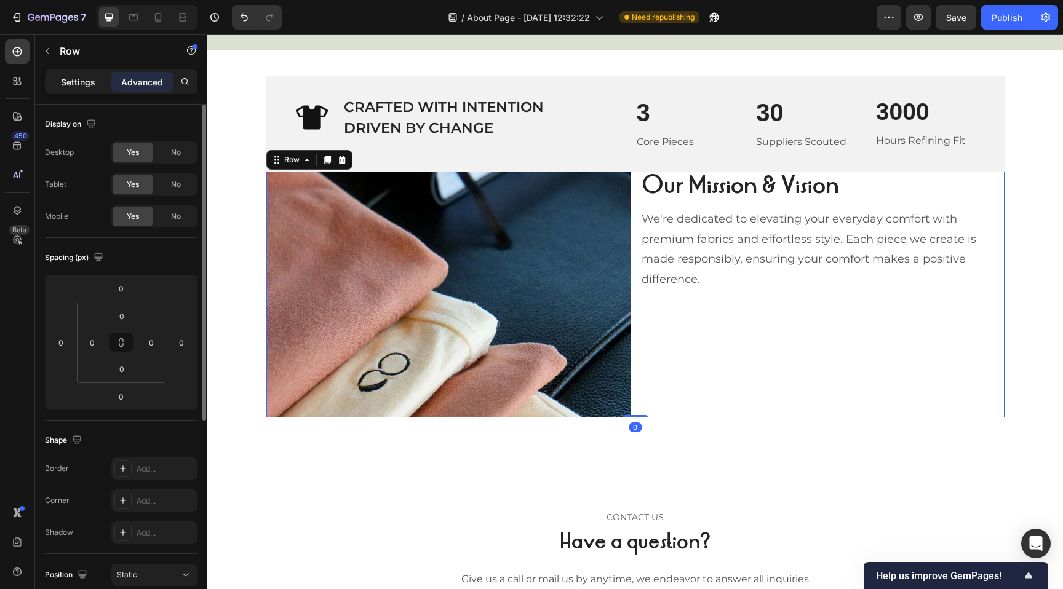
click at [83, 74] on div "Settings" at bounding box center [77, 82] width 61 height 20
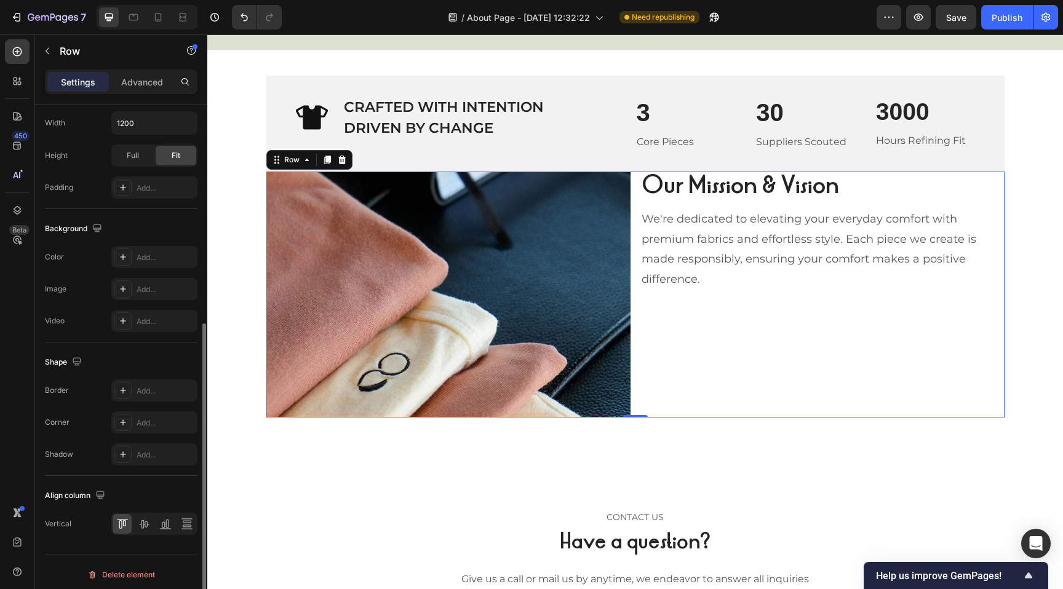
scroll to position [371, 0]
click at [143, 521] on icon at bounding box center [144, 519] width 12 height 12
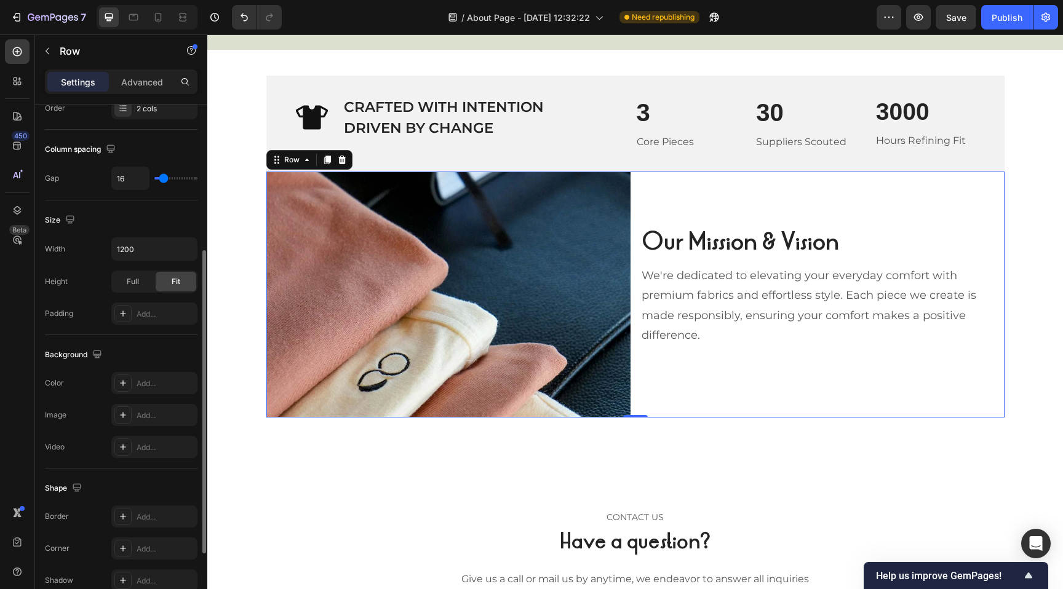
scroll to position [239, 0]
click at [146, 79] on p "Advanced" at bounding box center [142, 82] width 42 height 13
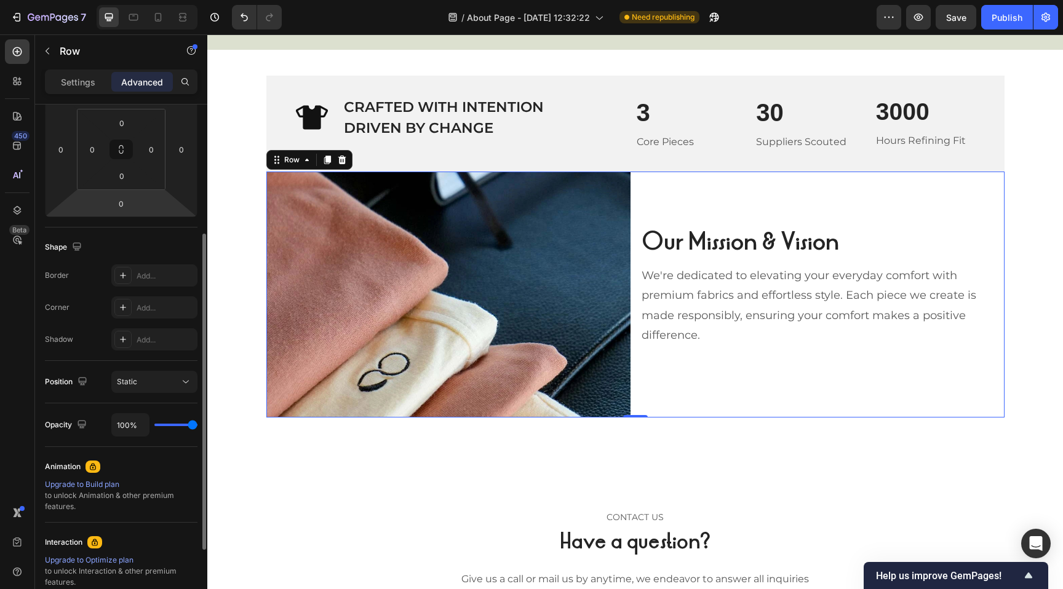
scroll to position [171, 0]
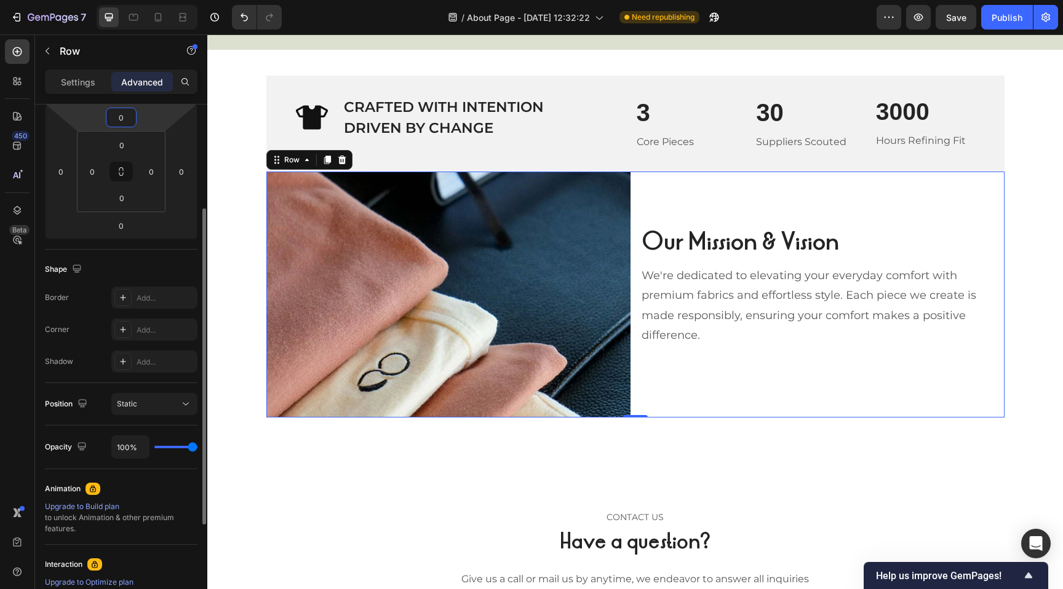
click at [121, 120] on input "0" at bounding box center [121, 117] width 25 height 18
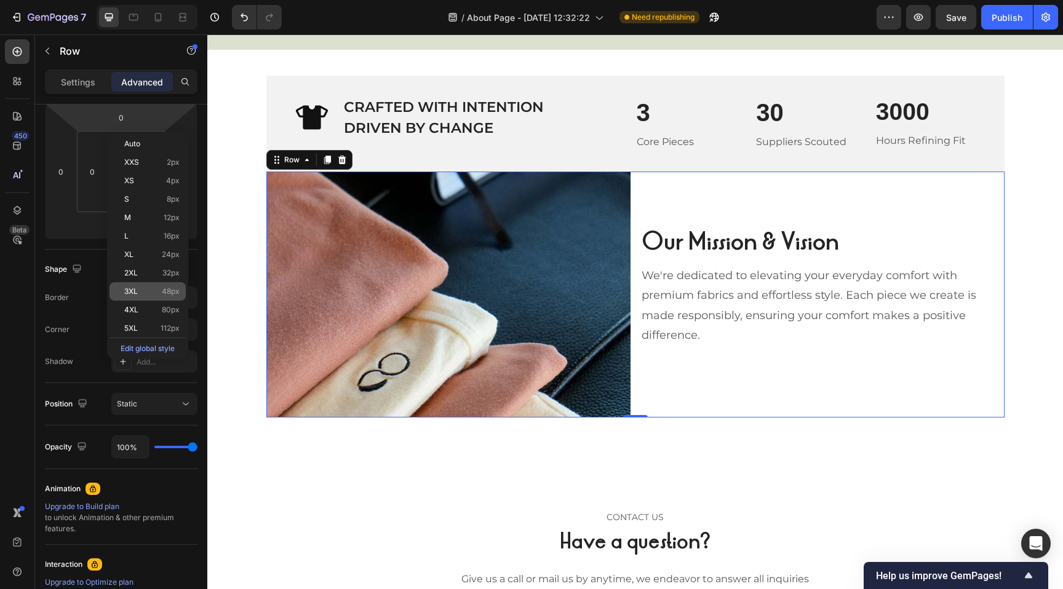
click at [156, 296] on div "3XL 48px" at bounding box center [147, 291] width 76 height 18
type input "48"
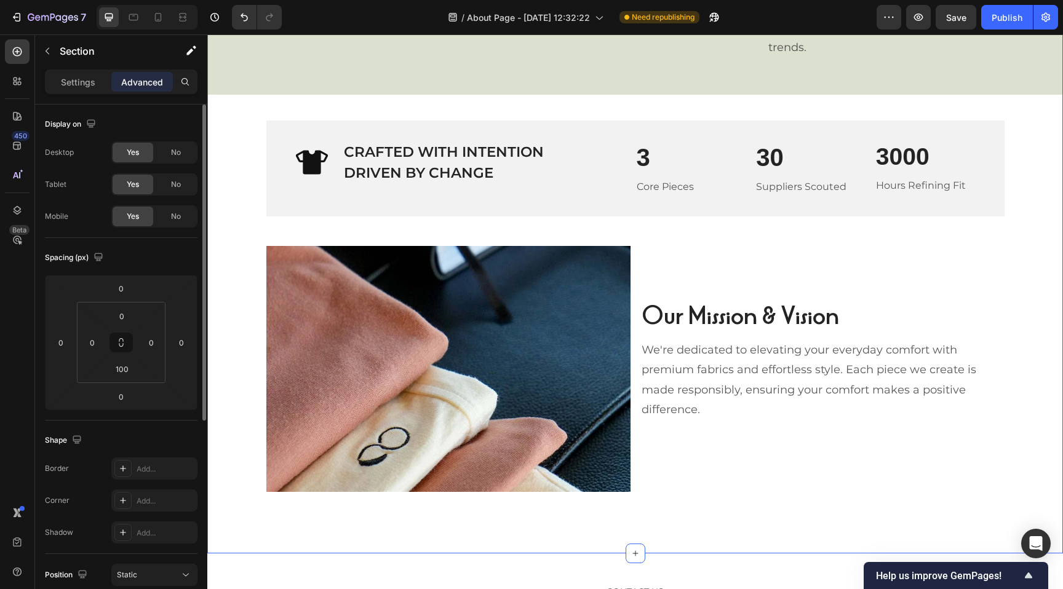
scroll to position [1433, 0]
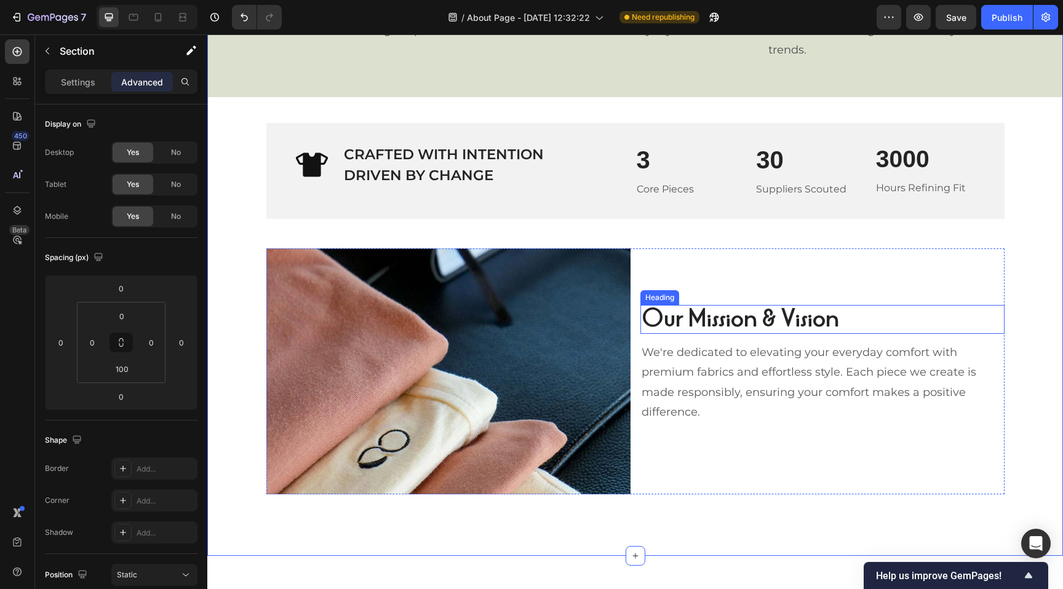
click at [671, 320] on p "Our Mission & Vision" at bounding box center [822, 319] width 362 height 26
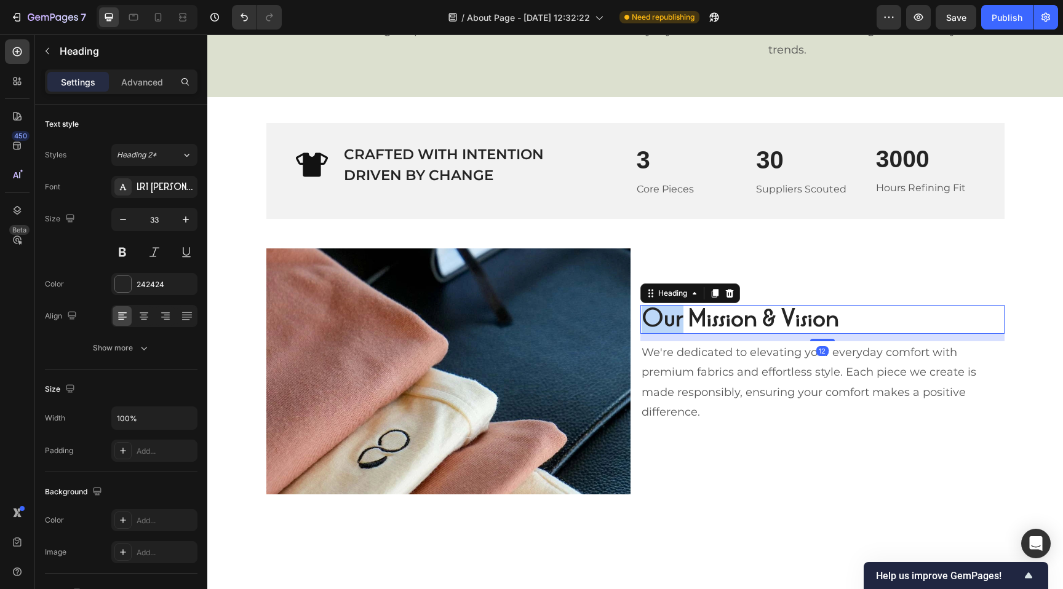
click at [671, 320] on p "Our Mission & Vision" at bounding box center [822, 319] width 362 height 26
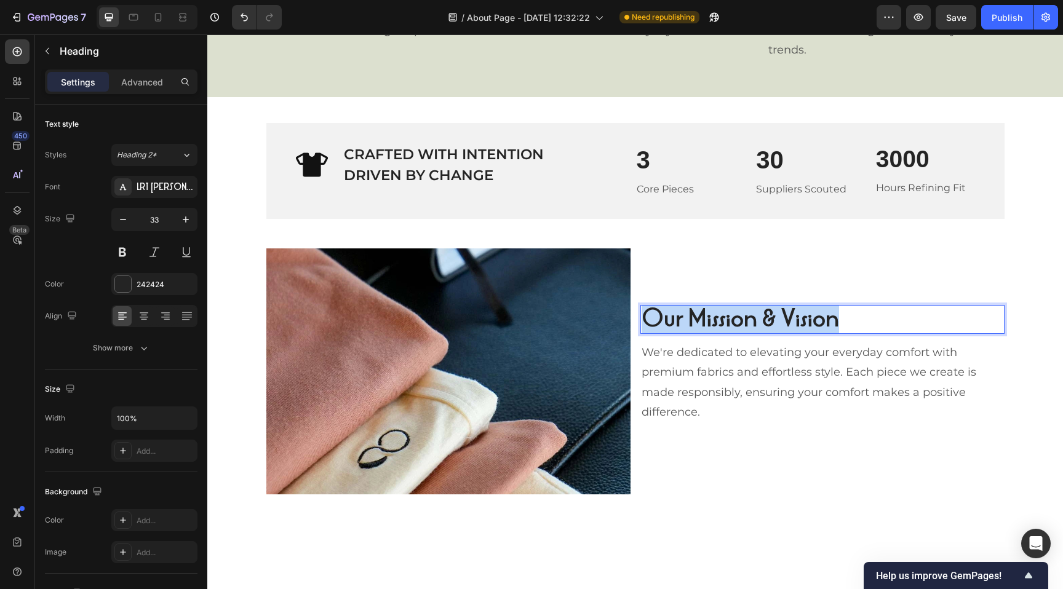
click at [671, 320] on p "Our Mission & Vision" at bounding box center [822, 319] width 362 height 26
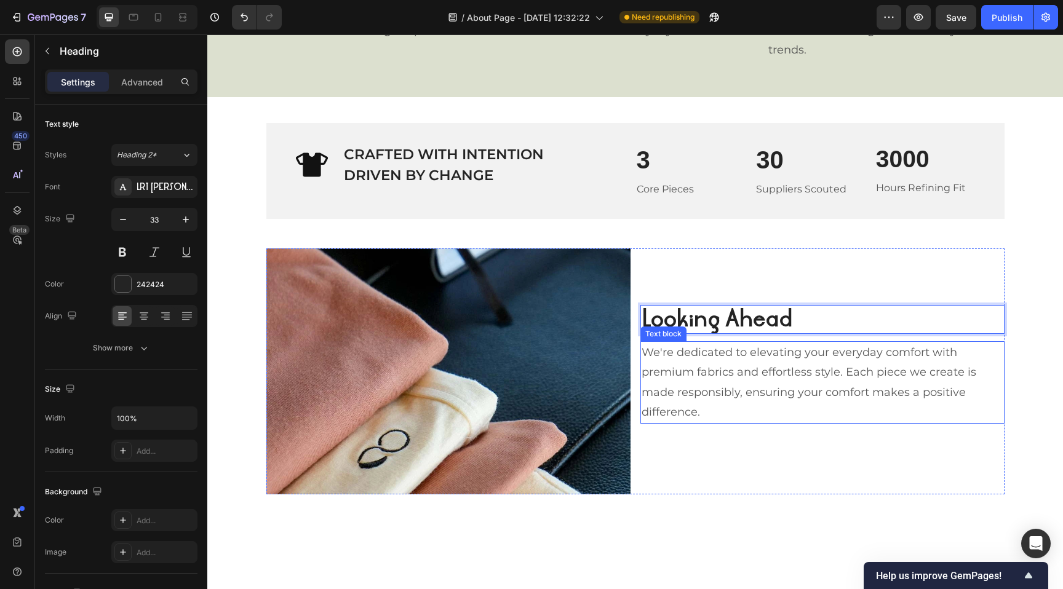
click at [700, 371] on p "We're dedicated to elevating your everyday comfort with premium fabrics and eff…" at bounding box center [822, 383] width 362 height 80
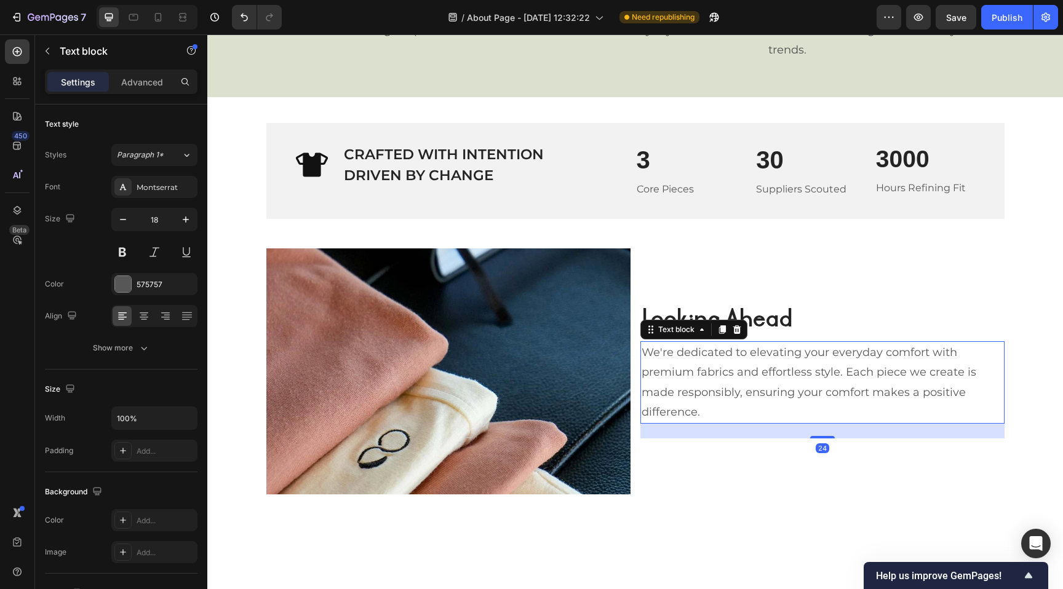
click at [700, 371] on p "We're dedicated to elevating your everyday comfort with premium fabrics and eff…" at bounding box center [822, 383] width 362 height 80
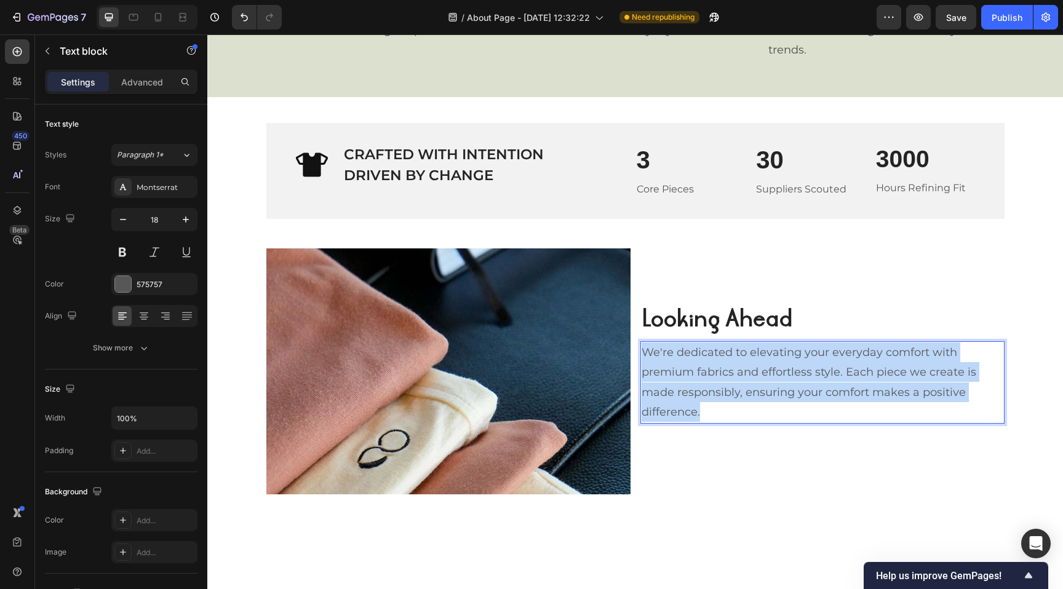
click at [700, 371] on p "We're dedicated to elevating your everyday comfort with premium fabrics and eff…" at bounding box center [822, 383] width 362 height 80
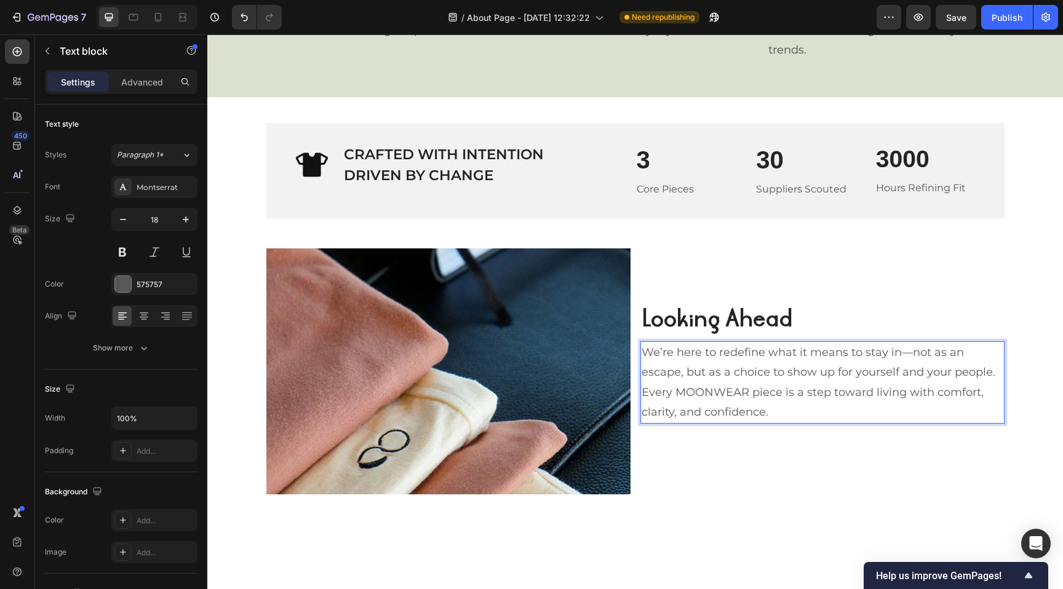
click at [776, 404] on p "We’re here to redefine what it means to stay in—not as an escape, but as a choi…" at bounding box center [822, 383] width 362 height 80
click at [776, 425] on div "Looking Ahead Heading We’re here to redefine what it means to stay in—not as an…" at bounding box center [822, 371] width 364 height 246
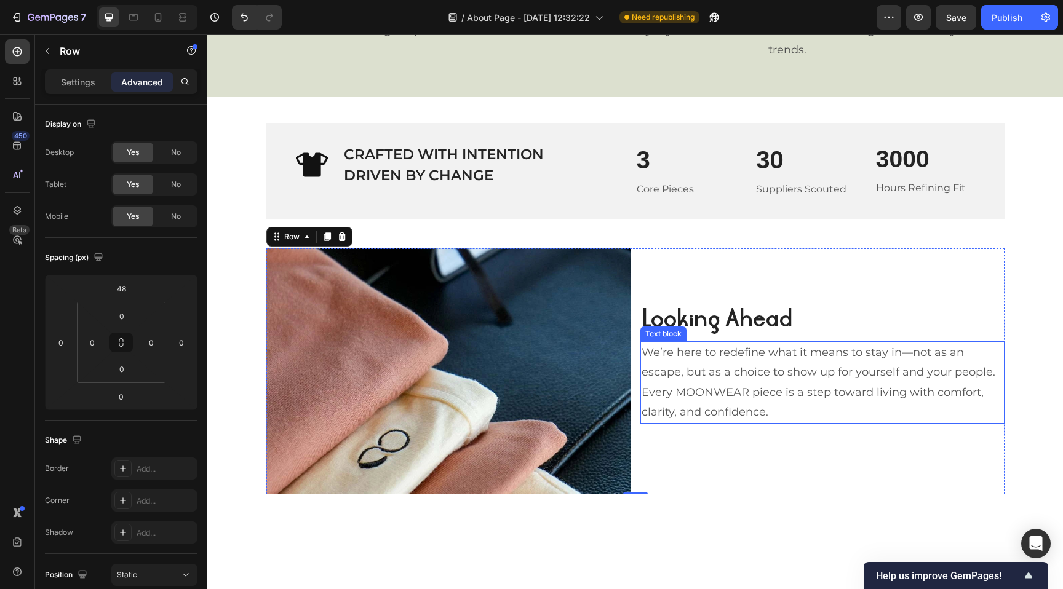
click at [732, 382] on p "We’re here to redefine what it means to stay in—not as an escape, but as a choi…" at bounding box center [822, 383] width 362 height 80
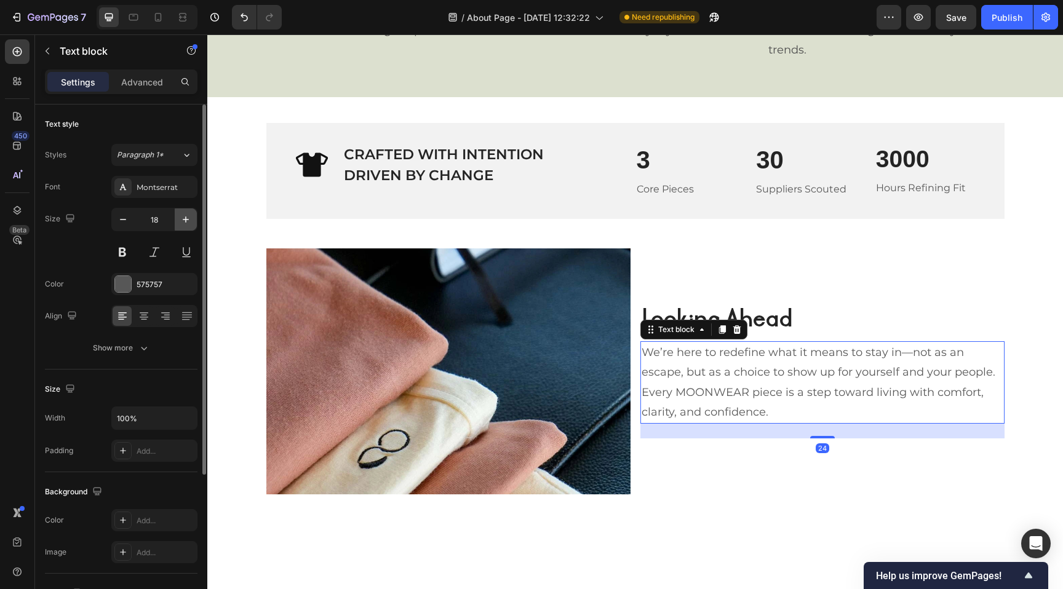
click at [190, 218] on icon "button" at bounding box center [186, 219] width 12 height 12
type input "20"
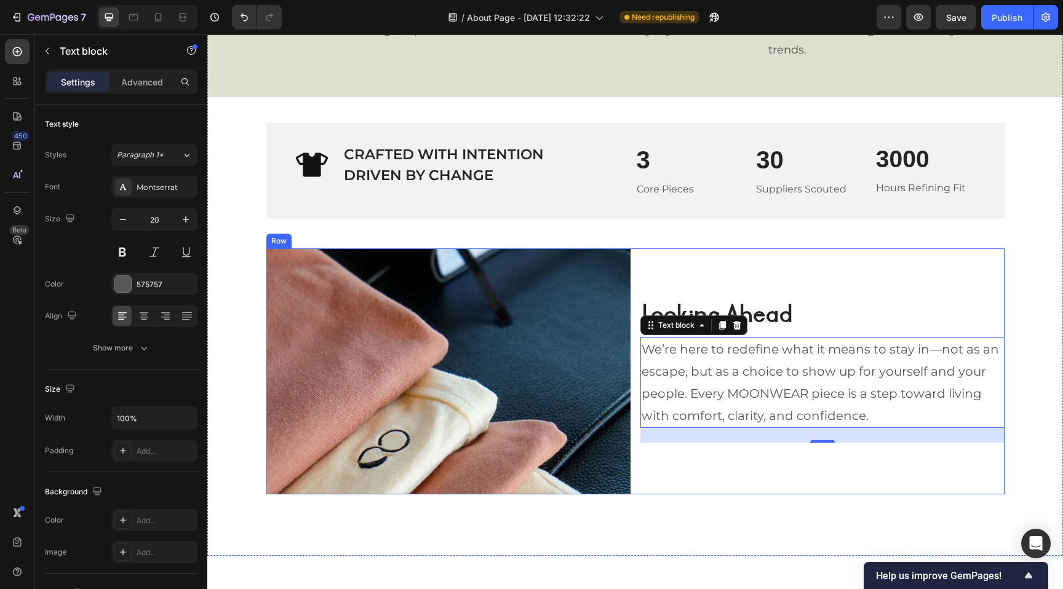
click at [816, 295] on div "Looking Ahead Heading We’re here to redefine what it means to stay in—not as an…" at bounding box center [822, 371] width 364 height 246
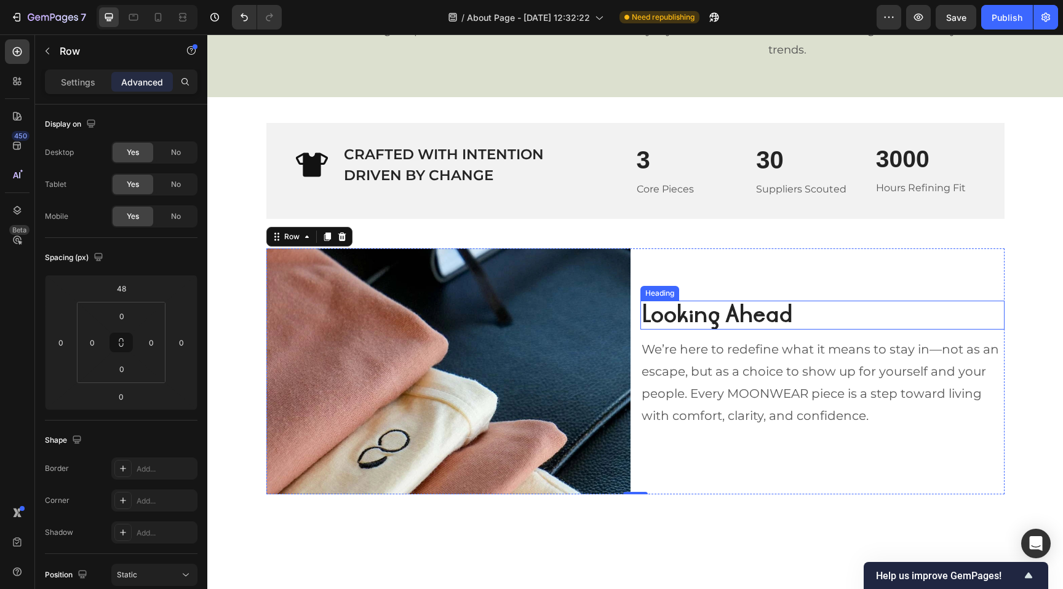
click at [747, 319] on p "Looking Ahead" at bounding box center [822, 315] width 362 height 26
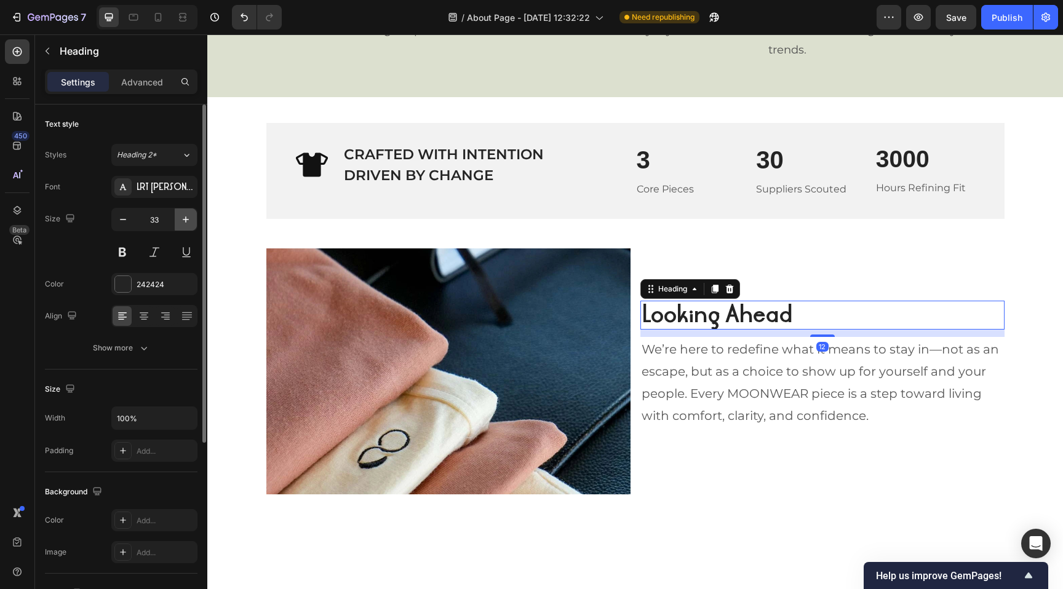
click at [188, 218] on icon "button" at bounding box center [186, 219] width 12 height 12
click at [124, 222] on icon "button" at bounding box center [123, 219] width 12 height 12
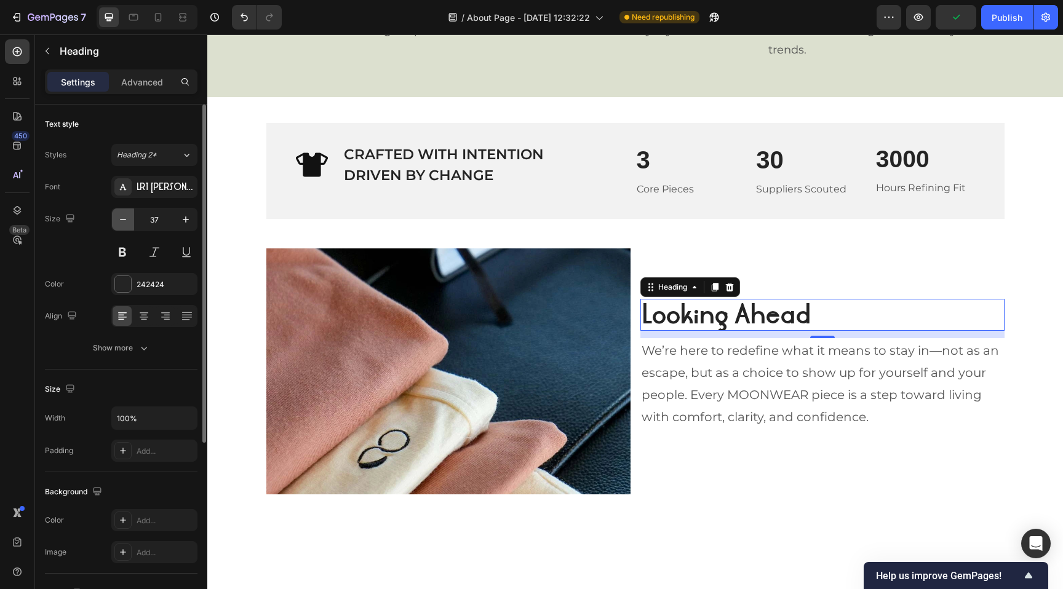
type input "36"
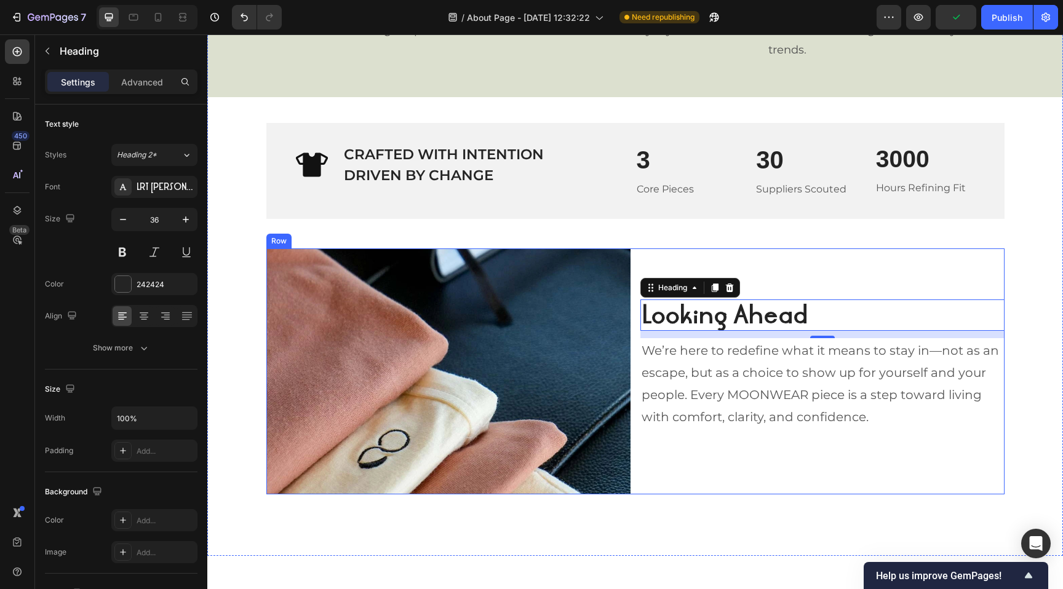
click at [799, 279] on div "Looking Ahead Heading 12 We’re here to redefine what it means to stay in—not as…" at bounding box center [822, 371] width 364 height 246
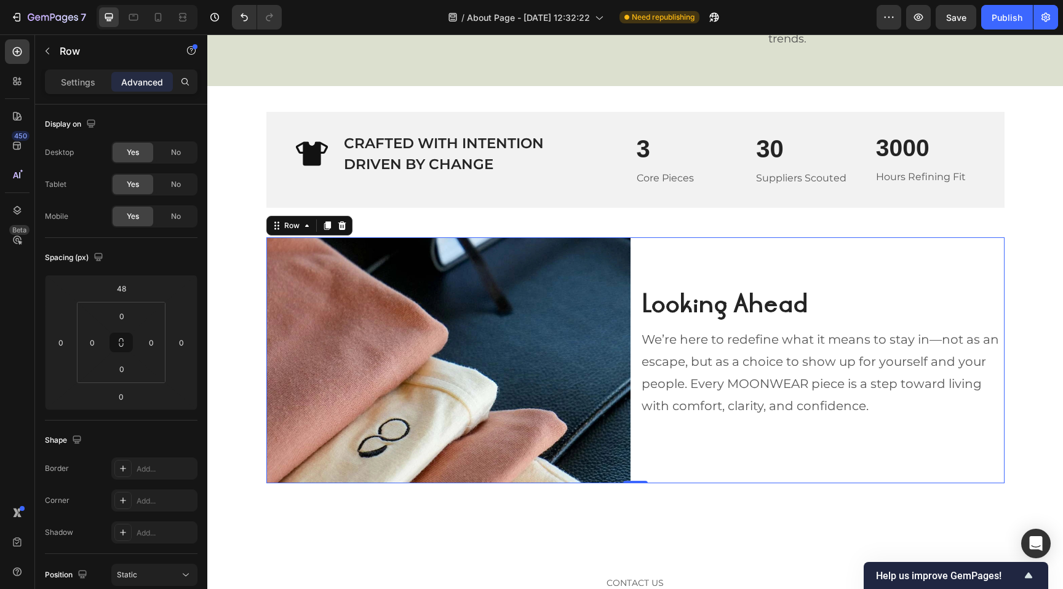
scroll to position [1445, 0]
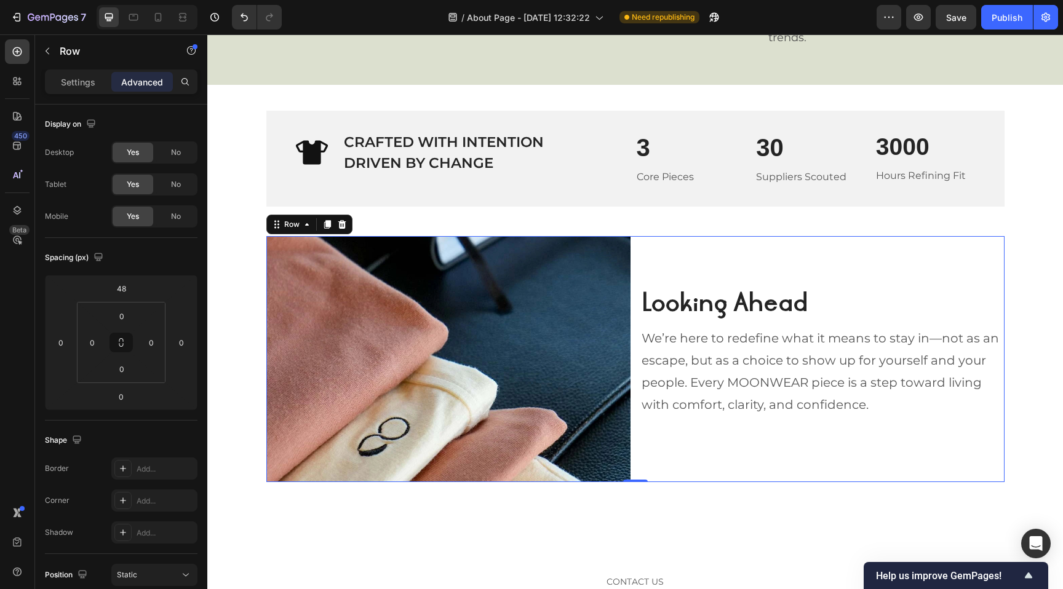
click at [744, 381] on p "We’re here to redefine what it means to stay in—not as an escape, but as a choi…" at bounding box center [822, 371] width 362 height 89
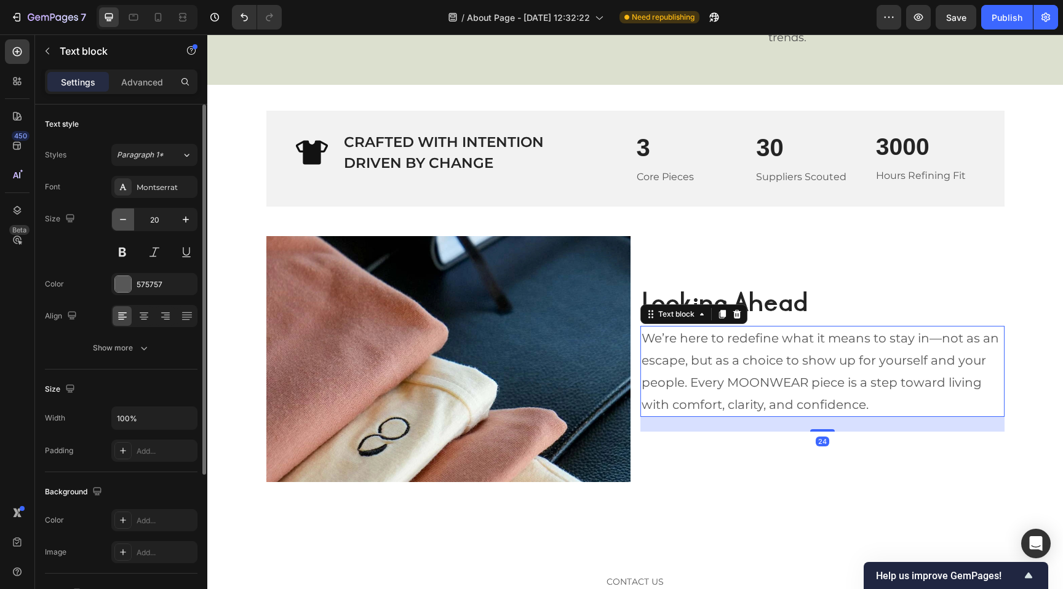
click at [125, 220] on icon "button" at bounding box center [123, 219] width 6 height 1
type input "18"
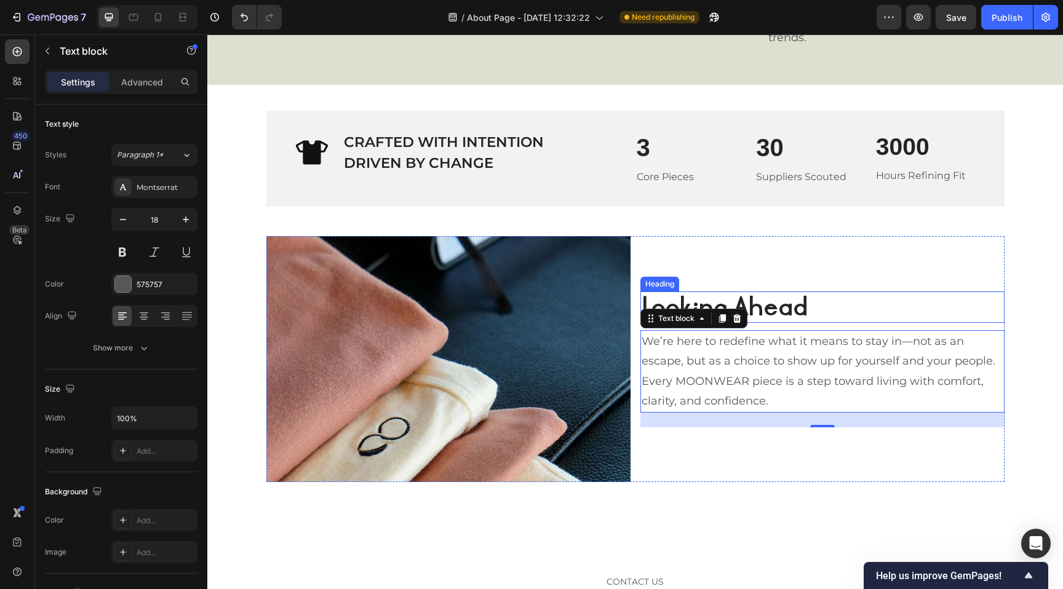
click at [794, 298] on p "Looking Ahead" at bounding box center [822, 307] width 362 height 29
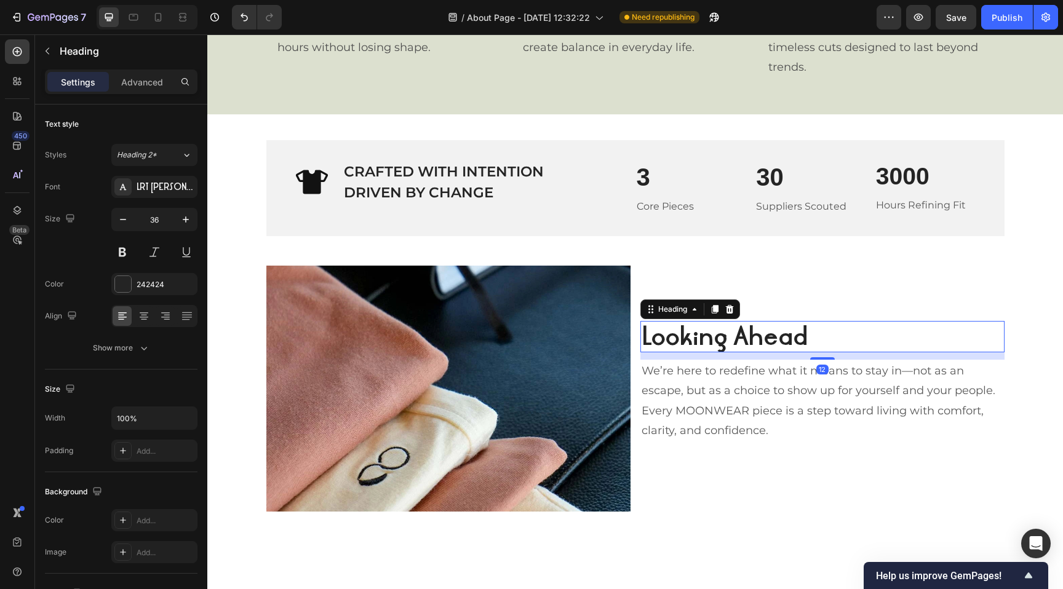
scroll to position [1408, 0]
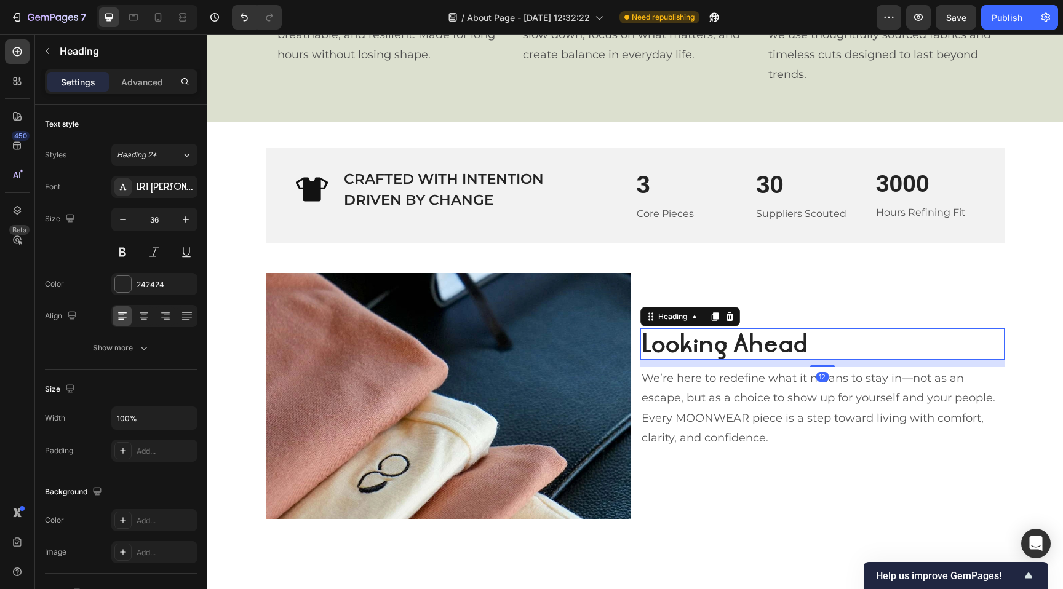
click at [802, 301] on div "Looking Ahead Heading 12 We’re here to redefine what it means to stay in—not as…" at bounding box center [822, 396] width 364 height 246
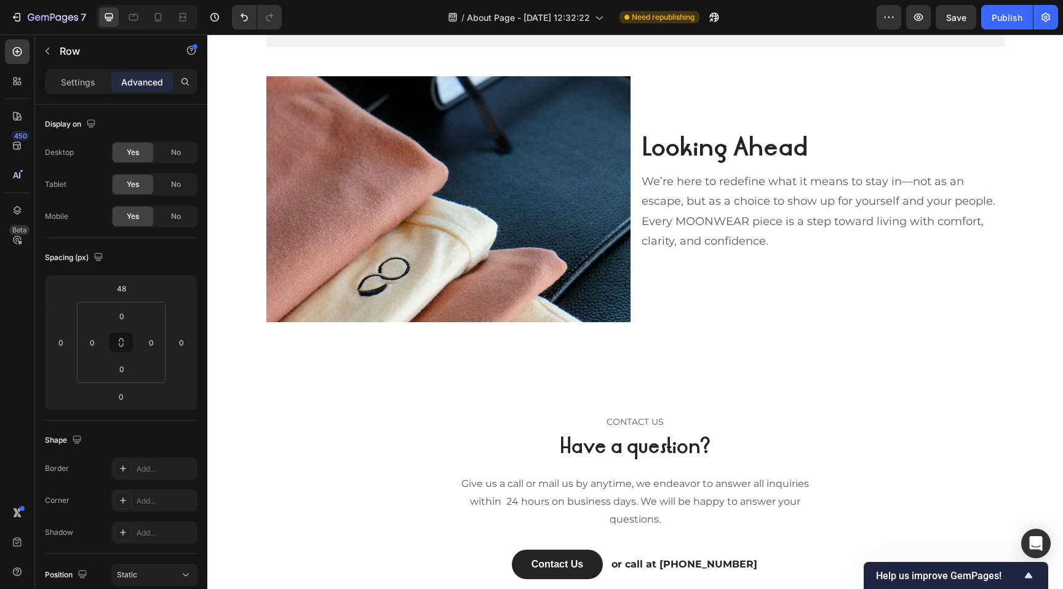
scroll to position [1604, 0]
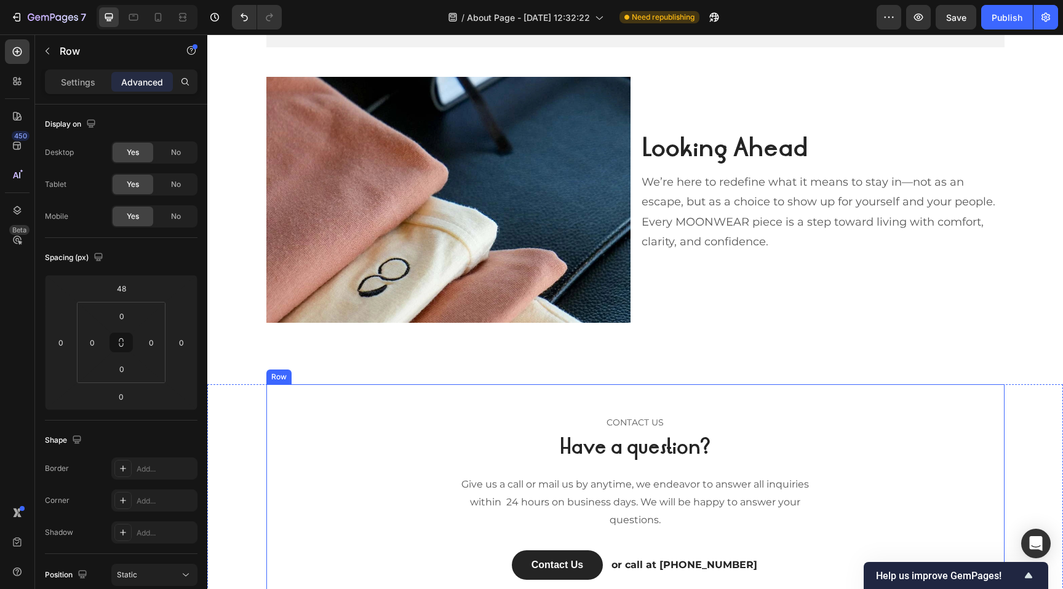
click at [852, 460] on div "CONTACT US Text block Have a question? Heading Give us a call or mail us by any…" at bounding box center [634, 496] width 719 height 165
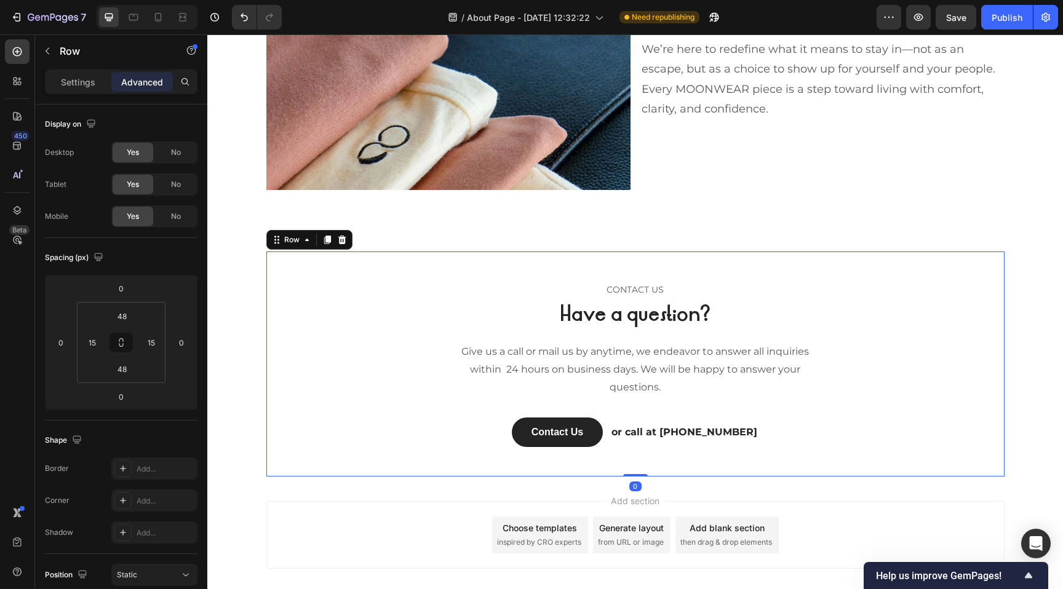
scroll to position [1735, 0]
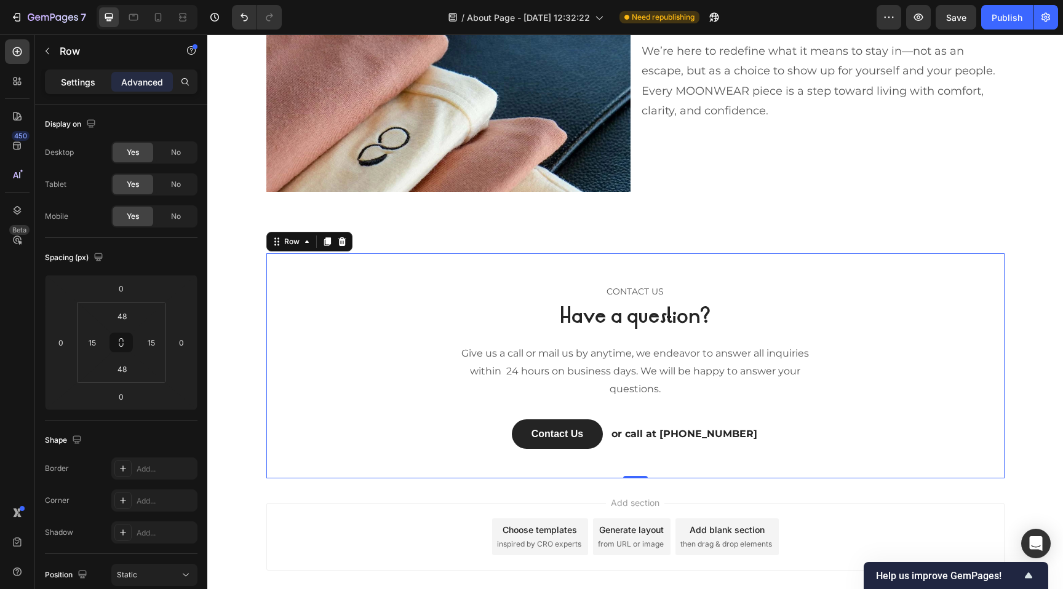
click at [86, 79] on p "Settings" at bounding box center [78, 82] width 34 height 13
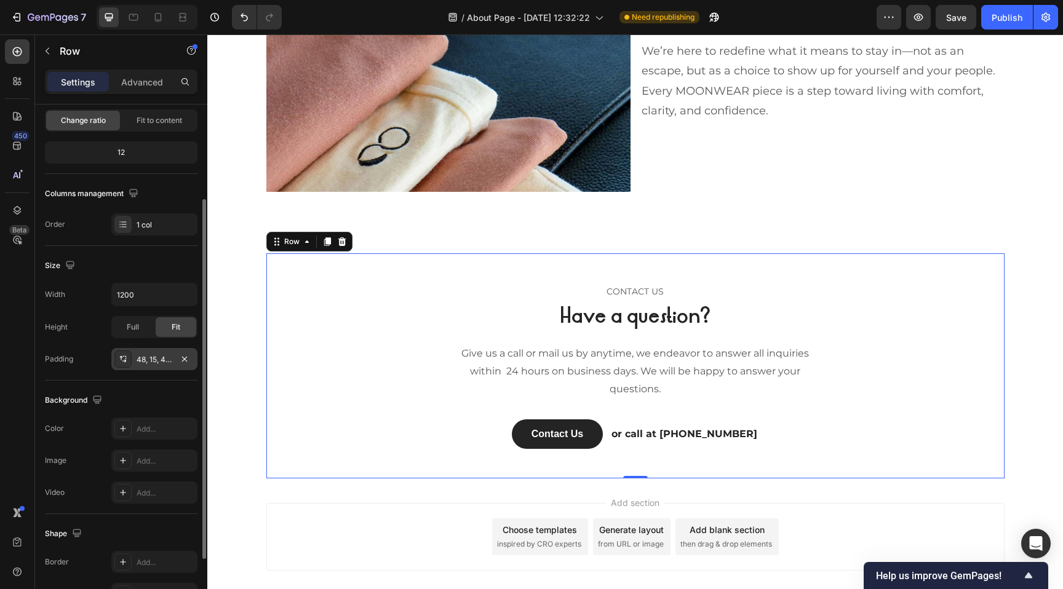
scroll to position [129, 0]
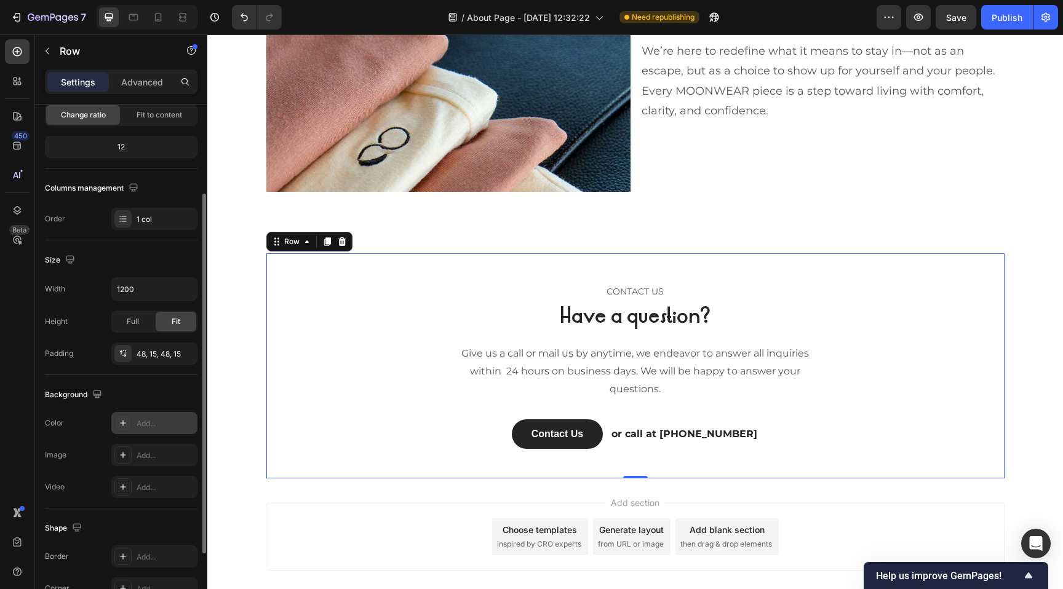
click at [131, 426] on div at bounding box center [122, 422] width 17 height 17
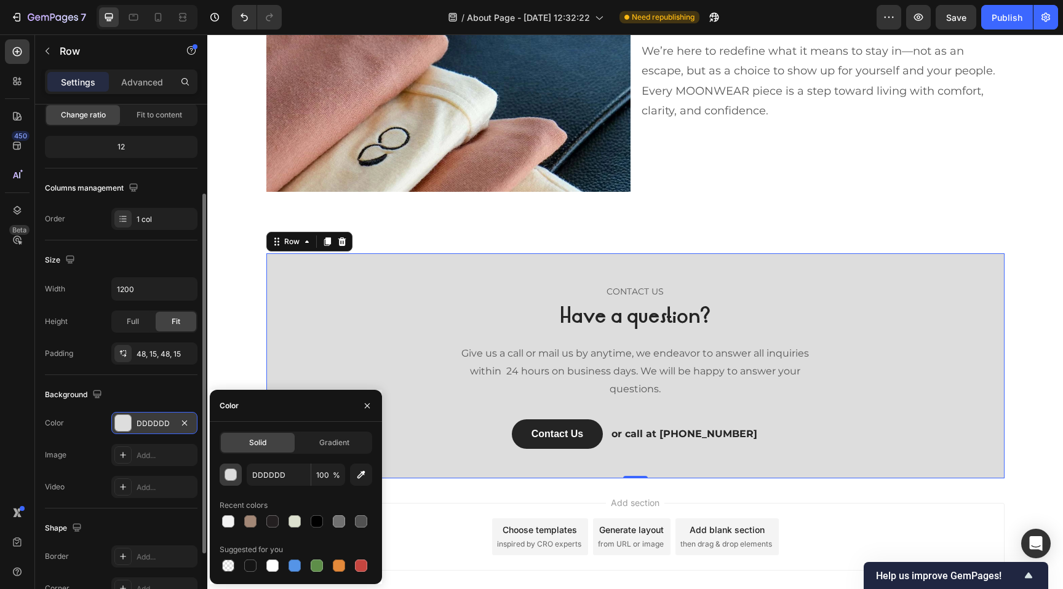
click at [230, 475] on div "button" at bounding box center [231, 475] width 12 height 12
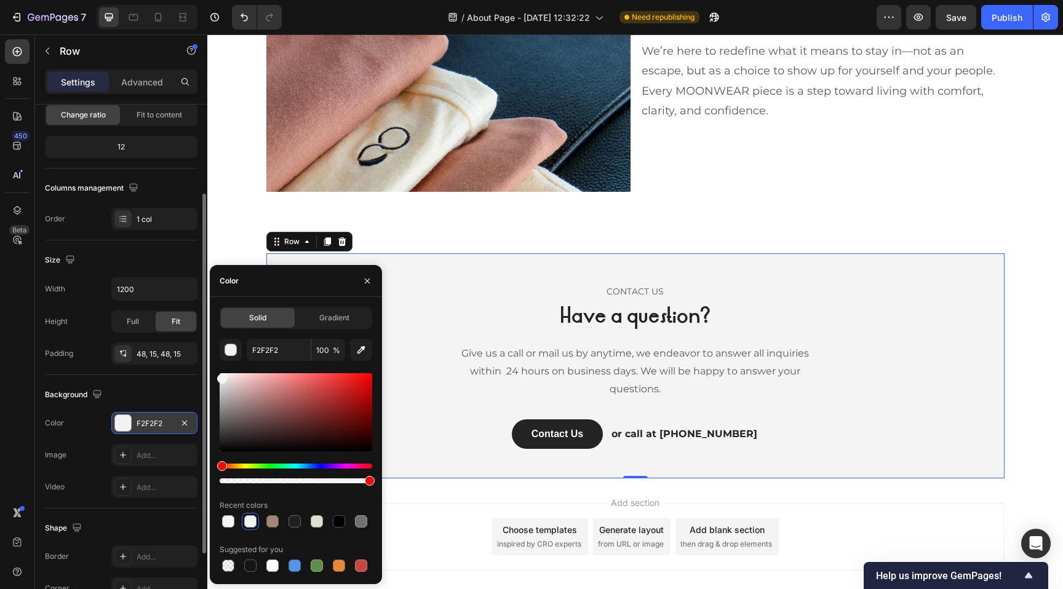
drag, startPoint x: 223, startPoint y: 390, endPoint x: 215, endPoint y: 376, distance: 16.2
click at [215, 376] on div "Solid Gradient F2F2F2 100 % Recent colors Suggested for you" at bounding box center [296, 440] width 172 height 267
type input "F4F4F4"
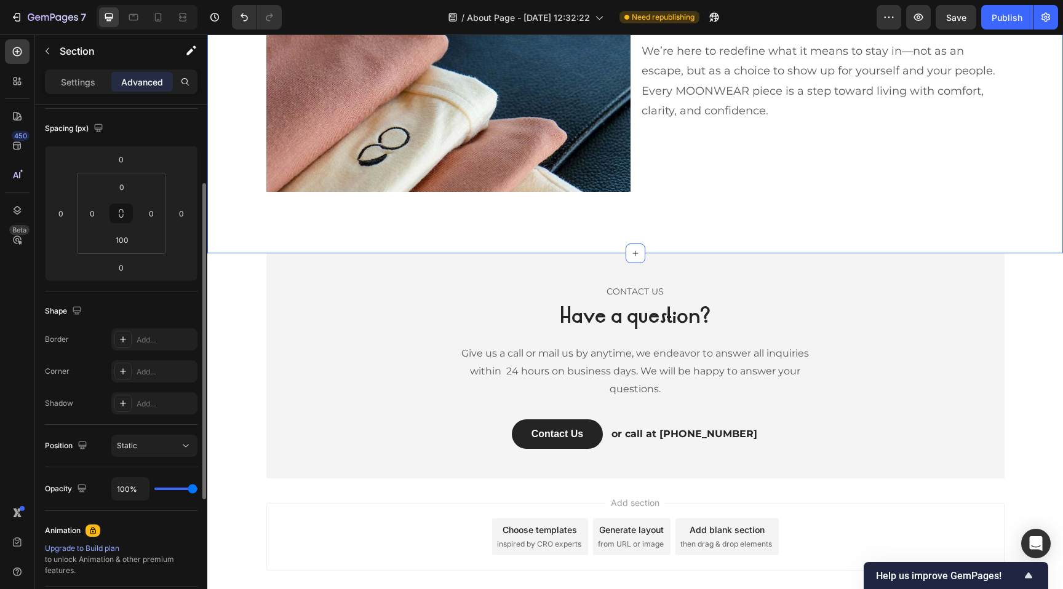
scroll to position [0, 0]
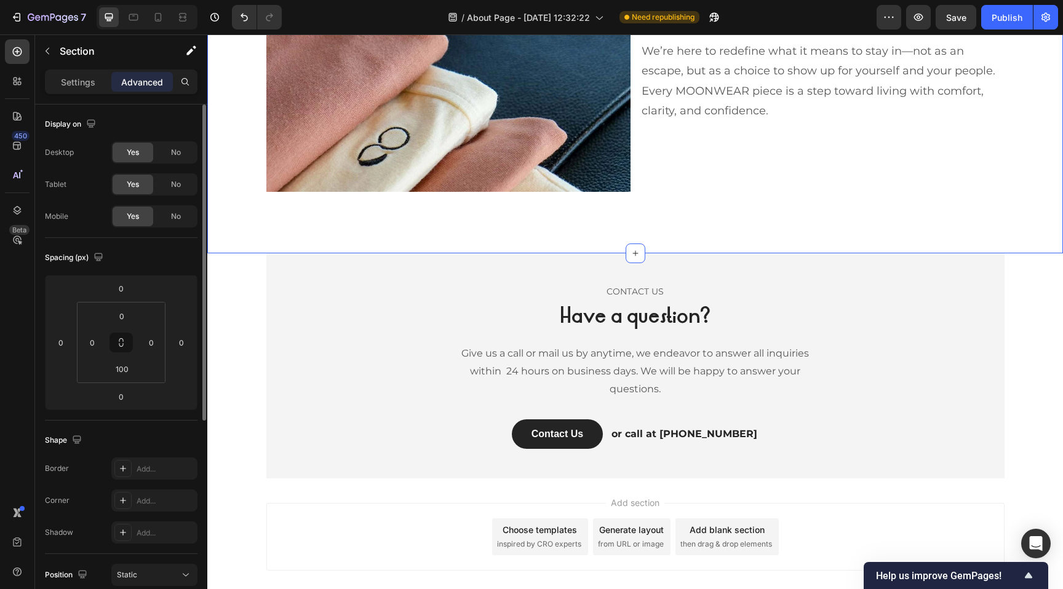
click at [726, 327] on p "Have a question?" at bounding box center [635, 316] width 366 height 23
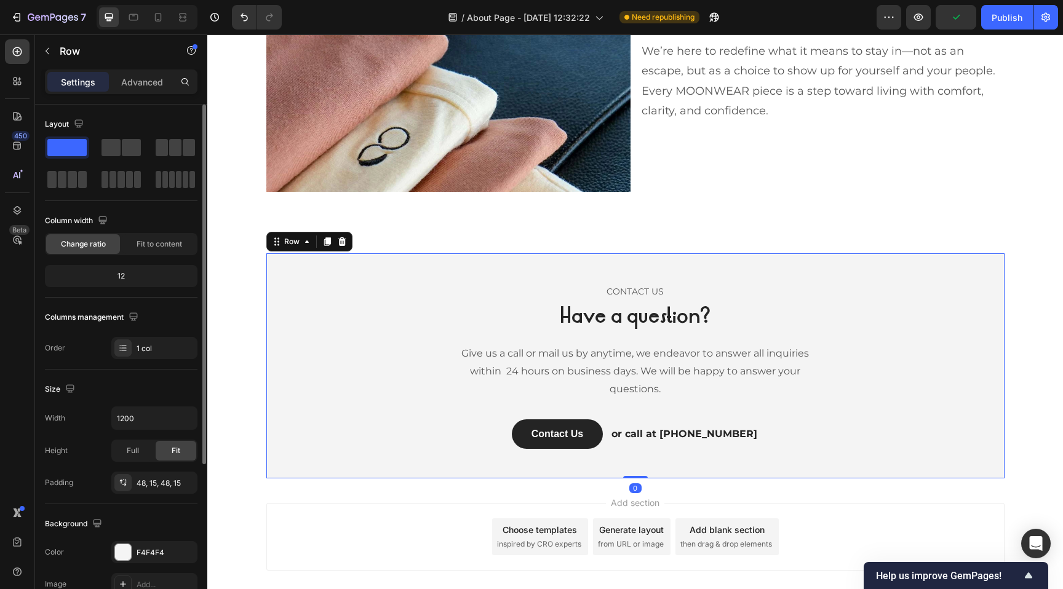
click at [1000, 336] on div "CONTACT US Text block Have a question? Heading Give us a call or mail us by any…" at bounding box center [635, 365] width 738 height 224
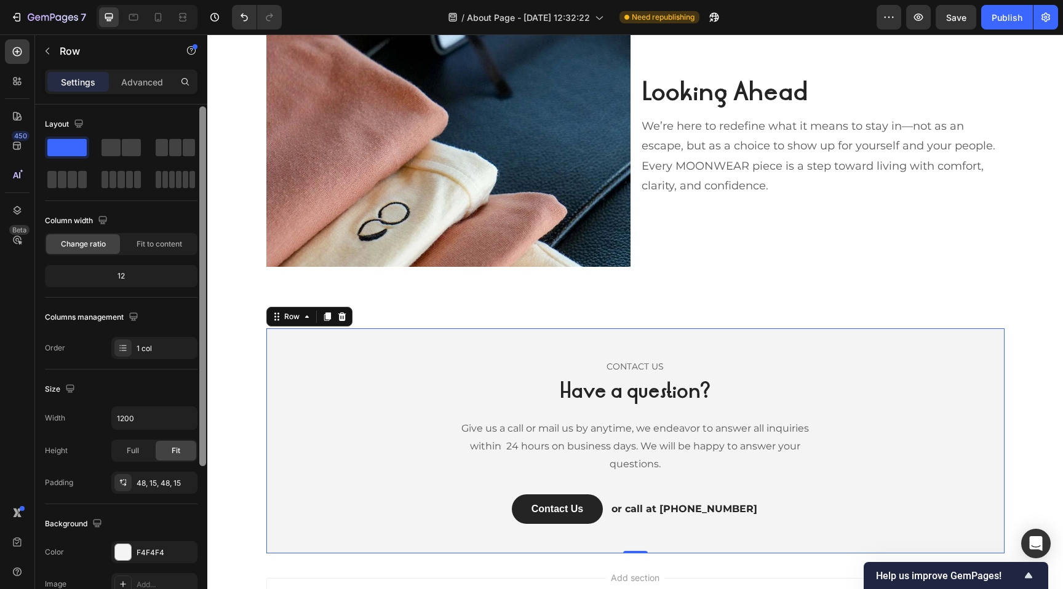
scroll to position [9, 0]
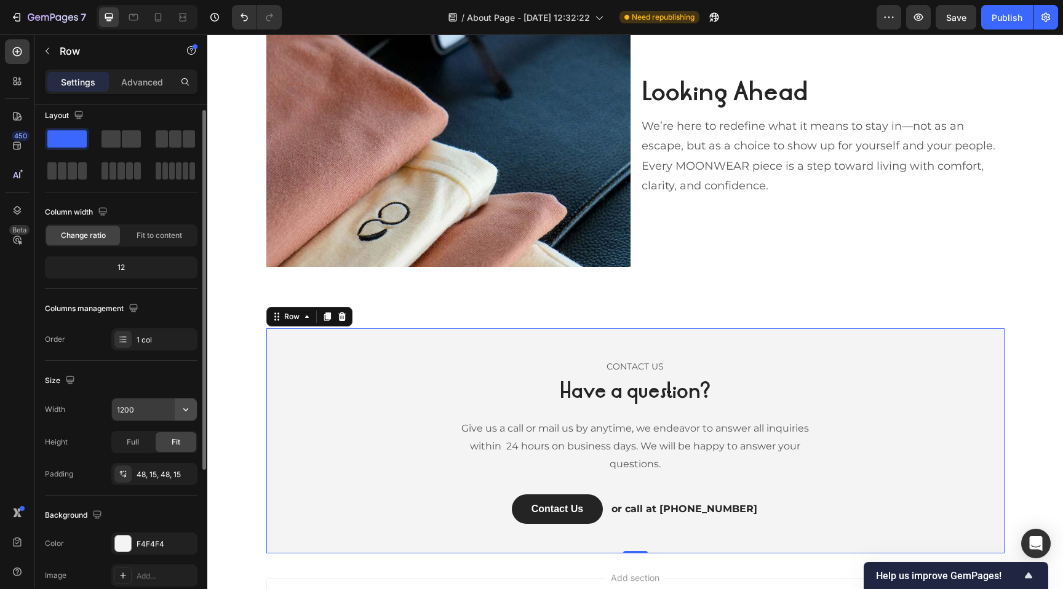
click at [186, 411] on icon "button" at bounding box center [186, 409] width 12 height 12
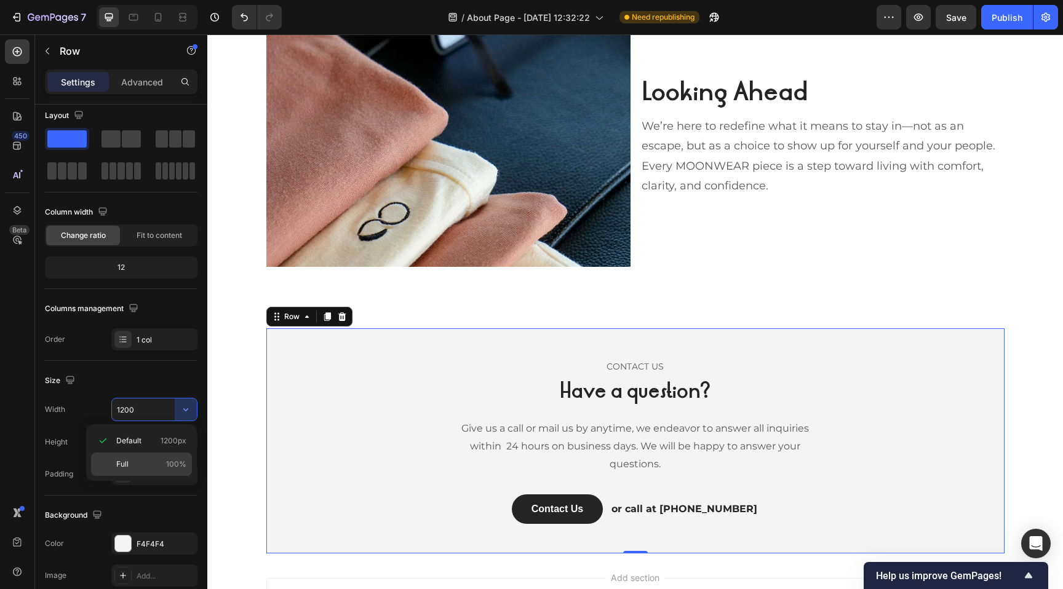
click at [147, 460] on p "Full 100%" at bounding box center [151, 464] width 70 height 11
type input "100%"
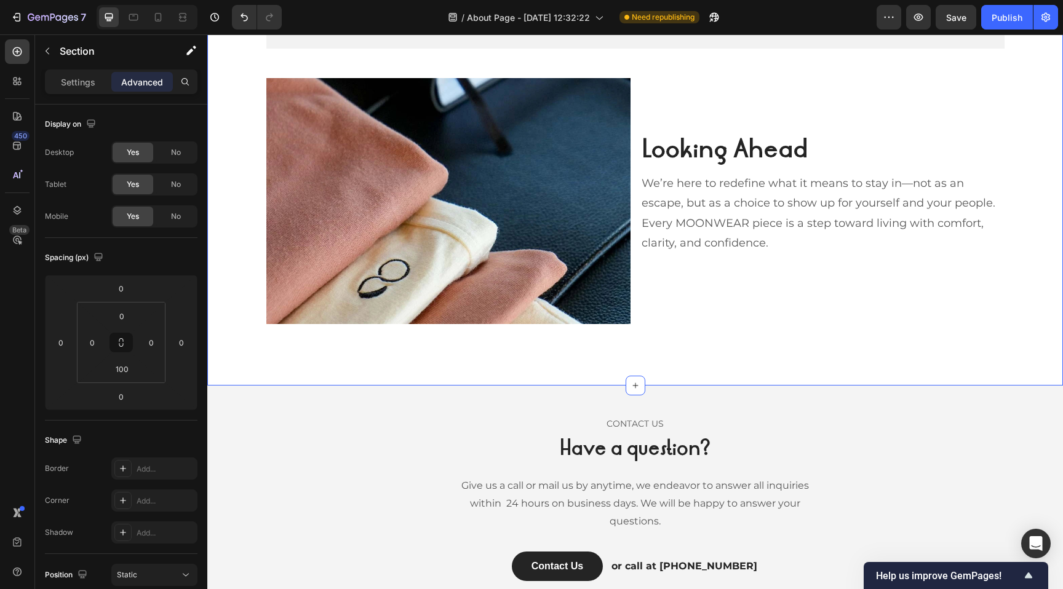
scroll to position [1612, 0]
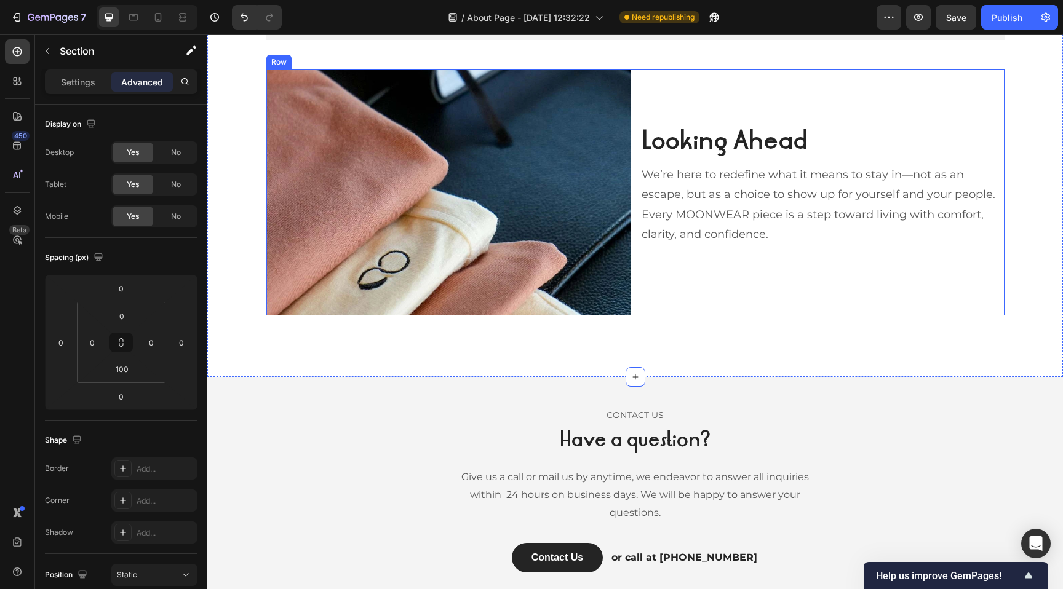
click at [677, 297] on div "Looking Ahead Heading We’re here to redefine what it means to stay in—not as an…" at bounding box center [822, 192] width 364 height 246
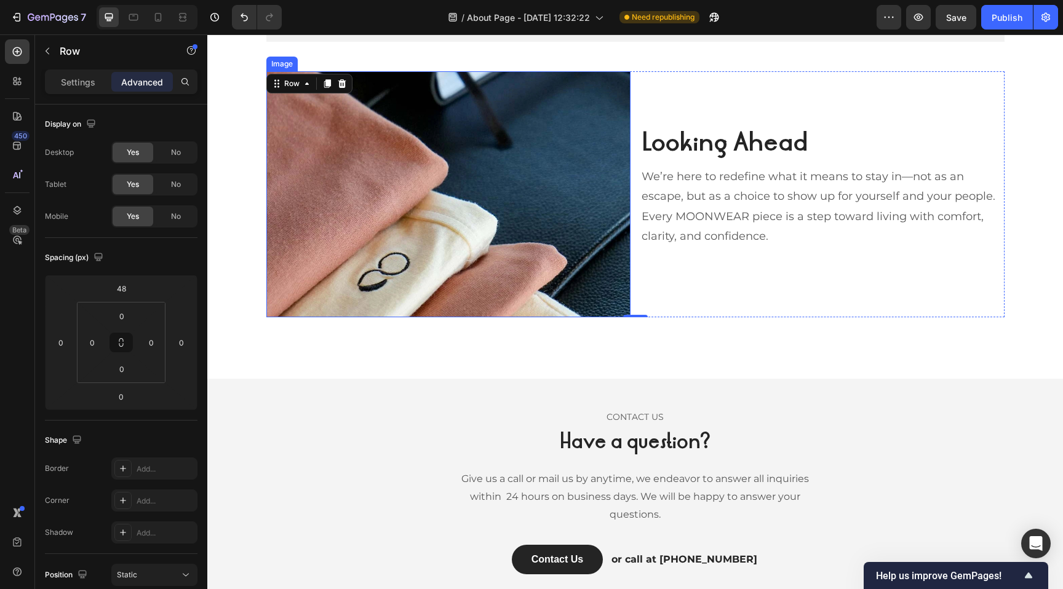
scroll to position [1614, 0]
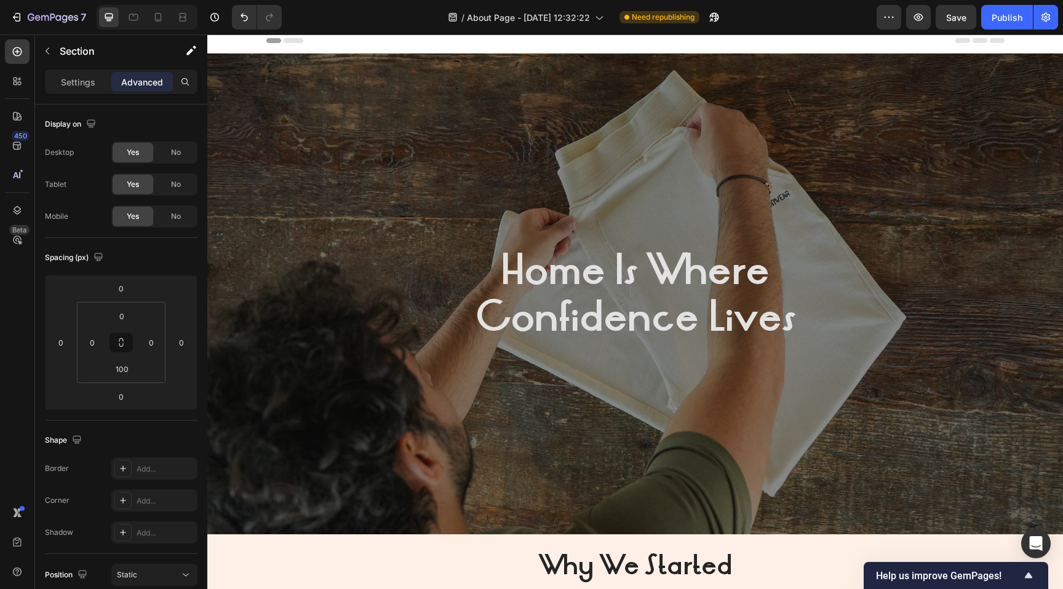
scroll to position [0, 0]
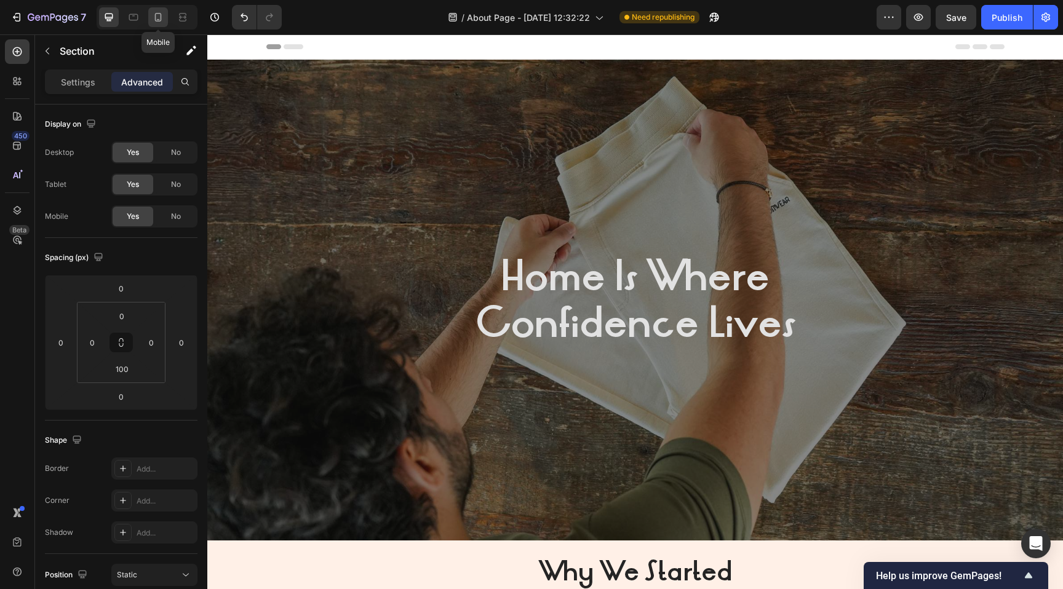
click at [161, 15] on icon at bounding box center [158, 17] width 7 height 9
type input "80"
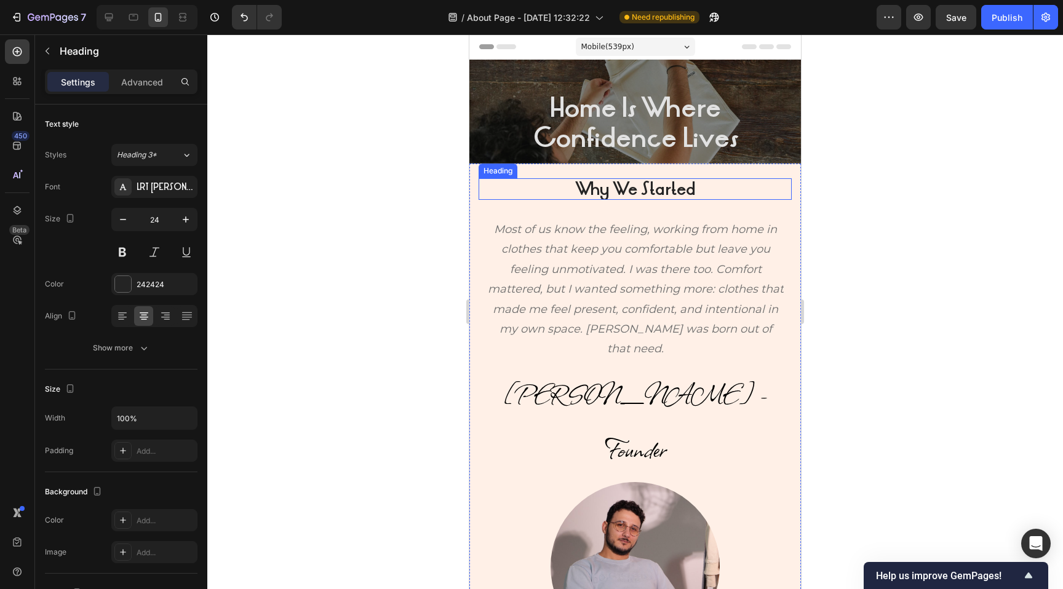
click at [590, 190] on strong "Why We Started" at bounding box center [635, 189] width 121 height 23
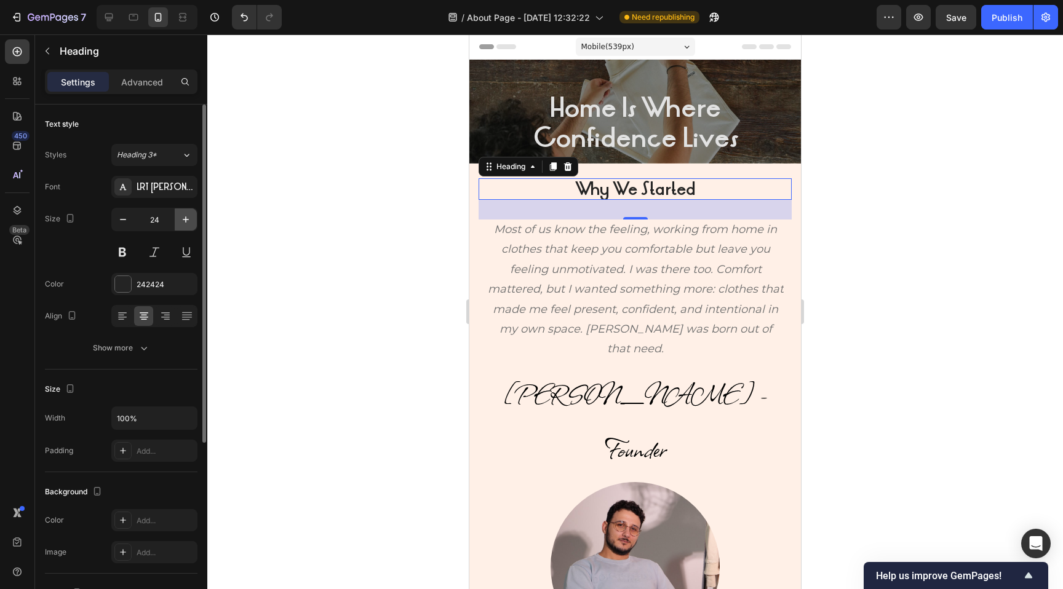
click at [185, 223] on icon "button" at bounding box center [186, 219] width 12 height 12
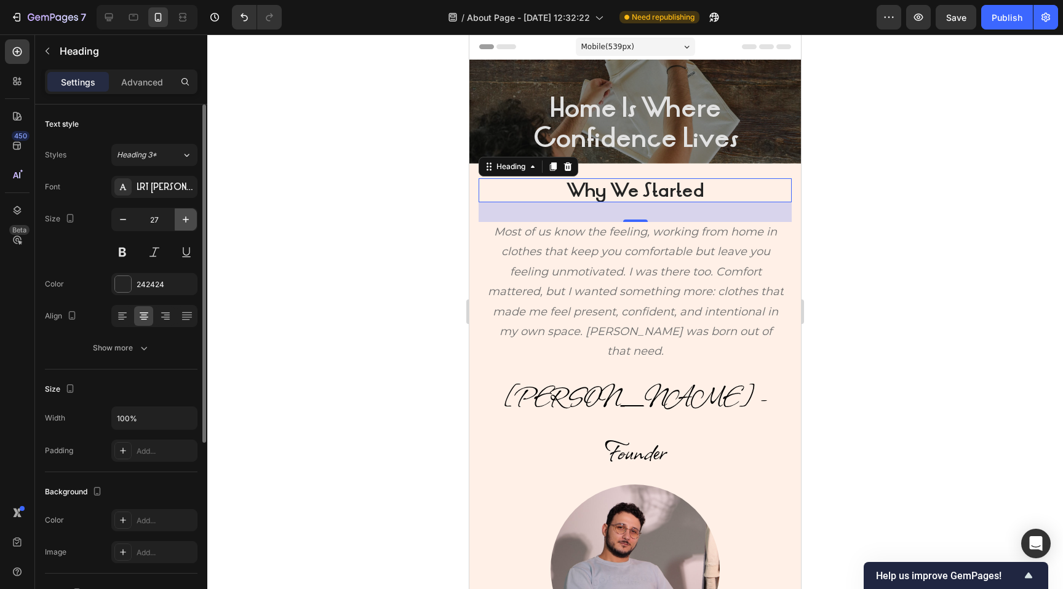
click at [185, 223] on icon "button" at bounding box center [186, 219] width 12 height 12
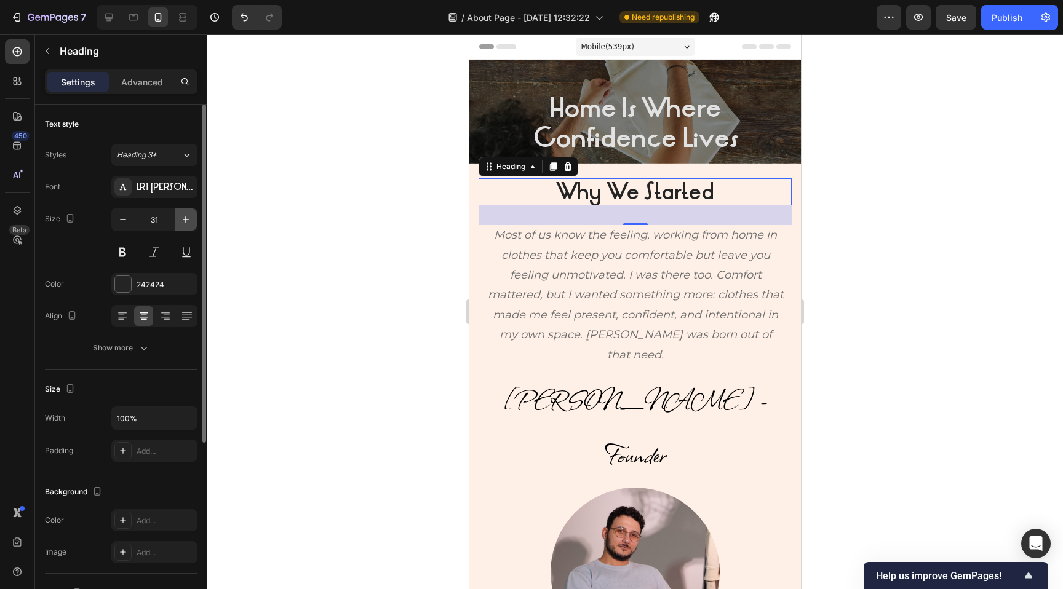
click at [185, 223] on icon "button" at bounding box center [186, 219] width 12 height 12
type input "32"
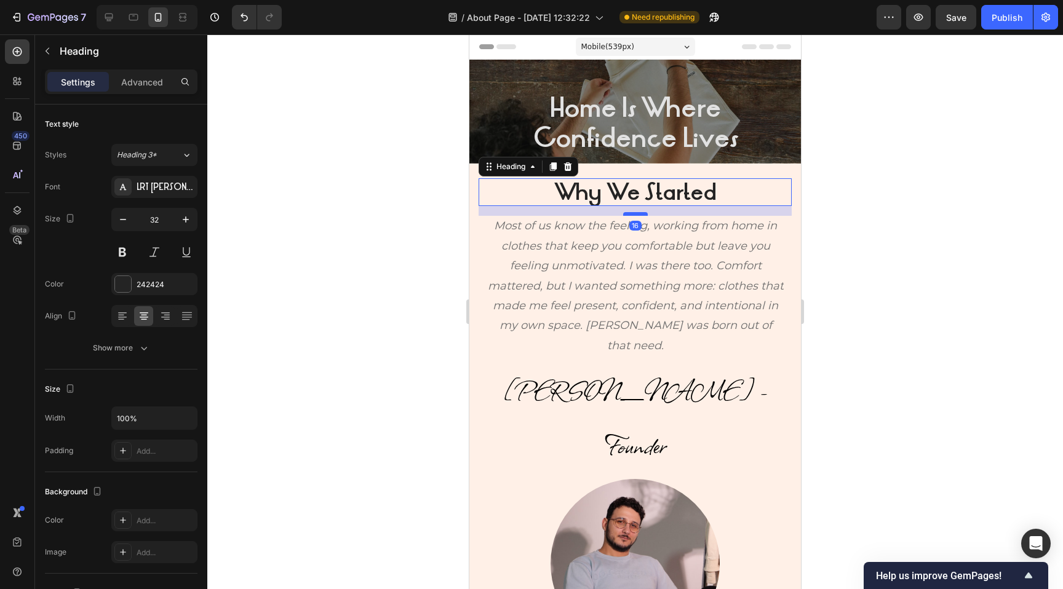
drag, startPoint x: 625, startPoint y: 223, endPoint x: 628, endPoint y: 213, distance: 10.1
click at [628, 213] on div at bounding box center [635, 214] width 25 height 4
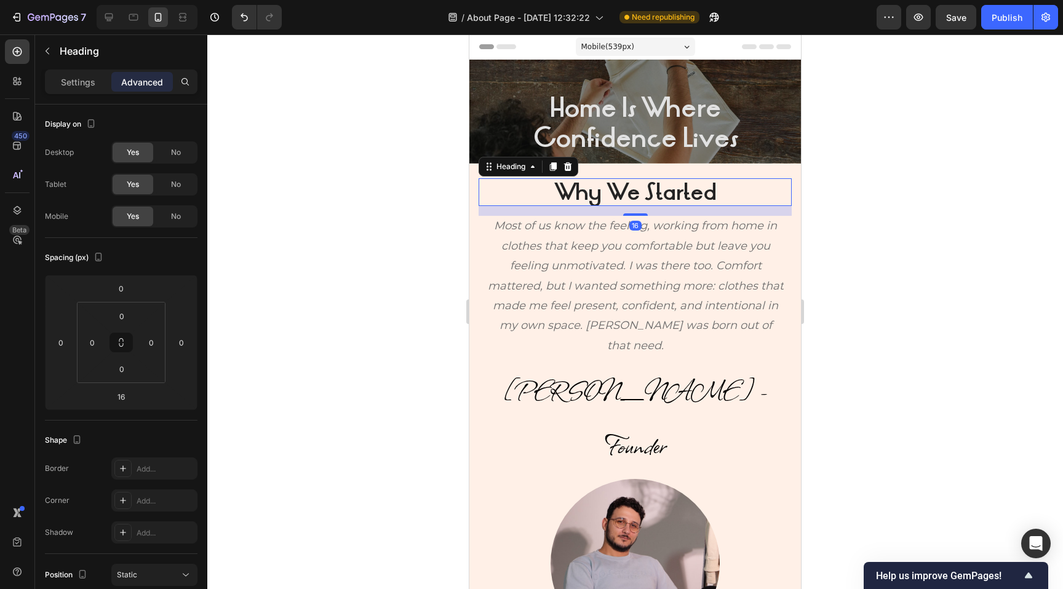
click at [851, 221] on div at bounding box center [634, 311] width 855 height 555
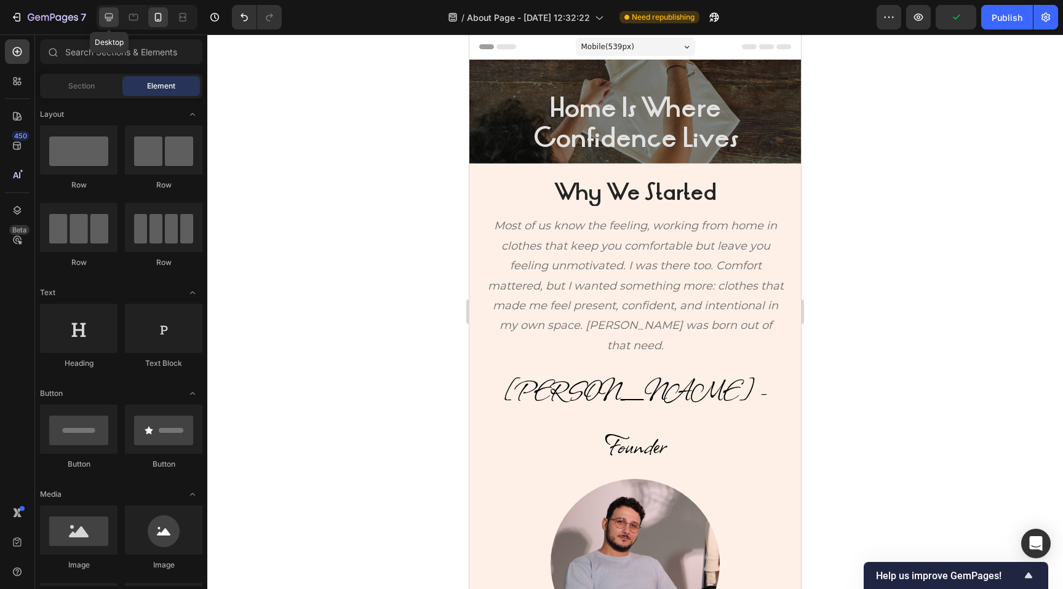
click at [108, 18] on icon at bounding box center [109, 18] width 8 height 8
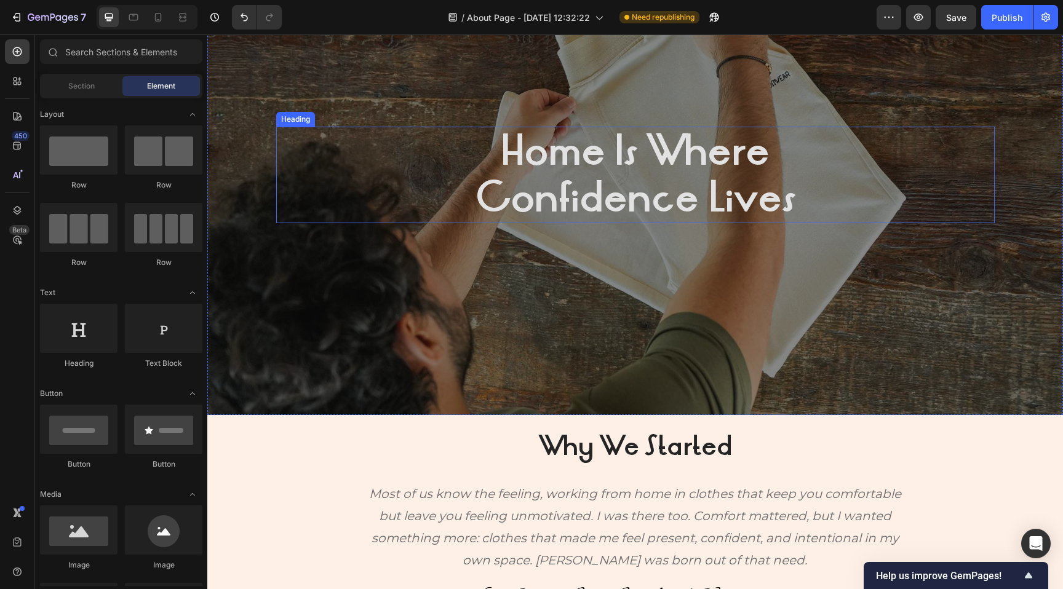
scroll to position [134, 0]
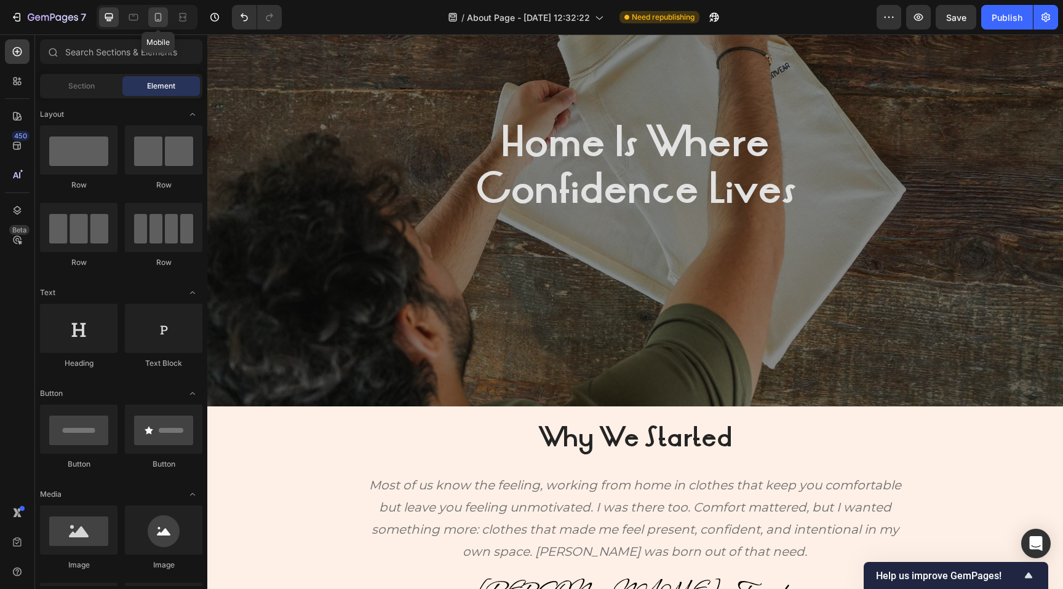
click at [155, 16] on icon at bounding box center [158, 17] width 7 height 9
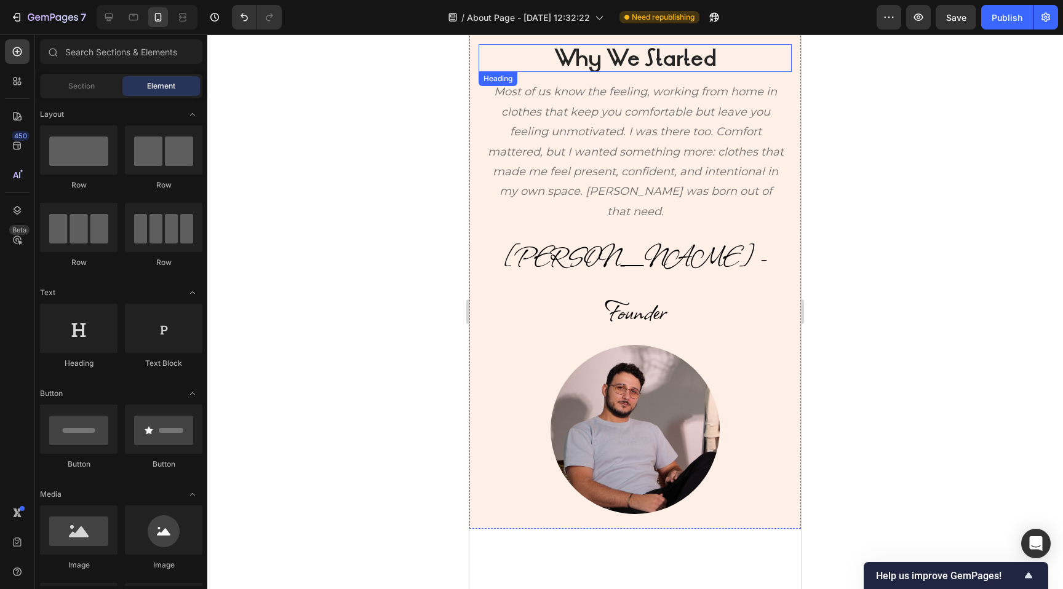
click at [604, 55] on strong "Why We Started" at bounding box center [635, 58] width 162 height 30
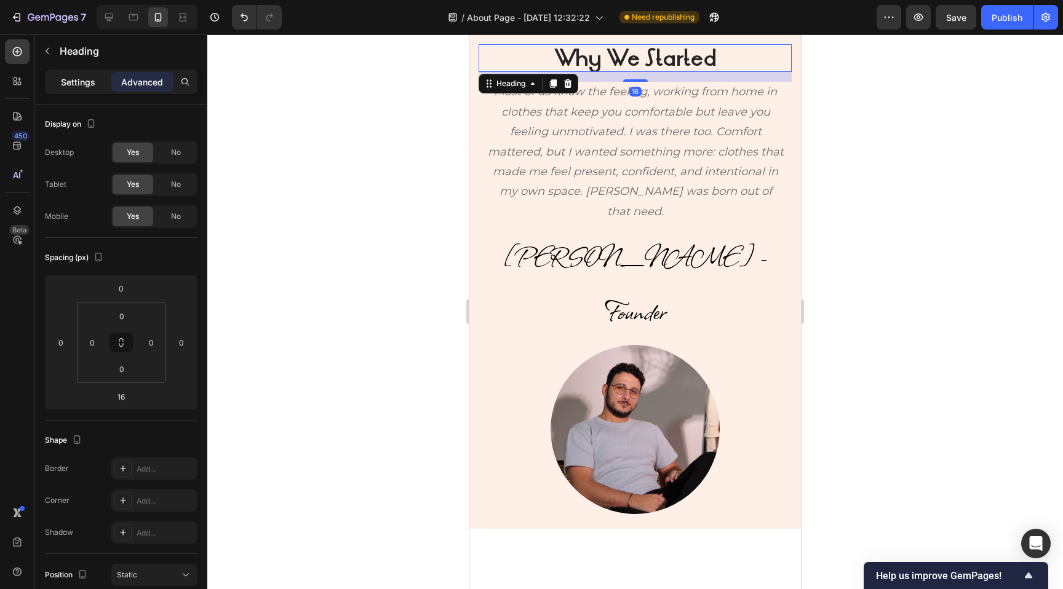
click at [74, 84] on p "Settings" at bounding box center [78, 82] width 34 height 13
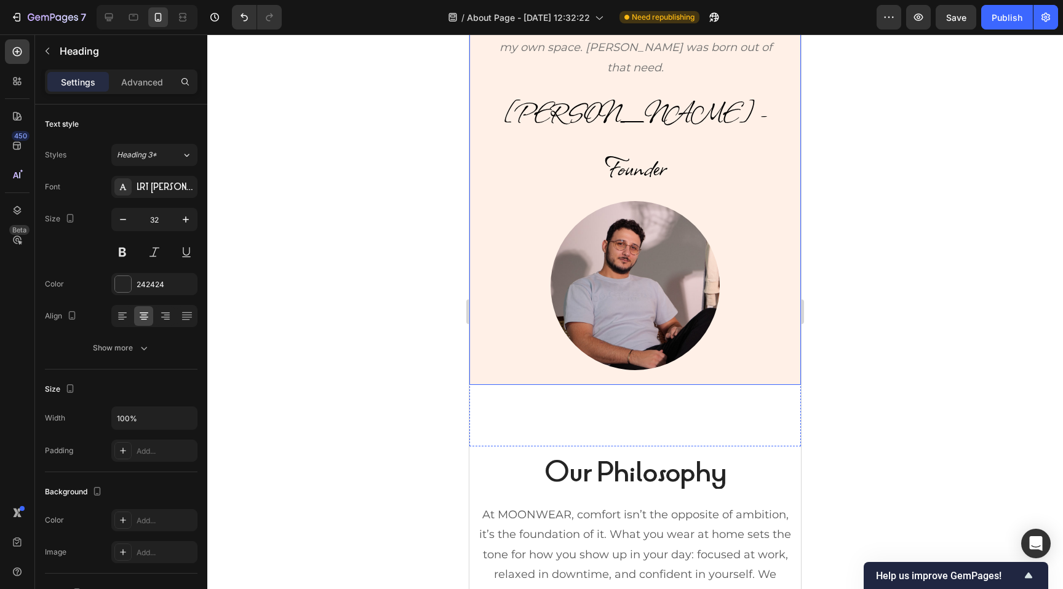
scroll to position [315, 0]
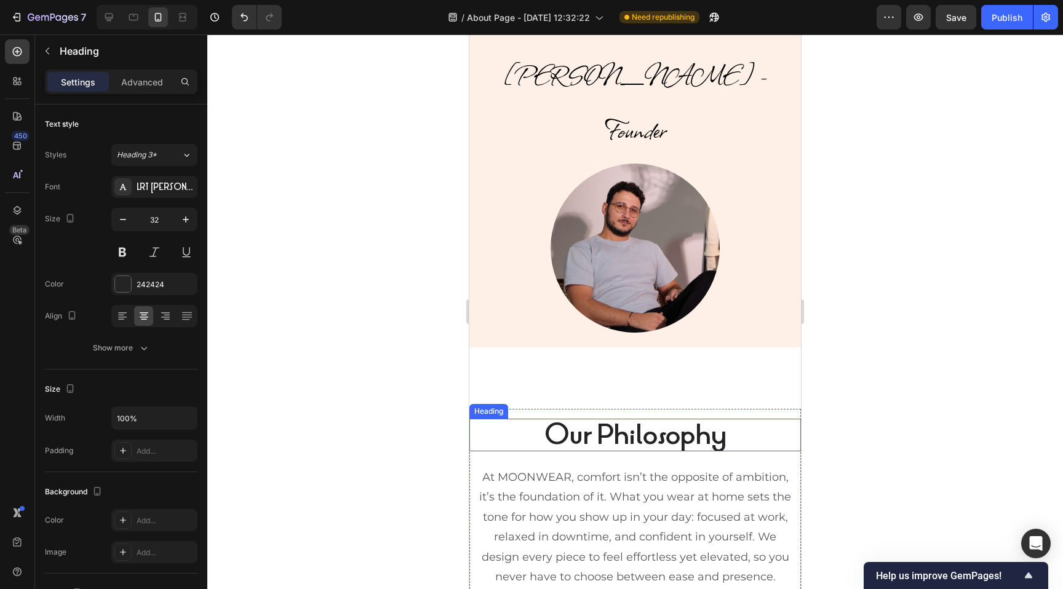
click at [600, 417] on strong "Our Philosophy" at bounding box center [635, 435] width 182 height 36
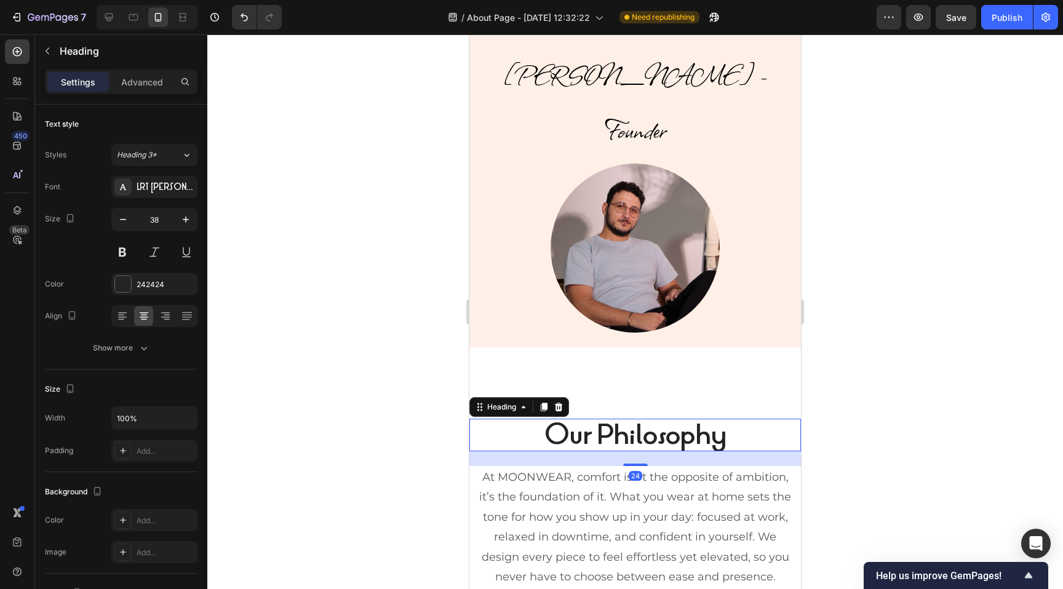
click at [600, 317] on div "Why We Started Heading Most of us know the feeling, working from home in clothe…" at bounding box center [634, 116] width 331 height 536
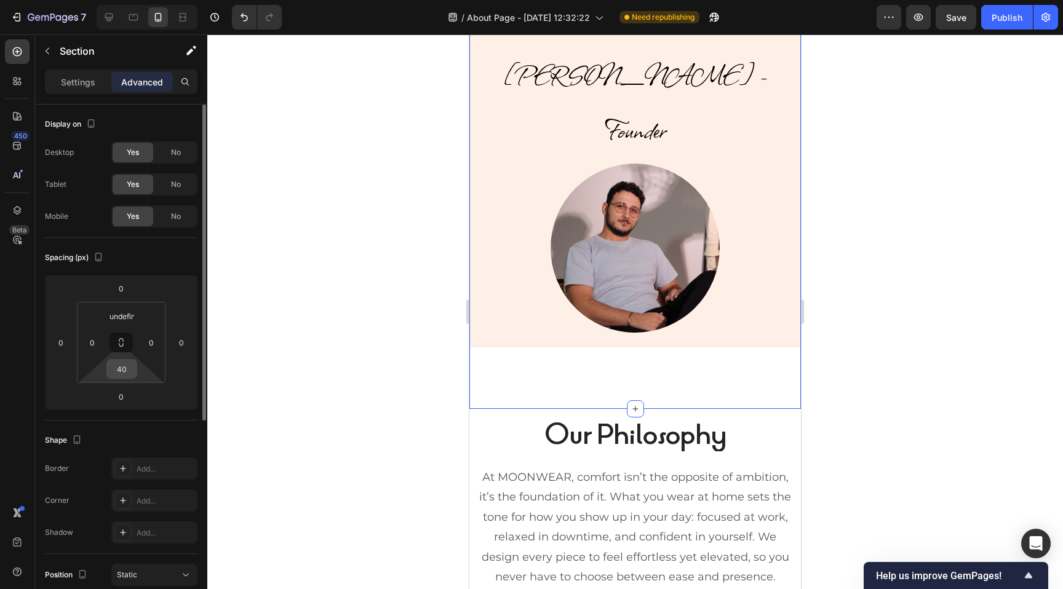
click at [121, 373] on input "40" at bounding box center [121, 369] width 25 height 18
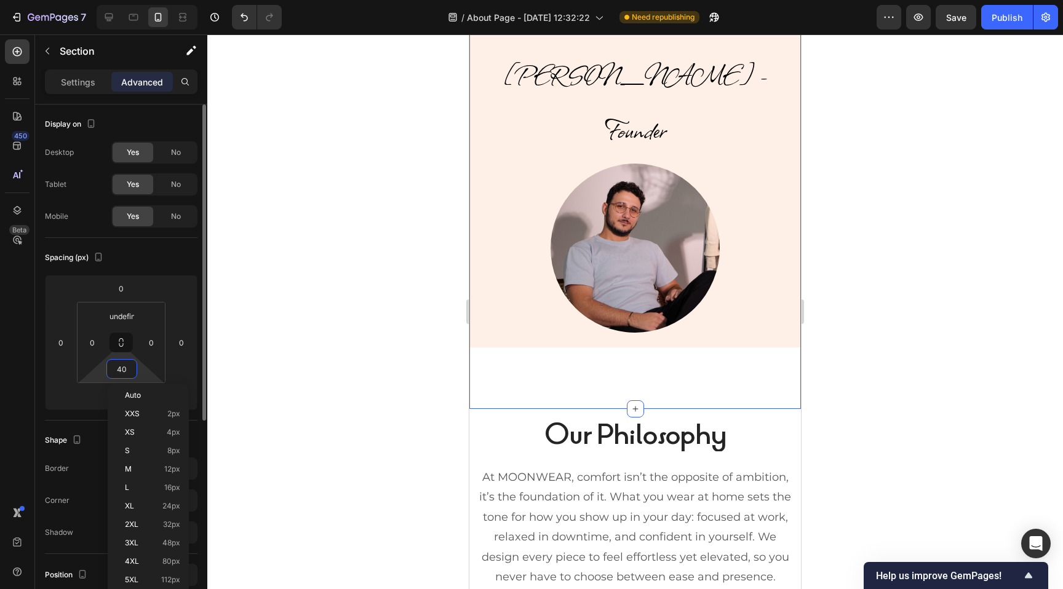
type input "0"
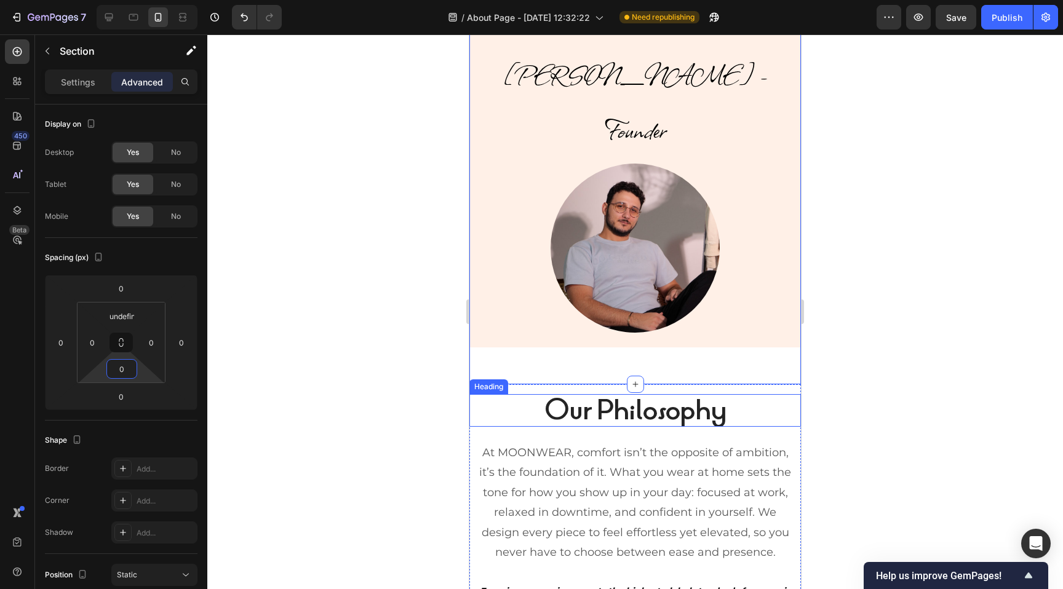
click at [645, 392] on strong "Our Philosophy" at bounding box center [635, 410] width 182 height 36
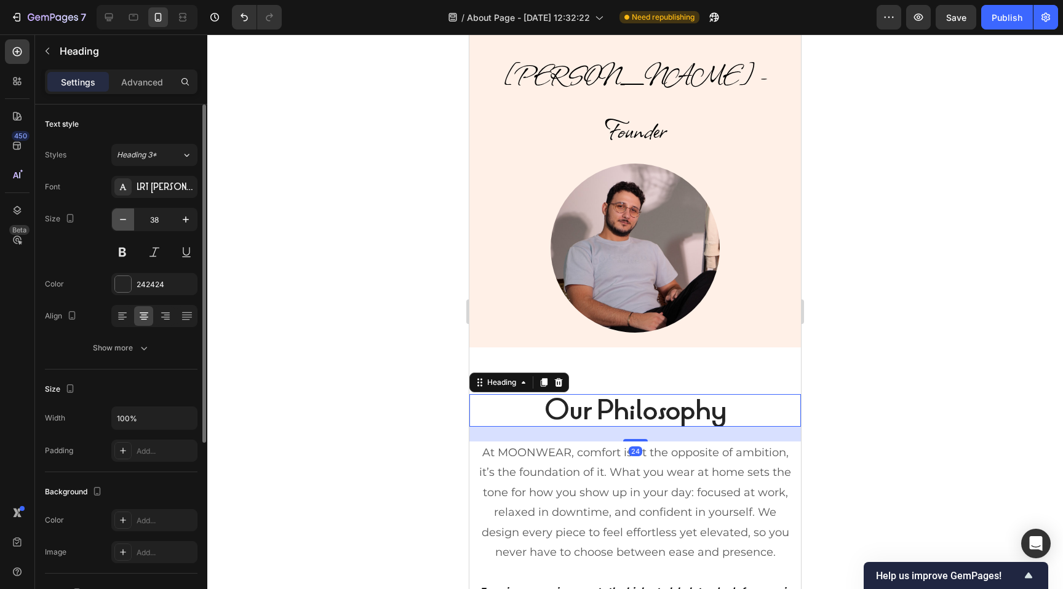
click at [125, 215] on icon "button" at bounding box center [123, 219] width 12 height 12
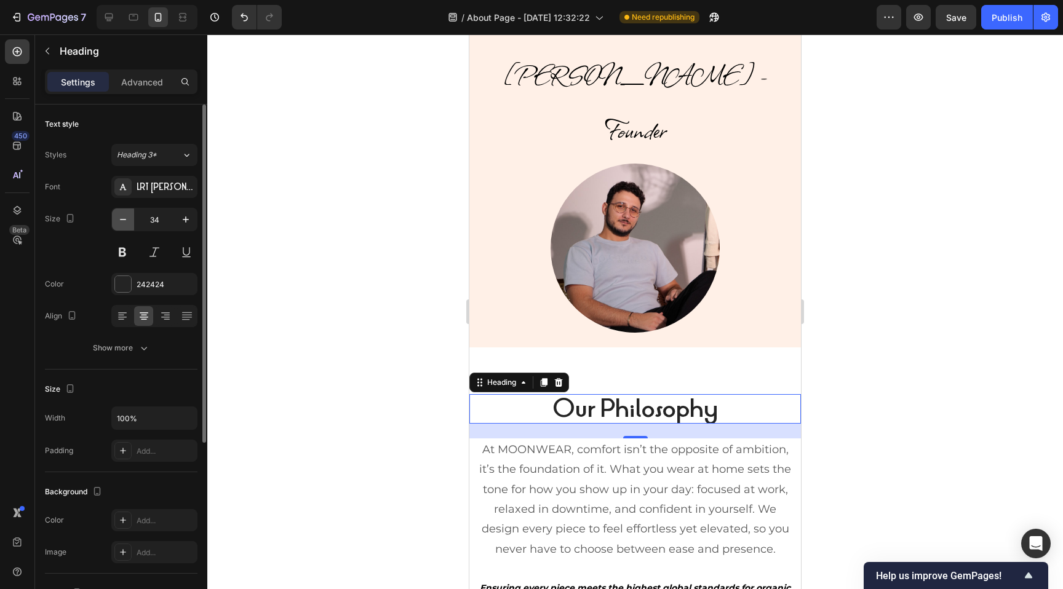
click at [125, 215] on icon "button" at bounding box center [123, 219] width 12 height 12
type input "32"
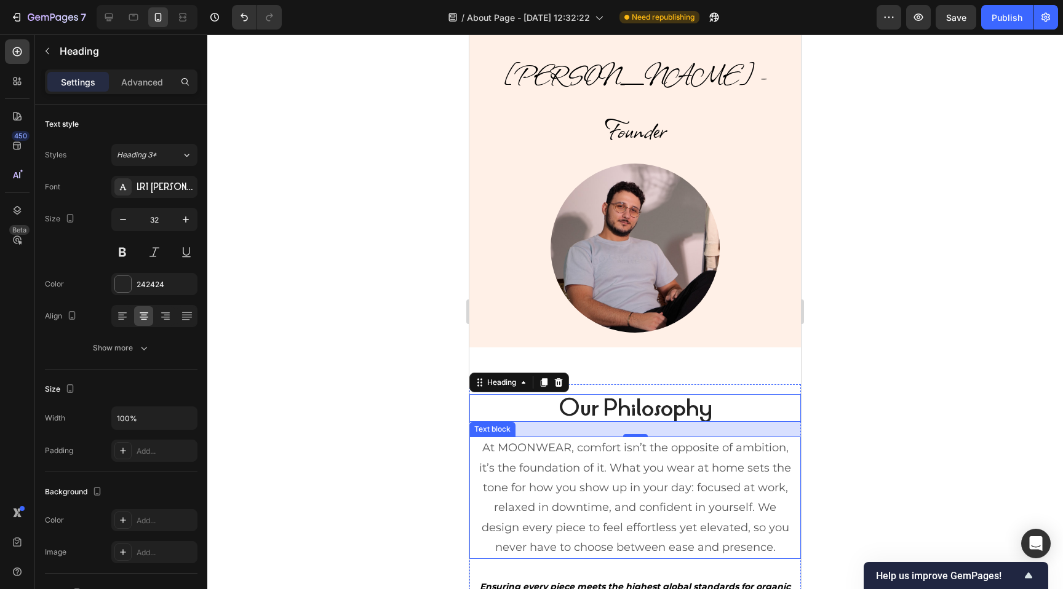
click at [631, 438] on p "At MOONWEAR, comfort isn’t the opposite of ambition, it’s the foundation of it.…" at bounding box center [634, 497] width 319 height 119
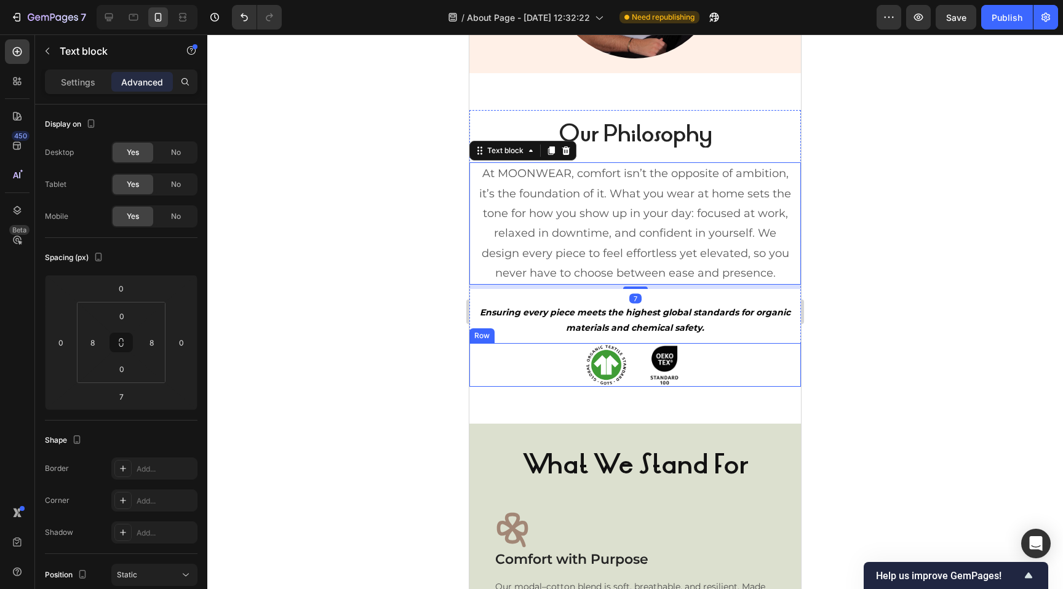
scroll to position [602, 0]
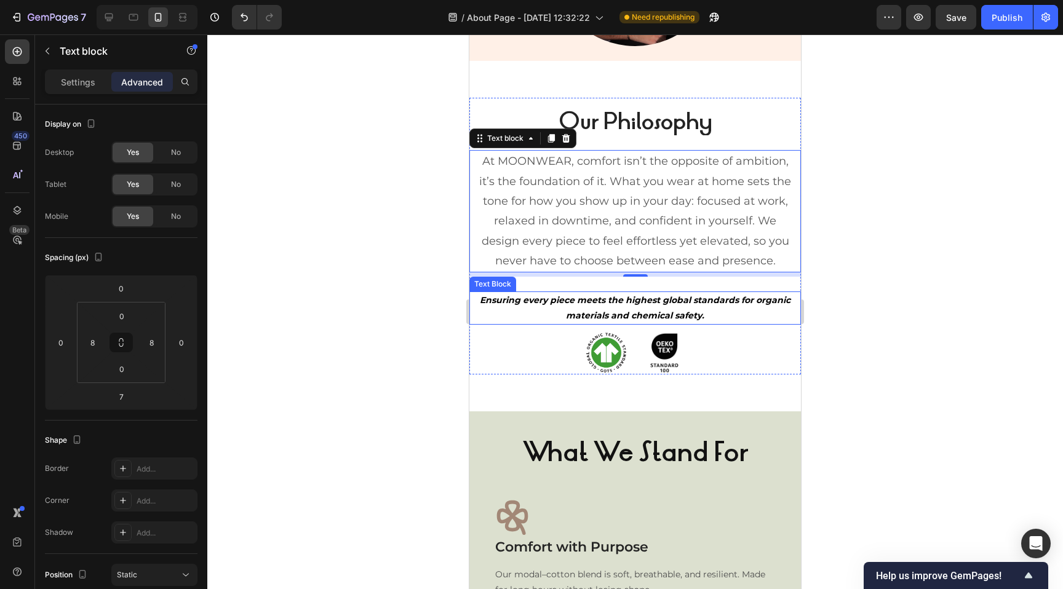
click at [630, 295] on strong "Ensuring every piece meets the highest global standards for organic materials a…" at bounding box center [635, 308] width 311 height 26
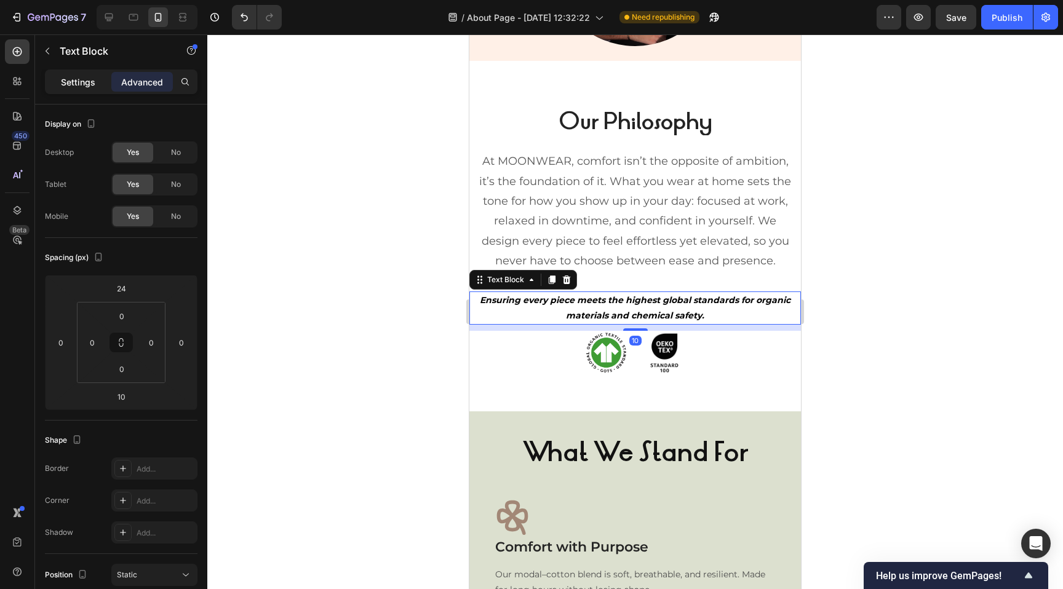
click at [88, 81] on p "Settings" at bounding box center [78, 82] width 34 height 13
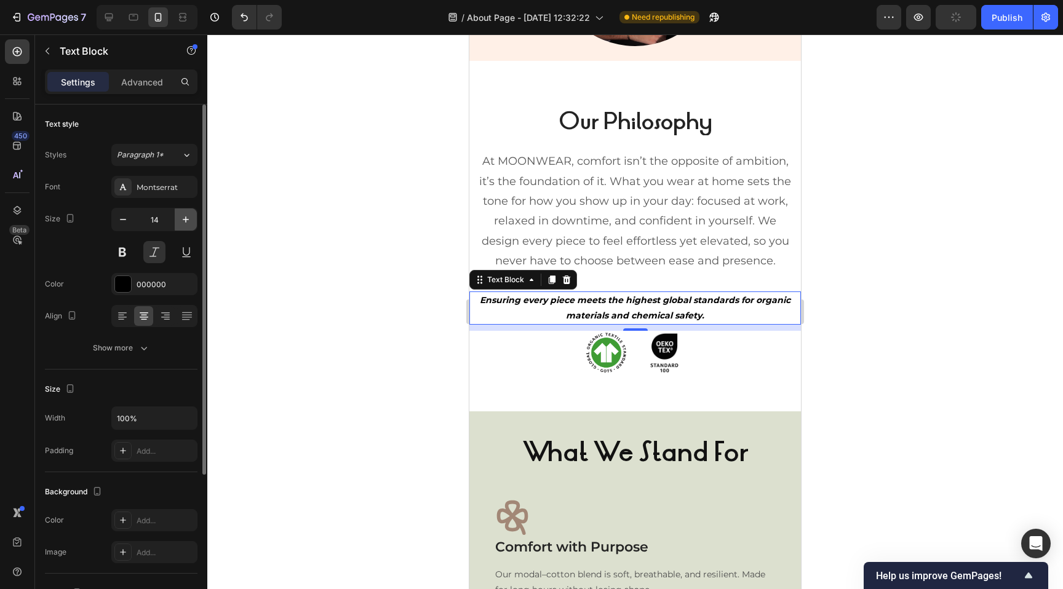
click at [186, 223] on icon "button" at bounding box center [186, 219] width 12 height 12
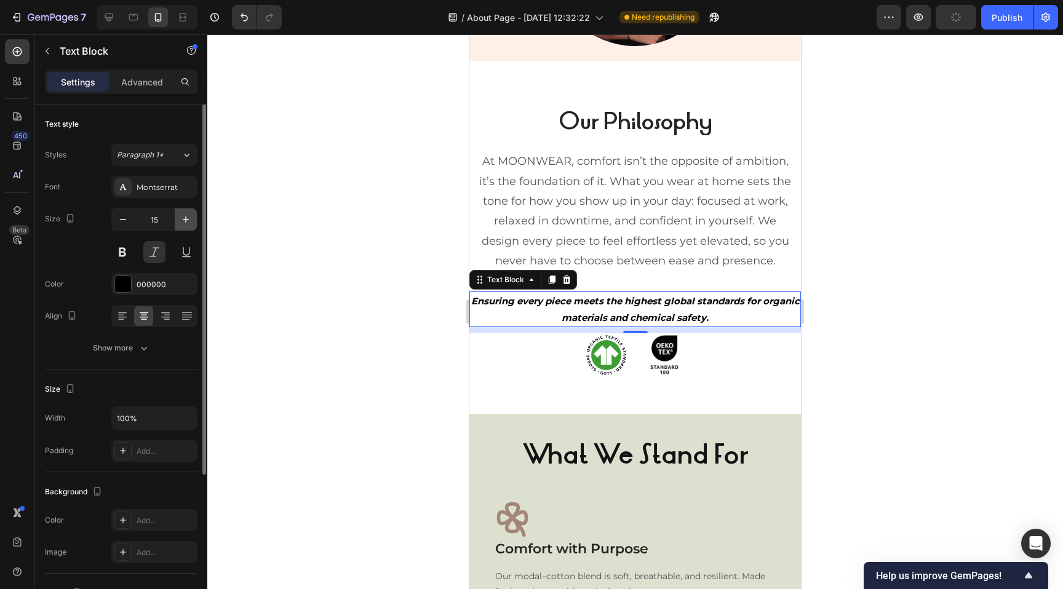
click at [186, 223] on icon "button" at bounding box center [186, 219] width 12 height 12
type input "16"
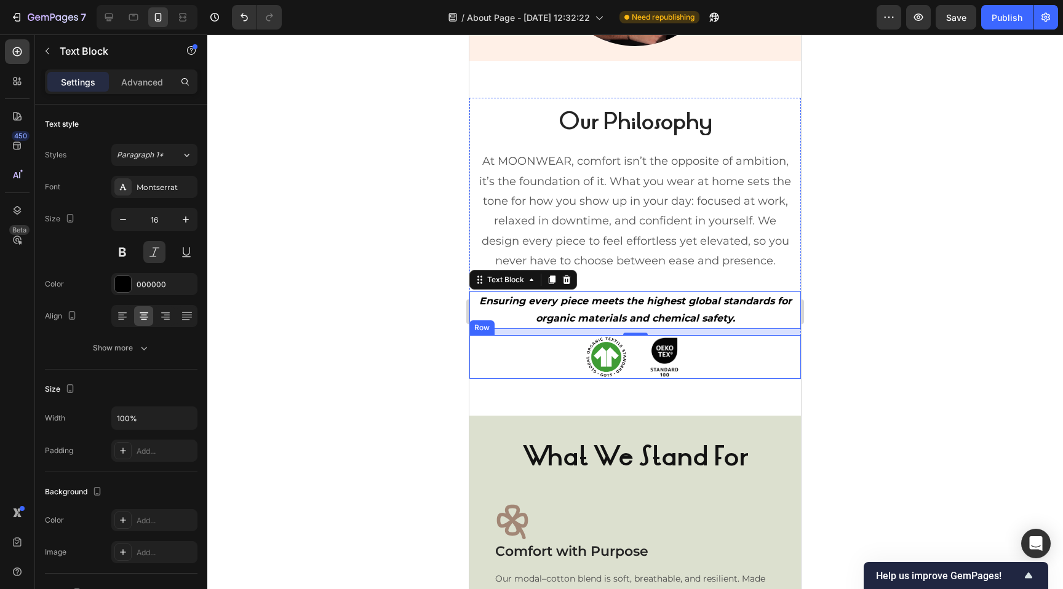
click at [529, 335] on div "Image Image Row" at bounding box center [634, 357] width 331 height 44
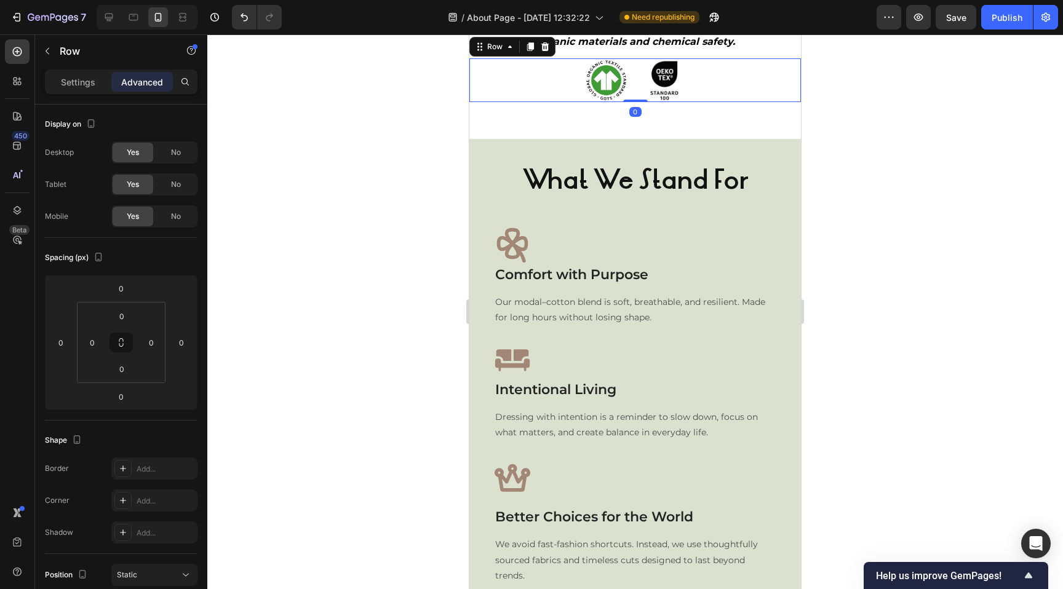
scroll to position [855, 0]
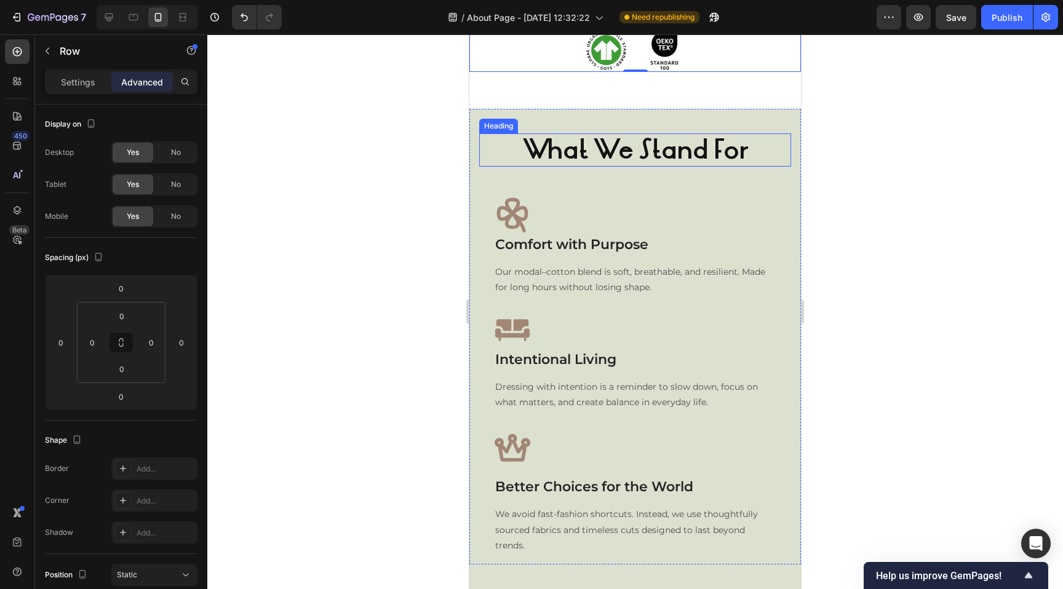
click at [608, 152] on strong "What We Stand For" at bounding box center [635, 150] width 225 height 36
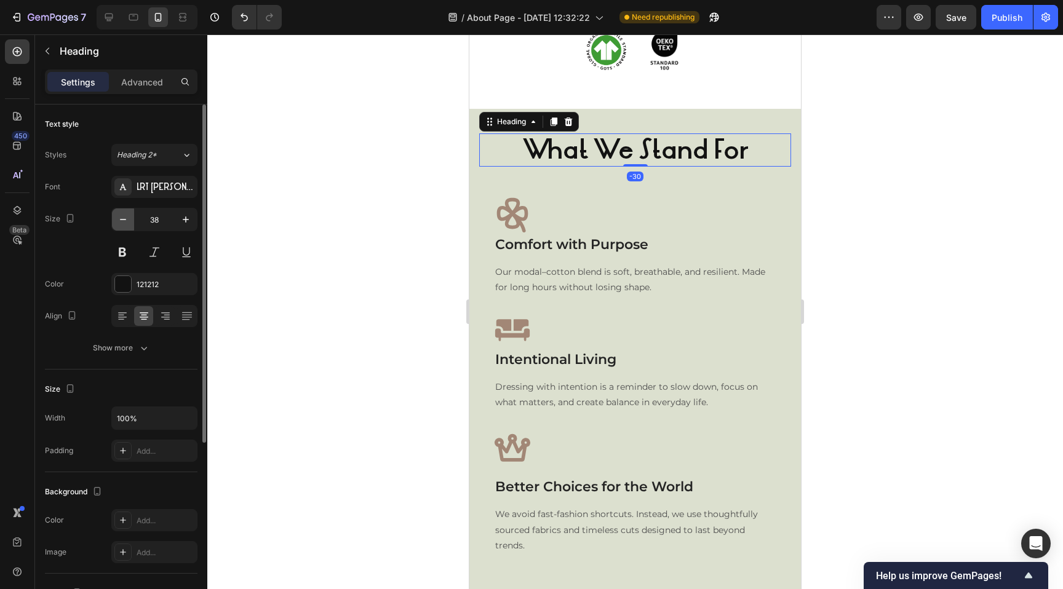
click at [129, 216] on icon "button" at bounding box center [123, 219] width 12 height 12
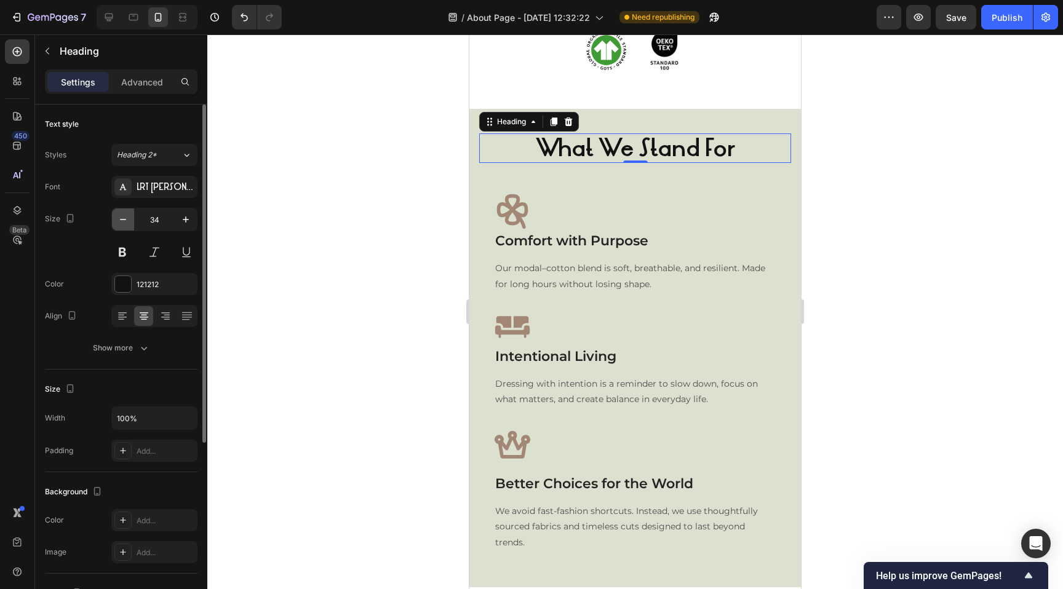
click at [129, 216] on icon "button" at bounding box center [123, 219] width 12 height 12
type input "32"
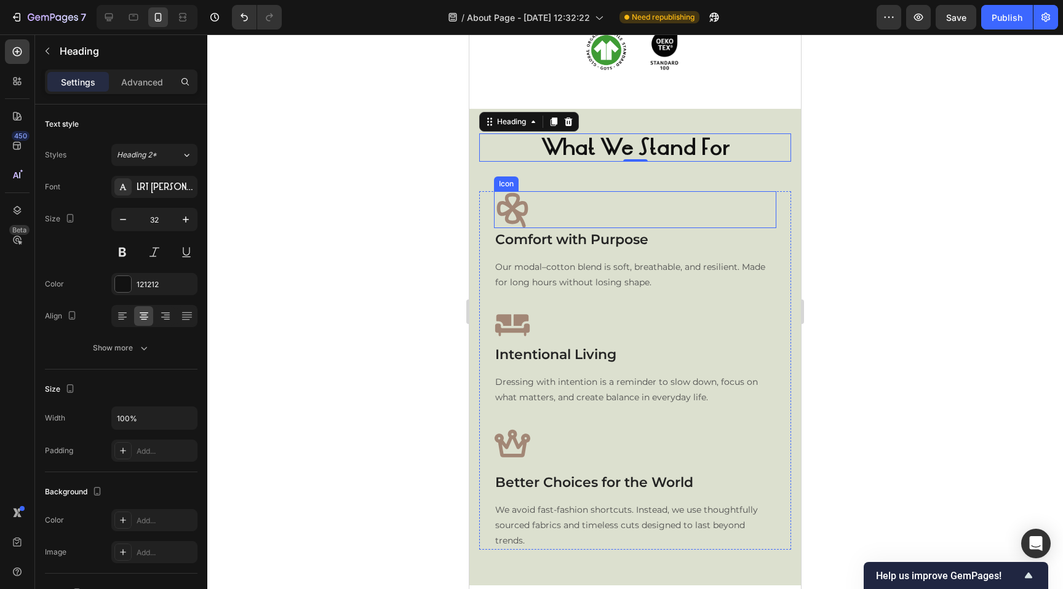
click at [569, 207] on div "Icon" at bounding box center [635, 209] width 282 height 37
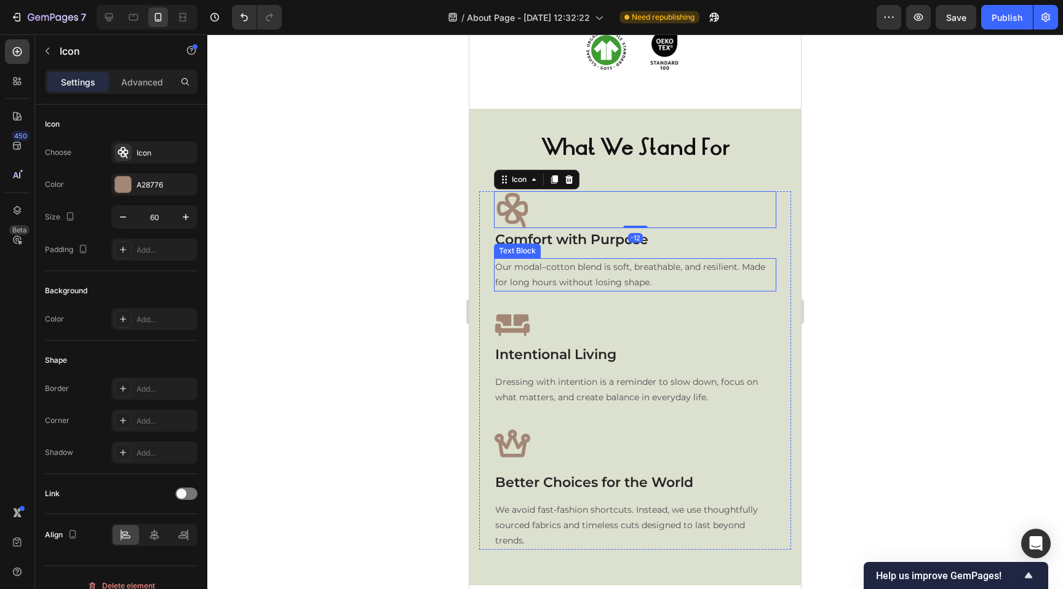
click at [600, 283] on p "Our modal–cotton blend is soft, breathable, and resilient. Made for long hours …" at bounding box center [635, 274] width 280 height 31
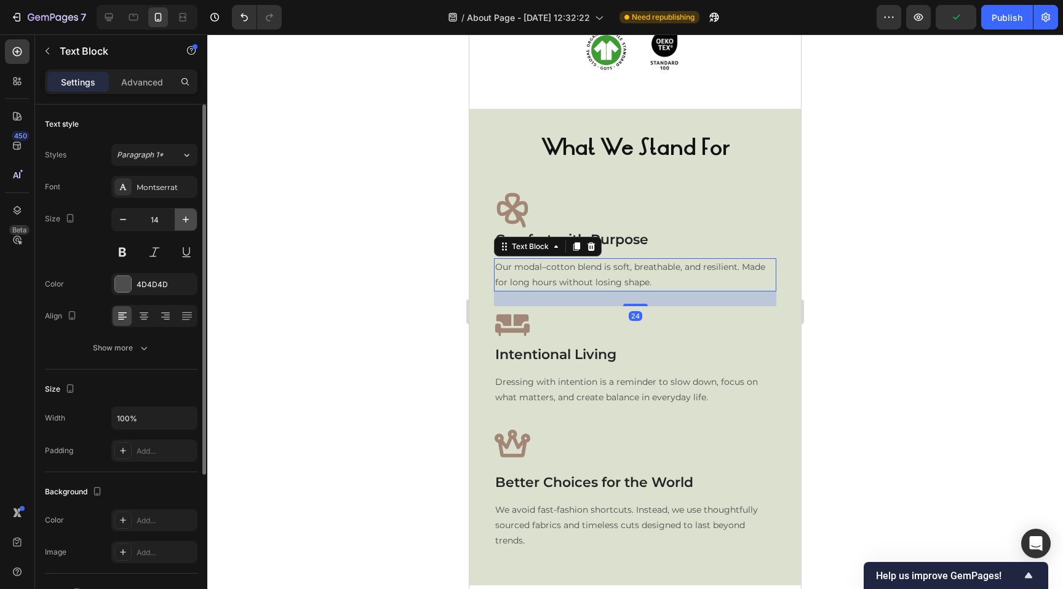
click at [183, 221] on icon "button" at bounding box center [186, 219] width 12 height 12
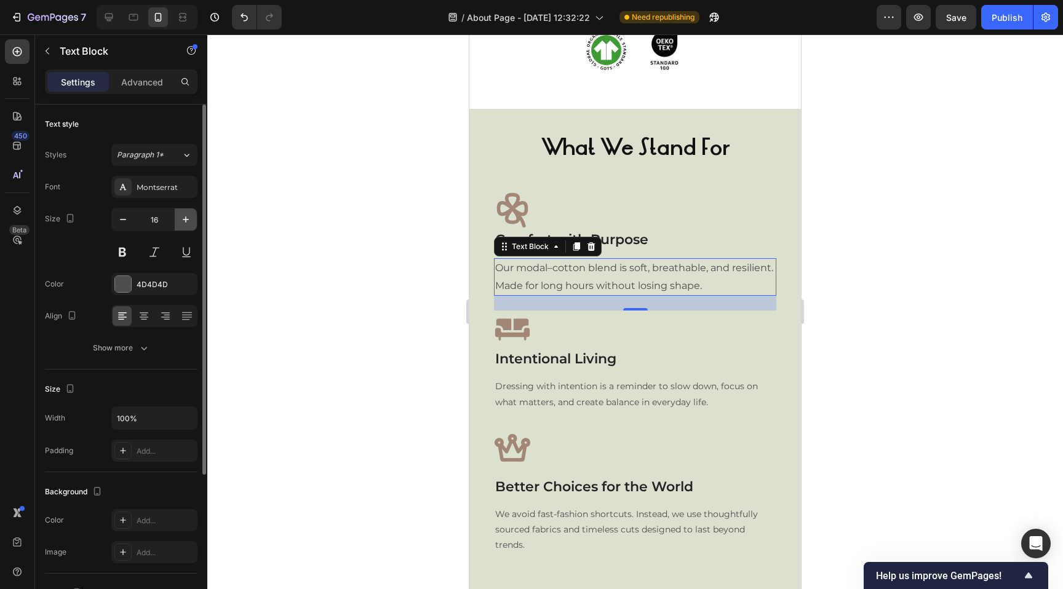
click at [183, 221] on icon "button" at bounding box center [186, 219] width 12 height 12
type input "18"
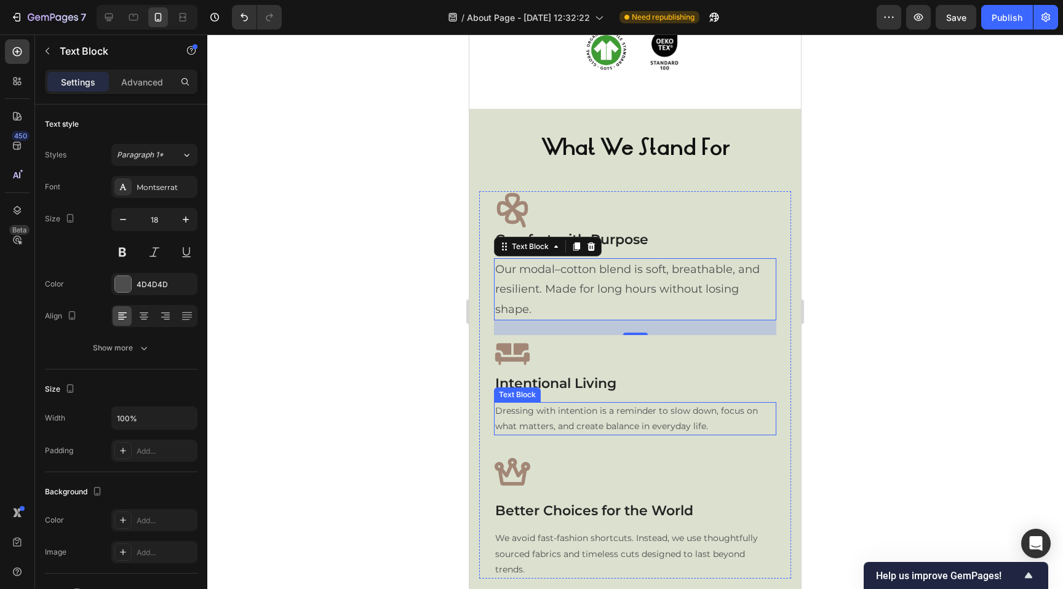
click at [533, 418] on p "Dressing with intention is a reminder to slow down, focus on what matters, and …" at bounding box center [635, 418] width 280 height 31
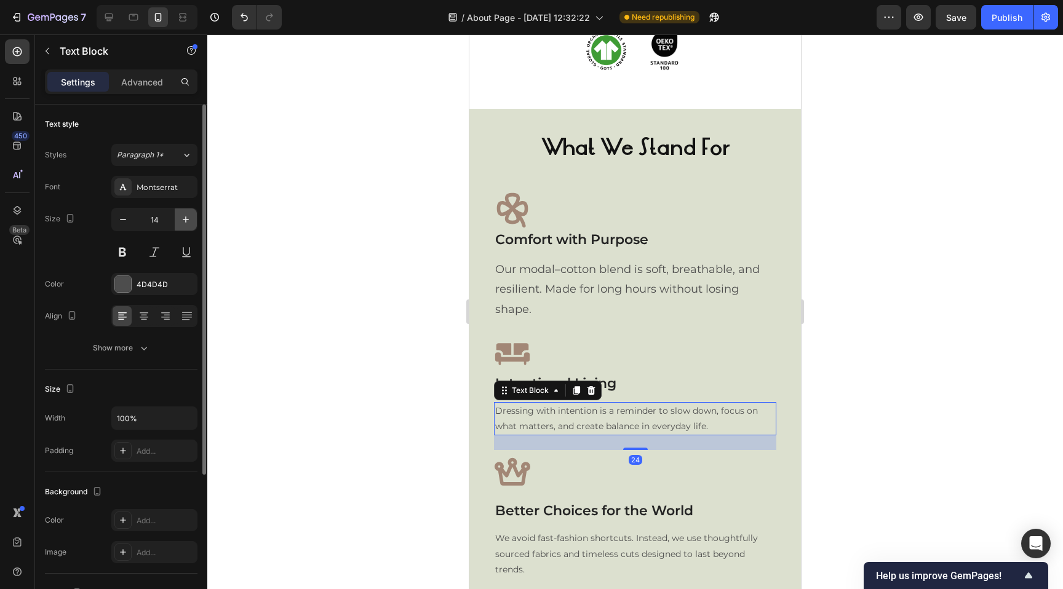
click at [183, 216] on icon "button" at bounding box center [186, 219] width 12 height 12
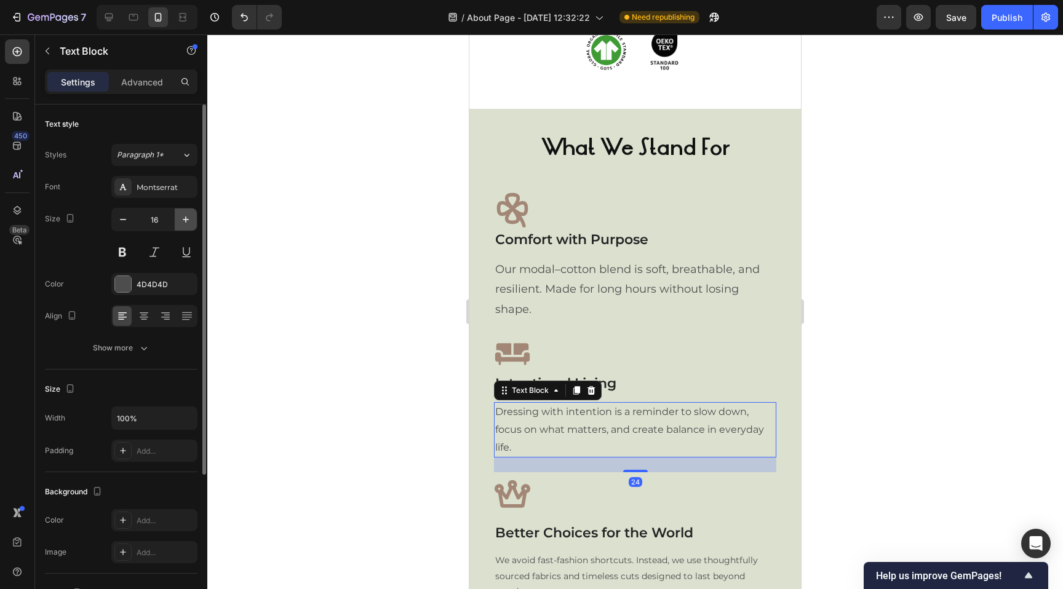
click at [185, 216] on icon "button" at bounding box center [186, 219] width 6 height 6
type input "18"
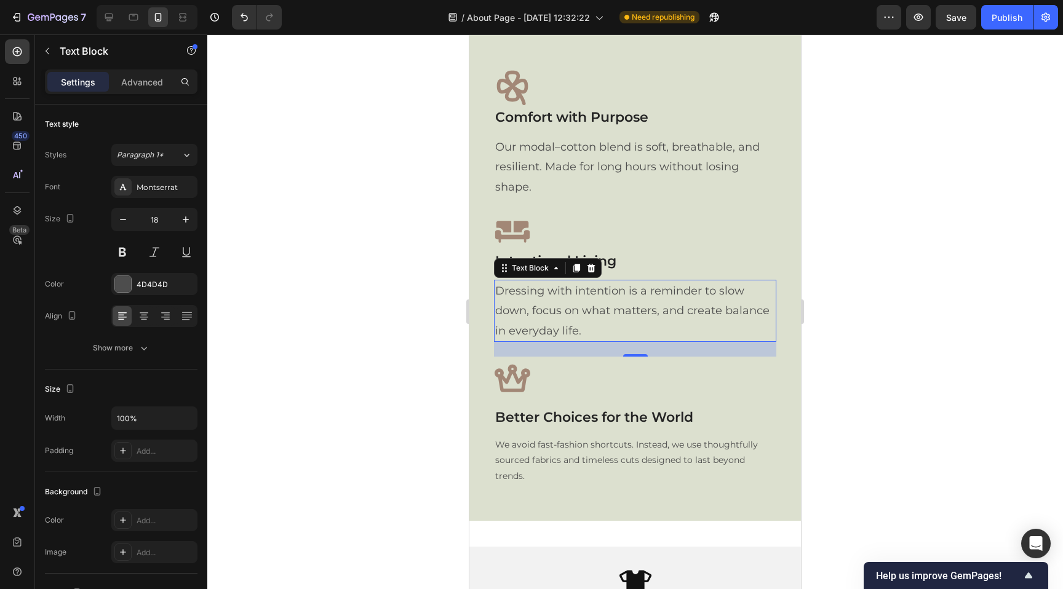
scroll to position [1009, 0]
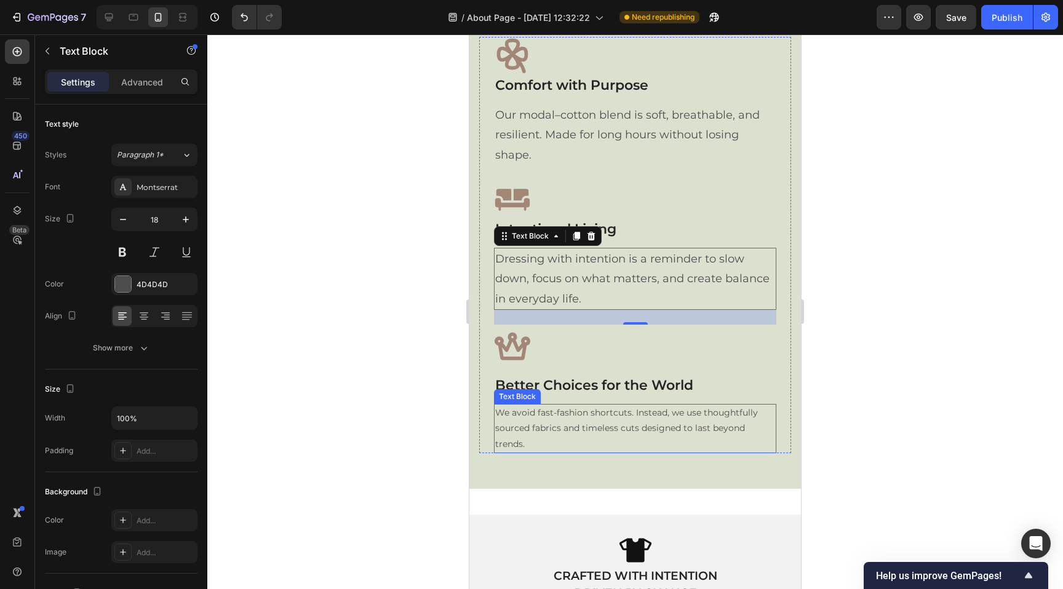
click at [573, 419] on p "We avoid fast-fashion shortcuts. Instead, we use thoughtfully sourced fabrics a…" at bounding box center [635, 428] width 280 height 47
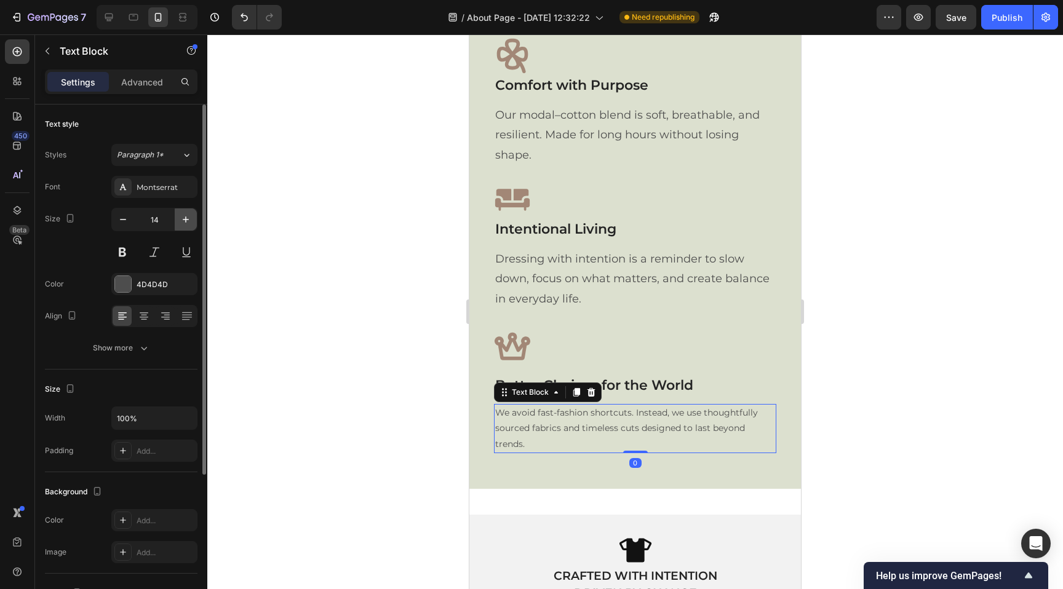
click at [186, 220] on icon "button" at bounding box center [186, 219] width 6 height 6
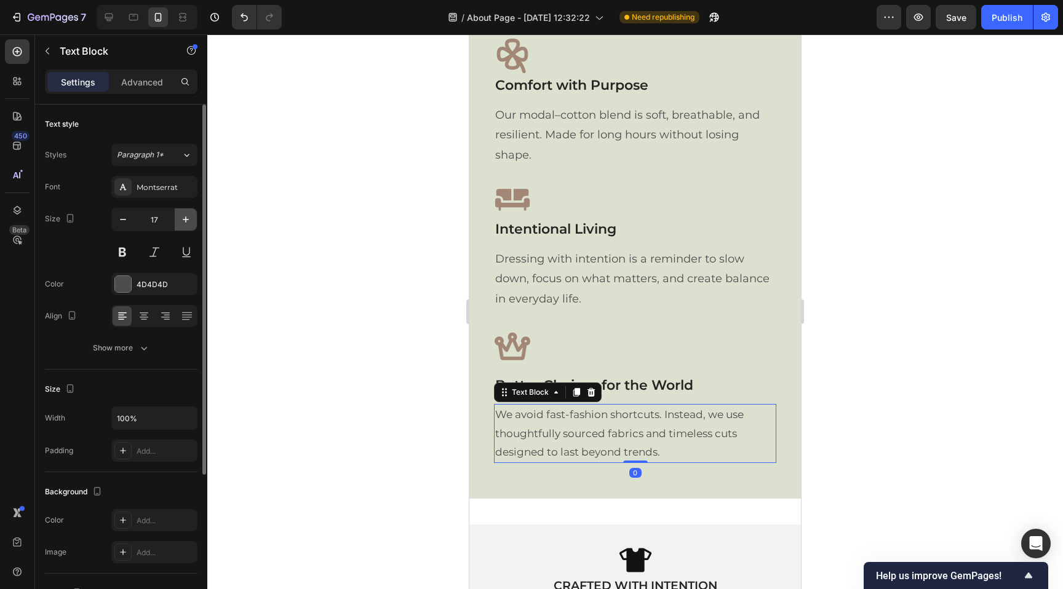
type input "18"
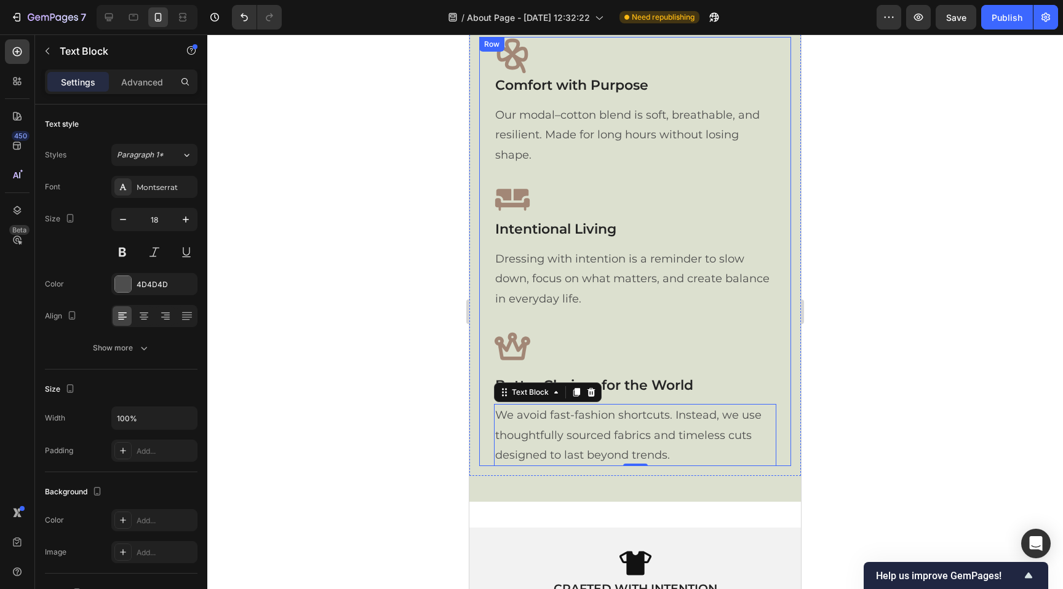
click at [546, 168] on div "Icon Comfort with Purpose Text block Our modal–cotton blend is soft, breathable…" at bounding box center [635, 109] width 282 height 144
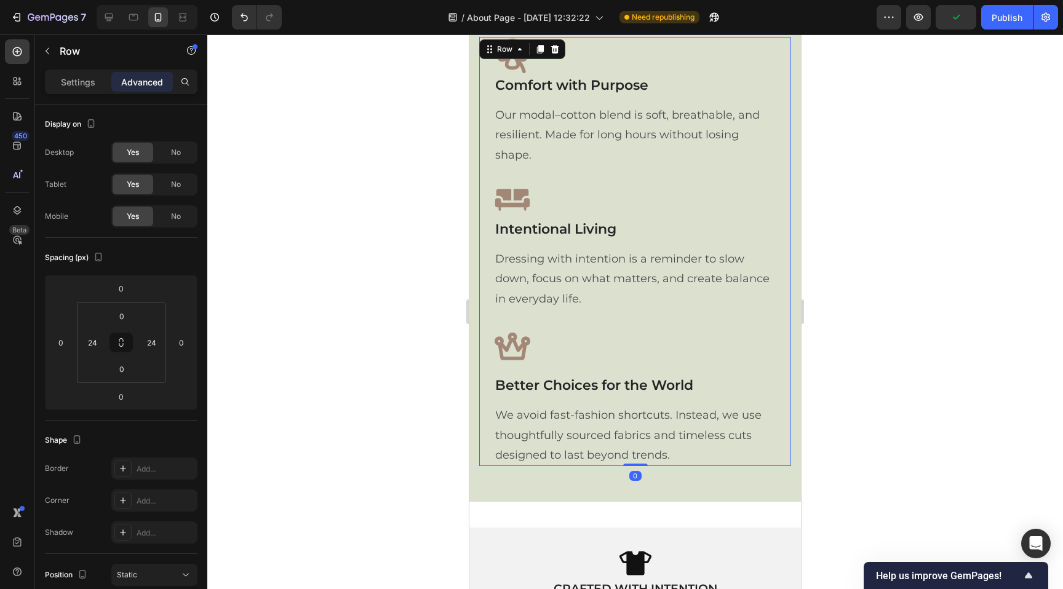
scroll to position [1005, 0]
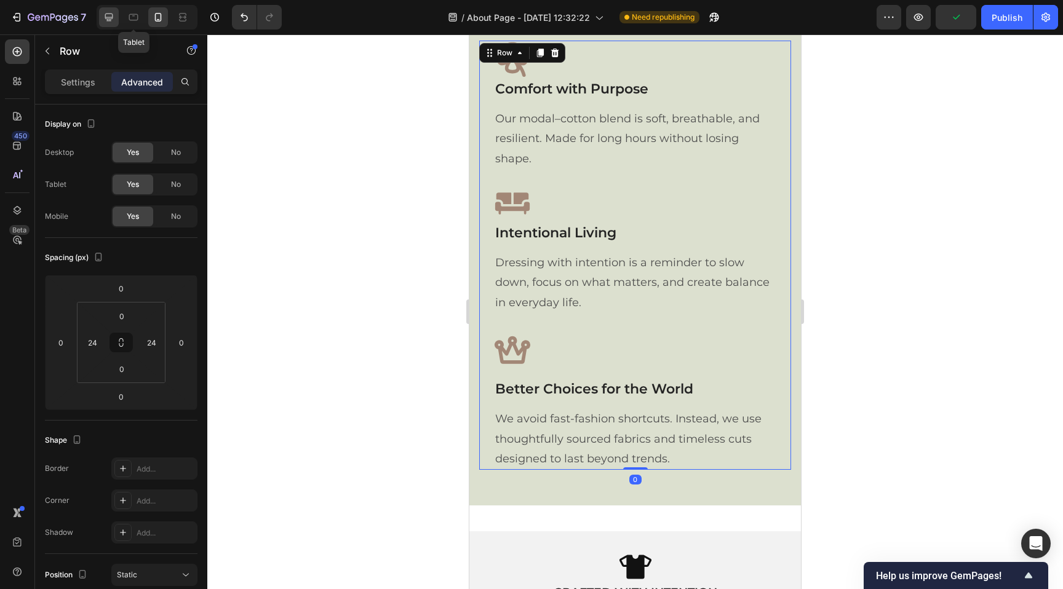
click at [108, 14] on icon at bounding box center [109, 18] width 8 height 8
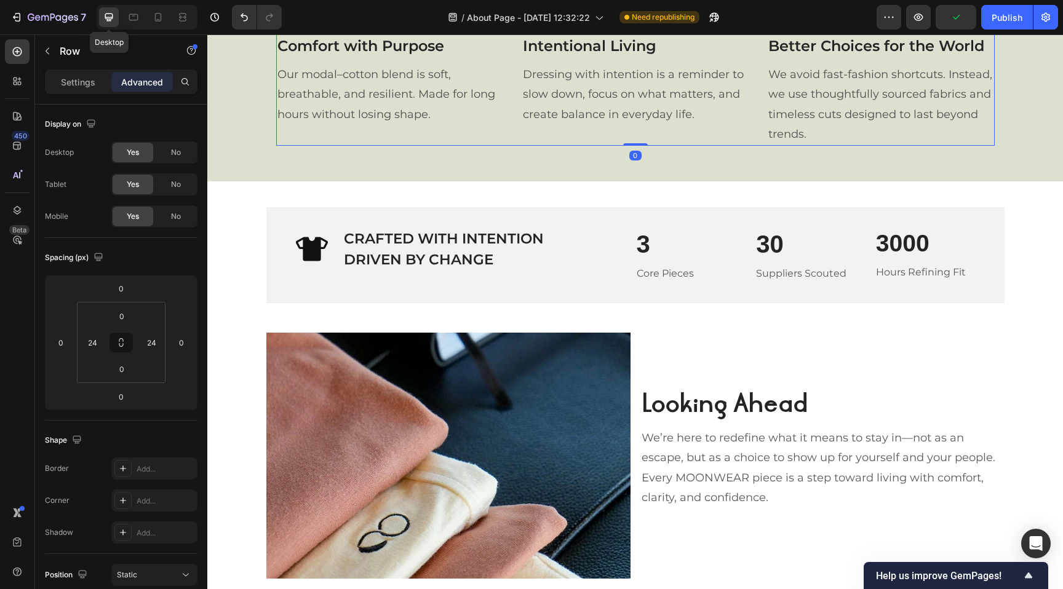
type input "78"
type input "0"
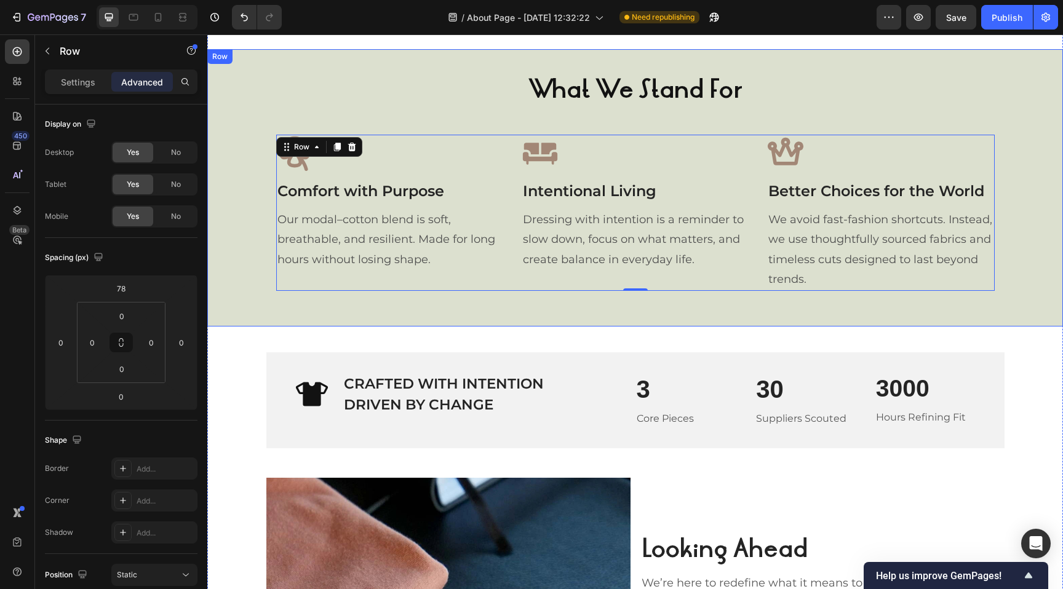
scroll to position [857, 0]
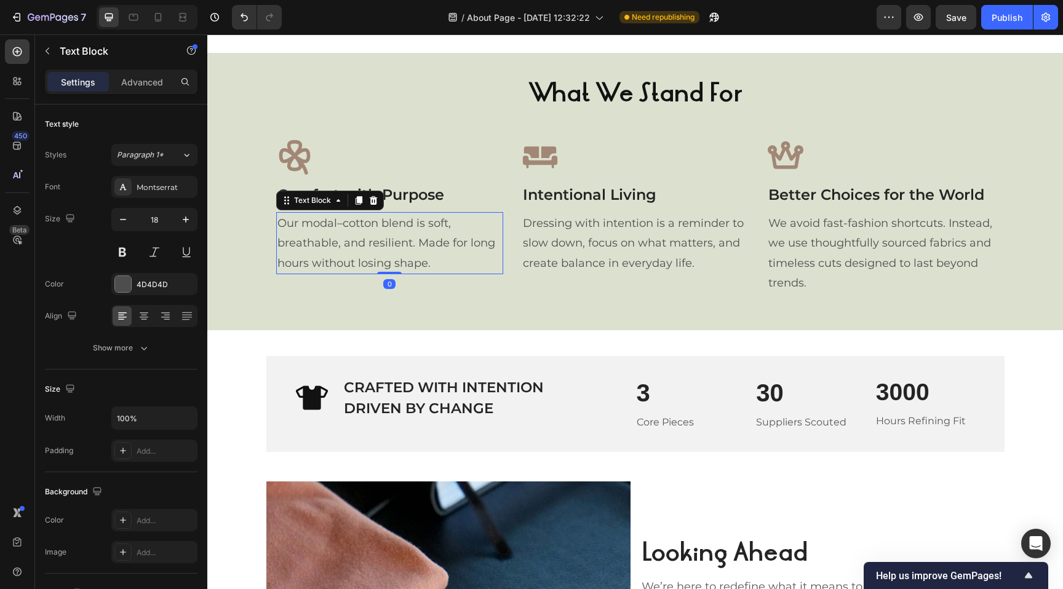
click at [303, 246] on p "Our modal–cotton blend is soft, breathable, and resilient. Made for long hours …" at bounding box center [389, 243] width 224 height 60
click at [156, 22] on icon at bounding box center [158, 17] width 12 height 12
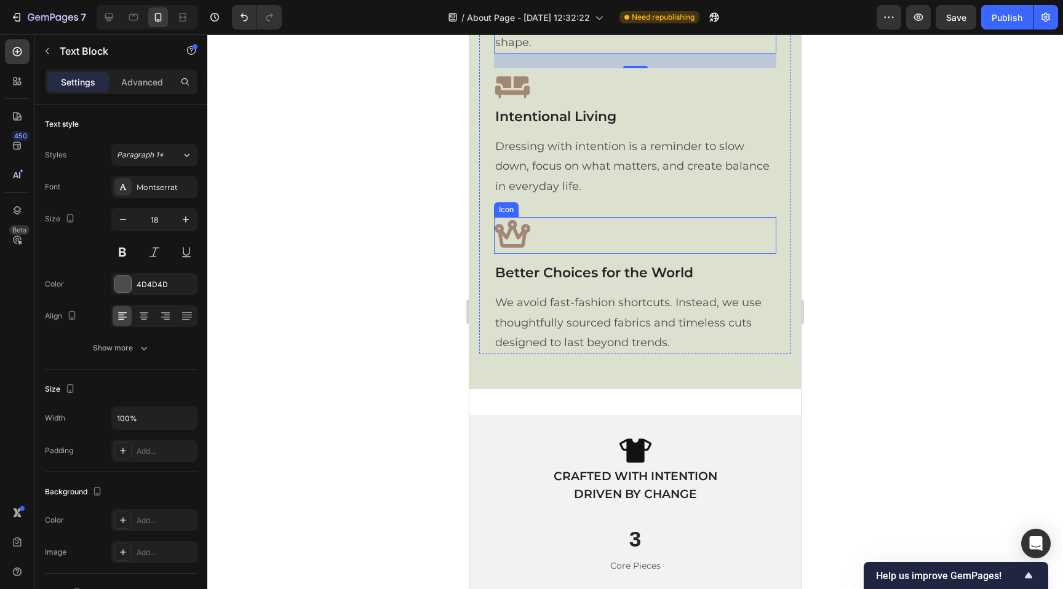
scroll to position [1135, 0]
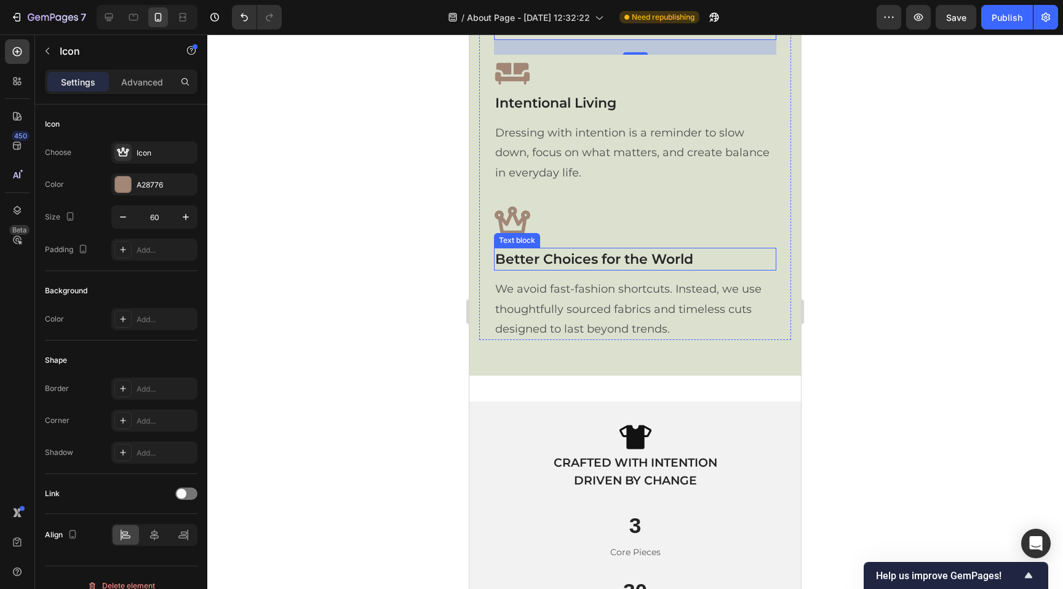
click at [517, 227] on icon at bounding box center [512, 222] width 37 height 37
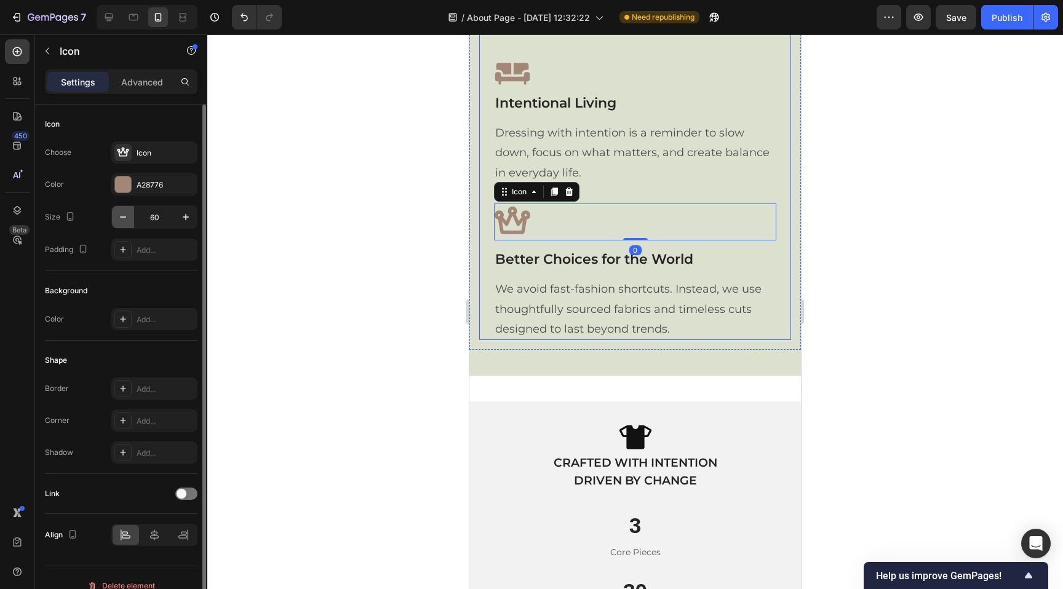
click at [122, 219] on icon "button" at bounding box center [123, 217] width 12 height 12
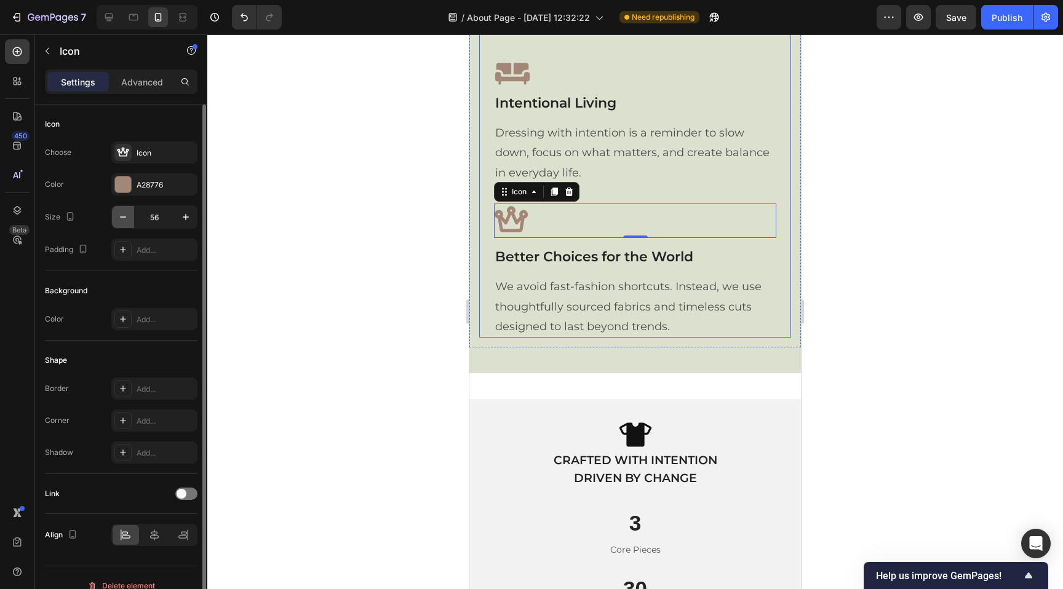
click at [122, 219] on icon "button" at bounding box center [123, 217] width 12 height 12
type input "52"
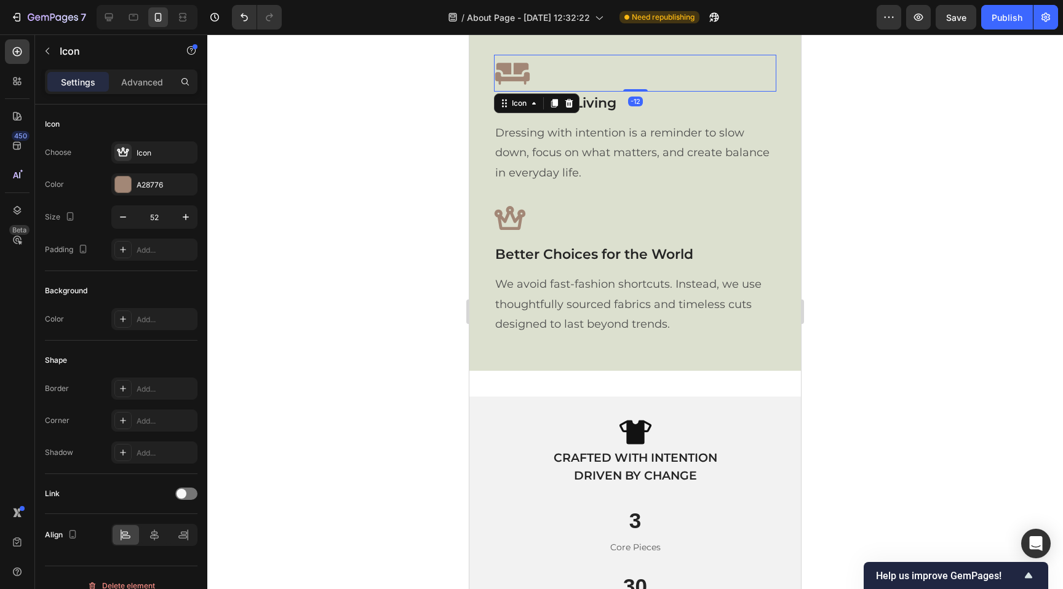
click at [510, 69] on icon at bounding box center [512, 74] width 34 height 22
click at [124, 213] on icon "button" at bounding box center [123, 217] width 12 height 12
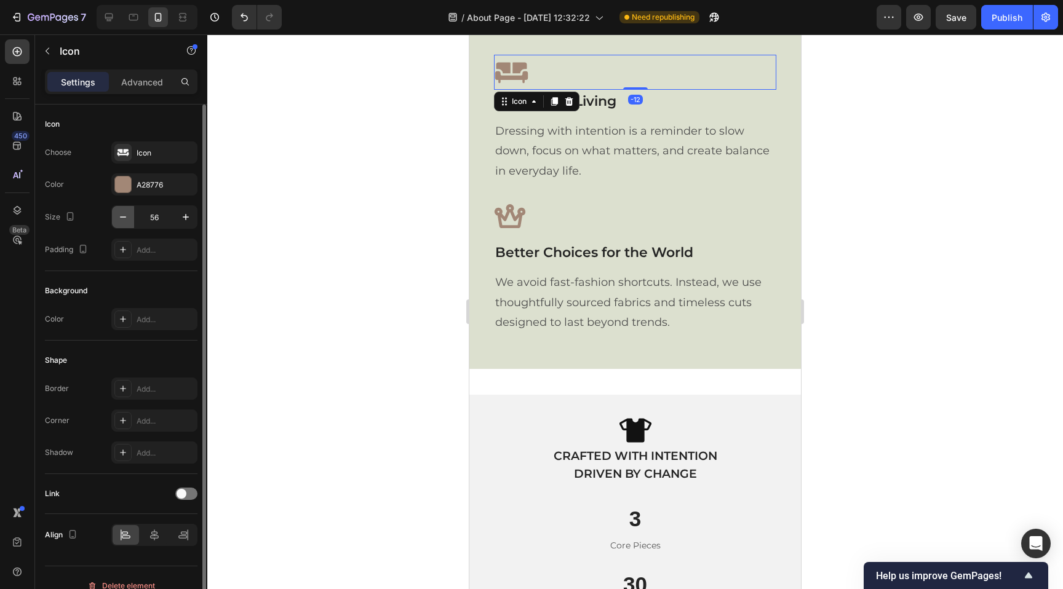
click at [124, 213] on icon "button" at bounding box center [123, 217] width 12 height 12
type input "52"
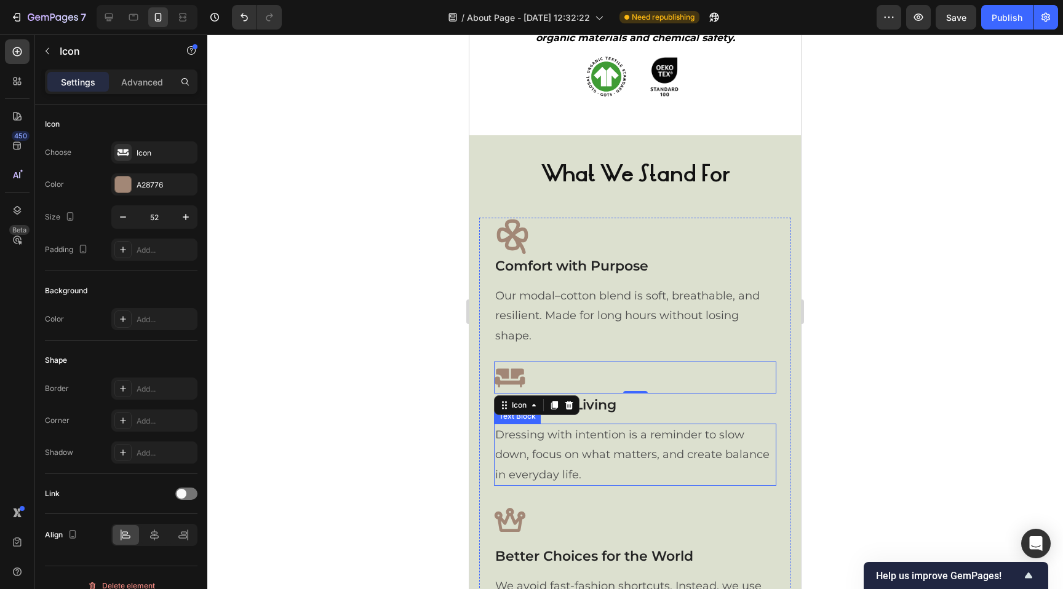
scroll to position [842, 0]
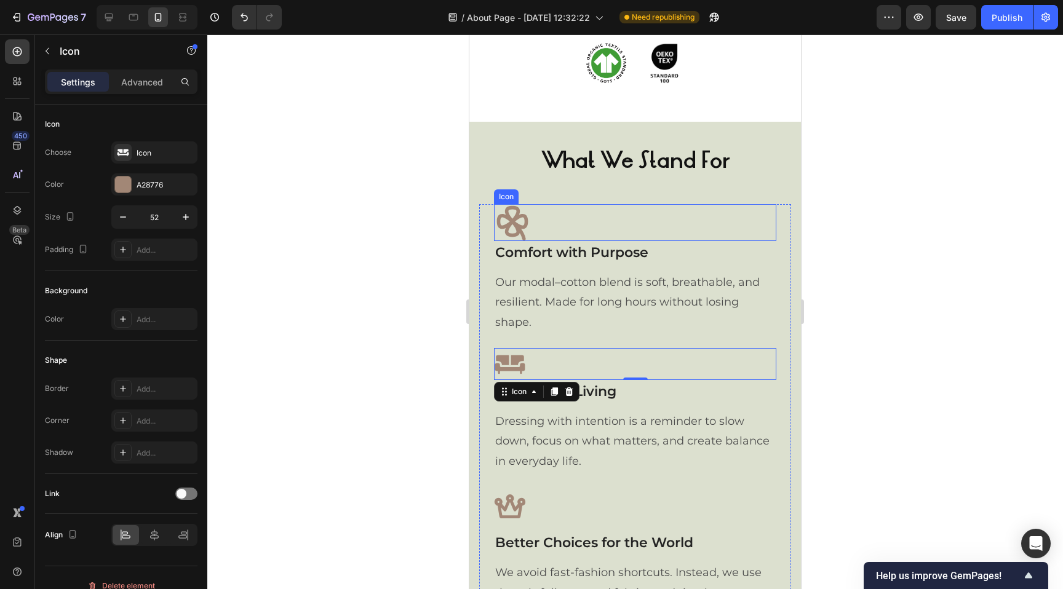
click at [516, 218] on icon at bounding box center [512, 223] width 31 height 34
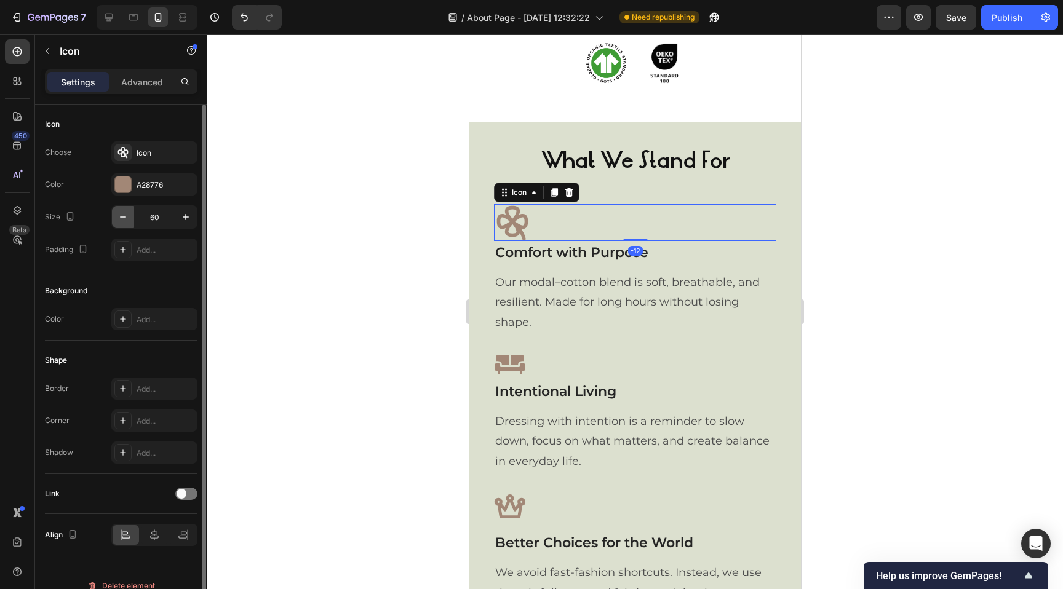
click at [125, 216] on icon "button" at bounding box center [123, 216] width 6 height 1
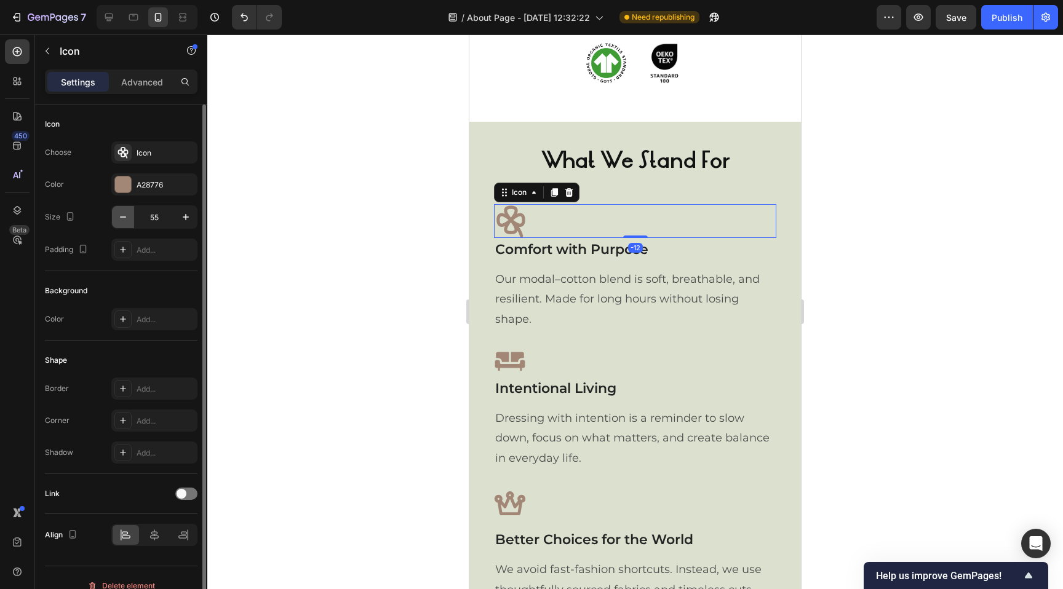
click at [125, 216] on icon "button" at bounding box center [123, 216] width 6 height 1
type input "52"
click at [928, 163] on div at bounding box center [634, 311] width 855 height 555
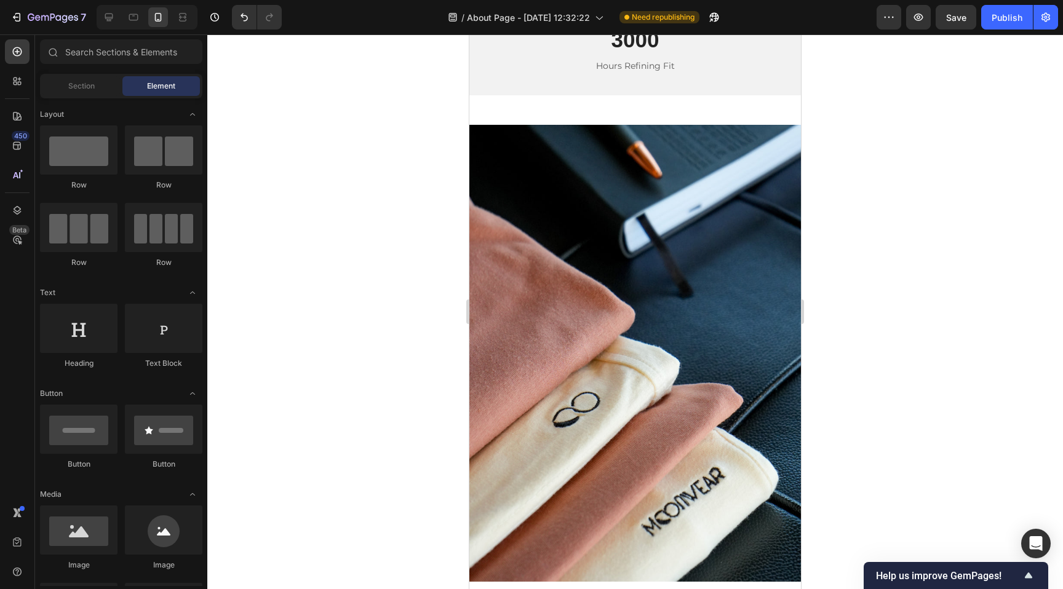
scroll to position [1740, 0]
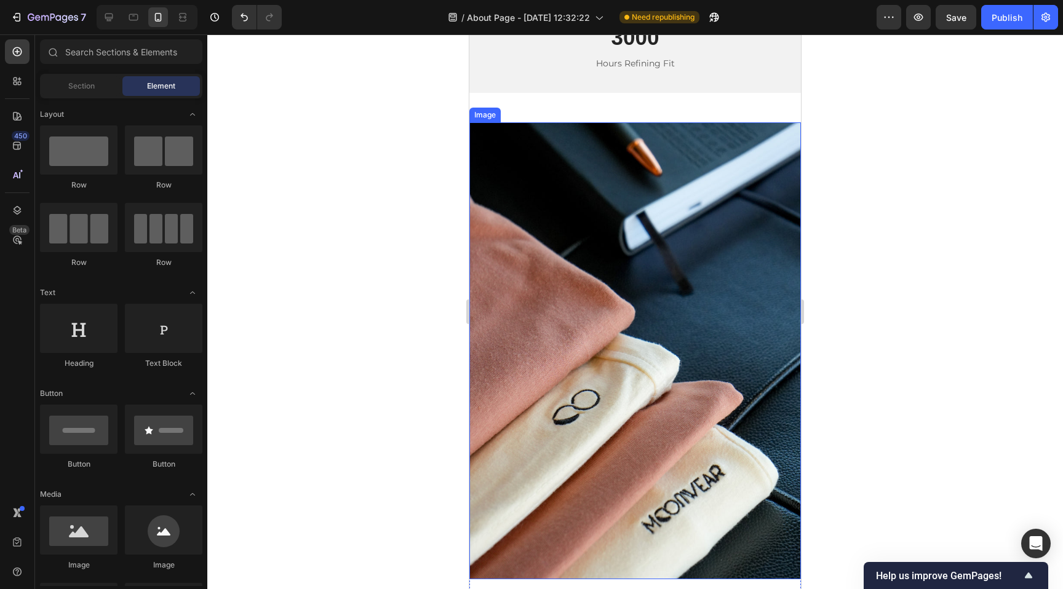
click at [552, 330] on img at bounding box center [634, 350] width 331 height 457
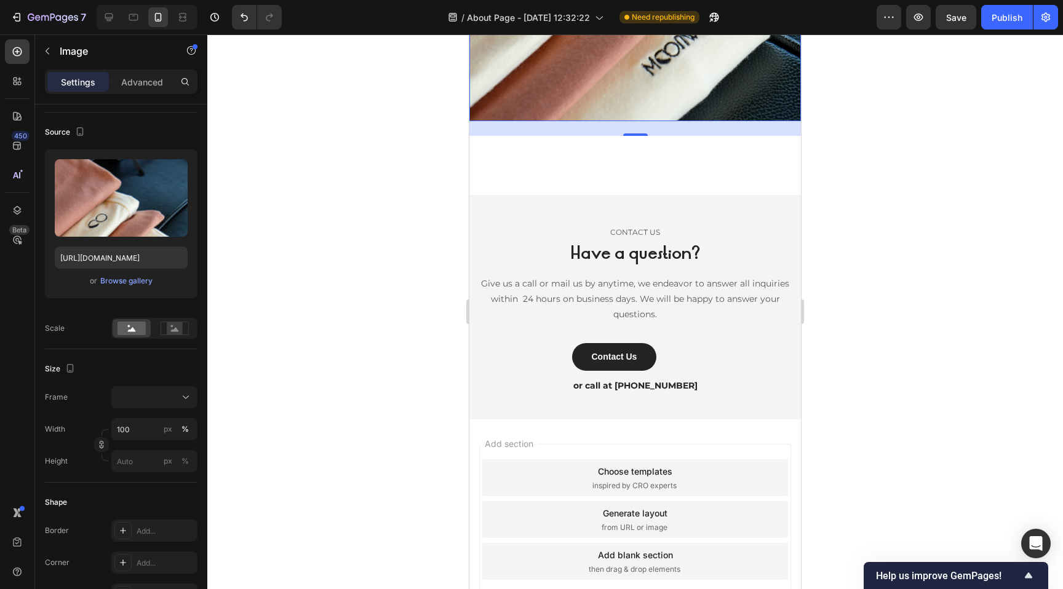
scroll to position [2161, 0]
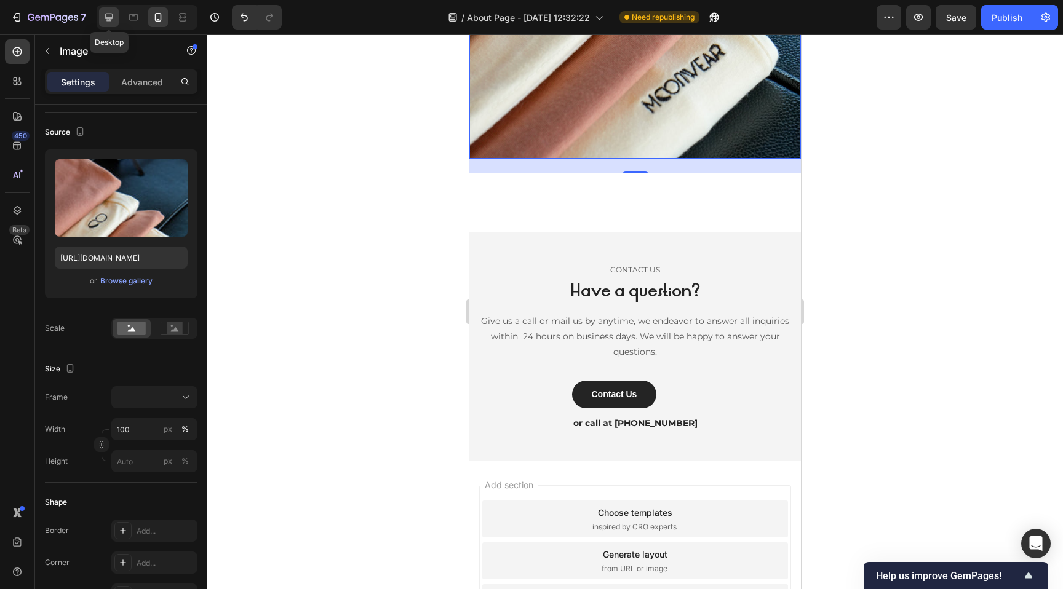
click at [109, 17] on icon at bounding box center [109, 17] width 12 height 12
type input "[URL][DOMAIN_NAME]"
type input "400"
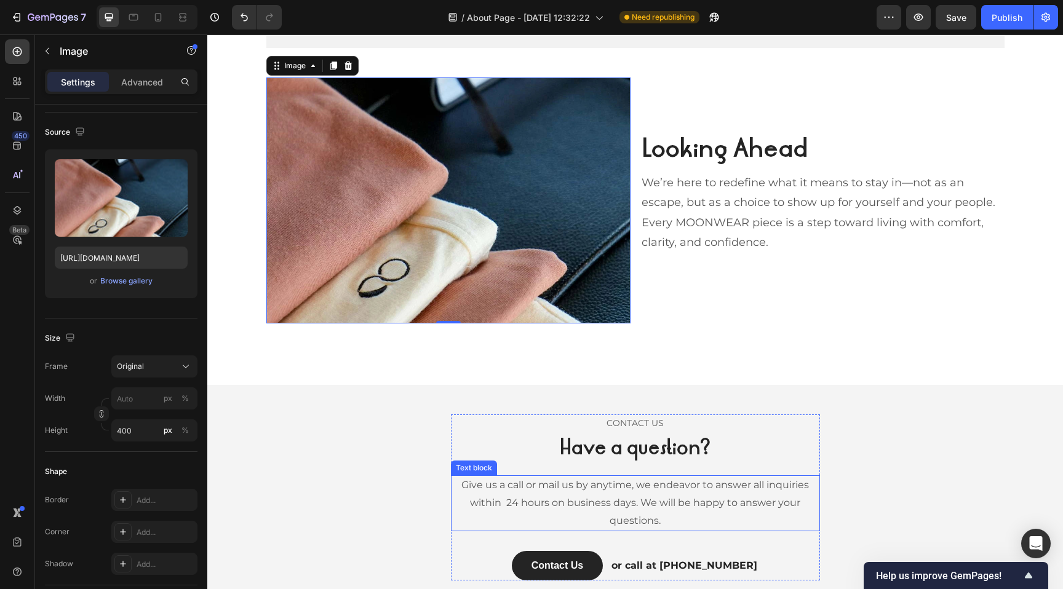
scroll to position [1249, 0]
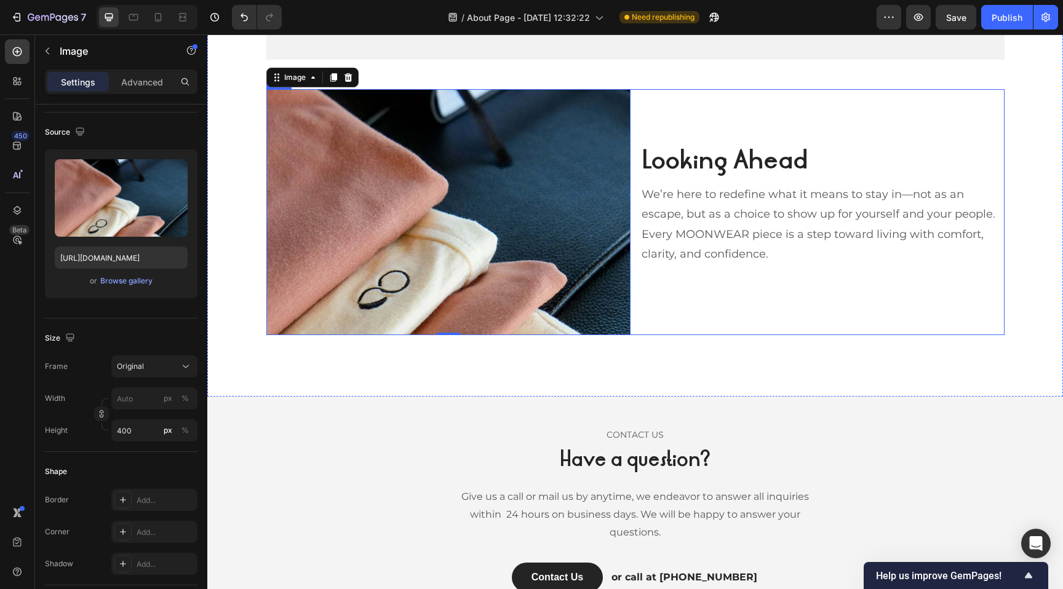
click at [676, 312] on div "Looking Ahead Heading We’re here to redefine what it means to stay in—not as an…" at bounding box center [822, 212] width 364 height 246
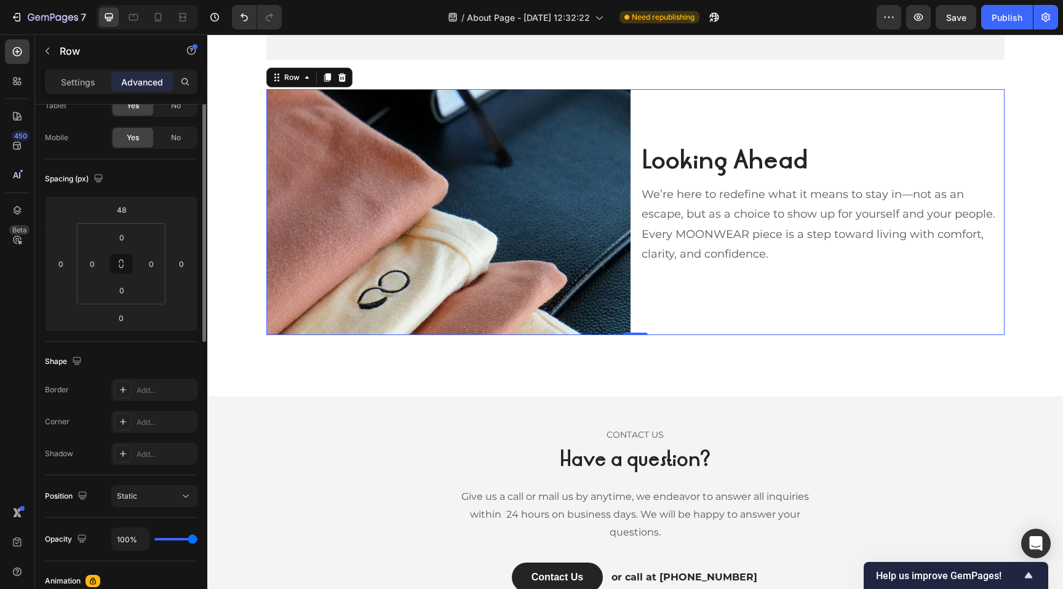
scroll to position [0, 0]
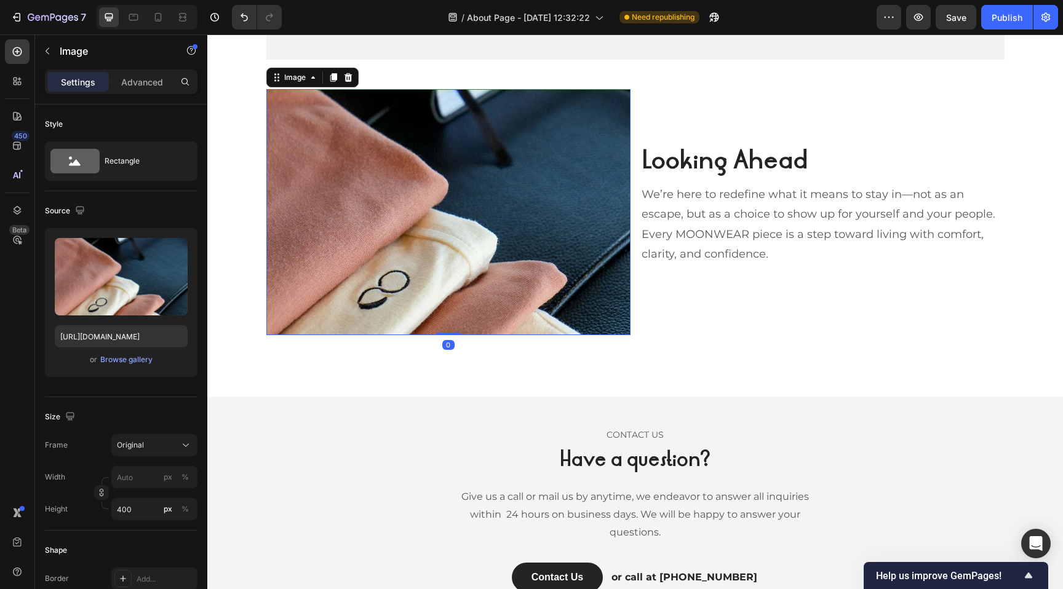
click at [434, 184] on img at bounding box center [448, 212] width 364 height 246
click at [176, 168] on div "Rectangle" at bounding box center [142, 161] width 75 height 28
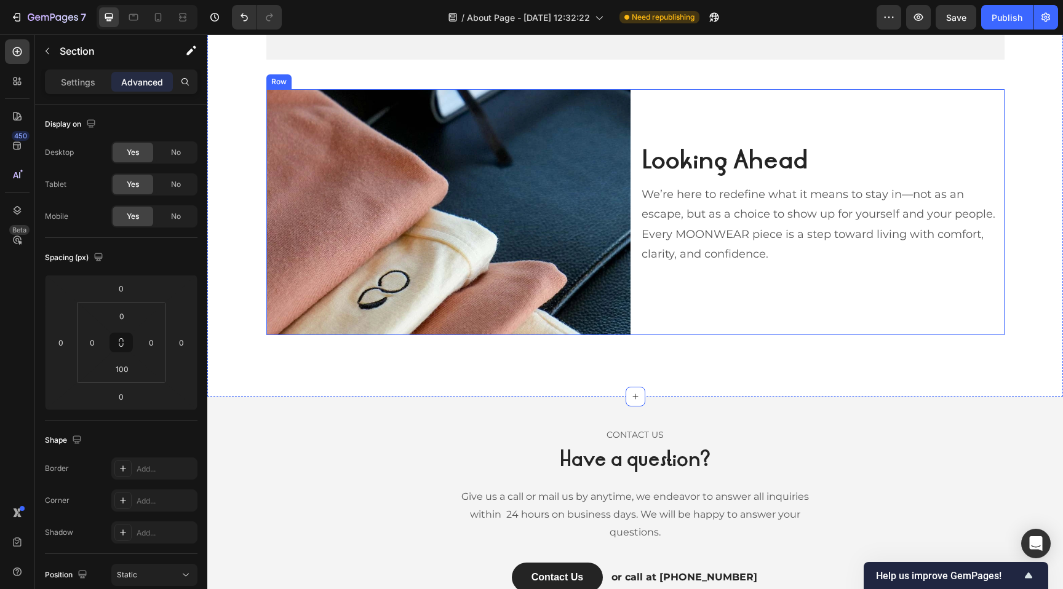
click at [649, 119] on div "Looking Ahead Heading We’re here to redefine what it means to stay in—not as an…" at bounding box center [822, 212] width 364 height 246
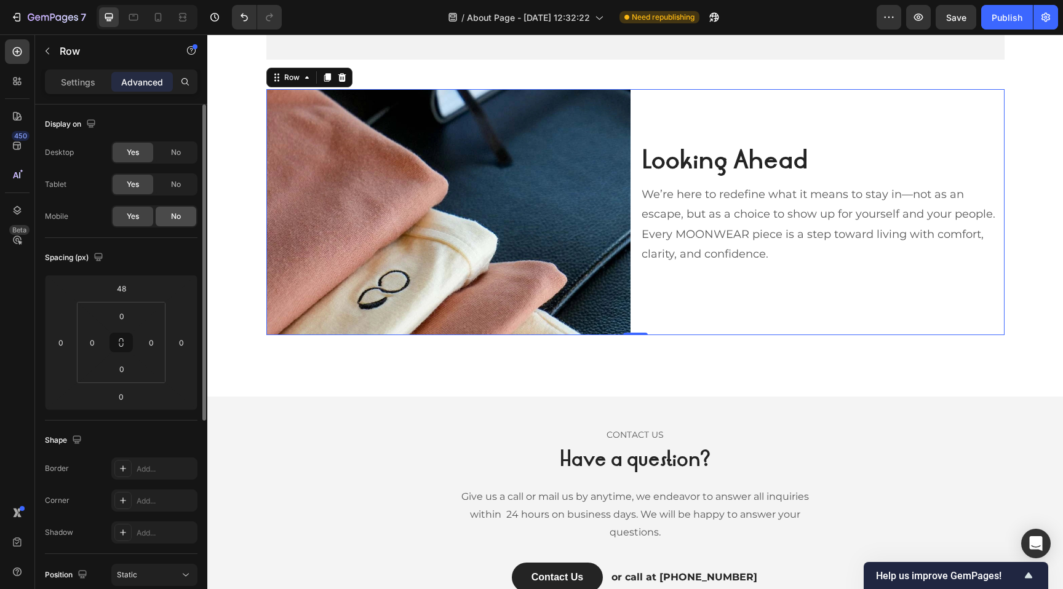
click at [170, 217] on div "No" at bounding box center [176, 217] width 41 height 20
click at [155, 18] on icon at bounding box center [158, 17] width 12 height 12
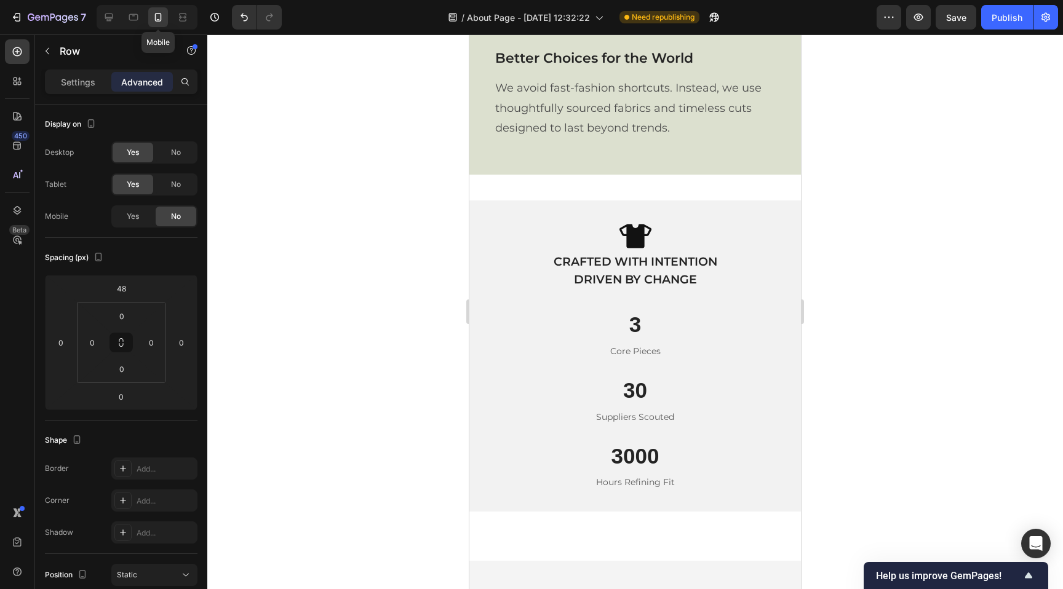
scroll to position [1321, 0]
click at [109, 17] on icon at bounding box center [109, 18] width 8 height 8
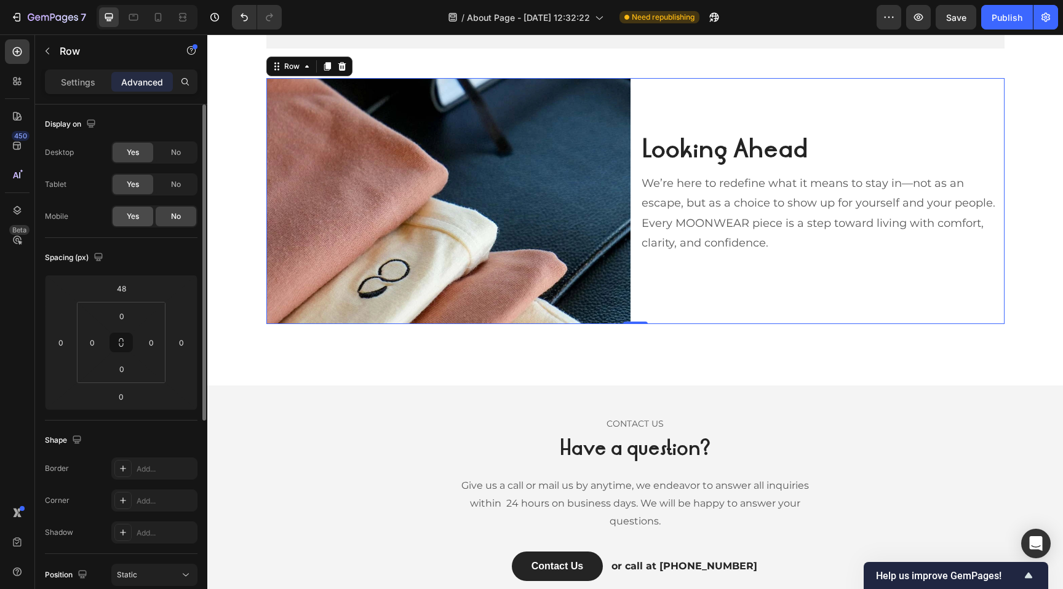
scroll to position [1261, 0]
click at [130, 220] on span "Yes" at bounding box center [133, 216] width 12 height 11
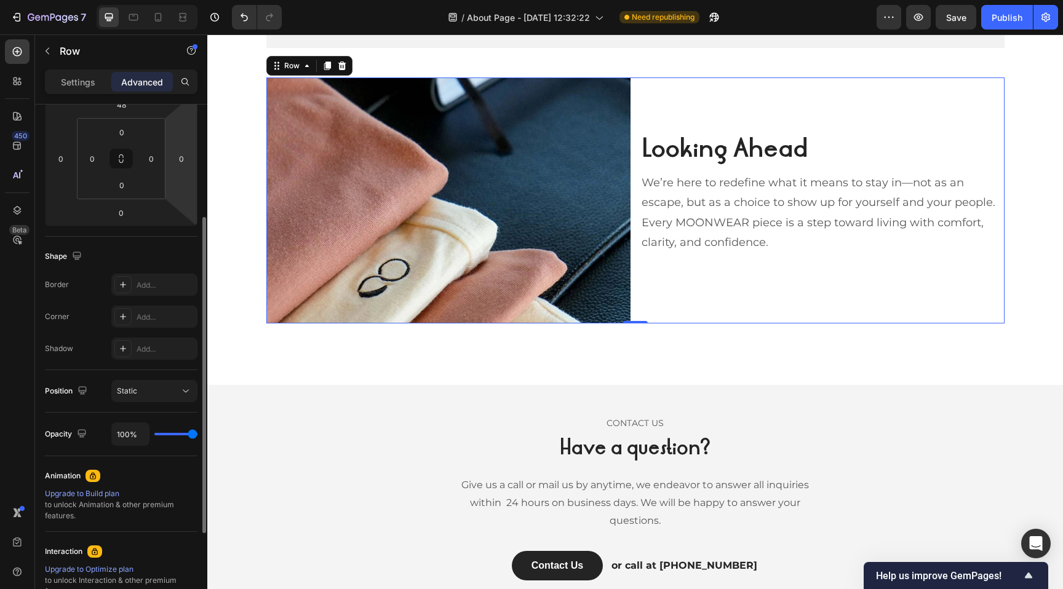
scroll to position [184, 0]
click at [89, 80] on p "Settings" at bounding box center [78, 82] width 34 height 13
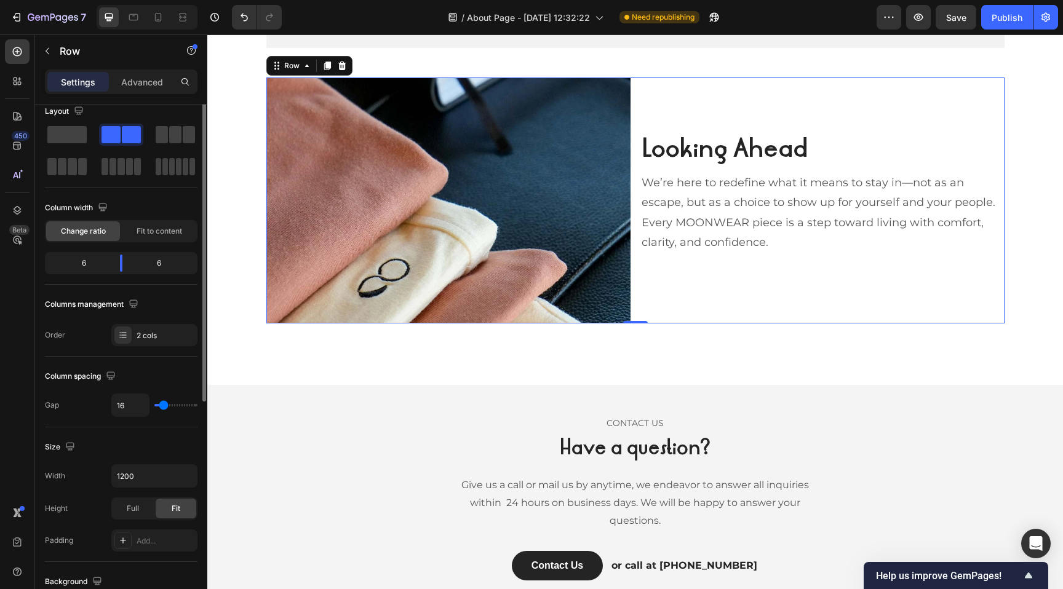
scroll to position [0, 0]
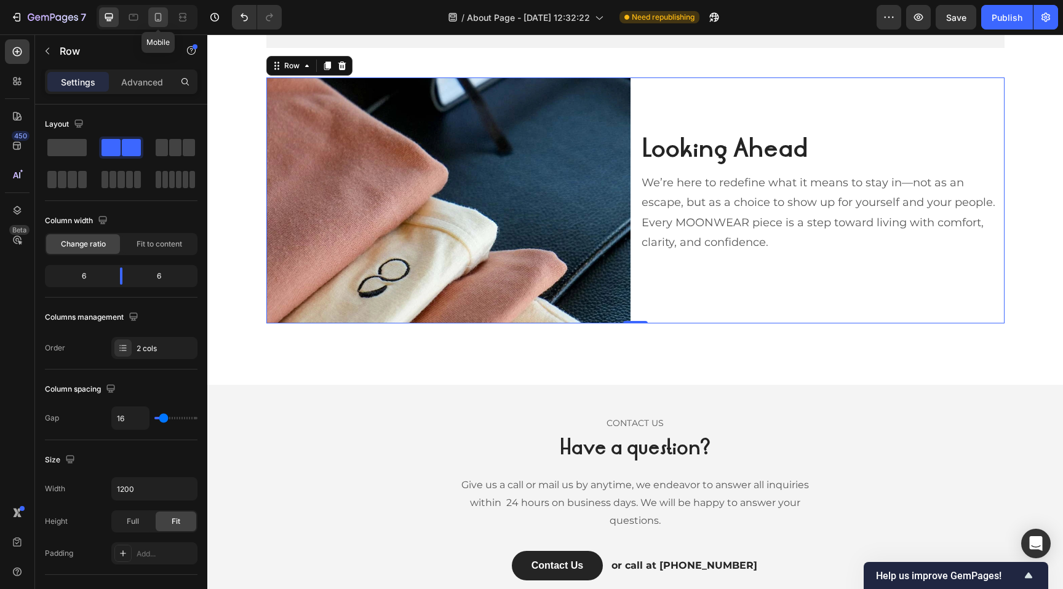
click at [156, 12] on icon at bounding box center [158, 17] width 12 height 12
type input "100%"
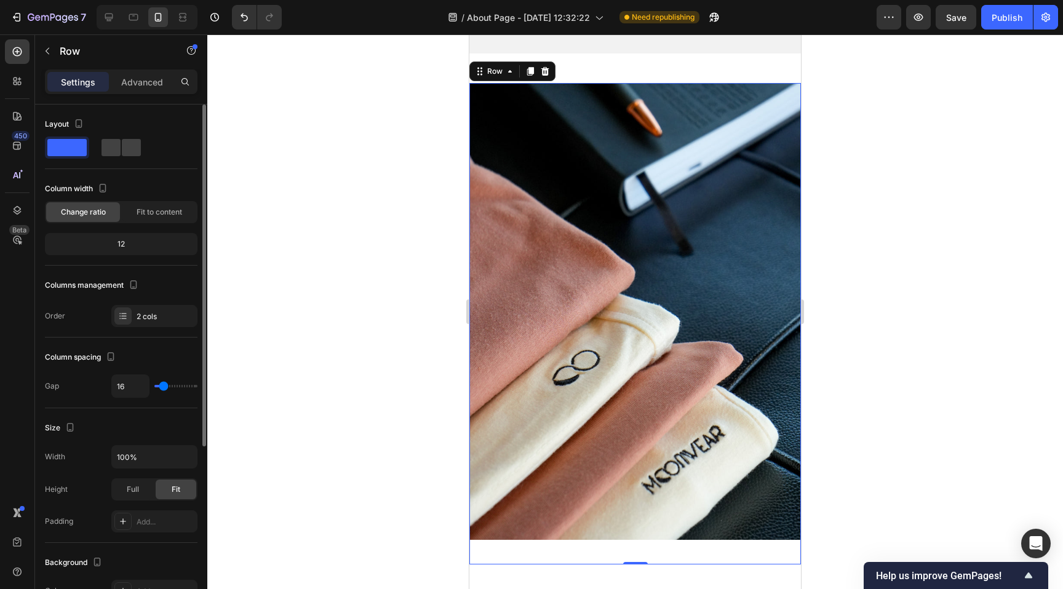
scroll to position [1784, 0]
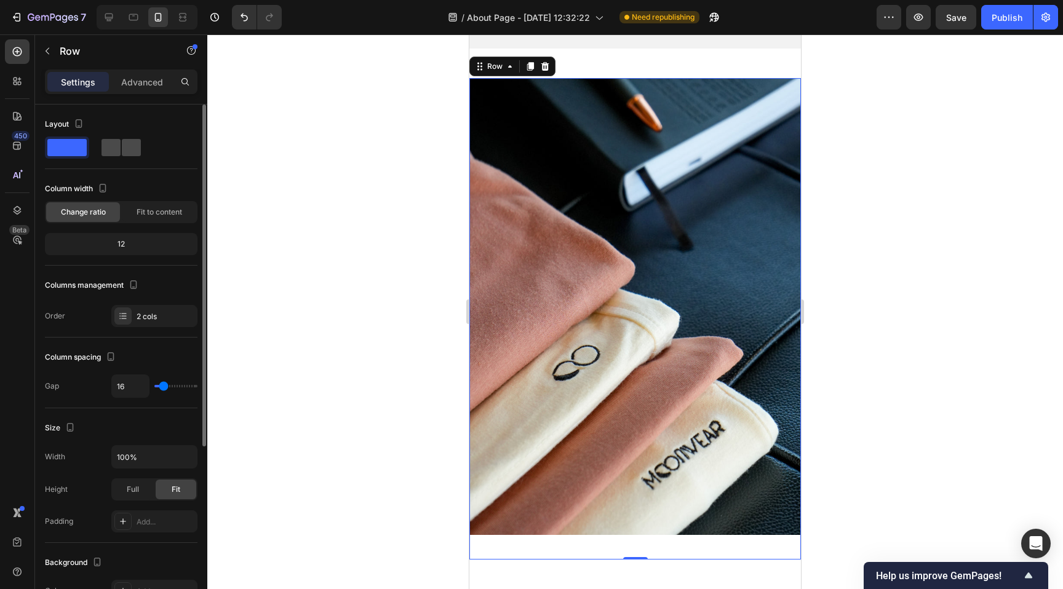
click at [113, 149] on span at bounding box center [110, 147] width 19 height 17
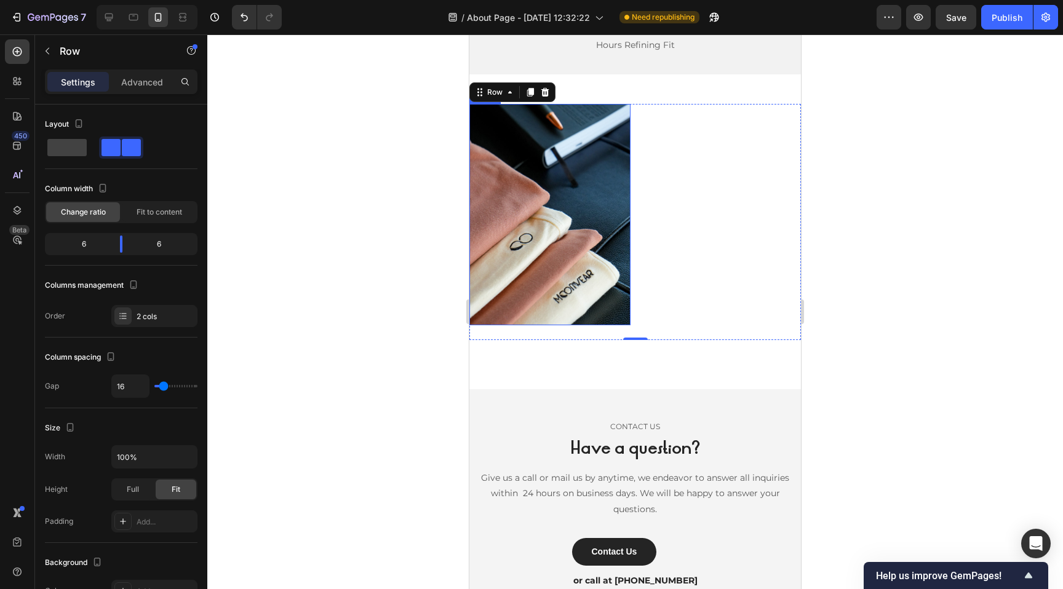
scroll to position [1759, 0]
click at [73, 150] on span at bounding box center [66, 147] width 39 height 17
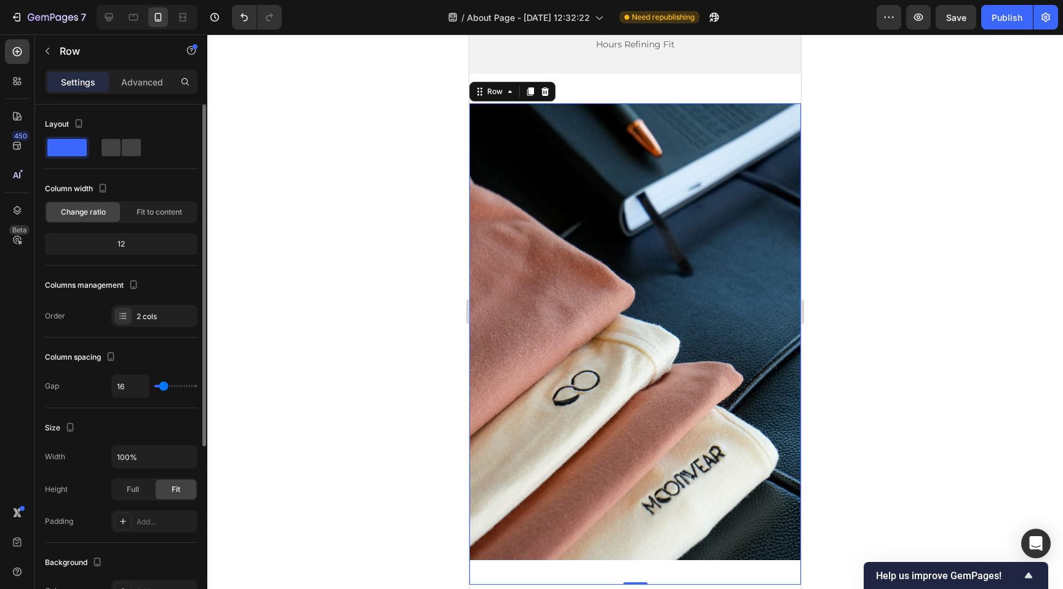
click at [121, 240] on div "12" at bounding box center [121, 244] width 148 height 17
click at [114, 143] on span at bounding box center [110, 147] width 19 height 17
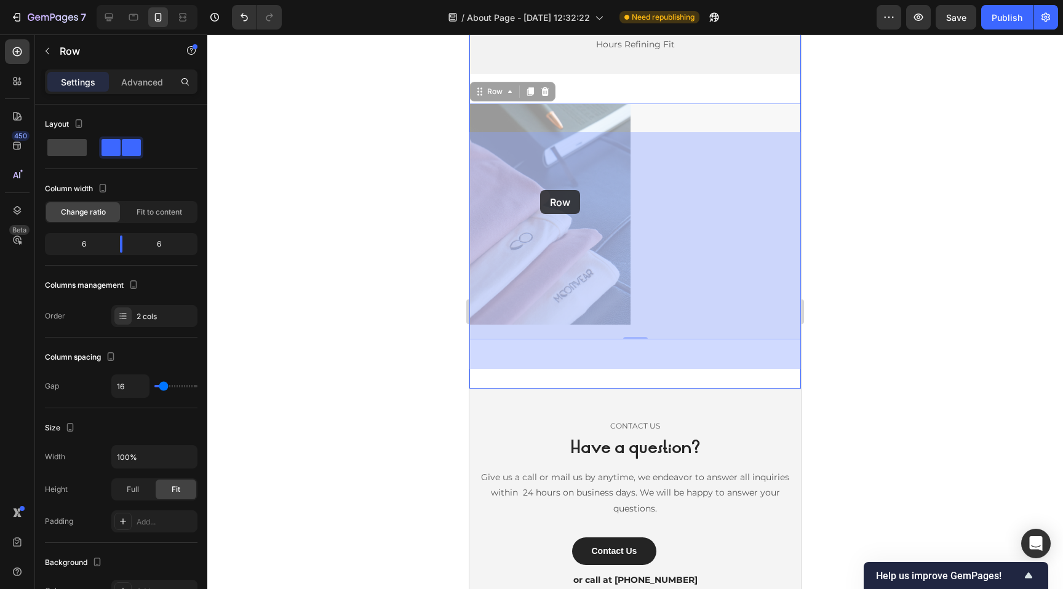
drag, startPoint x: 738, startPoint y: 188, endPoint x: 540, endPoint y: 190, distance: 198.0
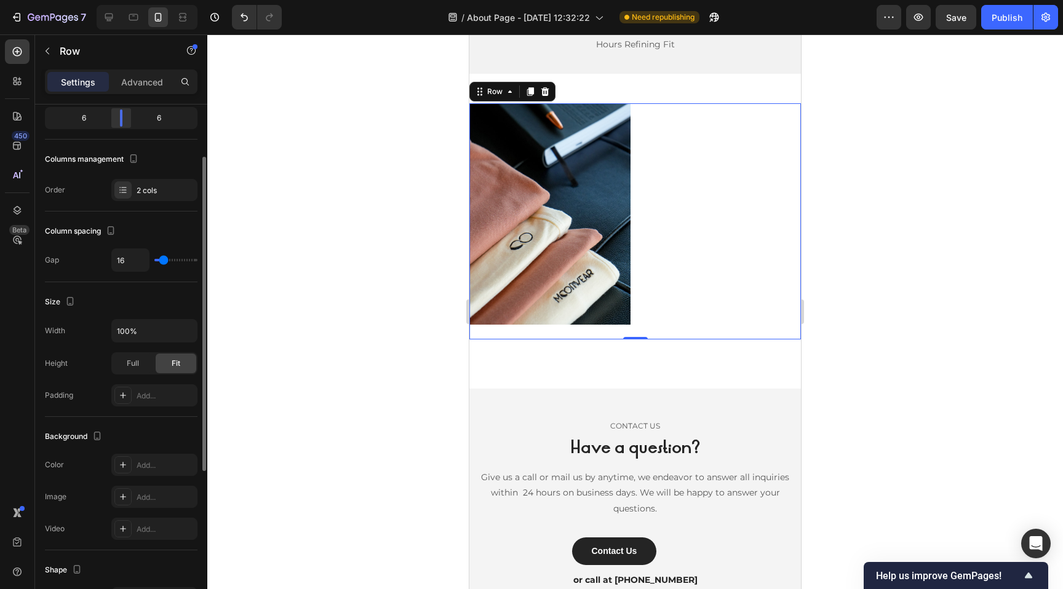
scroll to position [99, 0]
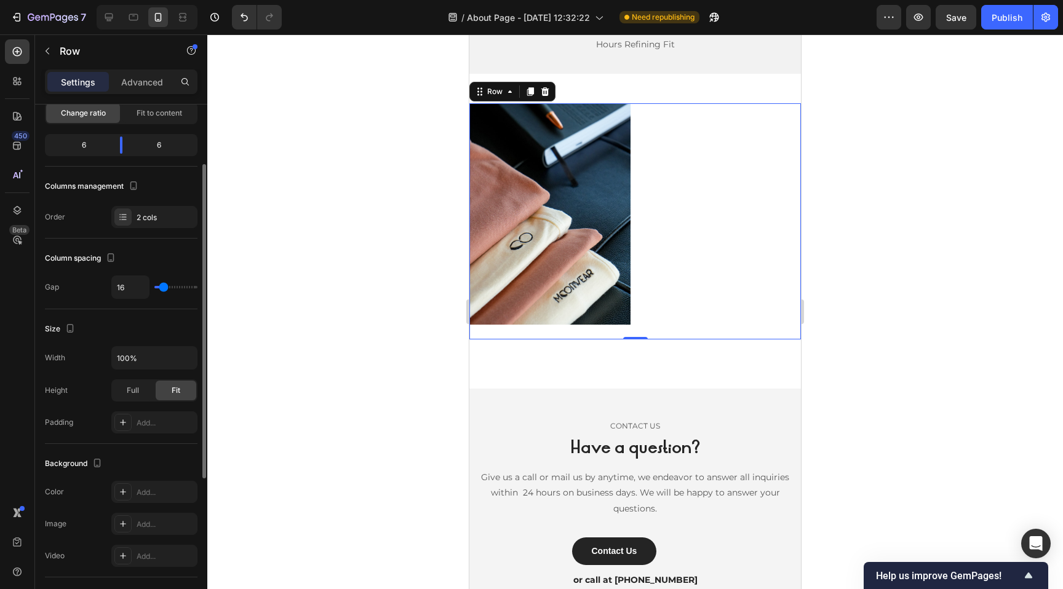
click at [715, 163] on div "Looking Ahead Heading We’re here to redefine what it means to stay in—not as an…" at bounding box center [720, 221] width 161 height 237
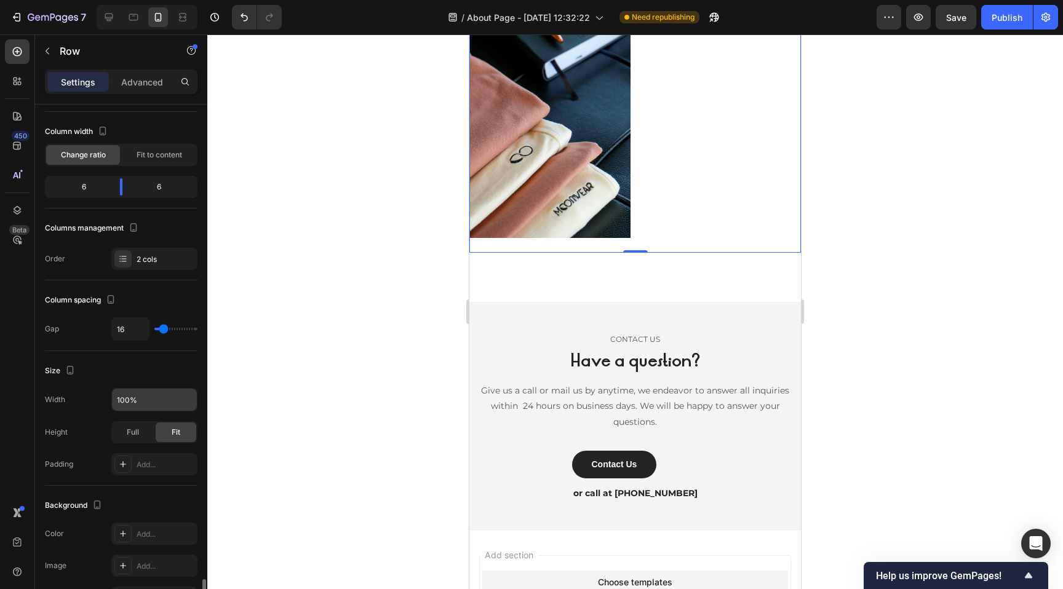
scroll to position [0, 0]
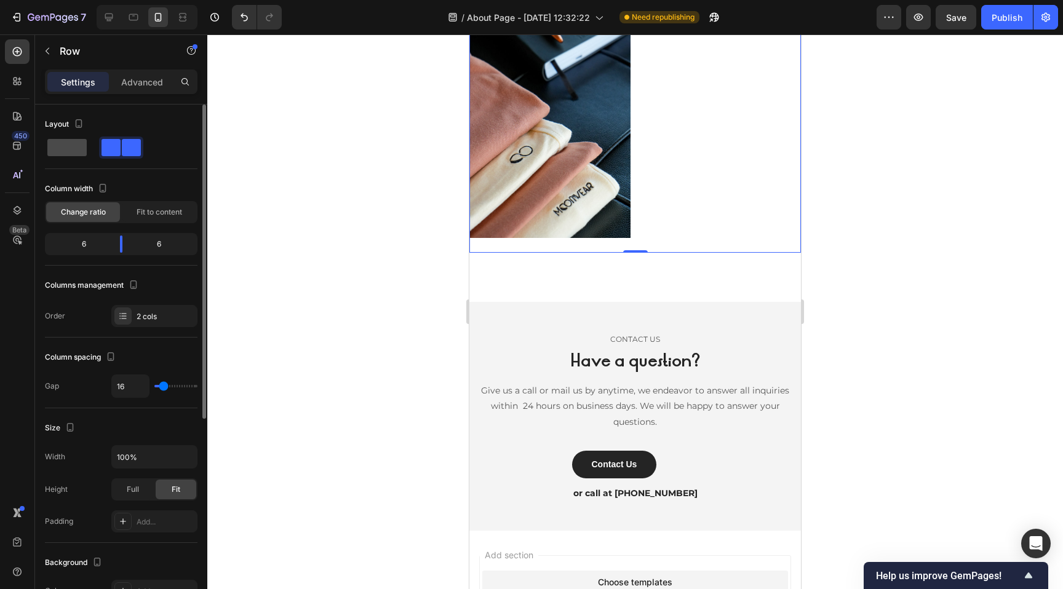
click at [67, 151] on span at bounding box center [66, 147] width 39 height 17
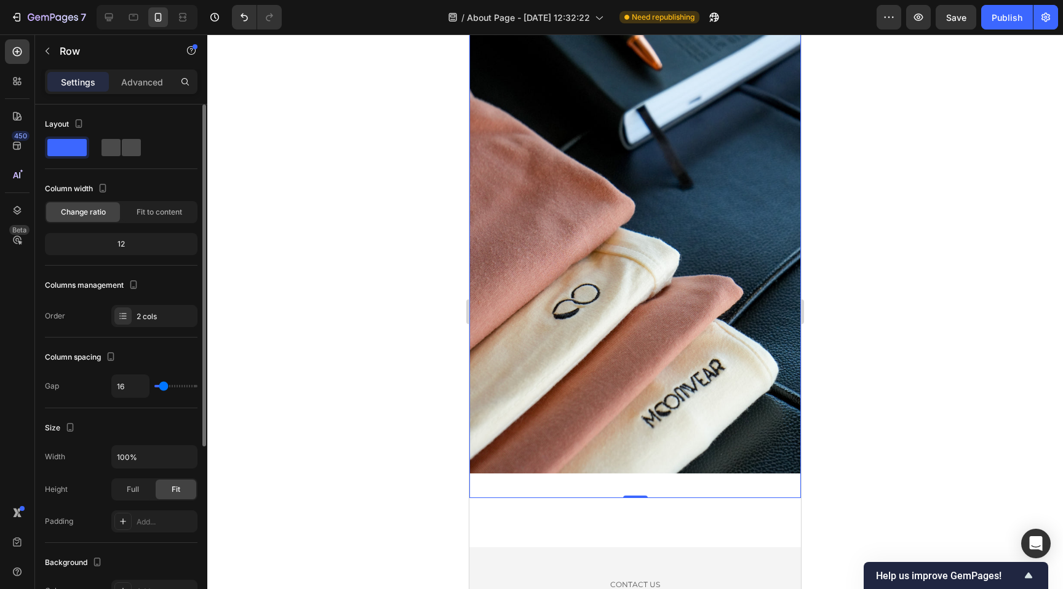
click at [128, 149] on span at bounding box center [131, 147] width 19 height 17
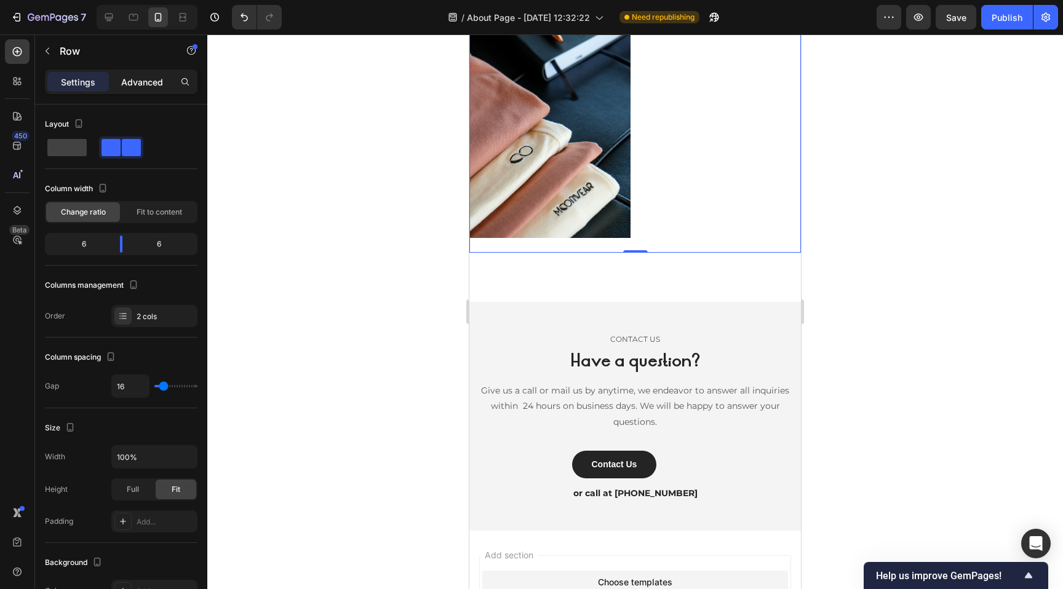
click at [148, 84] on p "Advanced" at bounding box center [142, 82] width 42 height 13
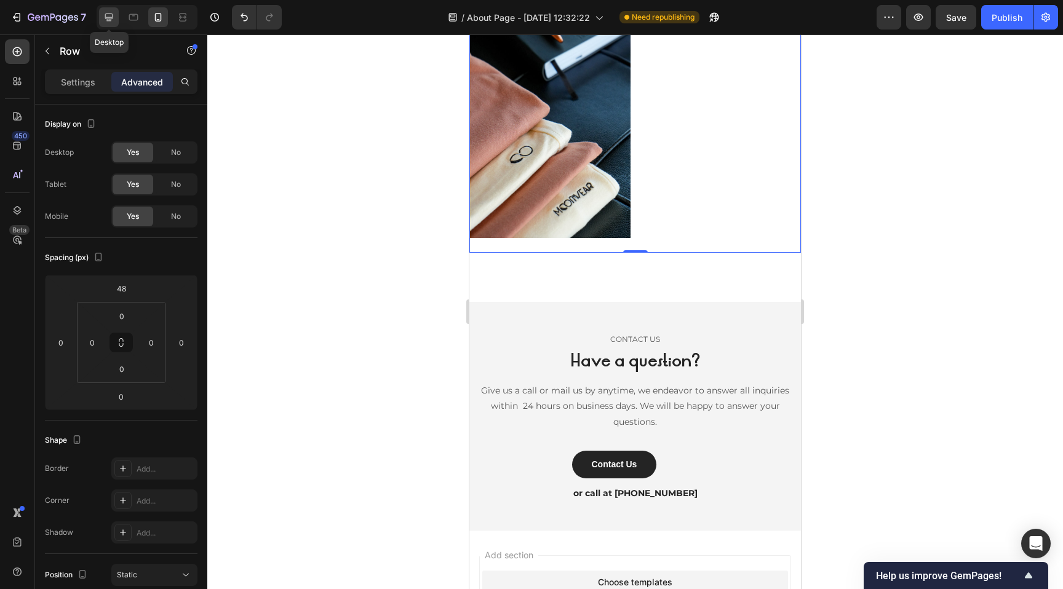
click at [117, 17] on div at bounding box center [109, 17] width 20 height 20
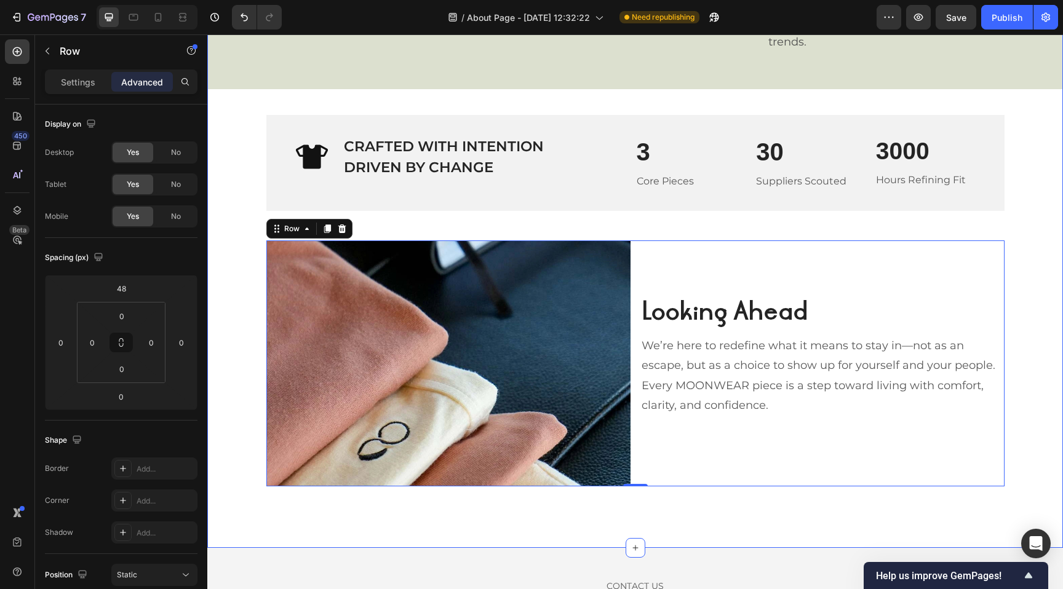
scroll to position [1097, 0]
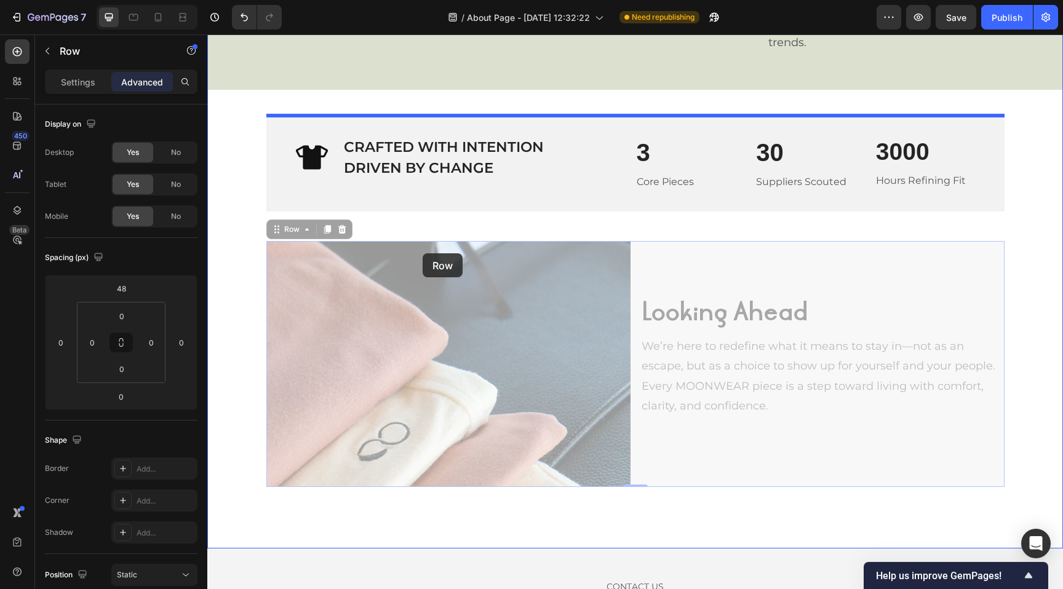
drag, startPoint x: 740, startPoint y: 277, endPoint x: 443, endPoint y: 260, distance: 296.9
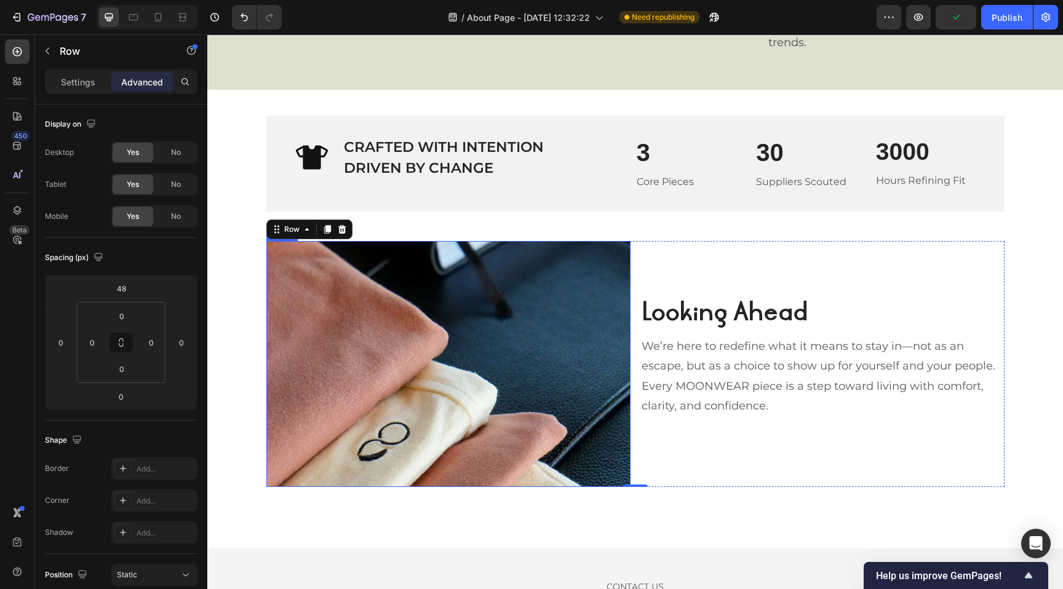
click at [481, 270] on img at bounding box center [448, 364] width 364 height 246
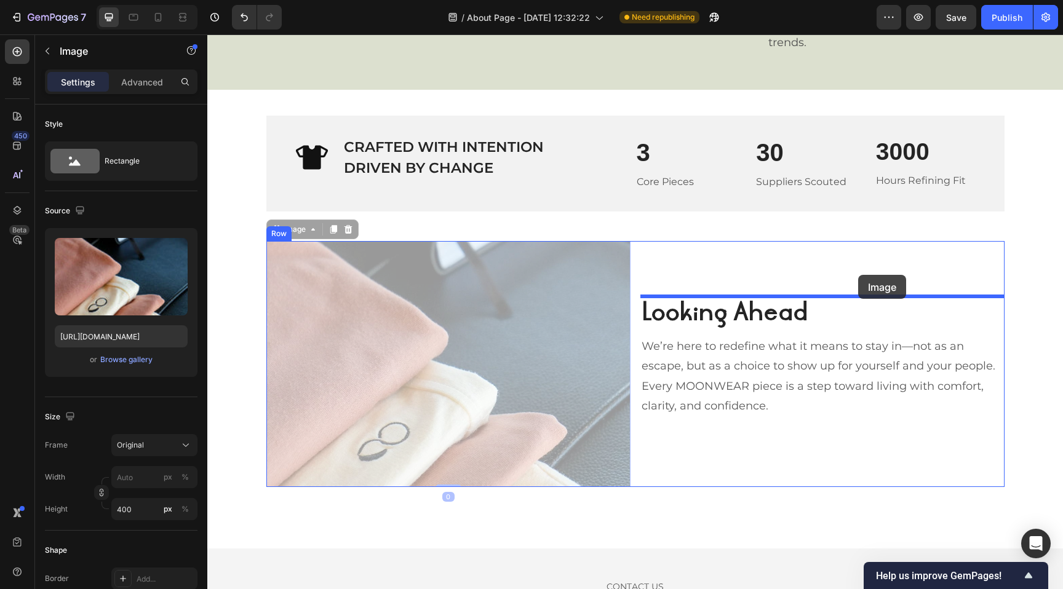
drag, startPoint x: 394, startPoint y: 284, endPoint x: 858, endPoint y: 274, distance: 464.4
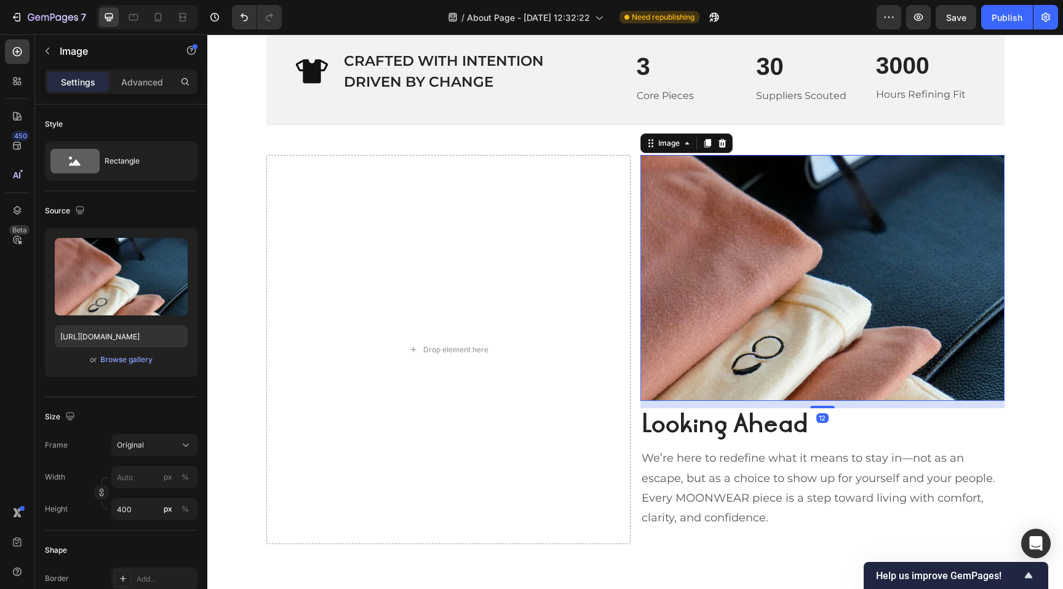
scroll to position [1187, 0]
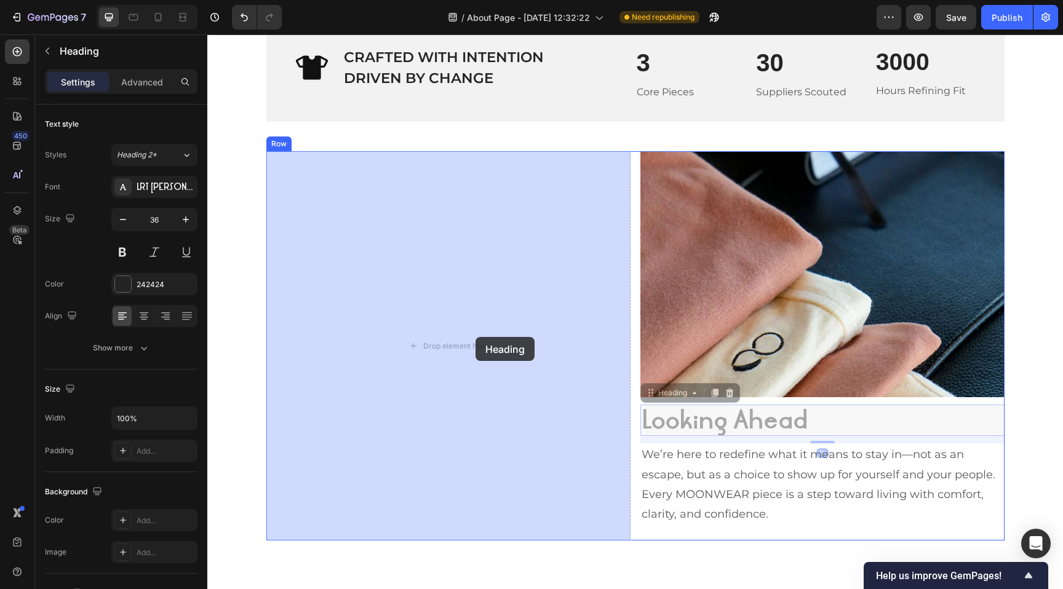
drag, startPoint x: 718, startPoint y: 419, endPoint x: 475, endPoint y: 337, distance: 256.3
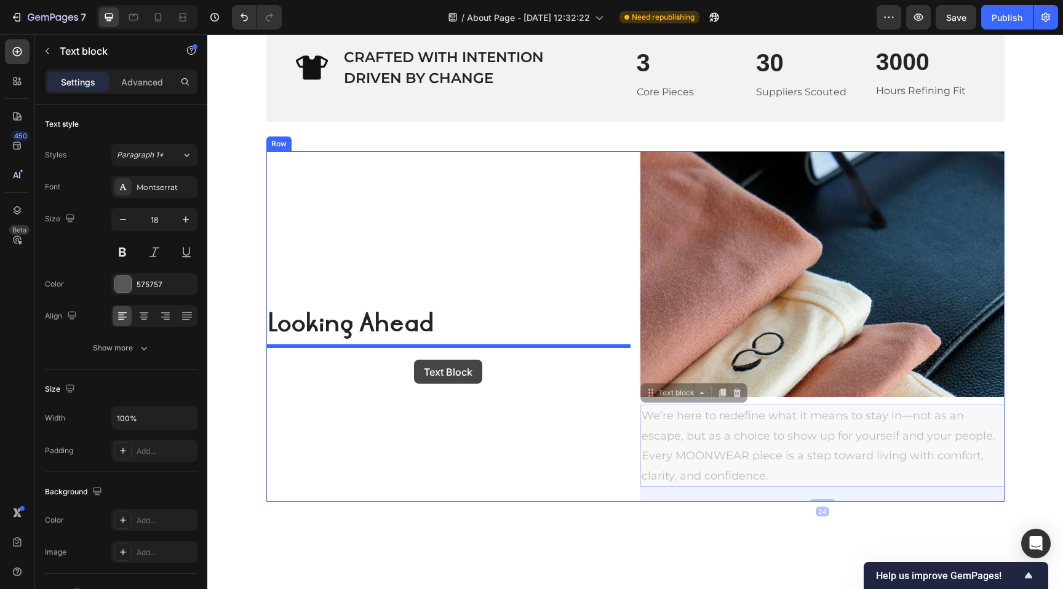
drag, startPoint x: 705, startPoint y: 449, endPoint x: 414, endPoint y: 360, distance: 304.4
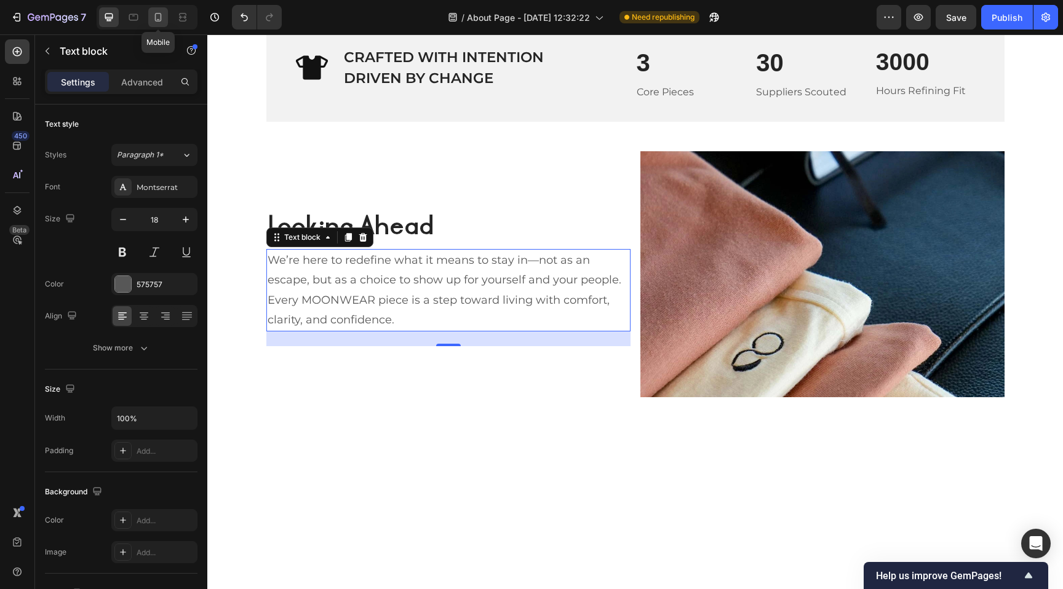
click at [160, 18] on icon at bounding box center [158, 17] width 12 height 12
type input "14"
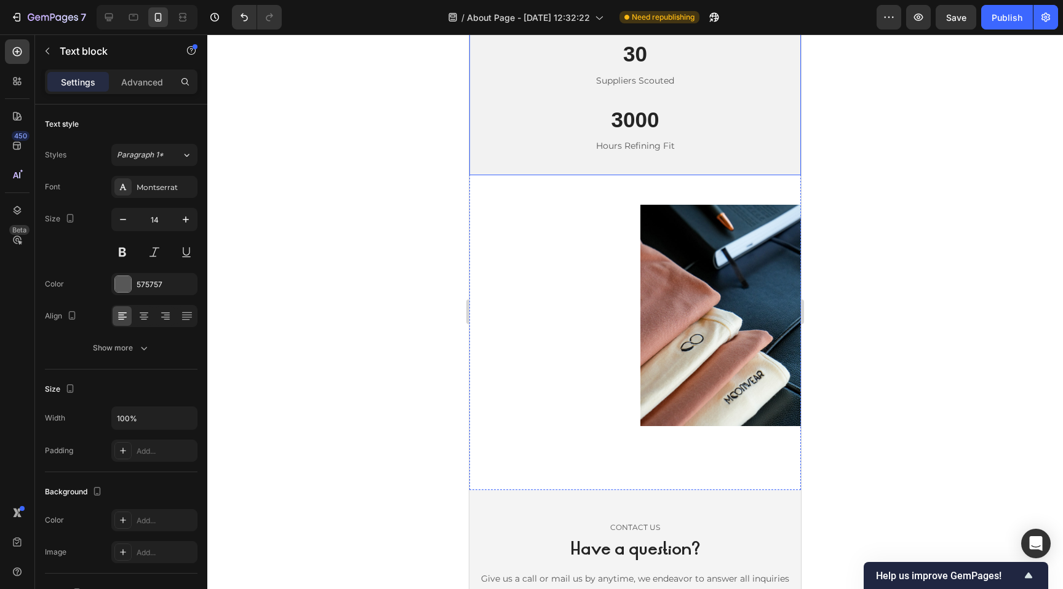
scroll to position [1700, 0]
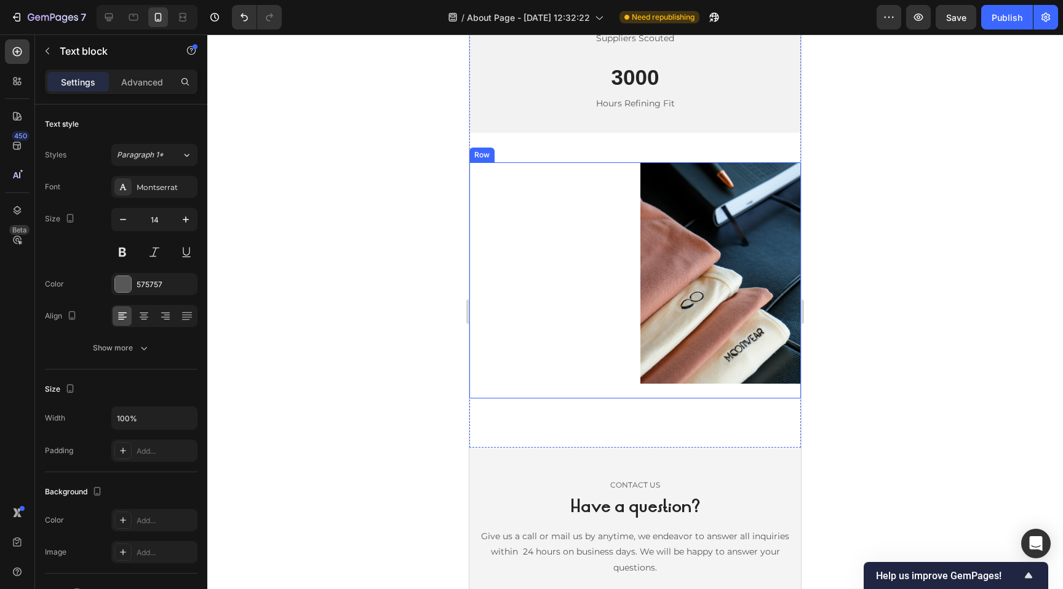
click at [611, 250] on div "Looking Ahead Heading We’re here to redefine what it means to stay in—not as an…" at bounding box center [549, 280] width 161 height 237
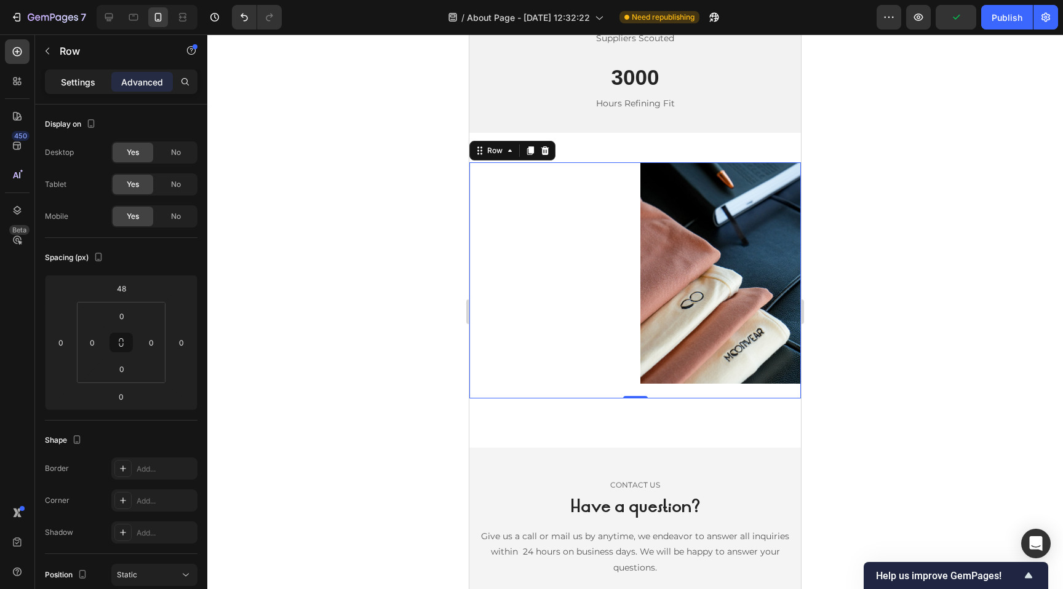
click at [78, 86] on p "Settings" at bounding box center [78, 82] width 34 height 13
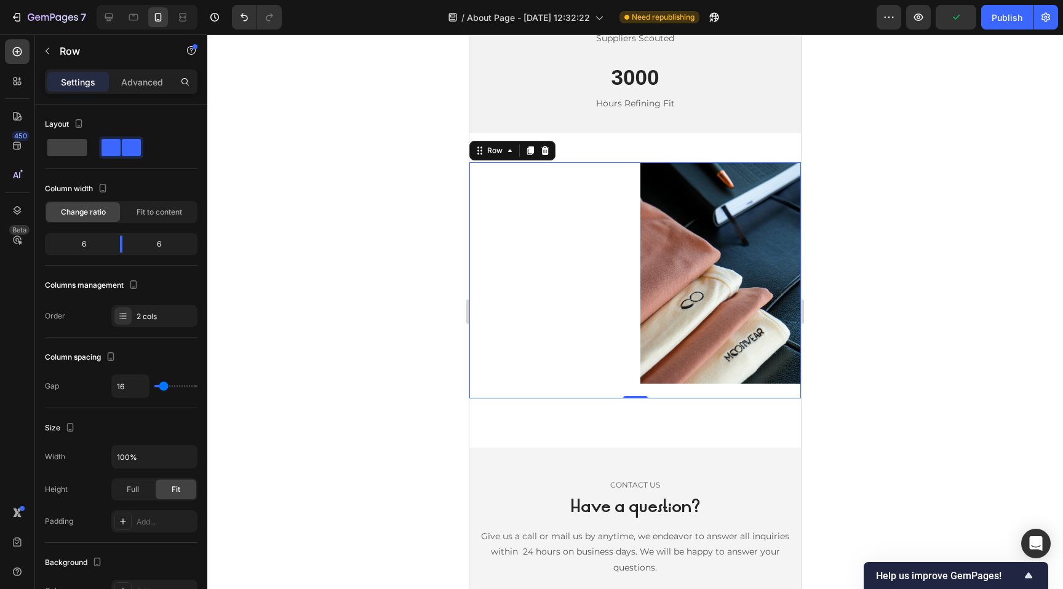
click at [142, 95] on div "Settings Advanced" at bounding box center [121, 86] width 172 height 35
click at [57, 156] on div at bounding box center [67, 148] width 44 height 22
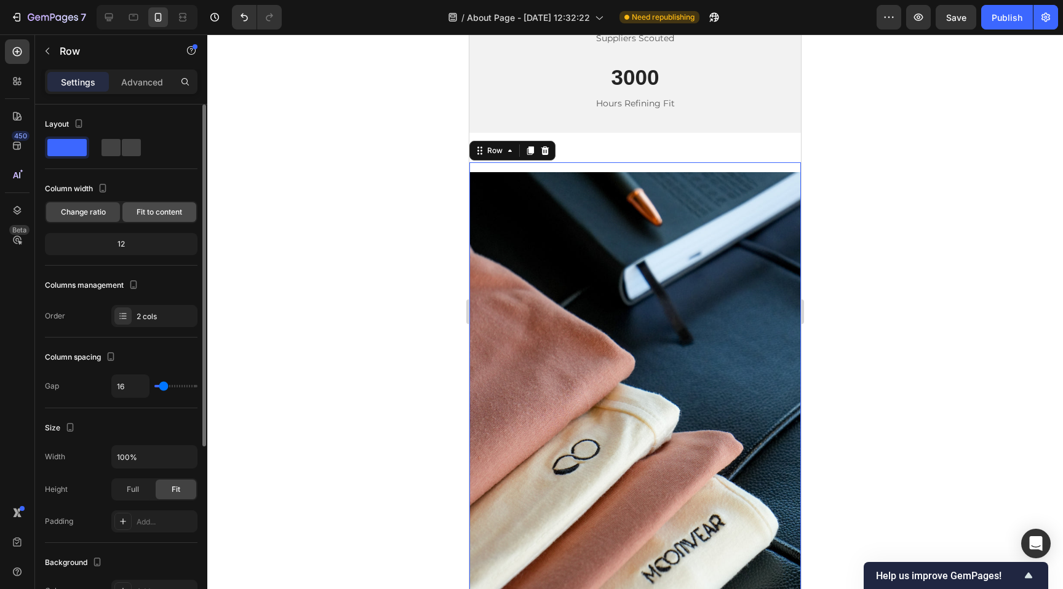
click at [157, 210] on span "Fit to content" at bounding box center [160, 212] width 46 height 11
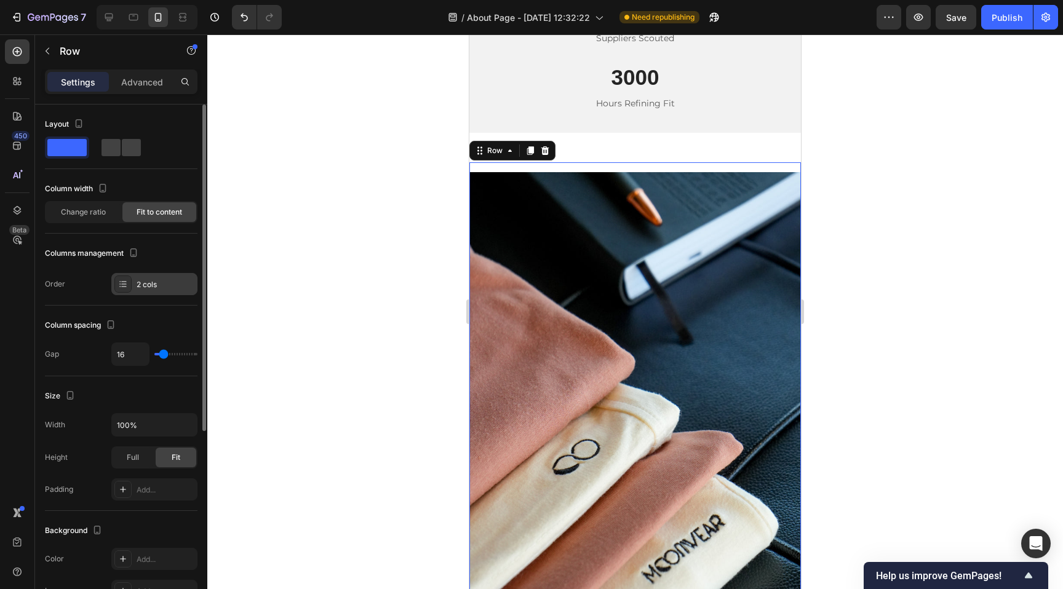
click at [148, 279] on div "2 cols" at bounding box center [166, 284] width 58 height 11
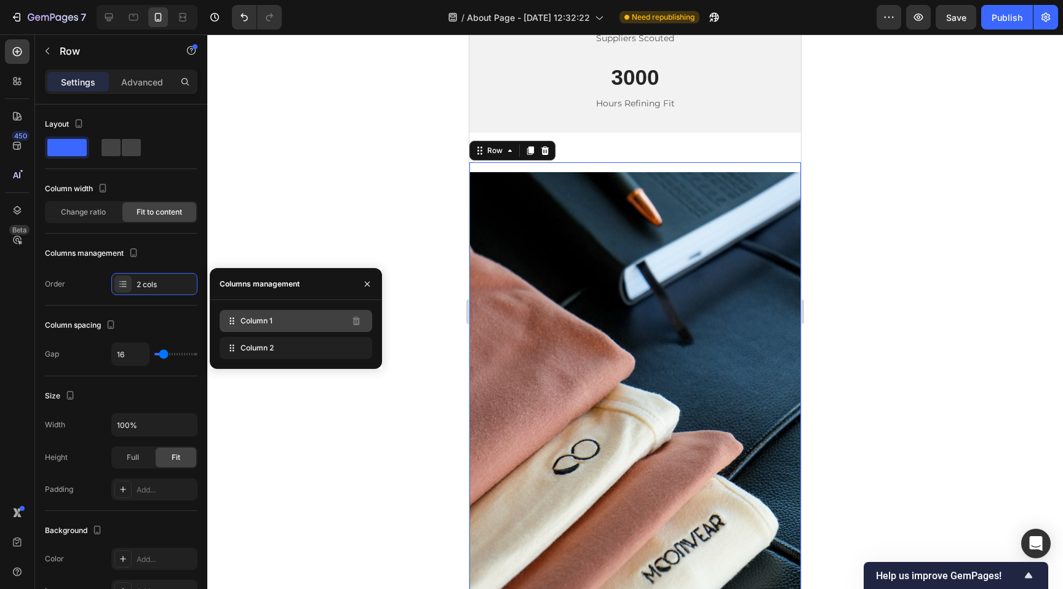
click at [274, 325] on div "Column 1" at bounding box center [296, 321] width 152 height 22
drag, startPoint x: 258, startPoint y: 346, endPoint x: 258, endPoint y: 317, distance: 28.3
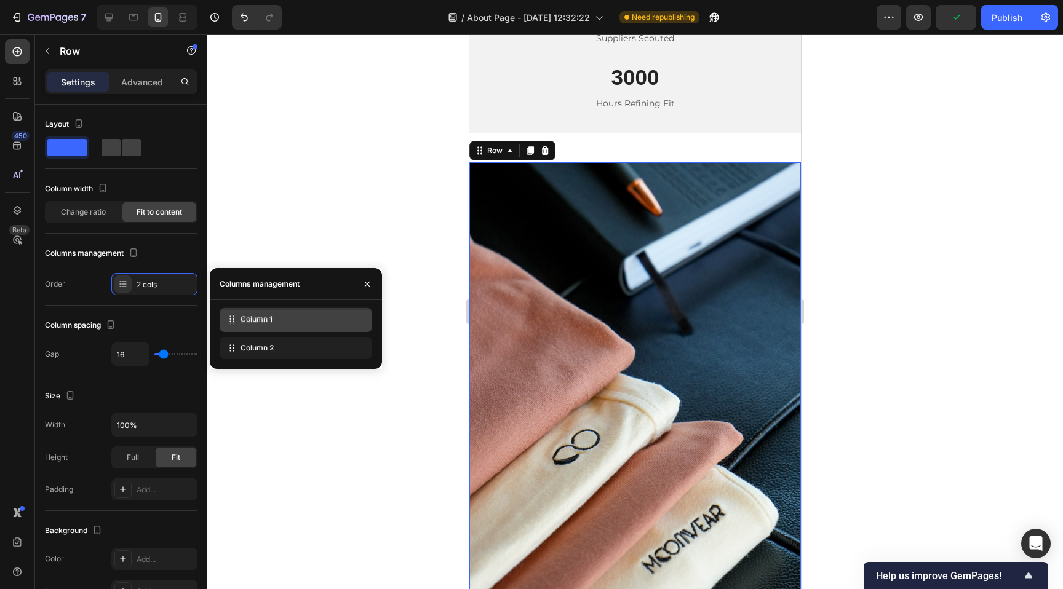
drag, startPoint x: 256, startPoint y: 347, endPoint x: 256, endPoint y: 317, distance: 29.5
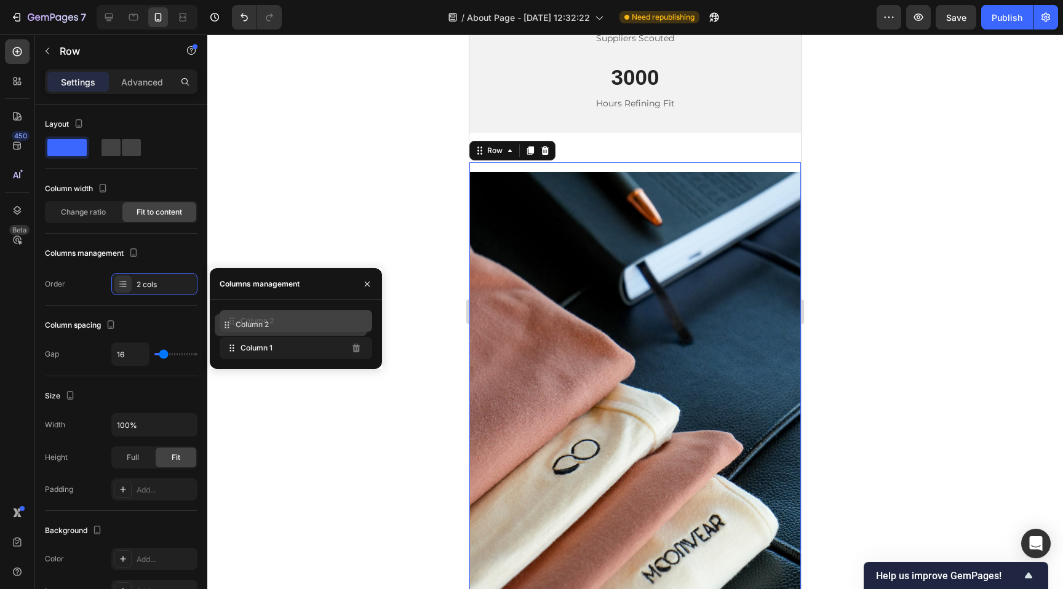
click at [355, 328] on div "Column 2" at bounding box center [296, 321] width 152 height 22
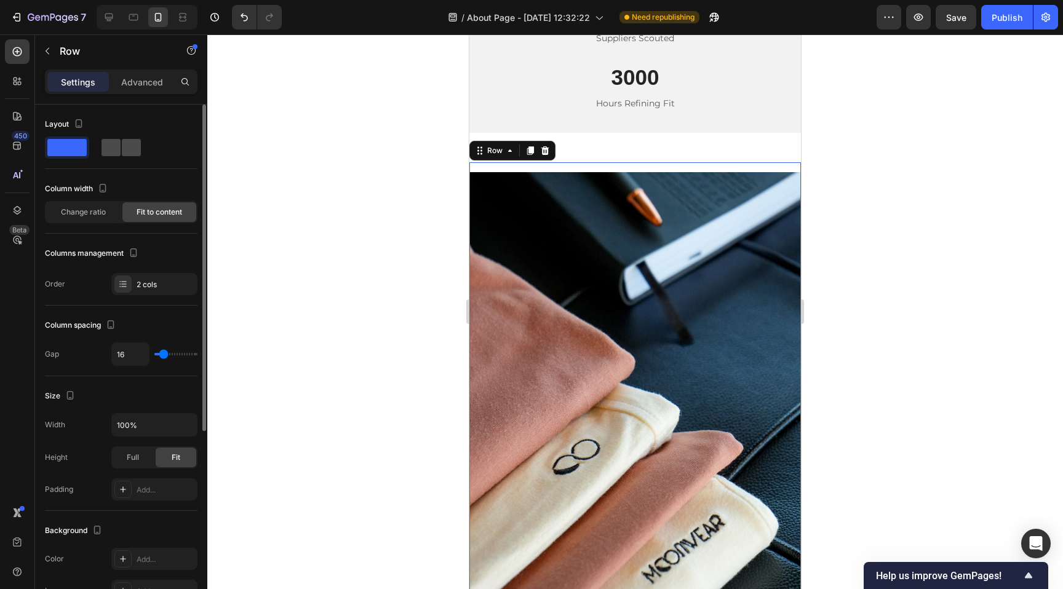
click at [113, 139] on span at bounding box center [110, 147] width 19 height 17
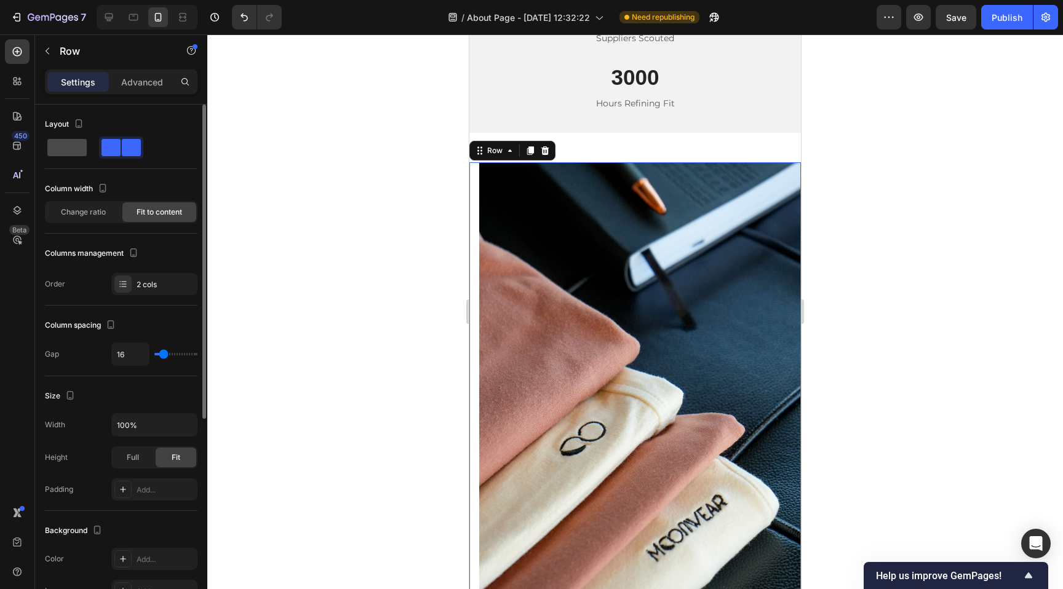
click at [60, 143] on span at bounding box center [66, 147] width 39 height 17
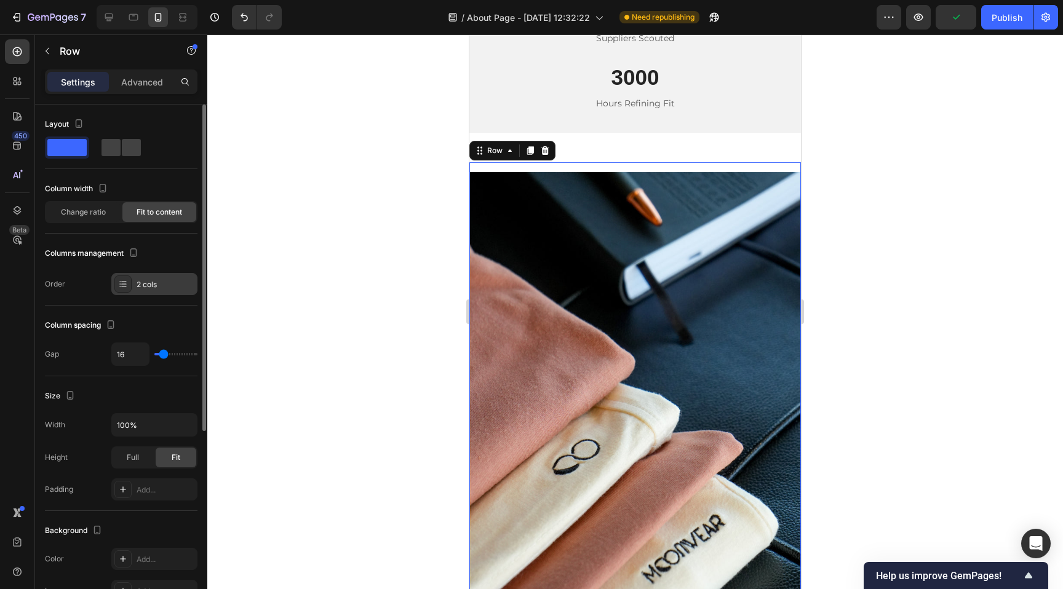
click at [128, 284] on div at bounding box center [122, 283] width 17 height 17
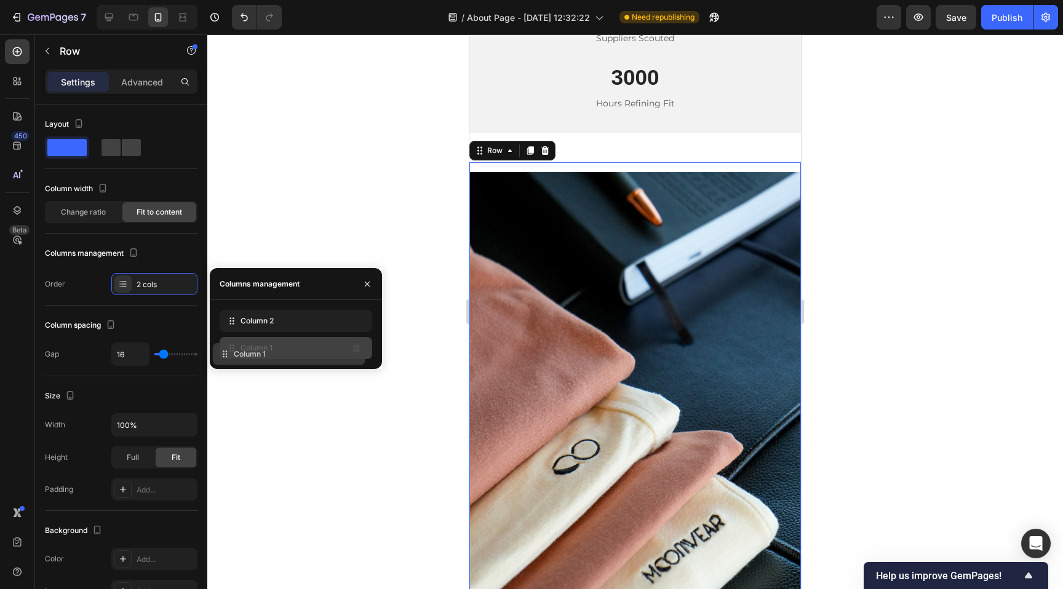
drag, startPoint x: 250, startPoint y: 315, endPoint x: 242, endPoint y: 352, distance: 37.0
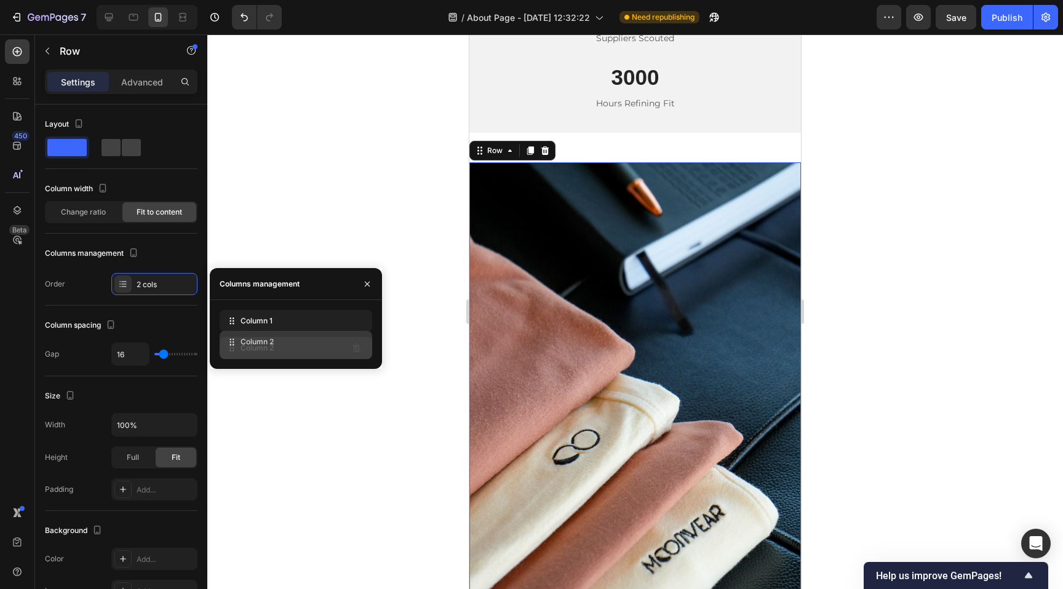
drag, startPoint x: 261, startPoint y: 326, endPoint x: 261, endPoint y: 349, distance: 22.8
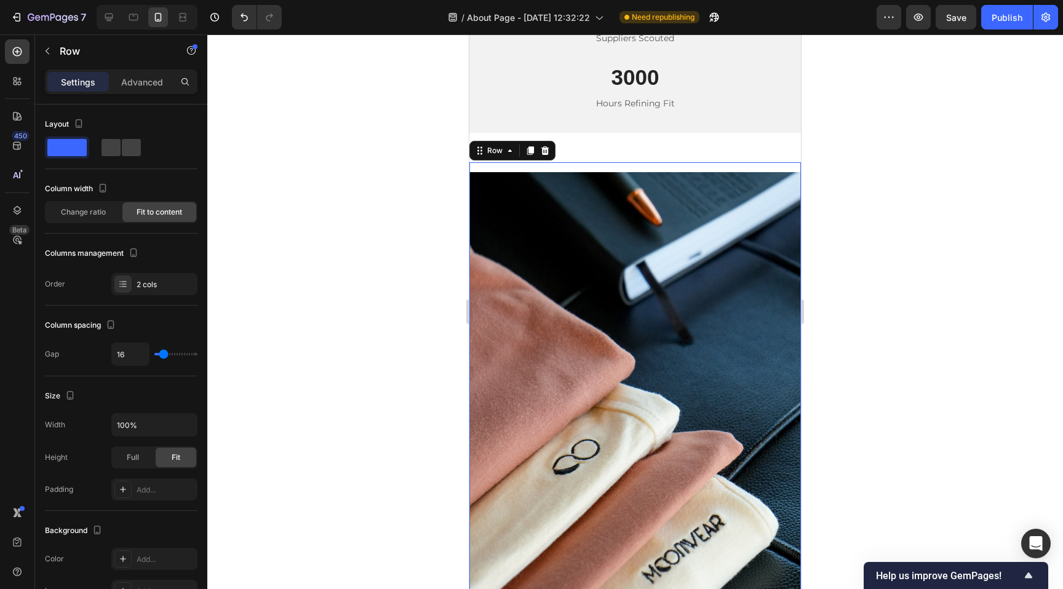
click at [271, 249] on div at bounding box center [634, 311] width 855 height 555
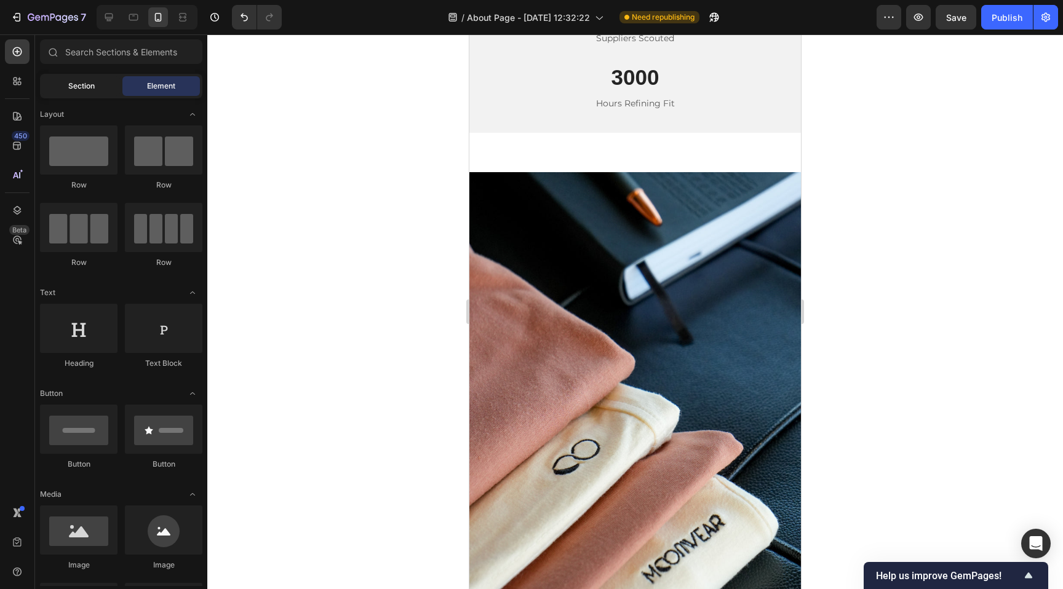
click at [110, 82] on div "Section" at bounding box center [80, 86] width 77 height 20
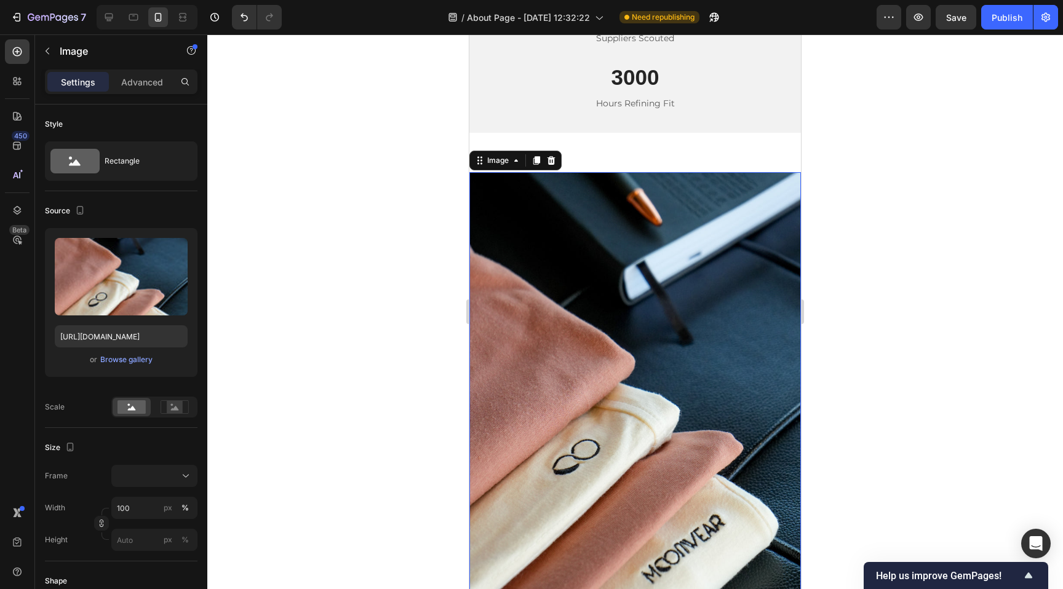
click at [559, 272] on img at bounding box center [634, 400] width 331 height 457
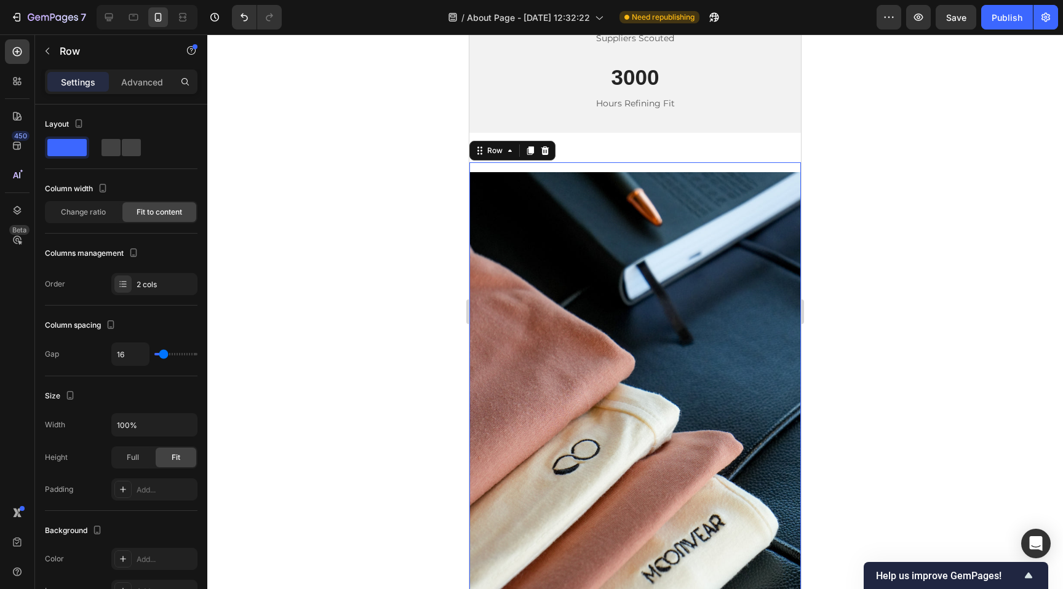
click at [604, 165] on div "Looking Ahead Heading We’re here to redefine what it means to stay in—not as an…" at bounding box center [634, 402] width 331 height 481
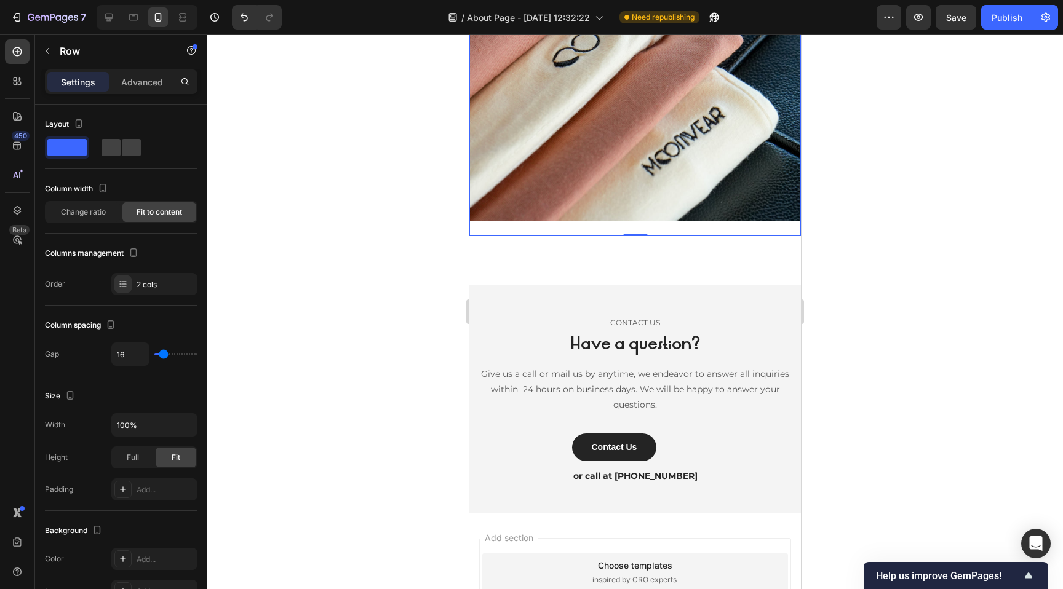
scroll to position [2096, 0]
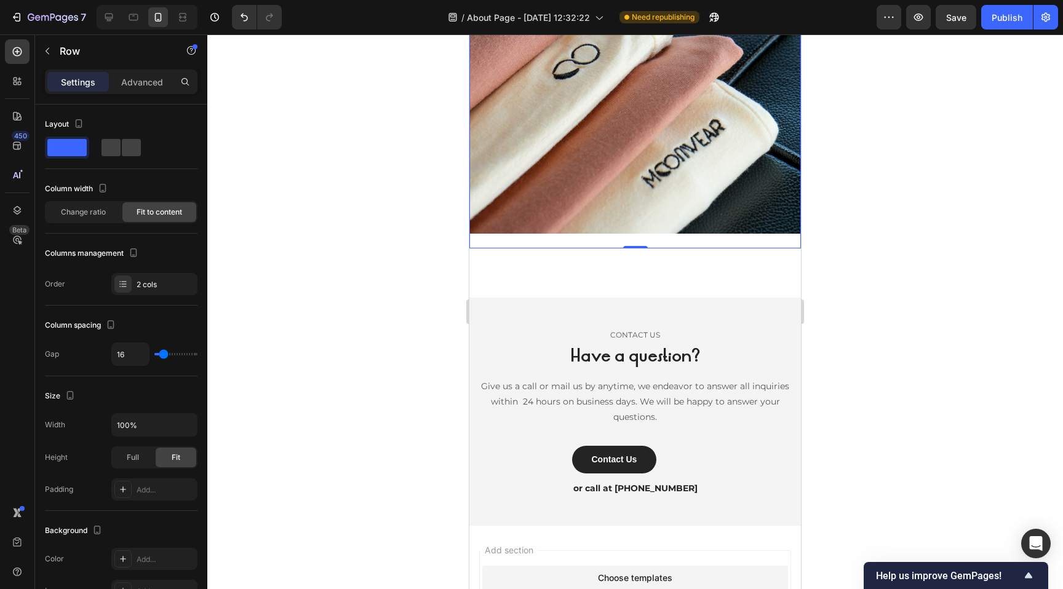
click at [538, 239] on div "Image" at bounding box center [634, 13] width 331 height 472
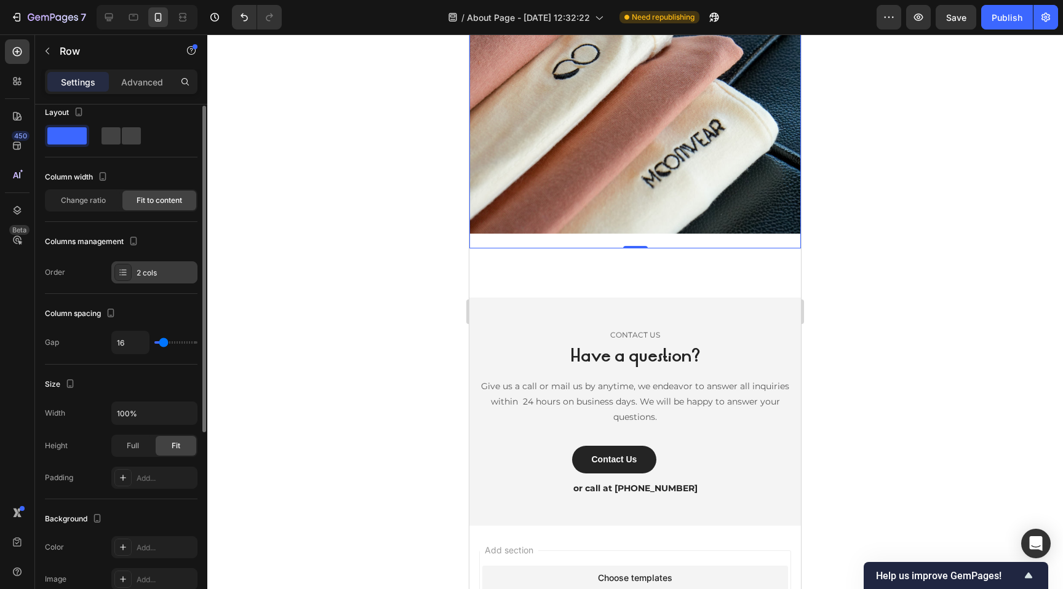
scroll to position [0, 0]
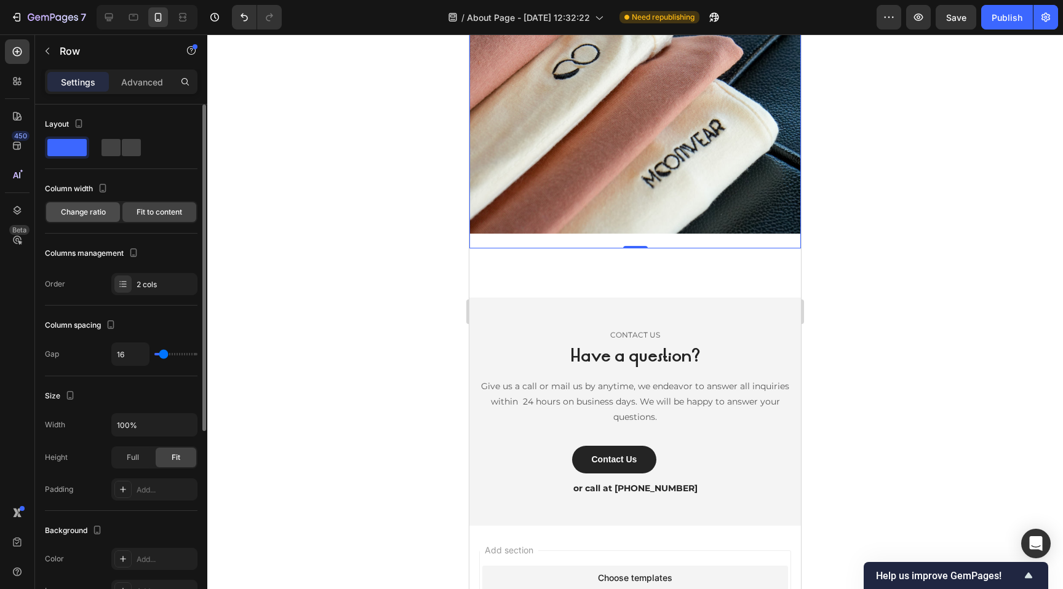
click at [107, 215] on div "Change ratio" at bounding box center [83, 212] width 74 height 20
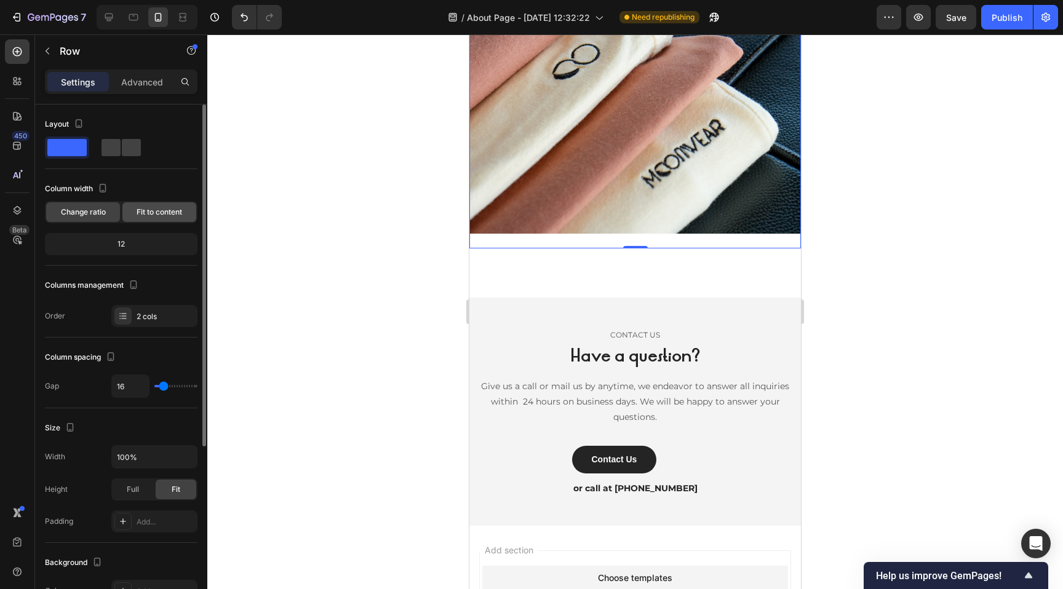
click at [144, 217] on span "Fit to content" at bounding box center [160, 212] width 46 height 11
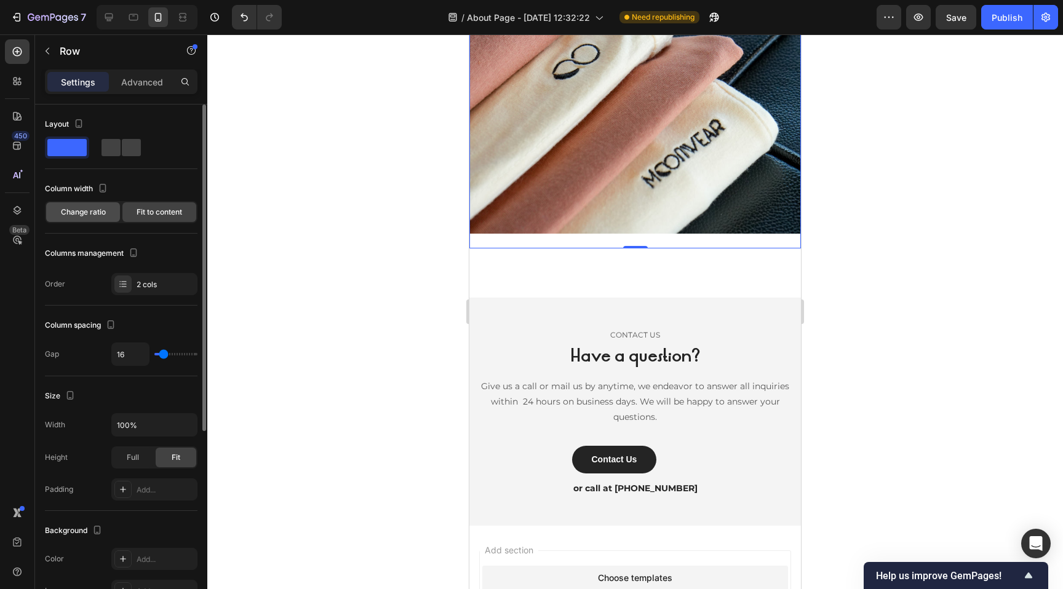
click at [65, 214] on span "Change ratio" at bounding box center [83, 212] width 45 height 11
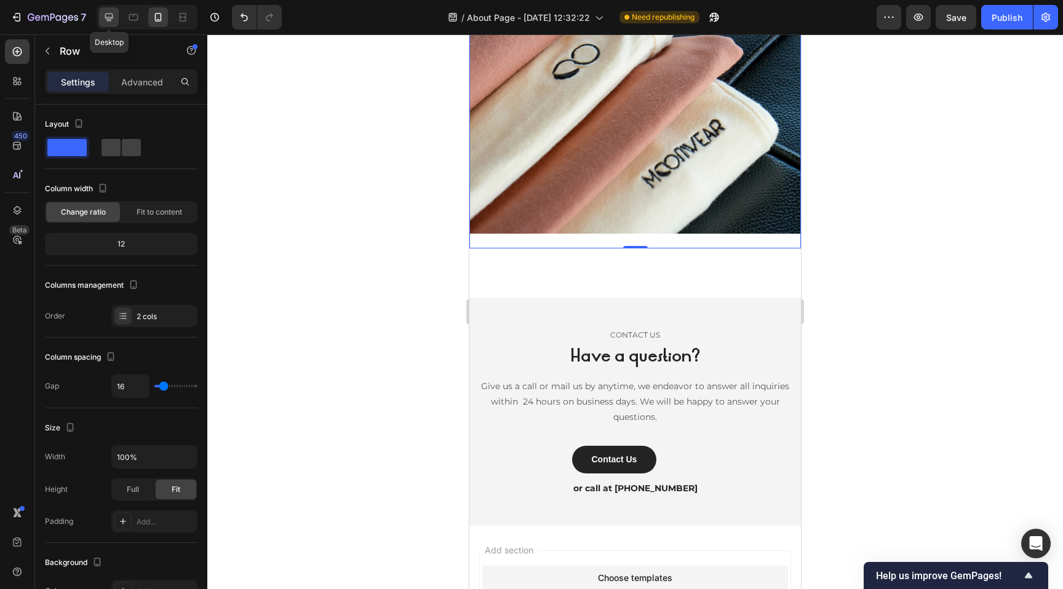
click at [114, 15] on icon at bounding box center [109, 17] width 12 height 12
type input "1200"
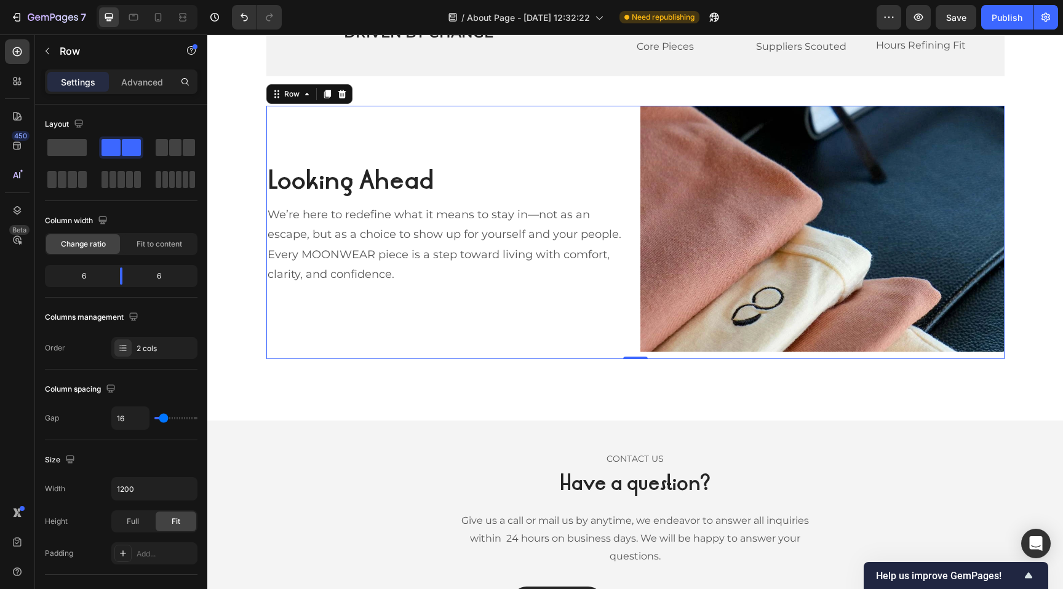
scroll to position [1227, 0]
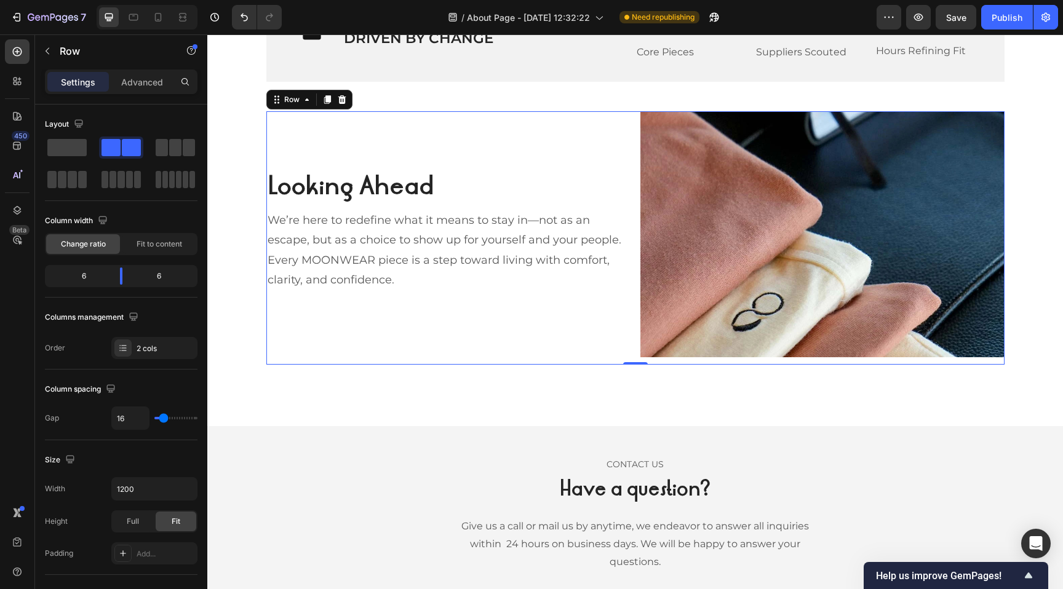
click at [395, 157] on div "Looking Ahead Heading We’re here to redefine what it means to stay in—not as an…" at bounding box center [448, 237] width 364 height 253
click at [141, 342] on div "2 cols" at bounding box center [154, 348] width 86 height 22
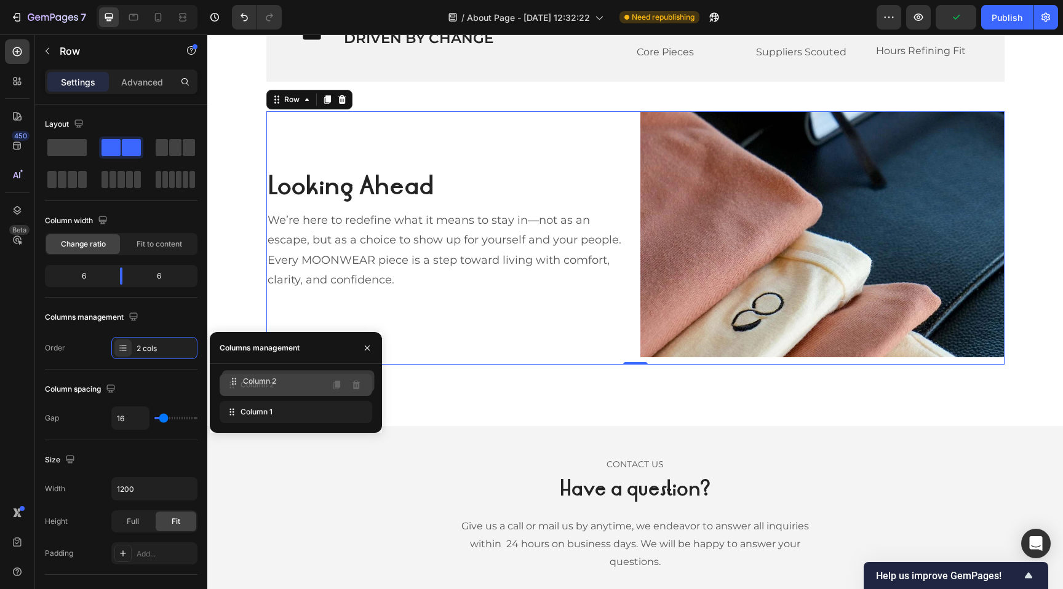
drag, startPoint x: 245, startPoint y: 417, endPoint x: 247, endPoint y: 386, distance: 30.8
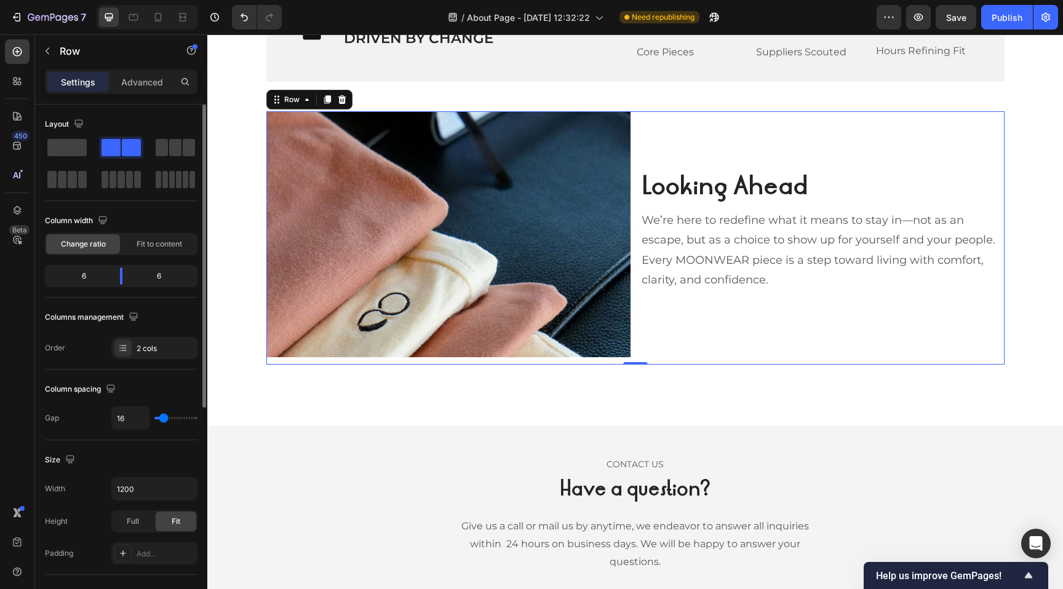
click at [157, 320] on div "Columns management" at bounding box center [121, 317] width 152 height 20
click at [156, 22] on icon at bounding box center [158, 17] width 12 height 12
type input "100%"
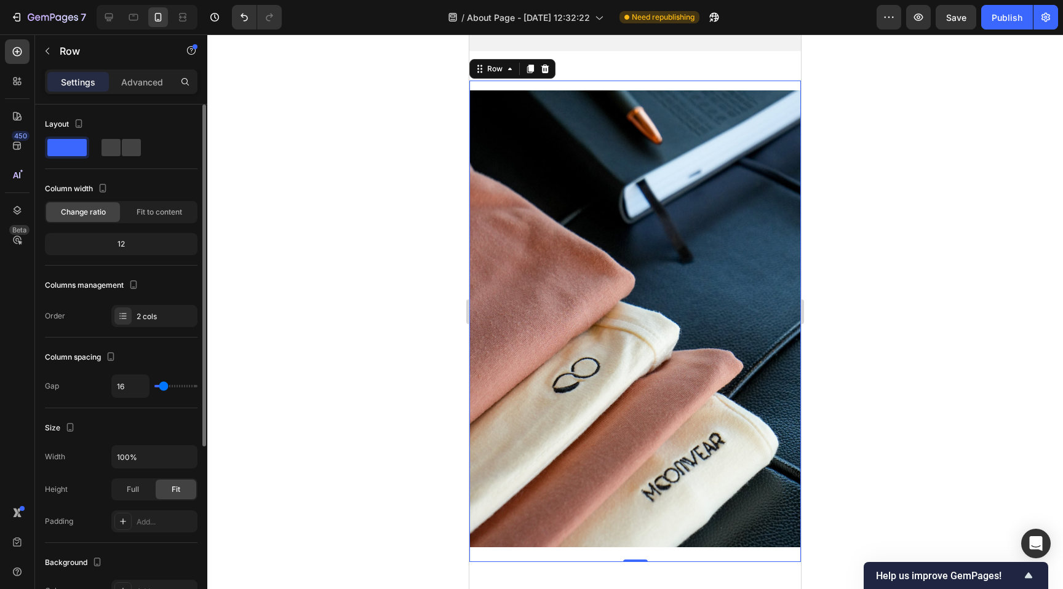
scroll to position [1784, 0]
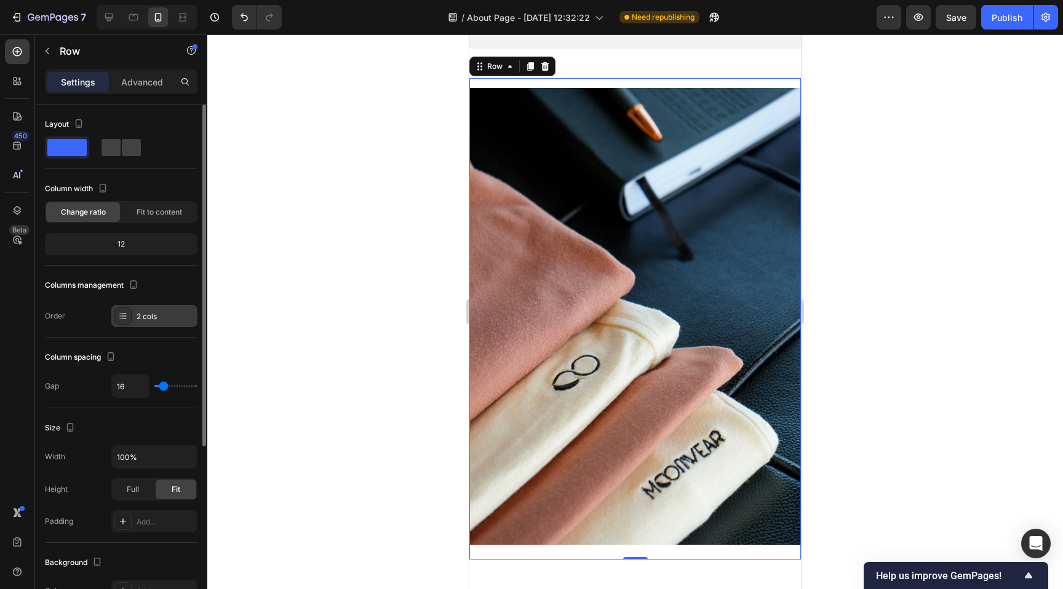
click at [144, 314] on div "2 cols" at bounding box center [166, 316] width 58 height 11
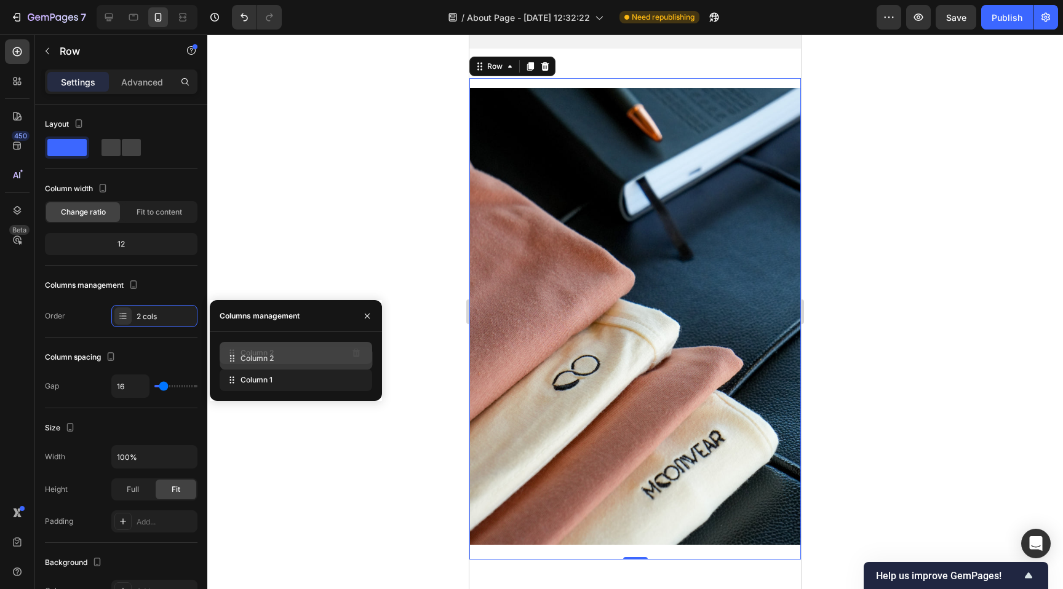
drag, startPoint x: 271, startPoint y: 379, endPoint x: 274, endPoint y: 346, distance: 34.0
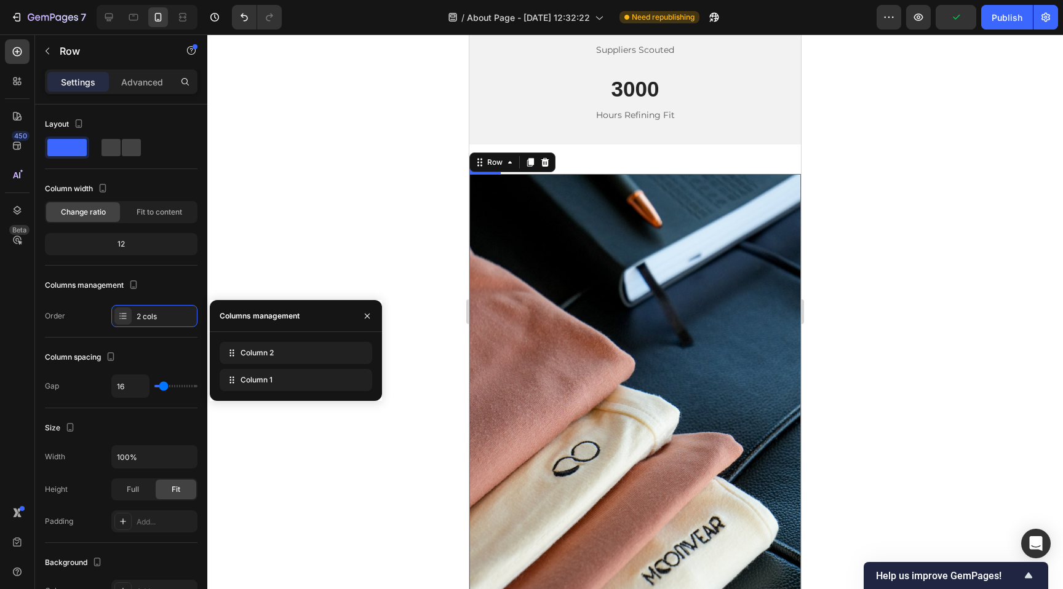
scroll to position [1672, 0]
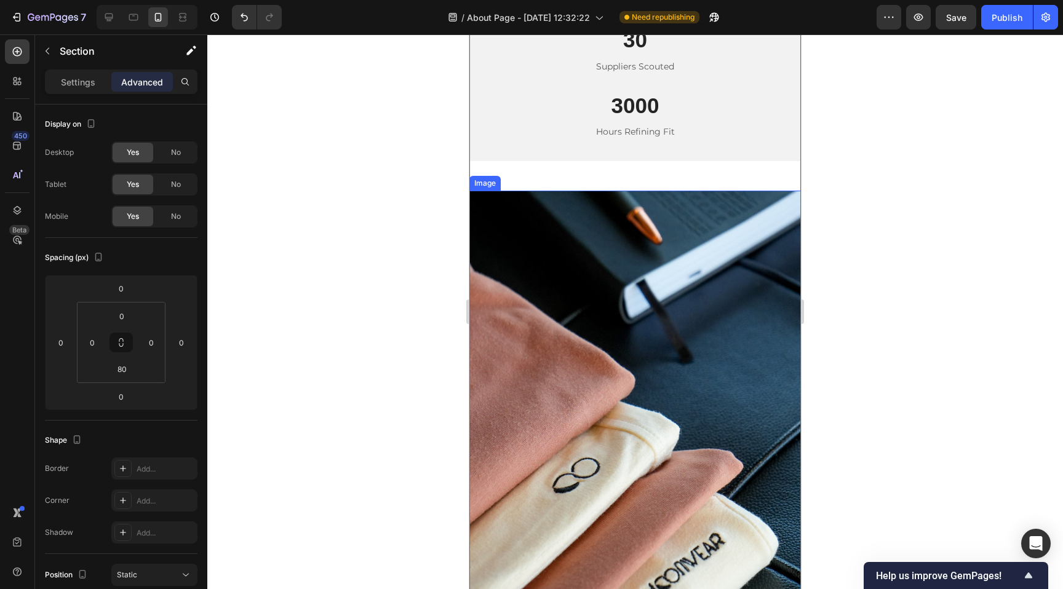
click at [592, 208] on img at bounding box center [634, 419] width 331 height 457
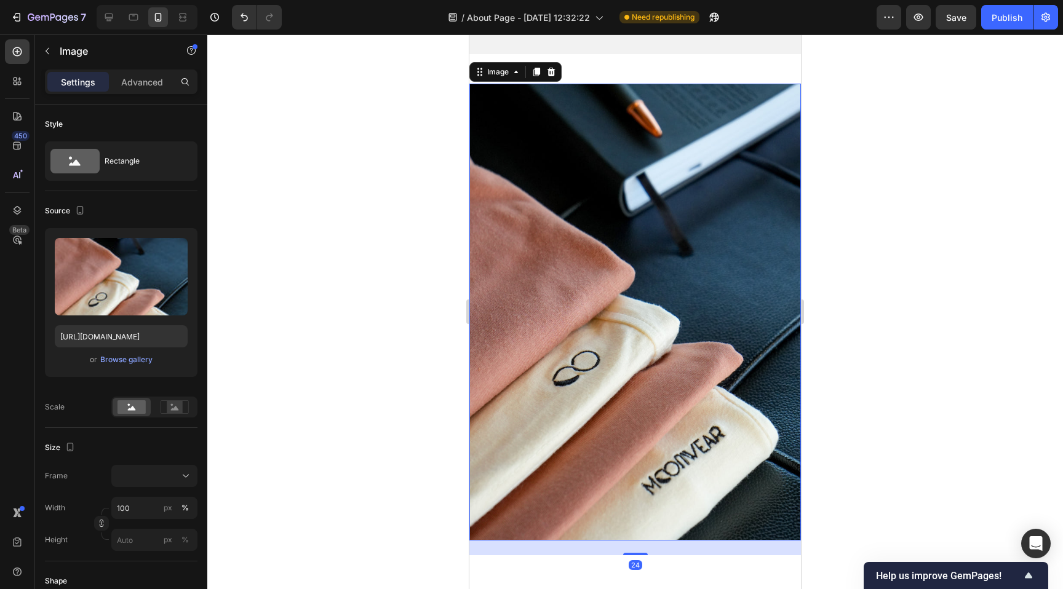
scroll to position [1788, 0]
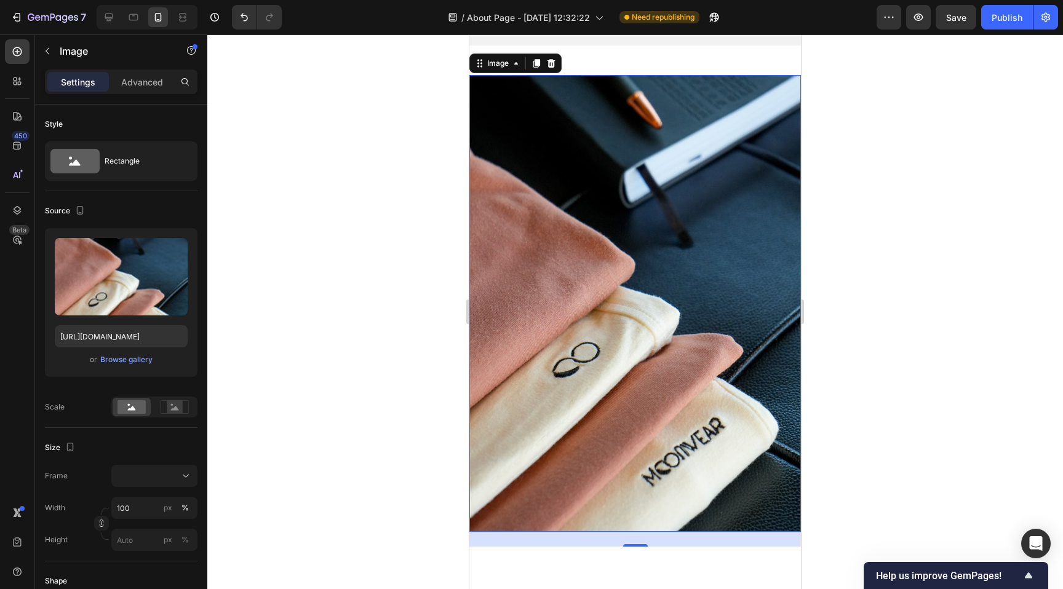
click at [139, 71] on div "Settings Advanced" at bounding box center [121, 81] width 152 height 25
click at [139, 76] on p "Advanced" at bounding box center [142, 82] width 42 height 13
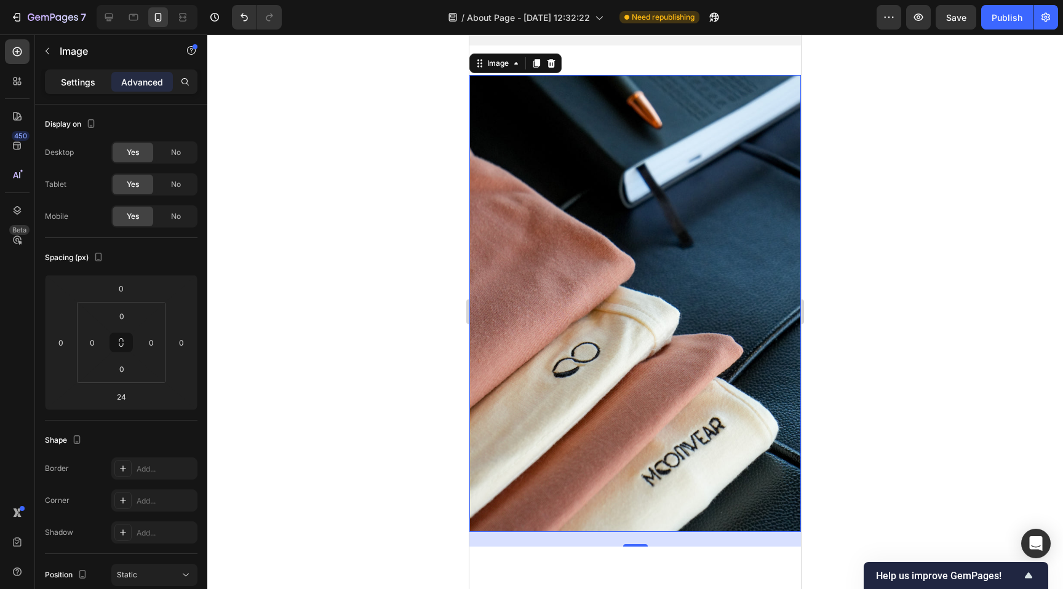
click at [87, 81] on p "Settings" at bounding box center [78, 82] width 34 height 13
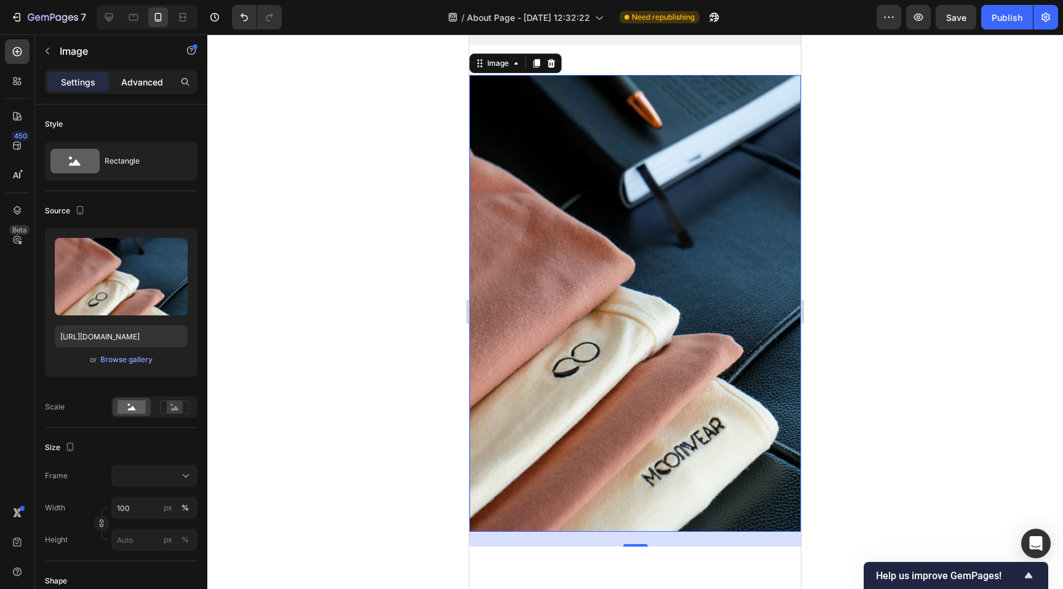
click at [133, 79] on p "Advanced" at bounding box center [142, 82] width 42 height 13
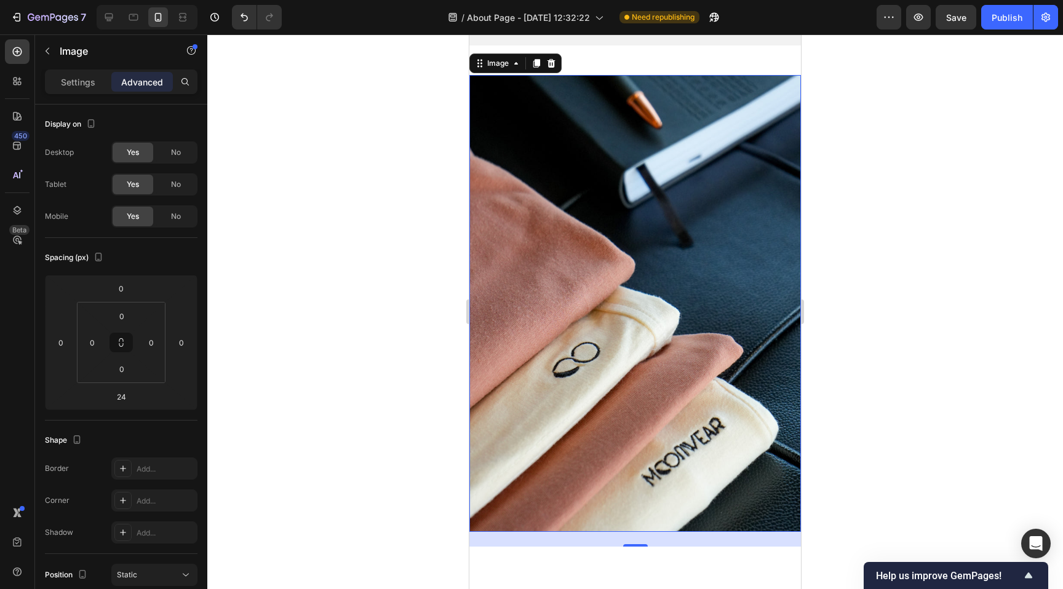
click at [576, 538] on div "24" at bounding box center [634, 539] width 331 height 15
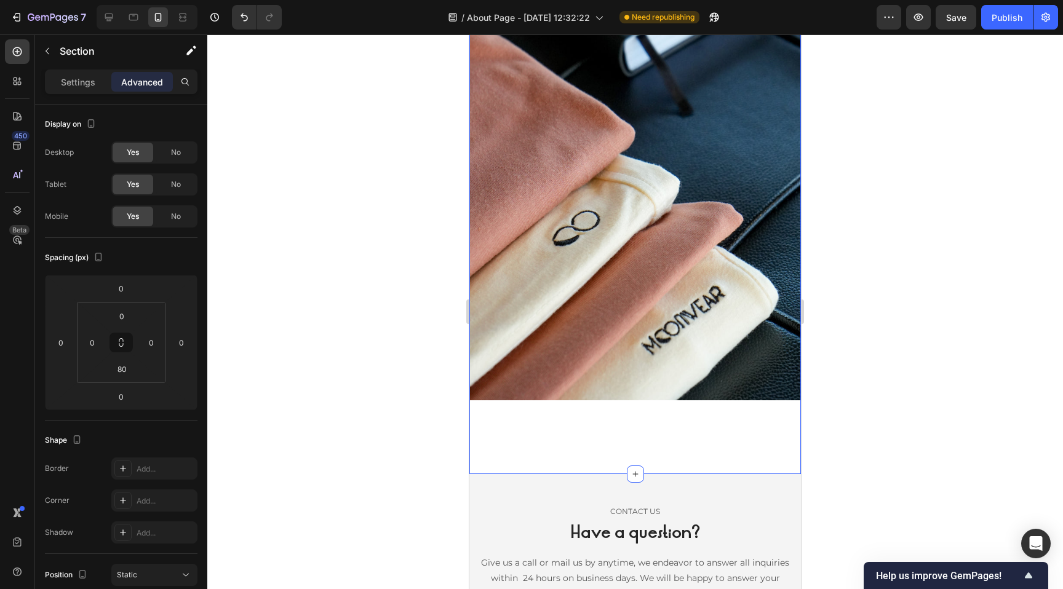
scroll to position [1928, 0]
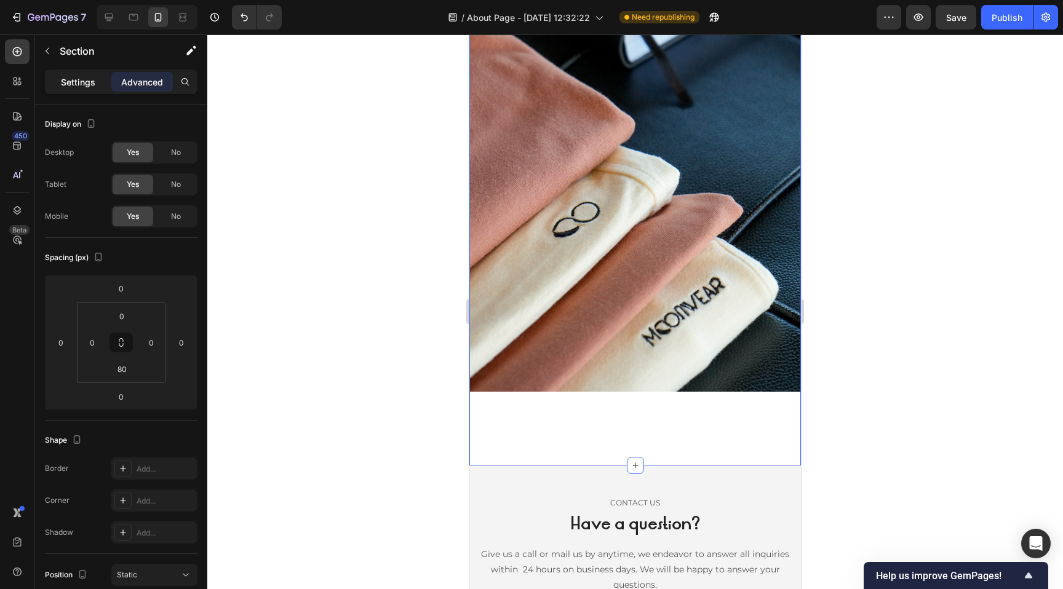
click at [81, 82] on p "Settings" at bounding box center [78, 82] width 34 height 13
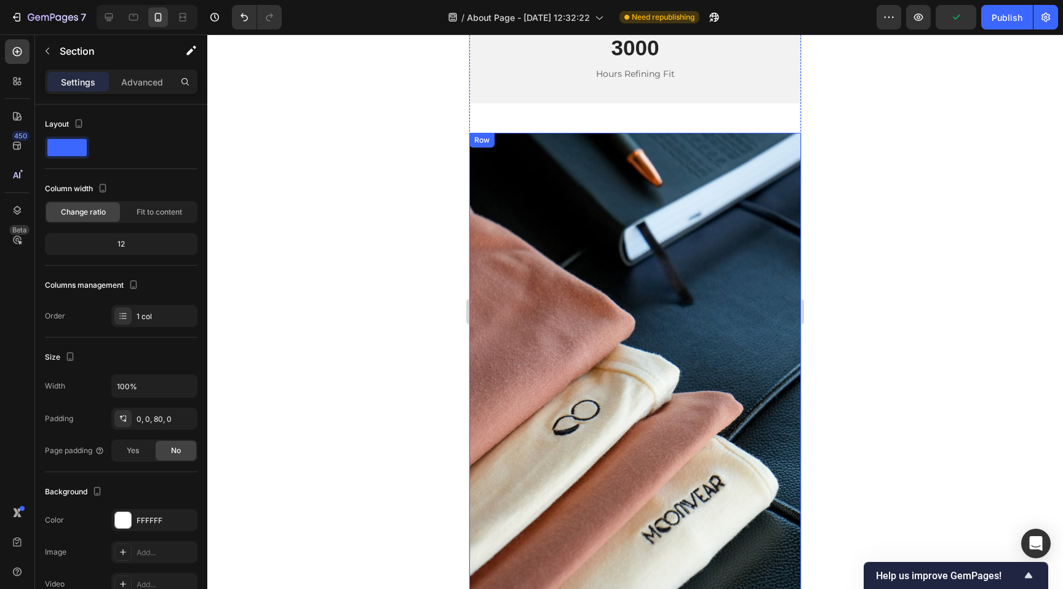
scroll to position [1605, 0]
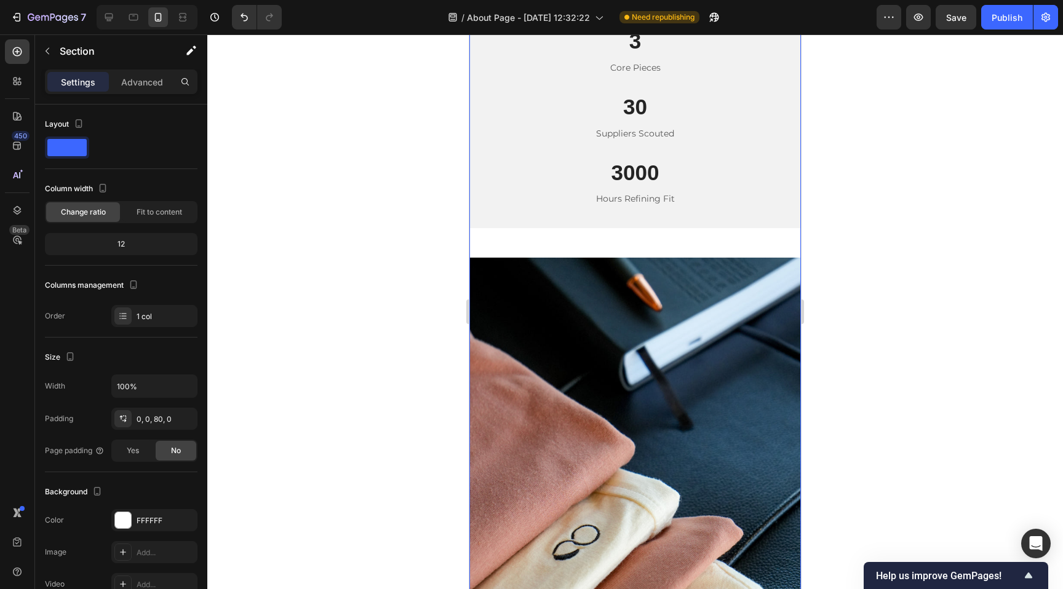
click at [567, 322] on img at bounding box center [634, 486] width 331 height 457
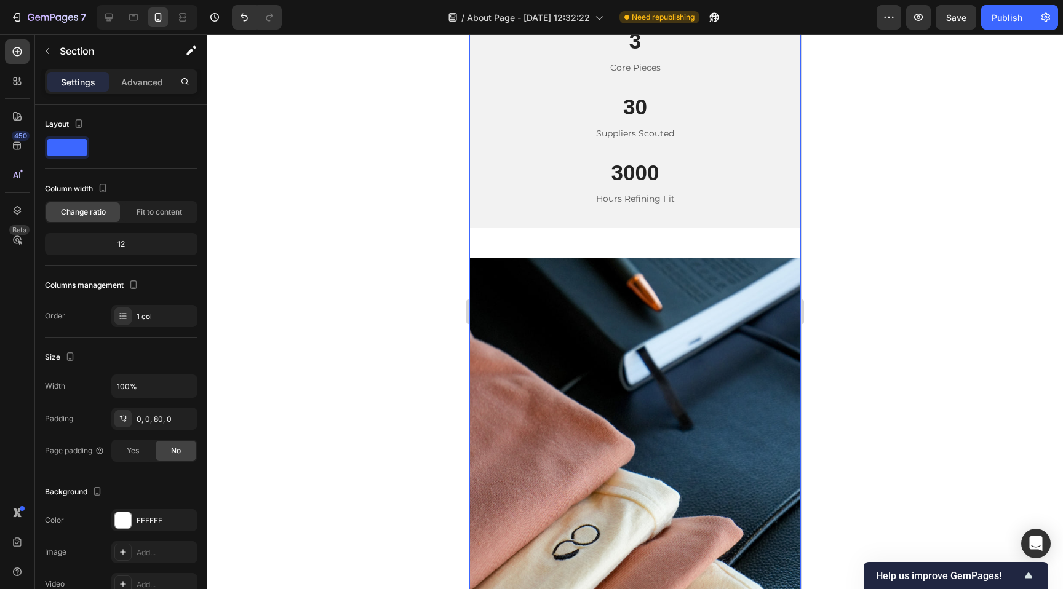
click at [561, 266] on img at bounding box center [634, 486] width 331 height 457
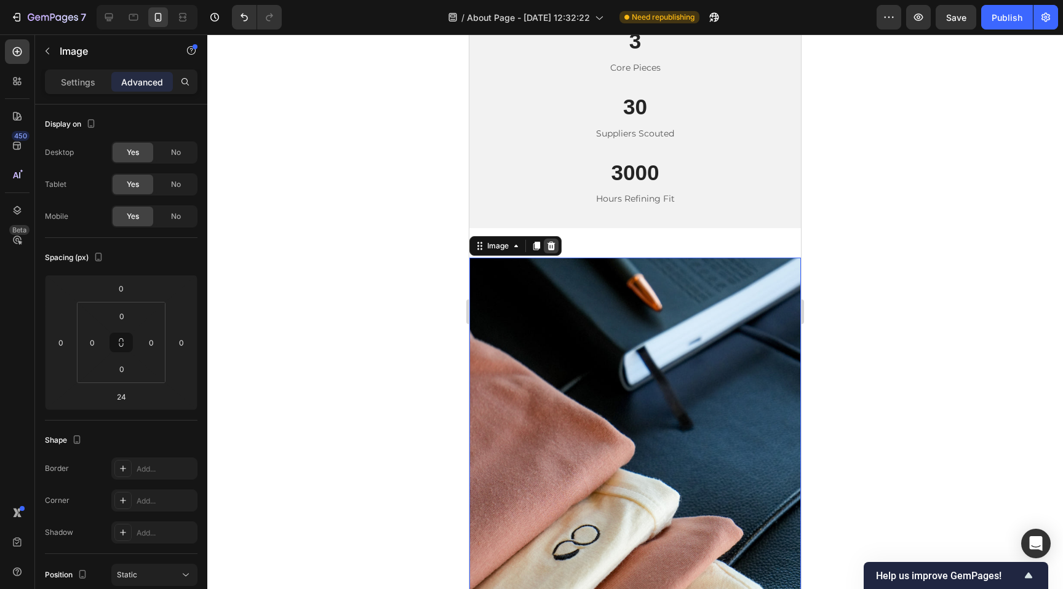
click at [554, 246] on icon at bounding box center [551, 246] width 10 height 10
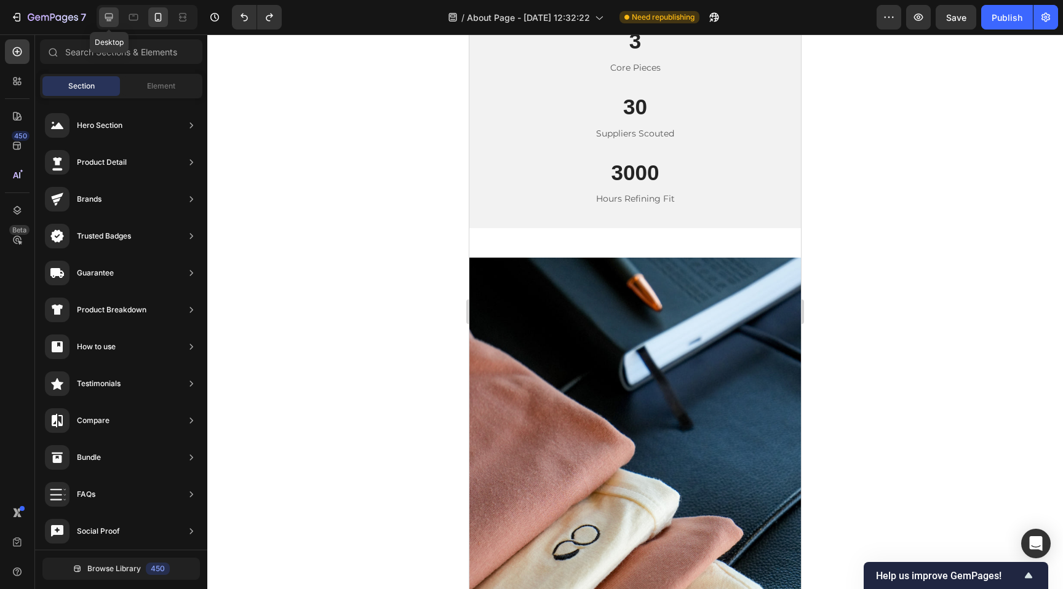
click at [114, 17] on icon at bounding box center [109, 17] width 12 height 12
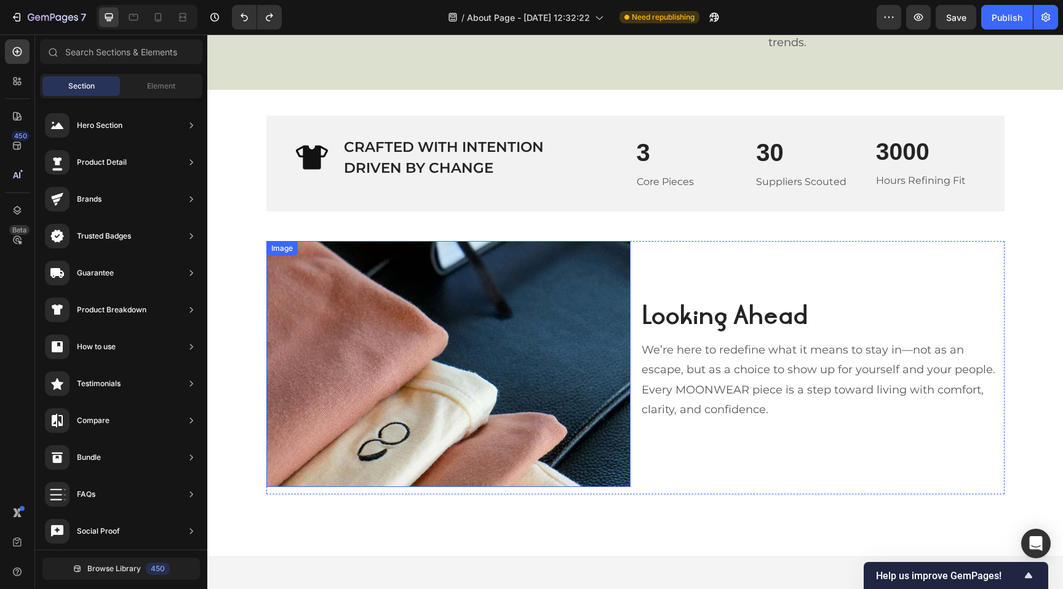
scroll to position [1095, 0]
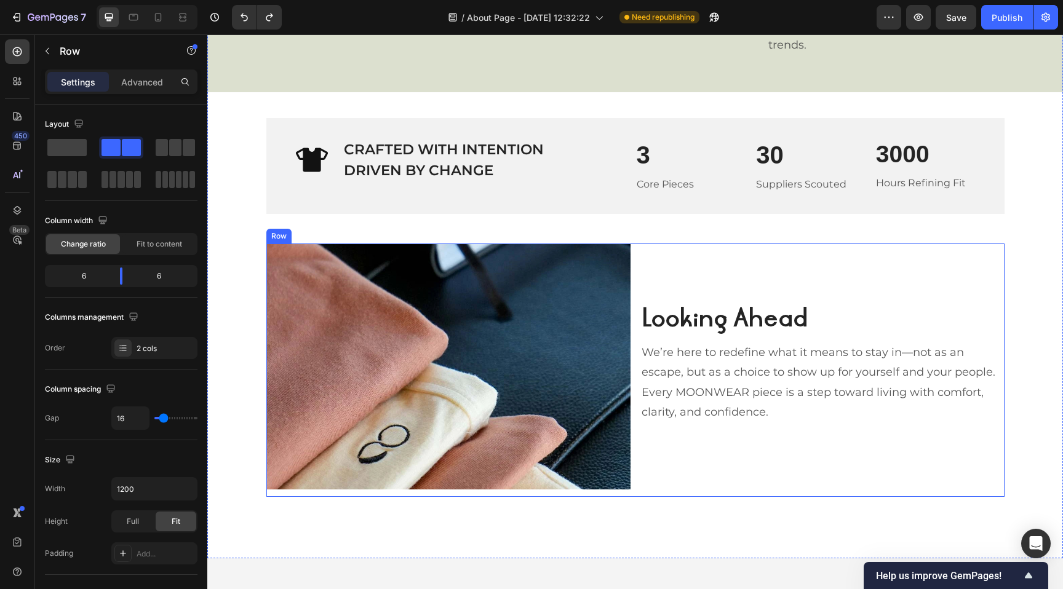
click at [662, 261] on div "Looking Ahead Heading We’re here to redefine what it means to stay in—not as an…" at bounding box center [822, 370] width 364 height 253
click at [161, 19] on icon at bounding box center [158, 17] width 12 height 12
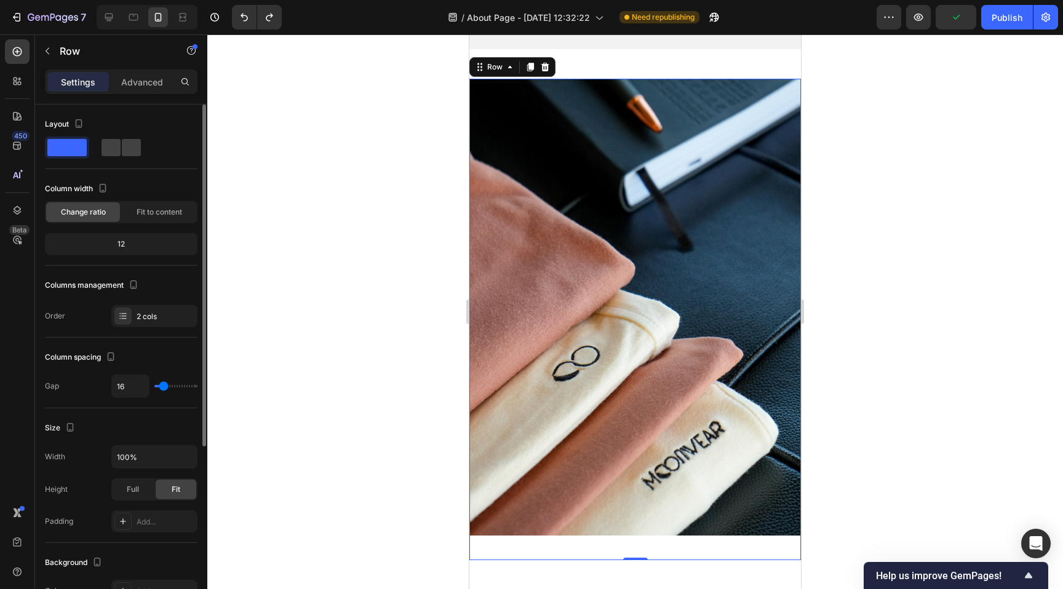
scroll to position [1784, 0]
click at [107, 16] on icon at bounding box center [109, 17] width 12 height 12
type input "1200"
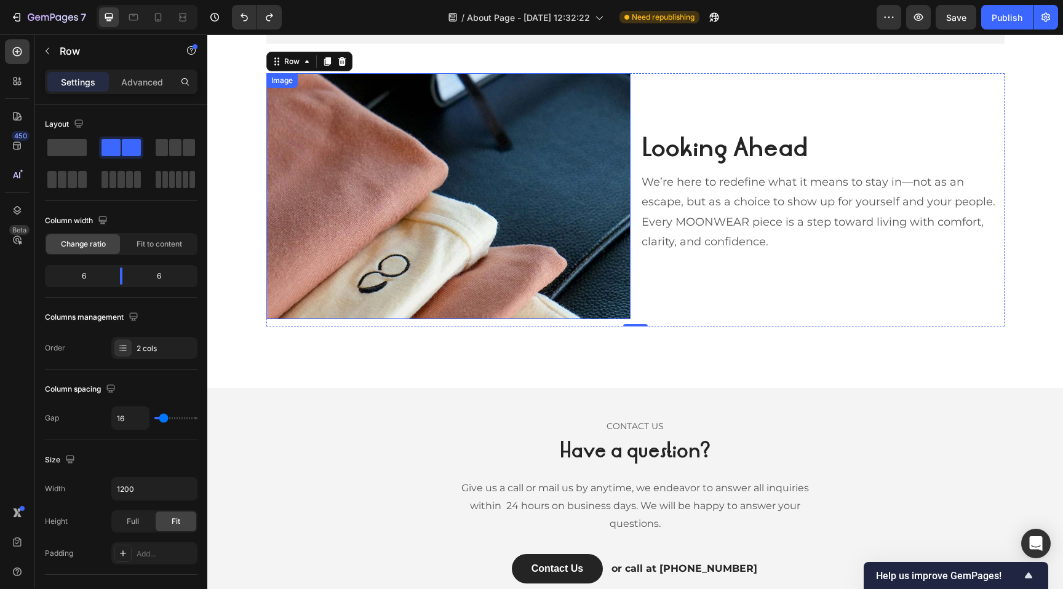
scroll to position [1261, 0]
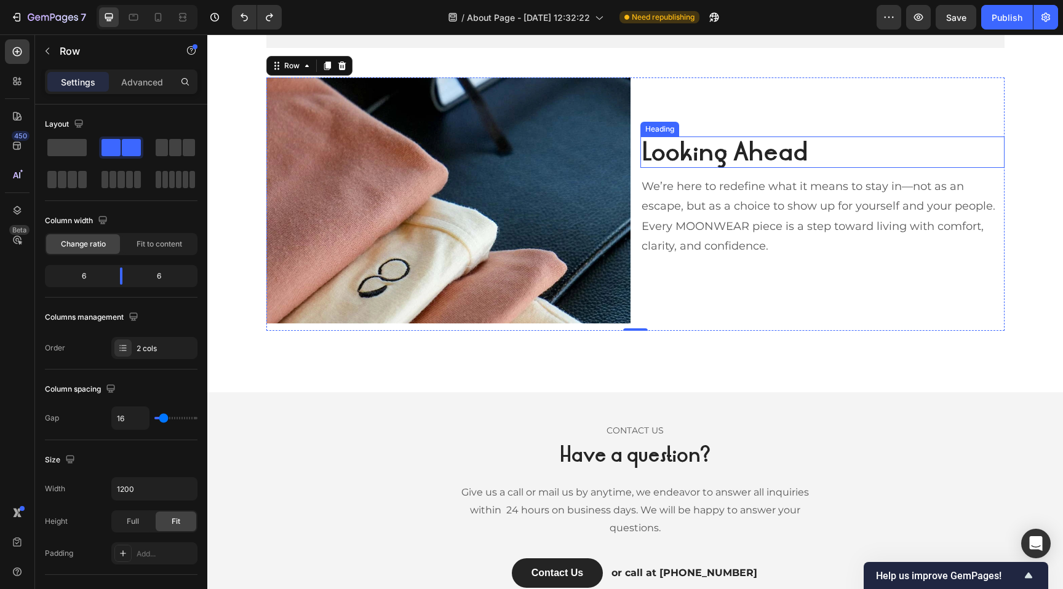
click at [711, 160] on h2 "Looking Ahead" at bounding box center [822, 152] width 364 height 31
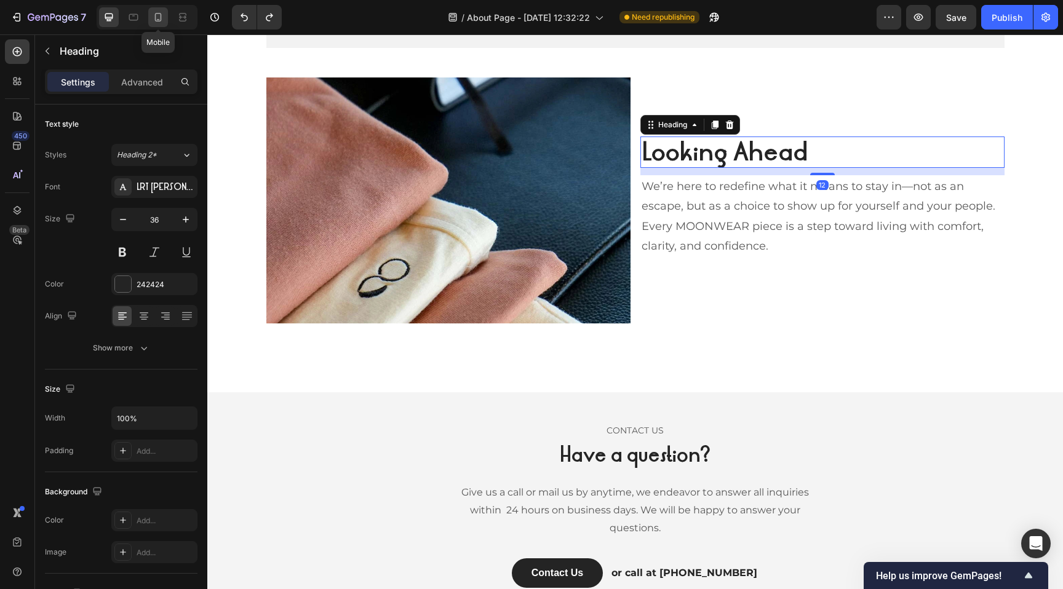
click at [157, 17] on icon at bounding box center [158, 17] width 12 height 12
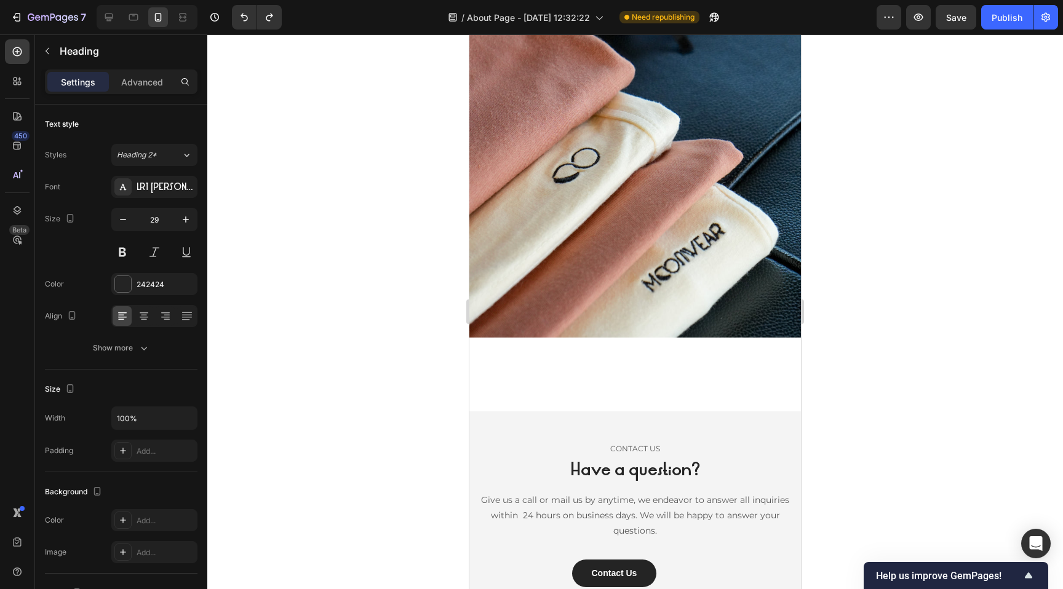
scroll to position [1981, 0]
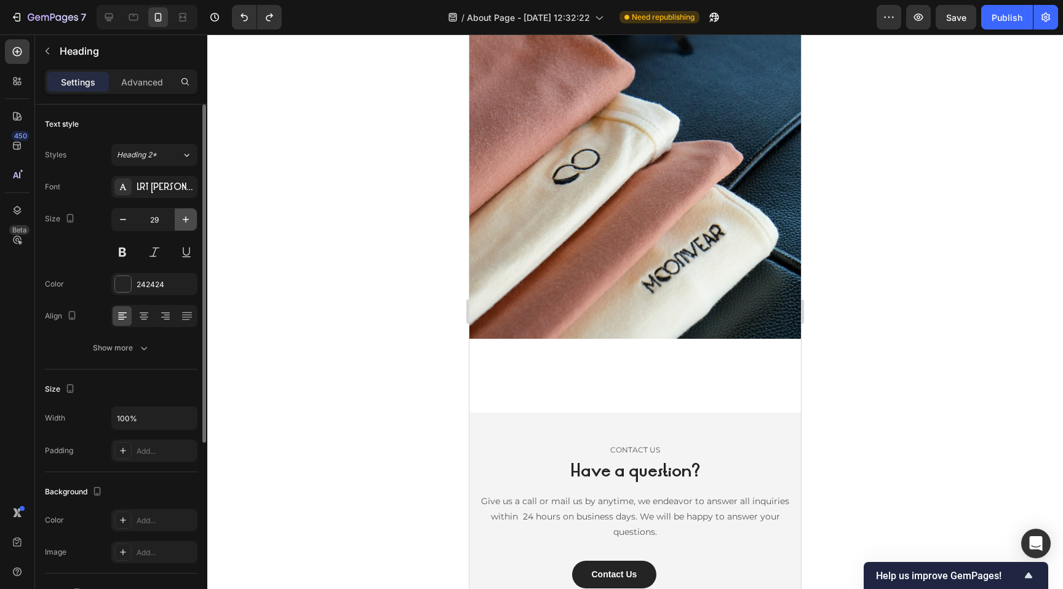
click at [182, 221] on icon "button" at bounding box center [186, 219] width 12 height 12
click at [124, 216] on icon "button" at bounding box center [123, 219] width 12 height 12
type input "29"
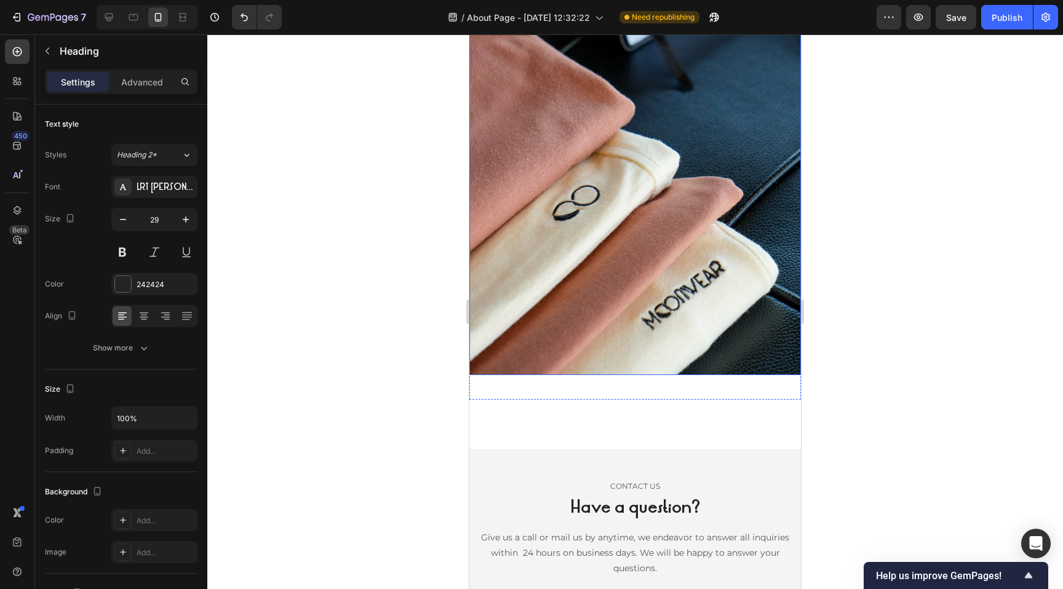
scroll to position [1944, 0]
click at [139, 81] on p "Advanced" at bounding box center [142, 82] width 42 height 13
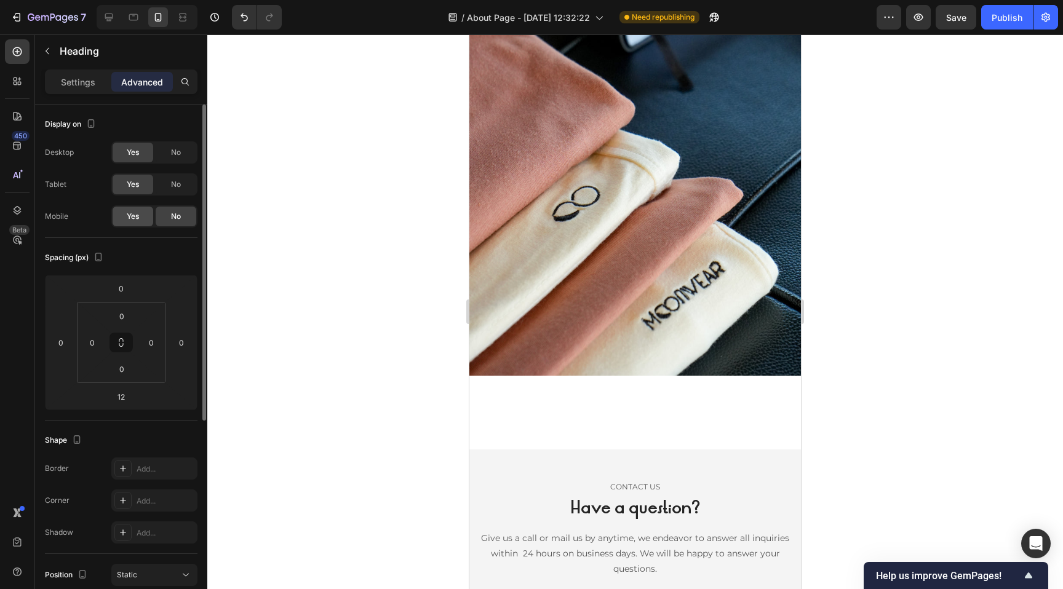
click at [135, 218] on span "Yes" at bounding box center [133, 216] width 12 height 11
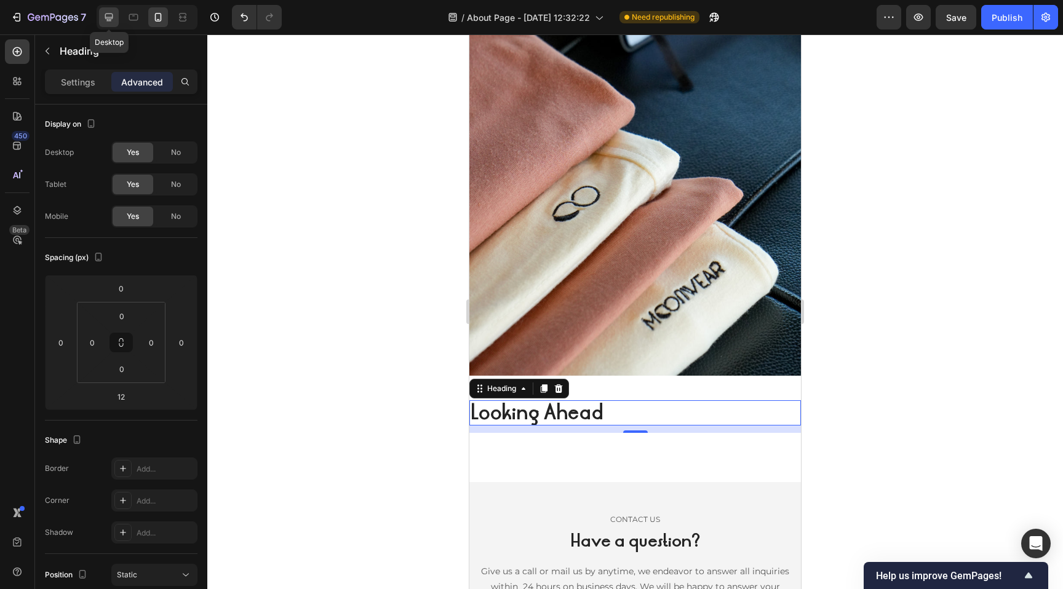
click at [108, 14] on icon at bounding box center [109, 17] width 12 height 12
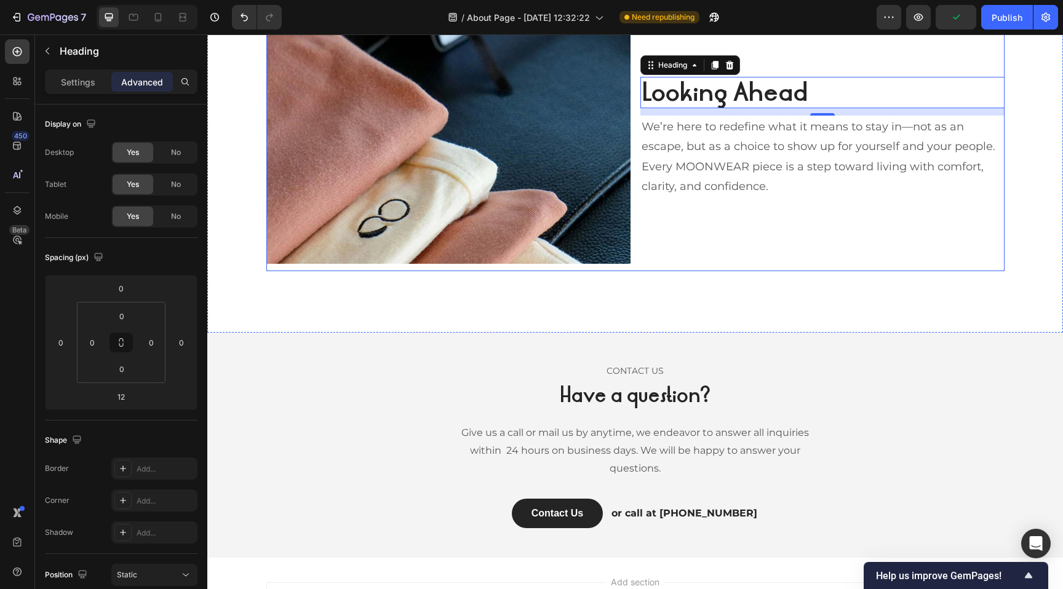
scroll to position [1320, 0]
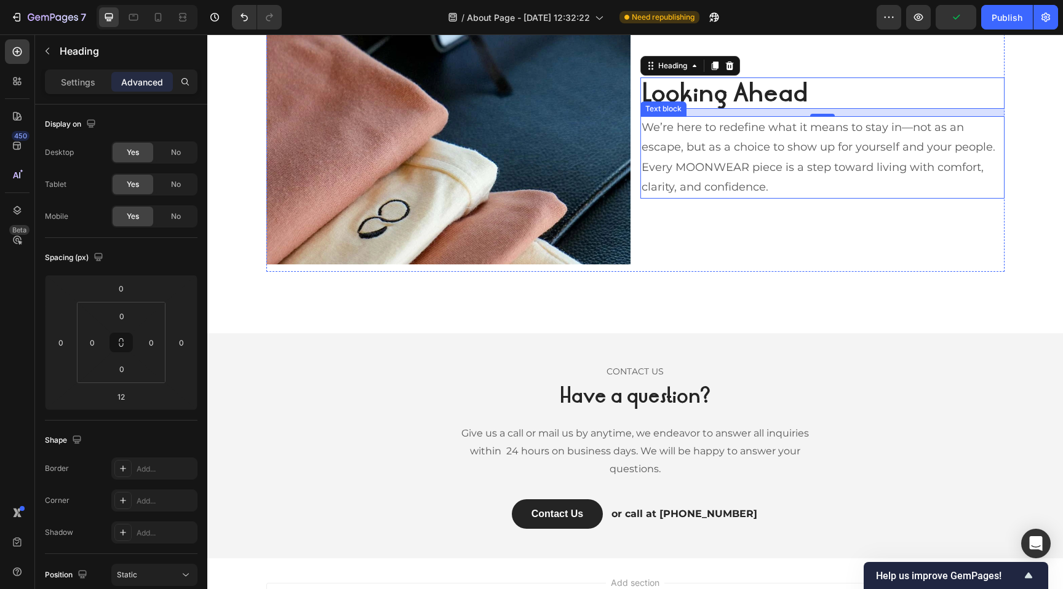
click at [714, 157] on p "We’re here to redefine what it means to stay in—not as an escape, but as a choi…" at bounding box center [822, 157] width 362 height 80
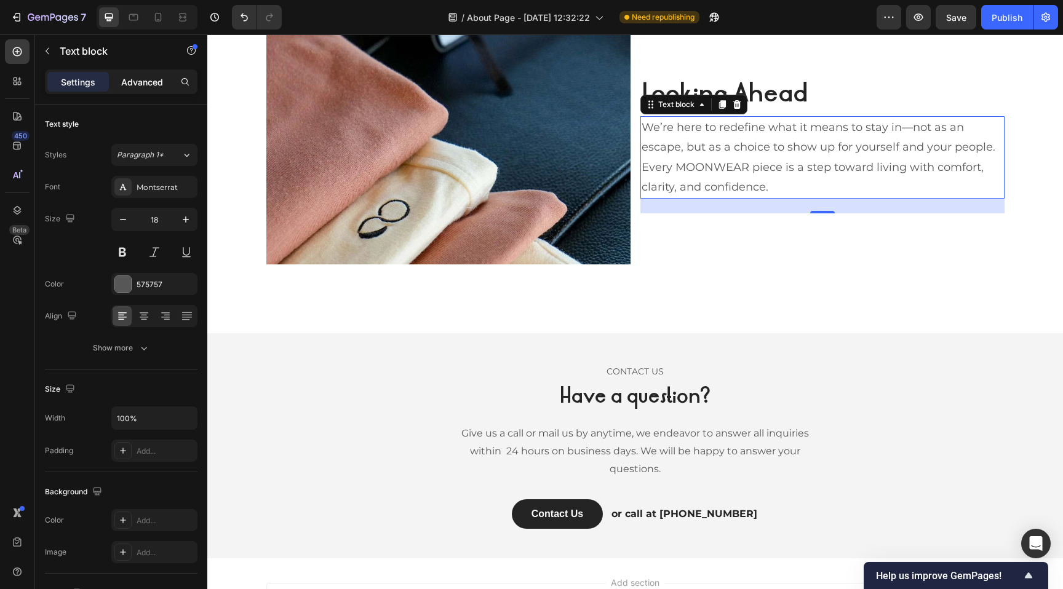
click at [141, 88] on p "Advanced" at bounding box center [142, 82] width 42 height 13
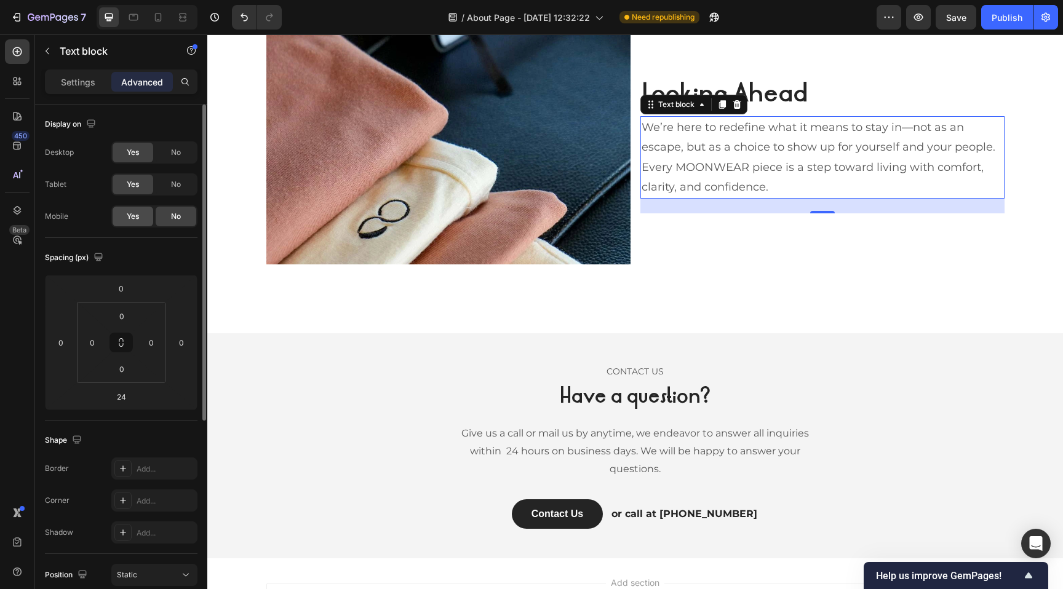
click at [137, 213] on span "Yes" at bounding box center [133, 216] width 12 height 11
click at [157, 20] on icon at bounding box center [158, 17] width 7 height 9
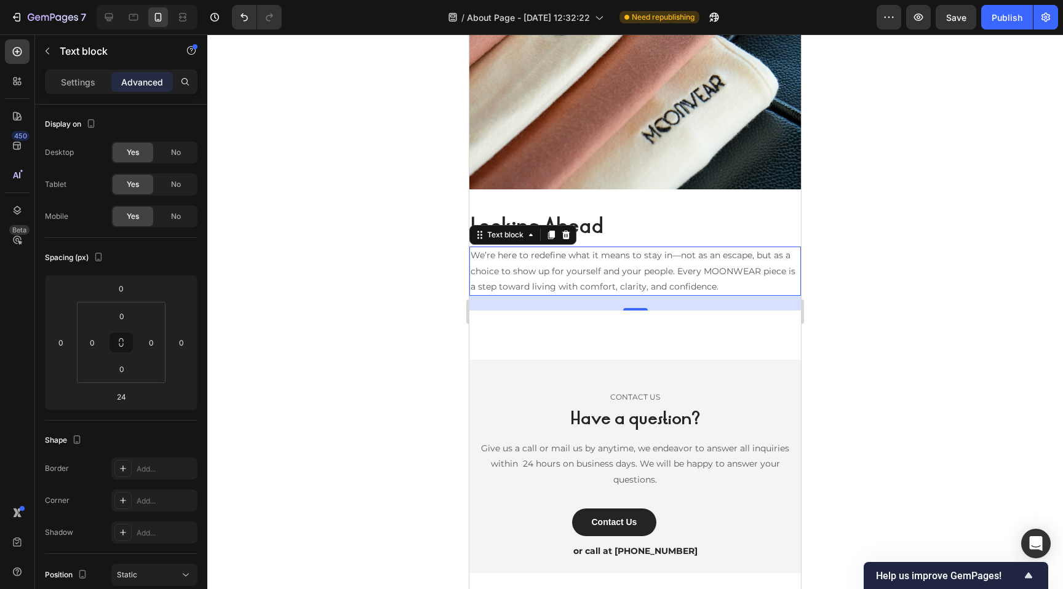
scroll to position [2101, 0]
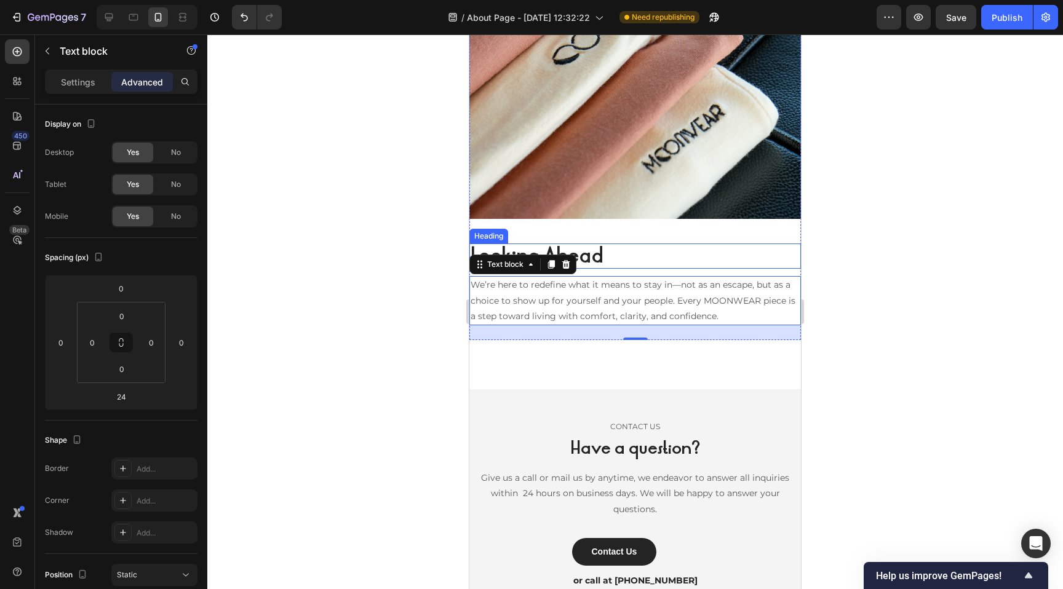
click at [571, 253] on h2 "Looking Ahead" at bounding box center [634, 257] width 331 height 26
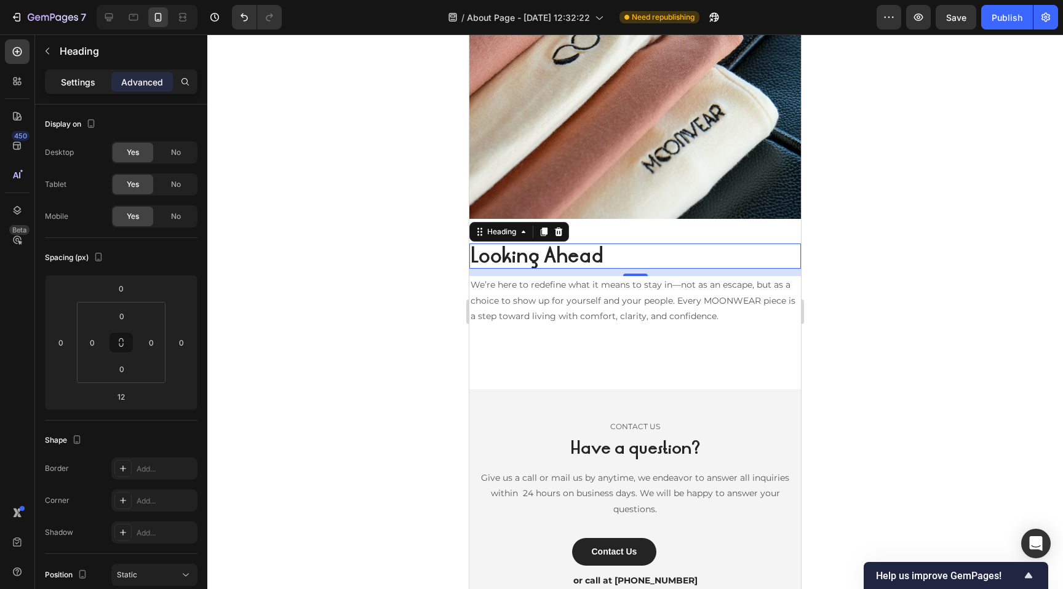
click at [61, 81] on p "Settings" at bounding box center [78, 82] width 34 height 13
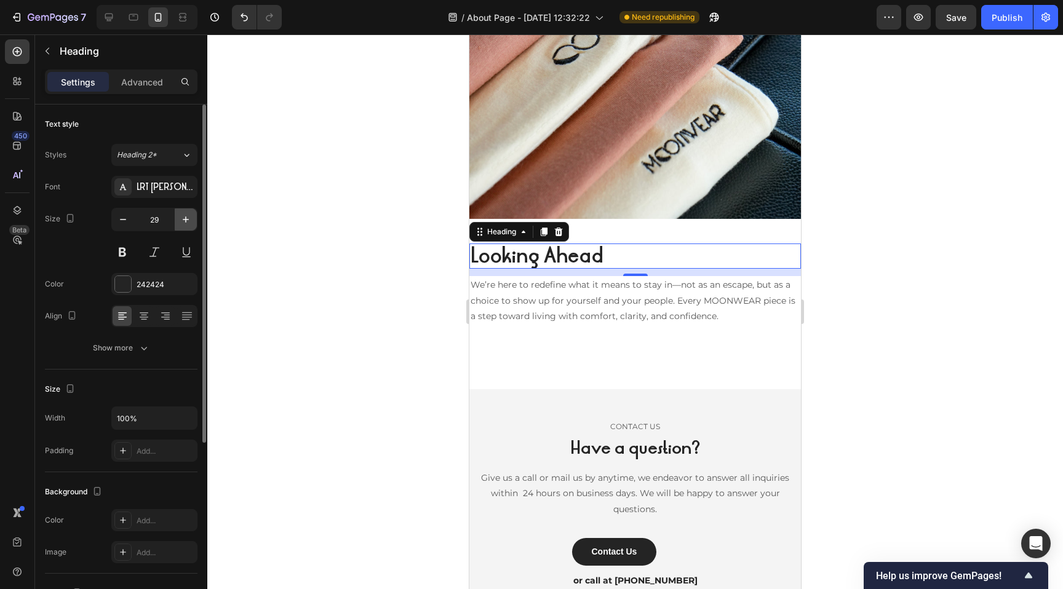
click at [180, 215] on icon "button" at bounding box center [186, 219] width 12 height 12
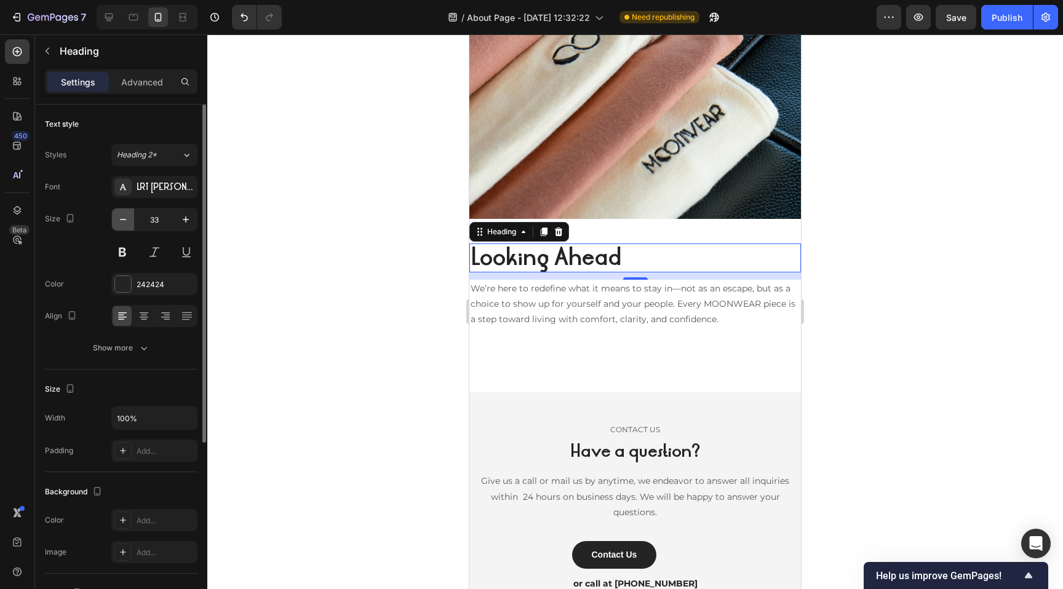
click at [121, 215] on icon "button" at bounding box center [123, 219] width 12 height 12
type input "32"
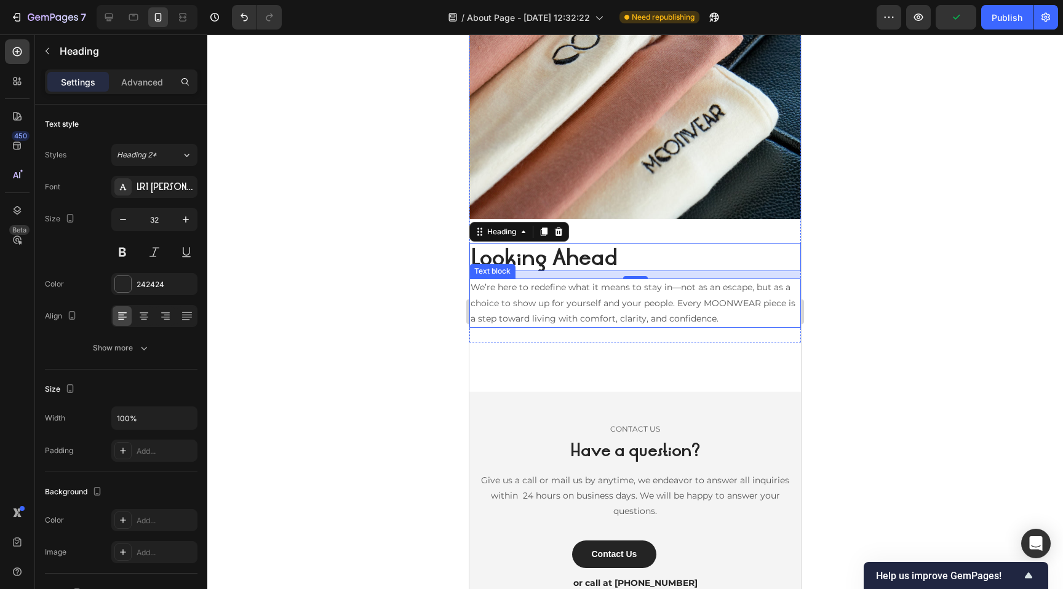
click at [629, 313] on p "We’re here to redefine what it means to stay in—not as an escape, but as a choi…" at bounding box center [634, 303] width 329 height 47
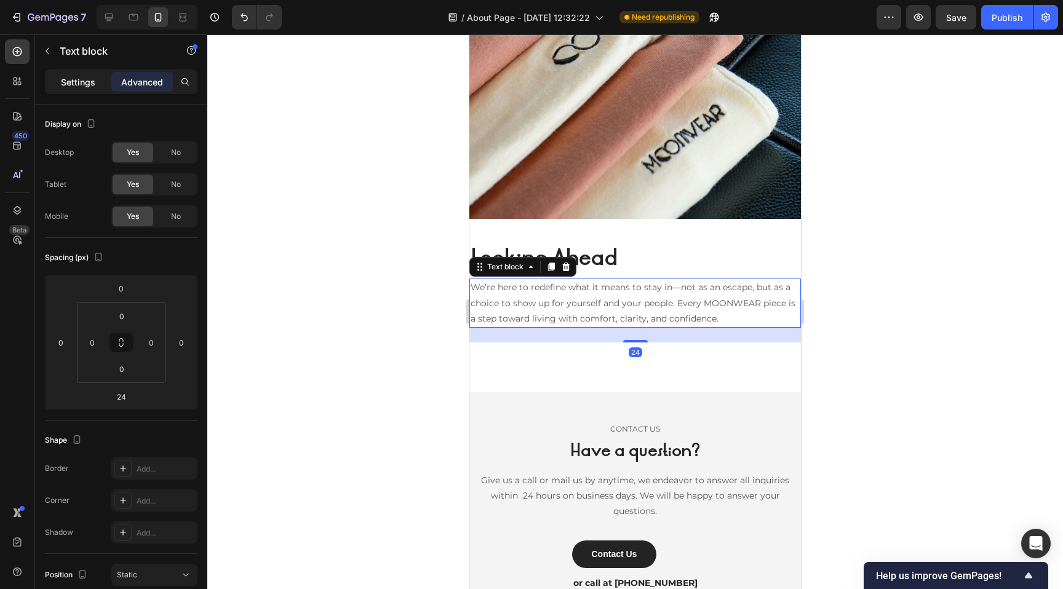
click at [91, 83] on p "Settings" at bounding box center [78, 82] width 34 height 13
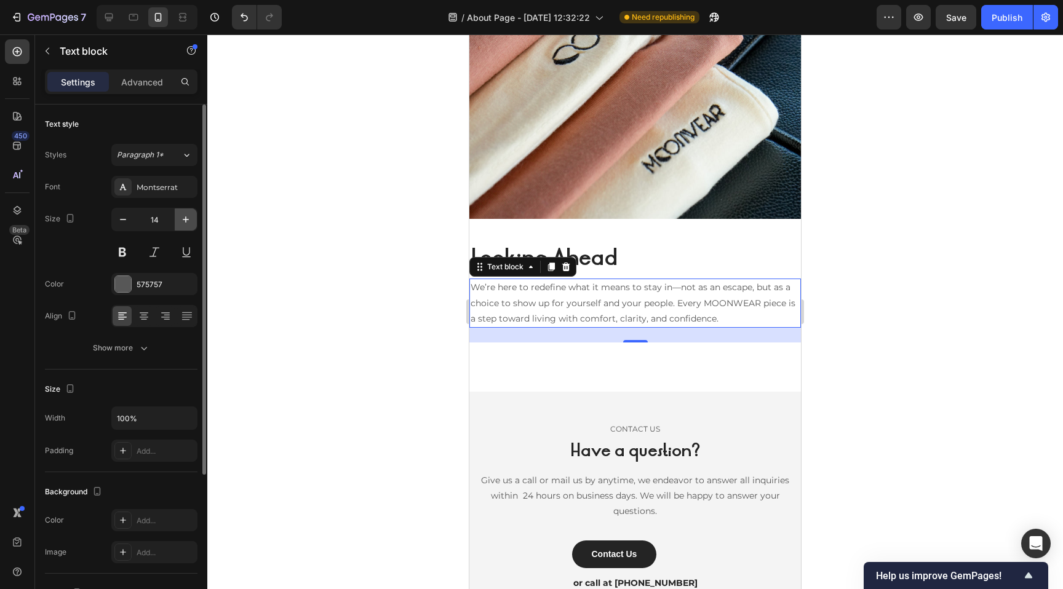
click at [182, 213] on icon "button" at bounding box center [186, 219] width 12 height 12
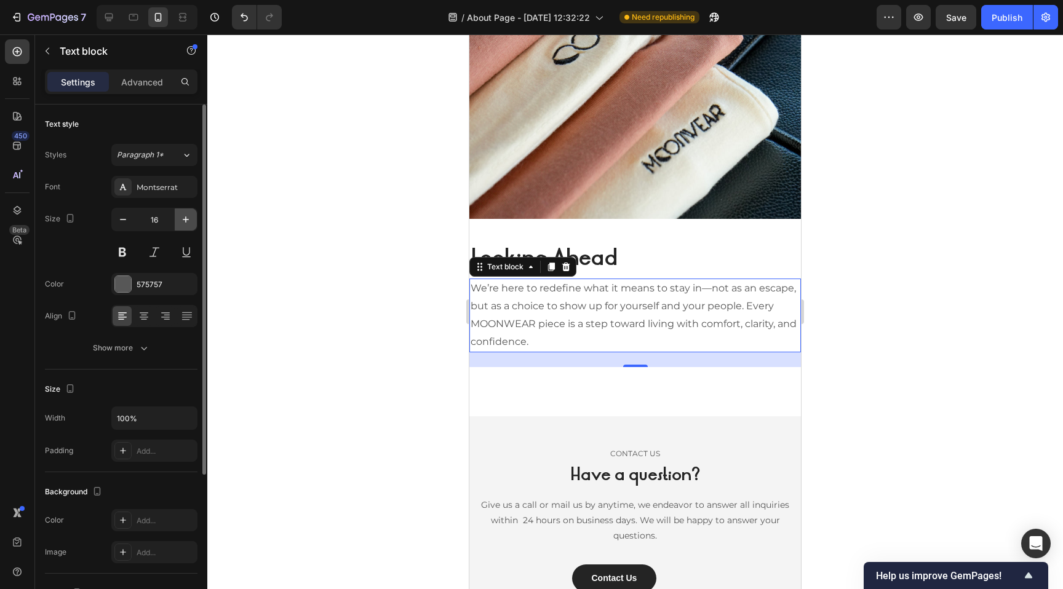
click at [182, 213] on icon "button" at bounding box center [186, 219] width 12 height 12
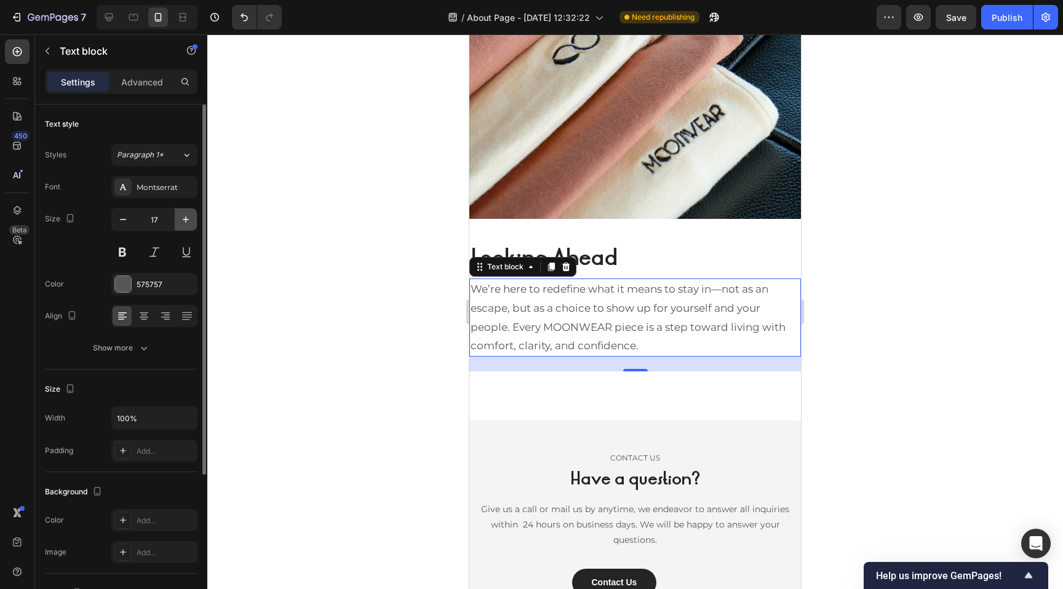
click at [182, 213] on icon "button" at bounding box center [186, 219] width 12 height 12
type input "18"
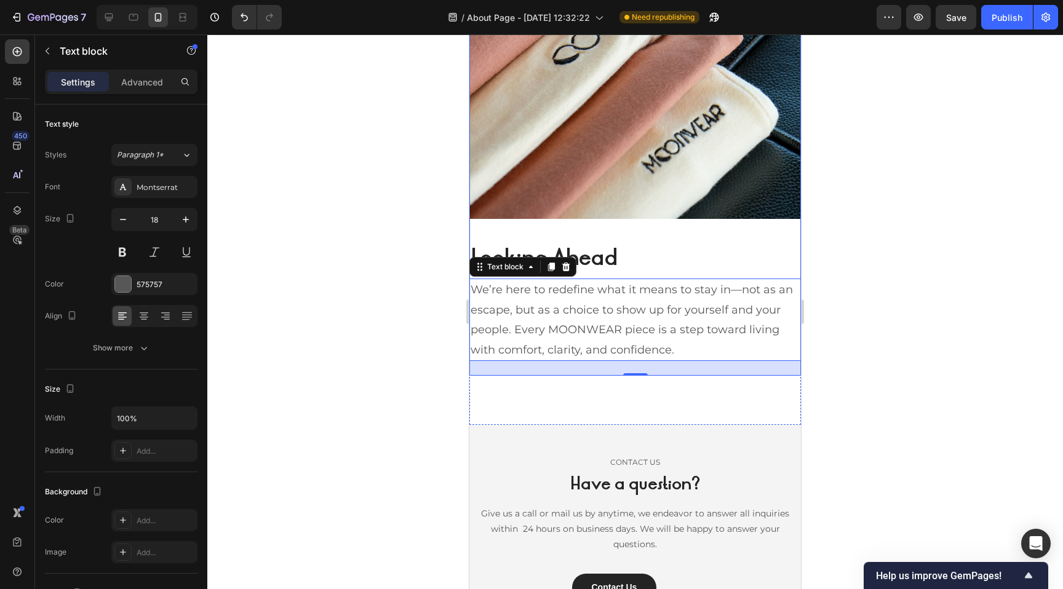
click at [572, 236] on div "Looking Ahead Heading We’re here to redefine what it means to stay in—not as an…" at bounding box center [634, 69] width 331 height 614
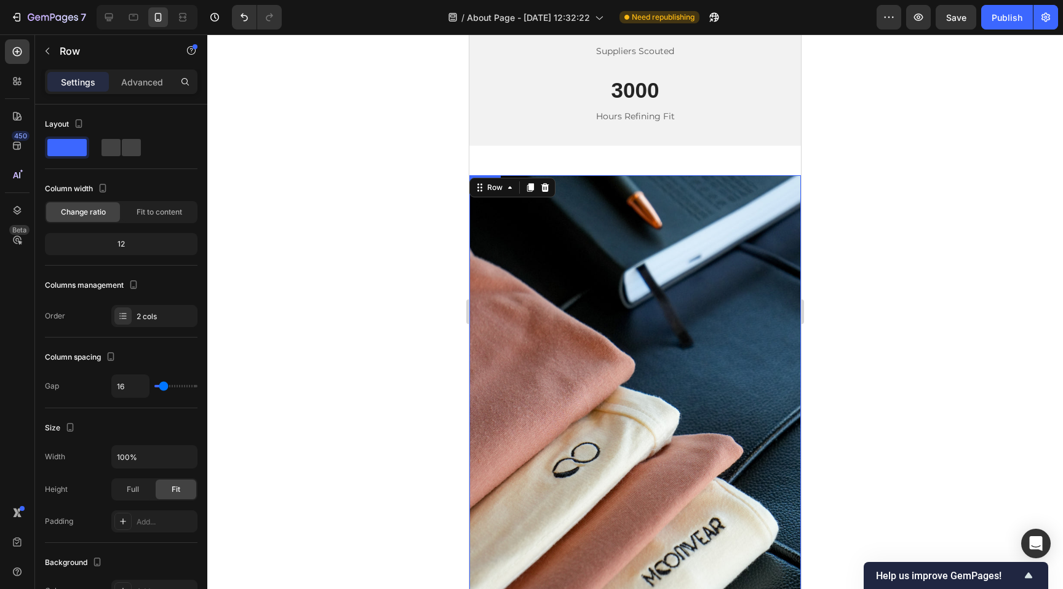
scroll to position [1686, 0]
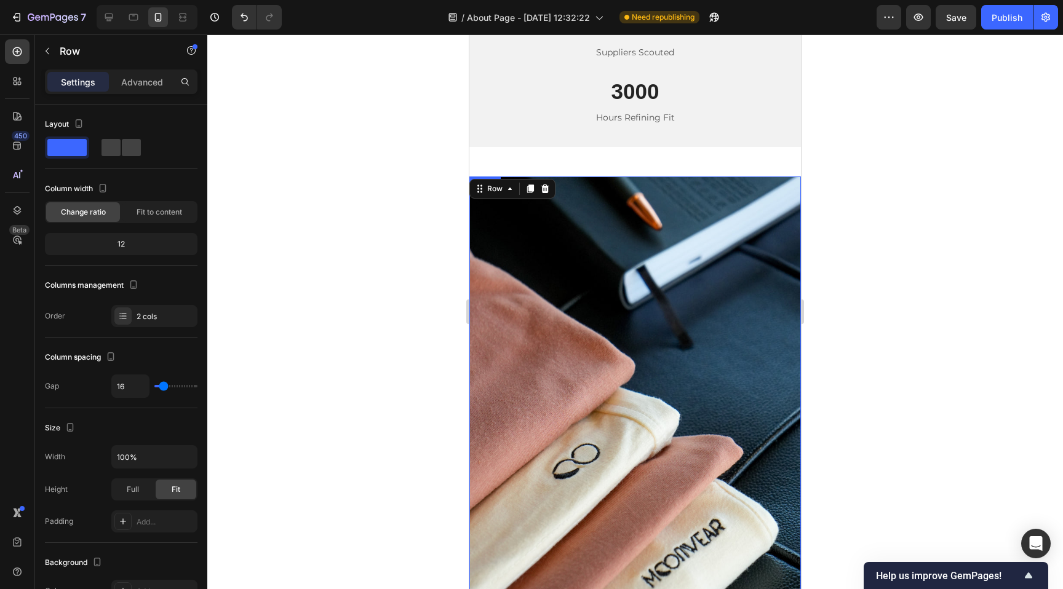
click at [510, 302] on img at bounding box center [634, 404] width 331 height 457
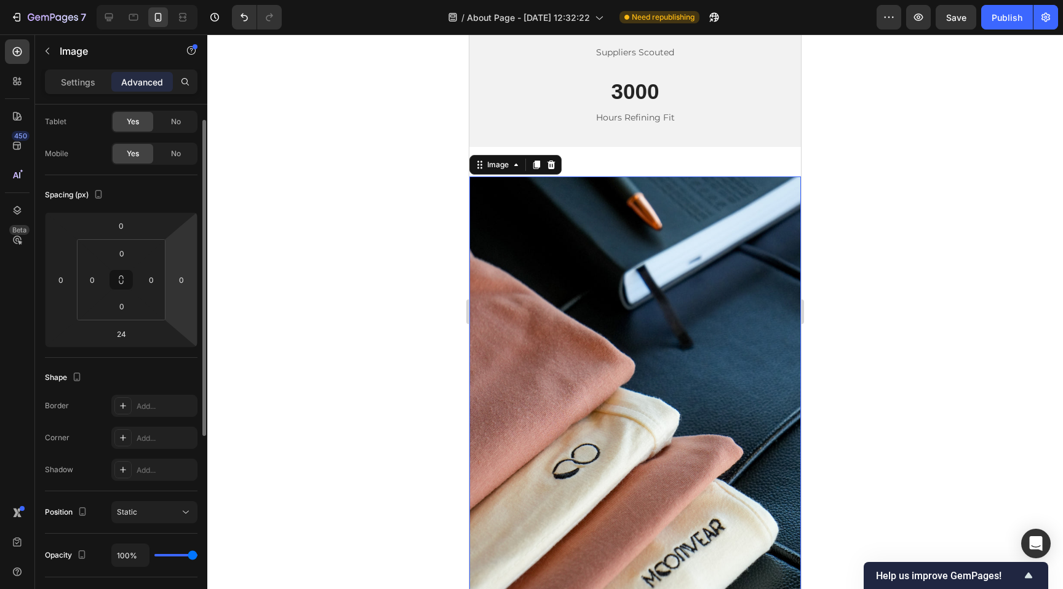
scroll to position [67, 0]
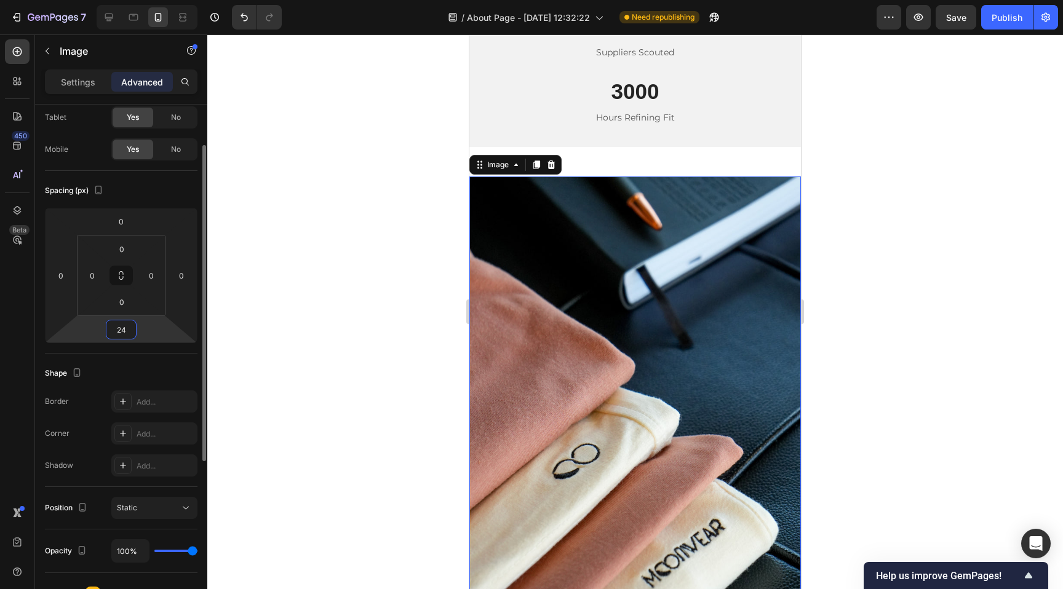
click at [119, 333] on input "24" at bounding box center [121, 329] width 25 height 18
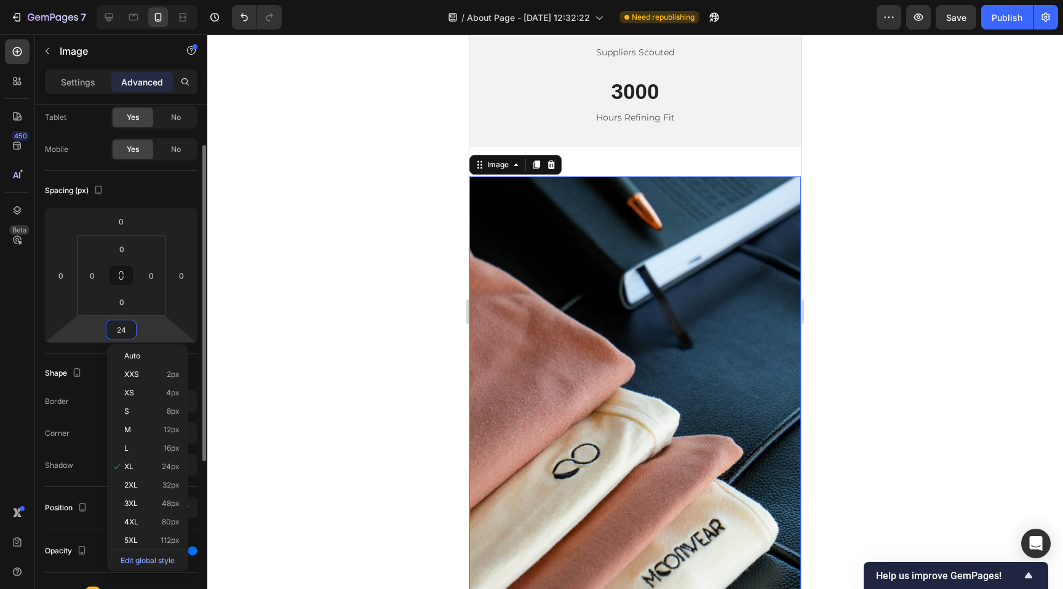
scroll to position [82, 0]
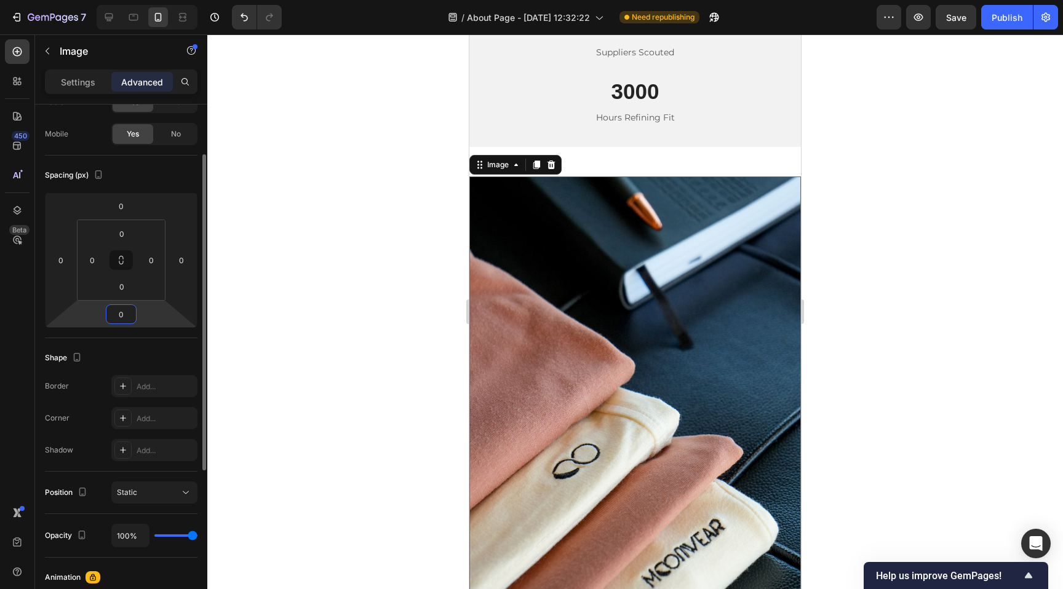
type input "0"
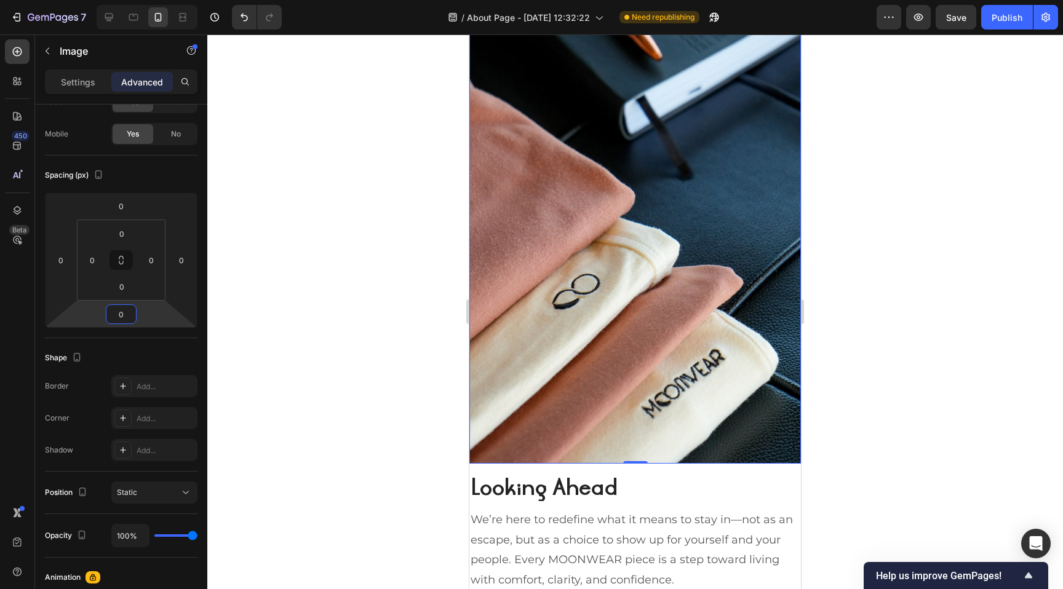
scroll to position [1858, 0]
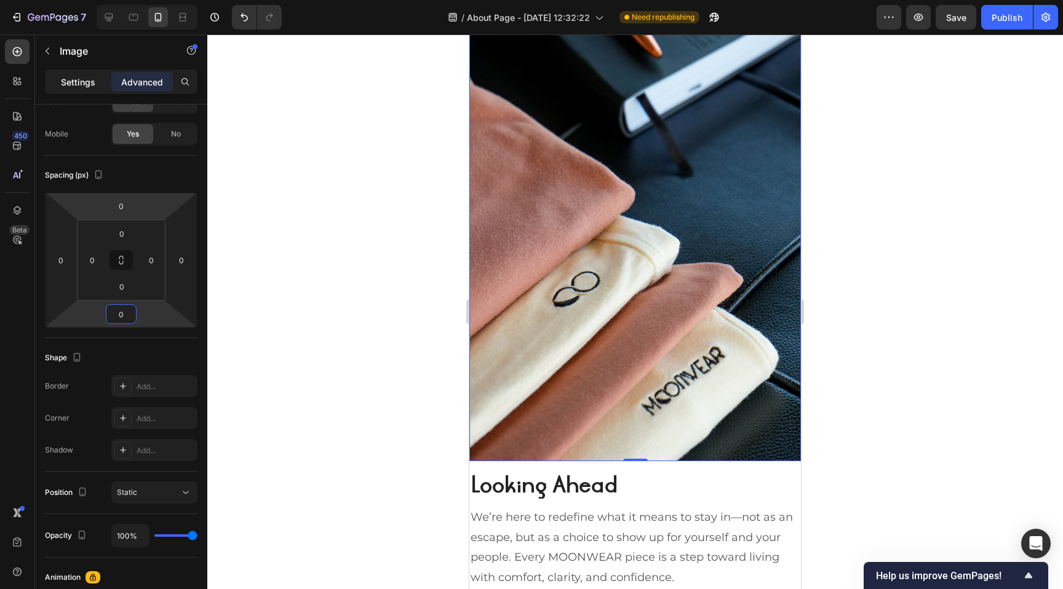
click at [87, 78] on p "Settings" at bounding box center [78, 82] width 34 height 13
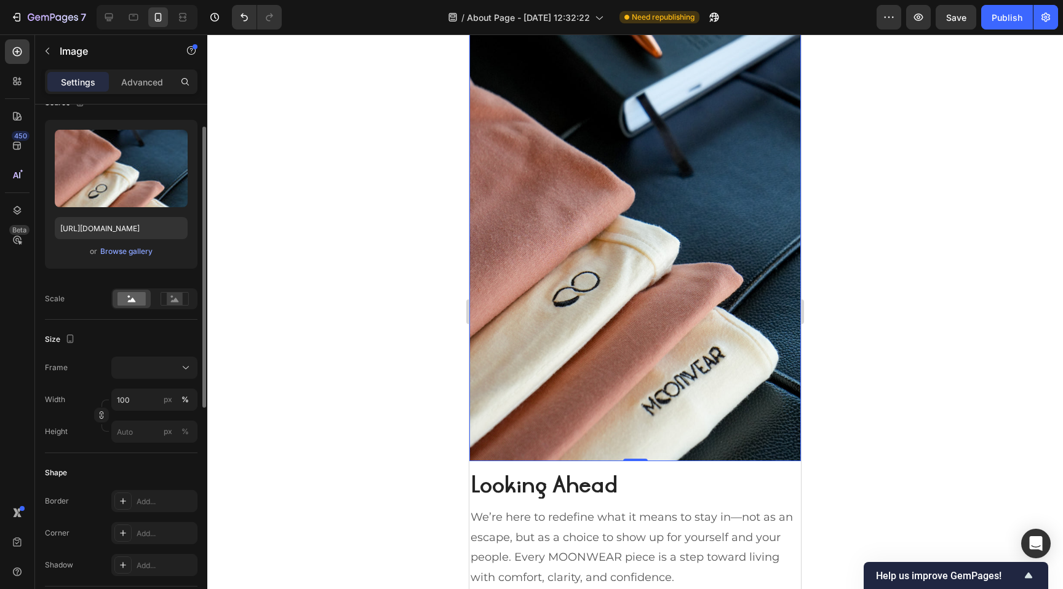
scroll to position [112, 0]
click at [145, 394] on input "100" at bounding box center [154, 396] width 86 height 22
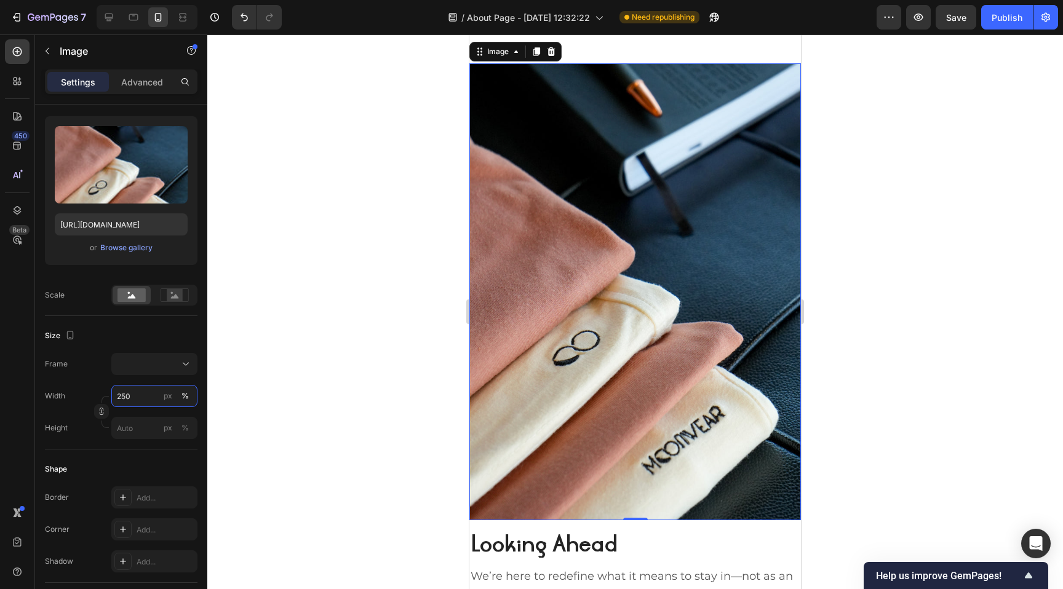
scroll to position [1782, 0]
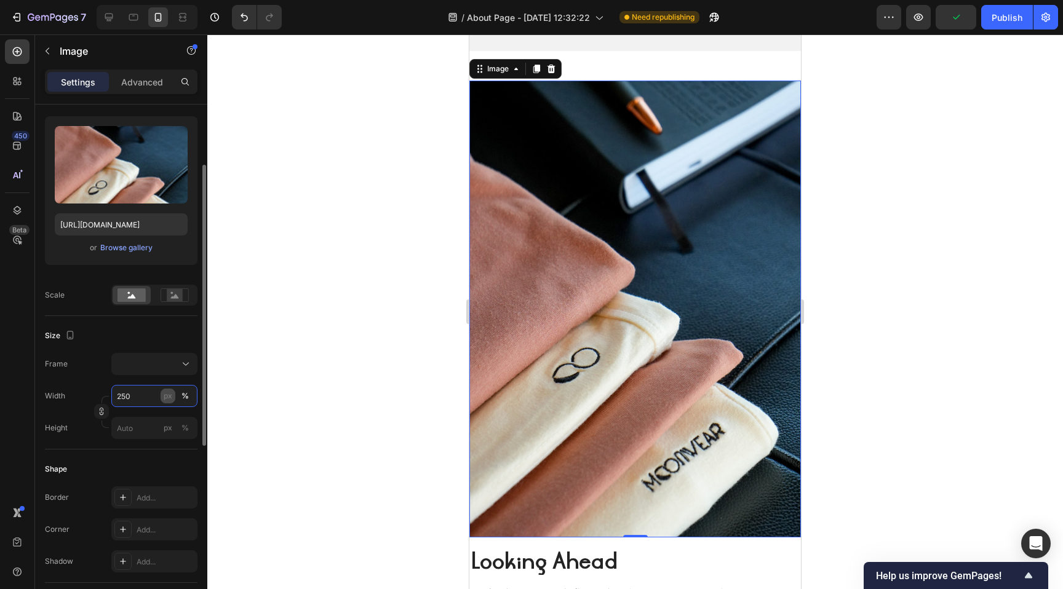
type input "250"
click at [167, 397] on div "px" at bounding box center [168, 395] width 9 height 11
type input "250"
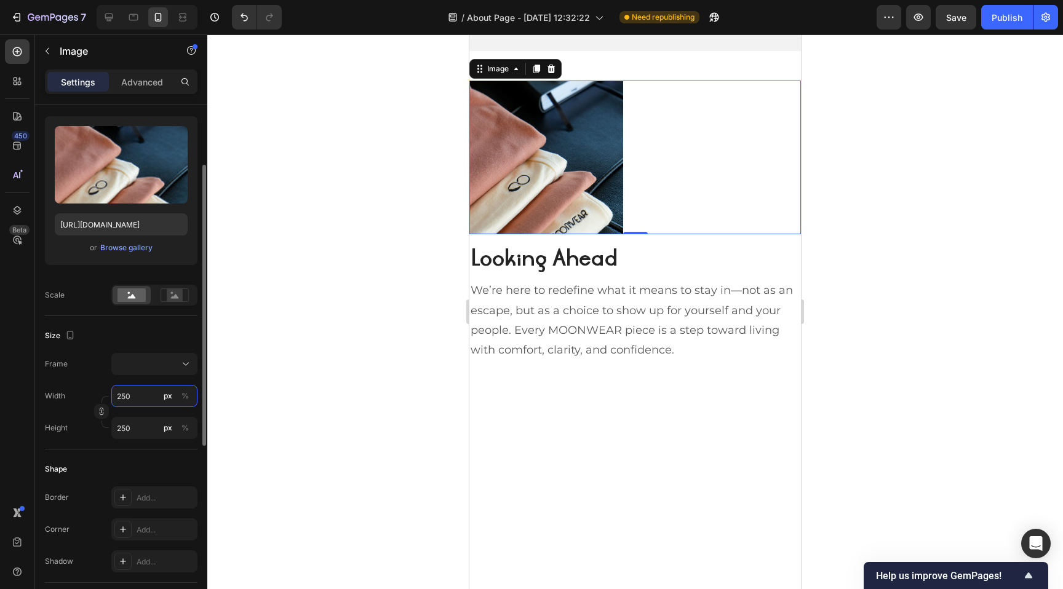
type input "251"
type input "252"
type input "253"
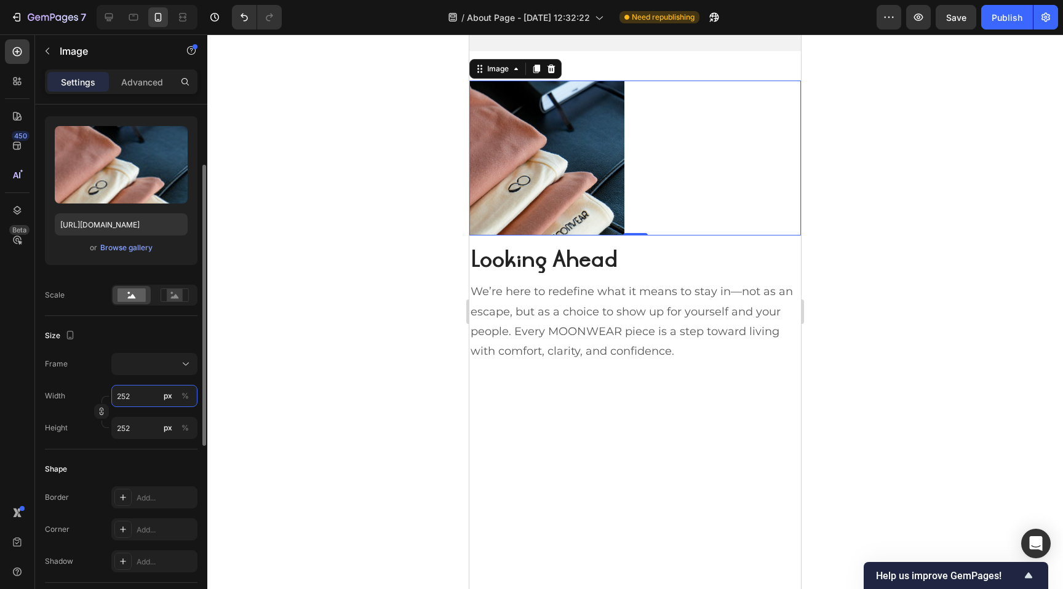
type input "253"
type input "254"
type input "255"
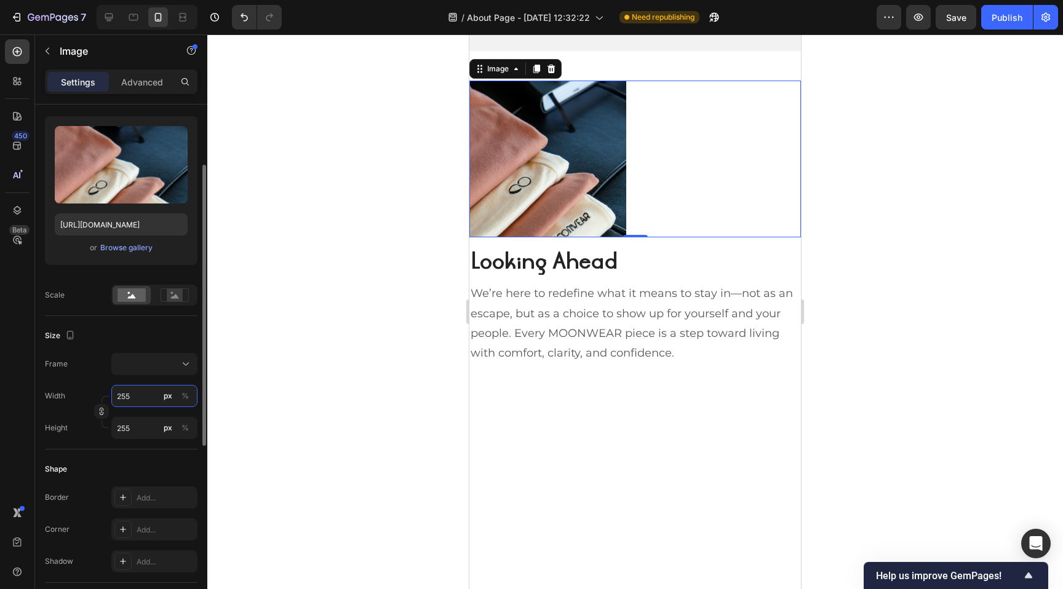
type input "256"
type input "257"
type input "258"
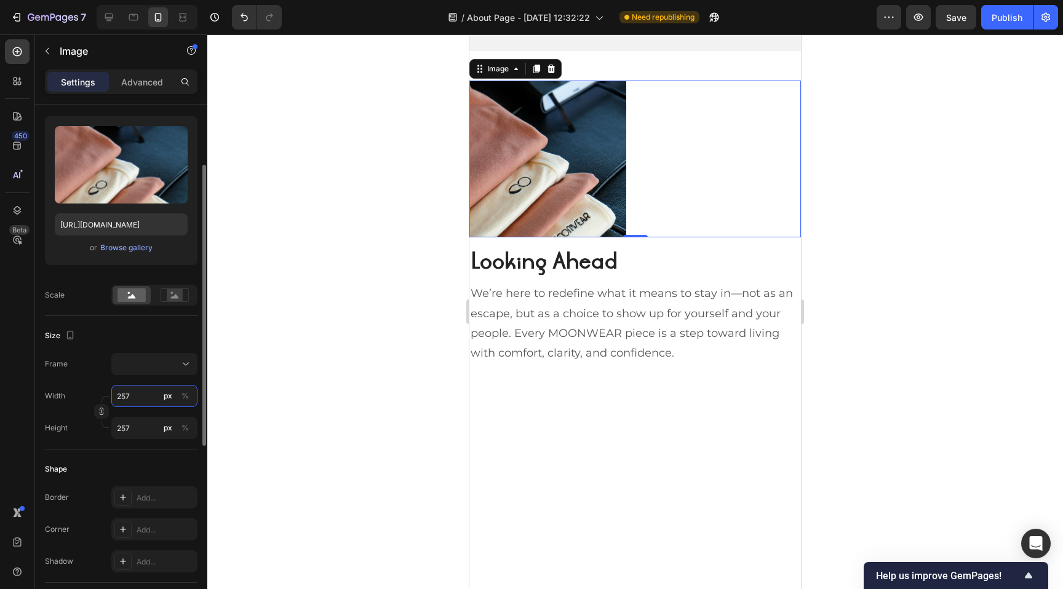
type input "258"
type input "259"
type input "260"
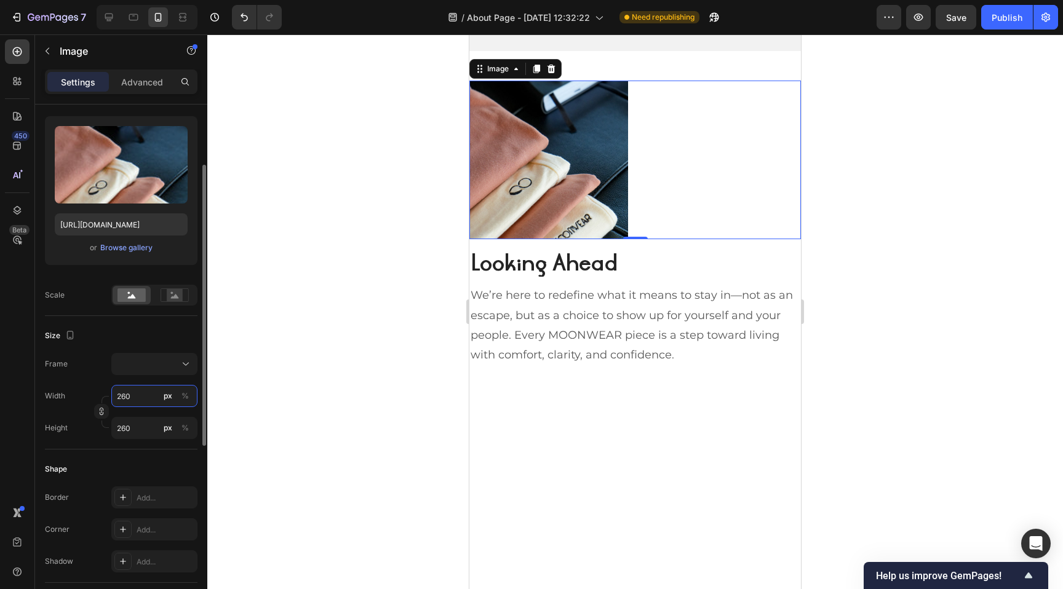
type input "261"
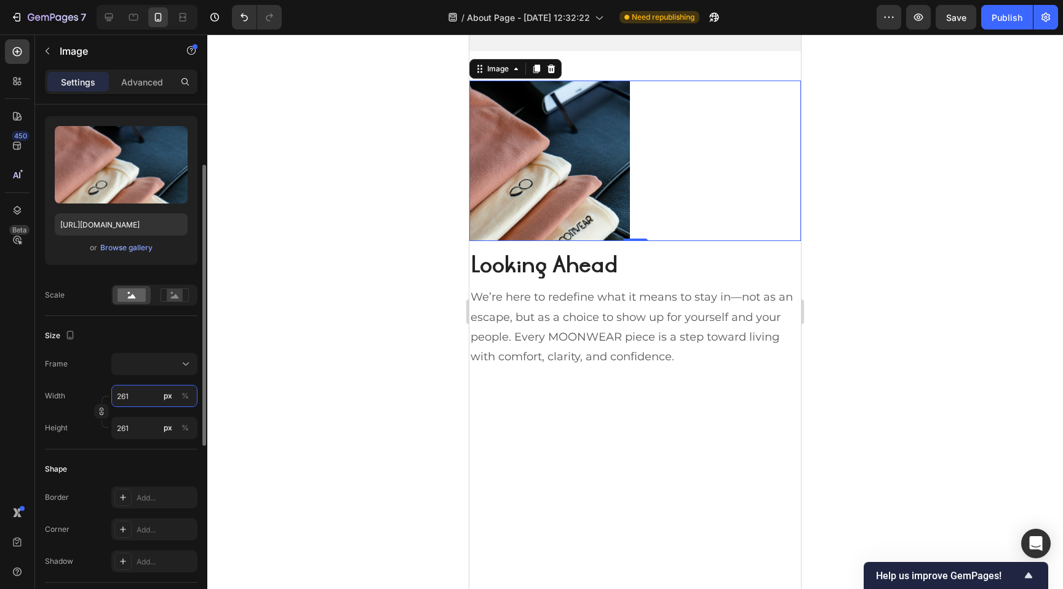
type input "262"
type input "263"
type input "264"
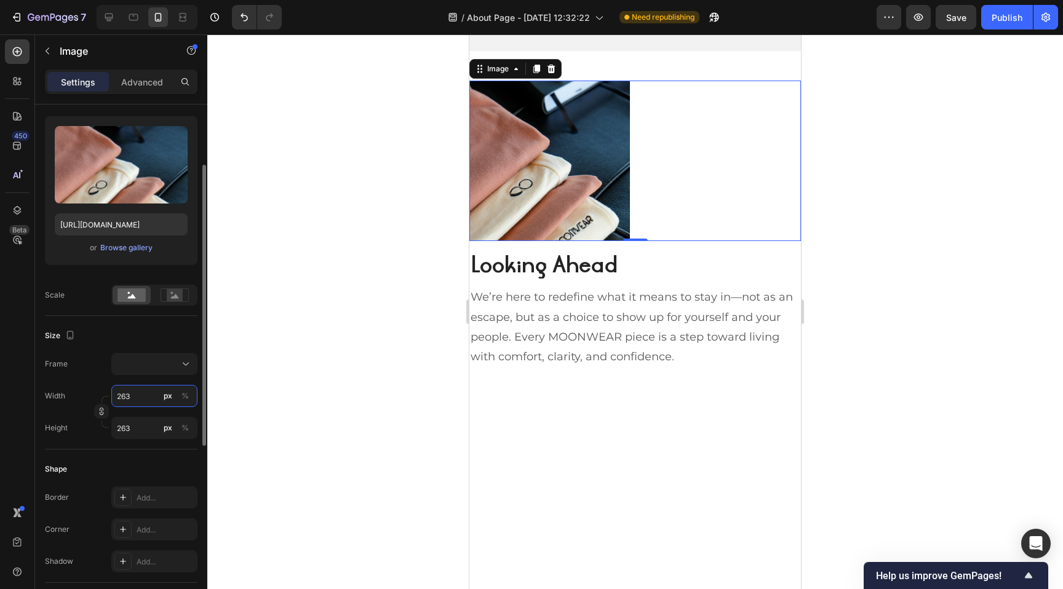
type input "264"
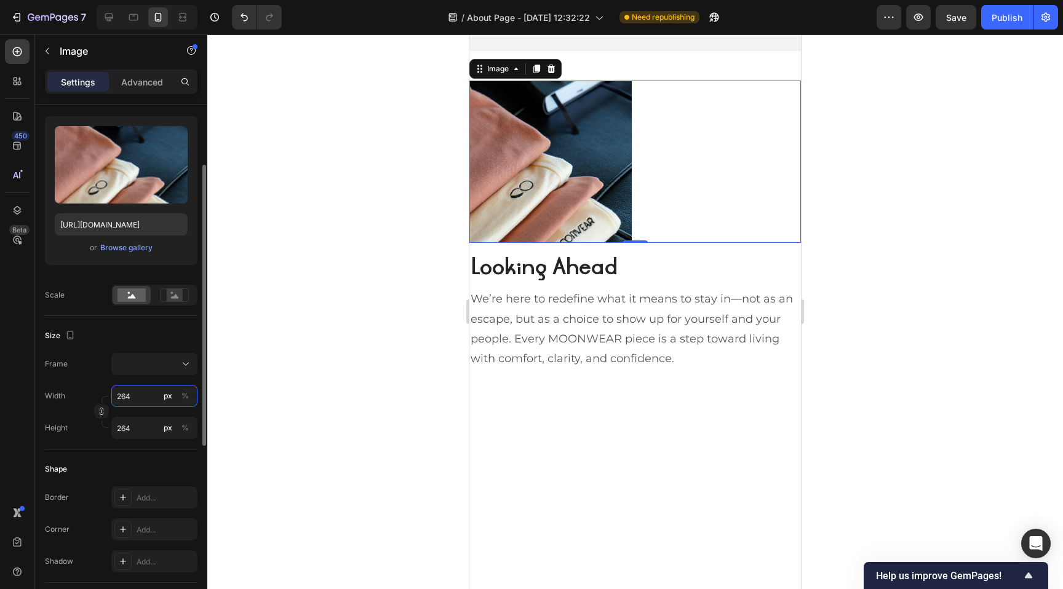
type input "265"
type input "266"
type input "267"
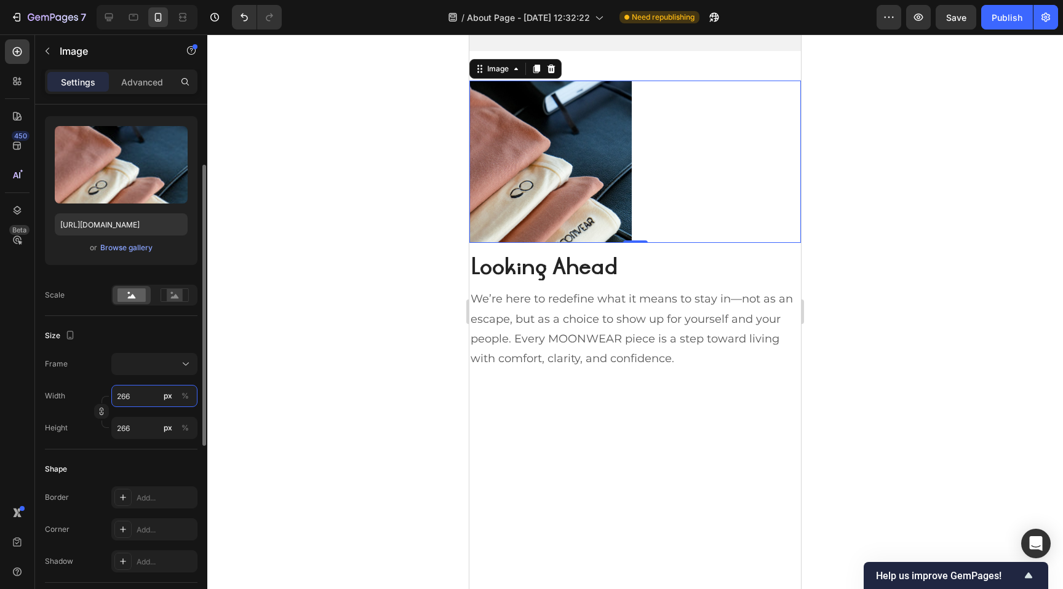
type input "267"
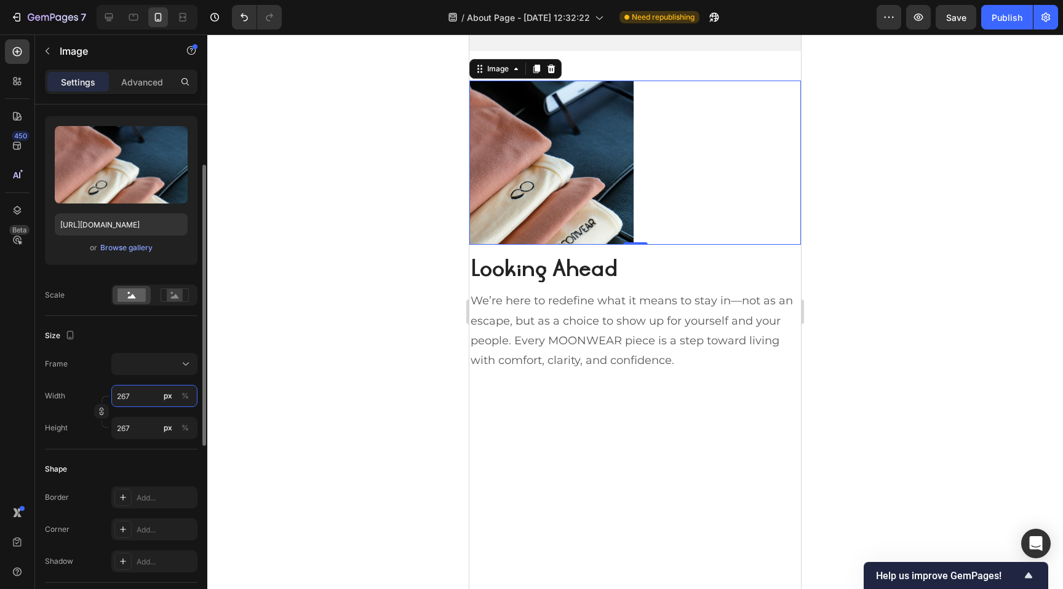
type input "268"
type input "269"
type input "270"
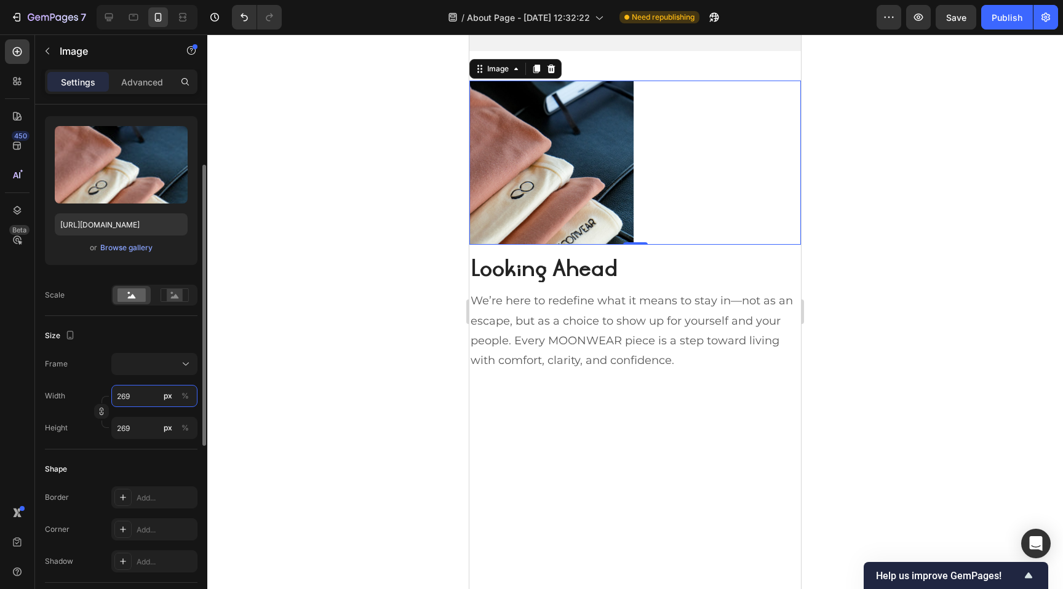
type input "270"
type input "271"
type input "272"
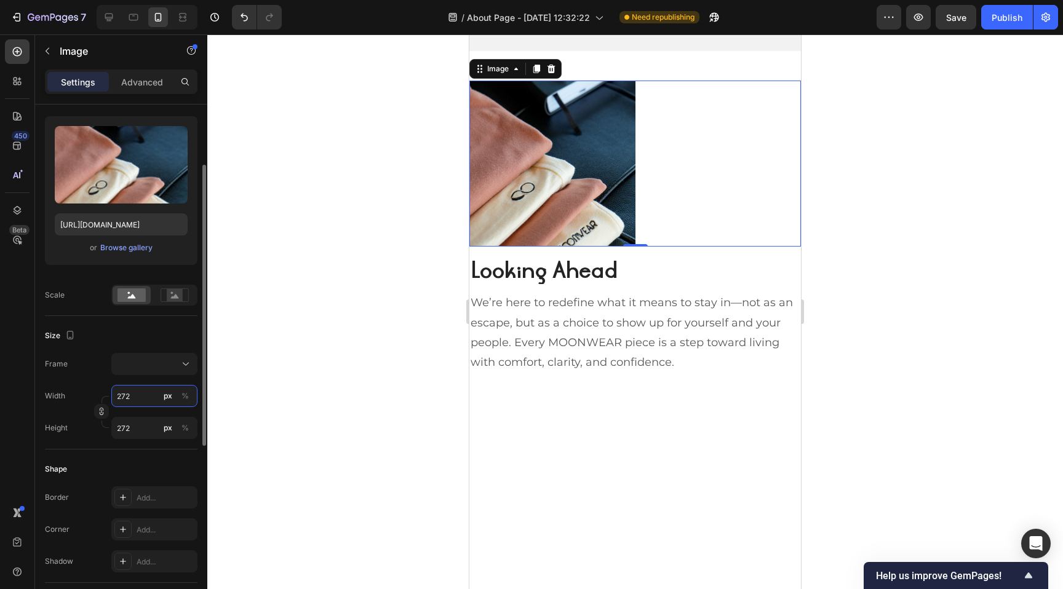
type input "273"
type input "274"
type input "275"
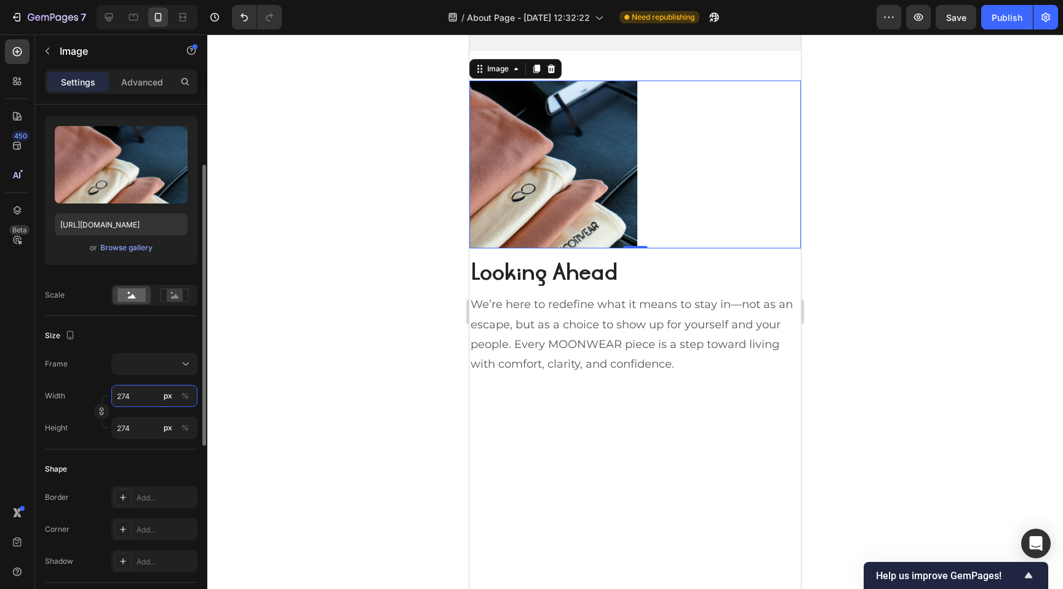
type input "275"
type input "276"
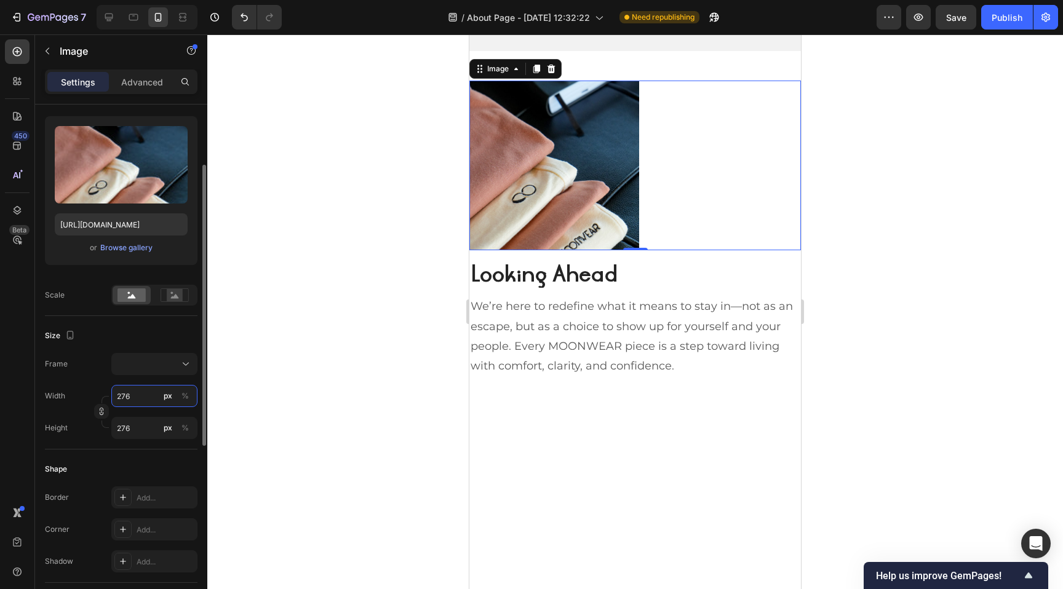
type input "277"
type input "278"
type input "279"
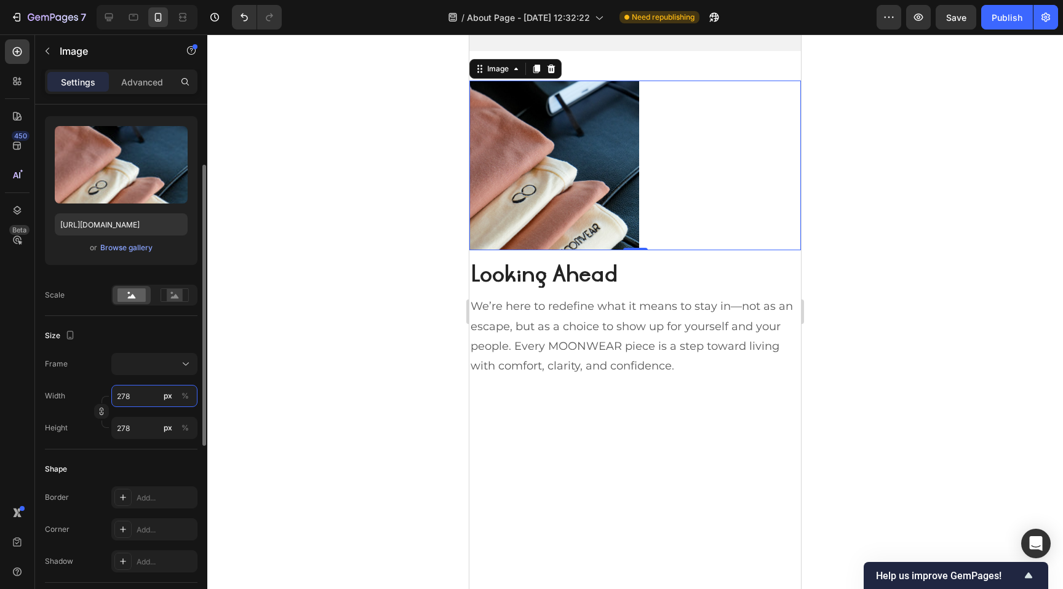
type input "279"
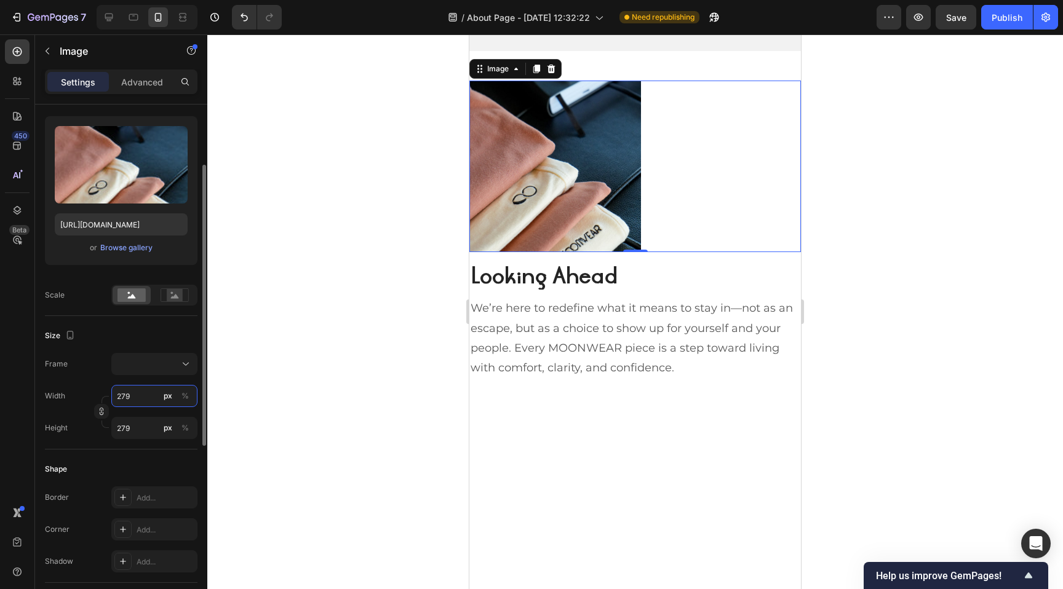
type input "280"
type input "281"
type input "282"
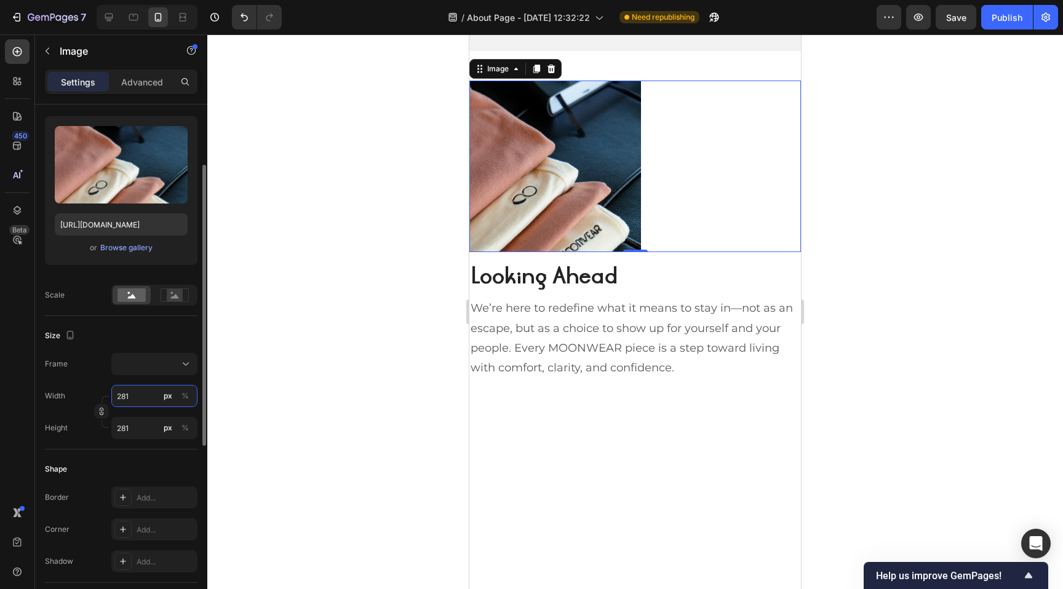
type input "282"
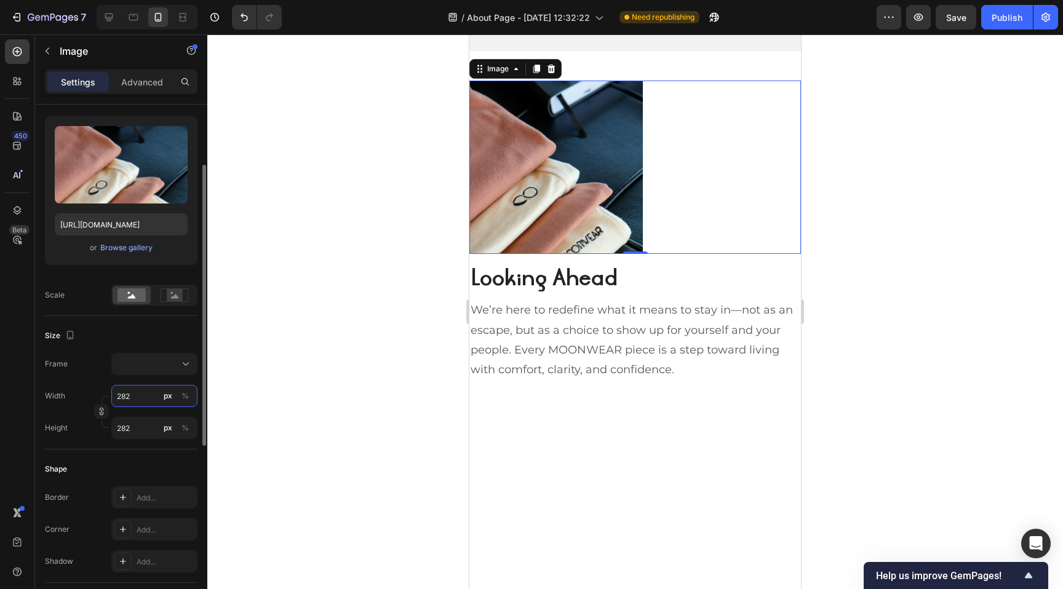
type input "283"
type input "284"
type input "285"
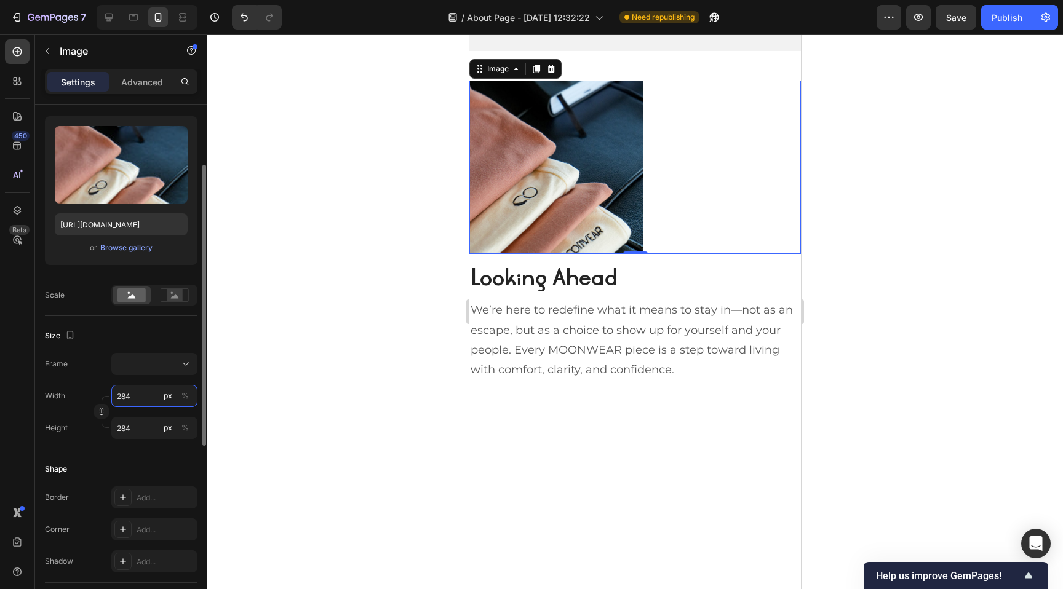
type input "285"
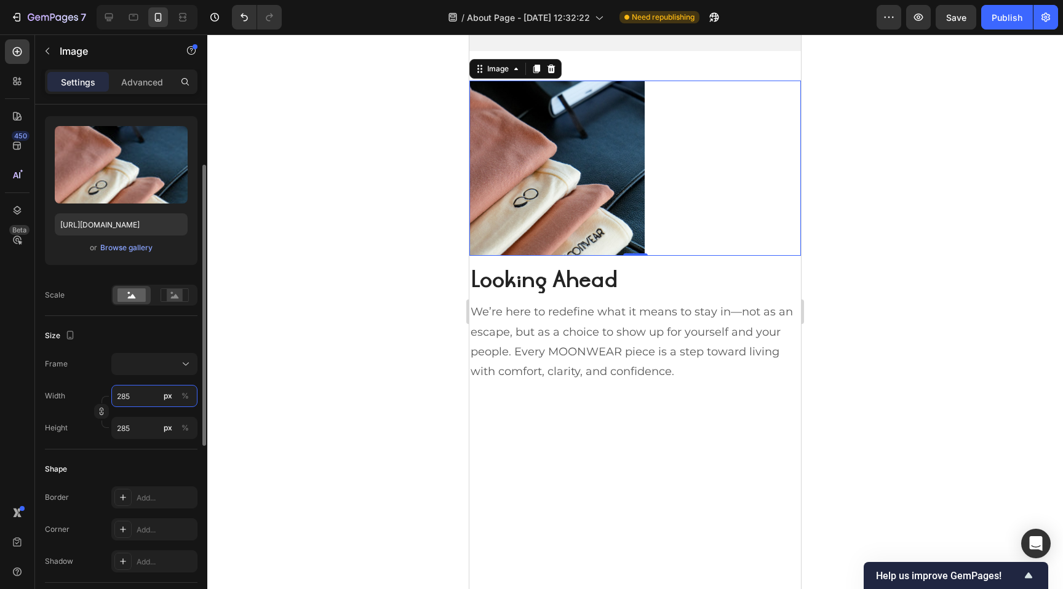
type input "286"
type input "287"
type input "288"
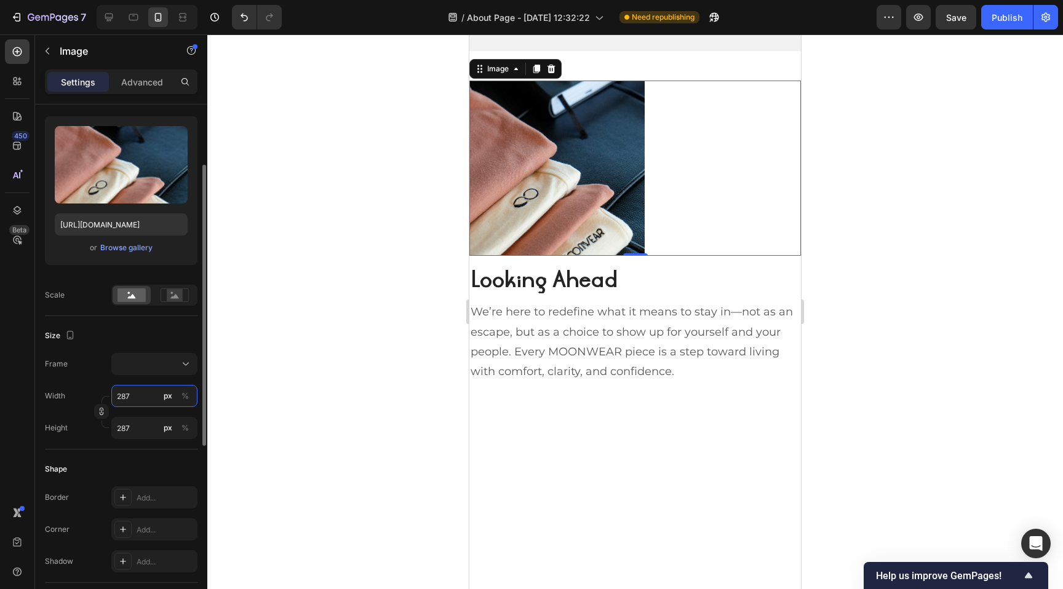
type input "288"
type input "289"
type input "290"
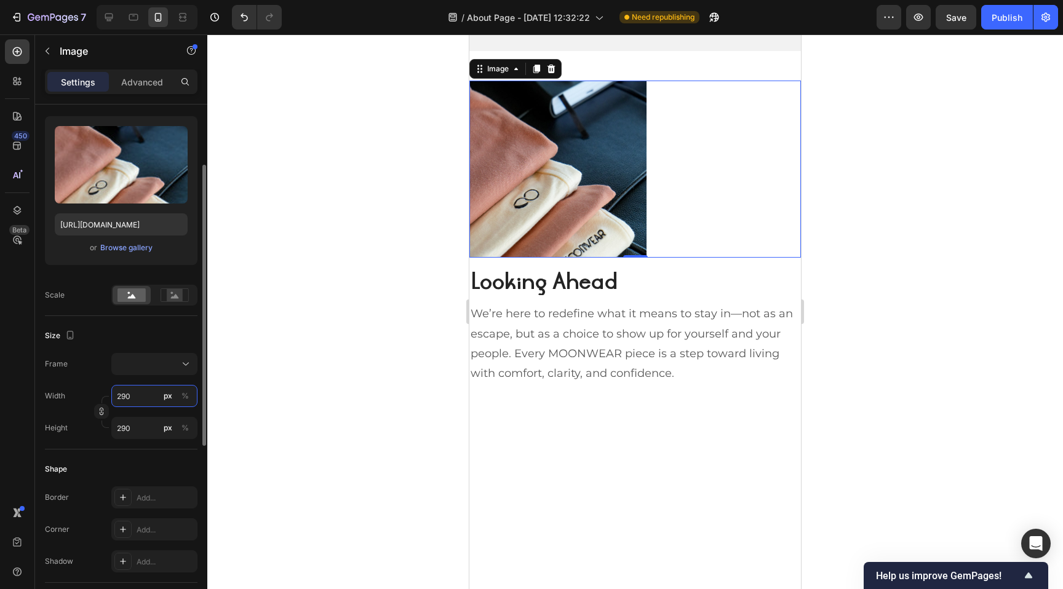
type input "291"
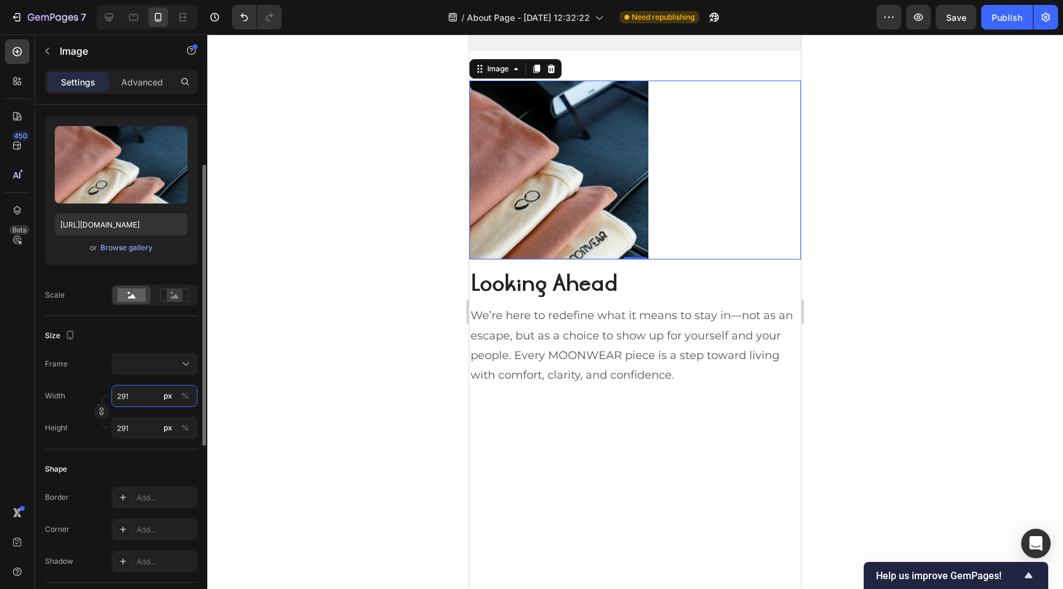
type input "292"
type input "293"
type input "294"
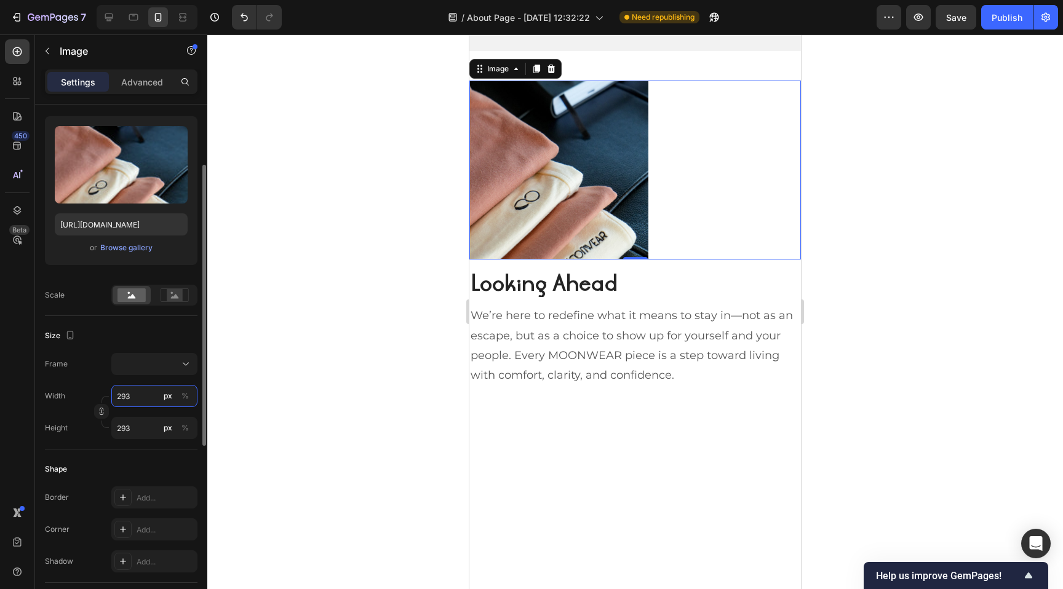
type input "294"
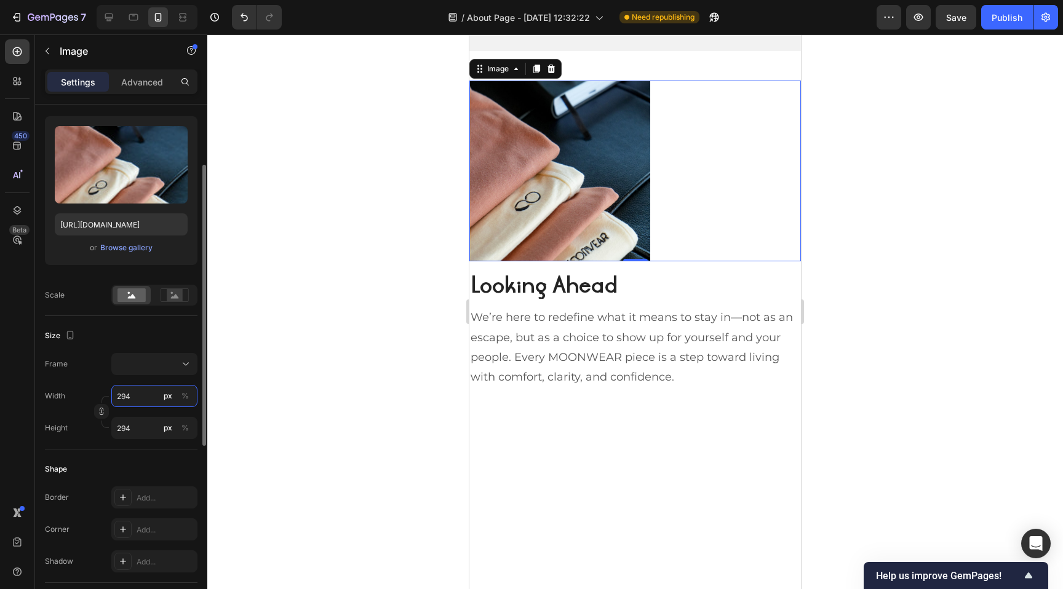
type input "295"
type input "296"
type input "297"
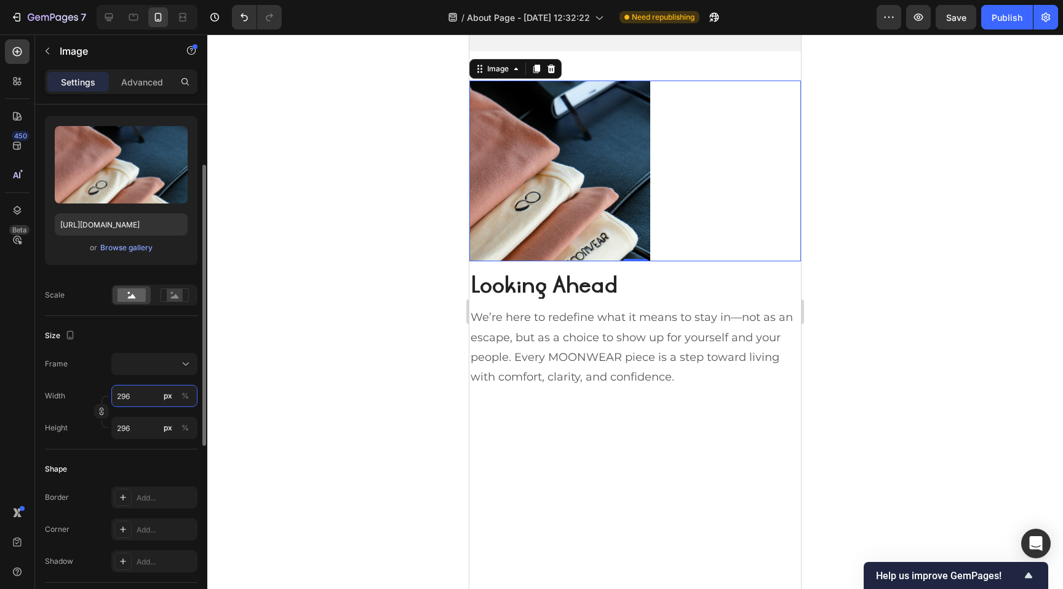
type input "297"
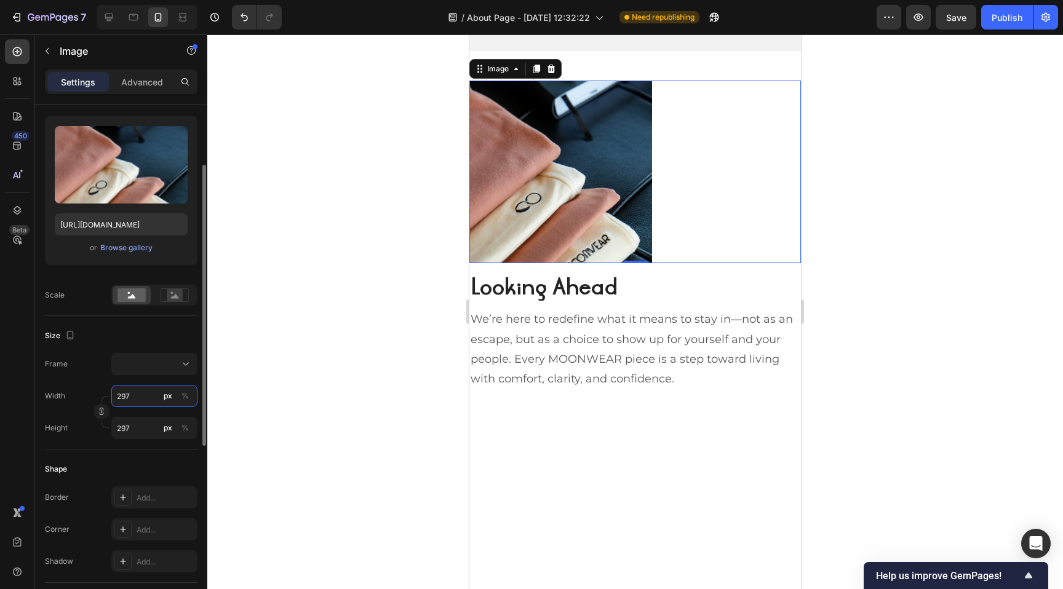
type input "298"
type input "299"
type input "300"
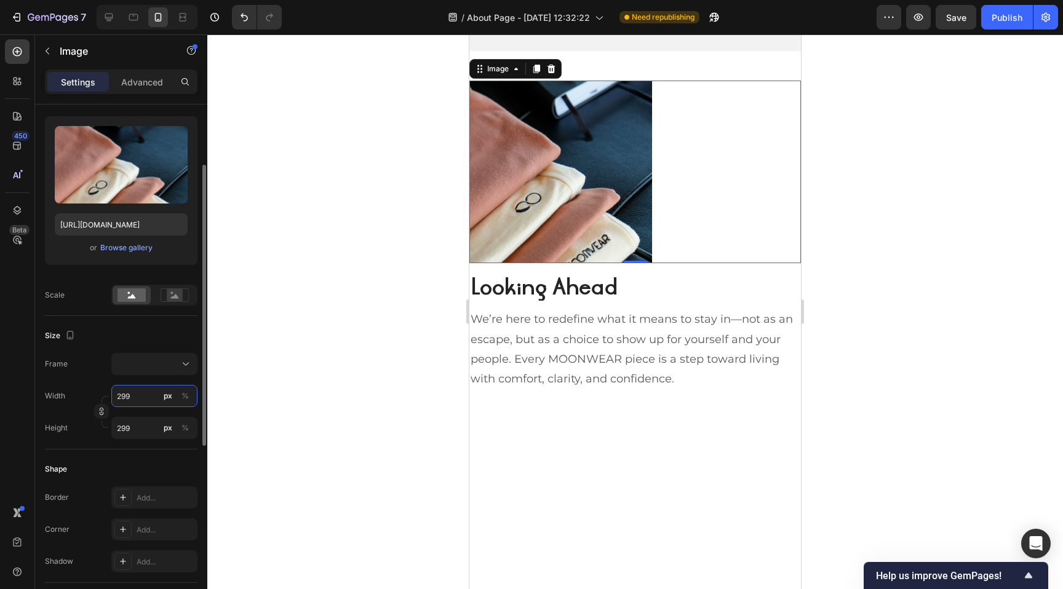
type input "300"
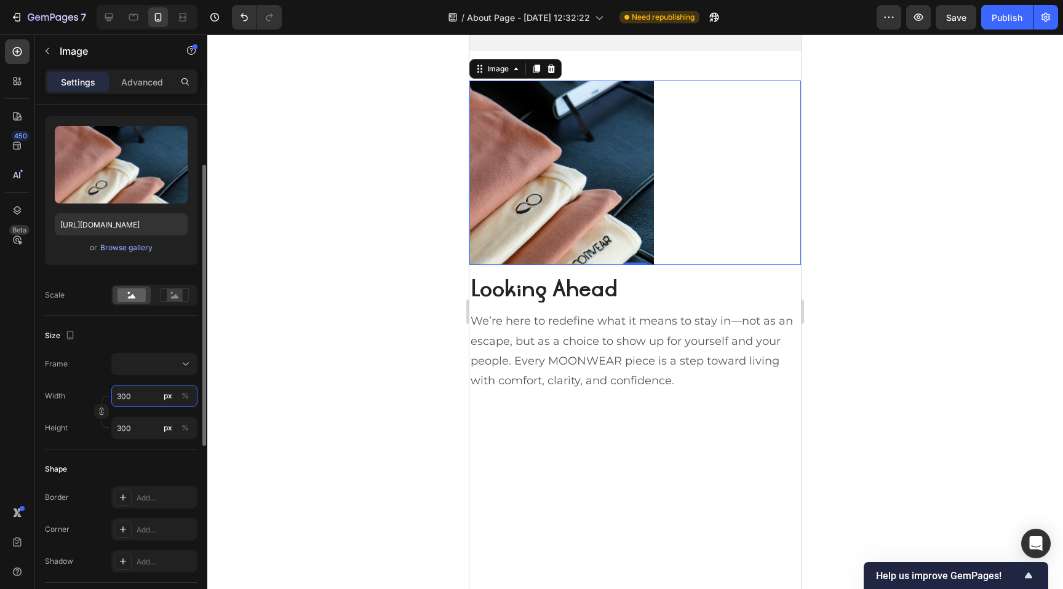
type input "301"
type input "302"
type input "303"
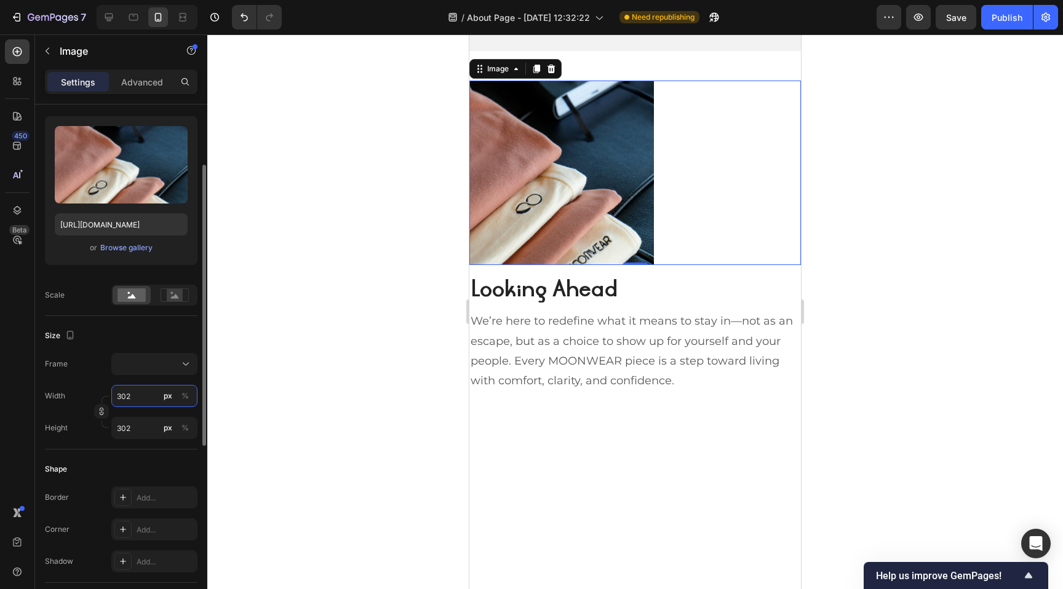
type input "303"
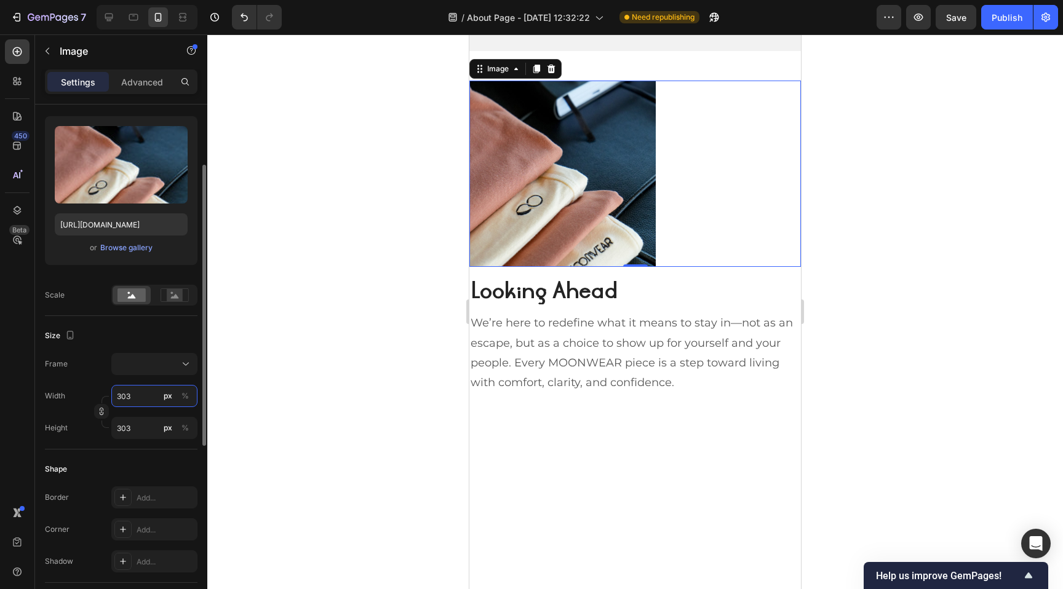
type input "304"
type input "305"
type input "306"
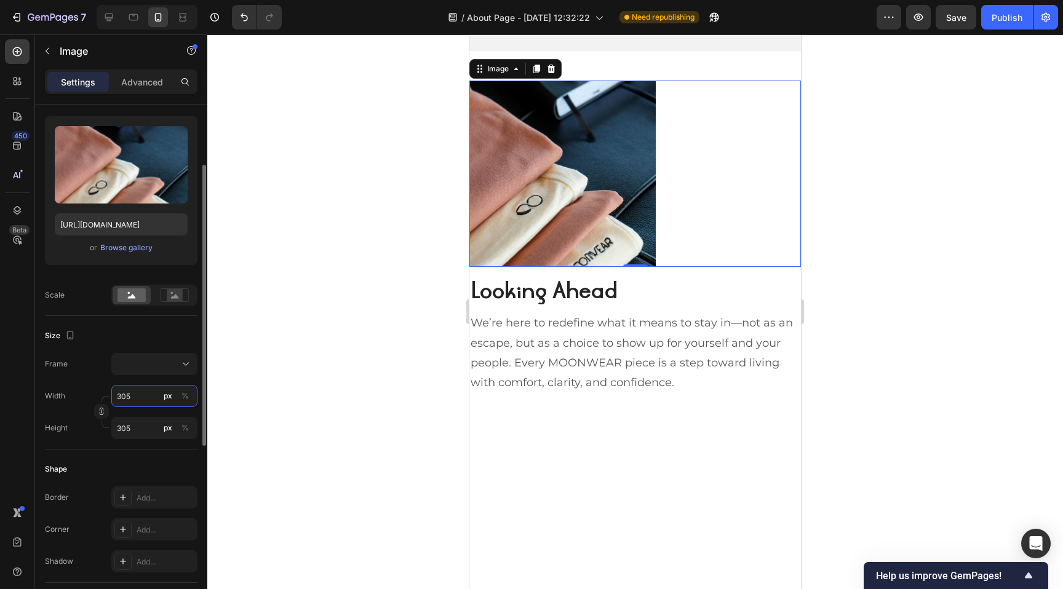
type input "306"
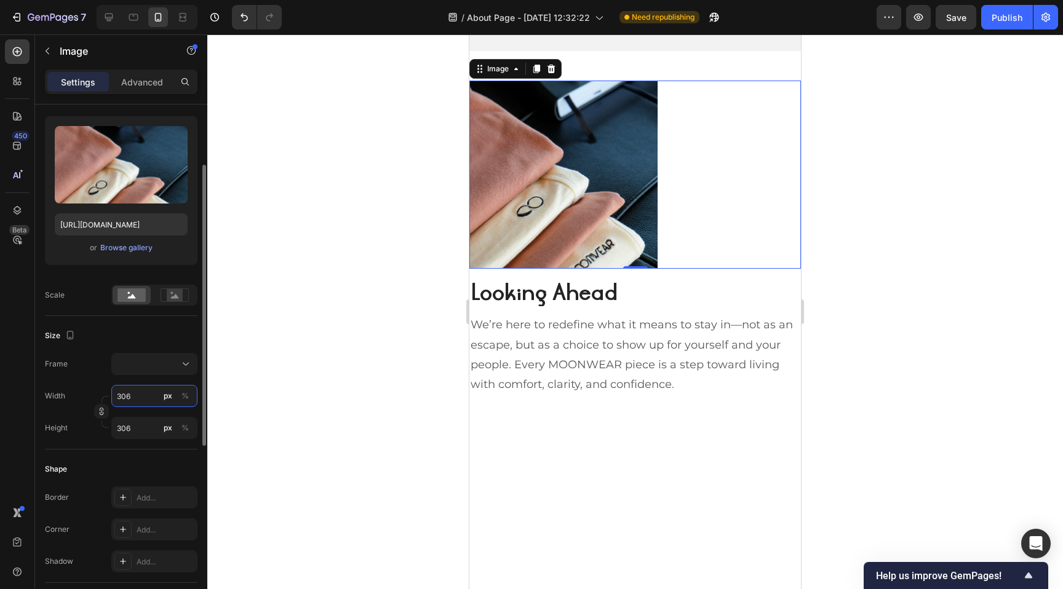
type input "307"
type input "308"
type input "309"
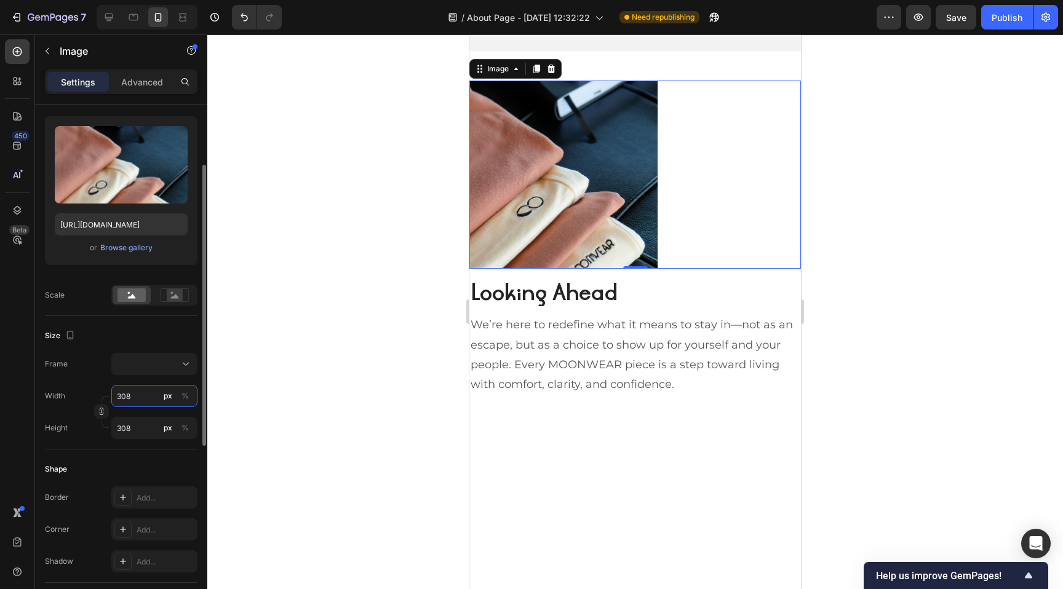
type input "309"
type input "310"
type input "311"
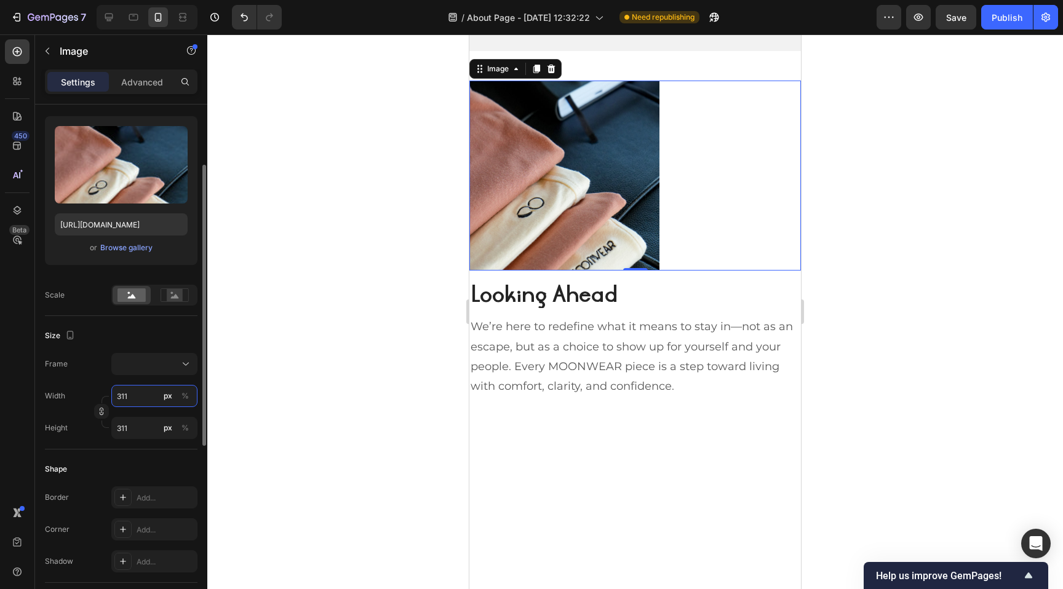
type input "312"
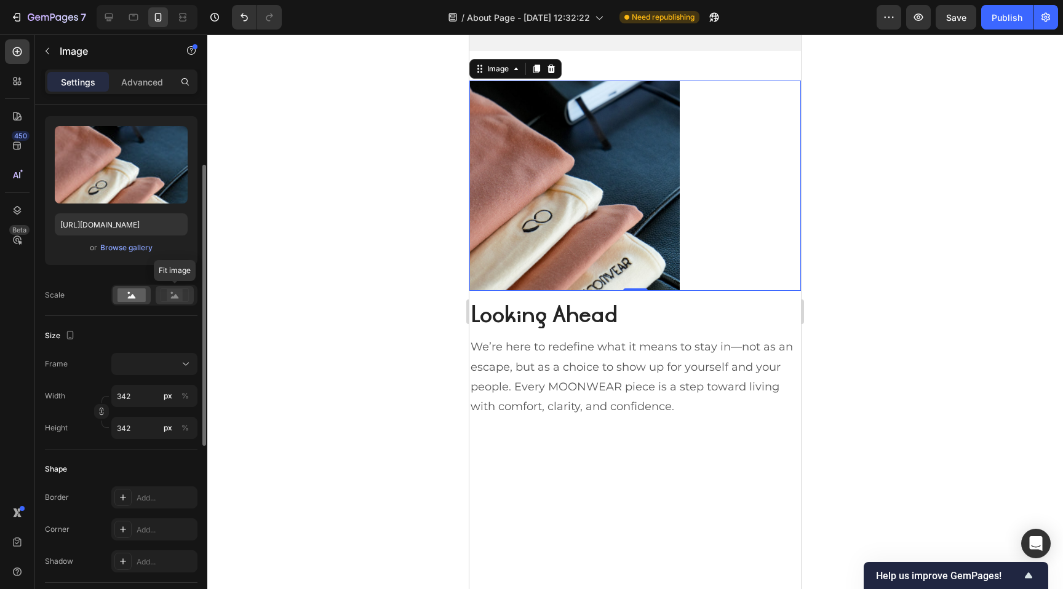
click at [172, 293] on circle at bounding box center [172, 293] width 2 height 2
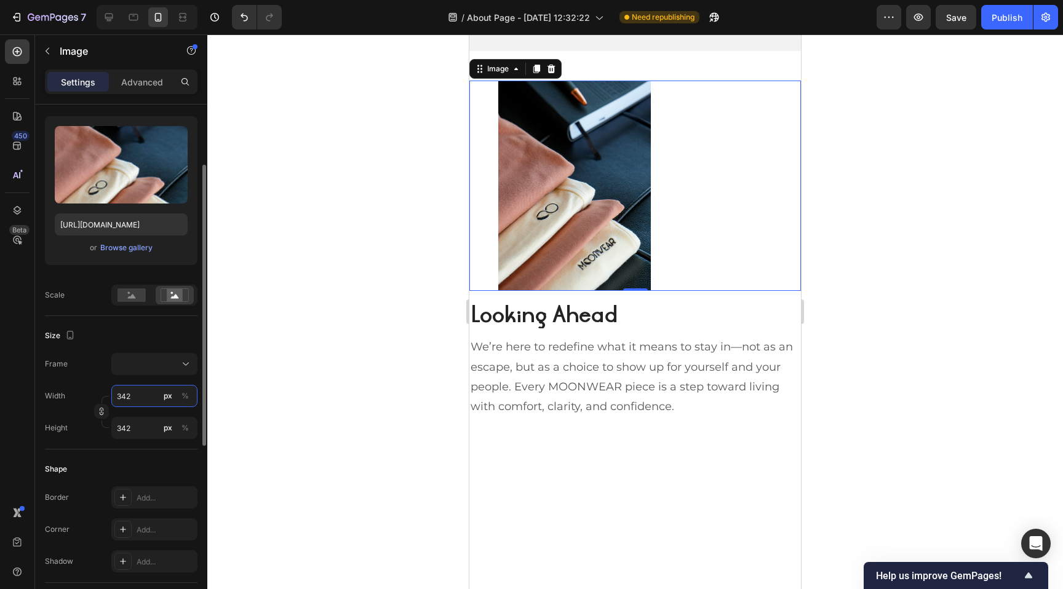
click at [140, 394] on input "342" at bounding box center [154, 396] width 86 height 22
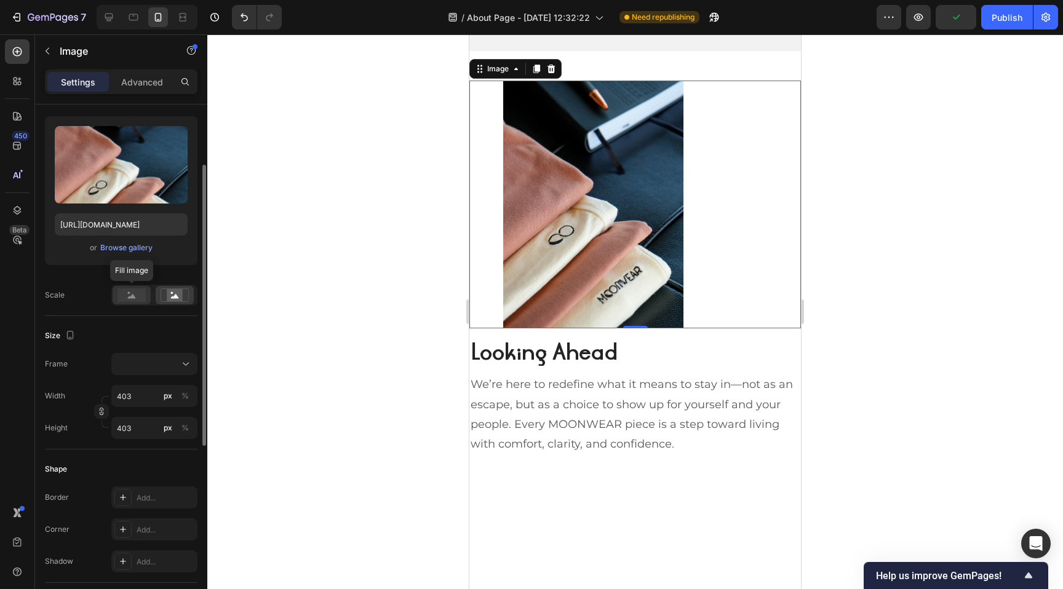
click at [129, 300] on rect at bounding box center [131, 295] width 28 height 14
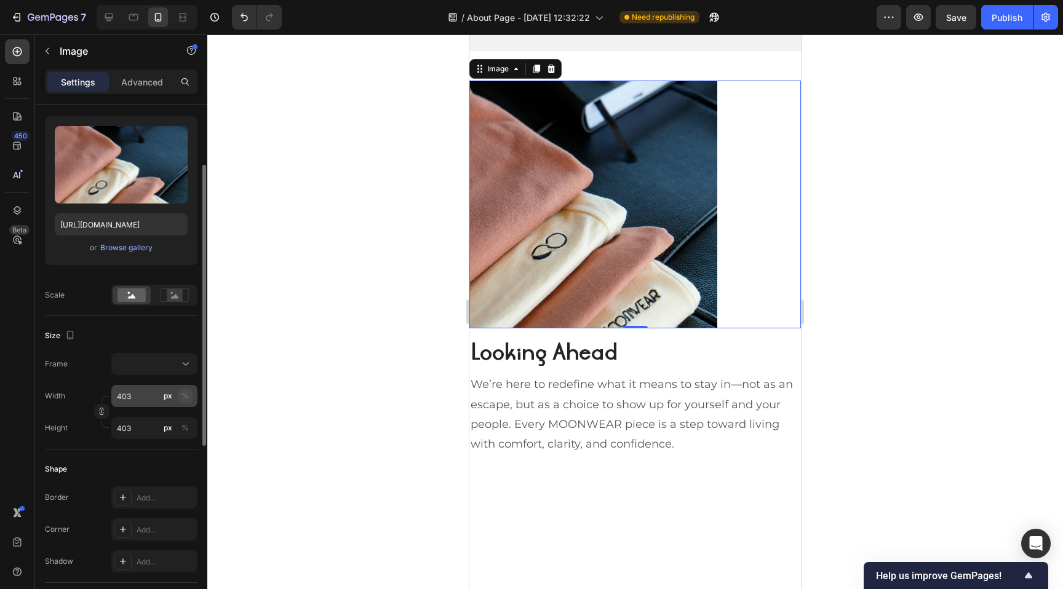
click at [184, 395] on div "%" at bounding box center [184, 395] width 7 height 11
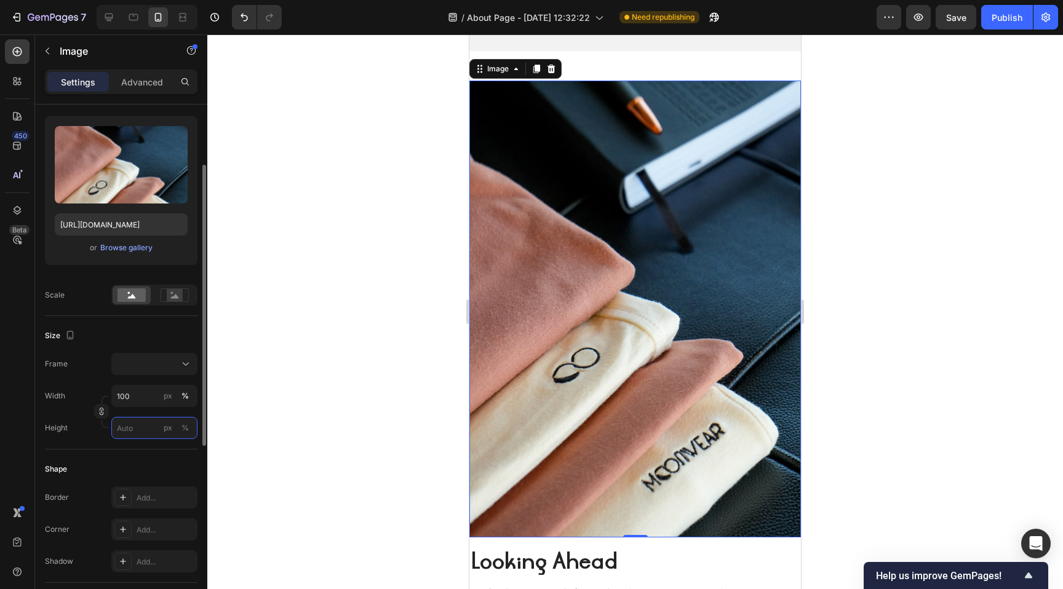
click at [139, 426] on input "px %" at bounding box center [154, 428] width 86 height 22
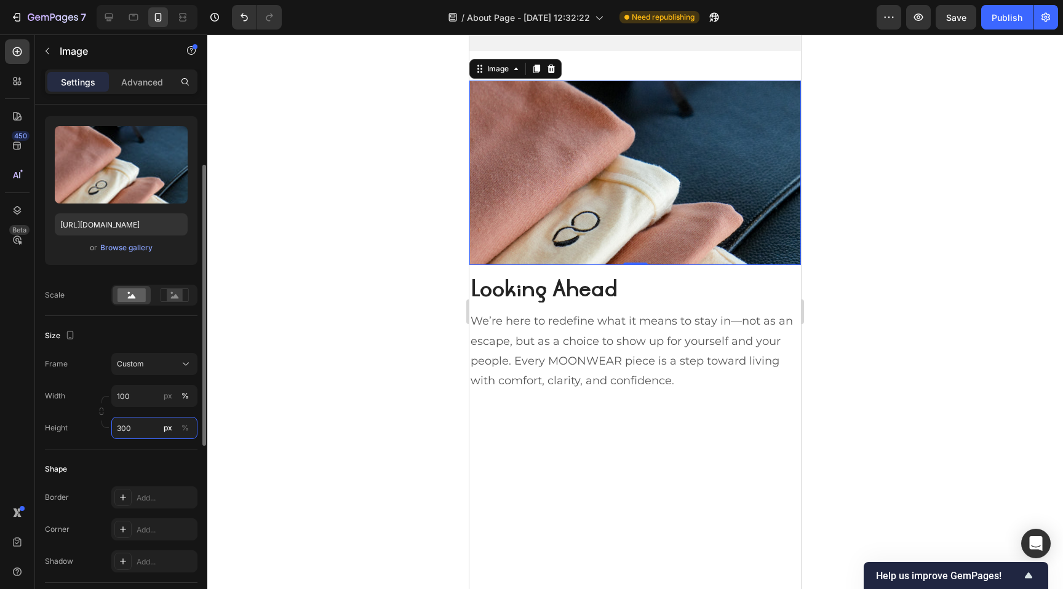
drag, startPoint x: 132, startPoint y: 427, endPoint x: 108, endPoint y: 427, distance: 24.6
click at [108, 427] on div "Width 100 px % Height 300 px %" at bounding box center [121, 412] width 152 height 54
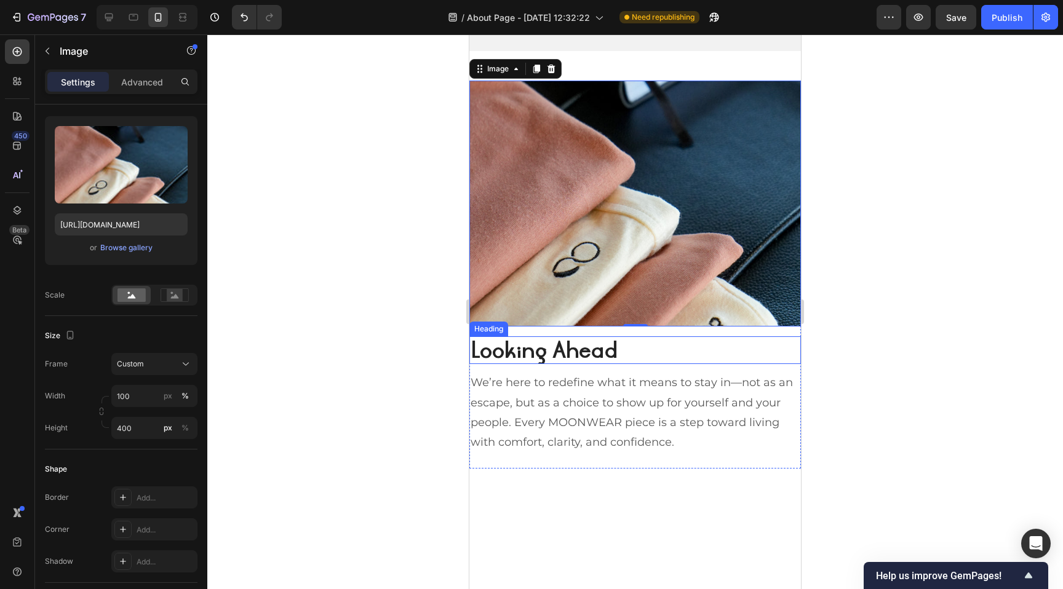
click at [593, 344] on h2 "Looking Ahead" at bounding box center [634, 350] width 331 height 28
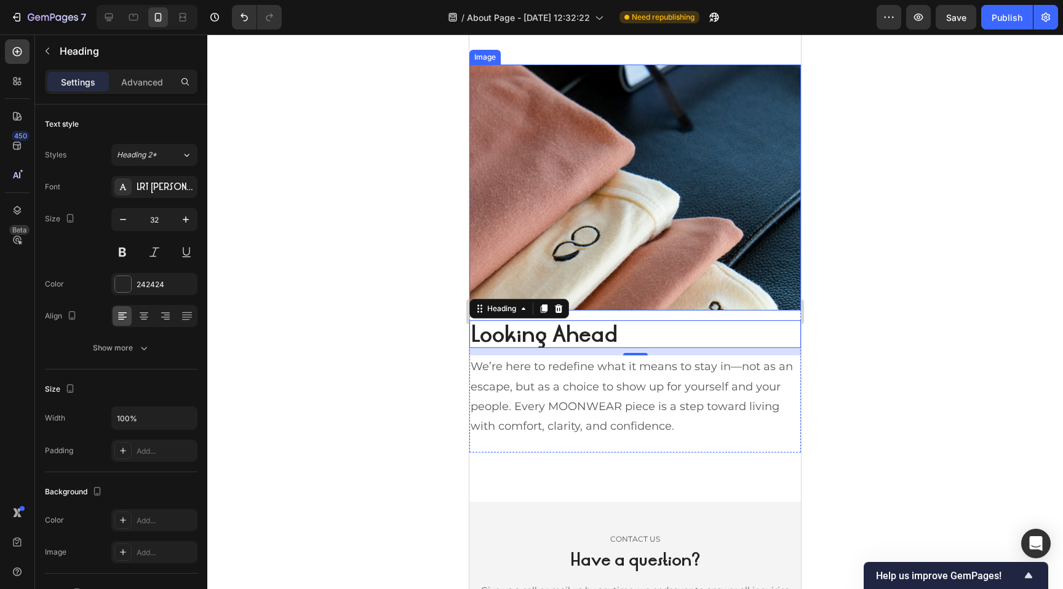
scroll to position [1825, 0]
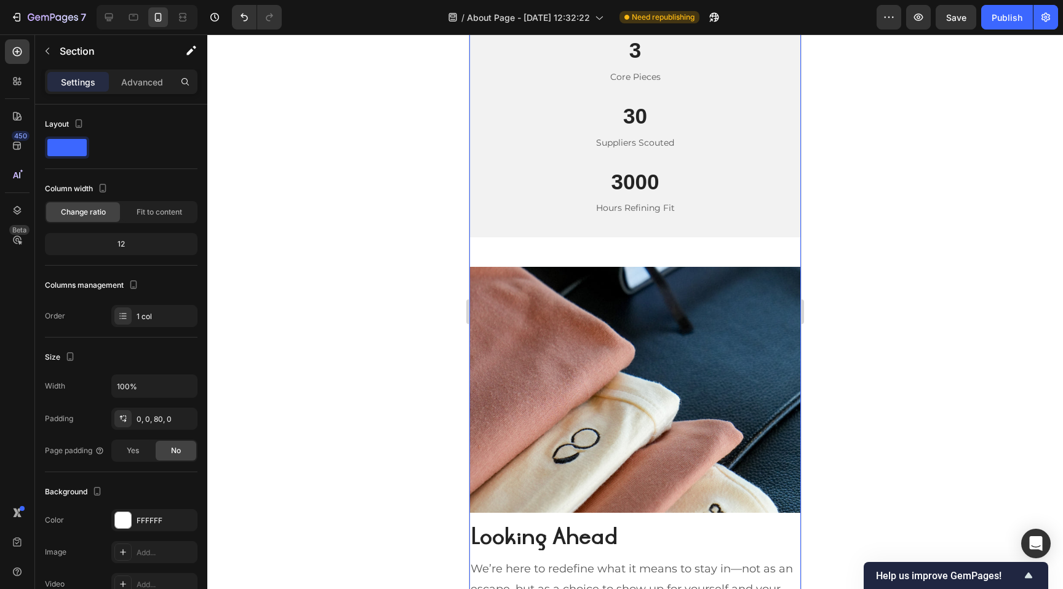
scroll to position [1582, 0]
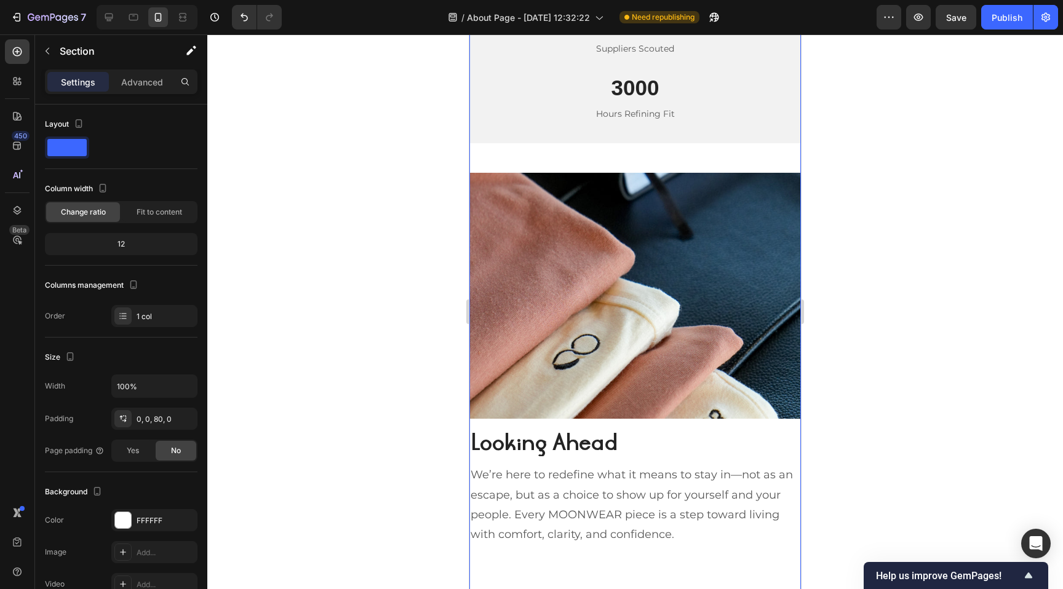
scroll to position [1696, 0]
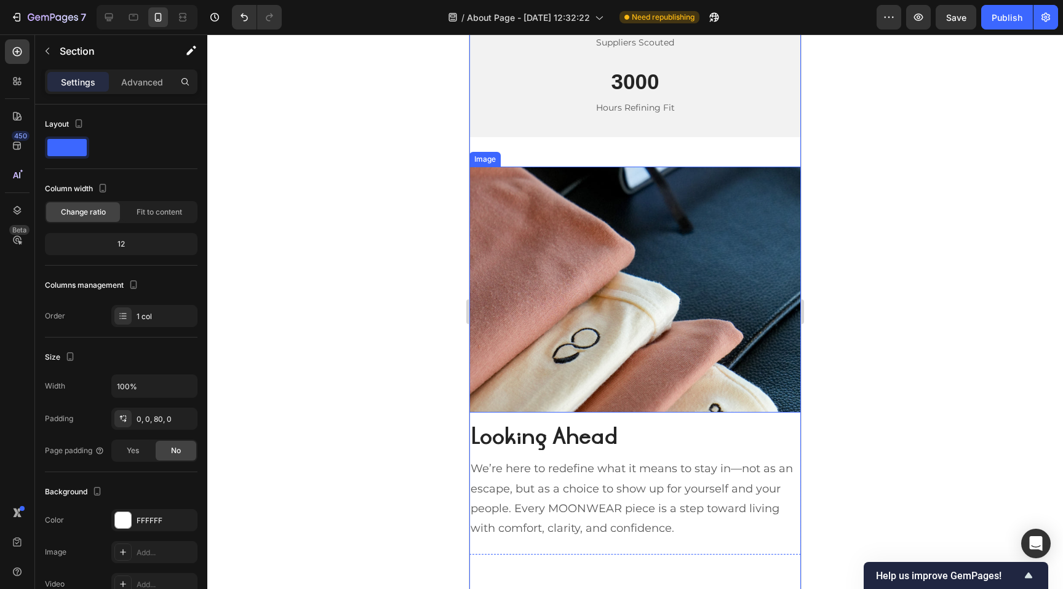
click at [568, 268] on img at bounding box center [634, 290] width 331 height 246
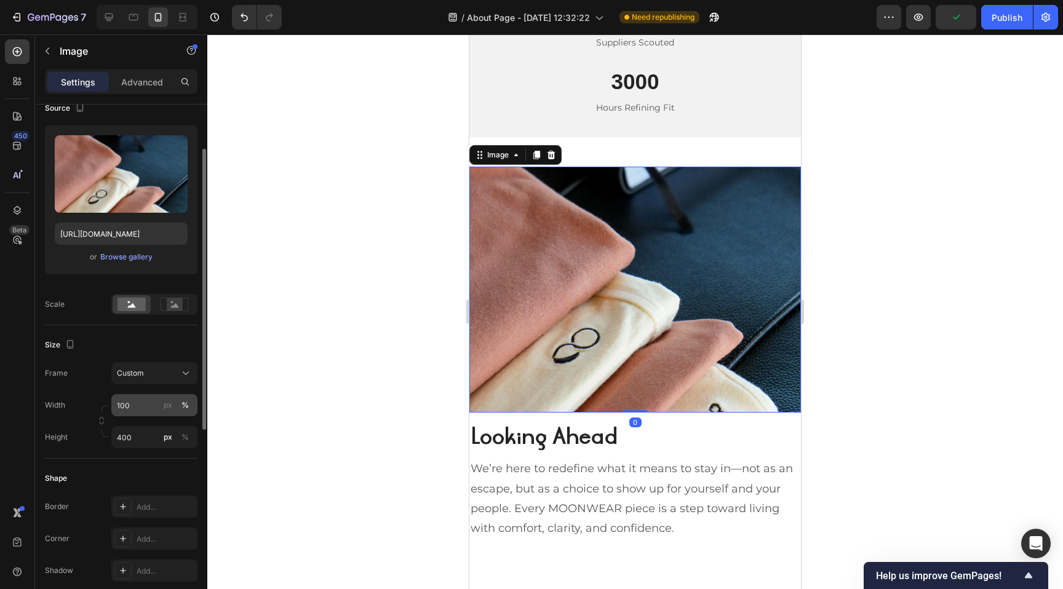
scroll to position [107, 0]
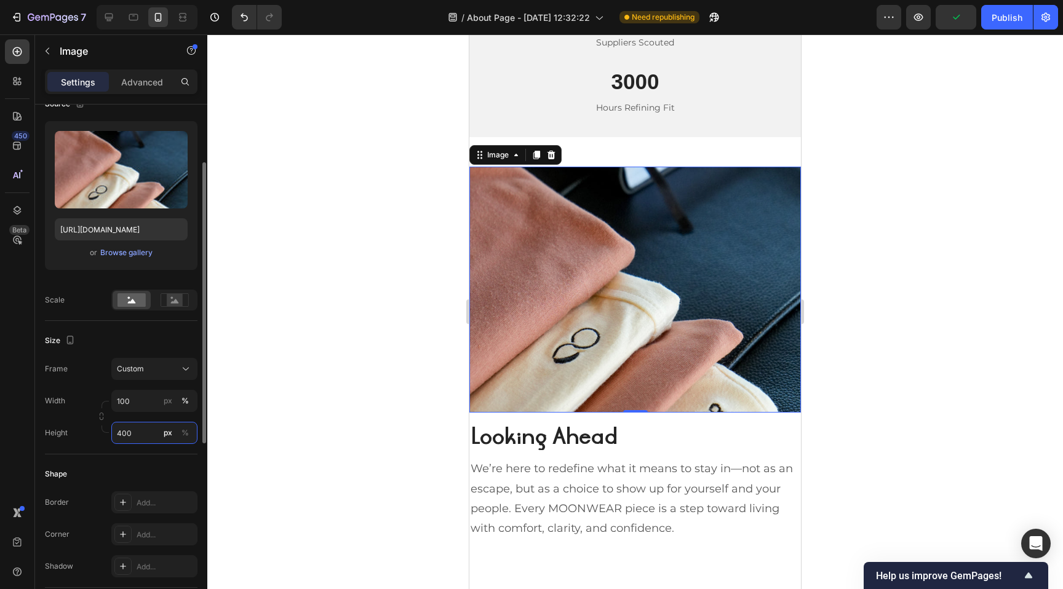
drag, startPoint x: 141, startPoint y: 430, endPoint x: 135, endPoint y: 430, distance: 6.2
click at [135, 430] on input "400" at bounding box center [154, 433] width 86 height 22
click at [120, 429] on input "400" at bounding box center [154, 433] width 86 height 22
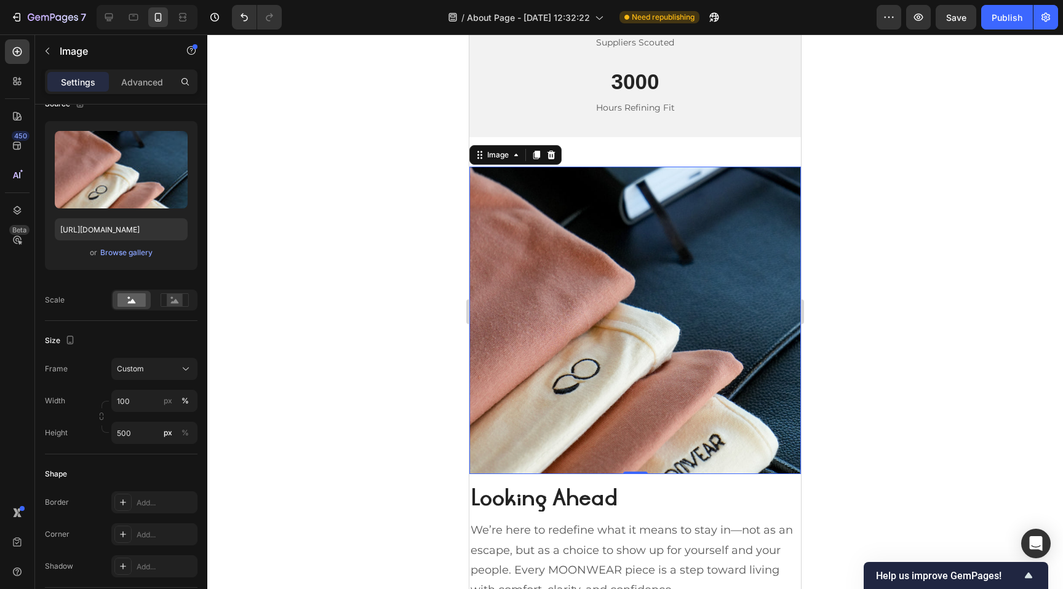
click at [783, 184] on img at bounding box center [634, 320] width 331 height 307
click at [832, 191] on div at bounding box center [634, 311] width 855 height 555
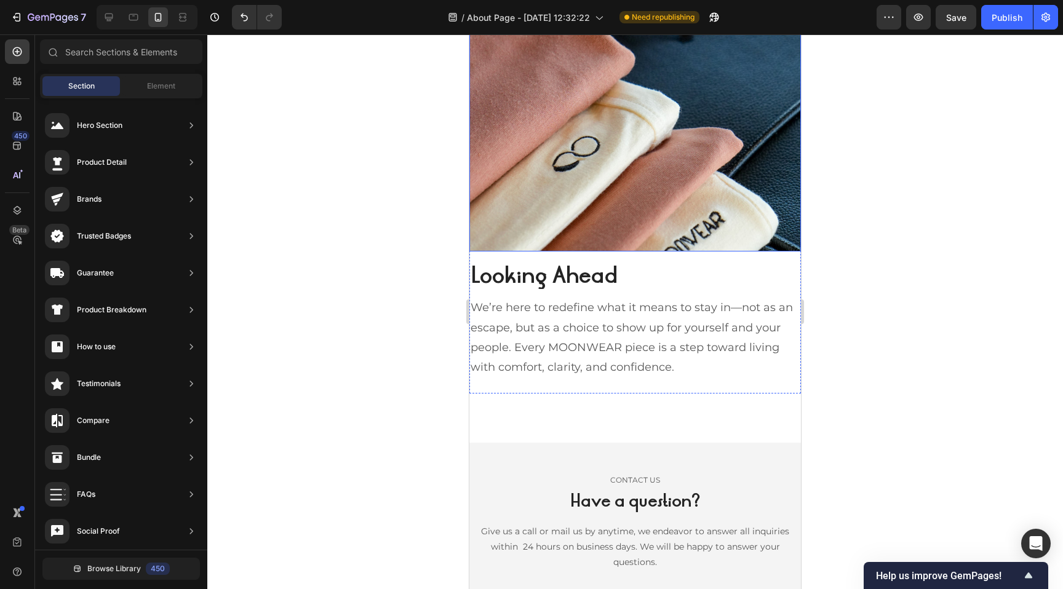
scroll to position [1991, 0]
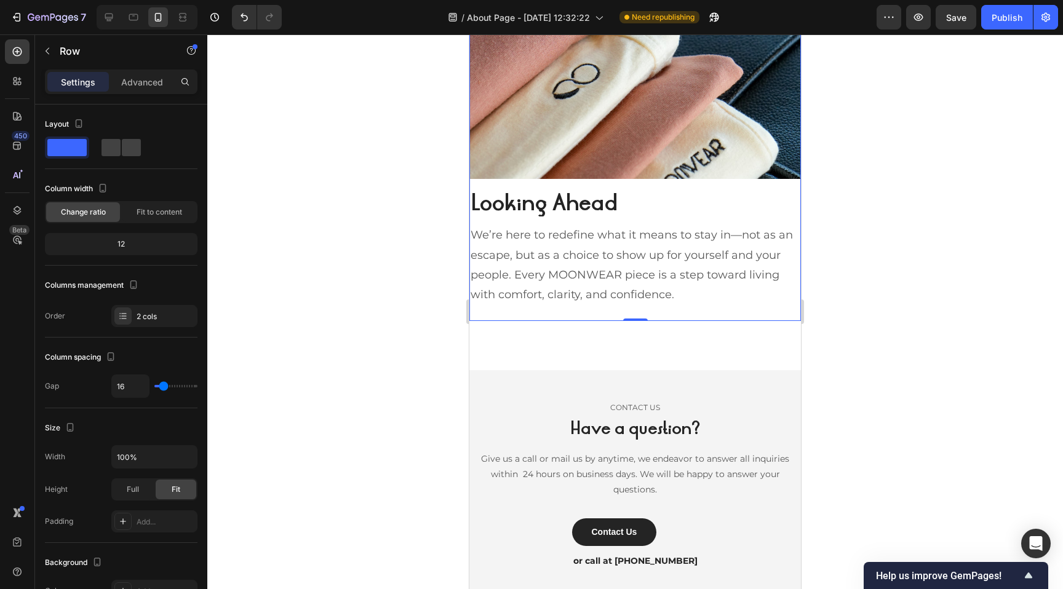
click at [683, 310] on div "Looking Ahead Heading We’re here to redefine what it means to stay in—not as an…" at bounding box center [634, 255] width 331 height 132
click at [145, 80] on p "Advanced" at bounding box center [142, 82] width 42 height 13
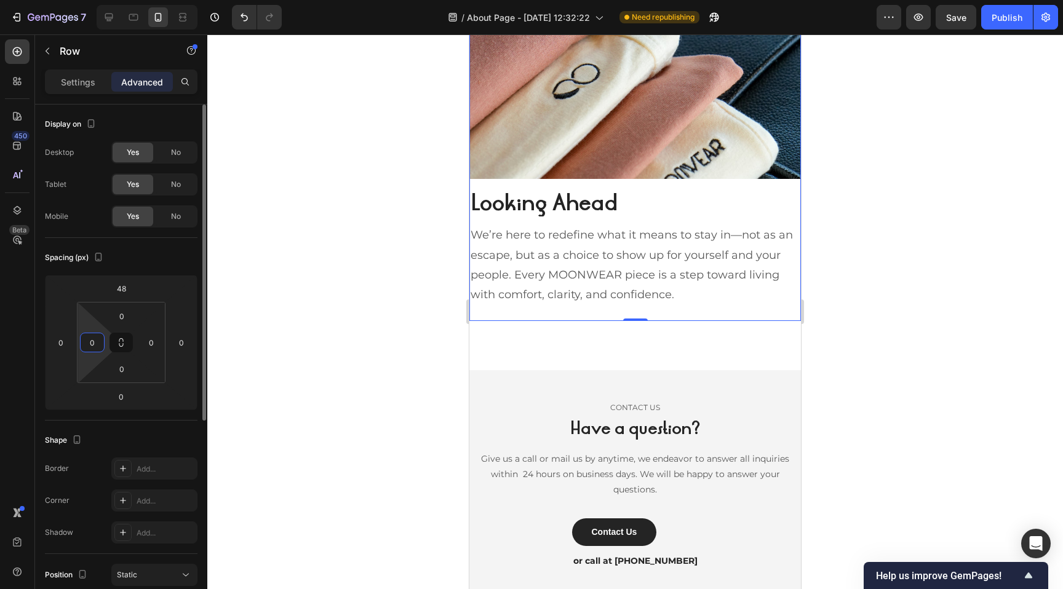
click at [92, 339] on input "0" at bounding box center [92, 342] width 18 height 18
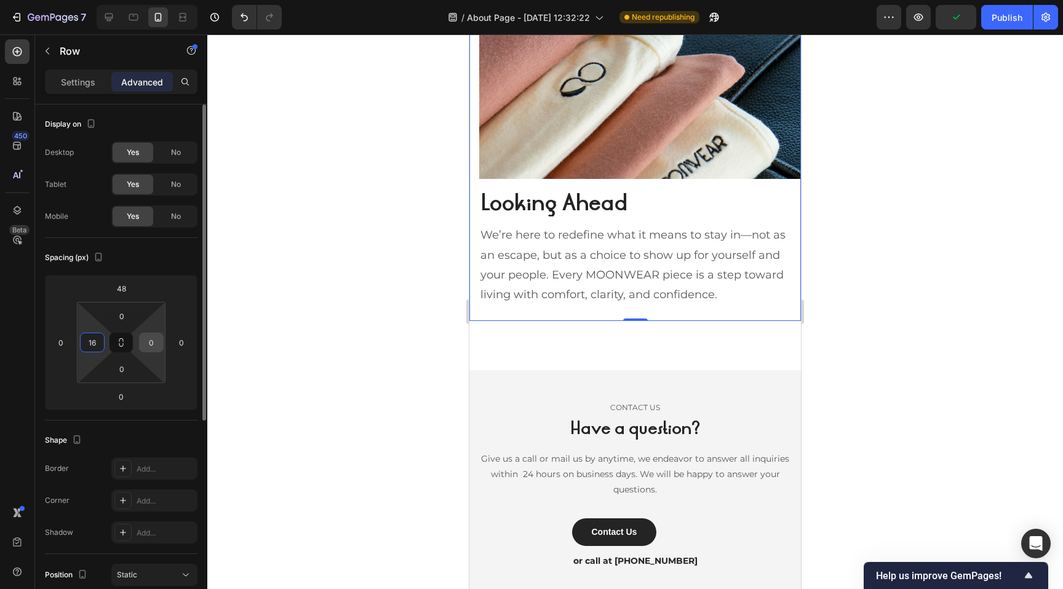
click at [151, 337] on input "0" at bounding box center [151, 342] width 18 height 18
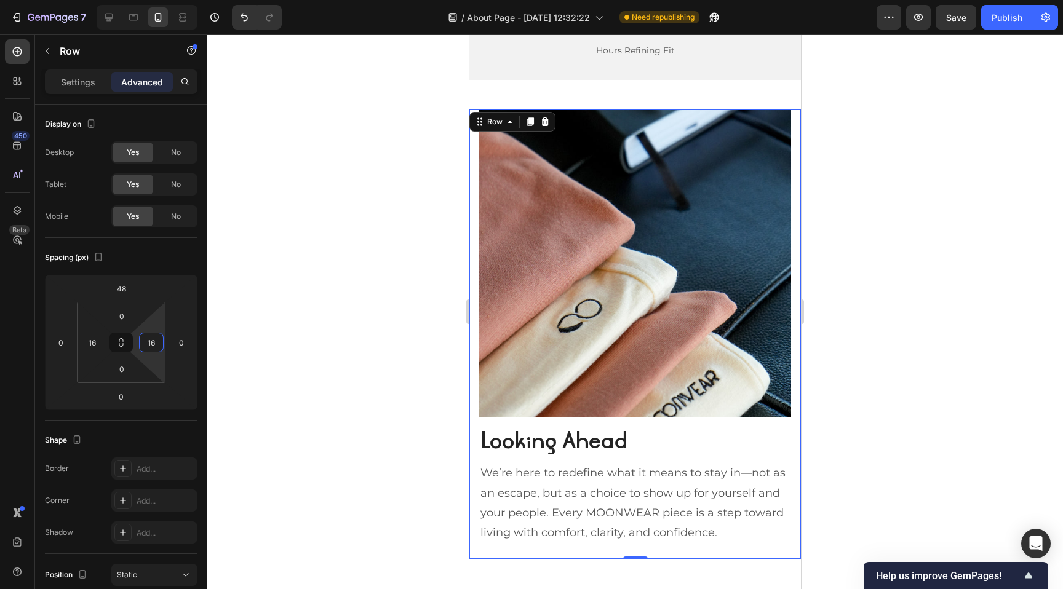
scroll to position [1752, 0]
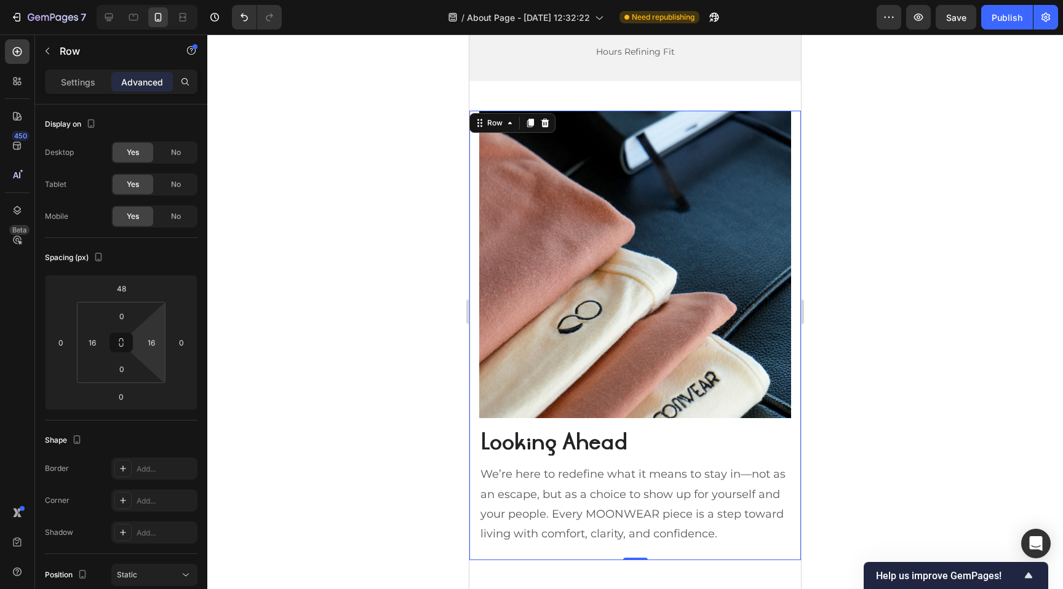
click at [825, 263] on div at bounding box center [634, 311] width 855 height 555
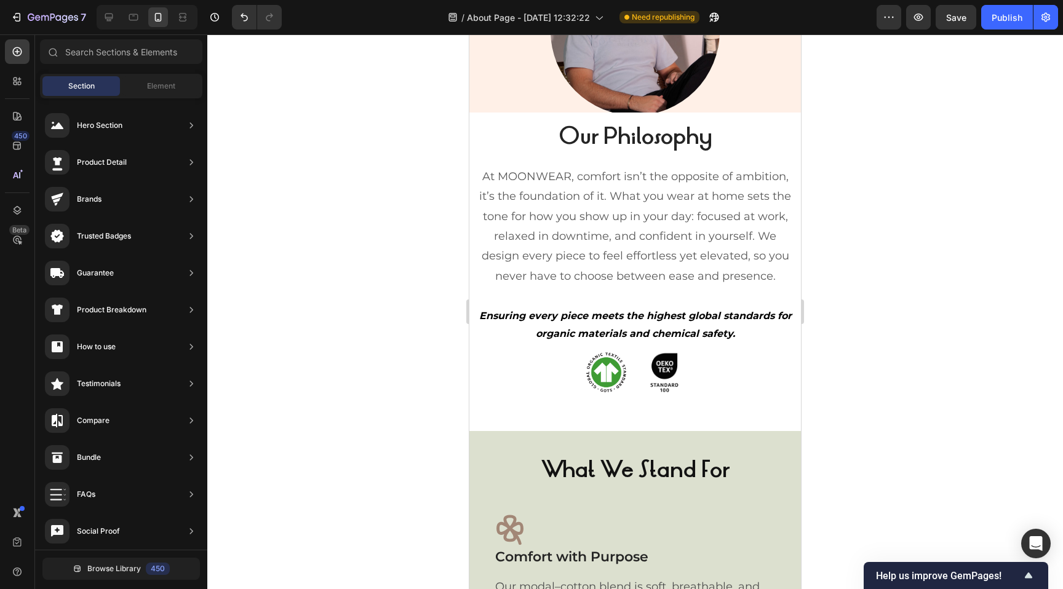
scroll to position [505, 0]
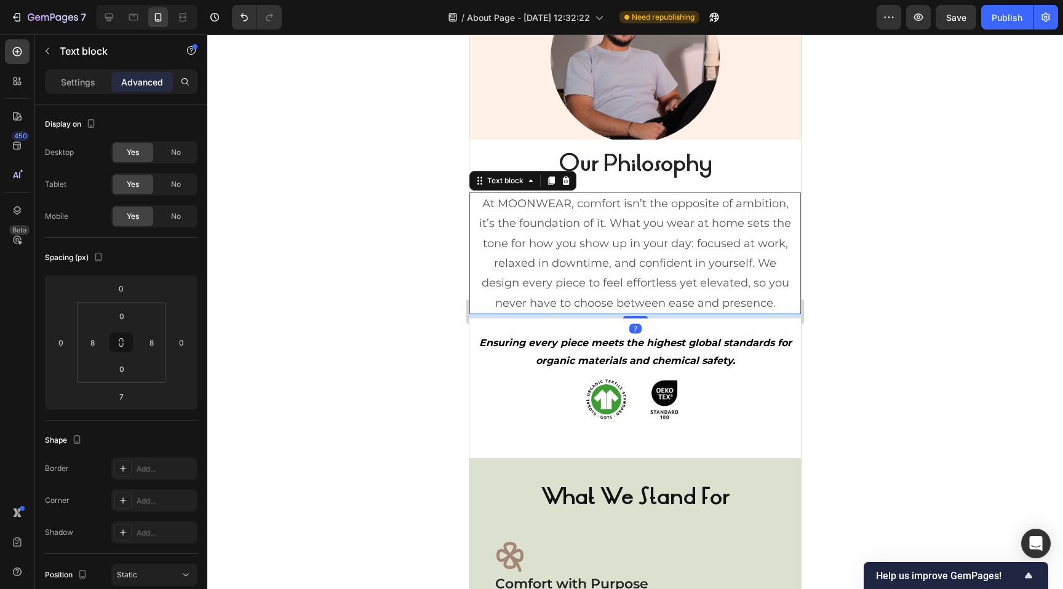
click at [718, 239] on p "At MOONWEAR, comfort isn’t the opposite of ambition, it’s the foundation of it.…" at bounding box center [634, 253] width 319 height 119
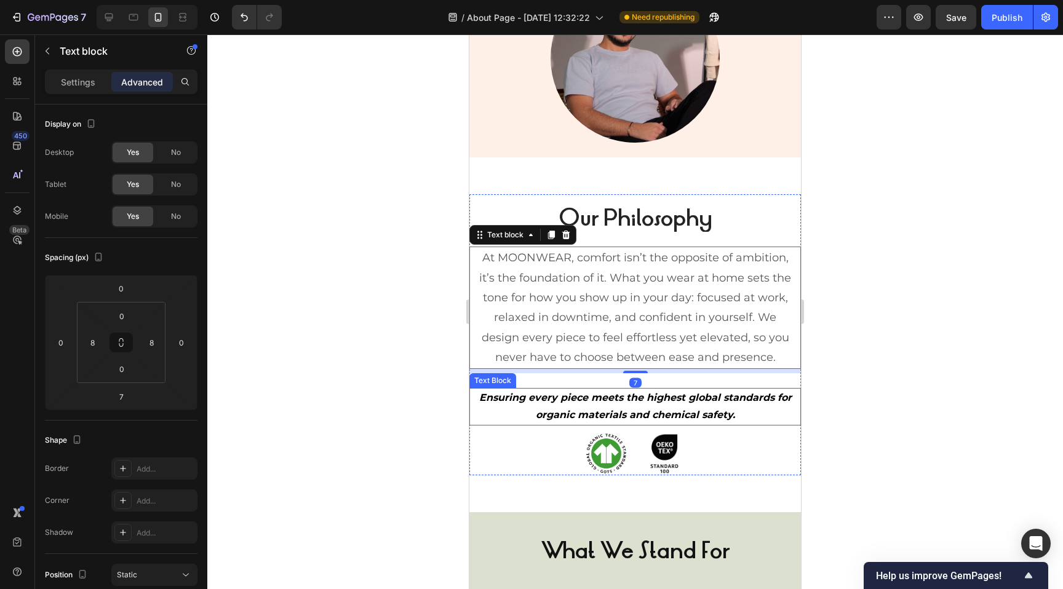
click at [786, 376] on div "Our Philosophy Heading At MOONWEAR, comfort isn’t the opposite of ambition, it’…" at bounding box center [634, 335] width 331 height 282
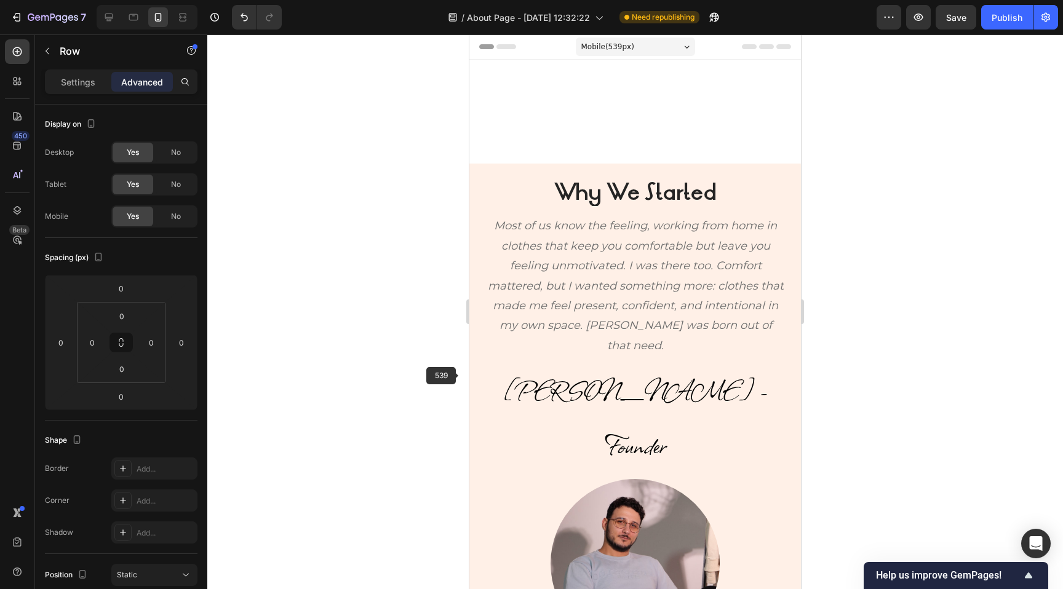
scroll to position [505, 0]
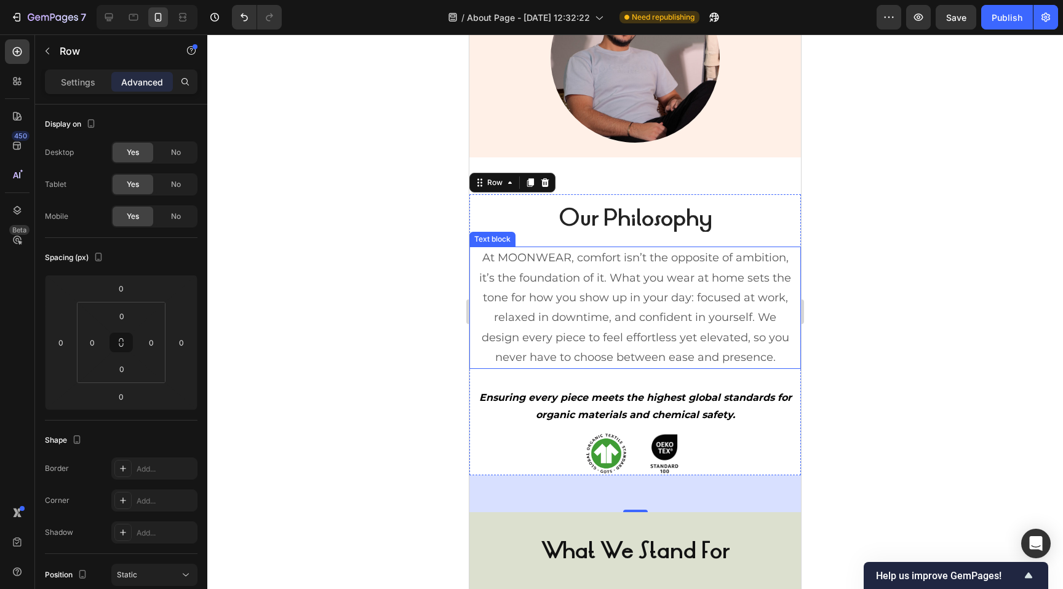
click at [500, 289] on p "At MOONWEAR, comfort isn’t the opposite of ambition, it’s the foundation of it.…" at bounding box center [634, 307] width 319 height 119
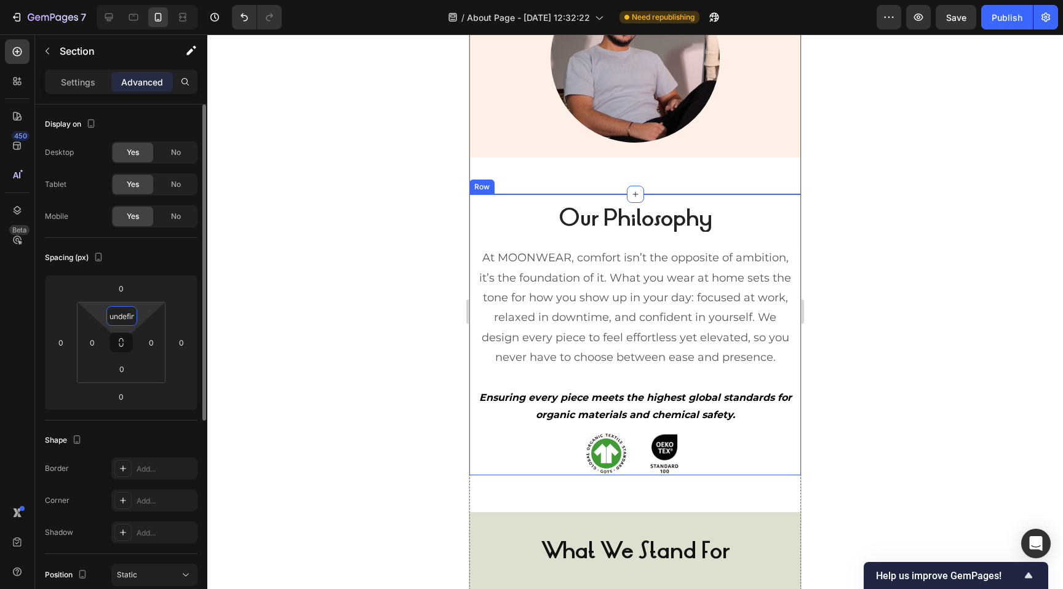
click at [127, 315] on input "undefined" at bounding box center [121, 316] width 25 height 18
type input "0"
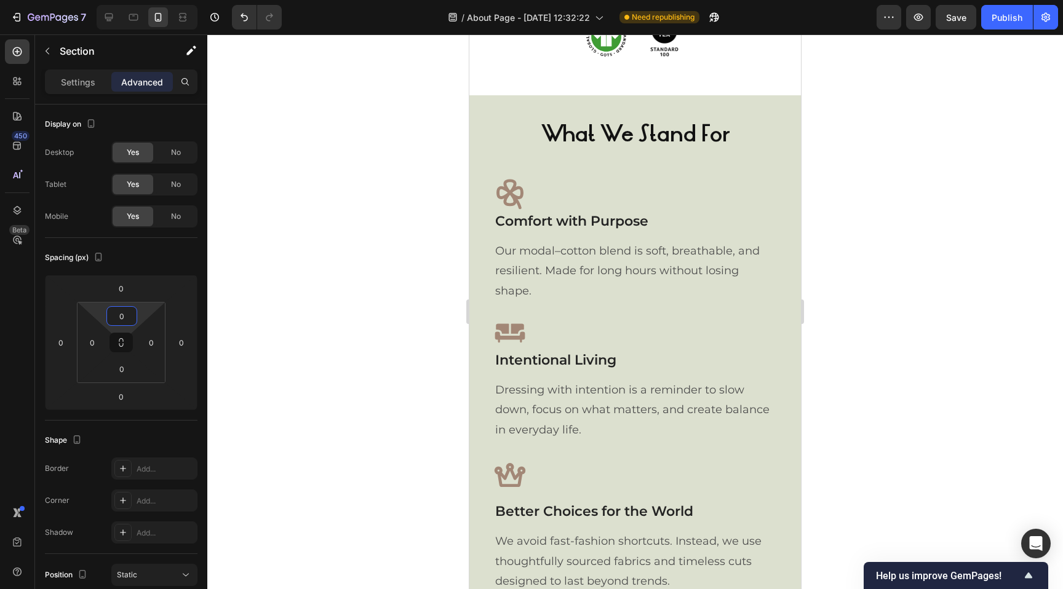
scroll to position [874, 0]
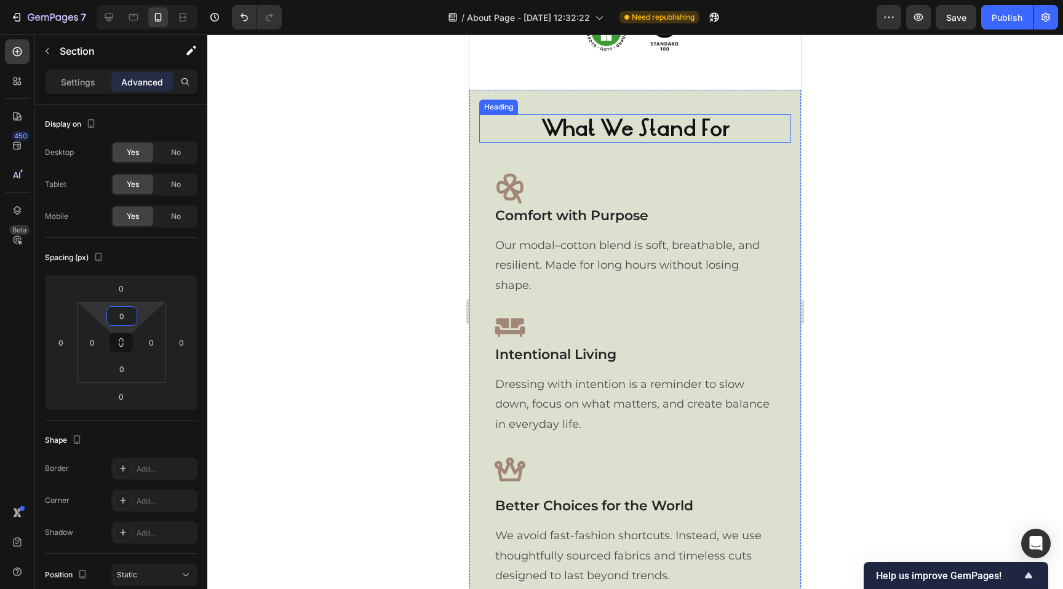
click at [622, 126] on strong "What We Stand For" at bounding box center [635, 128] width 188 height 30
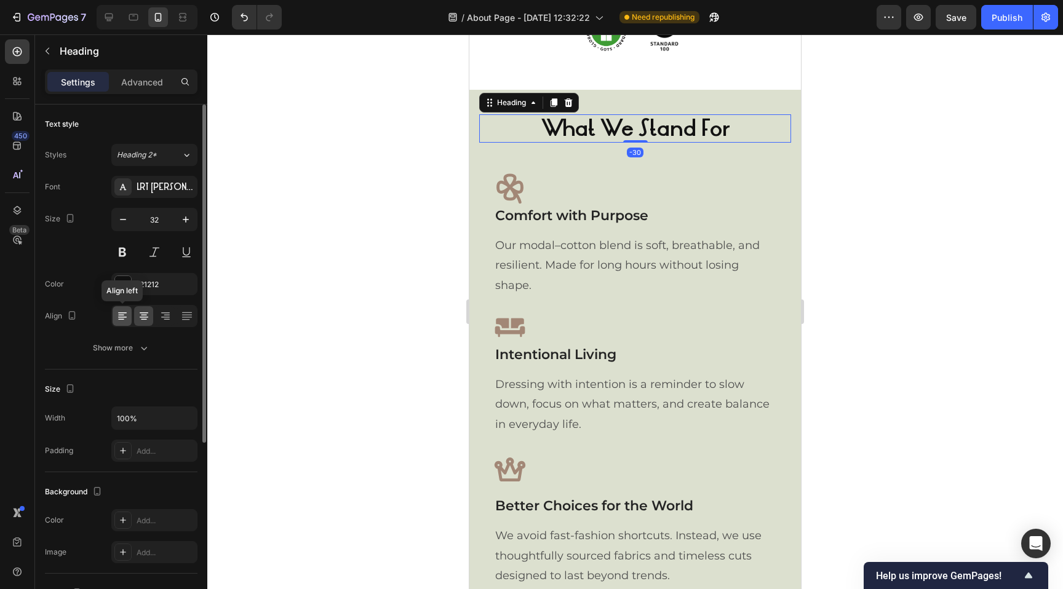
click at [122, 317] on icon at bounding box center [122, 317] width 9 height 1
click at [141, 317] on icon at bounding box center [144, 317] width 9 height 1
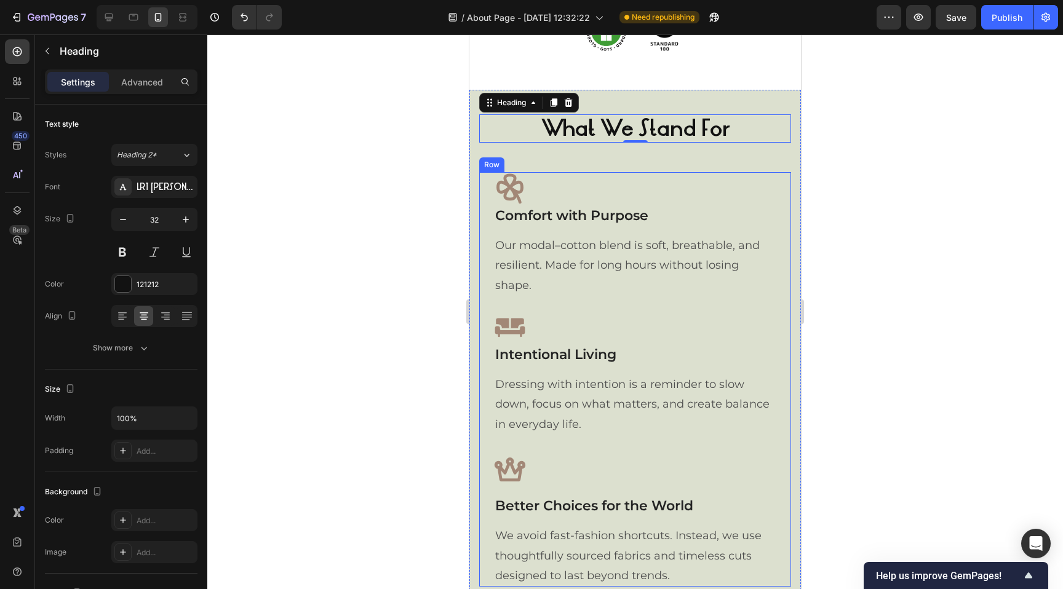
click at [487, 210] on div "Icon Comfort with Purpose Text block Our modal–cotton blend is soft, breathable…" at bounding box center [635, 379] width 312 height 415
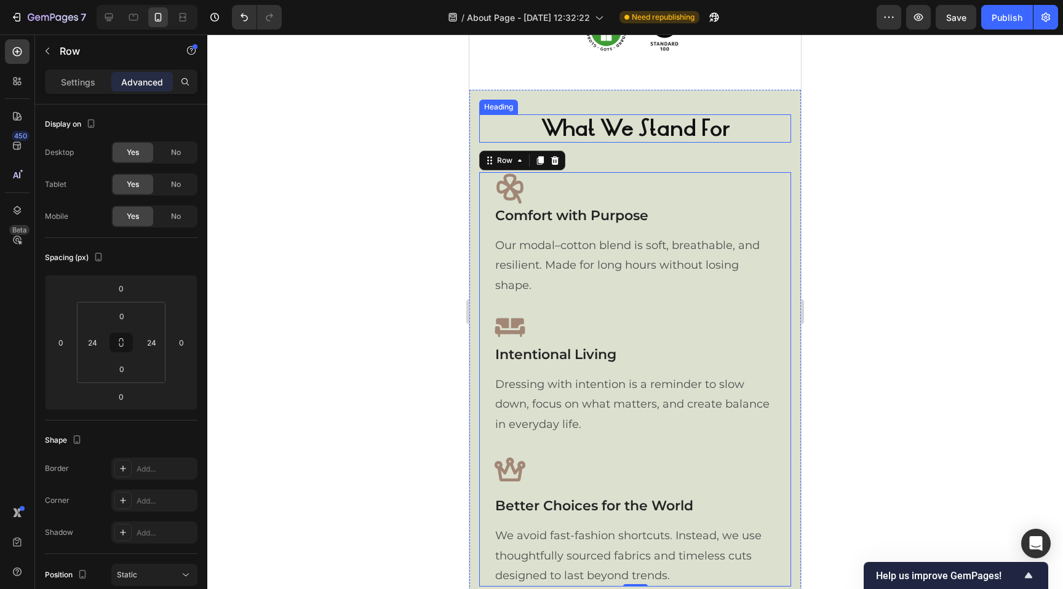
click at [520, 130] on h2 "What We Stand For" at bounding box center [635, 128] width 312 height 28
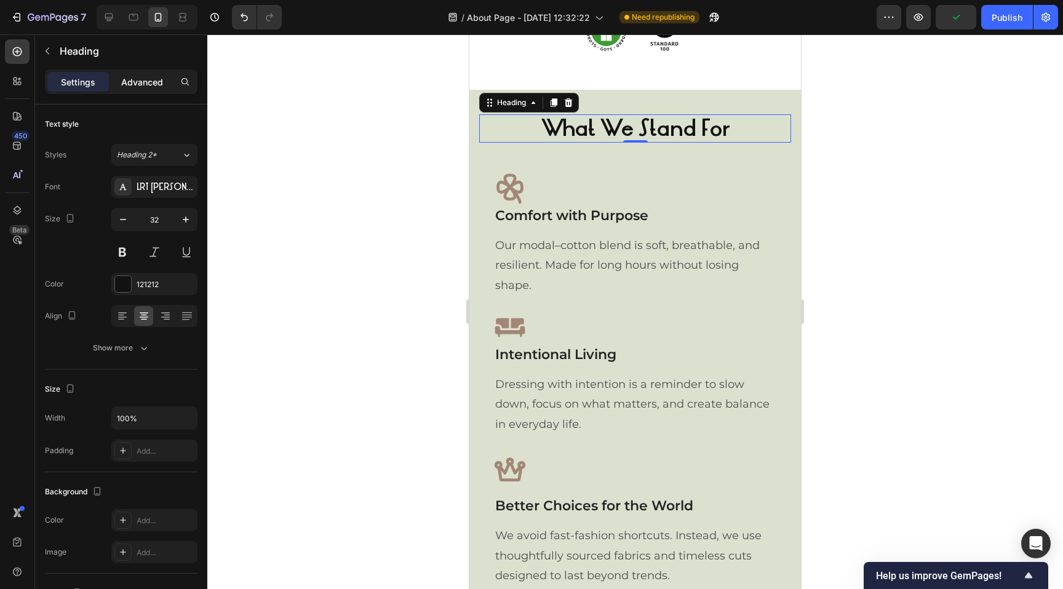
click at [138, 81] on p "Advanced" at bounding box center [142, 82] width 42 height 13
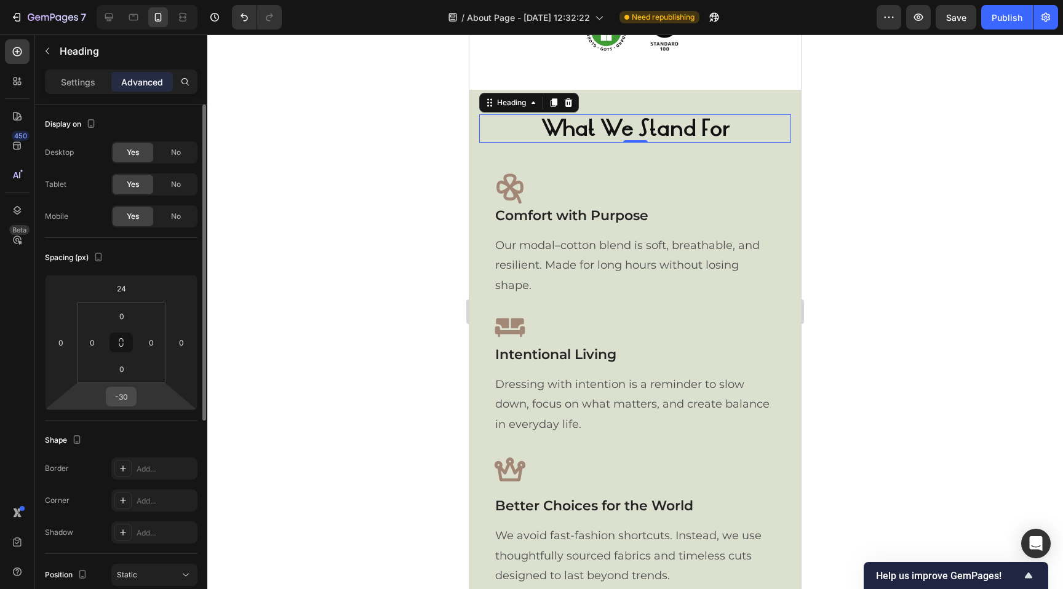
click at [123, 395] on input "-30" at bounding box center [121, 396] width 25 height 18
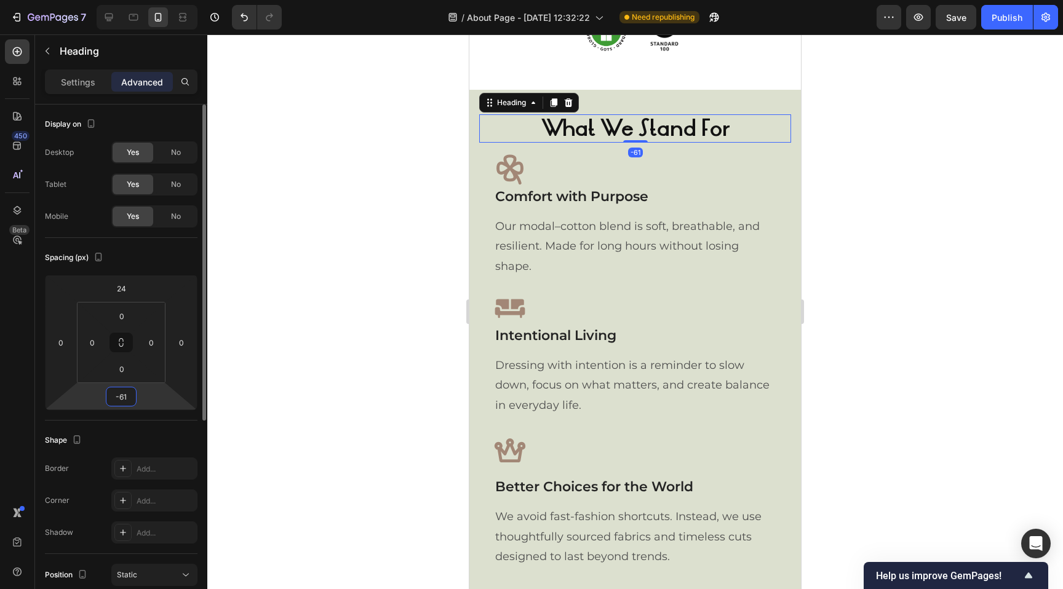
type input "-60"
click at [272, 294] on div at bounding box center [634, 311] width 855 height 555
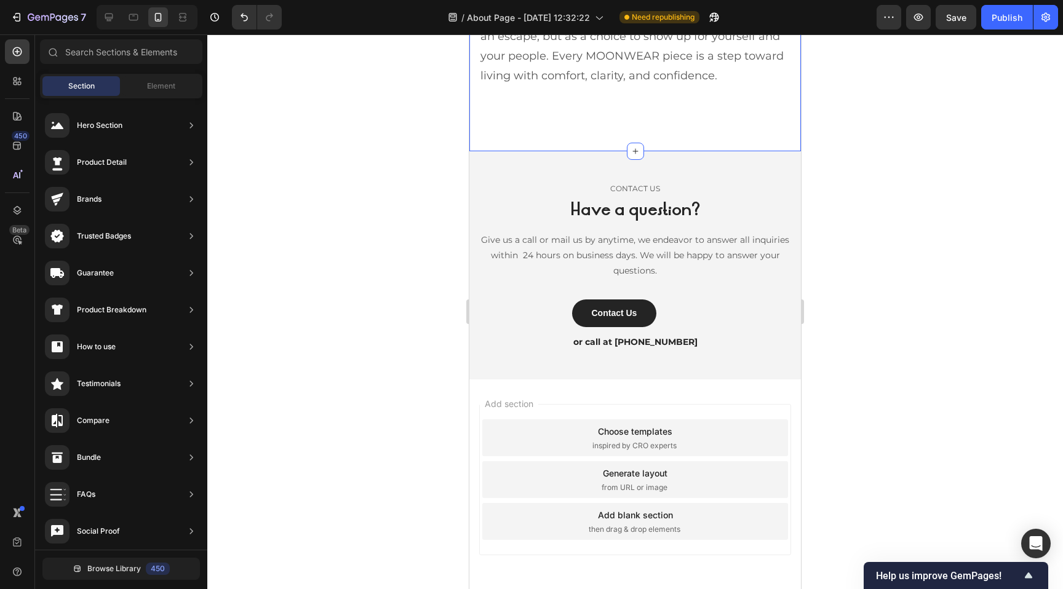
scroll to position [2215, 0]
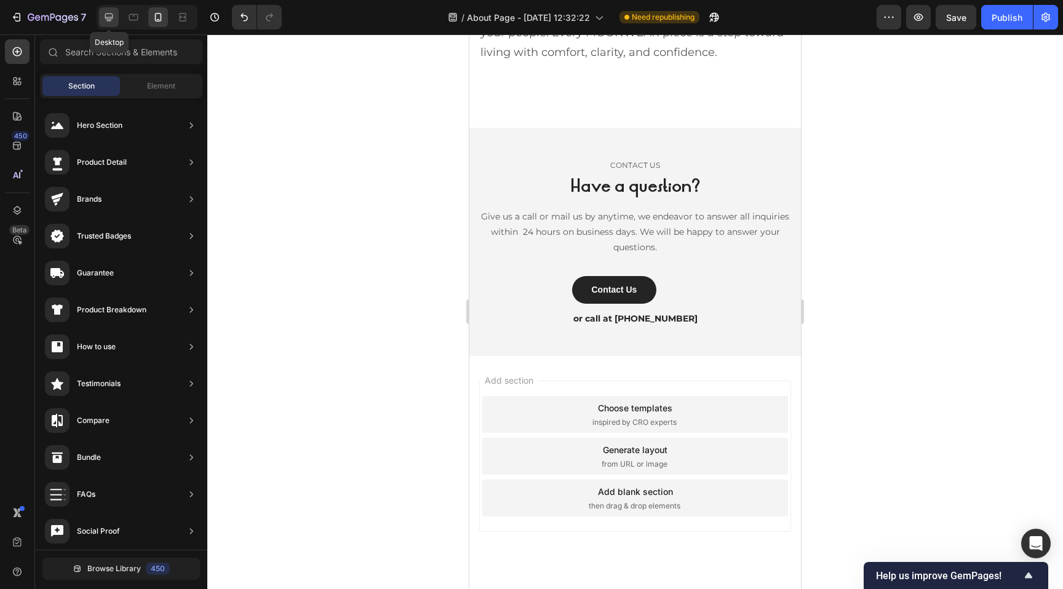
click at [109, 16] on icon at bounding box center [109, 17] width 12 height 12
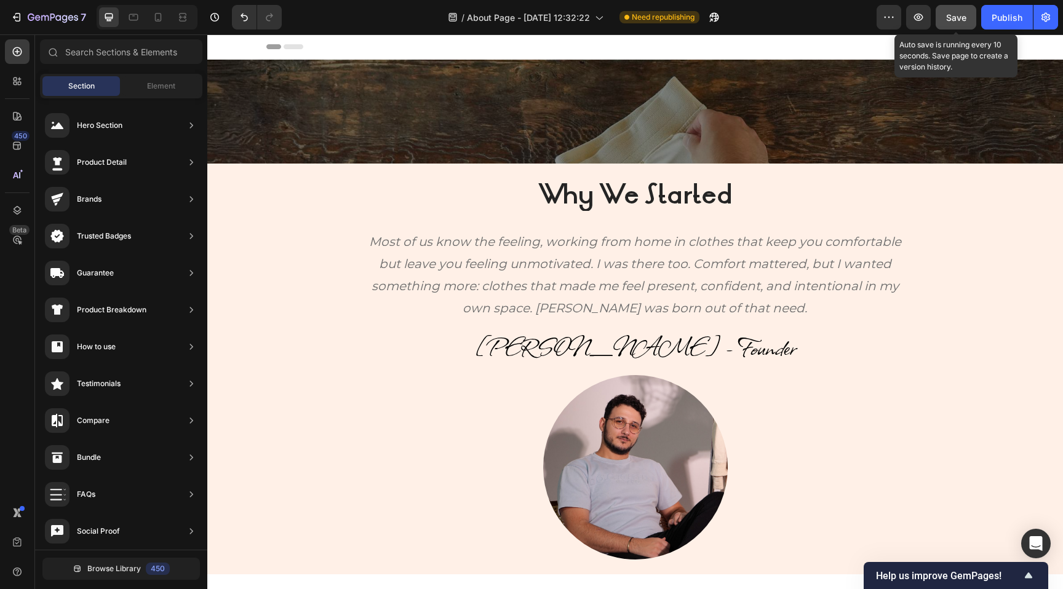
click at [951, 20] on span "Save" at bounding box center [956, 17] width 20 height 10
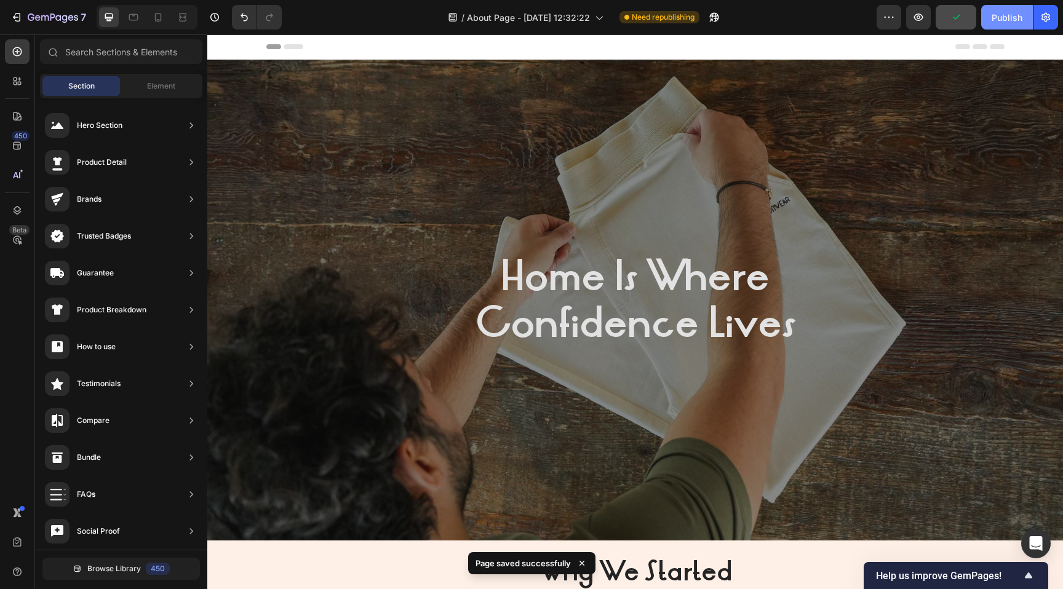
click at [1012, 19] on div "Publish" at bounding box center [1006, 17] width 31 height 13
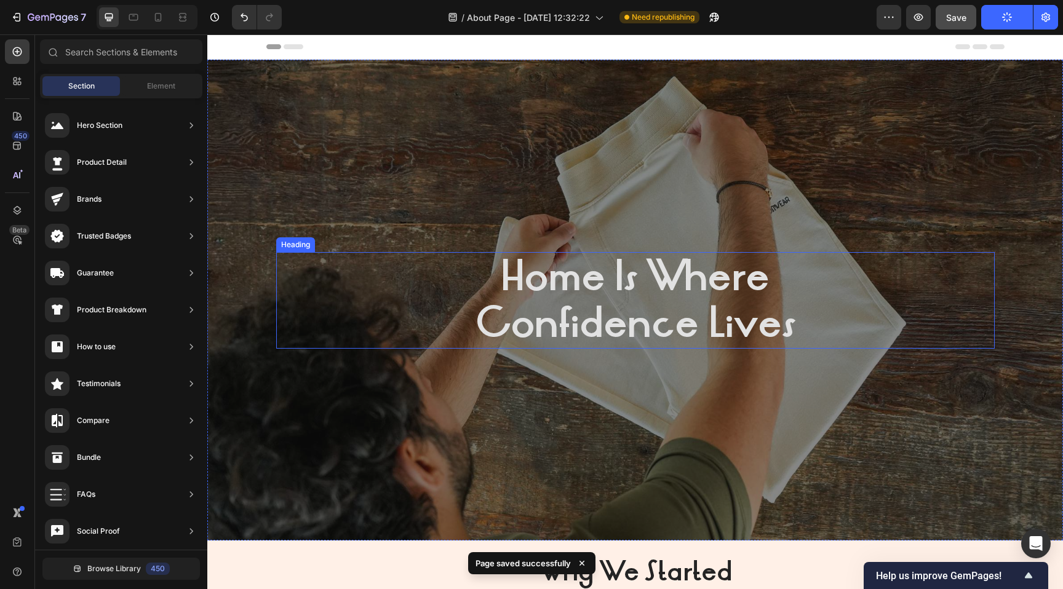
click at [655, 290] on strong "Home Is Where" at bounding box center [635, 276] width 269 height 56
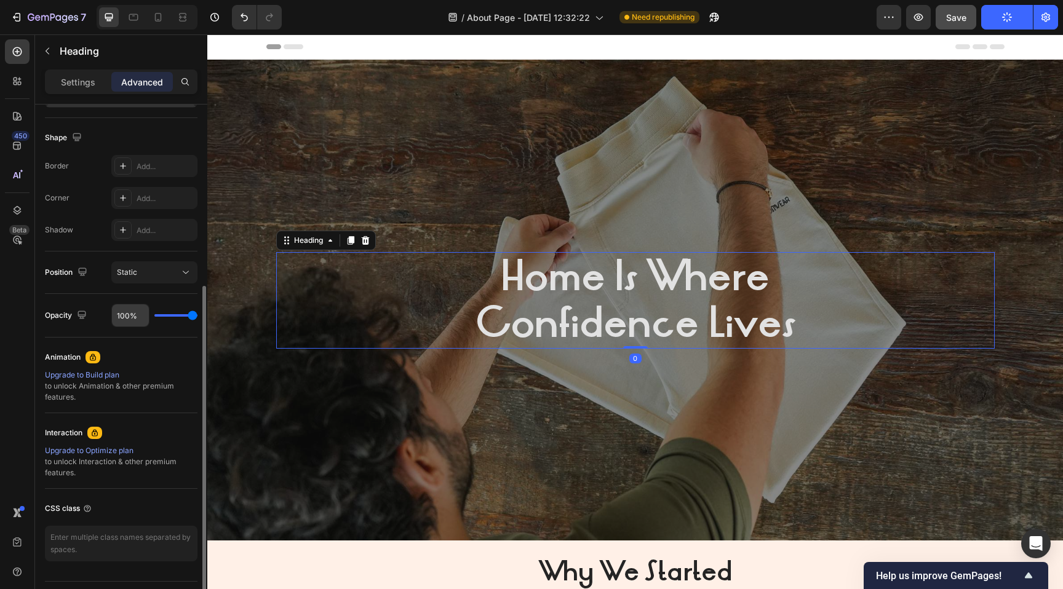
scroll to position [301, 0]
click at [75, 82] on p "Settings" at bounding box center [78, 82] width 34 height 13
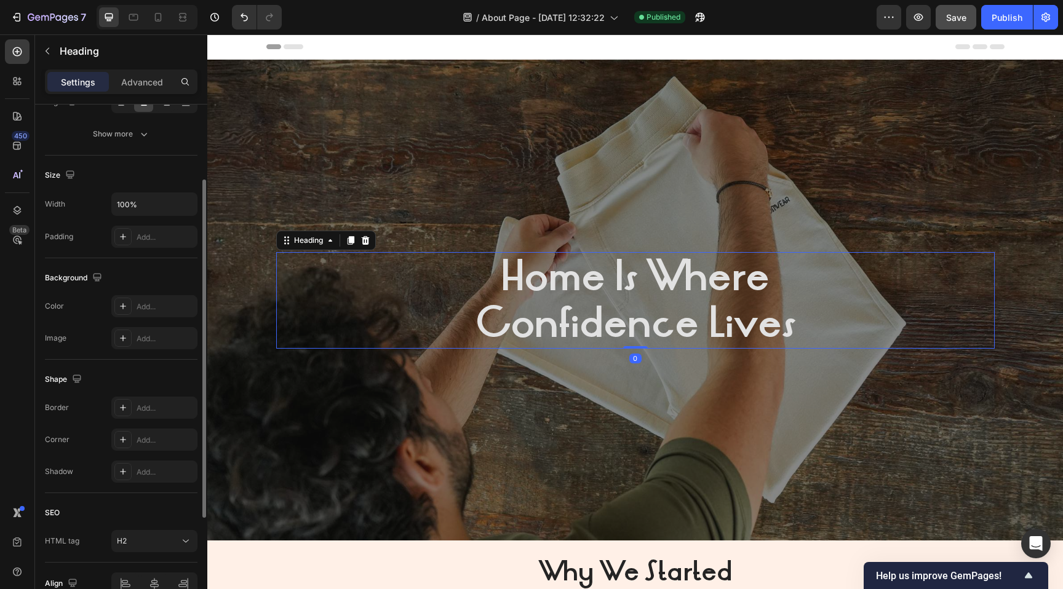
scroll to position [0, 0]
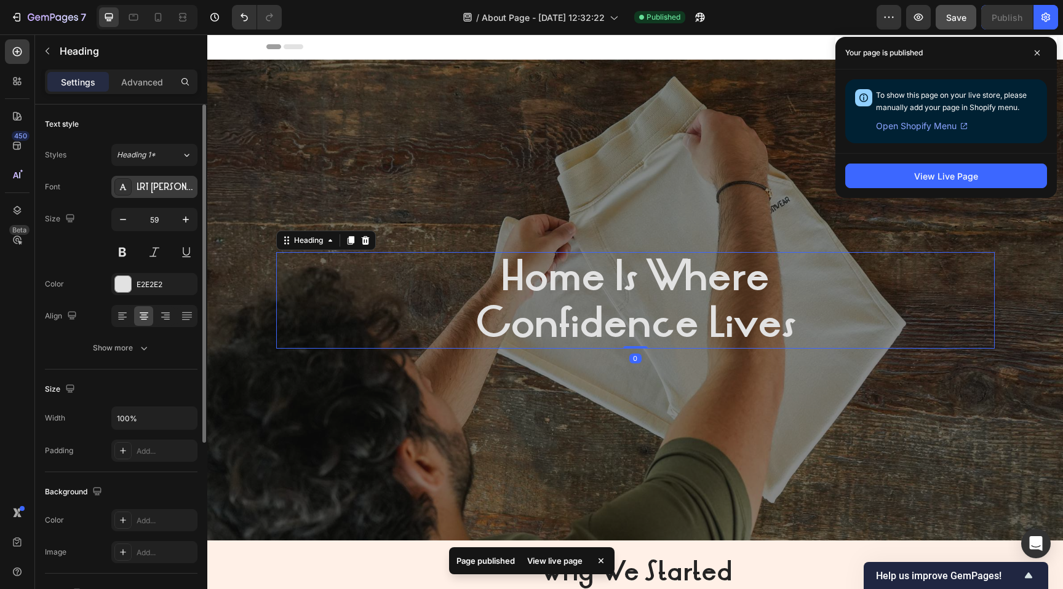
click at [164, 188] on div "LRT [PERSON_NAME]" at bounding box center [166, 187] width 58 height 11
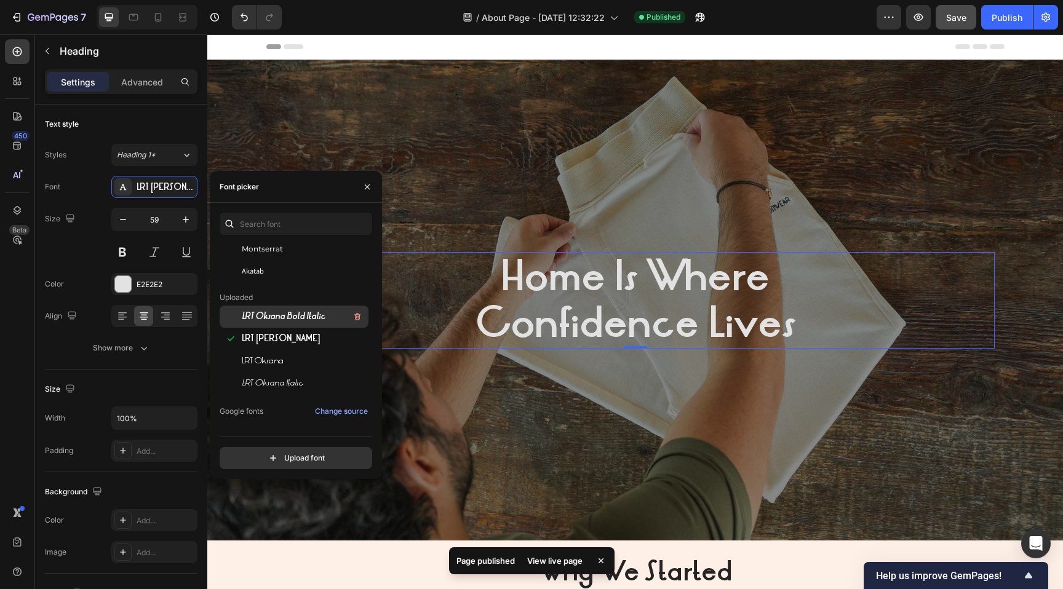
scroll to position [79, 0]
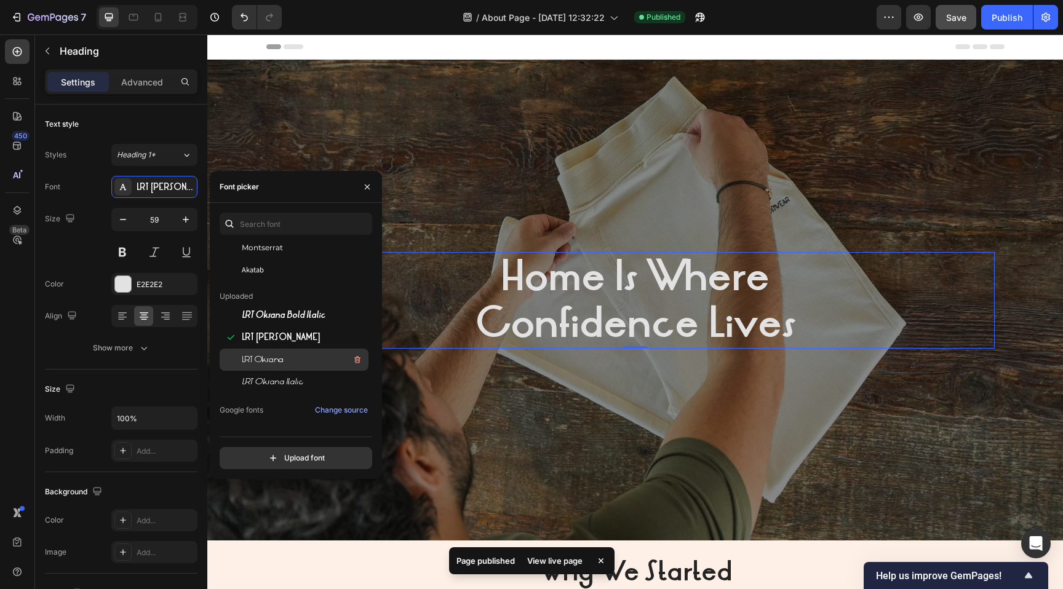
click at [272, 363] on span "LRT Oksana" at bounding box center [263, 359] width 42 height 11
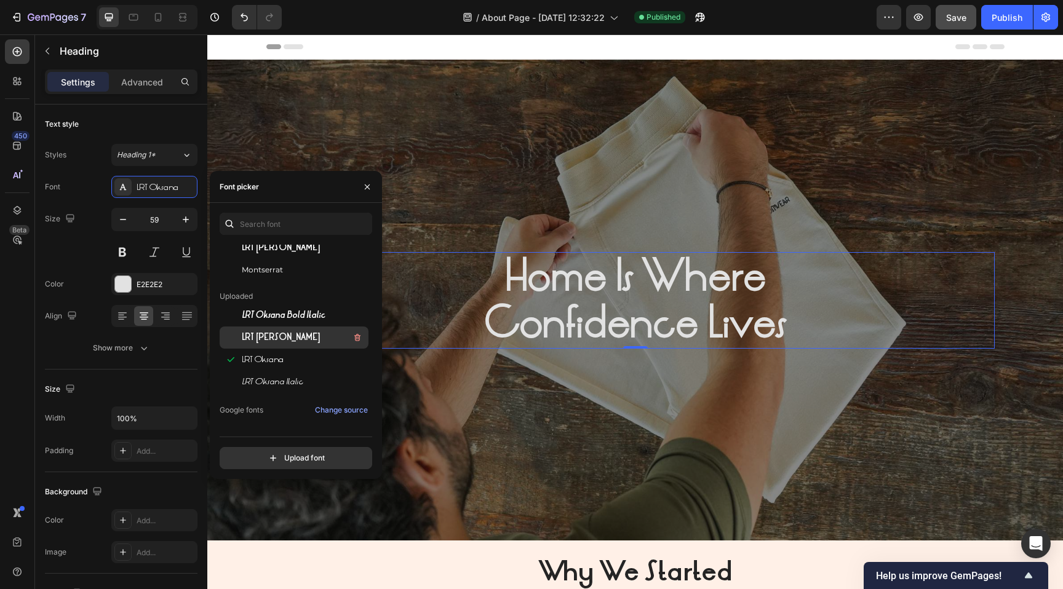
click at [278, 344] on div "LRT [PERSON_NAME]" at bounding box center [304, 337] width 124 height 15
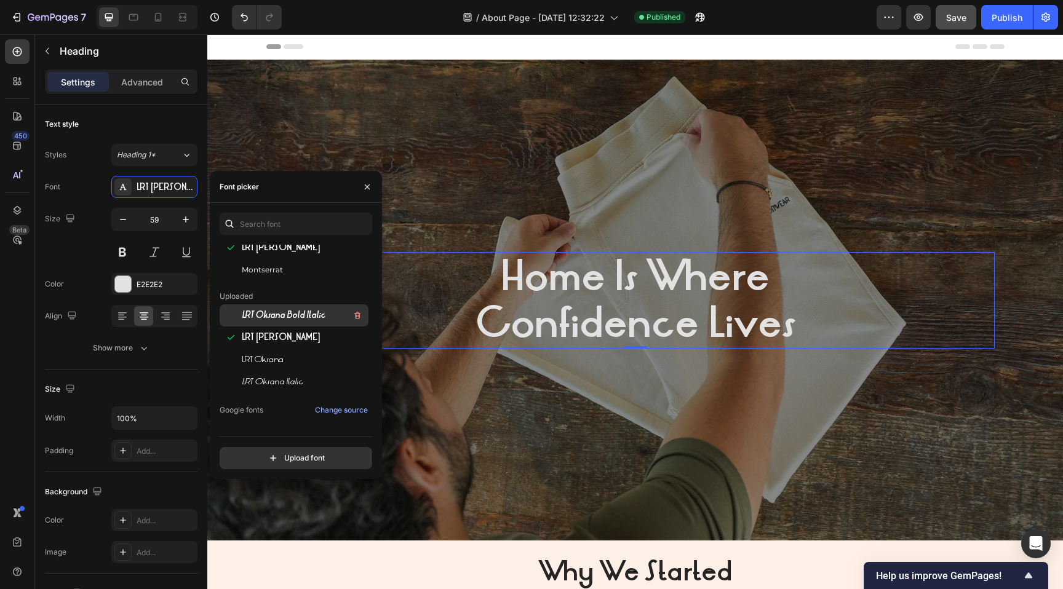
click at [288, 319] on span "LRT Oksana Bold Italic" at bounding box center [284, 315] width 84 height 11
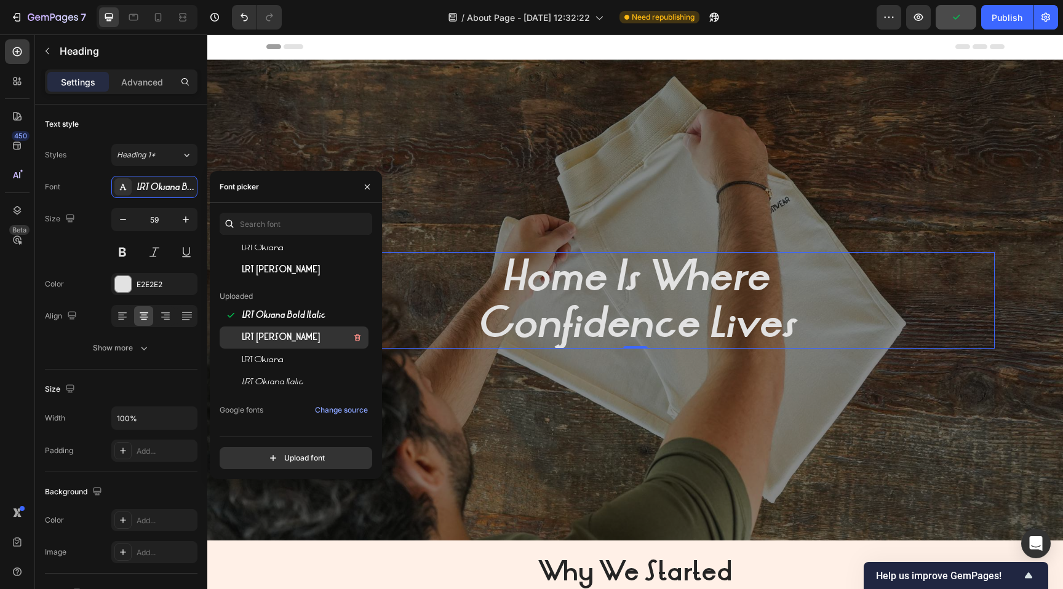
click at [282, 333] on span "LRT [PERSON_NAME]" at bounding box center [281, 337] width 78 height 11
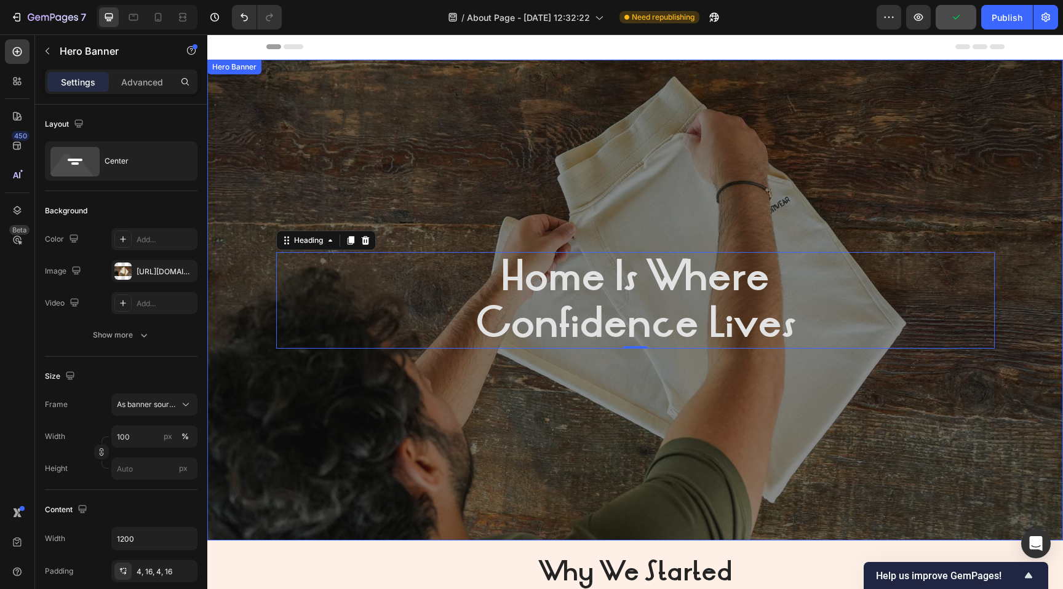
click at [483, 378] on div "Overlay" at bounding box center [634, 300] width 855 height 481
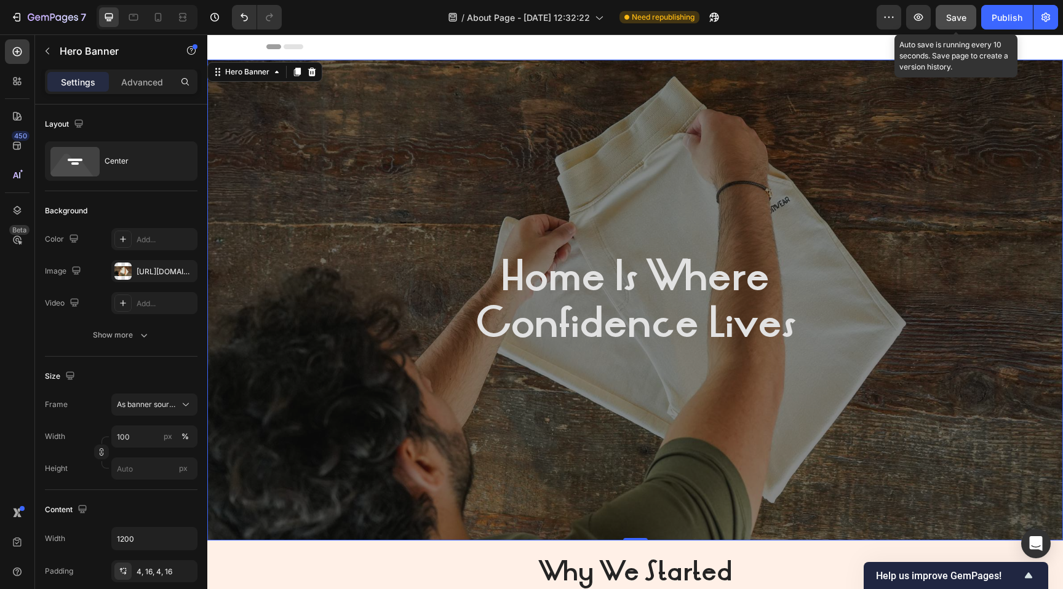
click at [960, 17] on span "Save" at bounding box center [956, 17] width 20 height 10
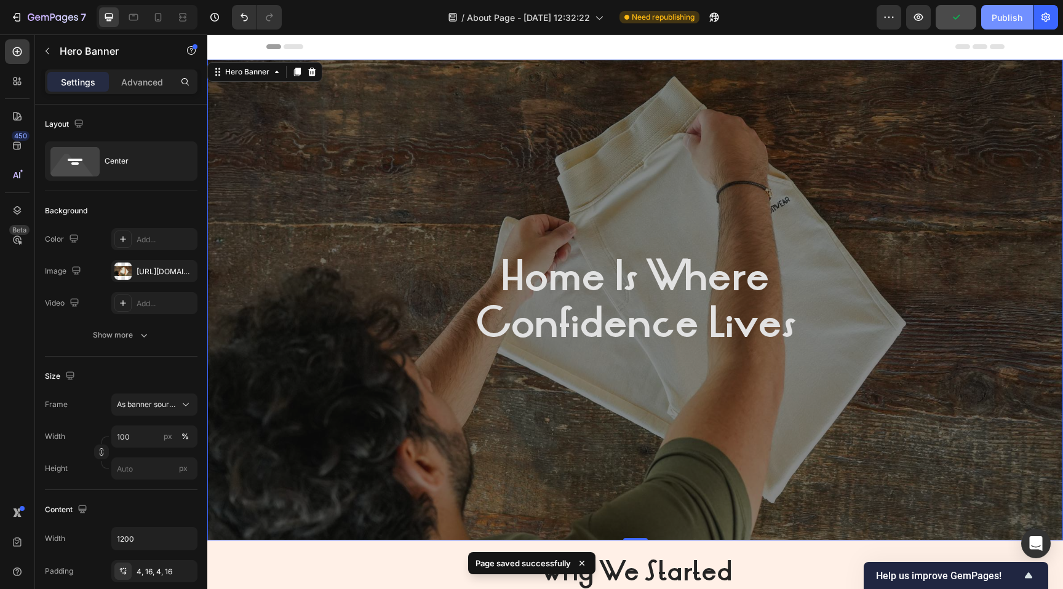
click at [1007, 20] on div "Publish" at bounding box center [1006, 17] width 31 height 13
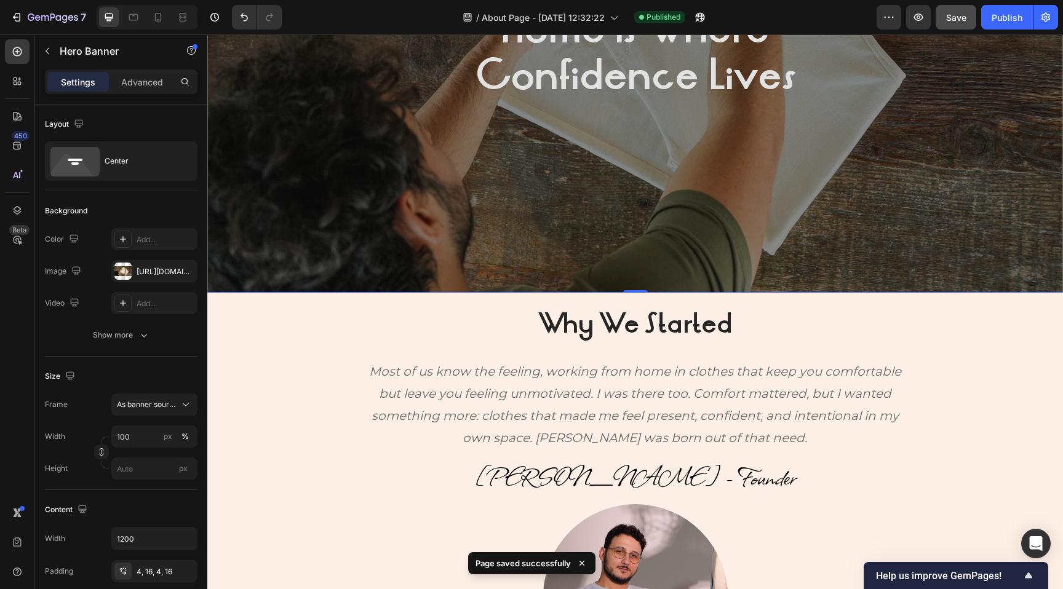
scroll to position [383, 0]
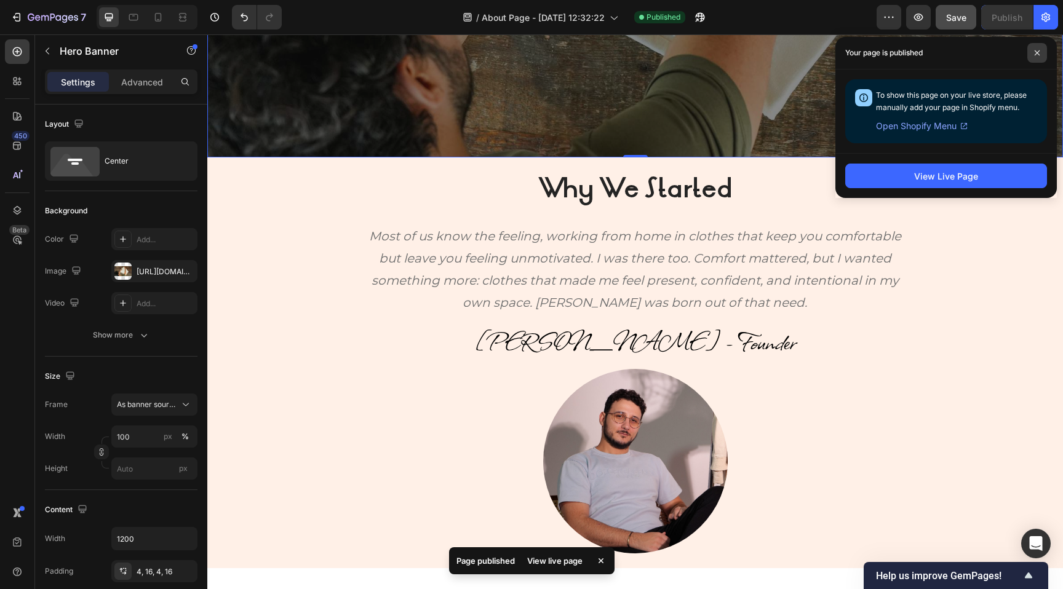
click at [1036, 54] on icon at bounding box center [1037, 53] width 6 height 6
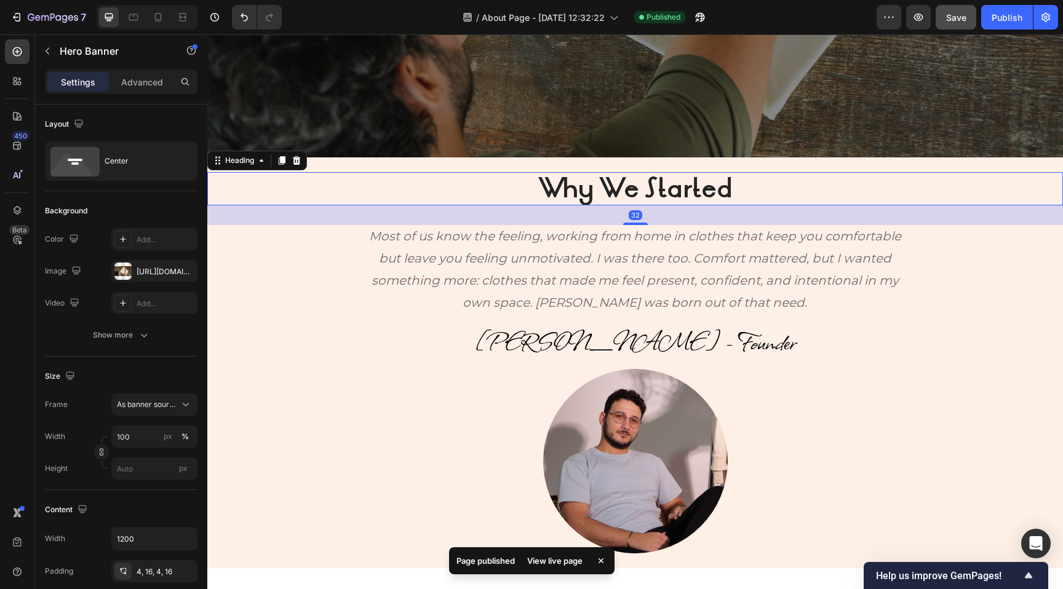
click at [694, 186] on strong "Why We Started" at bounding box center [635, 188] width 194 height 36
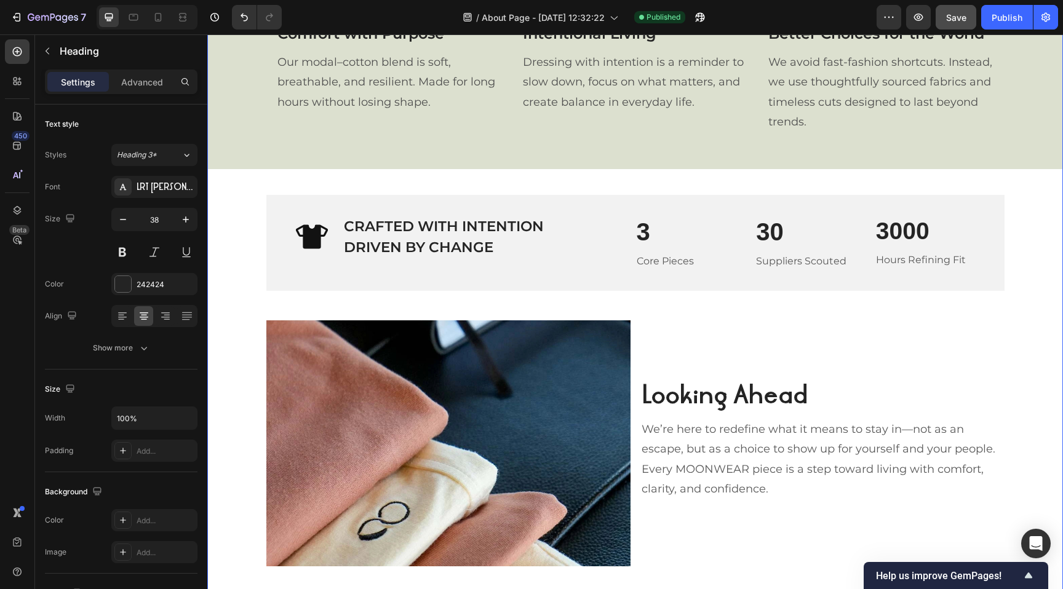
scroll to position [1344, 0]
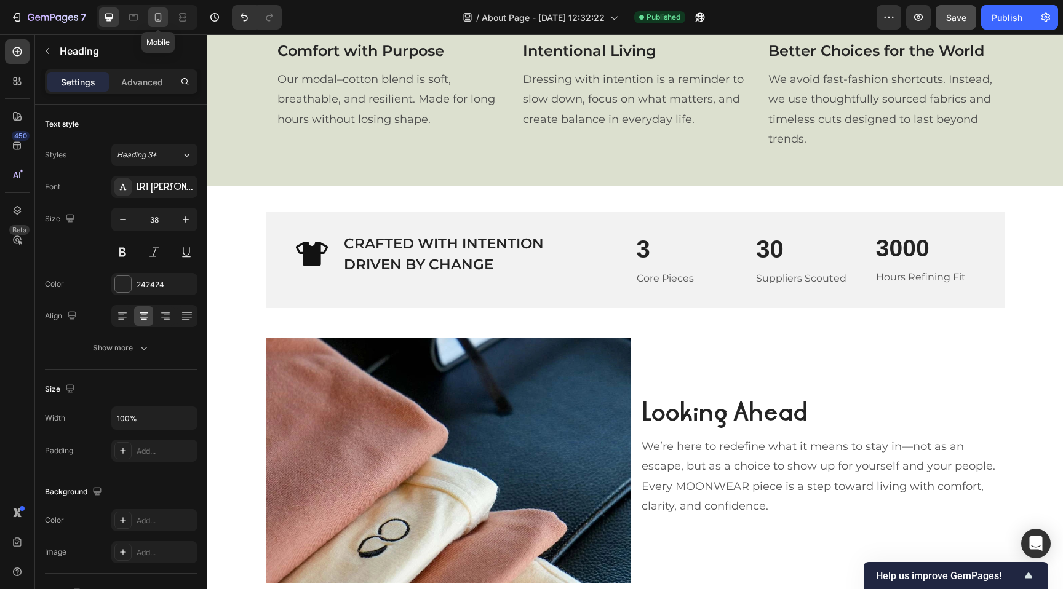
click at [159, 15] on icon at bounding box center [158, 17] width 12 height 12
type input "32"
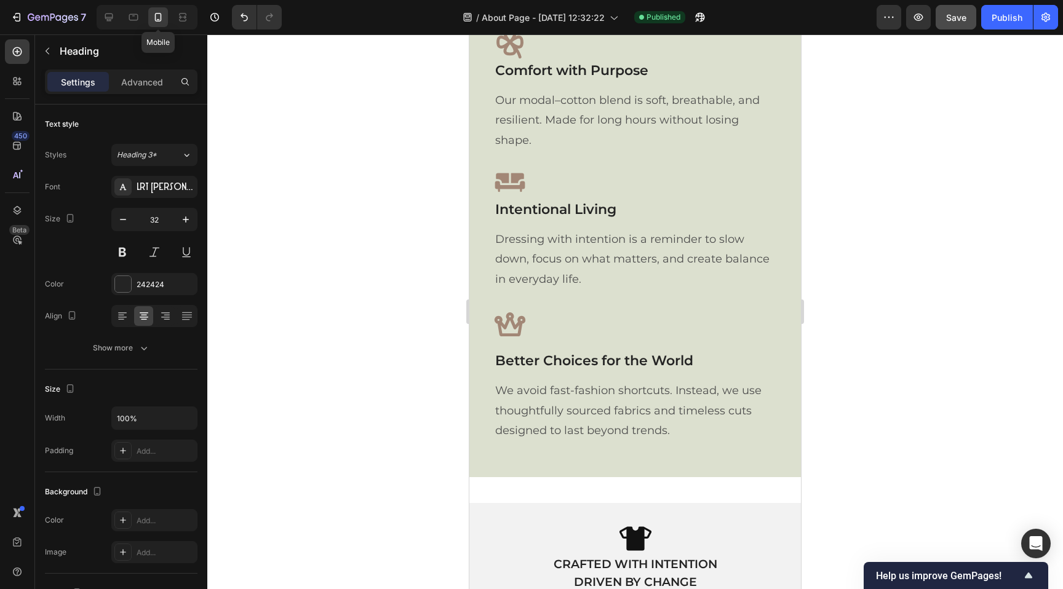
scroll to position [1421, 0]
